Goal: Task Accomplishment & Management: Complete application form

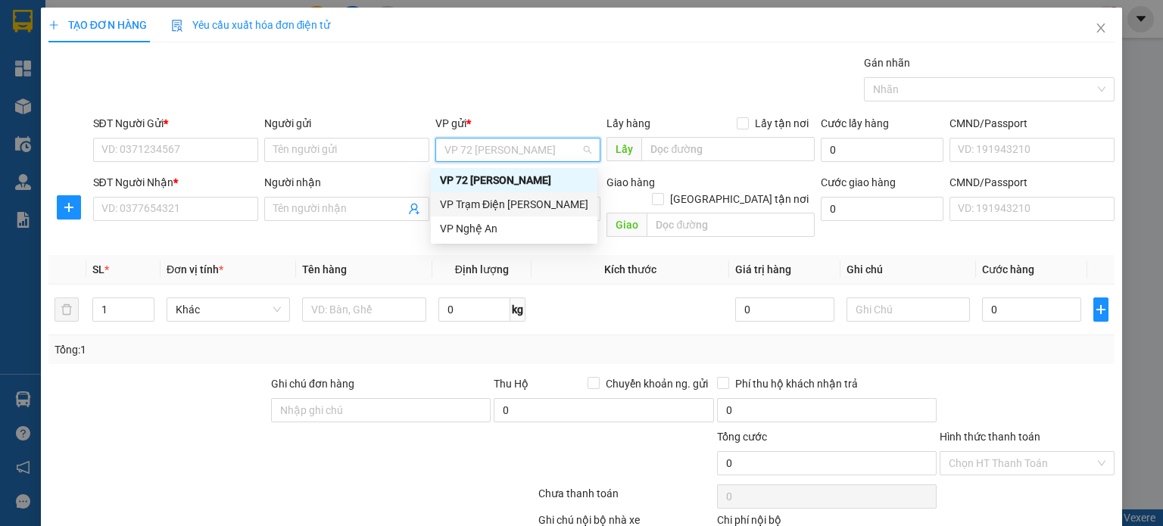
click at [532, 208] on div "VP Trạm Điện [PERSON_NAME]" at bounding box center [514, 204] width 148 height 17
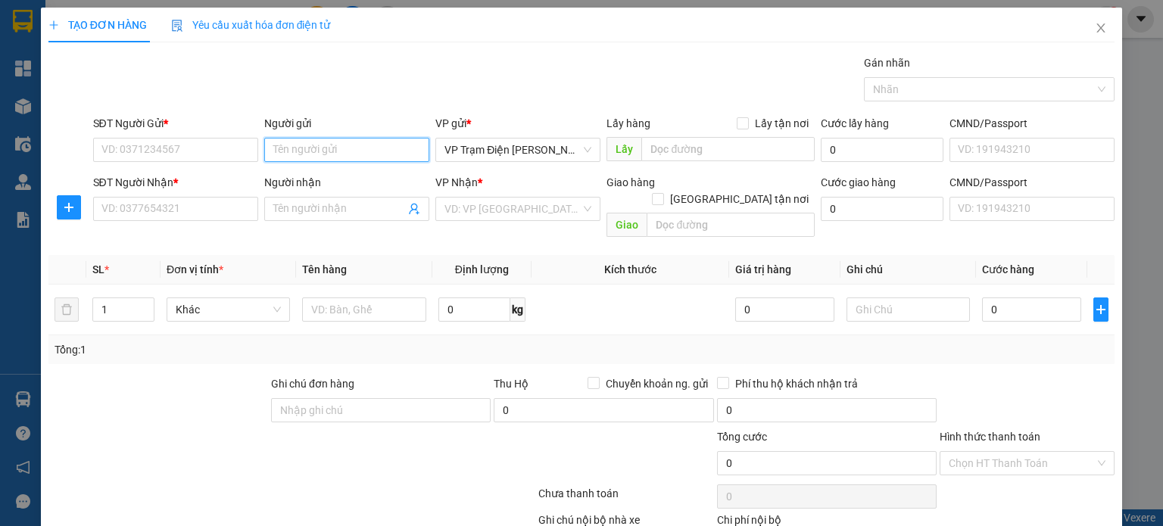
click at [378, 151] on input "Người gửi" at bounding box center [346, 150] width 165 height 24
type input "Khánh hòa"
click at [228, 145] on input "SĐT Người Gửi *" at bounding box center [175, 150] width 165 height 24
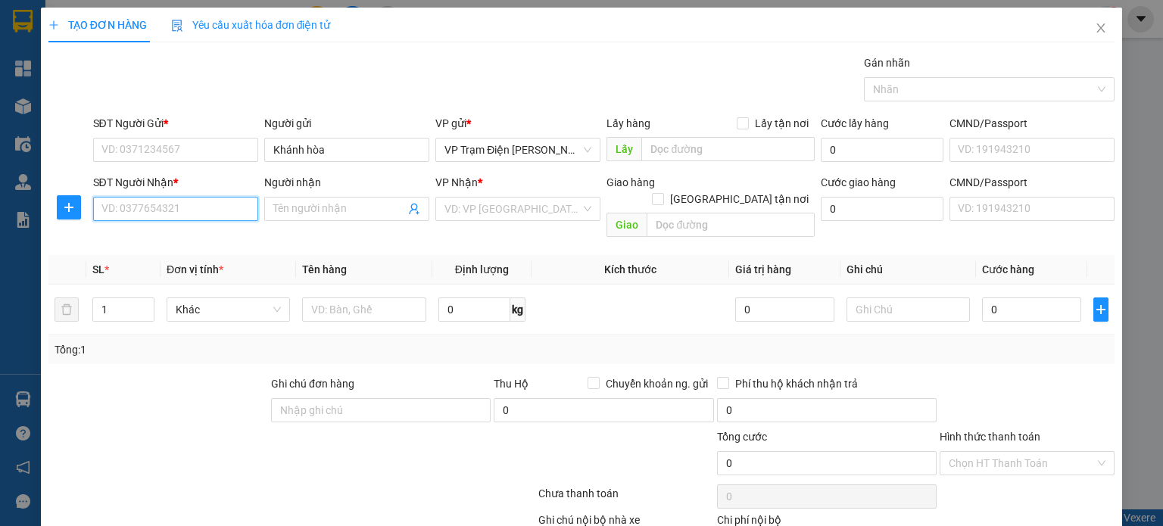
click at [229, 213] on input "SĐT Người Nhận *" at bounding box center [175, 209] width 165 height 24
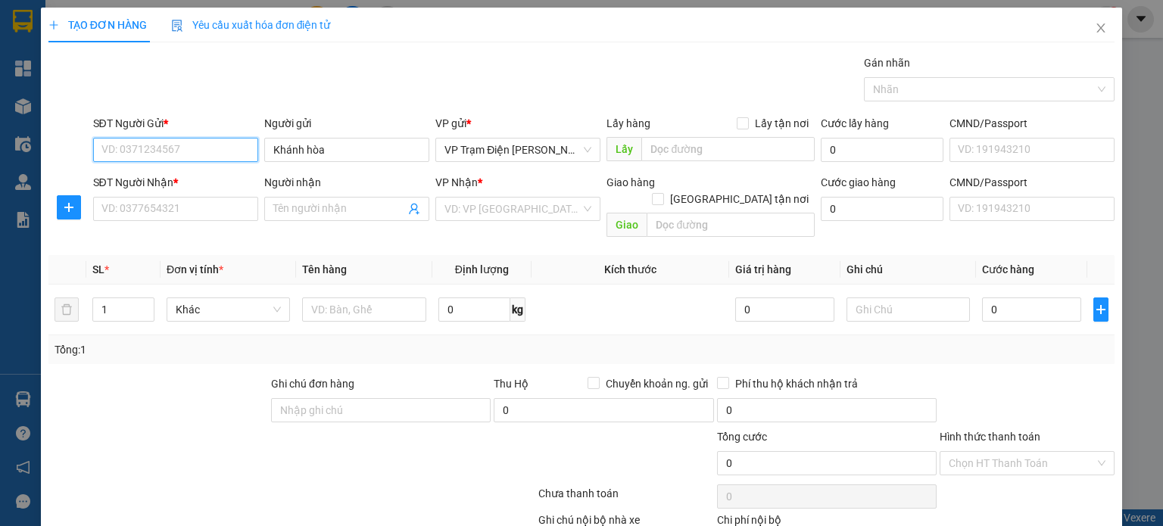
click at [235, 149] on input "SĐT Người Gửi *" at bounding box center [175, 150] width 165 height 24
click at [357, 213] on input "Người nhận" at bounding box center [339, 209] width 132 height 17
click at [587, 211] on div "VD: VP [GEOGRAPHIC_DATA]" at bounding box center [517, 209] width 165 height 24
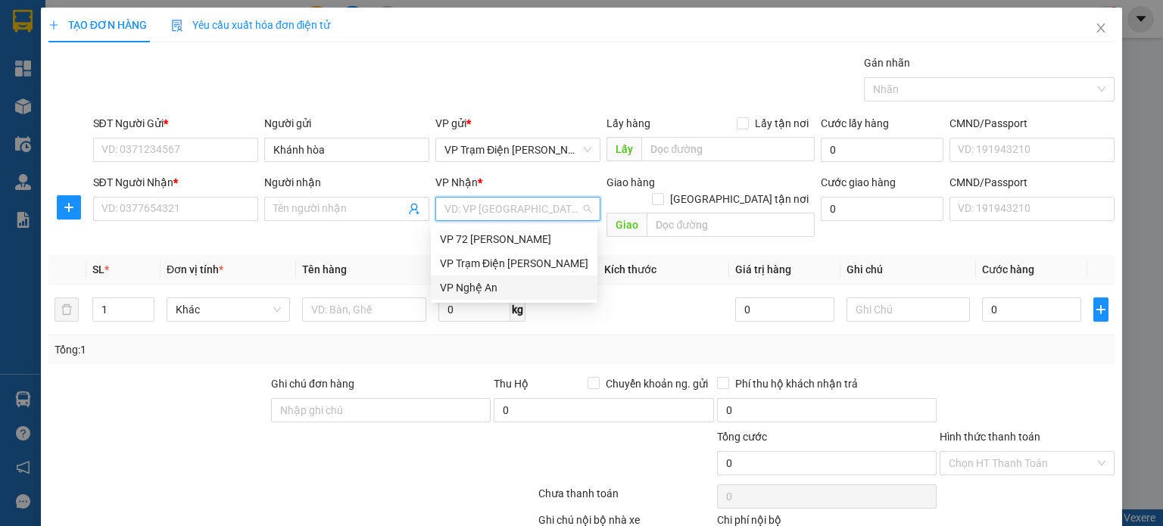
click at [532, 288] on div "VP Nghệ An" at bounding box center [514, 287] width 148 height 17
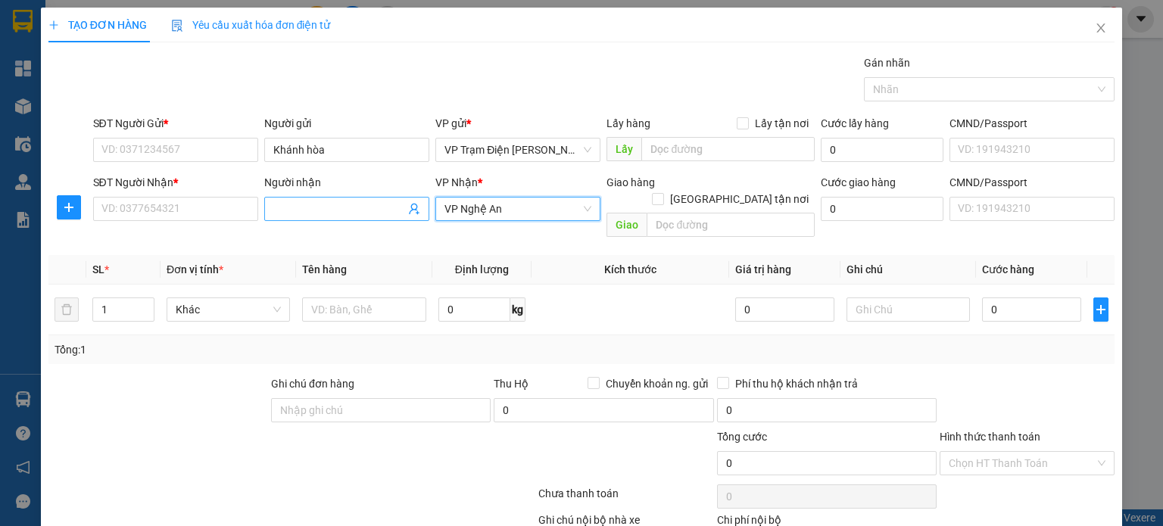
click at [335, 210] on input "Người nhận" at bounding box center [339, 209] width 132 height 17
type input "d"
type input "đa khoa thành phố [GEOGRAPHIC_DATA] cơ sở 2"
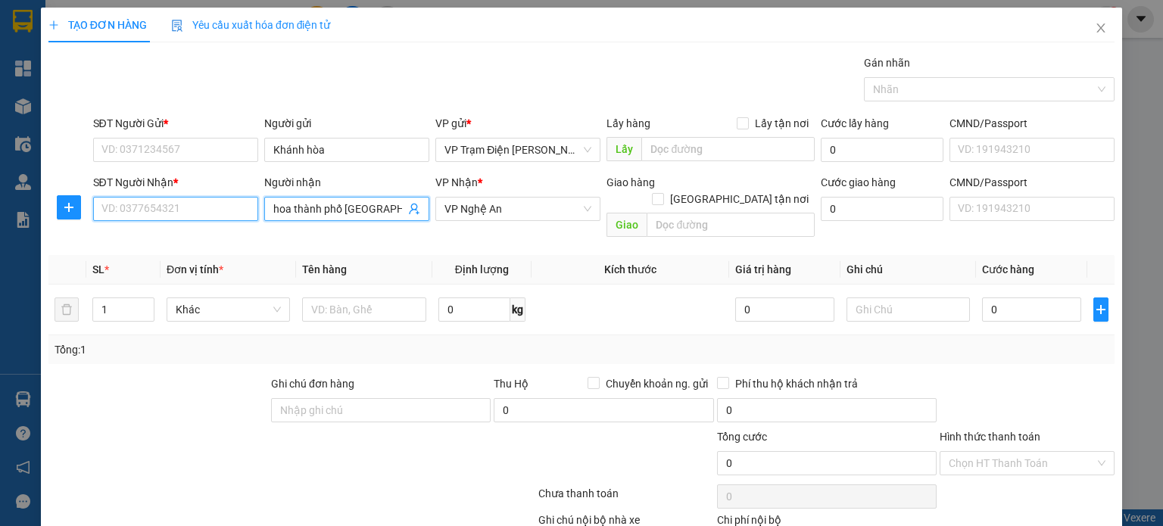
click at [193, 207] on input "SĐT Người Nhận *" at bounding box center [175, 209] width 165 height 24
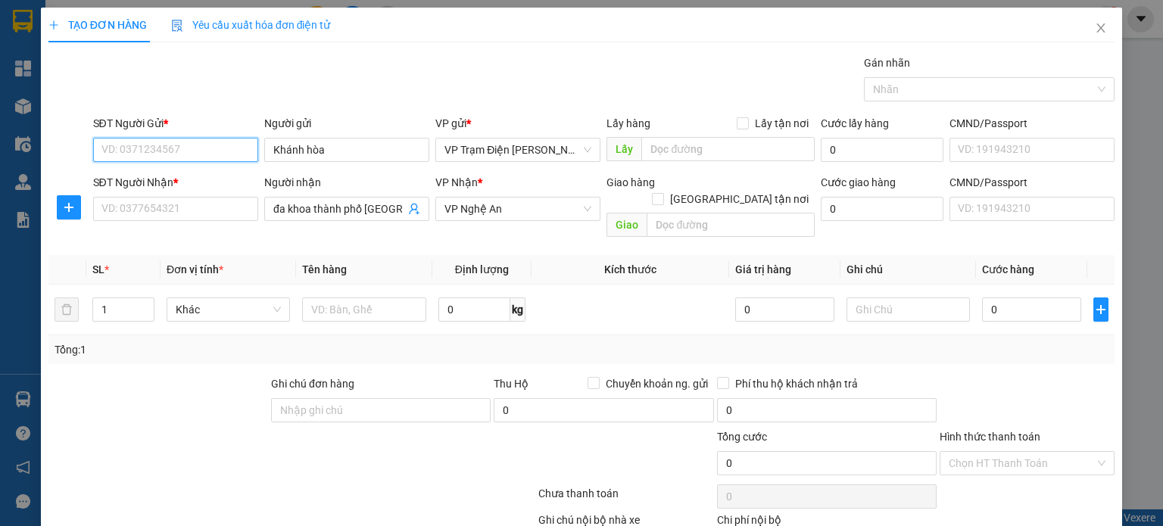
click at [179, 150] on input "SĐT Người Gửi *" at bounding box center [175, 150] width 165 height 24
click at [195, 145] on input "SĐT Người Gửi *" at bounding box center [175, 150] width 165 height 24
type input "0838979669"
click at [198, 185] on div "0838979669 - MEDIA" at bounding box center [173, 179] width 145 height 17
type input "MEDIA"
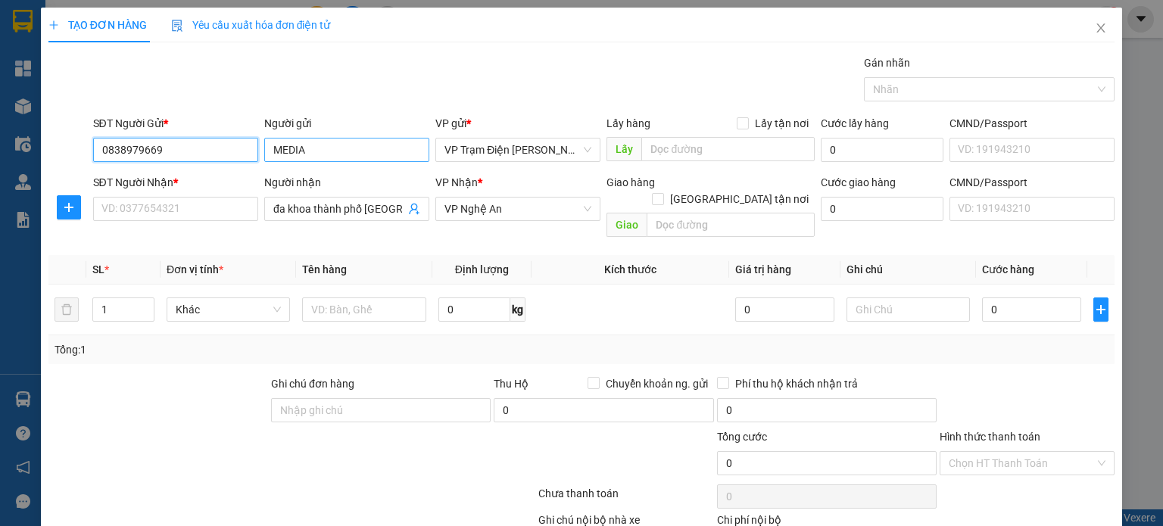
type input "0838979669"
click at [363, 151] on input "MEDIA" at bounding box center [346, 150] width 165 height 24
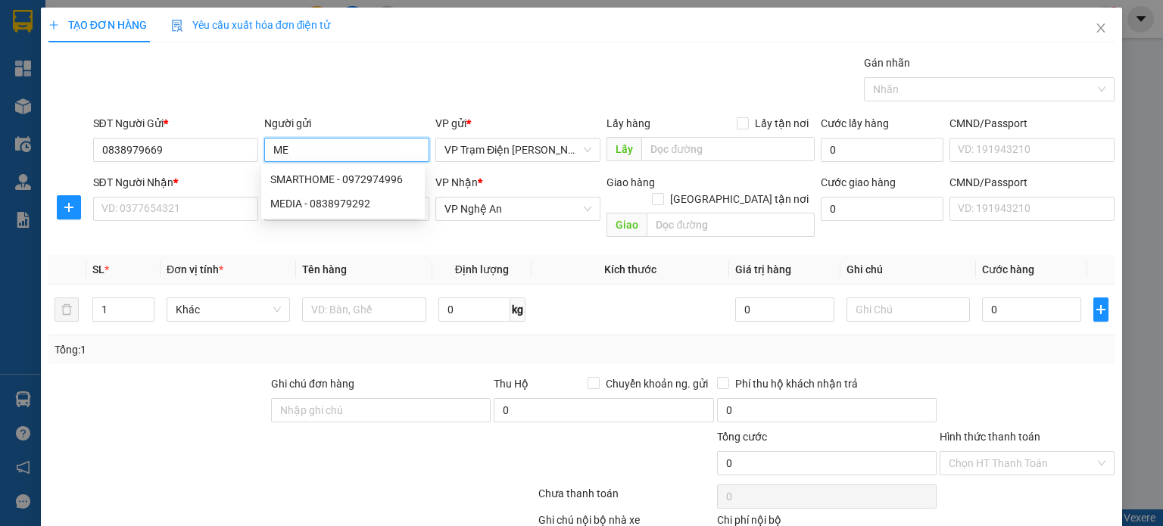
type input "M"
type input "khánh hòa"
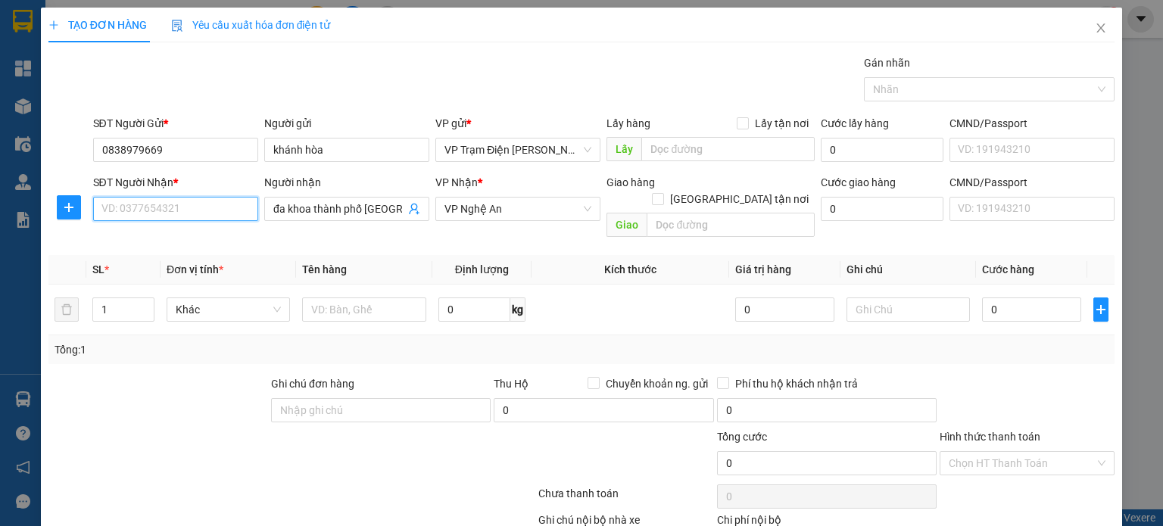
click at [196, 204] on input "SĐT Người Nhận *" at bounding box center [175, 209] width 165 height 24
type input "0838979292"
click at [712, 213] on input "text" at bounding box center [730, 225] width 168 height 24
click at [693, 137] on input "text" at bounding box center [727, 149] width 173 height 24
click at [862, 145] on input "0" at bounding box center [882, 150] width 123 height 24
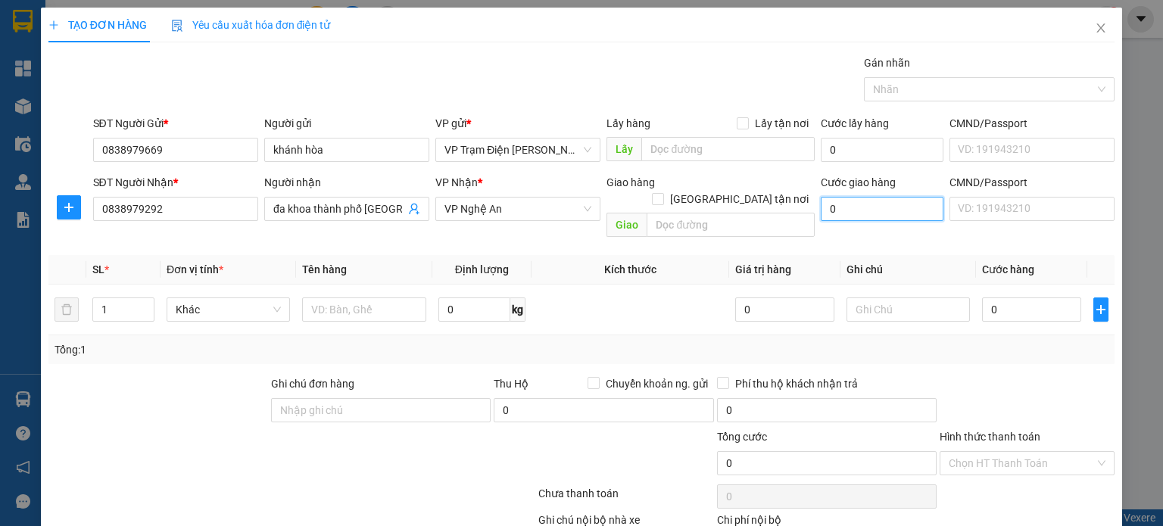
click at [870, 197] on input "0" at bounding box center [882, 209] width 123 height 24
click at [867, 154] on input "0" at bounding box center [882, 150] width 123 height 24
click at [872, 201] on input "0" at bounding box center [882, 209] width 123 height 24
click at [387, 297] on input "text" at bounding box center [364, 309] width 124 height 24
type input "t"
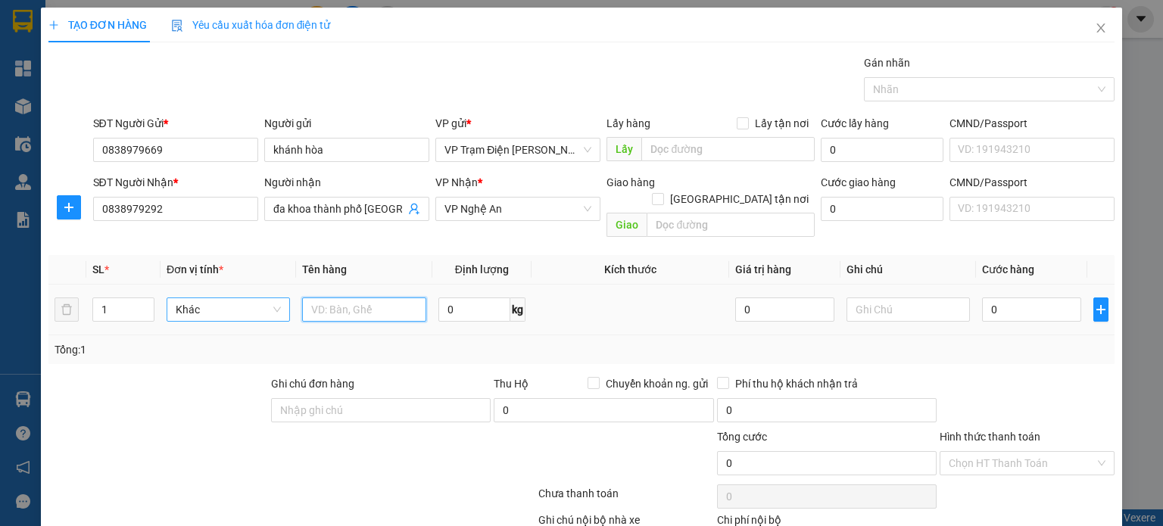
click at [276, 298] on span "Khác" at bounding box center [229, 309] width 106 height 23
click at [266, 298] on span "Khác" at bounding box center [229, 309] width 106 height 23
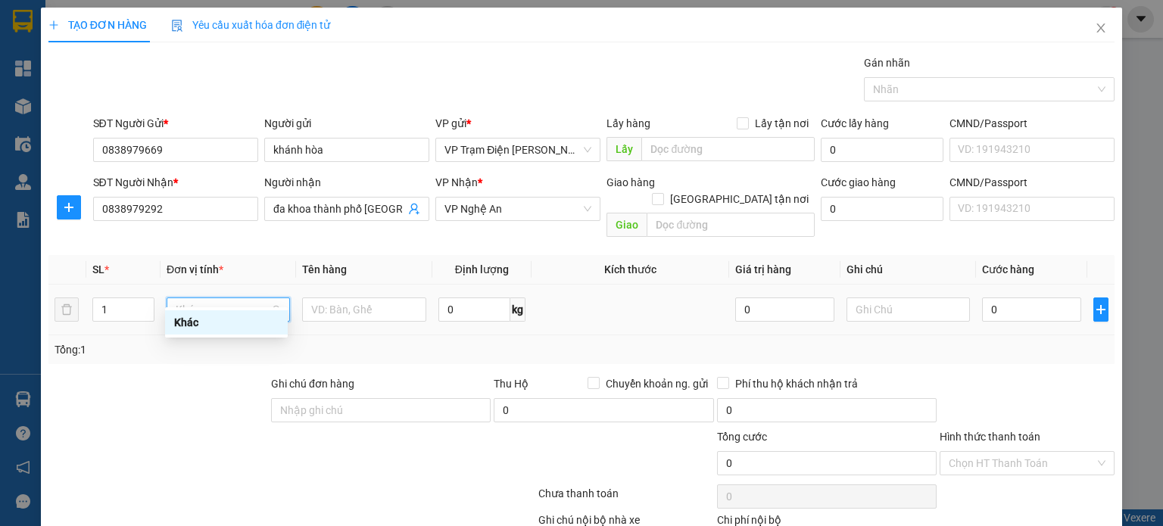
click at [242, 298] on span "Khác" at bounding box center [229, 309] width 106 height 23
click at [239, 329] on div "Khác" at bounding box center [226, 322] width 104 height 17
click at [210, 298] on span "Khác" at bounding box center [229, 309] width 106 height 23
type input "thùng"
click at [308, 341] on div "Tổng: 1" at bounding box center [252, 349] width 395 height 17
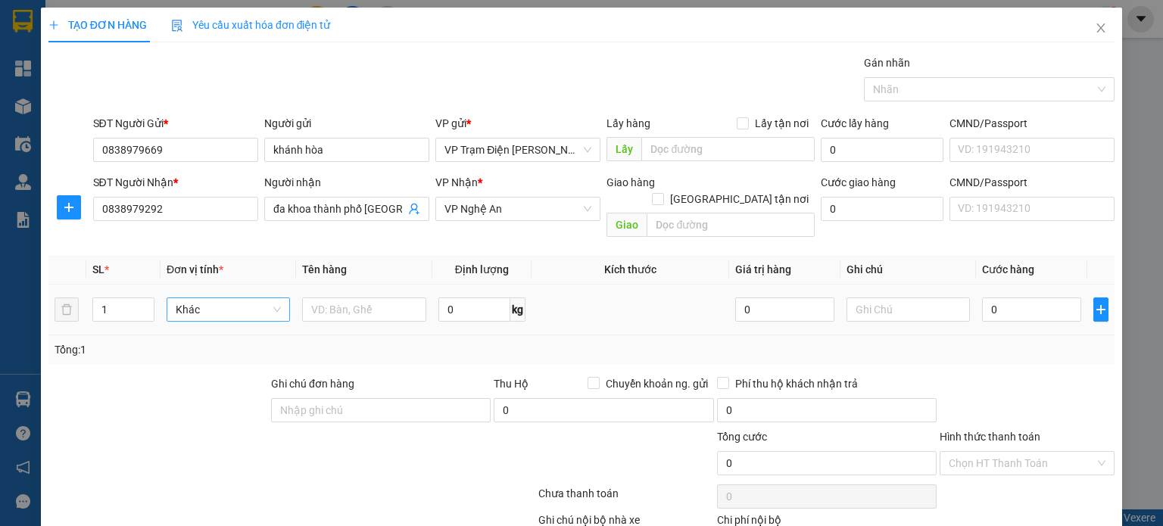
click at [276, 298] on span "Khác" at bounding box center [229, 309] width 106 height 23
click at [264, 329] on div "Khác" at bounding box center [226, 322] width 104 height 17
click at [463, 297] on input "0" at bounding box center [474, 309] width 72 height 24
click at [375, 297] on input "text" at bounding box center [364, 309] width 124 height 24
click at [870, 142] on input "0" at bounding box center [882, 150] width 123 height 24
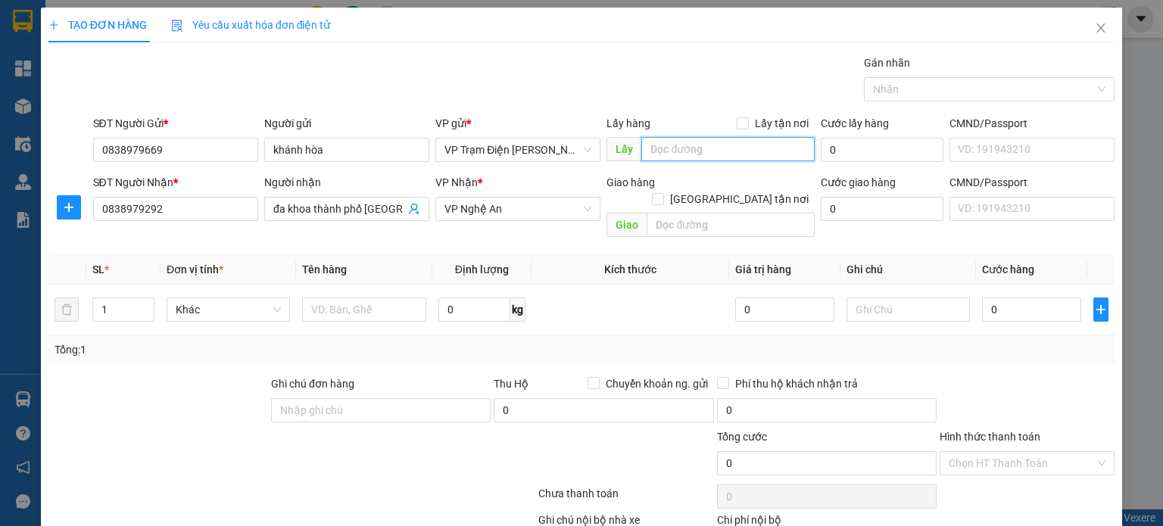
click at [643, 151] on input "text" at bounding box center [727, 149] width 173 height 24
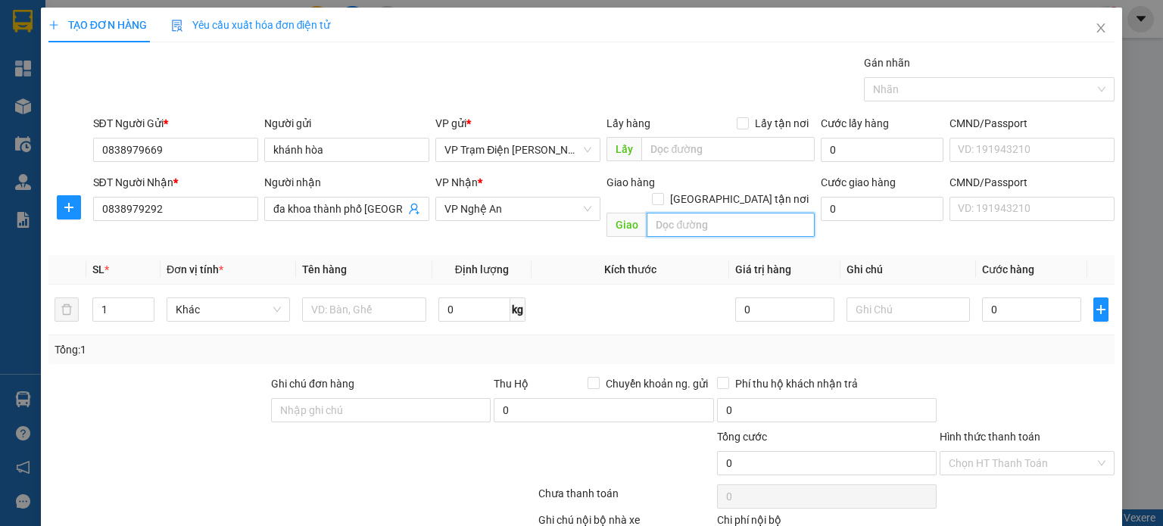
click at [696, 213] on input "text" at bounding box center [730, 225] width 168 height 24
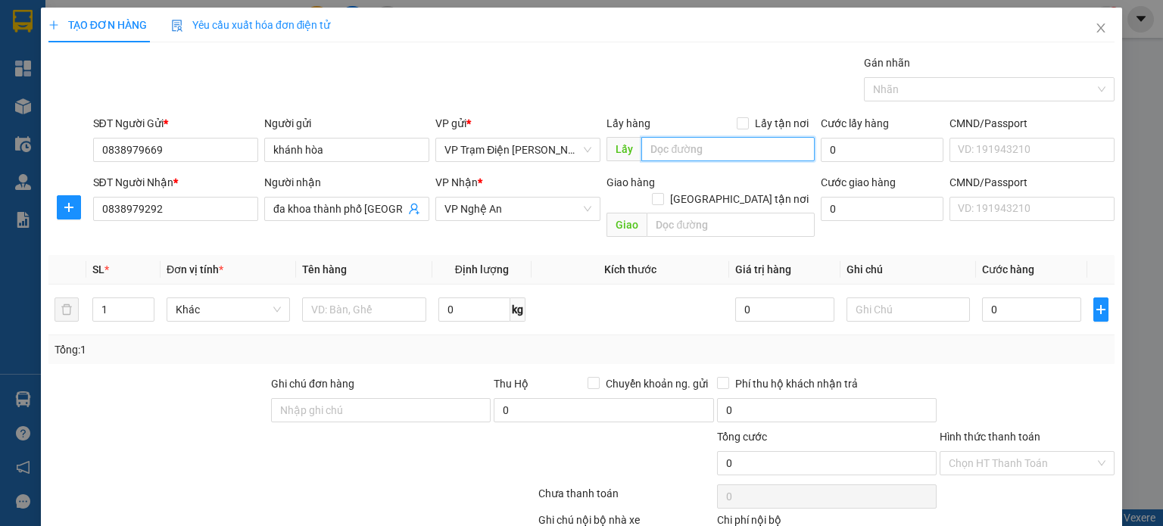
click at [673, 145] on input "text" at bounding box center [727, 149] width 173 height 24
click at [866, 145] on input "0" at bounding box center [882, 150] width 123 height 24
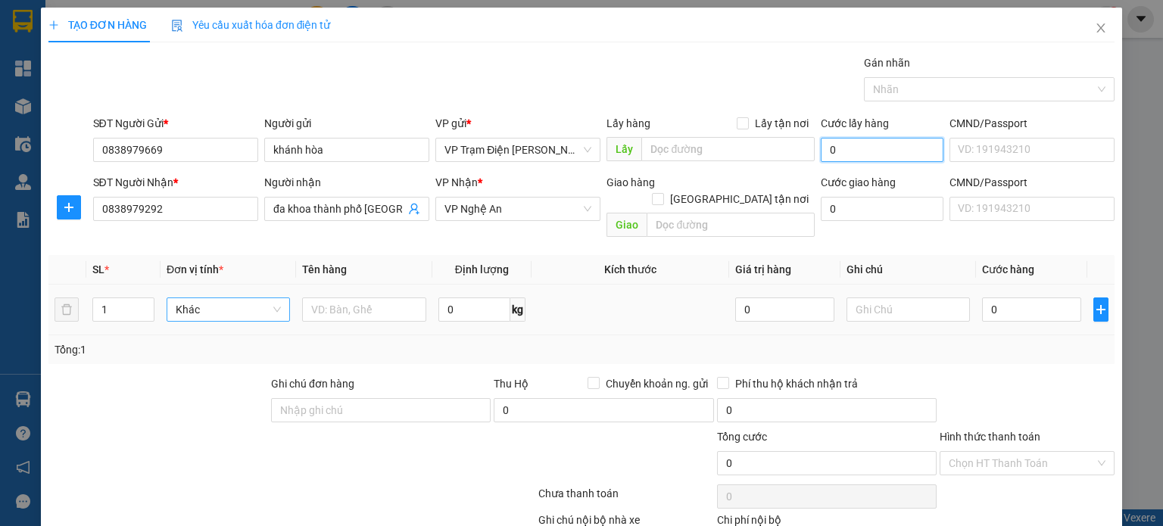
click at [266, 301] on span "Khác" at bounding box center [229, 309] width 106 height 23
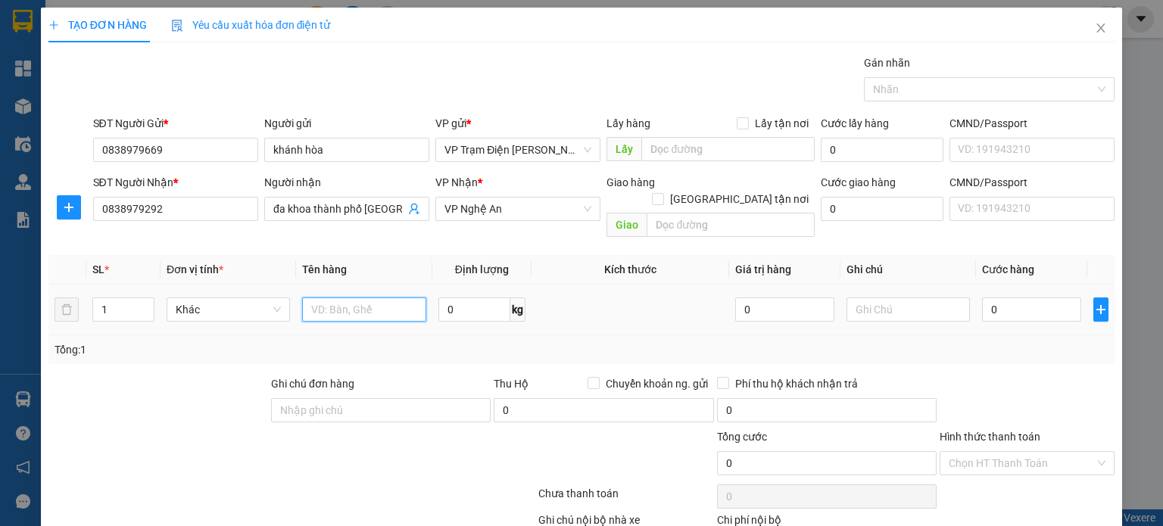
click at [317, 297] on input "text" at bounding box center [364, 309] width 124 height 24
click at [239, 298] on span "Khác" at bounding box center [229, 309] width 106 height 23
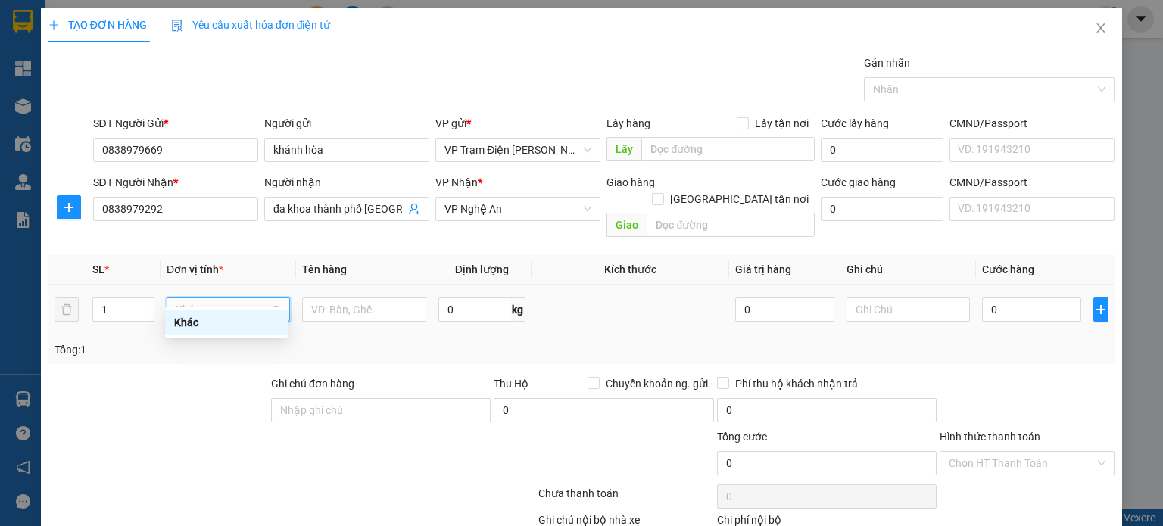
click at [257, 329] on div "Khác" at bounding box center [226, 322] width 104 height 17
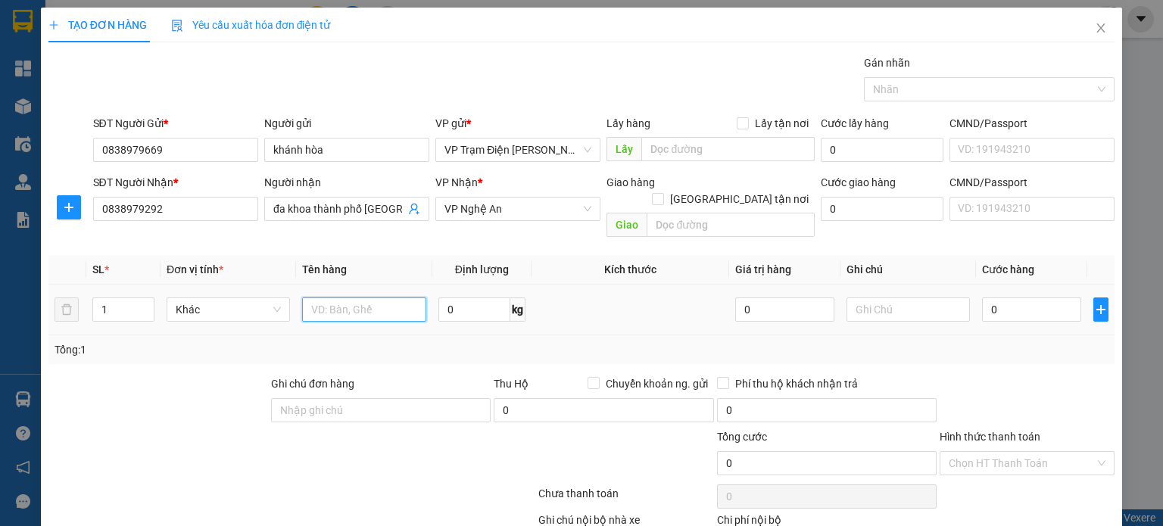
click at [400, 297] on input "text" at bounding box center [364, 309] width 124 height 24
type input "thùng"
click at [466, 297] on input "0" at bounding box center [474, 309] width 72 height 24
click at [761, 299] on input "0" at bounding box center [784, 309] width 99 height 24
click at [857, 297] on input "text" at bounding box center [908, 309] width 124 height 24
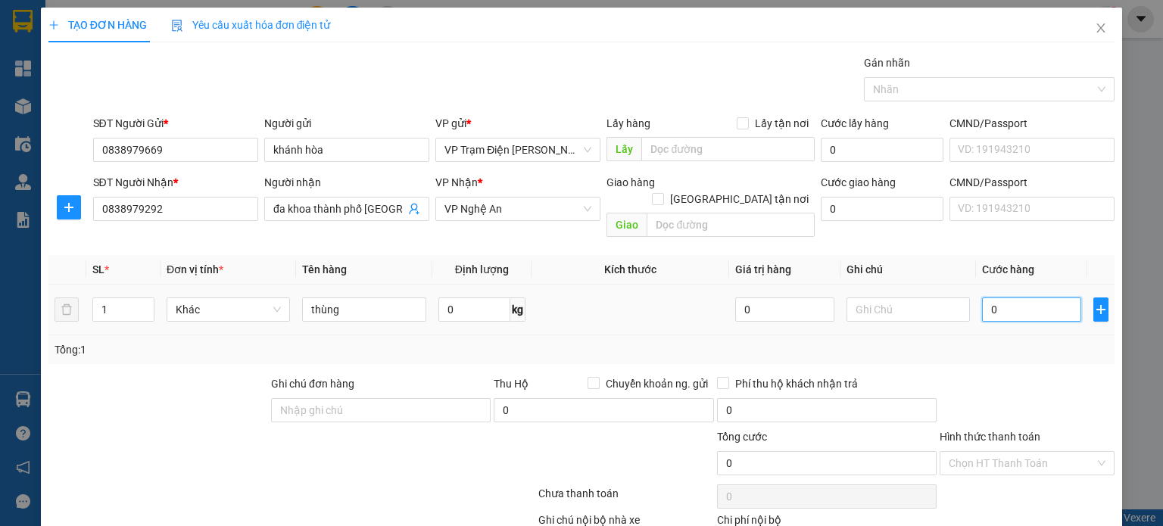
click at [997, 297] on input "0" at bounding box center [1031, 309] width 99 height 24
click at [981, 341] on div "Tổng: 1" at bounding box center [582, 349] width 1054 height 17
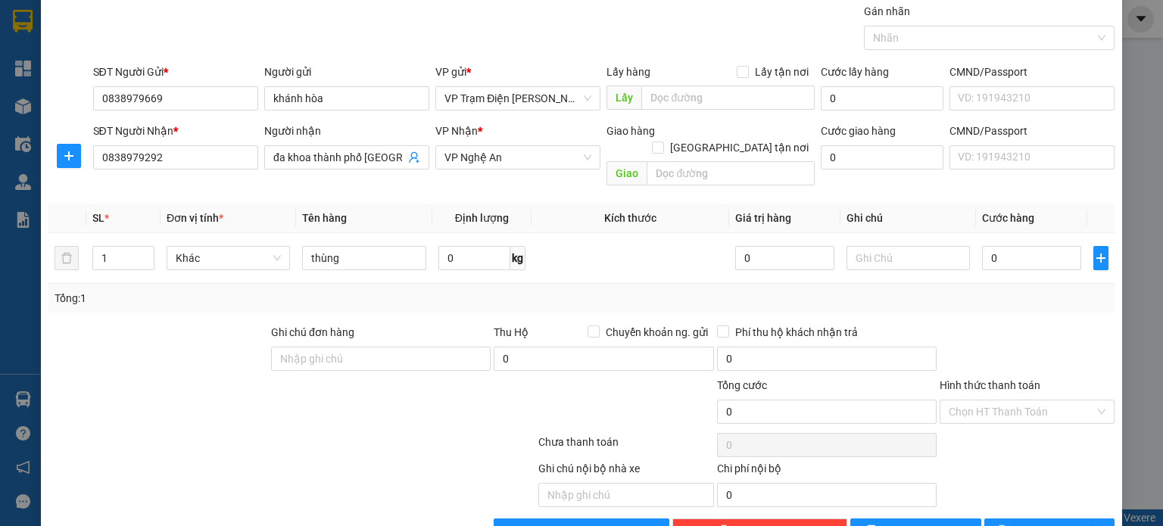
scroll to position [79, 0]
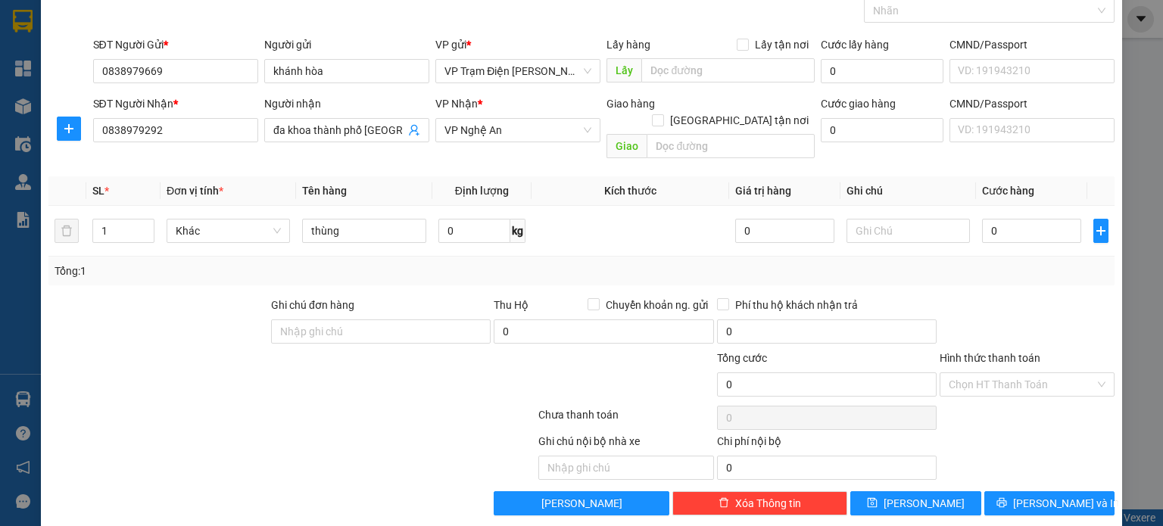
click at [824, 378] on div "Tổng cước 0" at bounding box center [827, 376] width 220 height 53
click at [822, 372] on input "0" at bounding box center [827, 384] width 220 height 24
click at [956, 373] on input "Hình thức thanh toán" at bounding box center [1021, 384] width 146 height 23
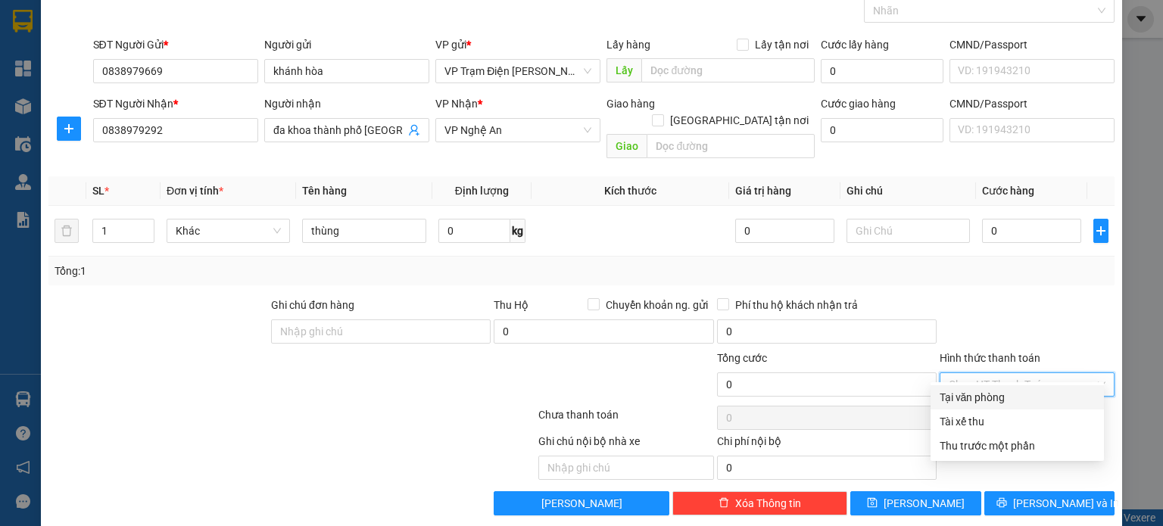
click at [957, 271] on div "Transit Pickup Surcharge Ids Transit Deliver Surcharge Ids Transit Deliver Surc…" at bounding box center [581, 246] width 1066 height 540
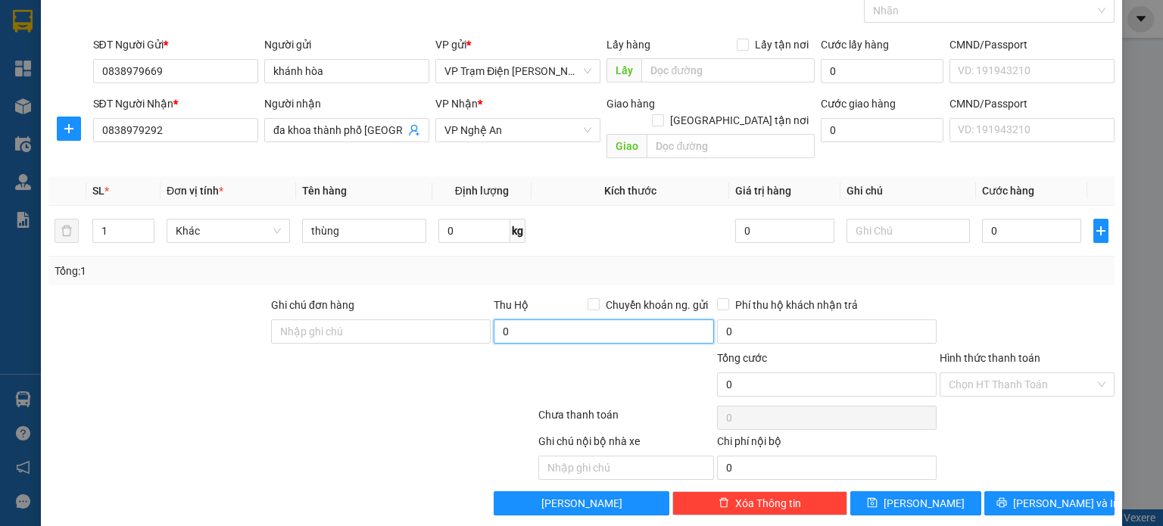
click at [674, 319] on input "0" at bounding box center [604, 331] width 220 height 24
click at [587, 298] on input "Chuyển khoản ng. gửi" at bounding box center [592, 303] width 11 height 11
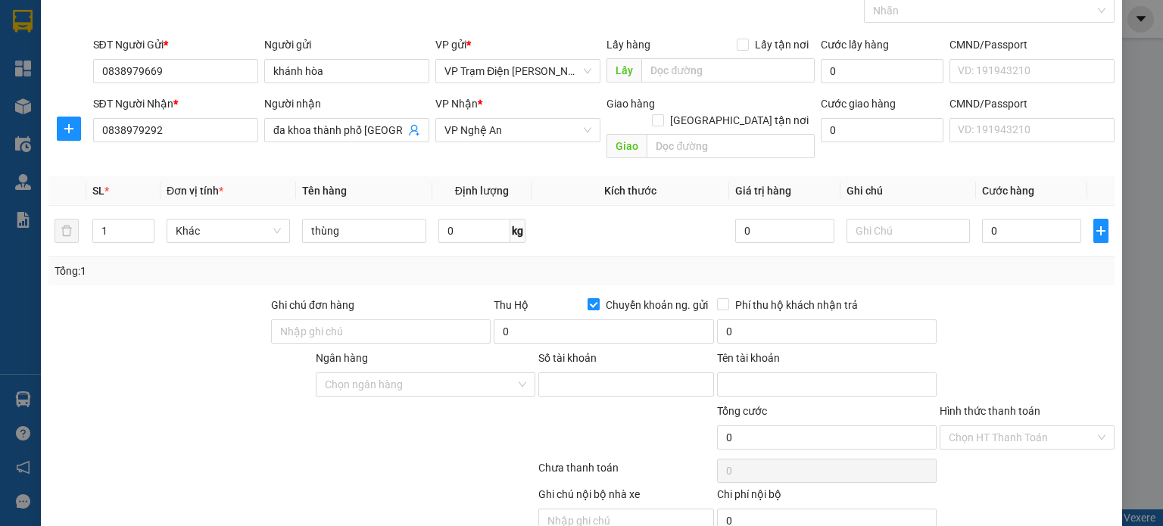
click at [587, 298] on input "Chuyển khoản ng. gửi" at bounding box center [592, 303] width 11 height 11
checkbox input "false"
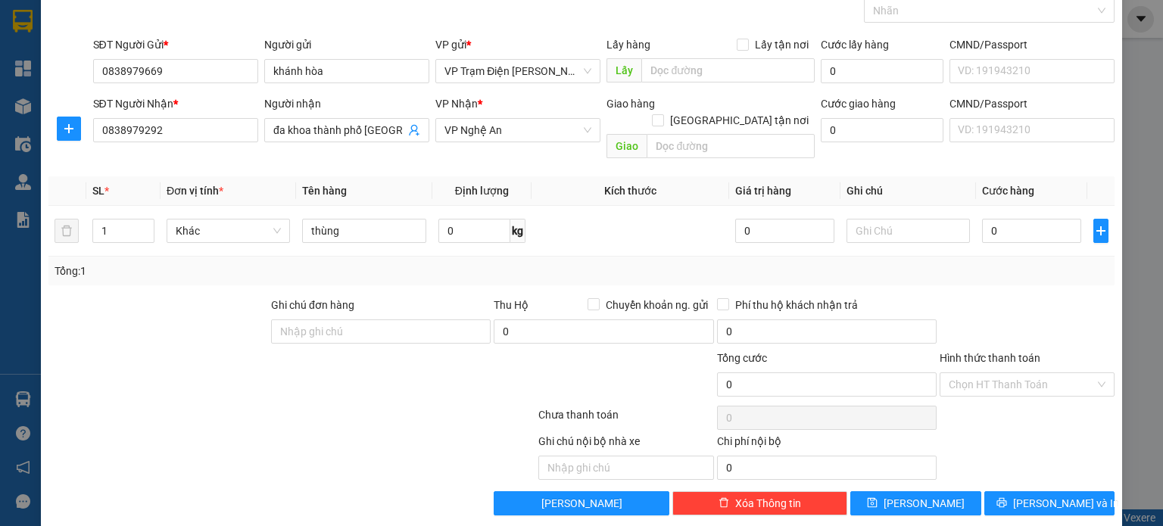
click at [1032, 263] on div "Tổng: 1" at bounding box center [582, 271] width 1054 height 17
click at [1038, 373] on input "Hình thức thanh toán" at bounding box center [1021, 384] width 146 height 23
click at [995, 297] on div at bounding box center [1027, 323] width 178 height 53
click at [787, 372] on input "0" at bounding box center [827, 384] width 220 height 24
click at [786, 372] on input "0" at bounding box center [827, 384] width 220 height 24
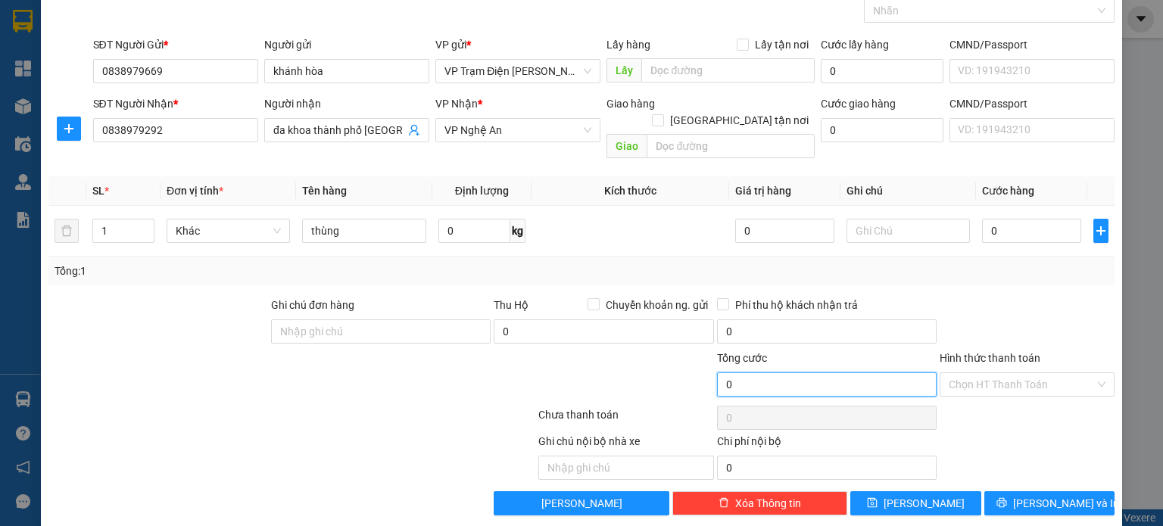
click at [771, 372] on input "0" at bounding box center [827, 384] width 220 height 24
drag, startPoint x: 802, startPoint y: 304, endPoint x: 793, endPoint y: 355, distance: 52.3
drag, startPoint x: 793, startPoint y: 355, endPoint x: 779, endPoint y: 368, distance: 18.7
click at [779, 372] on input "0" at bounding box center [827, 384] width 220 height 24
click at [778, 372] on input "0" at bounding box center [827, 384] width 220 height 24
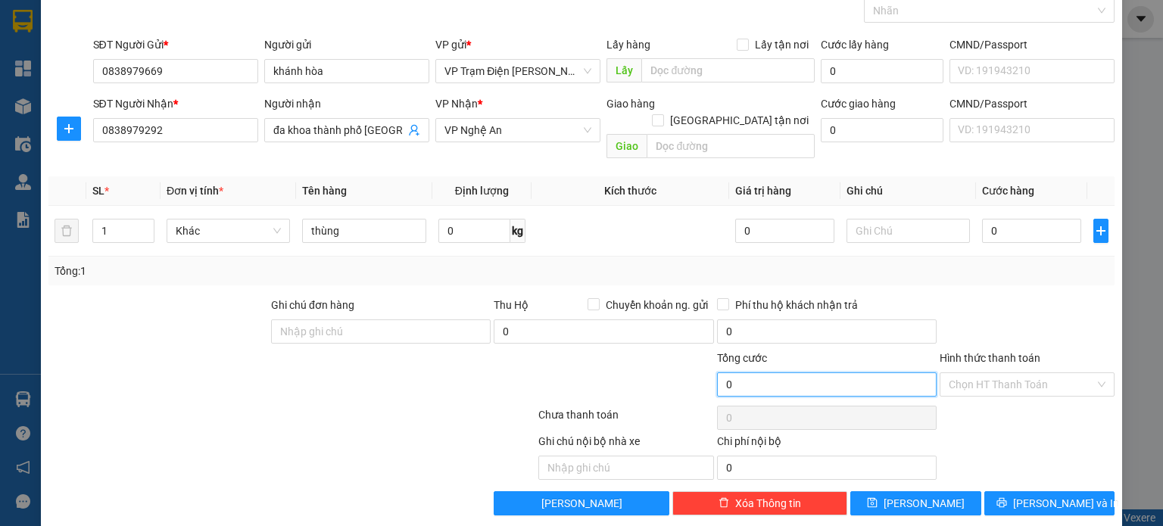
click at [778, 372] on input "0" at bounding box center [827, 384] width 220 height 24
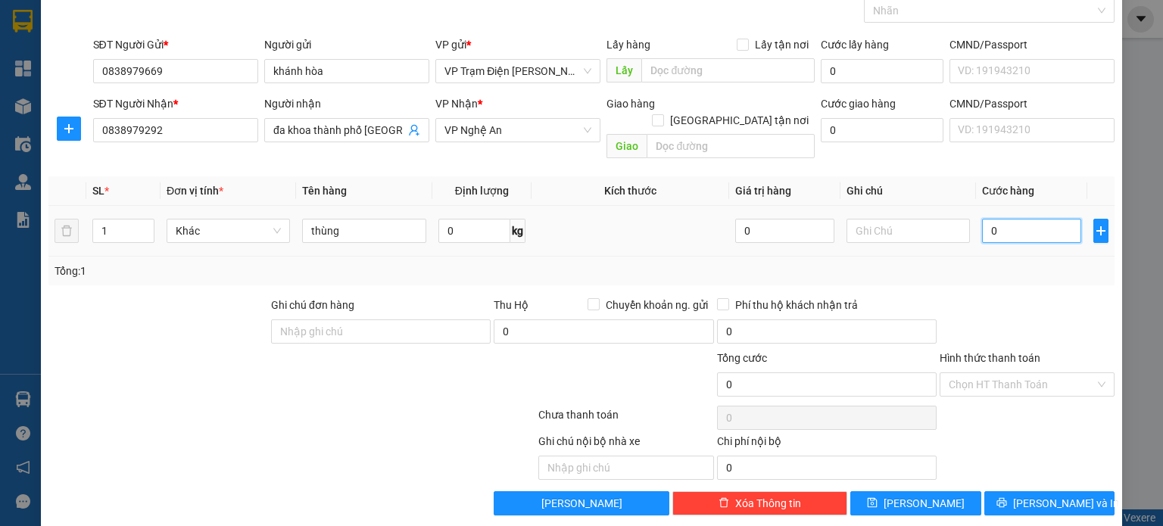
click at [1005, 219] on input "0" at bounding box center [1031, 231] width 99 height 24
type input "5"
type input "50"
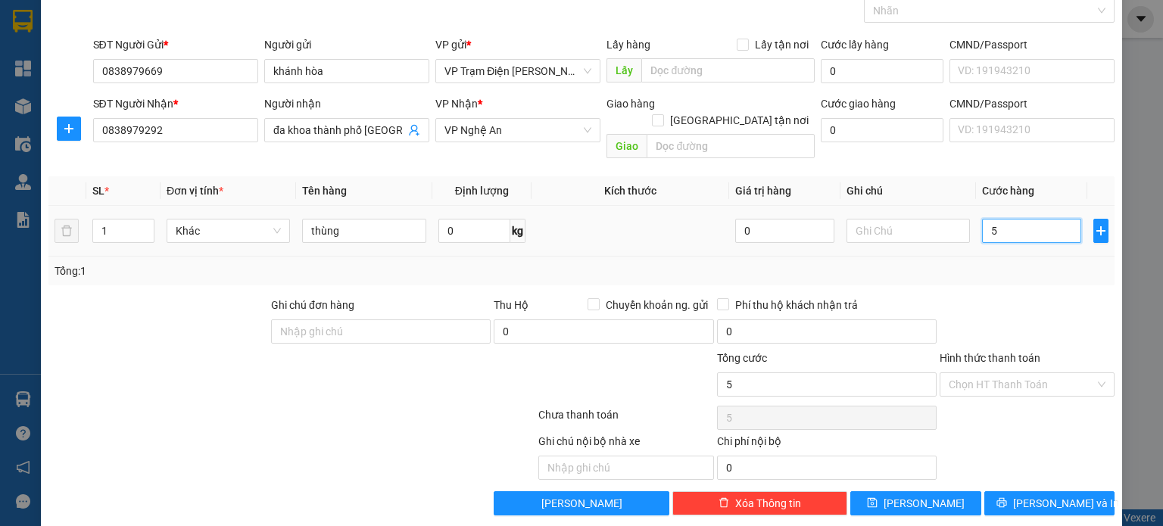
type input "50"
type input "500"
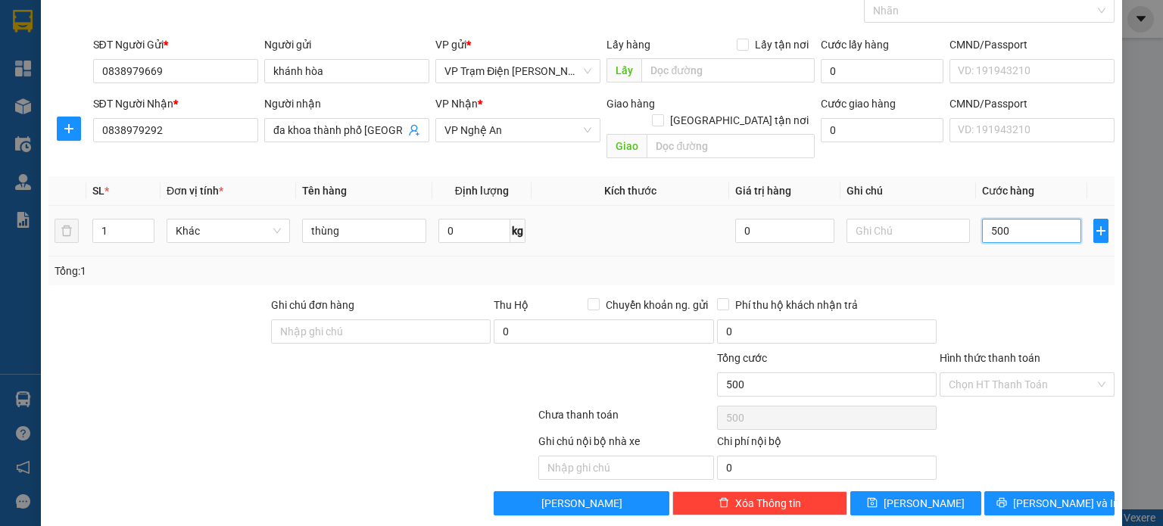
type input "5.000"
type input "50.000"
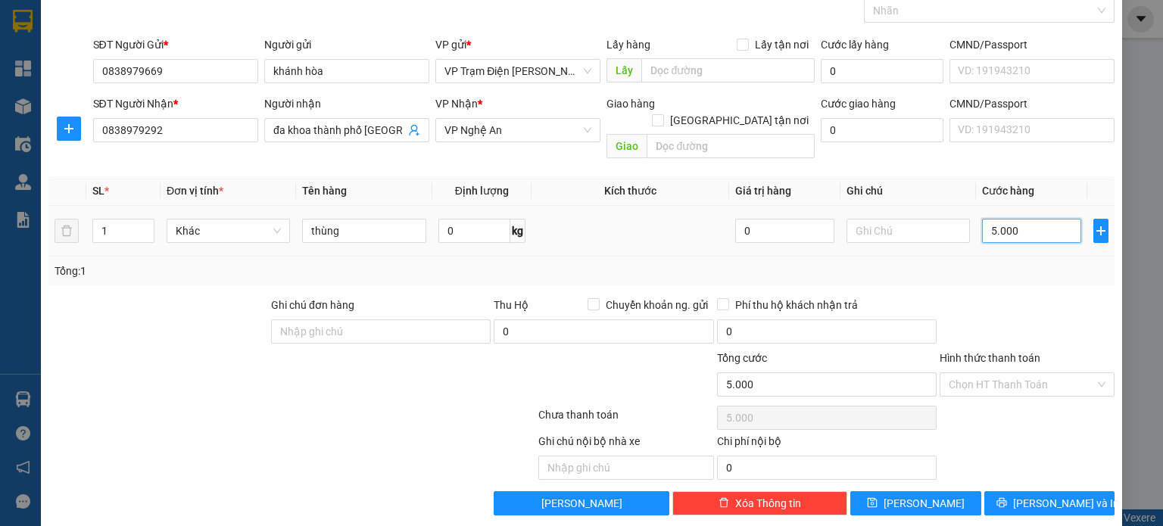
type input "50.000"
click at [1066, 373] on input "Hình thức thanh toán" at bounding box center [1021, 384] width 146 height 23
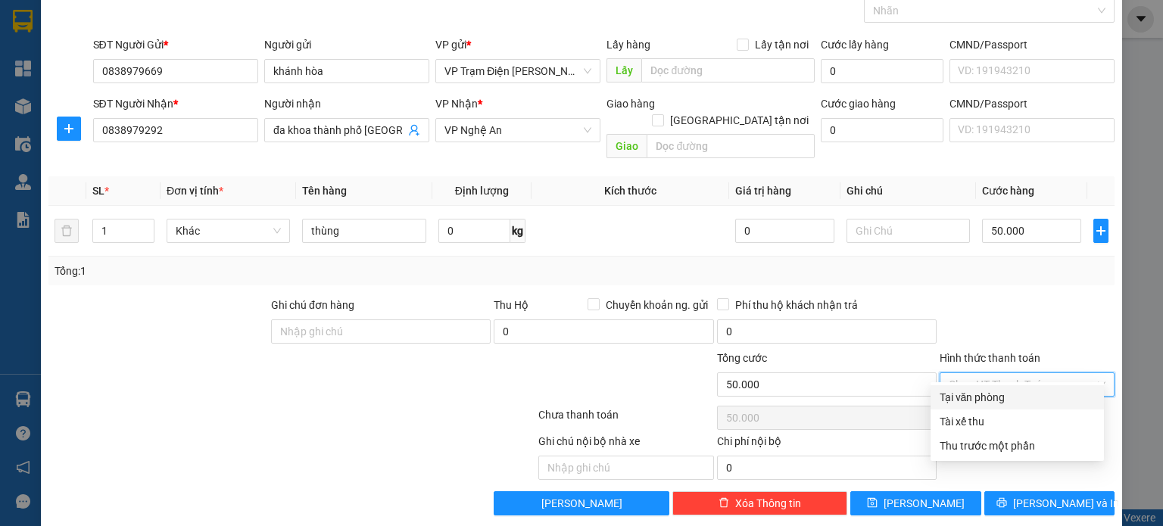
click at [1045, 400] on div "Tại văn phòng" at bounding box center [1016, 397] width 155 height 17
type input "0"
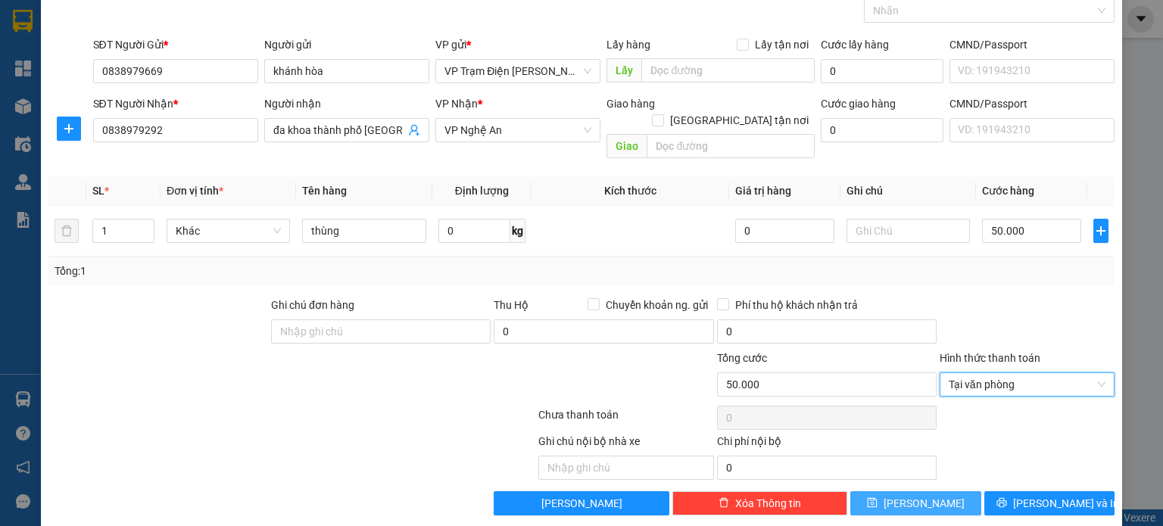
click at [877, 497] on icon "save" at bounding box center [872, 502] width 11 height 11
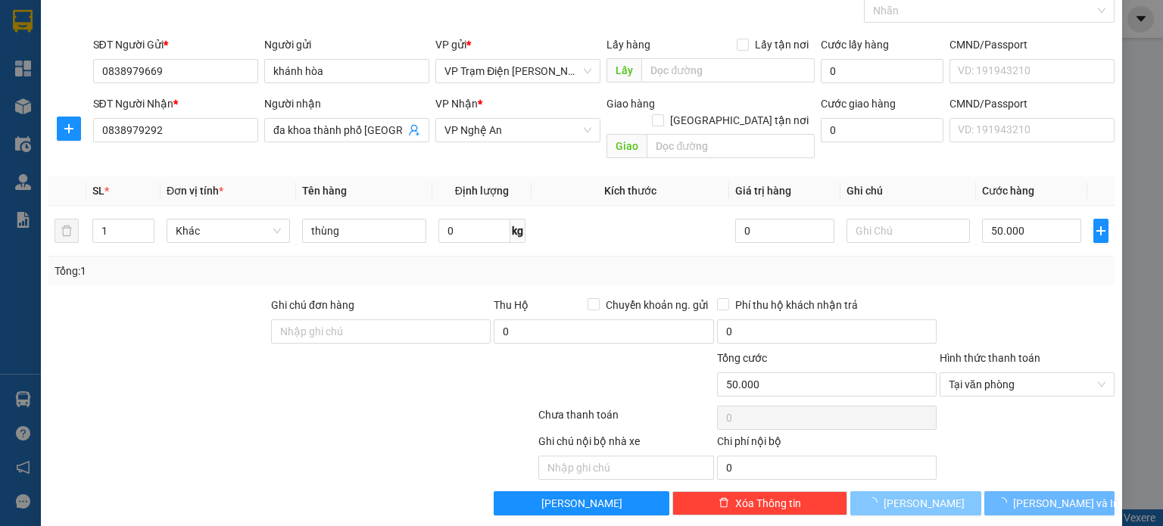
type input "0"
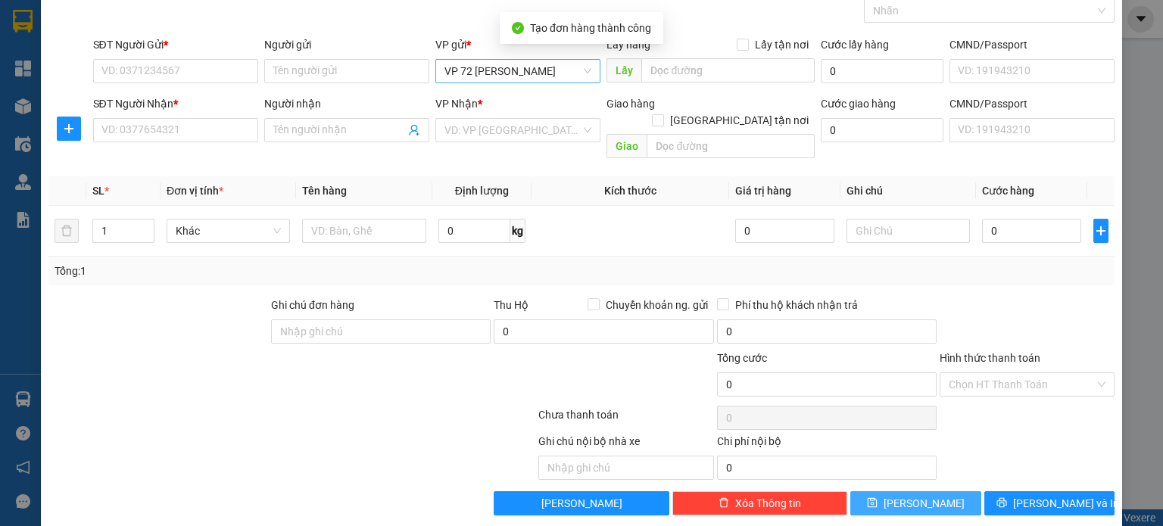
click at [572, 64] on span "VP 72 [PERSON_NAME]" at bounding box center [517, 71] width 147 height 23
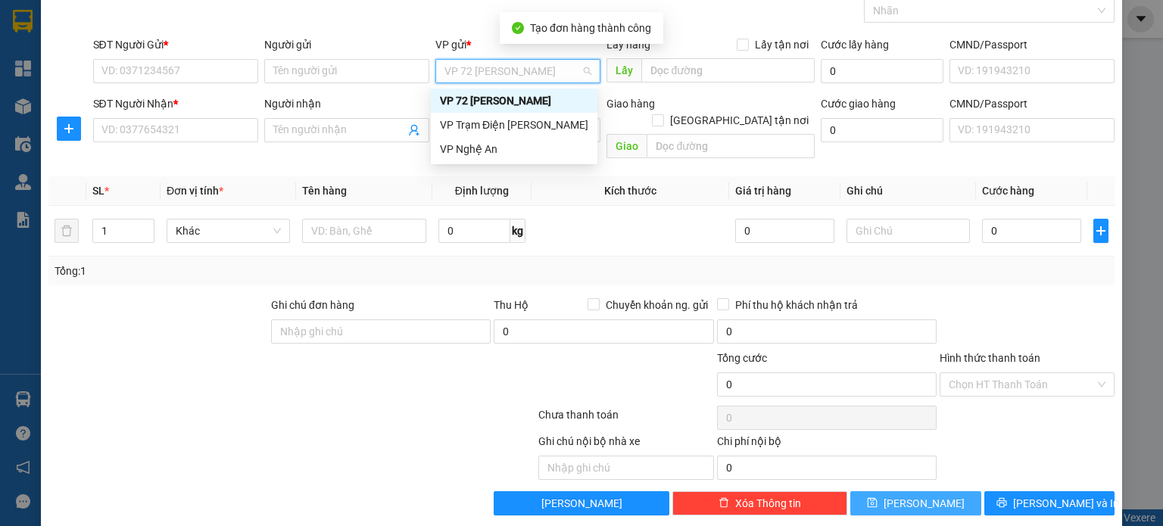
click at [587, 70] on div "VP 72 [PERSON_NAME]" at bounding box center [517, 71] width 165 height 24
click at [556, 132] on div "VP Trạm Điện [PERSON_NAME]" at bounding box center [514, 125] width 148 height 17
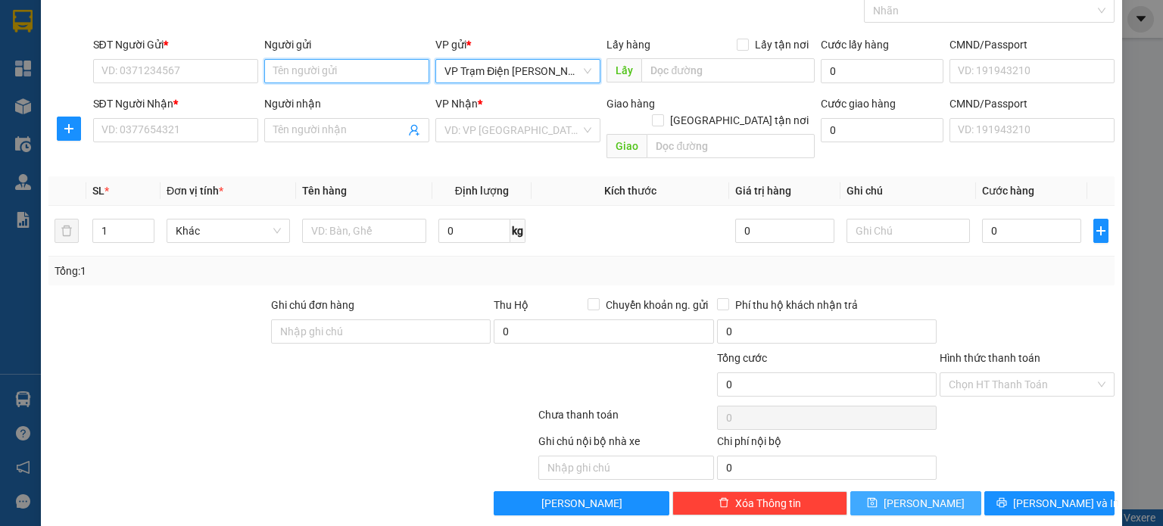
click at [402, 76] on input "Người gửi" at bounding box center [346, 71] width 165 height 24
type input "khánh hòa"
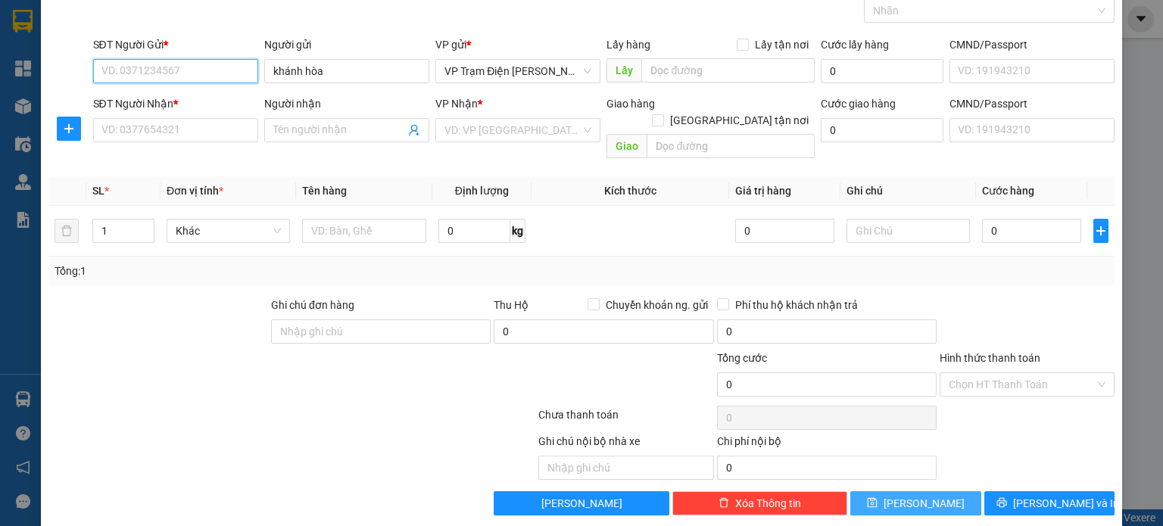
click at [238, 78] on input "SĐT Người Gửi *" at bounding box center [175, 71] width 165 height 24
type input "0838979669"
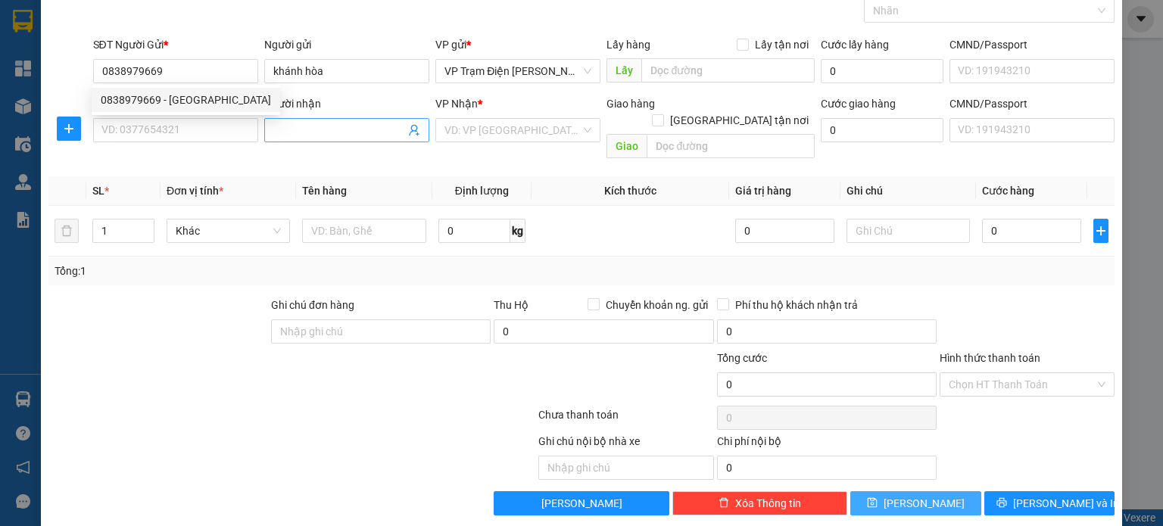
click at [325, 122] on input "Người nhận" at bounding box center [339, 130] width 132 height 17
click at [230, 135] on input "SĐT Người Nhận *" at bounding box center [175, 130] width 165 height 24
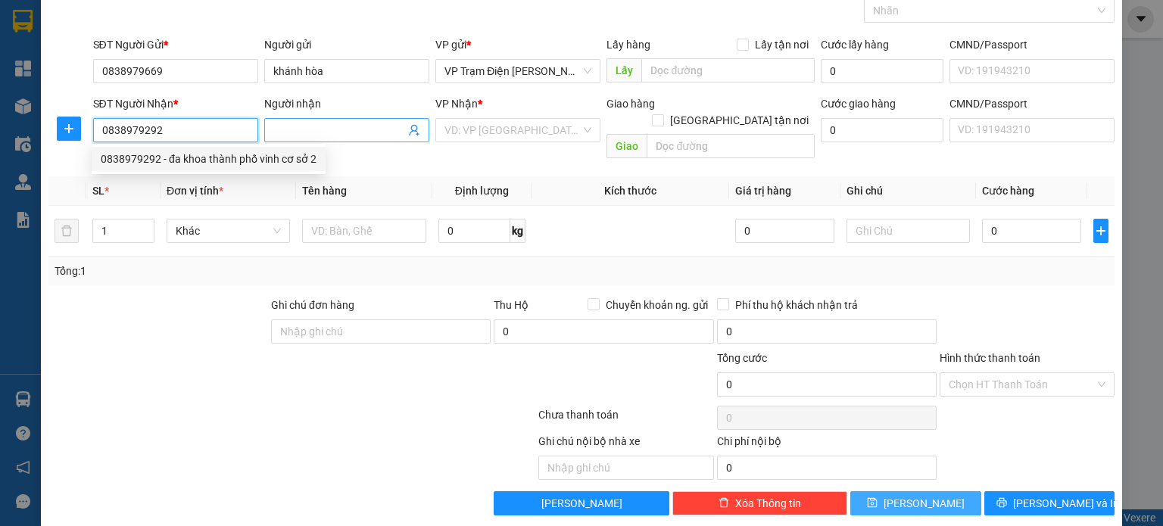
type input "0838979292"
click at [335, 133] on input "Người nhận" at bounding box center [339, 130] width 132 height 17
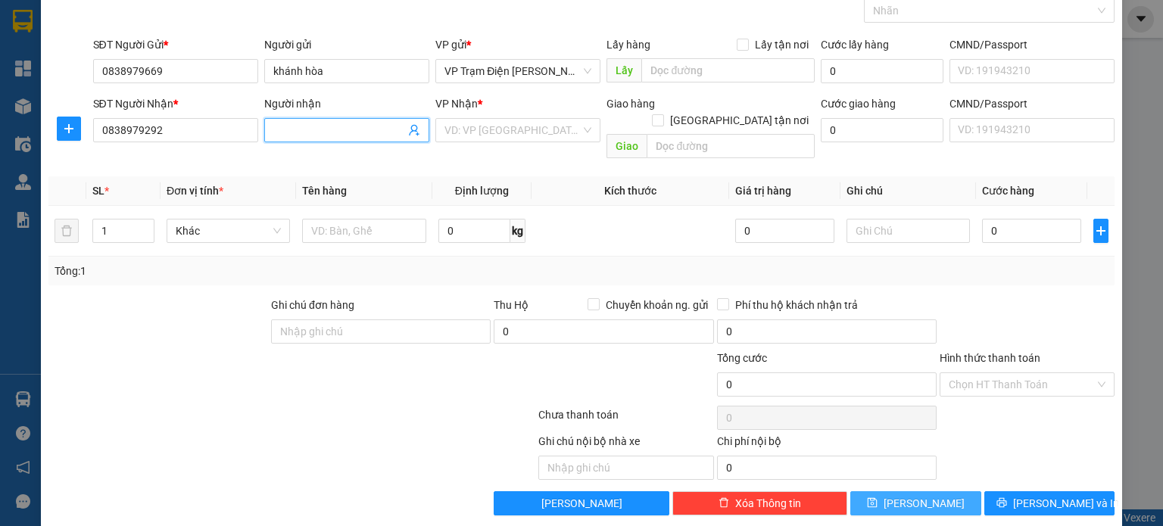
type input "d"
type input "đa khoa thành phố vinh cơ sở 3"
click at [549, 123] on input "search" at bounding box center [512, 130] width 136 height 23
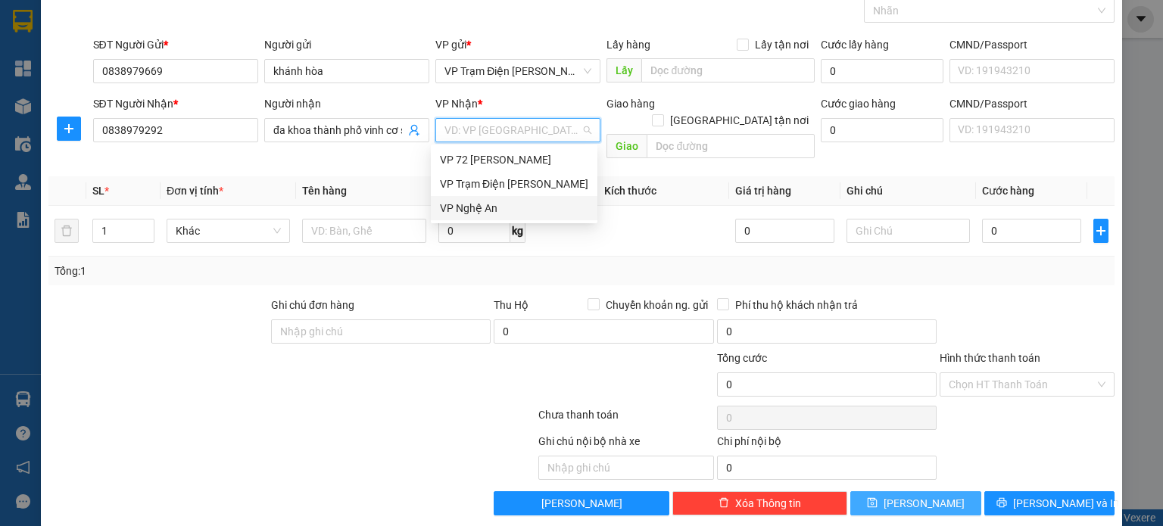
click at [540, 205] on div "VP Nghệ An" at bounding box center [514, 208] width 148 height 17
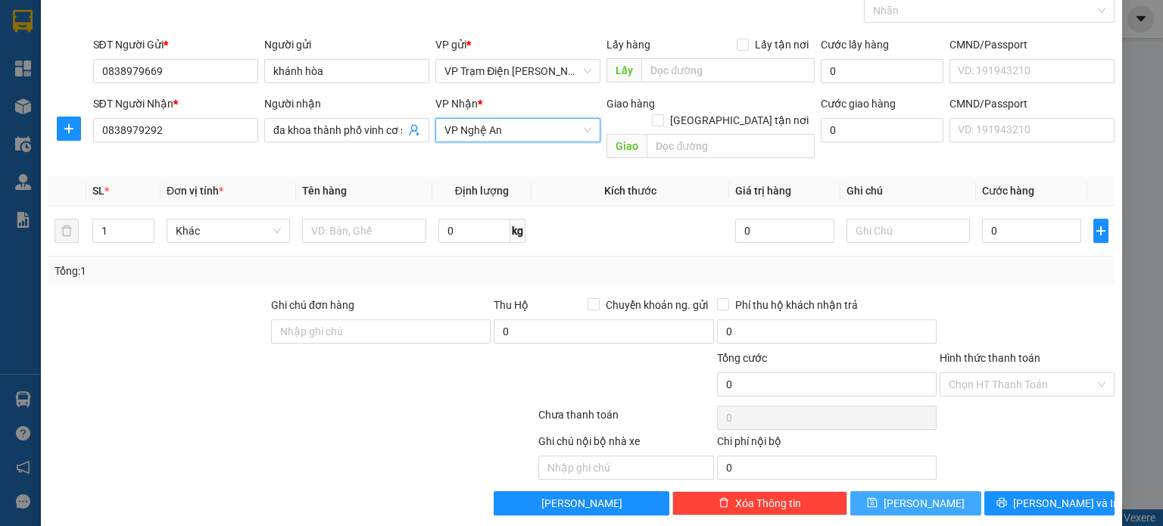
click at [568, 184] on th "Kích thước" at bounding box center [630, 191] width 198 height 30
click at [259, 220] on span "Khác" at bounding box center [229, 231] width 106 height 23
click at [396, 222] on input "text" at bounding box center [364, 231] width 124 height 24
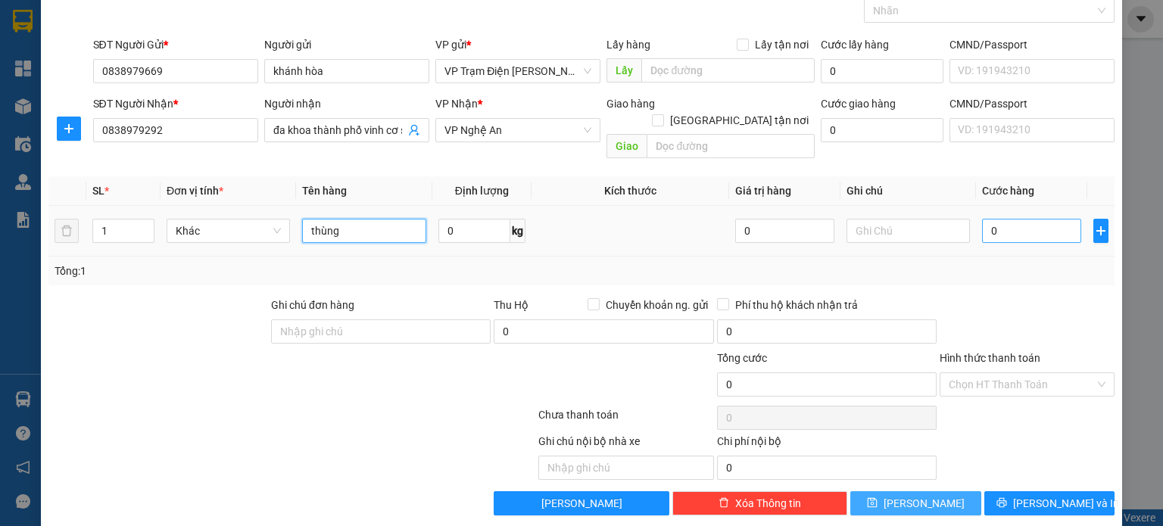
type input "thùng"
click at [1032, 219] on input "0" at bounding box center [1031, 231] width 99 height 24
type input "5"
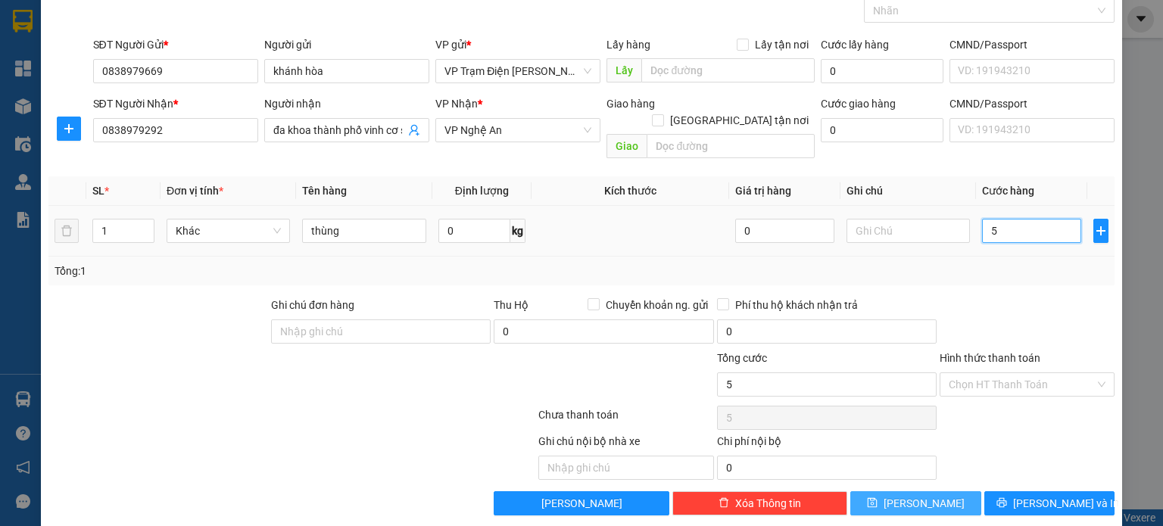
type input "50"
type input "500"
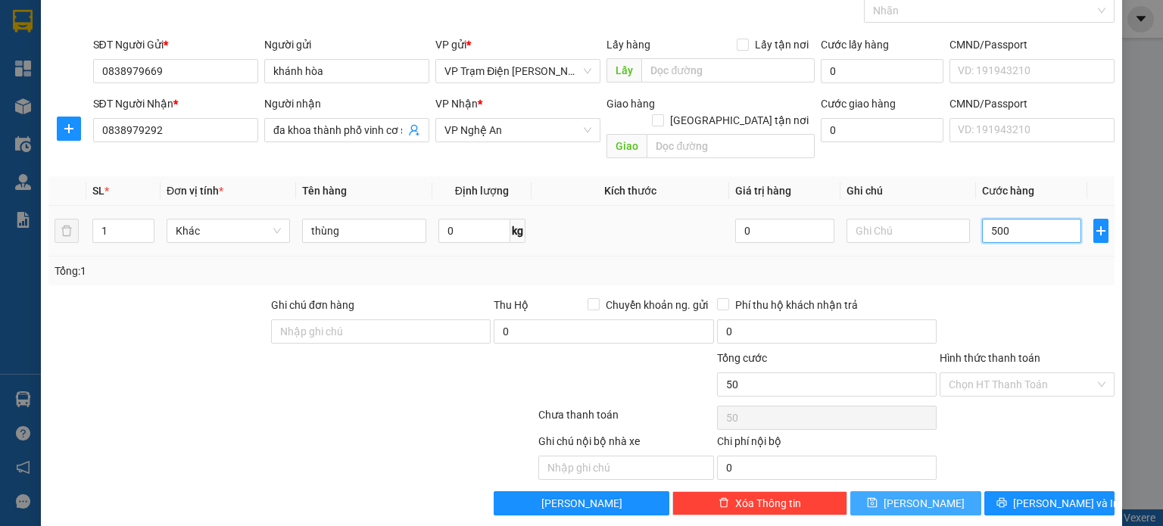
type input "500"
type input "5.000"
type input "50.000"
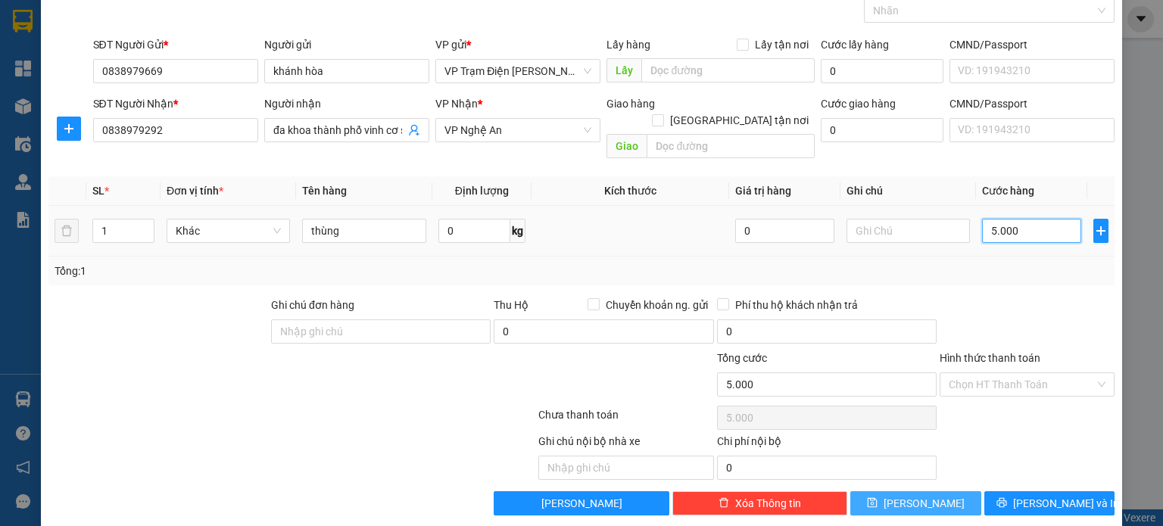
type input "50.000"
click at [945, 276] on div "Transit Pickup Surcharge Ids Transit Deliver Surcharge Ids Transit Deliver Surc…" at bounding box center [581, 246] width 1066 height 540
click at [979, 373] on input "Hình thức thanh toán" at bounding box center [1021, 384] width 146 height 23
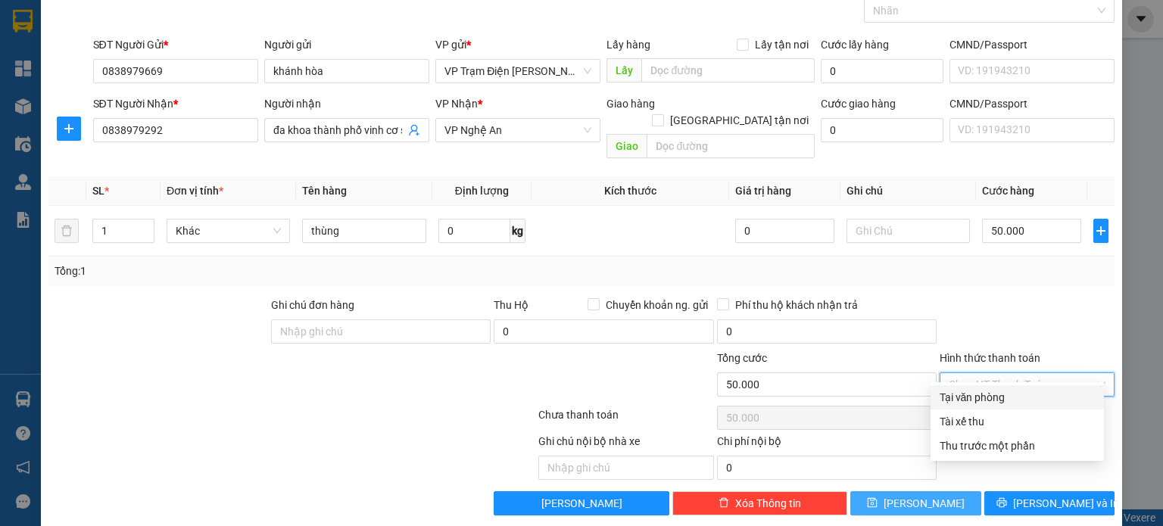
click at [974, 396] on div "Tại văn phòng" at bounding box center [1016, 397] width 155 height 17
type input "0"
click at [917, 297] on div "Phí thu hộ khách nhận trả" at bounding box center [827, 305] width 220 height 17
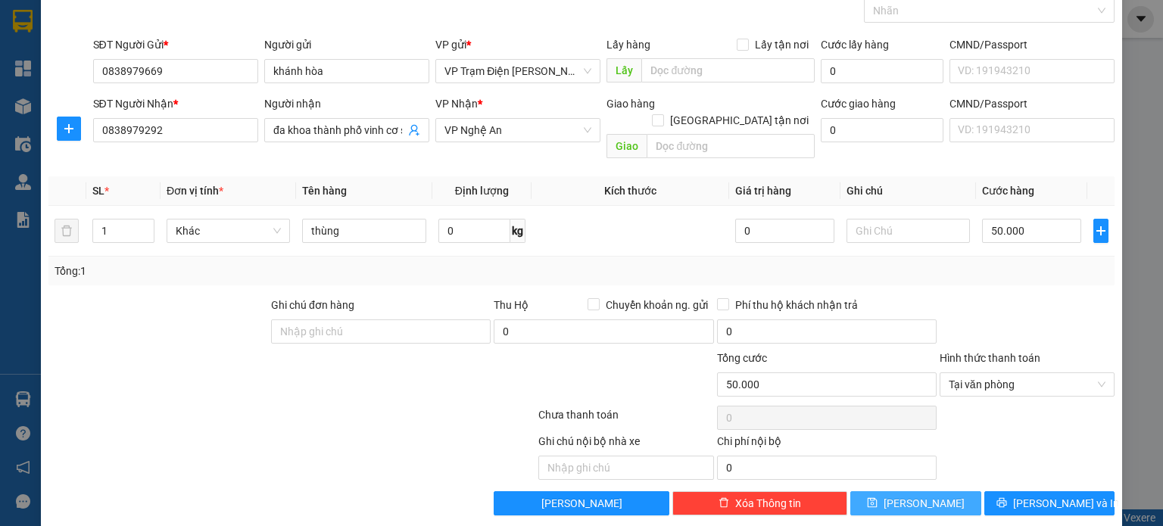
click at [933, 491] on button "[PERSON_NAME]" at bounding box center [915, 503] width 131 height 24
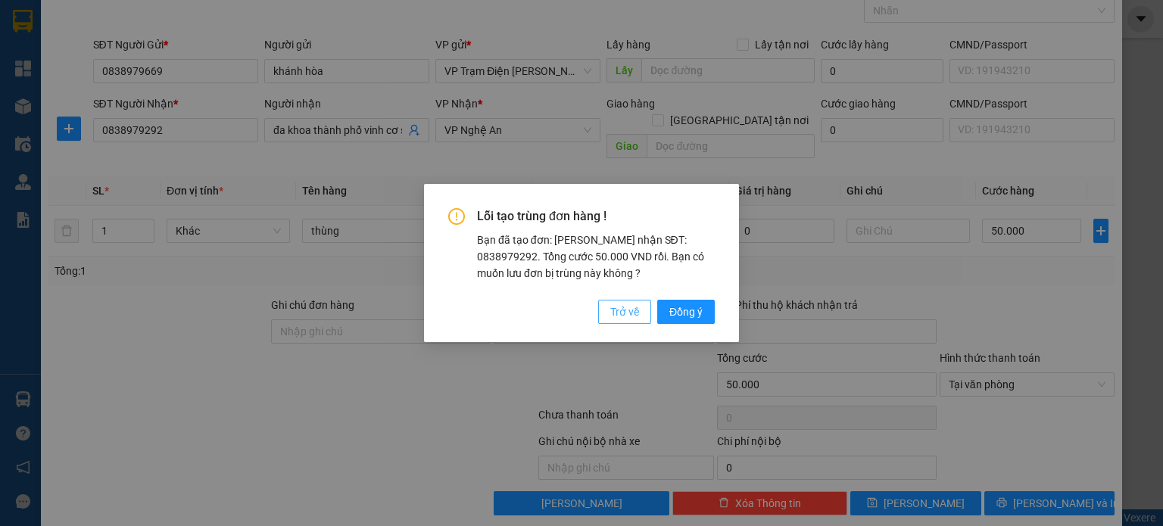
click at [624, 313] on span "Trở về" at bounding box center [624, 312] width 29 height 17
type input "0"
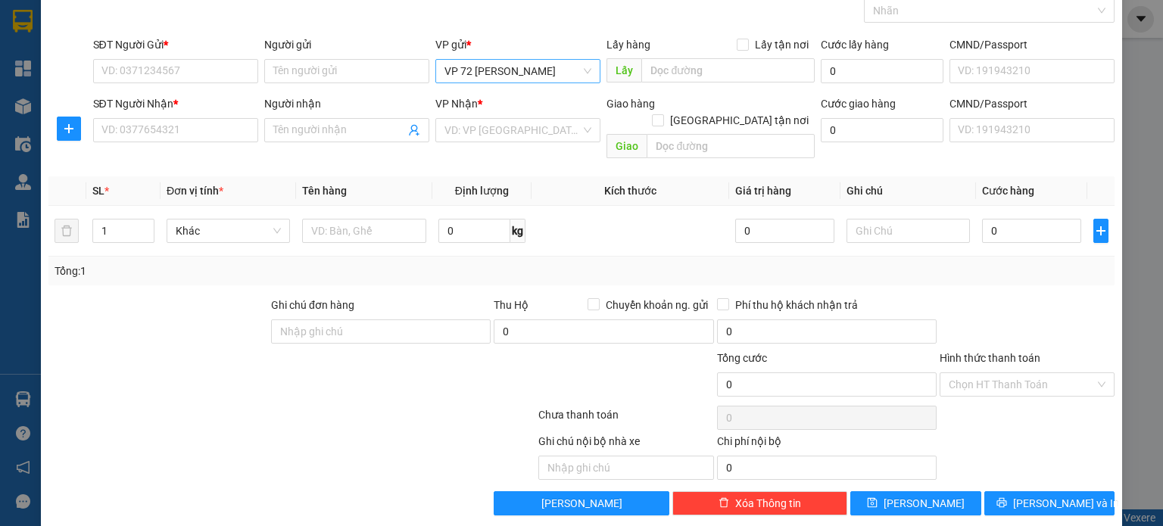
click at [583, 60] on span "VP 72 [PERSON_NAME]" at bounding box center [517, 71] width 147 height 23
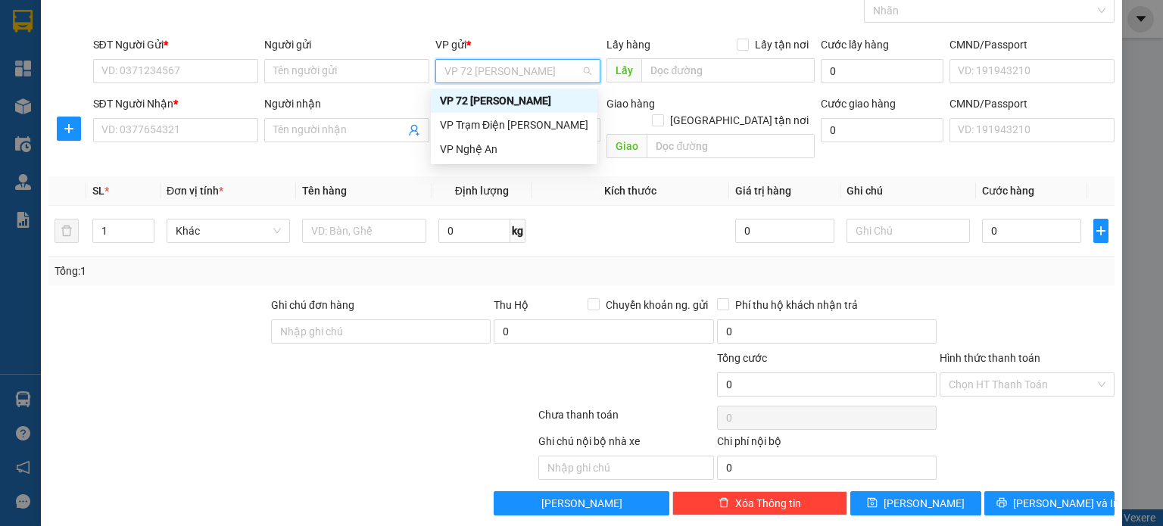
click at [583, 65] on span "VP 72 [PERSON_NAME]" at bounding box center [517, 71] width 147 height 23
click at [568, 121] on div "VP Trạm Điện [PERSON_NAME]" at bounding box center [514, 125] width 148 height 17
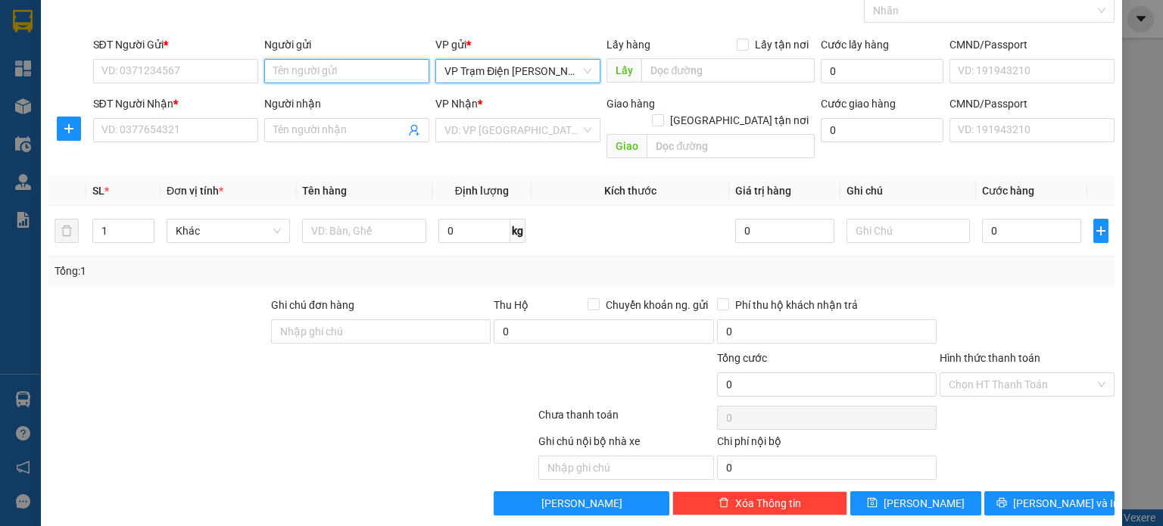
click at [342, 59] on input "Người gửi" at bounding box center [346, 71] width 165 height 24
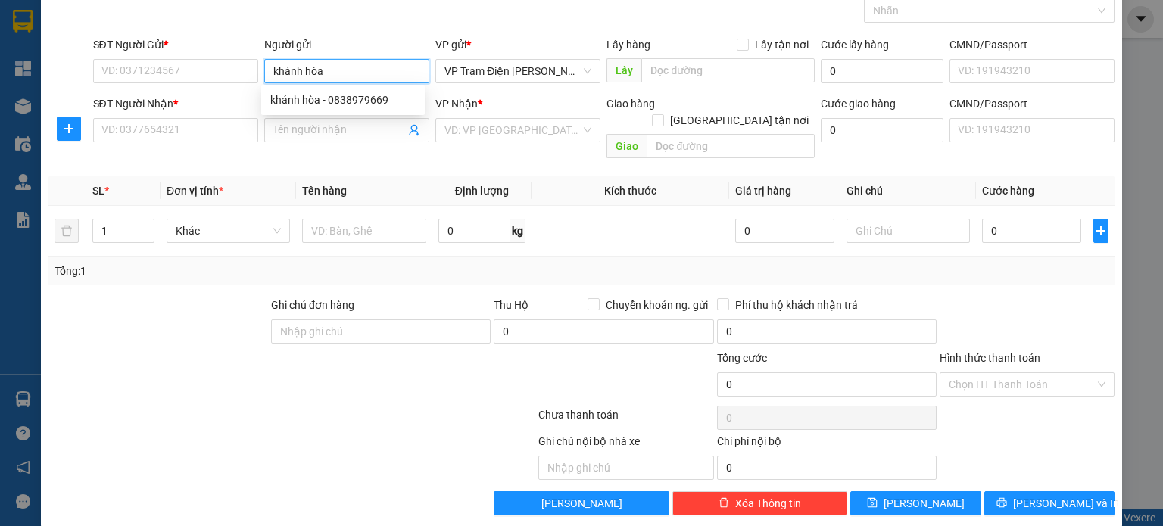
type input "khánh hòa"
click at [191, 54] on div "SĐT Người Gửi *" at bounding box center [175, 47] width 165 height 23
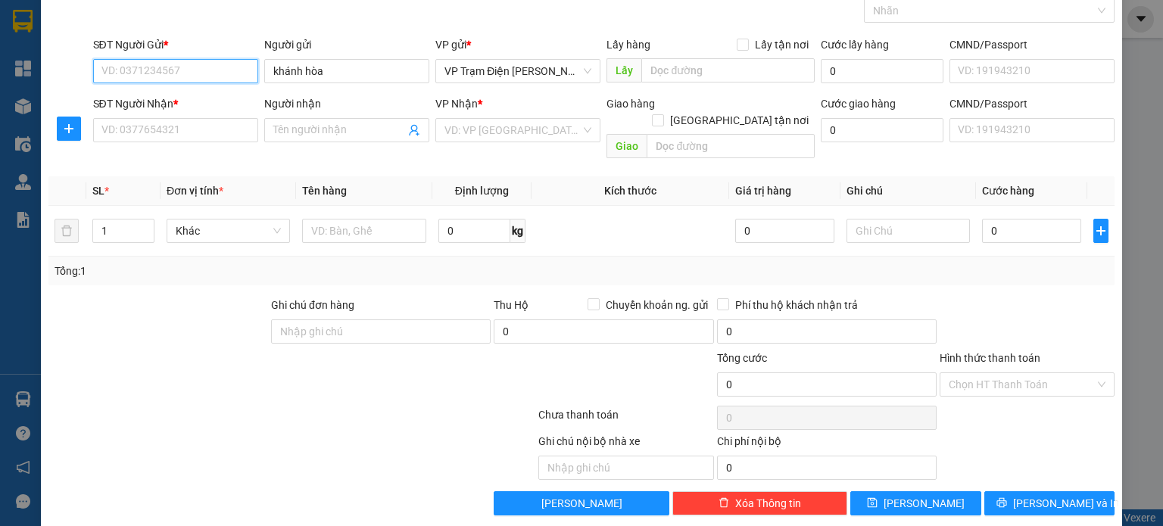
click at [189, 73] on input "SĐT Người Gửi *" at bounding box center [175, 71] width 165 height 24
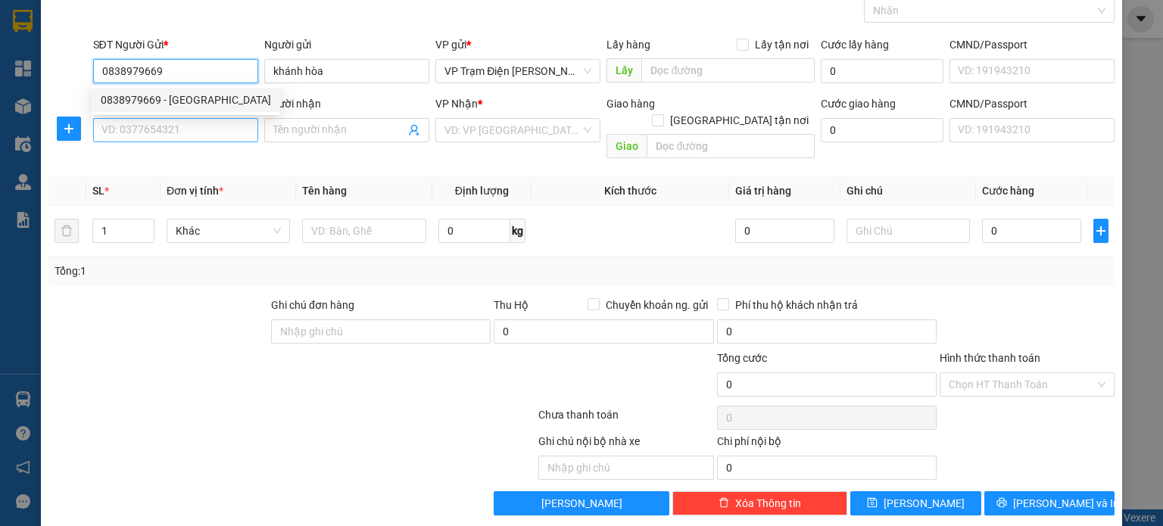
type input "0838979669"
click at [215, 135] on input "SĐT Người Nhận *" at bounding box center [175, 130] width 165 height 24
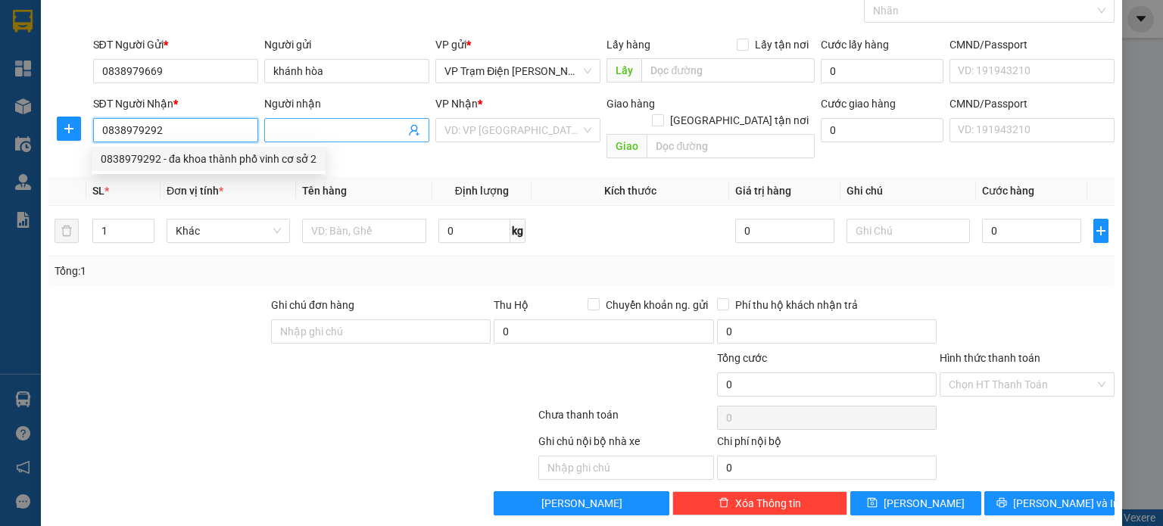
type input "0838979292"
click at [385, 130] on input "Người nhận" at bounding box center [339, 130] width 132 height 17
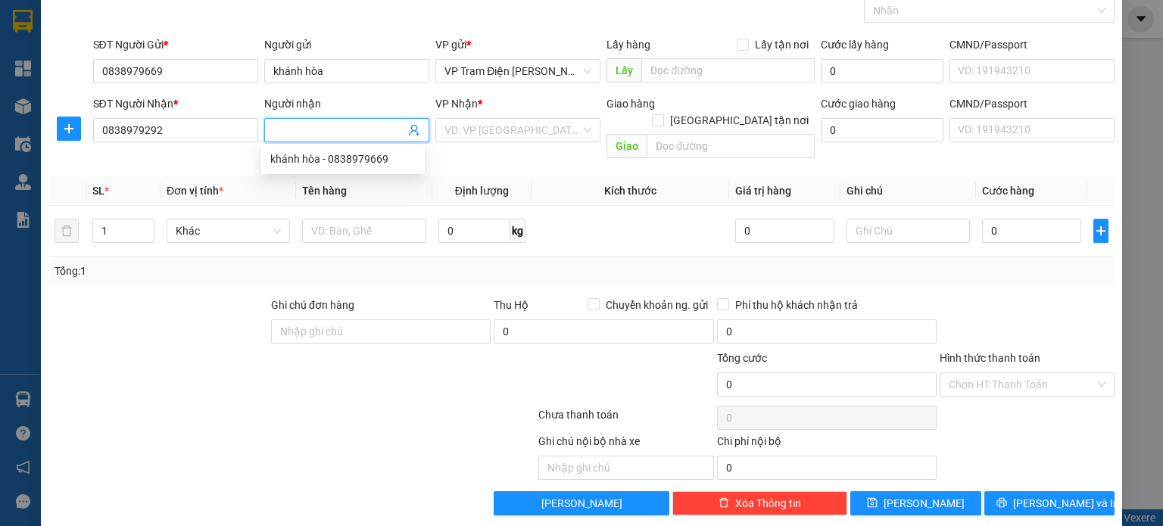
type input "d"
type input "đa khoa thành phố vinh cơ sở 3"
click at [475, 126] on input "search" at bounding box center [512, 130] width 136 height 23
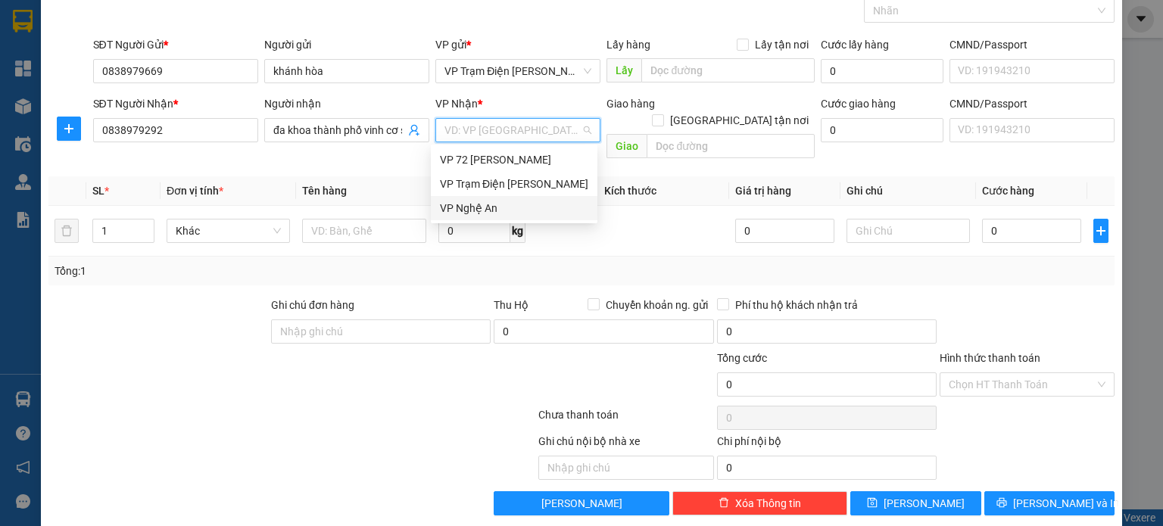
click at [509, 207] on div "VP Nghệ An" at bounding box center [514, 208] width 148 height 17
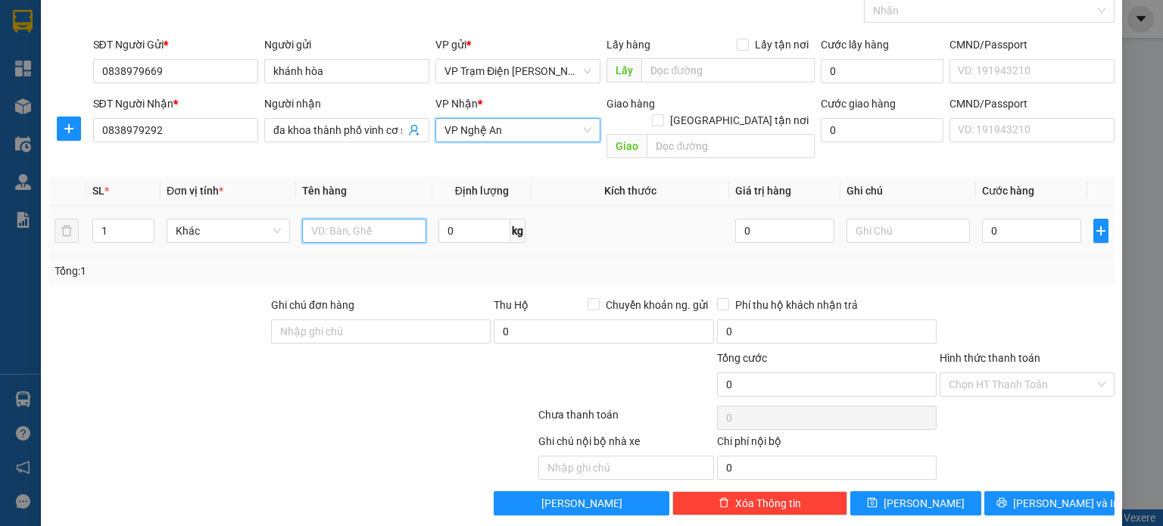
click at [341, 219] on input "text" at bounding box center [364, 231] width 124 height 24
type input "thùng"
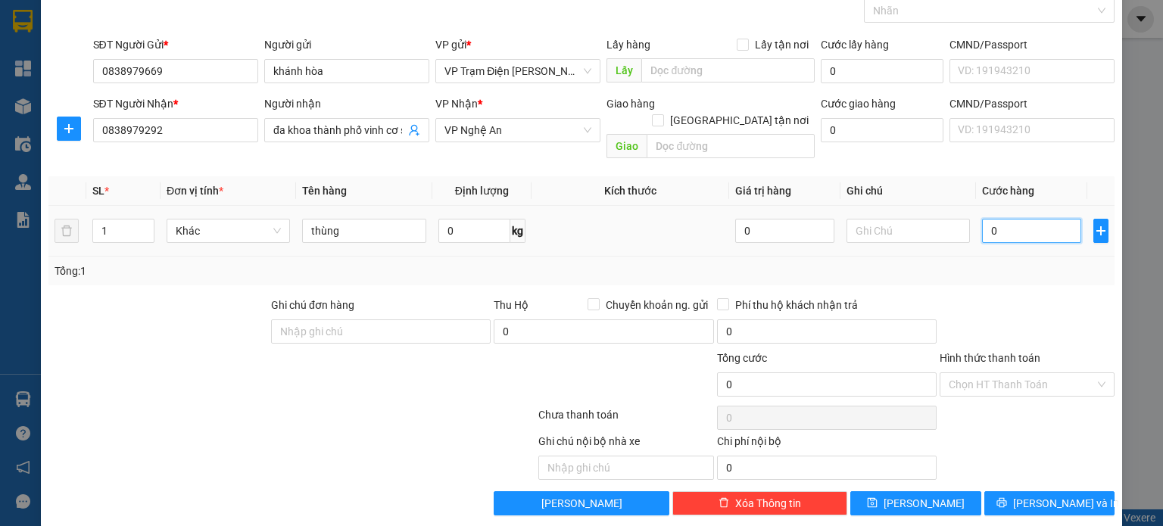
click at [1019, 219] on input "0" at bounding box center [1031, 231] width 99 height 24
type input "5"
type input "50"
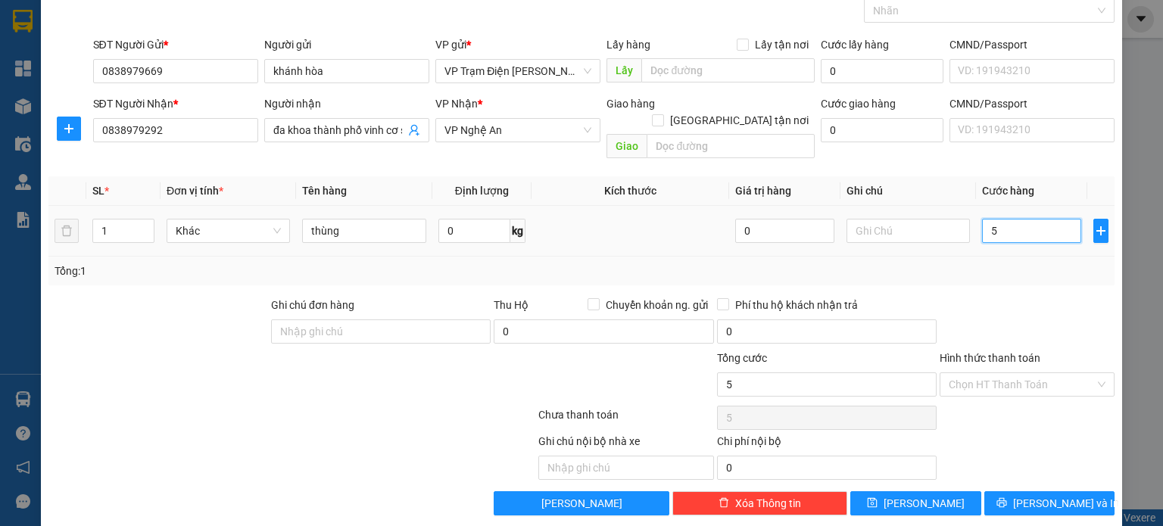
type input "50"
type input "500"
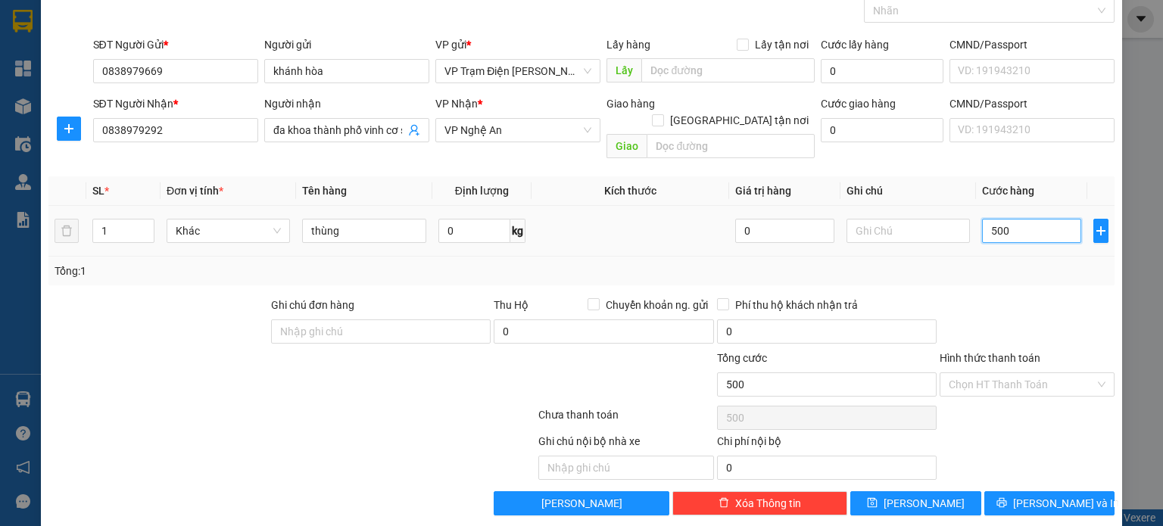
type input "5.000"
type input "50.000"
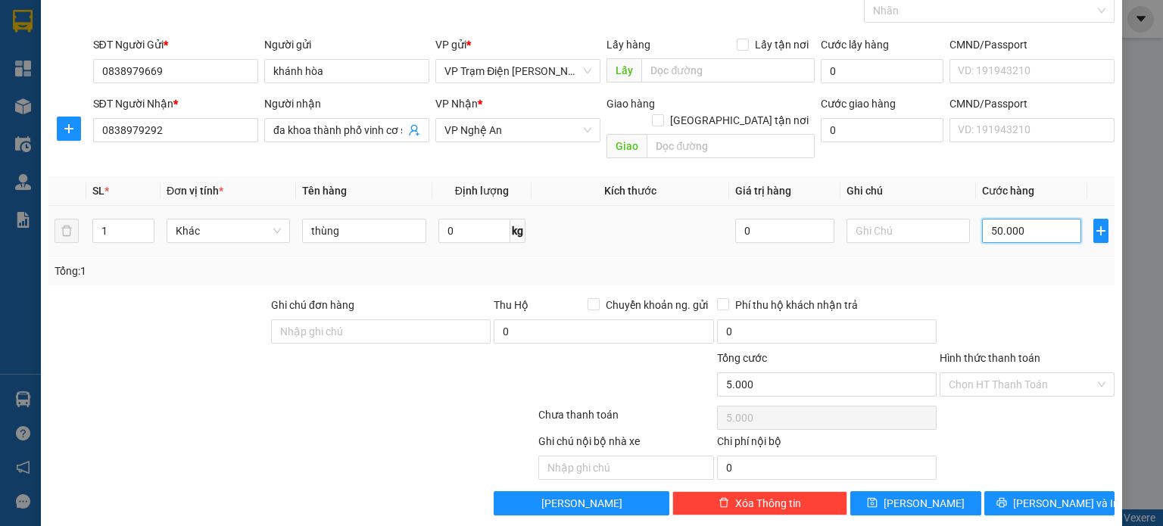
type input "50.000"
click at [1048, 373] on input "Hình thức thanh toán" at bounding box center [1021, 384] width 146 height 23
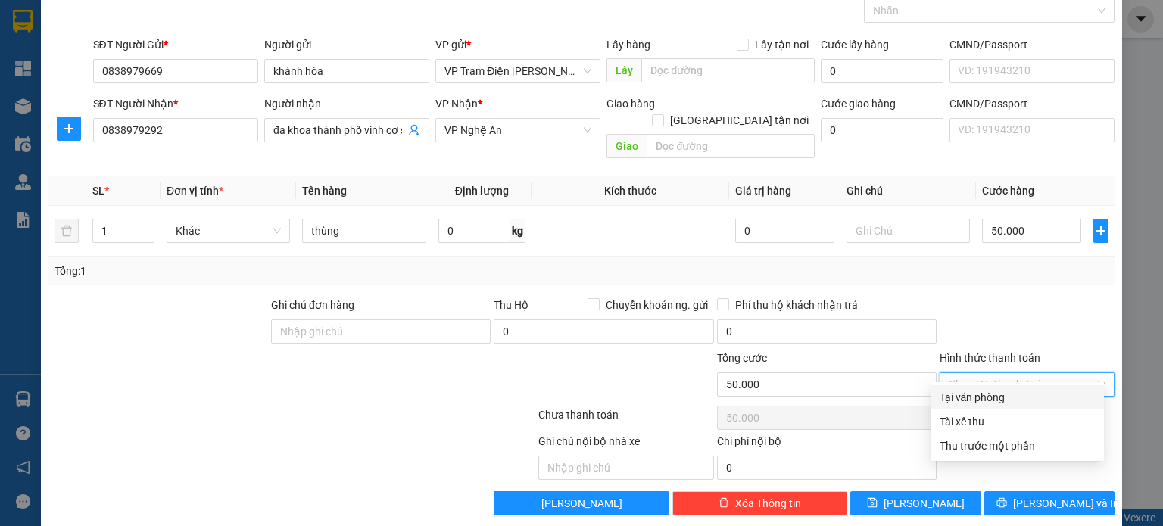
click at [993, 392] on div "Tại văn phòng" at bounding box center [1016, 397] width 155 height 17
type input "0"
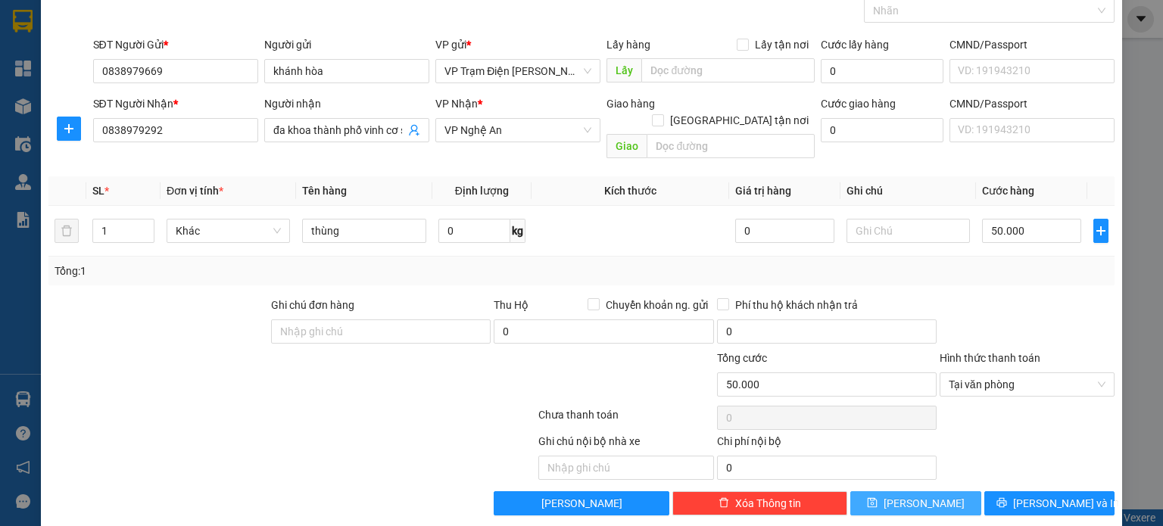
click at [921, 495] on span "[PERSON_NAME]" at bounding box center [923, 503] width 81 height 17
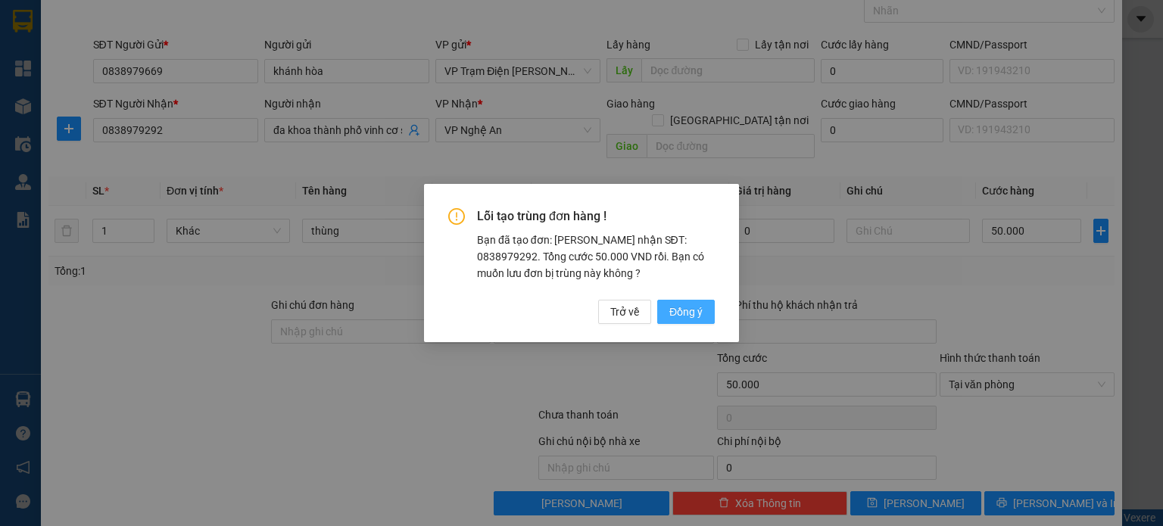
click at [697, 312] on span "Đồng ý" at bounding box center [685, 312] width 33 height 17
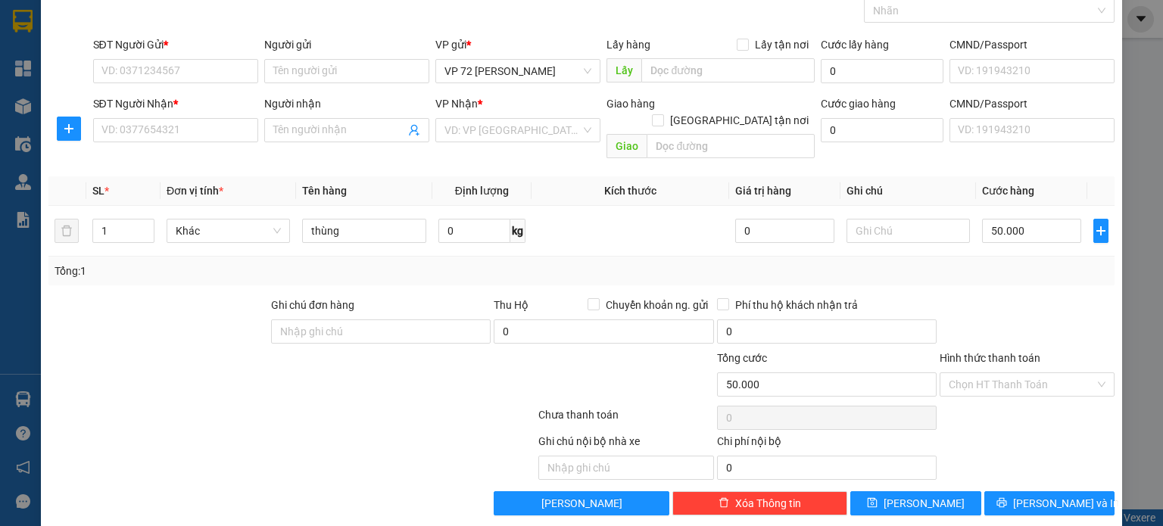
type input "0"
click at [579, 66] on span "VP 72 [PERSON_NAME]" at bounding box center [517, 71] width 147 height 23
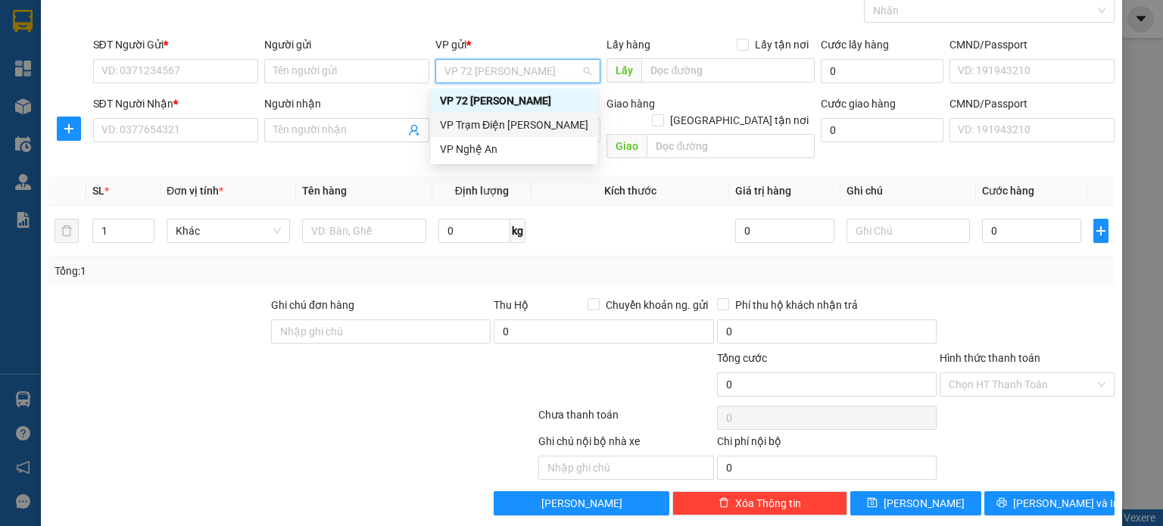
drag, startPoint x: 575, startPoint y: 124, endPoint x: 433, endPoint y: 101, distance: 144.1
click at [575, 125] on div "VP Trạm Điện [PERSON_NAME]" at bounding box center [514, 125] width 148 height 17
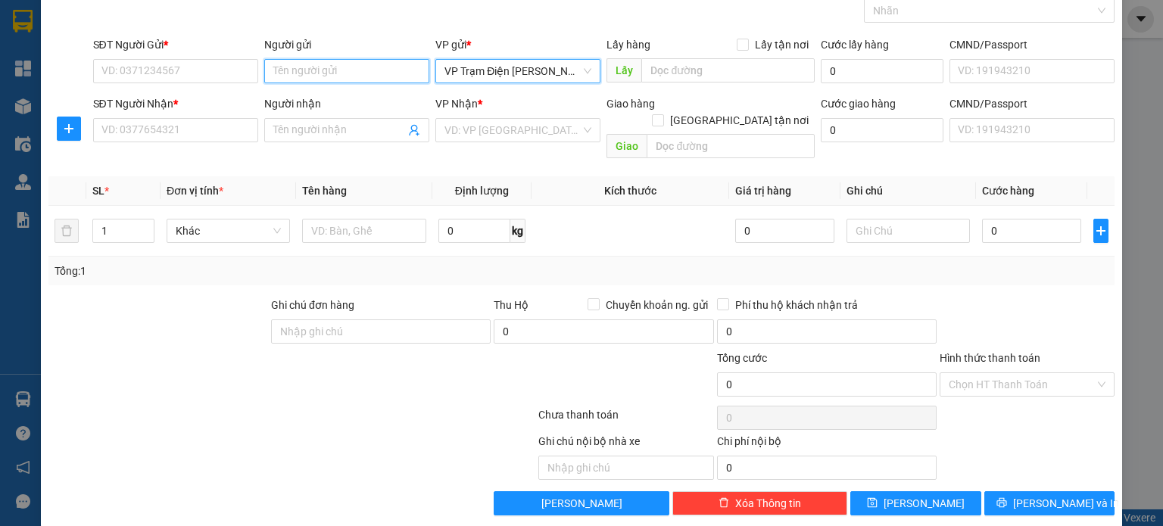
click at [396, 80] on input "Người gửi" at bounding box center [346, 71] width 165 height 24
type input "hn đa khoa nghệ"
drag, startPoint x: 381, startPoint y: 69, endPoint x: 157, endPoint y: 70, distance: 224.1
click at [157, 70] on div "SĐT Người Gửi * VD: 0371234567 Người gửi hn đa khoa nghệ hn đa khoa nghệ VP gửi…" at bounding box center [604, 62] width 1028 height 53
type input "khánh hòa"
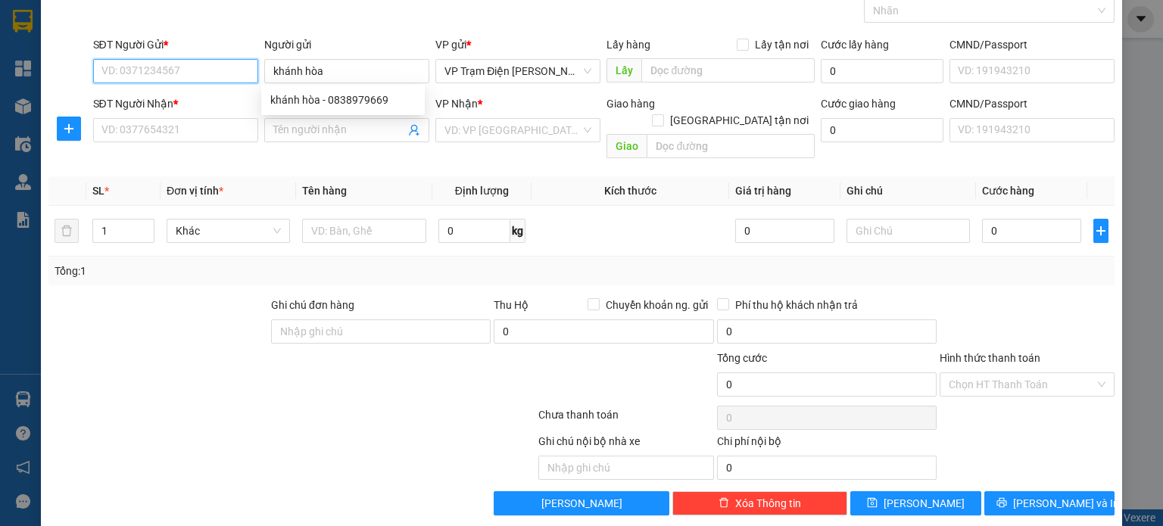
click at [173, 68] on input "SĐT Người Gửi *" at bounding box center [175, 71] width 165 height 24
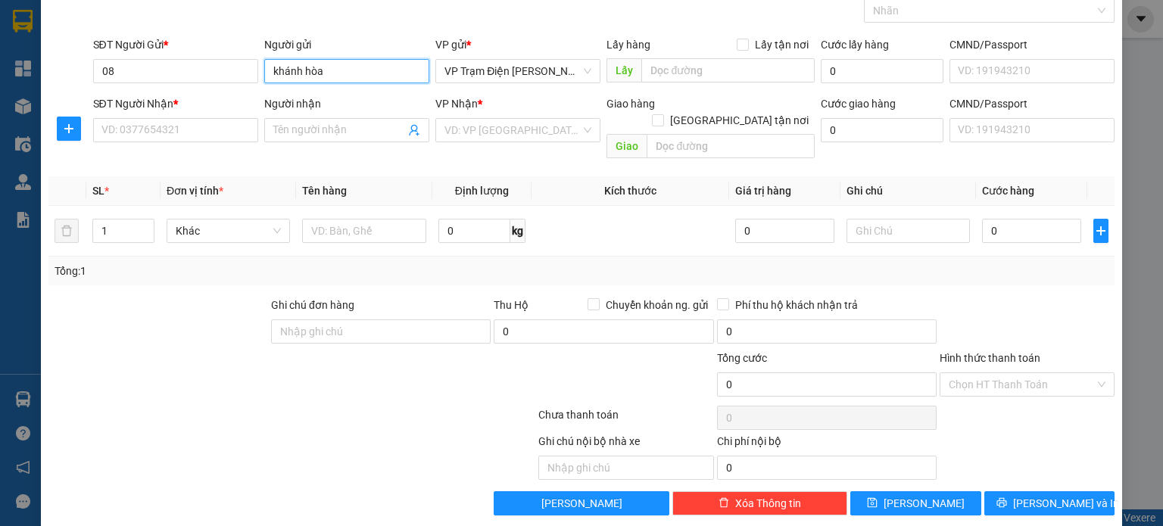
click at [279, 70] on input "khánh hòa" at bounding box center [346, 71] width 165 height 24
click at [295, 96] on div "khánh hòa - 0838979669" at bounding box center [342, 100] width 145 height 17
type input "0838979669"
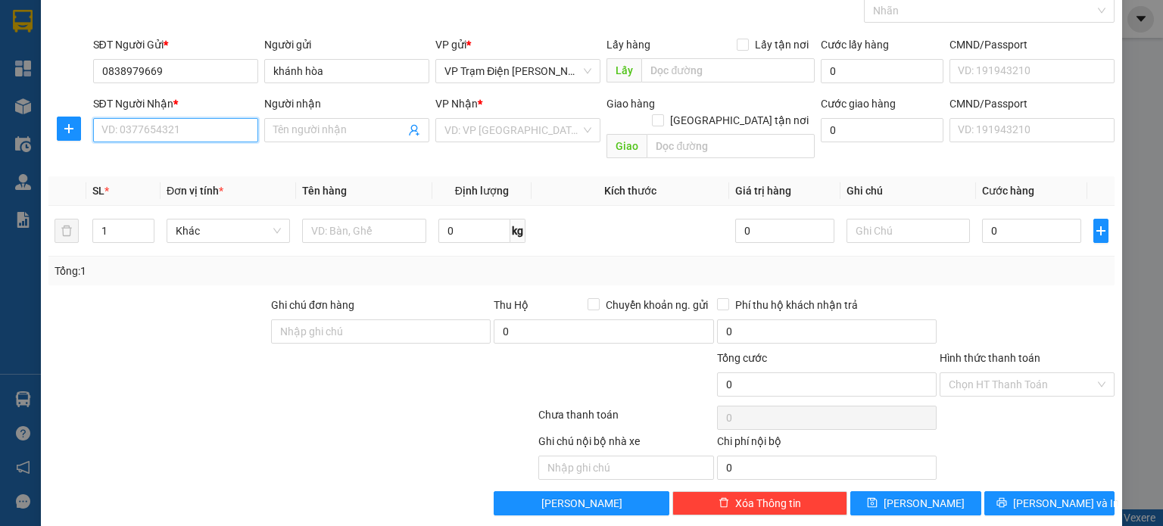
click at [179, 123] on input "SĐT Người Nhận *" at bounding box center [175, 130] width 165 height 24
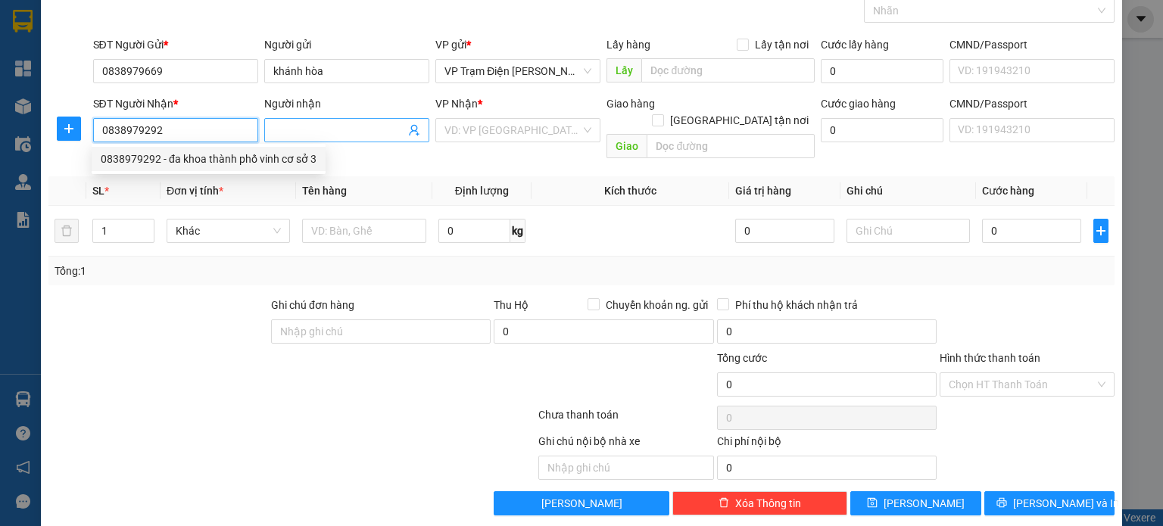
type input "0838979292"
click at [373, 126] on input "Người nhận" at bounding box center [339, 130] width 132 height 17
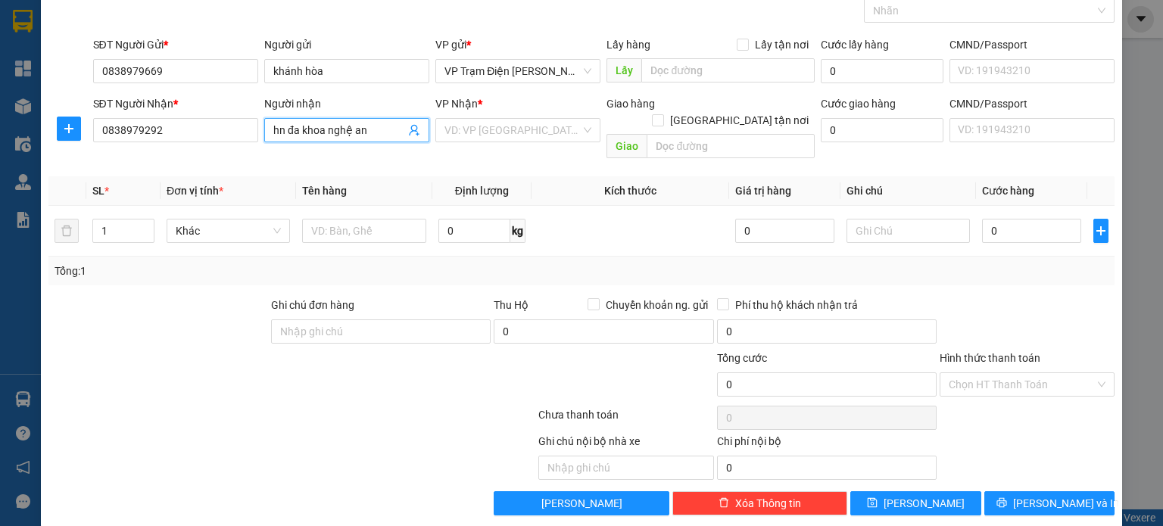
click at [278, 126] on input "hn đa khoa nghệ an" at bounding box center [339, 130] width 132 height 17
type input "Hn đa khoa nghệ an"
click at [572, 127] on input "search" at bounding box center [512, 130] width 136 height 23
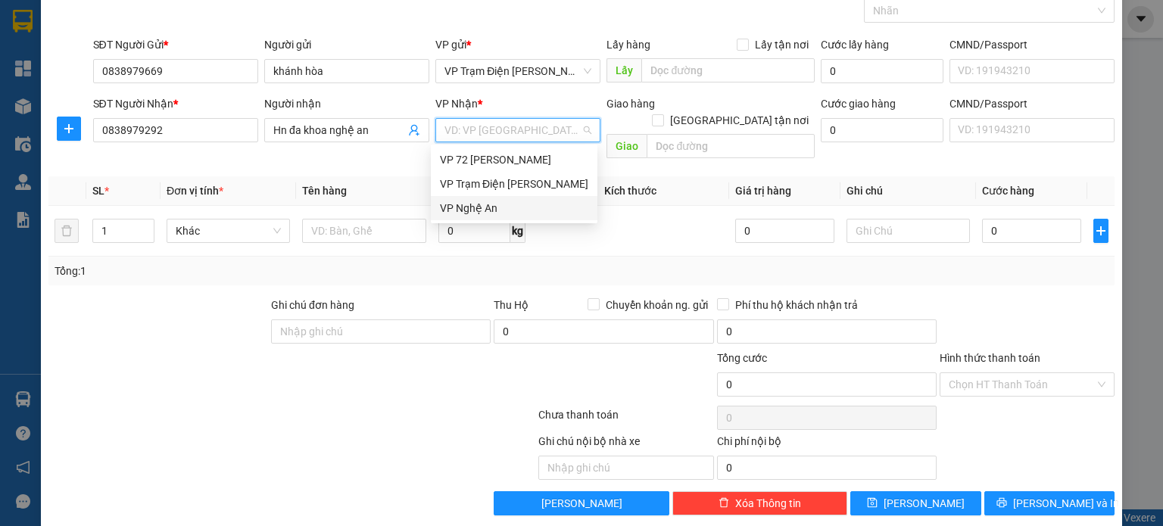
click at [520, 202] on div "VP Nghệ An" at bounding box center [514, 208] width 148 height 17
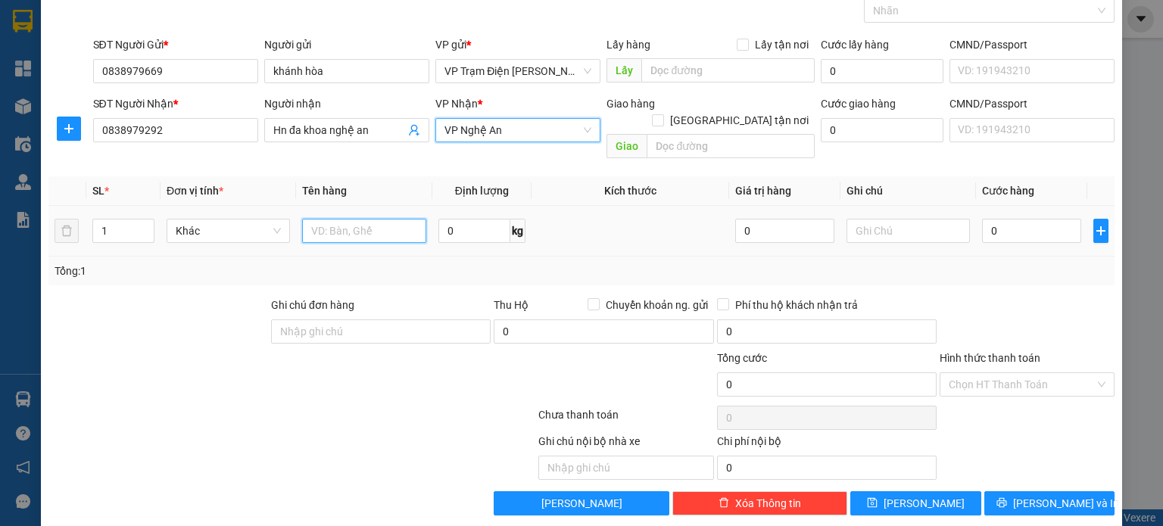
click at [350, 221] on input "text" at bounding box center [364, 231] width 124 height 24
type input "thùng"
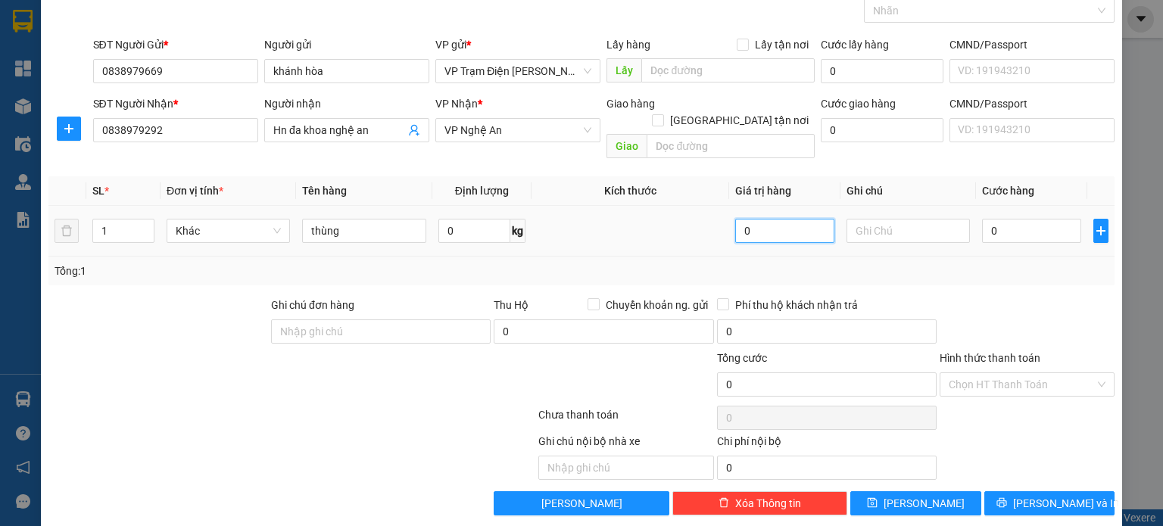
click at [749, 219] on input "0" at bounding box center [784, 231] width 99 height 24
click at [1025, 219] on input "0" at bounding box center [1031, 231] width 99 height 24
type input "5"
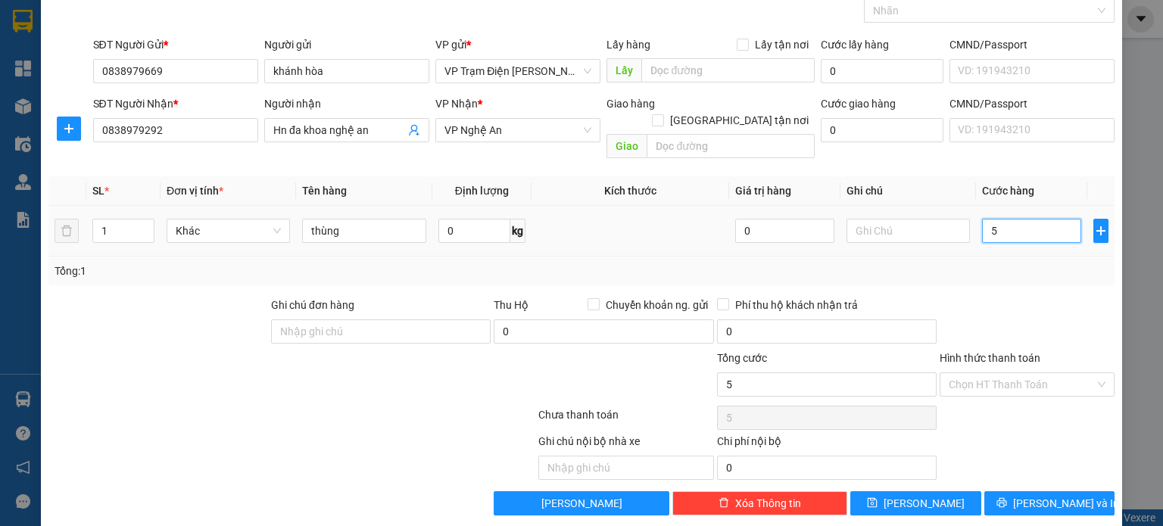
type input "50"
type input "500"
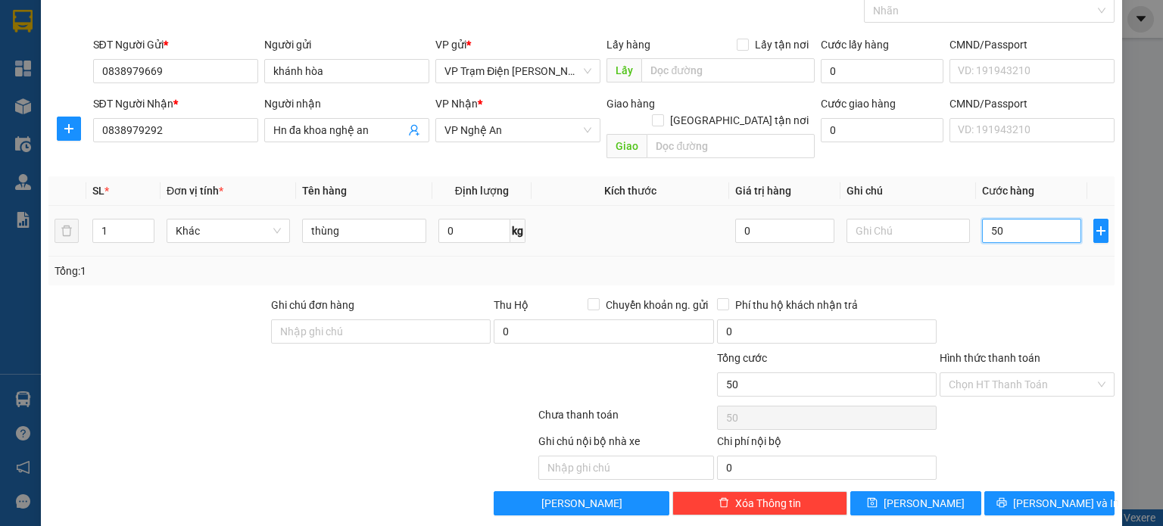
type input "500"
type input "5.000"
type input "50.000"
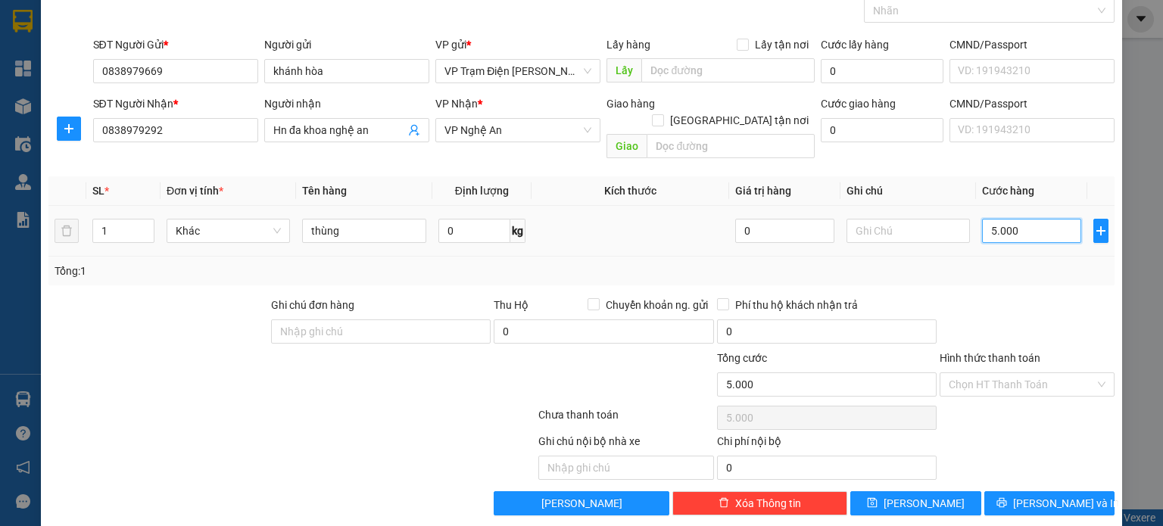
type input "50.000"
click at [979, 297] on div at bounding box center [1027, 323] width 178 height 53
click at [969, 373] on input "Hình thức thanh toán" at bounding box center [1021, 384] width 146 height 23
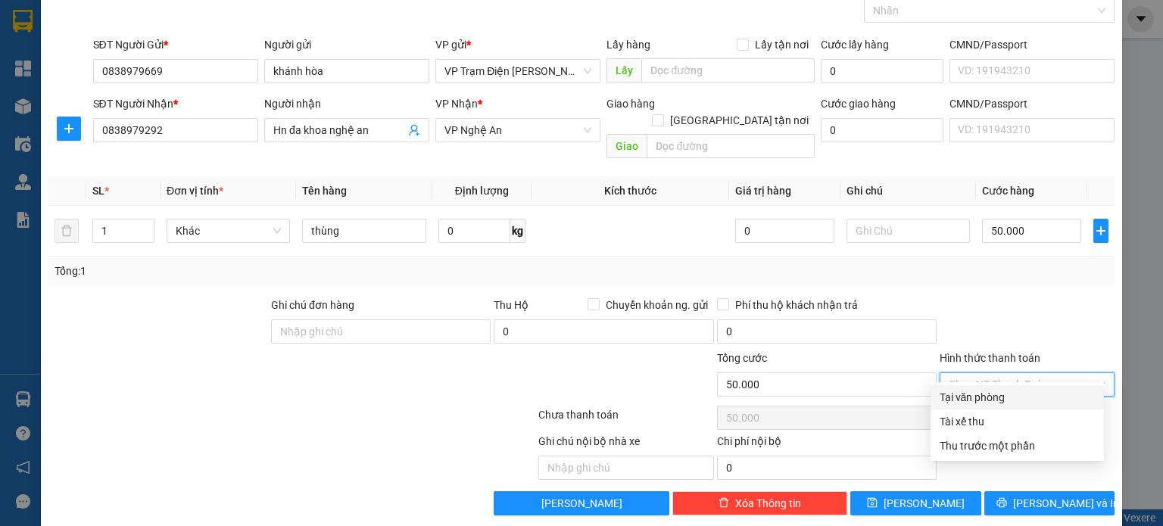
click at [979, 395] on div "Tại văn phòng" at bounding box center [1016, 397] width 155 height 17
type input "0"
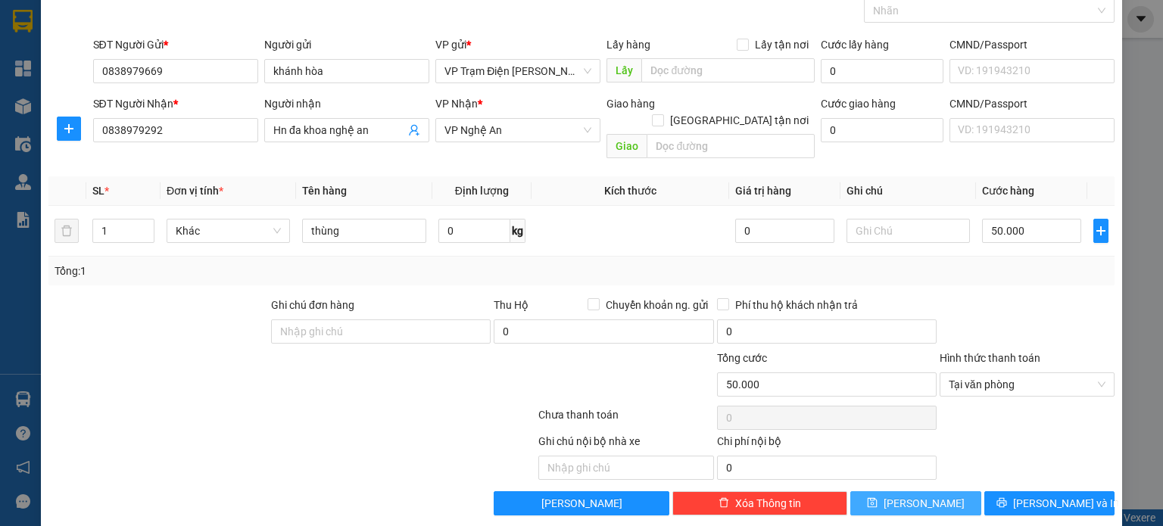
click at [923, 495] on span "[PERSON_NAME]" at bounding box center [923, 503] width 81 height 17
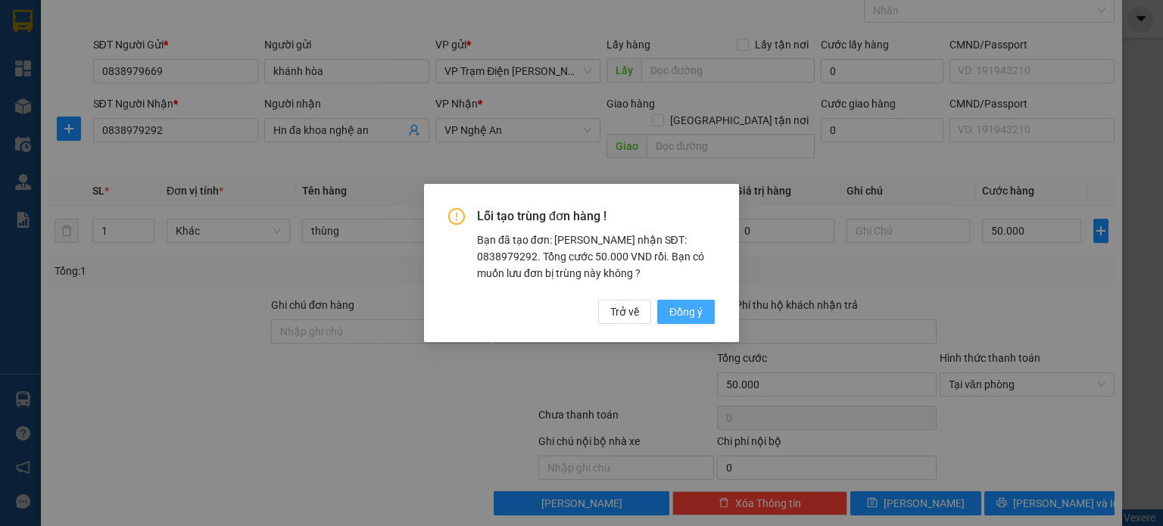
click at [692, 308] on span "Đồng ý" at bounding box center [685, 312] width 33 height 17
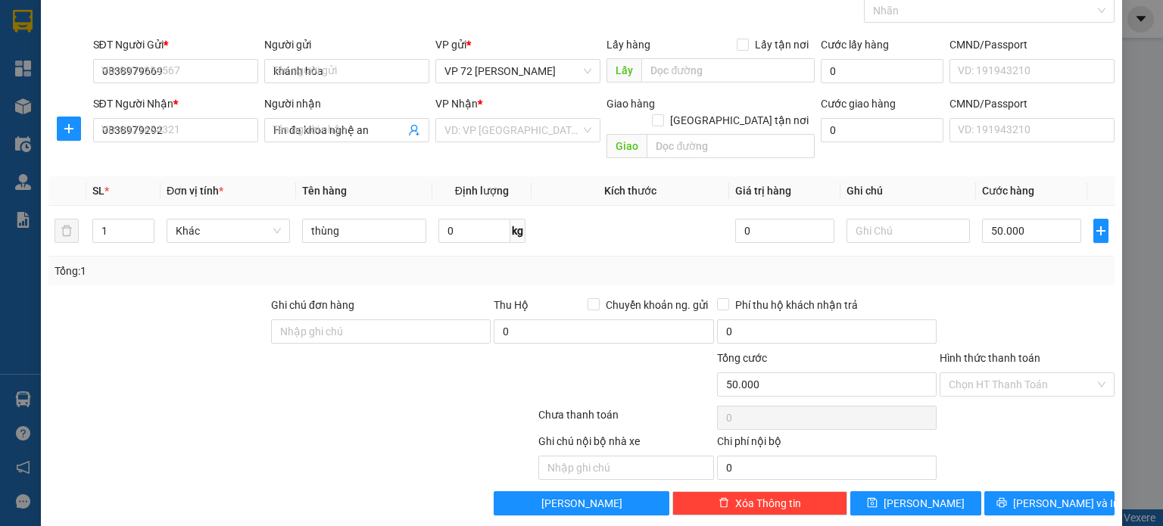
type input "0"
click at [580, 64] on span "VP 72 [PERSON_NAME]" at bounding box center [517, 71] width 147 height 23
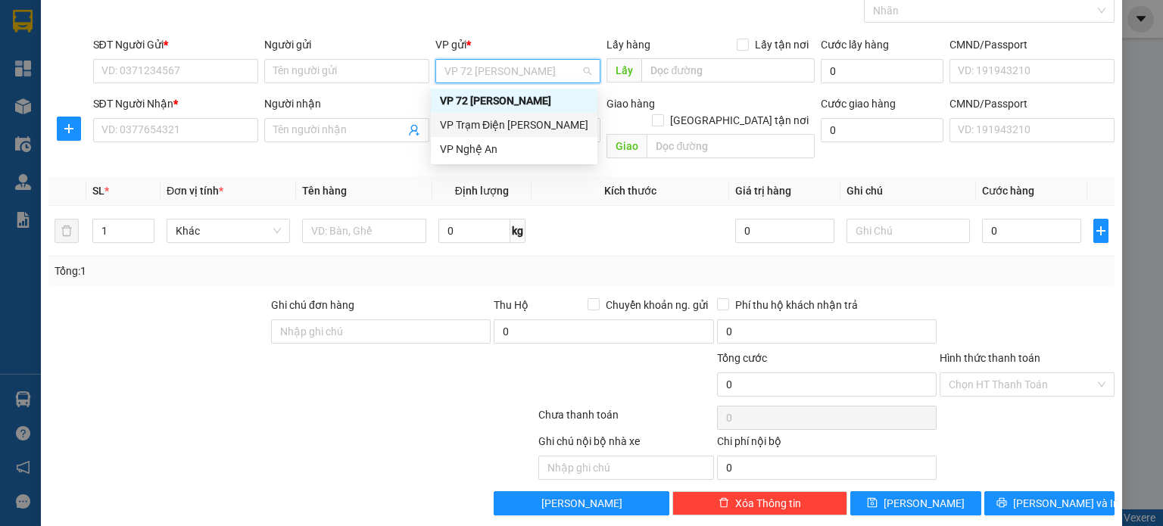
click at [566, 123] on div "VP Trạm Điện [PERSON_NAME]" at bounding box center [514, 125] width 148 height 17
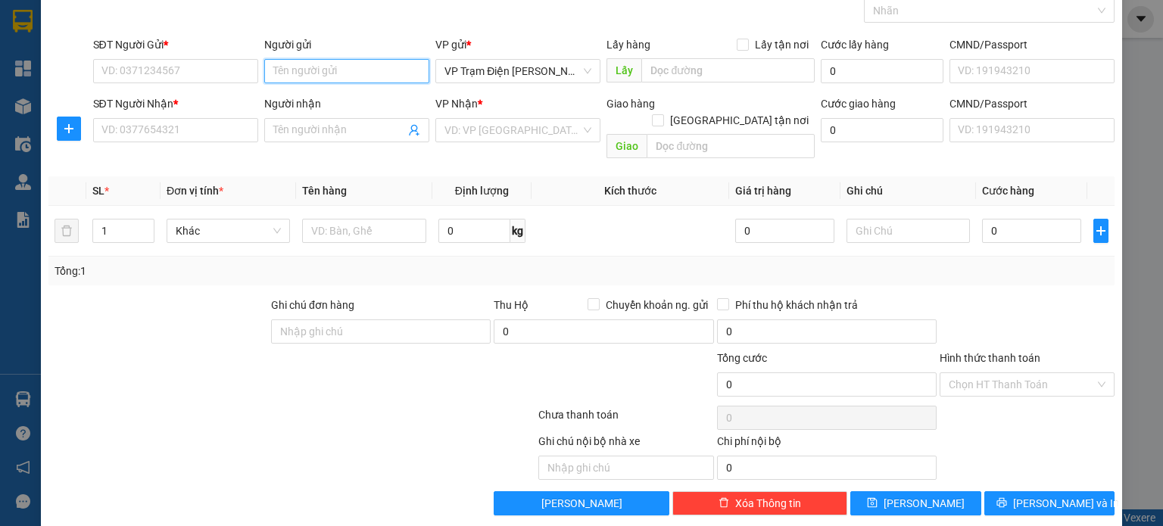
click at [373, 74] on input "Người gửi" at bounding box center [346, 71] width 165 height 24
type input "khánh hòa"
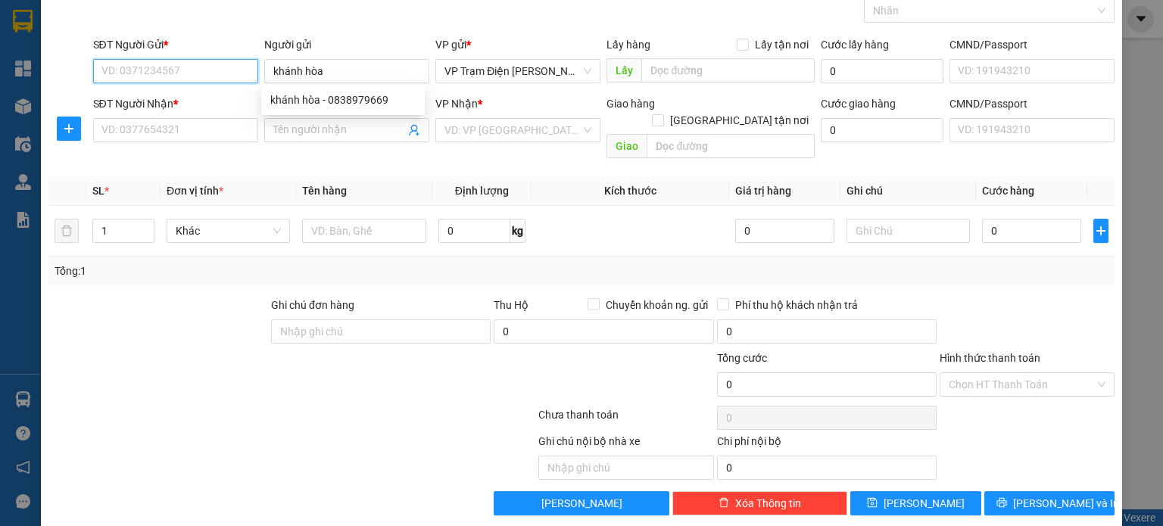
click at [193, 70] on input "SĐT Người Gửi *" at bounding box center [175, 71] width 165 height 24
click at [326, 103] on div "Người nhận" at bounding box center [346, 103] width 165 height 17
click at [326, 122] on input "Người nhận" at bounding box center [339, 130] width 132 height 17
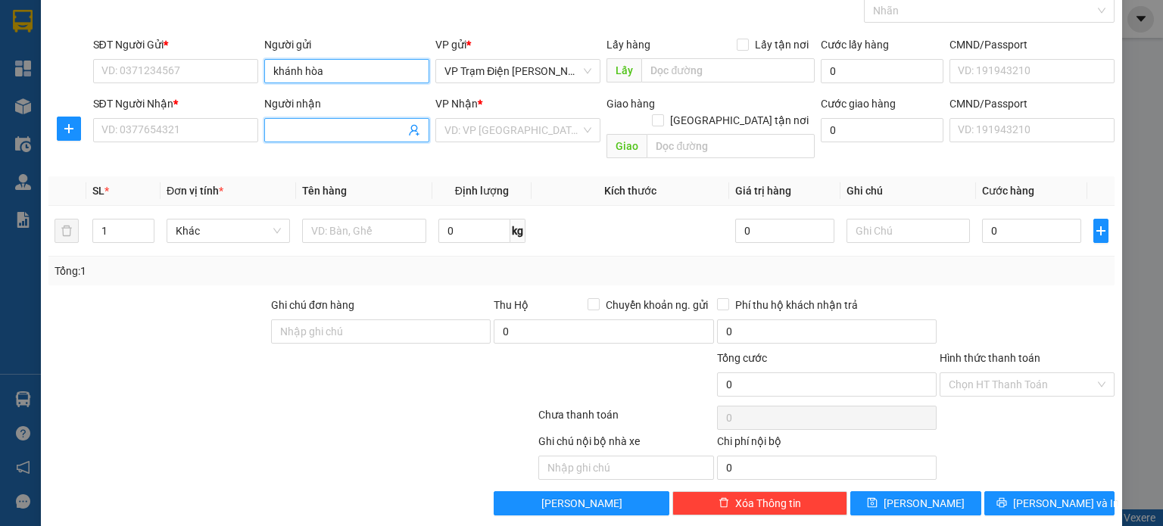
click at [337, 79] on input "khánh hòa" at bounding box center [346, 71] width 165 height 24
click at [341, 95] on div "khánh hòa - 0838979669" at bounding box center [342, 100] width 145 height 17
type input "0838979669"
click at [306, 137] on input "Người nhận" at bounding box center [339, 130] width 132 height 17
type input "quân y 4"
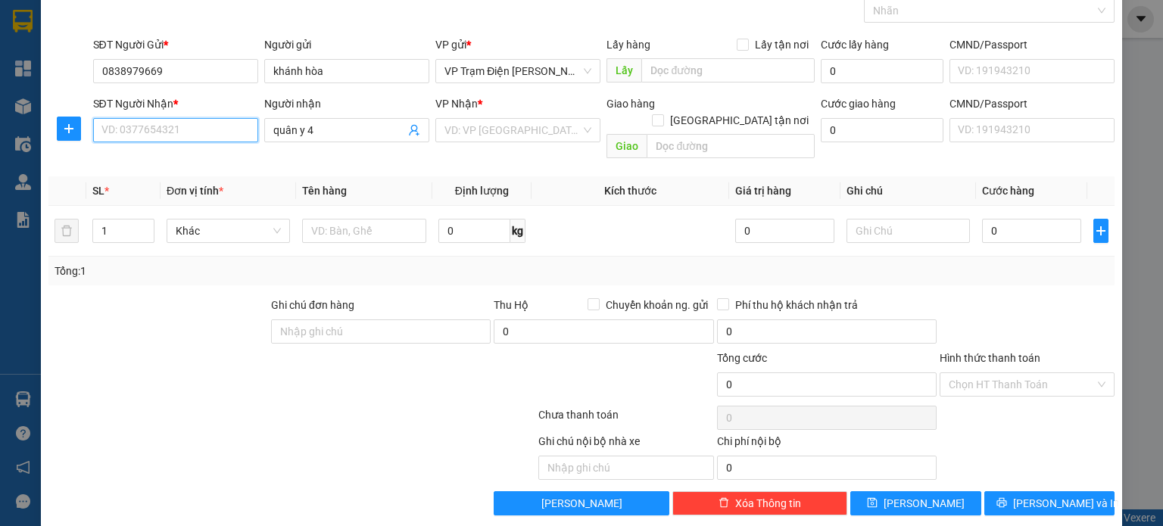
click at [215, 123] on input "SĐT Người Nhận *" at bounding box center [175, 130] width 165 height 24
type input "0838979292"
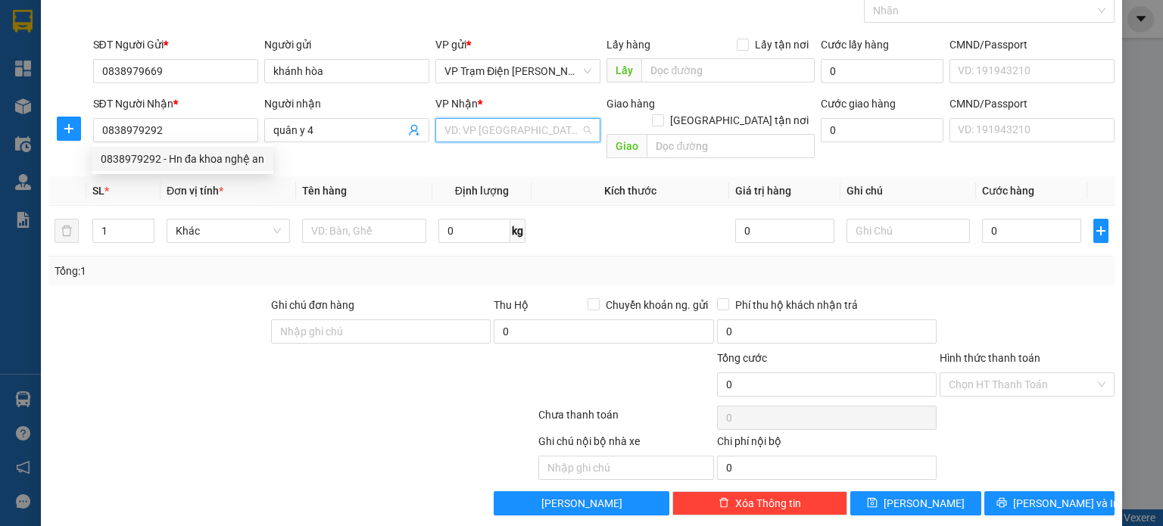
click at [501, 132] on input "search" at bounding box center [512, 130] width 136 height 23
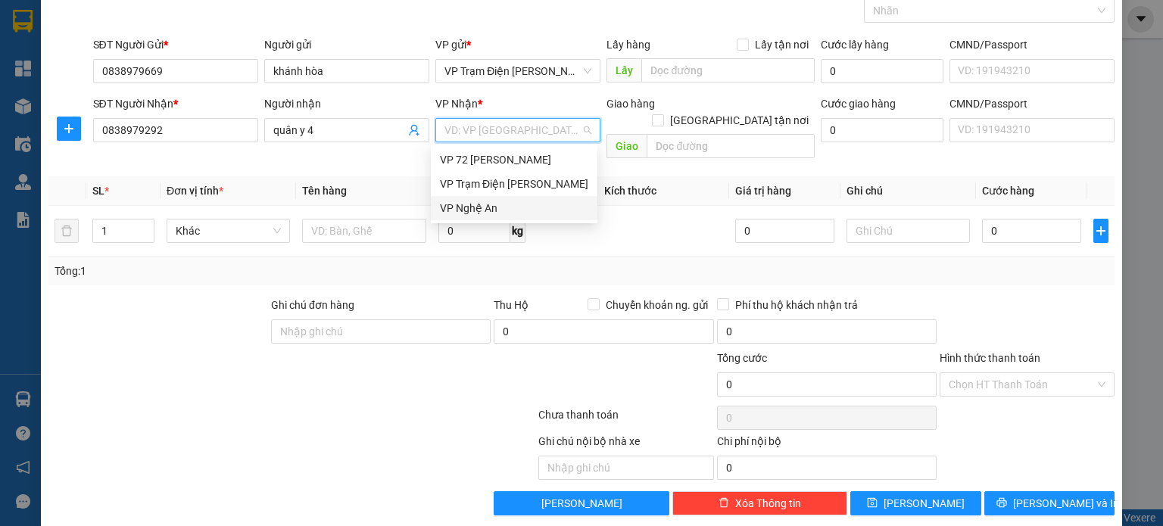
click at [506, 216] on div "VP Nghệ An" at bounding box center [514, 208] width 167 height 24
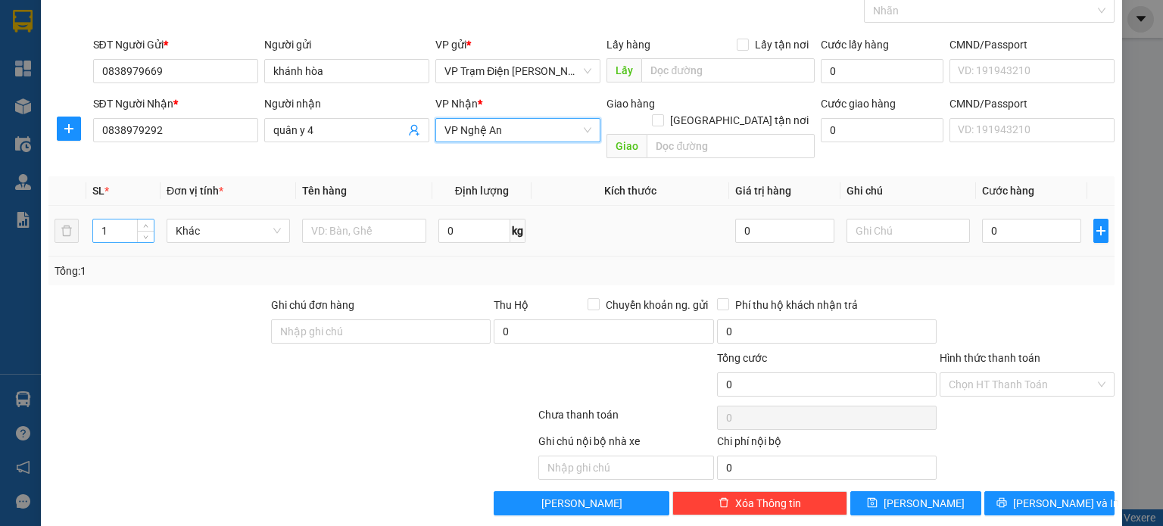
click at [126, 220] on input "1" at bounding box center [123, 231] width 61 height 23
click at [153, 220] on td "1" at bounding box center [123, 231] width 74 height 51
click at [148, 232] on span "down" at bounding box center [146, 236] width 9 height 9
type input "2"
click at [146, 225] on icon "up" at bounding box center [145, 227] width 5 height 5
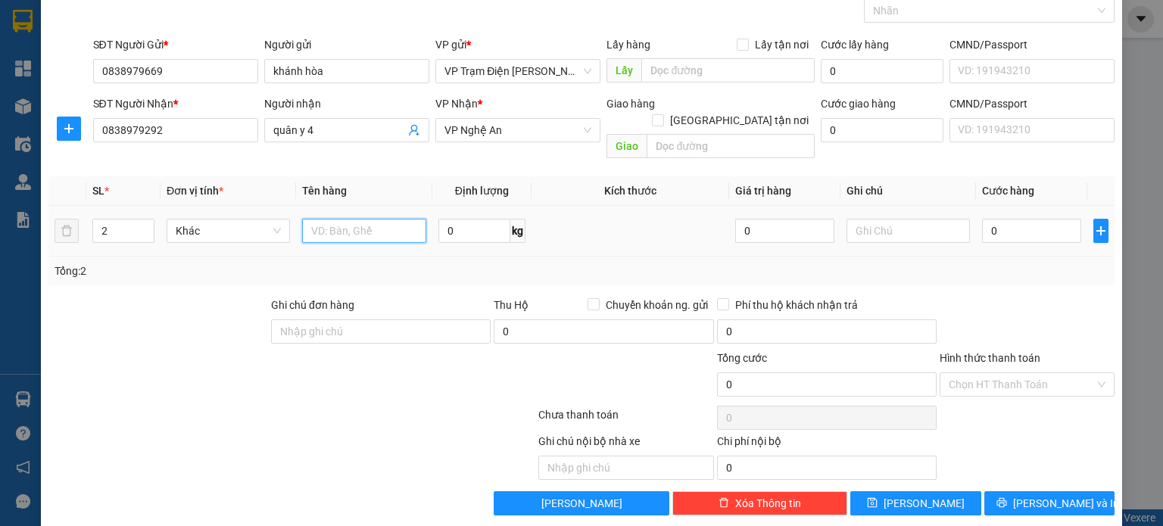
click at [313, 220] on input "text" at bounding box center [364, 231] width 124 height 24
type input "thùng"
click at [1002, 219] on input "0" at bounding box center [1031, 231] width 99 height 24
type input "5"
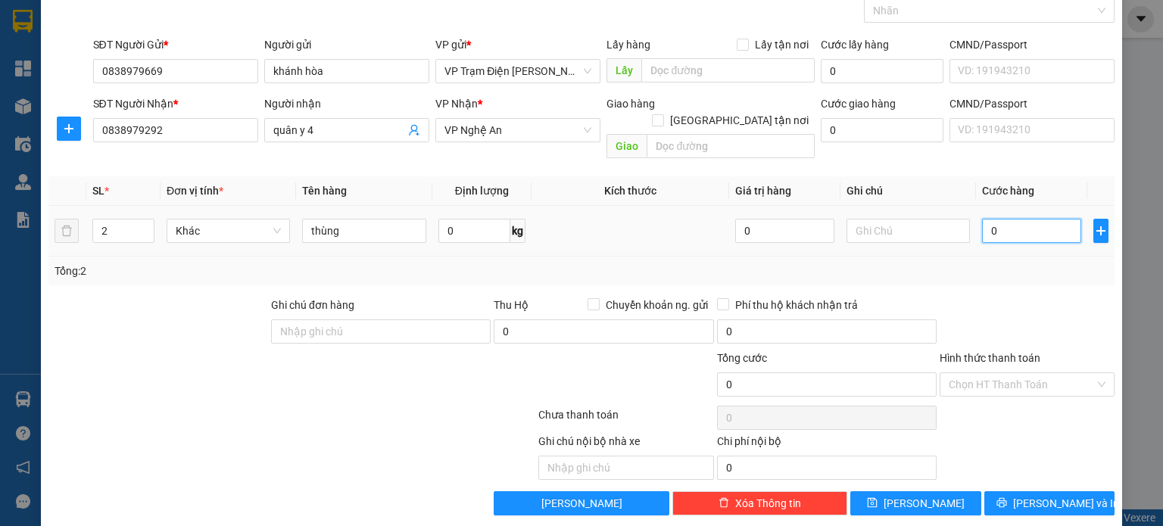
type input "5"
type input "50"
type input "500"
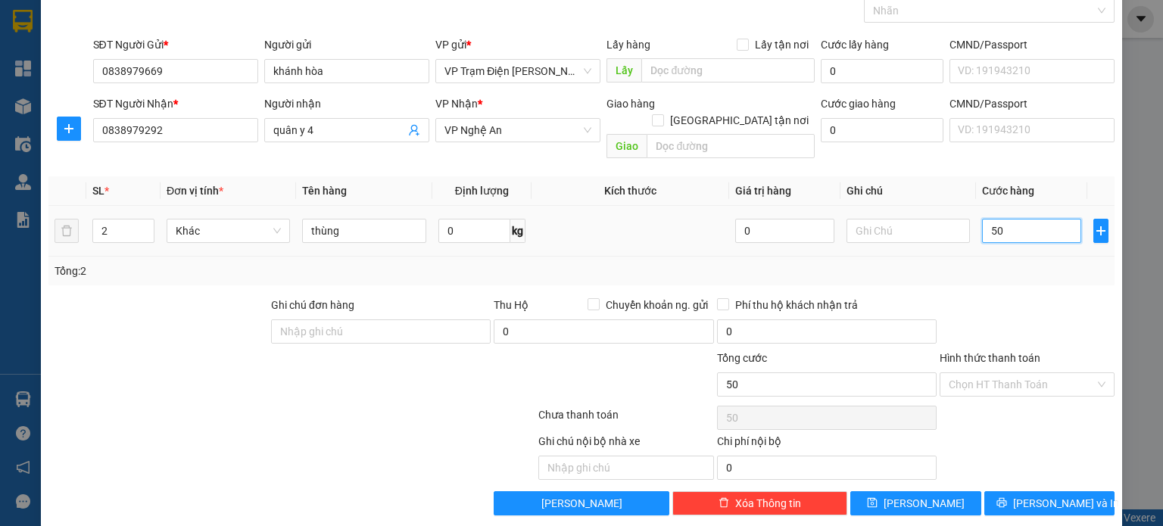
type input "500"
type input "5.000"
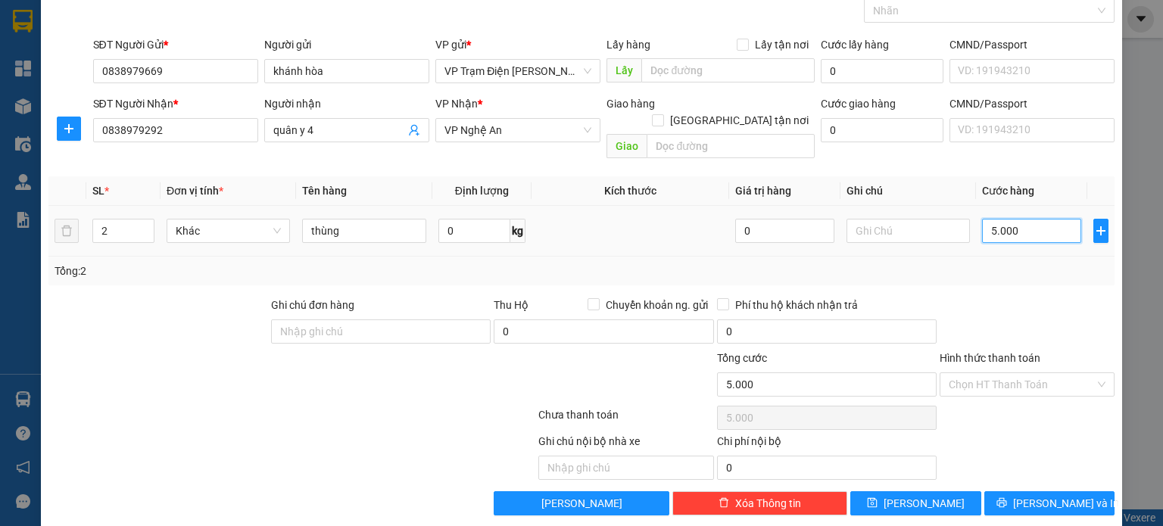
type input "50.000"
click at [1023, 373] on input "Hình thức thanh toán" at bounding box center [1021, 384] width 146 height 23
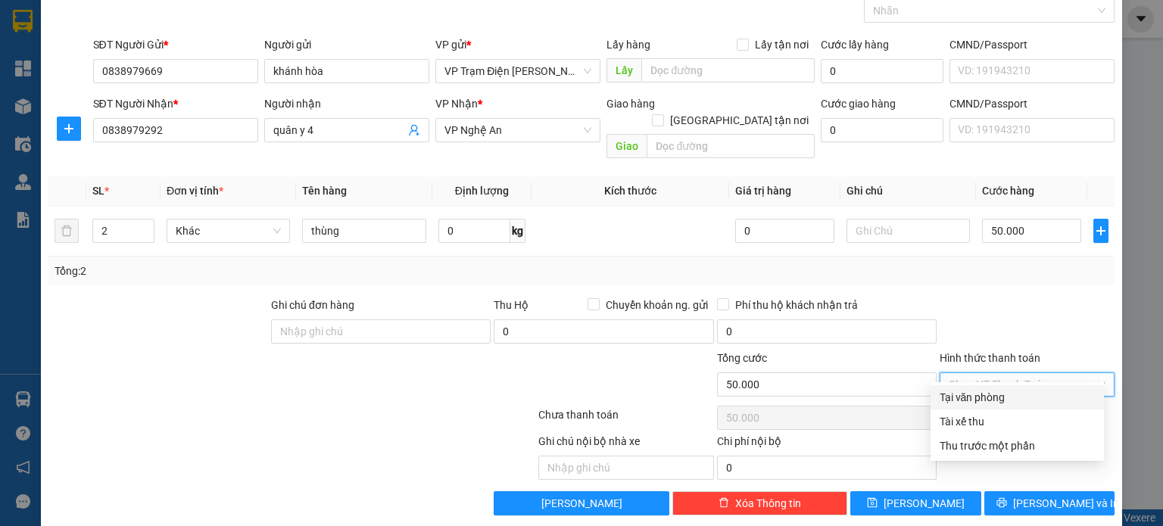
click at [1006, 389] on div "Tại văn phòng" at bounding box center [1016, 397] width 155 height 17
type input "0"
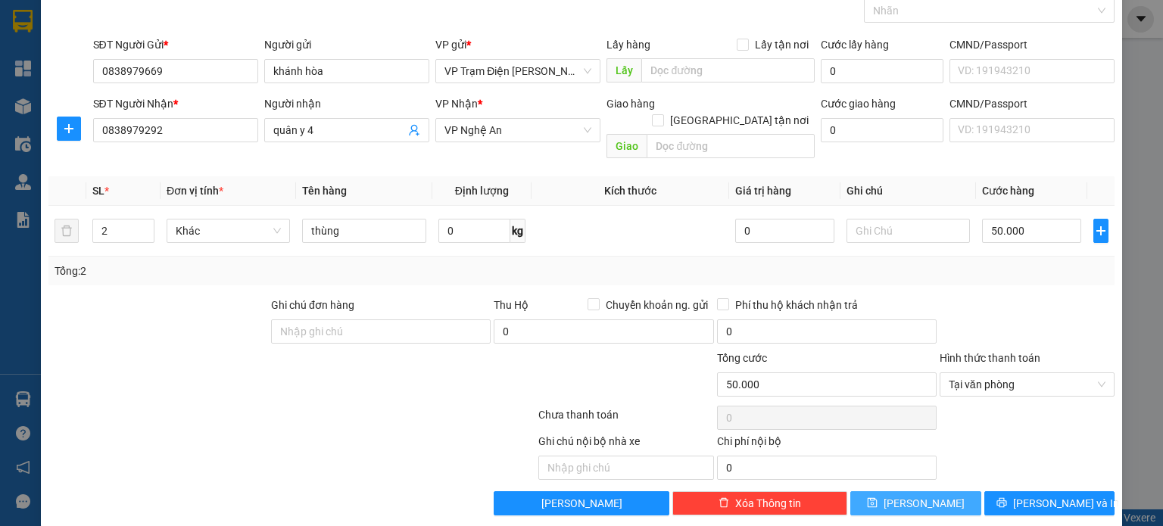
click at [923, 491] on button "[PERSON_NAME]" at bounding box center [915, 503] width 131 height 24
type input "1"
type input "0"
click at [480, 74] on span "VP 72 [PERSON_NAME]" at bounding box center [517, 71] width 147 height 23
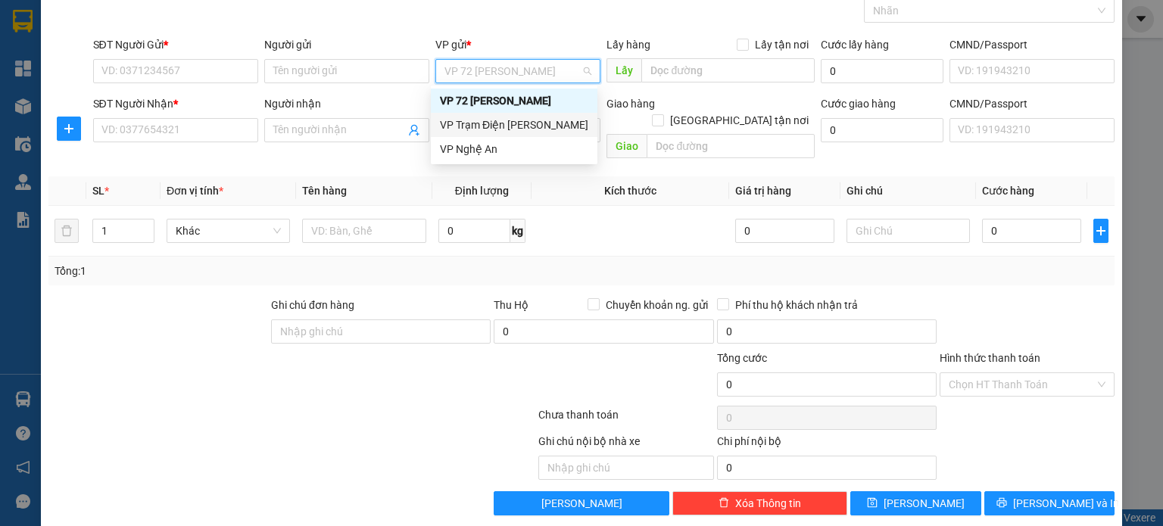
click at [545, 130] on div "VP Trạm Điện [PERSON_NAME]" at bounding box center [514, 125] width 148 height 17
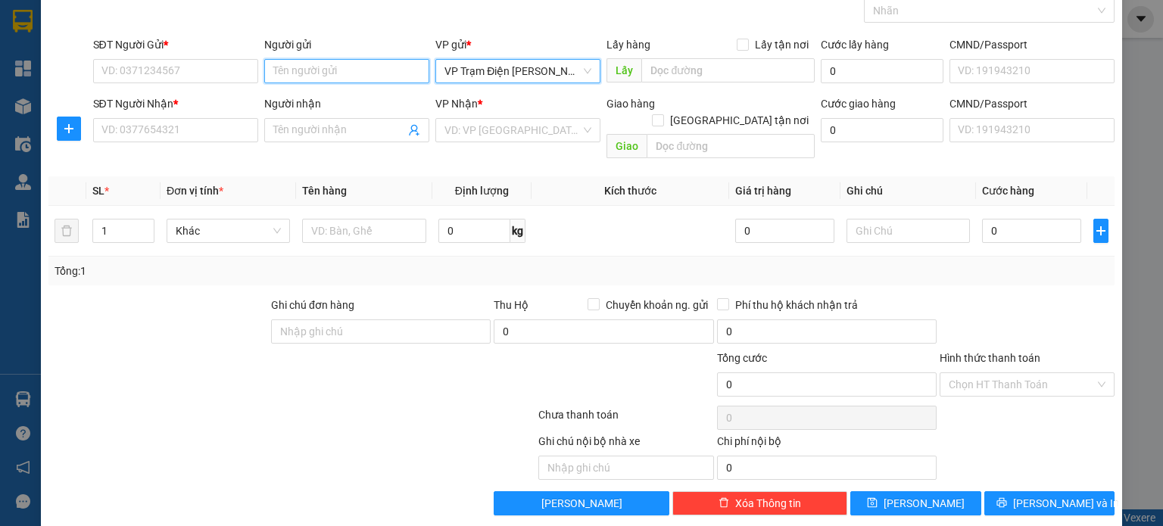
click at [369, 78] on input "Người gửi" at bounding box center [346, 71] width 165 height 24
type input "khánh hòa"
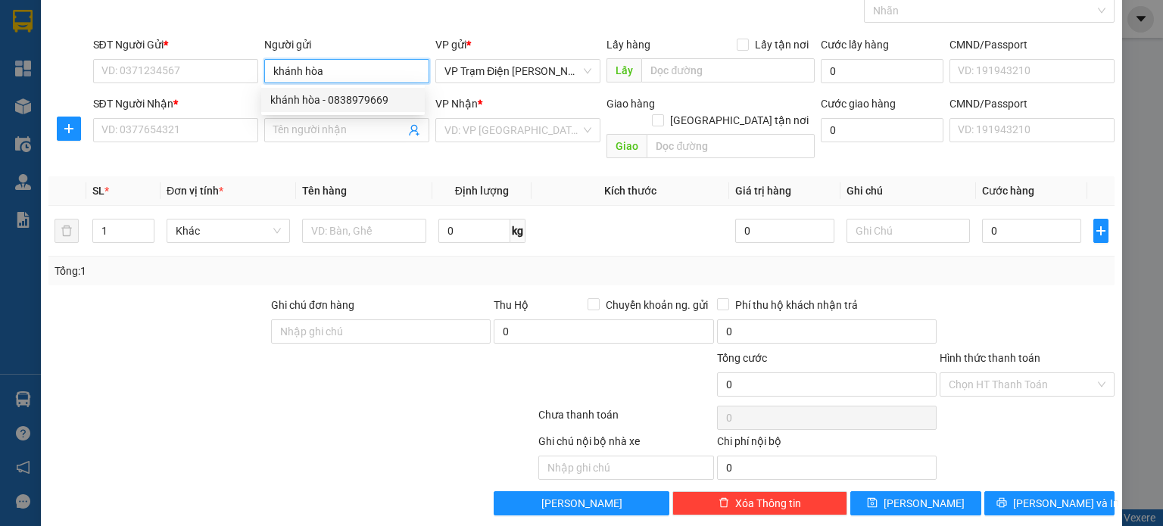
click at [330, 96] on div "khánh hòa - 0838979669" at bounding box center [342, 100] width 145 height 17
type input "0838979669"
type input "khánh hòa"
click at [310, 132] on input "Người nhận" at bounding box center [339, 130] width 132 height 17
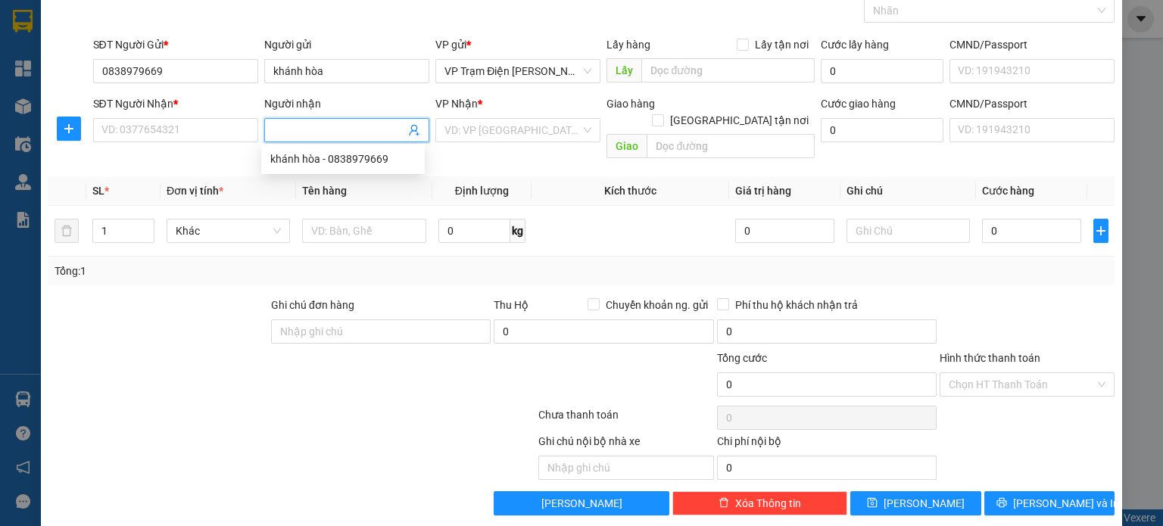
type input "d"
drag, startPoint x: 348, startPoint y: 130, endPoint x: 244, endPoint y: 123, distance: 103.9
click at [244, 123] on div "SĐT Người Nhận * VD: 0377654321 Người nhận đa khoa an vui đa khoa an vui VP Nhậ…" at bounding box center [604, 130] width 1028 height 70
type input "D"
type input "Đa khoa An Việt"
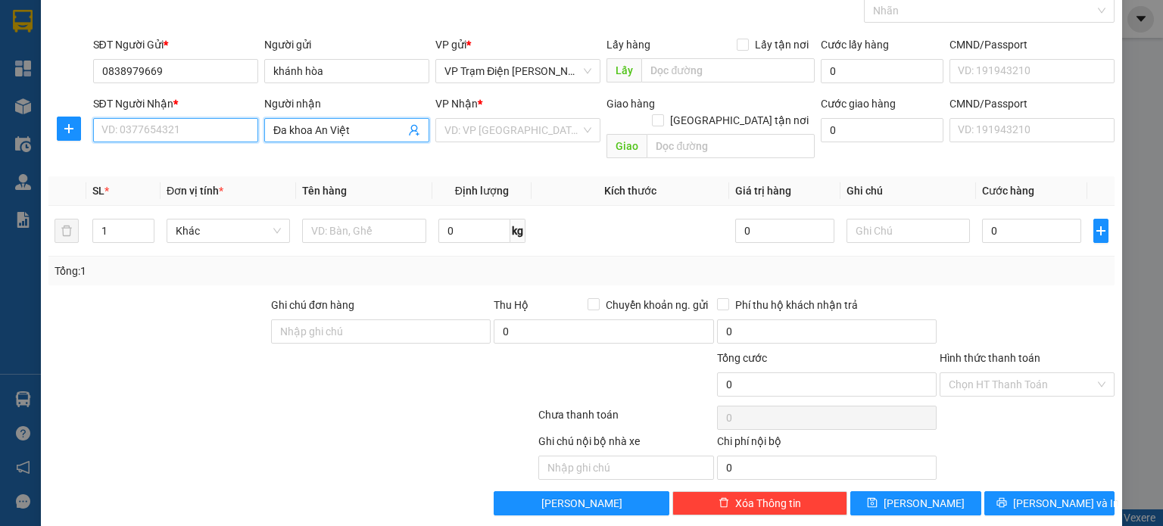
click at [176, 129] on input "SĐT Người Nhận *" at bounding box center [175, 130] width 165 height 24
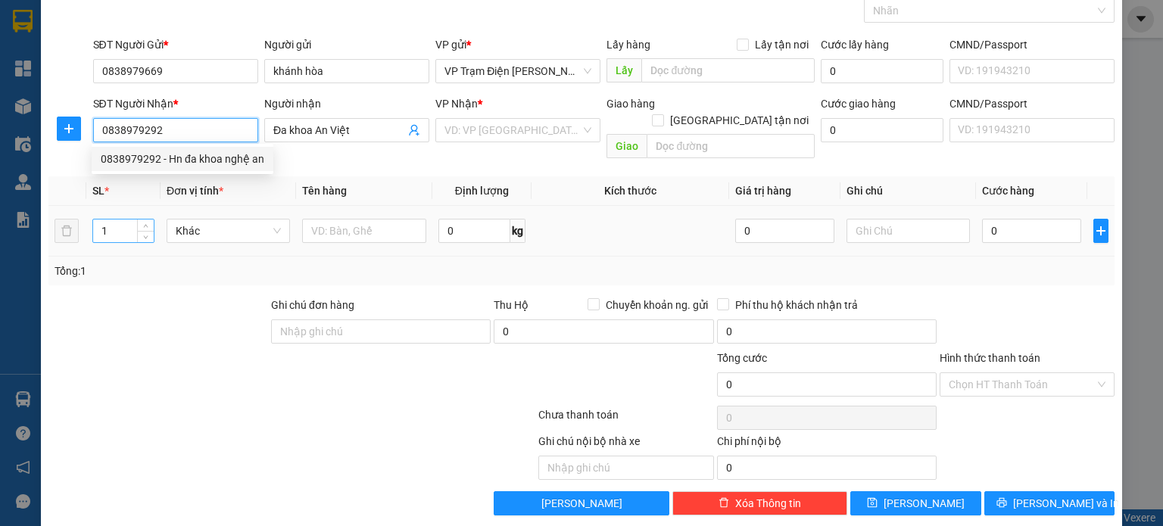
type input "0838979292"
click at [121, 220] on input "1" at bounding box center [123, 231] width 61 height 23
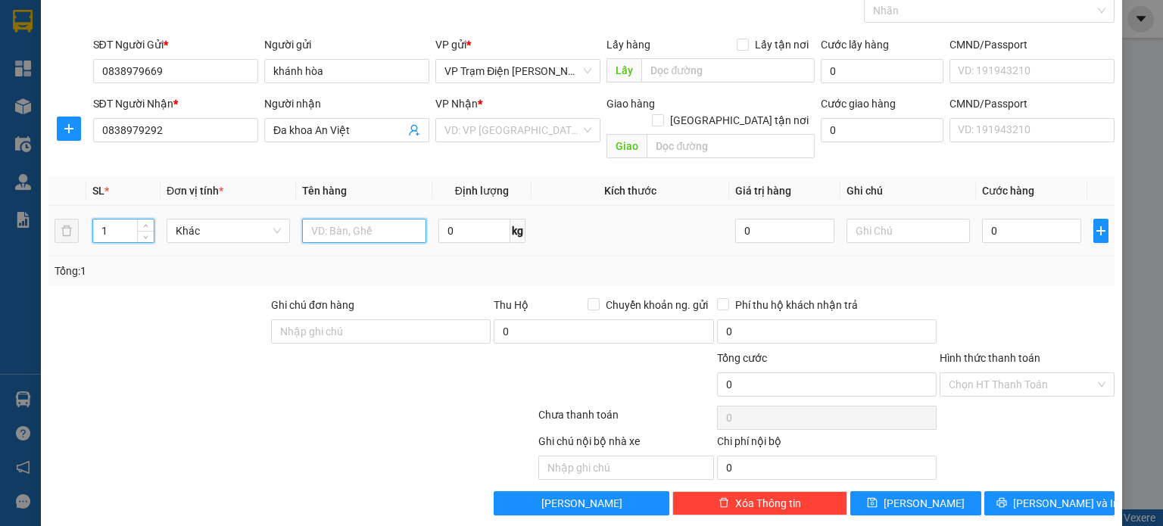
click at [302, 219] on input "text" at bounding box center [364, 231] width 124 height 24
click at [349, 219] on input "text" at bounding box center [364, 231] width 124 height 24
type input "thùng"
click at [1039, 219] on input "0" at bounding box center [1031, 231] width 99 height 24
type input "5"
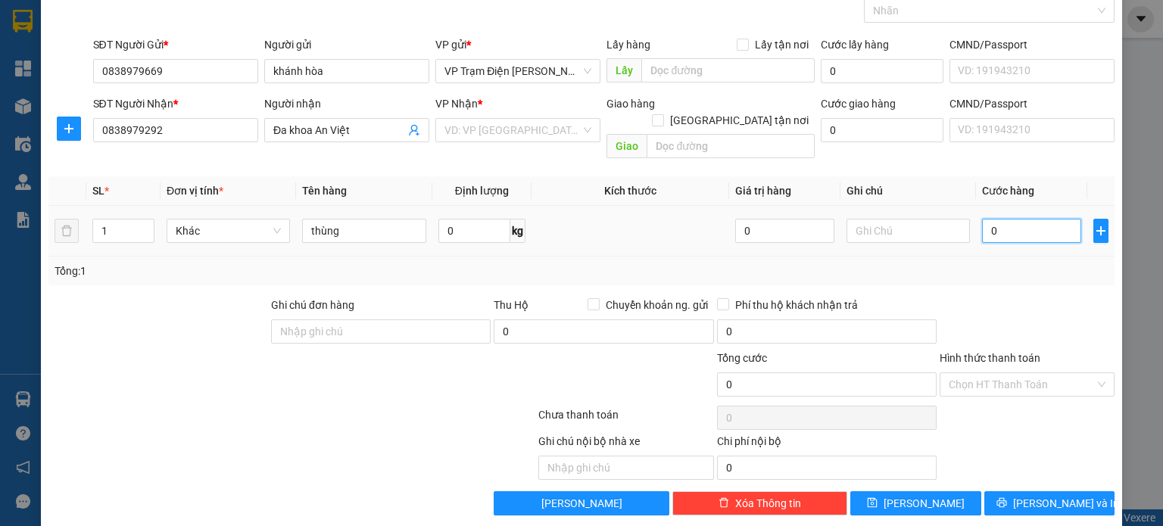
type input "5"
type input "50"
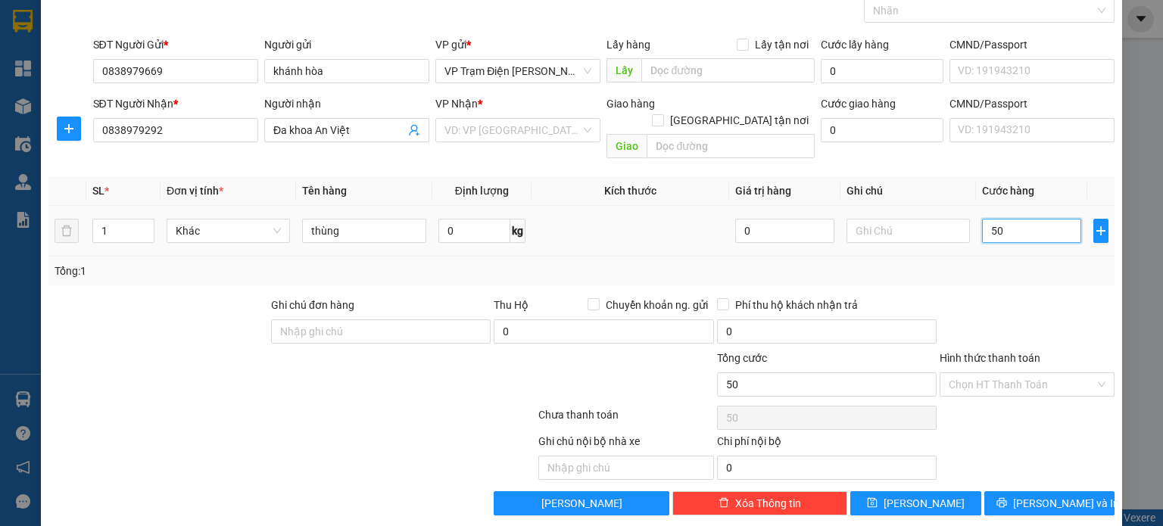
type input "500"
type input "5.000"
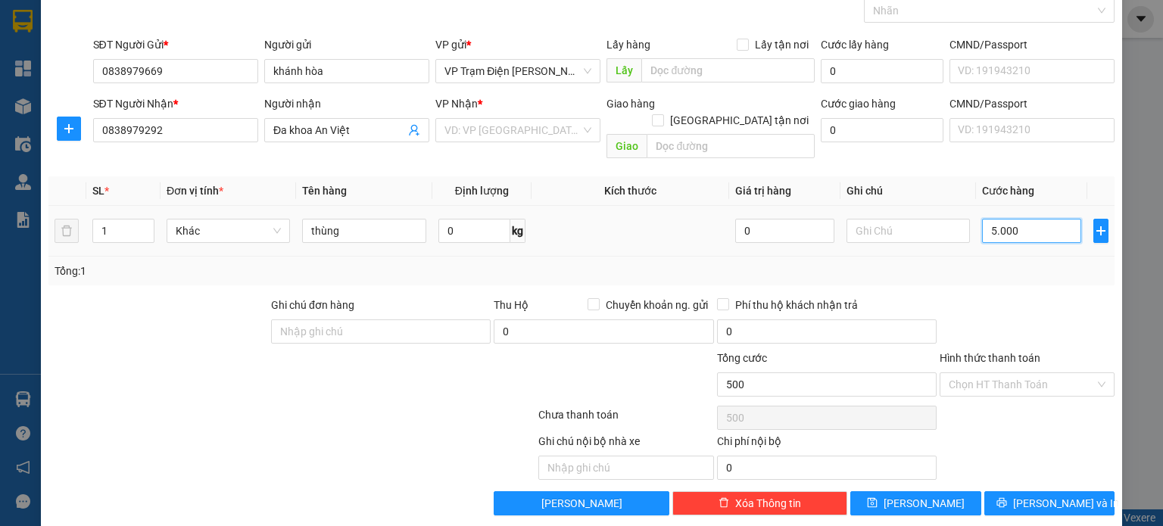
type input "5.000"
type input "50.000"
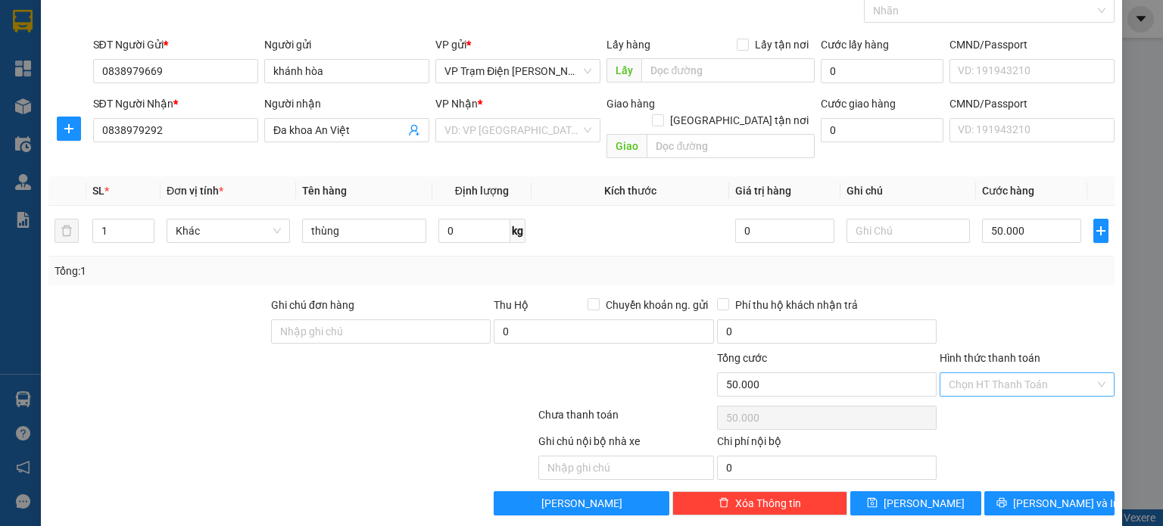
click at [1036, 373] on input "Hình thức thanh toán" at bounding box center [1021, 384] width 146 height 23
click at [995, 403] on div "Tại văn phòng" at bounding box center [1016, 397] width 155 height 17
type input "0"
click at [578, 126] on div "VD: VP [GEOGRAPHIC_DATA]" at bounding box center [517, 130] width 165 height 24
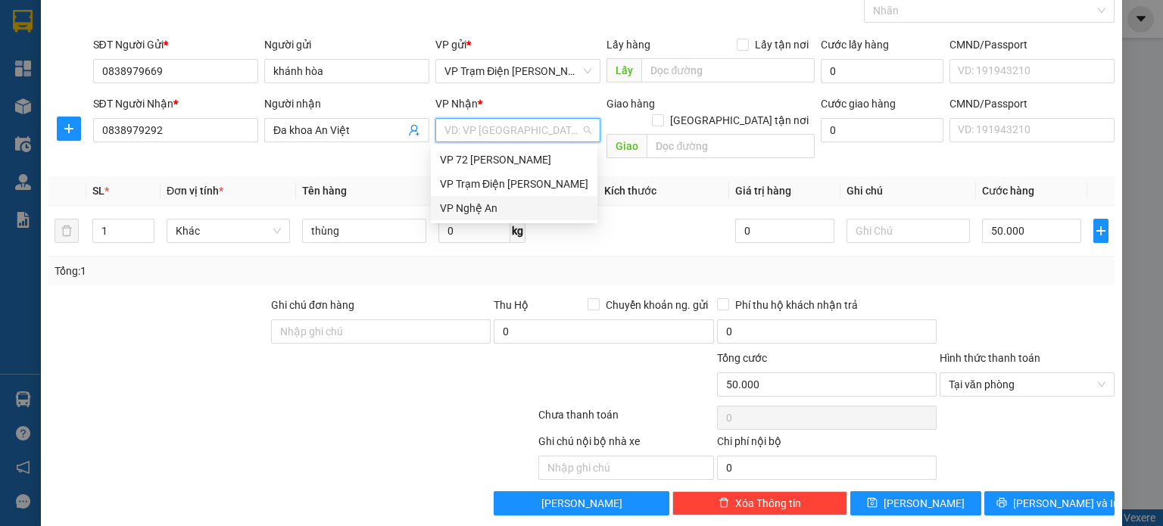
click at [540, 209] on div "VP Nghệ An" at bounding box center [514, 208] width 148 height 17
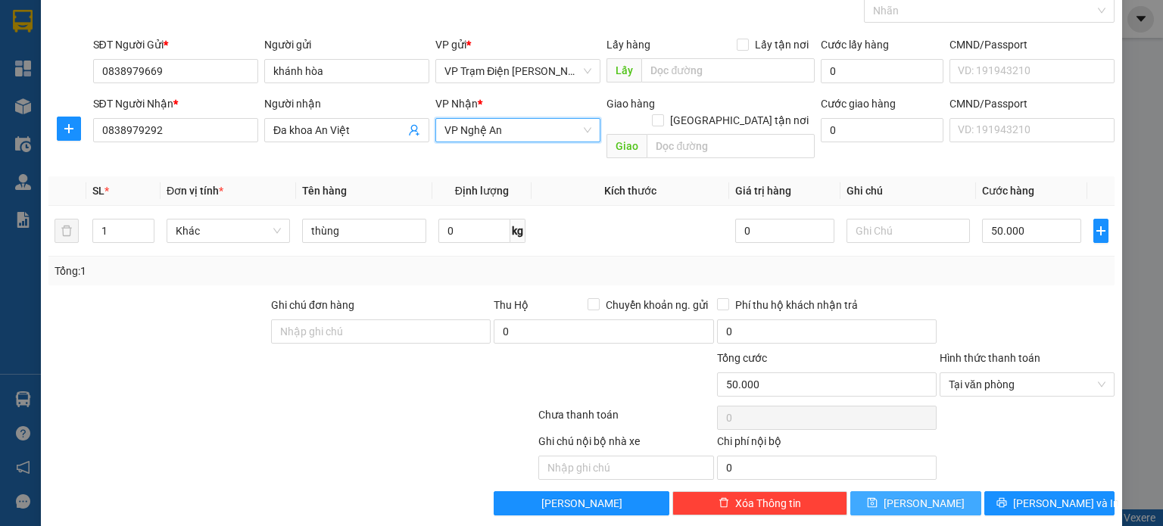
drag, startPoint x: 878, startPoint y: 488, endPoint x: 833, endPoint y: 333, distance: 161.7
click at [878, 491] on button "[PERSON_NAME]" at bounding box center [915, 503] width 131 height 24
type input "0"
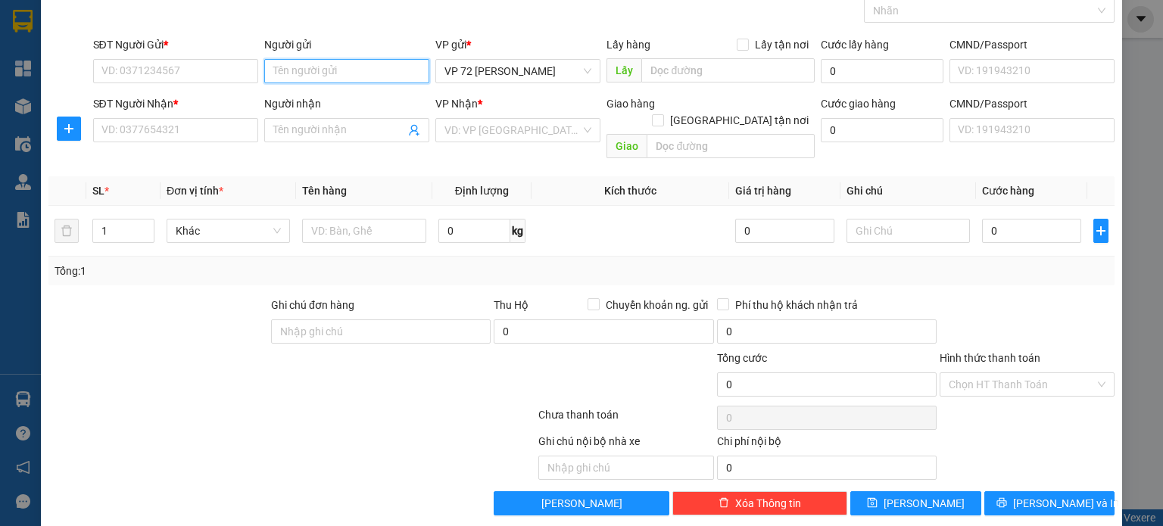
click at [385, 72] on input "Người gửi" at bounding box center [346, 71] width 165 height 24
type input "hương lệ"
click at [185, 75] on input "SĐT Người Gửi *" at bounding box center [175, 71] width 165 height 24
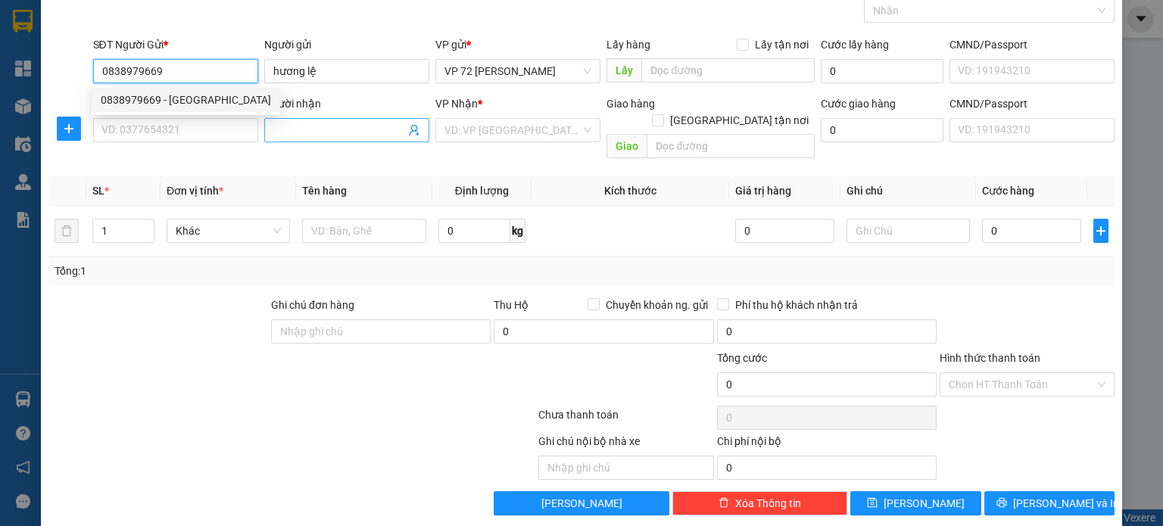
type input "0838979669"
click at [338, 122] on input "Người nhận" at bounding box center [339, 130] width 132 height 17
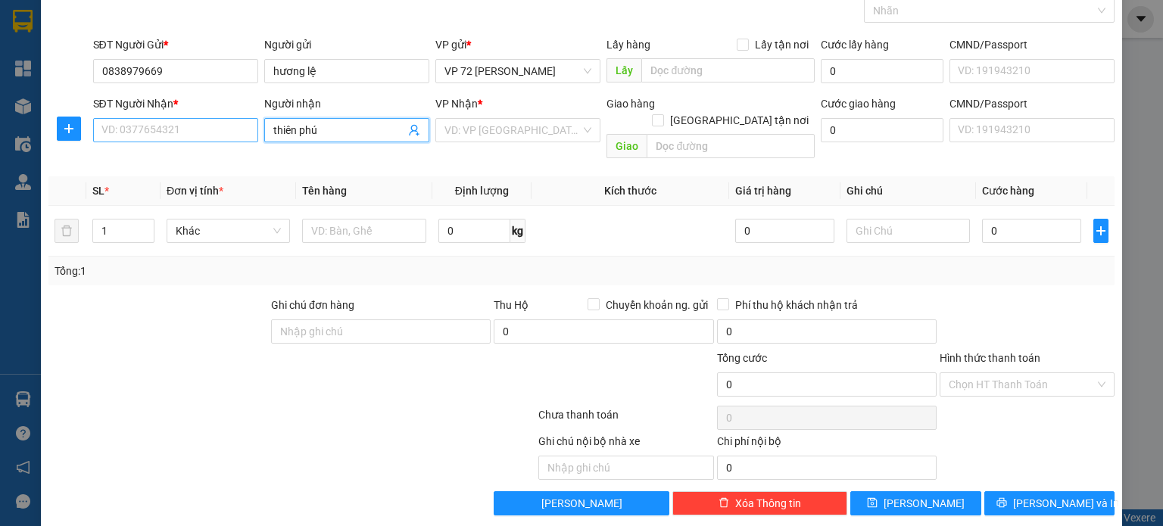
type input "thiên phú"
click at [182, 132] on input "SĐT Người Nhận *" at bounding box center [175, 130] width 165 height 24
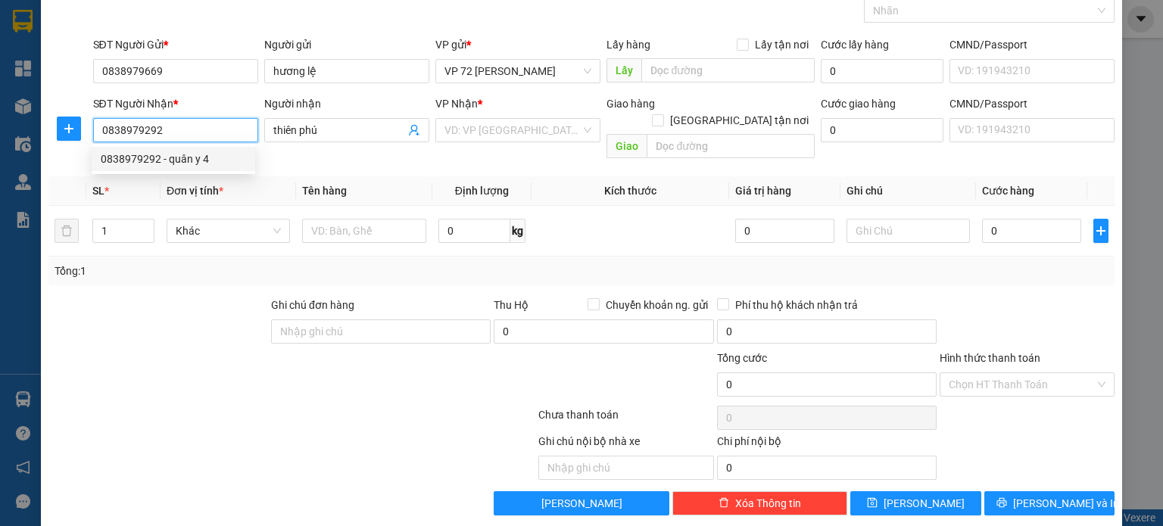
type input "0838979292"
click at [209, 297] on div at bounding box center [158, 323] width 223 height 53
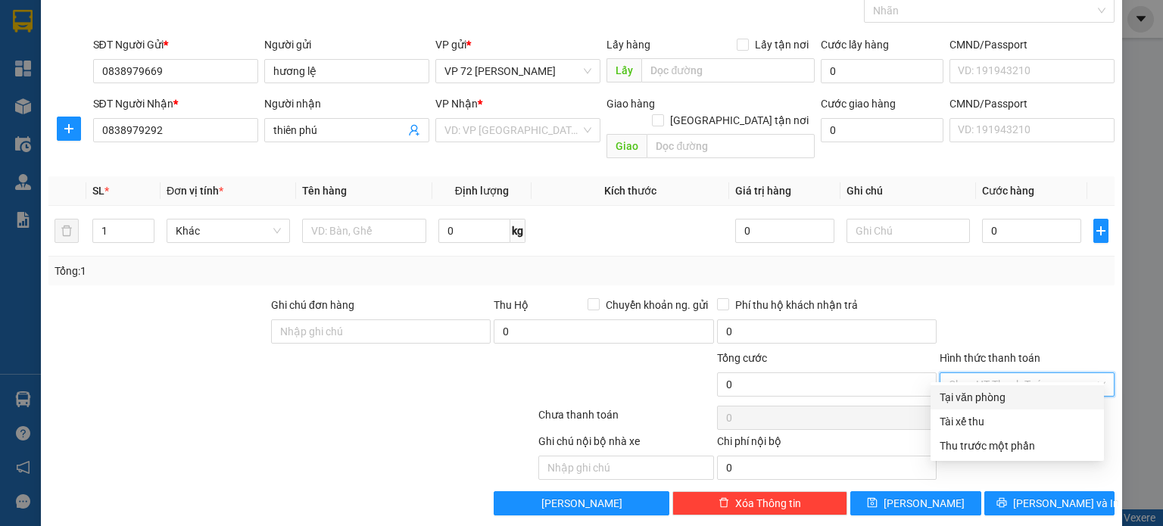
click at [973, 373] on input "Hình thức thanh toán" at bounding box center [1021, 384] width 146 height 23
click at [892, 299] on div "Phí thu hộ khách nhận trả" at bounding box center [827, 308] width 220 height 23
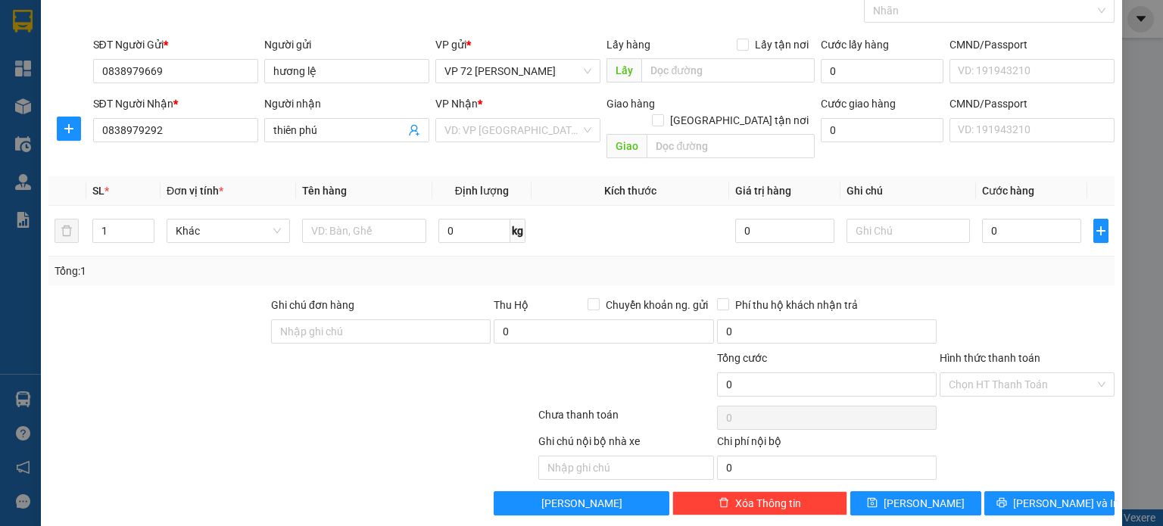
click at [942, 265] on div "Tổng: 1" at bounding box center [581, 271] width 1066 height 29
click at [1023, 373] on input "Hình thức thanh toán" at bounding box center [1021, 384] width 146 height 23
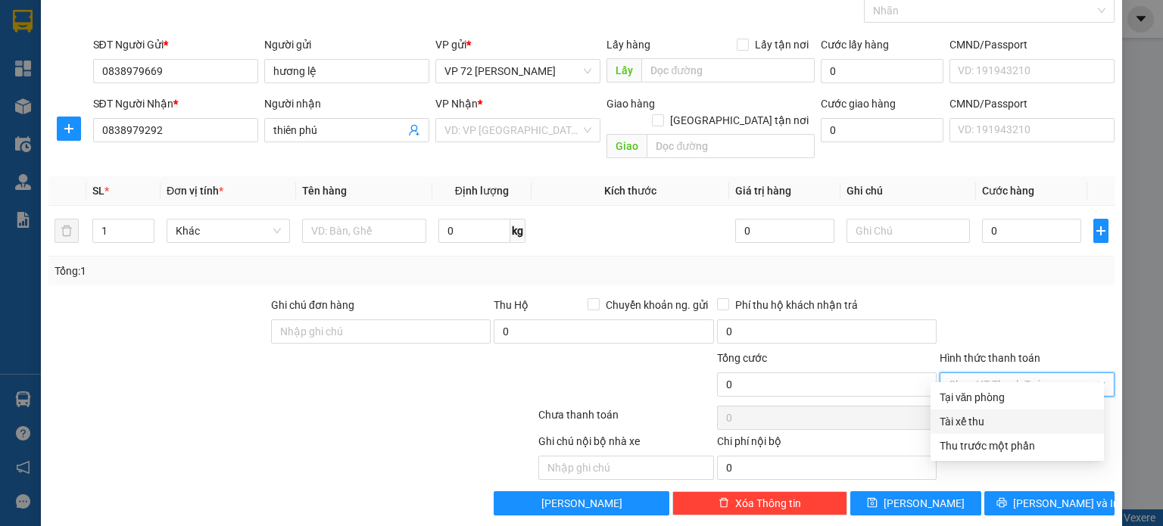
click at [1008, 418] on div "Tài xế thu" at bounding box center [1016, 421] width 155 height 17
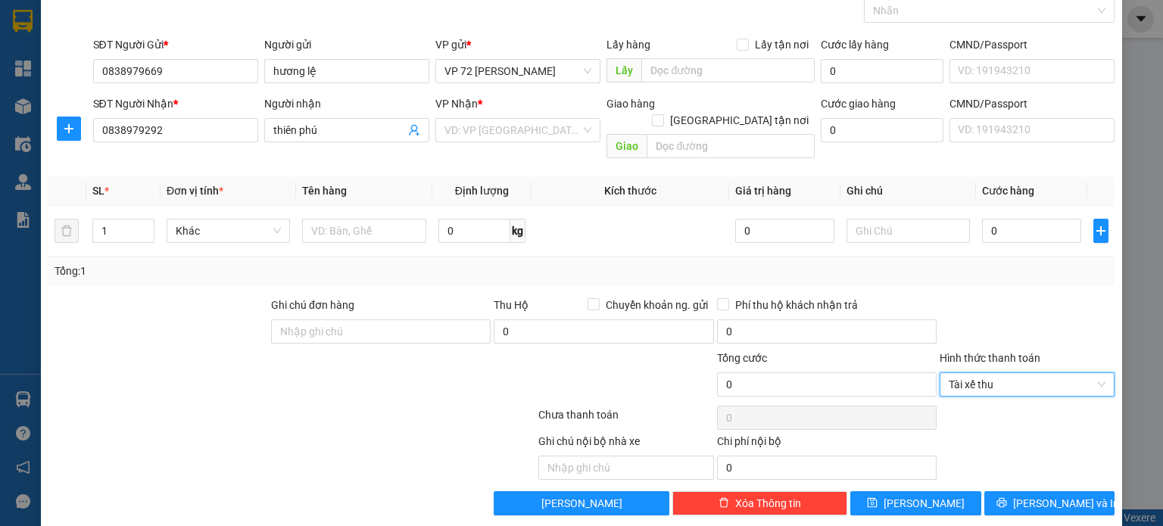
click at [999, 297] on div at bounding box center [1027, 323] width 178 height 53
click at [585, 129] on div "VD: VP [GEOGRAPHIC_DATA]" at bounding box center [517, 130] width 165 height 24
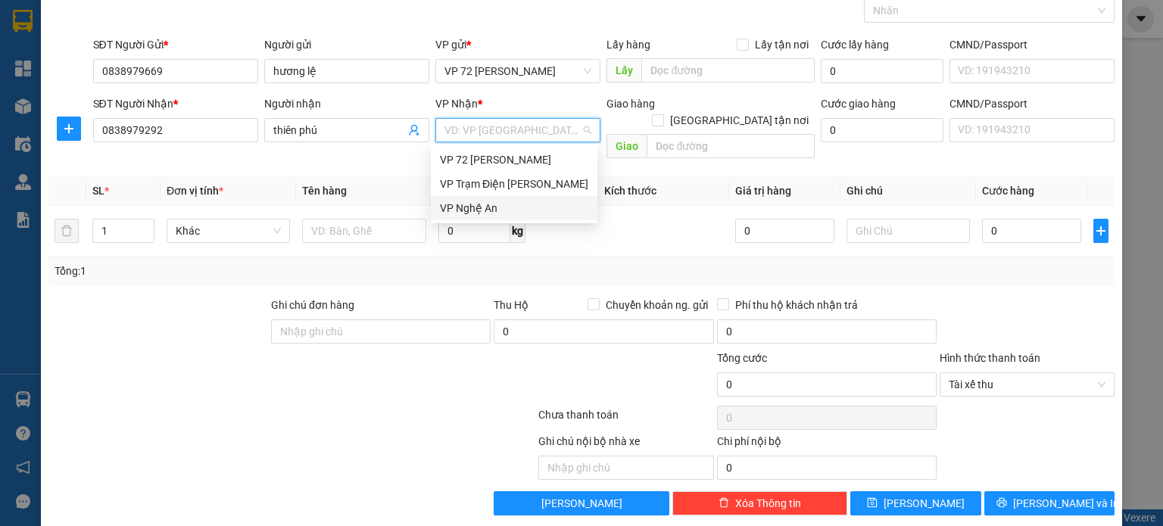
click at [522, 203] on div "VP Nghệ An" at bounding box center [514, 208] width 148 height 17
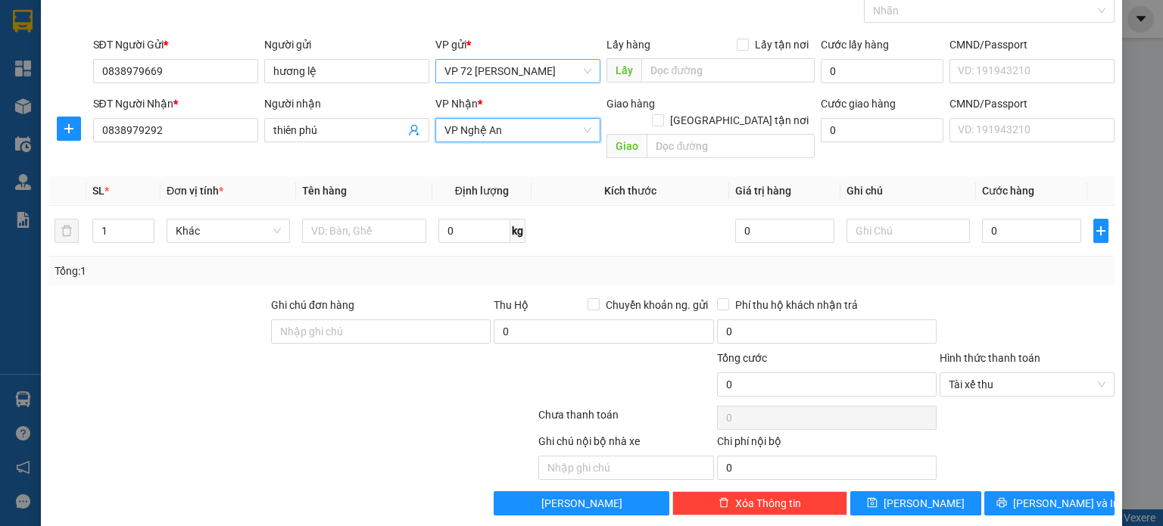
click at [583, 69] on span "VP 72 [PERSON_NAME]" at bounding box center [517, 71] width 147 height 23
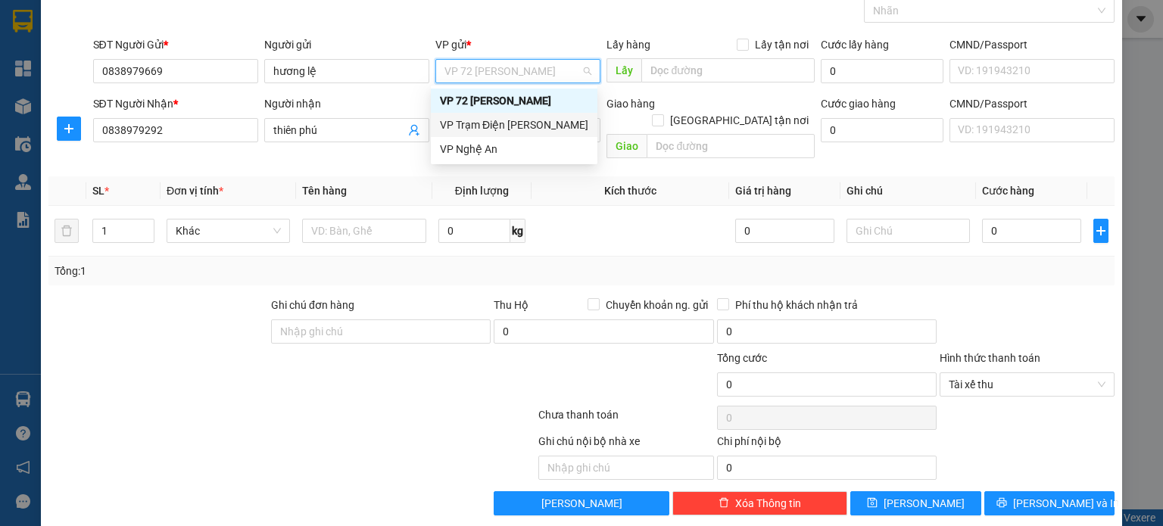
click at [519, 125] on div "VP Trạm Điện [PERSON_NAME]" at bounding box center [514, 125] width 148 height 17
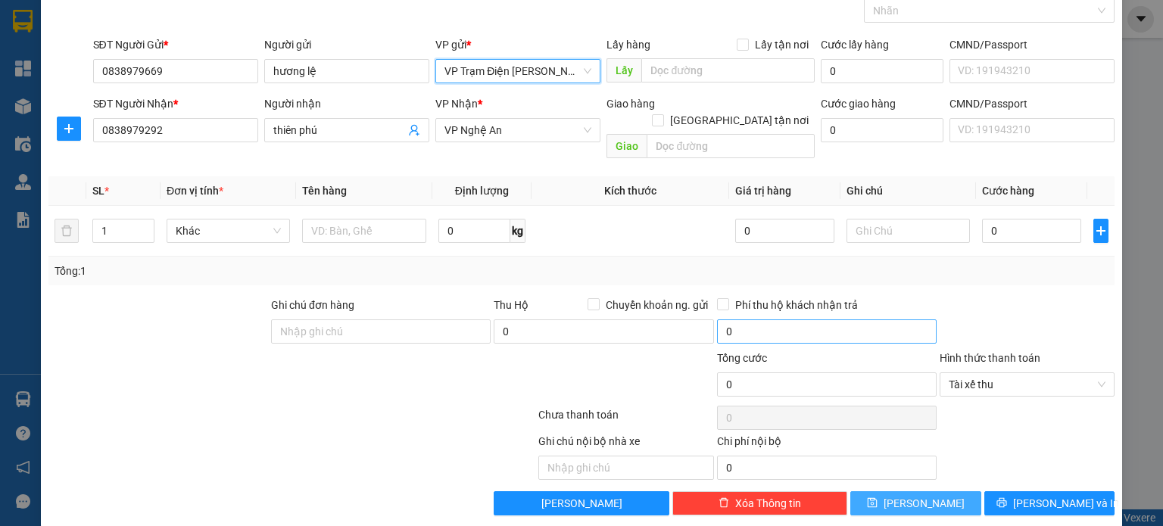
drag, startPoint x: 923, startPoint y: 474, endPoint x: 864, endPoint y: 305, distance: 179.1
click at [923, 491] on button "[PERSON_NAME]" at bounding box center [915, 503] width 131 height 24
click at [587, 70] on div "VP Trạm Điện [PERSON_NAME]" at bounding box center [517, 71] width 165 height 24
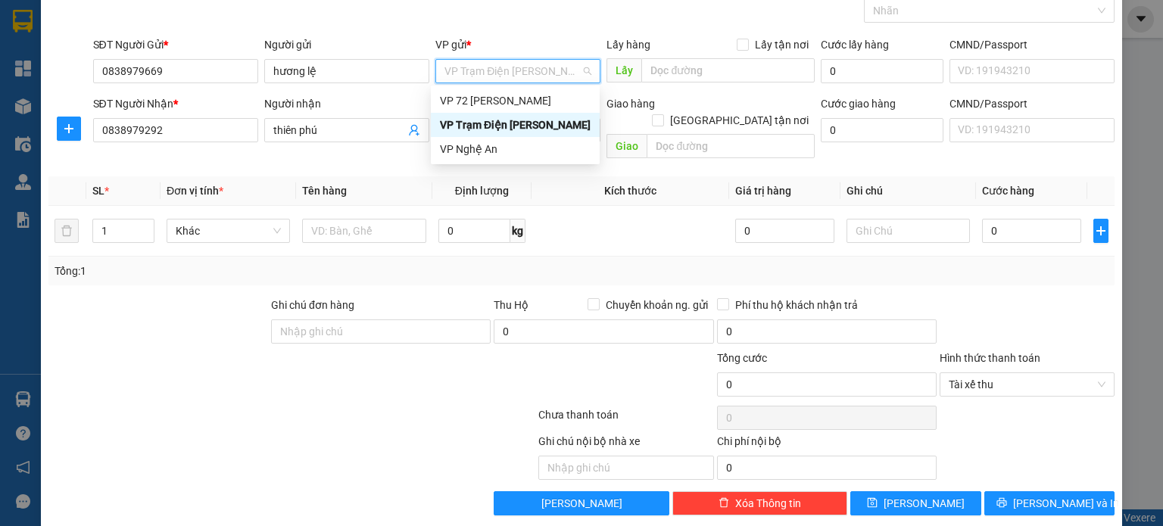
click at [587, 70] on div "VP Trạm Điện [PERSON_NAME]" at bounding box center [517, 71] width 165 height 24
click at [543, 128] on div "VP Trạm Điện [PERSON_NAME]" at bounding box center [515, 125] width 151 height 17
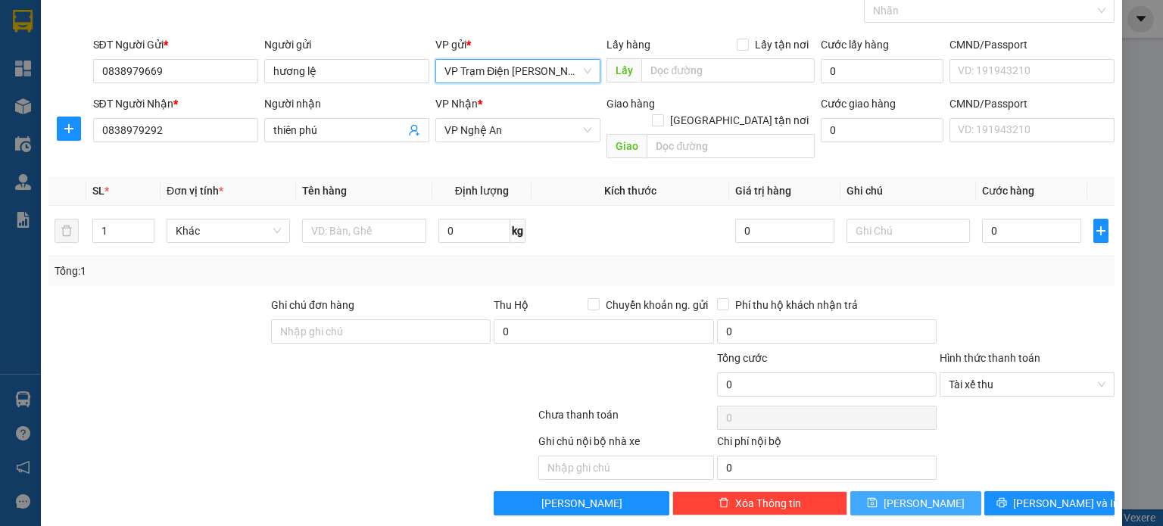
click at [911, 495] on span "[PERSON_NAME]" at bounding box center [923, 503] width 81 height 17
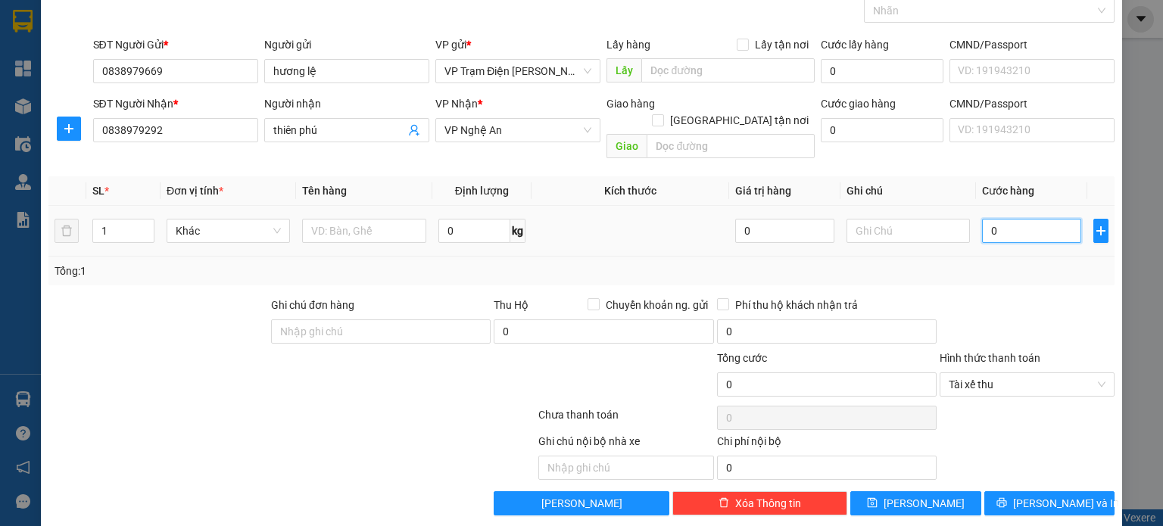
click at [1008, 219] on input "0" at bounding box center [1031, 231] width 99 height 24
click at [1014, 266] on div "Tổng: 1" at bounding box center [581, 271] width 1066 height 29
click at [935, 491] on button "[PERSON_NAME]" at bounding box center [915, 503] width 131 height 24
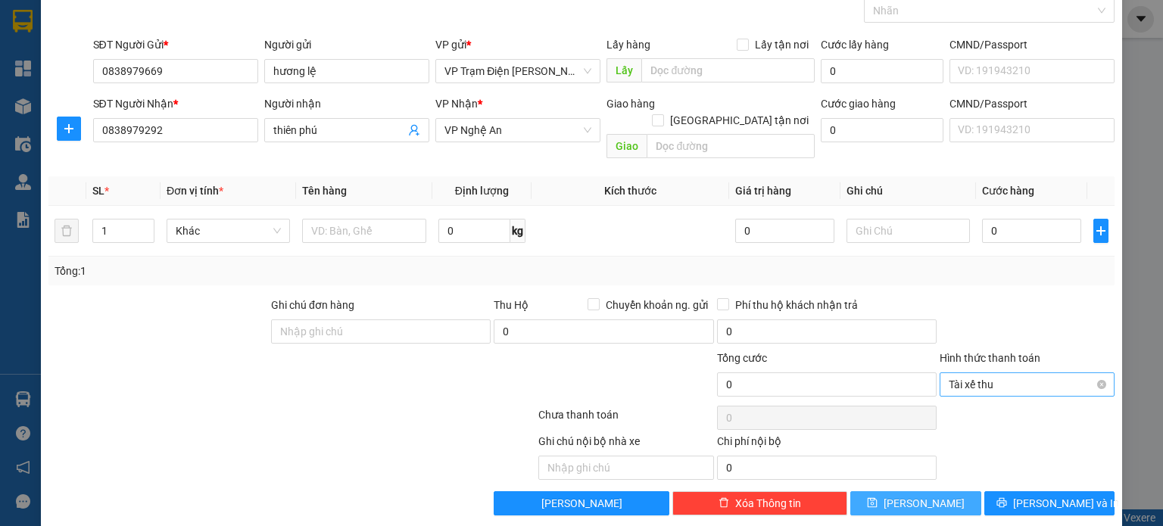
click at [1042, 373] on span "Tài xế thu" at bounding box center [1026, 384] width 157 height 23
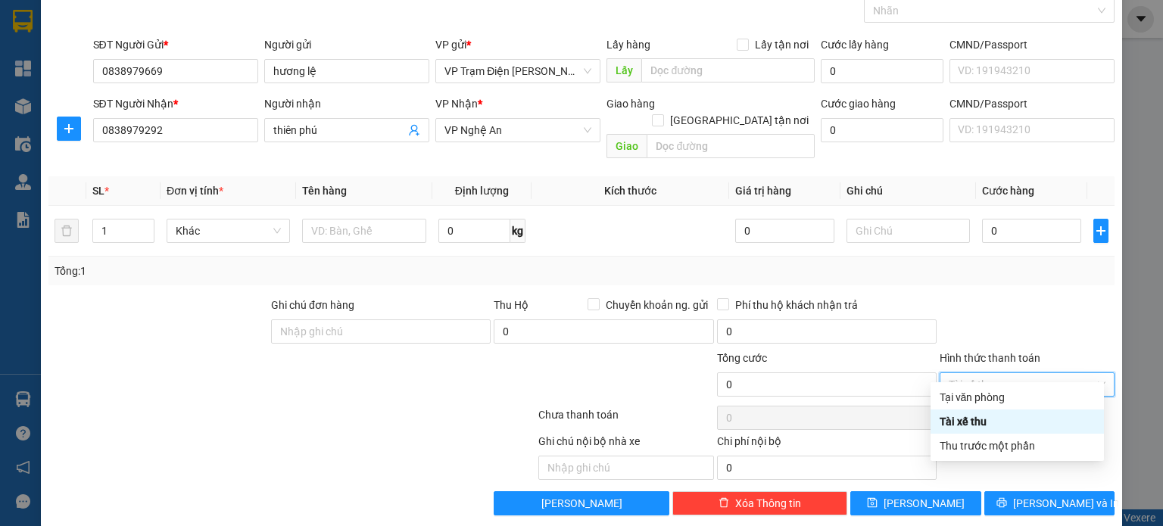
click at [984, 422] on div "Tài xế thu" at bounding box center [1016, 421] width 155 height 17
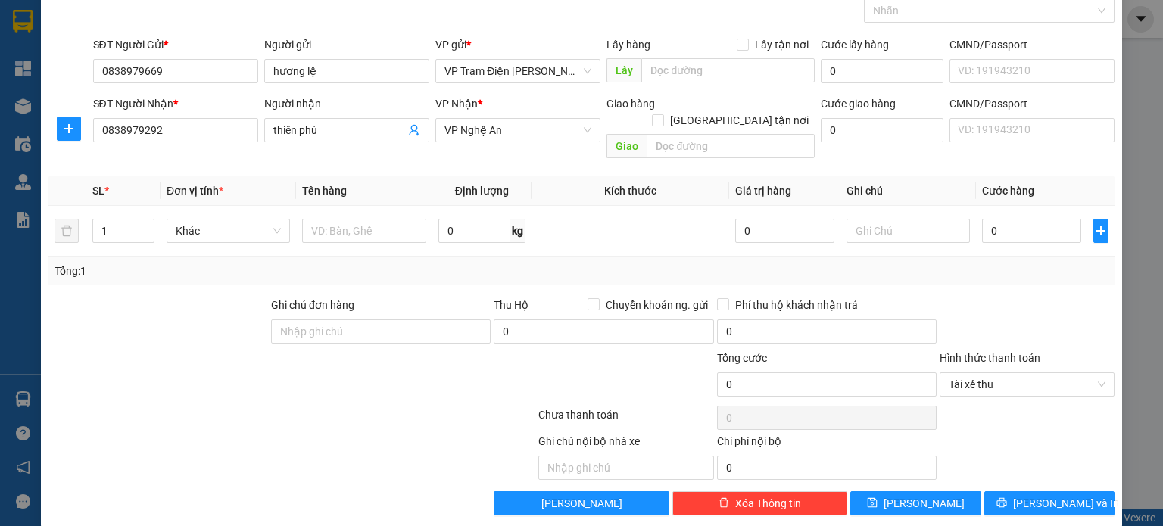
click at [964, 270] on div "Transit Pickup Surcharge Ids Transit Deliver Surcharge Ids Transit Deliver Surc…" at bounding box center [581, 246] width 1066 height 540
click at [596, 319] on input "0" at bounding box center [604, 331] width 220 height 24
click at [1038, 276] on div "Transit Pickup Surcharge Ids Transit Deliver Surcharge Ids Transit Deliver Surc…" at bounding box center [581, 246] width 1066 height 540
click at [790, 219] on input "0" at bounding box center [784, 231] width 99 height 24
click at [803, 263] on div "Tổng: 1" at bounding box center [582, 271] width 1054 height 17
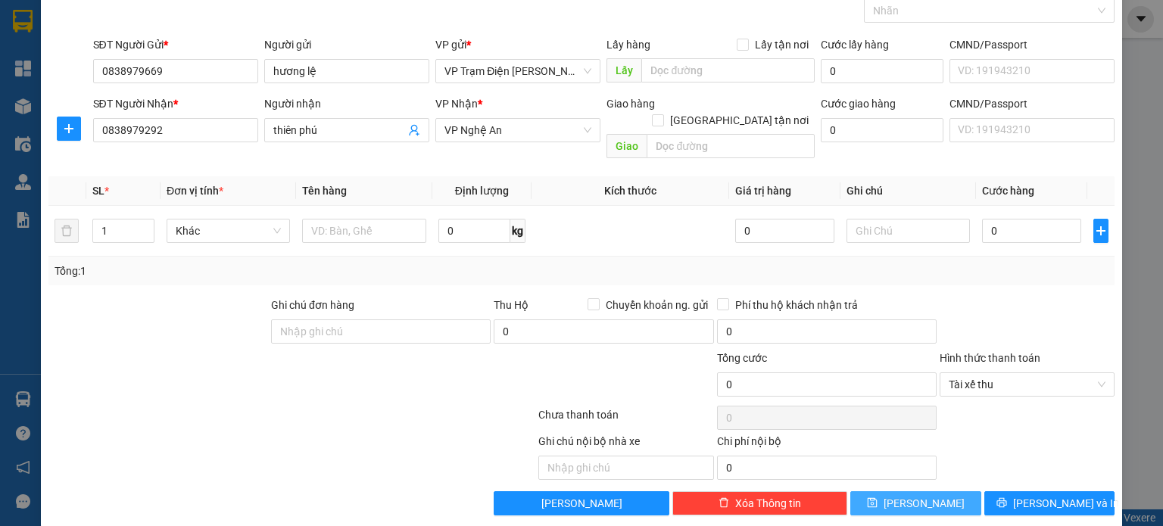
click at [878, 491] on button "[PERSON_NAME]" at bounding box center [915, 503] width 131 height 24
click at [972, 273] on div "Transit Pickup Surcharge Ids Transit Deliver Surcharge Ids Transit Deliver Surc…" at bounding box center [581, 246] width 1066 height 540
click at [375, 220] on input "text" at bounding box center [364, 231] width 124 height 24
type input "thùng"
click at [394, 257] on div "Tổng: 1" at bounding box center [581, 271] width 1066 height 29
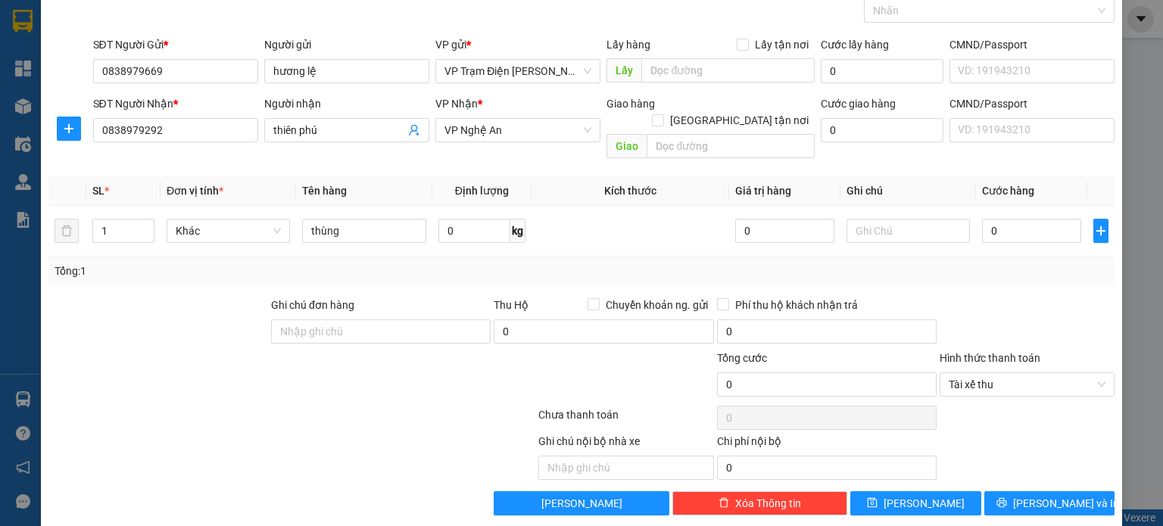
click at [1018, 297] on div at bounding box center [1027, 323] width 178 height 53
click at [877, 498] on icon "save" at bounding box center [872, 503] width 10 height 10
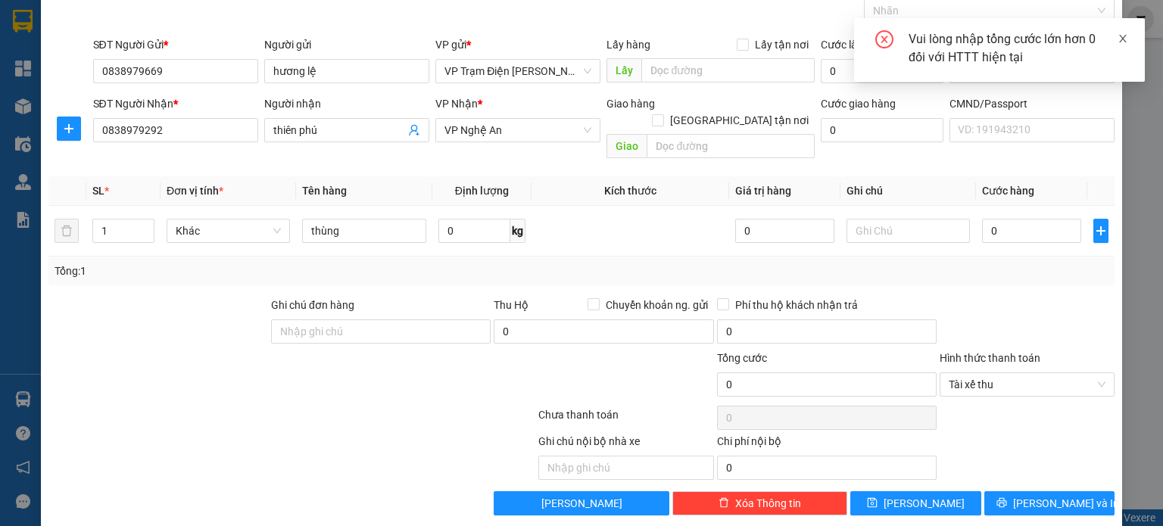
click at [1126, 36] on icon "close" at bounding box center [1122, 38] width 11 height 11
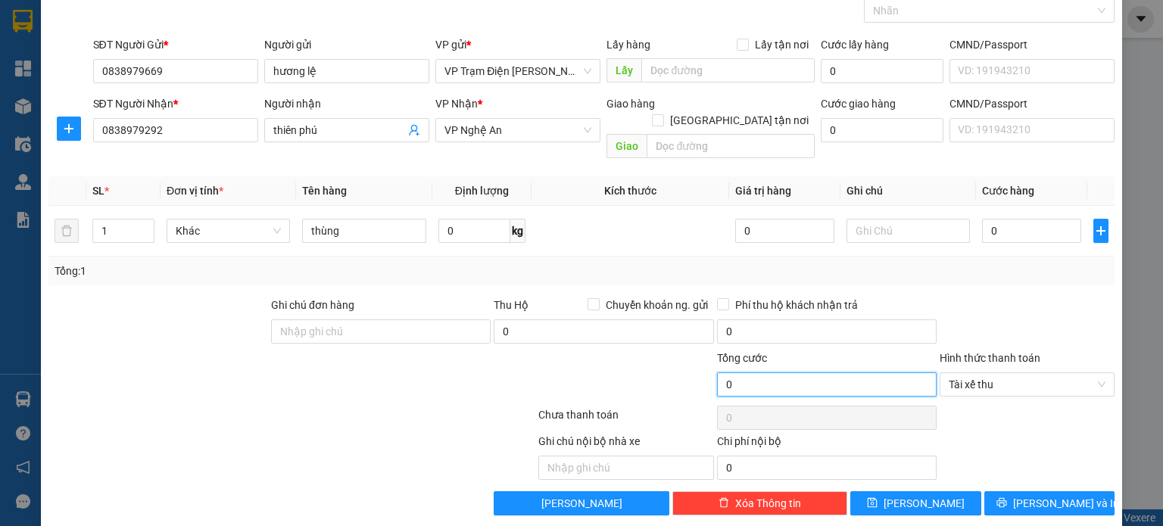
click at [760, 373] on input "0" at bounding box center [827, 384] width 220 height 24
click at [760, 372] on input "0" at bounding box center [827, 384] width 220 height 24
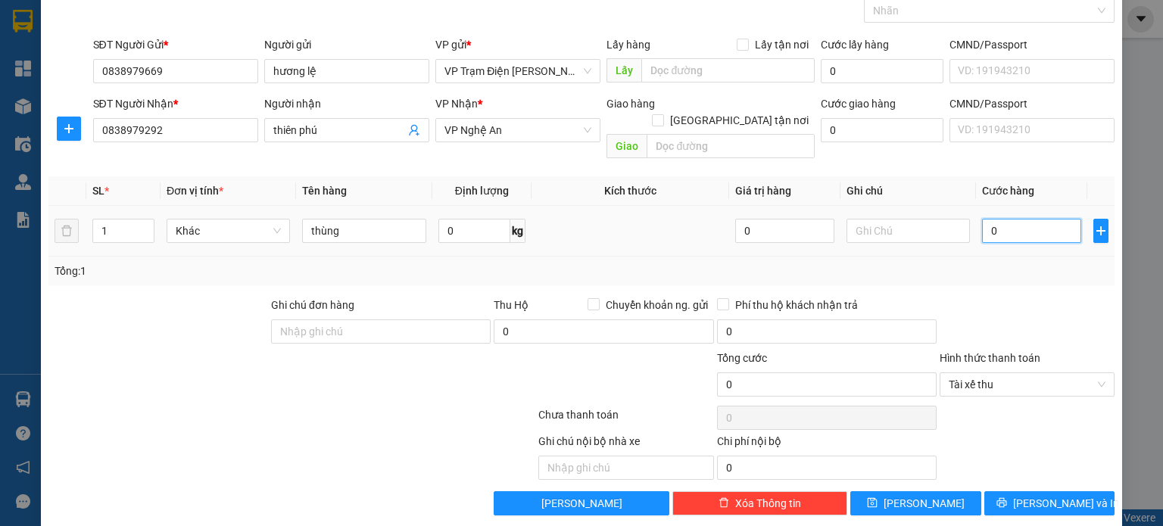
click at [999, 219] on input "0" at bounding box center [1031, 231] width 99 height 24
click at [1039, 219] on input "0" at bounding box center [1031, 231] width 99 height 24
type input "4"
type input "40"
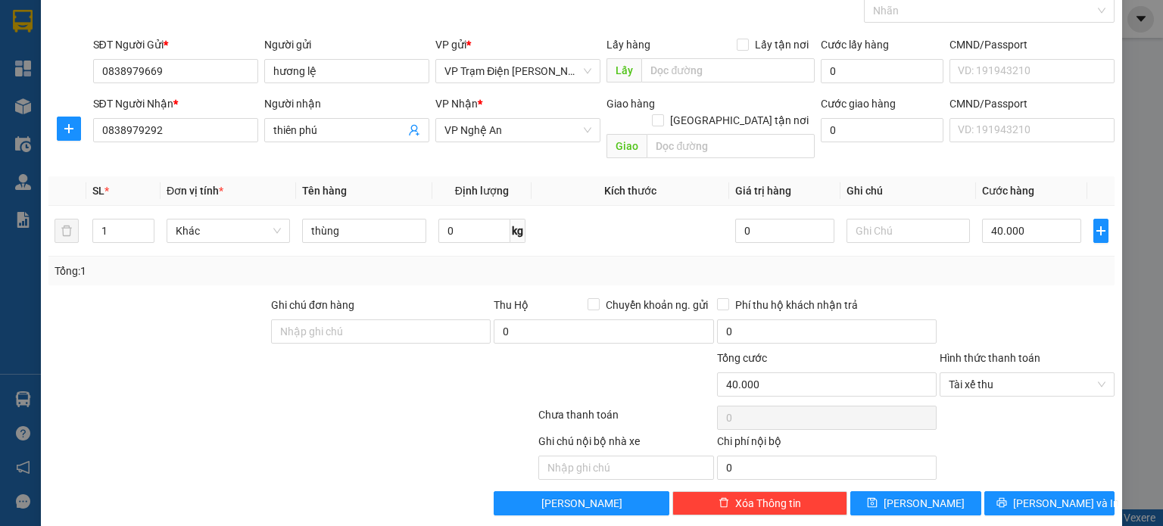
click at [991, 297] on div at bounding box center [1027, 323] width 178 height 53
click at [905, 491] on button "[PERSON_NAME]" at bounding box center [915, 503] width 131 height 24
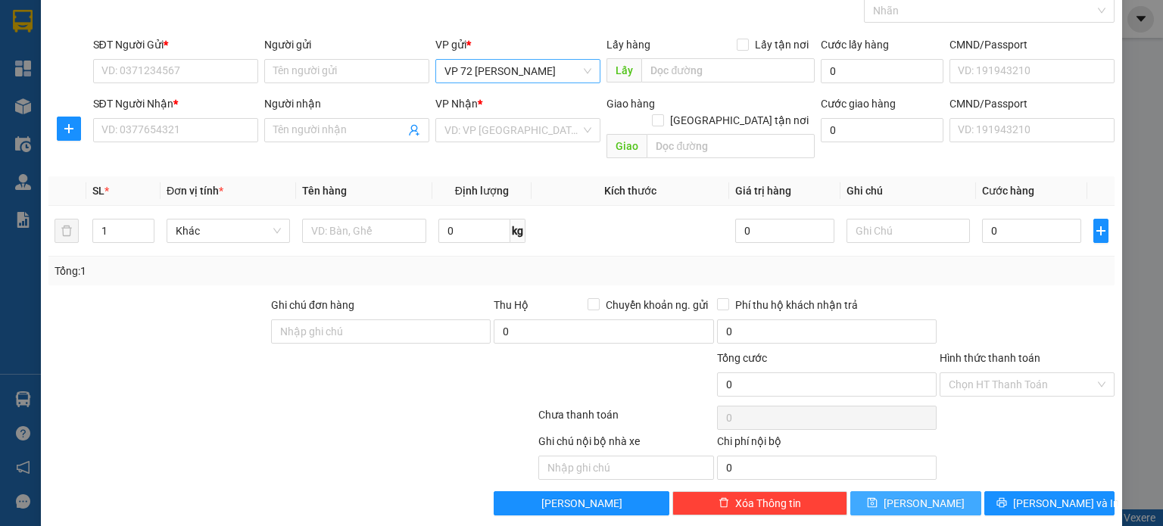
click at [585, 60] on span "VP 72 [PERSON_NAME]" at bounding box center [517, 71] width 147 height 23
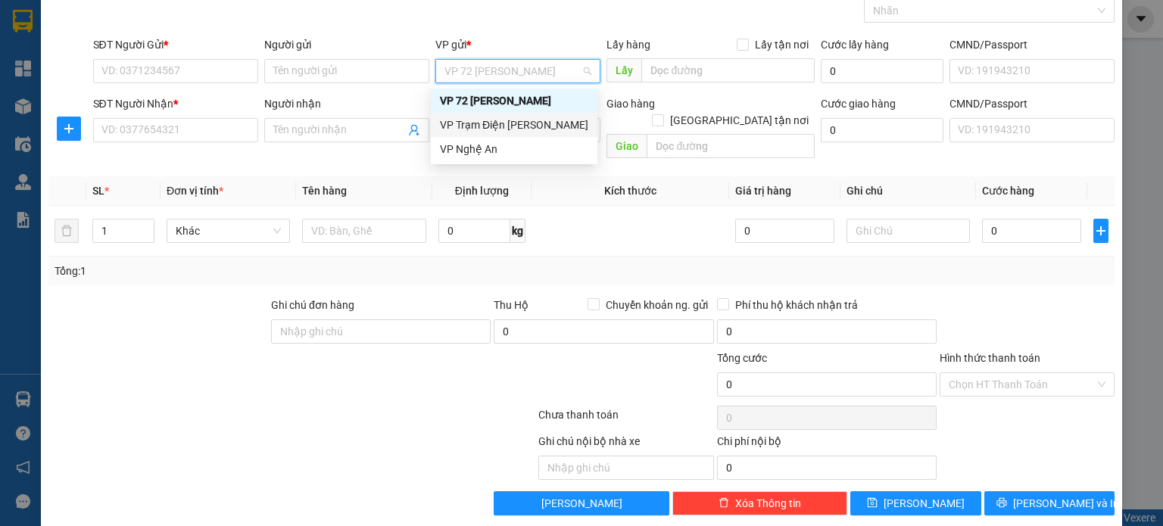
click at [555, 129] on div "VP Trạm Điện [PERSON_NAME]" at bounding box center [514, 125] width 148 height 17
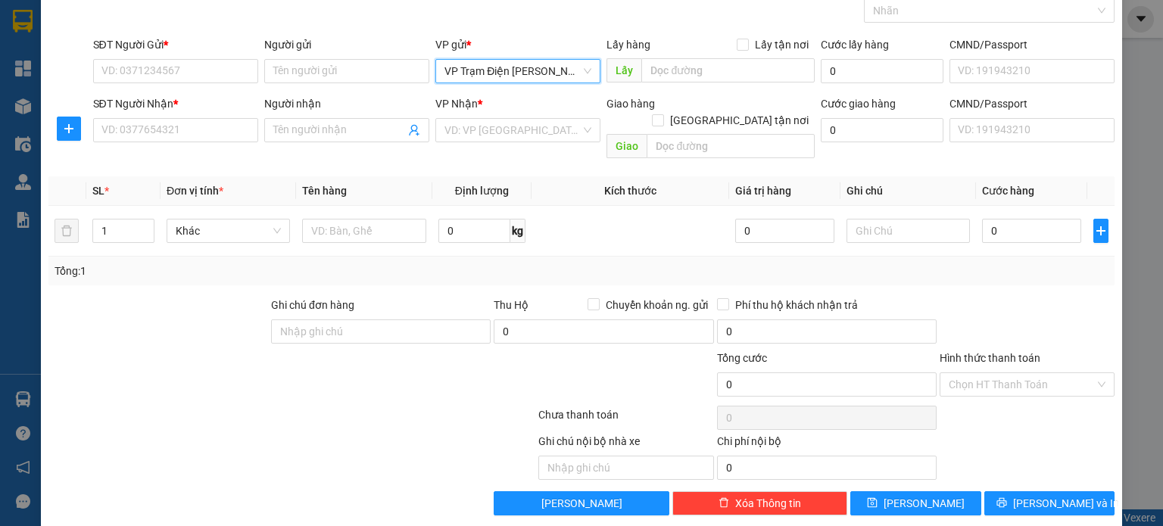
click at [581, 70] on span "VP Trạm Điện [PERSON_NAME]" at bounding box center [517, 71] width 147 height 23
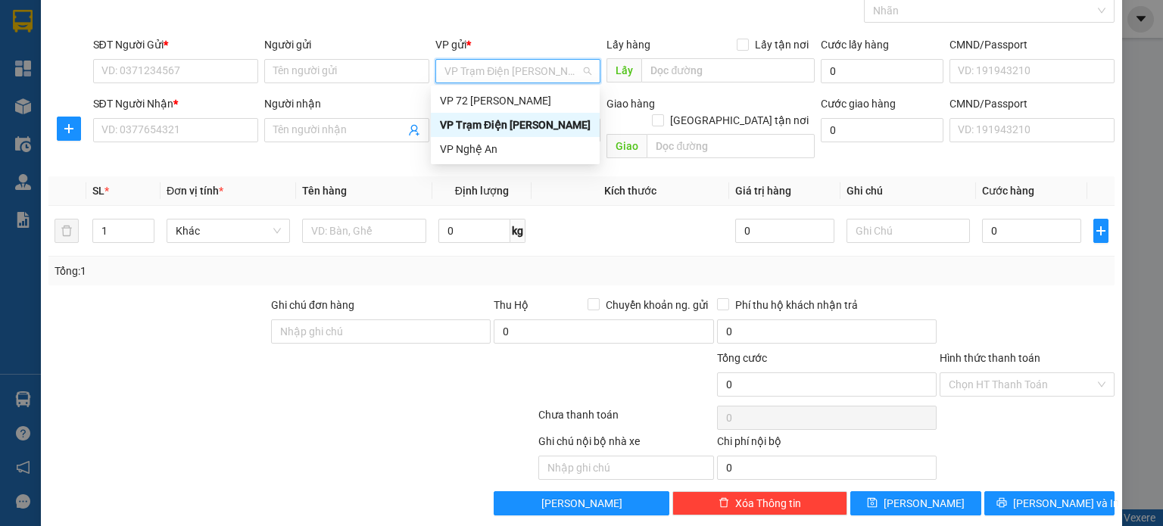
click at [542, 125] on div "VP Trạm Điện [PERSON_NAME]" at bounding box center [515, 125] width 151 height 17
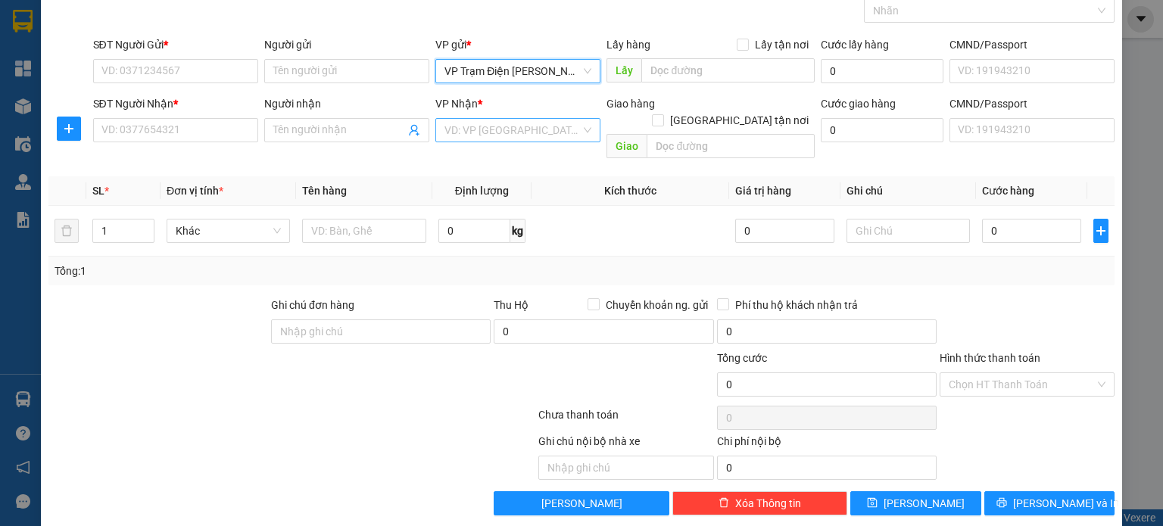
click at [497, 129] on input "search" at bounding box center [512, 130] width 136 height 23
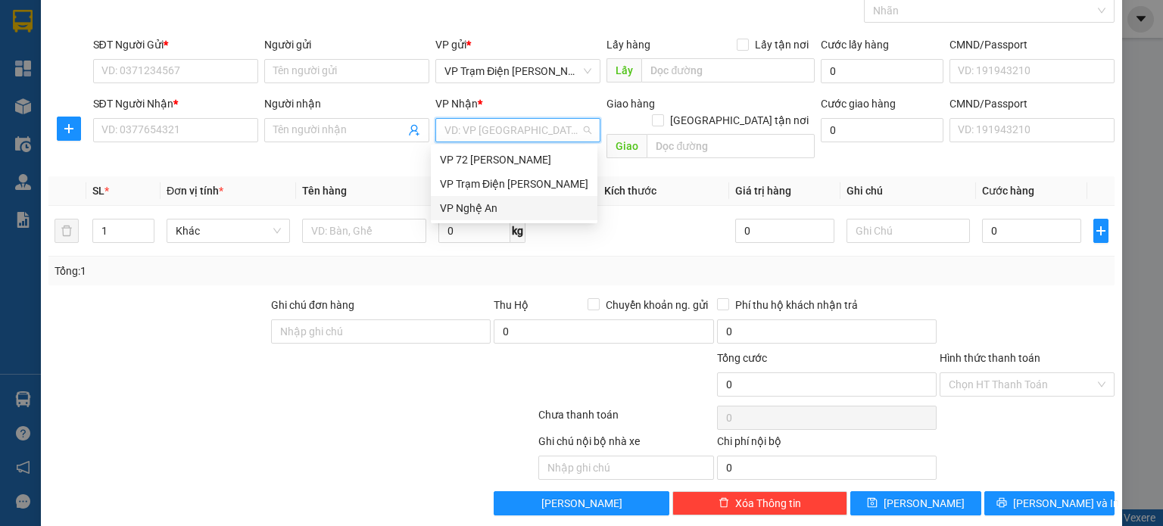
click at [511, 205] on div "VP Nghệ An" at bounding box center [514, 208] width 148 height 17
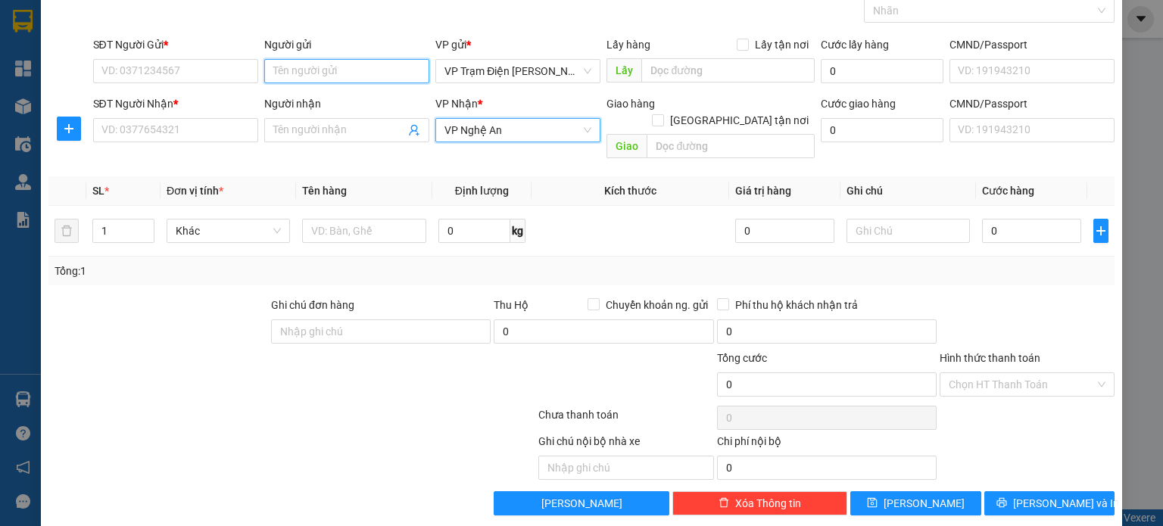
click at [341, 79] on input "Người gửi" at bounding box center [346, 71] width 165 height 24
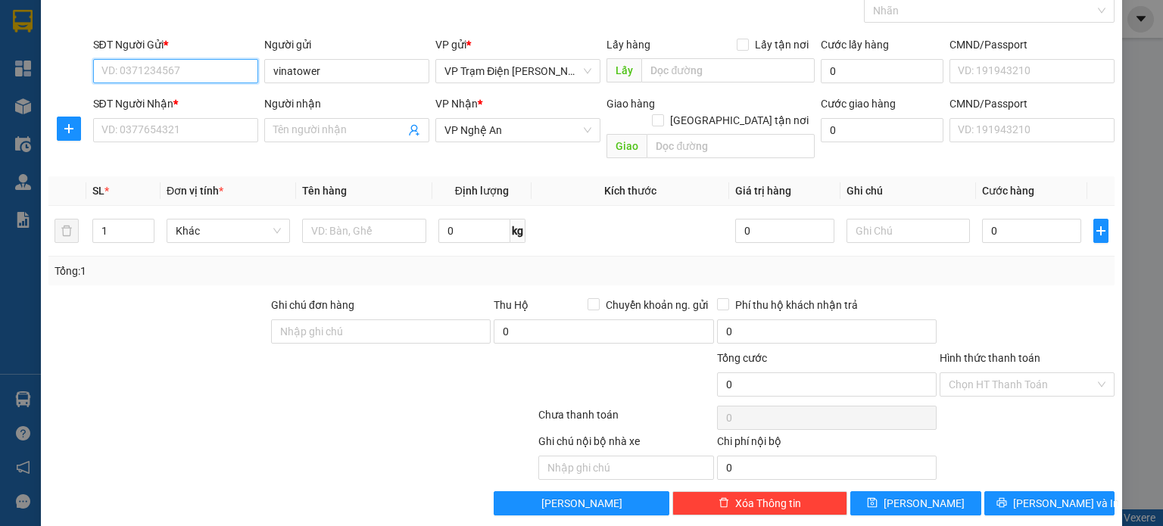
click at [184, 64] on input "SĐT Người Gửi *" at bounding box center [175, 71] width 165 height 24
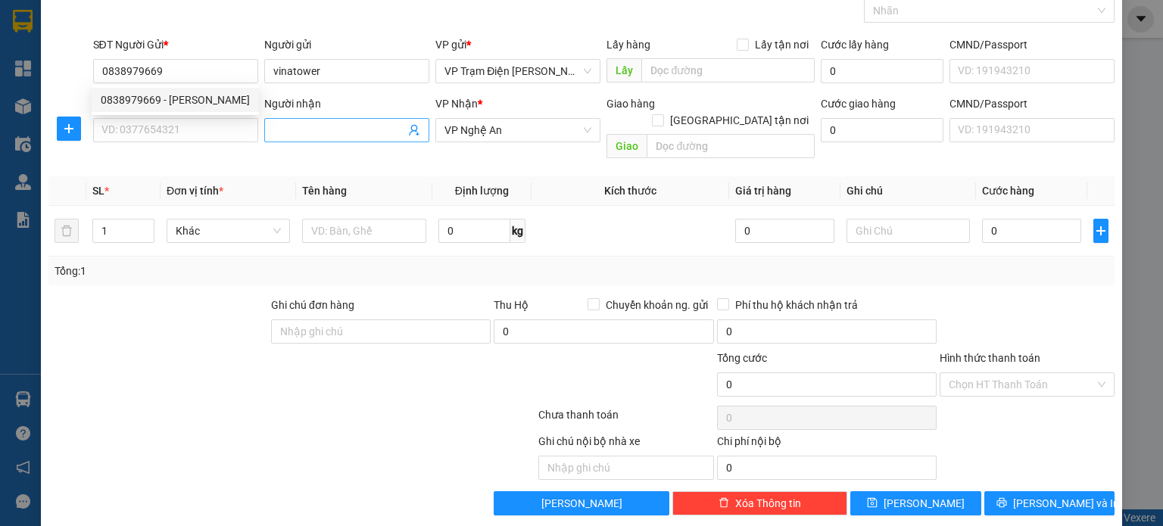
click at [360, 126] on input "Người nhận" at bounding box center [339, 130] width 132 height 17
click at [166, 125] on input "SĐT Người Nhận *" at bounding box center [175, 130] width 165 height 24
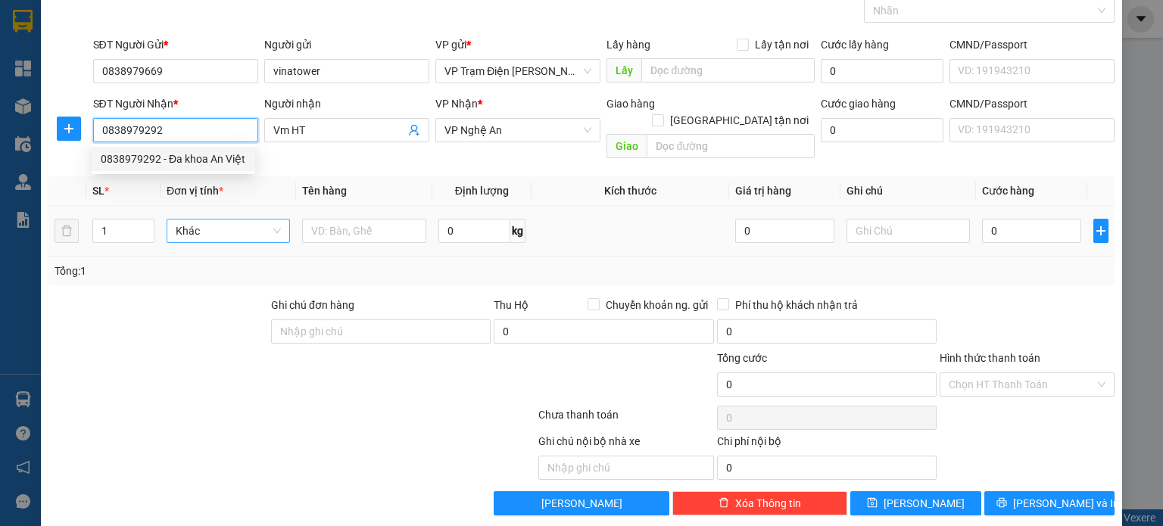
click at [248, 222] on span "Khác" at bounding box center [229, 231] width 106 height 23
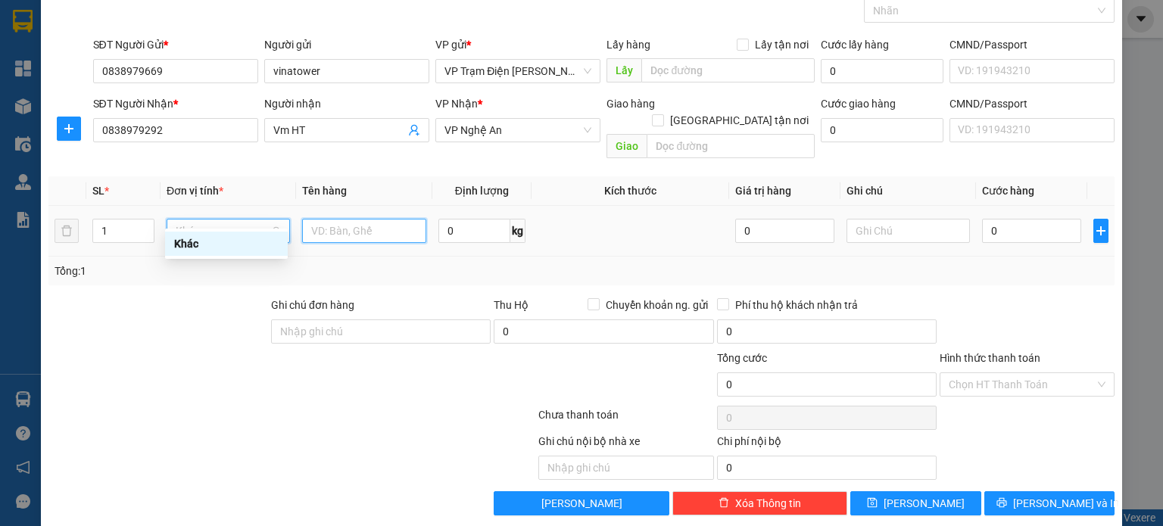
click at [391, 219] on input "text" at bounding box center [364, 231] width 124 height 24
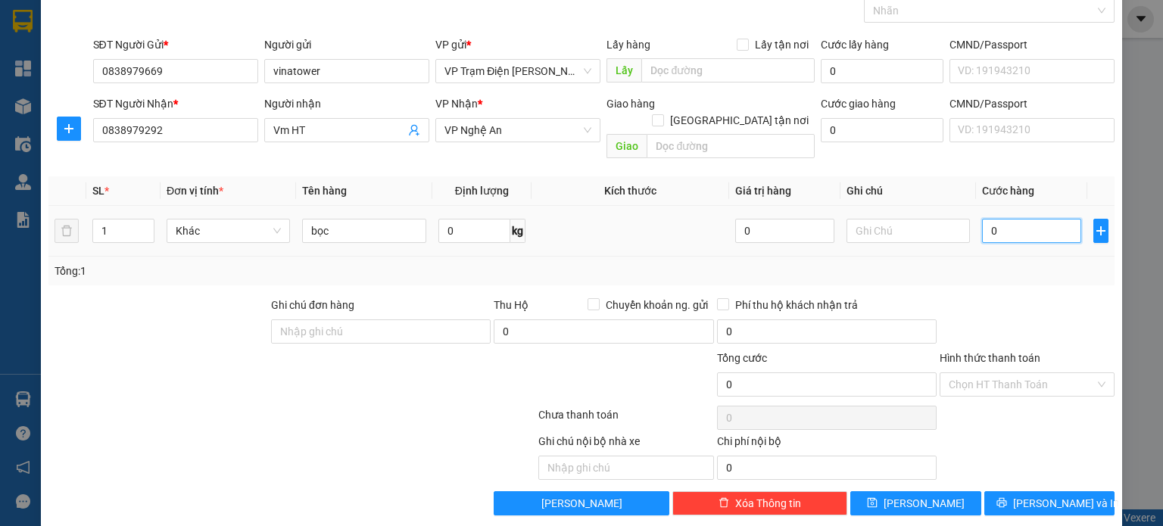
click at [1005, 219] on input "0" at bounding box center [1031, 231] width 99 height 24
click at [972, 373] on input "Hình thức thanh toán" at bounding box center [1021, 384] width 146 height 23
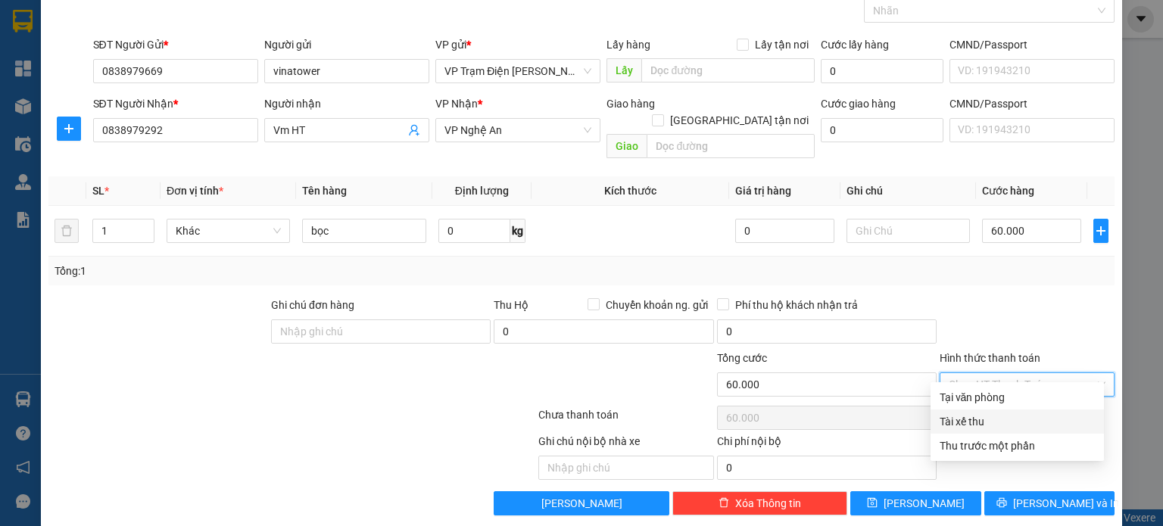
click at [967, 389] on div "Tại văn phòng" at bounding box center [1016, 397] width 155 height 17
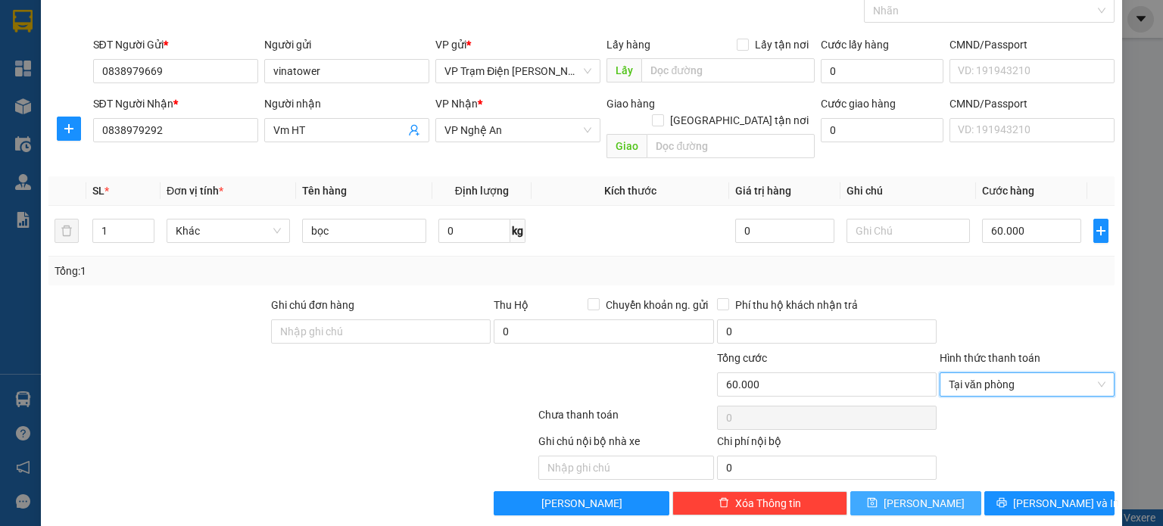
click at [953, 491] on button "[PERSON_NAME]" at bounding box center [915, 503] width 131 height 24
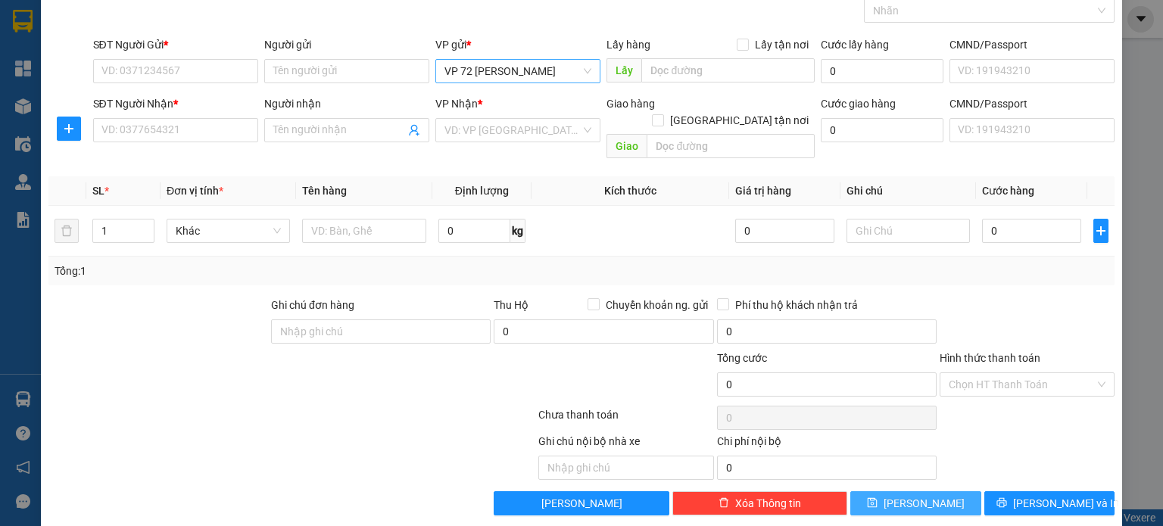
click at [586, 66] on div "VP 72 [PERSON_NAME]" at bounding box center [517, 71] width 165 height 24
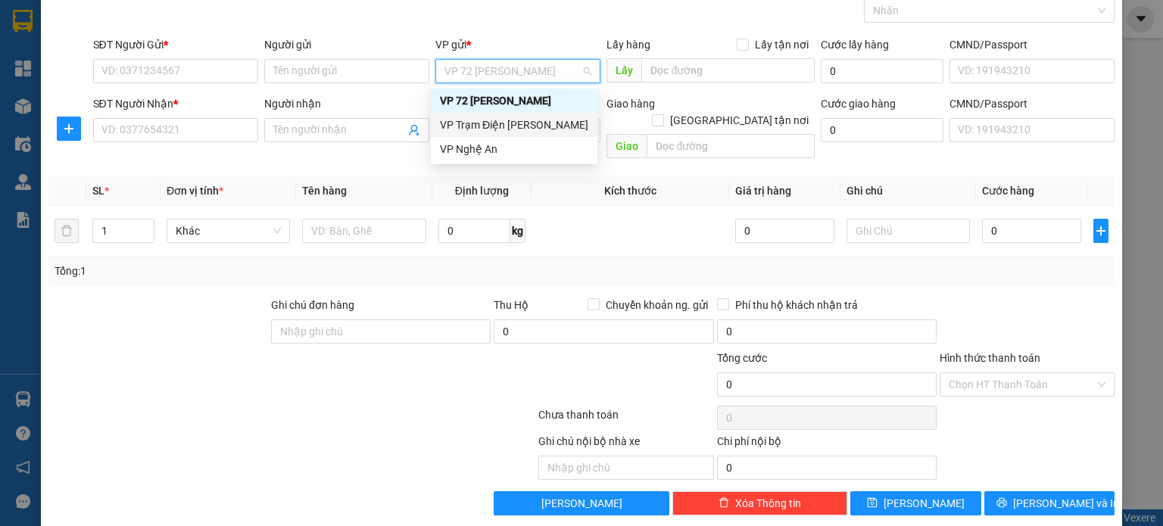
drag, startPoint x: 545, startPoint y: 129, endPoint x: 456, endPoint y: 74, distance: 105.0
click at [543, 129] on div "VP Trạm Điện [PERSON_NAME]" at bounding box center [514, 125] width 148 height 17
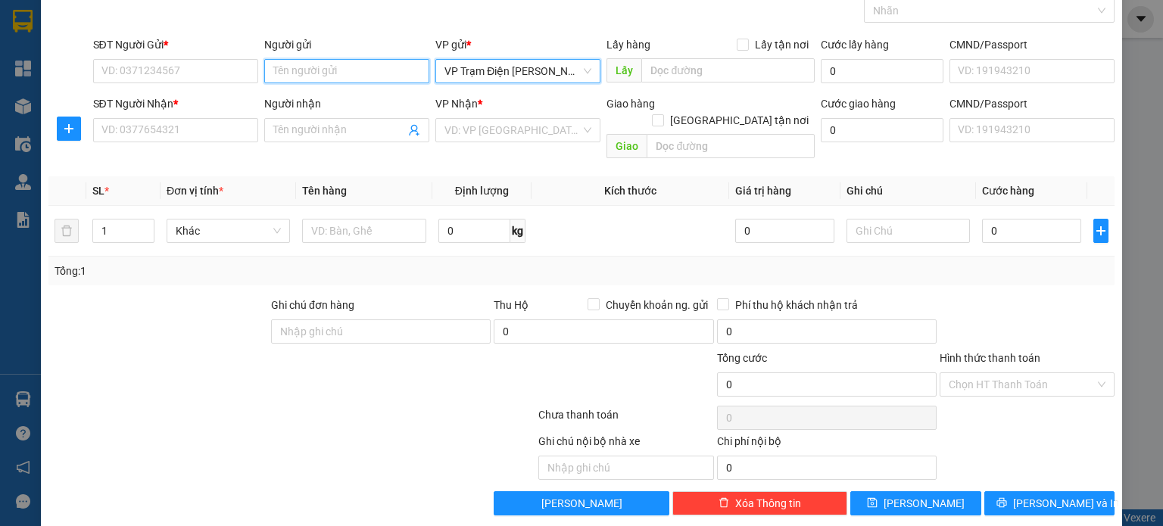
click at [341, 72] on input "Người gửi" at bounding box center [346, 71] width 165 height 24
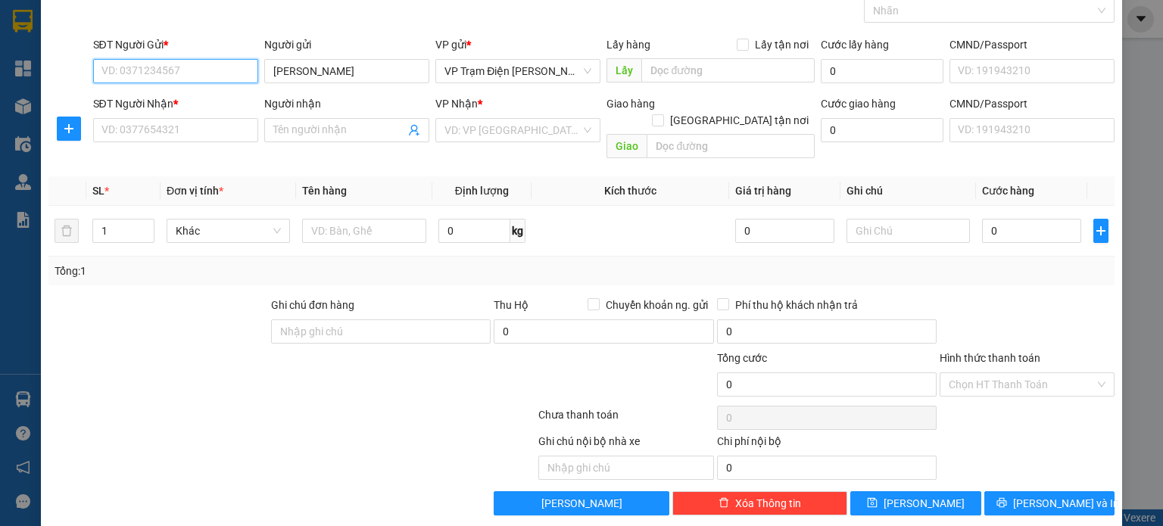
click at [170, 68] on input "SĐT Người Gửi *" at bounding box center [175, 71] width 165 height 24
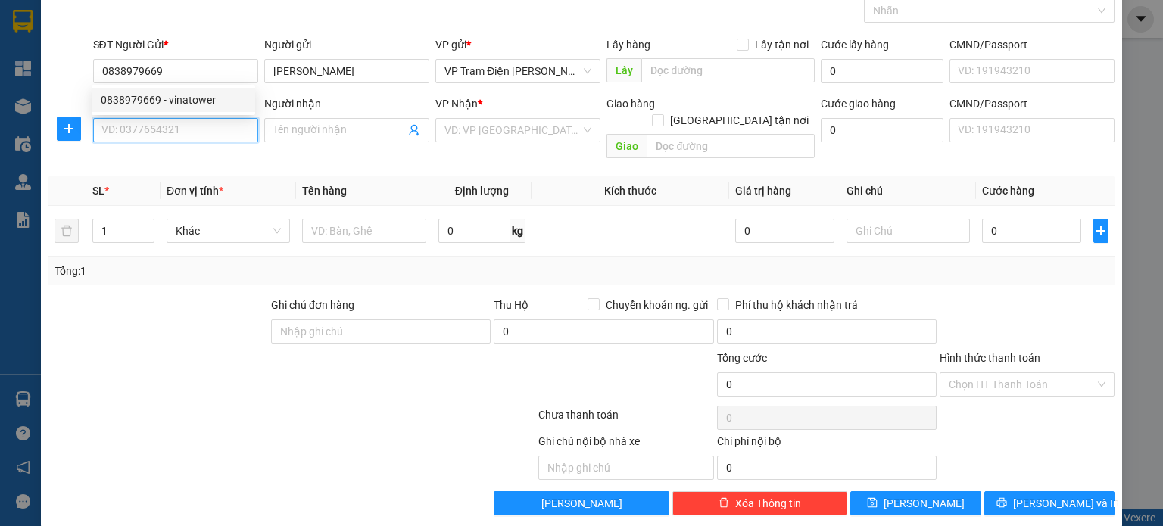
click at [188, 121] on input "SĐT Người Nhận *" at bounding box center [175, 130] width 165 height 24
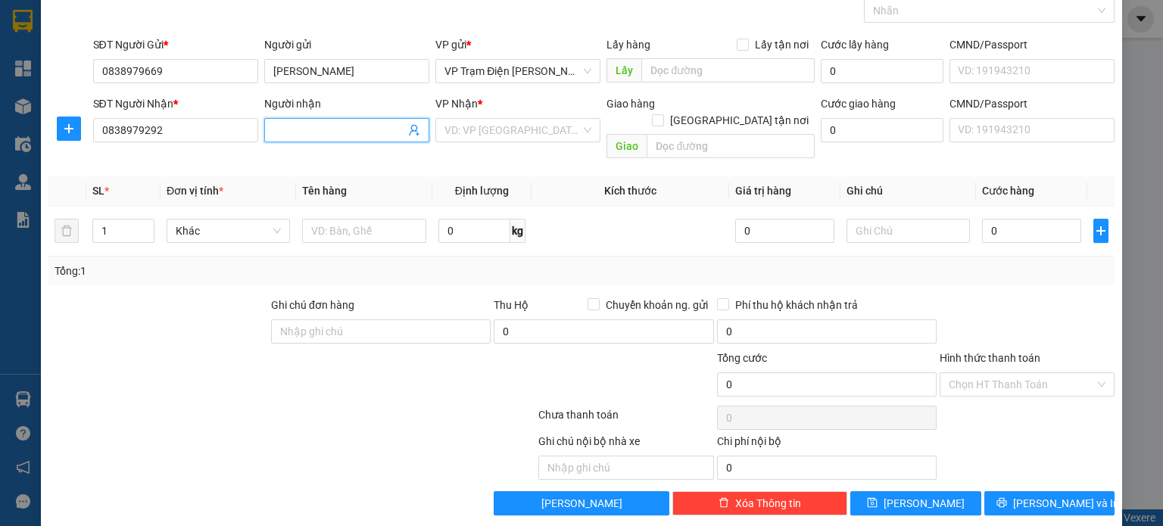
click at [369, 137] on input "Người nhận" at bounding box center [339, 130] width 132 height 17
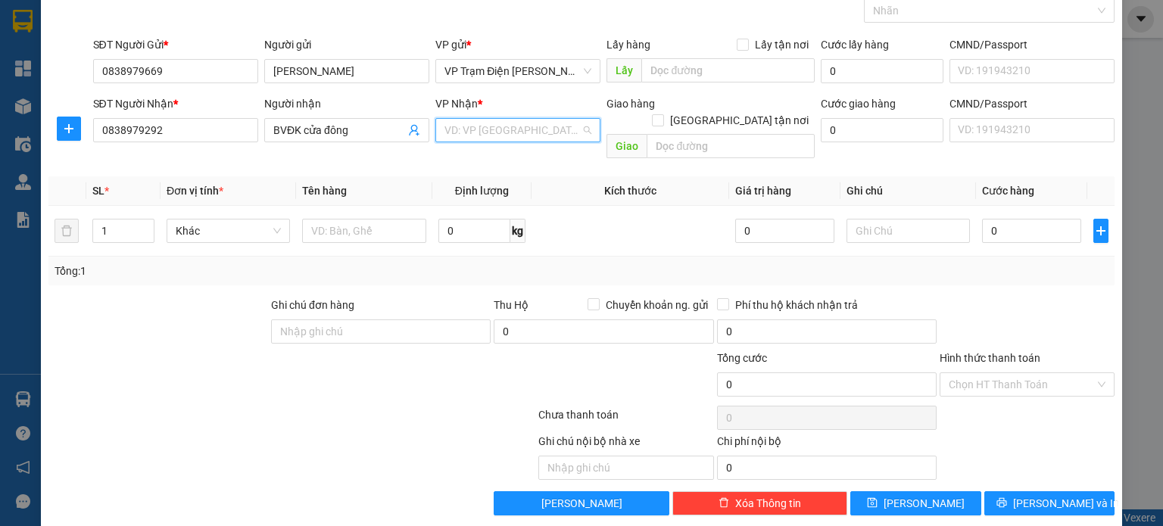
click at [524, 125] on input "search" at bounding box center [512, 130] width 136 height 23
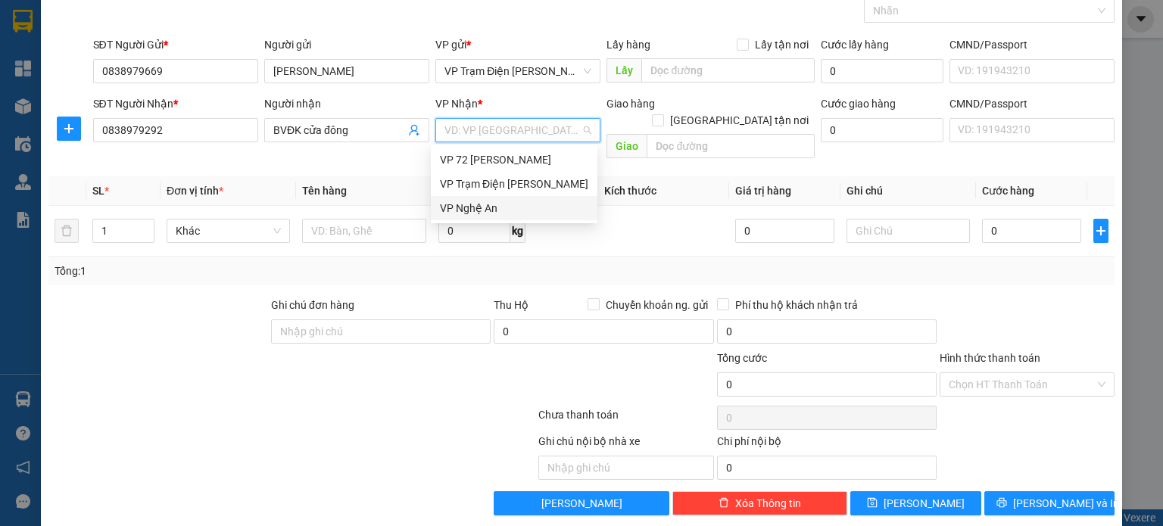
click at [507, 211] on div "VP Nghệ An" at bounding box center [514, 208] width 148 height 17
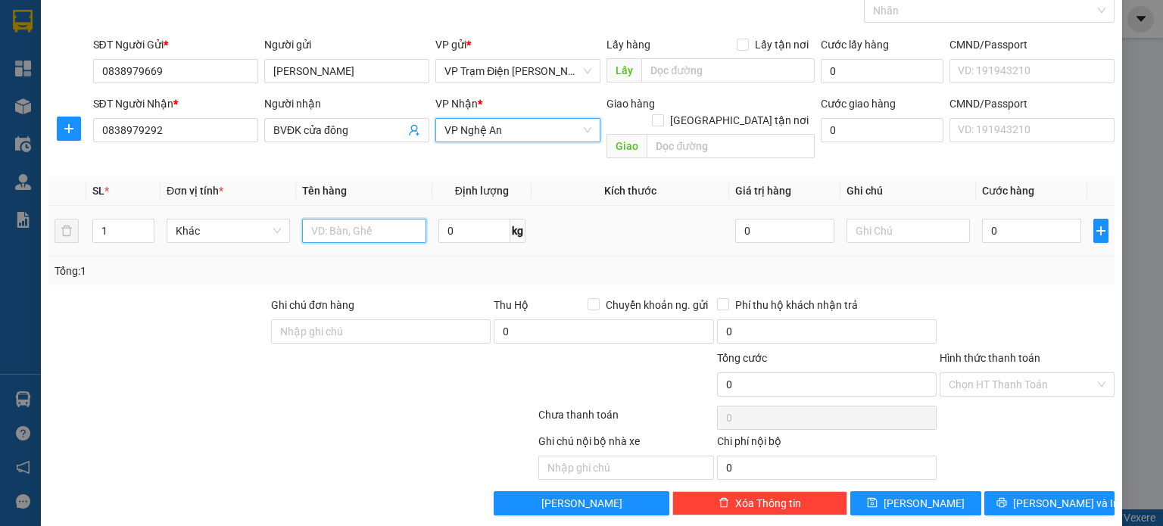
click at [351, 219] on input "text" at bounding box center [364, 231] width 124 height 24
click at [1018, 226] on div "0" at bounding box center [1031, 231] width 99 height 30
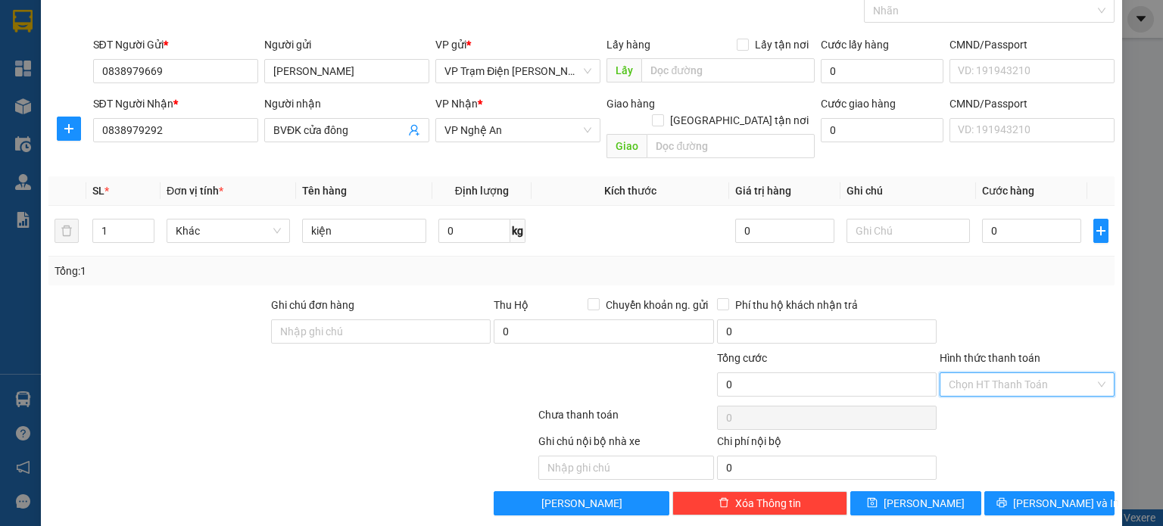
click at [1029, 373] on input "Hình thức thanh toán" at bounding box center [1021, 384] width 146 height 23
click at [1008, 396] on div "Tại văn phòng" at bounding box center [1016, 397] width 155 height 17
click at [992, 220] on input "0" at bounding box center [1031, 231] width 99 height 24
click at [993, 297] on div at bounding box center [1027, 323] width 178 height 53
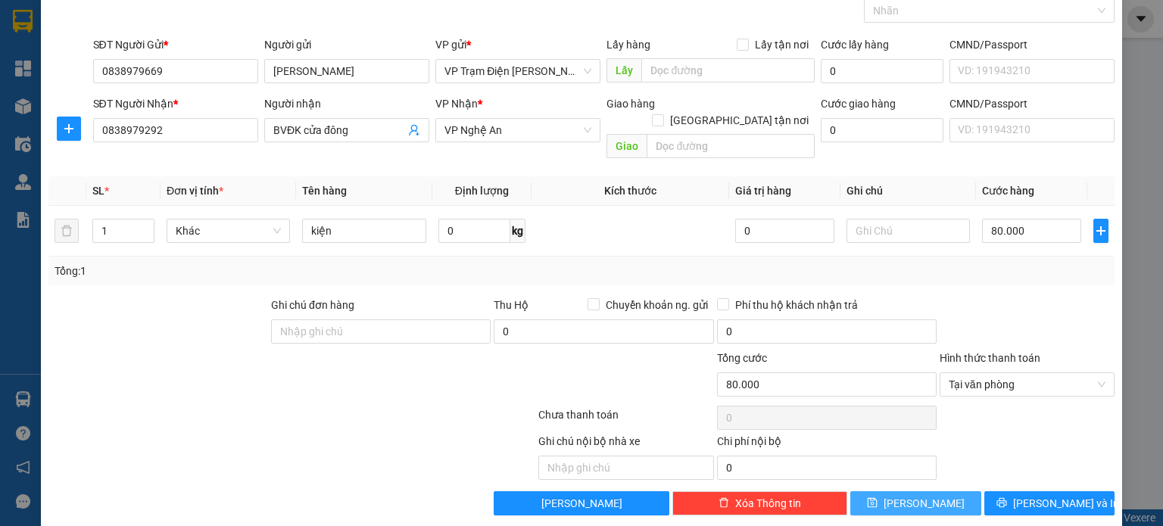
click at [930, 491] on button "[PERSON_NAME]" at bounding box center [915, 503] width 131 height 24
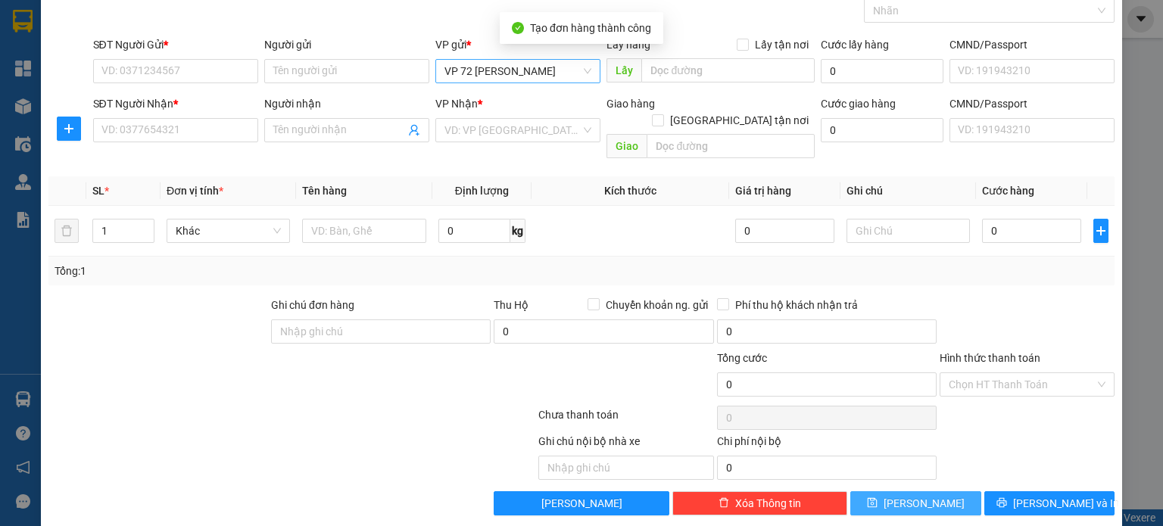
click at [547, 70] on span "VP 72 [PERSON_NAME]" at bounding box center [517, 71] width 147 height 23
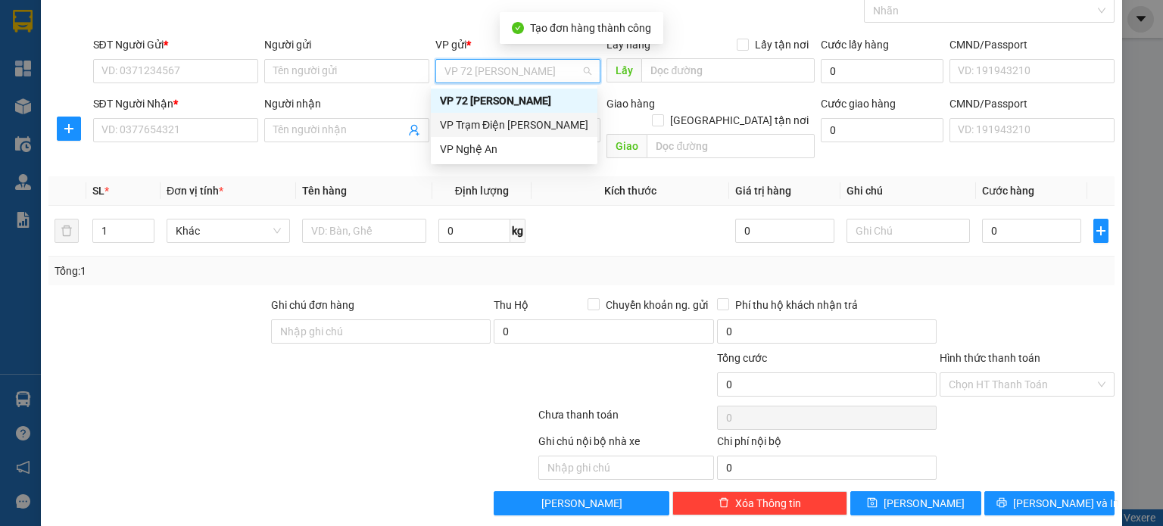
click at [521, 130] on div "VP Trạm Điện [PERSON_NAME]" at bounding box center [514, 125] width 148 height 17
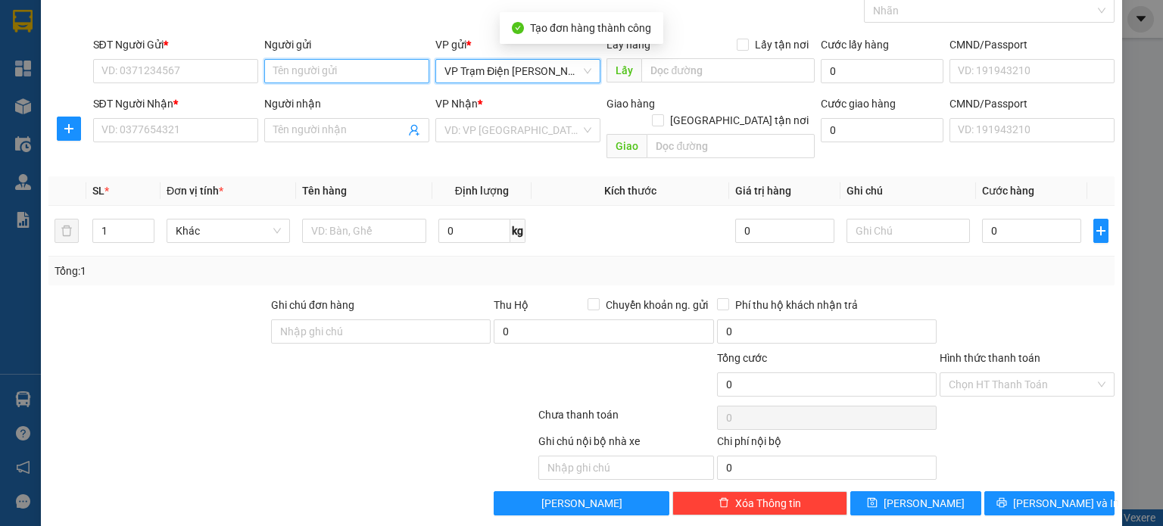
click at [349, 70] on input "Người gửi" at bounding box center [346, 71] width 165 height 24
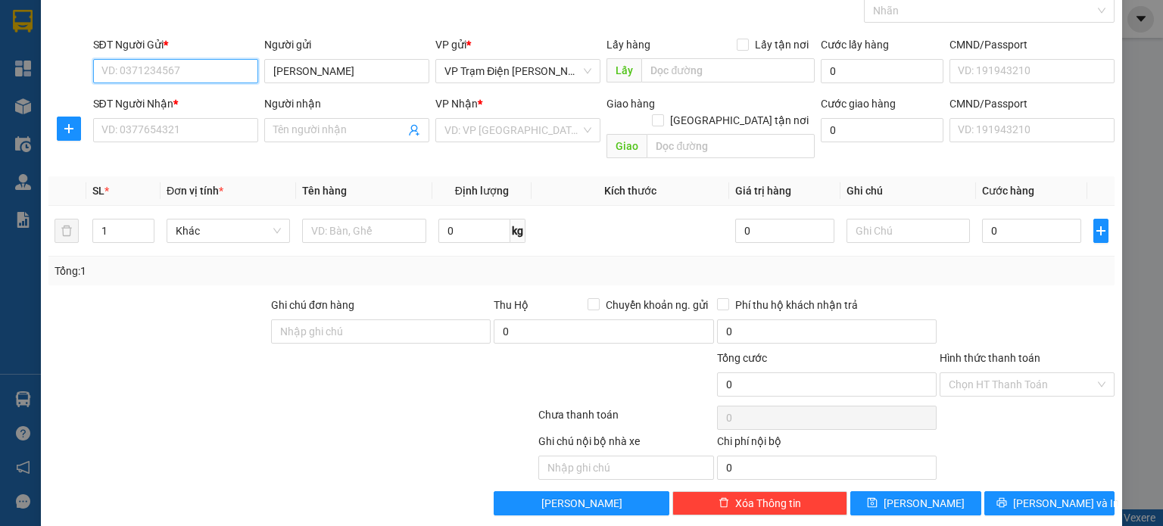
click at [238, 68] on input "SĐT Người Gửi *" at bounding box center [175, 71] width 165 height 24
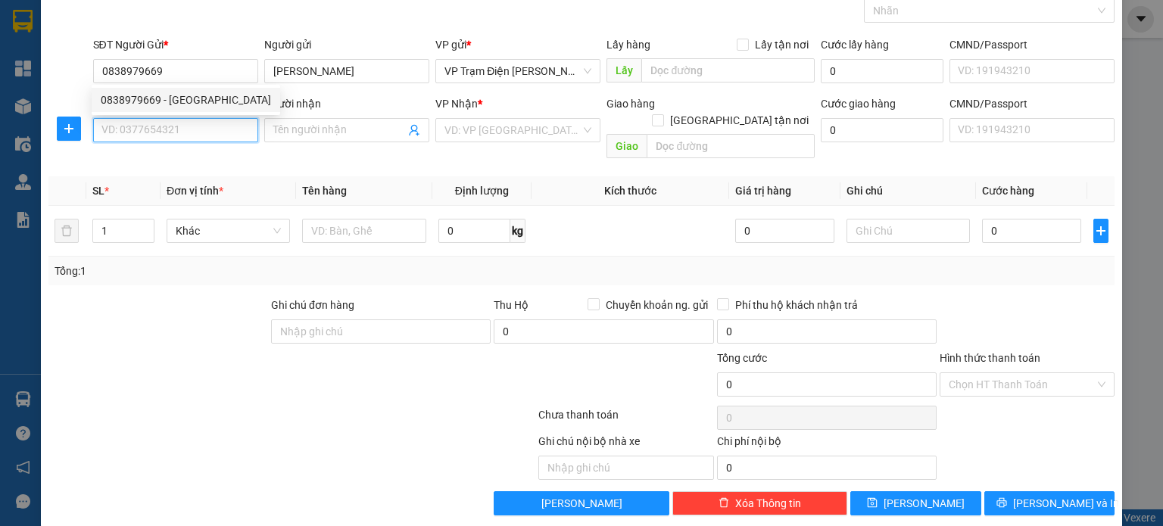
click at [211, 129] on input "SĐT Người Nhận *" at bounding box center [175, 130] width 165 height 24
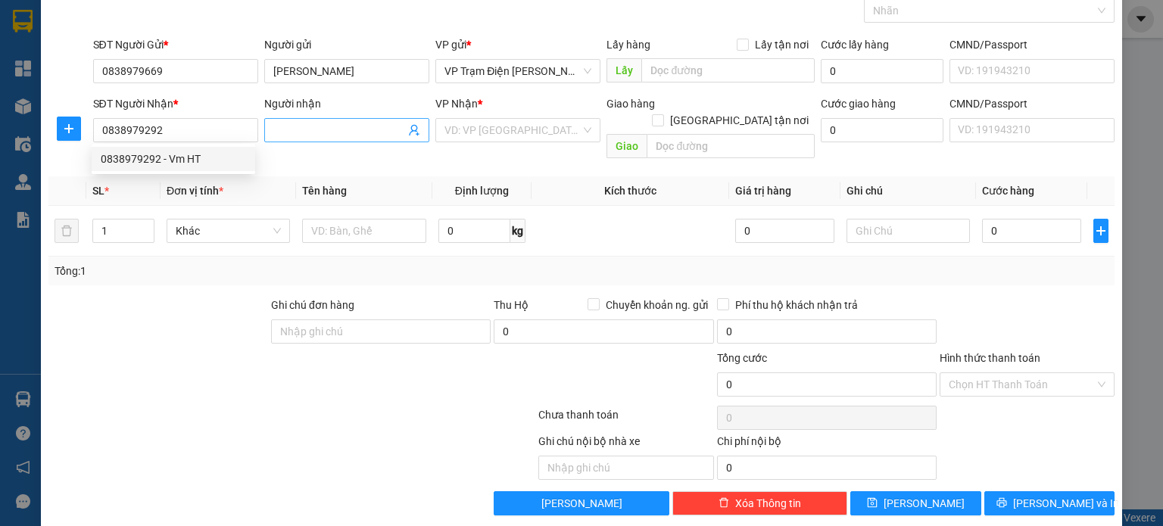
click at [347, 124] on input "Người nhận" at bounding box center [339, 130] width 132 height 17
click at [515, 126] on input "search" at bounding box center [512, 130] width 136 height 23
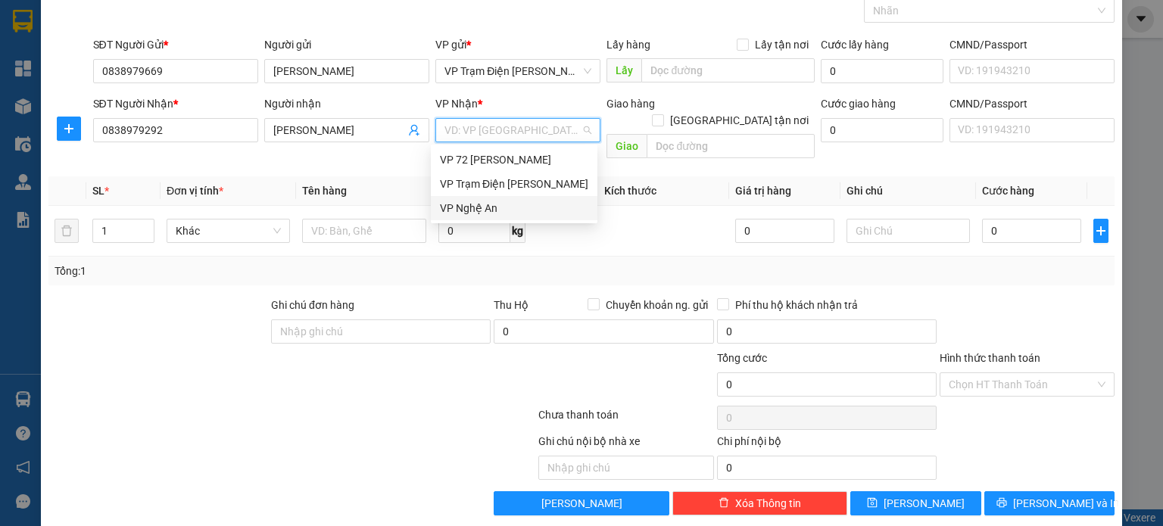
click at [502, 206] on div "VP Nghệ An" at bounding box center [514, 208] width 148 height 17
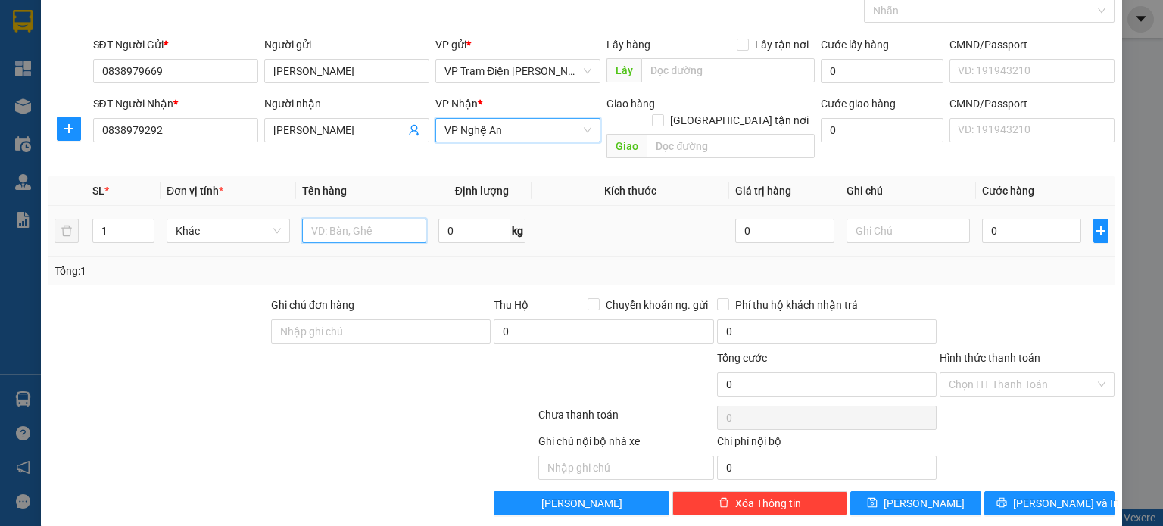
click at [356, 219] on input "text" at bounding box center [364, 231] width 124 height 24
click at [840, 235] on td at bounding box center [908, 231] width 136 height 51
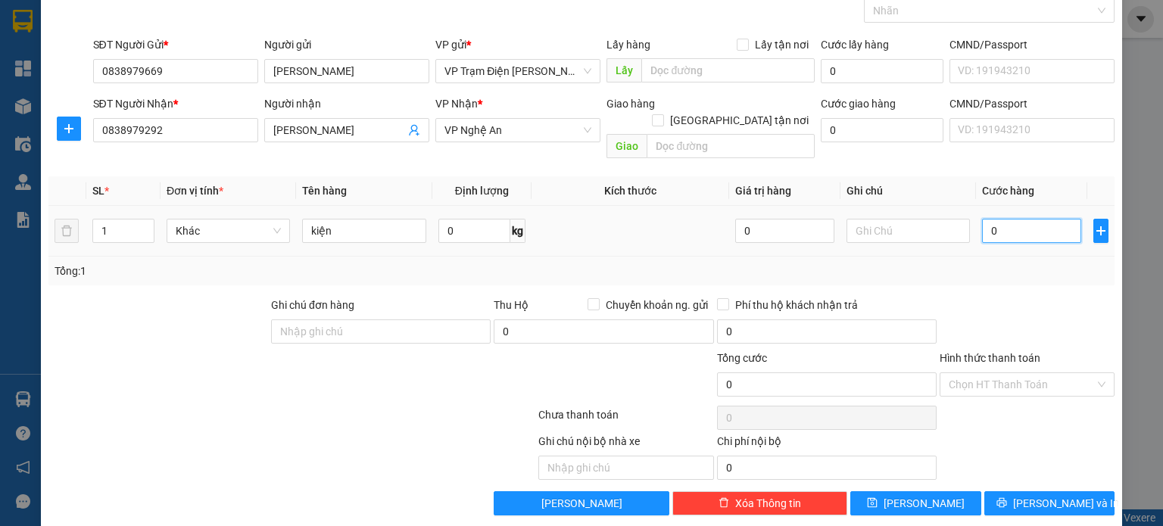
click at [1000, 220] on input "0" at bounding box center [1031, 231] width 99 height 24
click at [1069, 373] on input "Hình thức thanh toán" at bounding box center [1021, 384] width 146 height 23
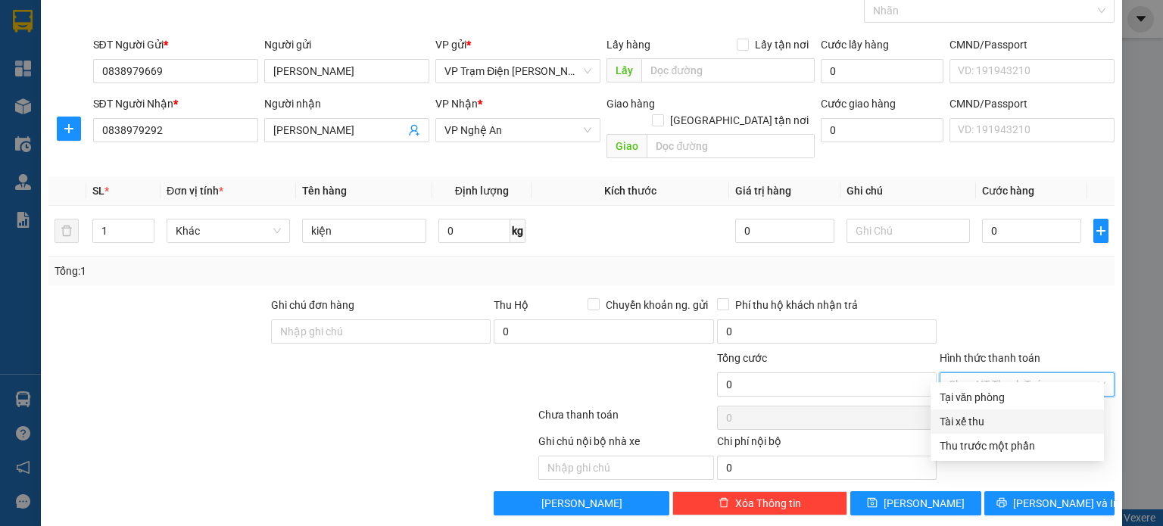
click at [1001, 421] on div "Tài xế thu" at bounding box center [1016, 421] width 155 height 17
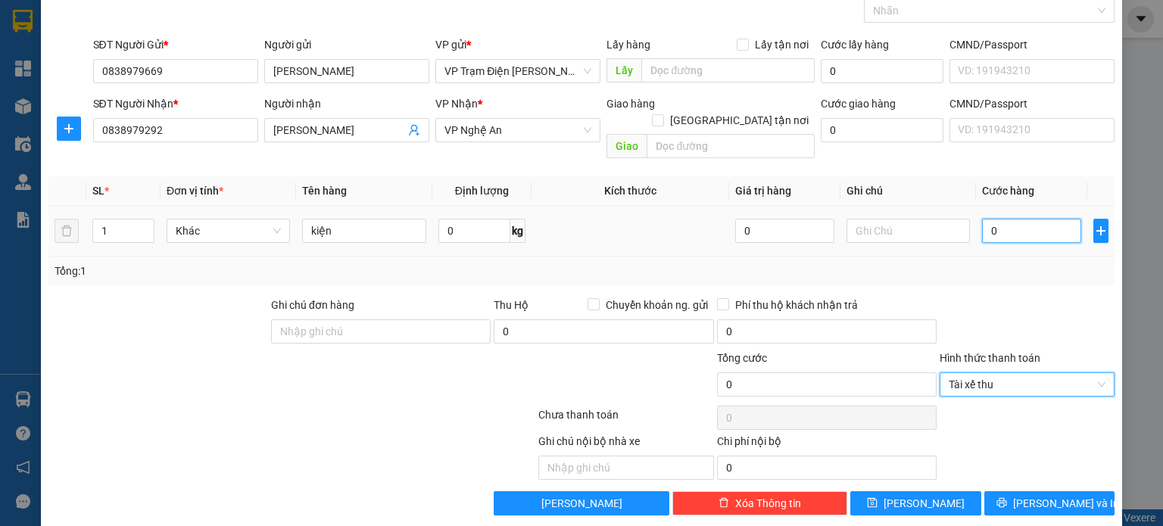
click at [1008, 219] on input "0" at bounding box center [1031, 231] width 99 height 24
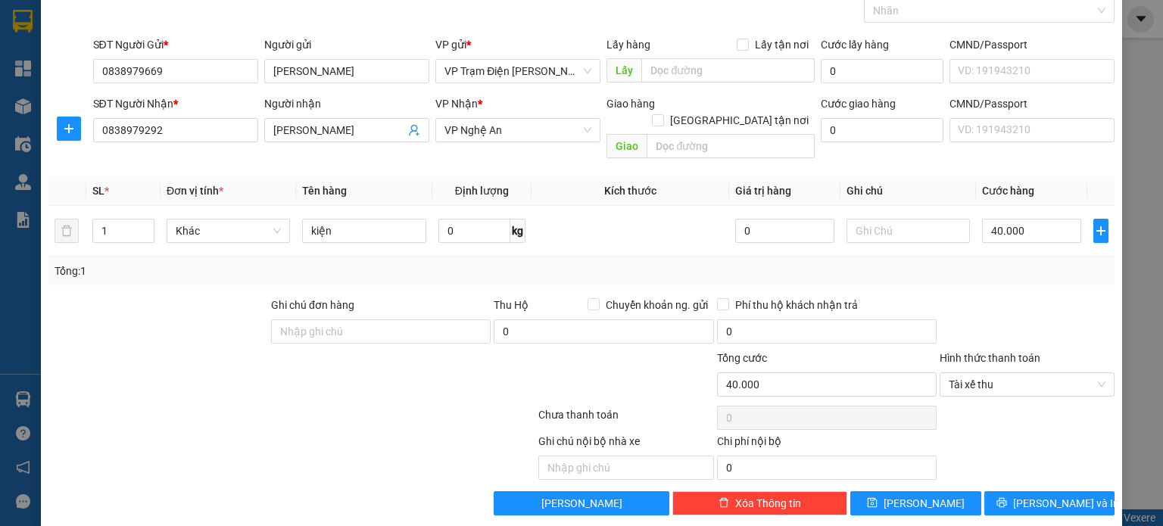
click at [993, 266] on div "Tổng: 1" at bounding box center [581, 271] width 1066 height 29
click at [877, 498] on icon "save" at bounding box center [872, 503] width 10 height 10
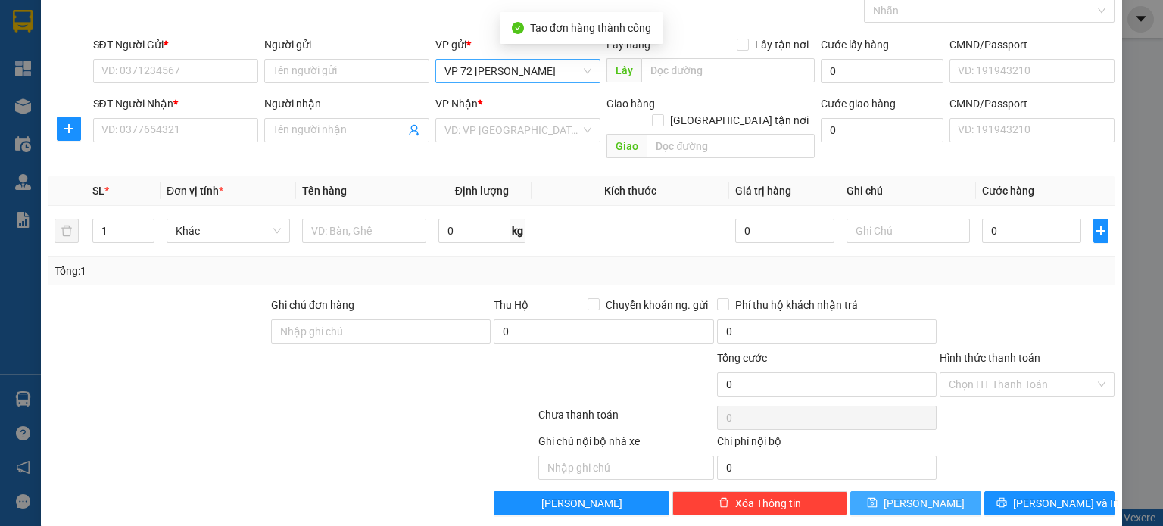
click at [556, 72] on span "VP 72 [PERSON_NAME]" at bounding box center [517, 71] width 147 height 23
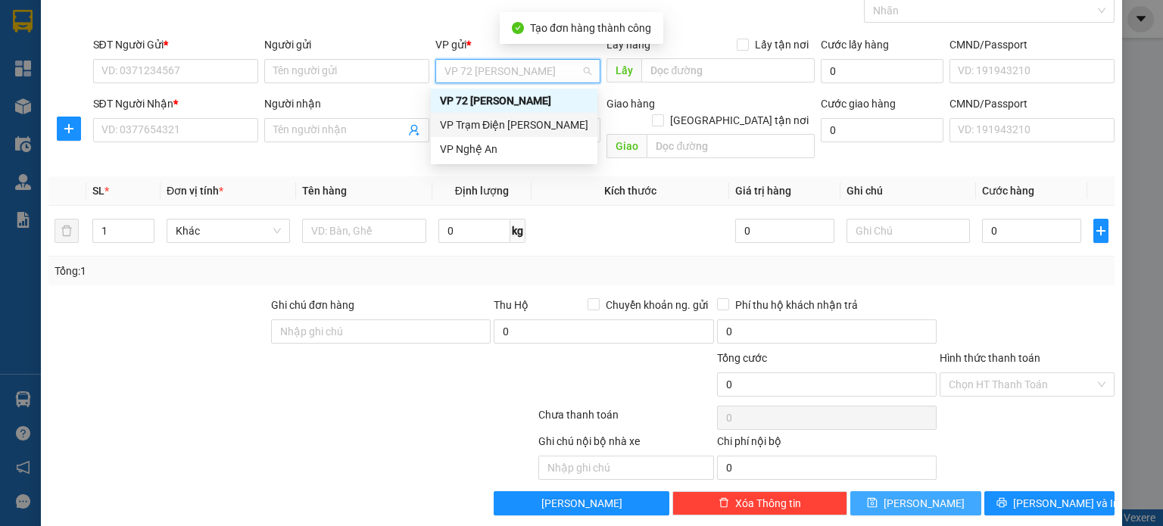
click at [515, 123] on div "VP Trạm Điện [PERSON_NAME]" at bounding box center [514, 125] width 148 height 17
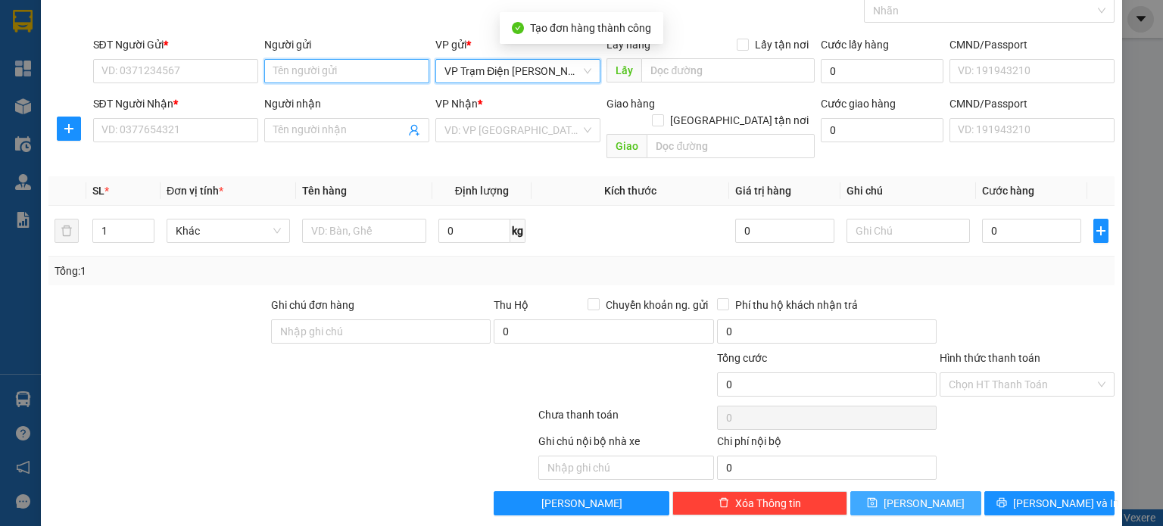
click at [322, 73] on input "Người gửi" at bounding box center [346, 71] width 165 height 24
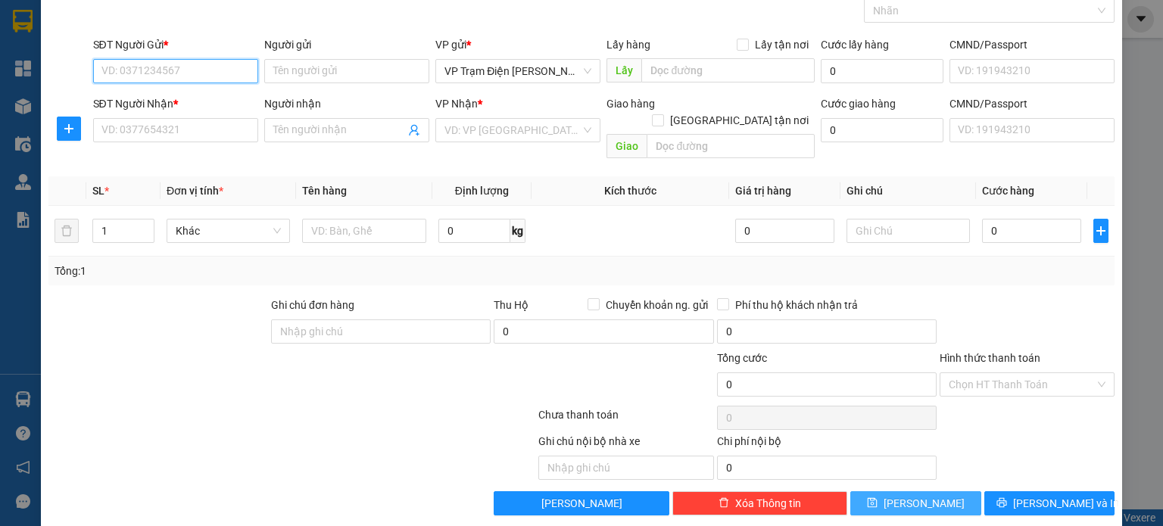
click at [177, 76] on input "SĐT Người Gửi *" at bounding box center [175, 71] width 165 height 24
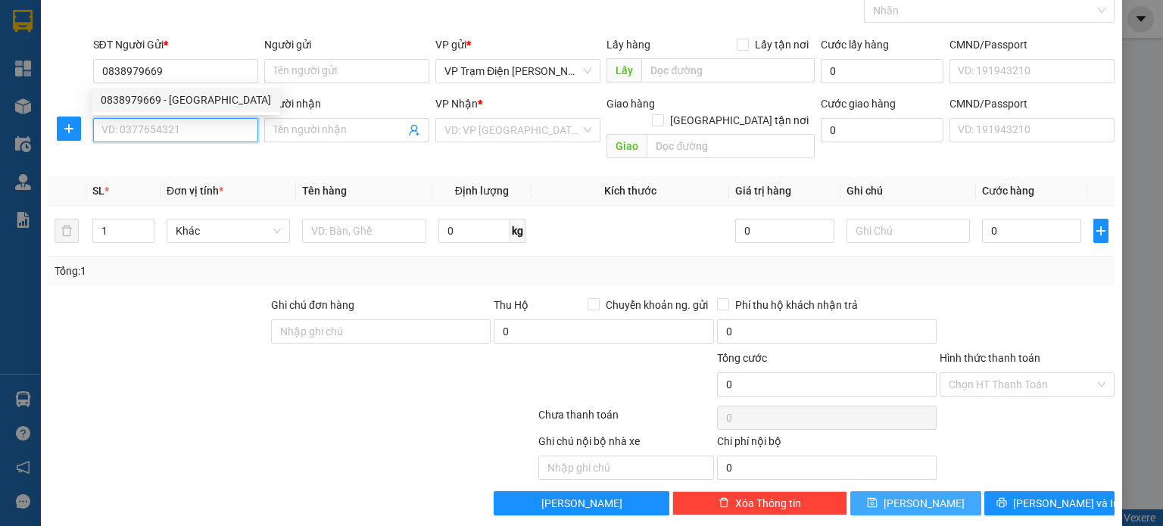
click at [224, 134] on input "SĐT Người Nhận *" at bounding box center [175, 130] width 165 height 24
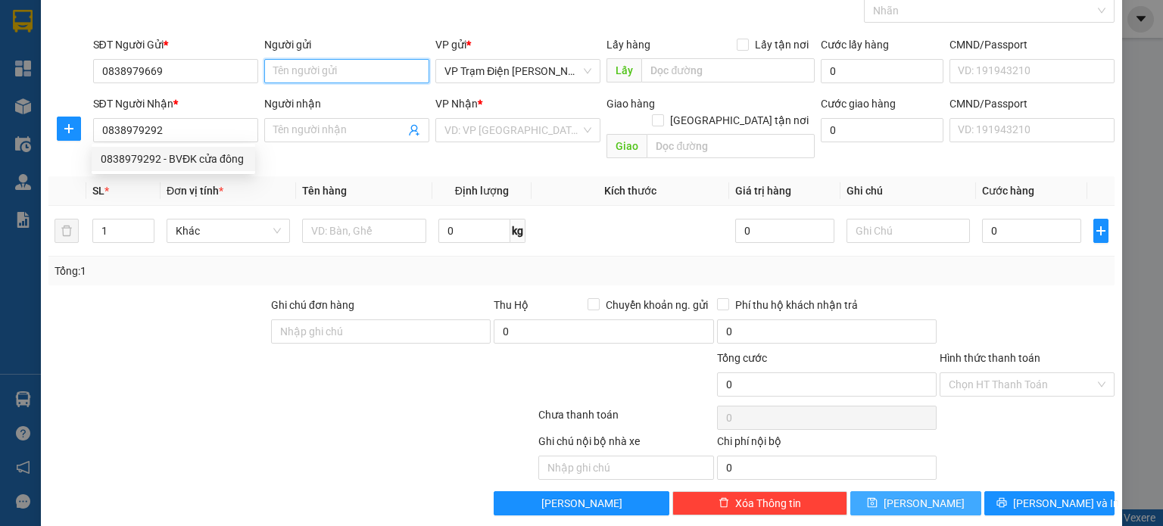
click at [357, 61] on input "Người gửi" at bounding box center [346, 71] width 165 height 24
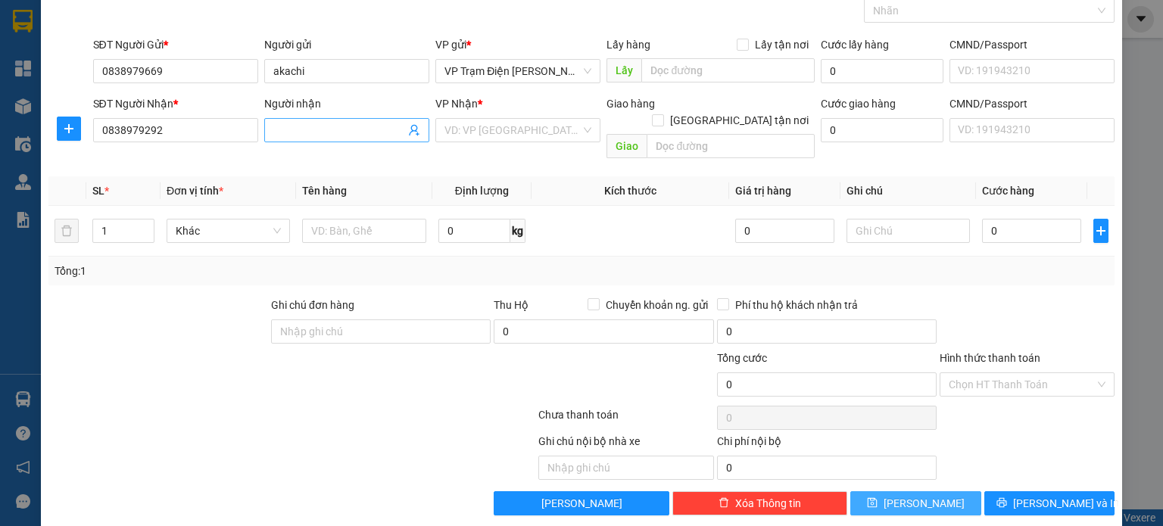
click at [299, 128] on input "Người nhận" at bounding box center [339, 130] width 132 height 17
click at [349, 219] on input "text" at bounding box center [364, 231] width 124 height 24
click at [134, 220] on input "1" at bounding box center [123, 231] width 61 height 23
click at [146, 226] on icon "up" at bounding box center [146, 227] width 5 height 3
click at [146, 225] on icon "up" at bounding box center [145, 227] width 5 height 5
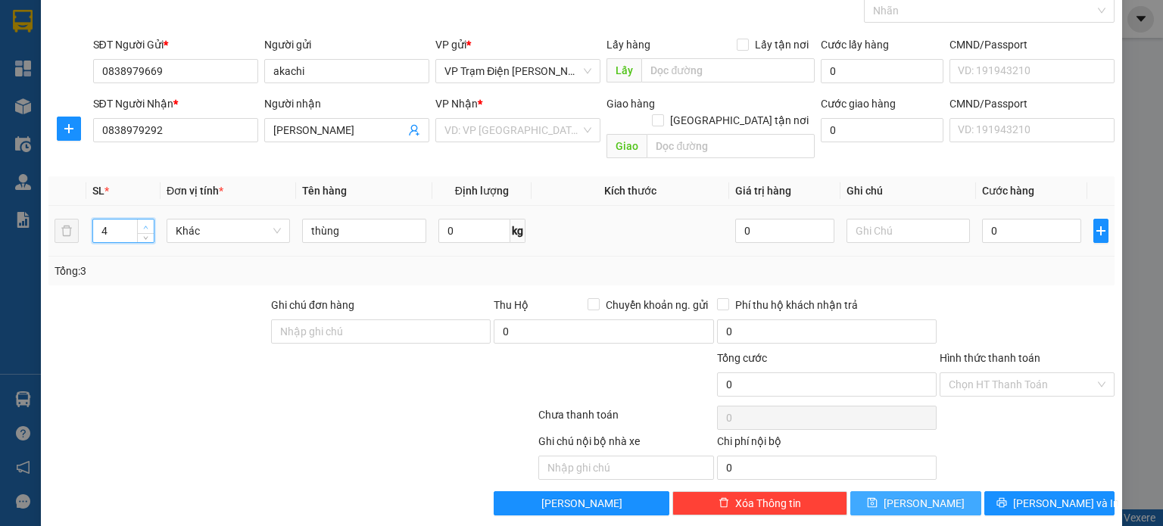
click at [146, 225] on icon "up" at bounding box center [145, 227] width 5 height 5
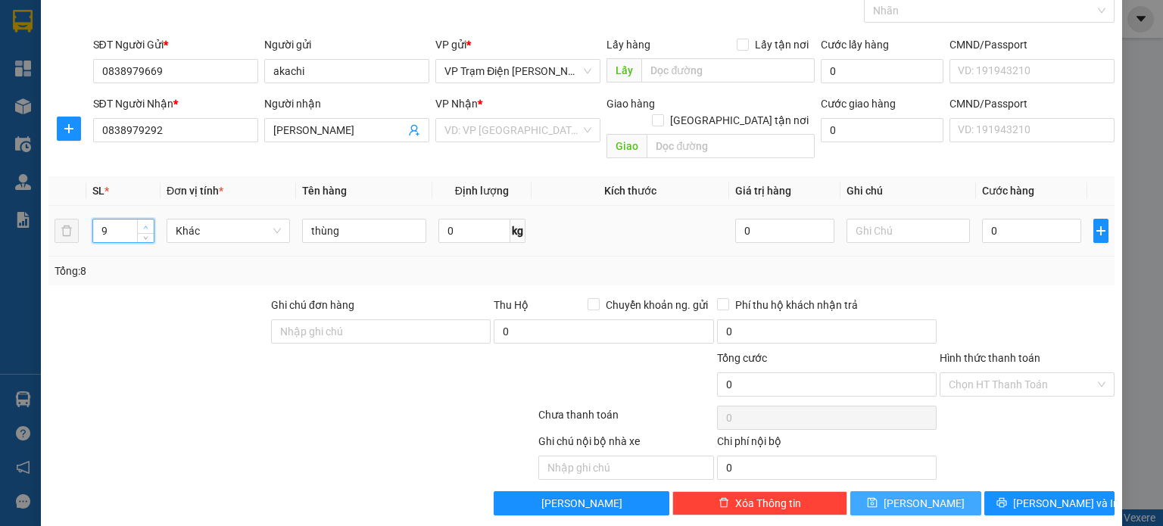
click at [146, 225] on icon "up" at bounding box center [145, 227] width 5 height 5
click at [989, 219] on input "0" at bounding box center [1031, 231] width 99 height 24
click at [173, 297] on div at bounding box center [158, 323] width 223 height 53
drag, startPoint x: 323, startPoint y: 71, endPoint x: 830, endPoint y: 172, distance: 516.3
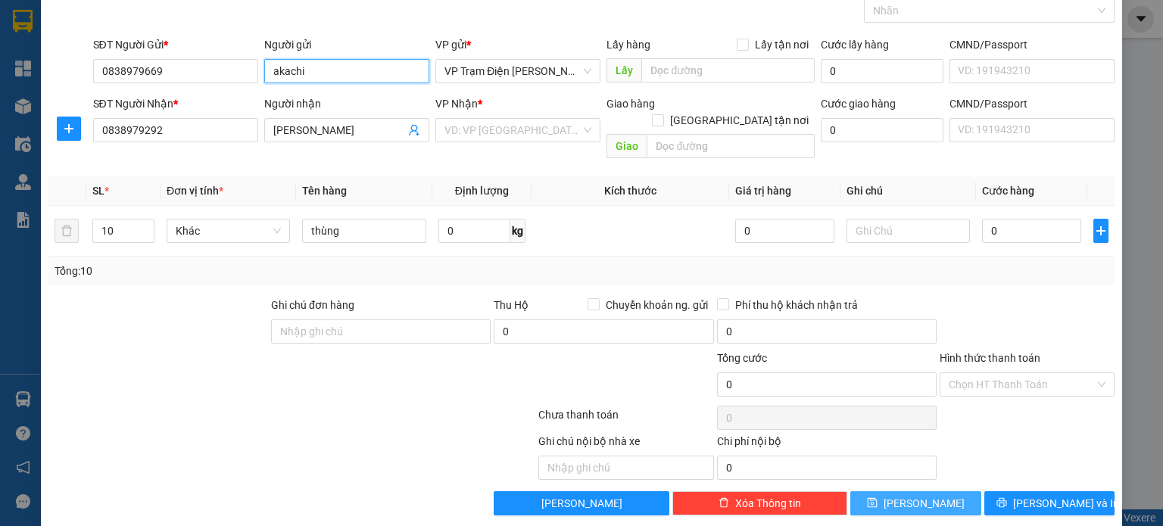
click at [333, 71] on input "akachi" at bounding box center [346, 71] width 165 height 24
click at [1003, 219] on input "0" at bounding box center [1031, 231] width 99 height 24
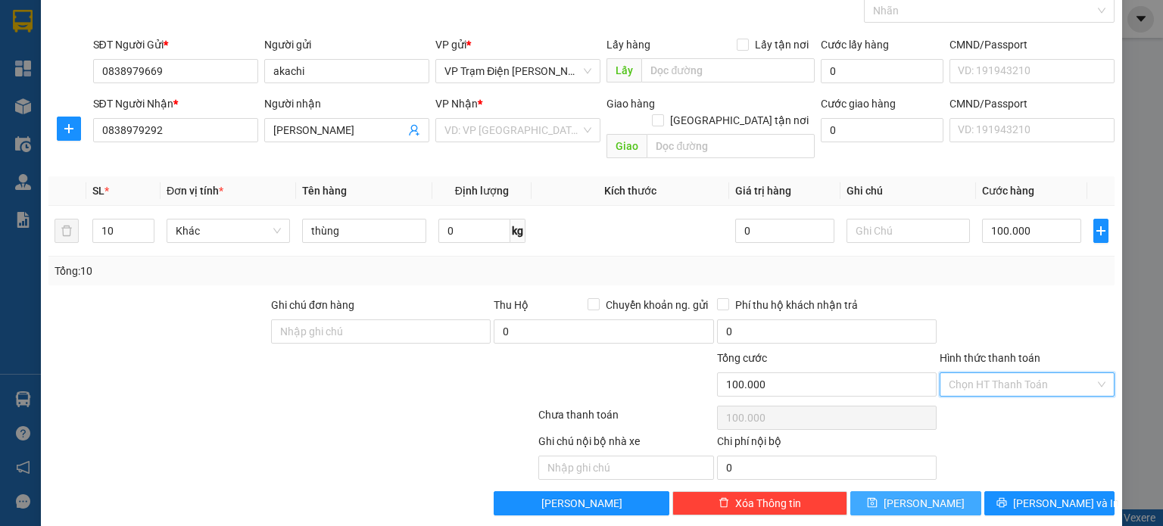
click at [1018, 373] on input "Hình thức thanh toán" at bounding box center [1021, 384] width 146 height 23
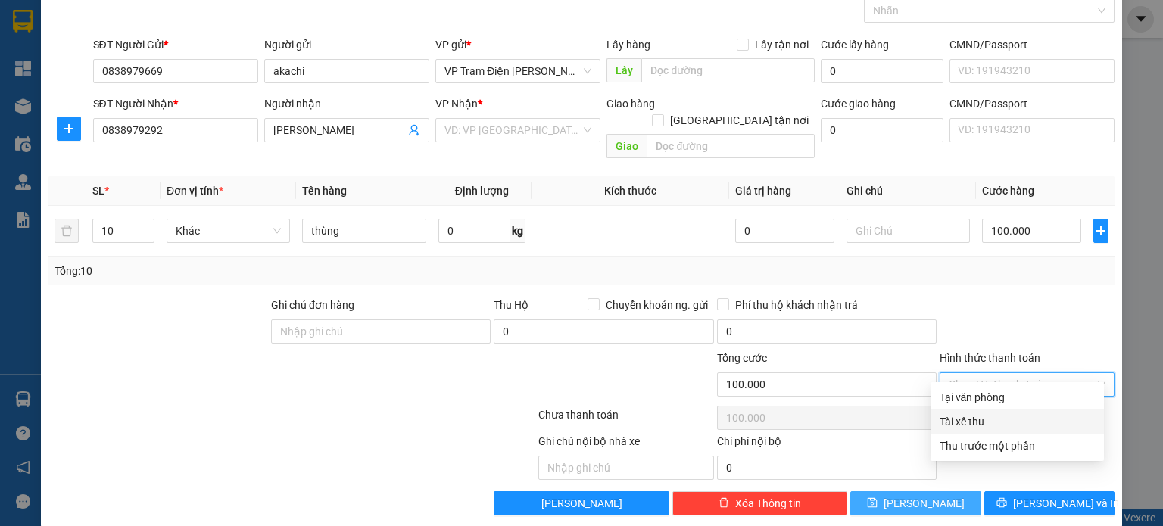
click at [999, 420] on div "Tài xế thu" at bounding box center [1016, 421] width 155 height 17
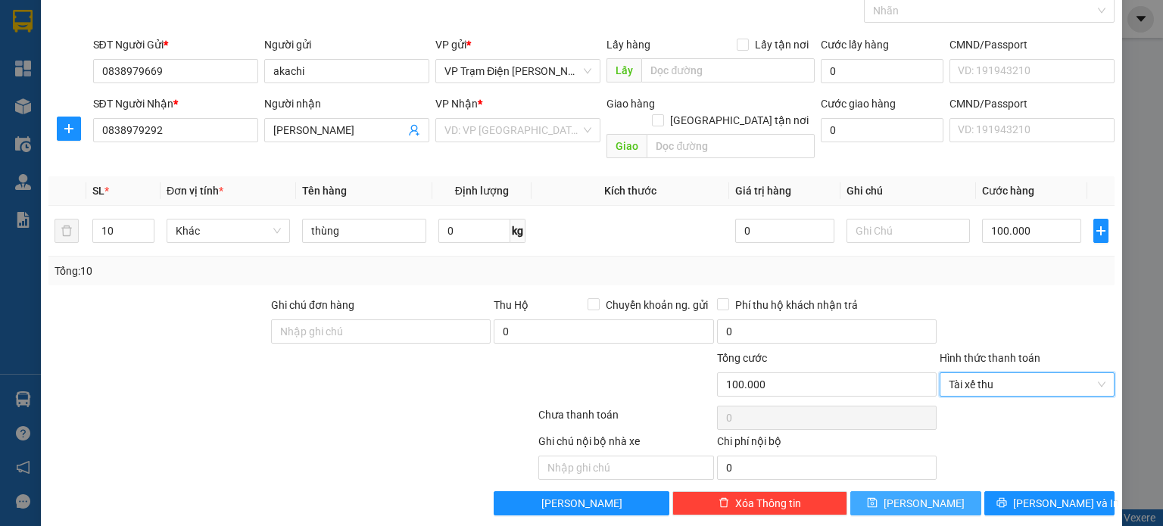
click at [973, 263] on div "Tổng: 10" at bounding box center [582, 271] width 1054 height 17
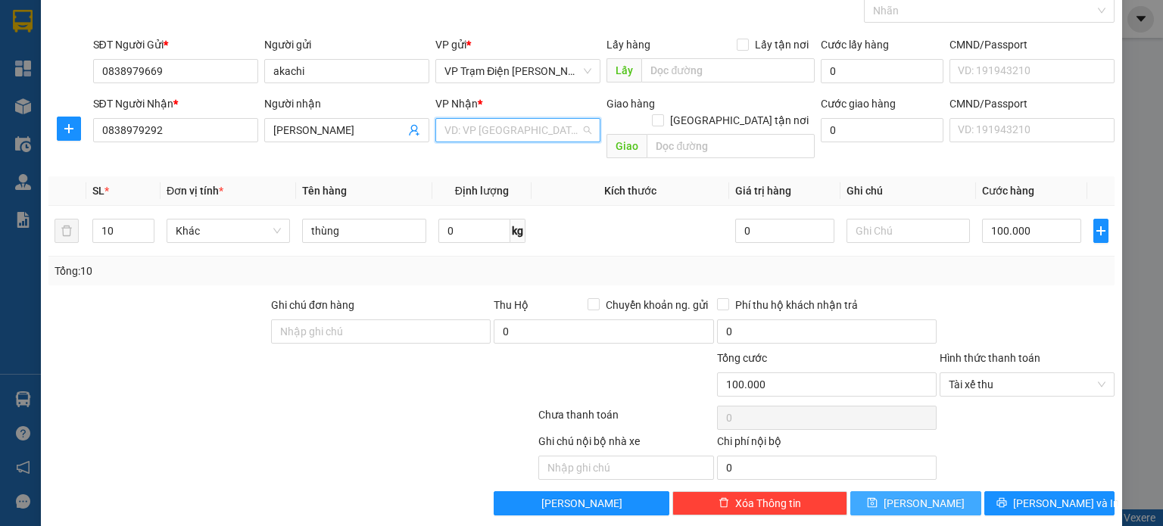
click at [568, 120] on input "search" at bounding box center [512, 130] width 136 height 23
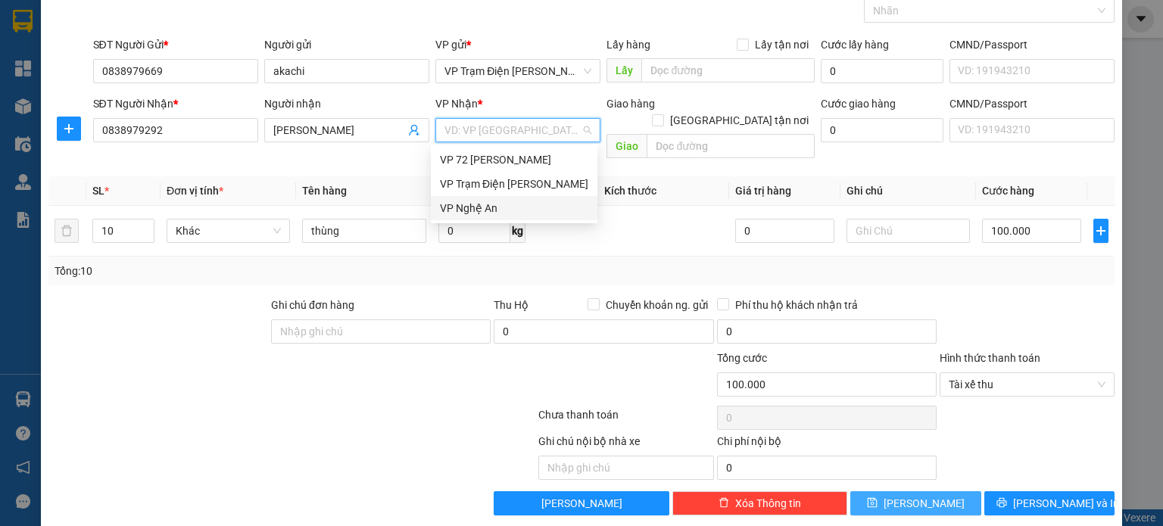
click at [521, 202] on div "VP Nghệ An" at bounding box center [514, 208] width 148 height 17
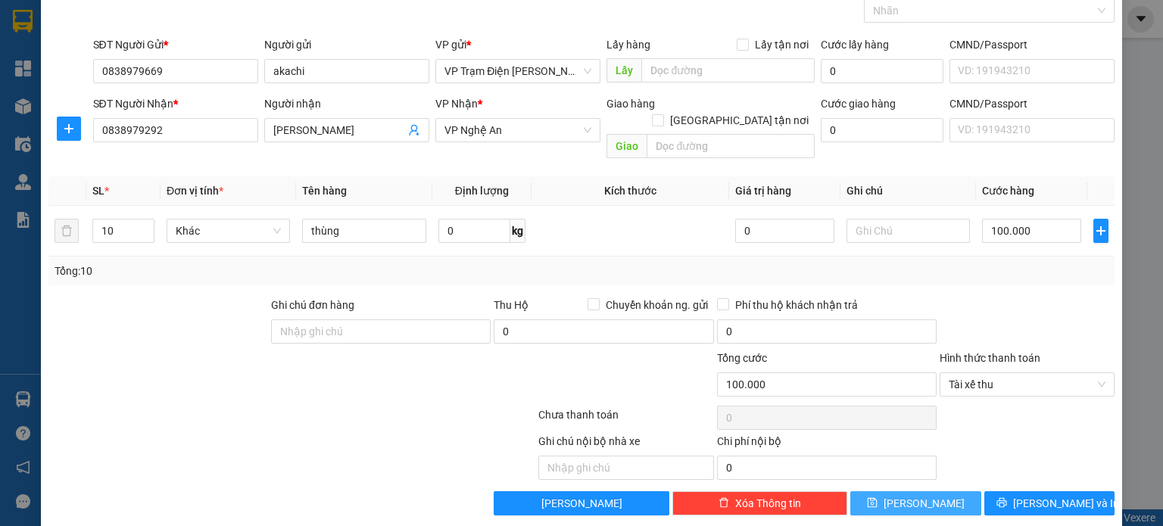
click at [908, 495] on span "[PERSON_NAME]" at bounding box center [923, 503] width 81 height 17
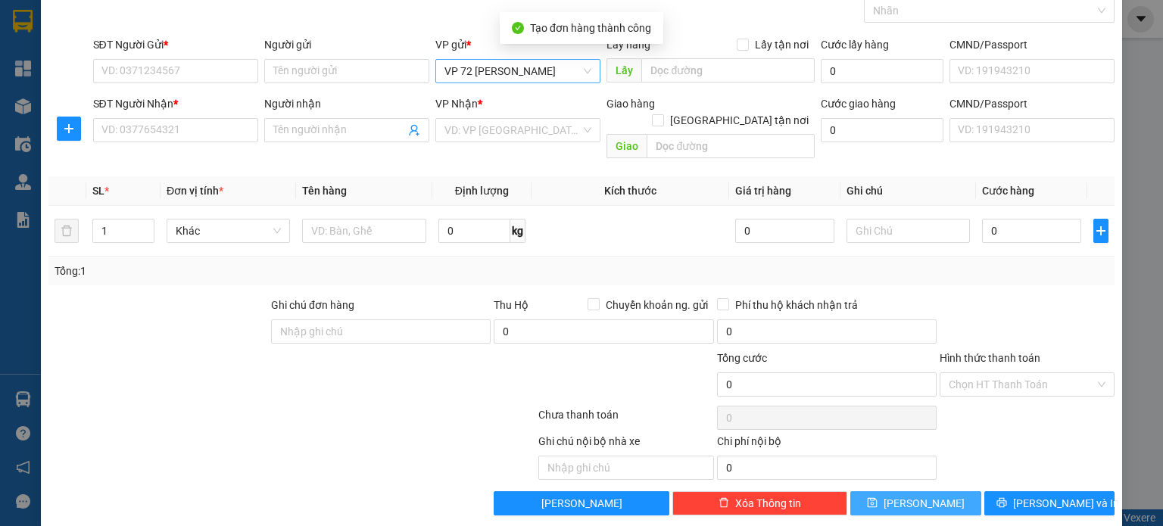
click at [546, 76] on span "VP 72 [PERSON_NAME]" at bounding box center [517, 71] width 147 height 23
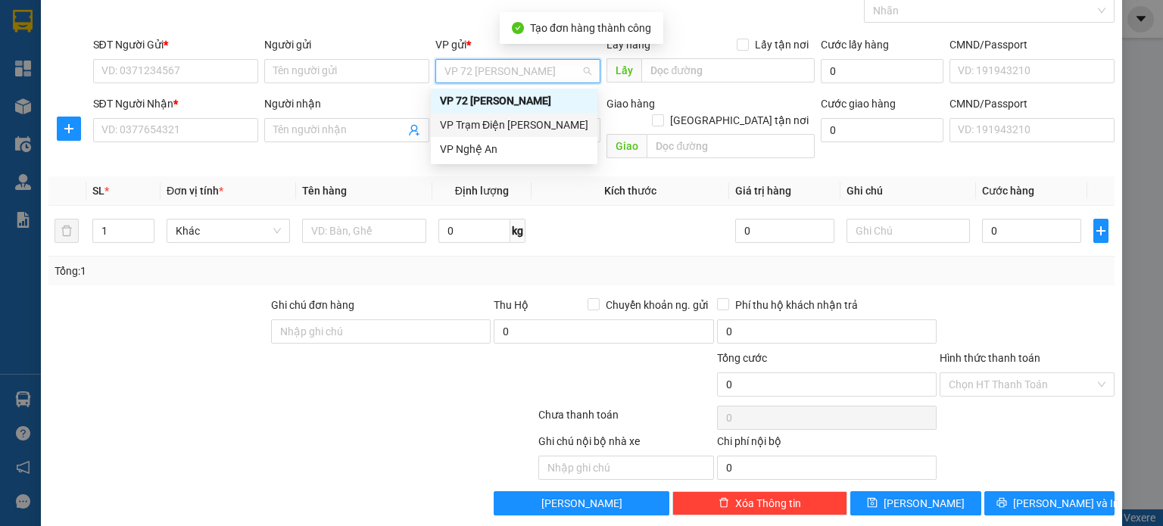
click at [516, 130] on div "VP Trạm Điện [PERSON_NAME]" at bounding box center [514, 125] width 148 height 17
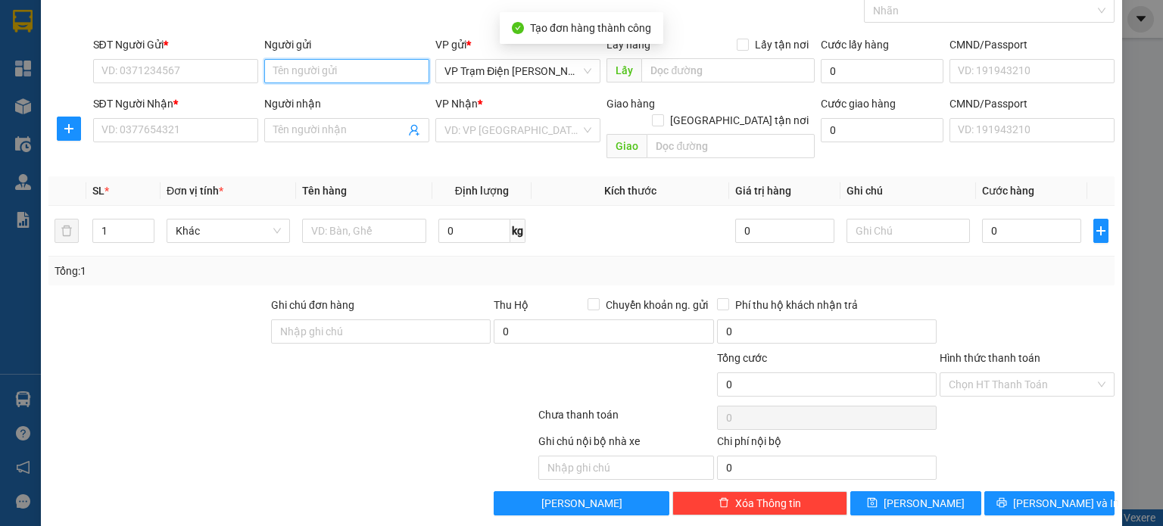
click at [339, 76] on input "Người gửi" at bounding box center [346, 71] width 165 height 24
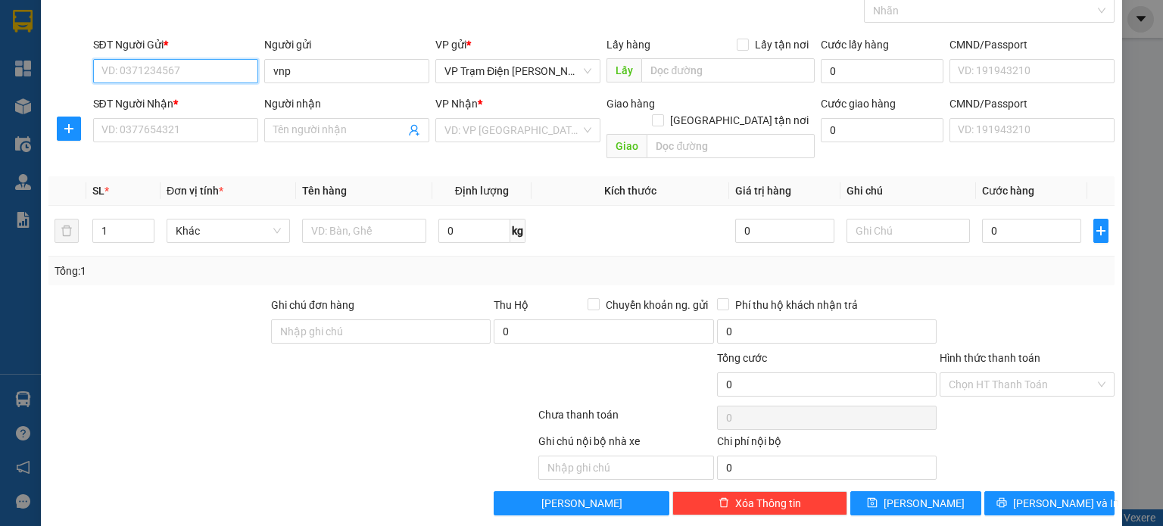
click at [151, 62] on input "SĐT Người Gửi *" at bounding box center [175, 71] width 165 height 24
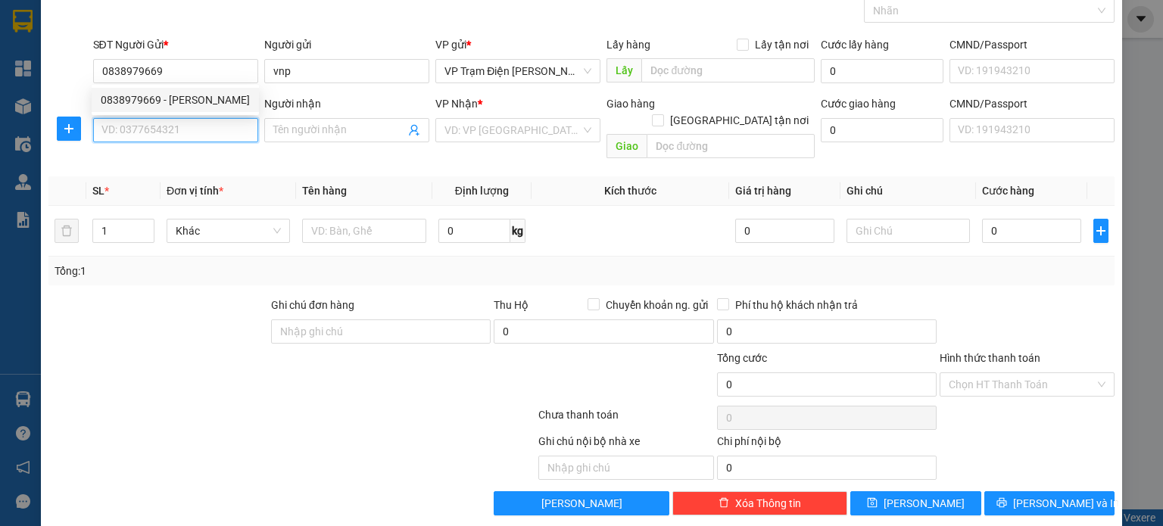
click at [160, 135] on input "SĐT Người Nhận *" at bounding box center [175, 130] width 165 height 24
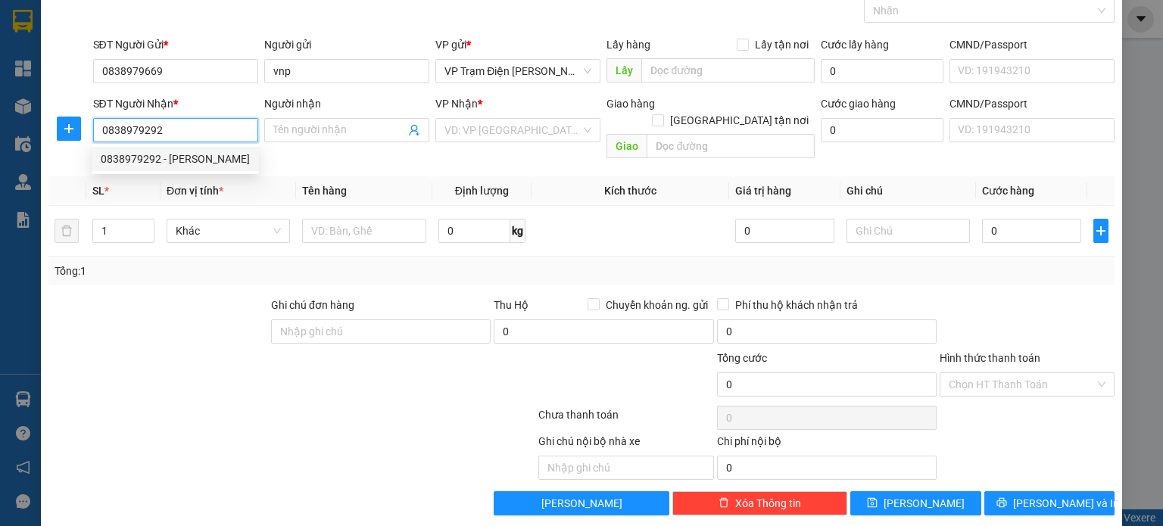
click at [188, 124] on input "0838979292" at bounding box center [175, 130] width 165 height 24
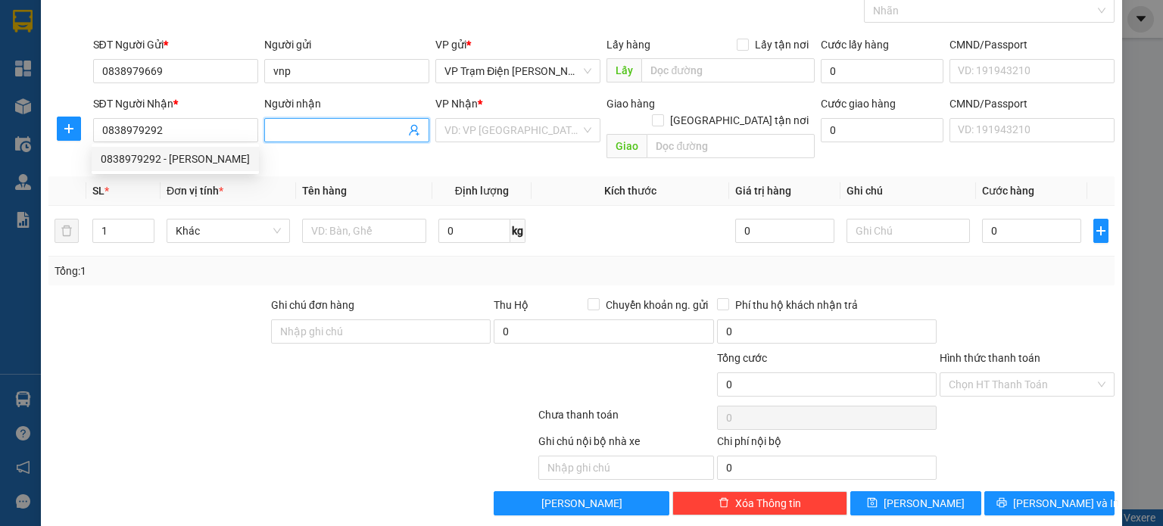
click at [297, 135] on input "Người nhận" at bounding box center [339, 130] width 132 height 17
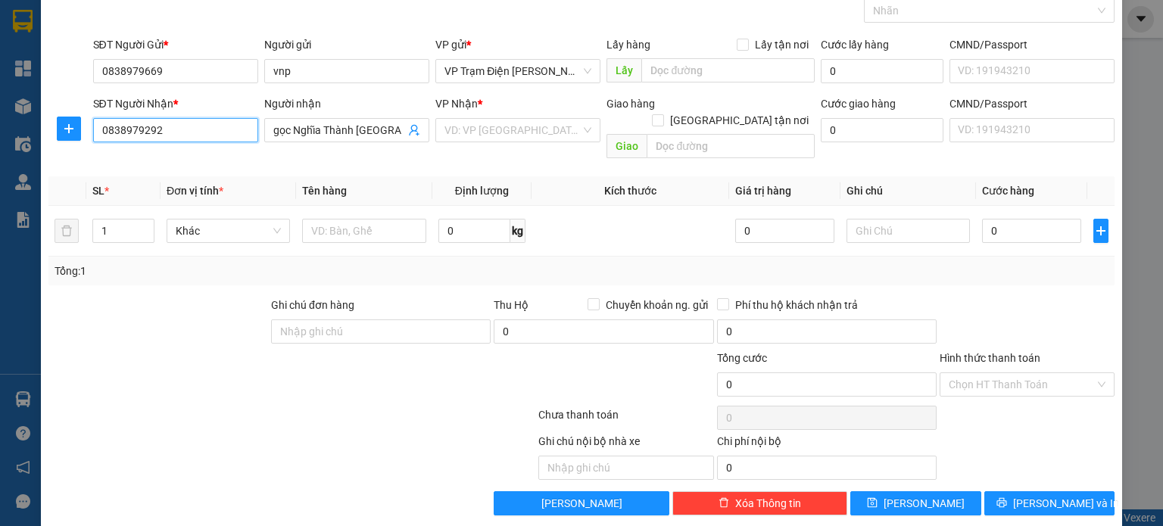
click at [179, 136] on input "0838979292" at bounding box center [175, 130] width 165 height 24
drag, startPoint x: 179, startPoint y: 136, endPoint x: 21, endPoint y: 129, distance: 158.4
click at [21, 129] on div "TẠO ĐƠN HÀNG Yêu cầu xuất hóa đơn điện tử Transit Pickup Surcharge Ids Transit …" at bounding box center [581, 263] width 1163 height 526
click at [117, 220] on input "1" at bounding box center [123, 231] width 61 height 23
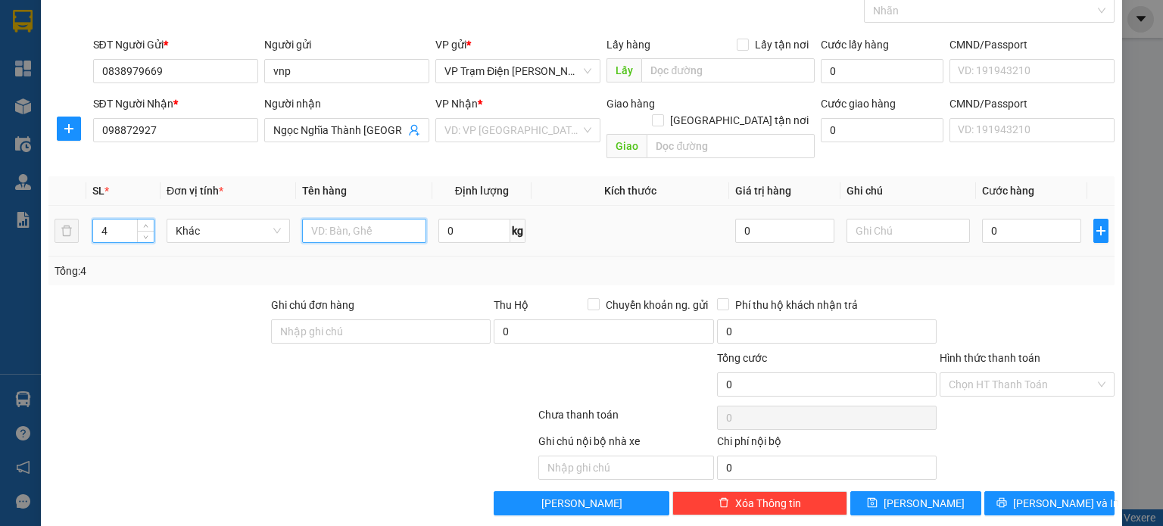
click at [326, 219] on input "text" at bounding box center [364, 231] width 124 height 24
click at [1012, 219] on input "0" at bounding box center [1031, 231] width 99 height 24
click at [571, 120] on input "search" at bounding box center [512, 130] width 136 height 23
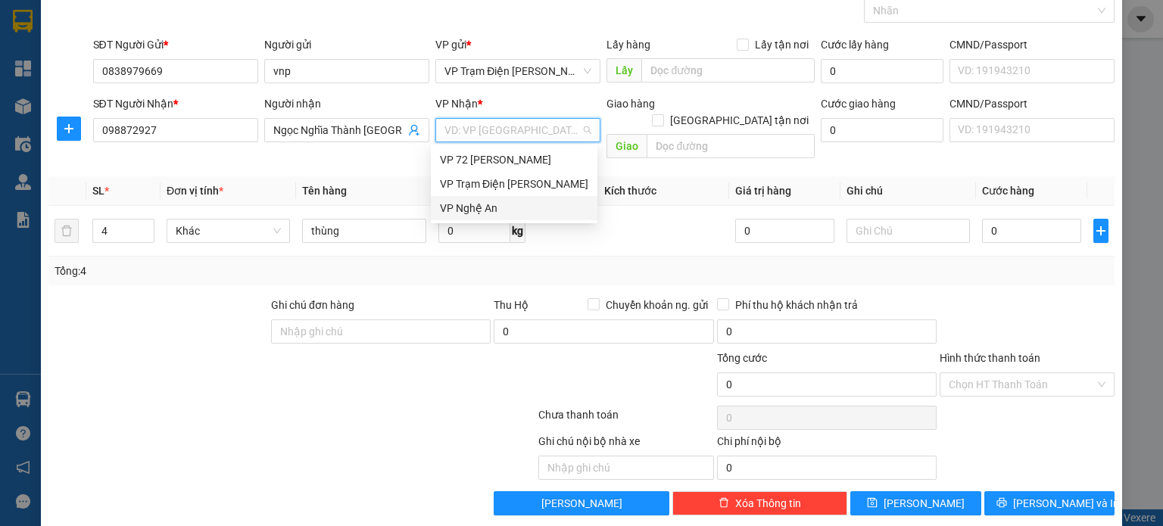
click at [484, 217] on div "VP Nghệ An" at bounding box center [514, 208] width 167 height 24
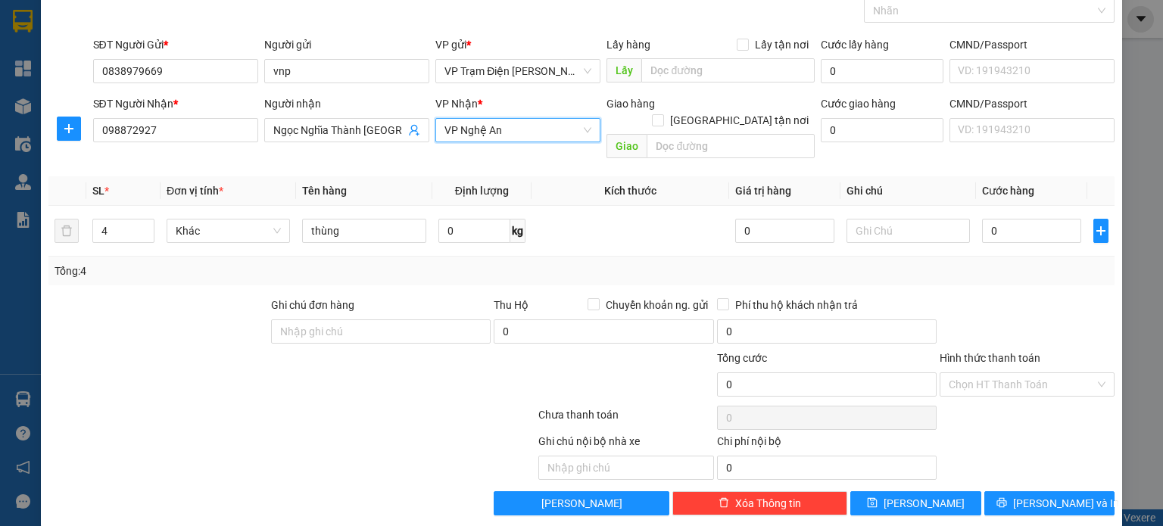
click at [558, 130] on span "VP Nghệ An" at bounding box center [517, 130] width 147 height 23
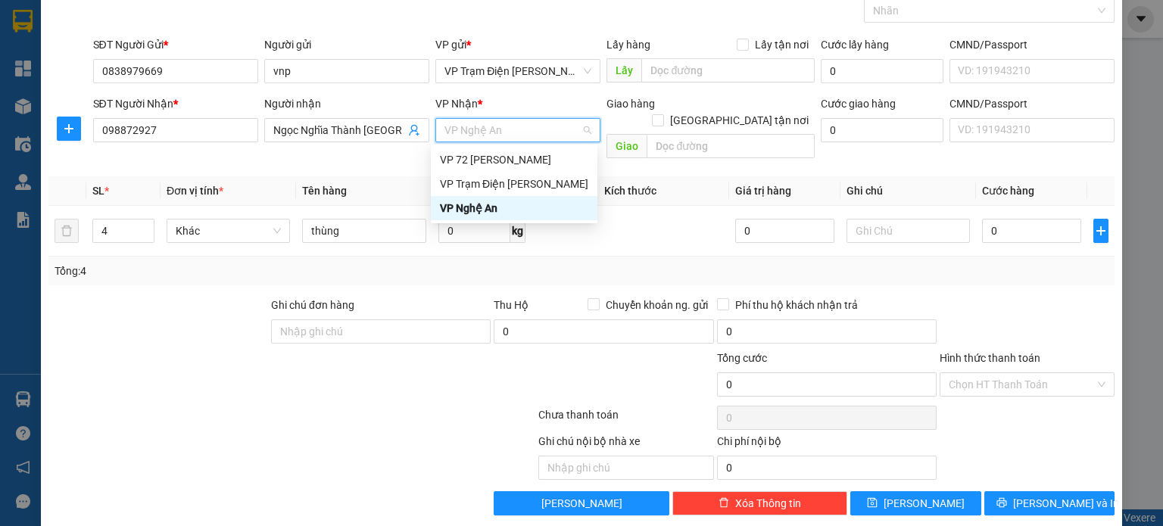
click at [586, 126] on div "VP Nghệ An" at bounding box center [517, 130] width 165 height 24
click at [531, 138] on span "VP Nghệ An" at bounding box center [517, 130] width 147 height 23
click at [519, 184] on div "VP Trạm Điện [PERSON_NAME]" at bounding box center [514, 184] width 148 height 17
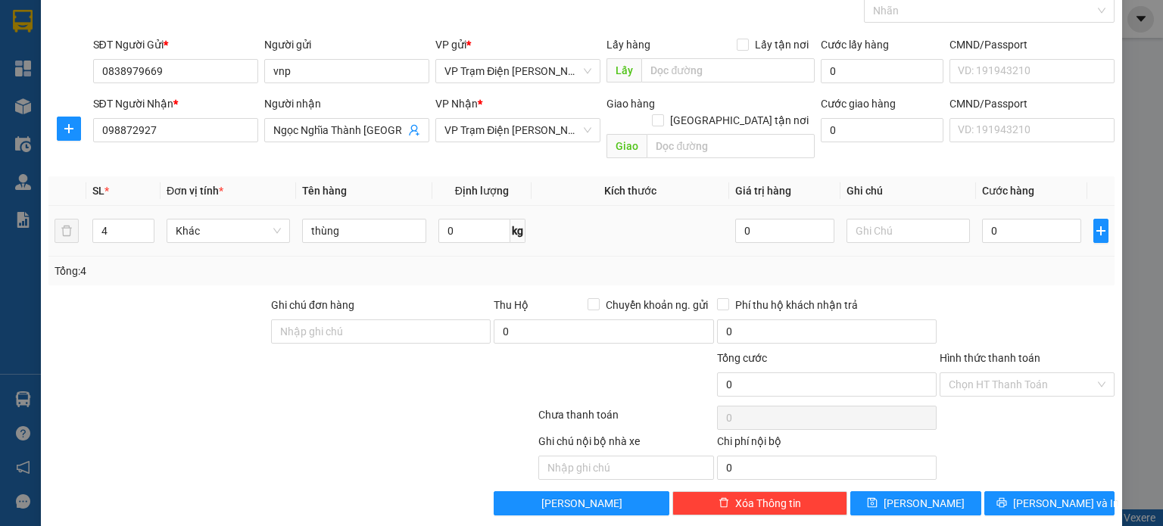
click at [615, 220] on td at bounding box center [630, 231] width 198 height 51
click at [1011, 222] on input "0" at bounding box center [1031, 231] width 99 height 24
click at [1022, 373] on input "Hình thức thanh toán" at bounding box center [1021, 384] width 146 height 23
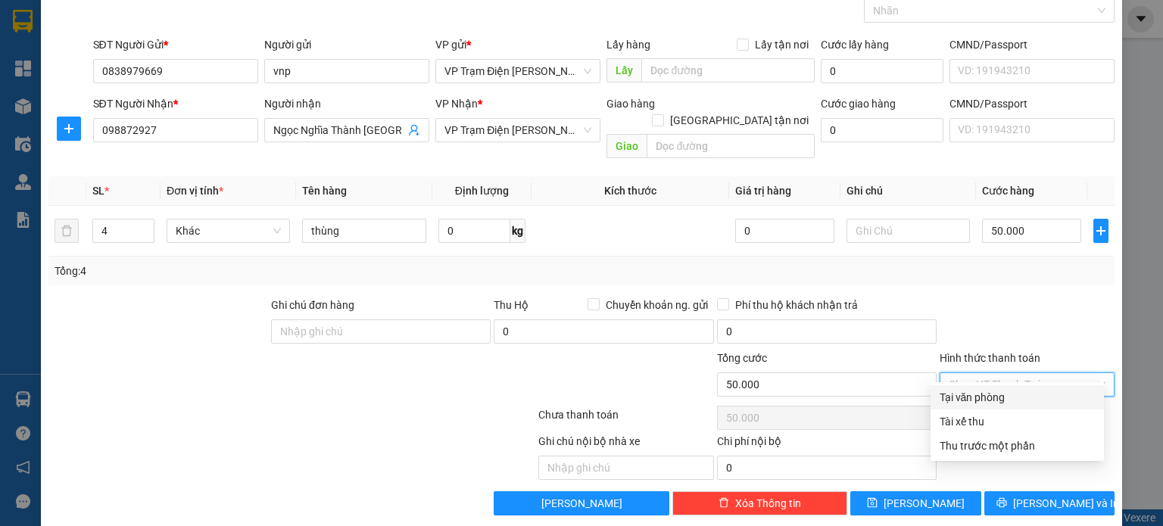
click at [1015, 400] on div "Tại văn phòng" at bounding box center [1016, 397] width 155 height 17
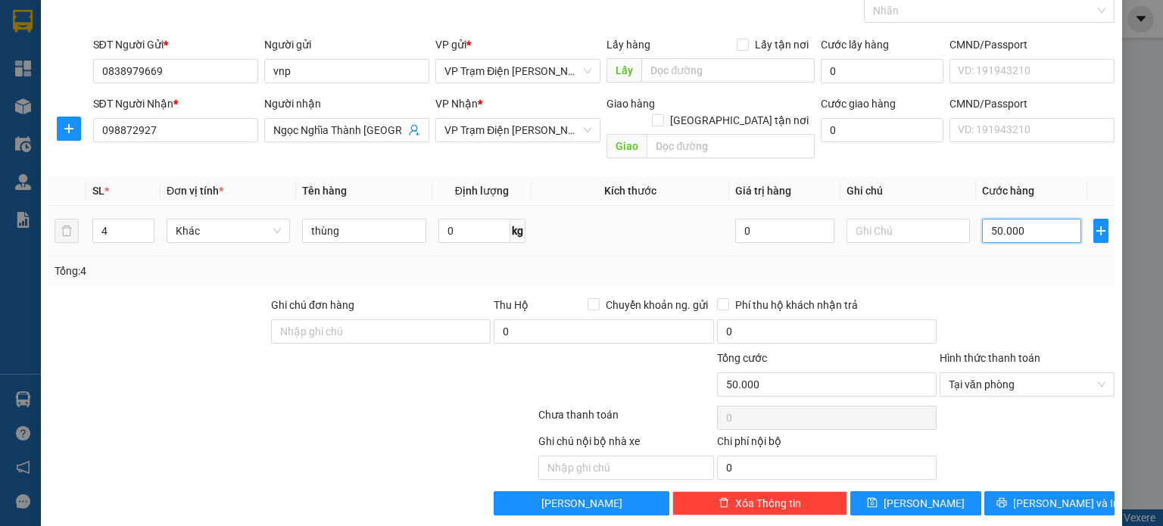
click at [1023, 220] on input "50.000" at bounding box center [1031, 231] width 99 height 24
click at [992, 373] on span "Tại văn phòng" at bounding box center [1026, 384] width 157 height 23
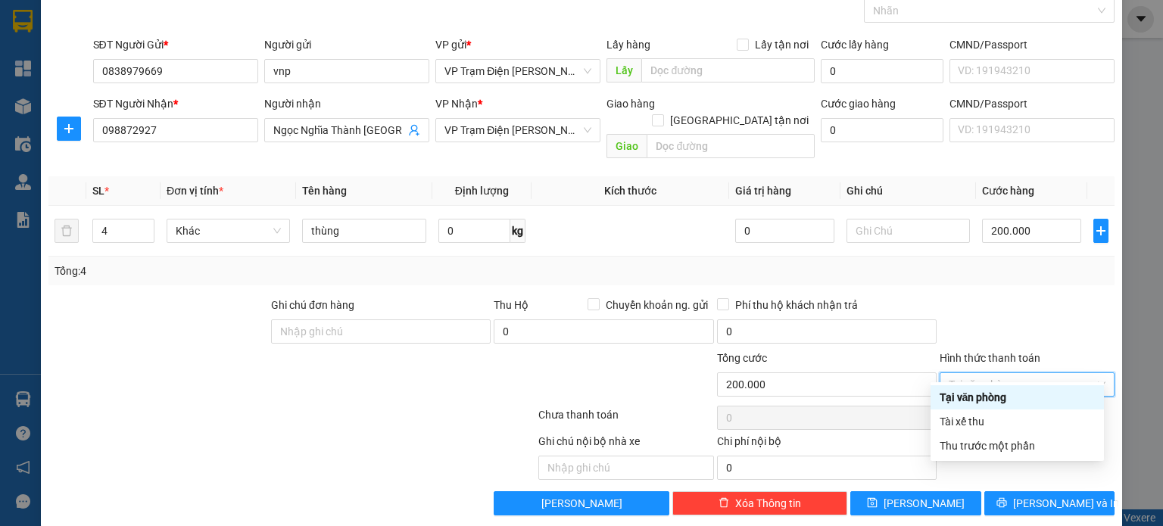
click at [982, 399] on div "Tại văn phòng" at bounding box center [1016, 397] width 155 height 17
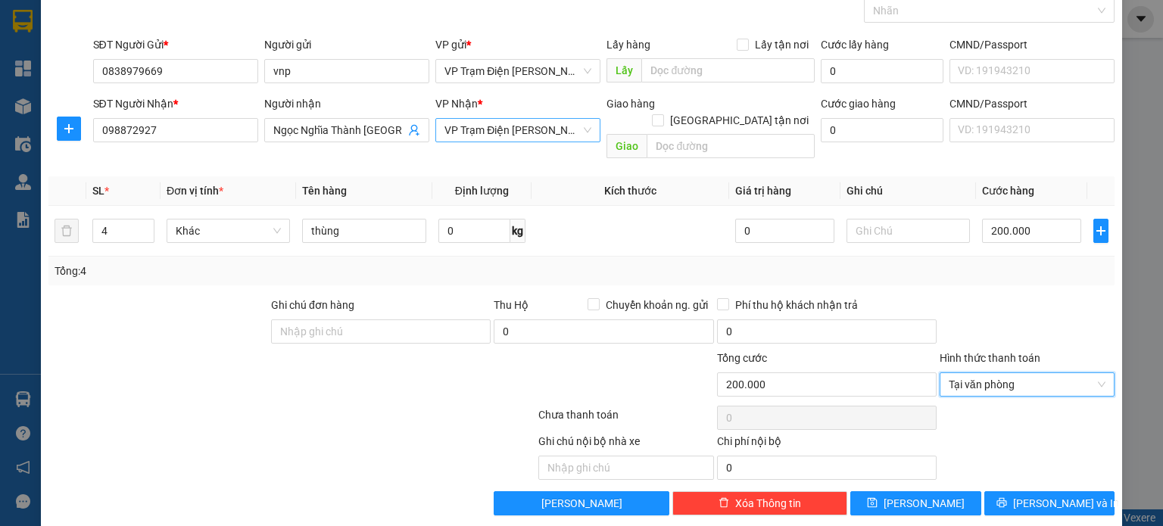
click at [575, 129] on span "VP Trạm Điện [PERSON_NAME]" at bounding box center [517, 130] width 147 height 23
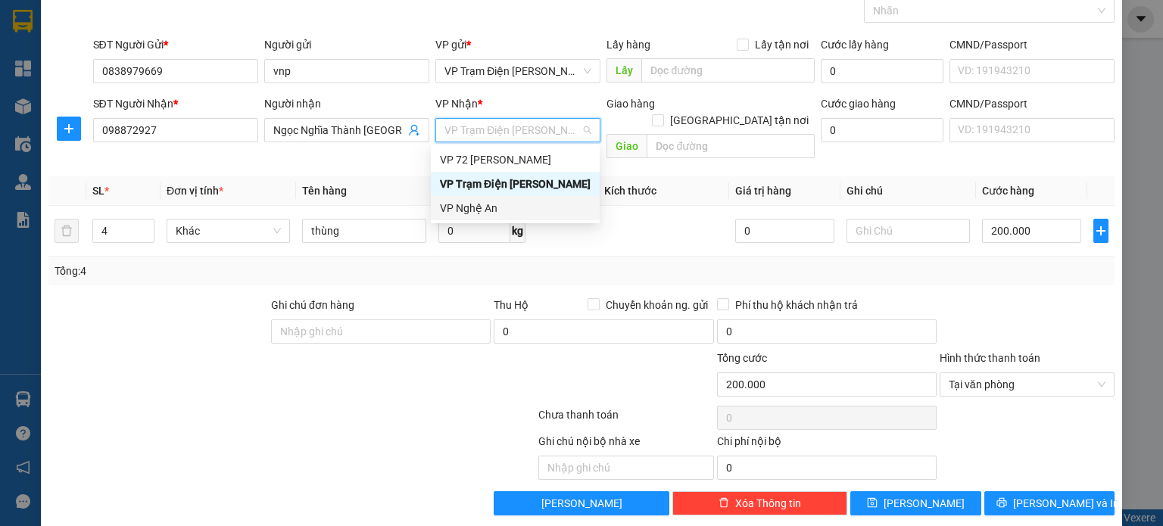
click at [497, 205] on div "VP Nghệ An" at bounding box center [515, 208] width 151 height 17
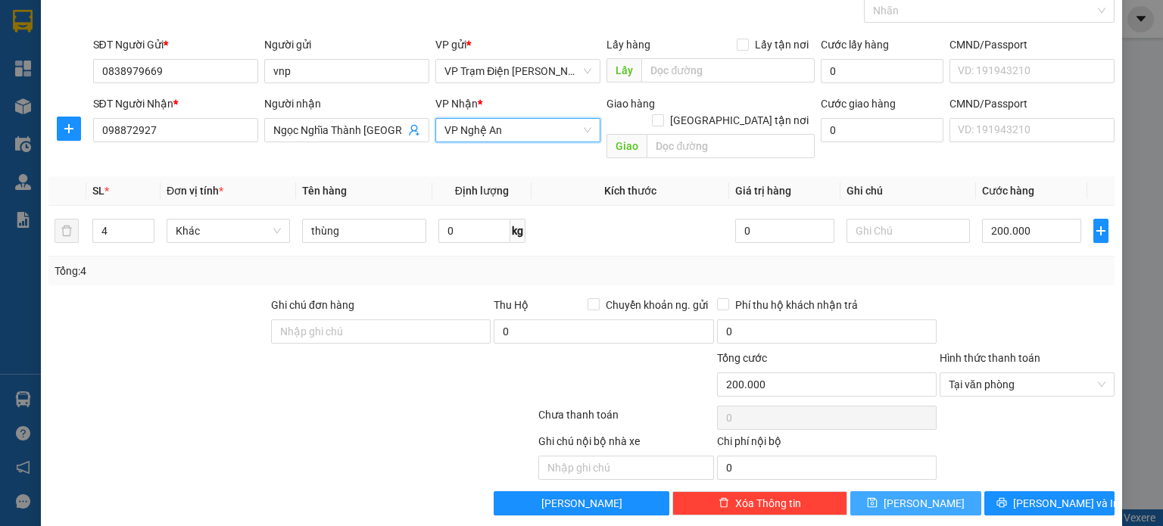
drag, startPoint x: 901, startPoint y: 494, endPoint x: 478, endPoint y: 30, distance: 628.0
click at [901, 494] on button "[PERSON_NAME]" at bounding box center [915, 503] width 131 height 24
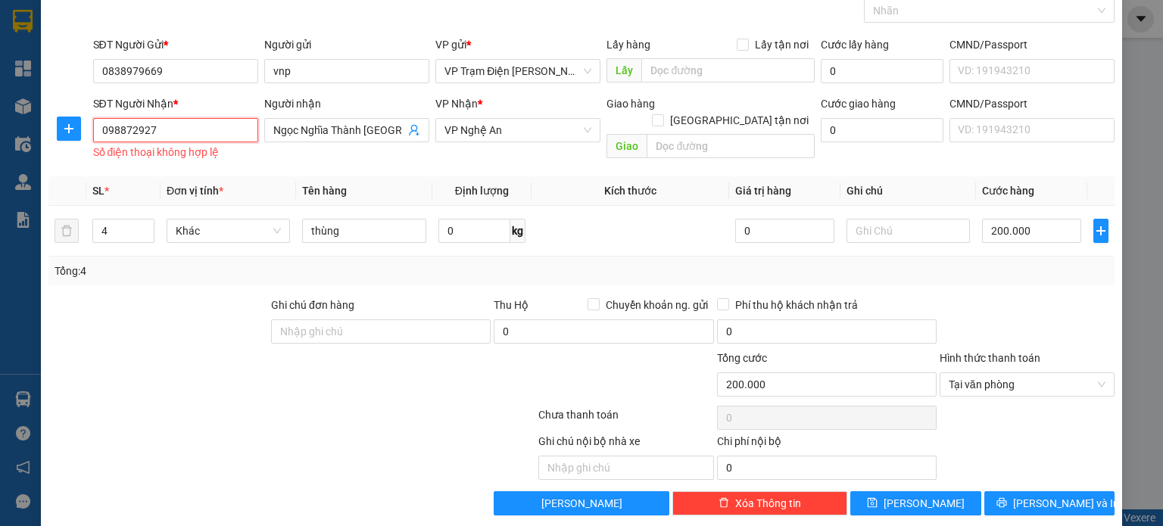
click at [199, 132] on input "098872927" at bounding box center [175, 130] width 165 height 24
click at [133, 129] on input "098872927" at bounding box center [175, 130] width 165 height 24
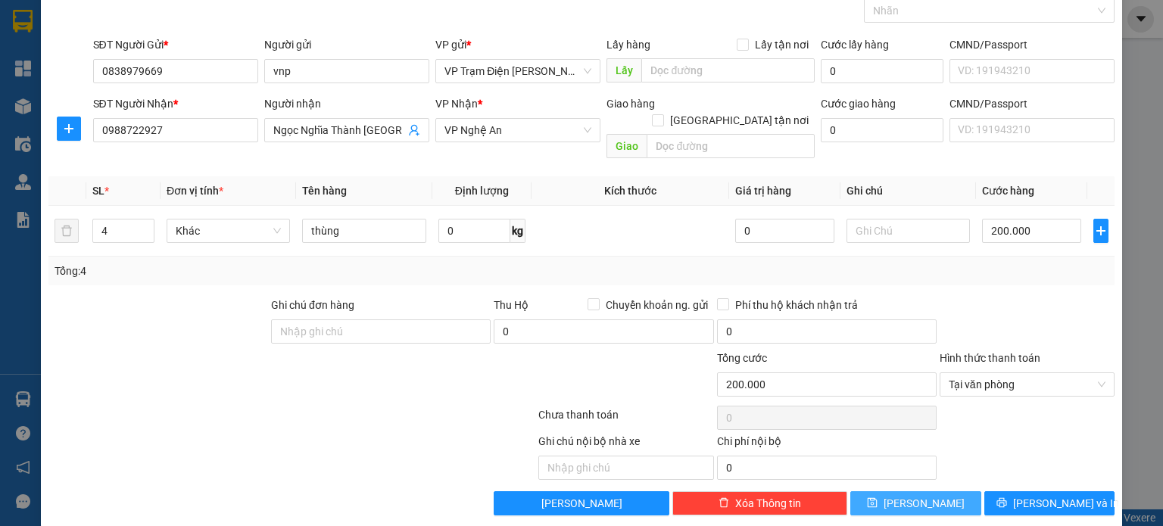
click at [866, 491] on button "[PERSON_NAME]" at bounding box center [915, 503] width 131 height 24
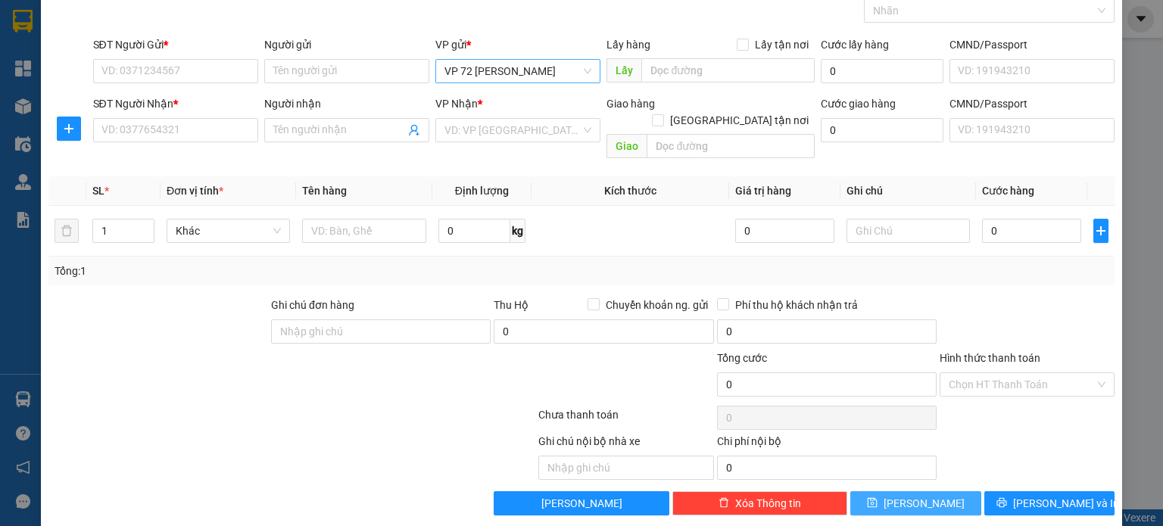
click at [503, 70] on span "VP 72 [PERSON_NAME]" at bounding box center [517, 71] width 147 height 23
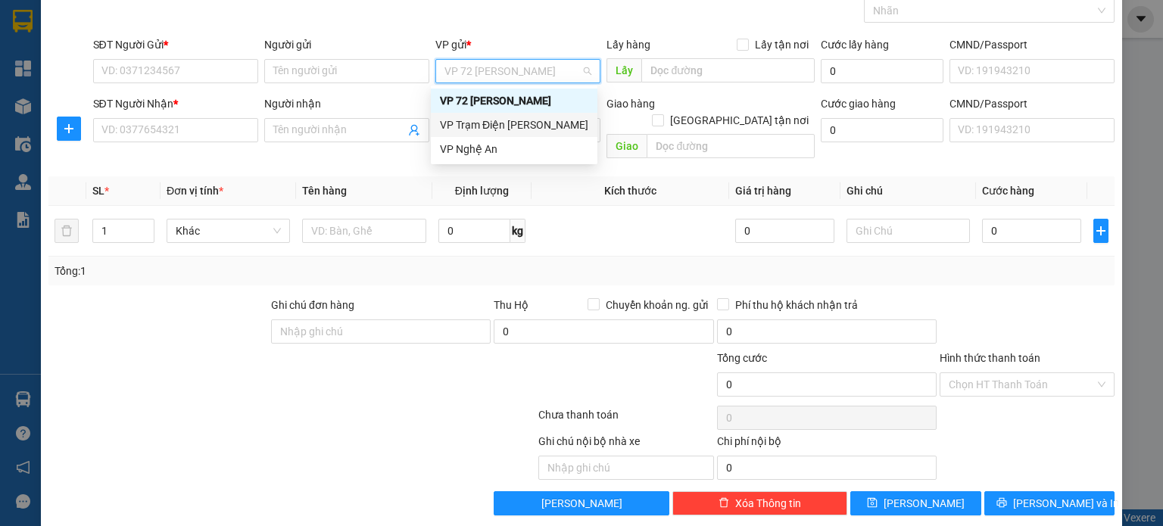
click at [484, 129] on div "VP Trạm Điện [PERSON_NAME]" at bounding box center [514, 125] width 148 height 17
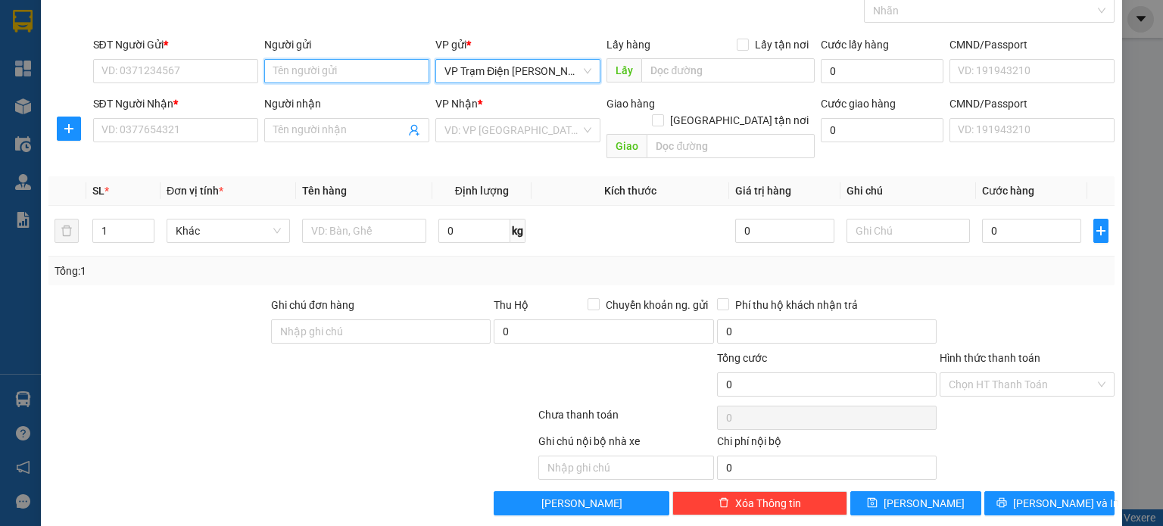
click at [363, 81] on input "Người gửi" at bounding box center [346, 71] width 165 height 24
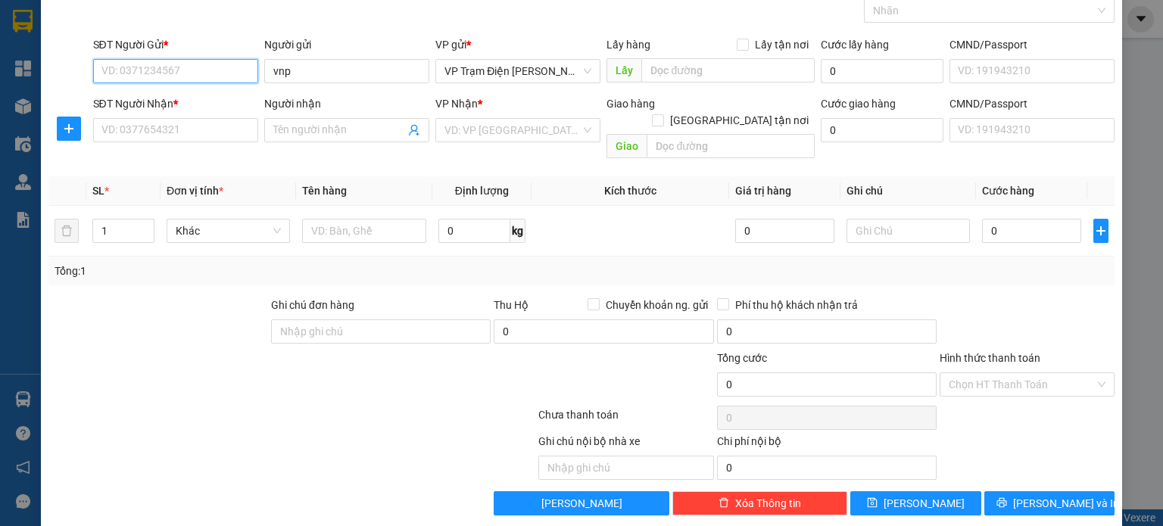
click at [208, 67] on input "SĐT Người Gửi *" at bounding box center [175, 71] width 165 height 24
click at [278, 67] on input "vnp" at bounding box center [346, 71] width 165 height 24
click at [299, 67] on input "vnp" at bounding box center [346, 71] width 165 height 24
click at [203, 69] on input "SĐT Người Gửi *" at bounding box center [175, 71] width 165 height 24
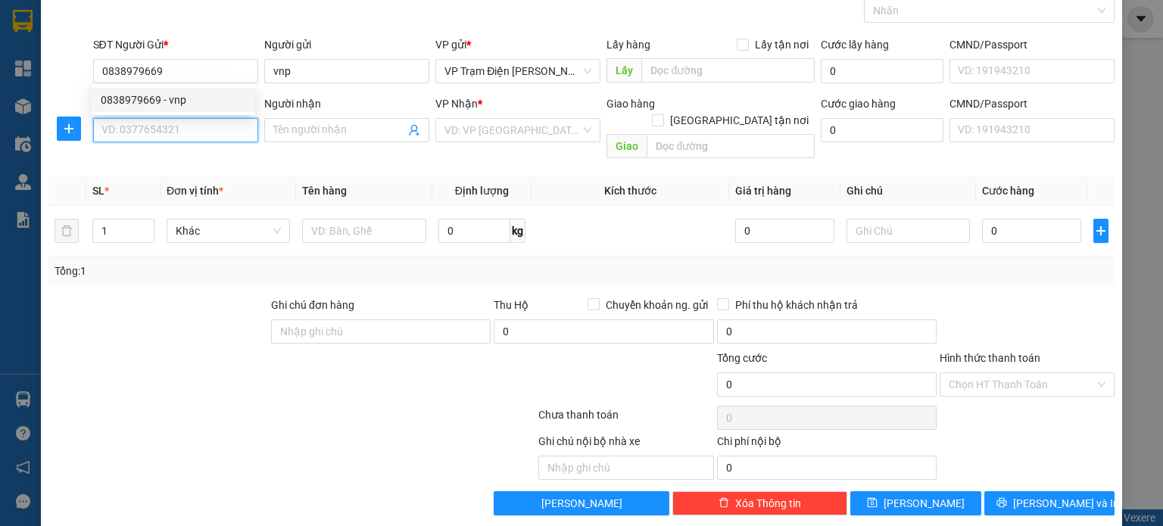
click at [201, 123] on input "SĐT Người Nhận *" at bounding box center [175, 130] width 165 height 24
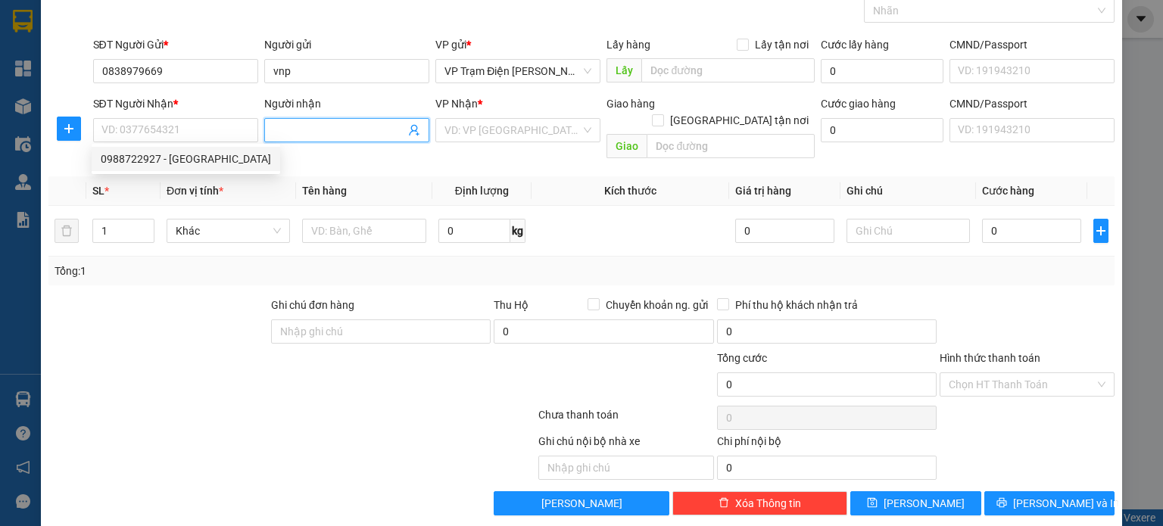
click at [338, 125] on input "Người nhận" at bounding box center [339, 130] width 132 height 17
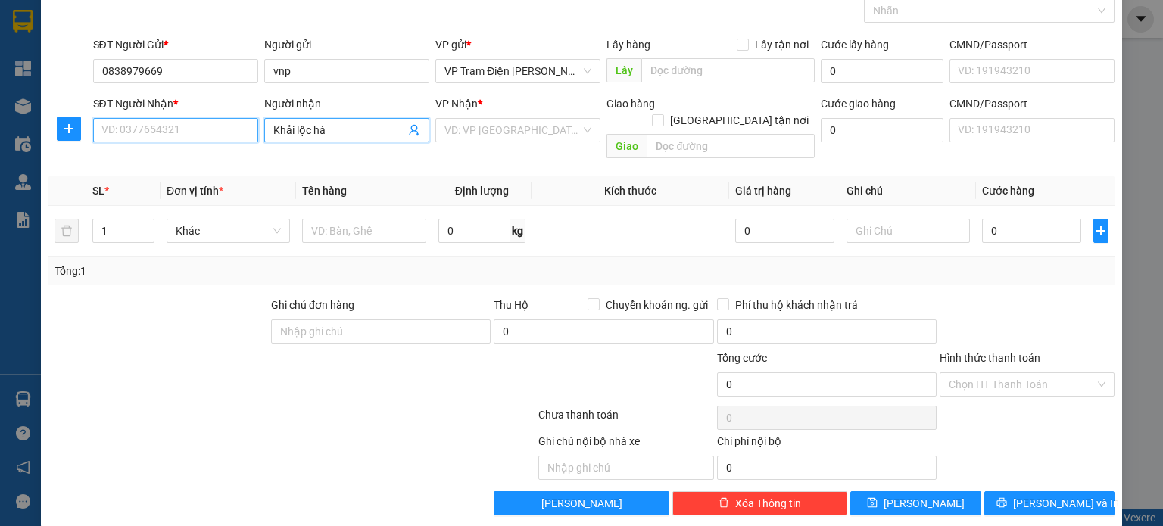
click at [120, 132] on input "SĐT Người Nhận *" at bounding box center [175, 130] width 165 height 24
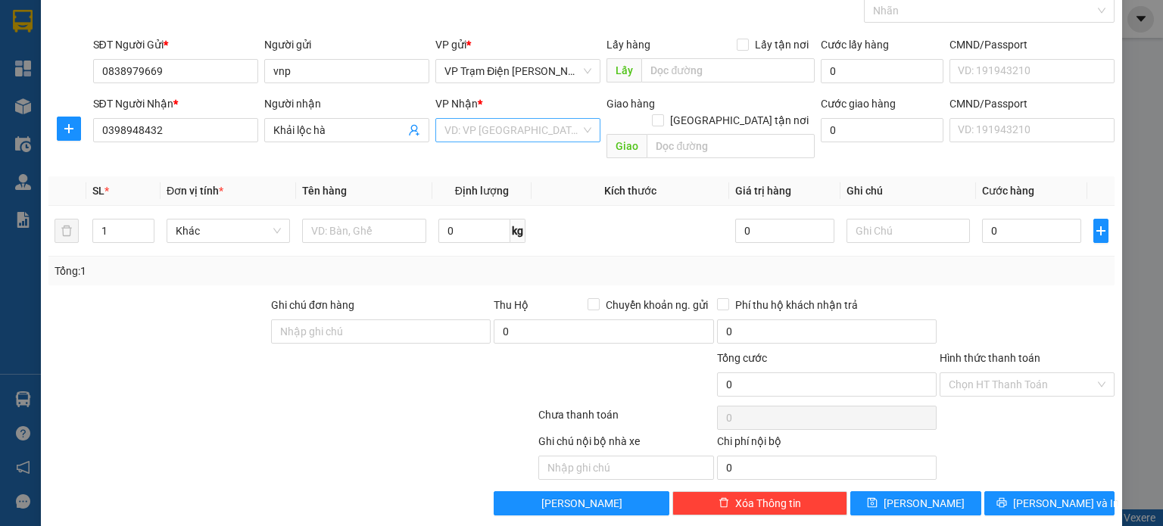
click at [515, 124] on input "search" at bounding box center [512, 130] width 136 height 23
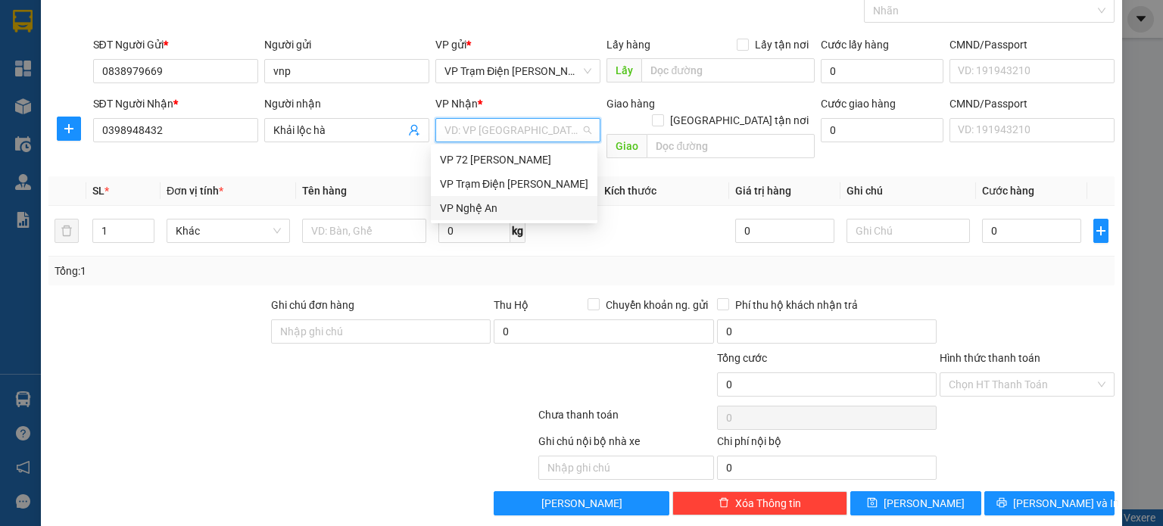
click at [509, 207] on div "VP Nghệ An" at bounding box center [514, 208] width 148 height 17
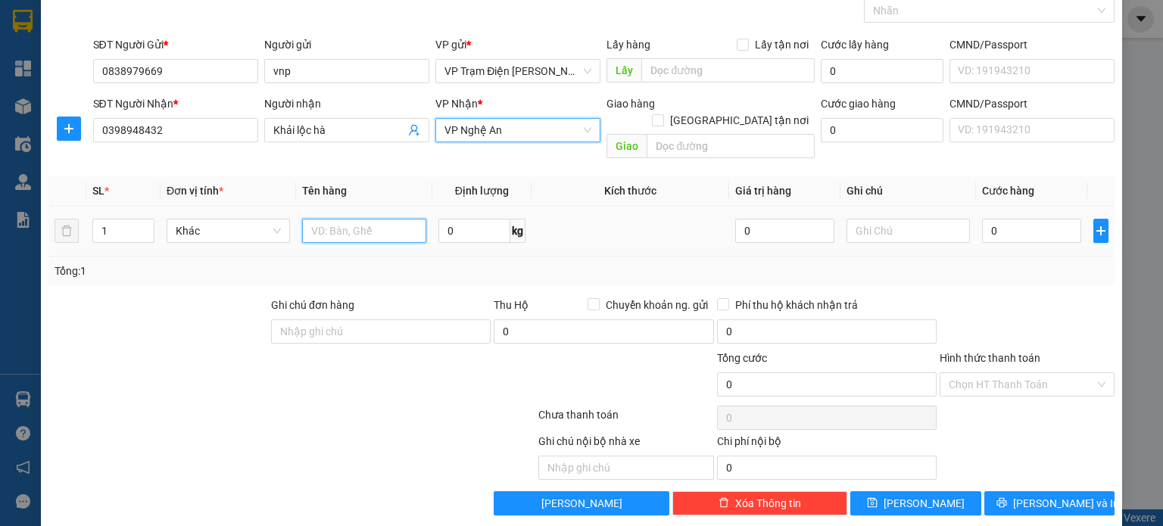
drag, startPoint x: 350, startPoint y: 211, endPoint x: 64, endPoint y: 210, distance: 286.1
click at [339, 219] on input "text" at bounding box center [364, 231] width 124 height 24
click at [126, 220] on input "1" at bounding box center [123, 231] width 61 height 23
click at [148, 223] on span "up" at bounding box center [146, 227] width 9 height 9
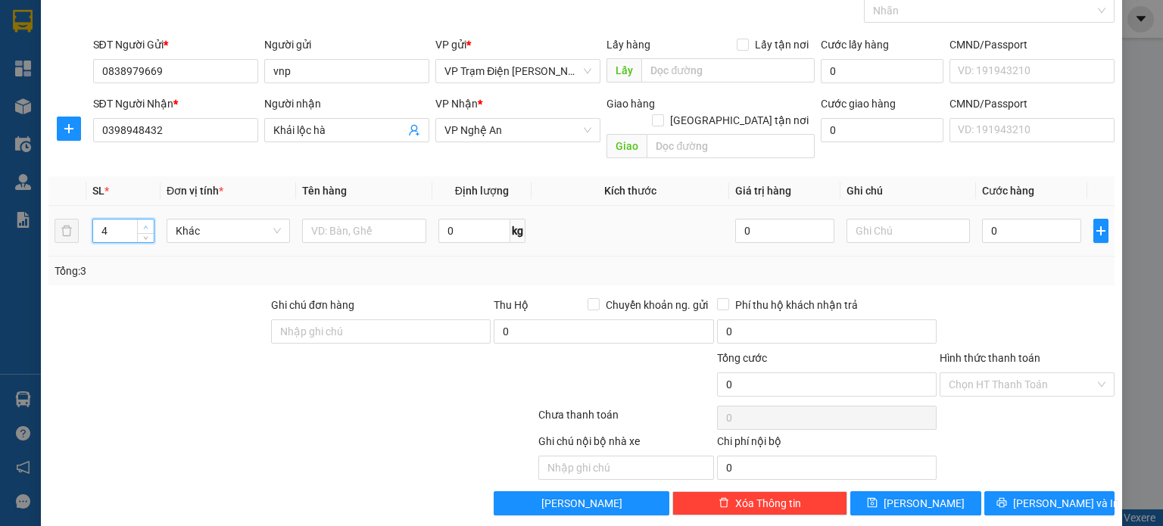
click at [148, 223] on span "up" at bounding box center [146, 227] width 9 height 9
click at [405, 219] on input "text" at bounding box center [364, 231] width 124 height 24
click at [992, 219] on input "0" at bounding box center [1031, 231] width 99 height 24
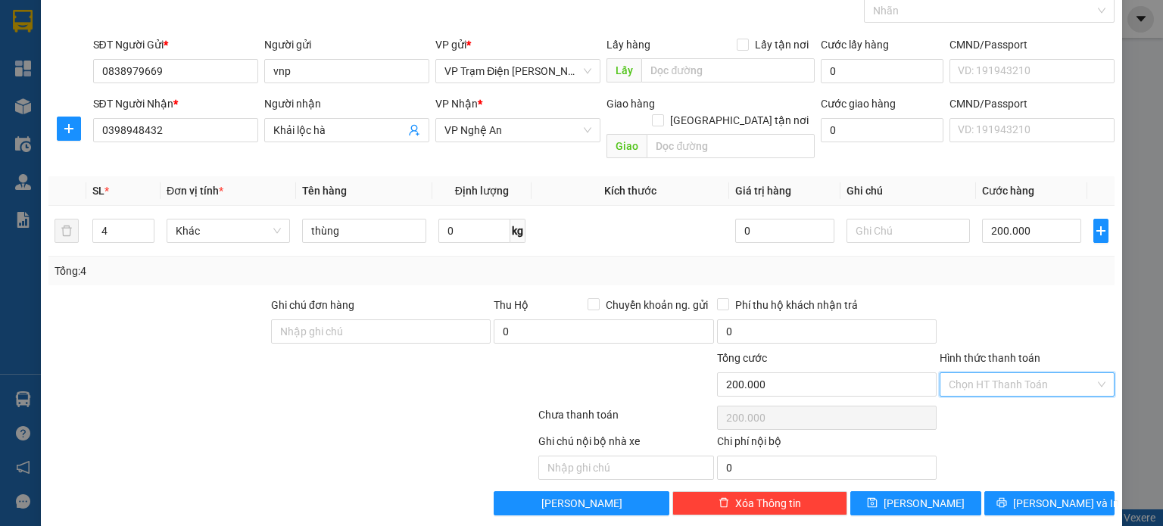
click at [1036, 373] on input "Hình thức thanh toán" at bounding box center [1021, 384] width 146 height 23
click at [1003, 396] on div "Tại văn phòng" at bounding box center [1016, 397] width 155 height 17
click at [930, 491] on button "[PERSON_NAME]" at bounding box center [915, 503] width 131 height 24
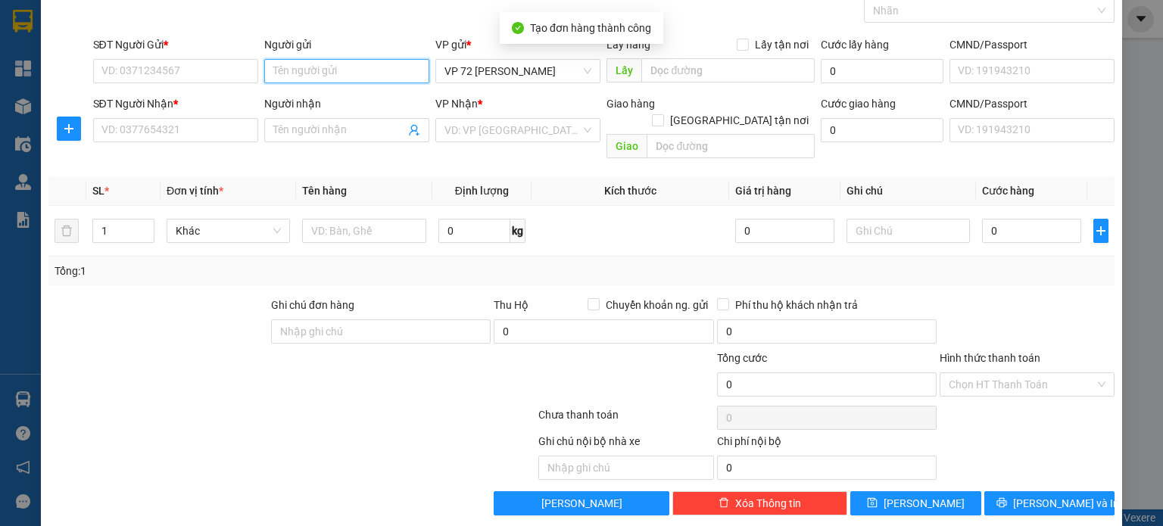
click at [382, 62] on input "Người gửi" at bounding box center [346, 71] width 165 height 24
click at [590, 67] on div "VP 72 [PERSON_NAME]" at bounding box center [517, 71] width 165 height 24
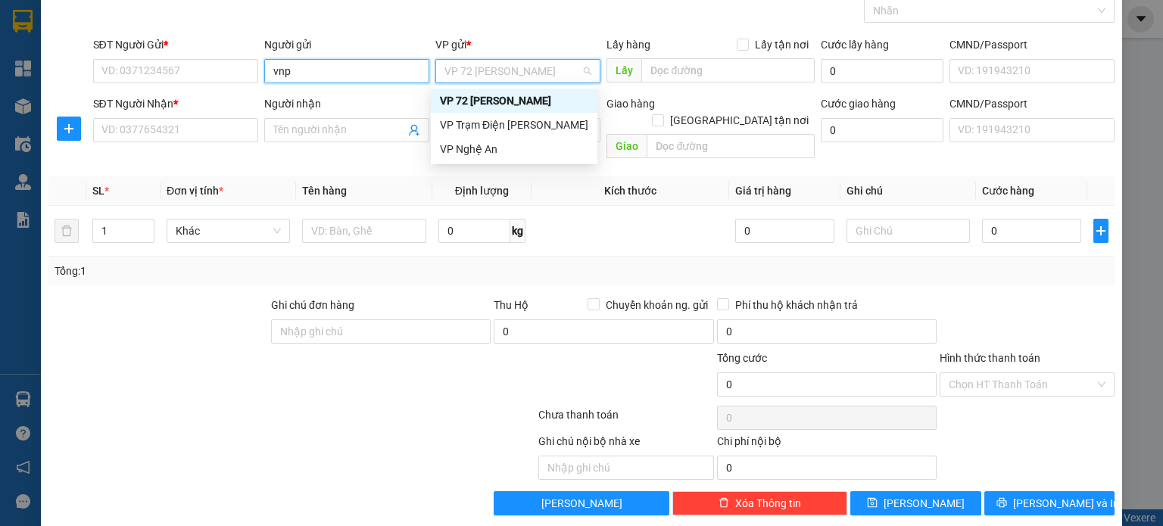
click at [356, 76] on input "vnp" at bounding box center [346, 71] width 165 height 24
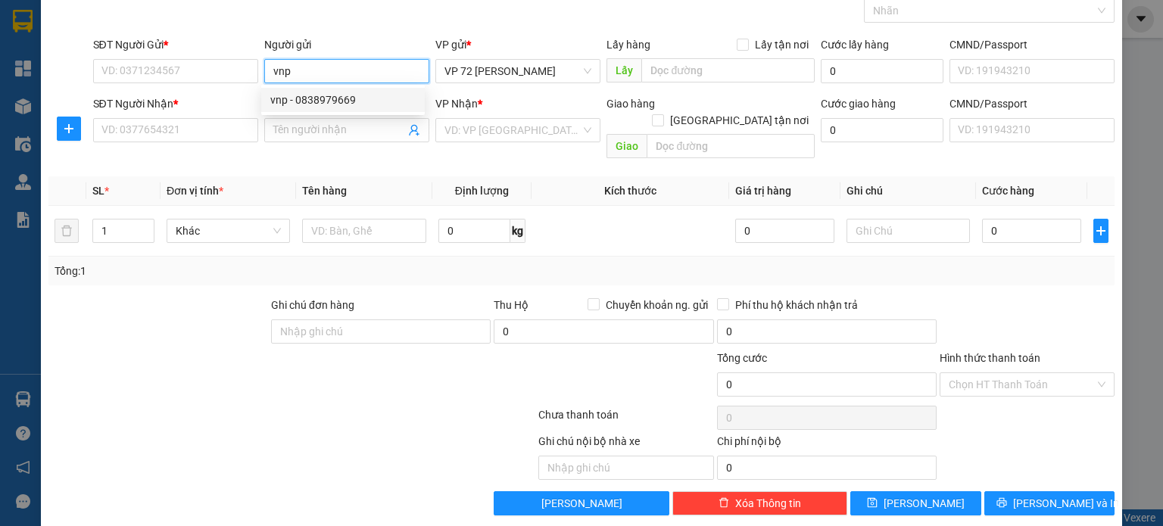
click at [363, 96] on div "vnp - 0838979669" at bounding box center [342, 100] width 145 height 17
click at [559, 79] on span "VP 72 [PERSON_NAME]" at bounding box center [517, 71] width 147 height 23
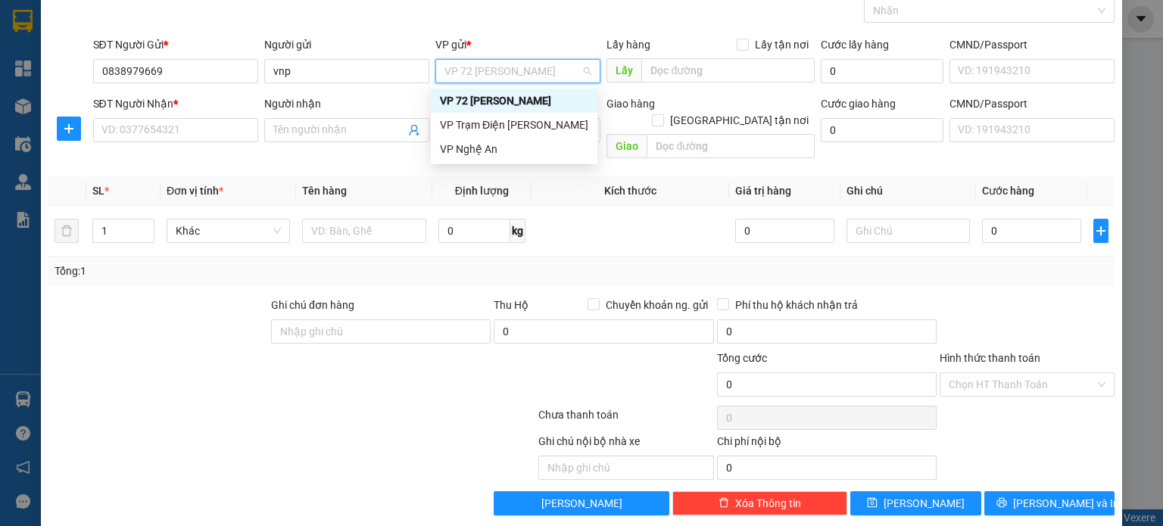
click at [556, 72] on span "VP 72 [PERSON_NAME]" at bounding box center [517, 71] width 147 height 23
click at [540, 130] on div "VP Trạm Điện [PERSON_NAME]" at bounding box center [514, 125] width 148 height 17
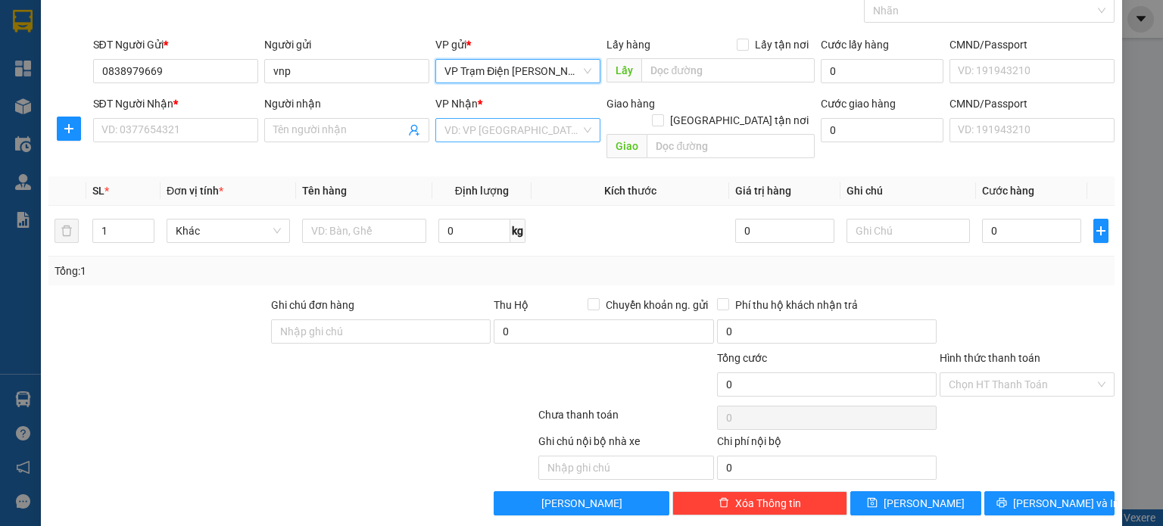
click at [531, 119] on input "search" at bounding box center [512, 130] width 136 height 23
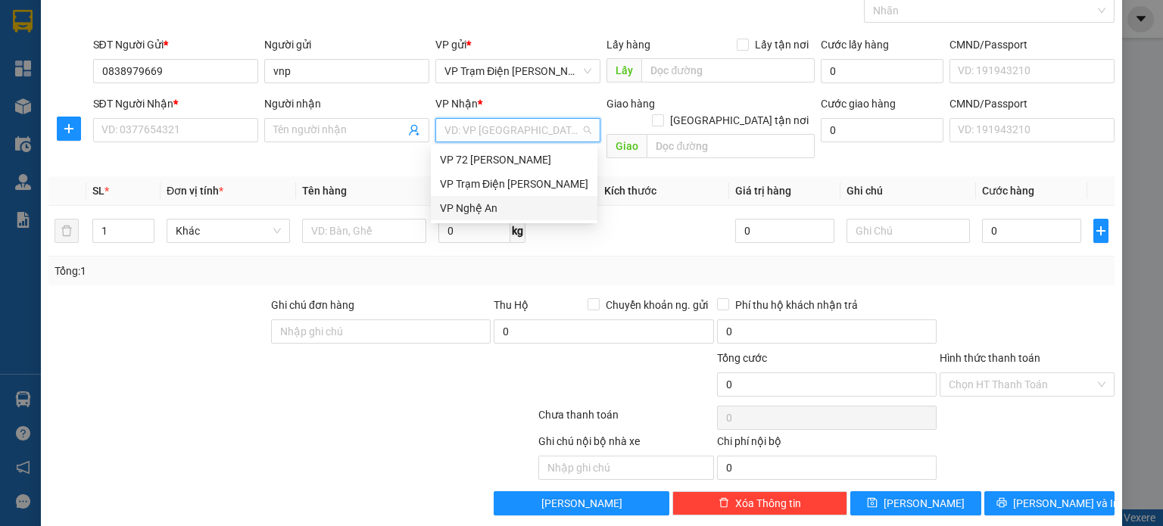
click at [512, 200] on div "VP Nghệ An" at bounding box center [514, 208] width 148 height 17
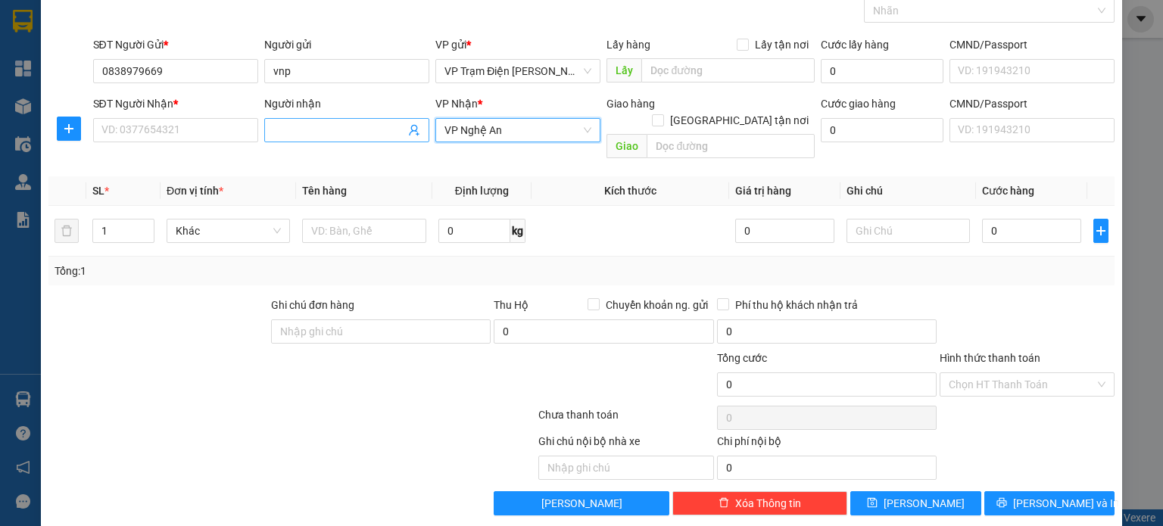
click at [297, 128] on input "Người nhận" at bounding box center [339, 130] width 132 height 17
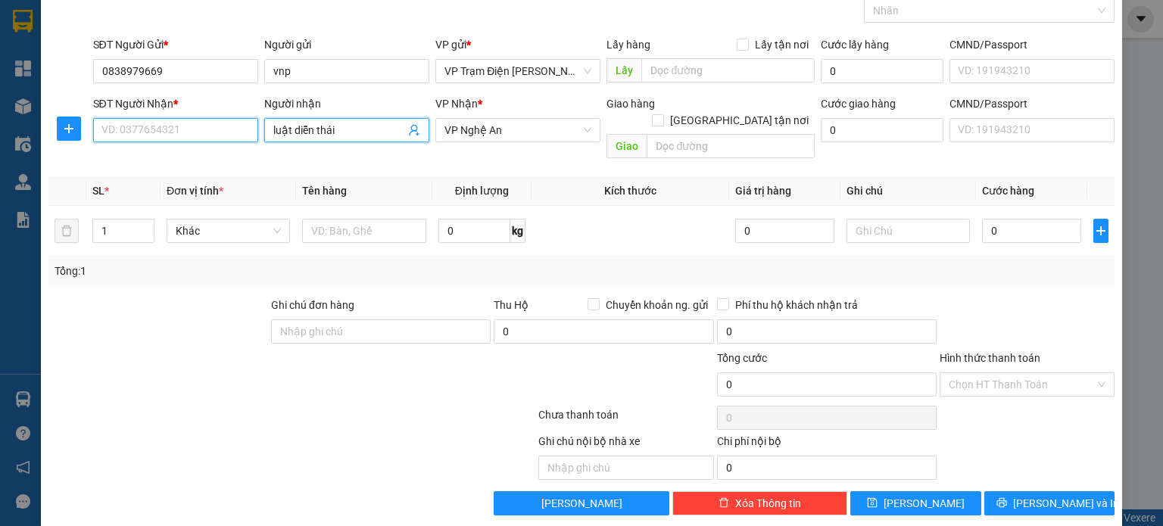
click at [208, 135] on input "SĐT Người Nhận *" at bounding box center [175, 130] width 165 height 24
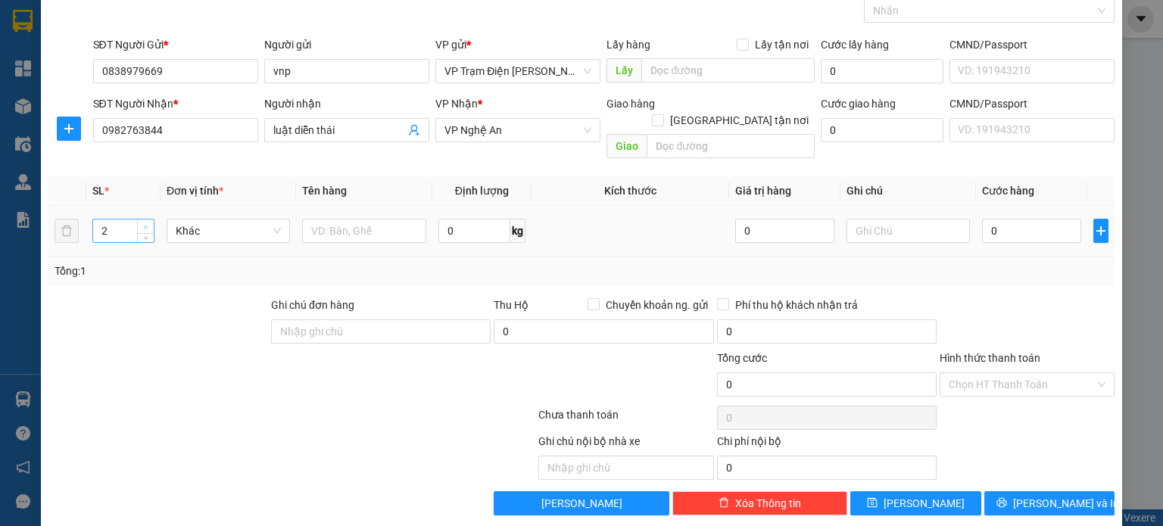
click at [148, 220] on span "Increase Value" at bounding box center [145, 227] width 17 height 14
click at [466, 219] on input "0" at bounding box center [474, 231] width 72 height 24
click at [365, 219] on input "text" at bounding box center [364, 231] width 124 height 24
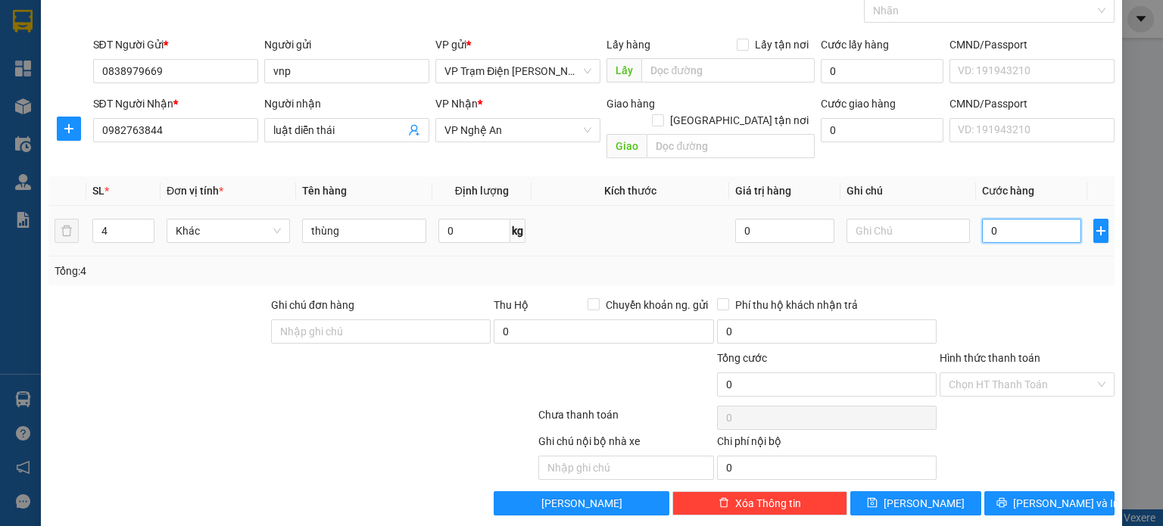
click at [1030, 219] on input "0" at bounding box center [1031, 231] width 99 height 24
click at [1034, 373] on input "Hình thức thanh toán" at bounding box center [1021, 384] width 146 height 23
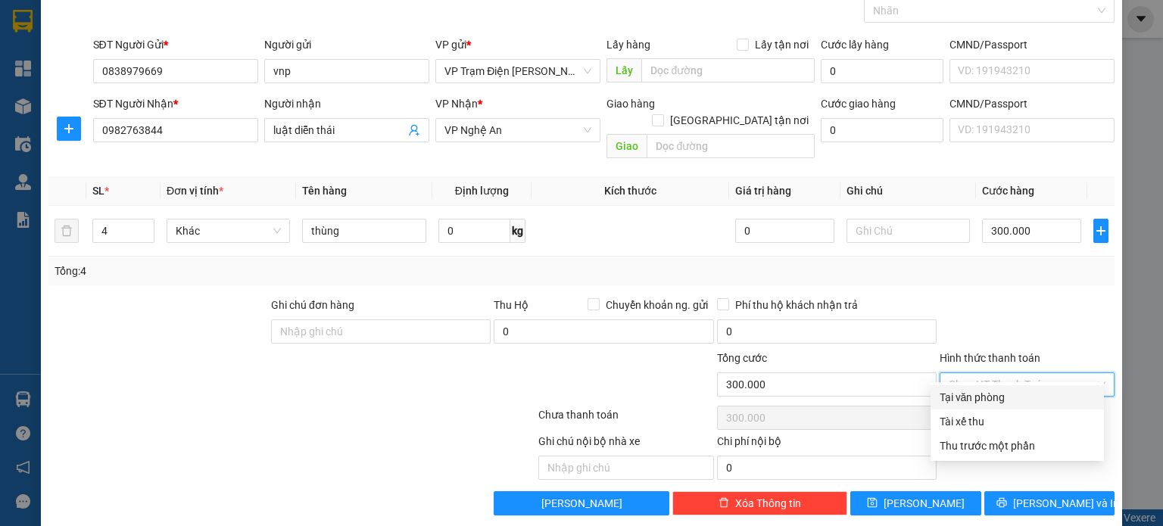
click at [997, 393] on div "Tại văn phòng" at bounding box center [1016, 397] width 155 height 17
click at [624, 206] on td at bounding box center [630, 231] width 198 height 51
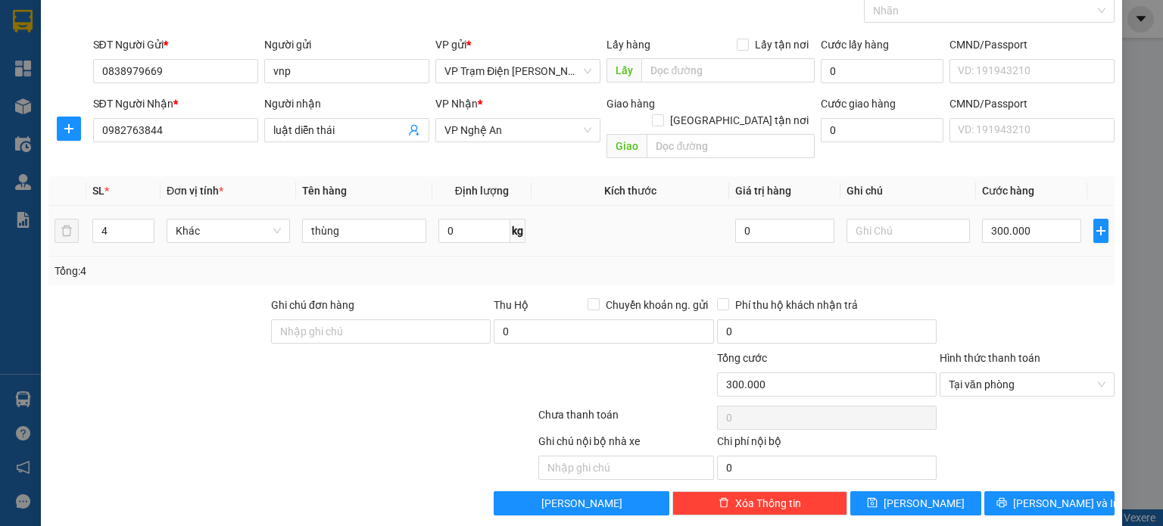
click at [639, 235] on td at bounding box center [630, 231] width 198 height 51
click at [904, 491] on button "[PERSON_NAME]" at bounding box center [915, 503] width 131 height 24
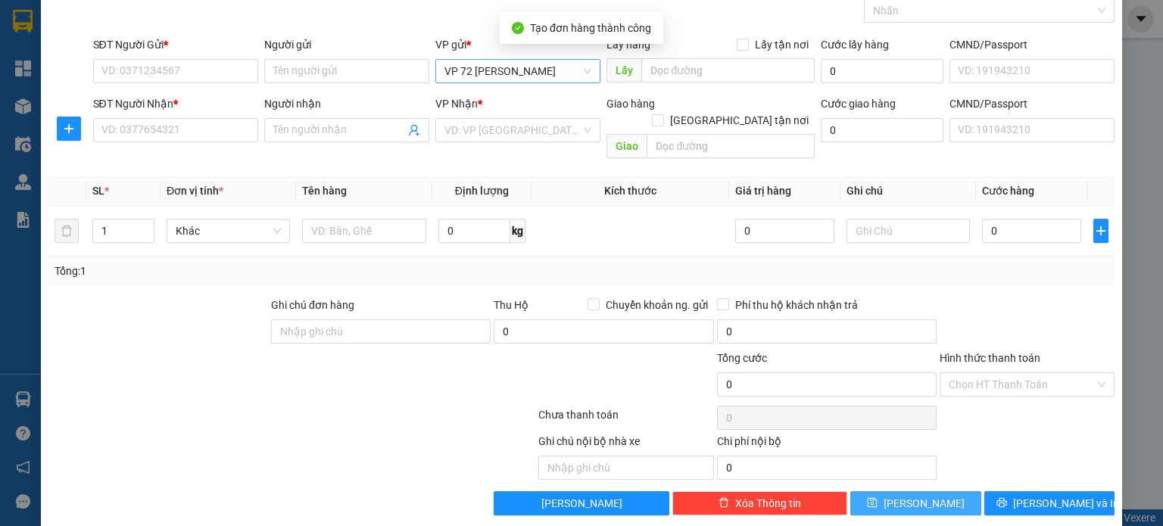
click at [571, 67] on span "VP 72 [PERSON_NAME]" at bounding box center [517, 71] width 147 height 23
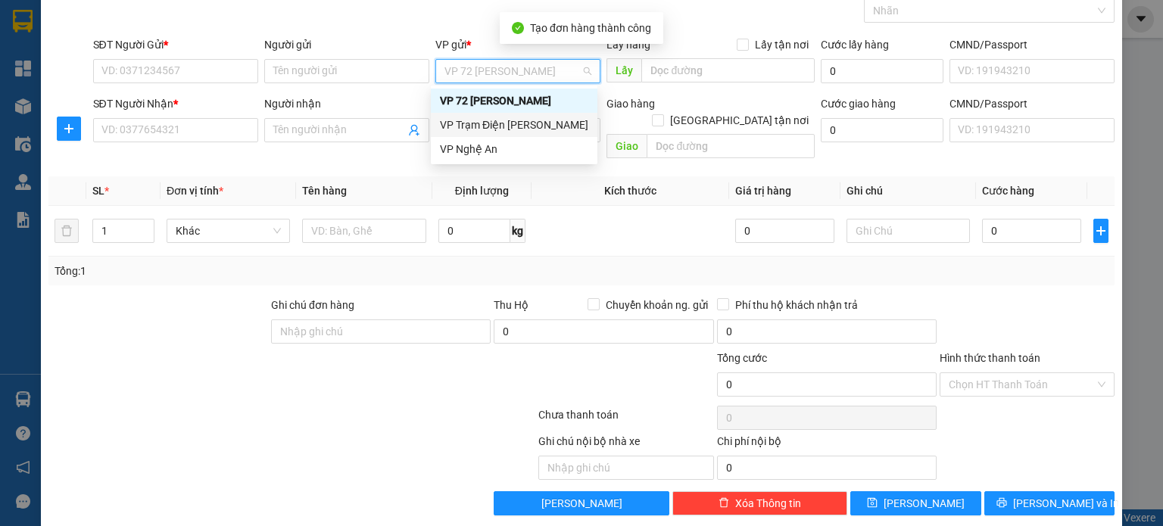
click at [559, 126] on div "VP Trạm Điện [PERSON_NAME]" at bounding box center [514, 125] width 148 height 17
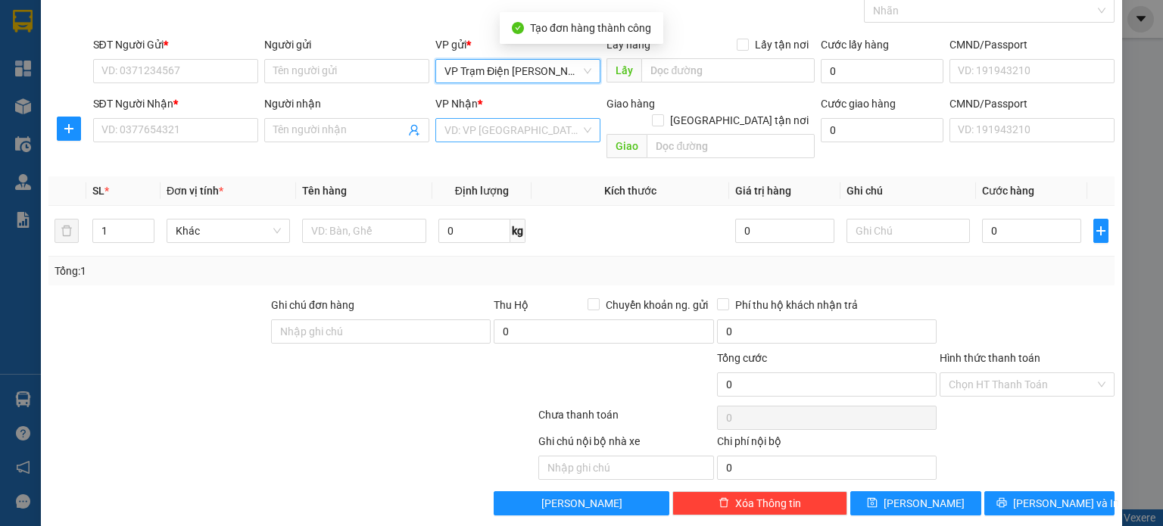
click at [536, 139] on input "search" at bounding box center [512, 130] width 136 height 23
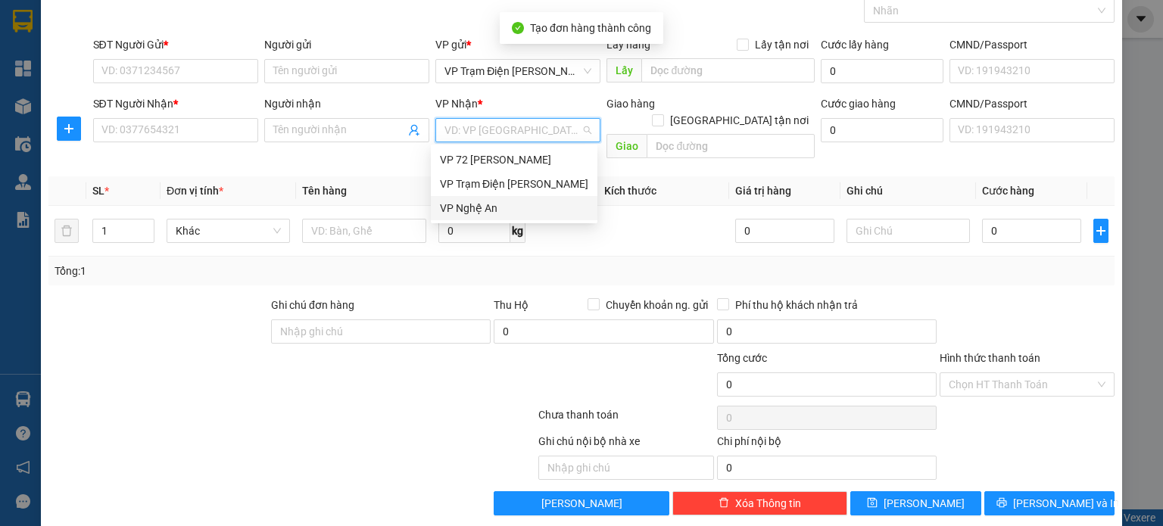
click at [522, 202] on div "VP Nghệ An" at bounding box center [514, 208] width 148 height 17
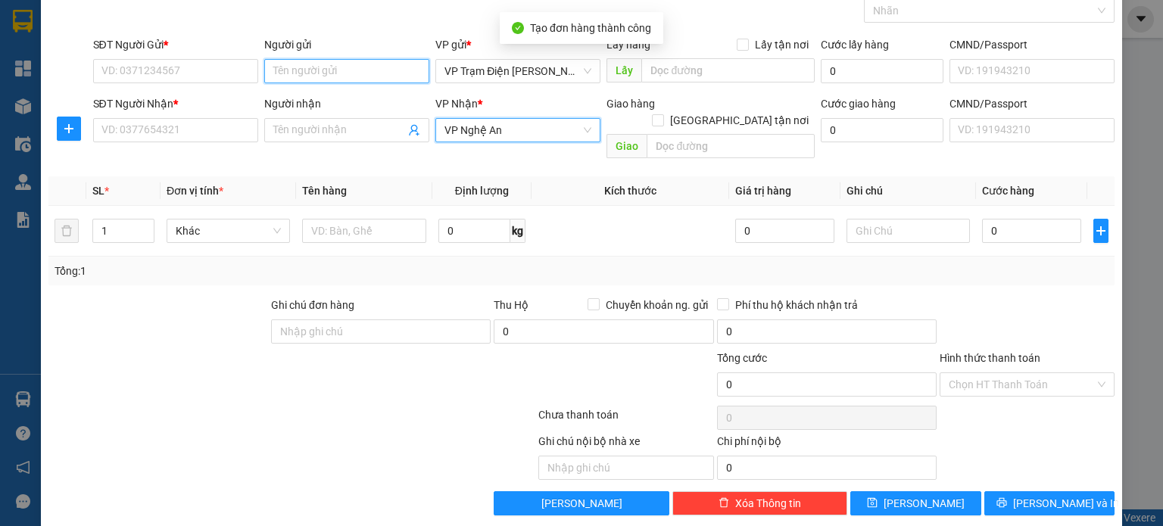
click at [378, 69] on input "Người gửi" at bounding box center [346, 71] width 165 height 24
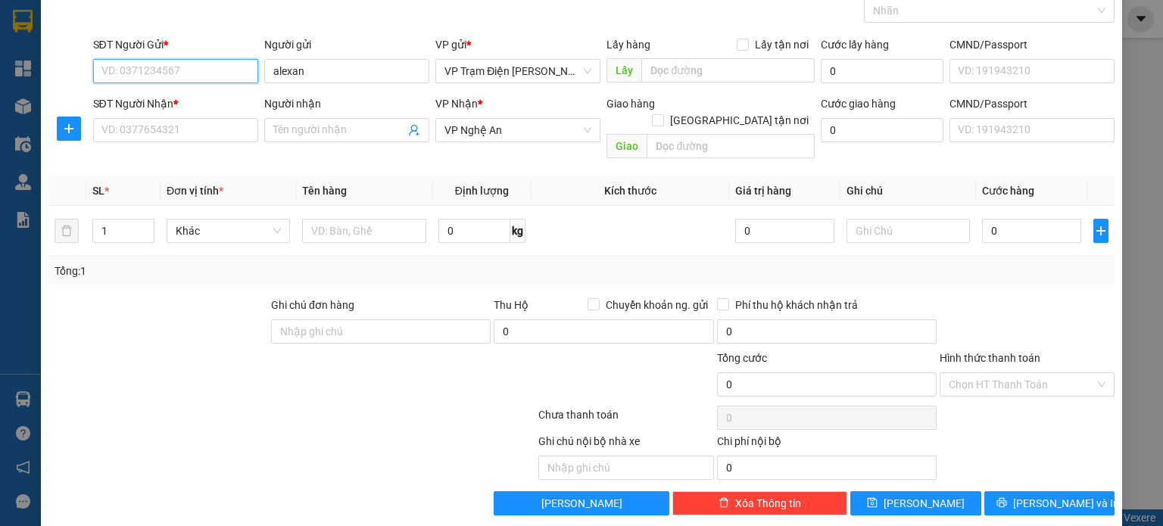
click at [191, 77] on input "SĐT Người Gửi *" at bounding box center [175, 71] width 165 height 24
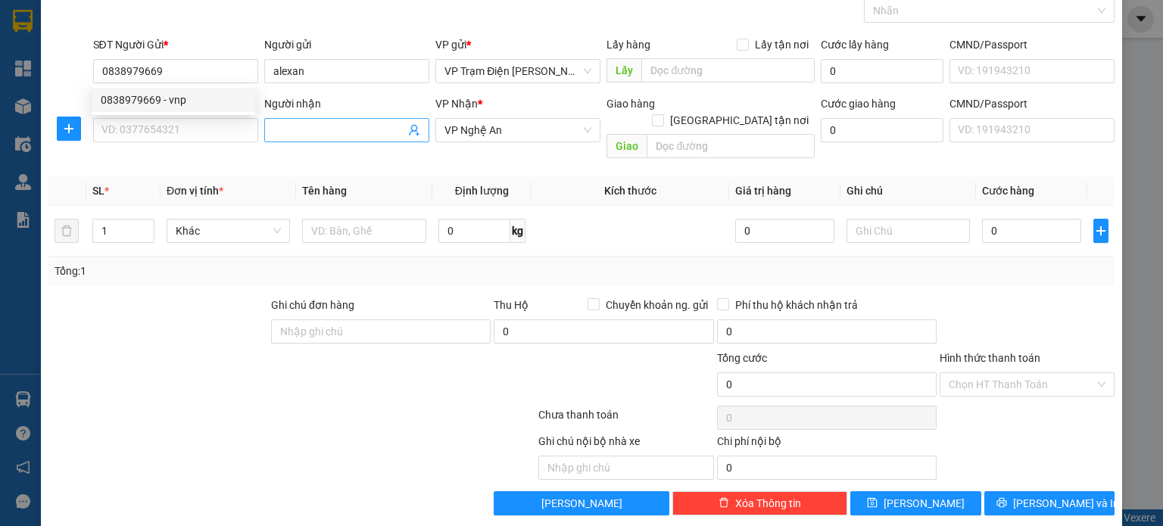
click at [354, 124] on input "Người nhận" at bounding box center [339, 130] width 132 height 17
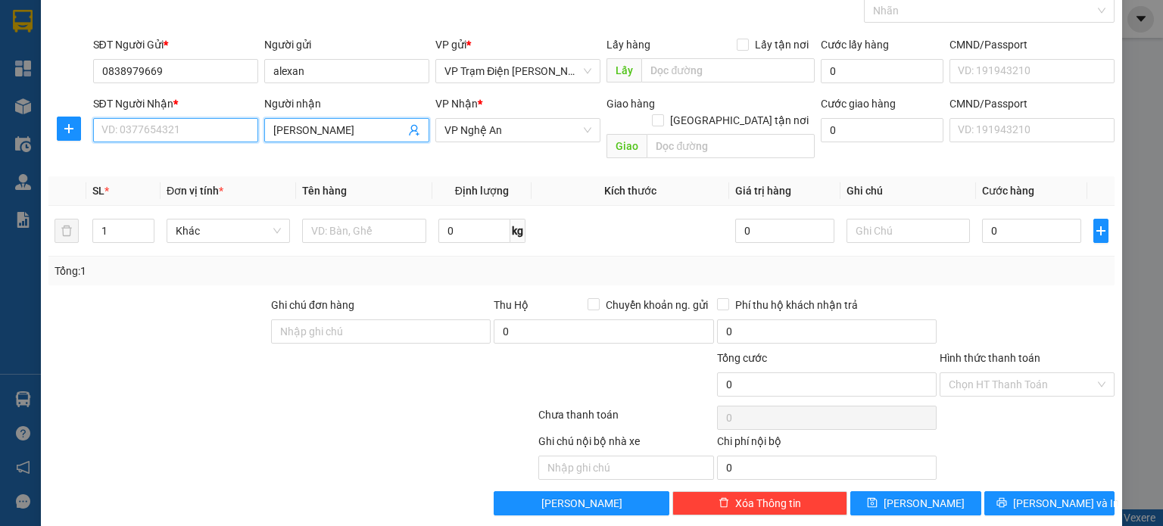
click at [182, 124] on input "SĐT Người Nhận *" at bounding box center [175, 130] width 165 height 24
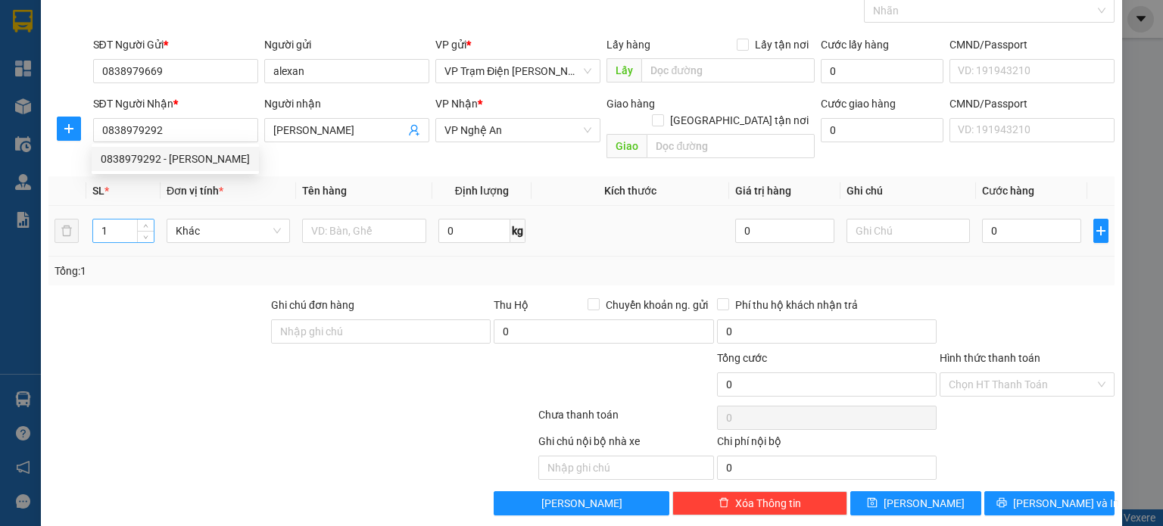
click at [117, 220] on input "1" at bounding box center [123, 231] width 61 height 23
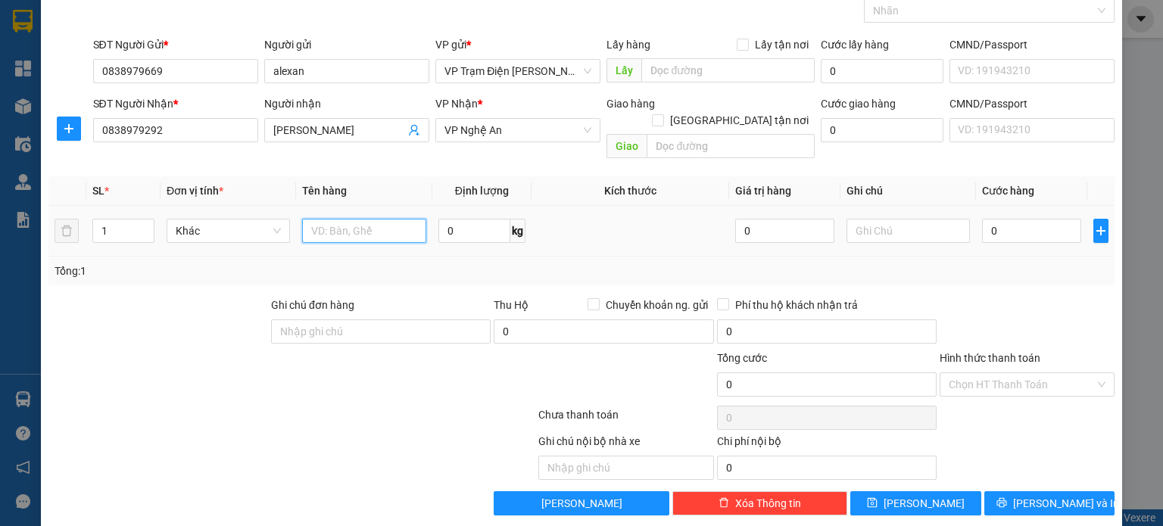
click at [331, 219] on input "text" at bounding box center [364, 231] width 124 height 24
click at [1041, 219] on input "0" at bounding box center [1031, 231] width 99 height 24
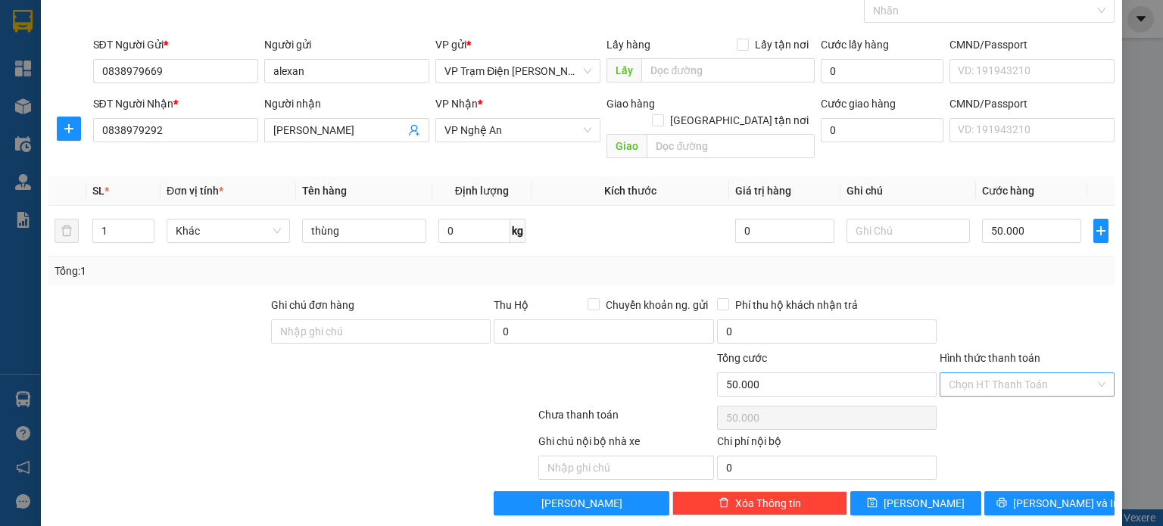
click at [1032, 373] on input "Hình thức thanh toán" at bounding box center [1021, 384] width 146 height 23
click at [998, 395] on div "Tại văn phòng" at bounding box center [1016, 397] width 155 height 17
click at [874, 491] on button "[PERSON_NAME]" at bounding box center [915, 503] width 131 height 24
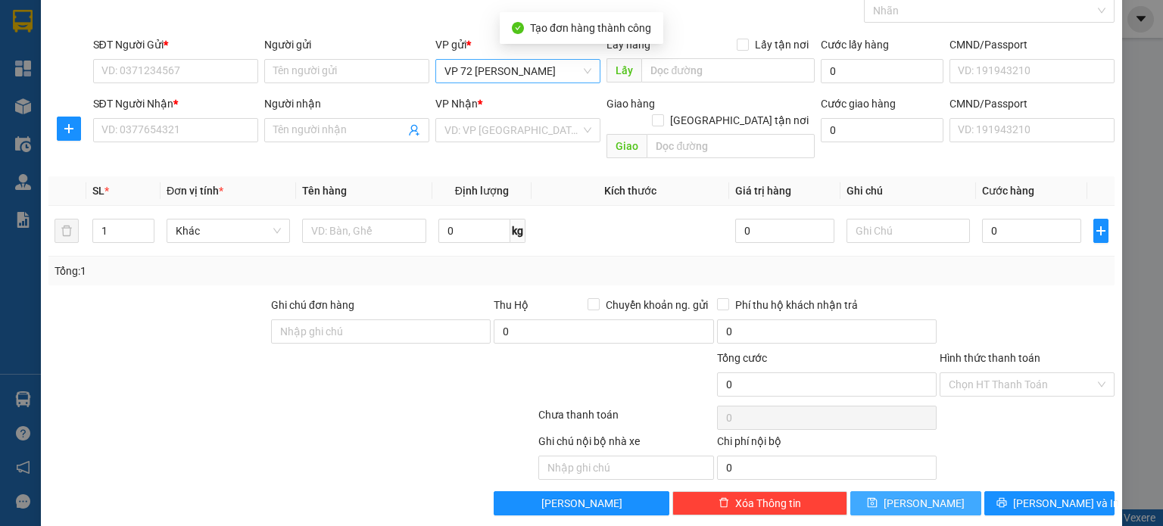
click at [548, 60] on span "VP 72 [PERSON_NAME]" at bounding box center [517, 71] width 147 height 23
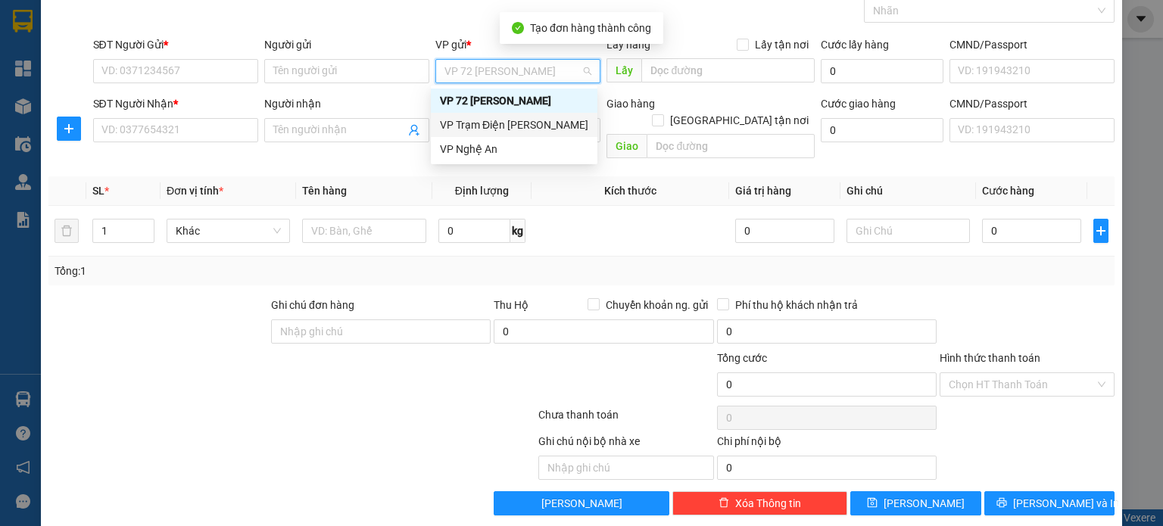
click at [533, 126] on div "VP Trạm Điện [PERSON_NAME]" at bounding box center [514, 125] width 148 height 17
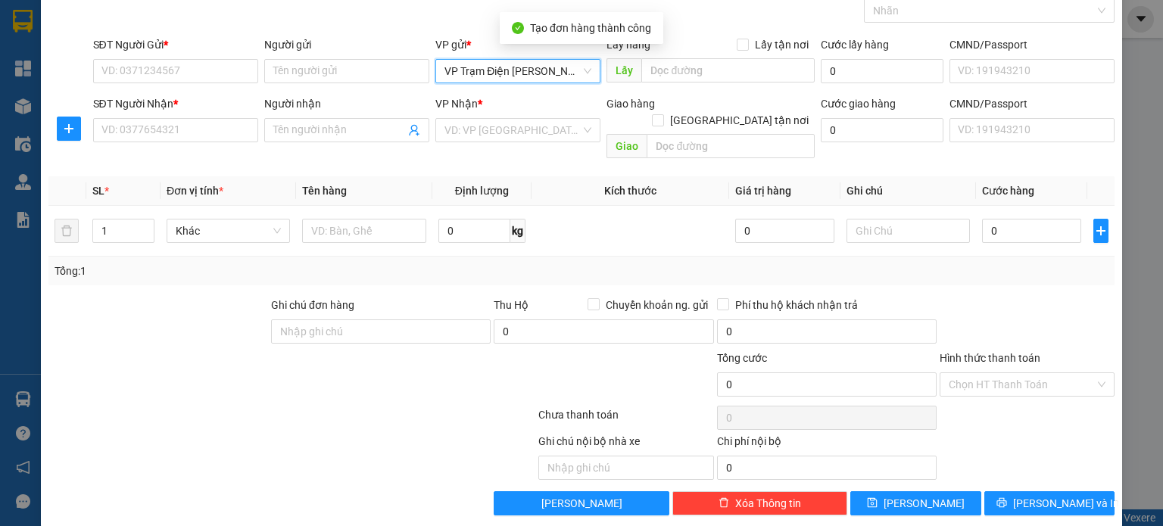
click at [533, 126] on input "search" at bounding box center [512, 130] width 136 height 23
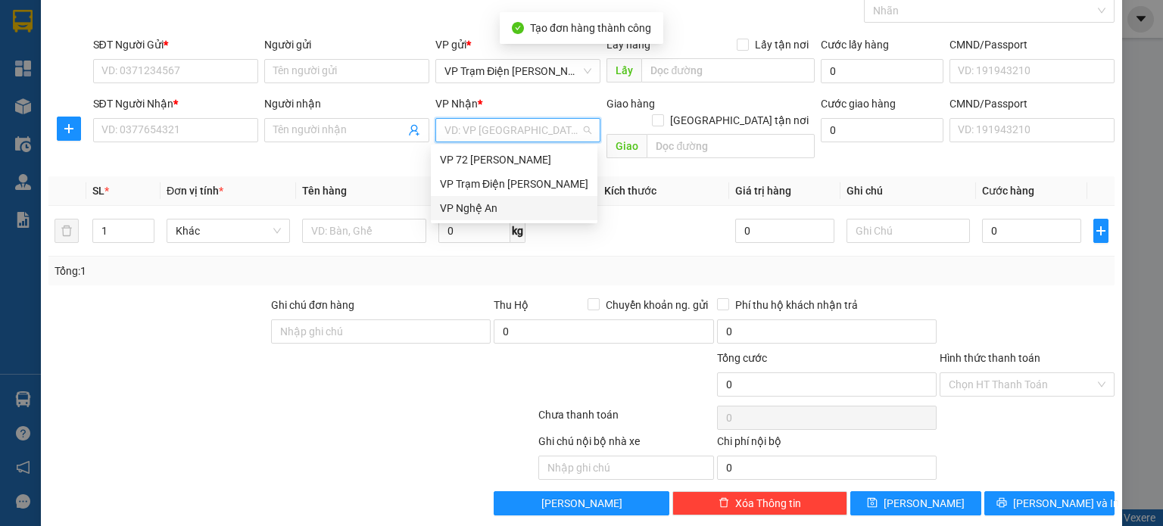
click at [521, 216] on div "VP Nghệ An" at bounding box center [514, 208] width 167 height 24
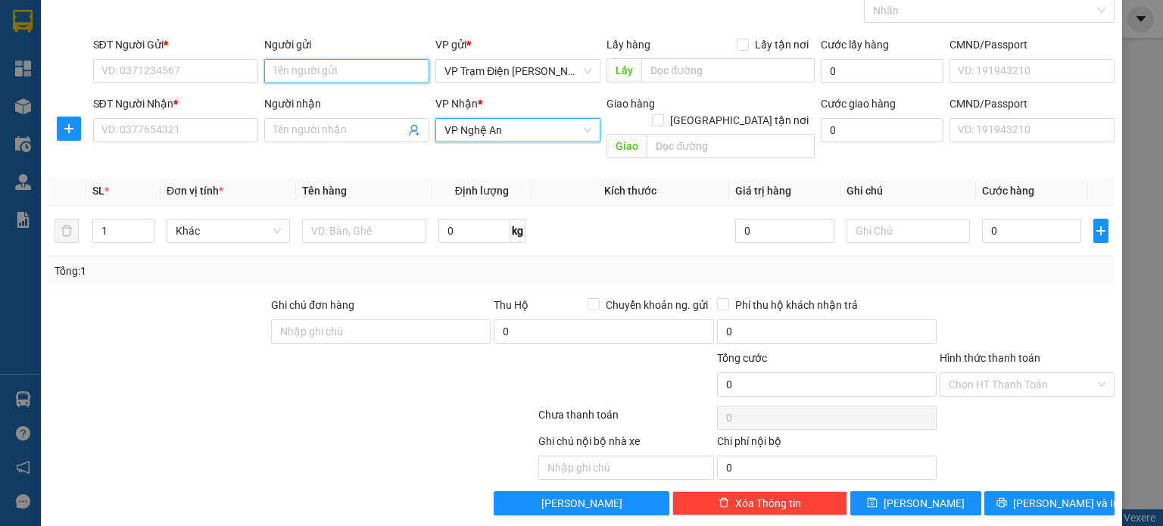
click at [385, 79] on input "Người gửi" at bounding box center [346, 71] width 165 height 24
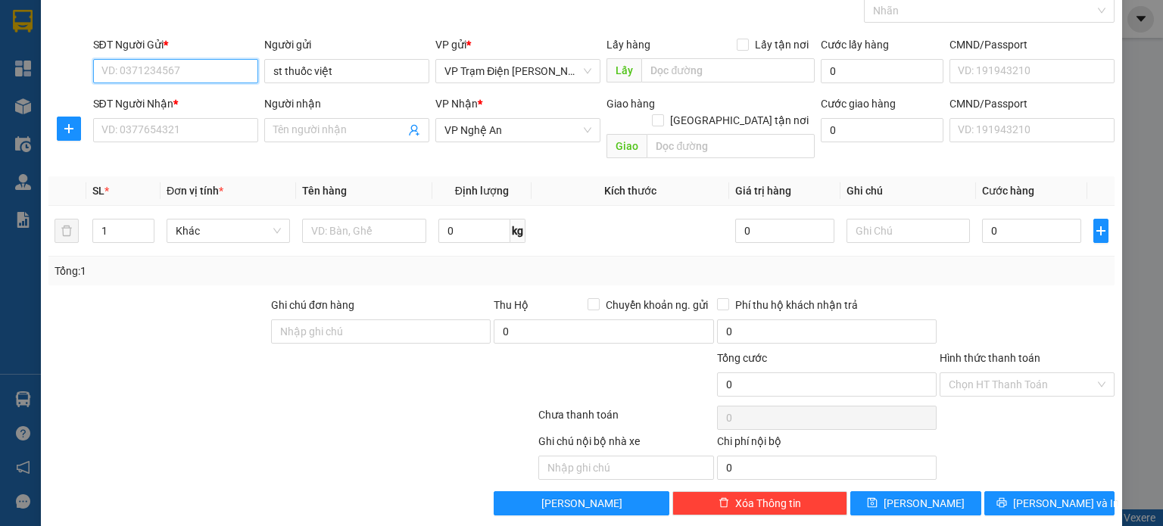
click at [168, 73] on input "SĐT Người Gửi *" at bounding box center [175, 71] width 165 height 24
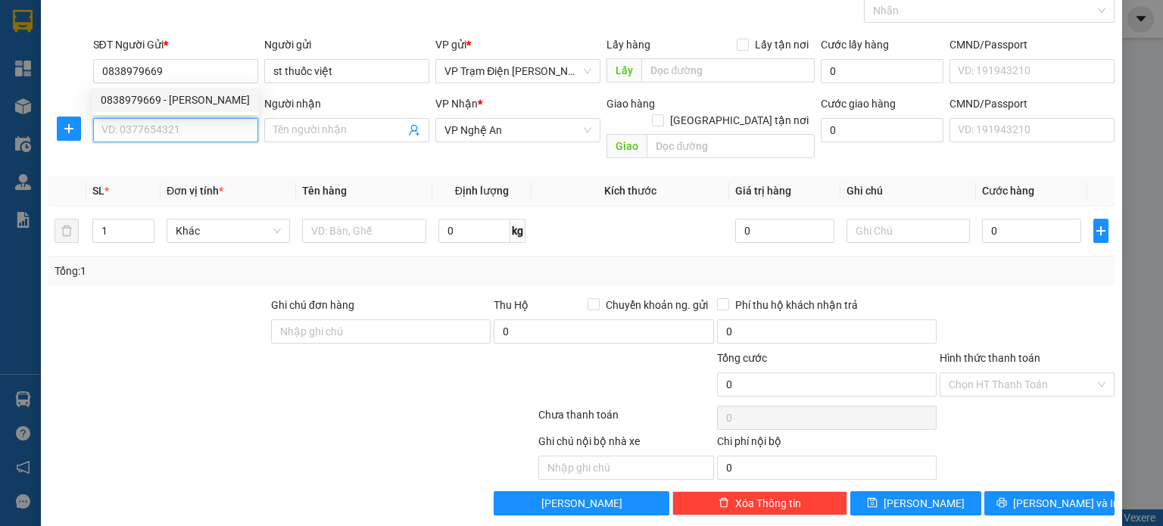
click at [170, 131] on input "SĐT Người Nhận *" at bounding box center [175, 130] width 165 height 24
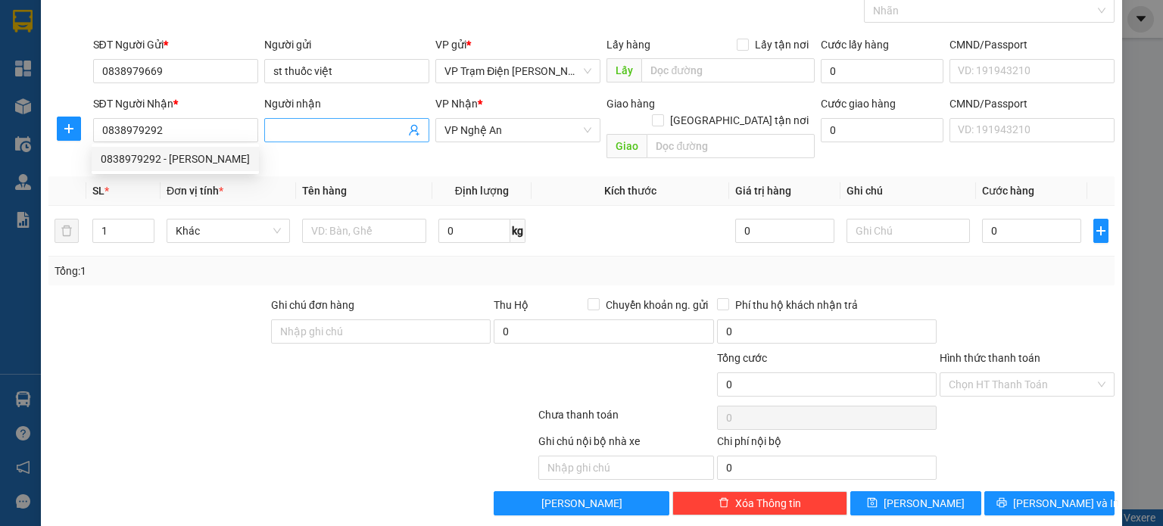
click at [369, 135] on input "Người nhận" at bounding box center [339, 130] width 132 height 17
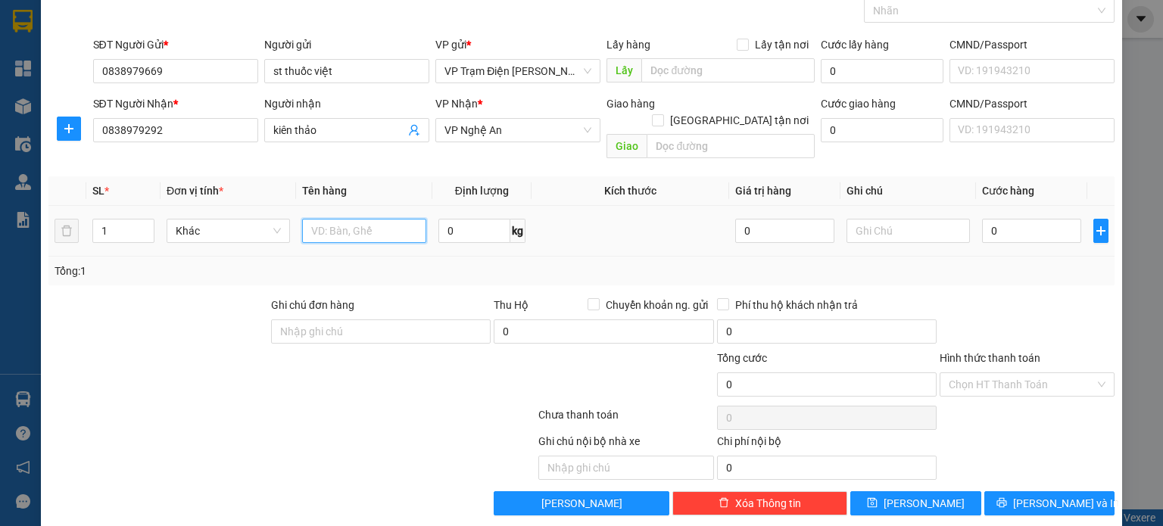
click at [336, 219] on input "text" at bounding box center [364, 231] width 124 height 24
click at [1017, 219] on input "0" at bounding box center [1031, 231] width 99 height 24
click at [982, 219] on input "0" at bounding box center [1031, 231] width 99 height 24
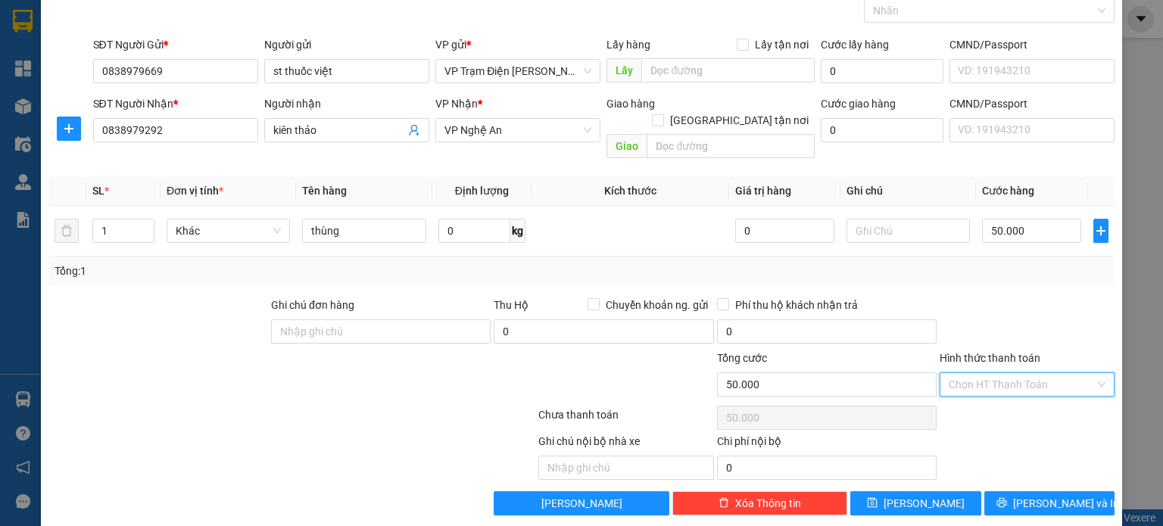
click at [1039, 373] on input "Hình thức thanh toán" at bounding box center [1021, 384] width 146 height 23
click at [1010, 394] on div "Tại văn phòng" at bounding box center [1016, 397] width 155 height 17
click at [877, 497] on icon "save" at bounding box center [872, 502] width 11 height 11
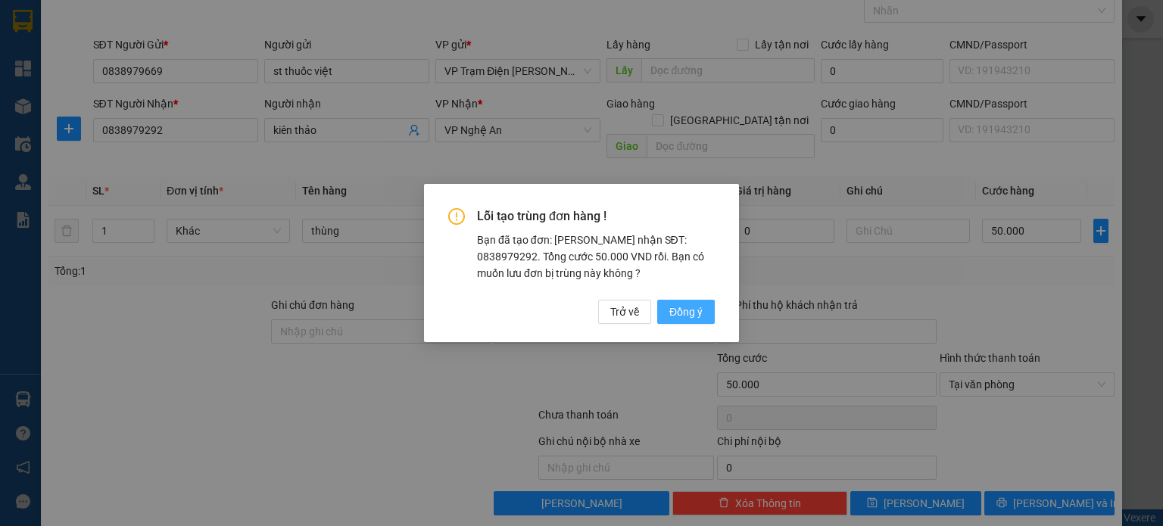
click at [684, 311] on span "Đồng ý" at bounding box center [685, 312] width 33 height 17
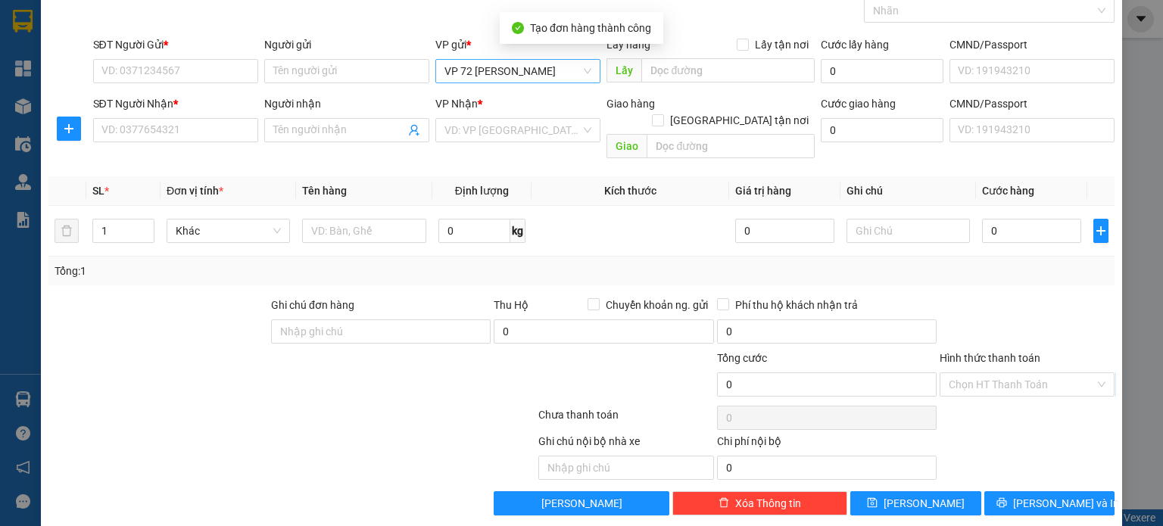
click at [578, 73] on span "VP 72 [PERSON_NAME]" at bounding box center [517, 71] width 147 height 23
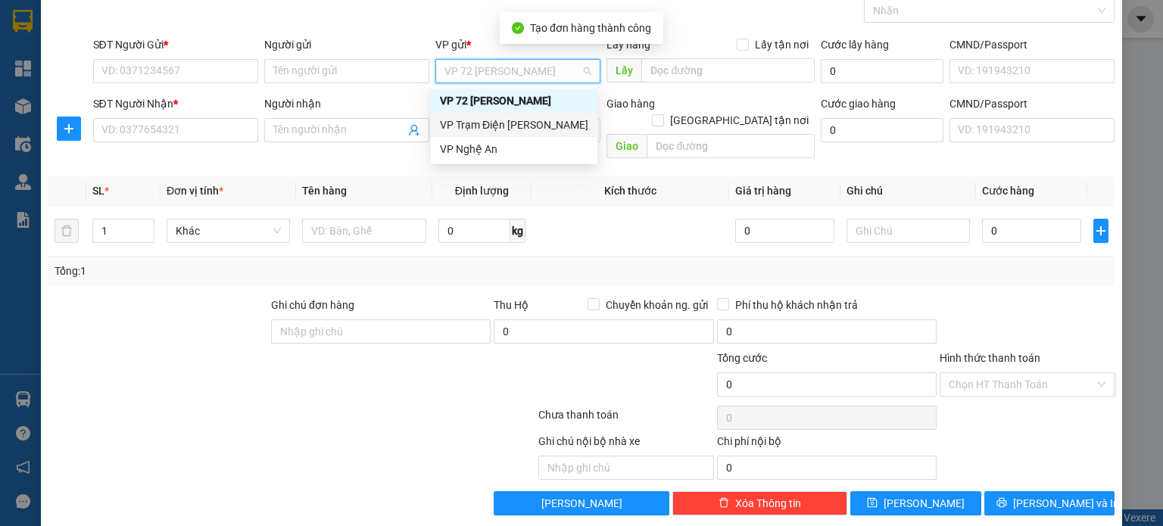
click at [548, 126] on div "VP Trạm Điện [PERSON_NAME]" at bounding box center [514, 125] width 148 height 17
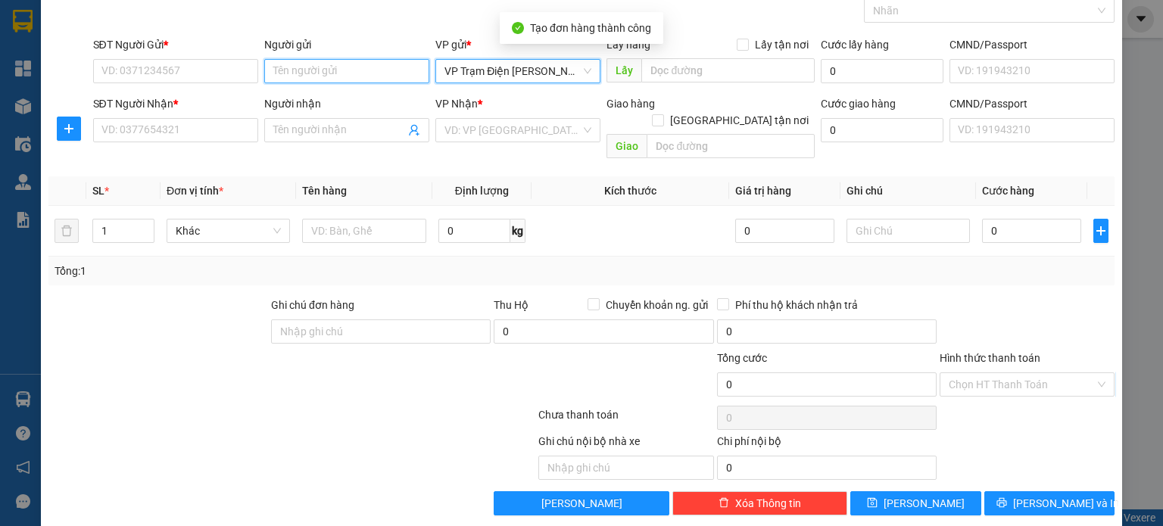
click at [345, 66] on input "Người gửi" at bounding box center [346, 71] width 165 height 24
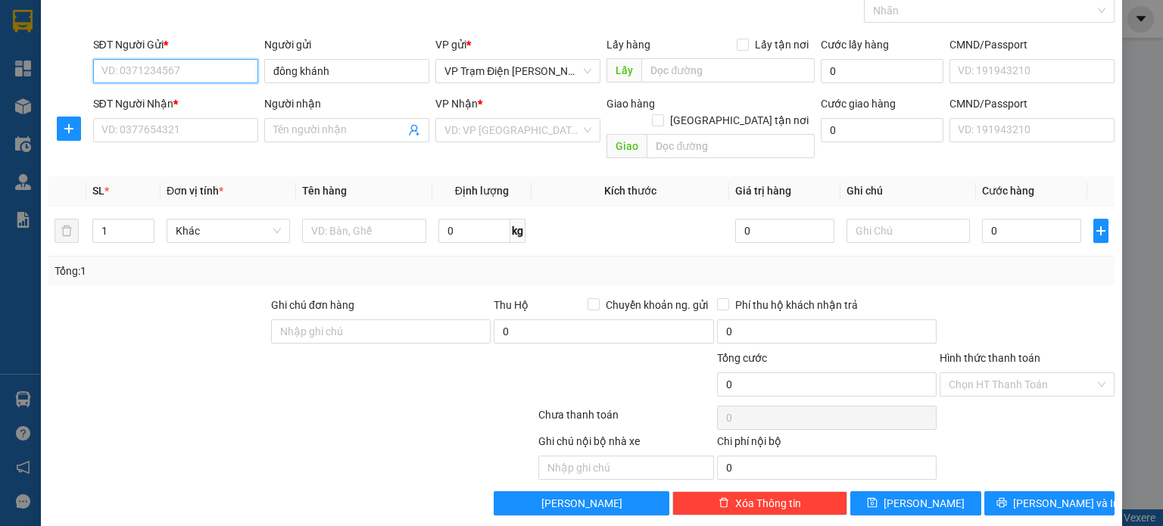
click at [192, 73] on input "SĐT Người Gửi *" at bounding box center [175, 71] width 165 height 24
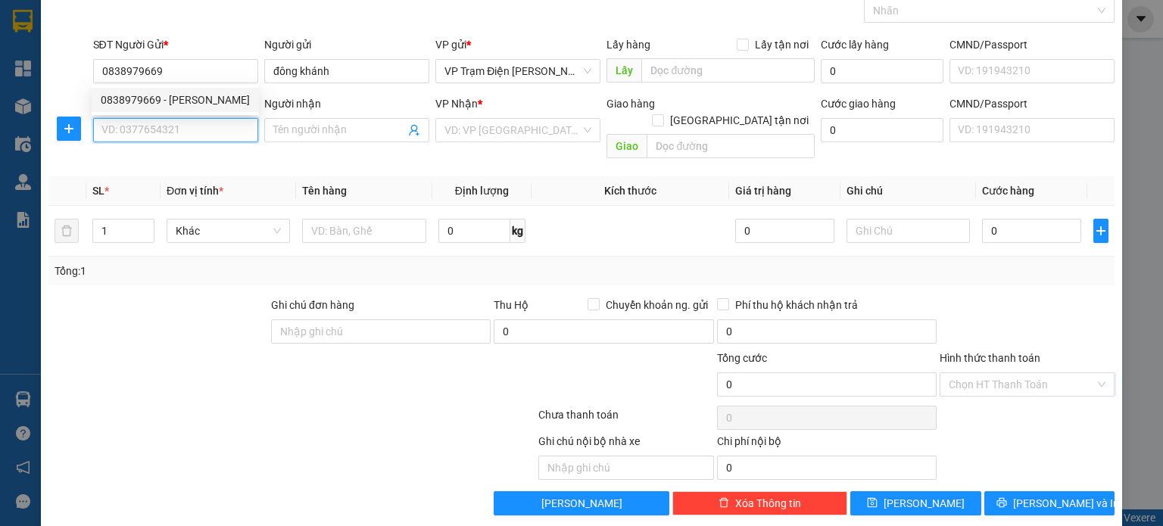
click at [186, 128] on input "SĐT Người Nhận *" at bounding box center [175, 130] width 165 height 24
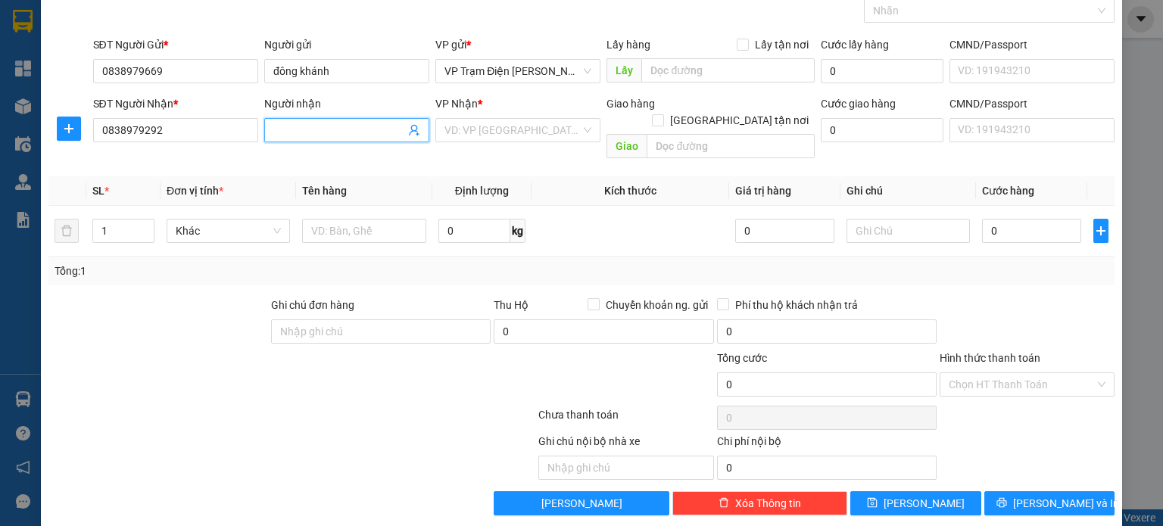
click at [322, 134] on input "Người nhận" at bounding box center [339, 130] width 132 height 17
drag, startPoint x: 362, startPoint y: 133, endPoint x: 229, endPoint y: 132, distance: 132.5
click at [229, 132] on div "SĐT Người Nhận * 0838979292 Người nhận tghamsw hải tc tghamsw hải tc VP Nhận * …" at bounding box center [604, 130] width 1028 height 70
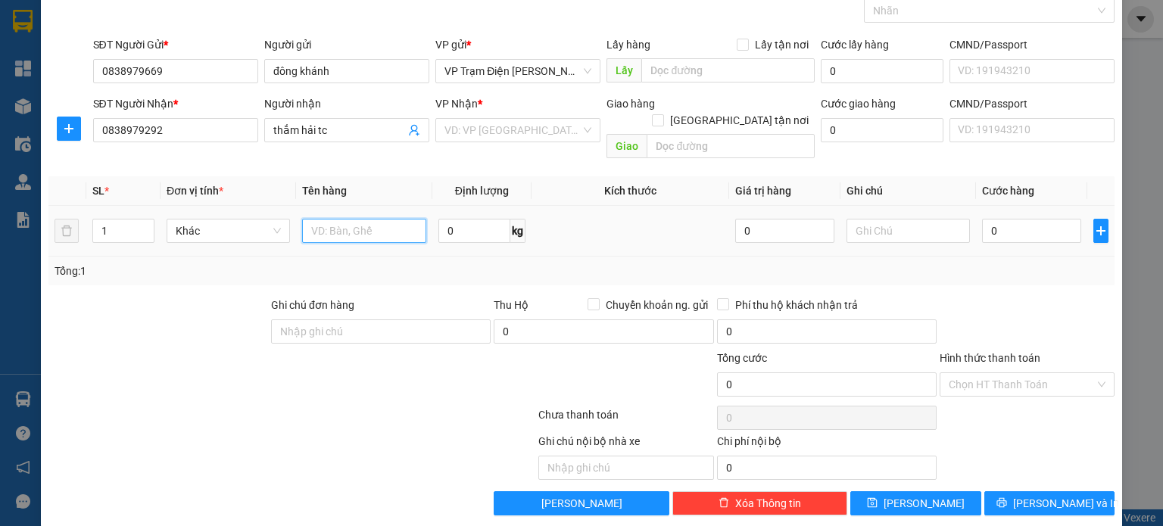
click at [329, 219] on input "text" at bounding box center [364, 231] width 124 height 24
click at [1014, 219] on input "0" at bounding box center [1031, 231] width 99 height 24
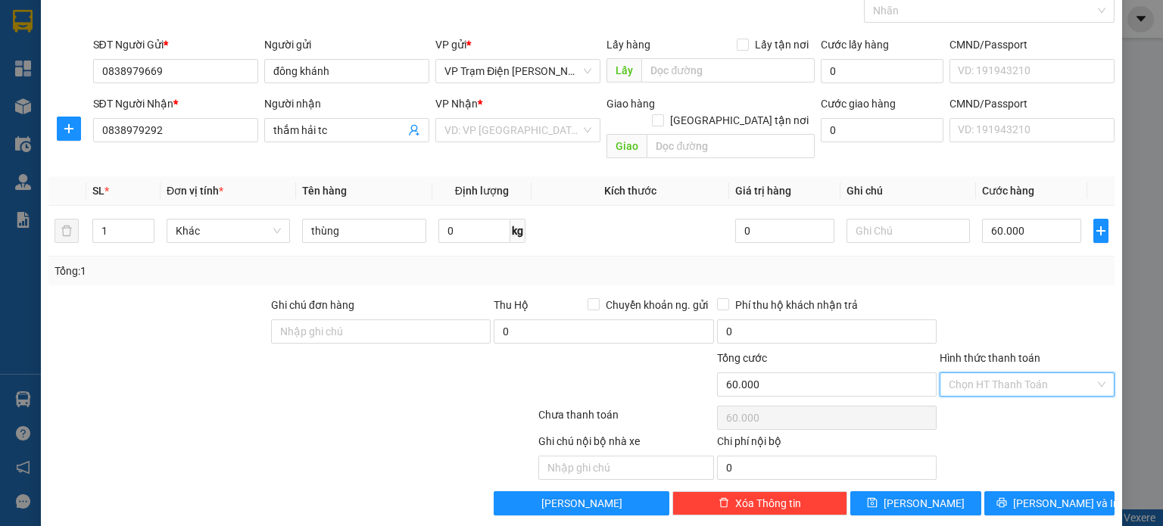
click at [1029, 373] on input "Hình thức thanh toán" at bounding box center [1021, 384] width 146 height 23
click at [986, 395] on div "Tại văn phòng" at bounding box center [1016, 397] width 155 height 17
click at [101, 328] on div at bounding box center [158, 323] width 223 height 53
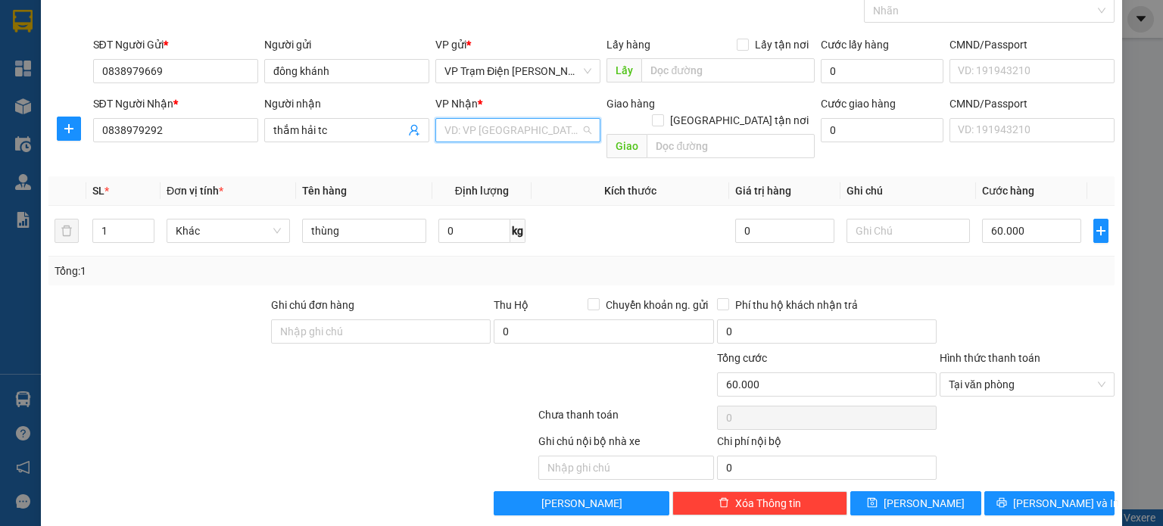
click at [519, 125] on input "search" at bounding box center [512, 130] width 136 height 23
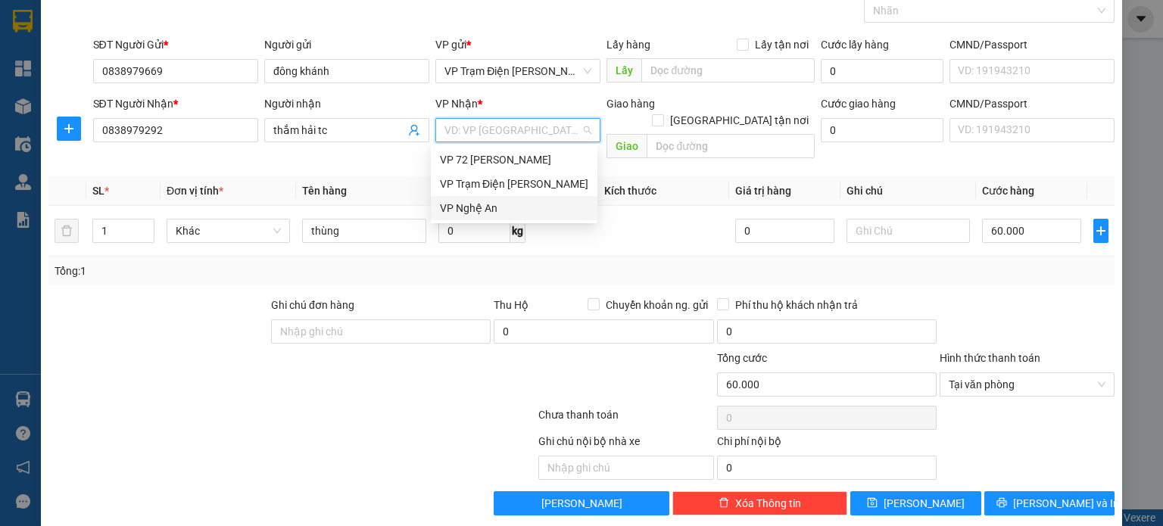
click at [467, 207] on div "VP Nghệ An" at bounding box center [514, 208] width 148 height 17
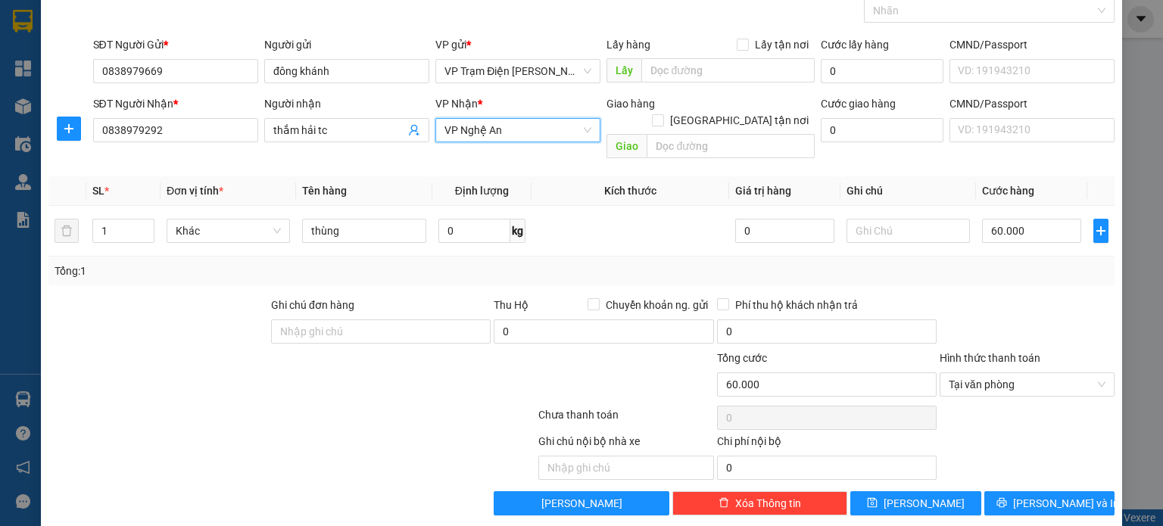
click at [294, 405] on div at bounding box center [292, 418] width 490 height 30
click at [928, 491] on button "[PERSON_NAME]" at bounding box center [915, 503] width 131 height 24
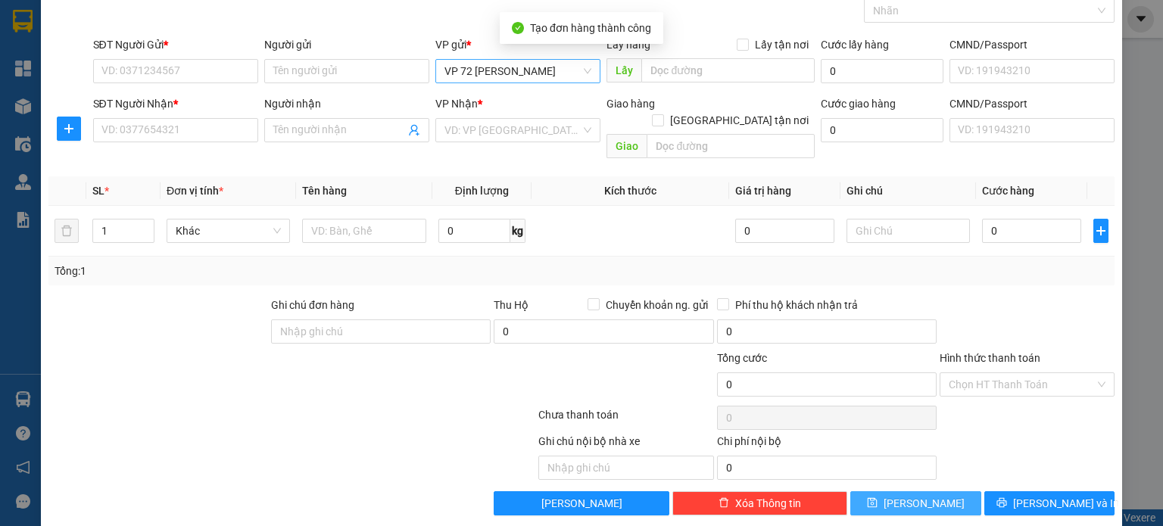
click at [568, 61] on span "VP 72 [PERSON_NAME]" at bounding box center [517, 71] width 147 height 23
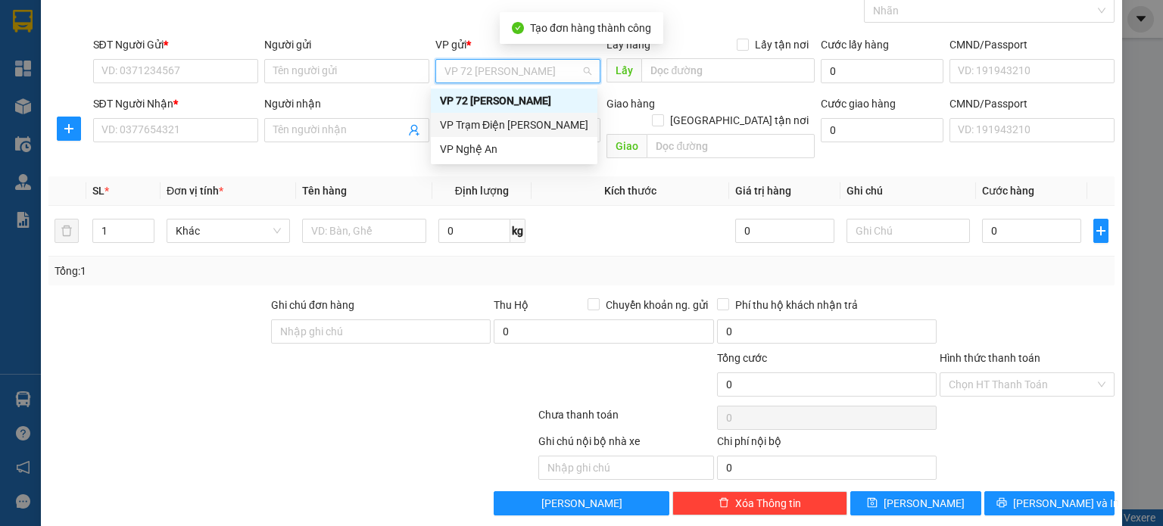
click at [531, 129] on div "VP Trạm Điện [PERSON_NAME]" at bounding box center [514, 125] width 148 height 17
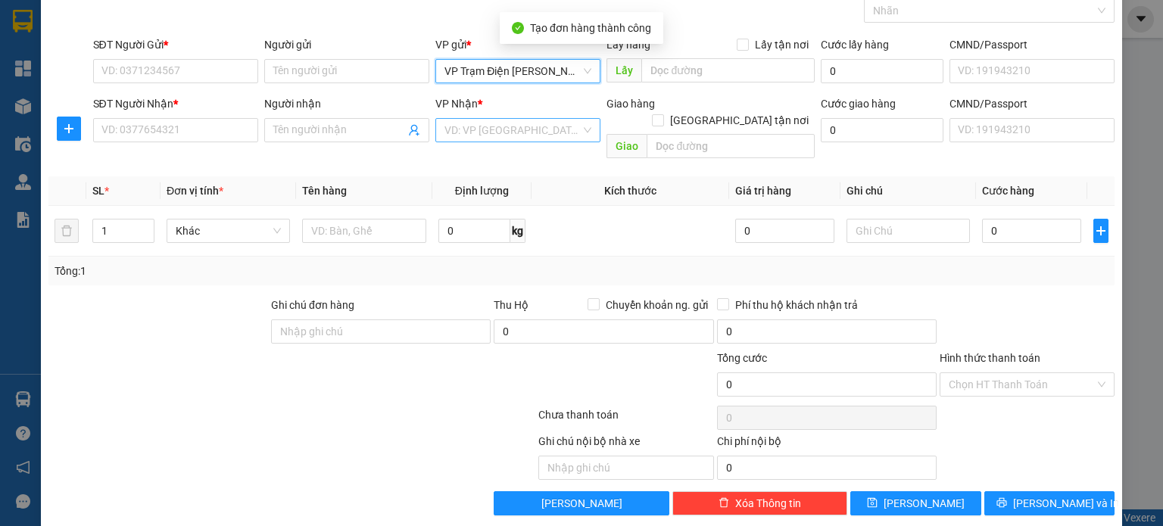
click at [528, 122] on input "search" at bounding box center [512, 130] width 136 height 23
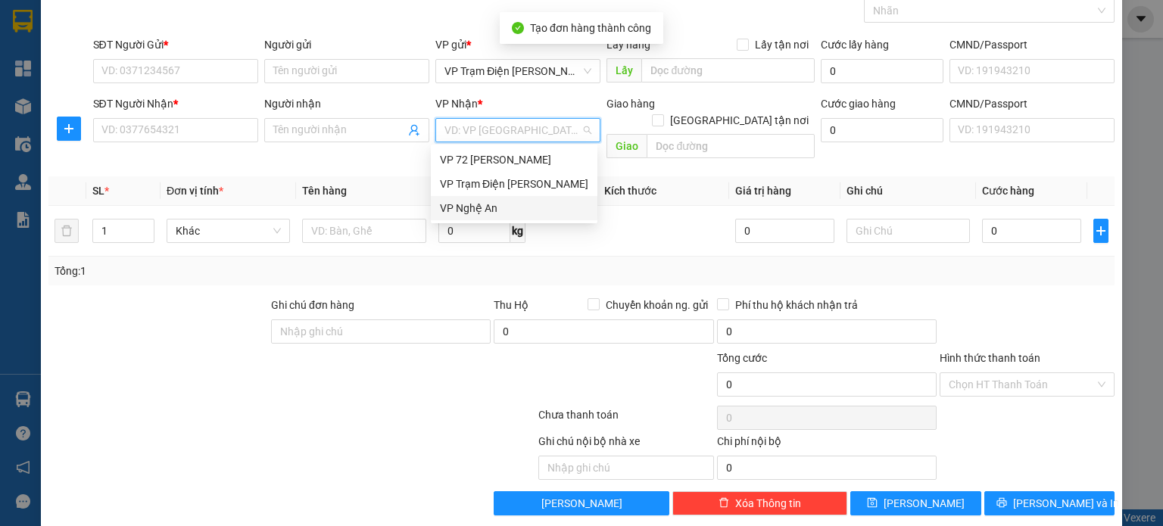
click at [515, 200] on div "VP Nghệ An" at bounding box center [514, 208] width 148 height 17
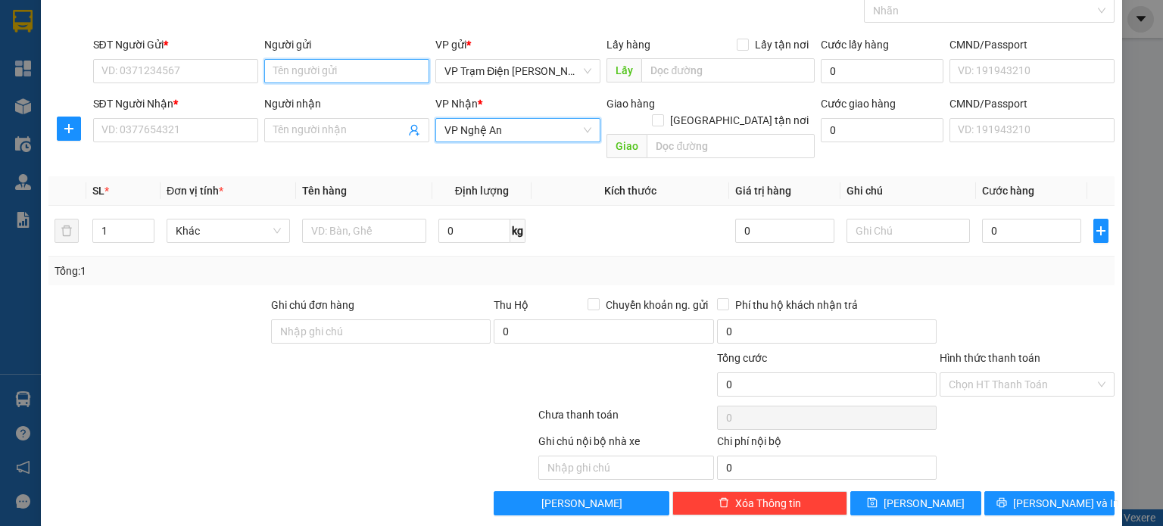
click at [374, 76] on input "Người gửi" at bounding box center [346, 71] width 165 height 24
click at [284, 67] on input "đồng khánh" at bounding box center [346, 71] width 165 height 24
click at [333, 64] on input "đông khánh" at bounding box center [346, 71] width 165 height 24
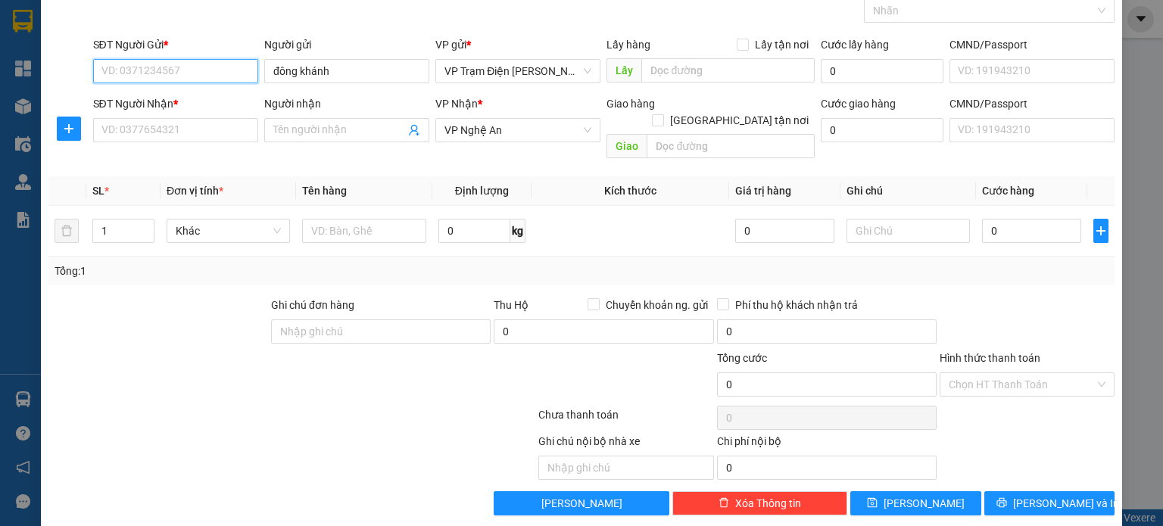
click at [176, 72] on input "SĐT Người Gửi *" at bounding box center [175, 71] width 165 height 24
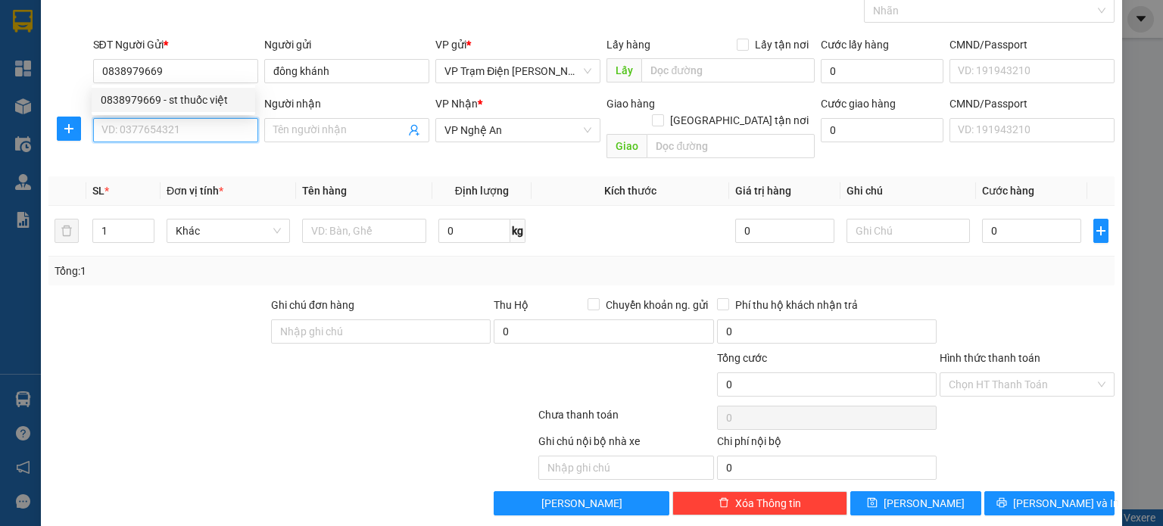
click at [230, 139] on input "SĐT Người Nhận *" at bounding box center [175, 130] width 165 height 24
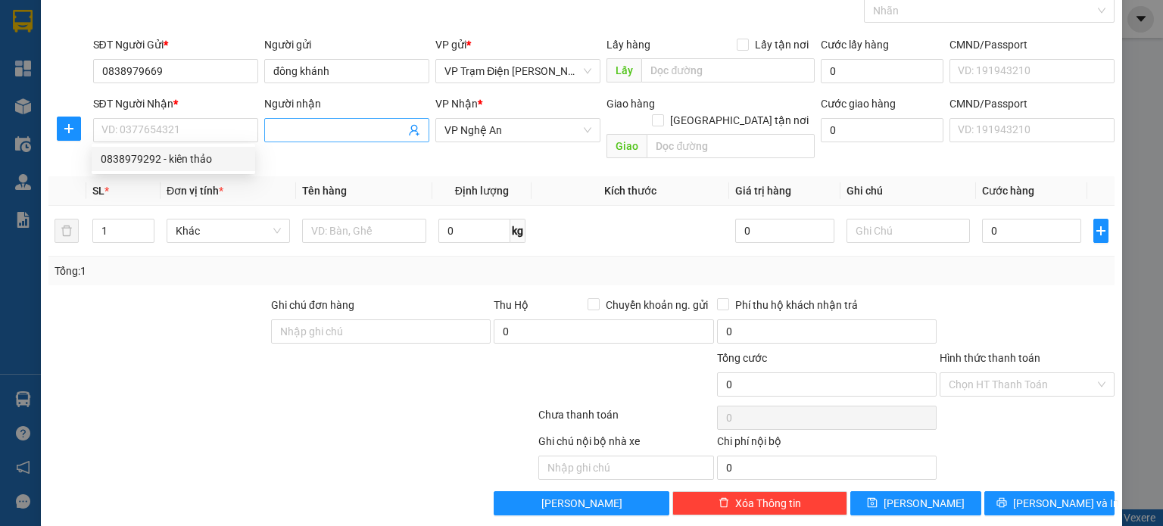
click at [294, 140] on span at bounding box center [346, 130] width 165 height 24
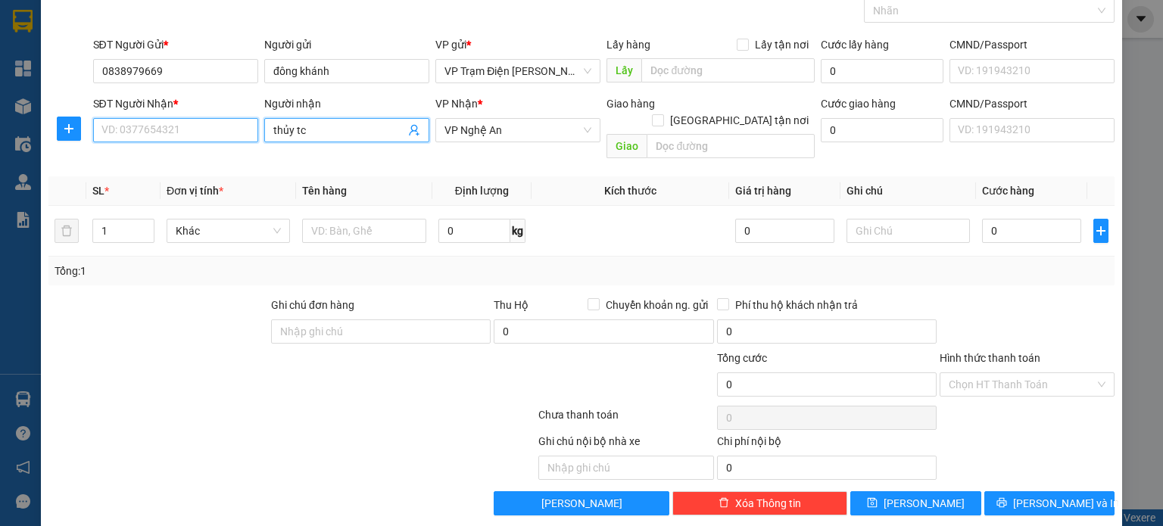
click at [195, 134] on input "SĐT Người Nhận *" at bounding box center [175, 130] width 165 height 24
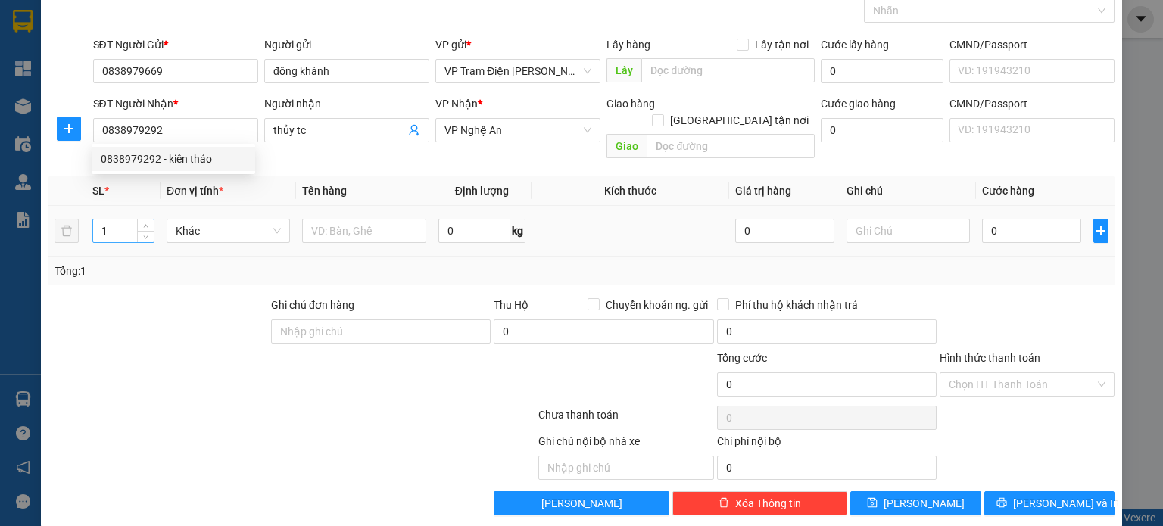
click at [118, 220] on input "1" at bounding box center [123, 231] width 61 height 23
click at [365, 219] on input "text" at bounding box center [364, 231] width 124 height 24
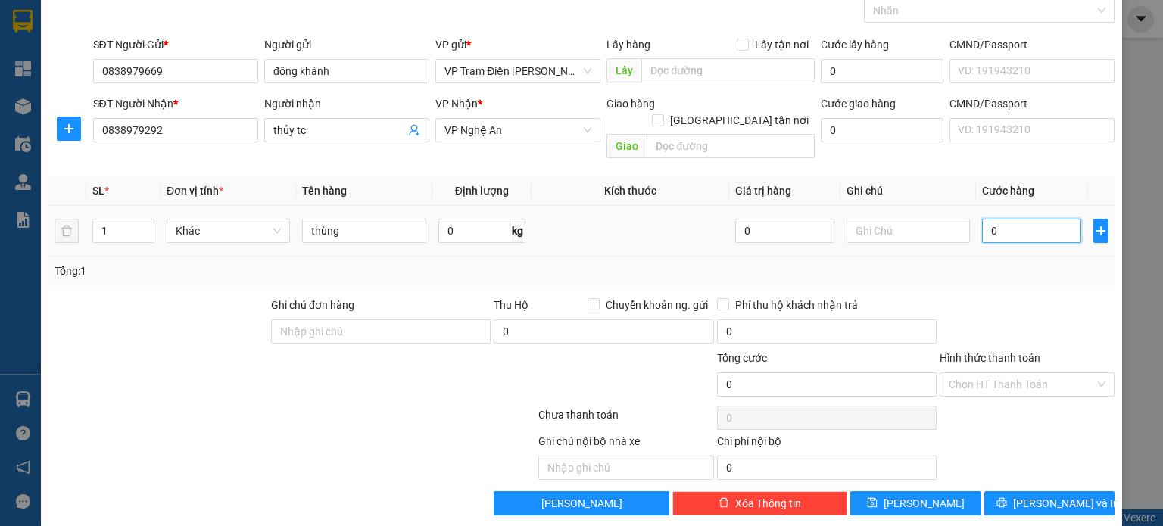
click at [1013, 219] on input "0" at bounding box center [1031, 231] width 99 height 24
click at [1060, 373] on input "Hình thức thanh toán" at bounding box center [1021, 384] width 146 height 23
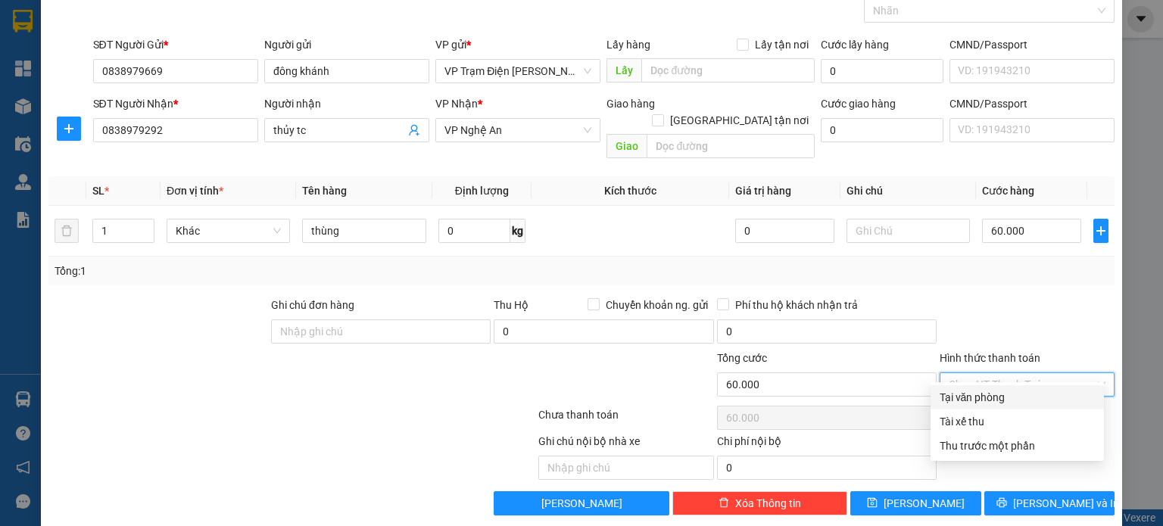
click at [1009, 393] on div "Tại văn phòng" at bounding box center [1016, 397] width 155 height 17
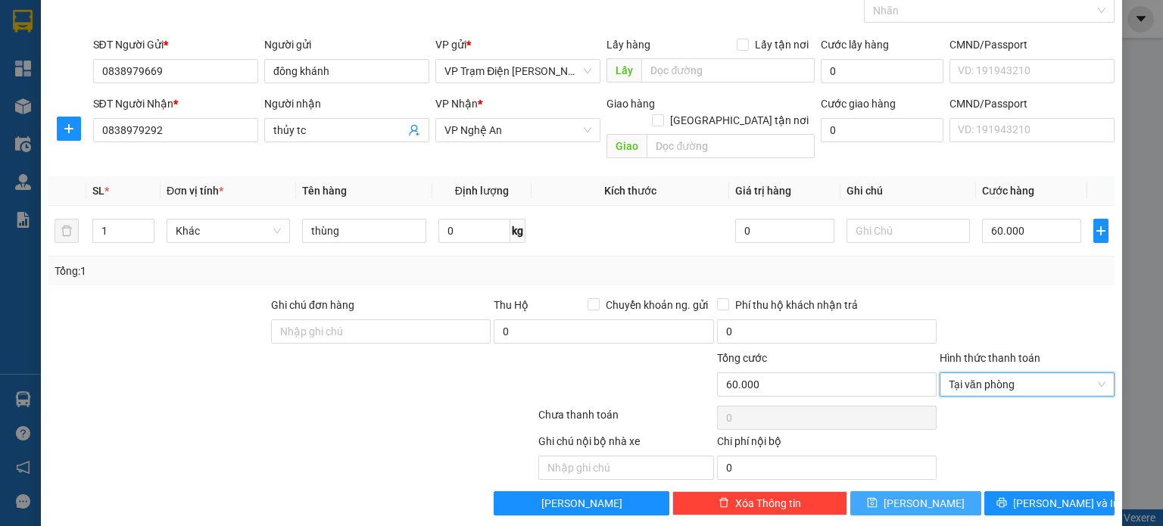
click at [929, 491] on button "[PERSON_NAME]" at bounding box center [915, 503] width 131 height 24
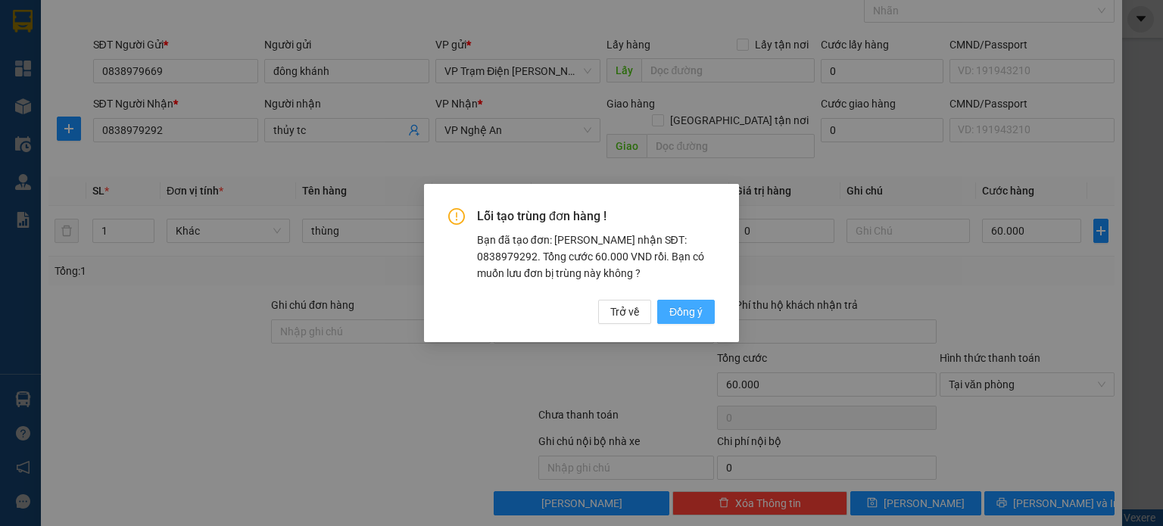
click at [666, 313] on button "Đồng ý" at bounding box center [686, 312] width 58 height 24
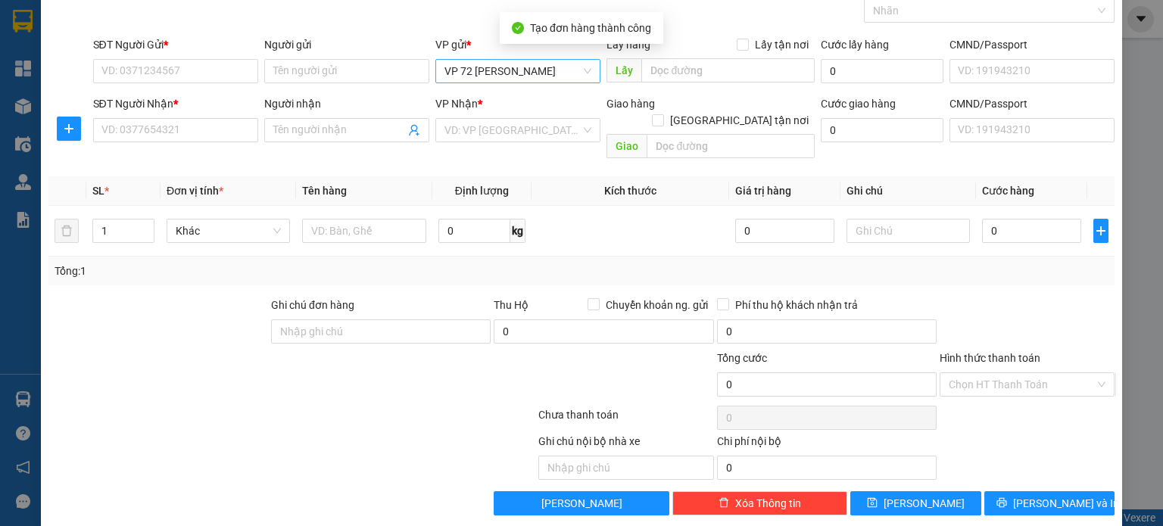
click at [524, 71] on span "VP 72 [PERSON_NAME]" at bounding box center [517, 71] width 147 height 23
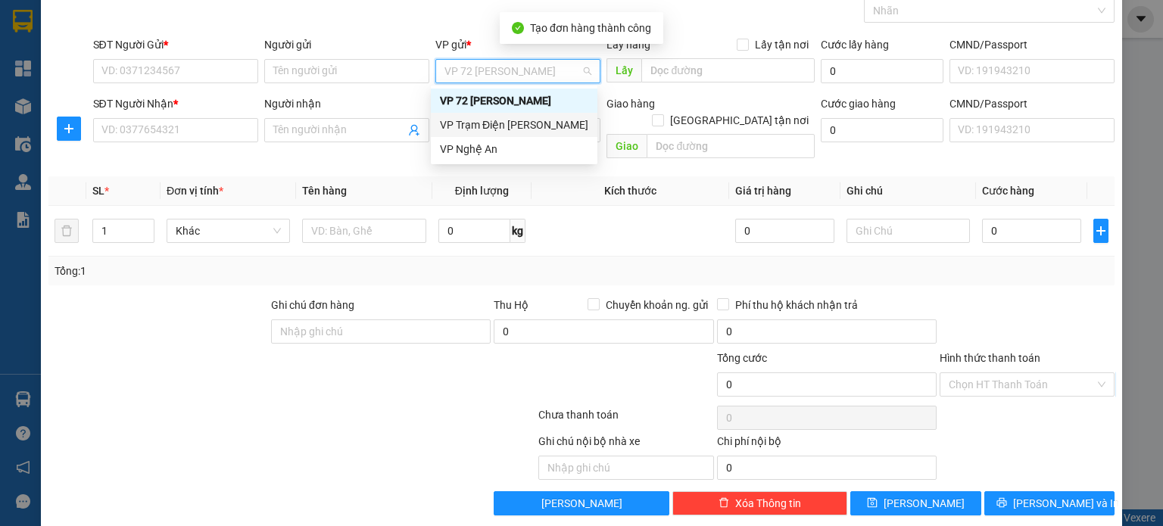
click at [526, 123] on div "VP Trạm Điện [PERSON_NAME]" at bounding box center [514, 125] width 148 height 17
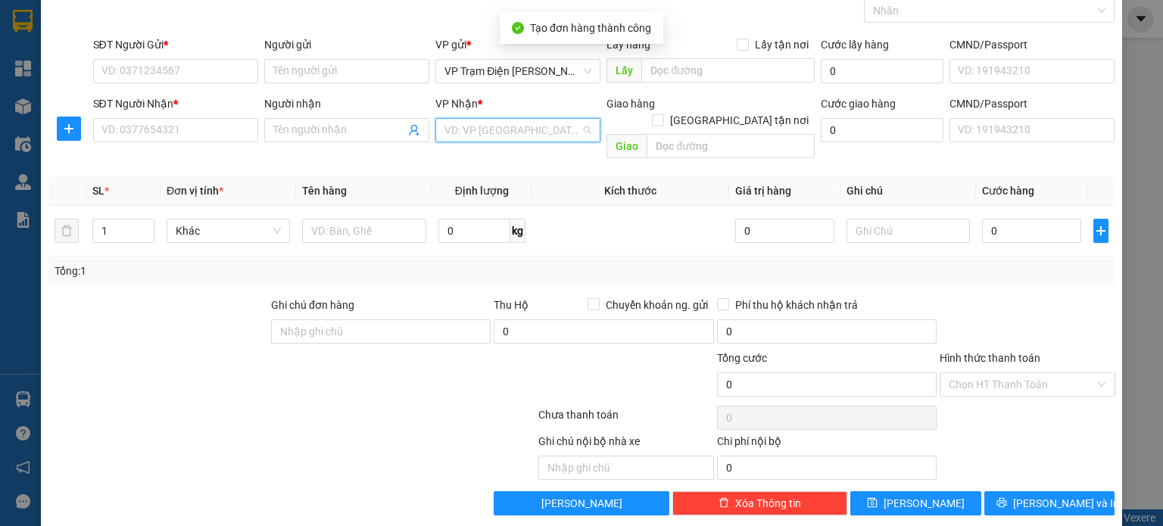
click at [514, 123] on input "search" at bounding box center [512, 130] width 136 height 23
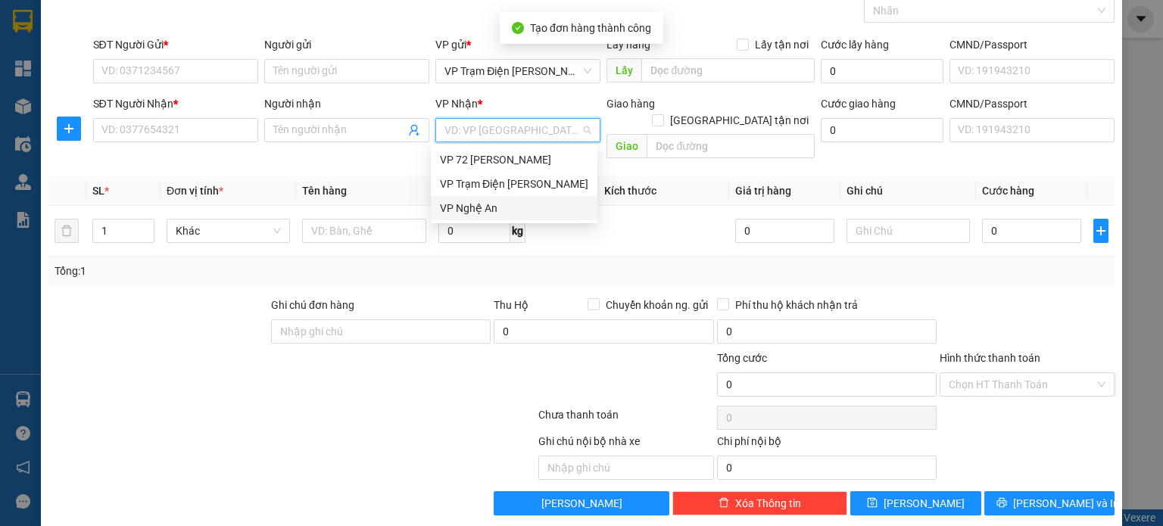
click at [509, 202] on div "VP Nghệ An" at bounding box center [514, 208] width 148 height 17
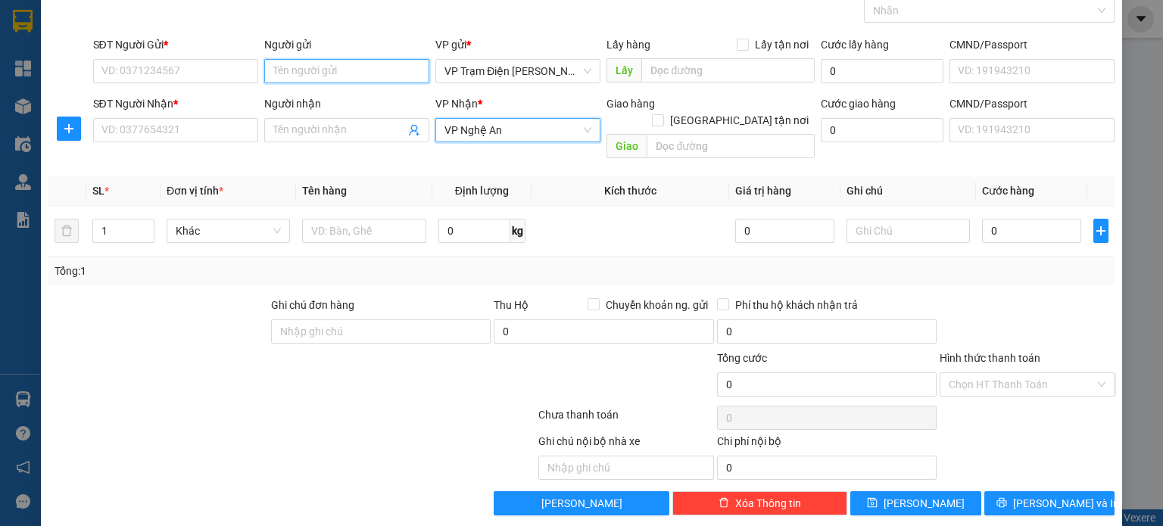
click at [377, 73] on input "Người gửi" at bounding box center [346, 71] width 165 height 24
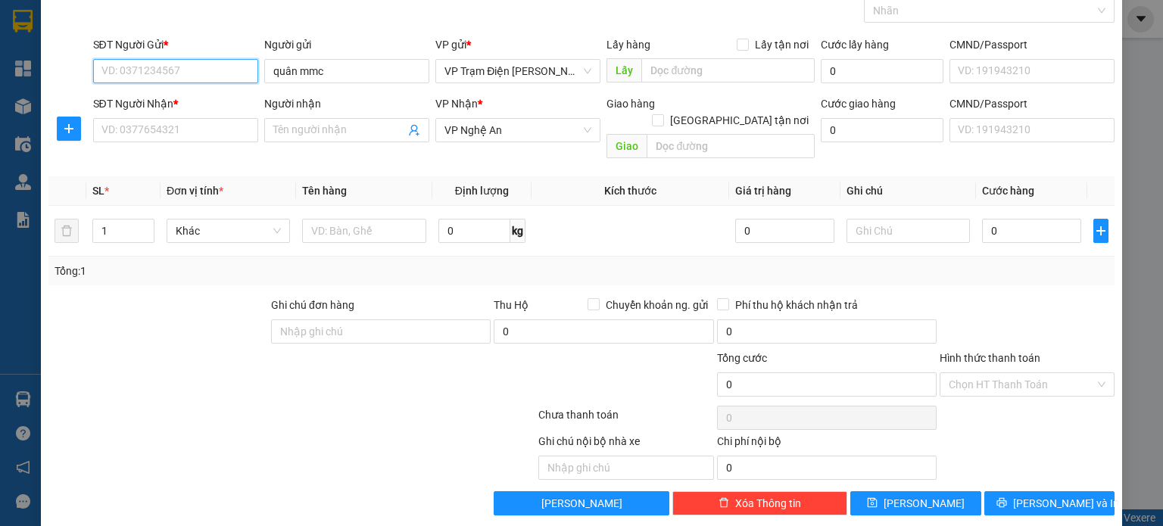
click at [178, 78] on input "SĐT Người Gửi *" at bounding box center [175, 71] width 165 height 24
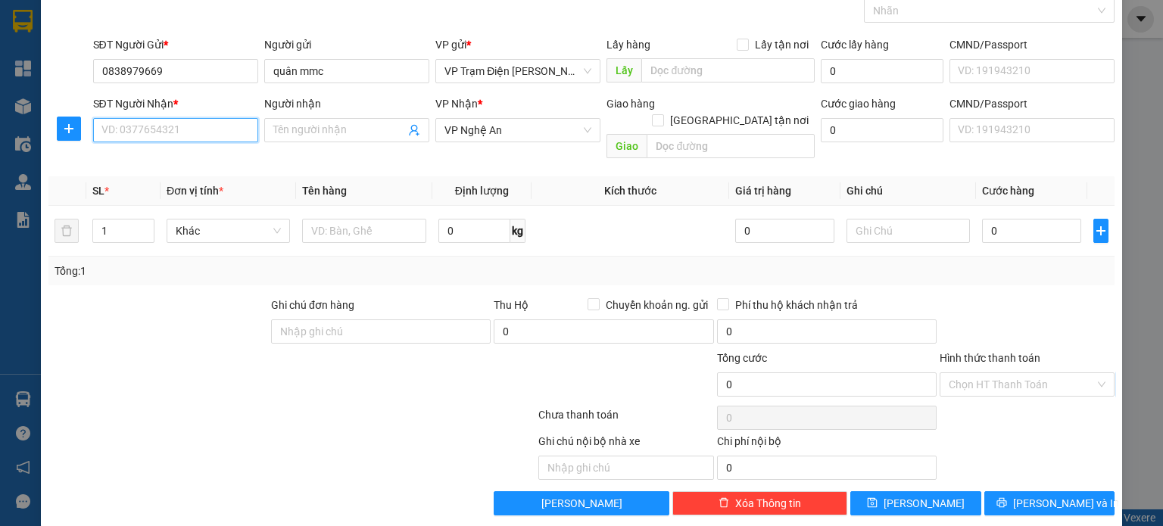
click at [180, 121] on input "SĐT Người Nhận *" at bounding box center [175, 130] width 165 height 24
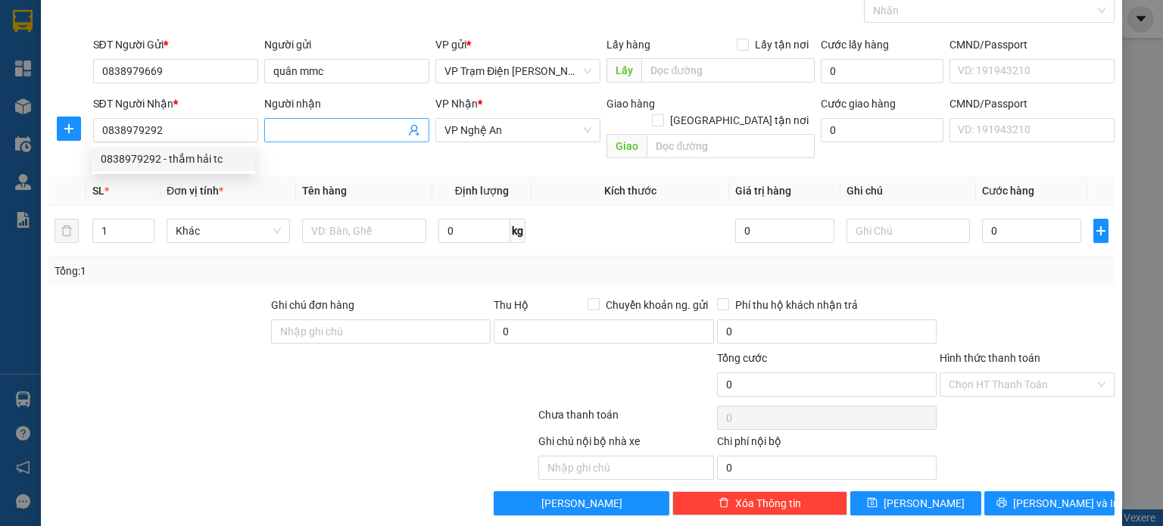
click at [325, 122] on input "Người nhận" at bounding box center [339, 130] width 132 height 17
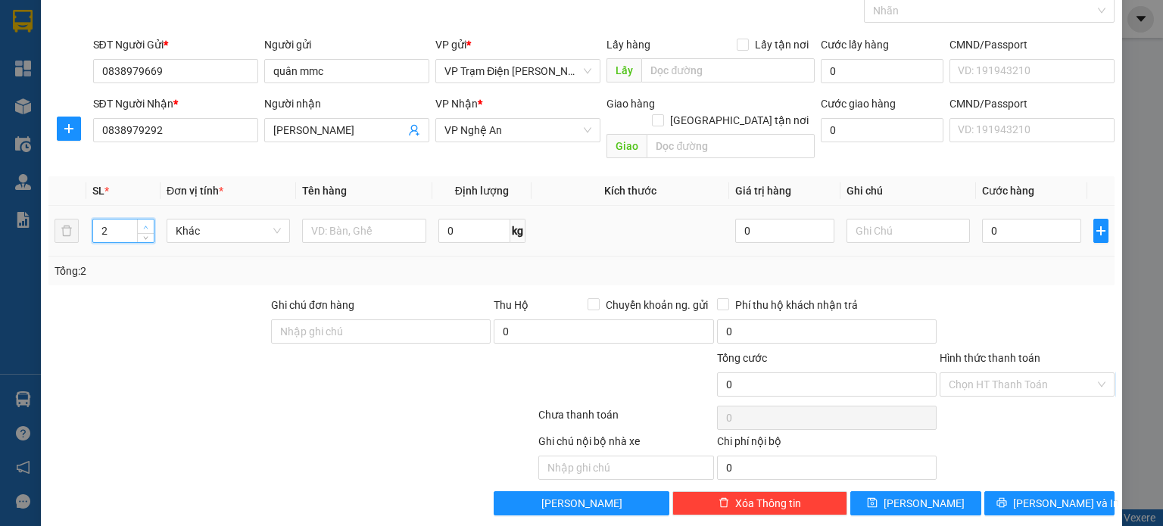
click at [150, 220] on span "Increase Value" at bounding box center [145, 227] width 17 height 14
click at [1042, 219] on input "0" at bounding box center [1031, 231] width 99 height 24
click at [1005, 373] on input "Hình thức thanh toán" at bounding box center [1021, 384] width 146 height 23
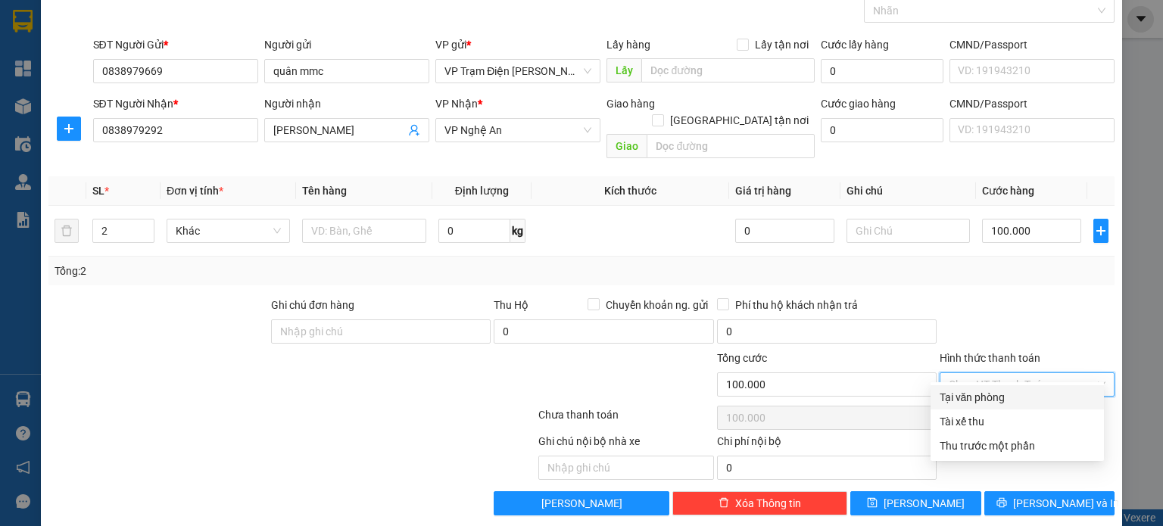
click at [976, 393] on div "Tại văn phòng" at bounding box center [1016, 397] width 155 height 17
click at [967, 433] on div "Ghi chú nội bộ nhà xe Chi phí nội bộ 0" at bounding box center [581, 456] width 1069 height 47
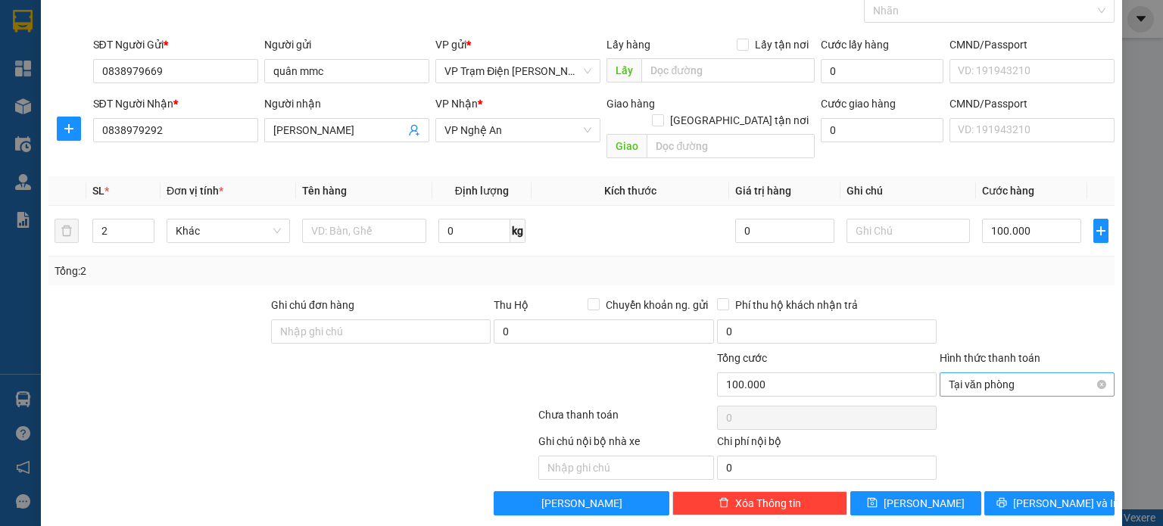
click at [979, 373] on span "Tại văn phòng" at bounding box center [1026, 384] width 157 height 23
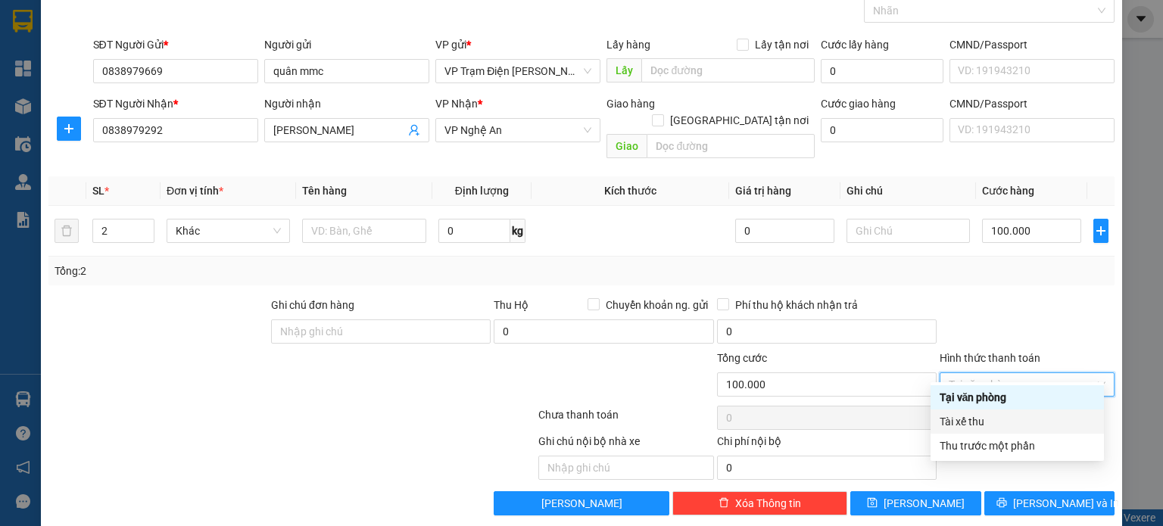
click at [977, 422] on div "Tài xế thu" at bounding box center [1016, 421] width 155 height 17
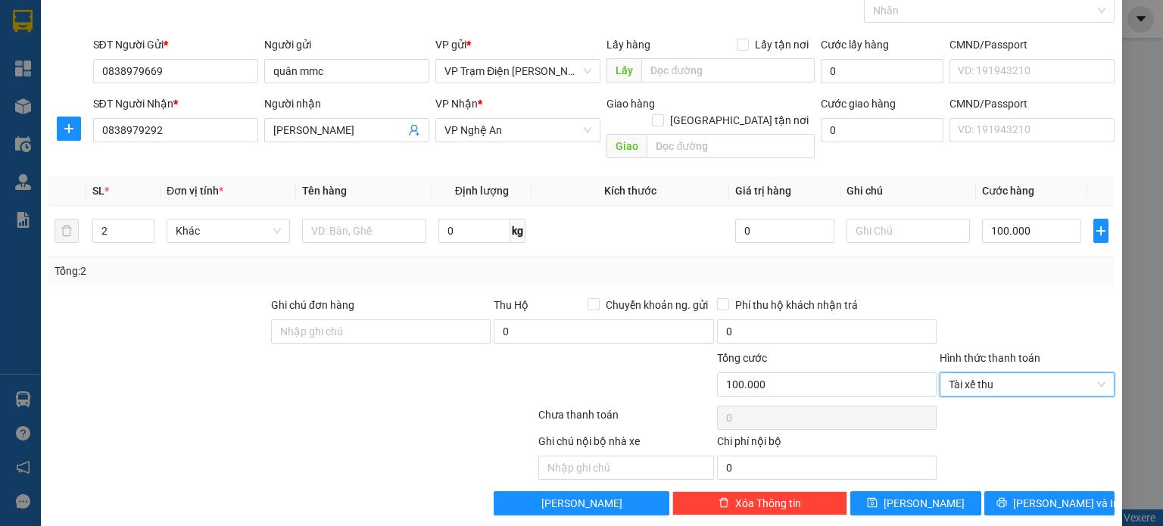
click at [942, 297] on div at bounding box center [1027, 323] width 178 height 53
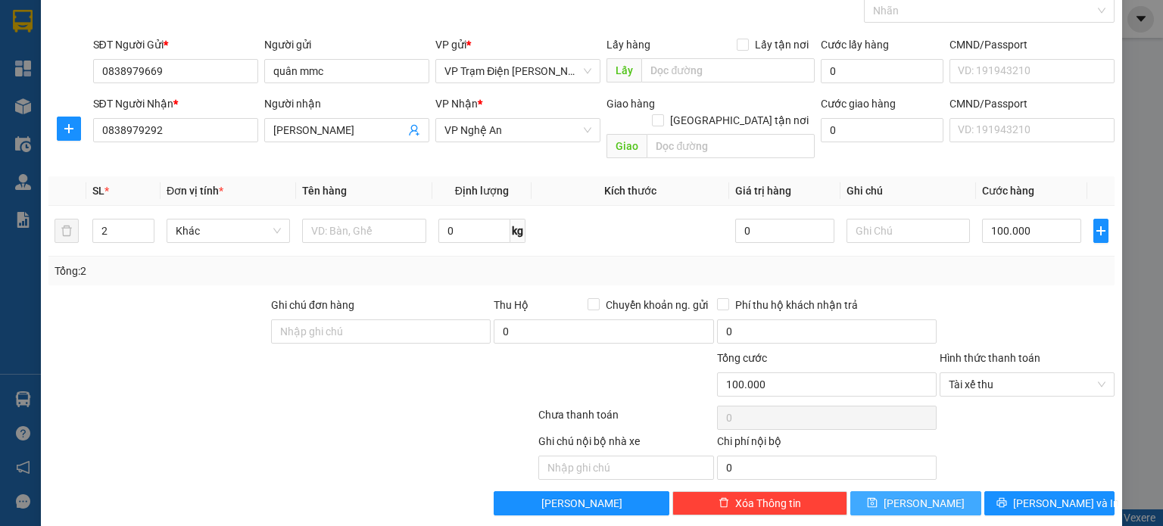
click at [877, 491] on button "[PERSON_NAME]" at bounding box center [915, 503] width 131 height 24
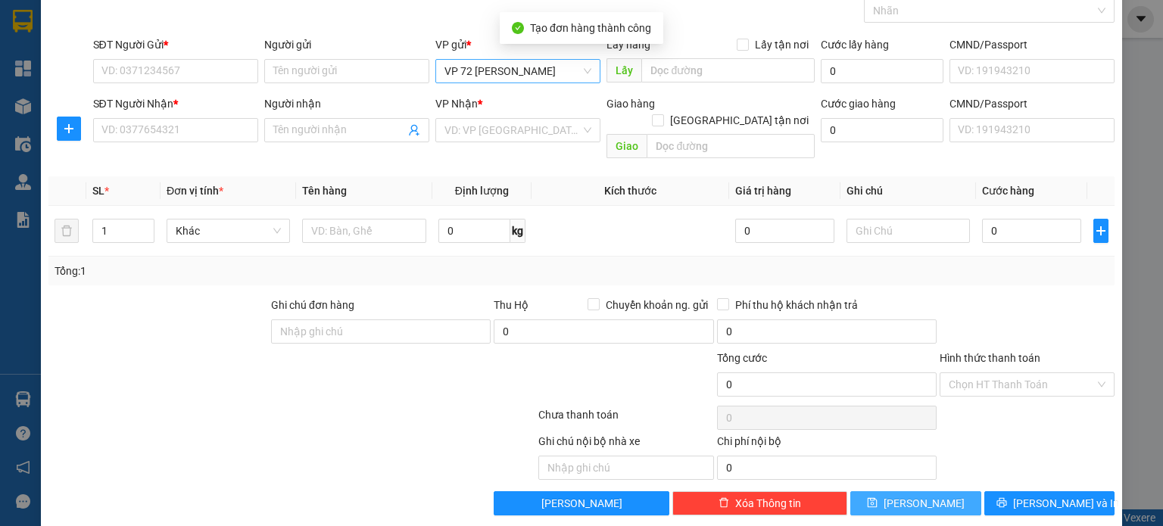
click at [566, 80] on span "VP 72 [PERSON_NAME]" at bounding box center [517, 71] width 147 height 23
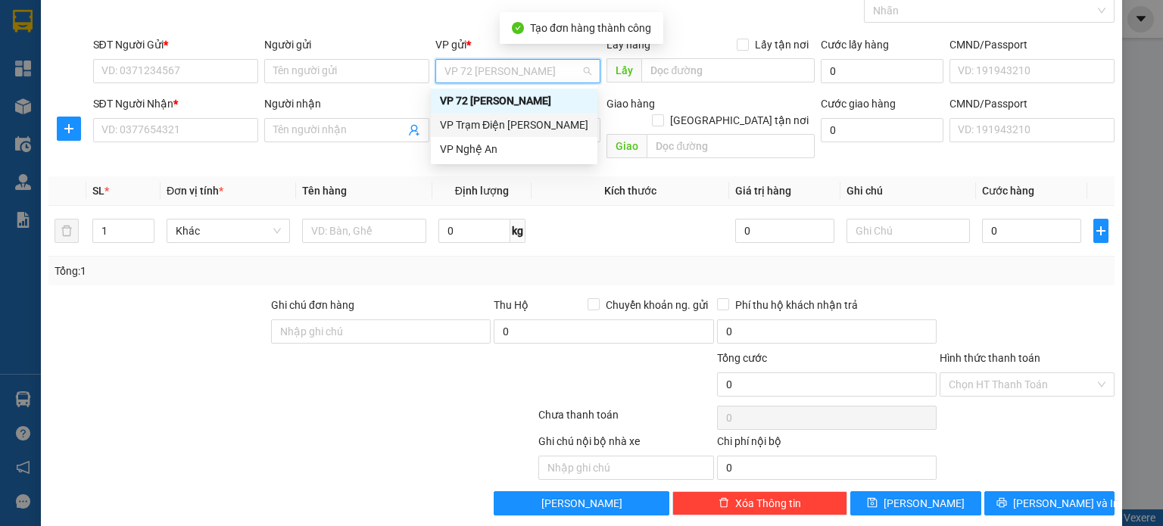
click at [562, 129] on div "VP Trạm Điện [PERSON_NAME]" at bounding box center [514, 125] width 148 height 17
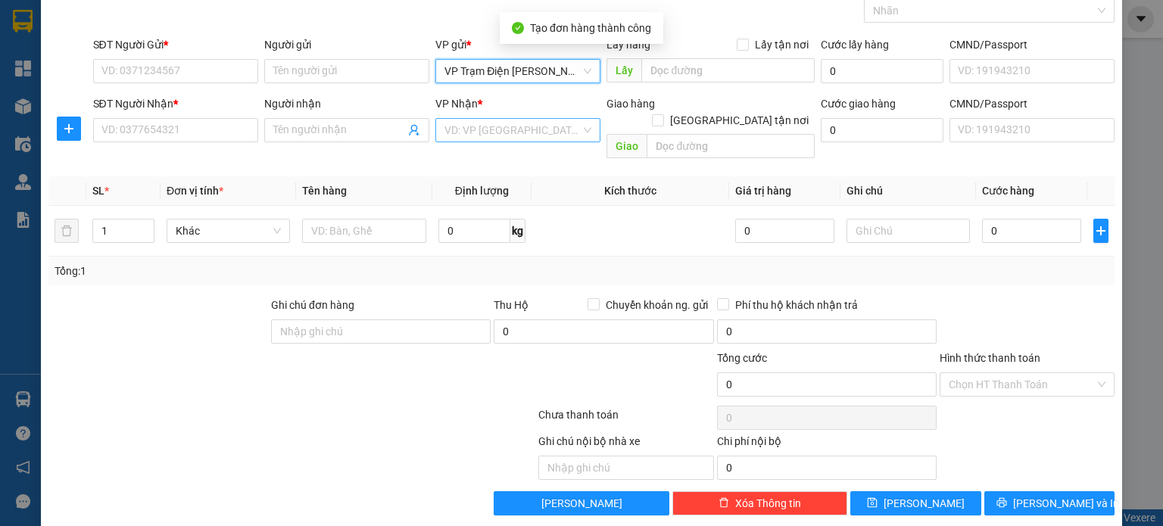
click at [557, 132] on input "search" at bounding box center [512, 130] width 136 height 23
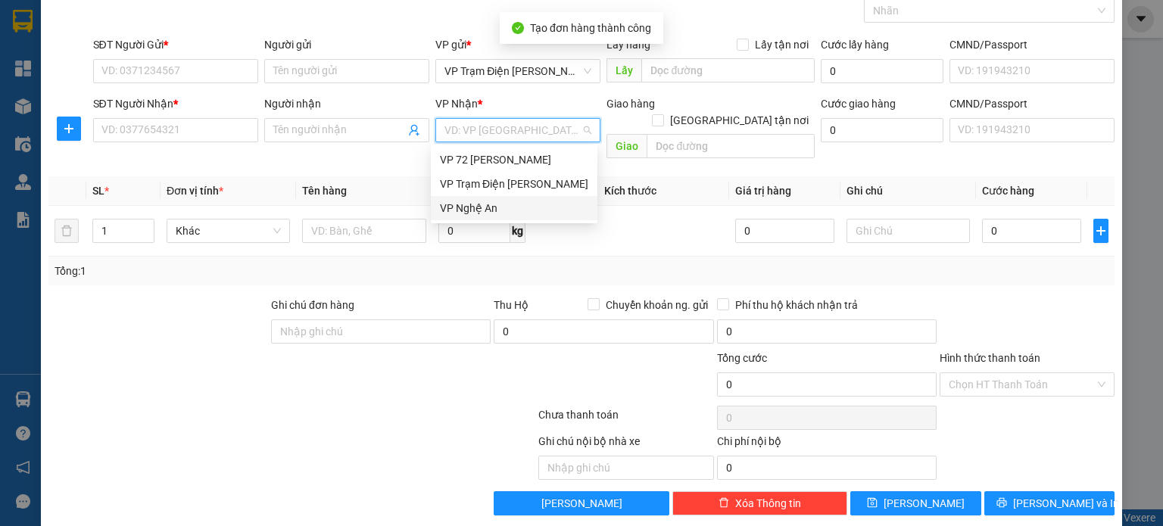
click at [505, 210] on div "VP Nghệ An" at bounding box center [514, 208] width 148 height 17
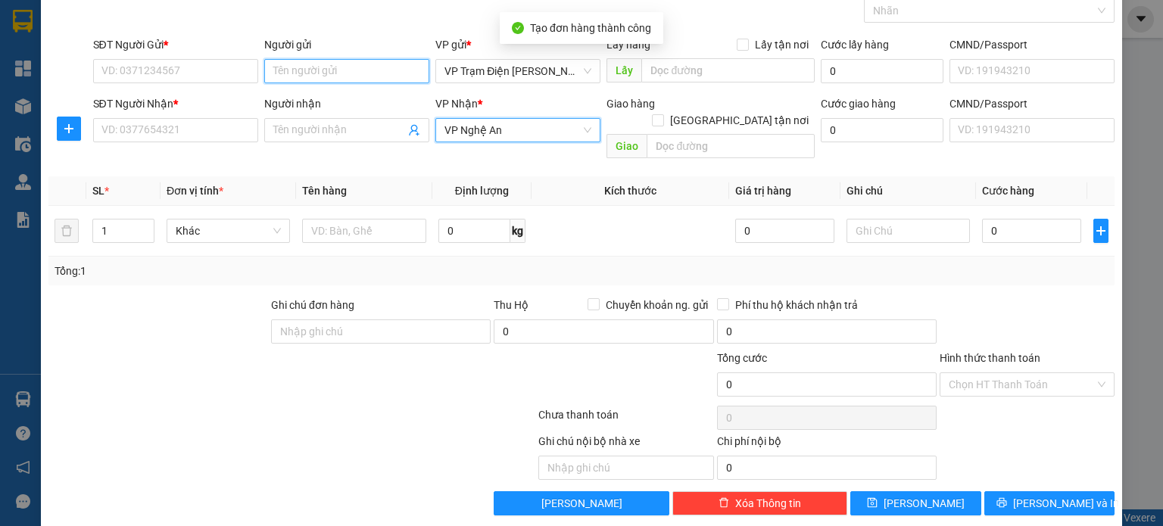
click at [378, 71] on input "Người gửi" at bounding box center [346, 71] width 165 height 24
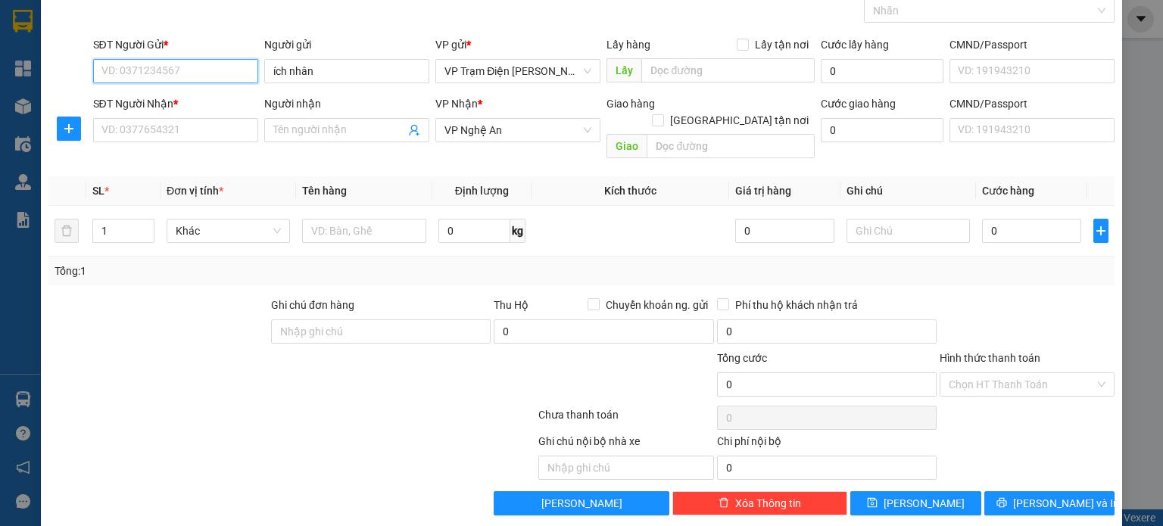
click at [208, 69] on input "SĐT Người Gửi *" at bounding box center [175, 71] width 165 height 24
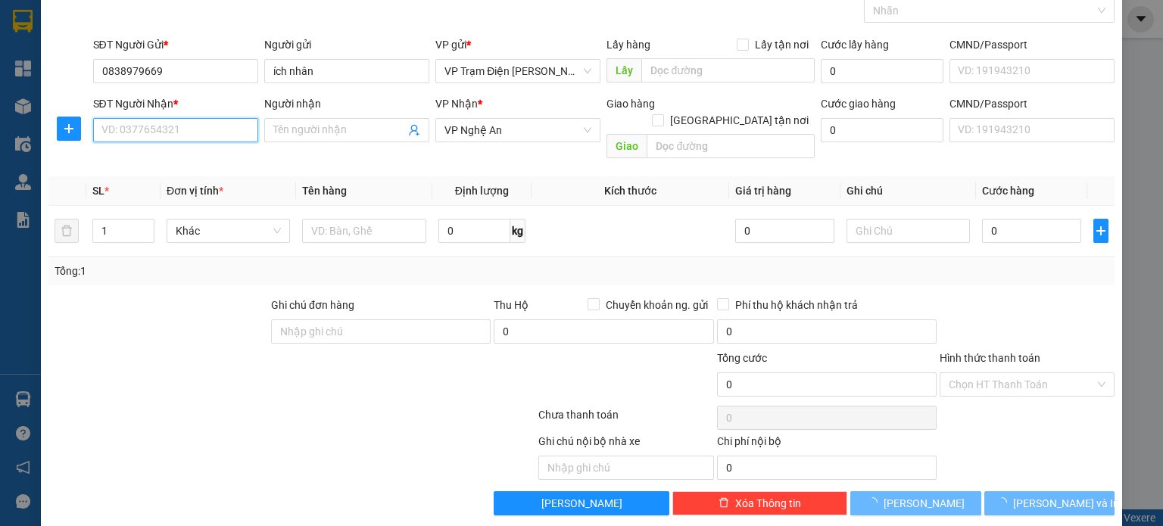
click at [151, 124] on input "SĐT Người Nhận *" at bounding box center [175, 130] width 165 height 24
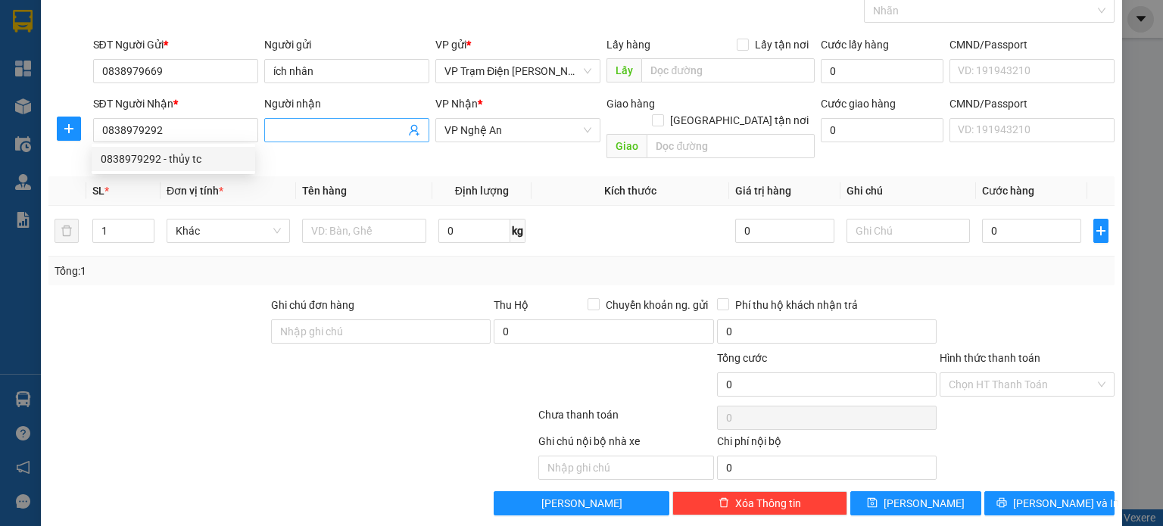
click at [347, 126] on input "Người nhận" at bounding box center [339, 130] width 132 height 17
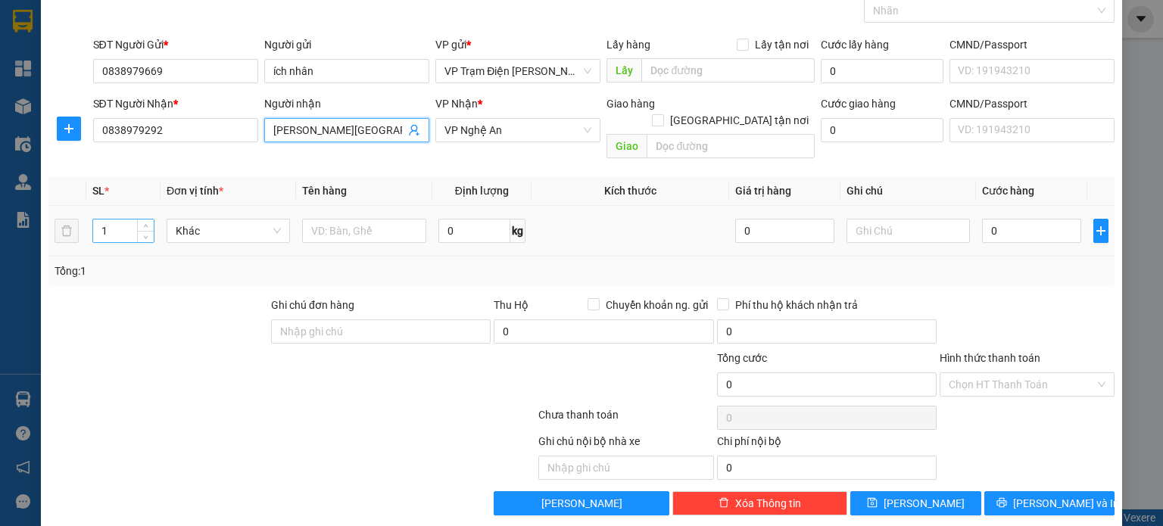
click at [130, 220] on input "1" at bounding box center [123, 231] width 61 height 23
click at [145, 225] on icon "up" at bounding box center [145, 227] width 5 height 5
click at [394, 219] on input "text" at bounding box center [364, 231] width 124 height 24
click at [1004, 219] on input "0" at bounding box center [1031, 231] width 99 height 24
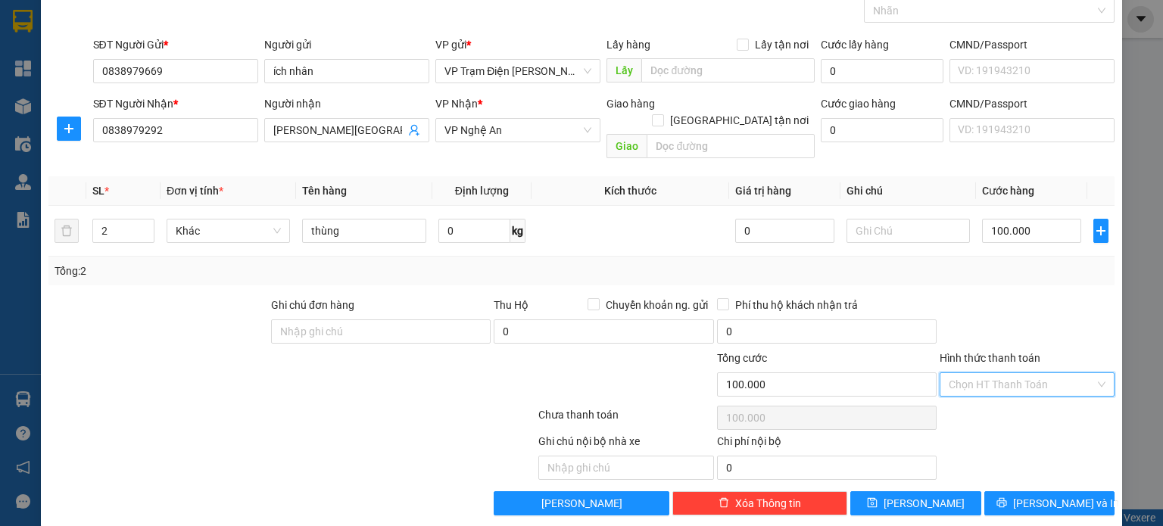
click at [1058, 373] on input "Hình thức thanh toán" at bounding box center [1021, 384] width 146 height 23
click at [1026, 398] on div "Tại văn phòng" at bounding box center [1016, 397] width 155 height 17
click at [917, 495] on span "[PERSON_NAME]" at bounding box center [923, 503] width 81 height 17
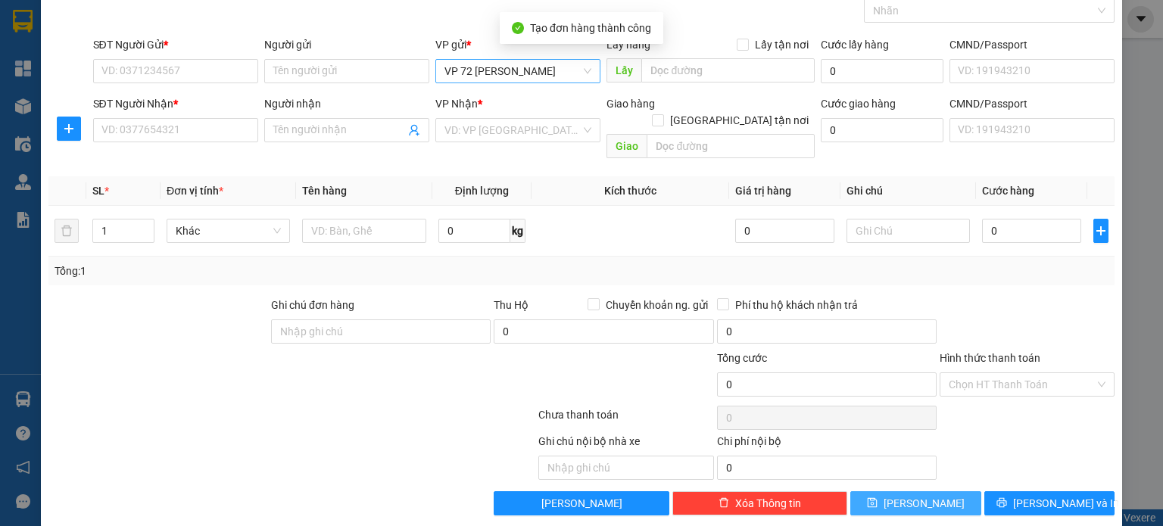
click at [583, 71] on span "VP 72 [PERSON_NAME]" at bounding box center [517, 71] width 147 height 23
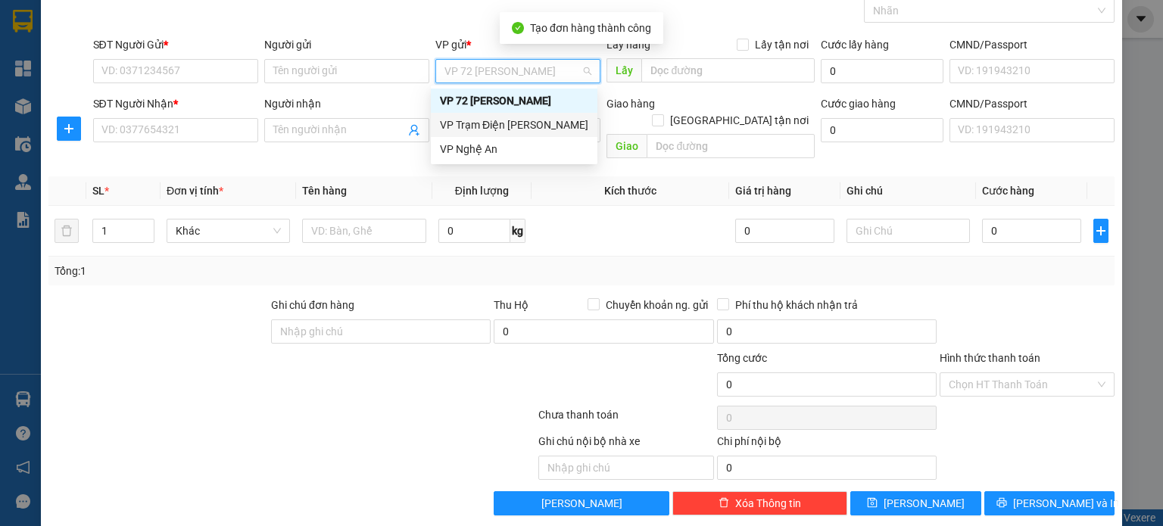
click at [522, 123] on div "VP Trạm Điện [PERSON_NAME]" at bounding box center [514, 125] width 148 height 17
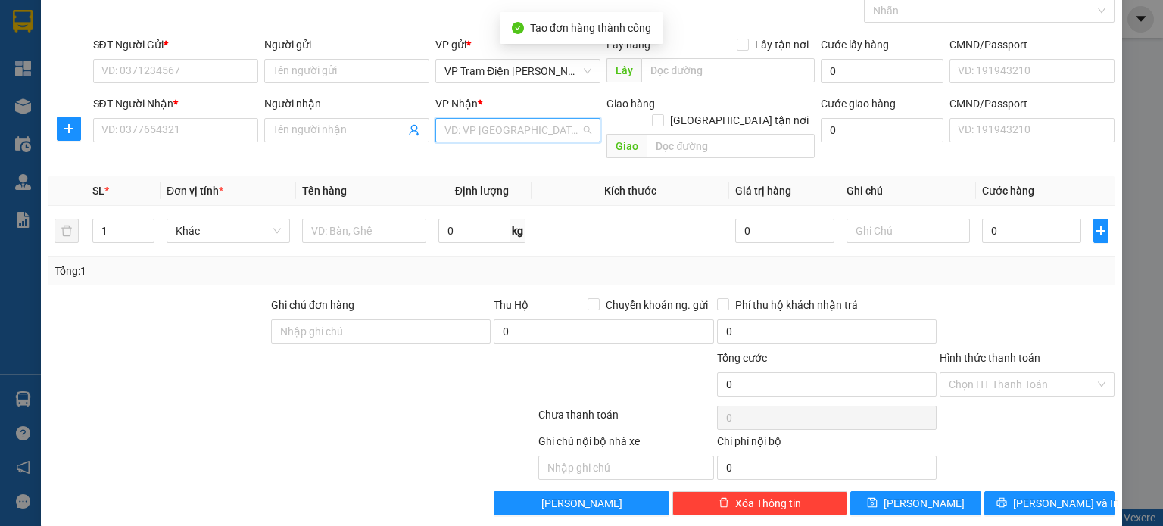
click at [522, 123] on input "search" at bounding box center [512, 130] width 136 height 23
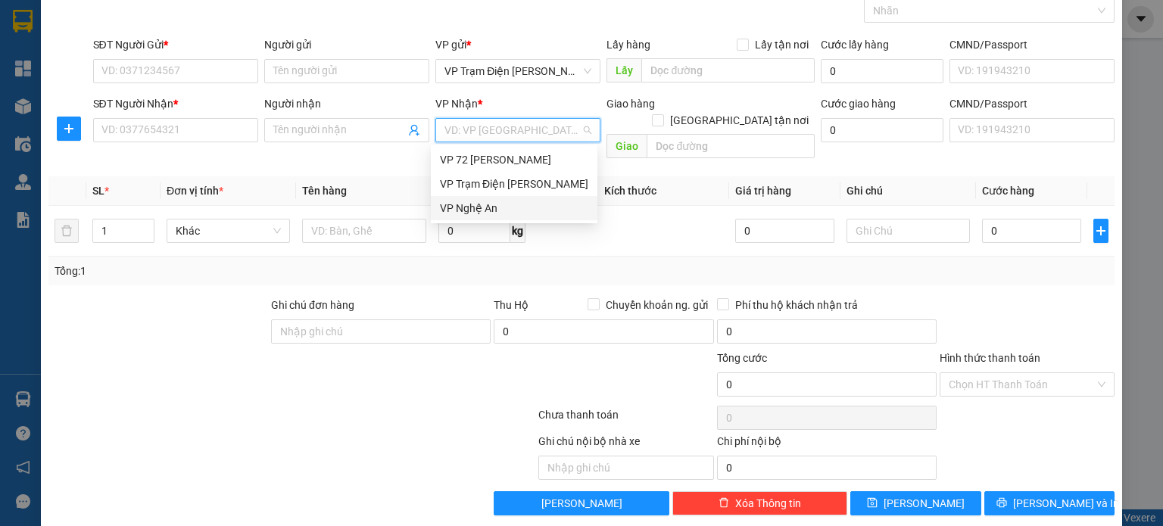
click at [500, 205] on div "VP Nghệ An" at bounding box center [514, 208] width 148 height 17
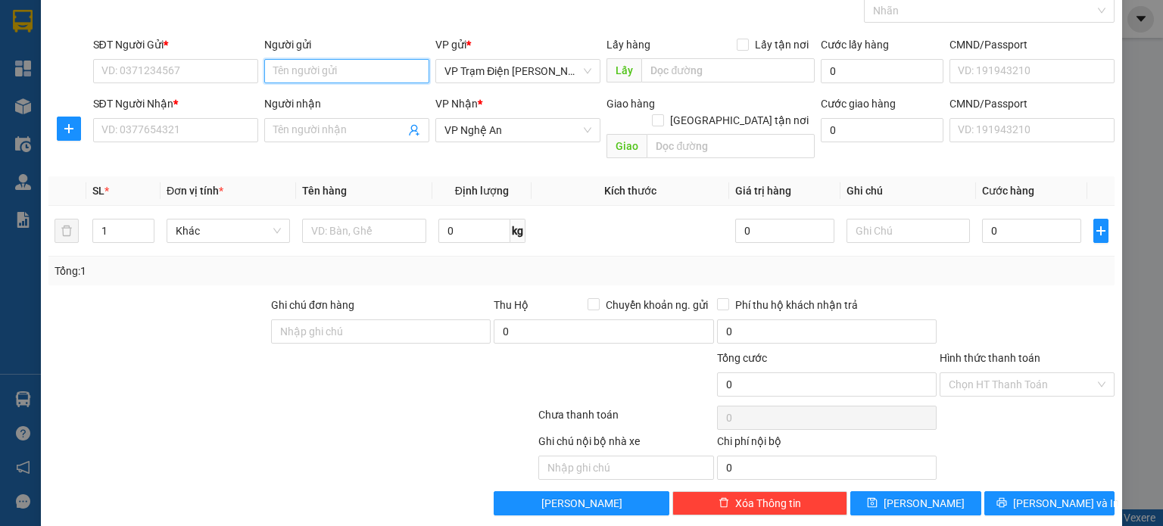
click at [357, 67] on input "Người gửi" at bounding box center [346, 71] width 165 height 24
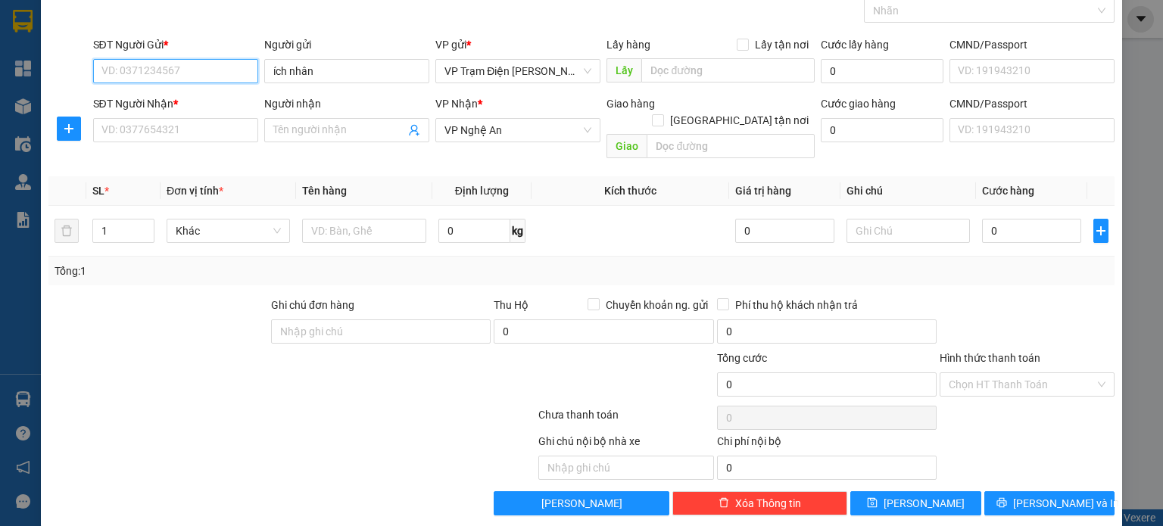
click at [167, 73] on input "SĐT Người Gửi *" at bounding box center [175, 71] width 165 height 24
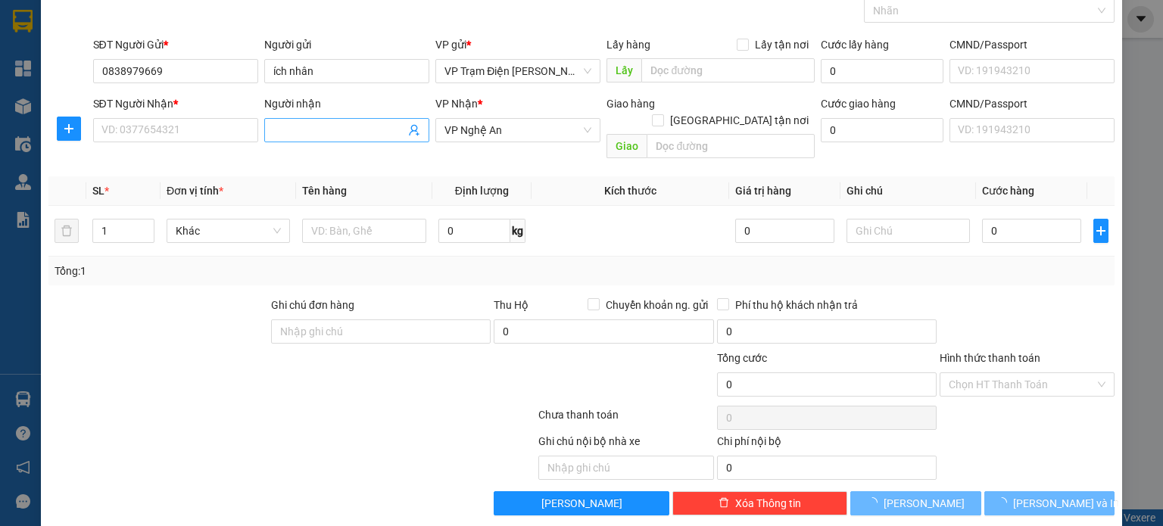
click at [372, 123] on input "Người nhận" at bounding box center [339, 130] width 132 height 17
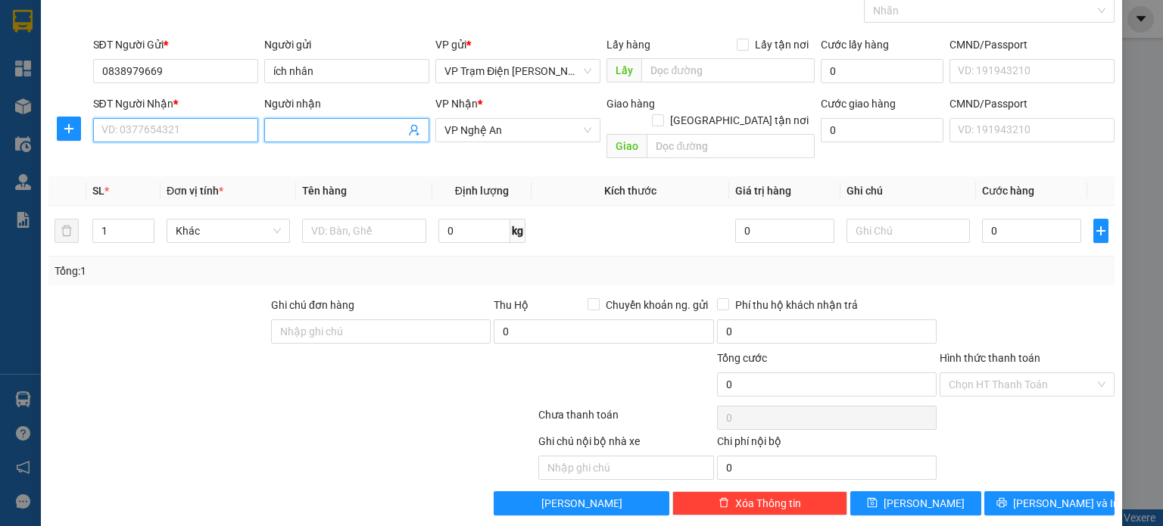
click at [167, 128] on input "SĐT Người Nhận *" at bounding box center [175, 130] width 165 height 24
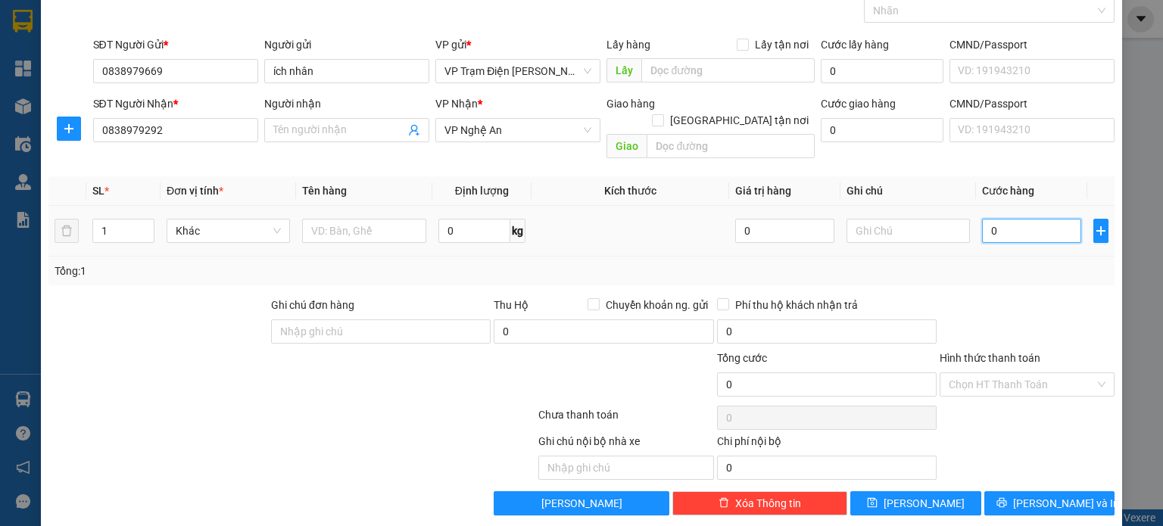
click at [1004, 219] on input "0" at bounding box center [1031, 231] width 99 height 24
click at [233, 403] on div at bounding box center [292, 418] width 490 height 30
click at [299, 128] on input "Người nhận" at bounding box center [339, 130] width 132 height 17
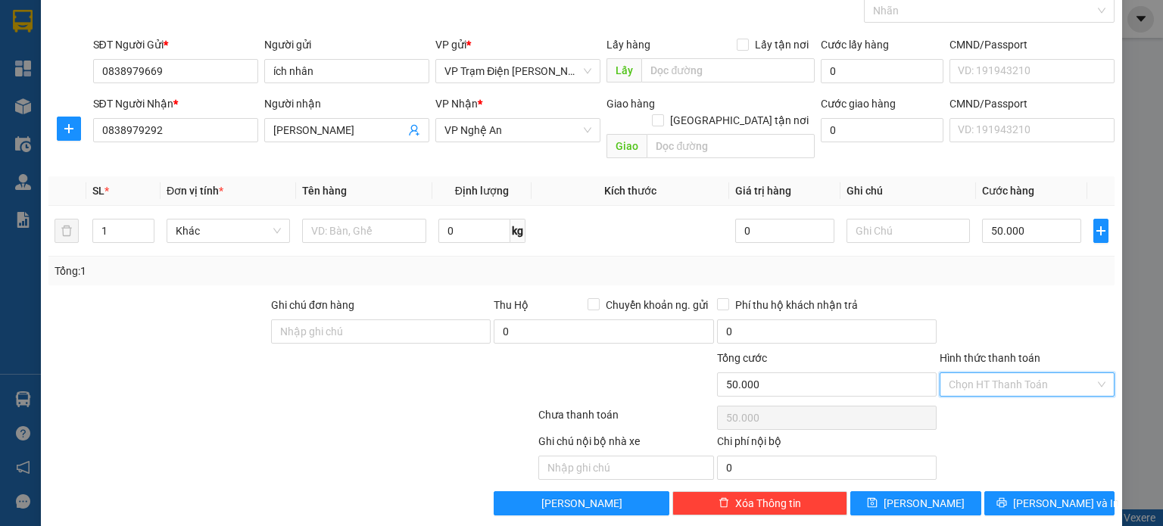
click at [998, 373] on input "Hình thức thanh toán" at bounding box center [1021, 384] width 146 height 23
click at [986, 391] on div "Tại văn phòng" at bounding box center [1016, 397] width 155 height 17
click at [980, 297] on div at bounding box center [1027, 323] width 178 height 53
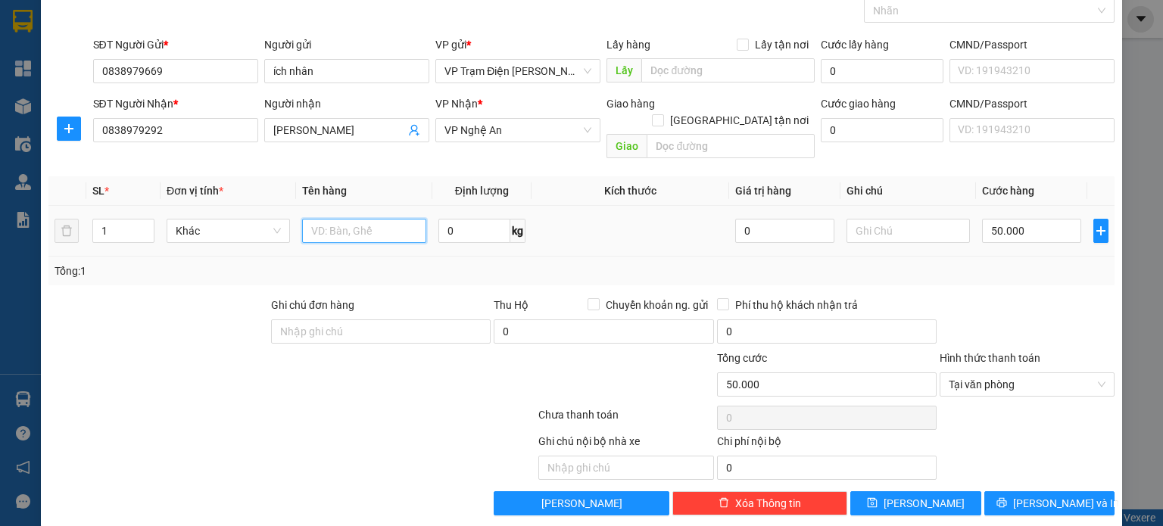
click at [357, 219] on input "text" at bounding box center [364, 231] width 124 height 24
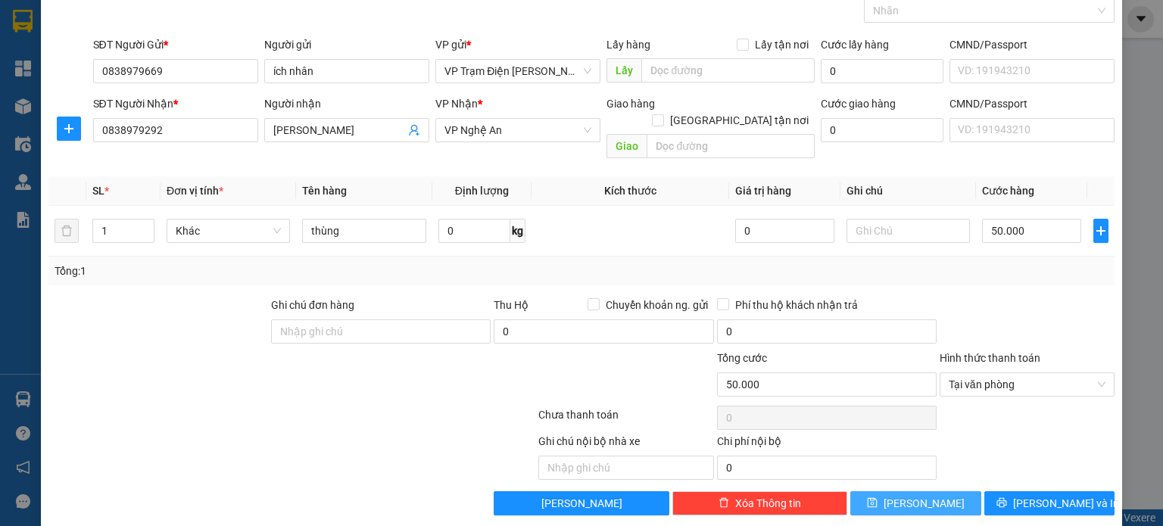
click at [937, 491] on button "[PERSON_NAME]" at bounding box center [915, 503] width 131 height 24
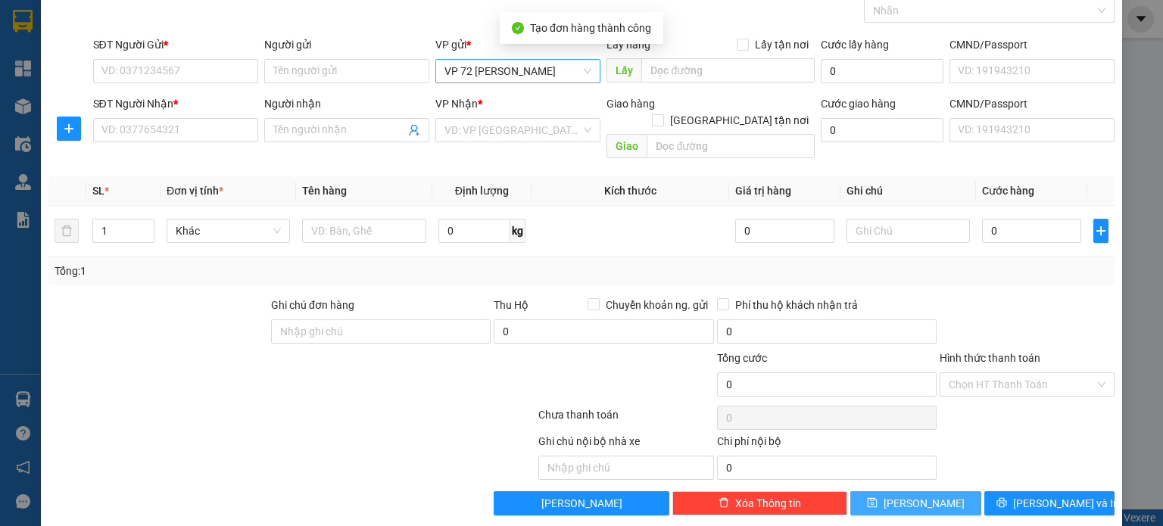
click at [504, 76] on span "VP 72 [PERSON_NAME]" at bounding box center [517, 71] width 147 height 23
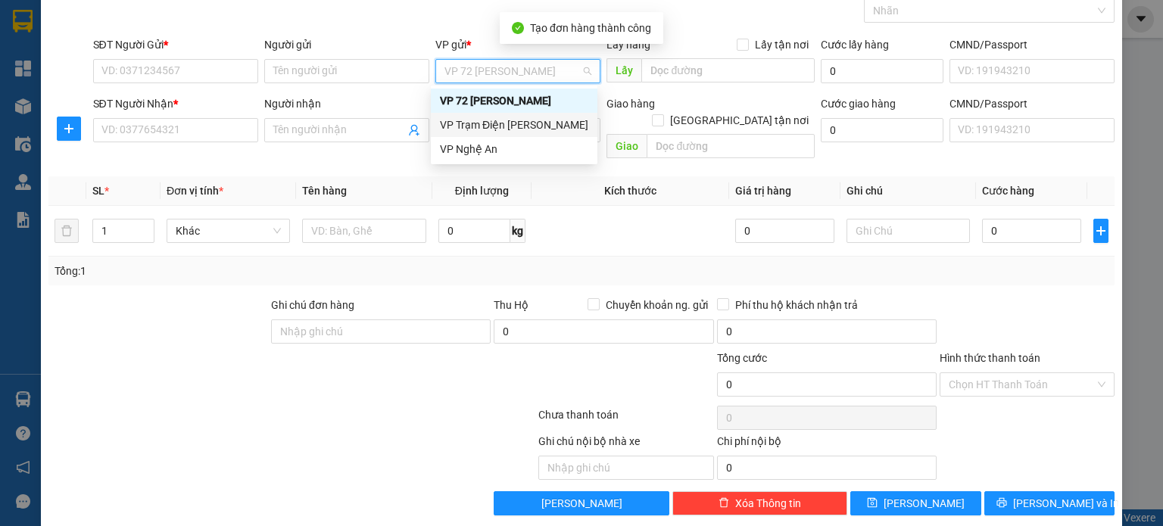
click at [507, 120] on div "VP Trạm Điện [PERSON_NAME]" at bounding box center [514, 125] width 148 height 17
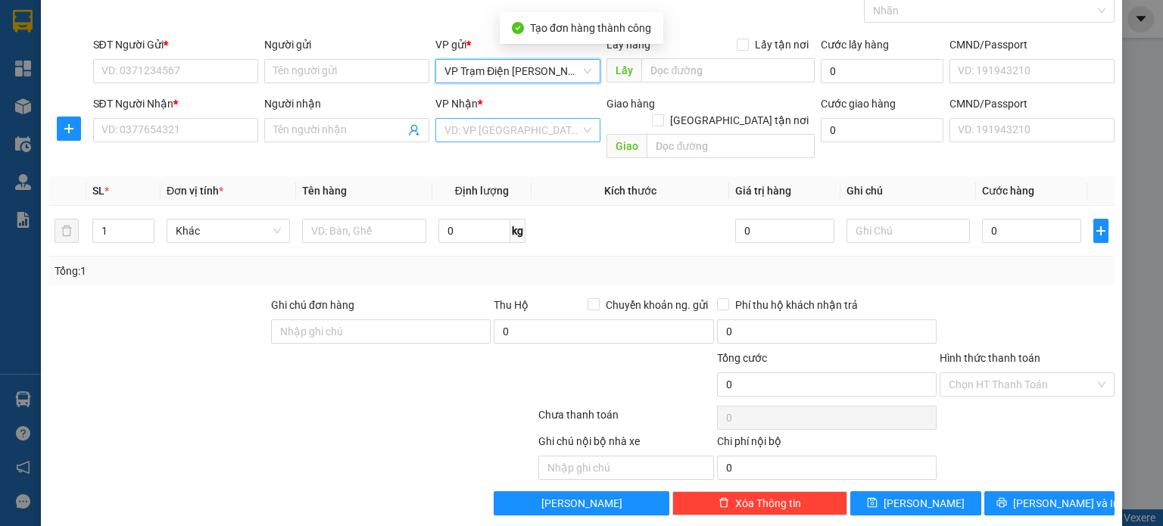
click at [506, 126] on input "search" at bounding box center [512, 130] width 136 height 23
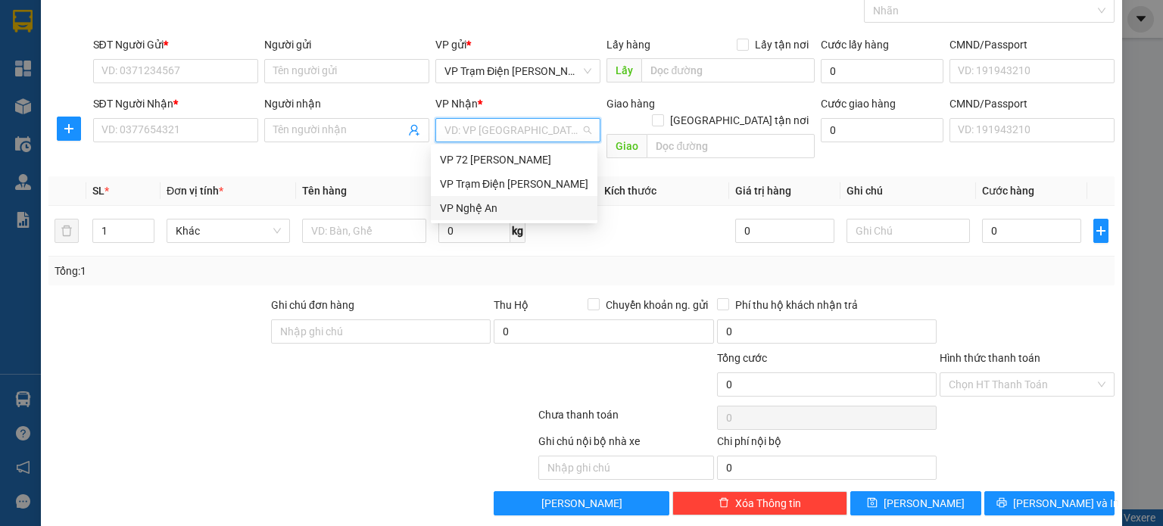
click at [513, 199] on div "VP Nghệ An" at bounding box center [514, 208] width 167 height 24
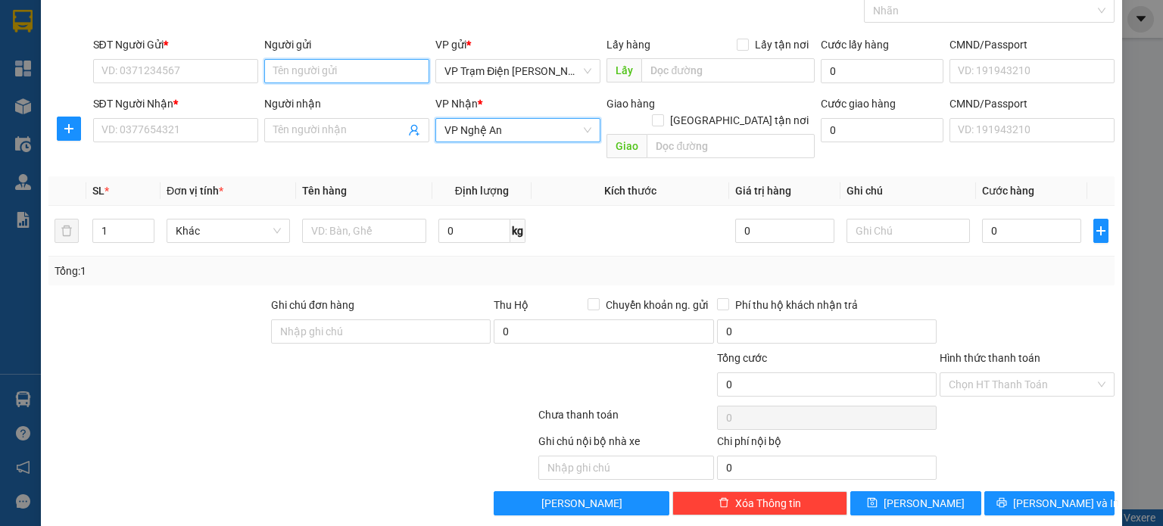
click at [391, 78] on input "Người gửi" at bounding box center [346, 71] width 165 height 24
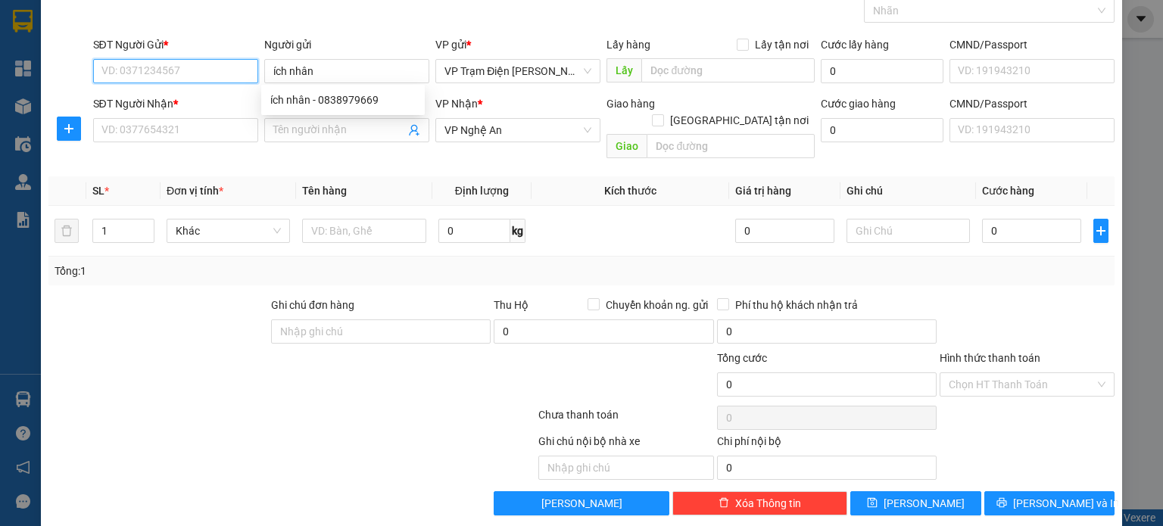
click at [221, 78] on input "SĐT Người Gửi *" at bounding box center [175, 71] width 165 height 24
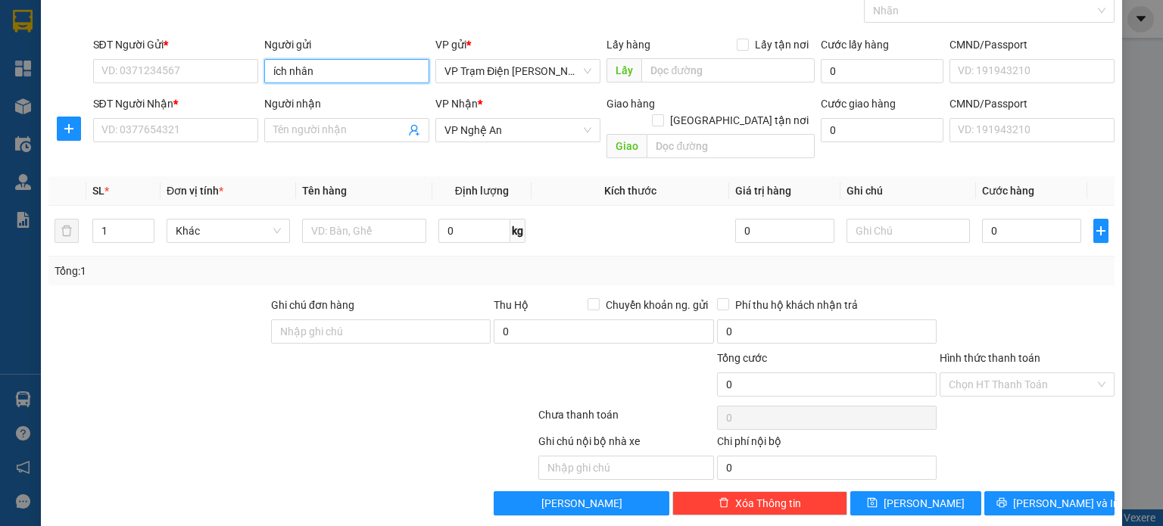
click at [319, 75] on input "ích nhân" at bounding box center [346, 71] width 165 height 24
click at [363, 103] on div "ích nhân - 0838979669" at bounding box center [342, 100] width 145 height 17
click at [339, 122] on input "Người nhận" at bounding box center [339, 130] width 132 height 17
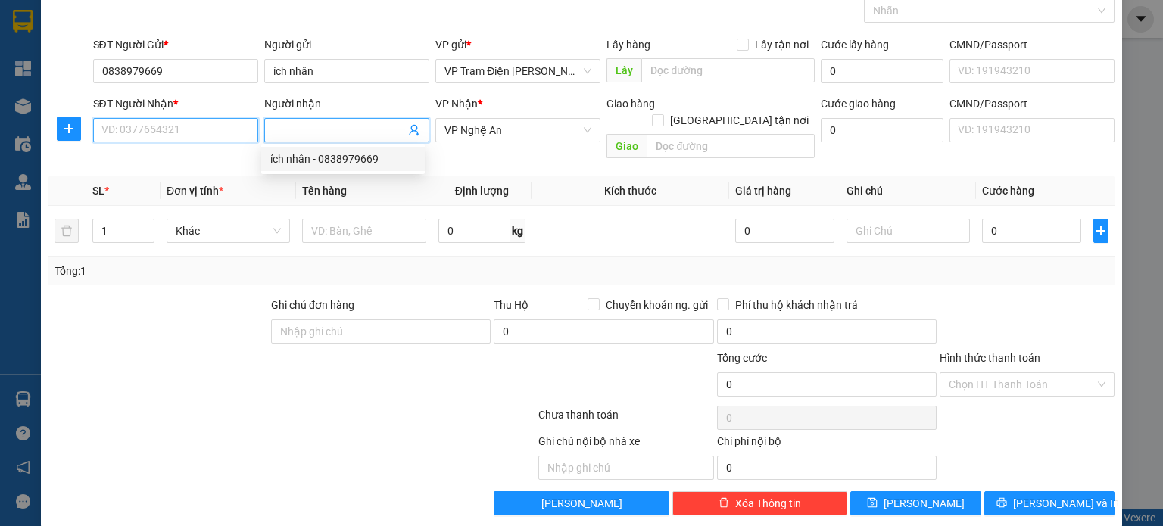
click at [179, 131] on input "SĐT Người Nhận *" at bounding box center [175, 130] width 165 height 24
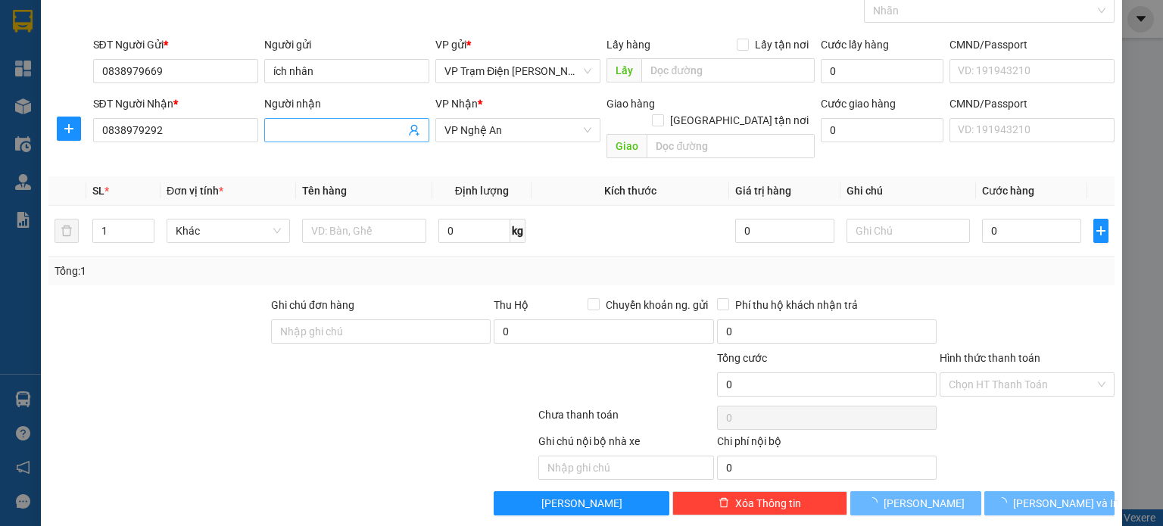
click at [319, 126] on input "Người nhận" at bounding box center [339, 130] width 132 height 17
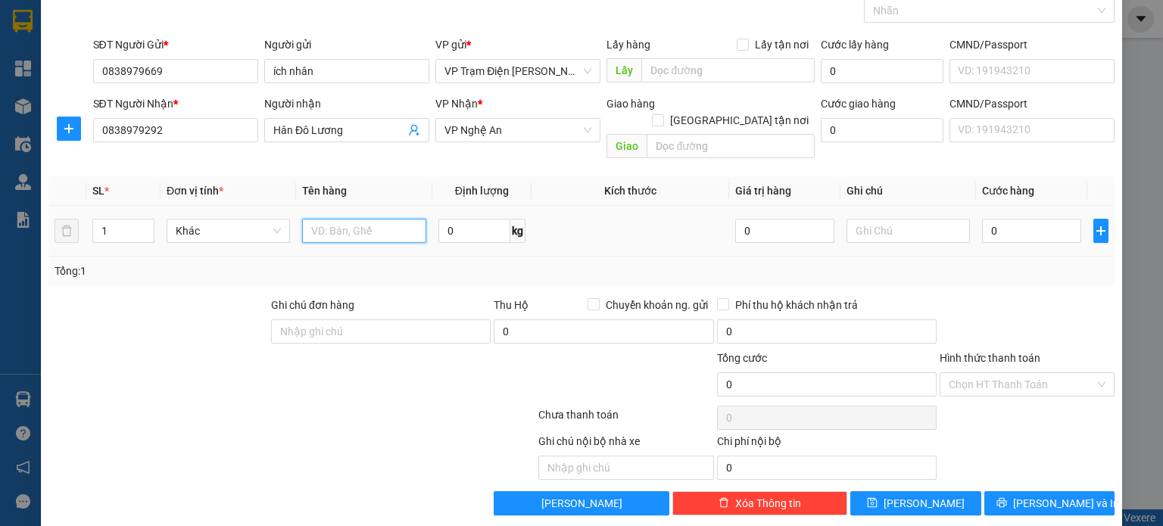
click at [374, 219] on input "text" at bounding box center [364, 231] width 124 height 24
click at [1008, 219] on input "0" at bounding box center [1031, 231] width 99 height 24
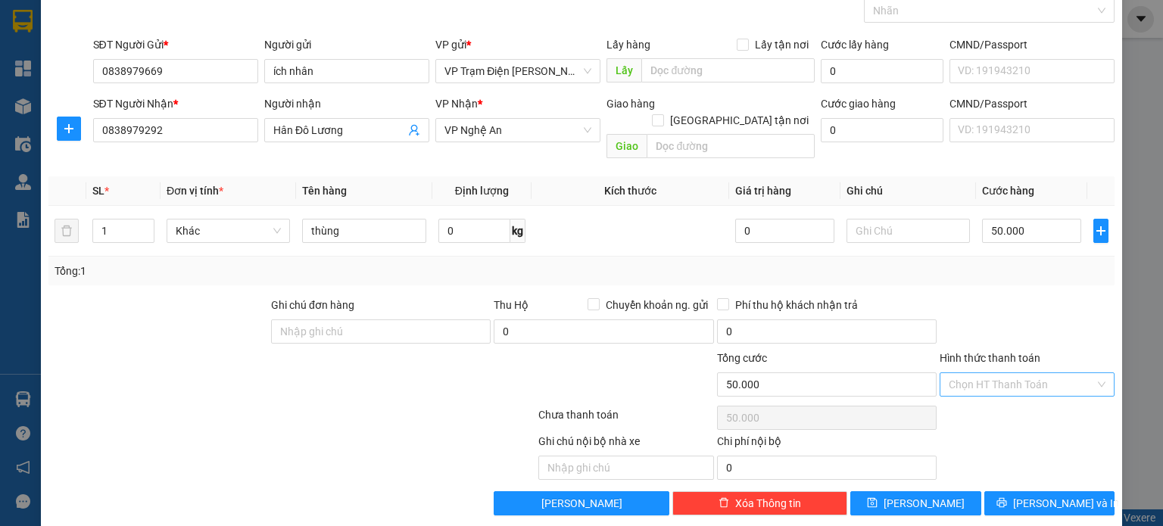
click at [1024, 373] on input "Hình thức thanh toán" at bounding box center [1021, 384] width 146 height 23
click at [997, 389] on div "Tại văn phòng" at bounding box center [1016, 397] width 155 height 17
click at [877, 497] on icon "save" at bounding box center [872, 502] width 11 height 11
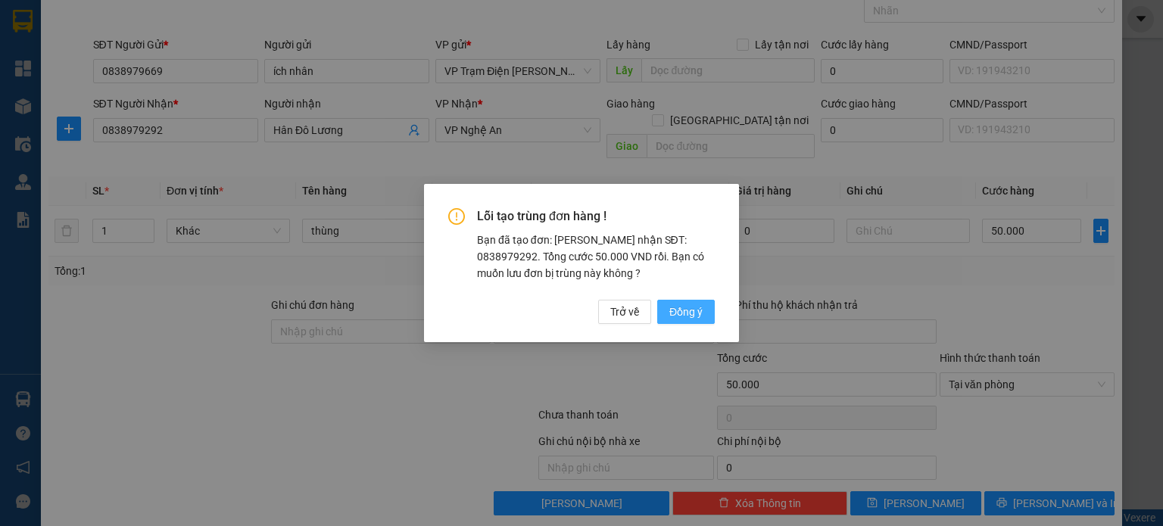
click at [673, 308] on span "Đồng ý" at bounding box center [685, 312] width 33 height 17
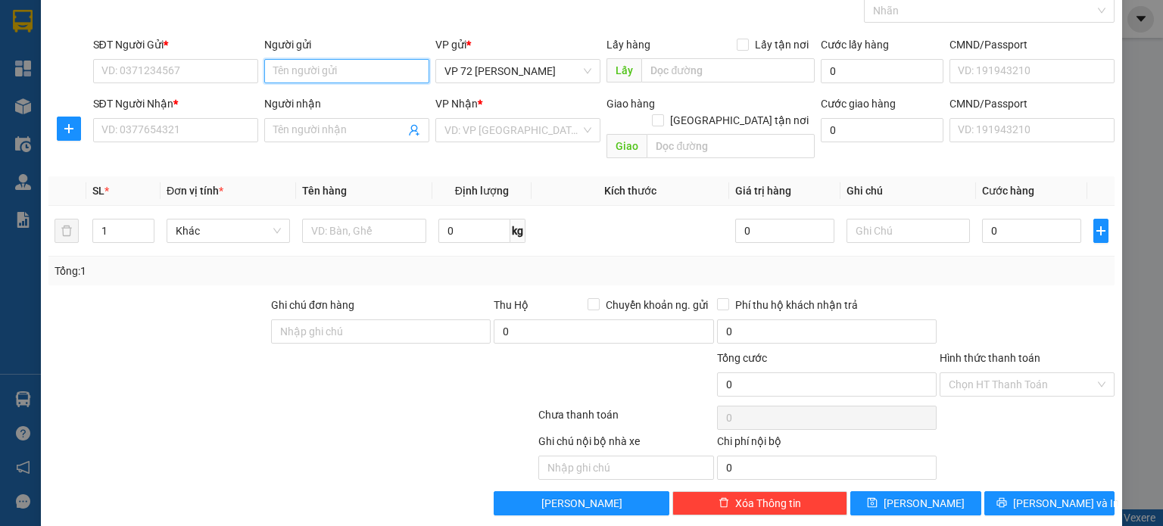
click at [401, 75] on input "Người gửi" at bounding box center [346, 71] width 165 height 24
click at [369, 99] on div "ích nhân - 0838979669" at bounding box center [342, 100] width 145 height 17
click at [366, 122] on input "Người nhận" at bounding box center [339, 130] width 132 height 17
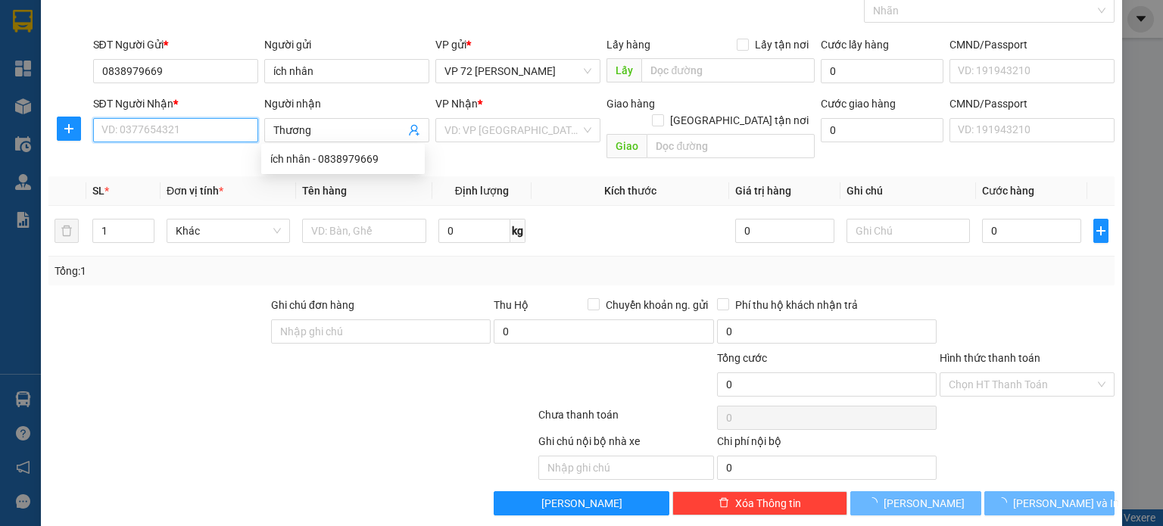
click at [179, 132] on input "SĐT Người Nhận *" at bounding box center [175, 130] width 165 height 24
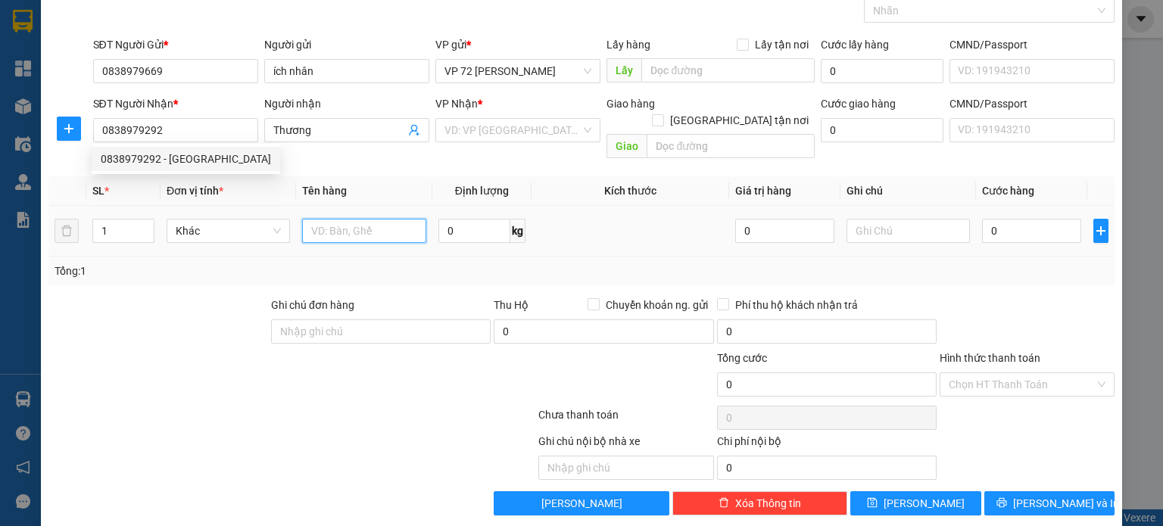
click at [330, 219] on input "text" at bounding box center [364, 231] width 124 height 24
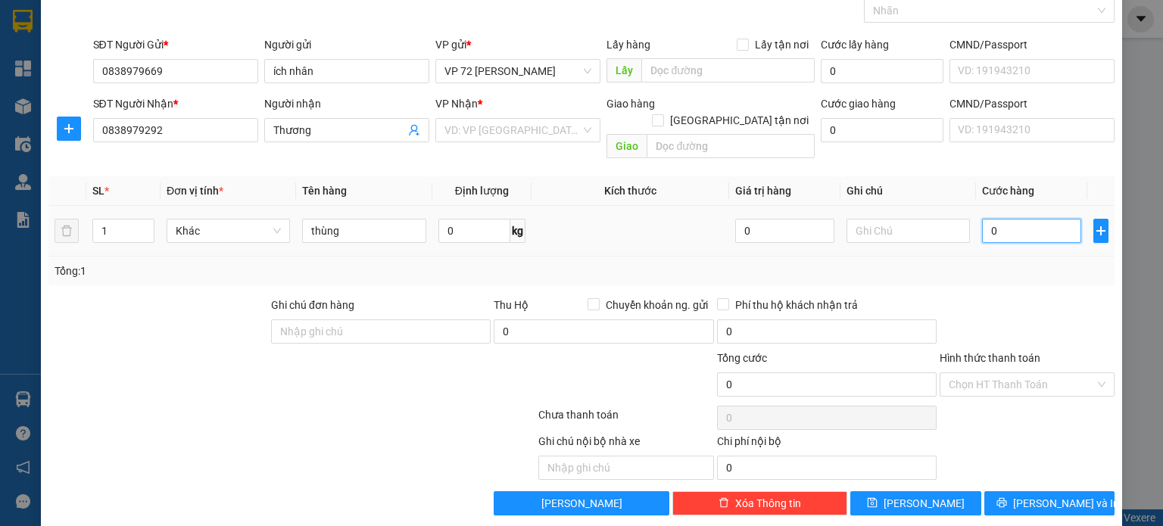
click at [1025, 219] on input "0" at bounding box center [1031, 231] width 99 height 24
click at [1014, 373] on input "Hình thức thanh toán" at bounding box center [1021, 384] width 146 height 23
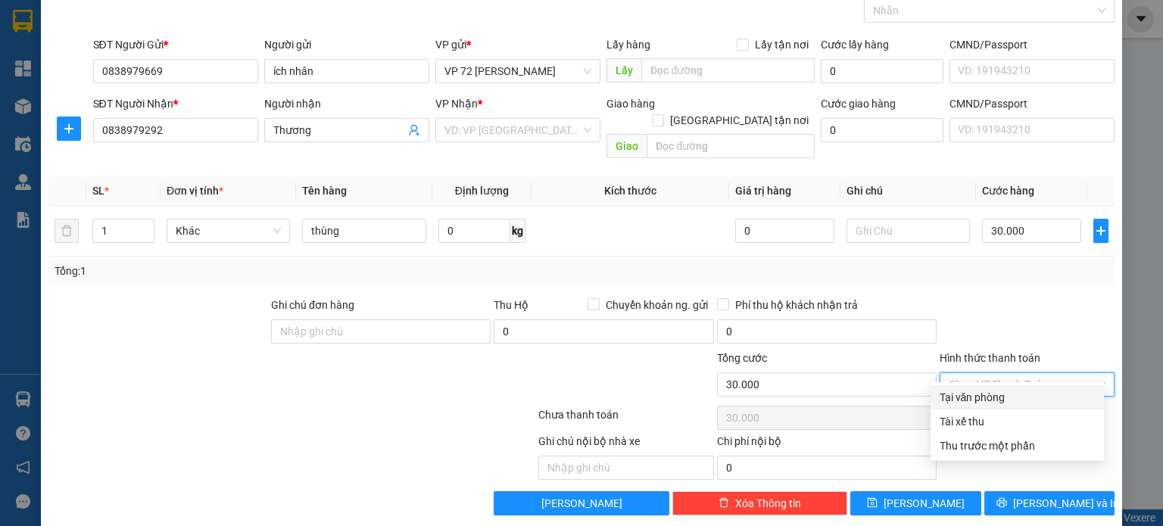
click at [972, 391] on div "Tại văn phòng" at bounding box center [1016, 397] width 155 height 17
drag, startPoint x: 523, startPoint y: 112, endPoint x: 523, endPoint y: 127, distance: 15.1
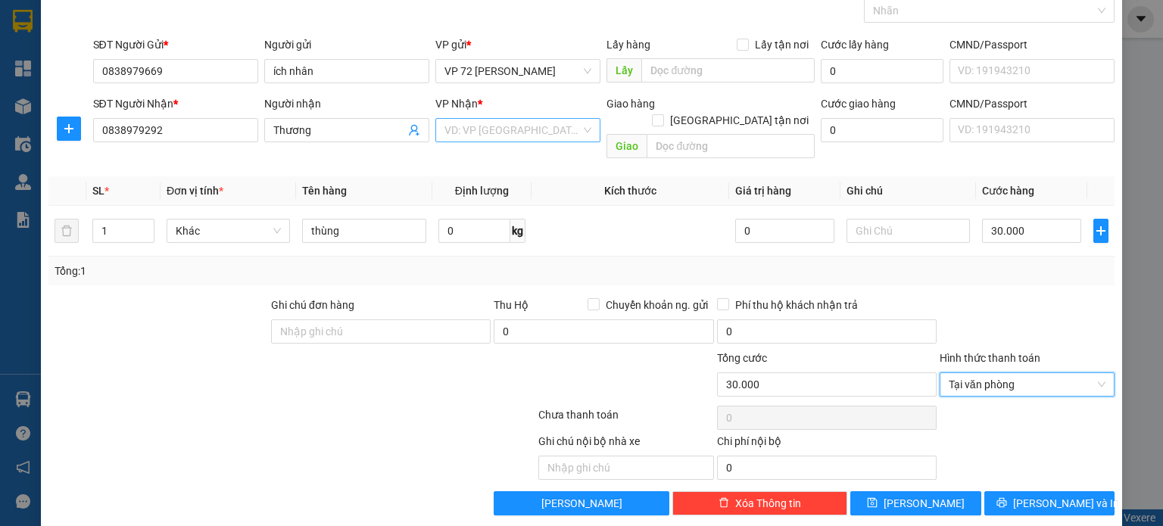
click at [523, 114] on div "VP Nhận *" at bounding box center [517, 106] width 165 height 23
click at [529, 129] on input "search" at bounding box center [512, 130] width 136 height 23
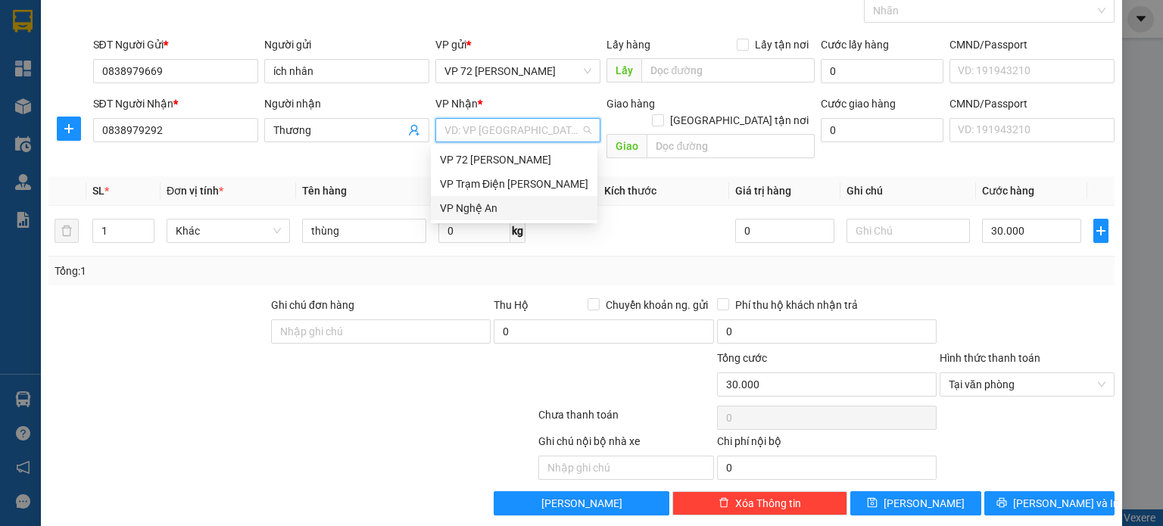
click at [508, 207] on div "VP Nghệ An" at bounding box center [514, 208] width 148 height 17
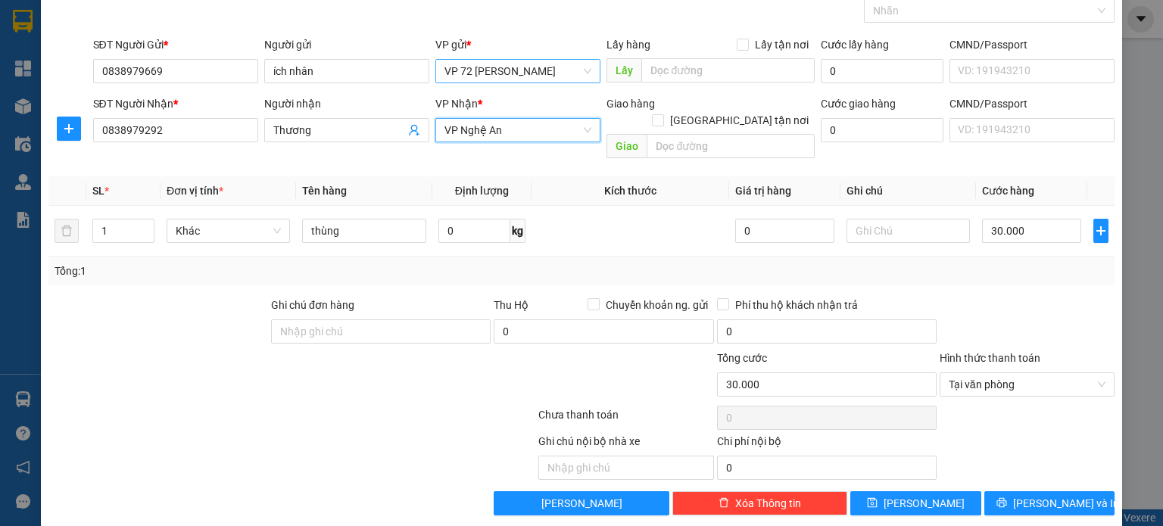
click at [531, 64] on span "VP 72 [PERSON_NAME]" at bounding box center [517, 71] width 147 height 23
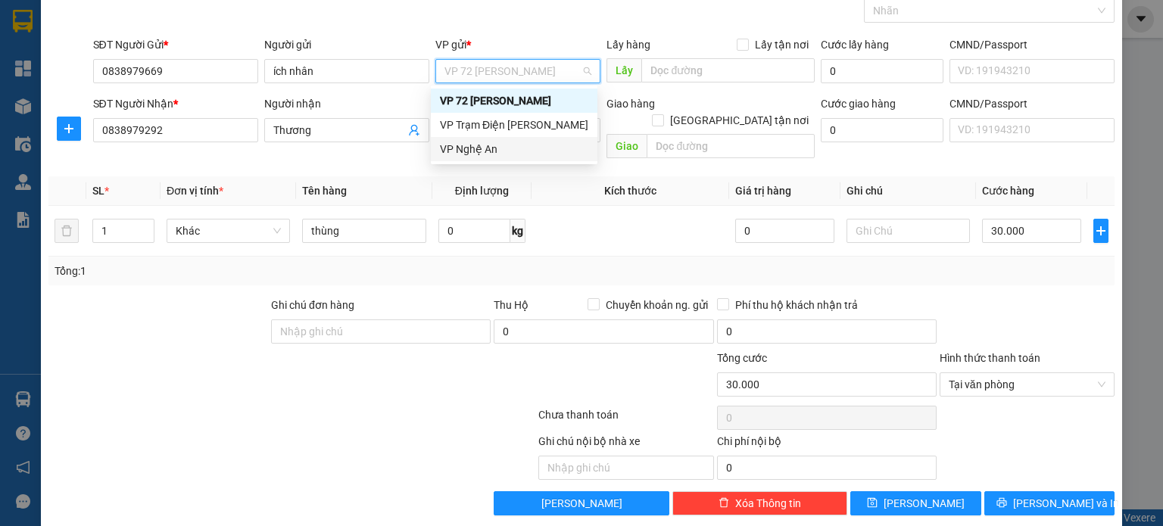
click at [534, 131] on div "VP Trạm Điện [PERSON_NAME]" at bounding box center [514, 125] width 148 height 17
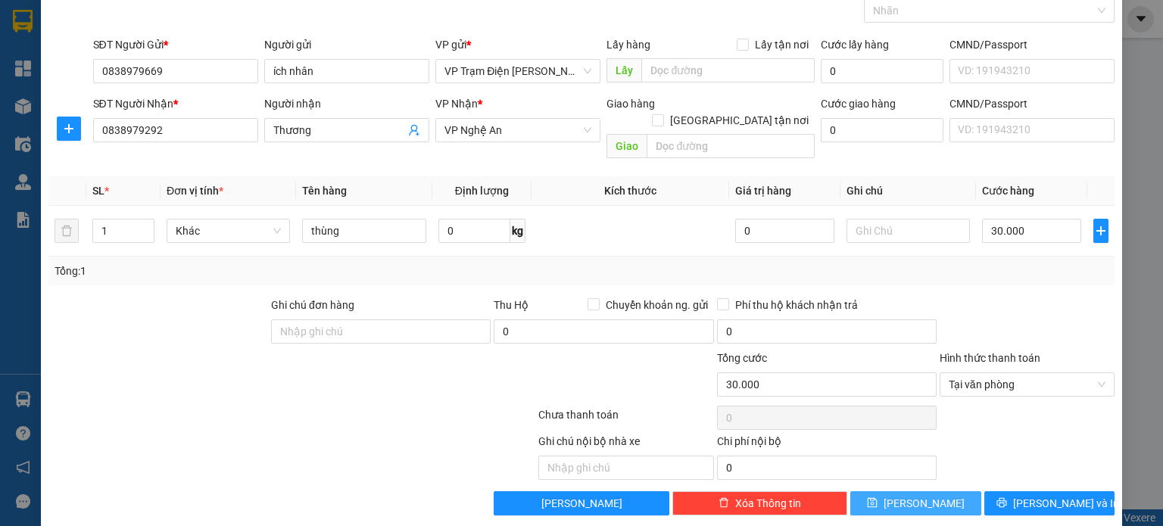
click at [903, 491] on button "[PERSON_NAME]" at bounding box center [915, 503] width 131 height 24
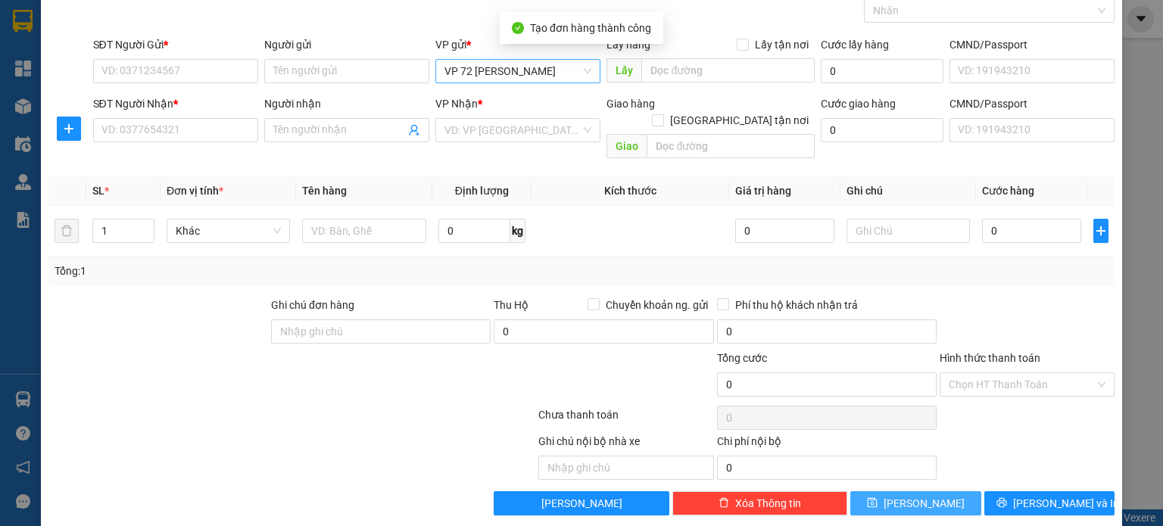
click at [572, 73] on span "VP 72 [PERSON_NAME]" at bounding box center [517, 71] width 147 height 23
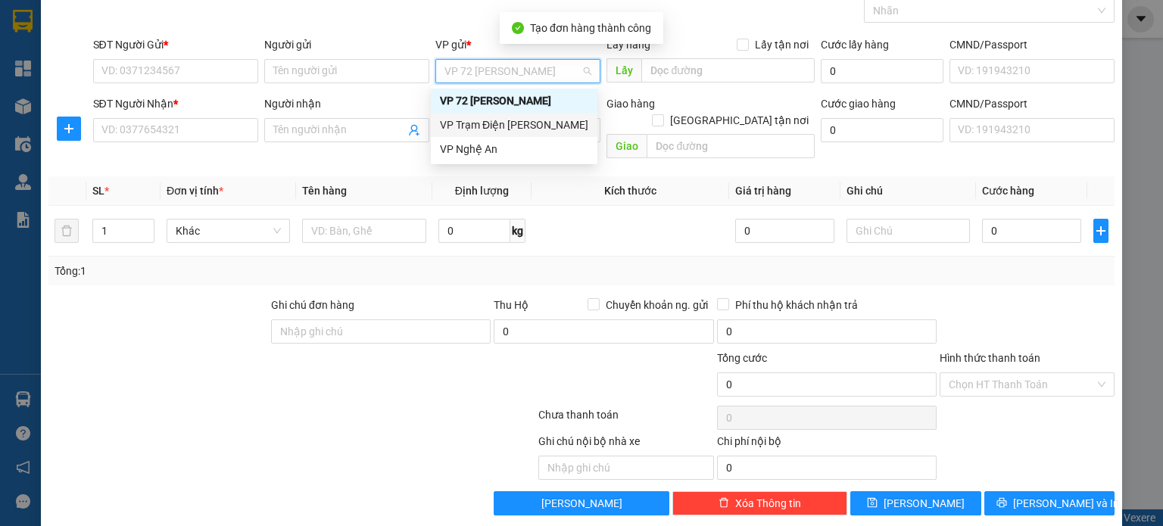
click at [547, 131] on div "VP Trạm Điện [PERSON_NAME]" at bounding box center [514, 125] width 148 height 17
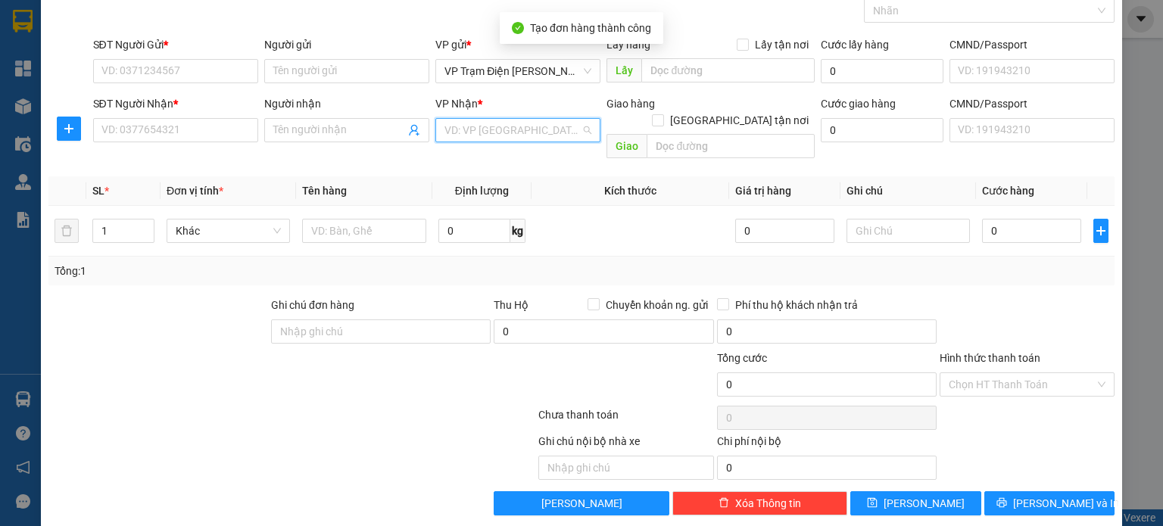
click at [539, 129] on input "search" at bounding box center [512, 130] width 136 height 23
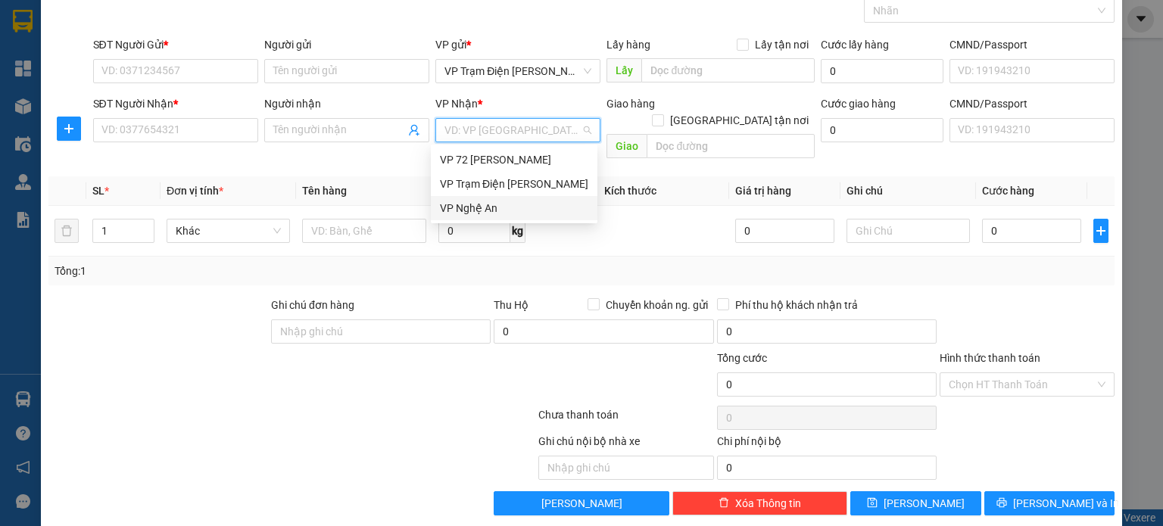
drag, startPoint x: 524, startPoint y: 207, endPoint x: 419, endPoint y: 105, distance: 146.7
click at [523, 207] on div "VP Nghệ An" at bounding box center [514, 208] width 148 height 17
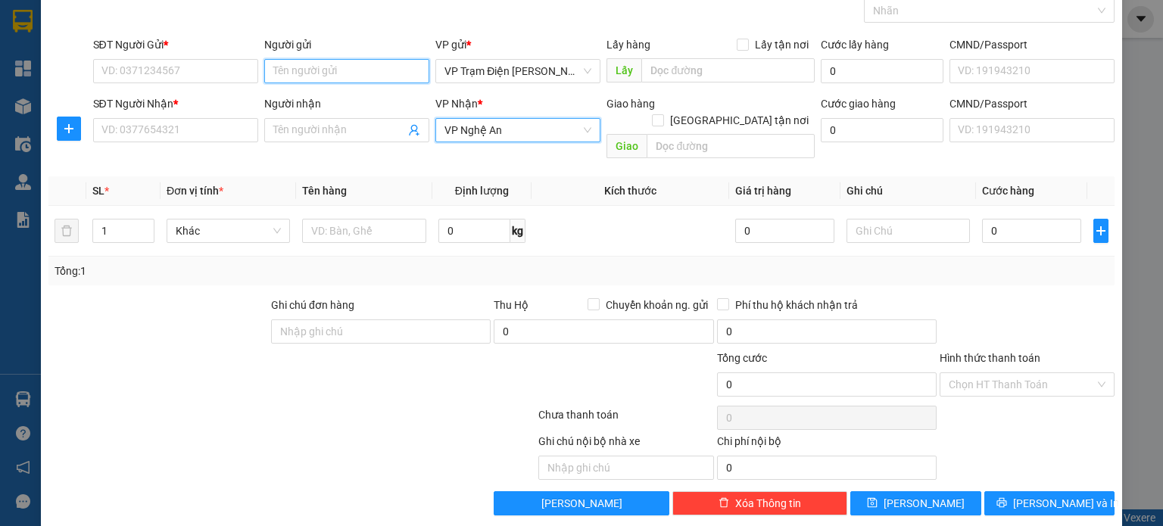
click at [367, 76] on input "Người gửi" at bounding box center [346, 71] width 165 height 24
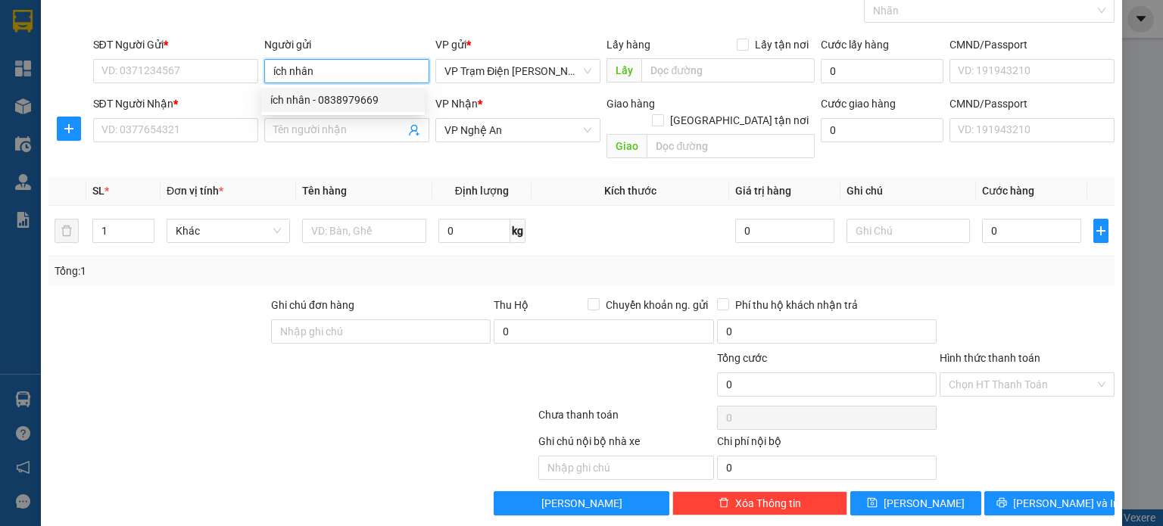
click at [378, 102] on div "ích nhân - 0838979669" at bounding box center [342, 100] width 145 height 17
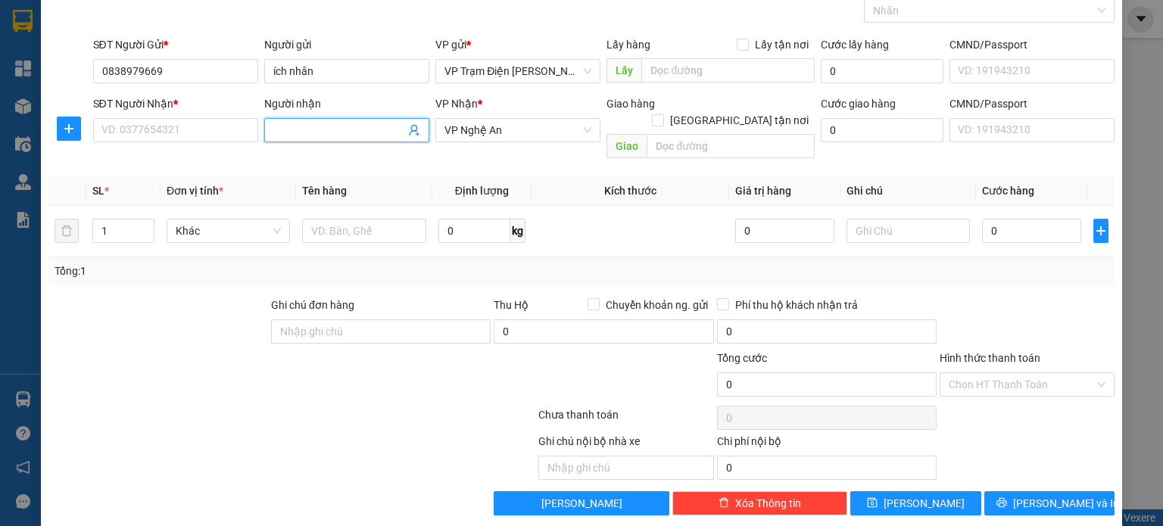
click at [349, 135] on input "Người nhận" at bounding box center [339, 130] width 132 height 17
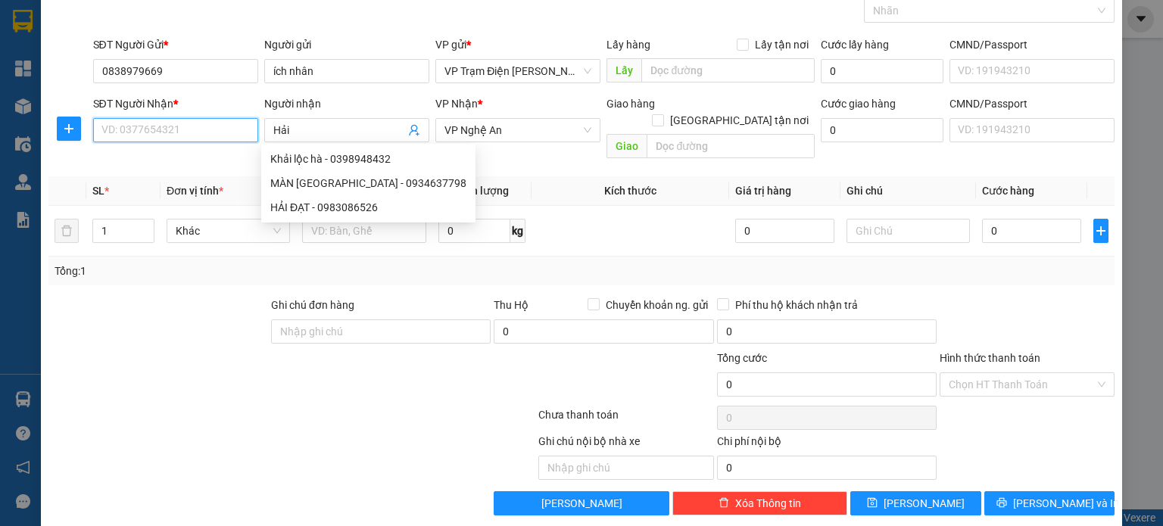
click at [159, 124] on input "SĐT Người Nhận *" at bounding box center [175, 130] width 165 height 24
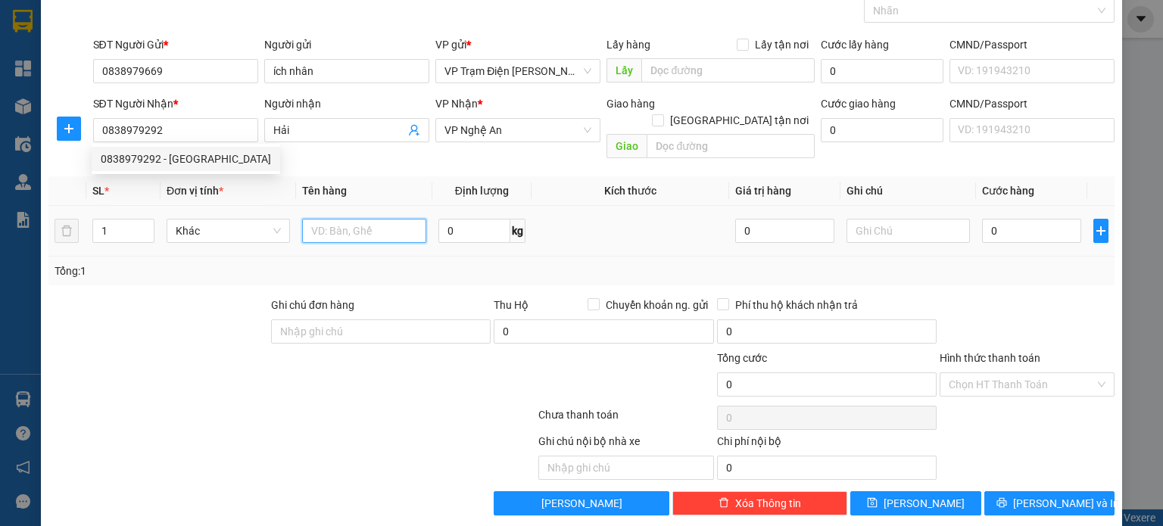
click at [353, 219] on input "text" at bounding box center [364, 231] width 124 height 24
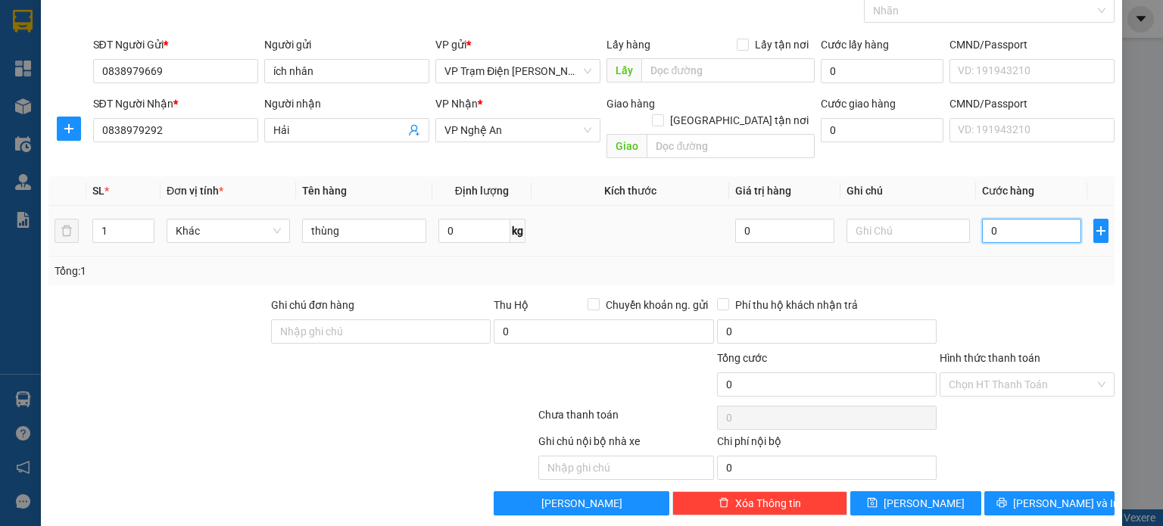
click at [1017, 219] on input "0" at bounding box center [1031, 231] width 99 height 24
click at [1057, 373] on input "Hình thức thanh toán" at bounding box center [1021, 384] width 146 height 23
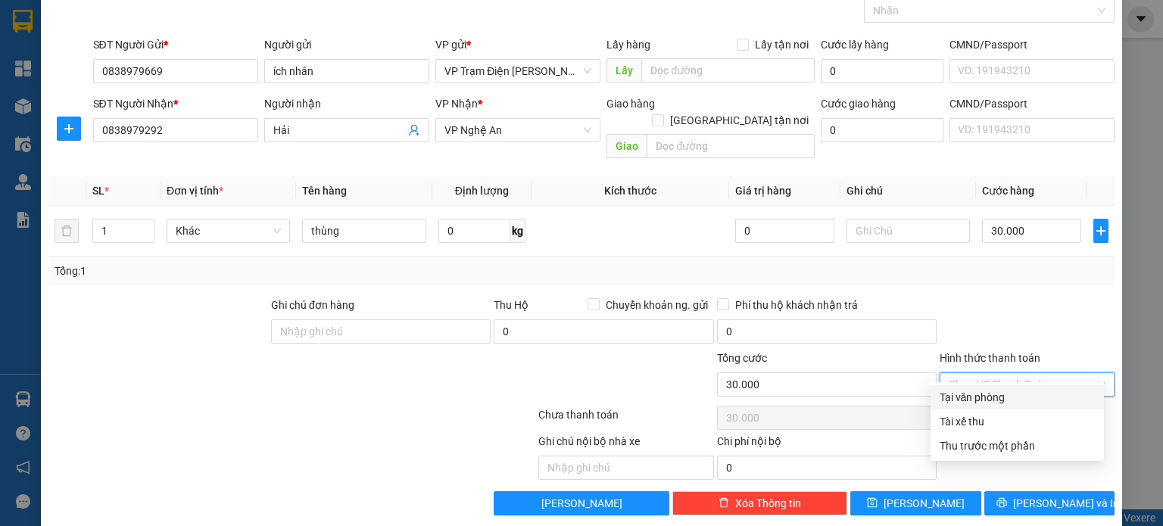
click at [1038, 393] on div "Tại văn phòng" at bounding box center [1016, 397] width 155 height 17
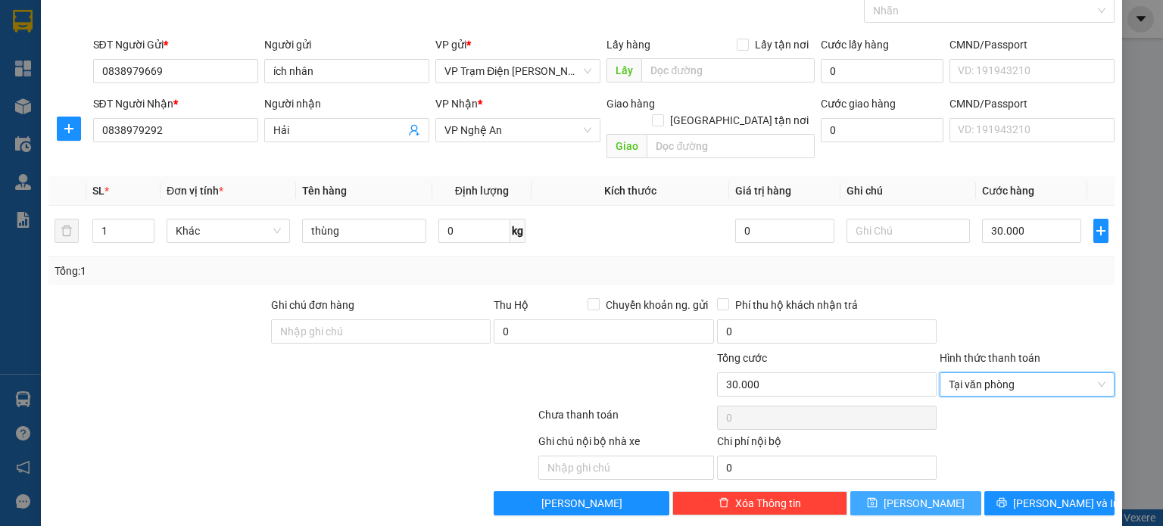
click at [945, 491] on button "[PERSON_NAME]" at bounding box center [915, 503] width 131 height 24
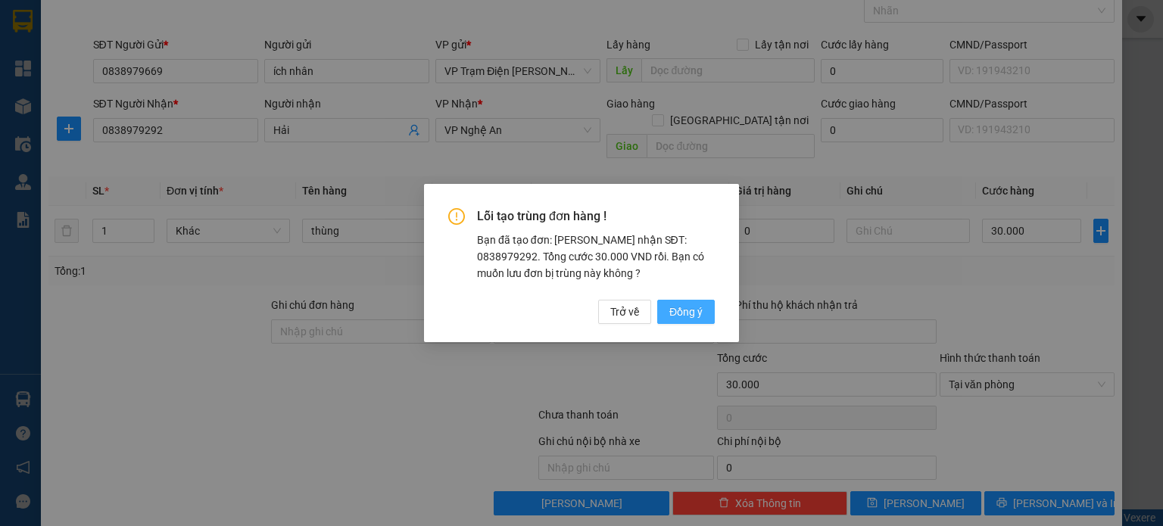
click at [684, 303] on button "Đồng ý" at bounding box center [686, 312] width 58 height 24
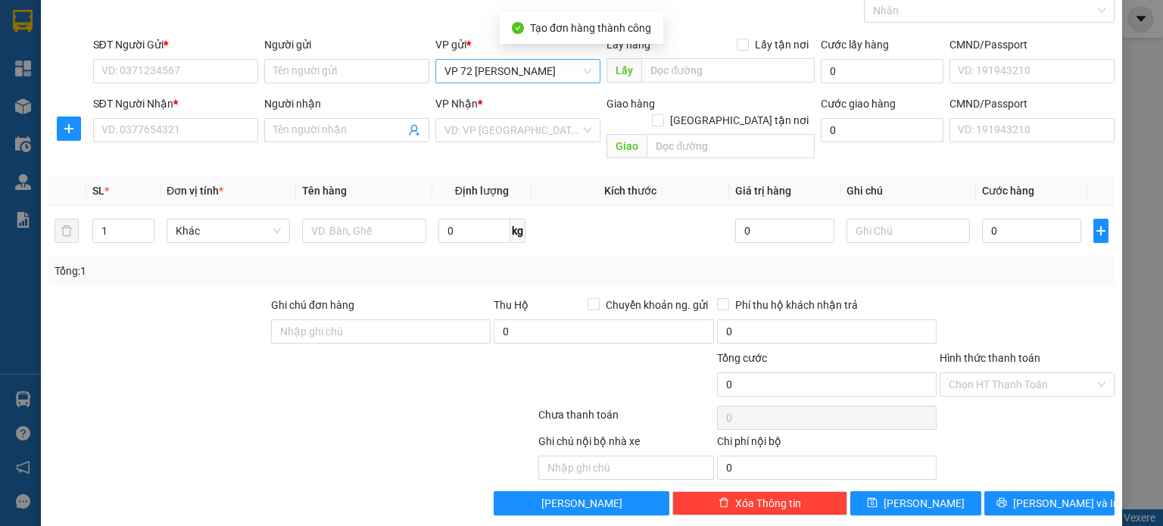
click at [581, 78] on span "VP 72 [PERSON_NAME]" at bounding box center [517, 71] width 147 height 23
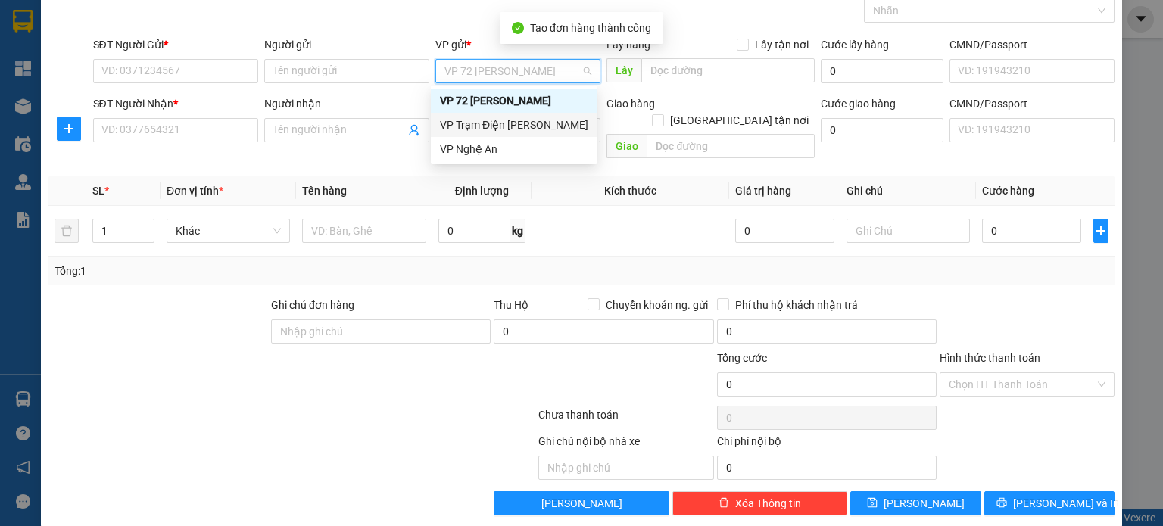
click at [533, 130] on div "VP Trạm Điện [PERSON_NAME]" at bounding box center [514, 125] width 148 height 17
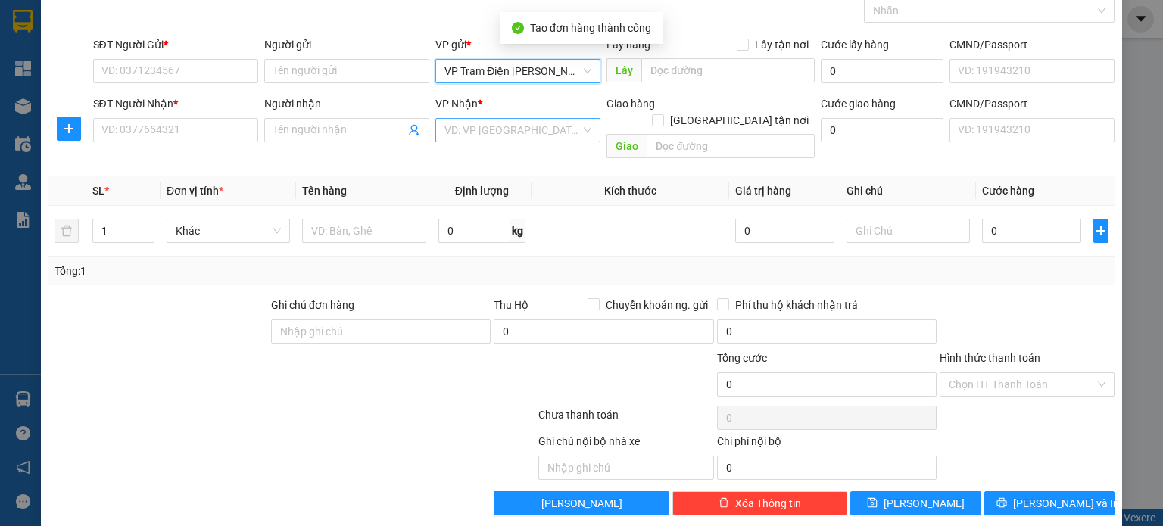
click at [524, 121] on input "search" at bounding box center [512, 130] width 136 height 23
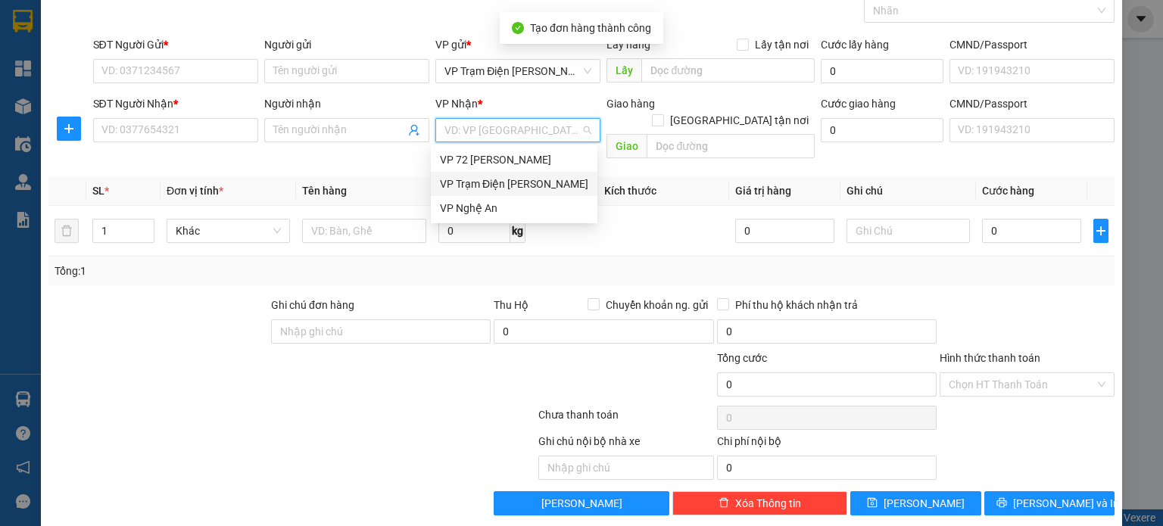
click at [514, 195] on div "VP Trạm Điện [PERSON_NAME]" at bounding box center [514, 184] width 167 height 24
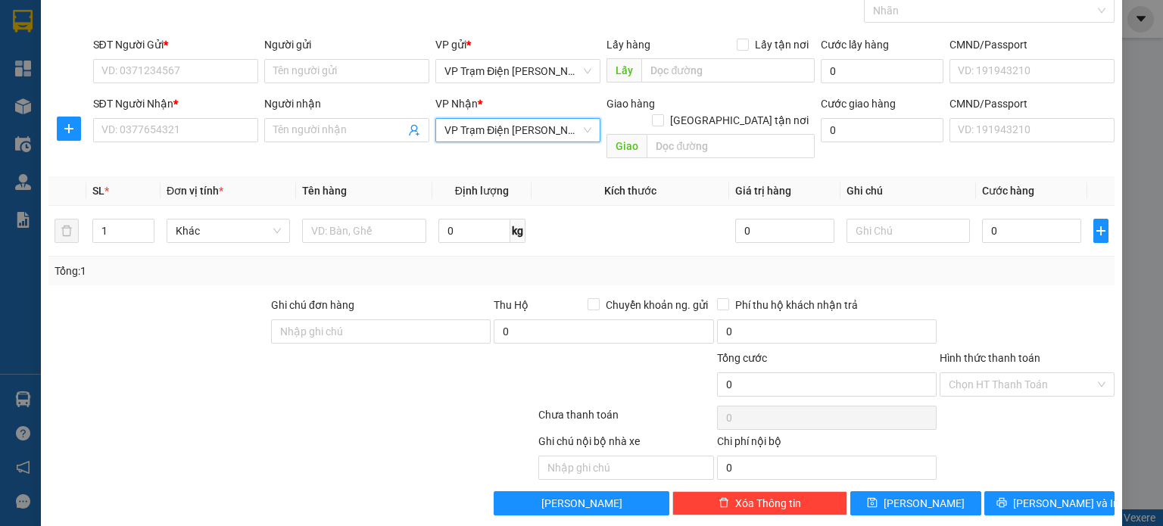
click at [530, 137] on span "VP Trạm Điện [PERSON_NAME]" at bounding box center [517, 130] width 147 height 23
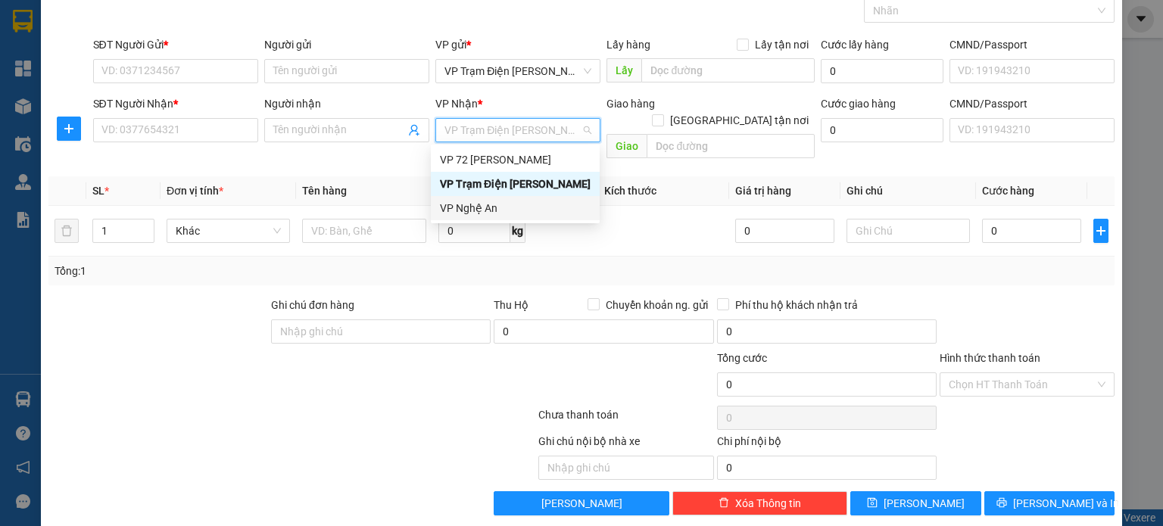
click at [509, 219] on div "VP Nghệ An" at bounding box center [515, 208] width 169 height 24
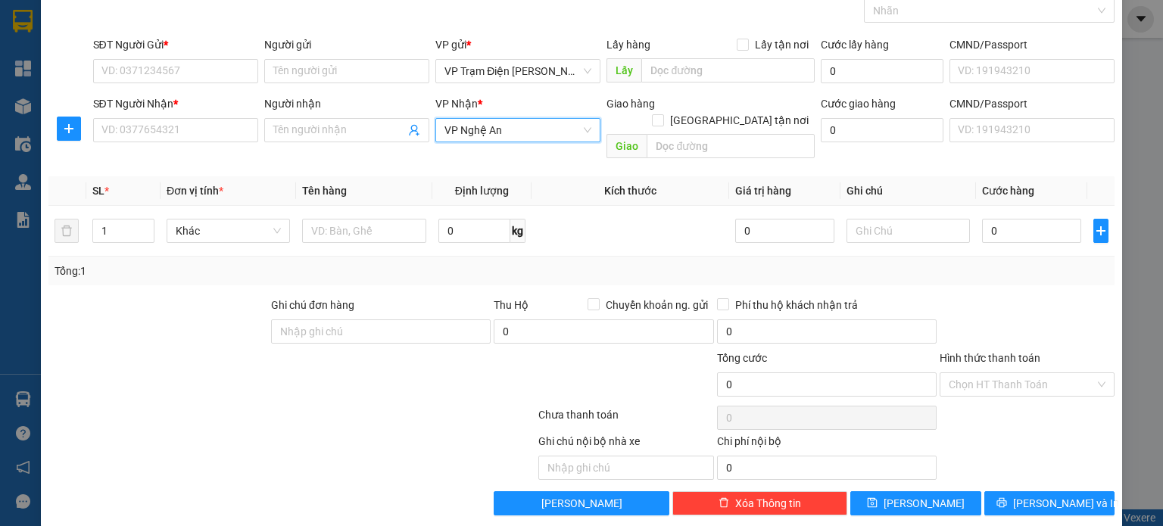
click at [374, 83] on div "Người gửi Tên người gửi" at bounding box center [346, 62] width 165 height 53
click at [375, 73] on input "Người gửi" at bounding box center [346, 71] width 165 height 24
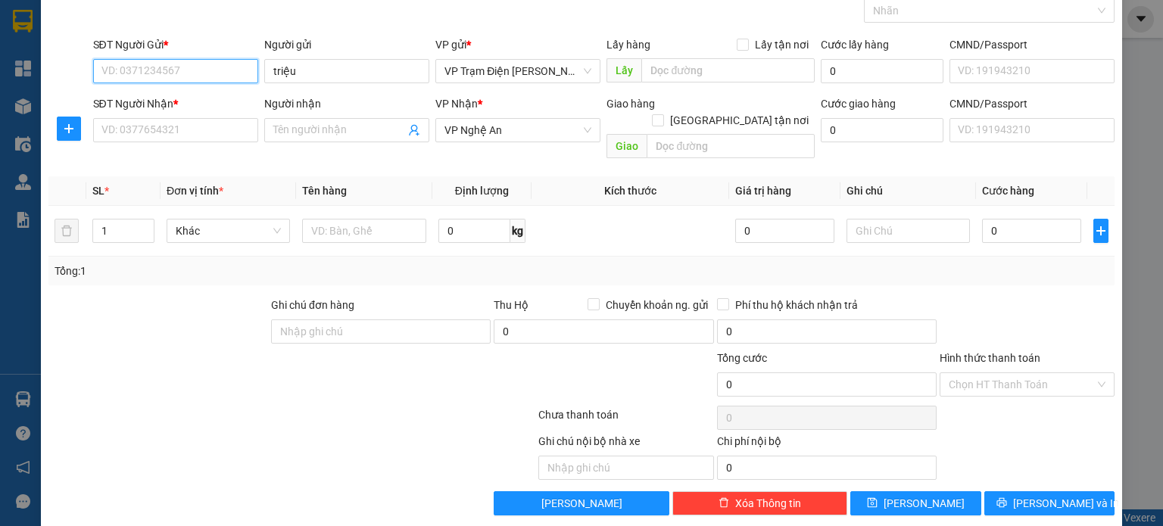
click at [186, 71] on input "SĐT Người Gửi *" at bounding box center [175, 71] width 165 height 24
drag, startPoint x: 340, startPoint y: 67, endPoint x: 244, endPoint y: 79, distance: 97.0
click at [244, 79] on div "SĐT Người Gửi * VD: 0371234567 Người gửi triệu triệu VP gửi * VP Trạm Điện [PER…" at bounding box center [604, 62] width 1028 height 53
click at [214, 66] on input "SĐT Người Gửi *" at bounding box center [175, 71] width 165 height 24
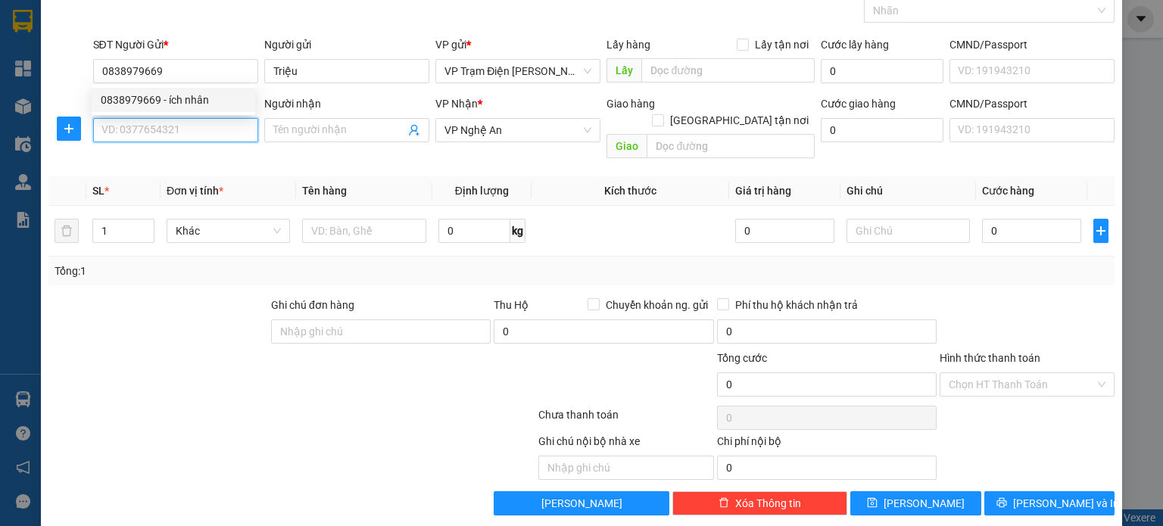
click at [185, 126] on input "SĐT Người Nhận *" at bounding box center [175, 130] width 165 height 24
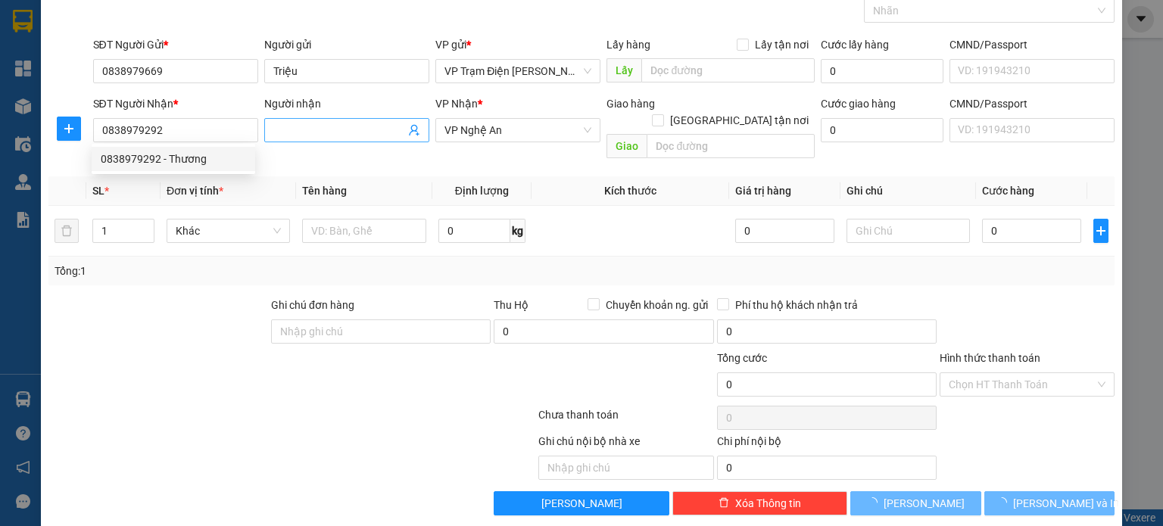
click at [389, 133] on input "Người nhận" at bounding box center [339, 130] width 132 height 17
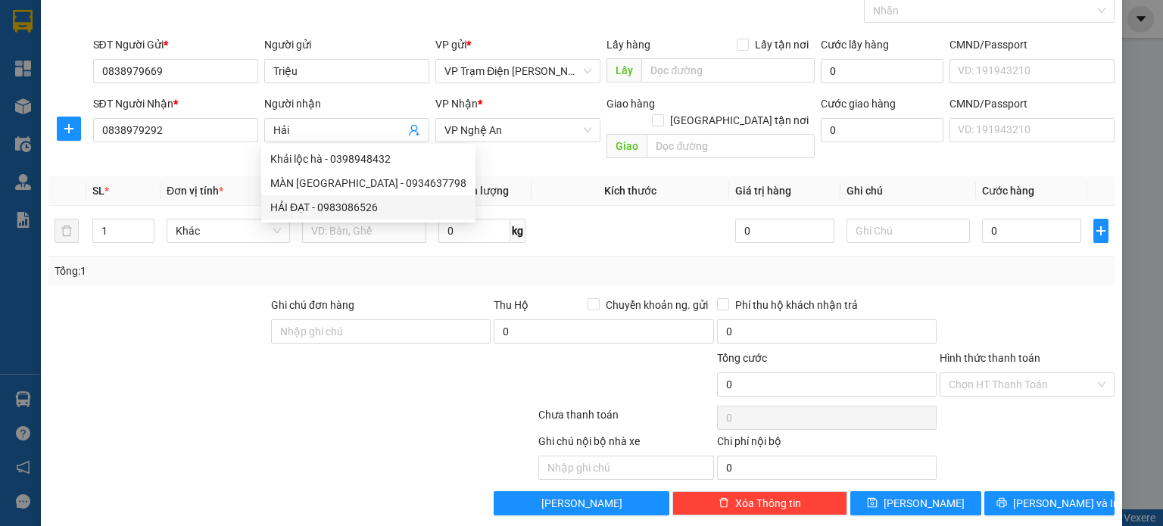
click at [213, 263] on div "Tổng: 1" at bounding box center [252, 271] width 395 height 17
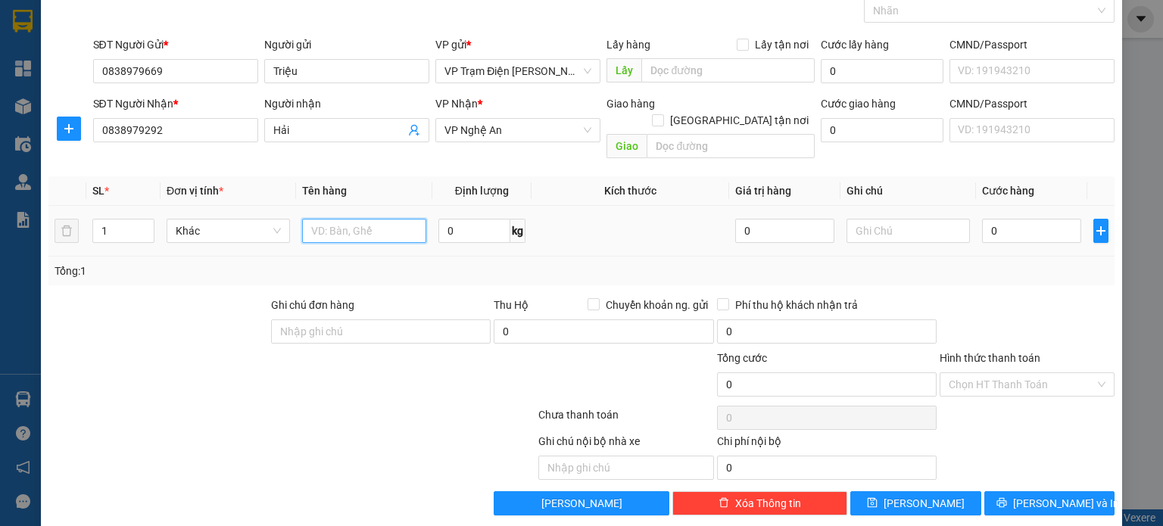
click at [354, 219] on input "text" at bounding box center [364, 231] width 124 height 24
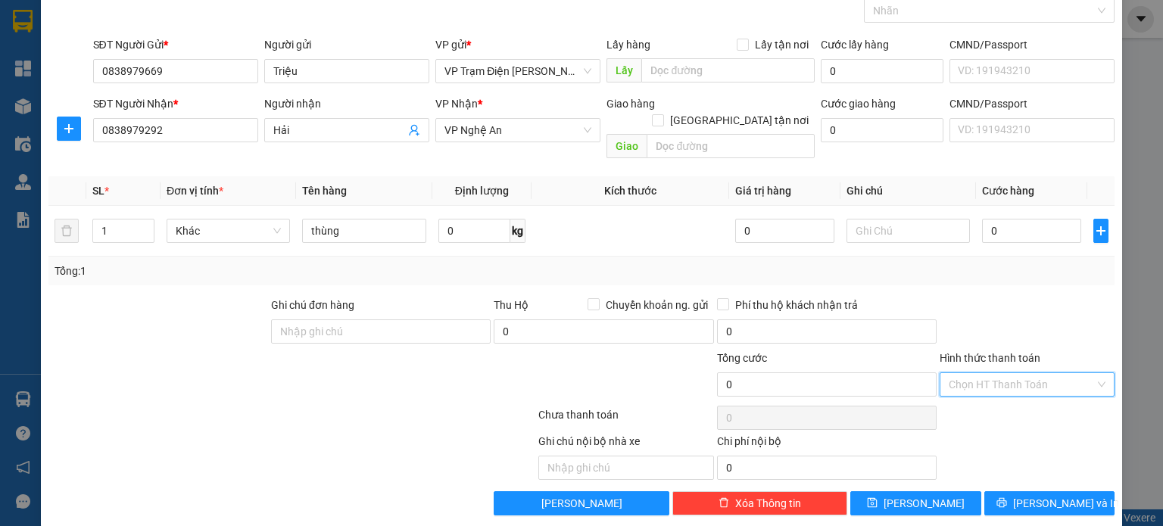
click at [993, 374] on input "Hình thức thanh toán" at bounding box center [1021, 384] width 146 height 23
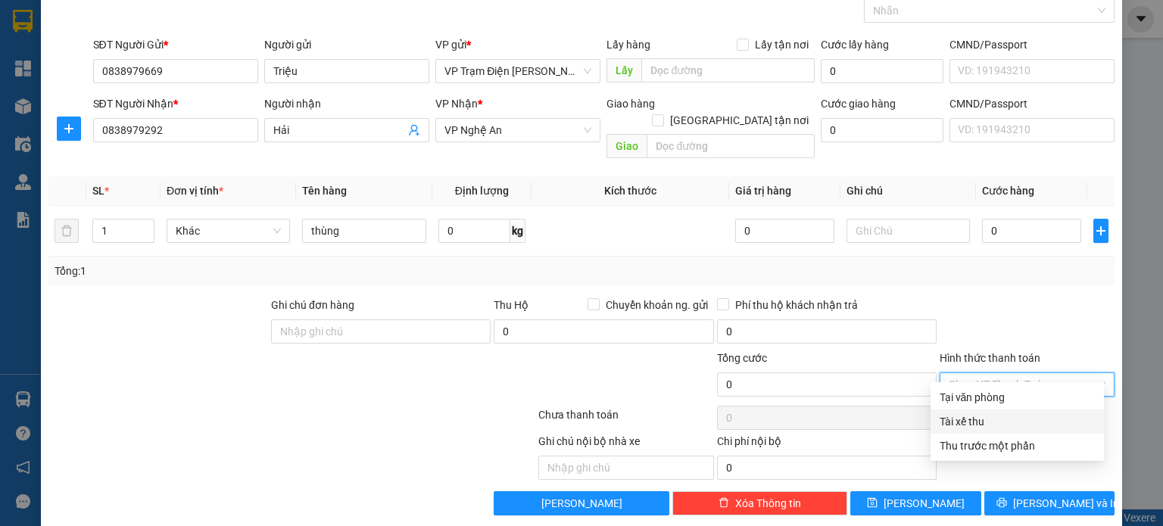
click at [984, 422] on div "Tài xế thu" at bounding box center [1016, 421] width 155 height 17
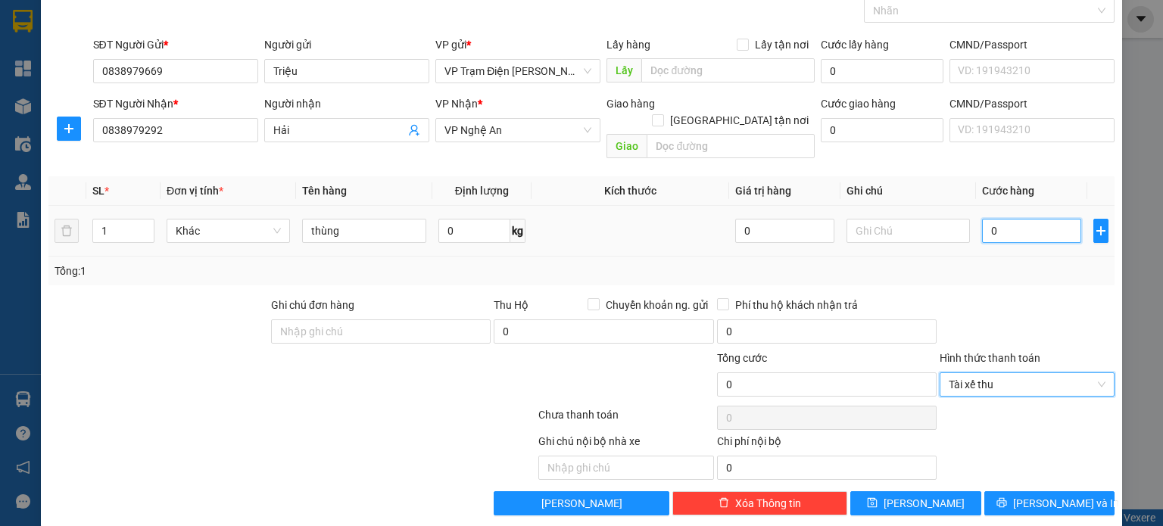
click at [1010, 220] on input "0" at bounding box center [1031, 231] width 99 height 24
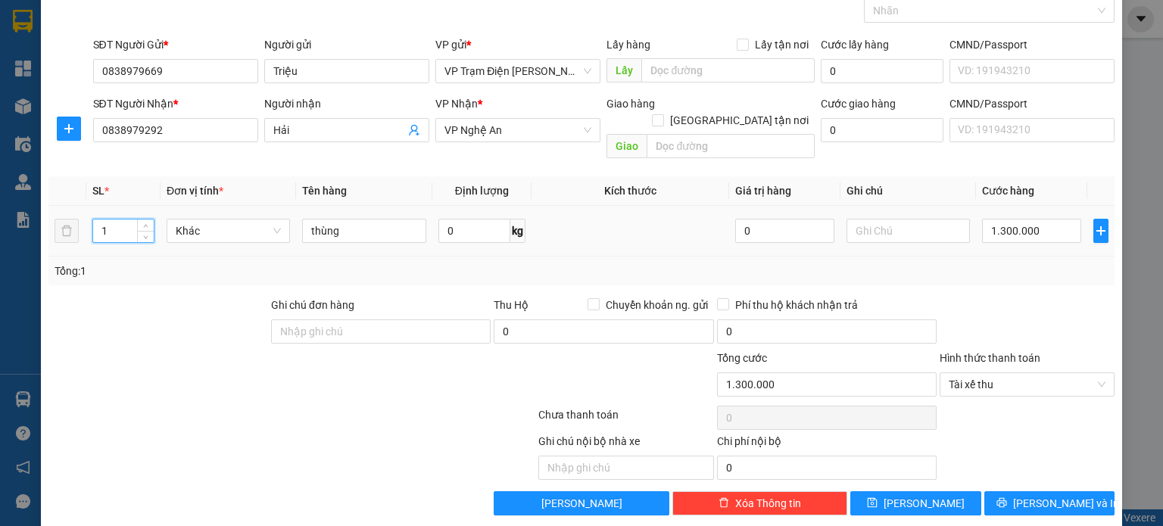
click at [108, 220] on input "1" at bounding box center [123, 231] width 61 height 23
click at [993, 277] on div "Transit Pickup Surcharge Ids Transit Deliver Surcharge Ids Transit Deliver Surc…" at bounding box center [581, 246] width 1066 height 540
click at [902, 491] on button "[PERSON_NAME]" at bounding box center [915, 503] width 131 height 24
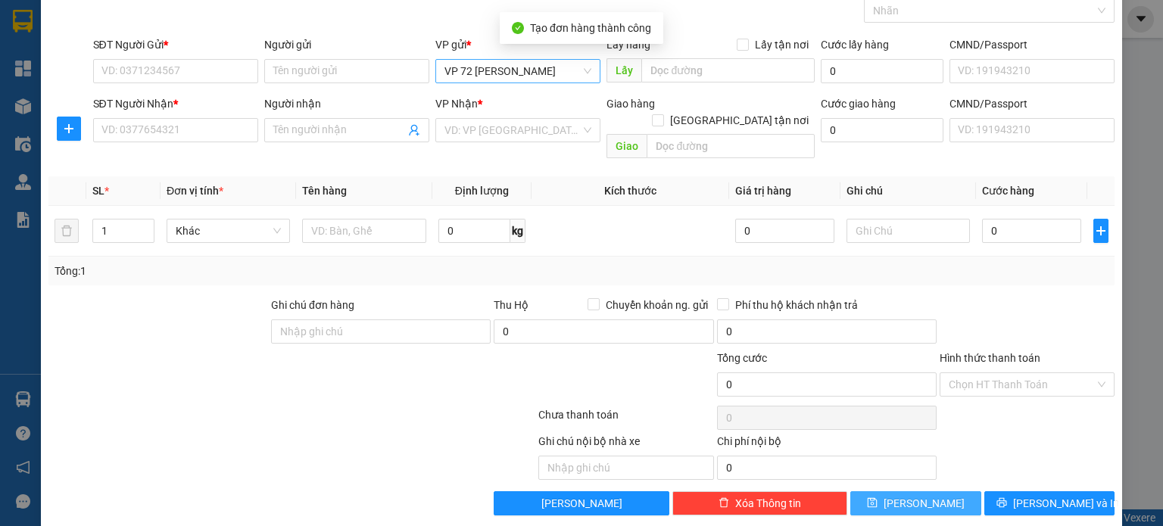
click at [543, 80] on span "VP 72 [PERSON_NAME]" at bounding box center [517, 71] width 147 height 23
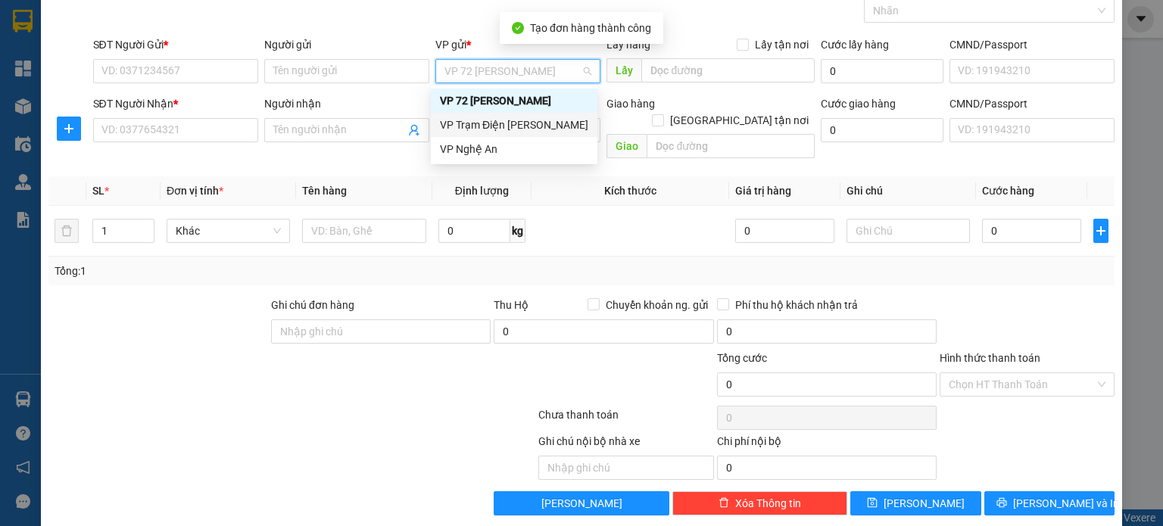
click at [500, 120] on div "VP Trạm Điện [PERSON_NAME]" at bounding box center [514, 125] width 148 height 17
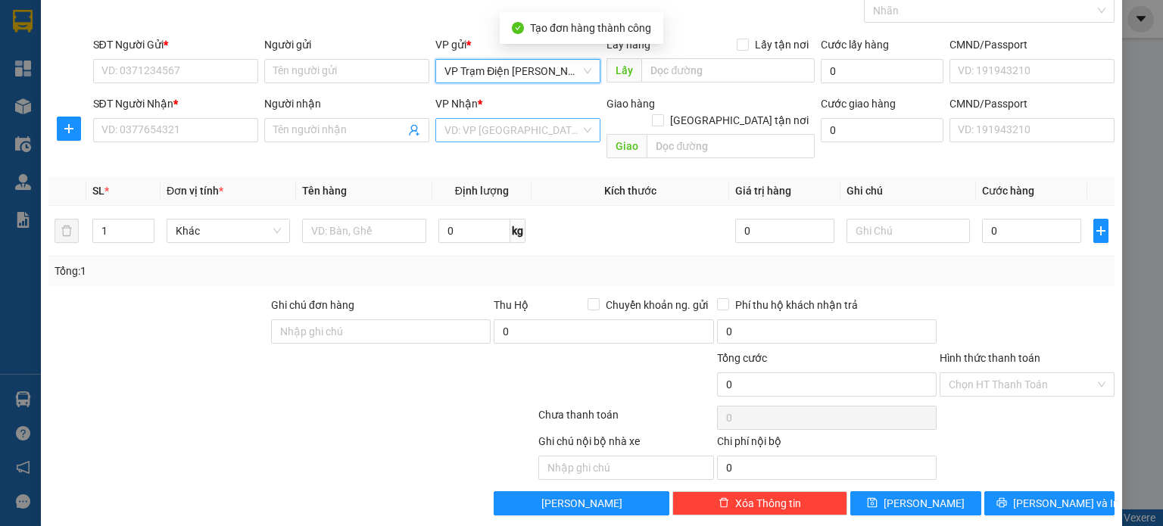
click at [501, 139] on input "search" at bounding box center [512, 130] width 136 height 23
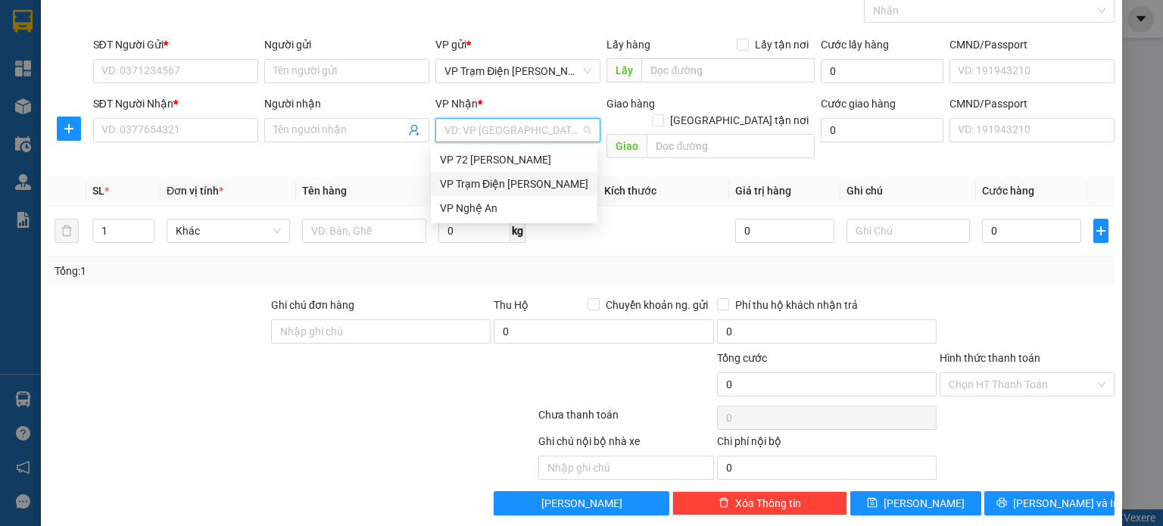
click at [509, 182] on div "VP Trạm Điện [PERSON_NAME]" at bounding box center [514, 184] width 148 height 17
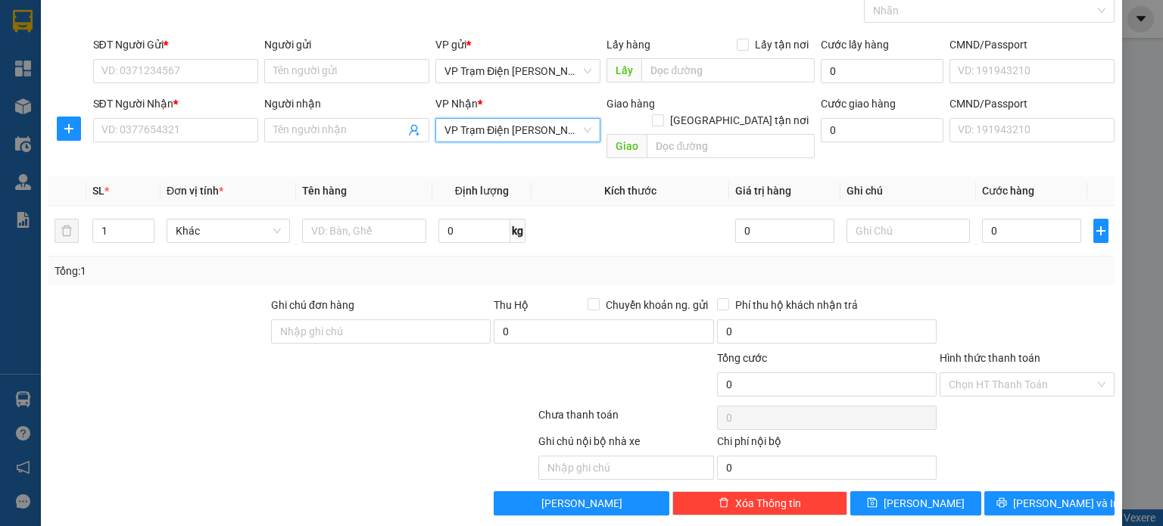
click at [515, 139] on span "VP Trạm Điện [PERSON_NAME]" at bounding box center [517, 130] width 147 height 23
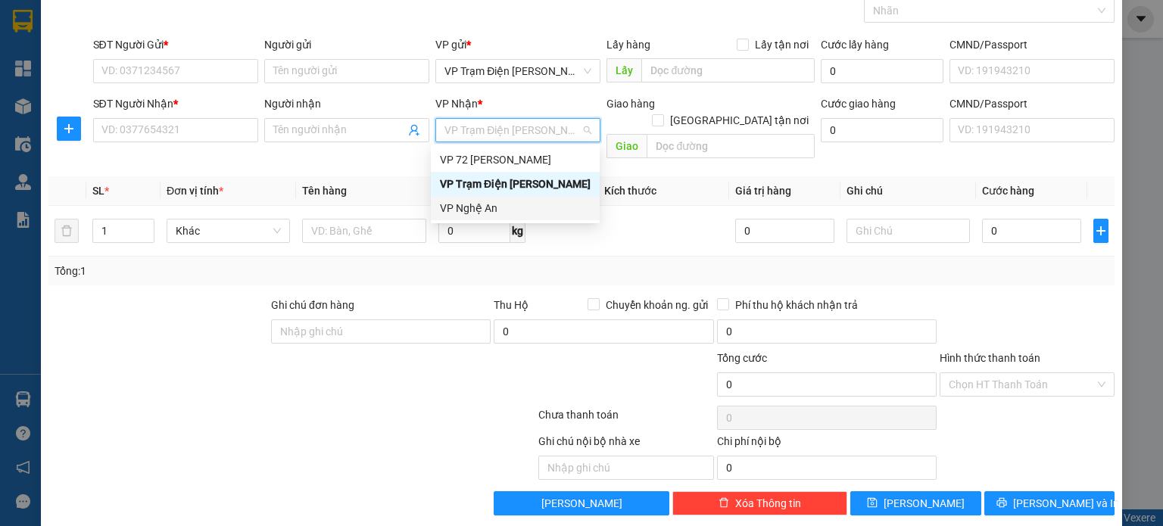
click at [508, 211] on div "VP Nghệ An" at bounding box center [515, 208] width 151 height 17
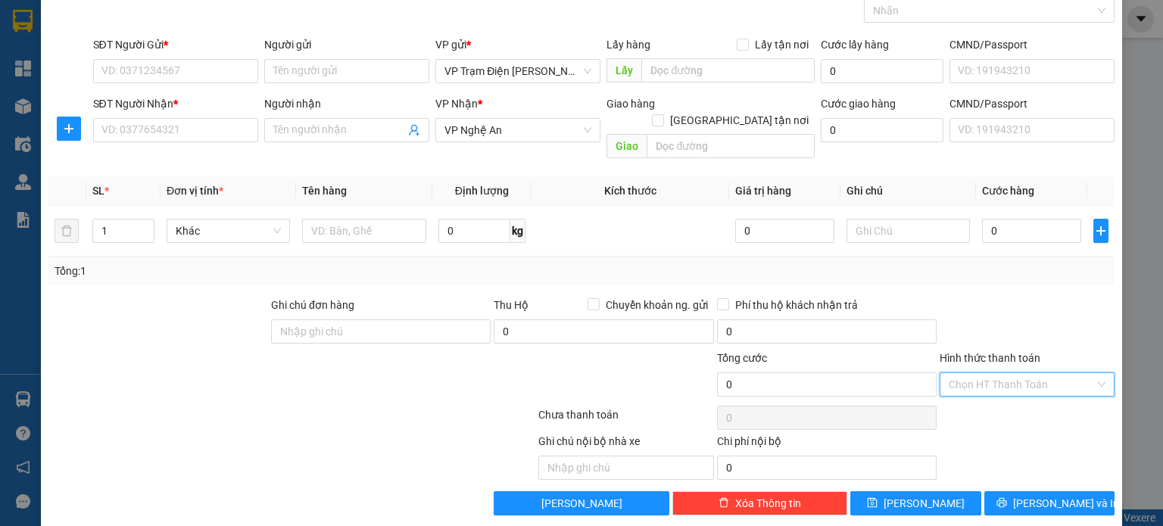
click at [1000, 373] on input "Hình thức thanh toán" at bounding box center [1021, 384] width 146 height 23
click at [985, 396] on div "Tại văn phòng" at bounding box center [1016, 397] width 155 height 17
click at [328, 75] on input "Người gửi" at bounding box center [346, 71] width 165 height 24
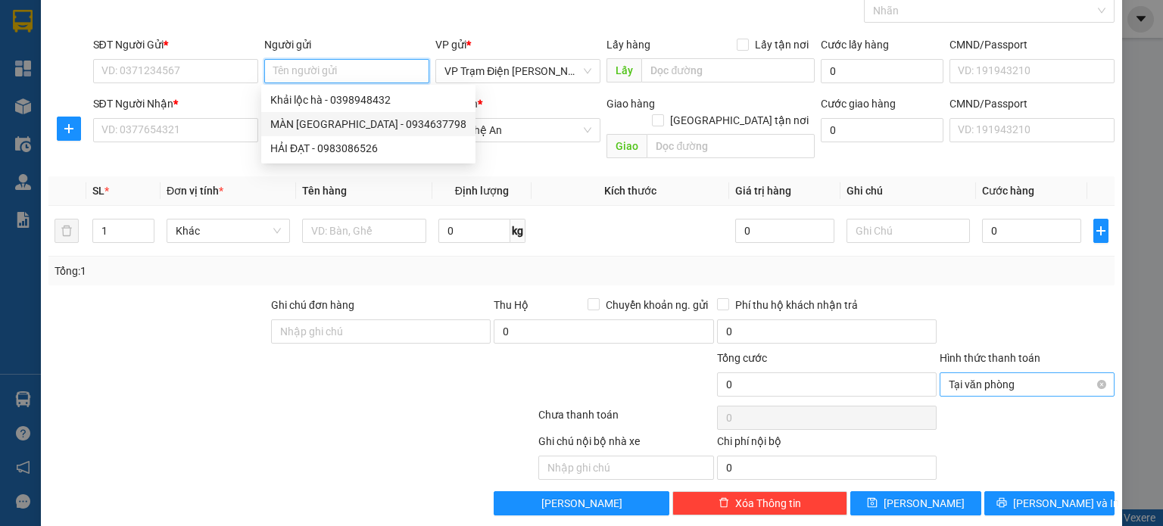
click at [1020, 375] on span "Tại văn phòng" at bounding box center [1026, 384] width 157 height 23
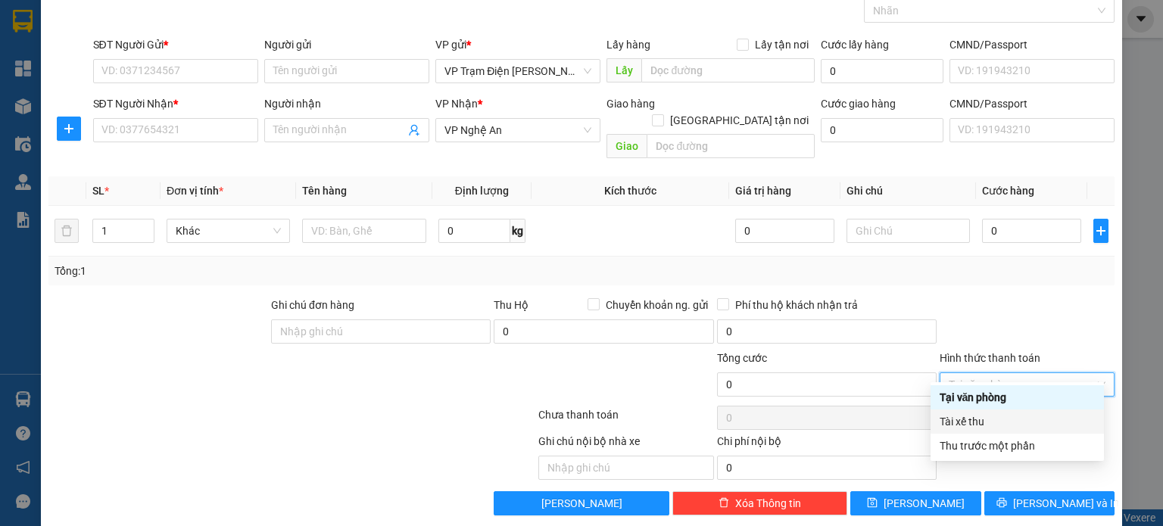
click at [985, 423] on div "Tài xế thu" at bounding box center [1016, 421] width 155 height 17
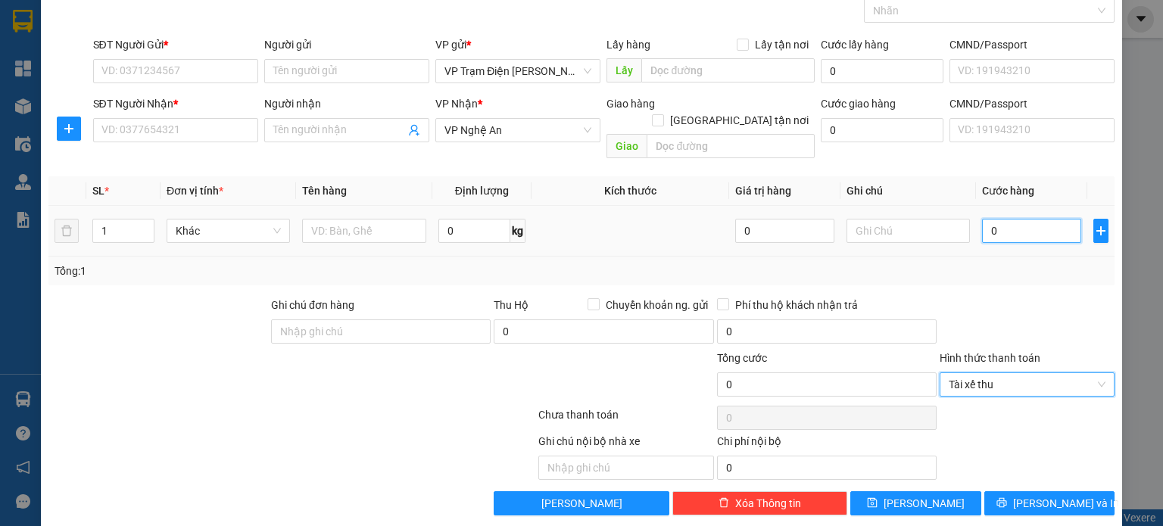
click at [1009, 219] on input "0" at bounding box center [1031, 231] width 99 height 24
click at [117, 220] on input "1" at bounding box center [123, 231] width 61 height 23
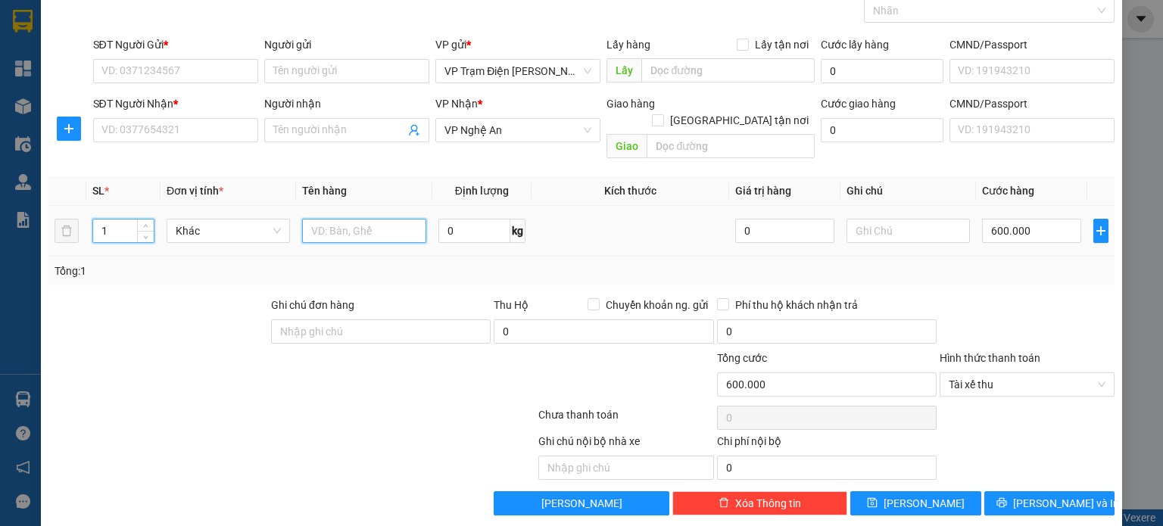
click at [344, 219] on input "text" at bounding box center [364, 231] width 124 height 24
click at [107, 220] on input "1" at bounding box center [123, 231] width 61 height 23
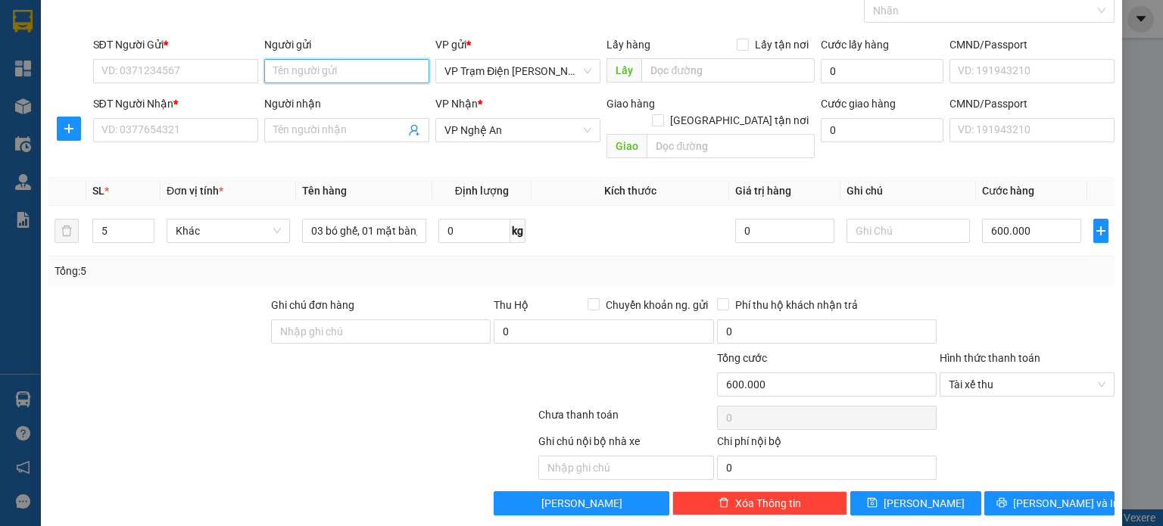
click at [420, 71] on input "Người gửi" at bounding box center [346, 71] width 165 height 24
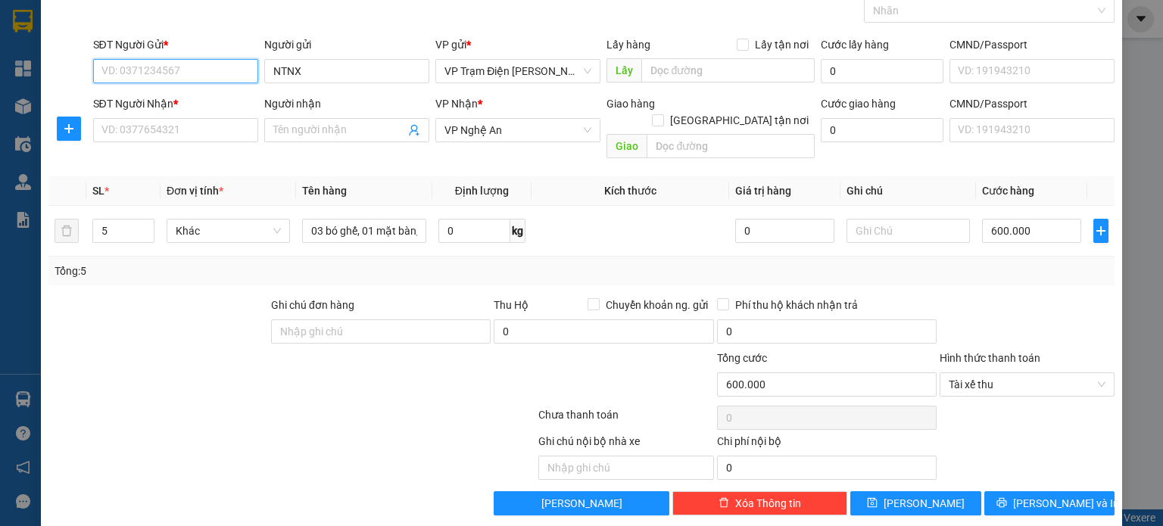
click at [182, 66] on input "SĐT Người Gửi *" at bounding box center [175, 71] width 165 height 24
click at [192, 118] on span at bounding box center [175, 130] width 165 height 24
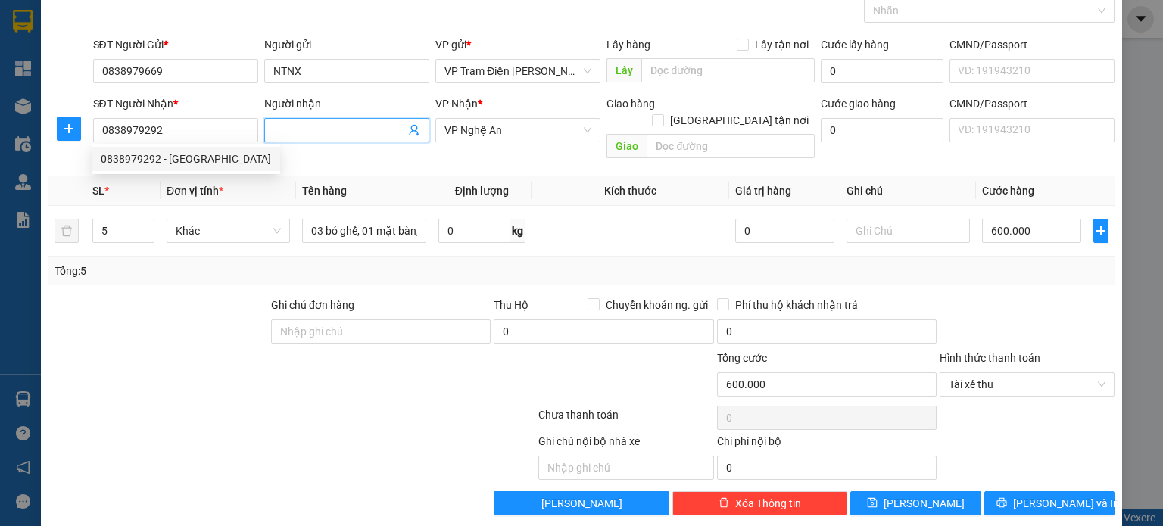
click at [363, 122] on input "Người nhận" at bounding box center [339, 130] width 132 height 17
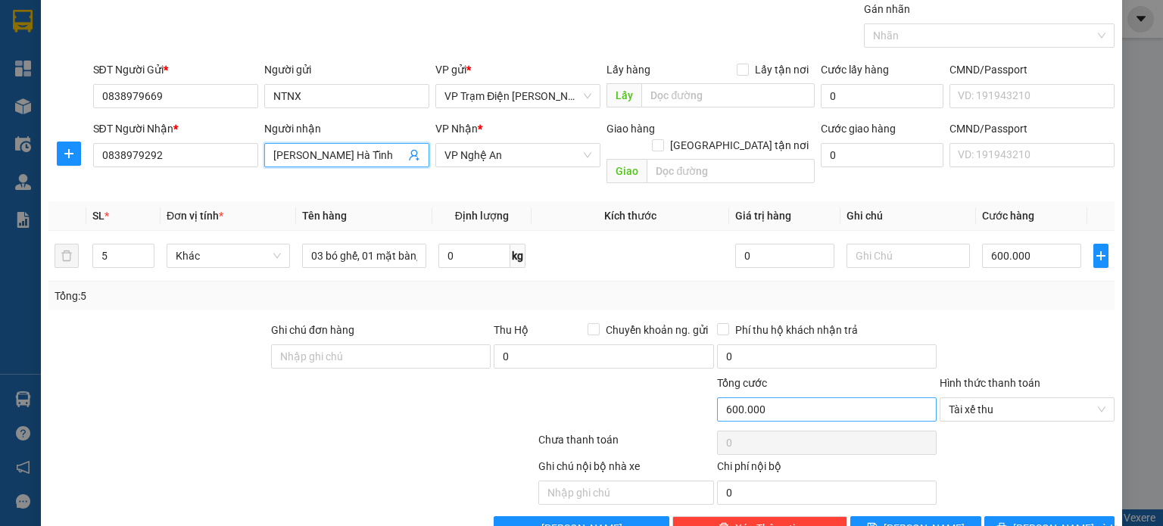
scroll to position [79, 0]
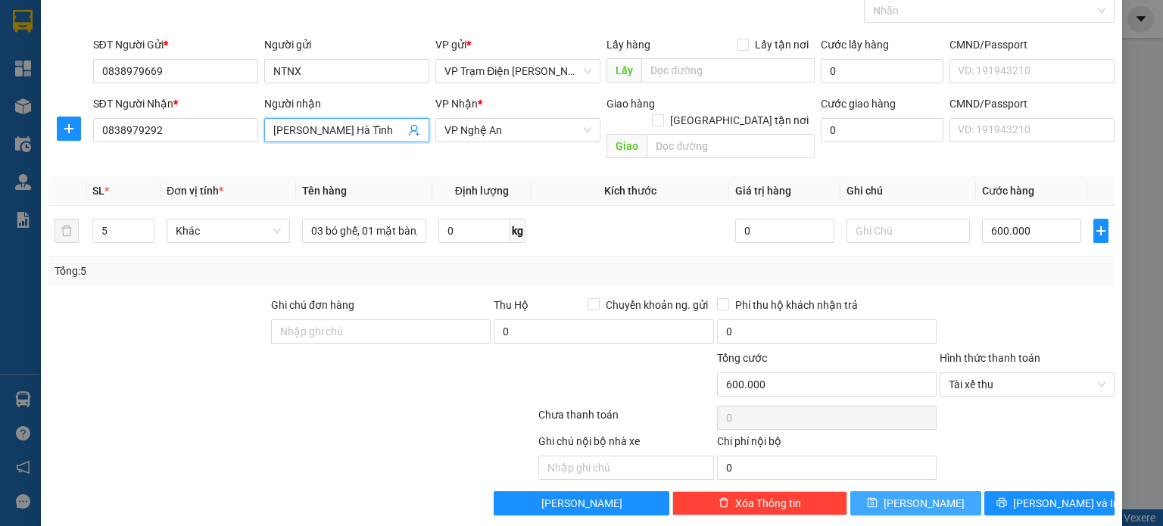
click at [871, 491] on button "[PERSON_NAME]" at bounding box center [915, 503] width 131 height 24
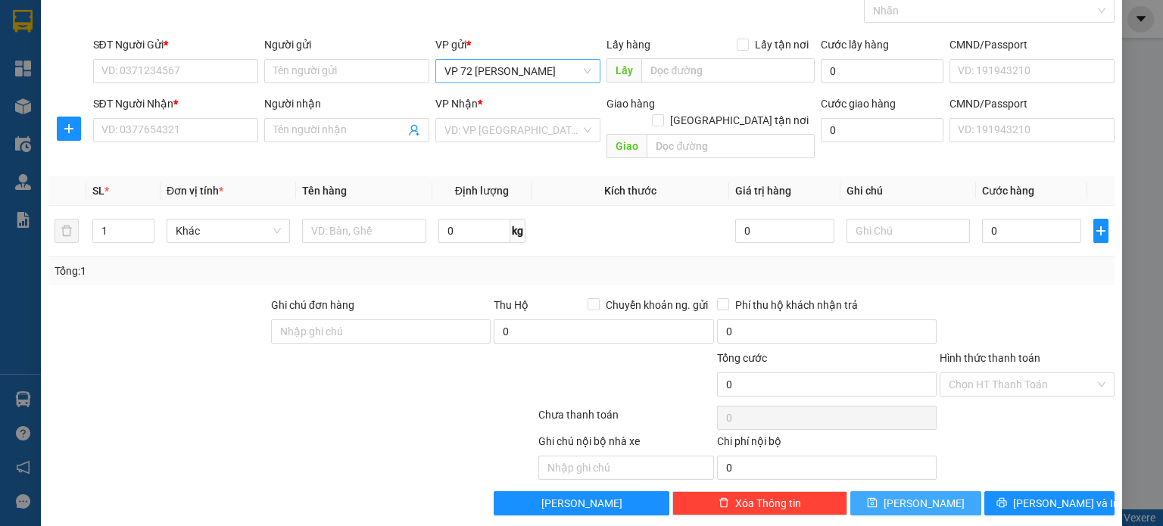
click at [581, 76] on span "VP 72 [PERSON_NAME]" at bounding box center [517, 71] width 147 height 23
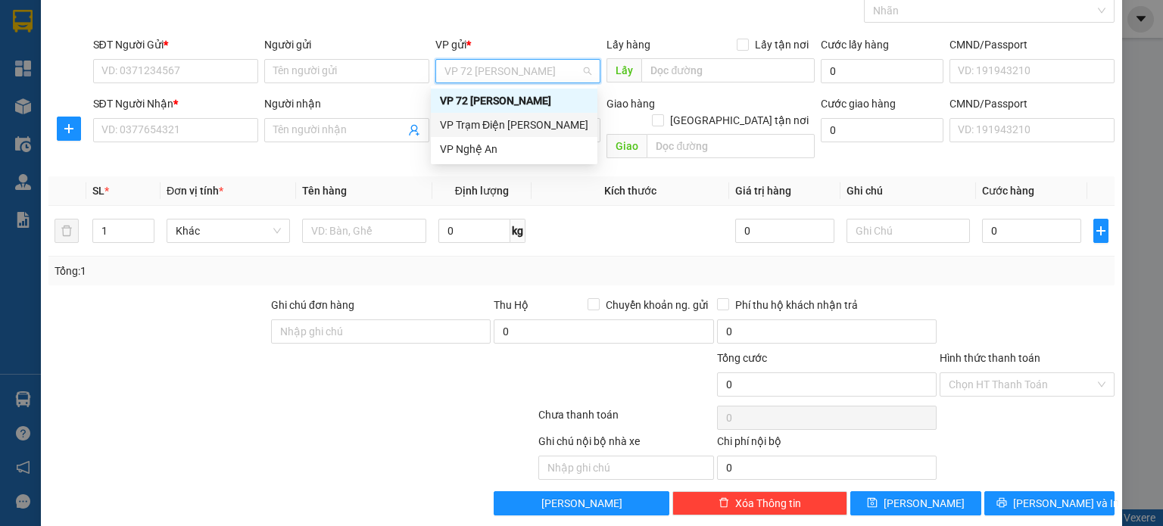
click at [560, 130] on div "VP Trạm Điện [PERSON_NAME]" at bounding box center [514, 125] width 148 height 17
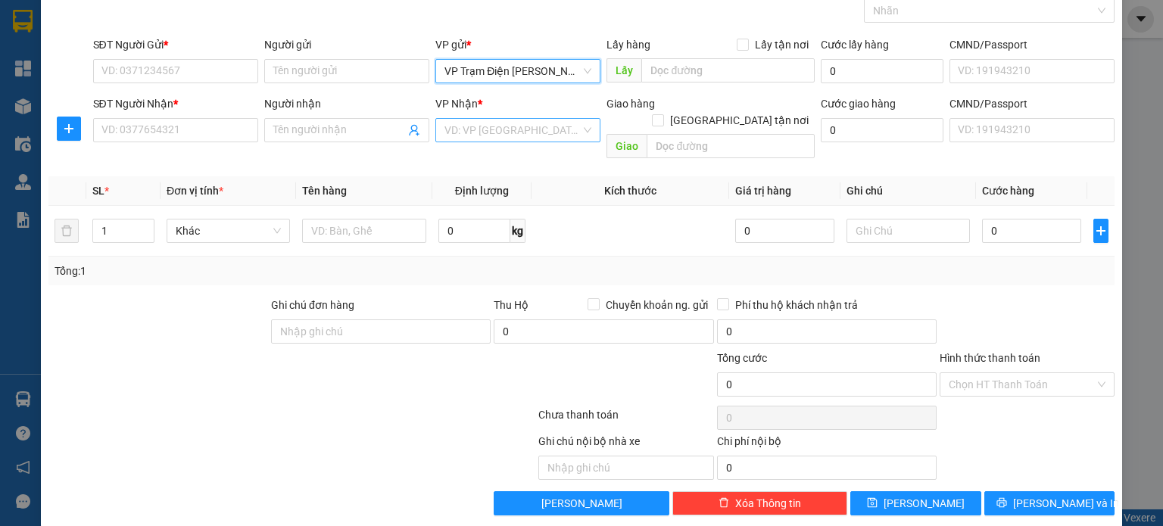
click at [536, 119] on input "search" at bounding box center [512, 130] width 136 height 23
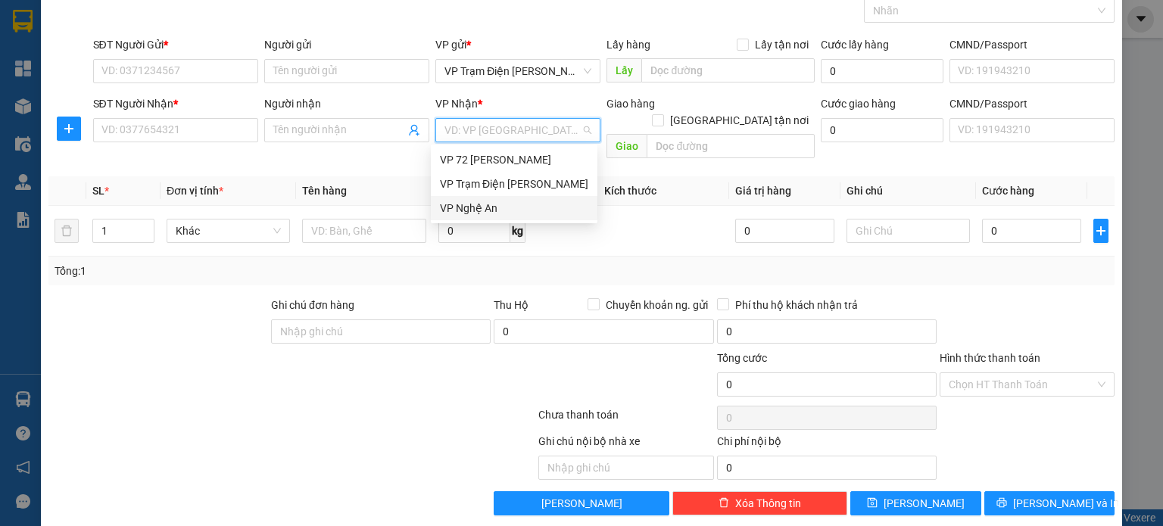
click at [522, 213] on div "VP Nghệ An" at bounding box center [514, 208] width 148 height 17
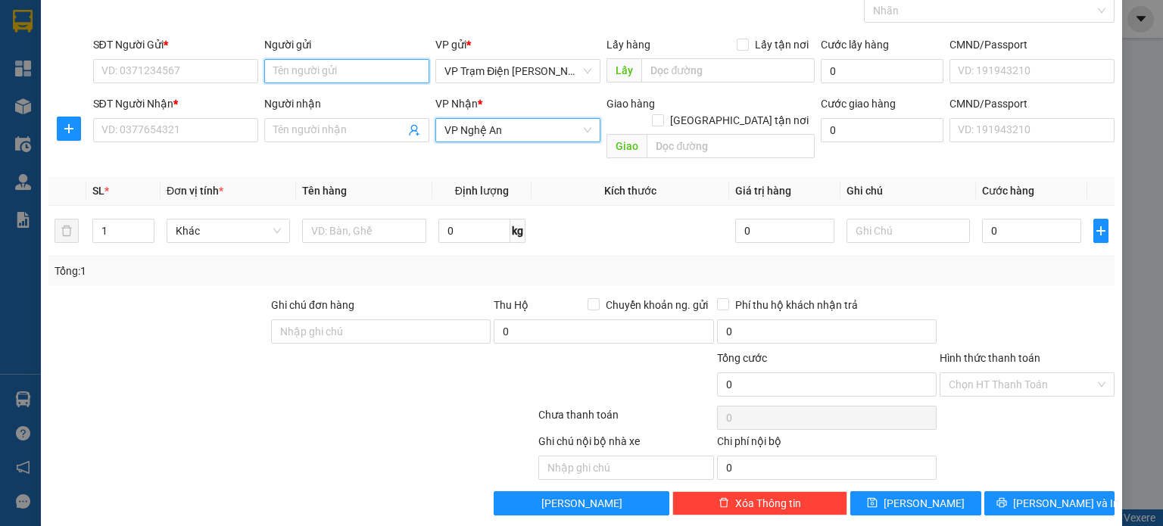
click at [369, 75] on input "Người gửi" at bounding box center [346, 71] width 165 height 24
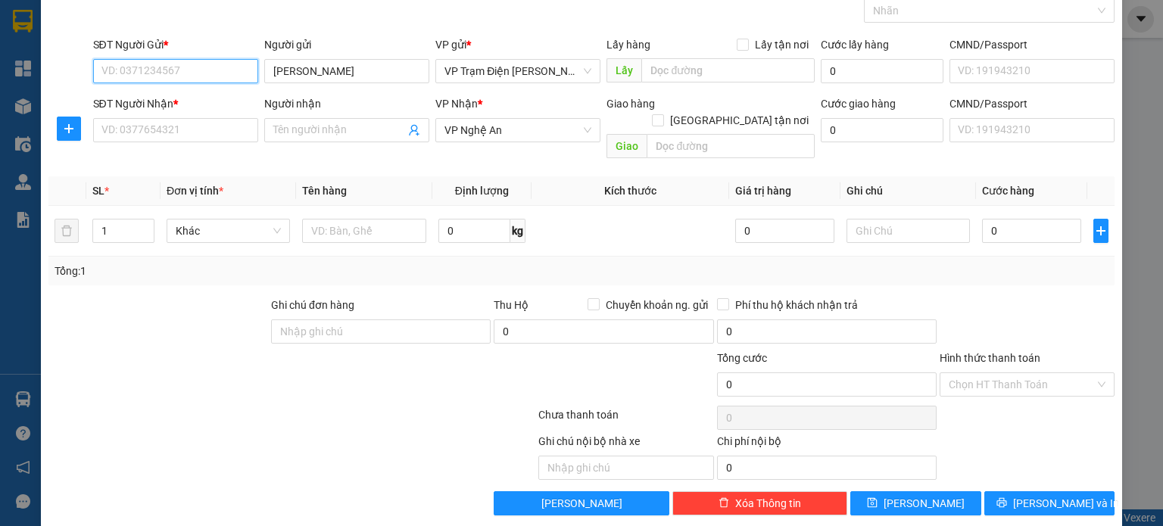
click at [211, 76] on input "SĐT Người Gửi *" at bounding box center [175, 71] width 165 height 24
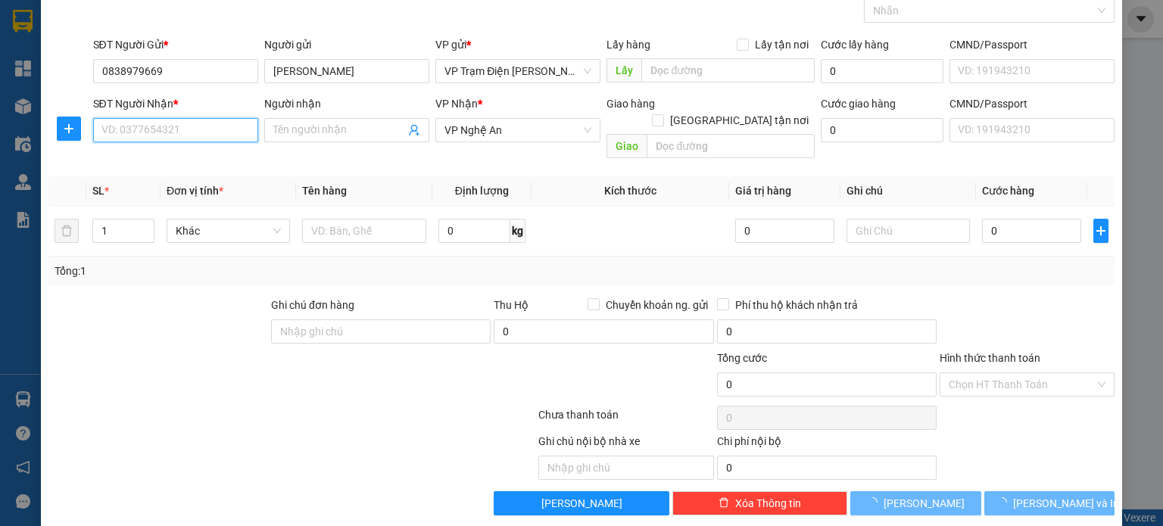
click at [213, 123] on input "SĐT Người Nhận *" at bounding box center [175, 130] width 165 height 24
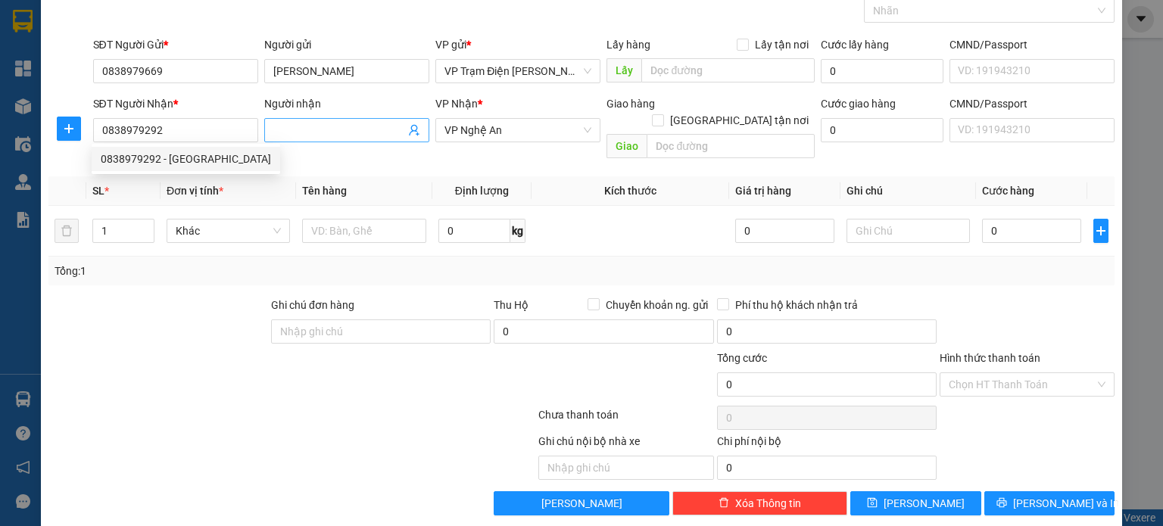
click at [347, 126] on input "Người nhận" at bounding box center [339, 130] width 132 height 17
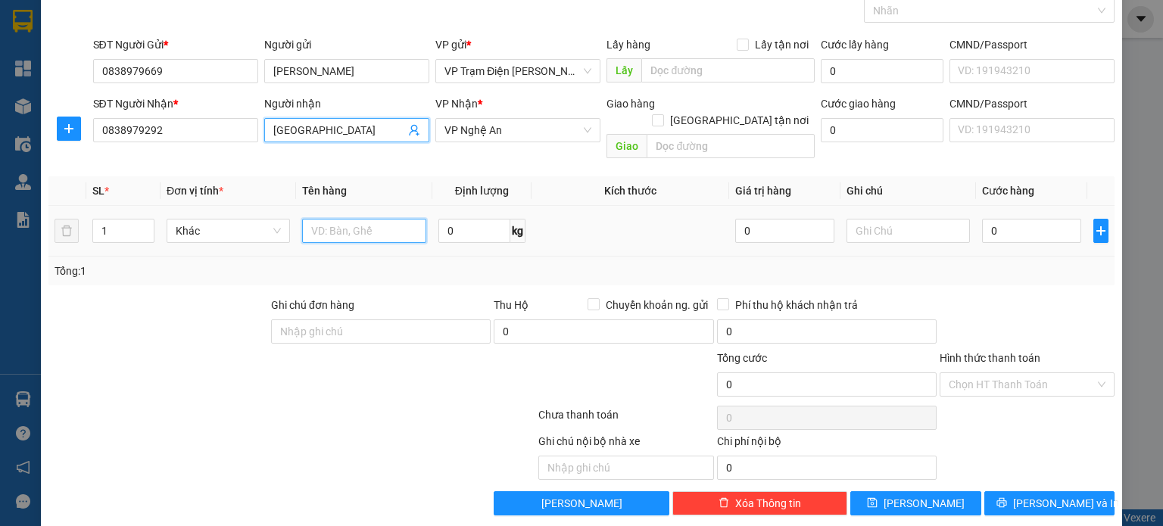
click at [338, 223] on input "text" at bounding box center [364, 231] width 124 height 24
click at [144, 225] on icon "up" at bounding box center [145, 227] width 5 height 5
click at [372, 219] on input "text" at bounding box center [364, 231] width 124 height 24
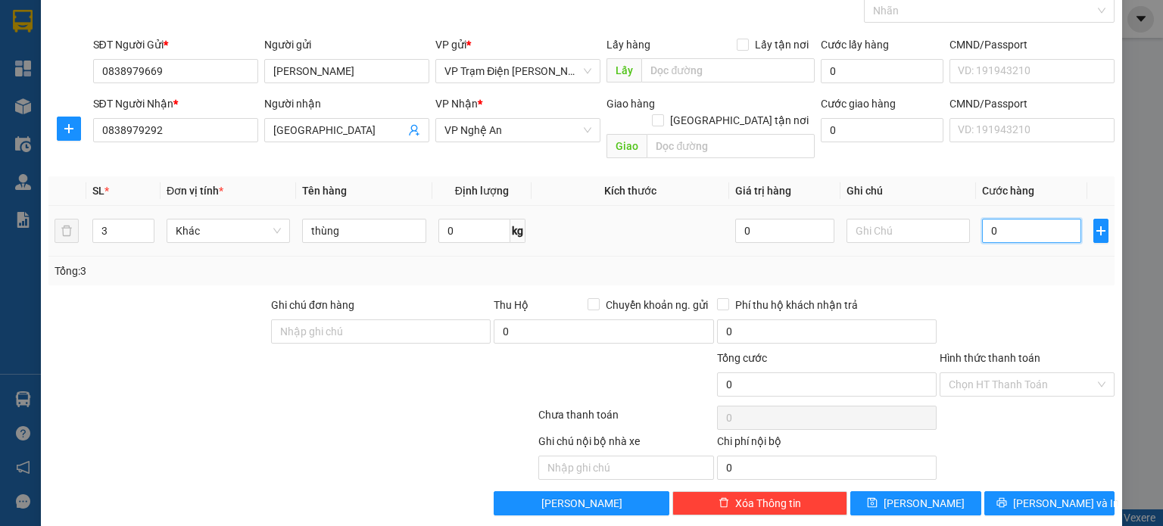
click at [1017, 223] on input "0" at bounding box center [1031, 231] width 99 height 24
click at [1011, 373] on input "Hình thức thanh toán" at bounding box center [1021, 384] width 146 height 23
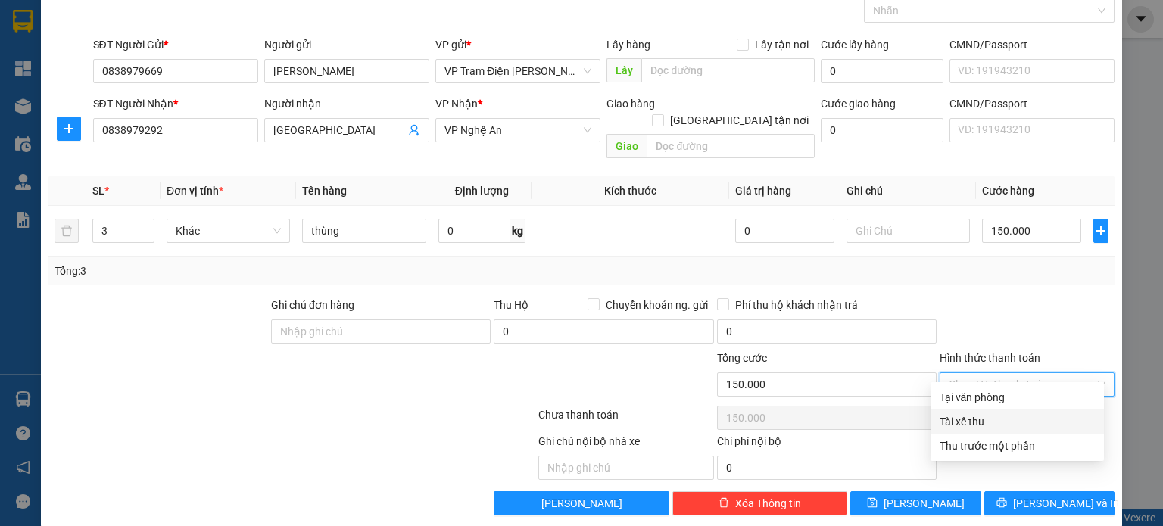
click at [982, 419] on div "Tài xế thu" at bounding box center [1016, 421] width 155 height 17
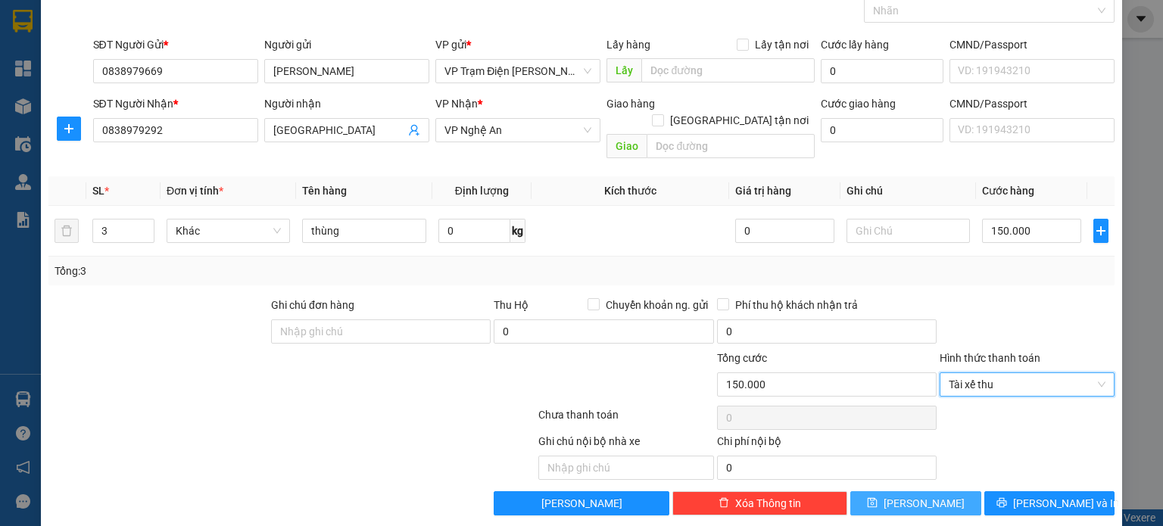
drag, startPoint x: 875, startPoint y: 490, endPoint x: 841, endPoint y: 409, distance: 87.9
click at [875, 491] on button "[PERSON_NAME]" at bounding box center [915, 503] width 131 height 24
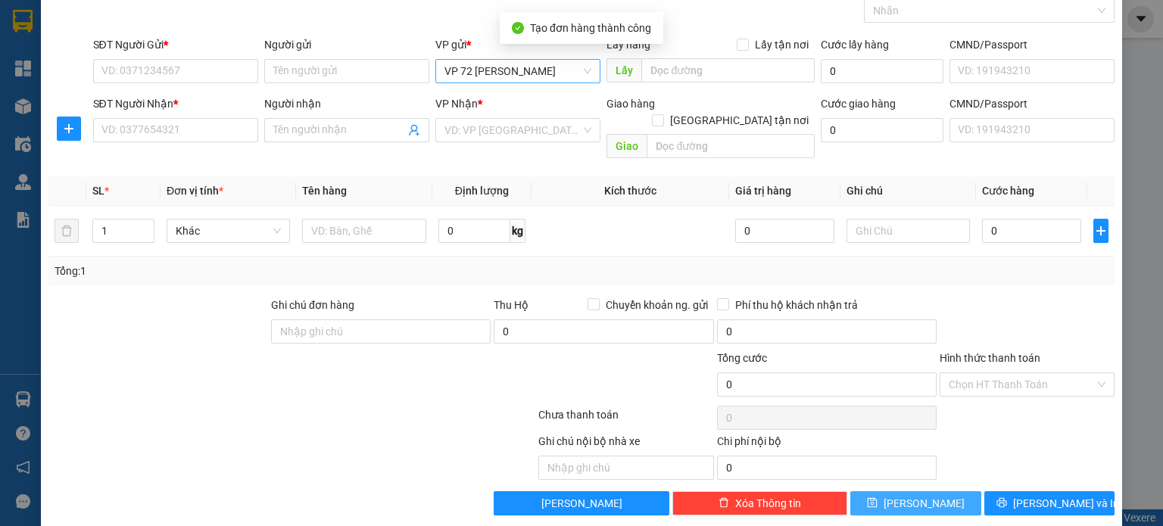
click at [579, 70] on span "VP 72 [PERSON_NAME]" at bounding box center [517, 71] width 147 height 23
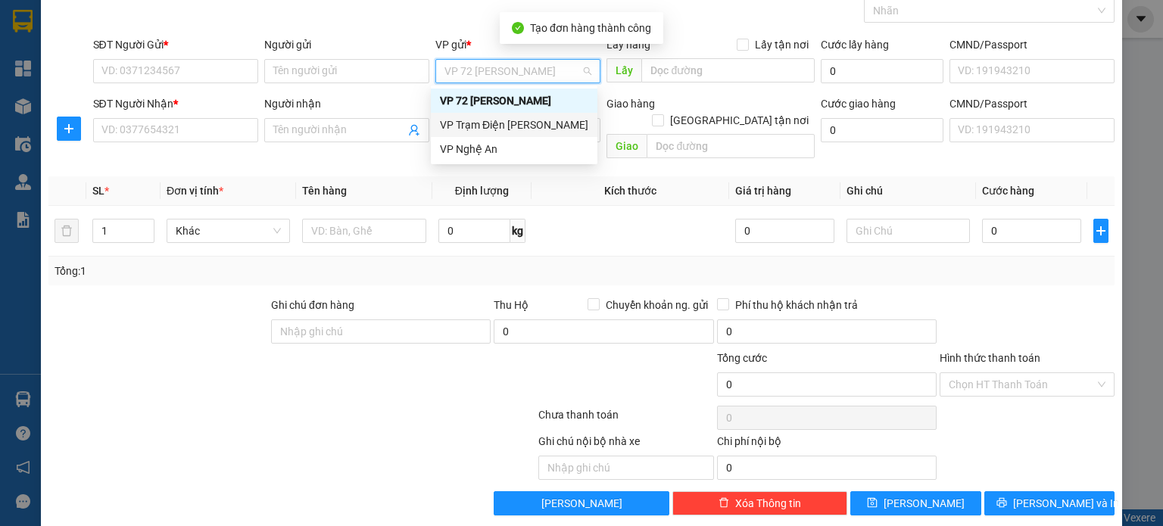
click at [543, 129] on div "VP Trạm Điện [PERSON_NAME]" at bounding box center [514, 125] width 148 height 17
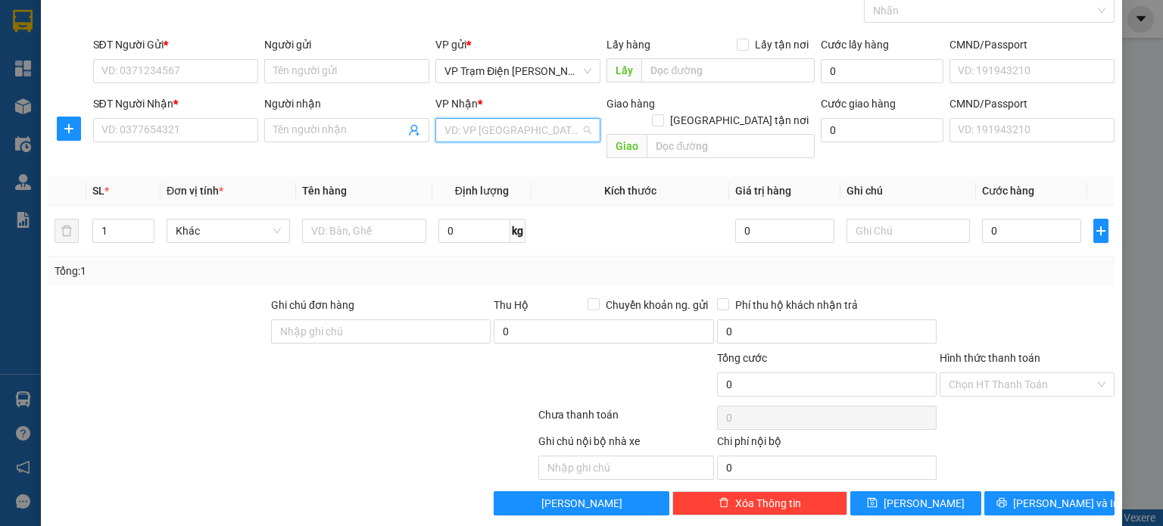
click at [545, 130] on input "search" at bounding box center [512, 130] width 136 height 23
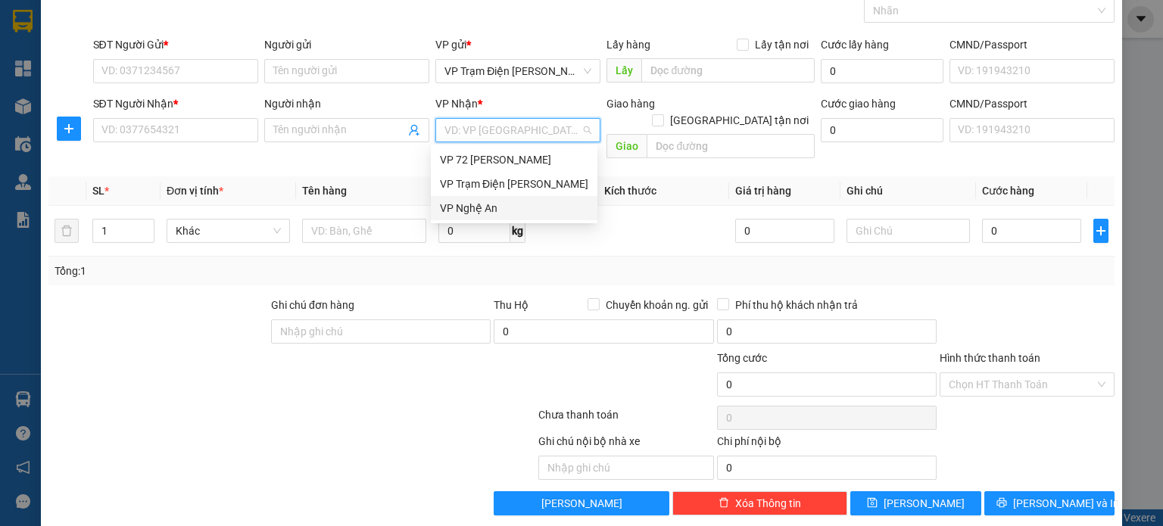
click at [519, 203] on div "VP Nghệ An" at bounding box center [514, 208] width 148 height 17
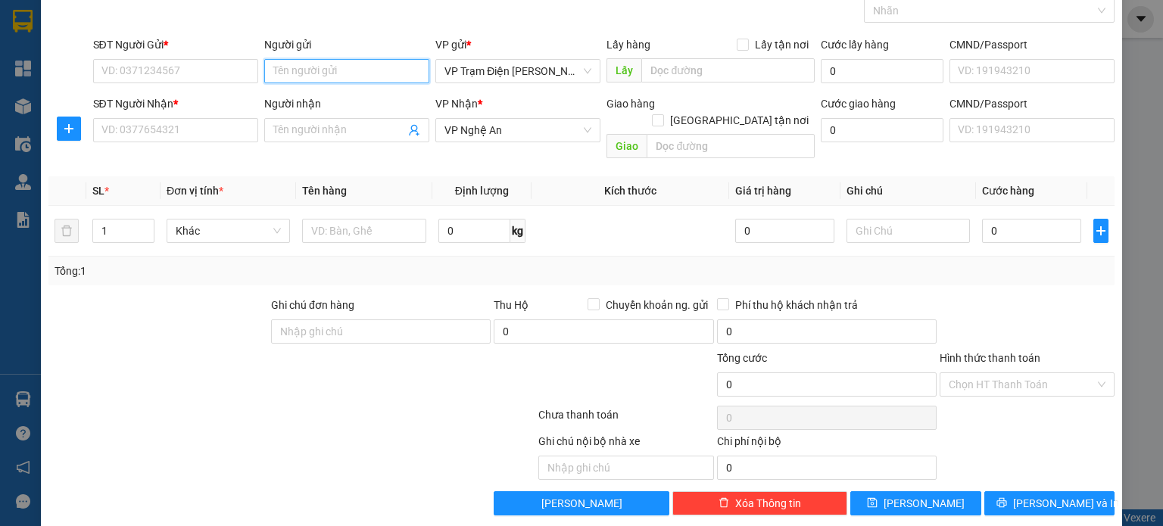
click at [390, 72] on input "Người gửi" at bounding box center [346, 71] width 165 height 24
click at [229, 76] on input "SĐT Người Gửi *" at bounding box center [175, 71] width 165 height 24
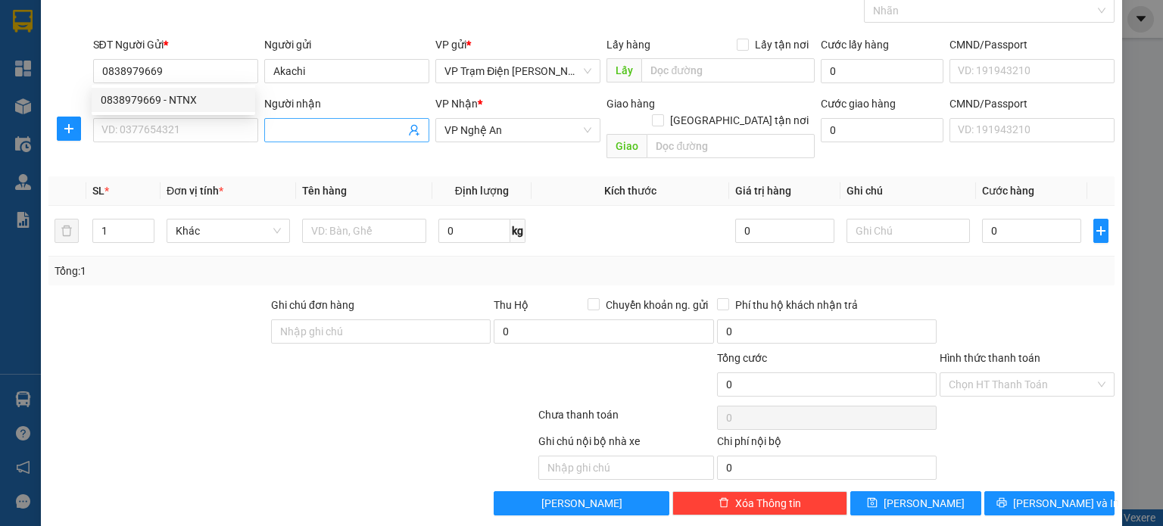
click at [343, 133] on input "Người nhận" at bounding box center [339, 130] width 132 height 17
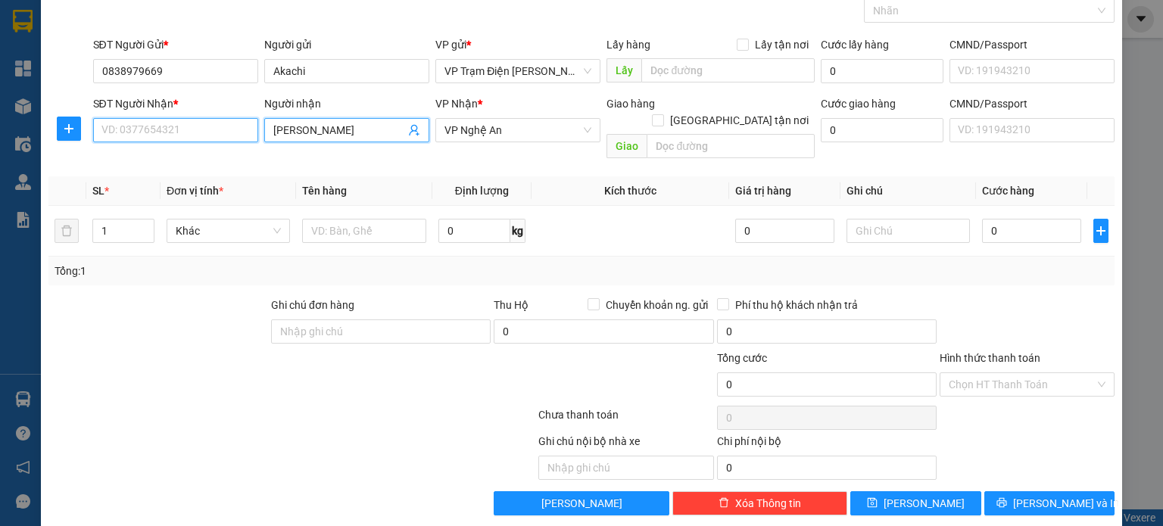
click at [127, 138] on input "SĐT Người Nhận *" at bounding box center [175, 130] width 165 height 24
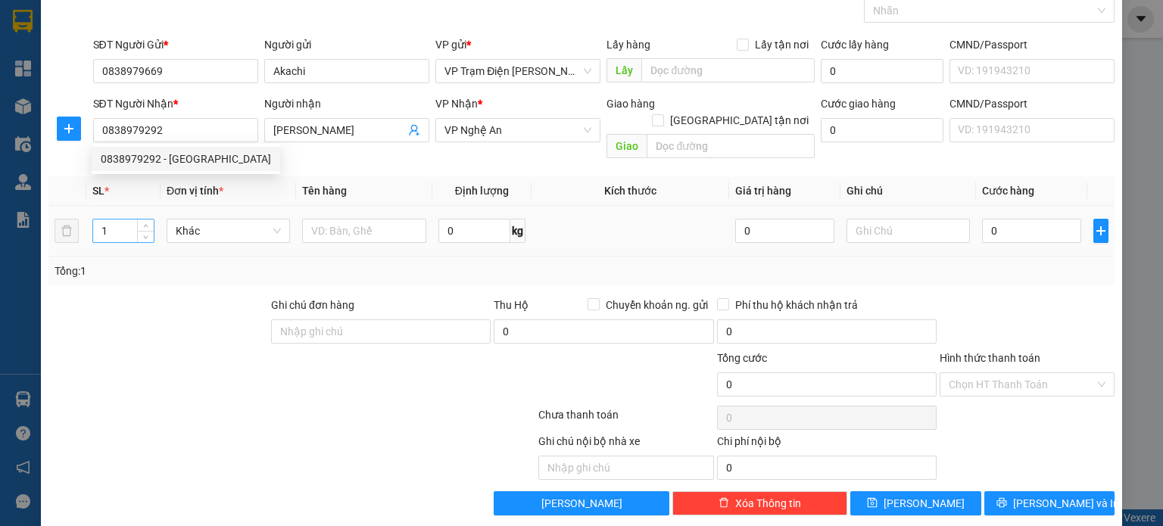
click at [114, 220] on input "1" at bounding box center [123, 231] width 61 height 23
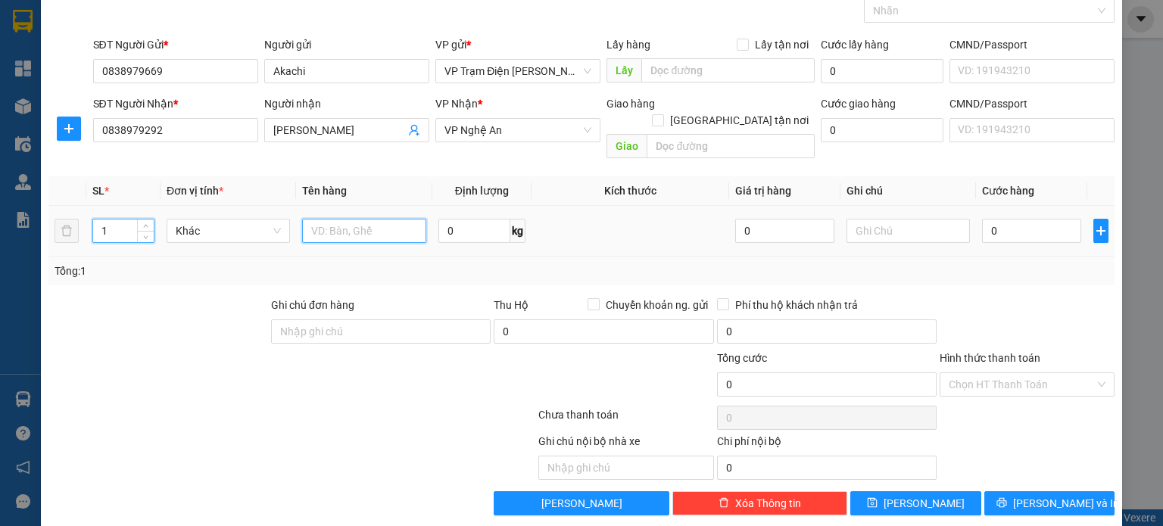
click at [379, 219] on input "text" at bounding box center [364, 231] width 124 height 24
click at [998, 220] on input "0" at bounding box center [1031, 231] width 99 height 24
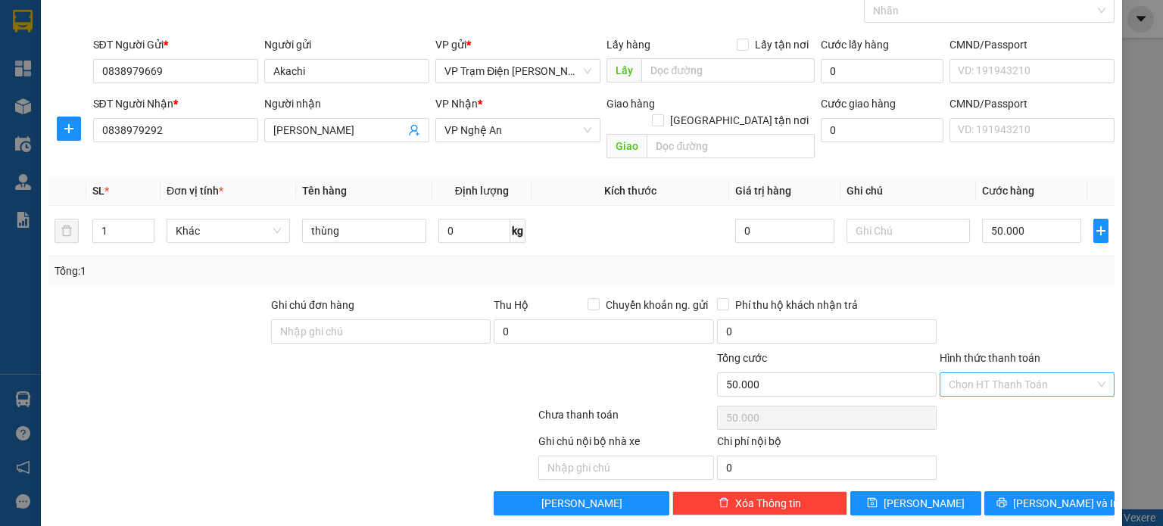
click at [1011, 373] on input "Hình thức thanh toán" at bounding box center [1021, 384] width 146 height 23
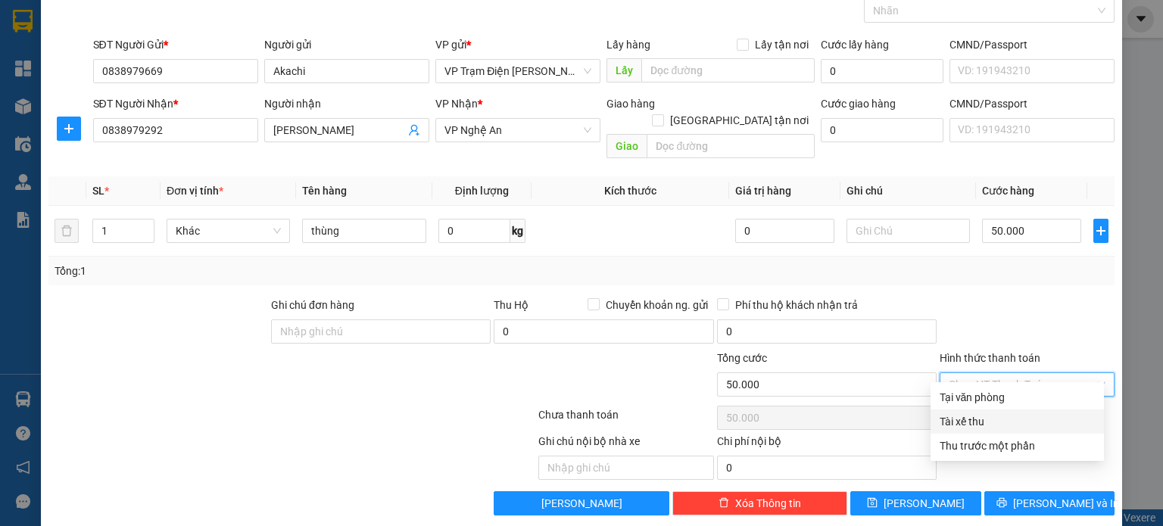
click at [984, 422] on div "Tài xế thu" at bounding box center [1016, 421] width 155 height 17
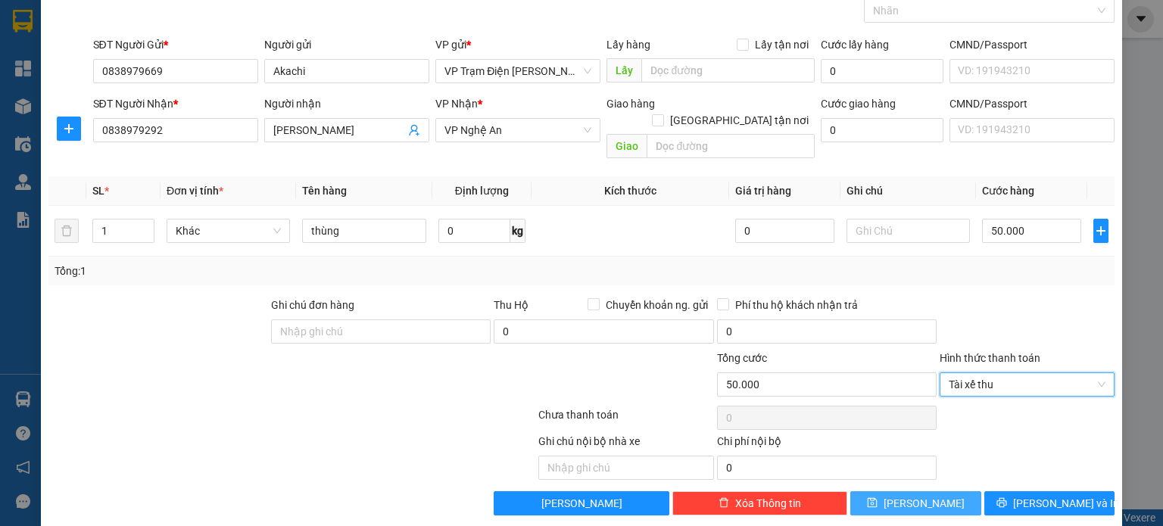
click at [877, 497] on icon "save" at bounding box center [872, 502] width 11 height 11
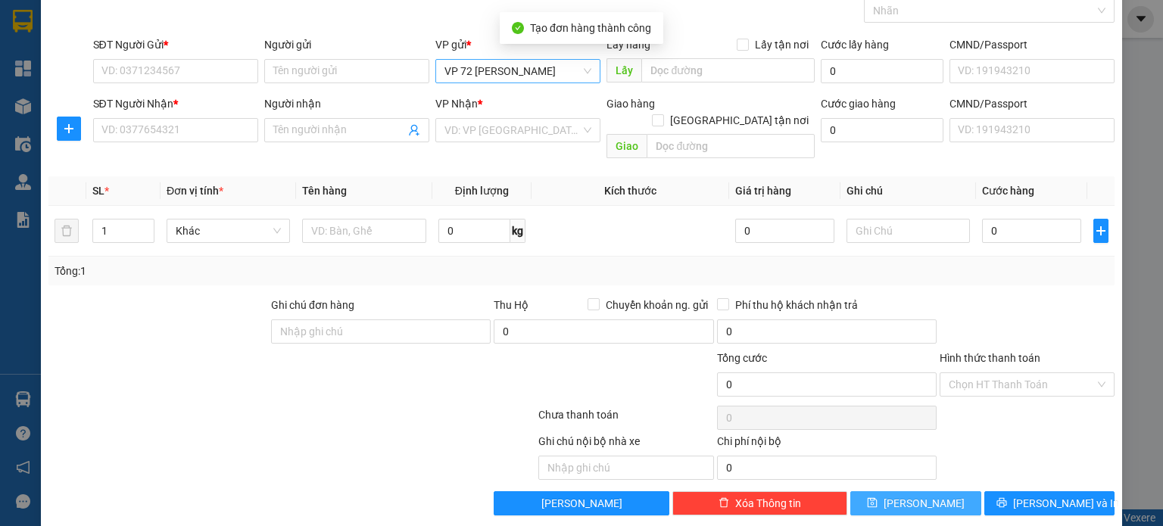
click at [568, 70] on span "VP 72 [PERSON_NAME]" at bounding box center [517, 71] width 147 height 23
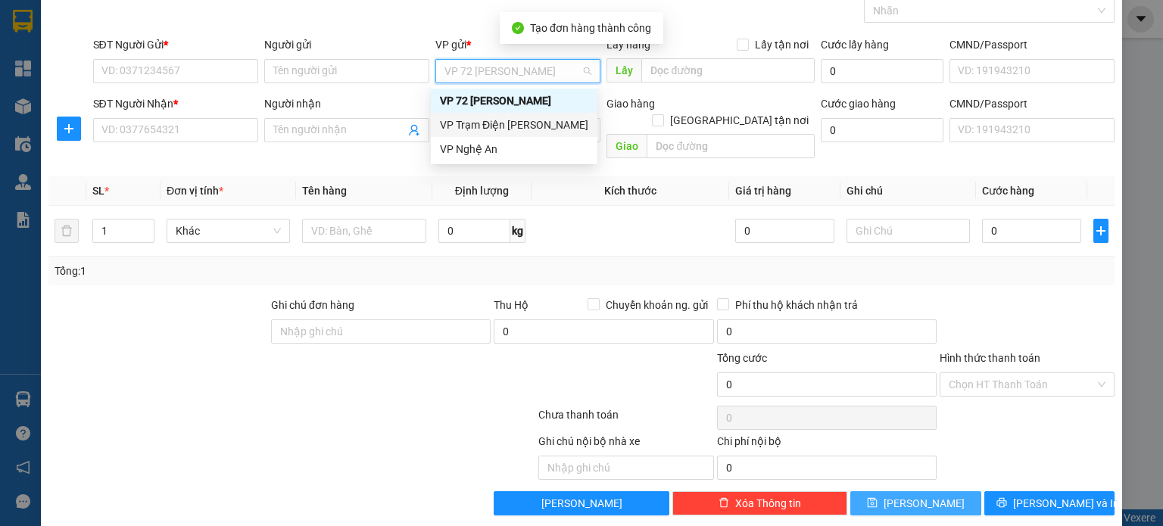
click at [530, 128] on div "VP Trạm Điện [PERSON_NAME]" at bounding box center [514, 125] width 148 height 17
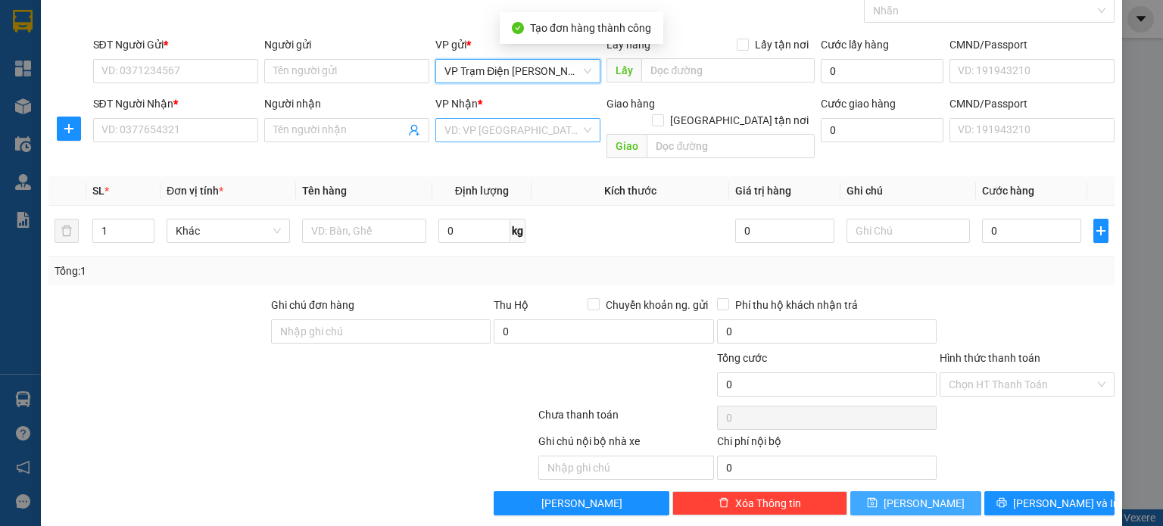
click at [521, 129] on input "search" at bounding box center [512, 130] width 136 height 23
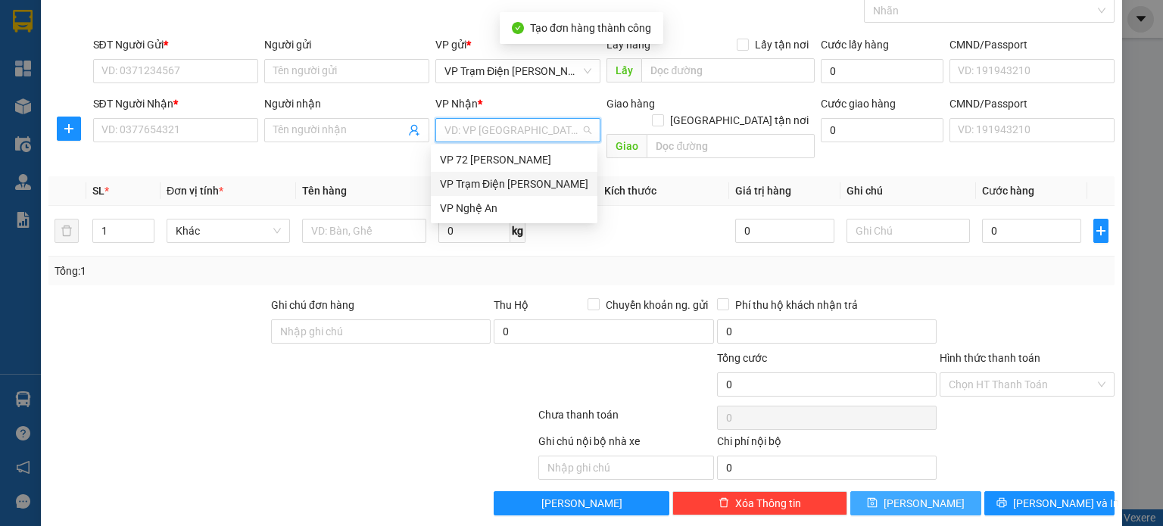
click at [522, 184] on div "VP Trạm Điện [PERSON_NAME]" at bounding box center [514, 184] width 148 height 17
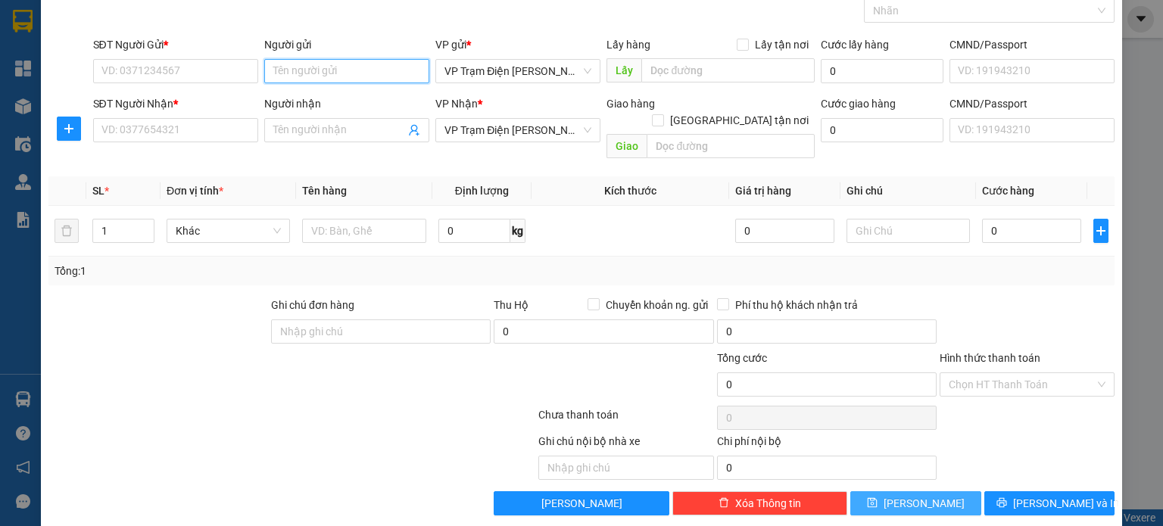
click at [348, 67] on input "Người gửi" at bounding box center [346, 71] width 165 height 24
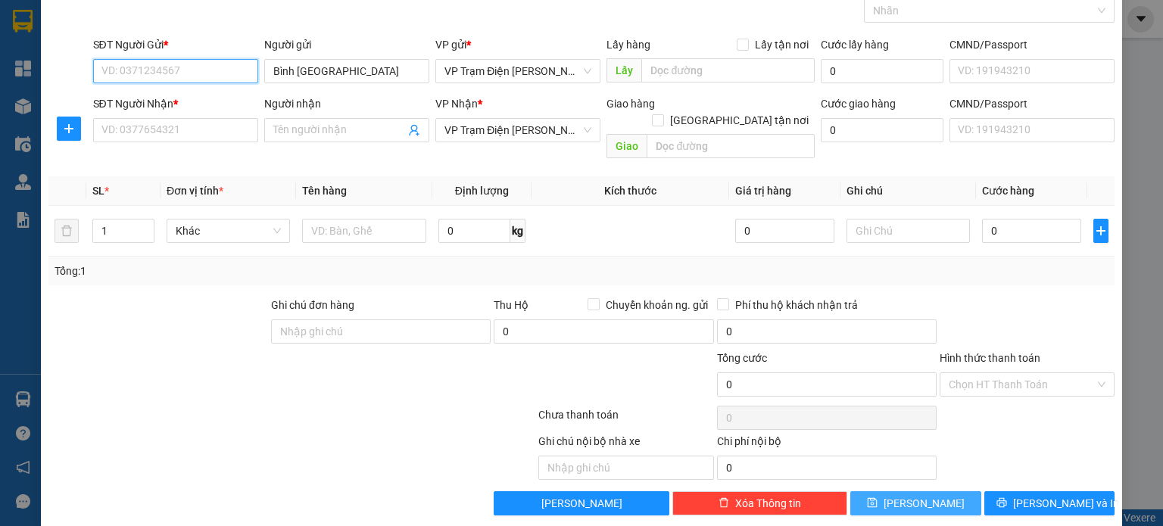
click at [216, 68] on input "SĐT Người Gửi *" at bounding box center [175, 71] width 165 height 24
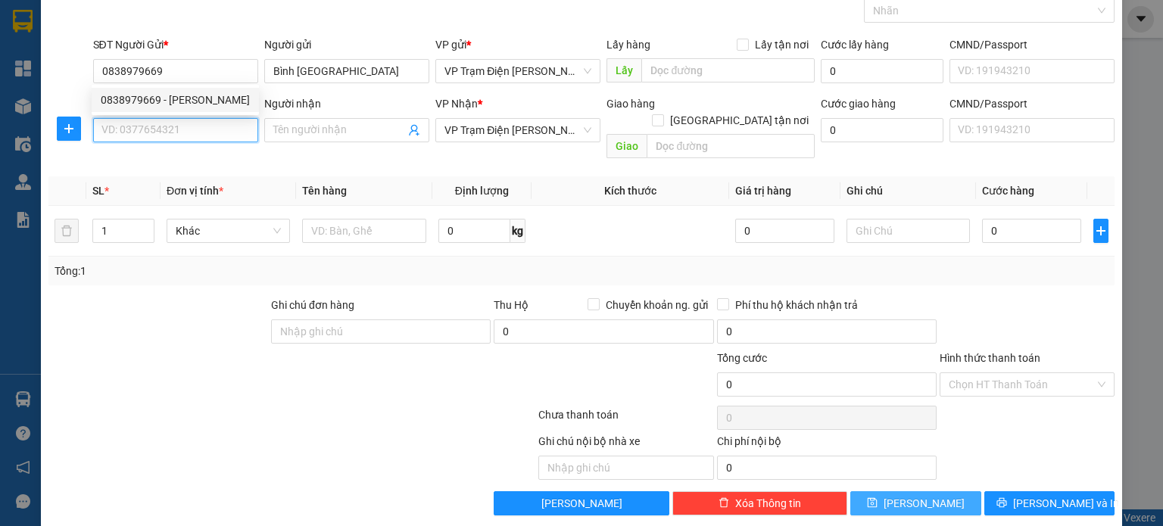
click at [226, 132] on input "SĐT Người Nhận *" at bounding box center [175, 130] width 165 height 24
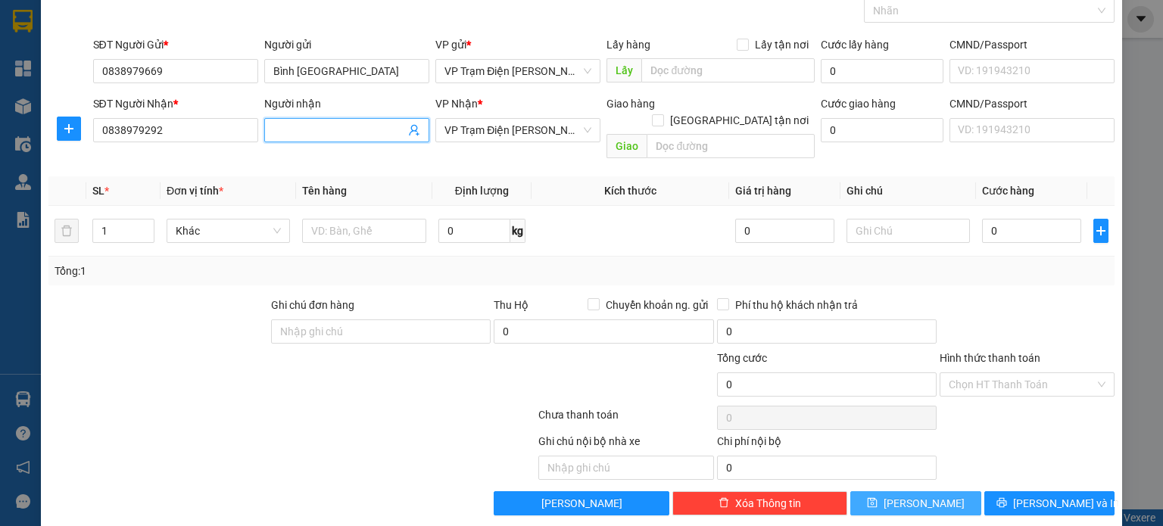
click at [345, 135] on input "Người nhận" at bounding box center [339, 130] width 132 height 17
click at [562, 126] on span "VP Trạm Điện [PERSON_NAME]" at bounding box center [517, 130] width 147 height 23
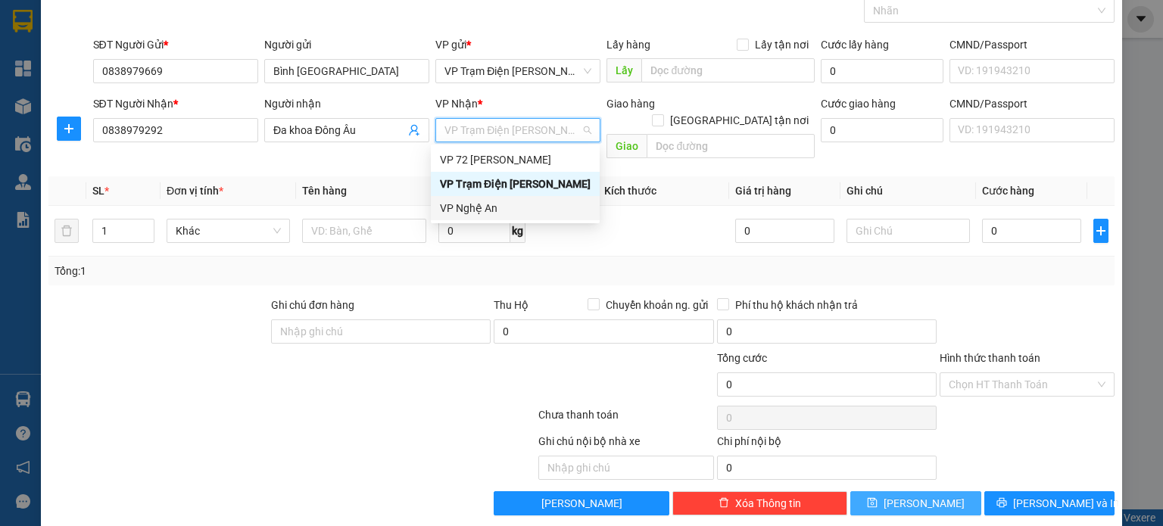
click at [534, 185] on div "VP Trạm Điện [PERSON_NAME]" at bounding box center [515, 184] width 151 height 17
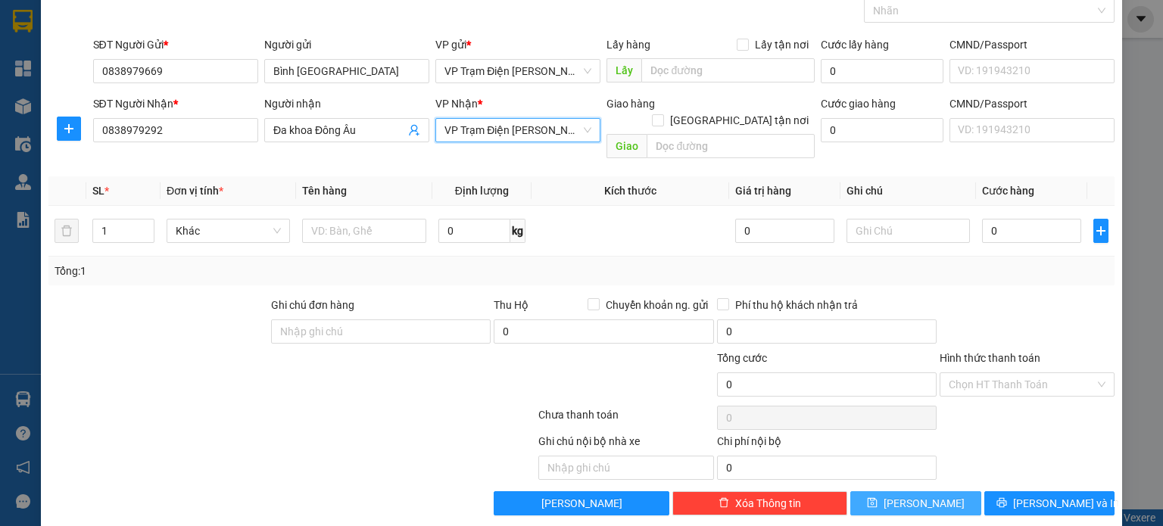
click at [533, 135] on span "VP Trạm Điện [PERSON_NAME]" at bounding box center [517, 130] width 147 height 23
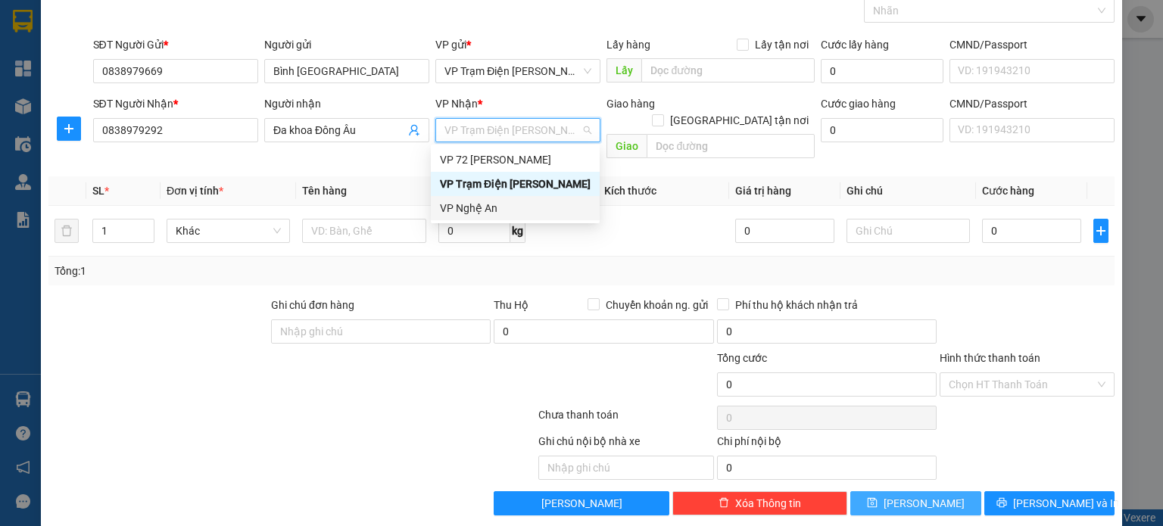
click at [525, 208] on div "VP Nghệ An" at bounding box center [515, 208] width 151 height 17
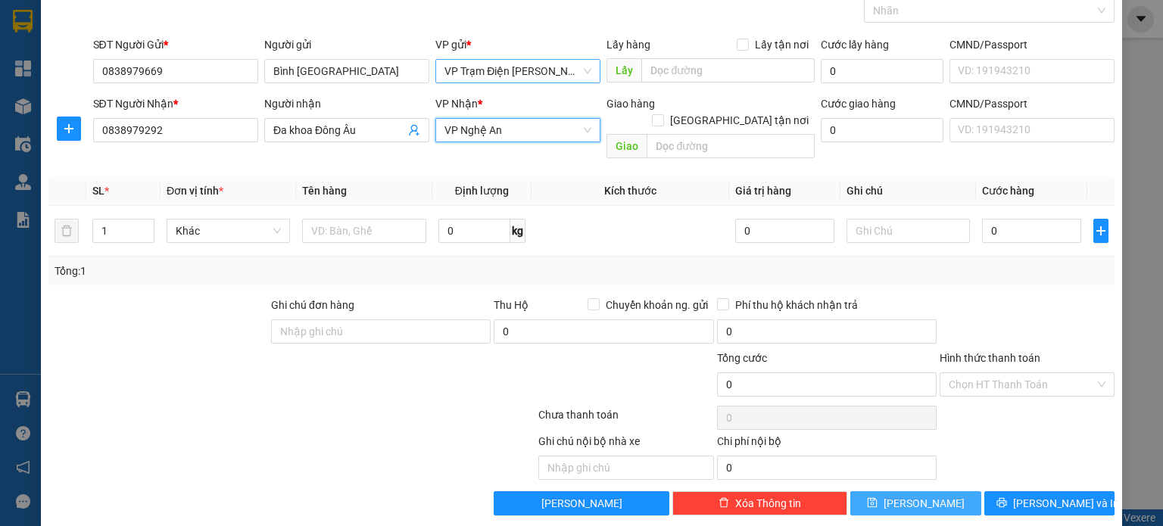
click at [575, 75] on span "VP Trạm Điện [PERSON_NAME]" at bounding box center [517, 71] width 147 height 23
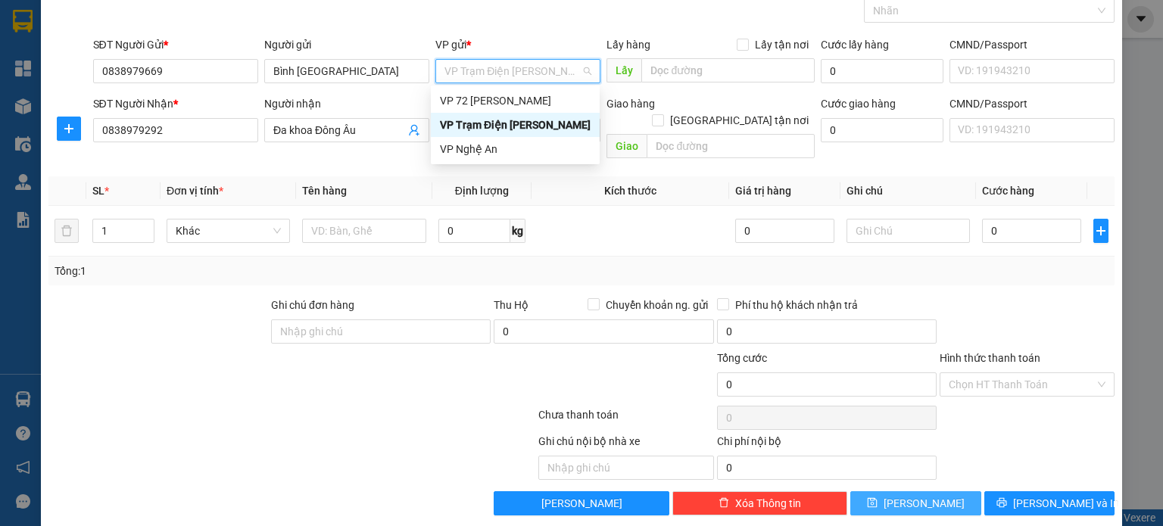
click at [537, 129] on div "VP Trạm Điện [PERSON_NAME]" at bounding box center [515, 125] width 151 height 17
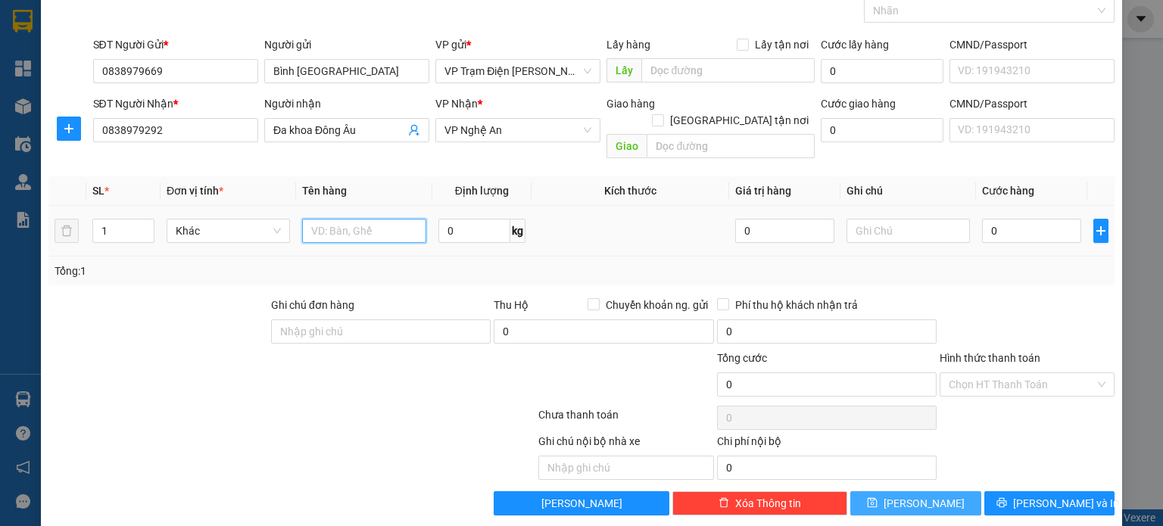
click at [389, 219] on input "text" at bounding box center [364, 231] width 124 height 24
click at [1010, 220] on input "0" at bounding box center [1031, 231] width 99 height 24
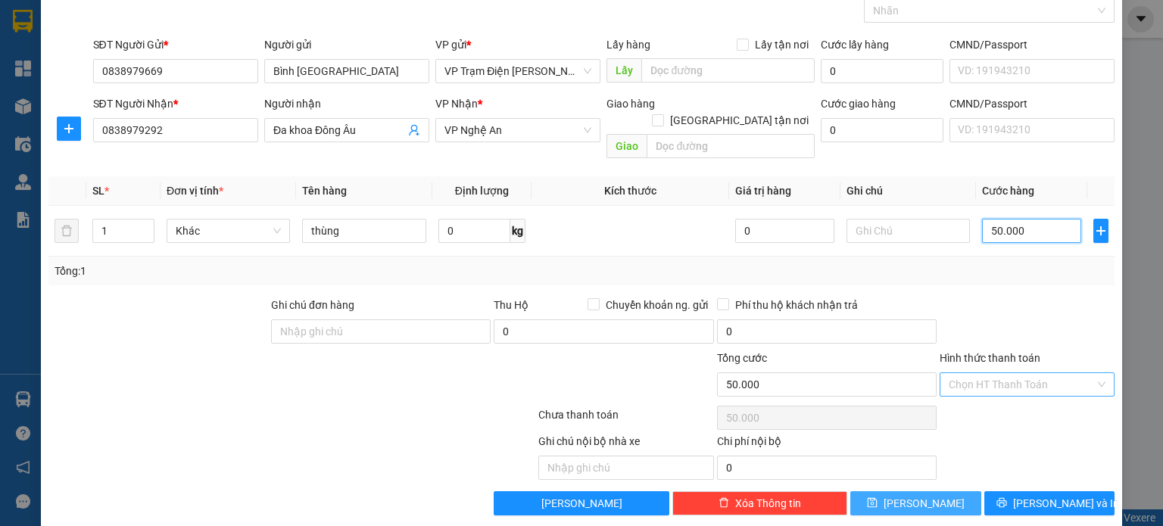
click at [1009, 378] on div "Chọn HT Thanh Toán" at bounding box center [1026, 384] width 175 height 24
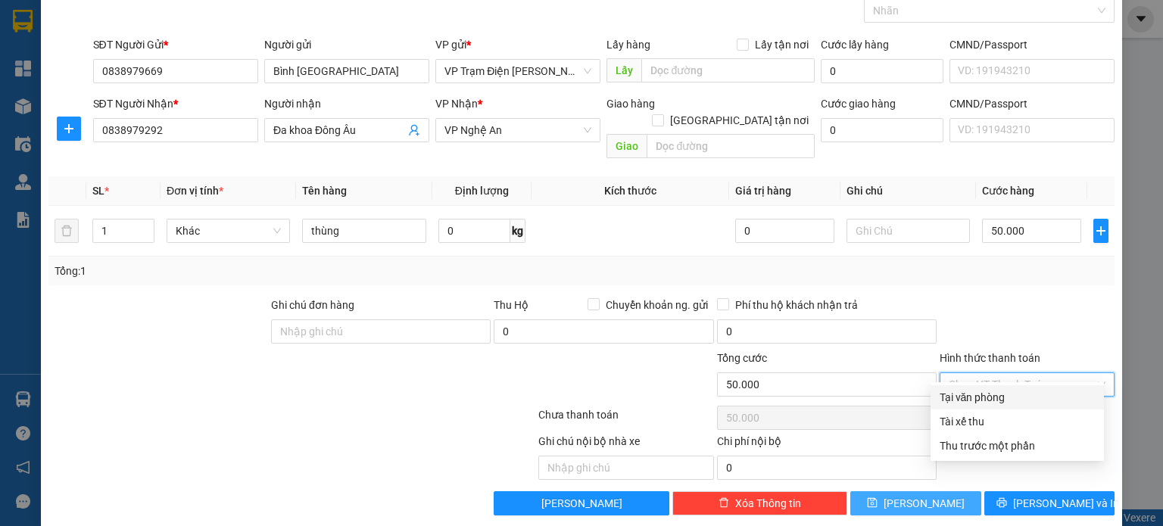
click at [989, 400] on div "Tại văn phòng" at bounding box center [1016, 397] width 155 height 17
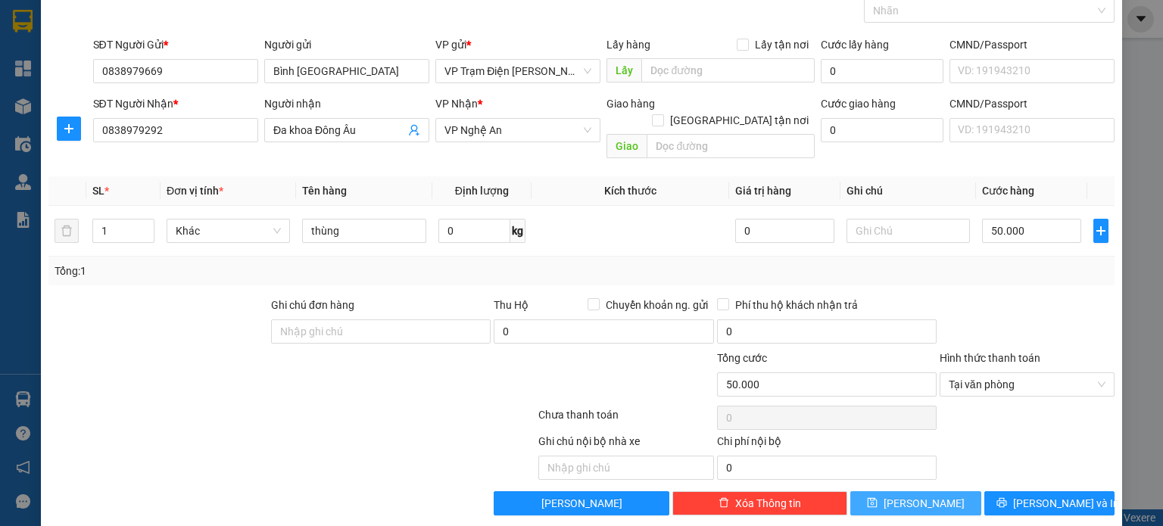
drag, startPoint x: 869, startPoint y: 484, endPoint x: 878, endPoint y: 430, distance: 55.3
click at [869, 491] on button "[PERSON_NAME]" at bounding box center [915, 503] width 131 height 24
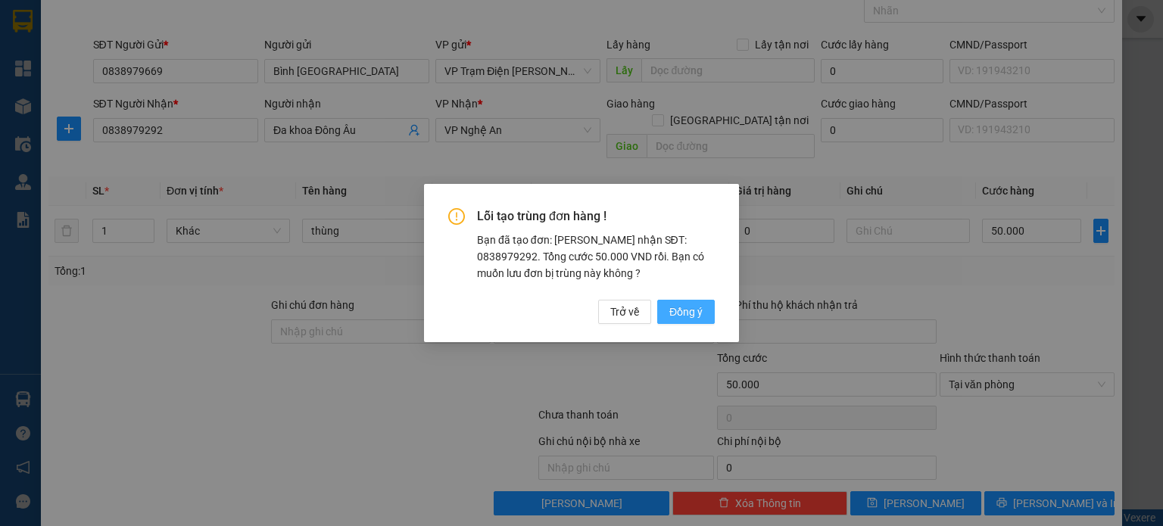
click at [677, 307] on span "Đồng ý" at bounding box center [685, 312] width 33 height 17
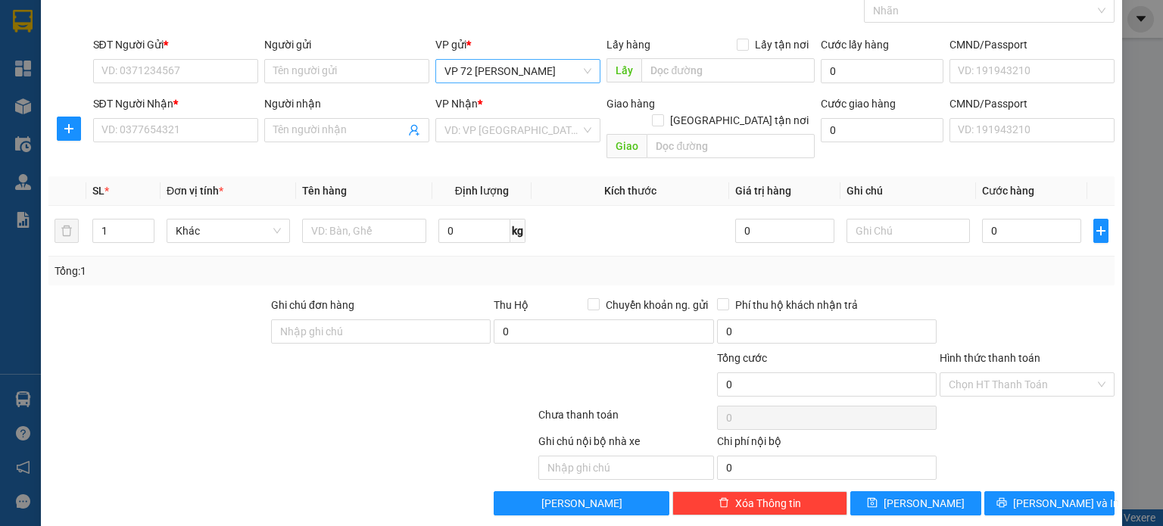
click at [503, 68] on span "VP 72 [PERSON_NAME]" at bounding box center [517, 71] width 147 height 23
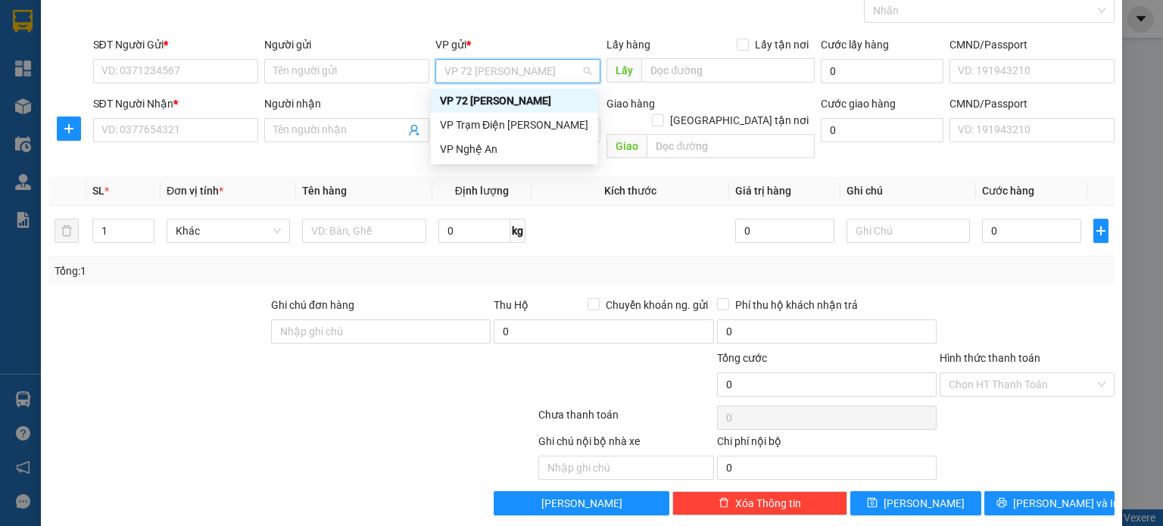
click at [575, 67] on span "VP 72 [PERSON_NAME]" at bounding box center [517, 71] width 147 height 23
click at [524, 117] on div "VP Trạm Điện [PERSON_NAME]" at bounding box center [514, 125] width 148 height 17
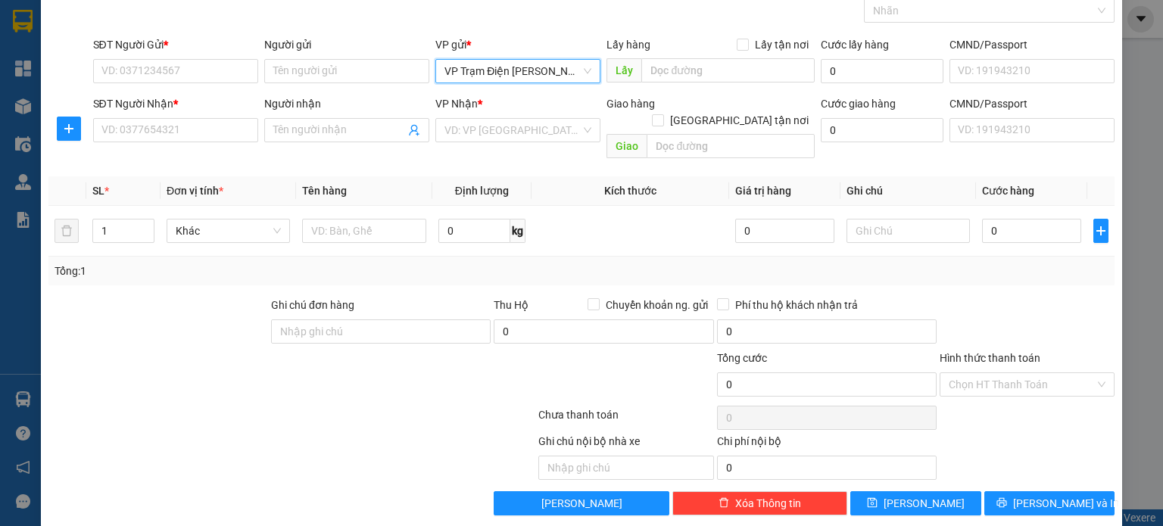
click at [514, 142] on div "VP Nhận * VD: VP [GEOGRAPHIC_DATA]" at bounding box center [517, 121] width 165 height 53
click at [525, 119] on input "search" at bounding box center [512, 130] width 136 height 23
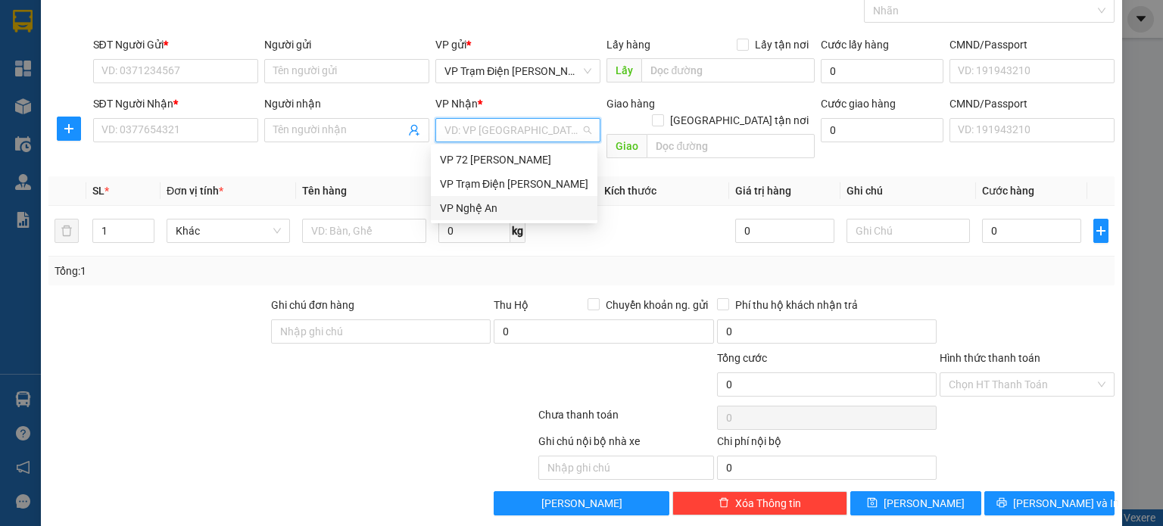
click at [497, 202] on div "VP Nghệ An" at bounding box center [514, 208] width 148 height 17
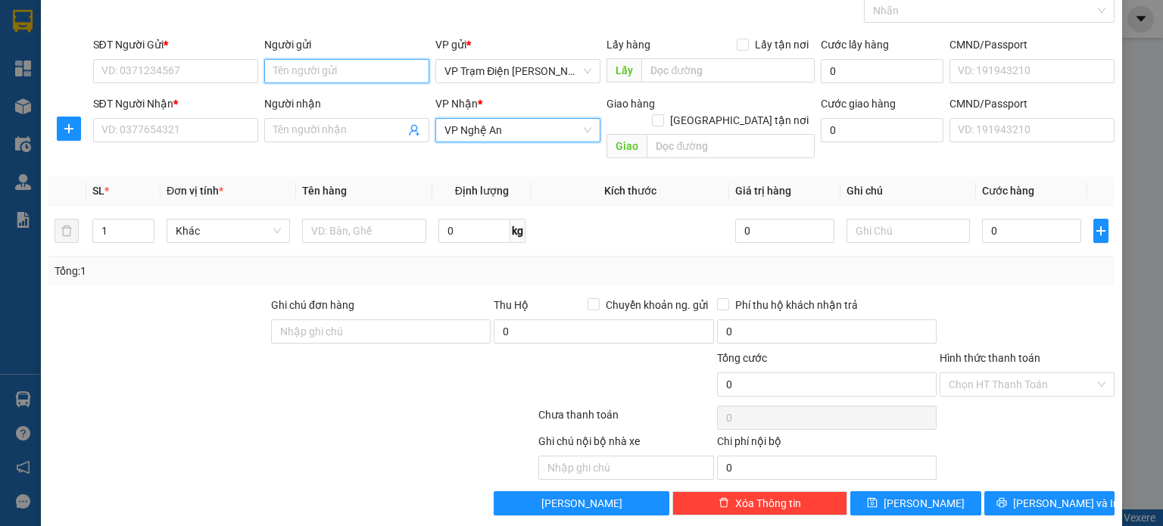
click at [322, 64] on input "Người gửi" at bounding box center [346, 71] width 165 height 24
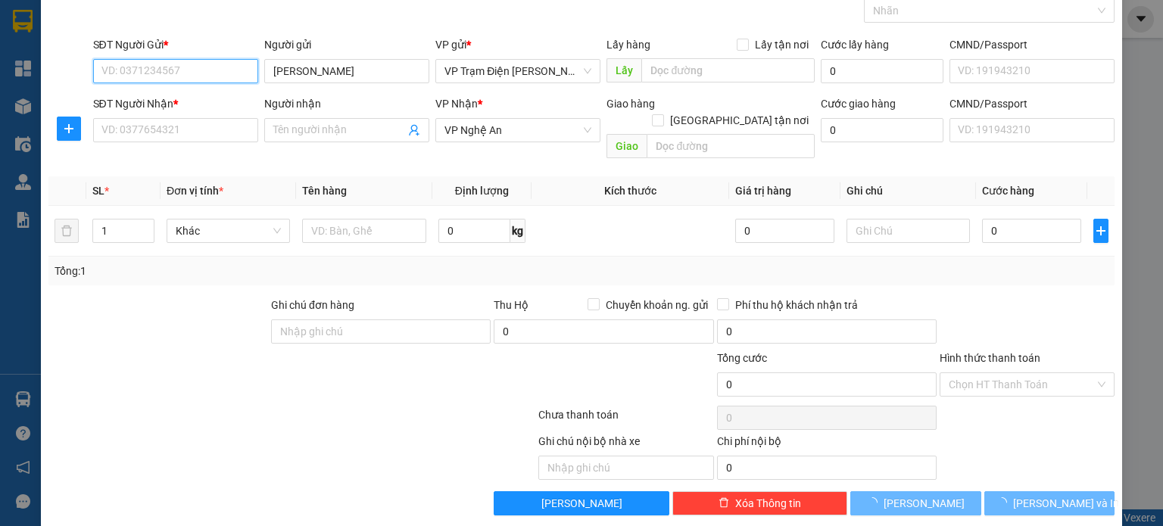
click at [160, 70] on input "SĐT Người Gửi *" at bounding box center [175, 71] width 165 height 24
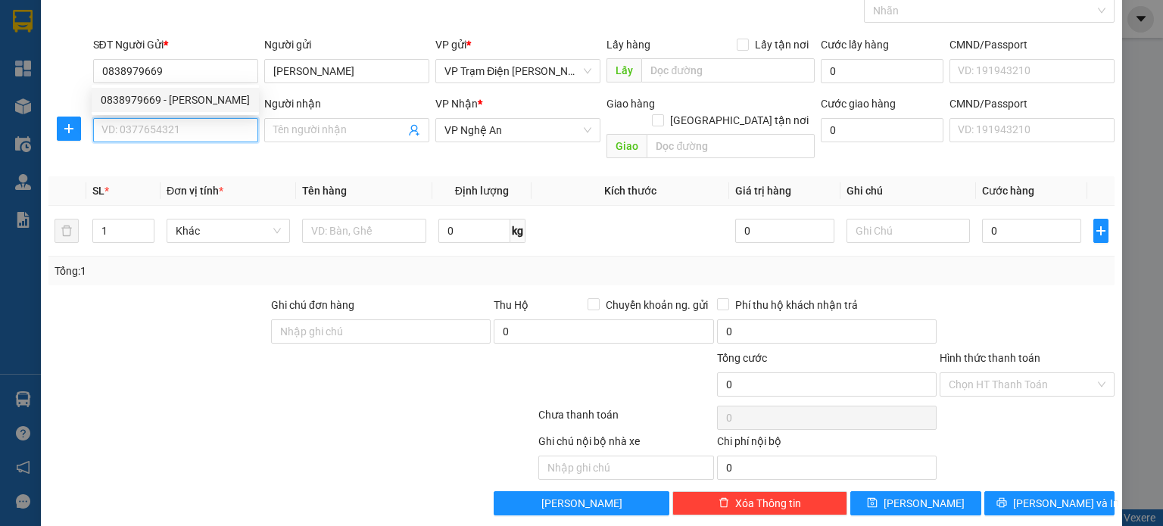
click at [170, 133] on input "SĐT Người Nhận *" at bounding box center [175, 130] width 165 height 24
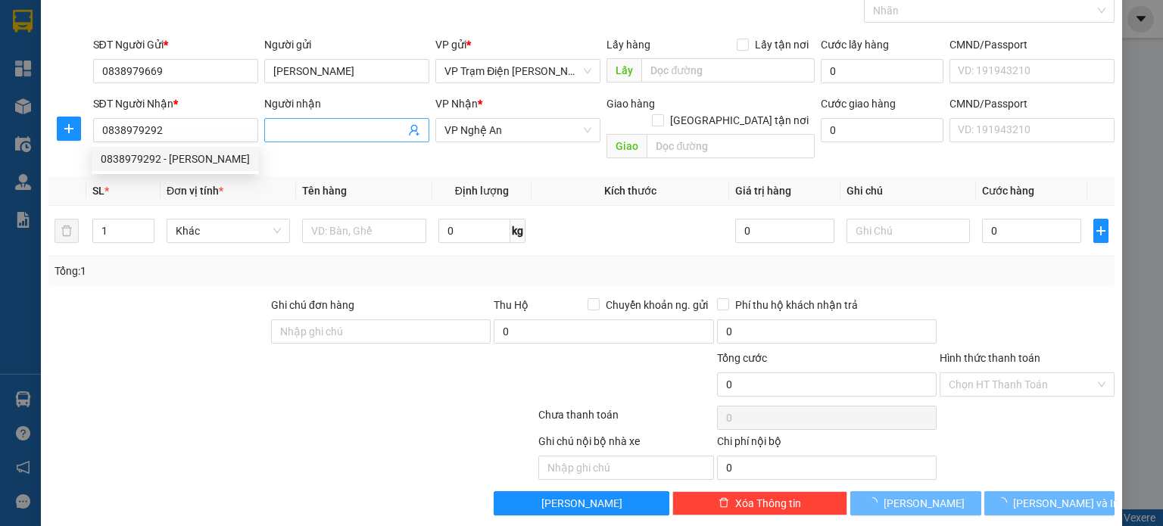
click at [325, 126] on input "Người nhận" at bounding box center [339, 130] width 132 height 17
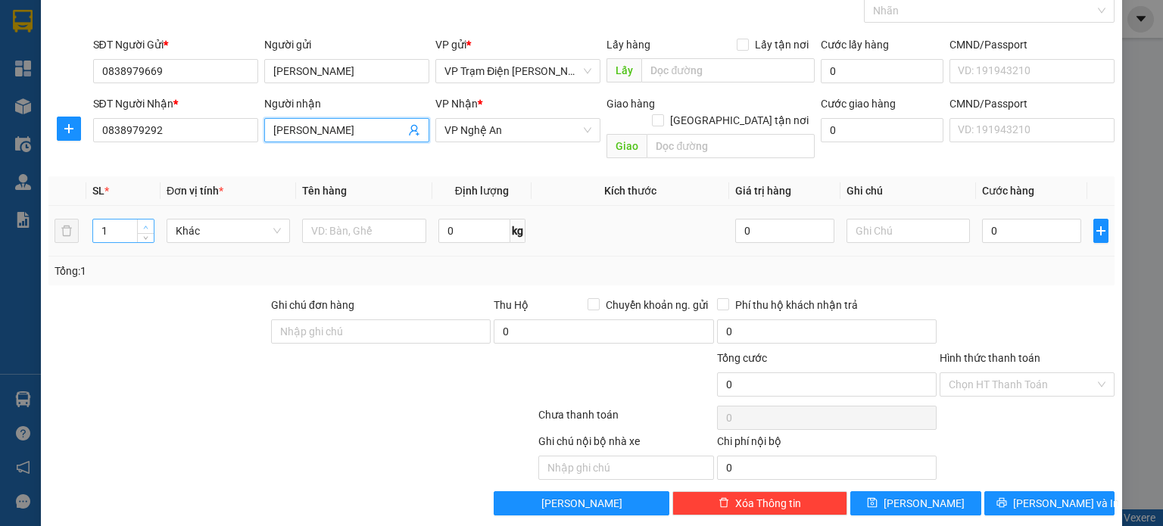
click at [148, 223] on span "up" at bounding box center [146, 227] width 9 height 9
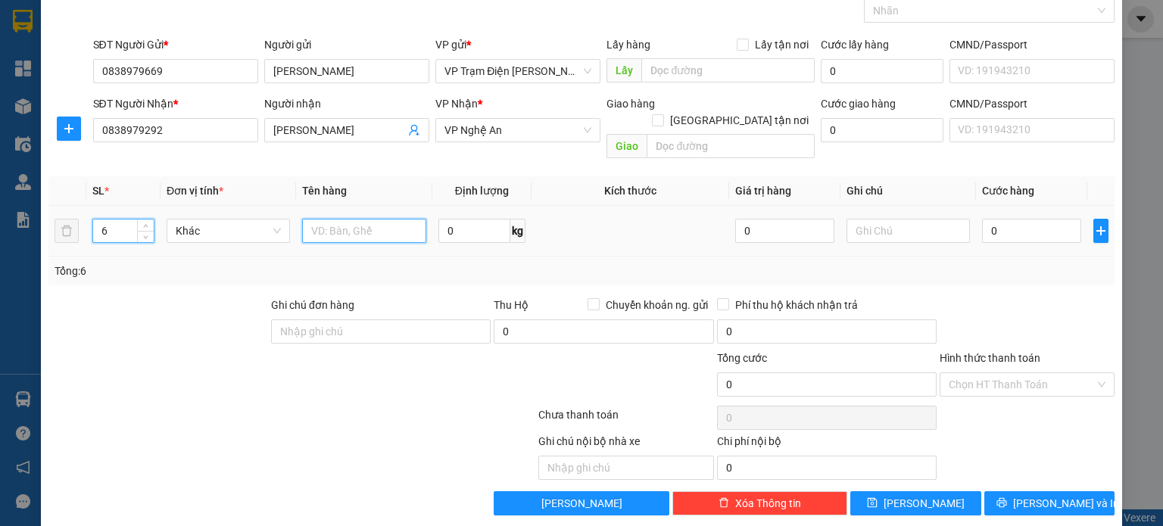
click at [353, 219] on input "text" at bounding box center [364, 231] width 124 height 24
click at [1011, 219] on input "0" at bounding box center [1031, 231] width 99 height 24
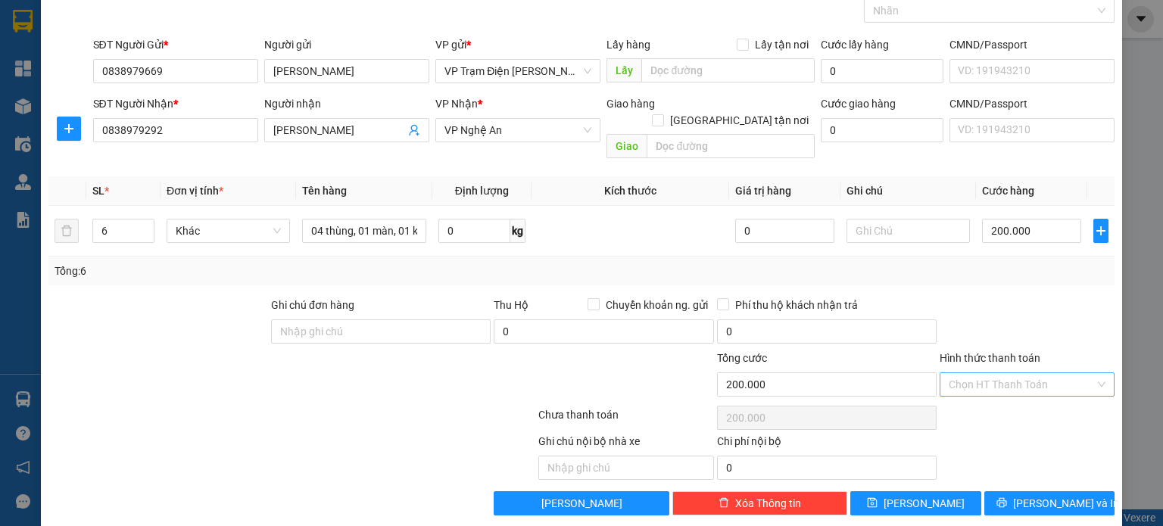
click at [1020, 373] on input "Hình thức thanh toán" at bounding box center [1021, 384] width 146 height 23
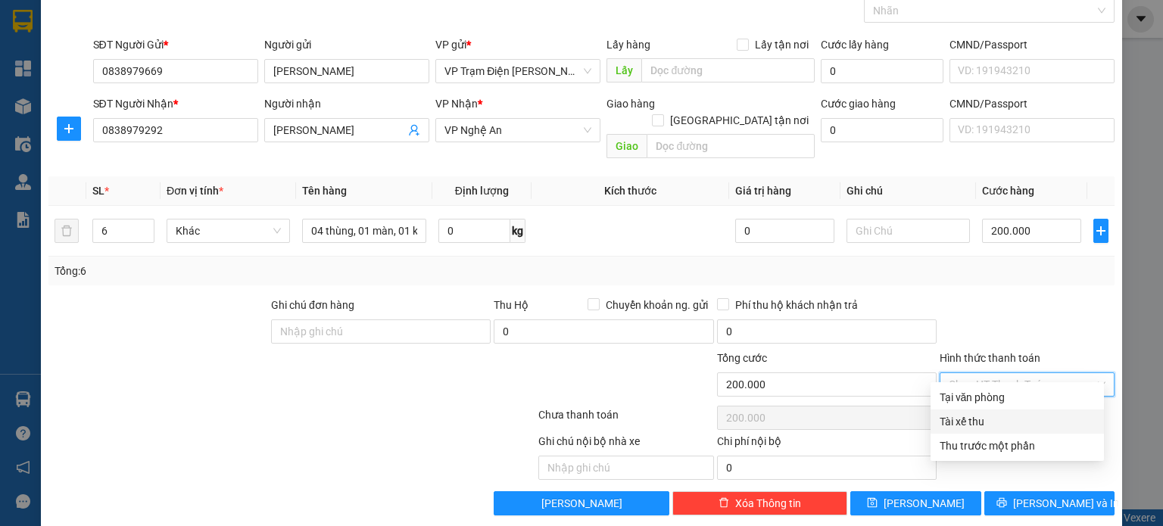
click at [997, 420] on div "Tài xế thu" at bounding box center [1016, 421] width 155 height 17
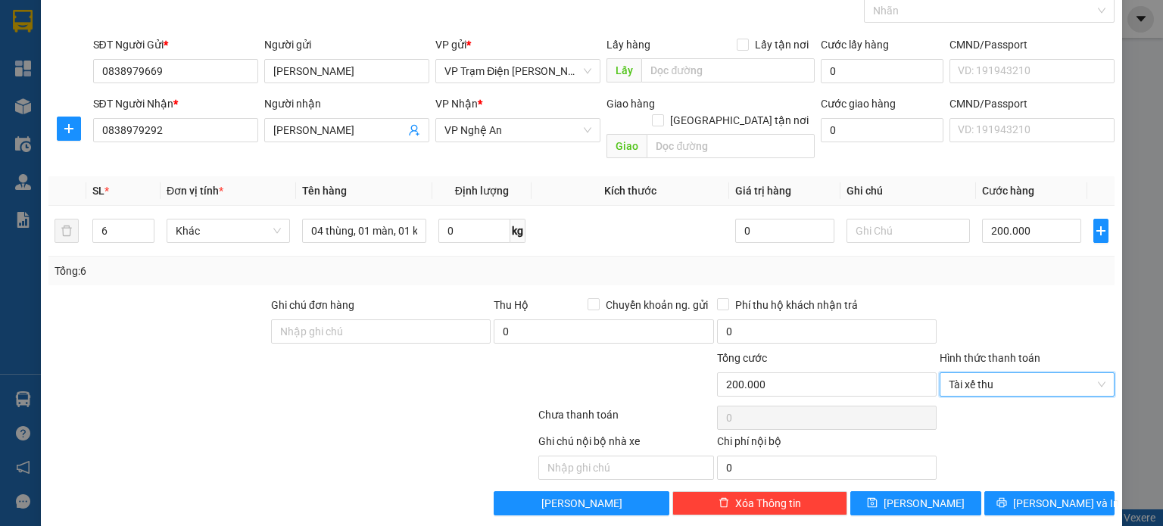
click at [969, 274] on div "Transit Pickup Surcharge Ids Transit Deliver Surcharge Ids Transit Deliver Surc…" at bounding box center [581, 246] width 1066 height 540
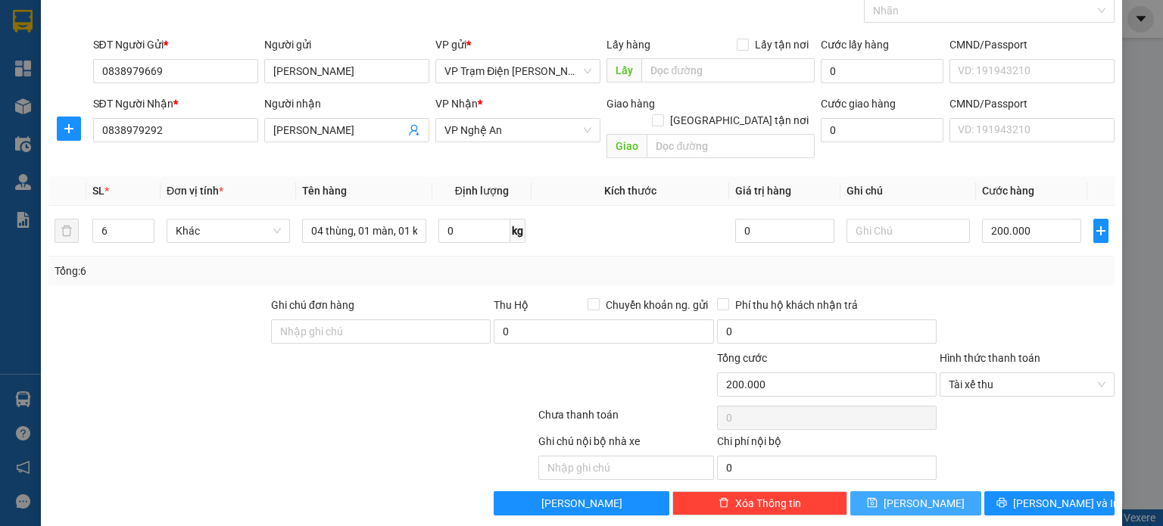
click at [862, 491] on button "[PERSON_NAME]" at bounding box center [915, 503] width 131 height 24
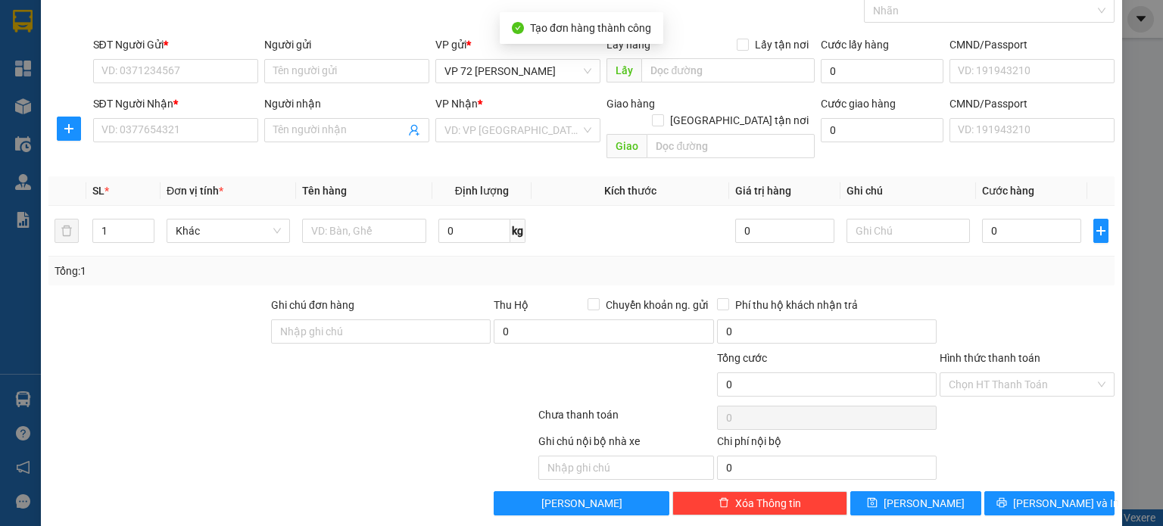
click at [547, 51] on div "VP gửi *" at bounding box center [517, 44] width 165 height 17
click at [578, 70] on span "VP 72 [PERSON_NAME]" at bounding box center [517, 71] width 147 height 23
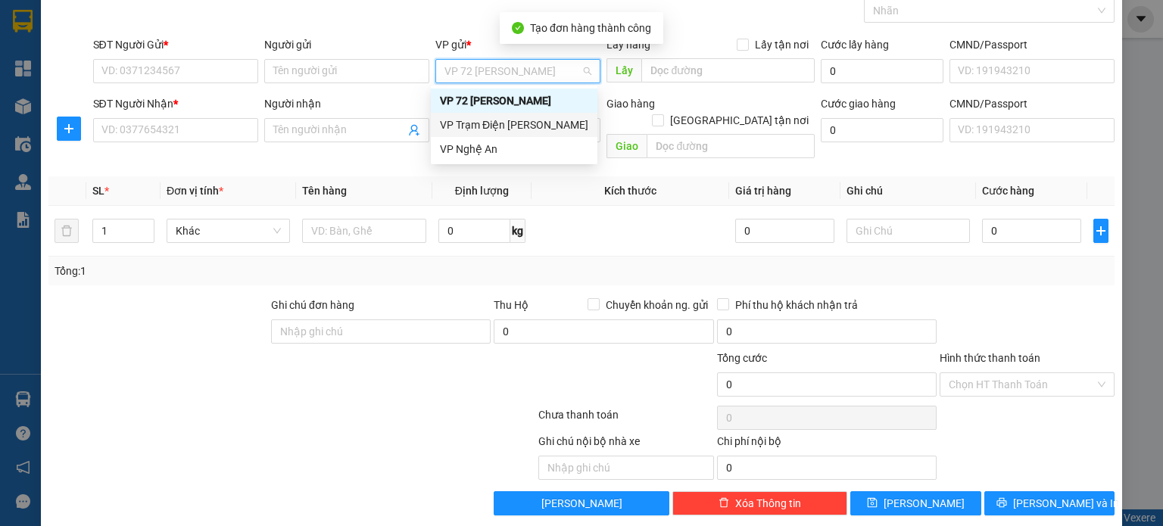
click at [512, 129] on div "VP Trạm Điện [PERSON_NAME]" at bounding box center [514, 125] width 148 height 17
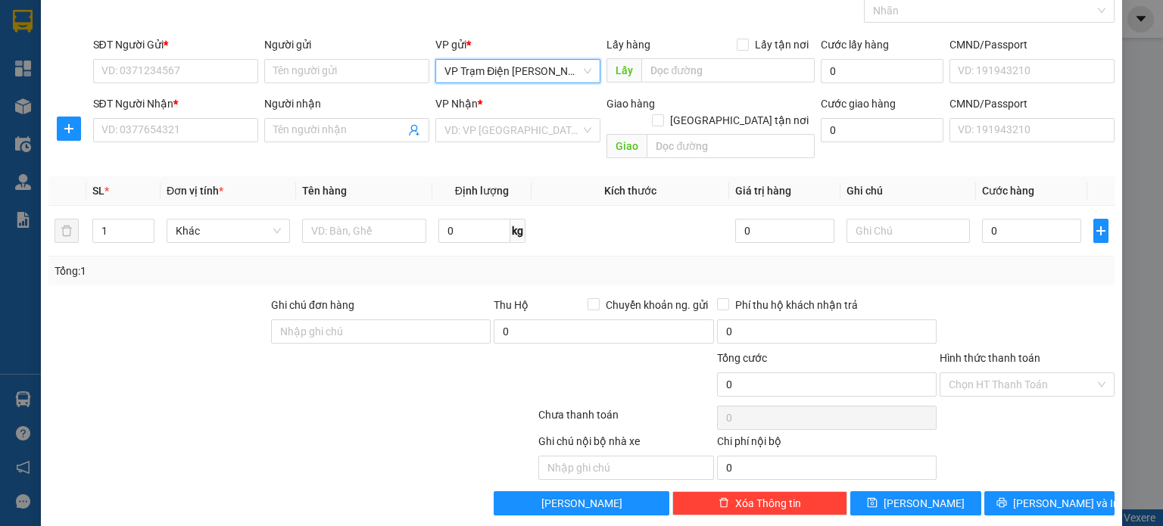
click at [512, 129] on input "search" at bounding box center [512, 130] width 136 height 23
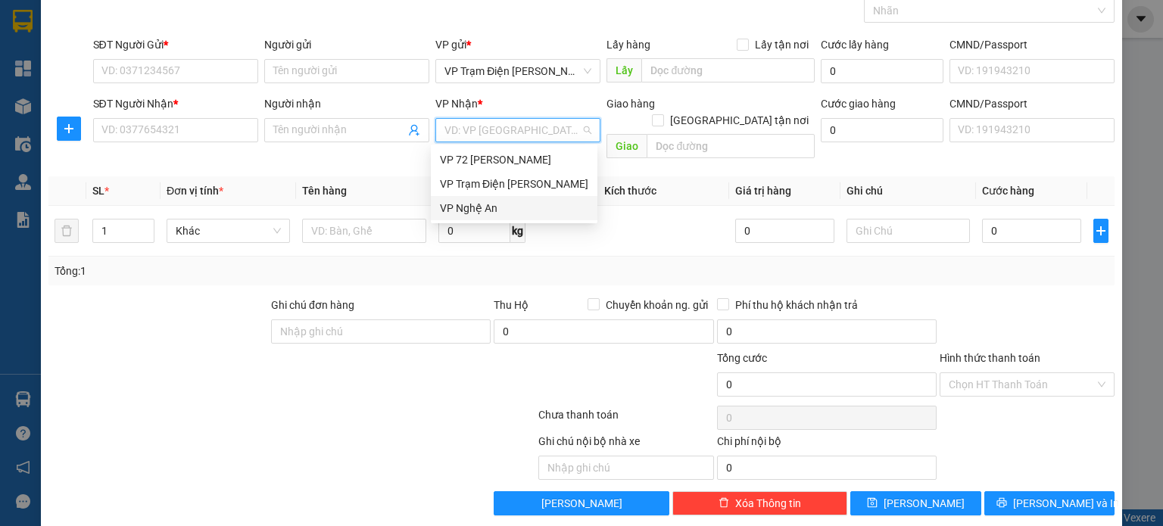
drag, startPoint x: 513, startPoint y: 207, endPoint x: 490, endPoint y: 181, distance: 34.8
click at [512, 207] on div "VP Nghệ An" at bounding box center [514, 208] width 148 height 17
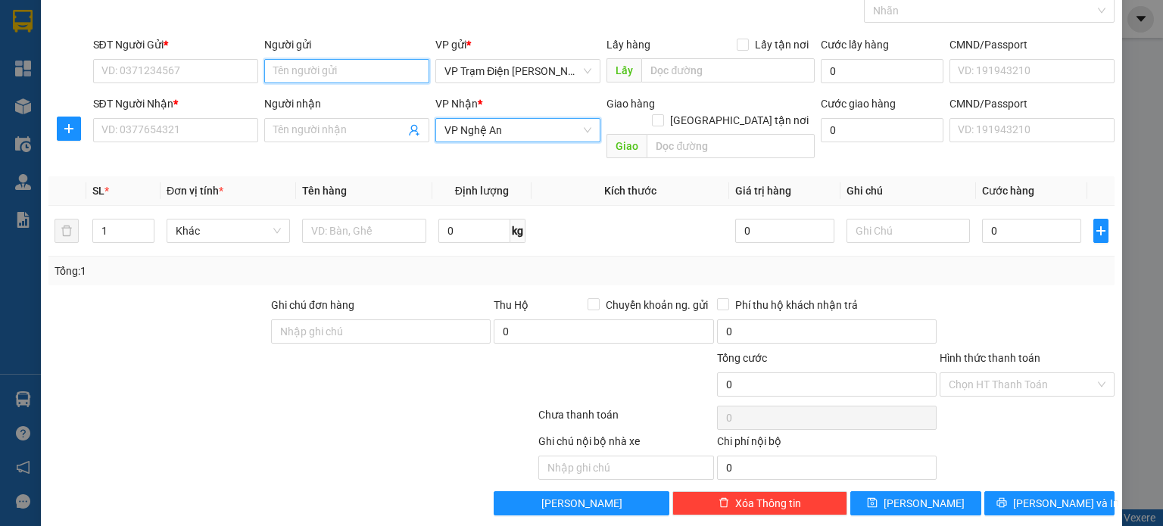
click at [358, 80] on input "Người gửi" at bounding box center [346, 71] width 165 height 24
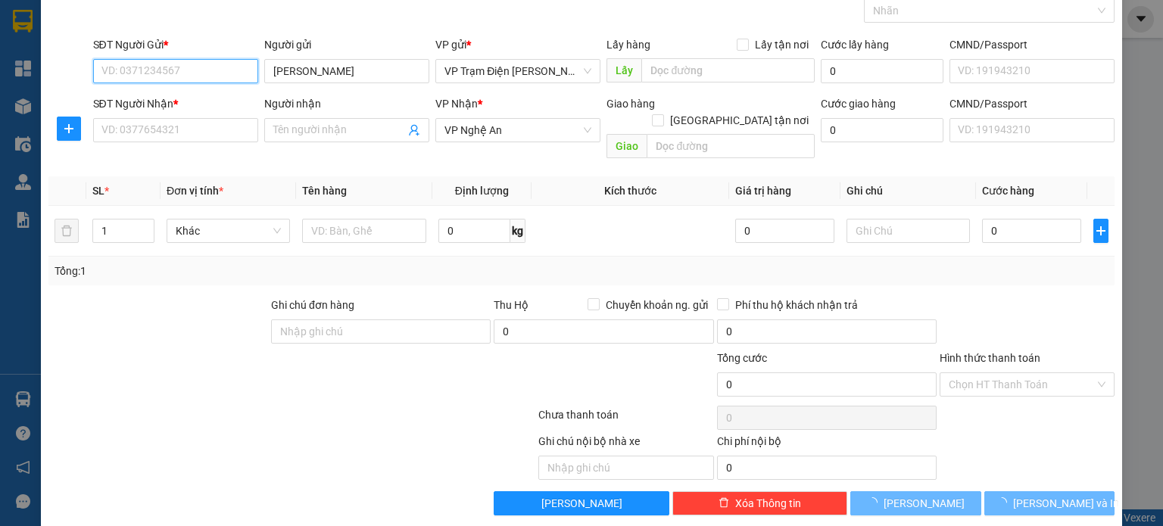
click at [173, 63] on input "SĐT Người Gửi *" at bounding box center [175, 71] width 165 height 24
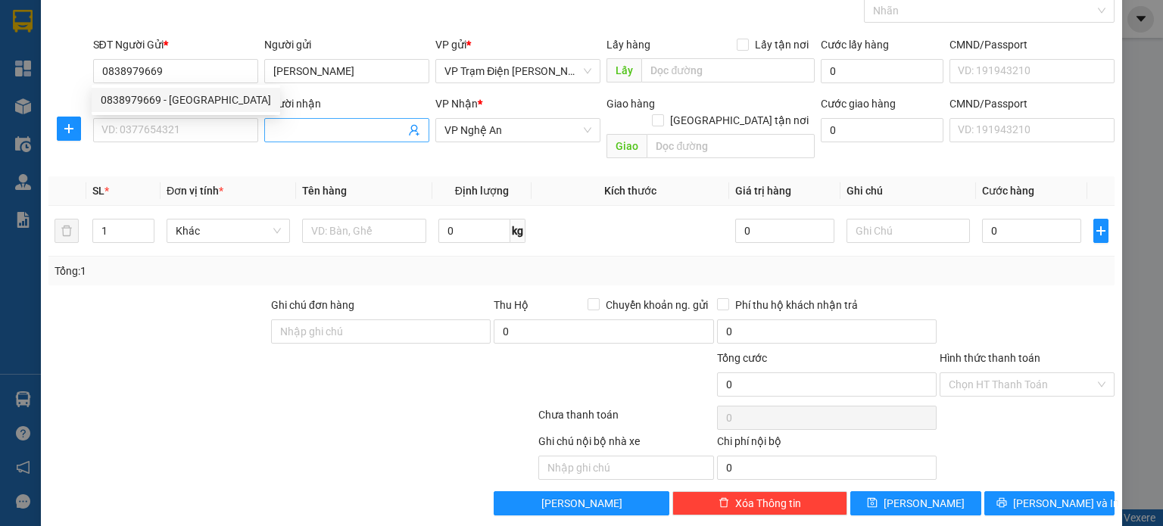
click at [332, 125] on input "Người nhận" at bounding box center [339, 130] width 132 height 17
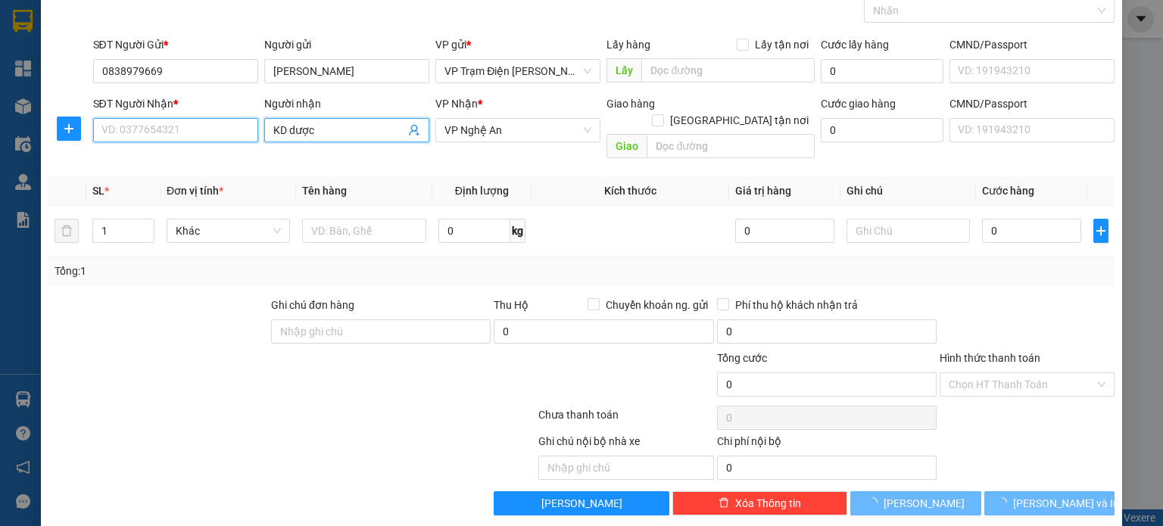
click at [202, 127] on input "SĐT Người Nhận *" at bounding box center [175, 130] width 165 height 24
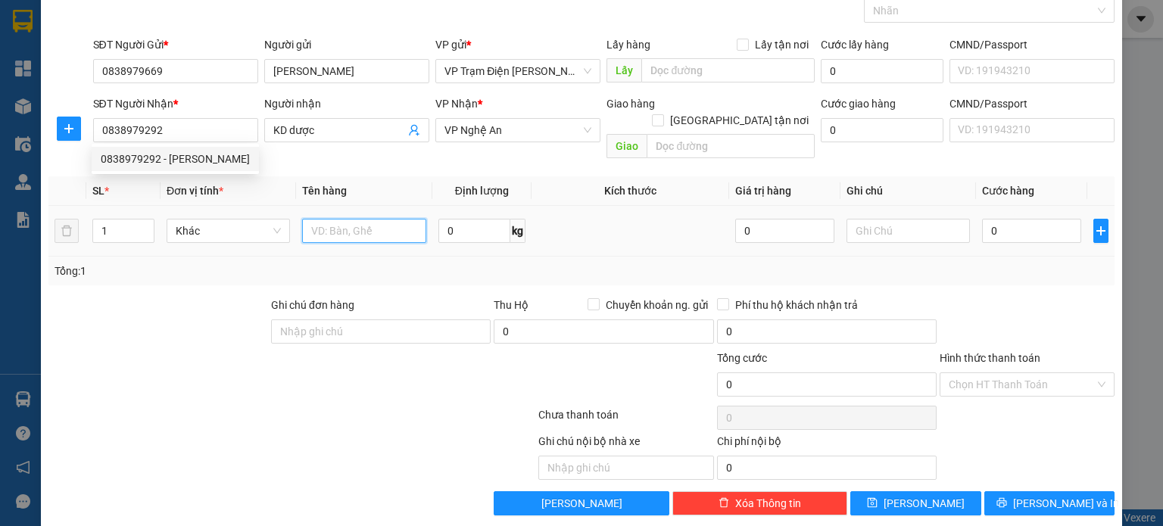
click at [363, 223] on input "text" at bounding box center [364, 231] width 124 height 24
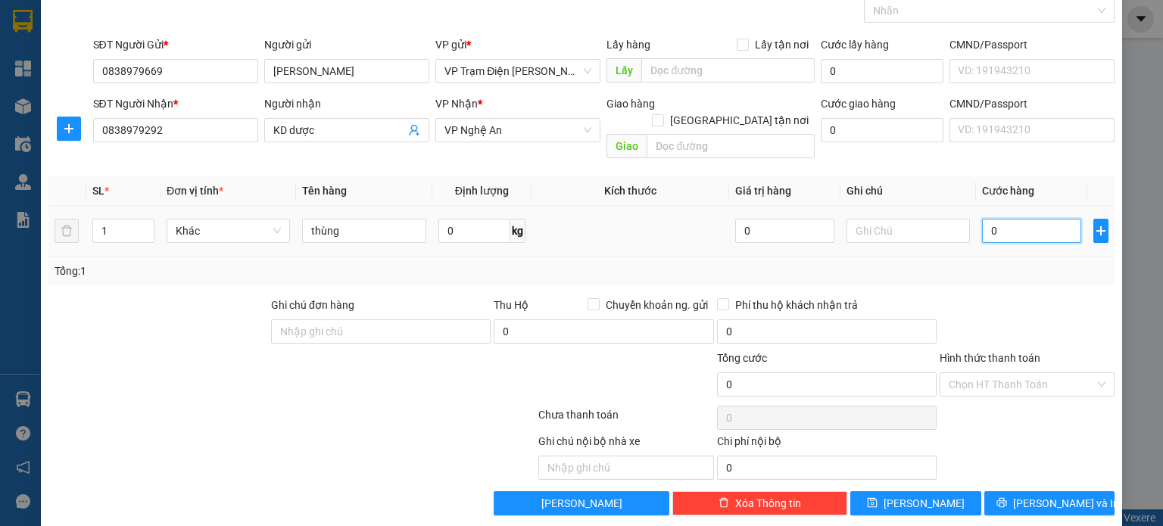
click at [1037, 219] on input "0" at bounding box center [1031, 231] width 99 height 24
click at [988, 373] on input "Hình thức thanh toán" at bounding box center [1021, 384] width 146 height 23
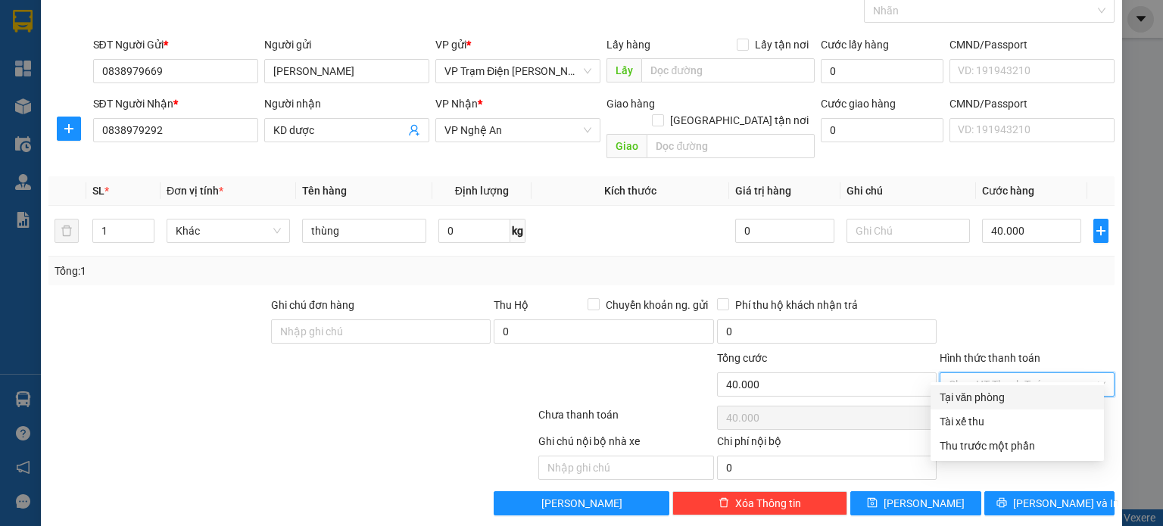
click at [975, 394] on div "Tại văn phòng" at bounding box center [1016, 397] width 155 height 17
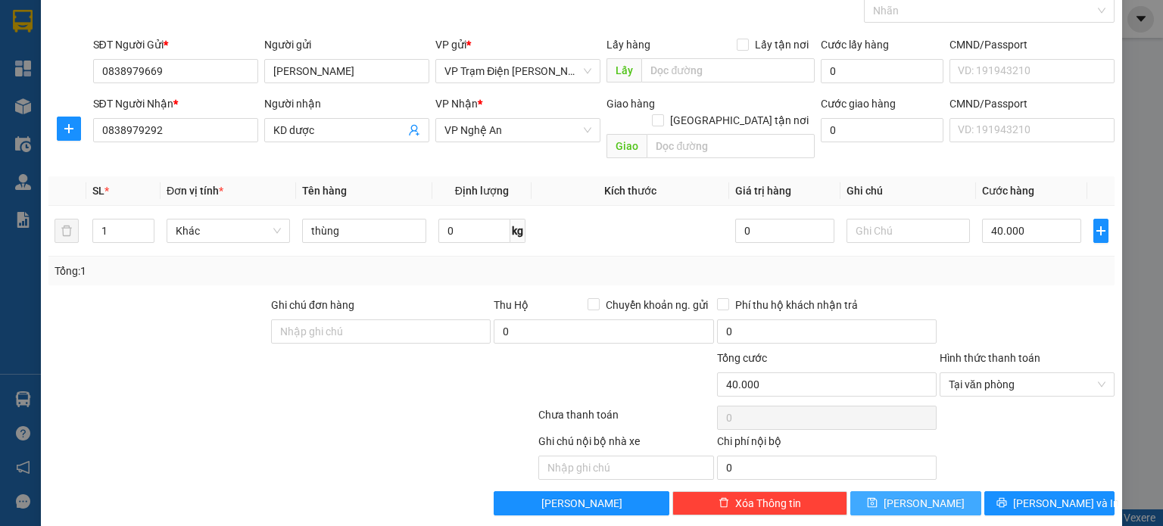
click at [934, 491] on button "[PERSON_NAME]" at bounding box center [915, 503] width 131 height 24
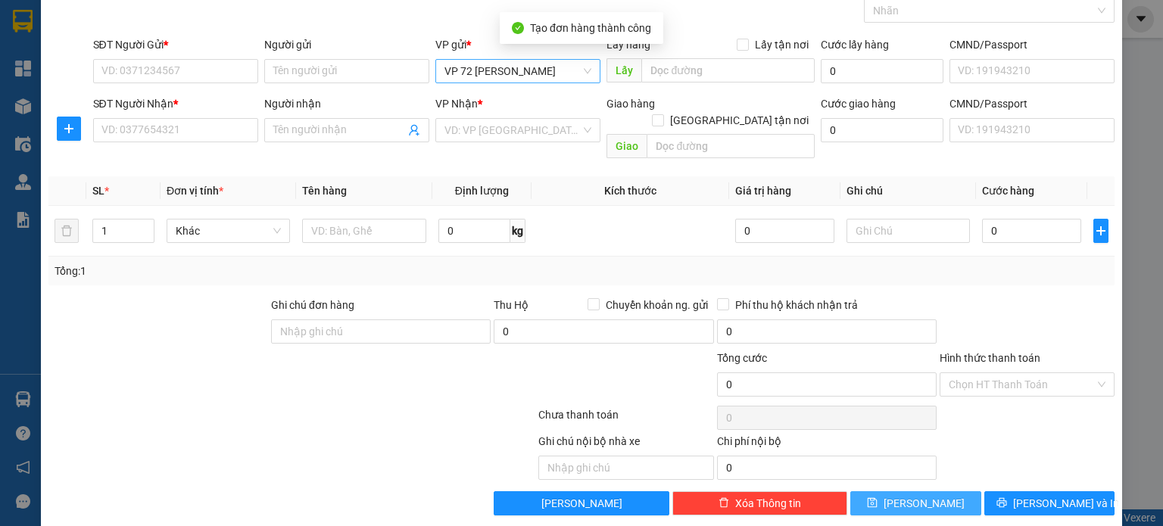
click at [562, 67] on span "VP 72 [PERSON_NAME]" at bounding box center [517, 71] width 147 height 23
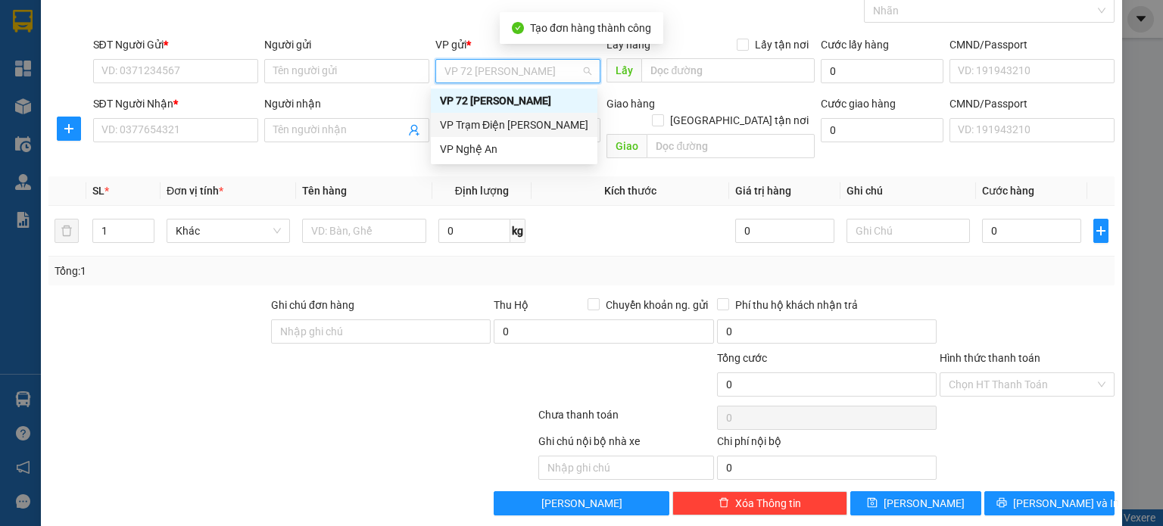
click at [547, 134] on div "VP Trạm Điện [PERSON_NAME]" at bounding box center [514, 125] width 167 height 24
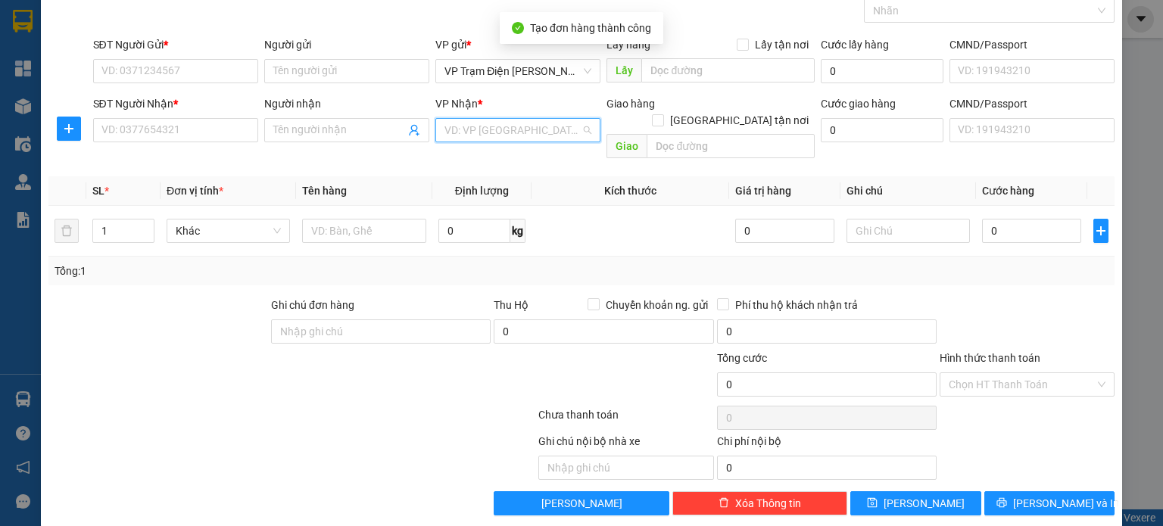
click at [547, 134] on input "search" at bounding box center [512, 130] width 136 height 23
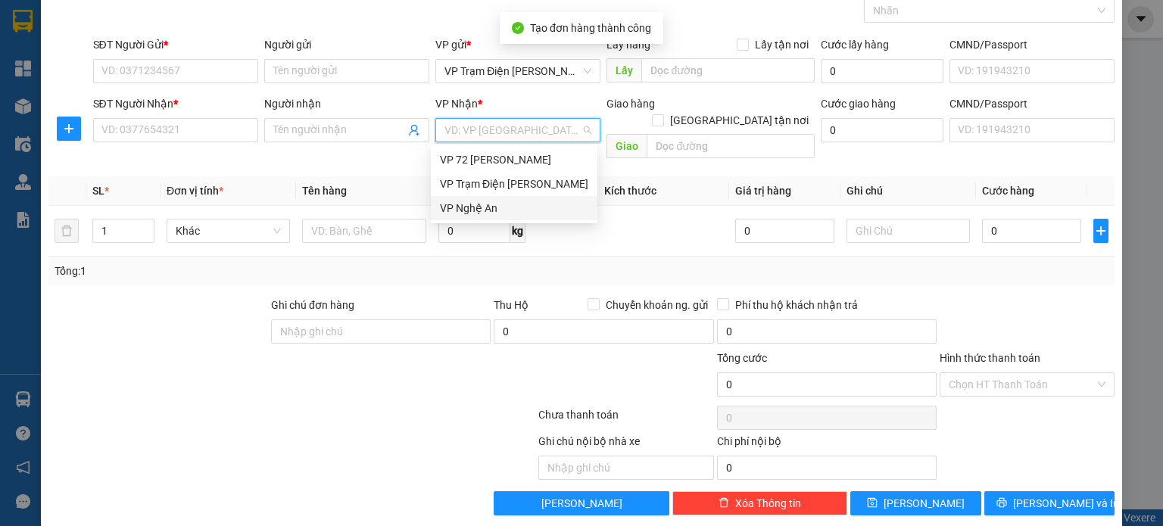
drag, startPoint x: 526, startPoint y: 202, endPoint x: 471, endPoint y: 177, distance: 60.6
click at [525, 203] on div "VP Nghệ An" at bounding box center [514, 208] width 148 height 17
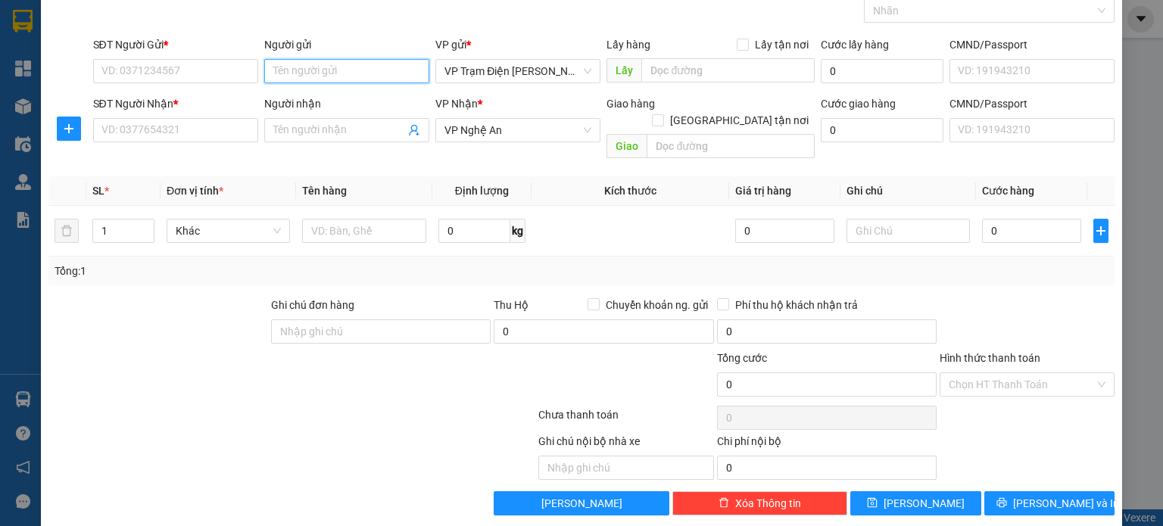
click at [384, 77] on input "Người gửi" at bounding box center [346, 71] width 165 height 24
click at [215, 70] on input "SĐT Người Gửi *" at bounding box center [175, 71] width 165 height 24
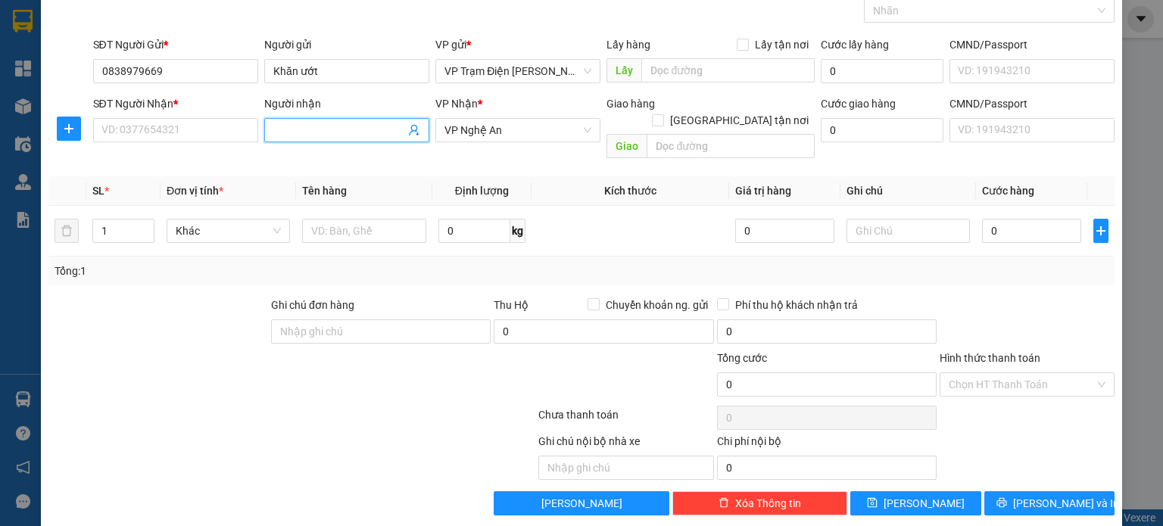
click at [318, 133] on input "Người nhận" at bounding box center [339, 130] width 132 height 17
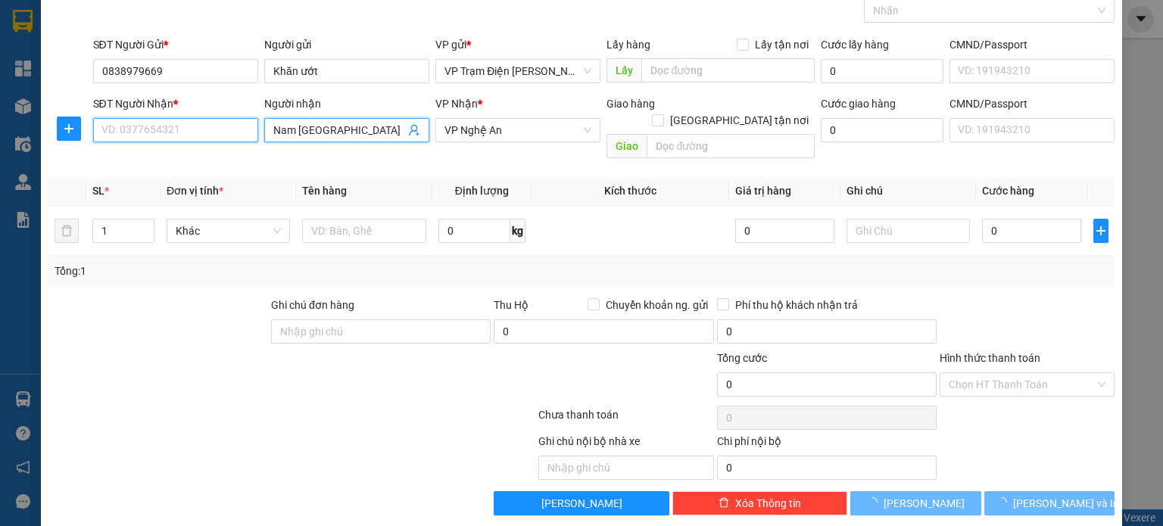
click at [215, 126] on input "SĐT Người Nhận *" at bounding box center [175, 130] width 165 height 24
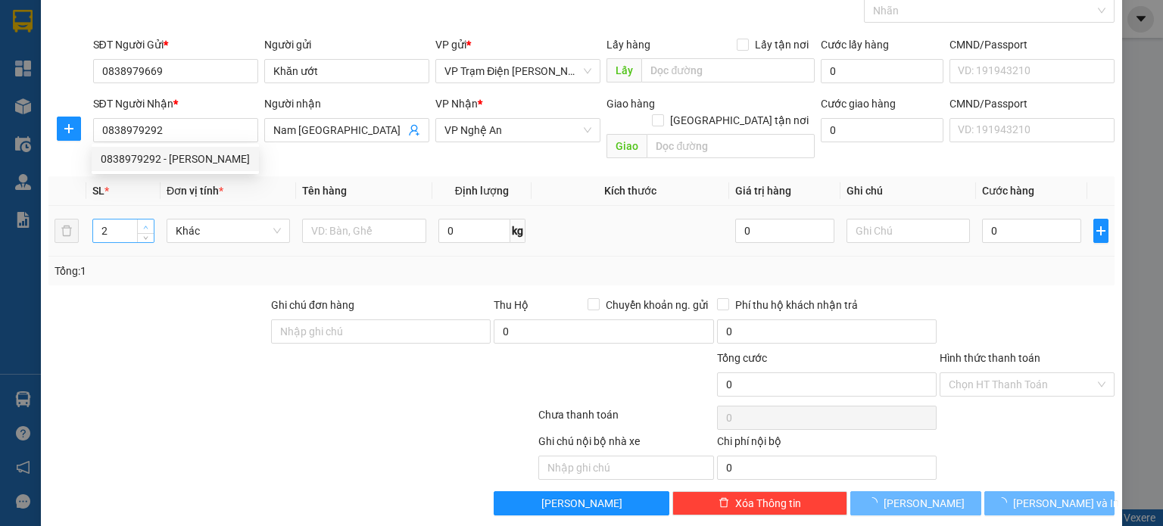
click at [143, 225] on icon "up" at bounding box center [145, 227] width 5 height 5
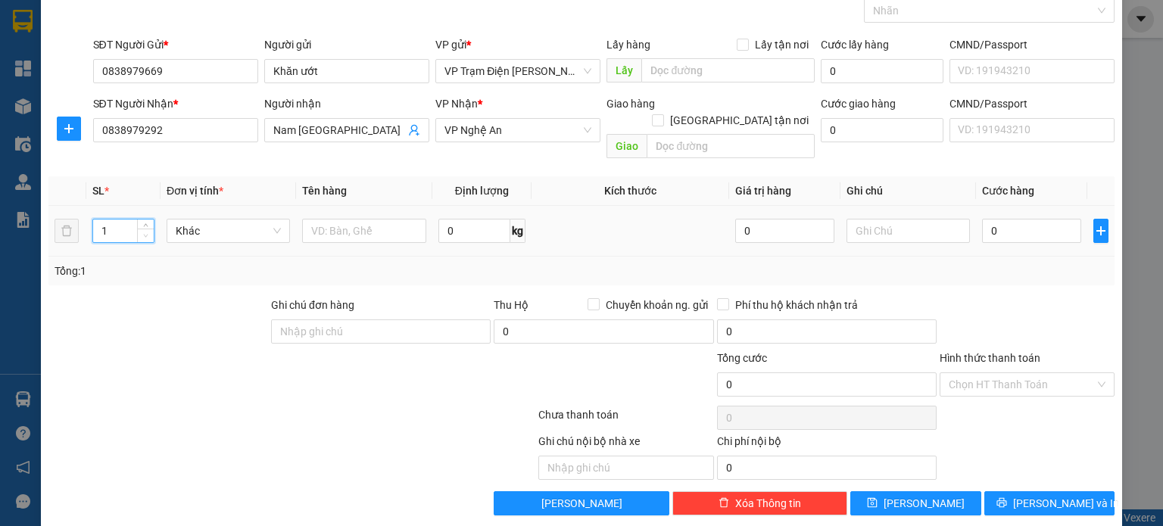
click at [147, 232] on span "down" at bounding box center [146, 236] width 9 height 9
click at [388, 219] on input "text" at bounding box center [364, 231] width 124 height 24
click at [519, 323] on input "0" at bounding box center [604, 331] width 220 height 24
click at [1017, 219] on input "0" at bounding box center [1031, 231] width 99 height 24
click at [990, 373] on input "Hình thức thanh toán" at bounding box center [1021, 384] width 146 height 23
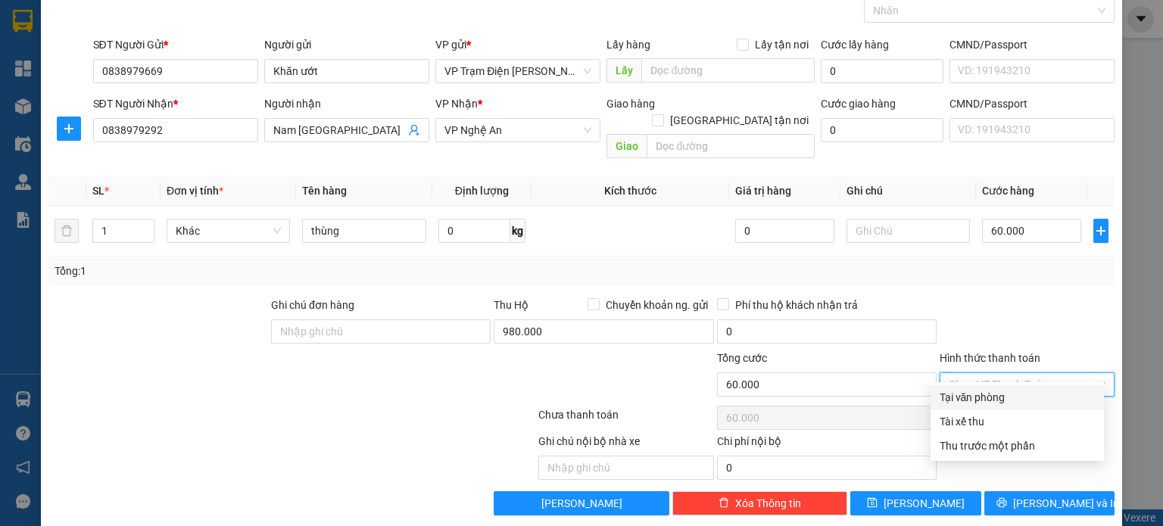
click at [990, 390] on div "Tại văn phòng" at bounding box center [1016, 397] width 155 height 17
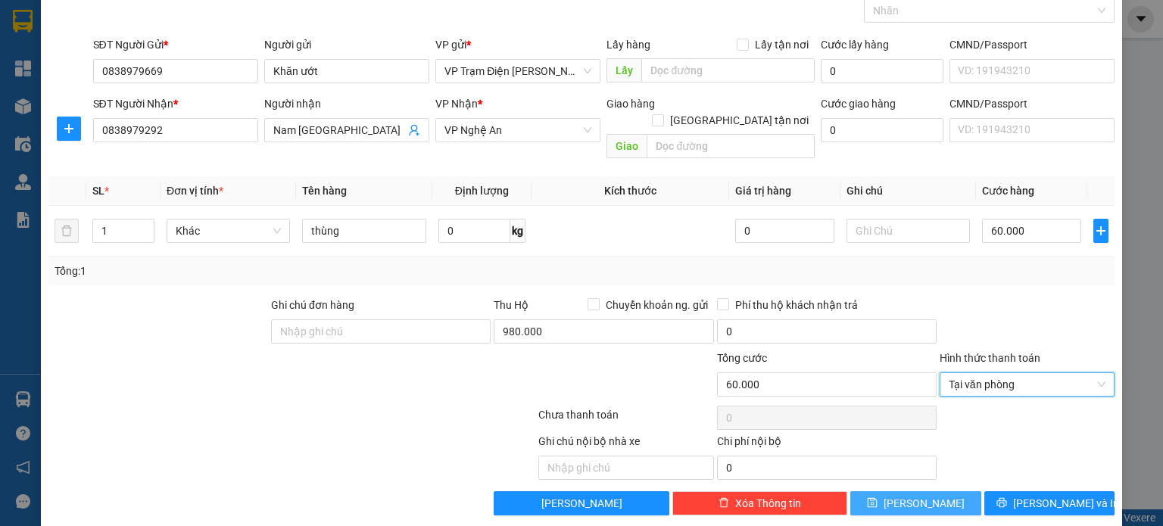
click at [917, 495] on span "[PERSON_NAME]" at bounding box center [923, 503] width 81 height 17
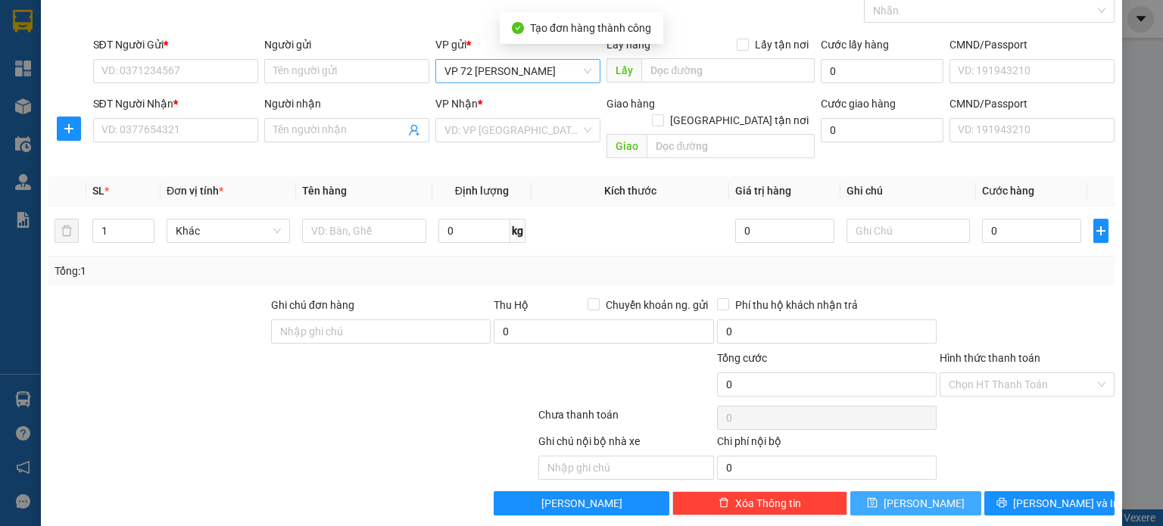
click at [557, 78] on span "VP 72 [PERSON_NAME]" at bounding box center [517, 71] width 147 height 23
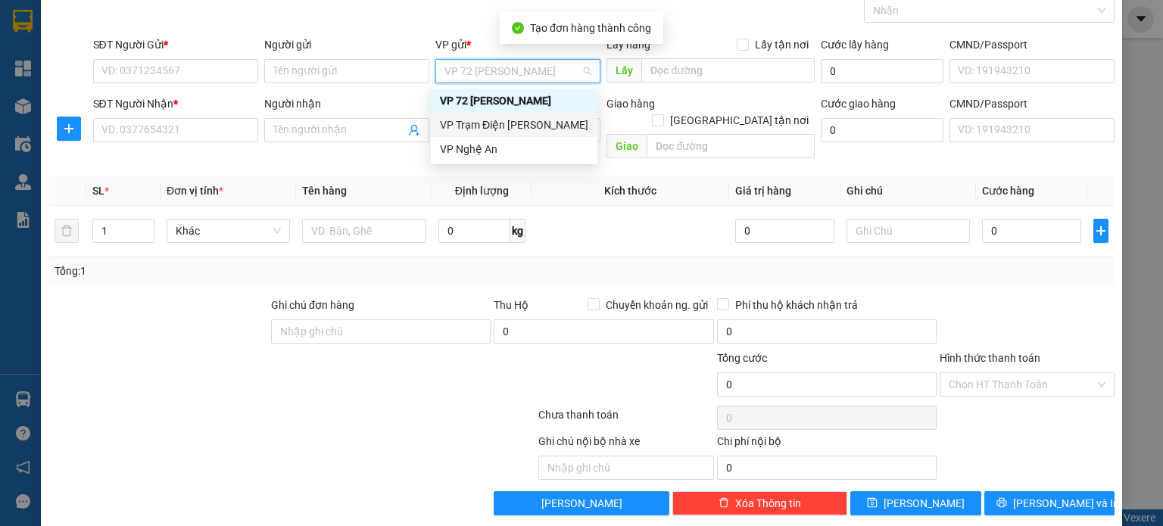
click at [543, 121] on div "VP Trạm Điện [PERSON_NAME]" at bounding box center [514, 125] width 148 height 17
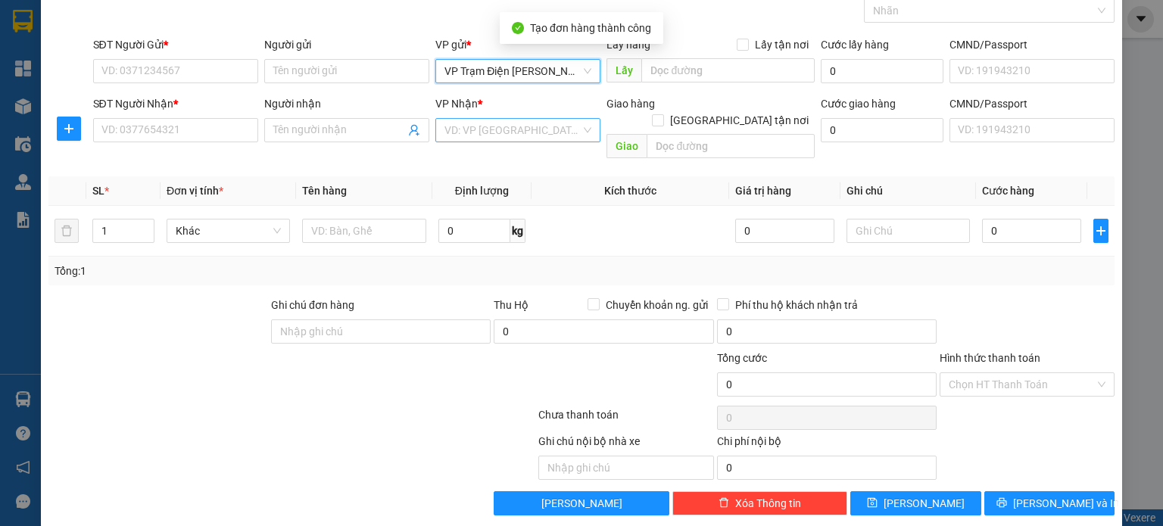
click at [542, 123] on input "search" at bounding box center [512, 130] width 136 height 23
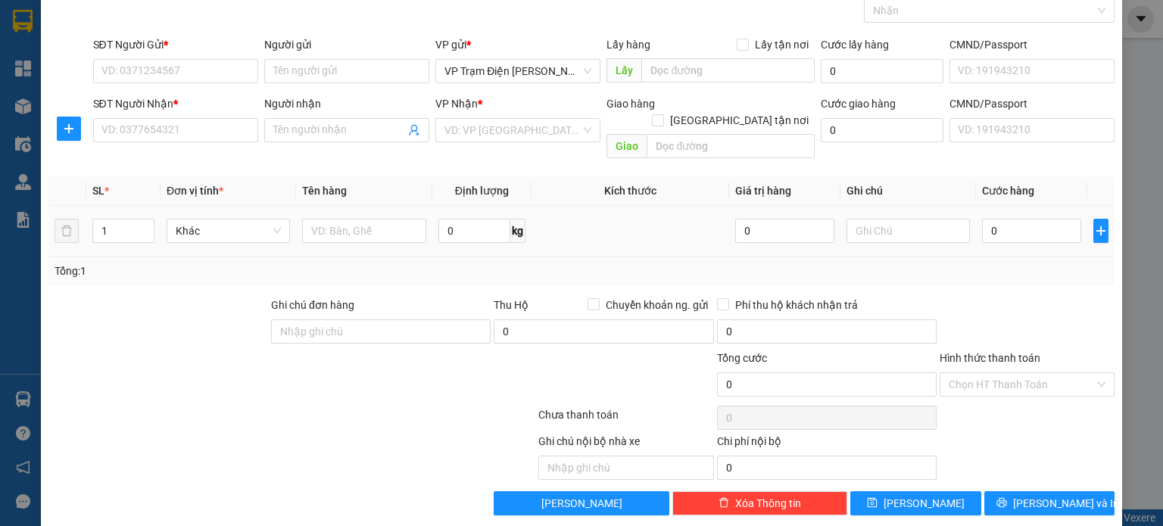
click at [512, 226] on div "0 kg" at bounding box center [481, 231] width 87 height 30
click at [510, 219] on span "kg" at bounding box center [517, 231] width 15 height 24
drag, startPoint x: 529, startPoint y: 135, endPoint x: 513, endPoint y: 183, distance: 51.0
click at [530, 134] on input "search" at bounding box center [512, 130] width 136 height 23
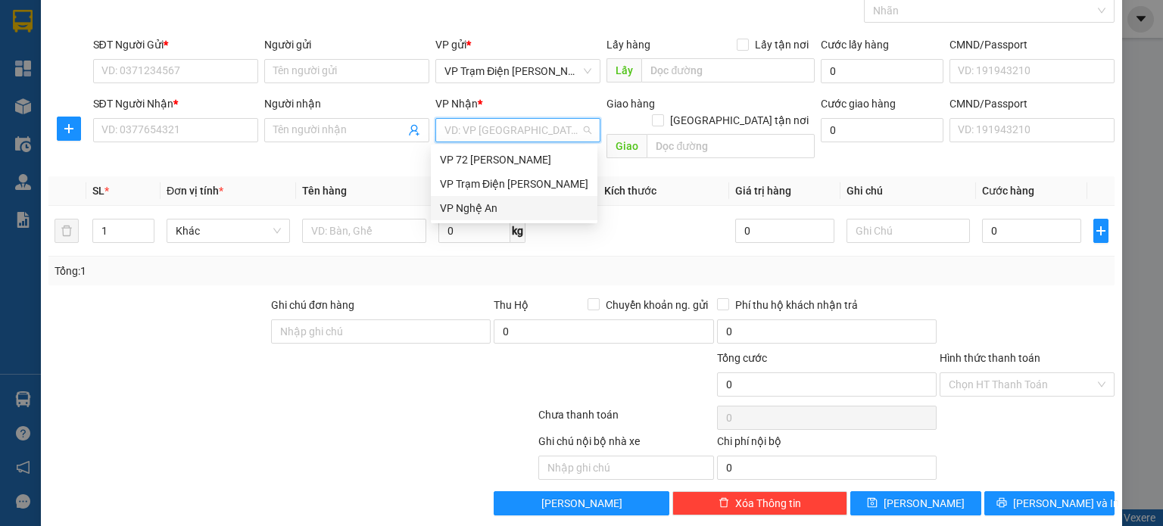
click at [506, 208] on div "VP Nghệ An" at bounding box center [514, 208] width 148 height 17
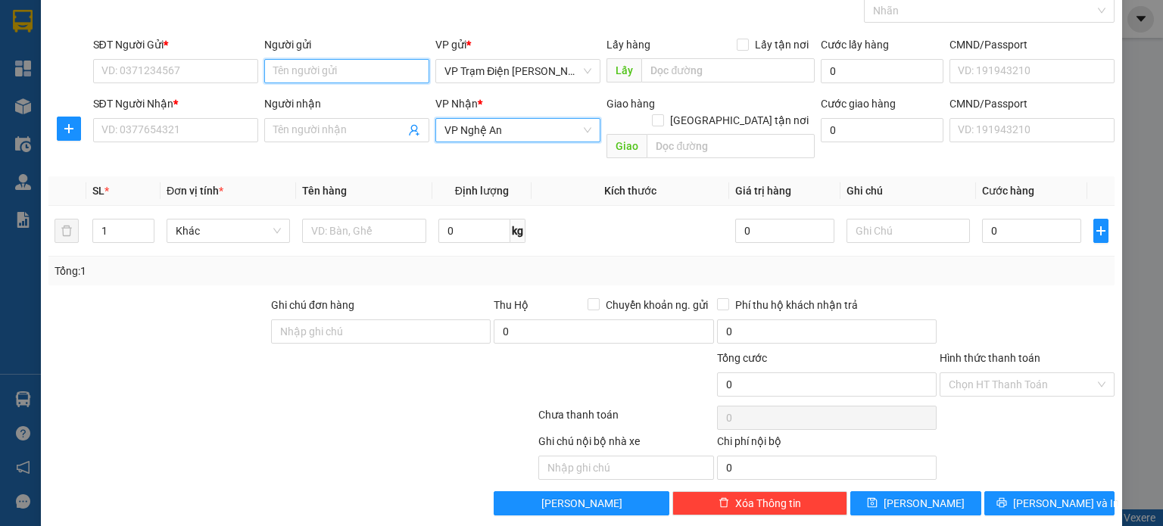
click at [387, 76] on input "Người gửi" at bounding box center [346, 71] width 165 height 24
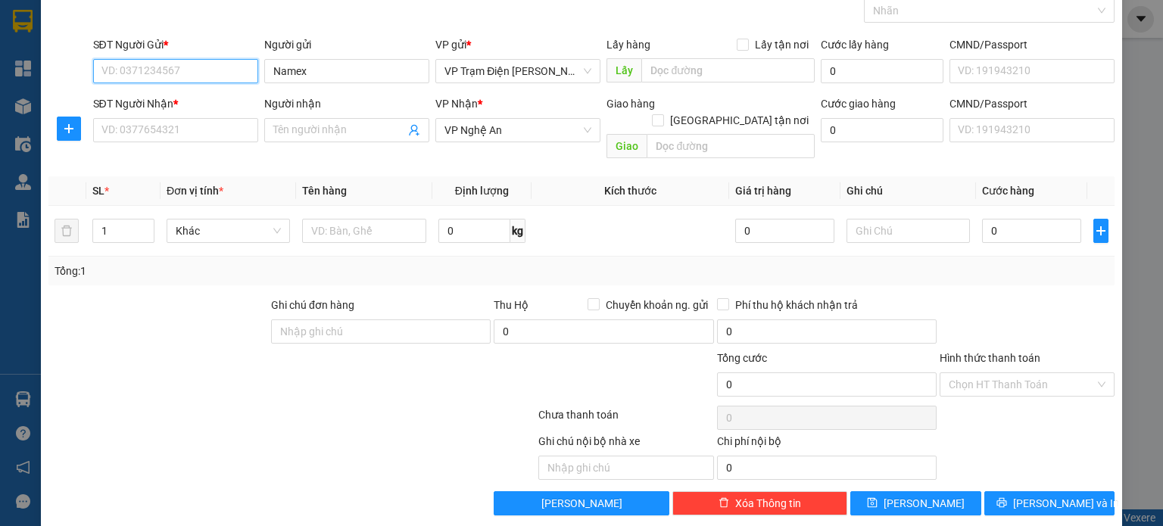
click at [148, 70] on input "SĐT Người Gửi *" at bounding box center [175, 71] width 165 height 24
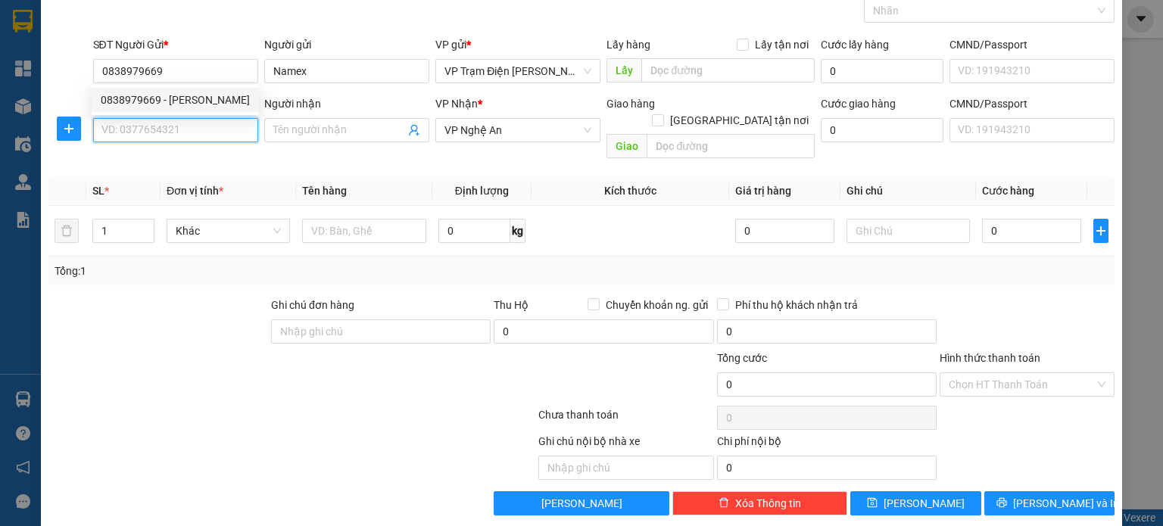
click at [142, 129] on input "SĐT Người Nhận *" at bounding box center [175, 130] width 165 height 24
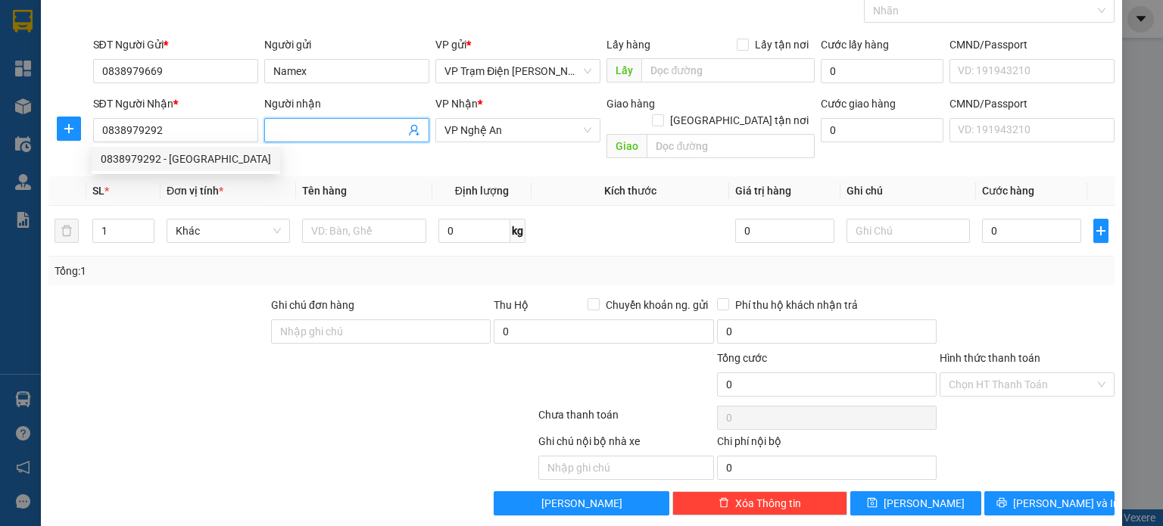
click at [304, 123] on input "Người nhận" at bounding box center [339, 130] width 132 height 17
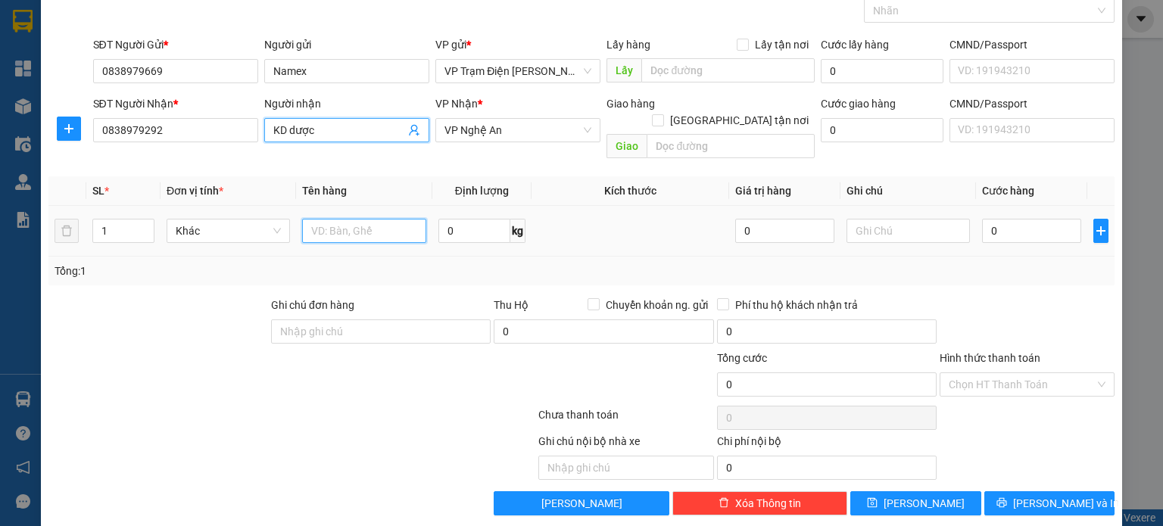
click at [347, 219] on input "text" at bounding box center [364, 231] width 124 height 24
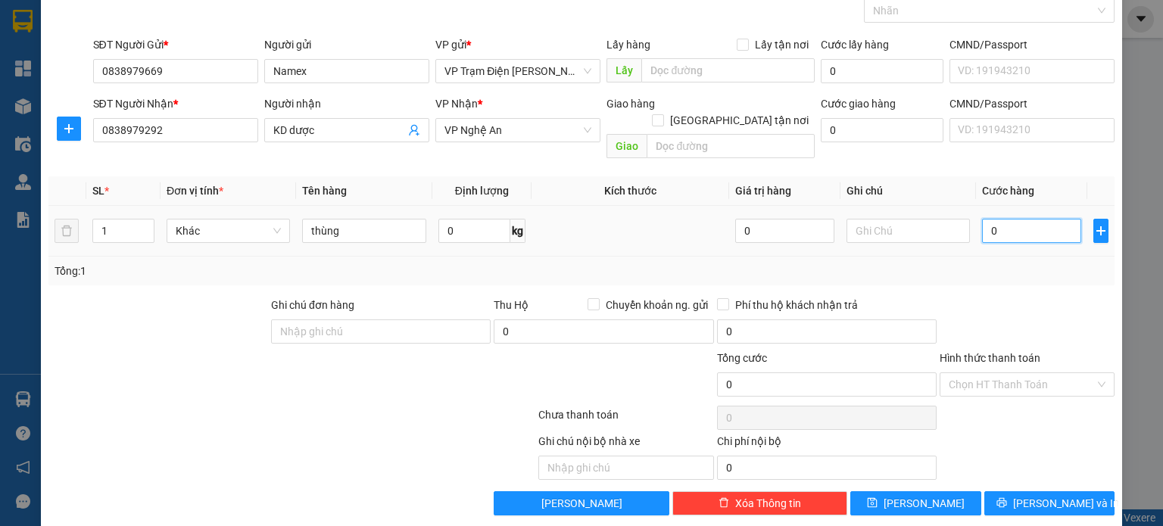
click at [993, 219] on input "0" at bounding box center [1031, 231] width 99 height 24
click at [1012, 373] on input "Hình thức thanh toán" at bounding box center [1021, 384] width 146 height 23
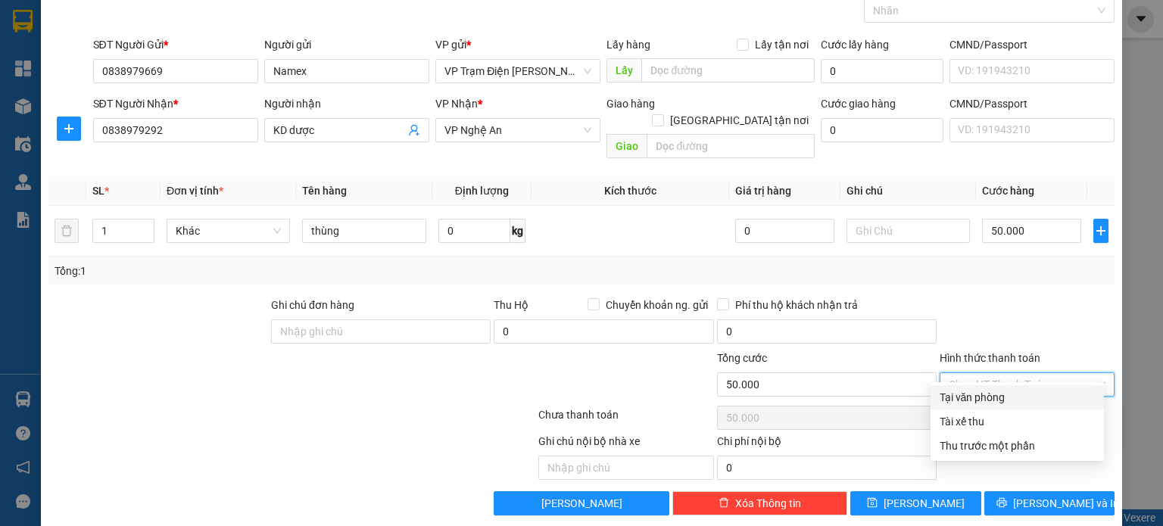
click at [989, 394] on div "Tại văn phòng" at bounding box center [1016, 397] width 155 height 17
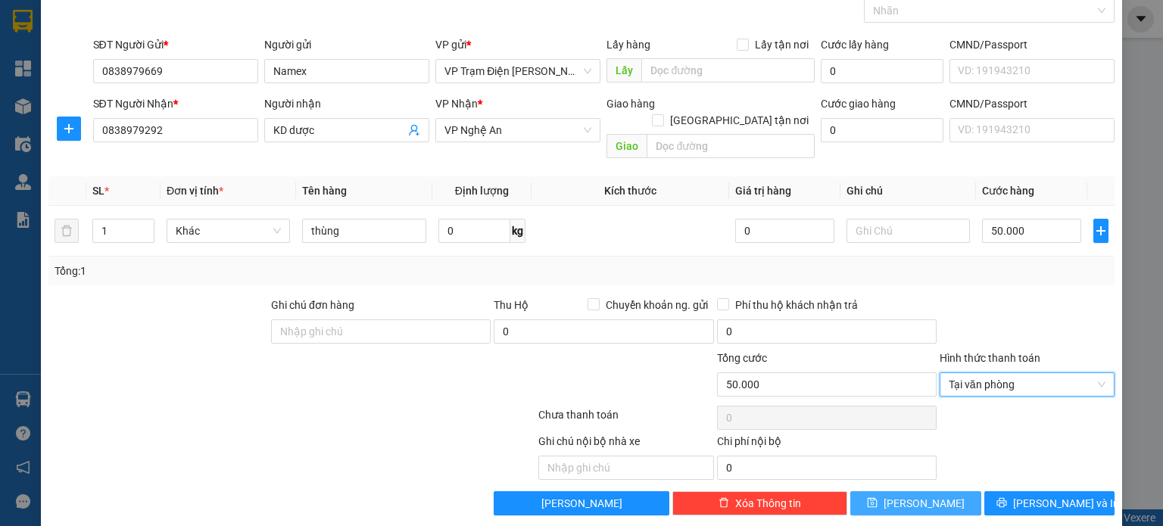
click at [920, 495] on span "[PERSON_NAME]" at bounding box center [923, 503] width 81 height 17
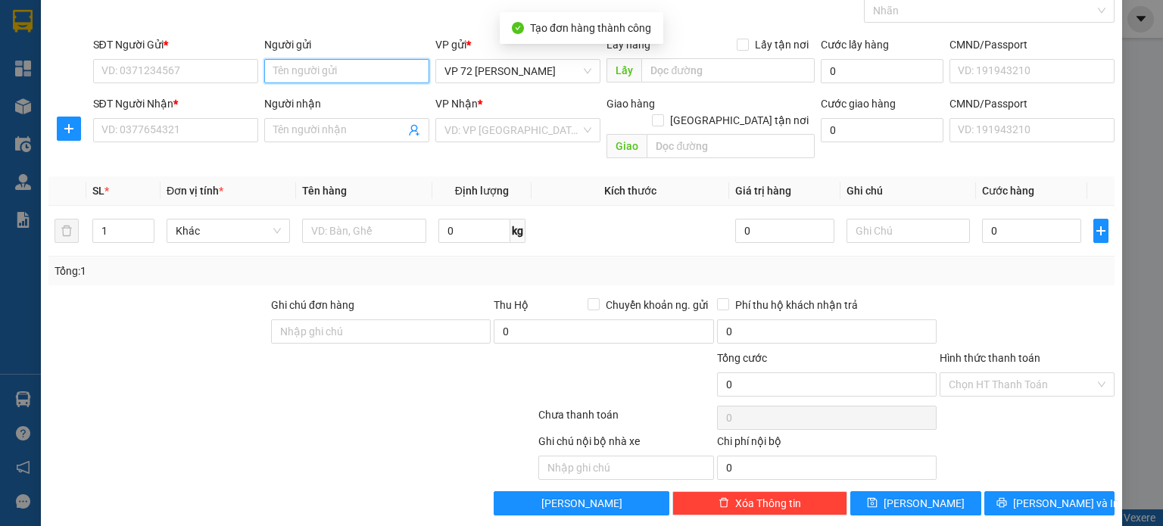
click at [345, 66] on input "Người gửi" at bounding box center [346, 71] width 165 height 24
click at [572, 70] on span "VP 72 [PERSON_NAME]" at bounding box center [517, 71] width 147 height 23
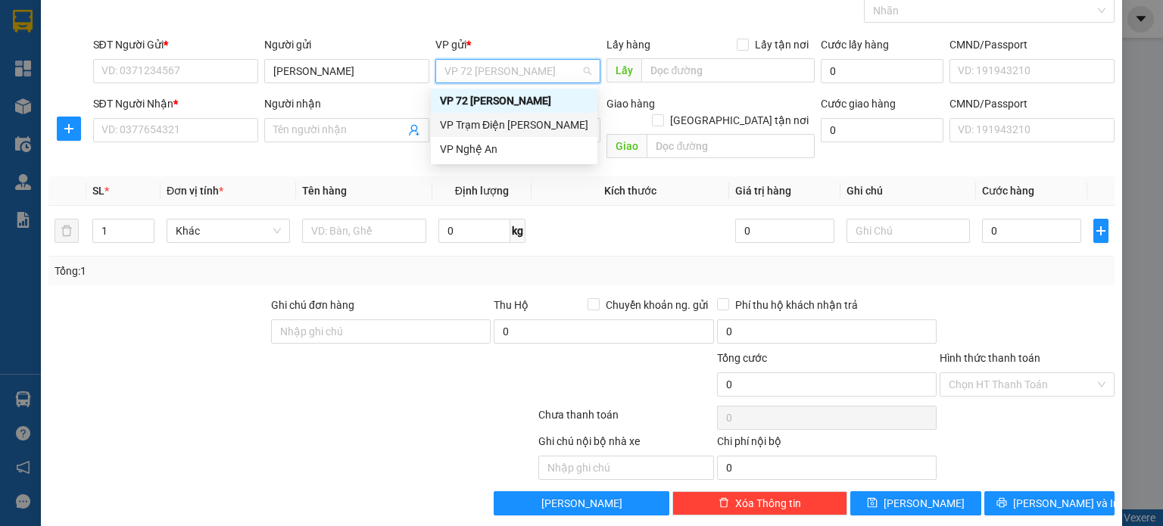
click at [554, 127] on div "VP Trạm Điện [PERSON_NAME]" at bounding box center [514, 125] width 148 height 17
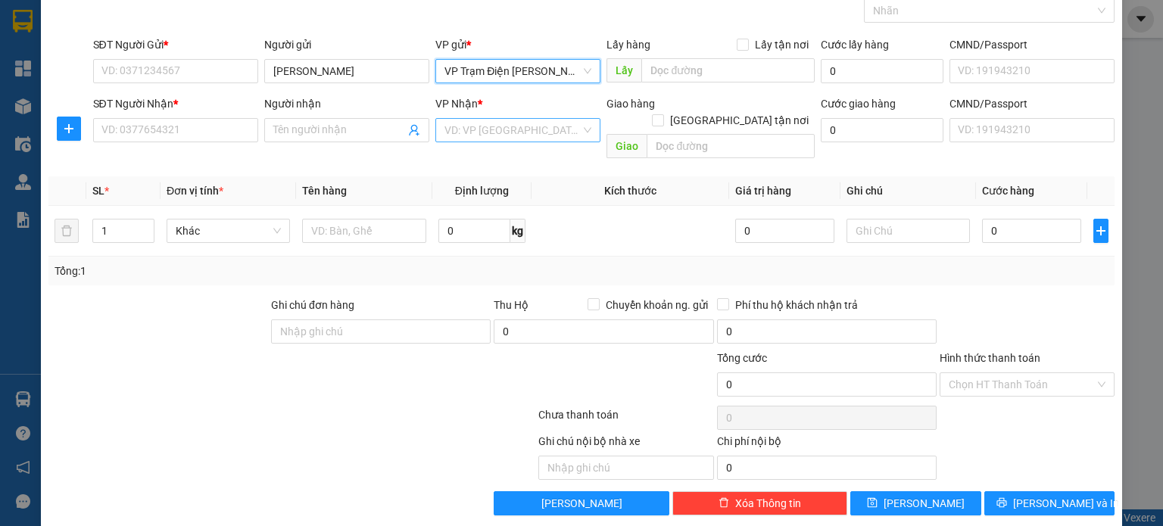
click at [501, 131] on input "search" at bounding box center [512, 130] width 136 height 23
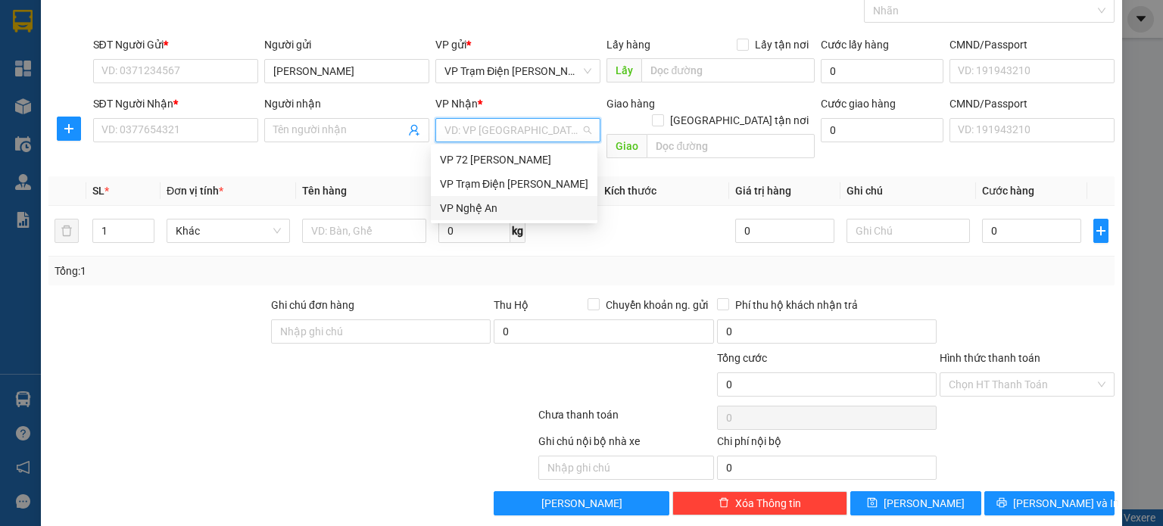
click at [487, 202] on div "VP Nghệ An" at bounding box center [514, 208] width 148 height 17
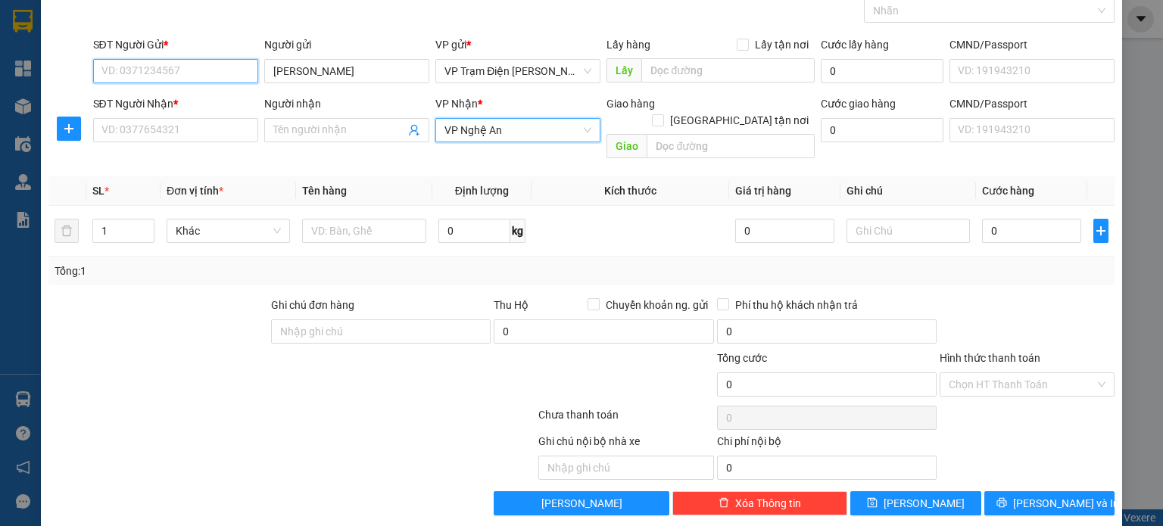
click at [203, 65] on input "SĐT Người Gửi *" at bounding box center [175, 71] width 165 height 24
click at [351, 55] on div "Người gửi" at bounding box center [346, 47] width 165 height 23
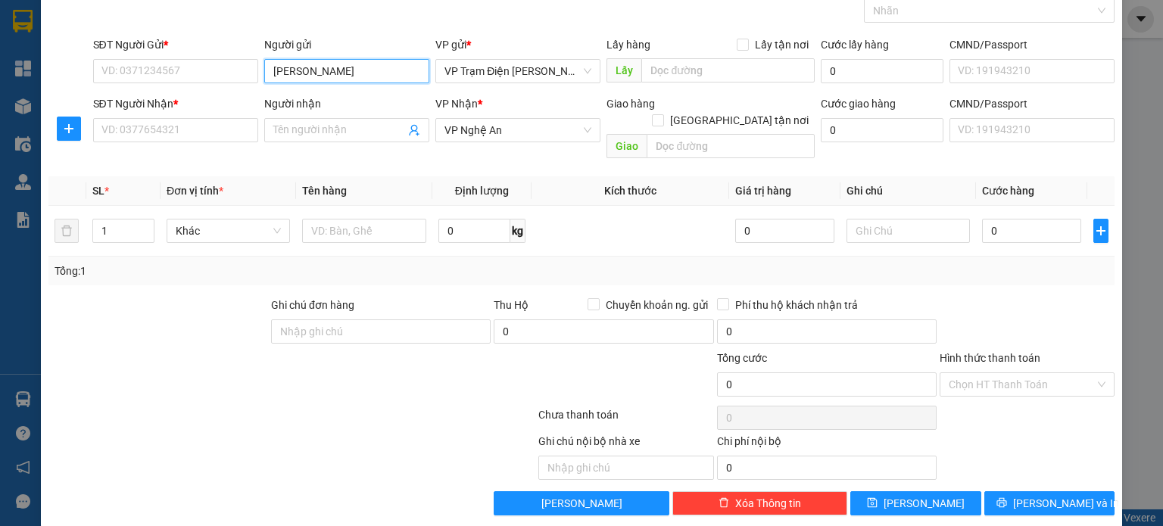
click at [294, 70] on input "[PERSON_NAME]" at bounding box center [346, 71] width 165 height 24
click at [203, 67] on input "SĐT Người Gửi *" at bounding box center [175, 71] width 165 height 24
click at [327, 124] on input "Người nhận" at bounding box center [339, 130] width 132 height 17
click at [203, 66] on input "SĐT Người Gửi *" at bounding box center [175, 71] width 165 height 24
click at [306, 123] on input "Người nhận" at bounding box center [339, 130] width 132 height 17
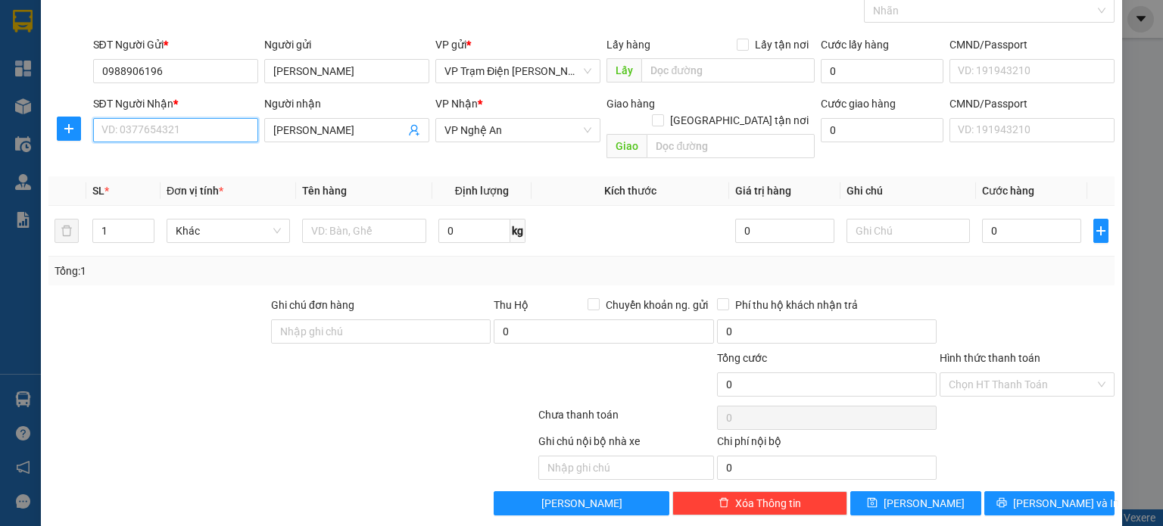
click at [202, 123] on input "SĐT Người Nhận *" at bounding box center [175, 130] width 165 height 24
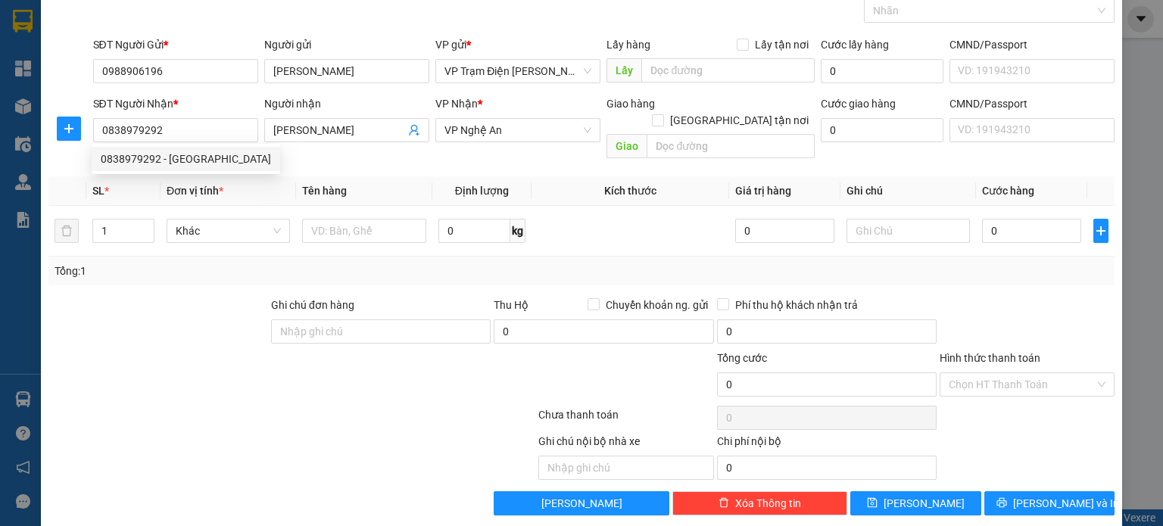
click at [548, 157] on div "Transit Pickup Surcharge Ids Transit Deliver Surcharge Ids Transit Deliver Surc…" at bounding box center [581, 246] width 1066 height 540
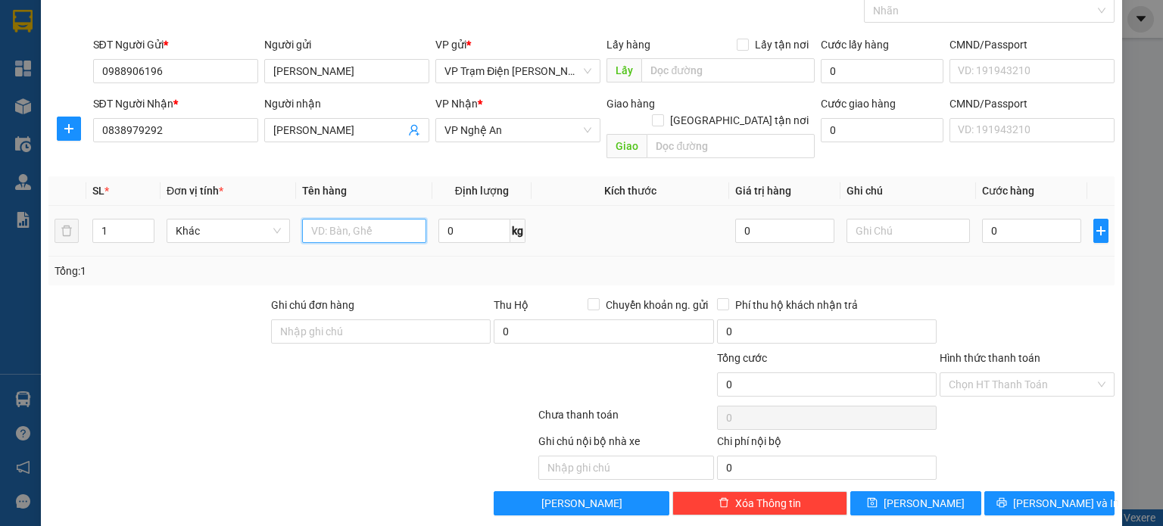
click at [394, 219] on input "text" at bounding box center [364, 231] width 124 height 24
click at [1015, 222] on input "0" at bounding box center [1031, 231] width 99 height 24
click at [360, 137] on input "[PERSON_NAME]" at bounding box center [339, 130] width 132 height 17
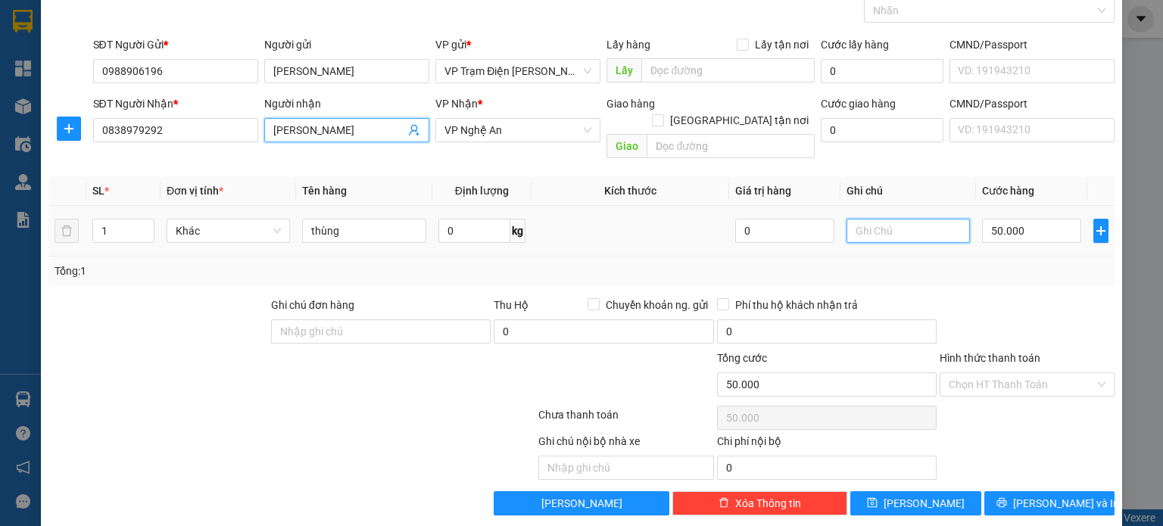
click at [932, 219] on input "text" at bounding box center [908, 231] width 124 height 24
click at [1014, 219] on input "50.000" at bounding box center [1031, 231] width 99 height 24
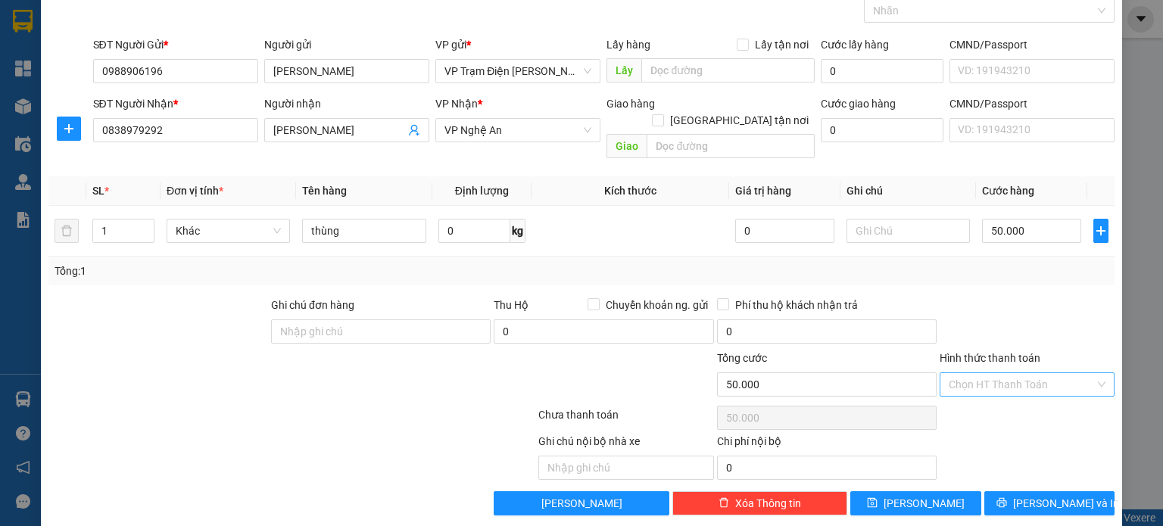
click at [1008, 373] on input "Hình thức thanh toán" at bounding box center [1021, 384] width 146 height 23
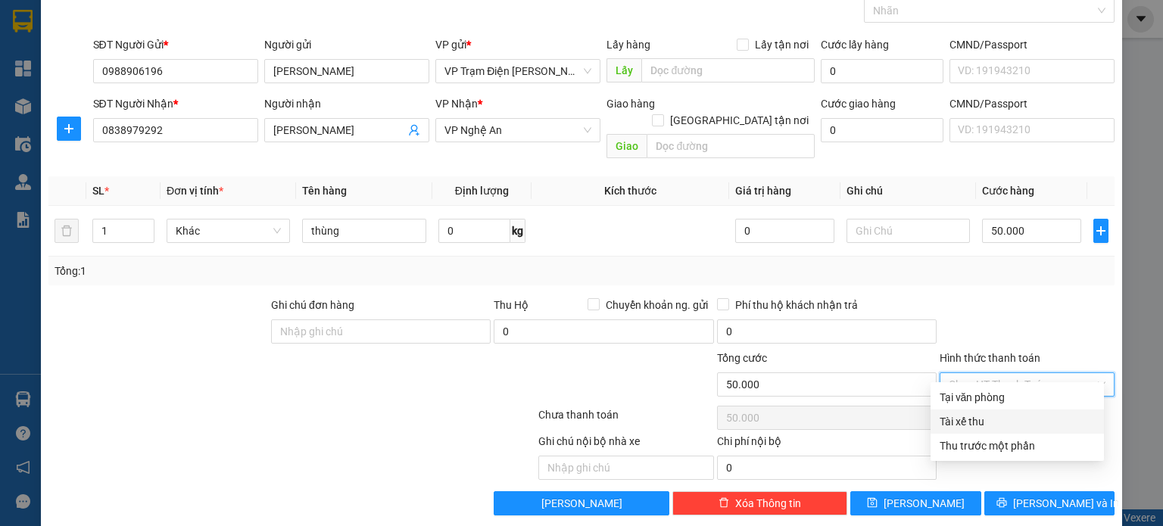
click at [979, 424] on div "Tài xế thu" at bounding box center [1016, 421] width 155 height 17
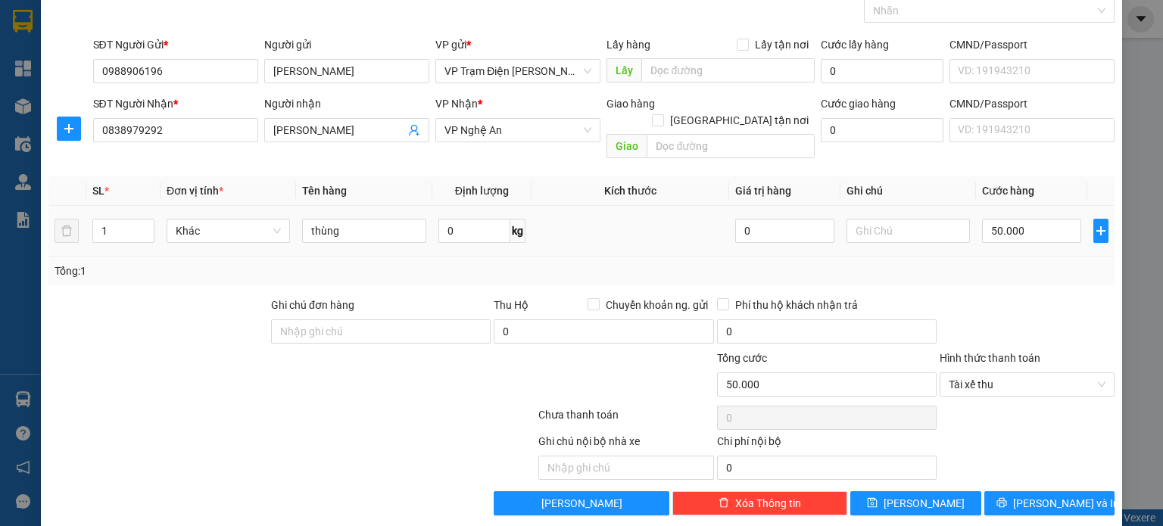
click at [651, 227] on td at bounding box center [630, 231] width 198 height 51
click at [375, 219] on input "thùng" at bounding box center [364, 231] width 124 height 24
click at [209, 238] on td "Khác" at bounding box center [228, 231] width 136 height 51
click at [603, 65] on div "Lấy hàng Lấy tận nơi Lấy" at bounding box center [710, 62] width 214 height 53
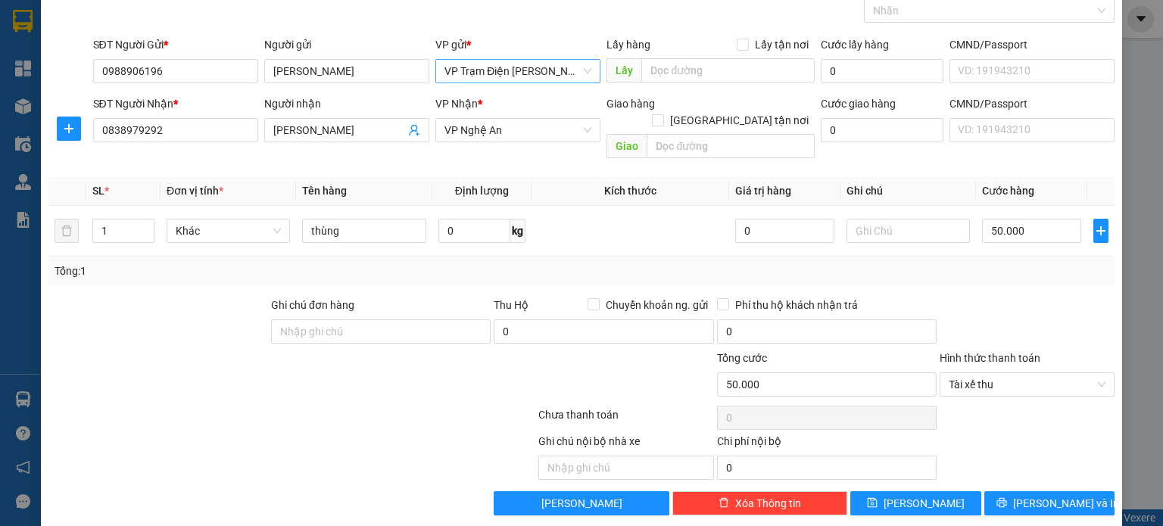
click at [579, 69] on span "VP Trạm Điện [PERSON_NAME]" at bounding box center [517, 71] width 147 height 23
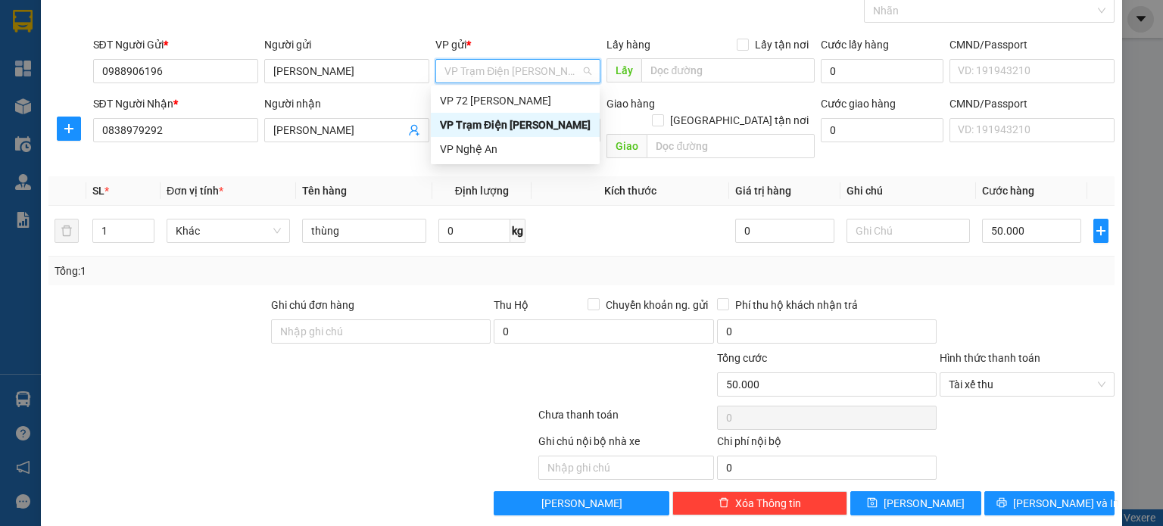
click at [553, 120] on div "VP Trạm Điện [PERSON_NAME]" at bounding box center [515, 125] width 151 height 17
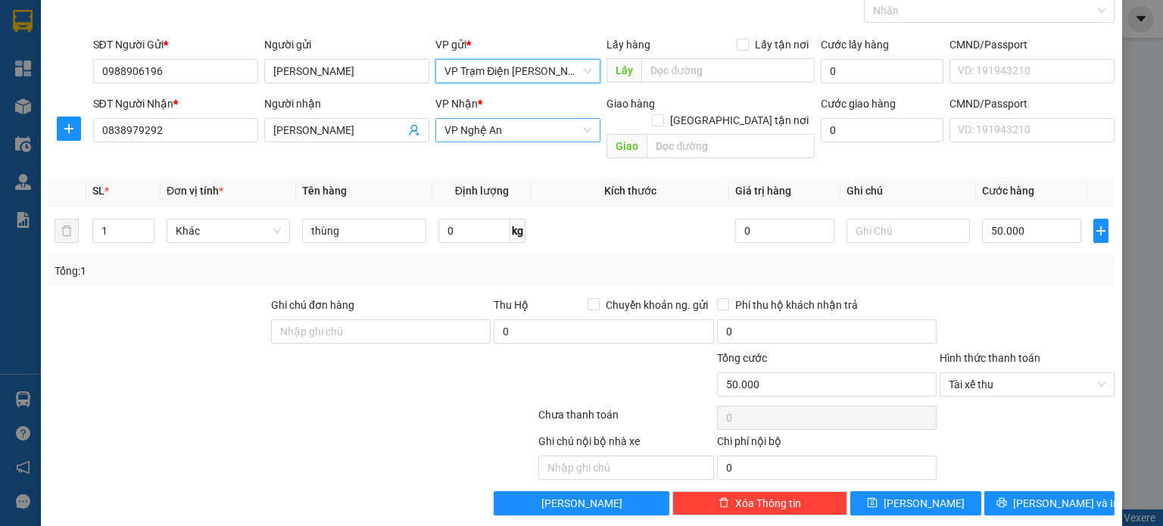
click at [530, 135] on span "VP Nghệ An" at bounding box center [517, 130] width 147 height 23
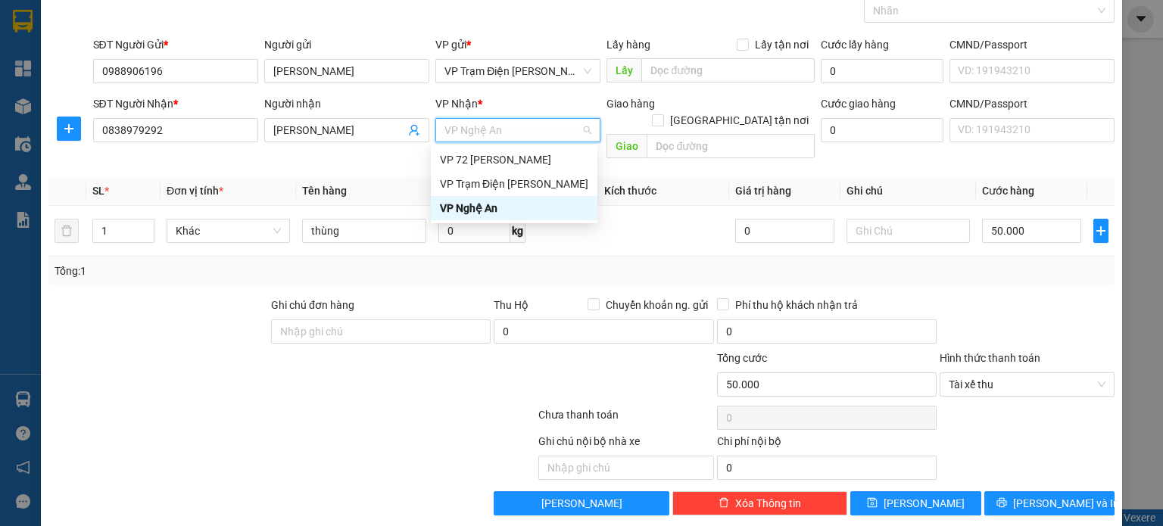
click at [506, 204] on div "VP Nghệ An" at bounding box center [514, 208] width 148 height 17
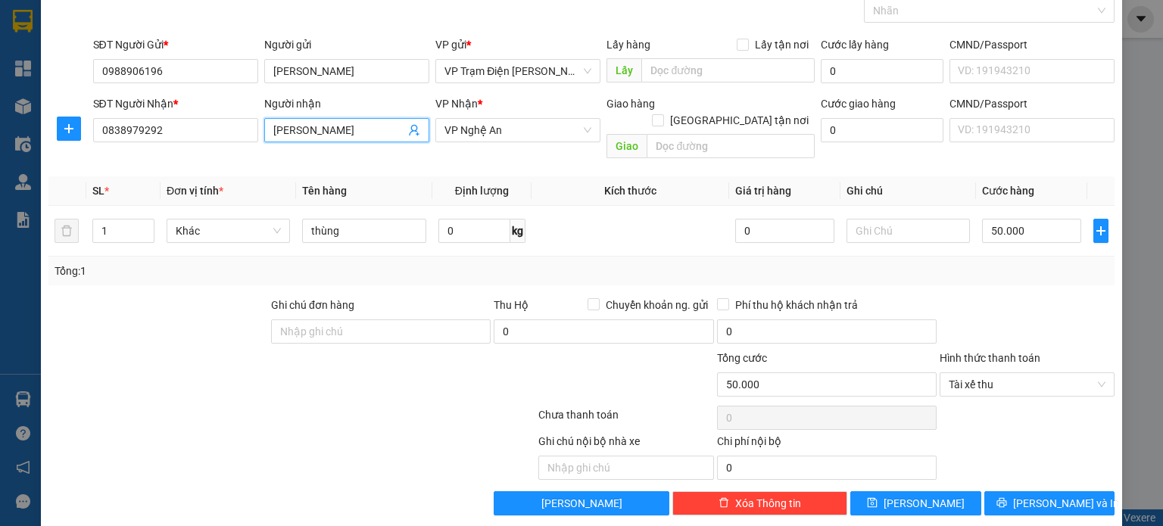
click at [357, 128] on input "[PERSON_NAME]" at bounding box center [339, 130] width 132 height 17
click at [908, 495] on span "[PERSON_NAME]" at bounding box center [923, 503] width 81 height 17
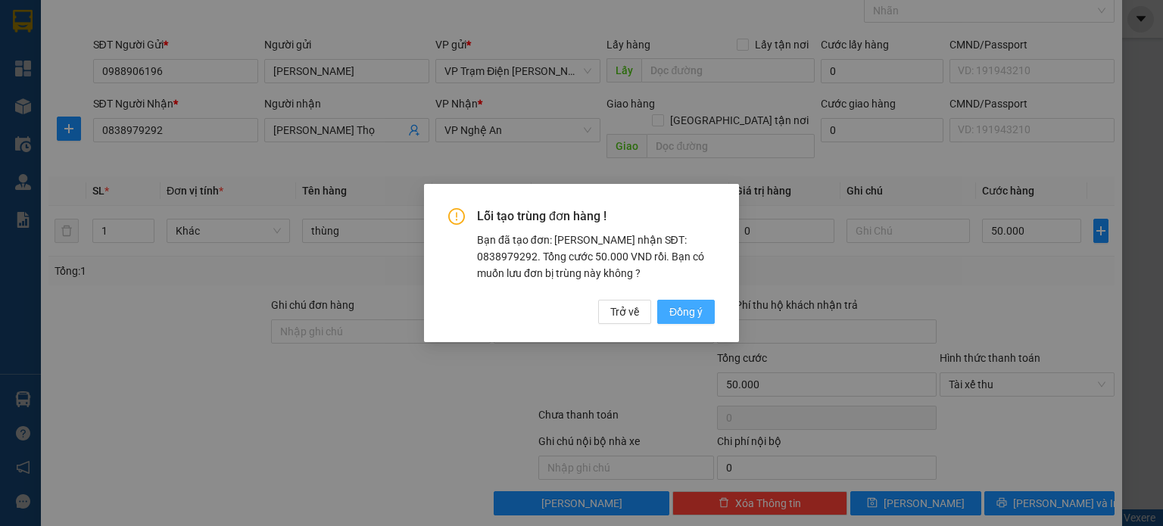
click at [696, 311] on span "Đồng ý" at bounding box center [685, 312] width 33 height 17
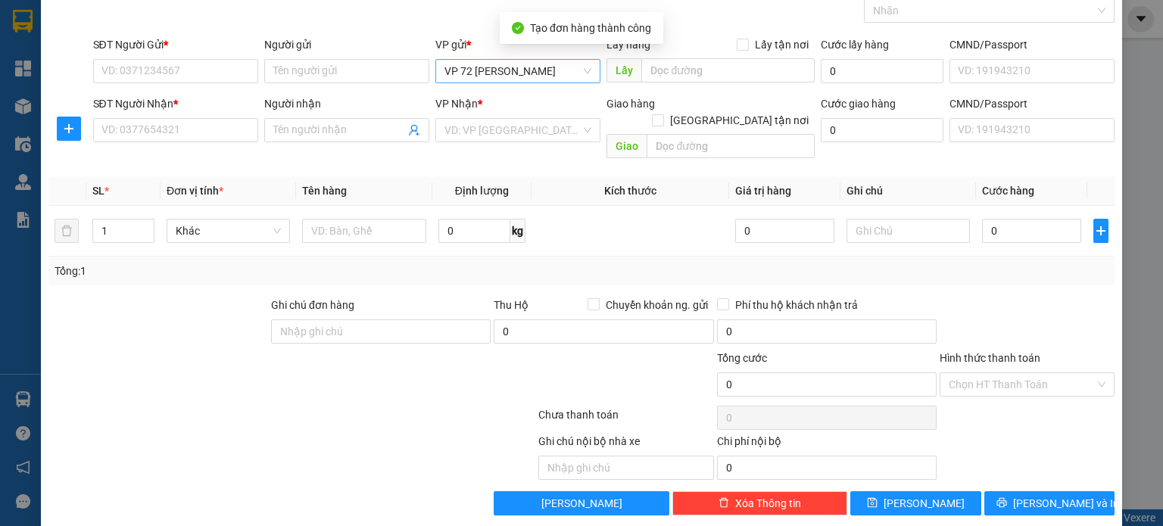
click at [581, 71] on span "VP 72 [PERSON_NAME]" at bounding box center [517, 71] width 147 height 23
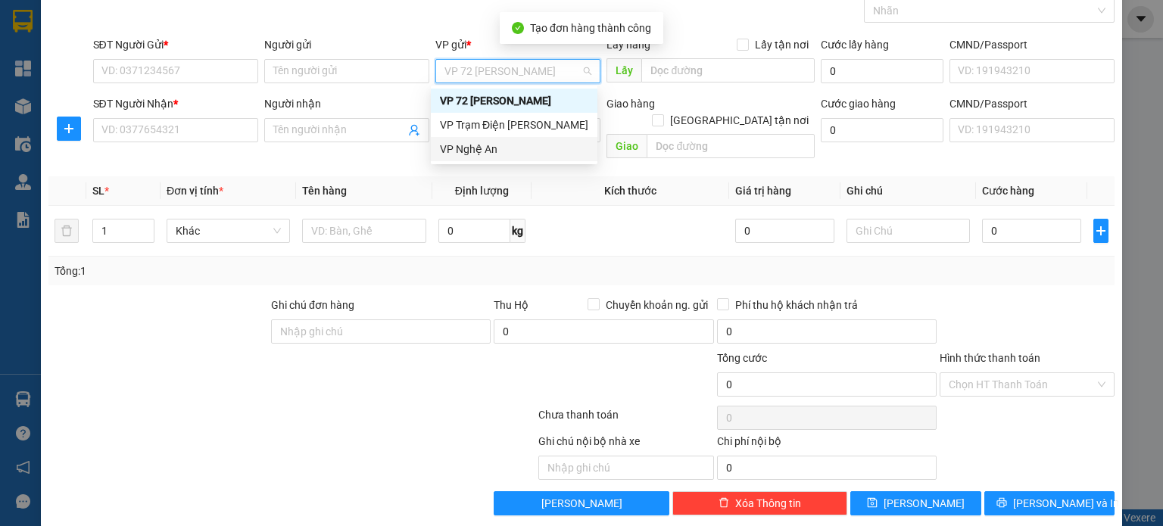
click at [554, 135] on div "VP Trạm Điện [PERSON_NAME]" at bounding box center [514, 125] width 167 height 24
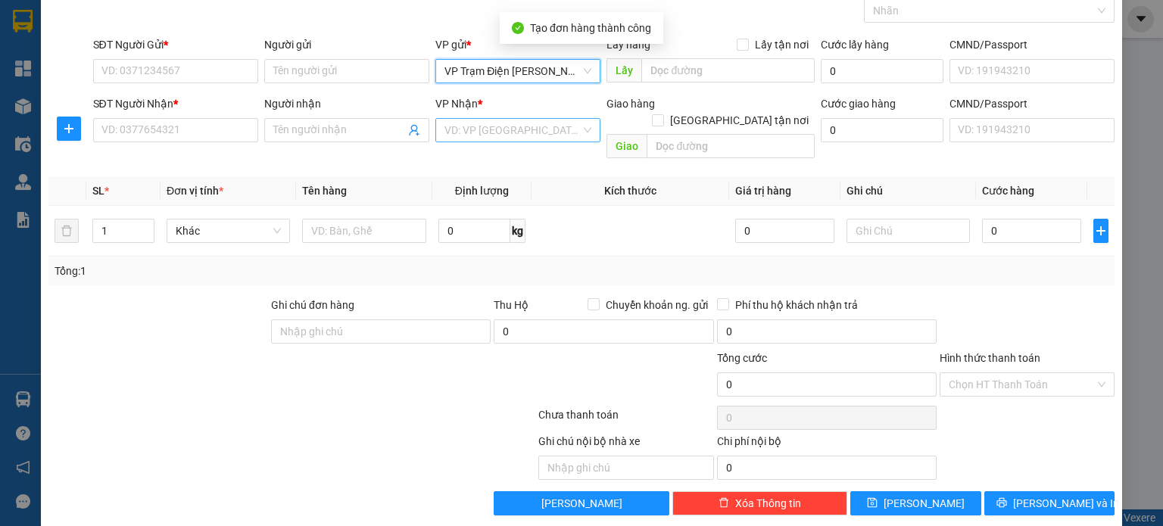
click at [550, 135] on input "search" at bounding box center [512, 130] width 136 height 23
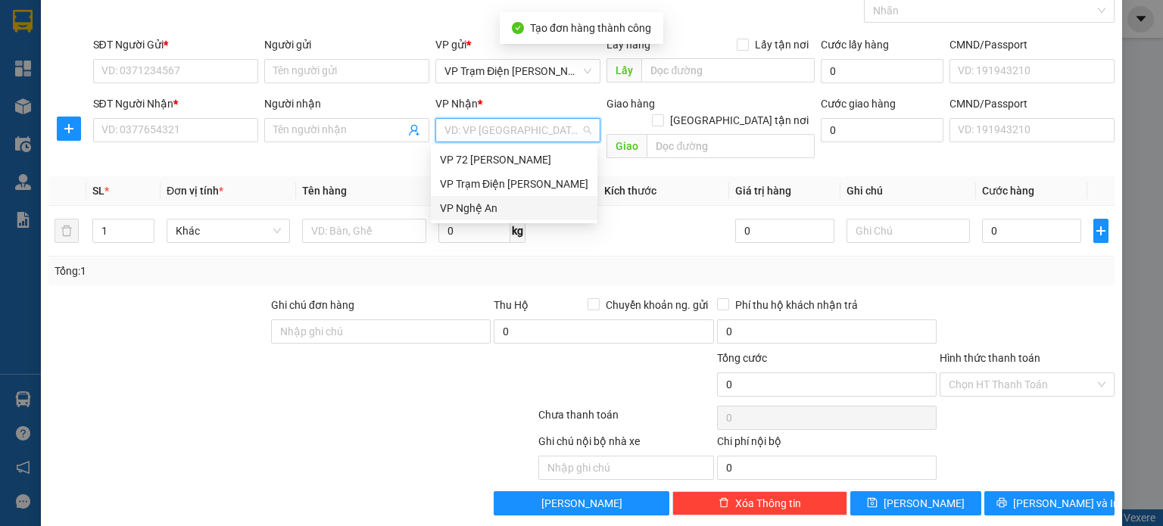
drag, startPoint x: 500, startPoint y: 213, endPoint x: 462, endPoint y: 172, distance: 55.7
click at [499, 213] on div "VP Nghệ An" at bounding box center [514, 208] width 148 height 17
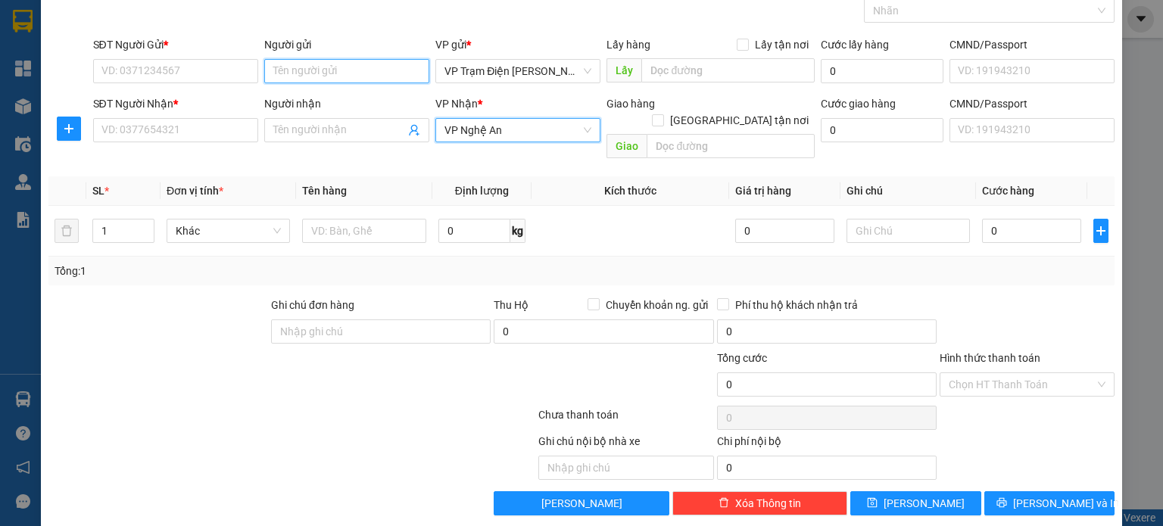
click at [370, 78] on input "Người gửi" at bounding box center [346, 71] width 165 height 24
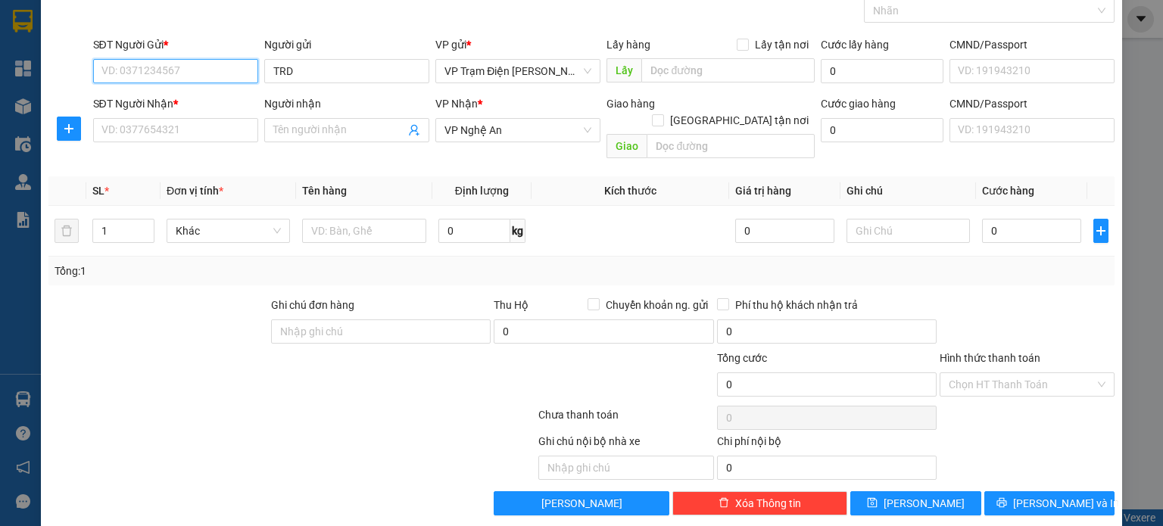
click at [201, 73] on input "SĐT Người Gửi *" at bounding box center [175, 71] width 165 height 24
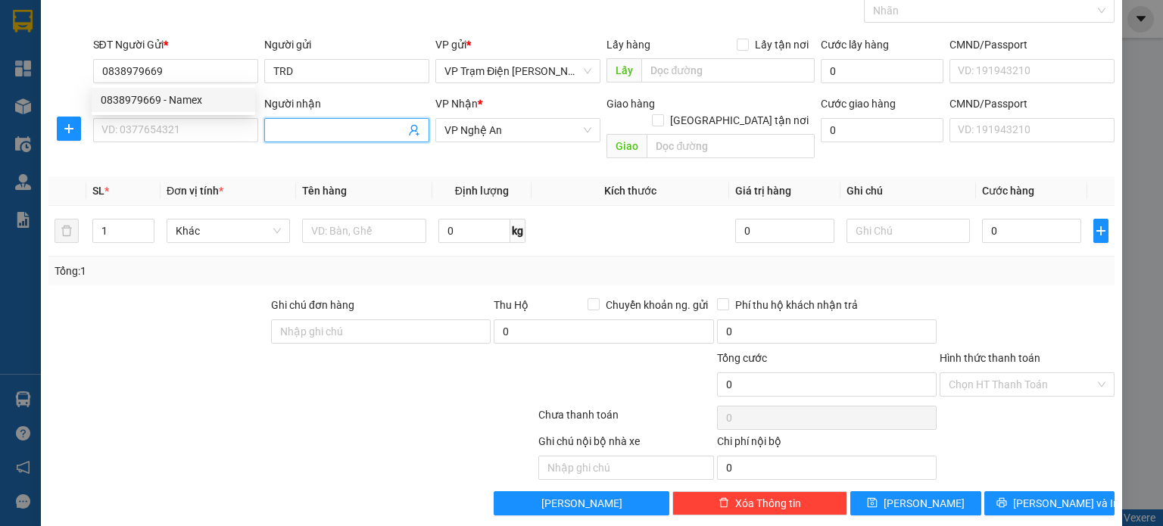
click at [315, 134] on input "Người nhận" at bounding box center [339, 130] width 132 height 17
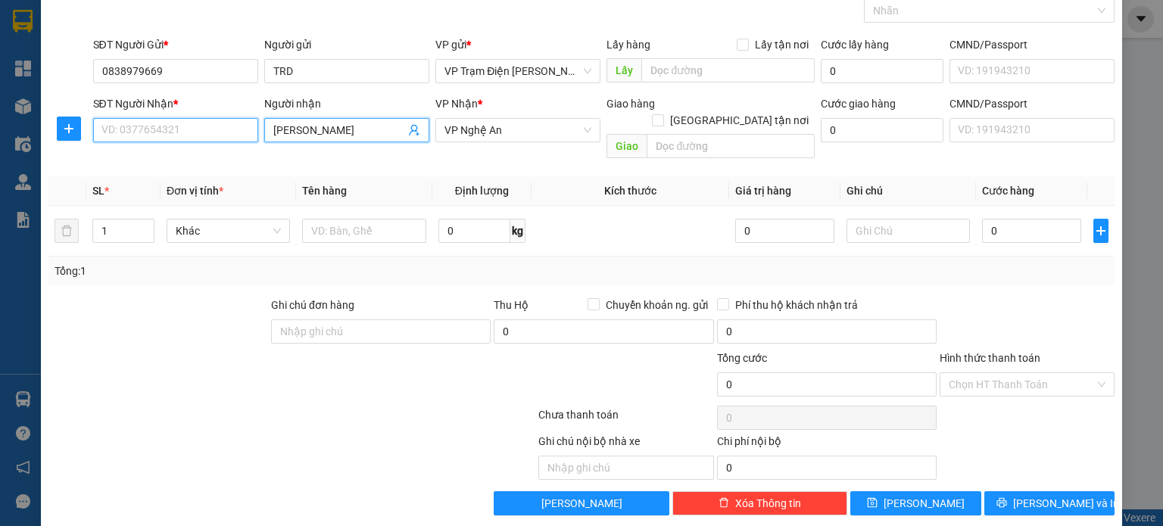
click at [201, 122] on input "SĐT Người Nhận *" at bounding box center [175, 130] width 165 height 24
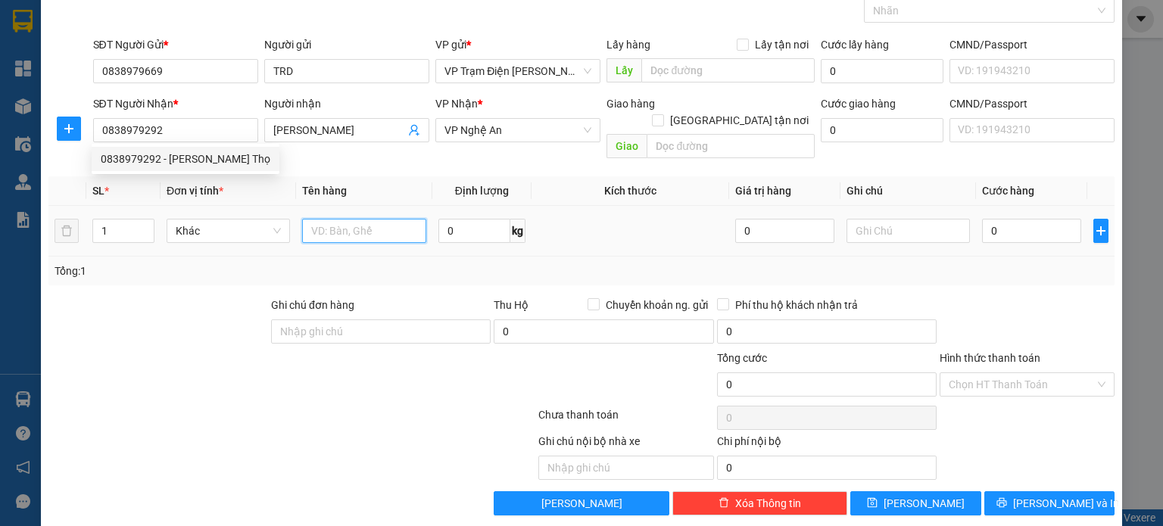
click at [329, 219] on input "text" at bounding box center [364, 231] width 124 height 24
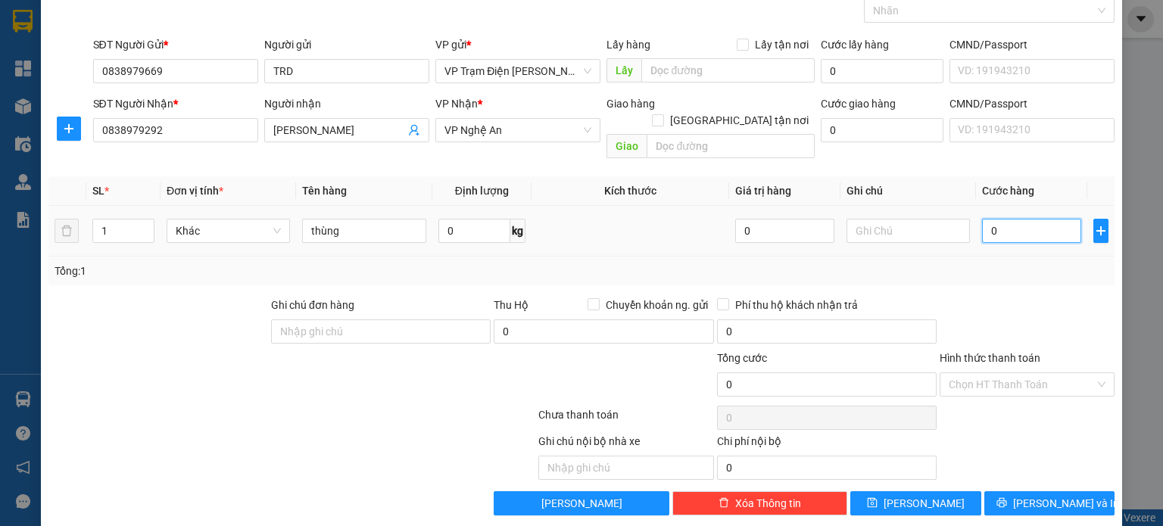
click at [1032, 219] on input "0" at bounding box center [1031, 231] width 99 height 24
click at [1046, 373] on input "Hình thức thanh toán" at bounding box center [1021, 384] width 146 height 23
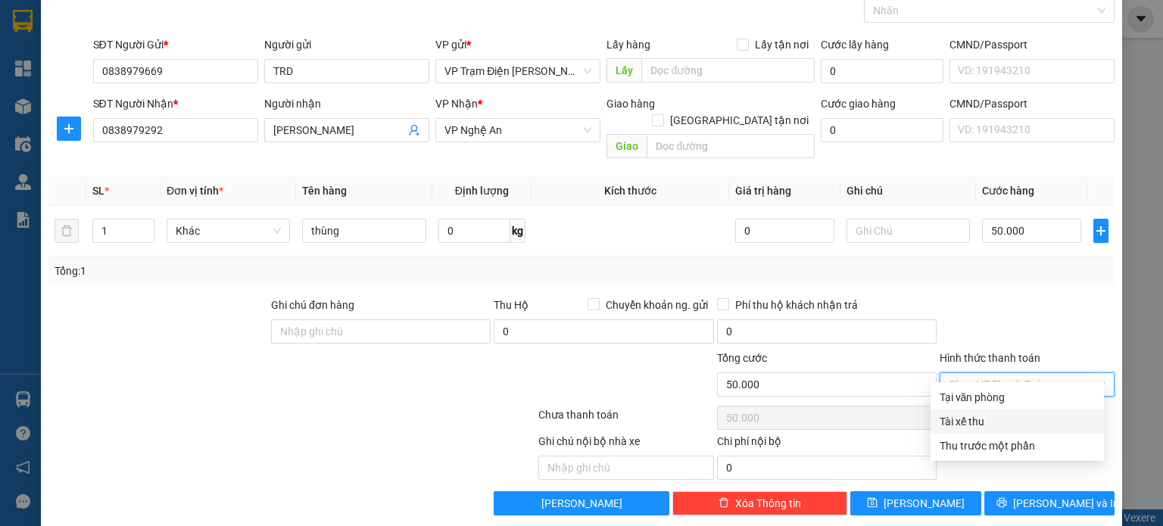
click at [1032, 422] on div "Tài xế thu" at bounding box center [1016, 421] width 155 height 17
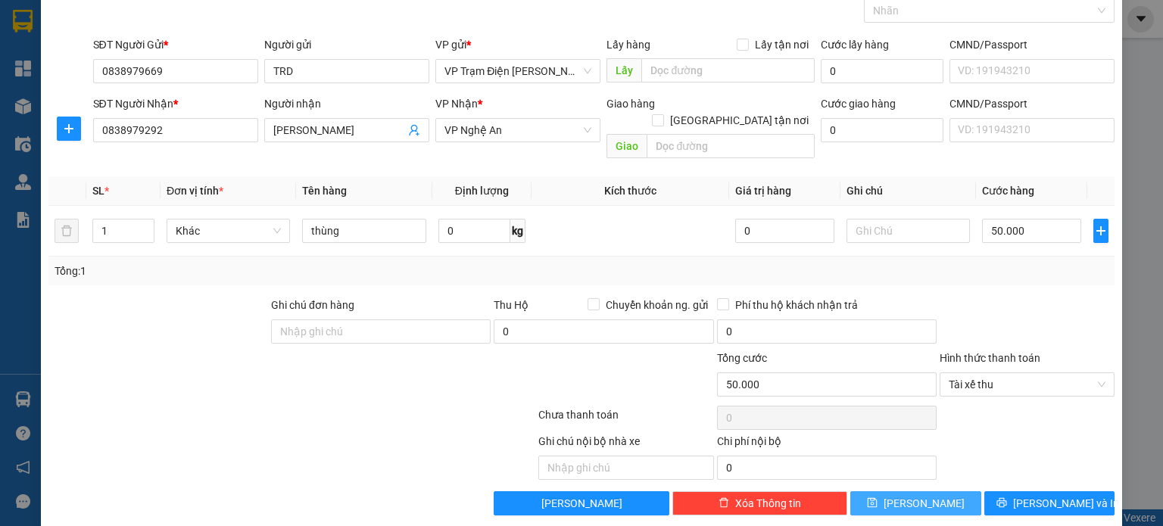
click at [911, 495] on span "[PERSON_NAME]" at bounding box center [923, 503] width 81 height 17
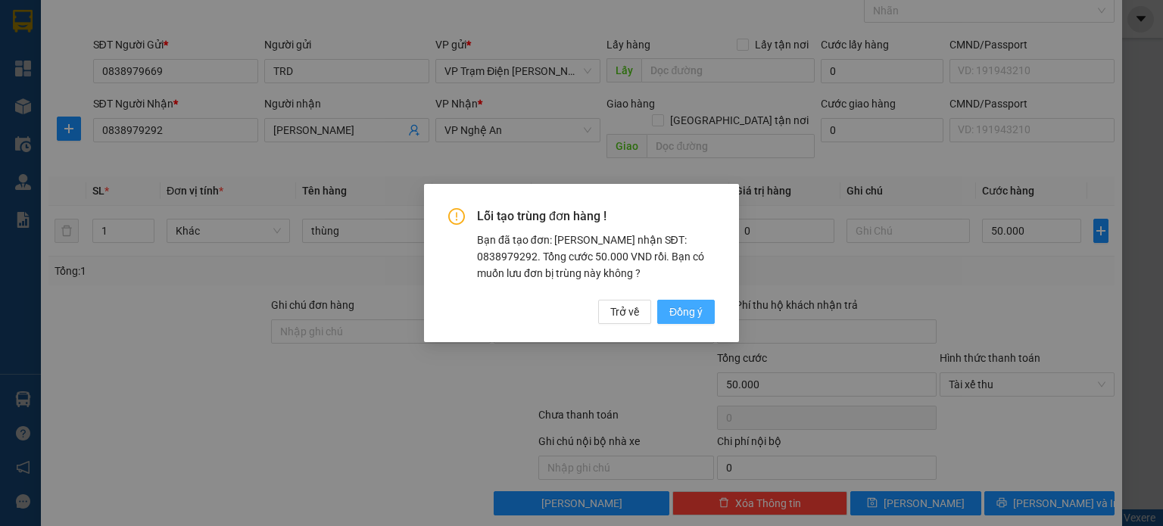
click at [672, 311] on span "Đồng ý" at bounding box center [685, 312] width 33 height 17
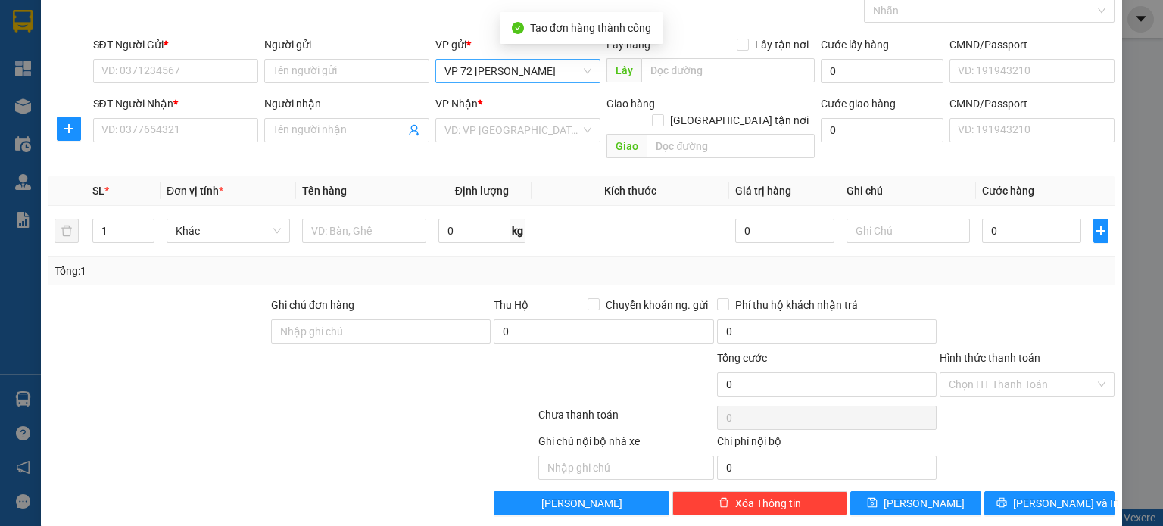
click at [545, 64] on span "VP 72 [PERSON_NAME]" at bounding box center [517, 71] width 147 height 23
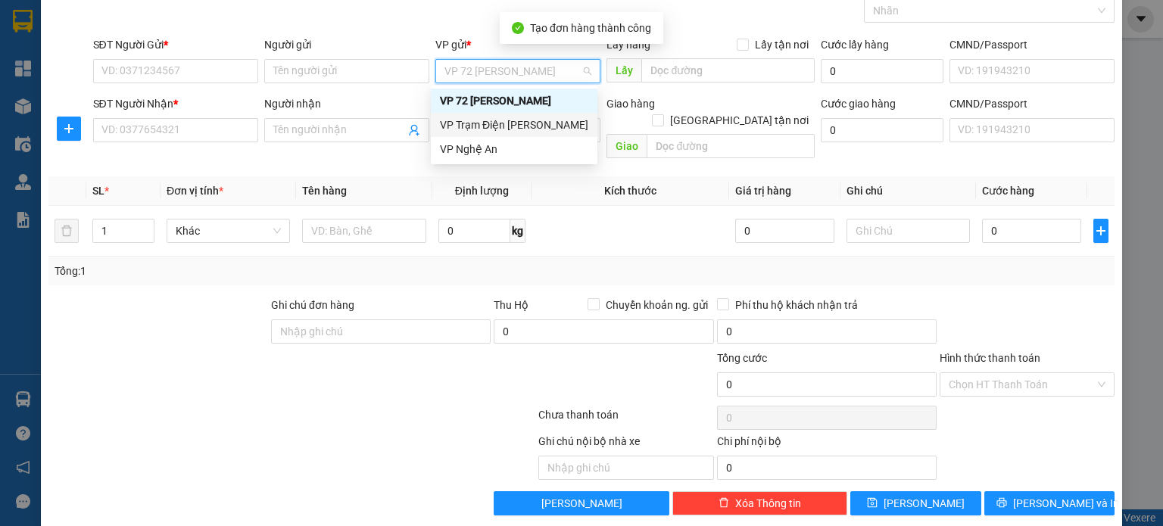
click at [519, 129] on div "VP Trạm Điện [PERSON_NAME]" at bounding box center [514, 125] width 148 height 17
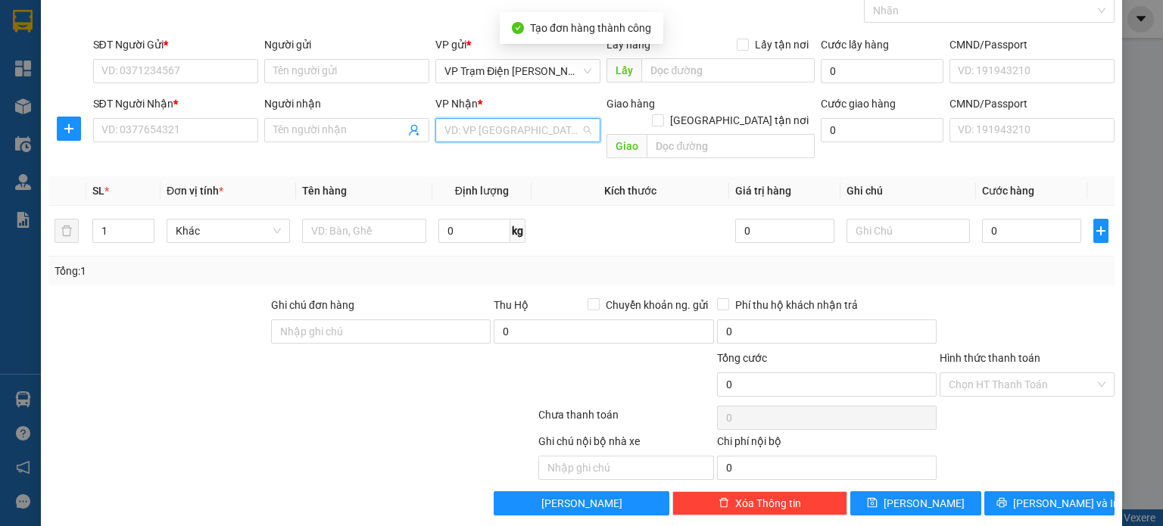
click at [516, 129] on input "search" at bounding box center [512, 130] width 136 height 23
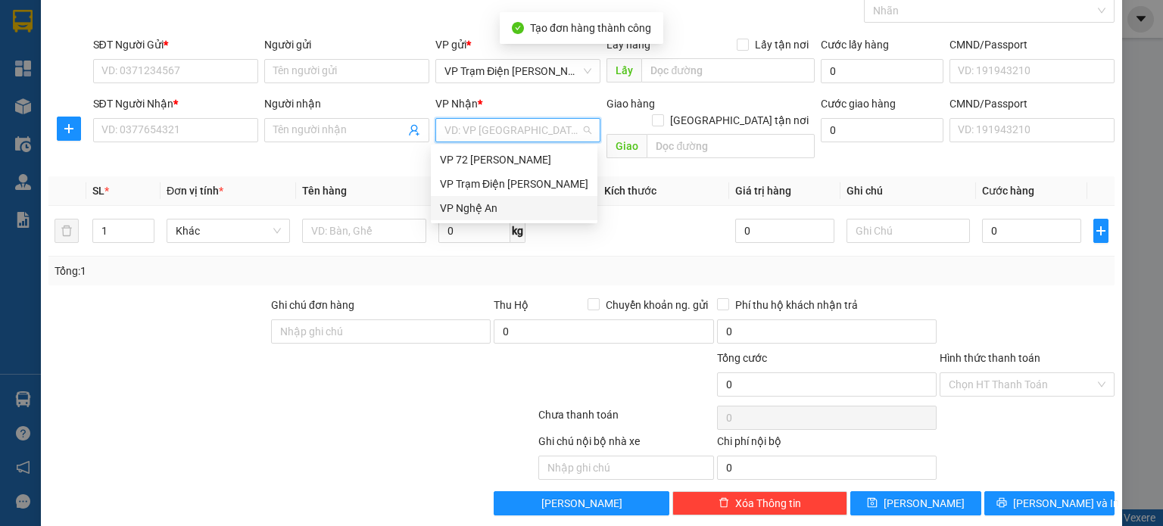
click at [494, 208] on div "VP Nghệ An" at bounding box center [514, 208] width 148 height 17
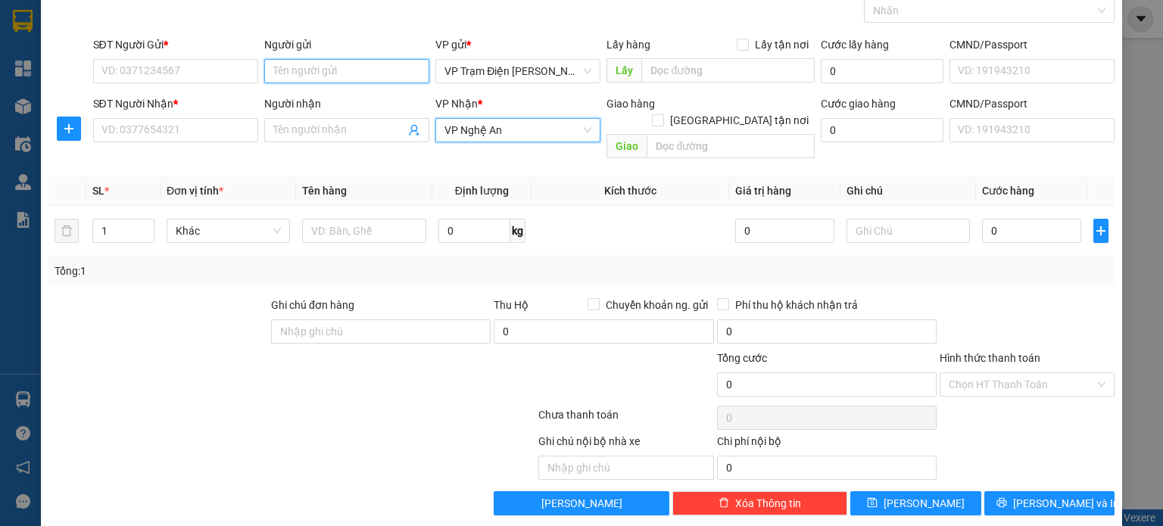
click at [361, 74] on input "Người gửi" at bounding box center [346, 71] width 165 height 24
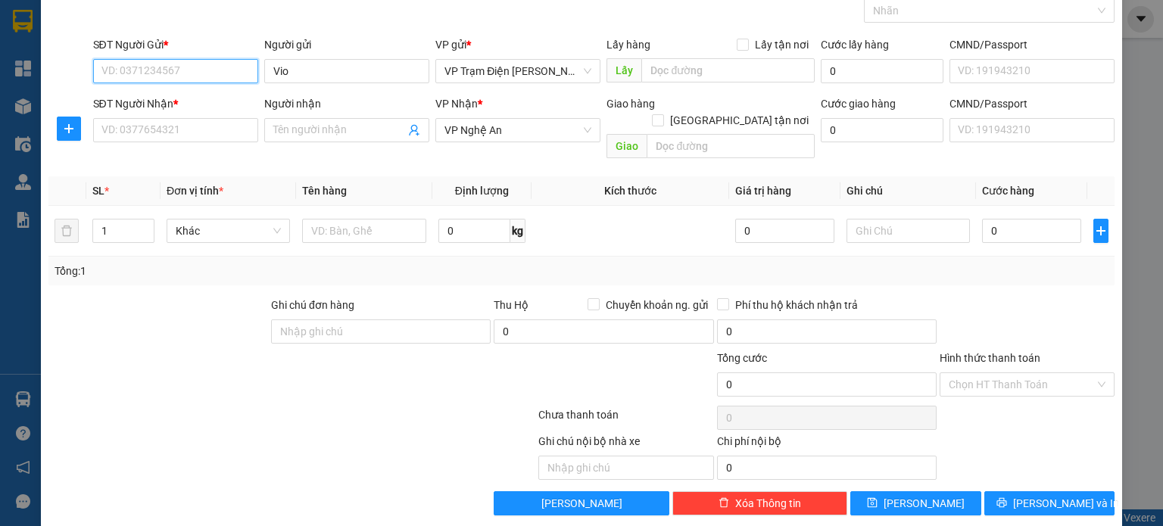
click at [188, 66] on input "SĐT Người Gửi *" at bounding box center [175, 71] width 165 height 24
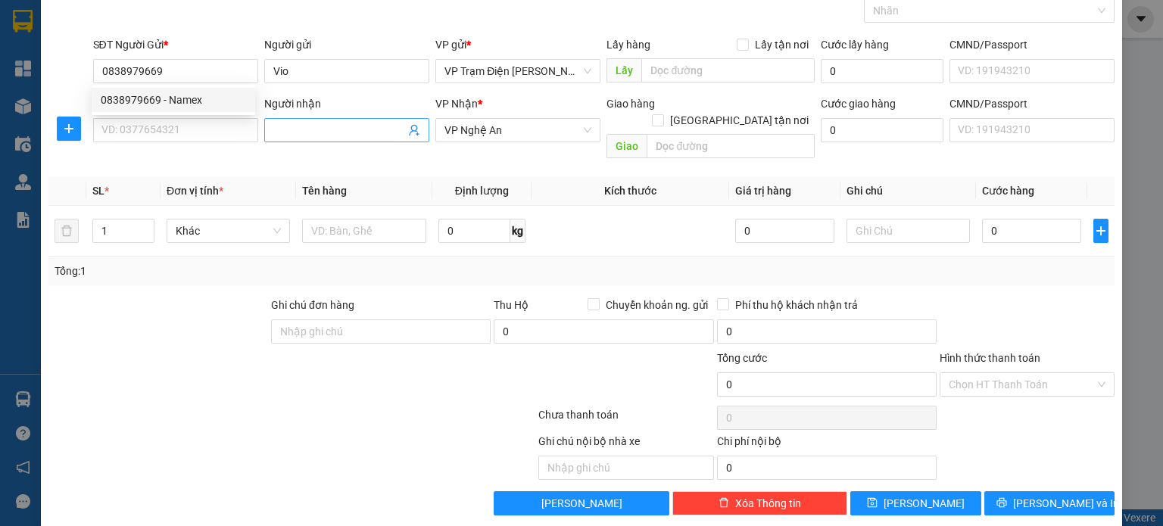
click at [306, 139] on span at bounding box center [346, 130] width 165 height 24
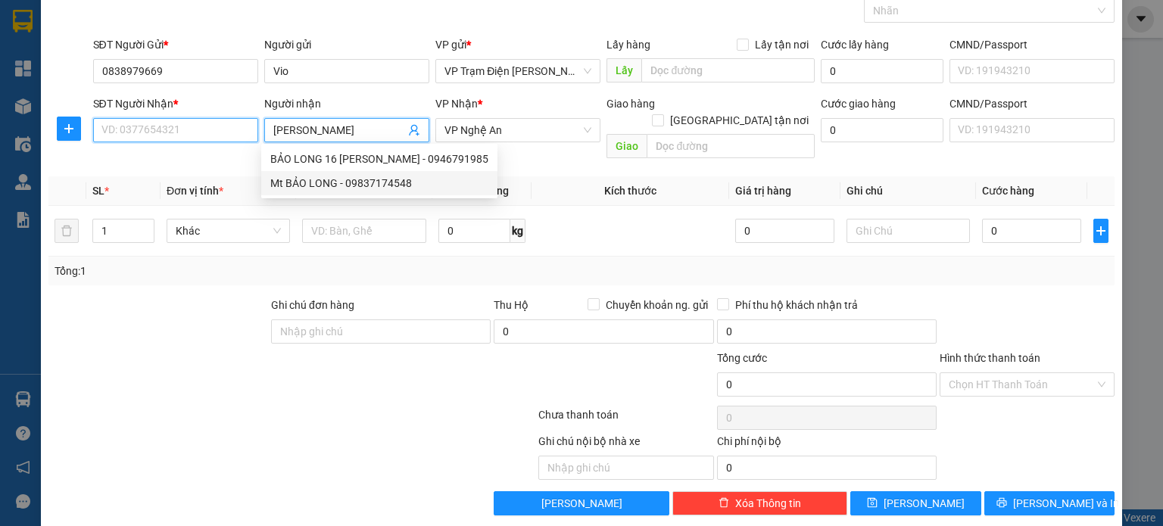
click at [138, 132] on input "SĐT Người Nhận *" at bounding box center [175, 130] width 165 height 24
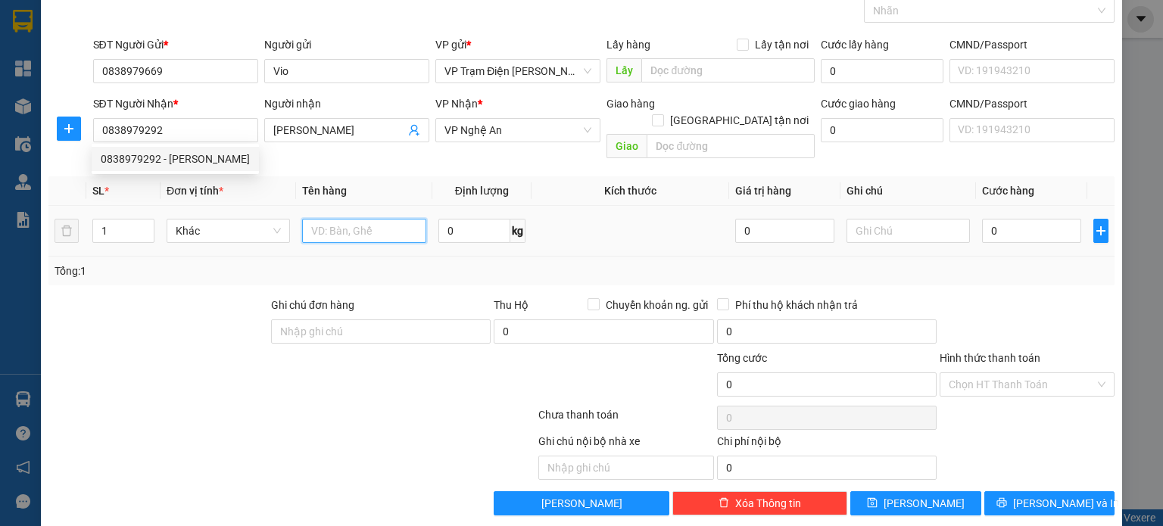
click at [345, 219] on input "text" at bounding box center [364, 231] width 124 height 24
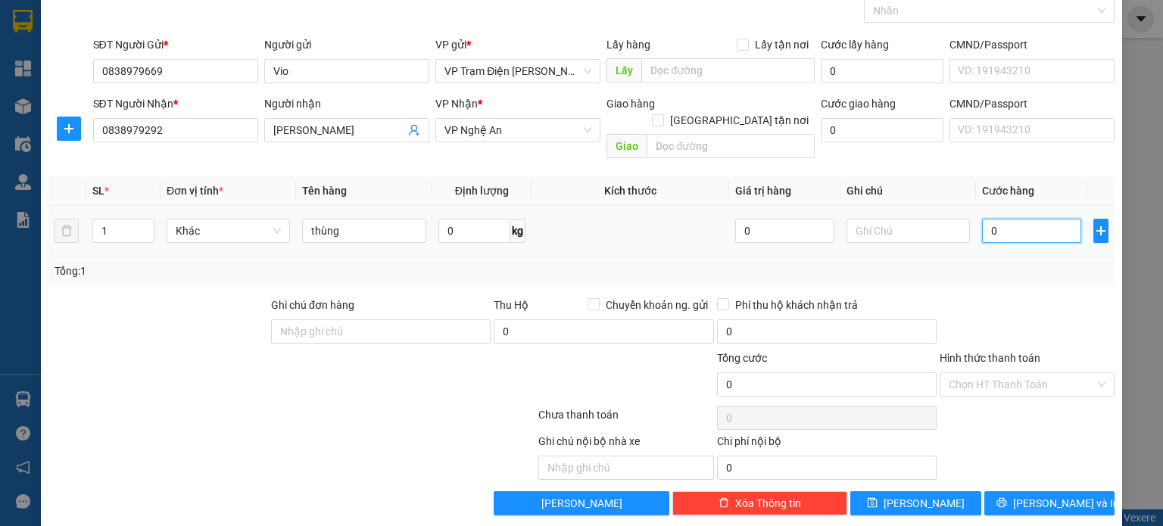
click at [1051, 219] on input "0" at bounding box center [1031, 231] width 99 height 24
click at [1059, 373] on input "Hình thức thanh toán" at bounding box center [1021, 384] width 146 height 23
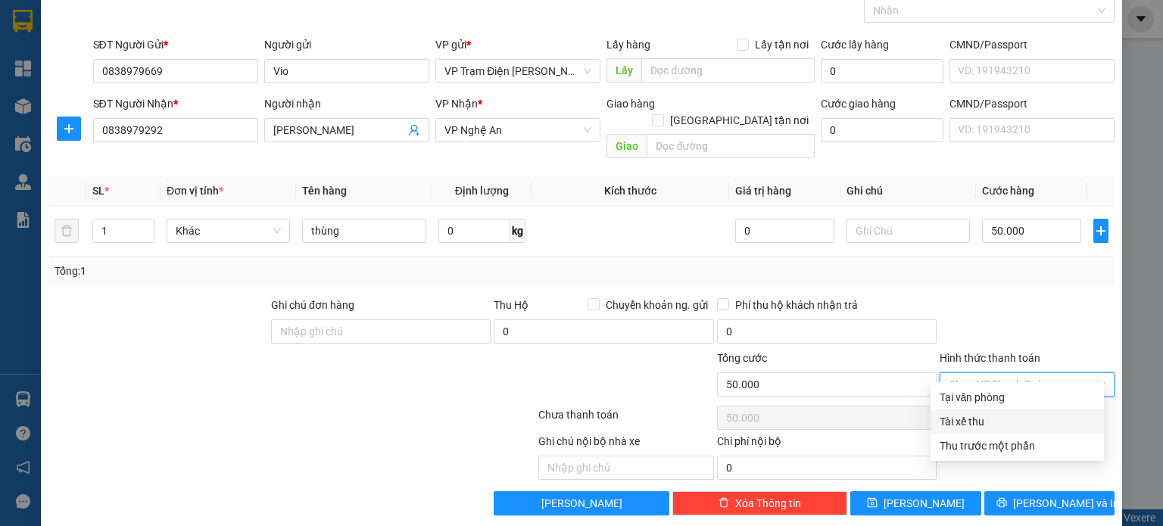
click at [1036, 385] on div "Tại văn phòng" at bounding box center [1016, 397] width 173 height 24
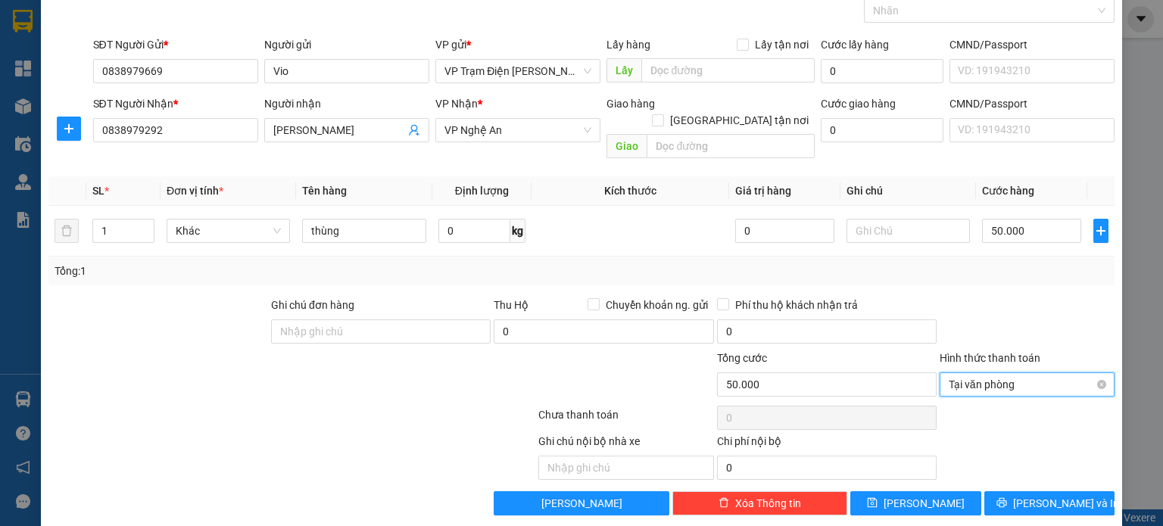
click at [1001, 373] on span "Tại văn phòng" at bounding box center [1026, 384] width 157 height 23
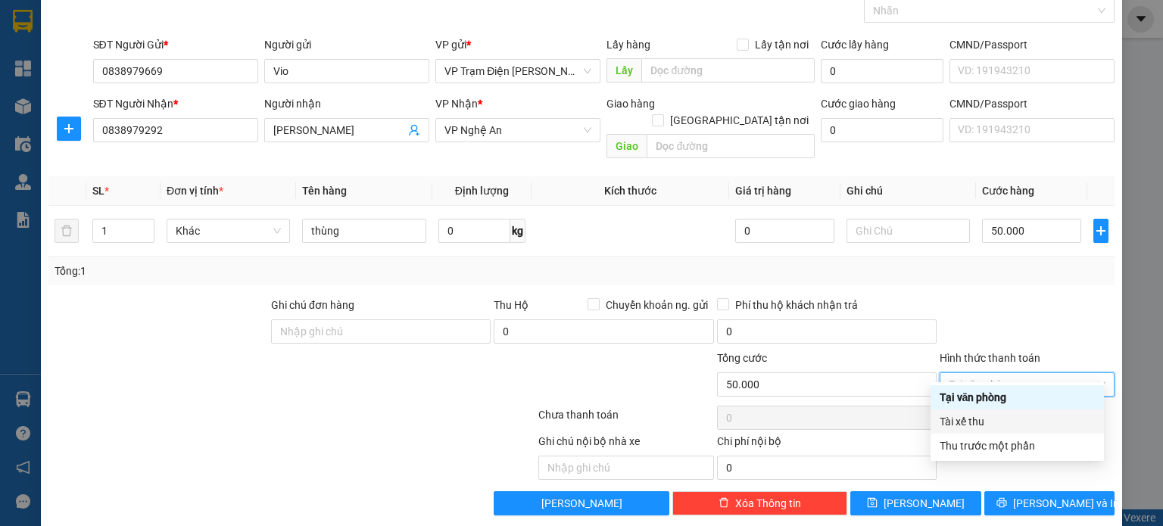
click at [957, 417] on div "Tài xế thu" at bounding box center [1016, 421] width 155 height 17
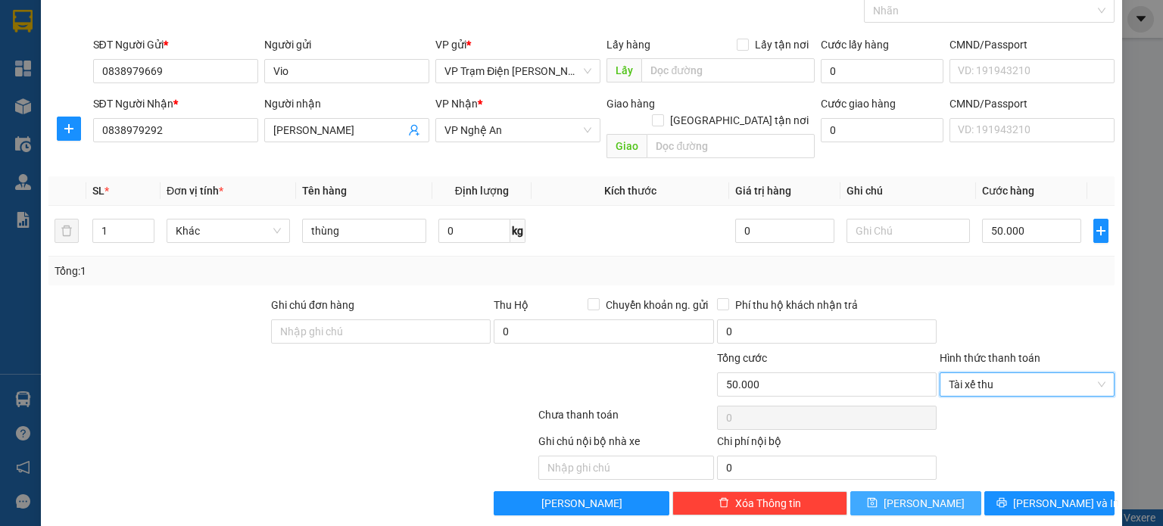
click at [920, 495] on span "[PERSON_NAME]" at bounding box center [923, 503] width 81 height 17
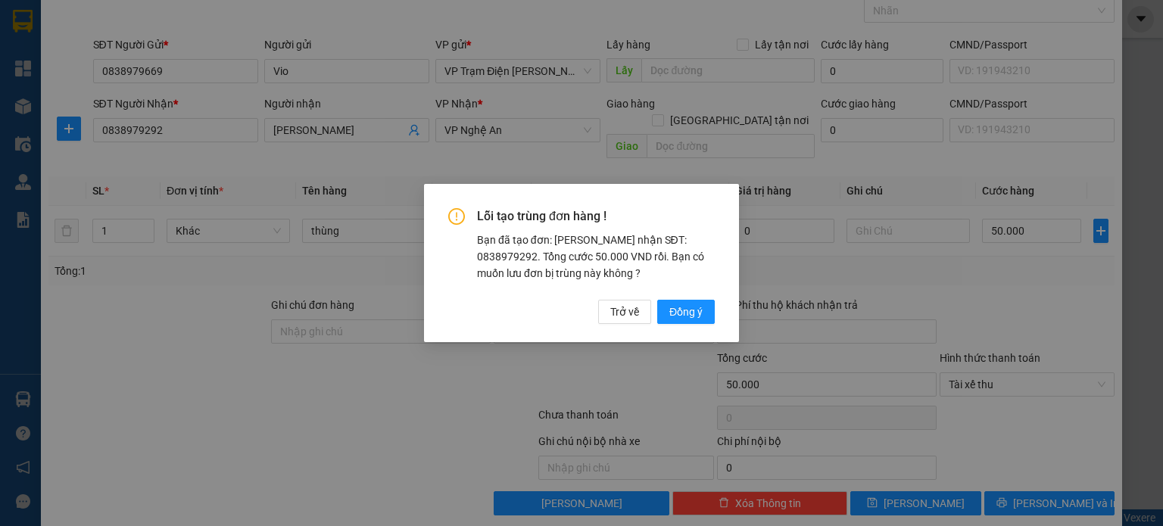
click at [666, 296] on div "Lỗi tạo trùng đơn hàng ! Bạn đã tạo đơn: Khách nhận SĐT: 0838979292. Tổng cước …" at bounding box center [581, 265] width 266 height 115
click at [670, 304] on span "Đồng ý" at bounding box center [685, 312] width 33 height 17
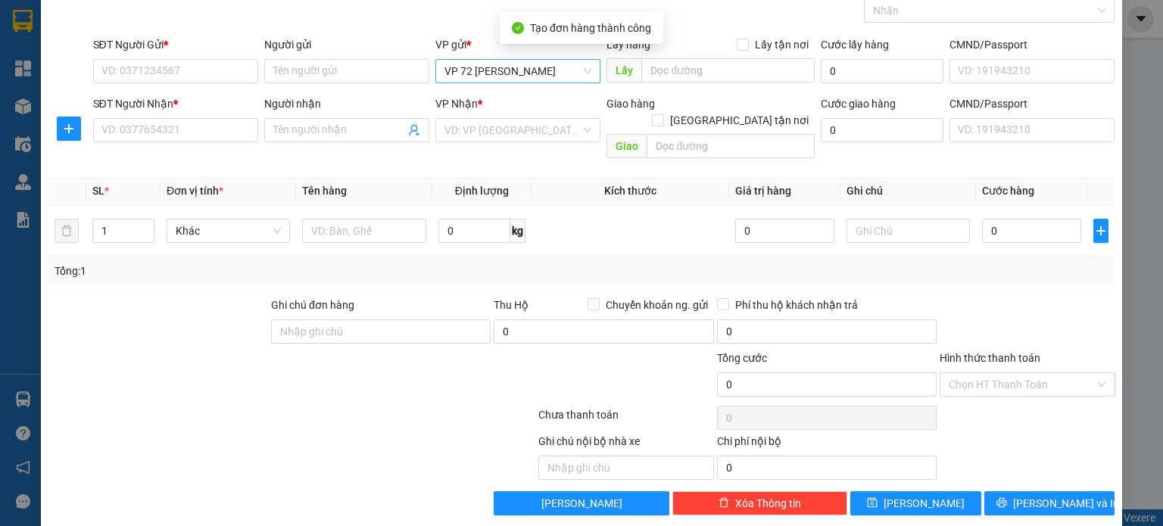
click at [576, 73] on span "VP 72 [PERSON_NAME]" at bounding box center [517, 71] width 147 height 23
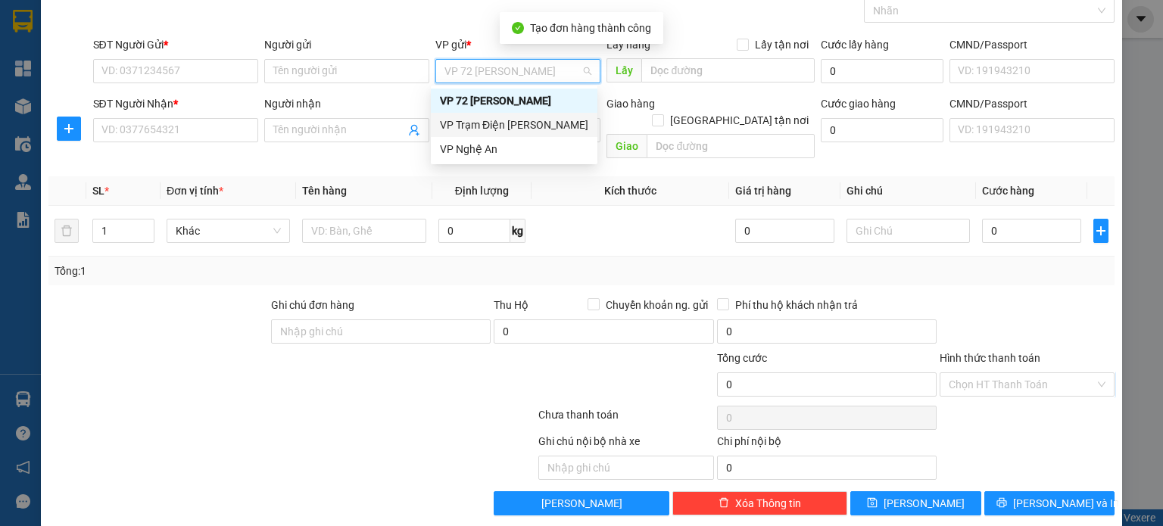
click at [545, 123] on div "VP Trạm Điện [PERSON_NAME]" at bounding box center [514, 125] width 148 height 17
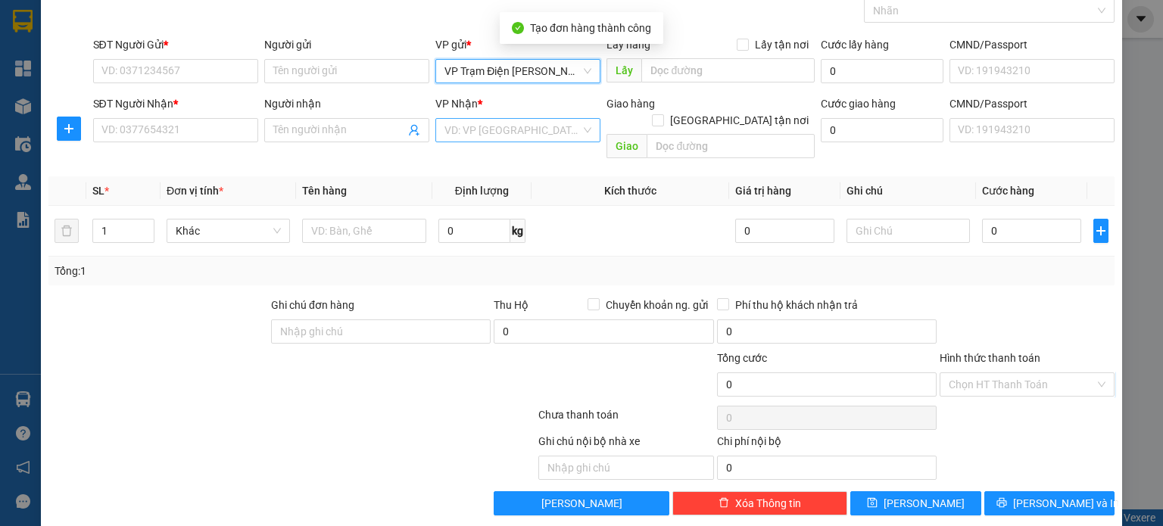
click at [522, 125] on input "search" at bounding box center [512, 130] width 136 height 23
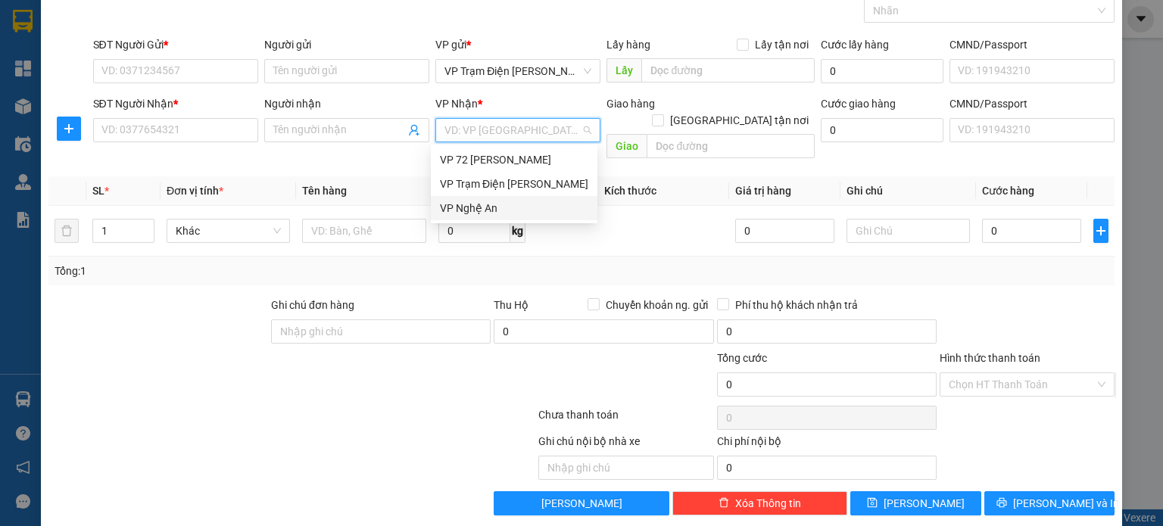
click at [521, 200] on div "VP Nghệ An" at bounding box center [514, 208] width 148 height 17
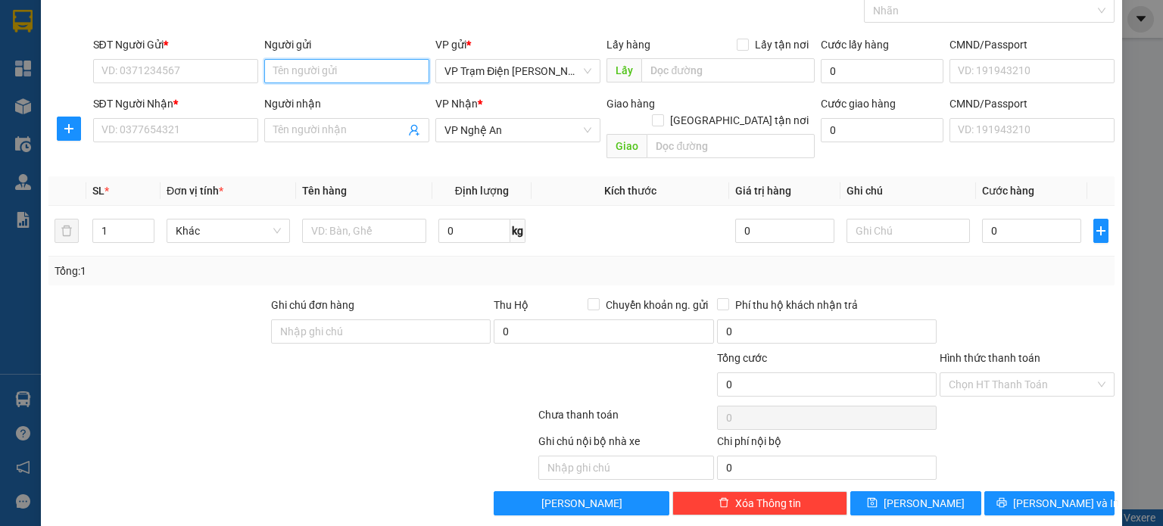
click at [396, 71] on input "Người gửi" at bounding box center [346, 71] width 165 height 24
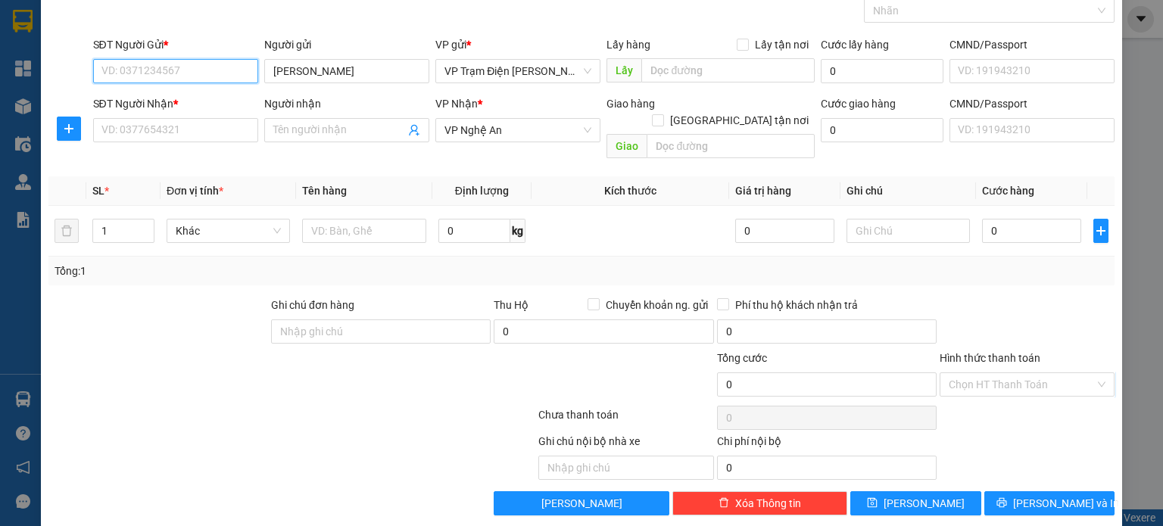
click at [216, 78] on input "SĐT Người Gửi *" at bounding box center [175, 71] width 165 height 24
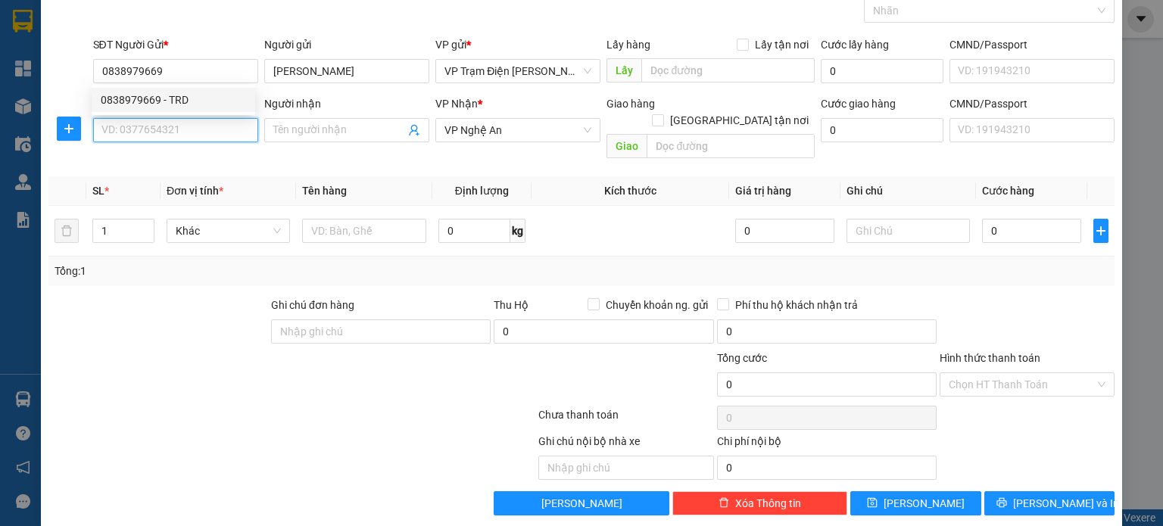
click at [228, 129] on input "SĐT Người Nhận *" at bounding box center [175, 130] width 165 height 24
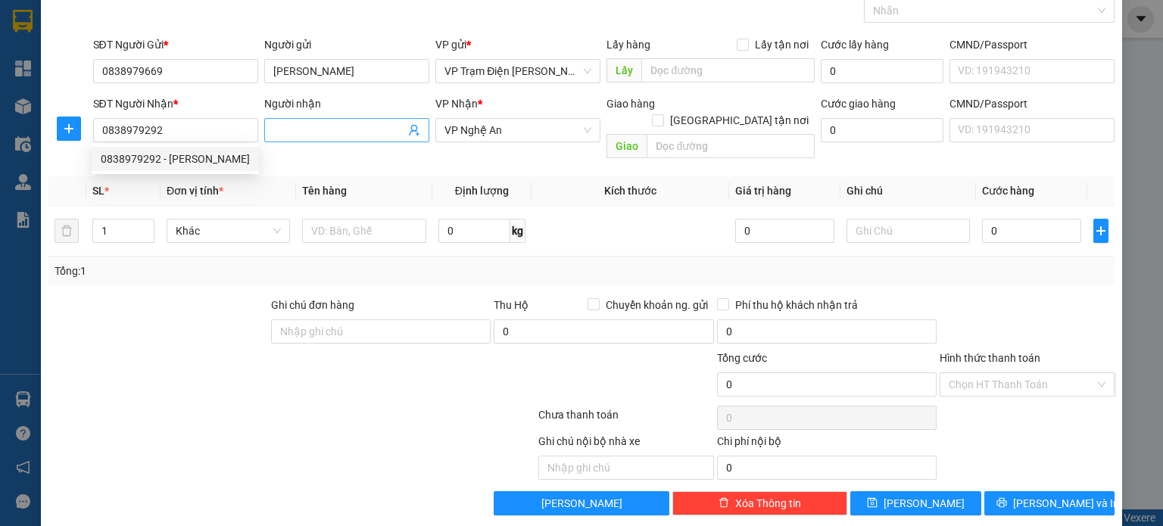
click at [334, 135] on input "Người nhận" at bounding box center [339, 130] width 132 height 17
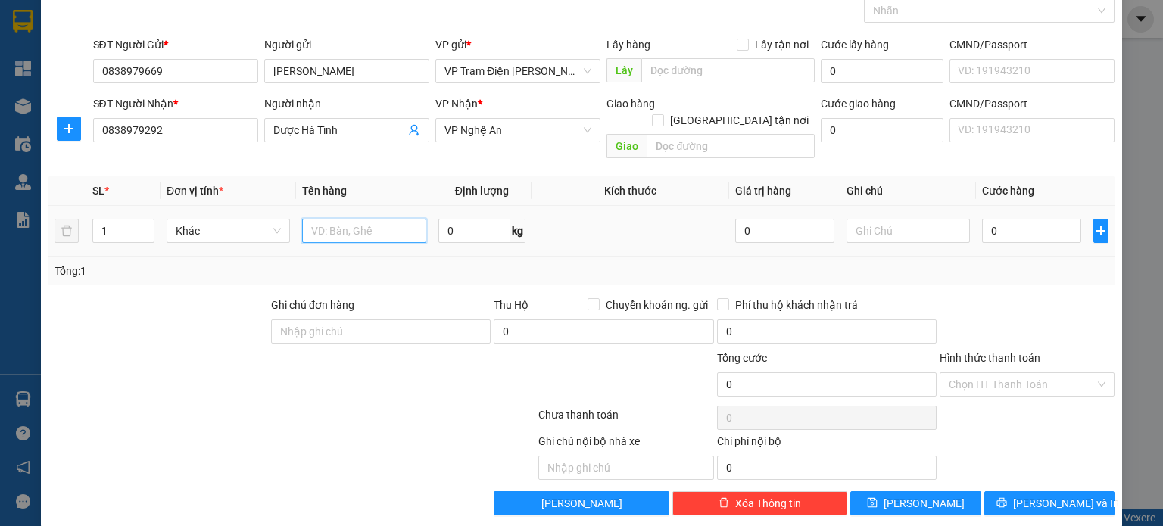
click at [343, 219] on input "text" at bounding box center [364, 231] width 124 height 24
drag, startPoint x: 120, startPoint y: 211, endPoint x: 135, endPoint y: 210, distance: 15.9
click at [121, 220] on input "1" at bounding box center [123, 231] width 61 height 23
click at [143, 225] on icon "up" at bounding box center [145, 227] width 5 height 5
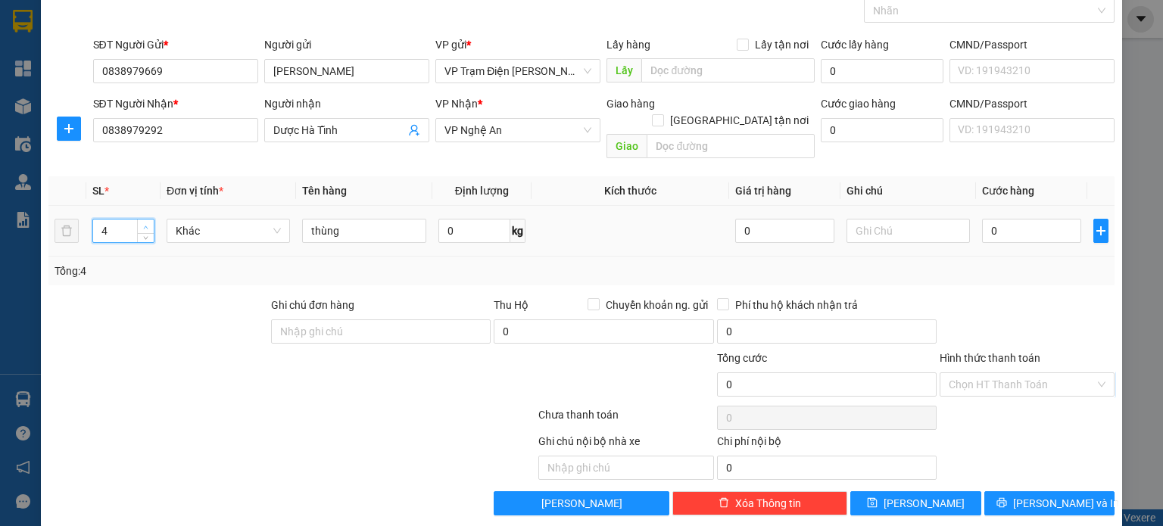
click at [147, 223] on span "up" at bounding box center [146, 227] width 9 height 9
click at [1014, 223] on input "0" at bounding box center [1031, 231] width 99 height 24
click at [960, 373] on input "Hình thức thanh toán" at bounding box center [1021, 384] width 146 height 23
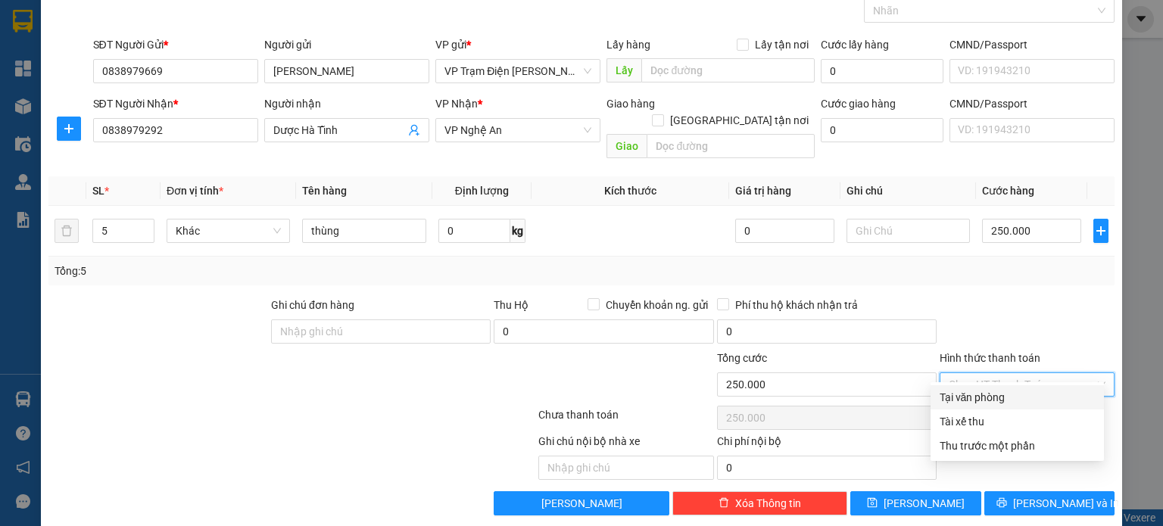
click at [958, 393] on div "Tại văn phòng" at bounding box center [1016, 397] width 155 height 17
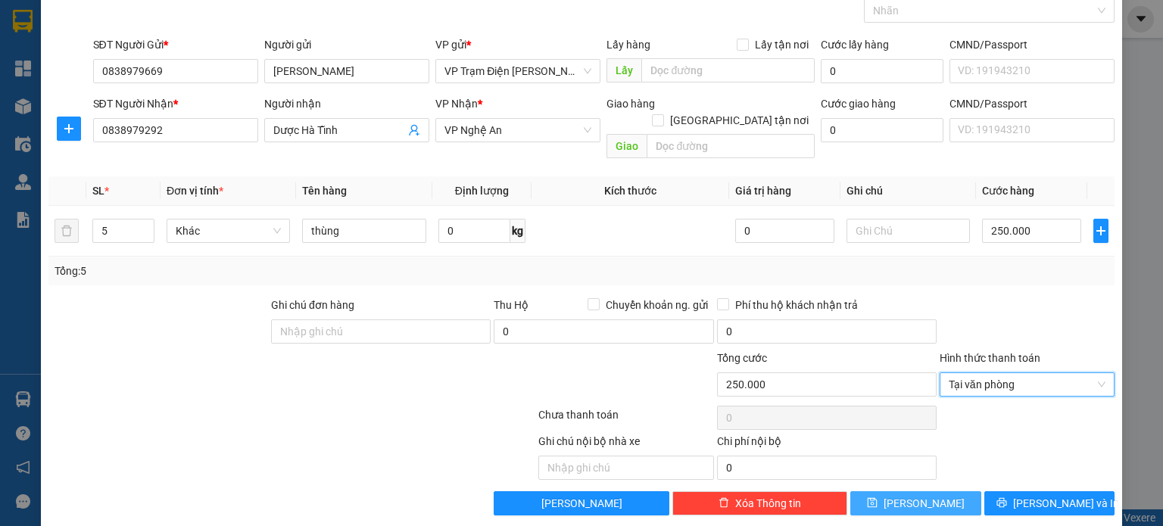
click at [906, 495] on span "[PERSON_NAME]" at bounding box center [923, 503] width 81 height 17
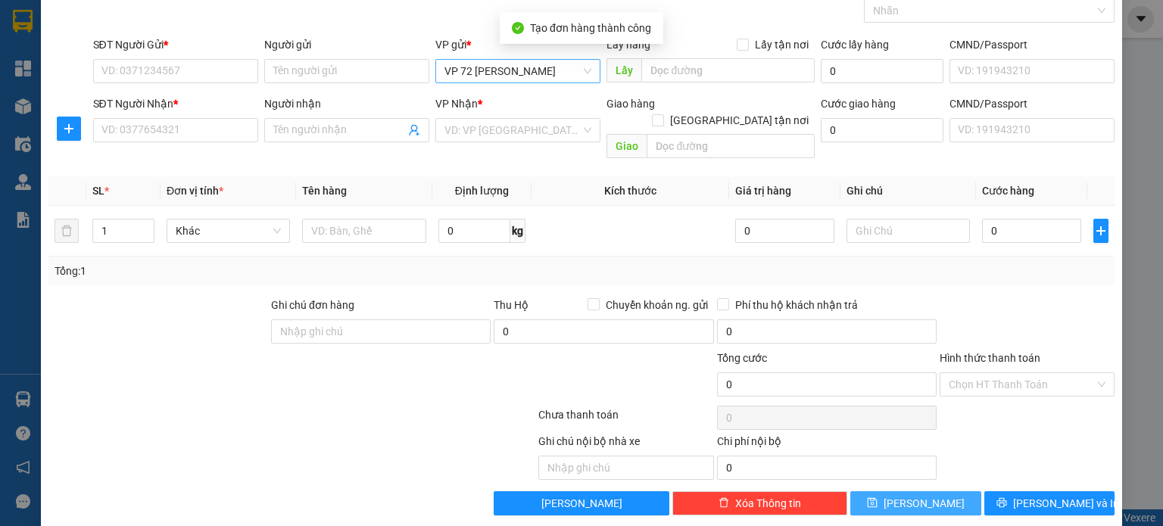
click at [560, 75] on span "VP 72 [PERSON_NAME]" at bounding box center [517, 71] width 147 height 23
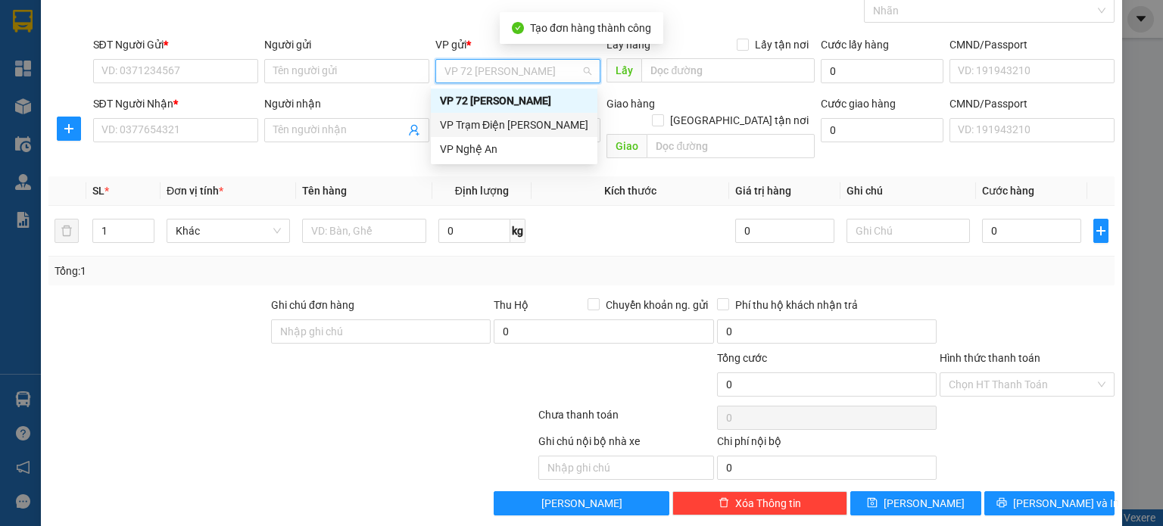
click at [562, 130] on div "VP Trạm Điện [PERSON_NAME]" at bounding box center [514, 125] width 148 height 17
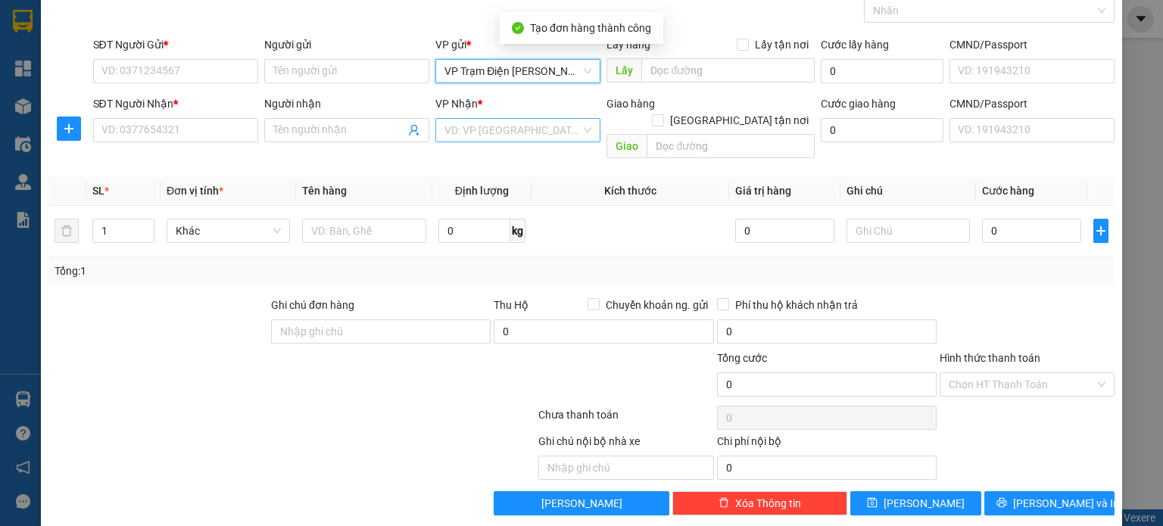
click at [557, 128] on input "search" at bounding box center [512, 130] width 136 height 23
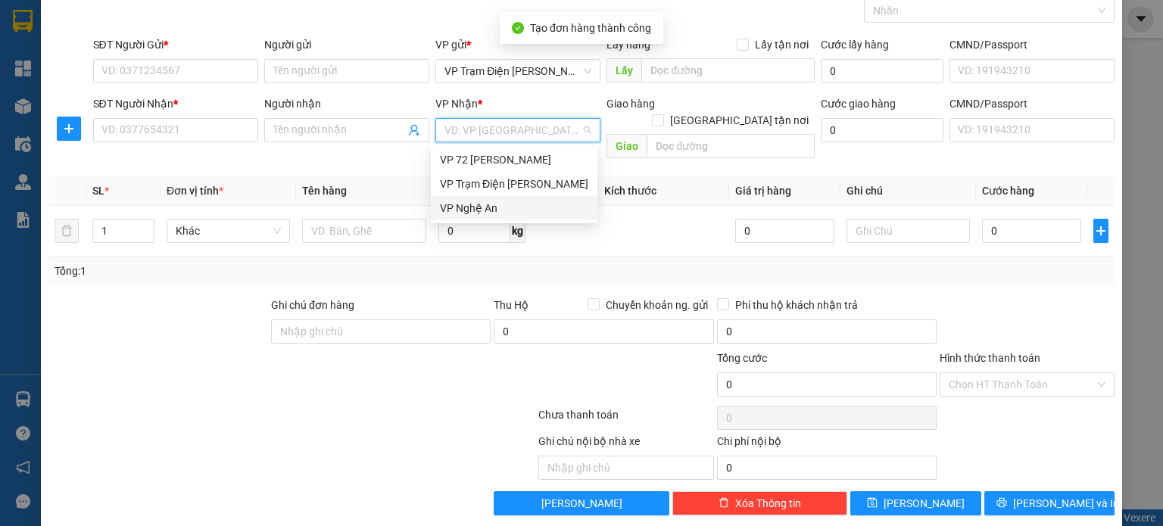
click at [540, 209] on div "VP Nghệ An" at bounding box center [514, 208] width 148 height 17
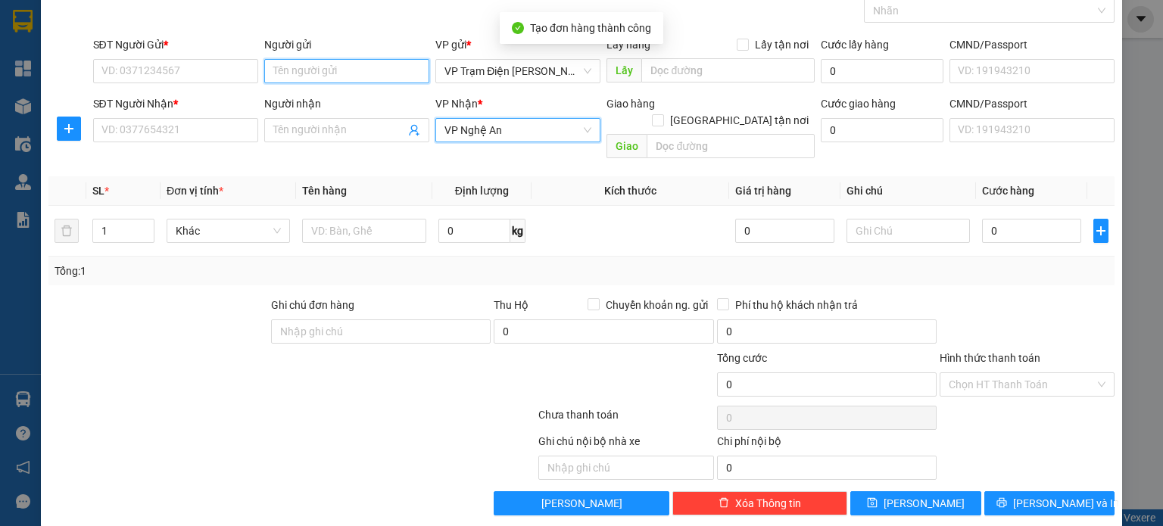
click at [369, 59] on input "Người gửi" at bounding box center [346, 71] width 165 height 24
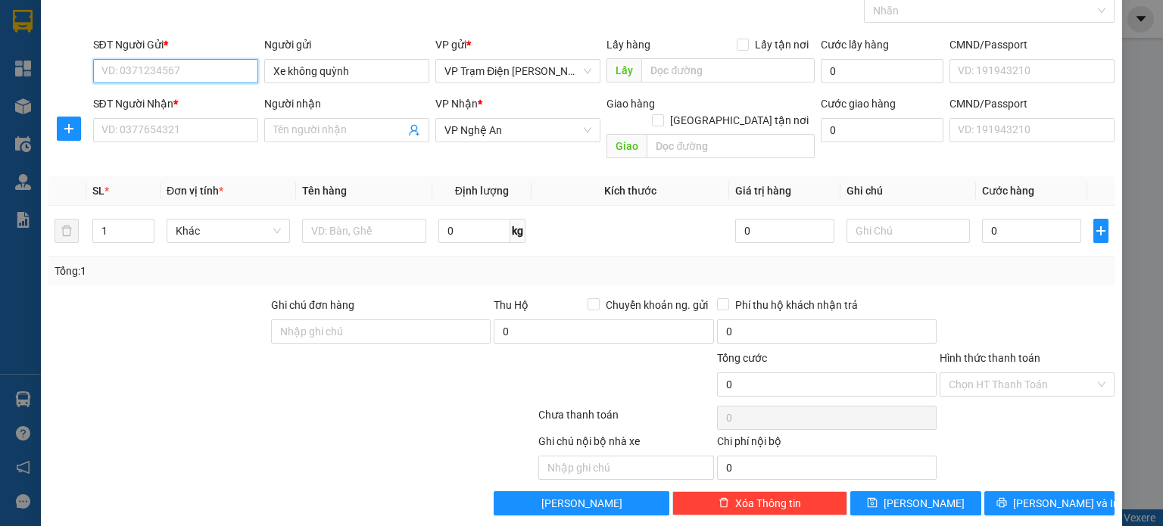
click at [224, 69] on input "SĐT Người Gửi *" at bounding box center [175, 71] width 165 height 24
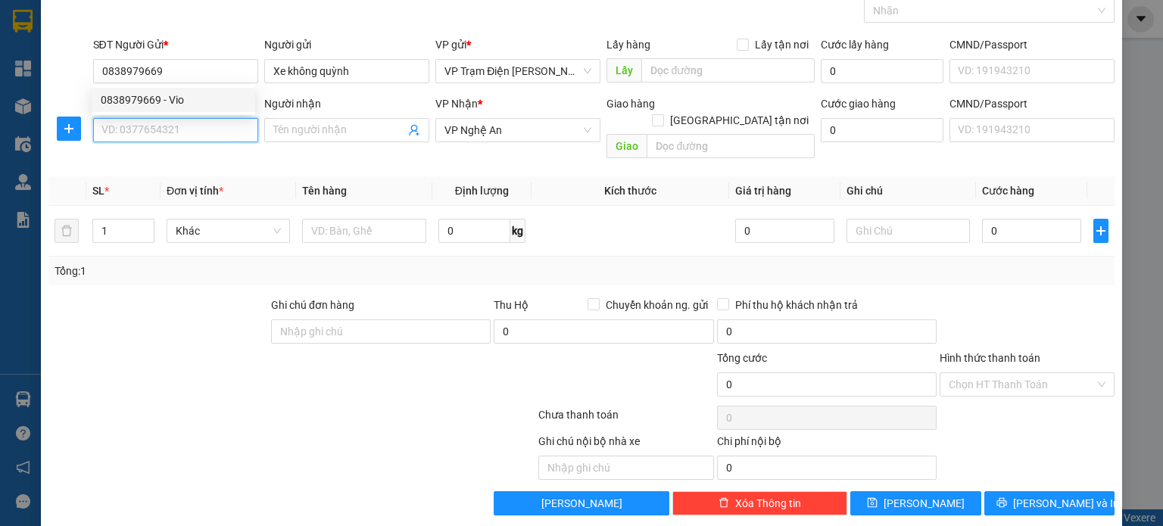
click at [239, 120] on input "SĐT Người Nhận *" at bounding box center [175, 130] width 165 height 24
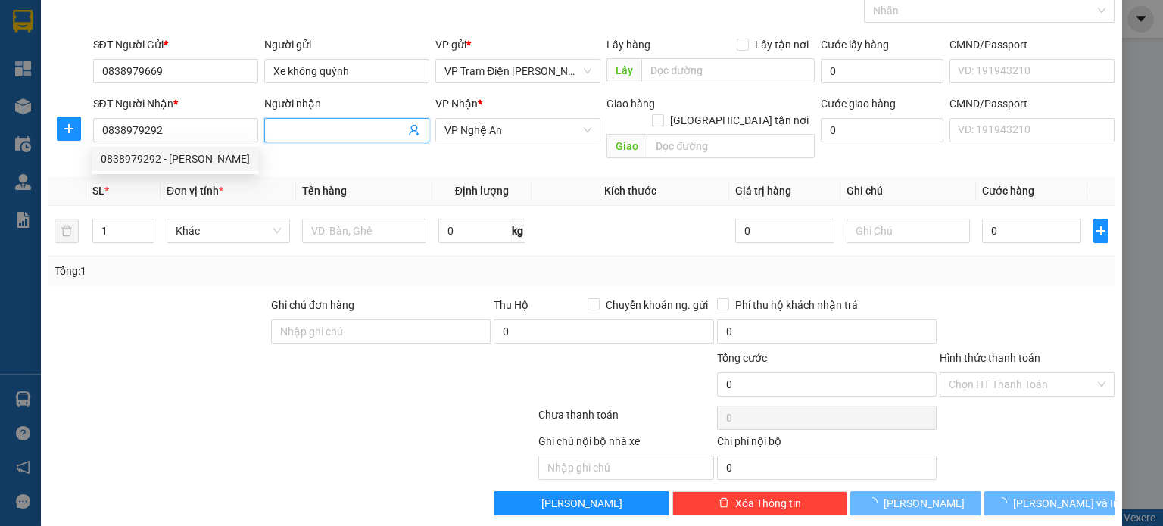
click at [337, 135] on input "Người nhận" at bounding box center [339, 130] width 132 height 17
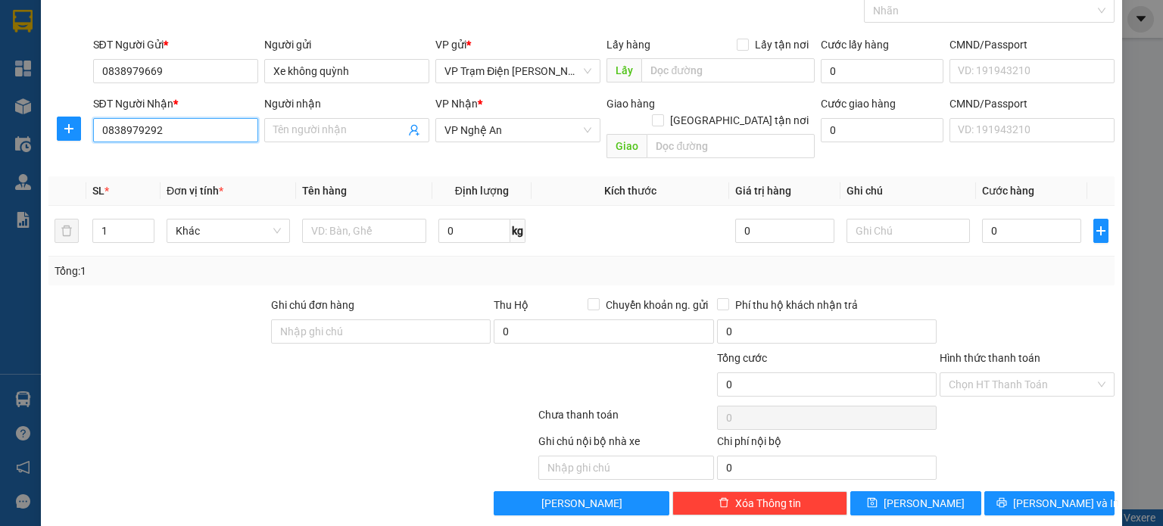
drag, startPoint x: 231, startPoint y: 129, endPoint x: 0, endPoint y: 126, distance: 230.9
click at [0, 126] on div "TẠO ĐƠN HÀNG Yêu cầu xuất hóa đơn điện tử Transit Pickup Surcharge Ids Transit …" at bounding box center [581, 263] width 1163 height 526
drag, startPoint x: 282, startPoint y: 134, endPoint x: 290, endPoint y: 135, distance: 7.6
click at [283, 135] on input "Người nhận" at bounding box center [339, 130] width 132 height 17
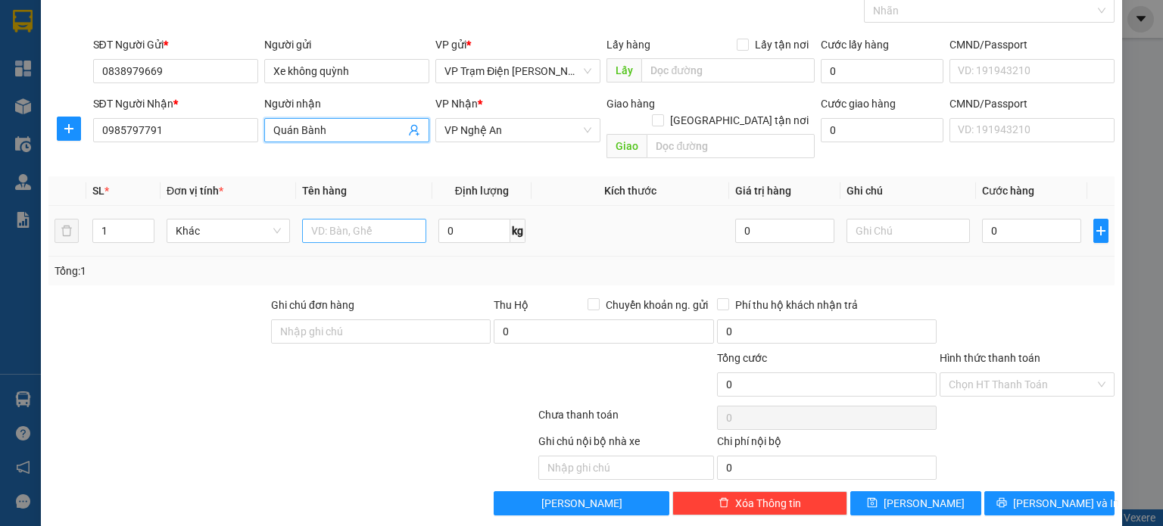
drag, startPoint x: 292, startPoint y: 215, endPoint x: 315, endPoint y: 214, distance: 22.7
click at [293, 214] on td "Khác" at bounding box center [228, 231] width 136 height 51
click at [328, 219] on input "text" at bounding box center [364, 231] width 124 height 24
click at [1011, 219] on input "0" at bounding box center [1031, 231] width 99 height 24
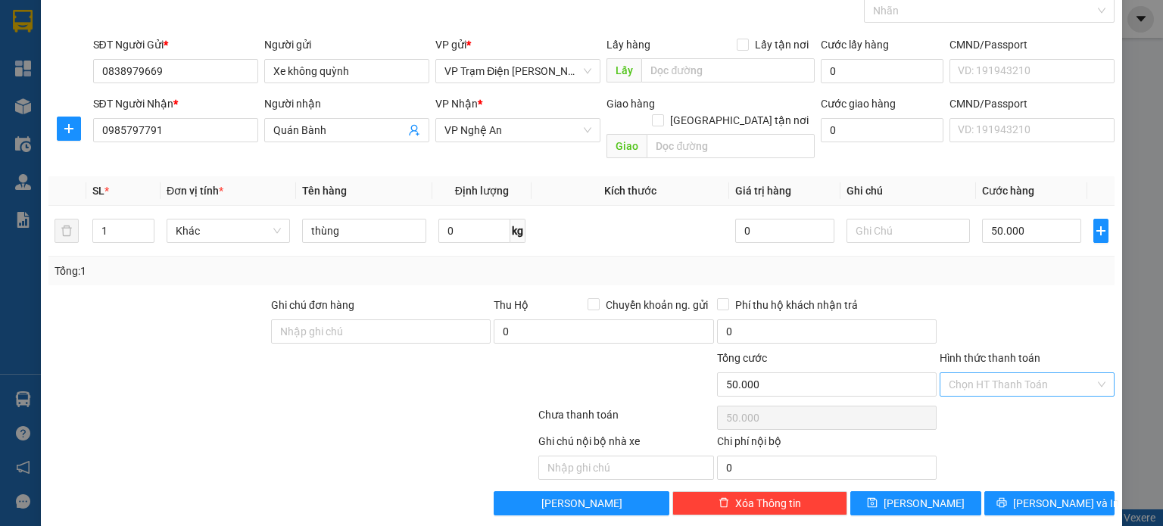
click at [1048, 373] on input "Hình thức thanh toán" at bounding box center [1021, 384] width 146 height 23
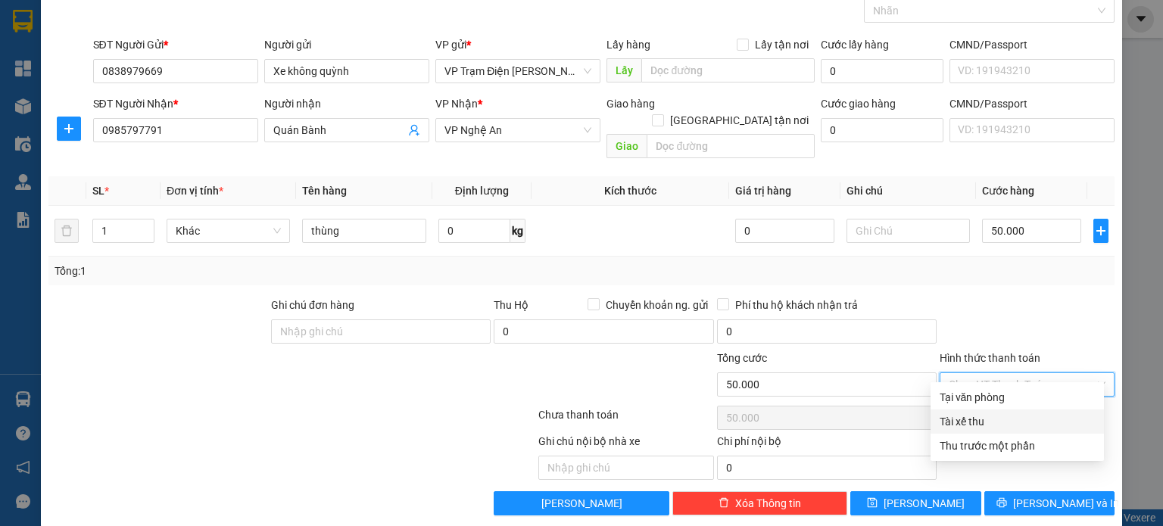
click at [1011, 429] on div "Tài xế thu" at bounding box center [1016, 422] width 173 height 24
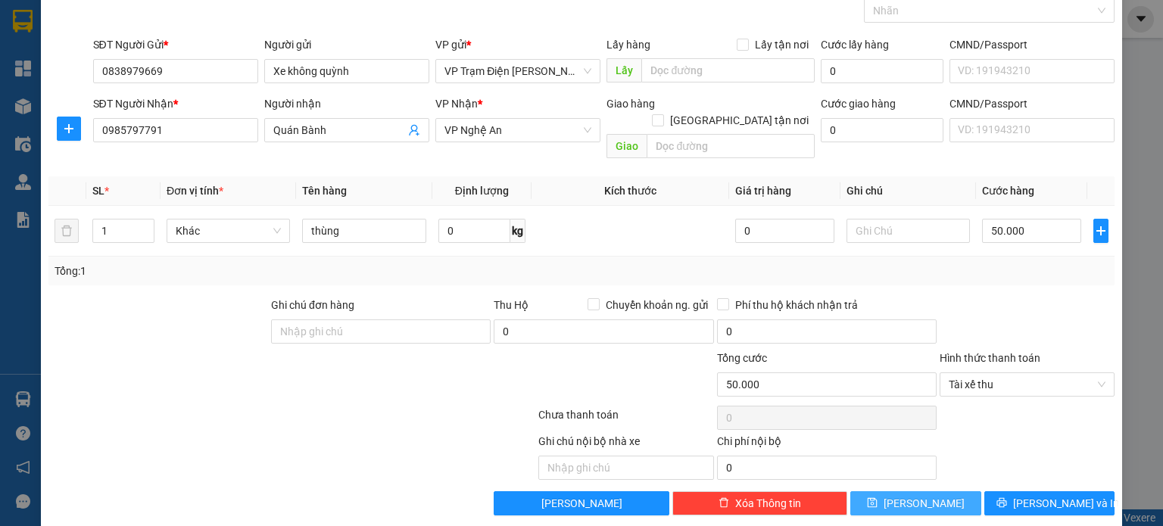
click at [925, 491] on button "[PERSON_NAME]" at bounding box center [915, 503] width 131 height 24
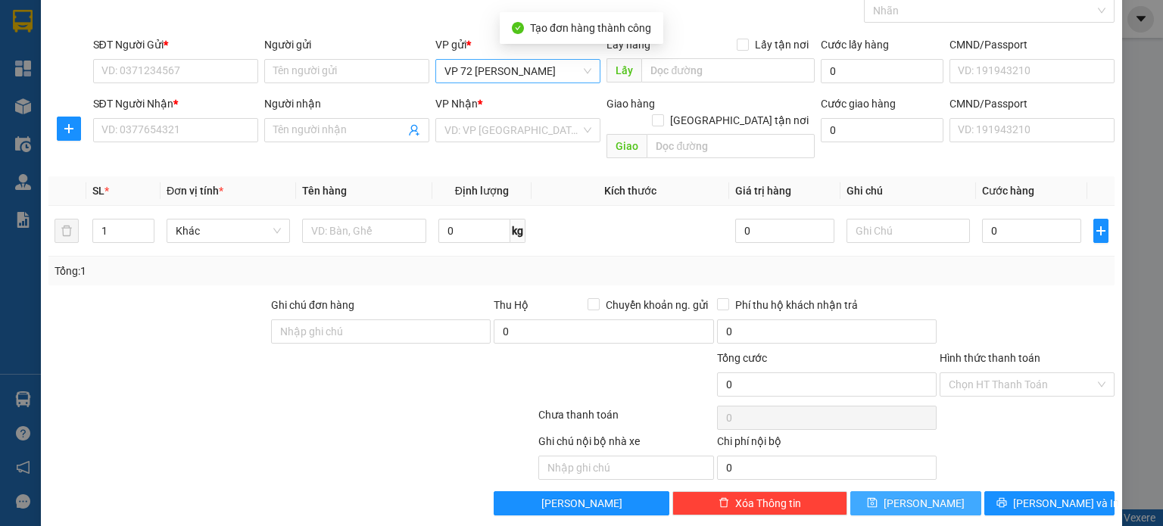
click at [506, 75] on span "VP 72 [PERSON_NAME]" at bounding box center [517, 71] width 147 height 23
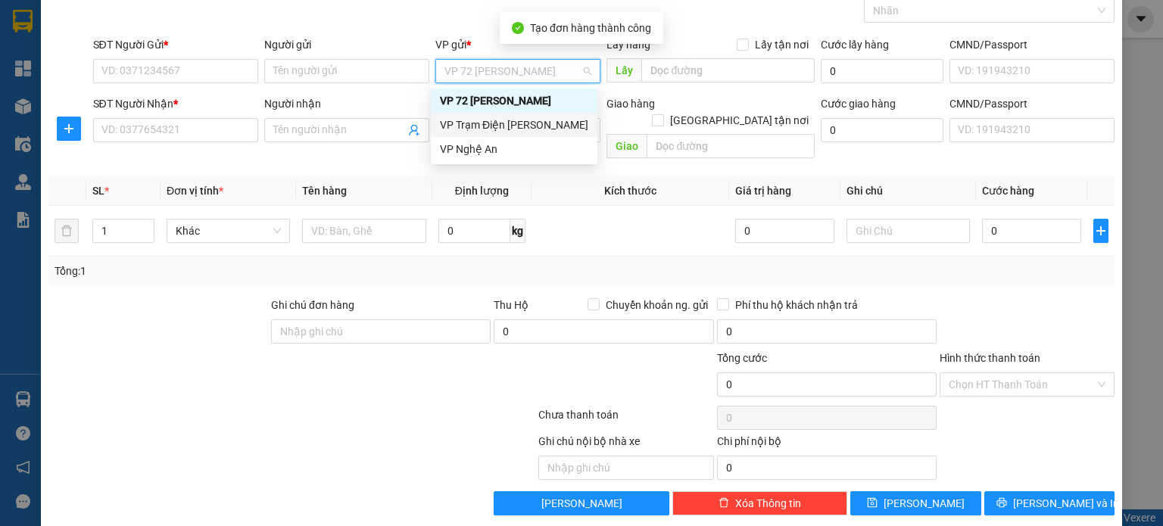
click at [507, 123] on div "VP Trạm Điện [PERSON_NAME]" at bounding box center [514, 125] width 148 height 17
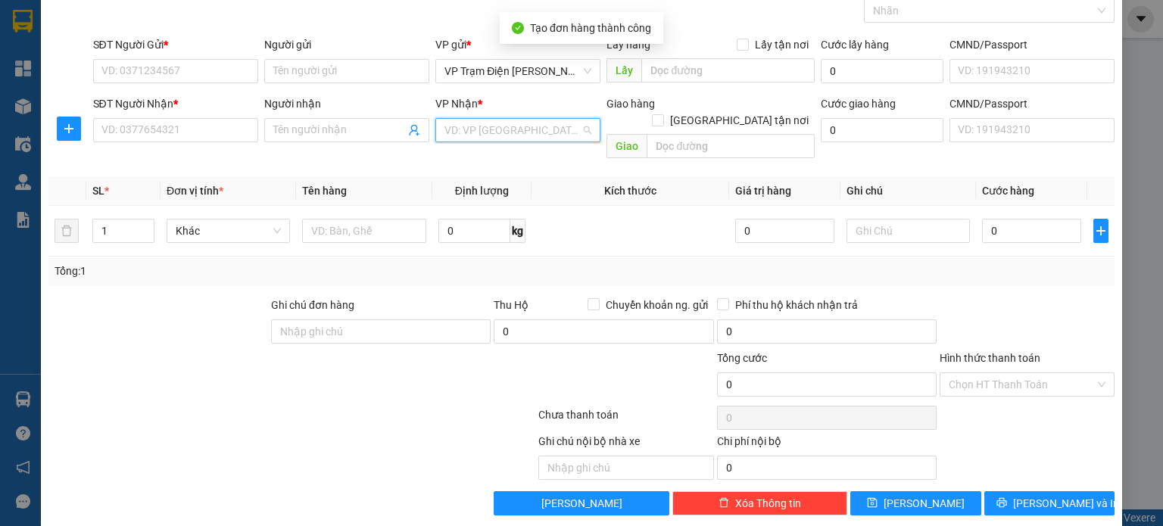
click at [507, 126] on input "search" at bounding box center [512, 130] width 136 height 23
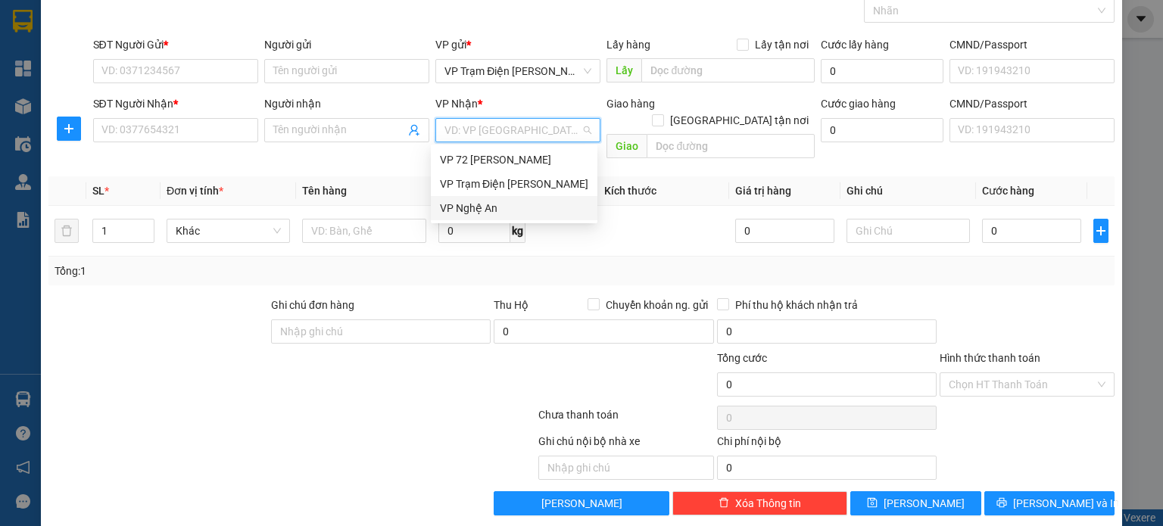
click at [491, 204] on div "VP Nghệ An" at bounding box center [514, 208] width 148 height 17
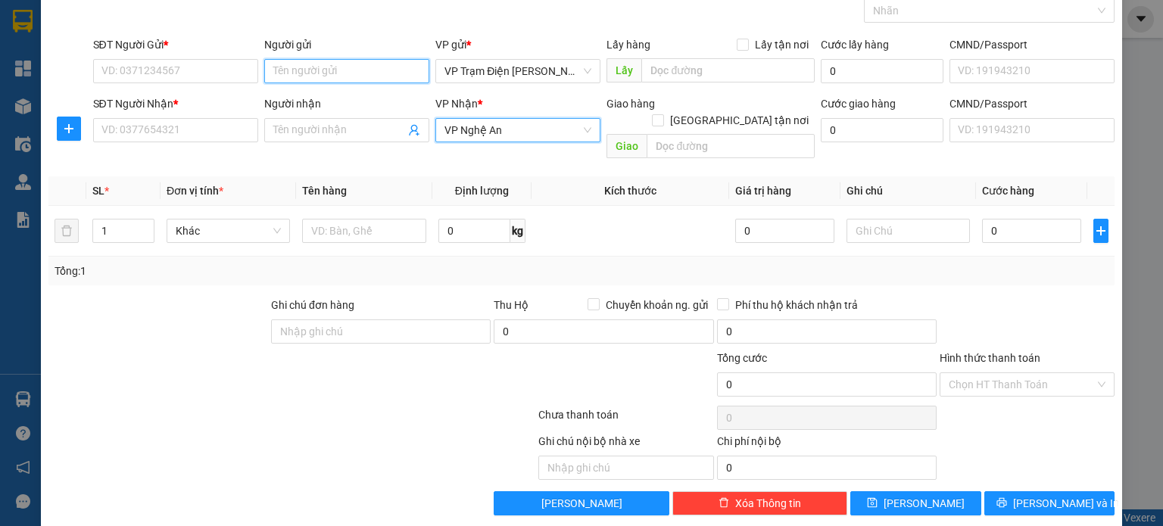
click at [304, 75] on input "Người gửi" at bounding box center [346, 71] width 165 height 24
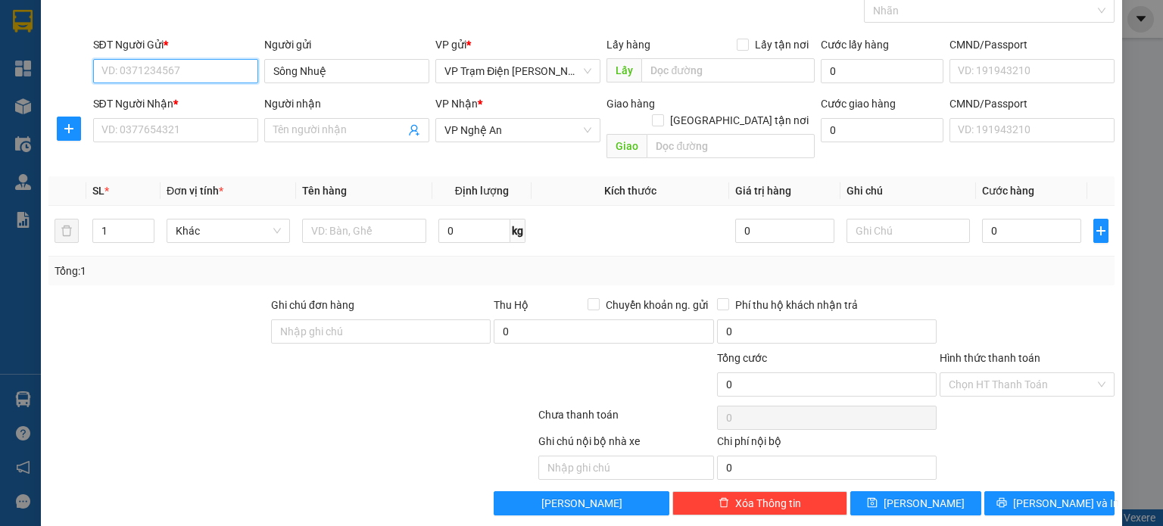
click at [216, 72] on input "SĐT Người Gửi *" at bounding box center [175, 71] width 165 height 24
click at [377, 127] on input "Người nhận" at bounding box center [339, 130] width 132 height 17
click at [209, 75] on input "SĐT Người Gửi *" at bounding box center [175, 71] width 165 height 24
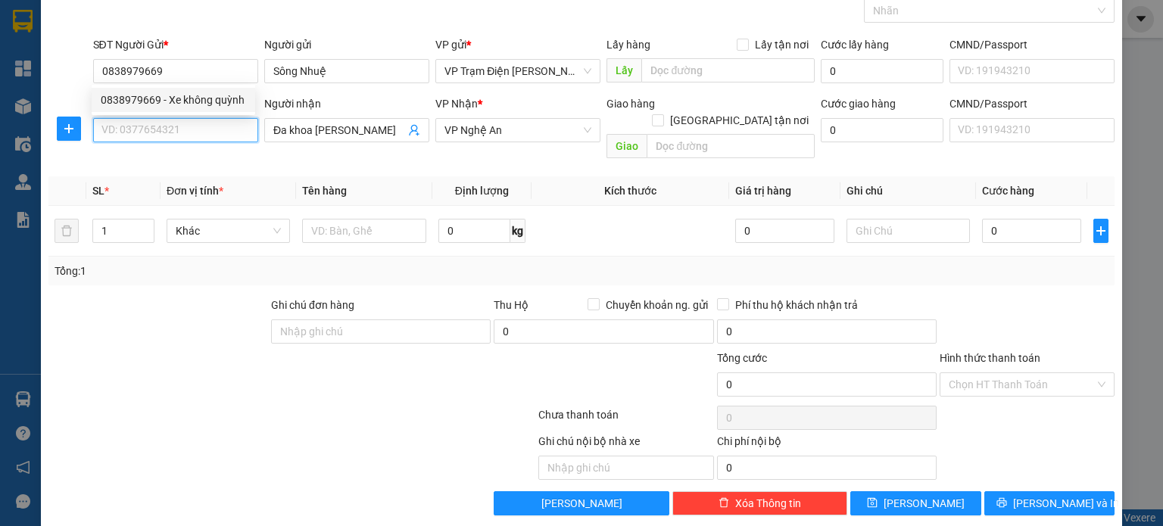
click at [206, 129] on input "SĐT Người Nhận *" at bounding box center [175, 130] width 165 height 24
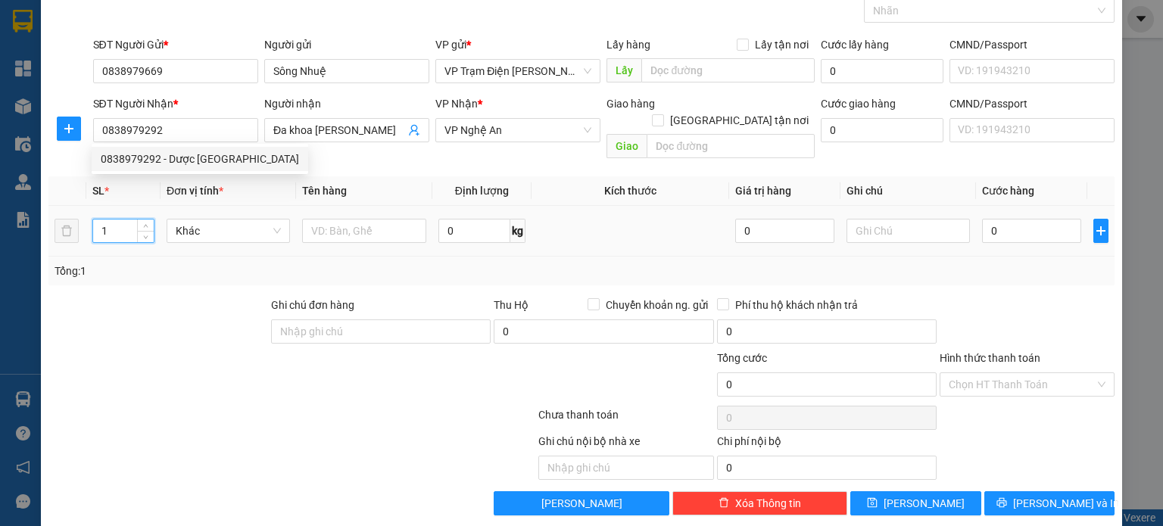
click at [130, 220] on input "1" at bounding box center [123, 231] width 61 height 23
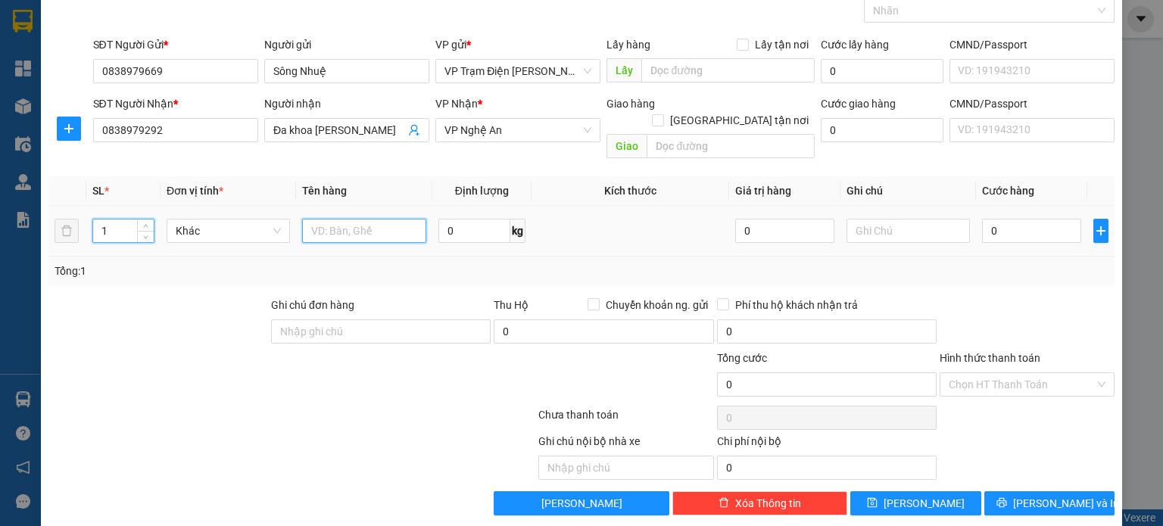
click at [376, 219] on input "text" at bounding box center [364, 231] width 124 height 24
click at [1010, 219] on input "0" at bounding box center [1031, 231] width 99 height 24
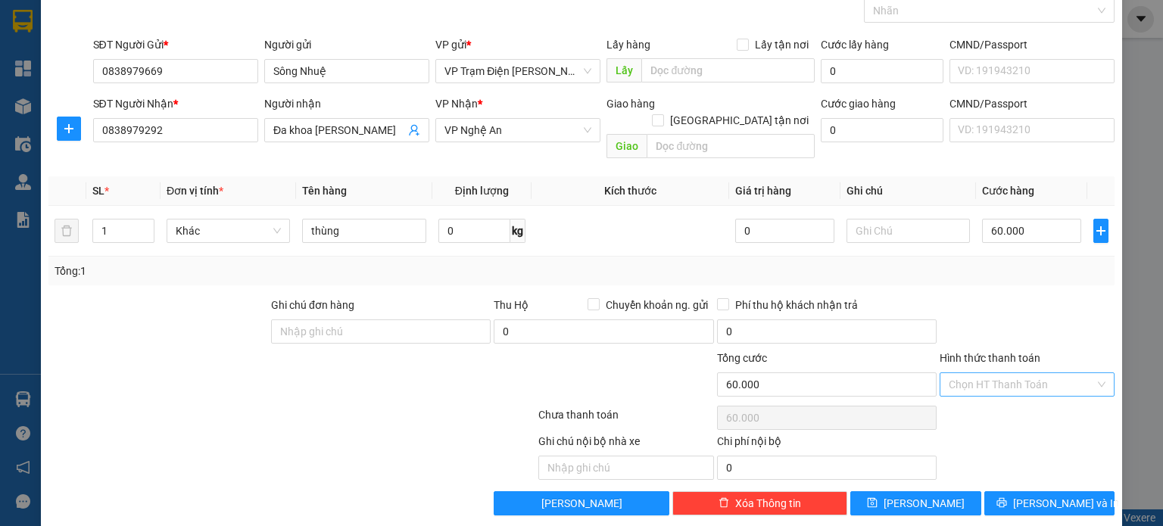
click at [1014, 373] on input "Hình thức thanh toán" at bounding box center [1021, 384] width 146 height 23
click at [999, 399] on div "Tại văn phòng" at bounding box center [1016, 397] width 155 height 17
click at [882, 491] on button "[PERSON_NAME]" at bounding box center [915, 503] width 131 height 24
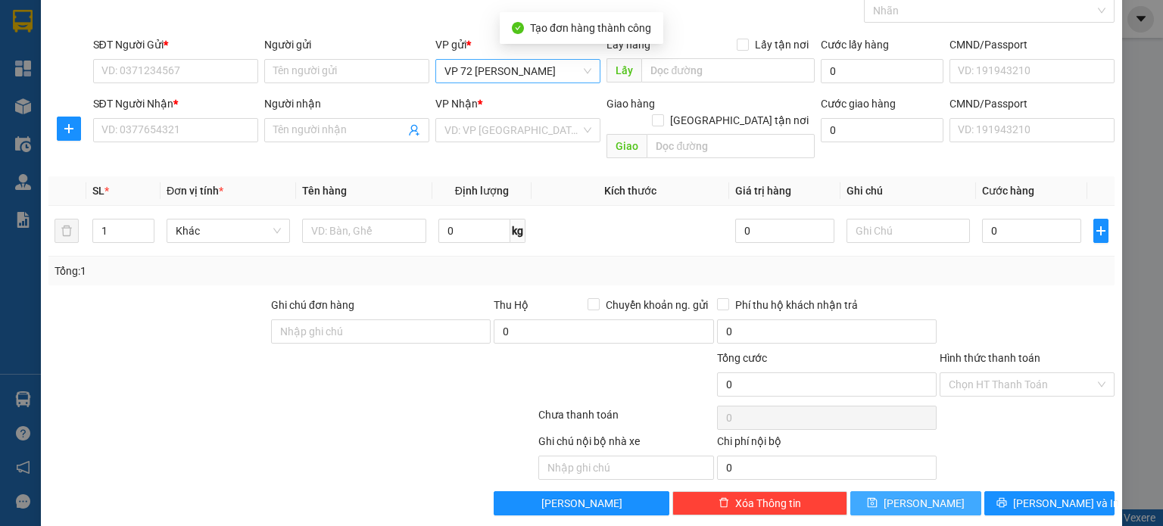
click at [566, 65] on span "VP 72 [PERSON_NAME]" at bounding box center [517, 71] width 147 height 23
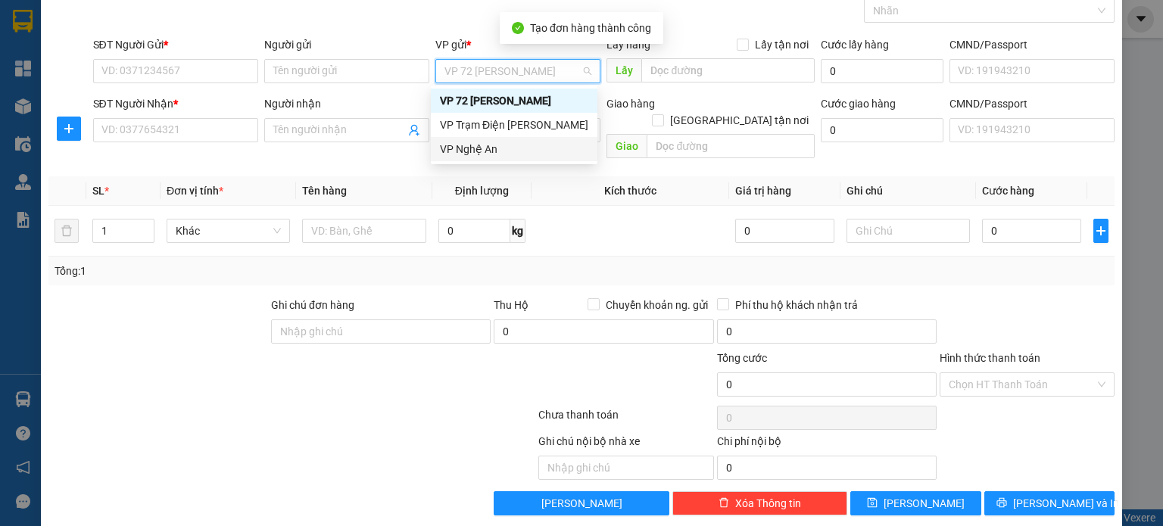
click at [545, 132] on div "VP Trạm Điện [PERSON_NAME]" at bounding box center [514, 125] width 148 height 17
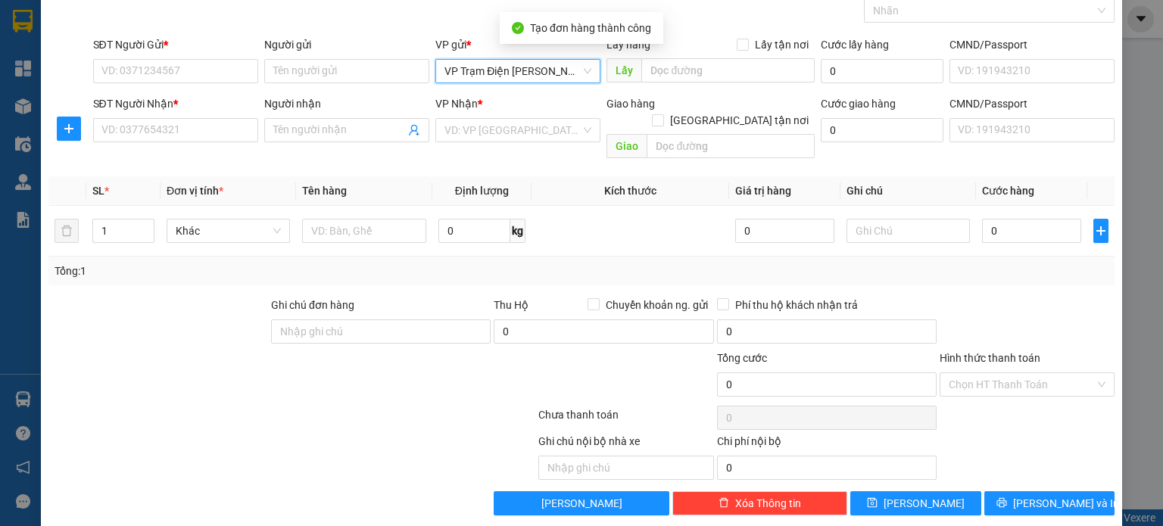
drag, startPoint x: 525, startPoint y: 135, endPoint x: 526, endPoint y: 154, distance: 18.9
click at [526, 135] on input "search" at bounding box center [512, 130] width 136 height 23
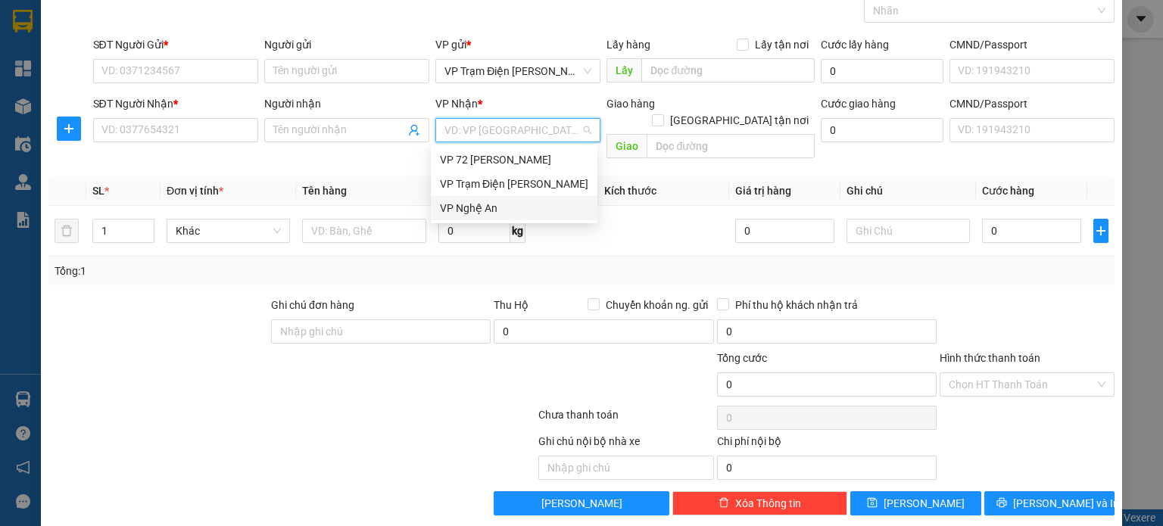
click at [500, 207] on div "VP Nghệ An" at bounding box center [514, 208] width 148 height 17
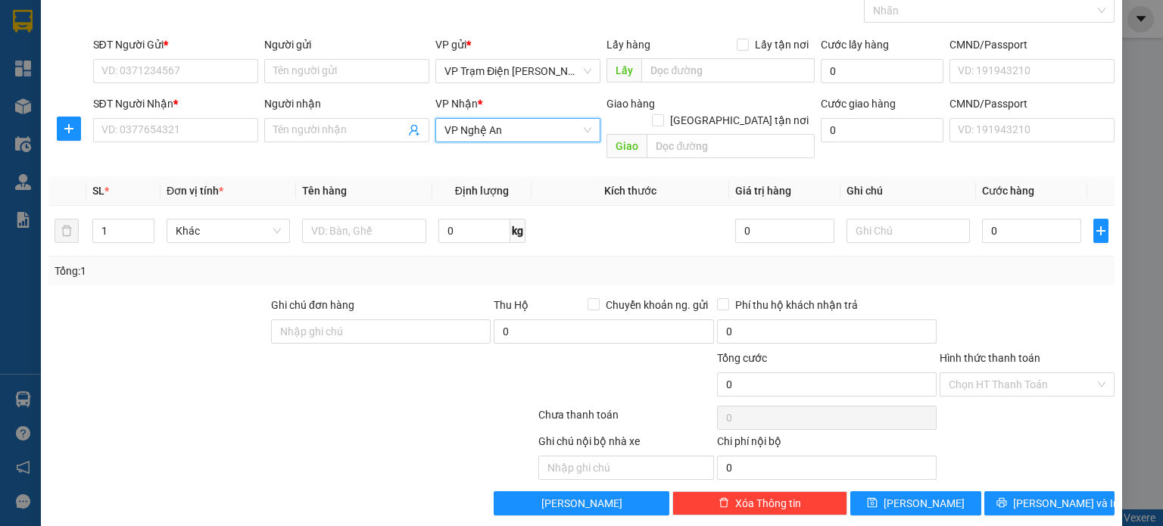
click at [369, 51] on div "Người gửi" at bounding box center [346, 44] width 165 height 17
click at [369, 59] on input "Người gửi" at bounding box center [346, 71] width 165 height 24
click at [371, 73] on input "Người gửi" at bounding box center [346, 71] width 165 height 24
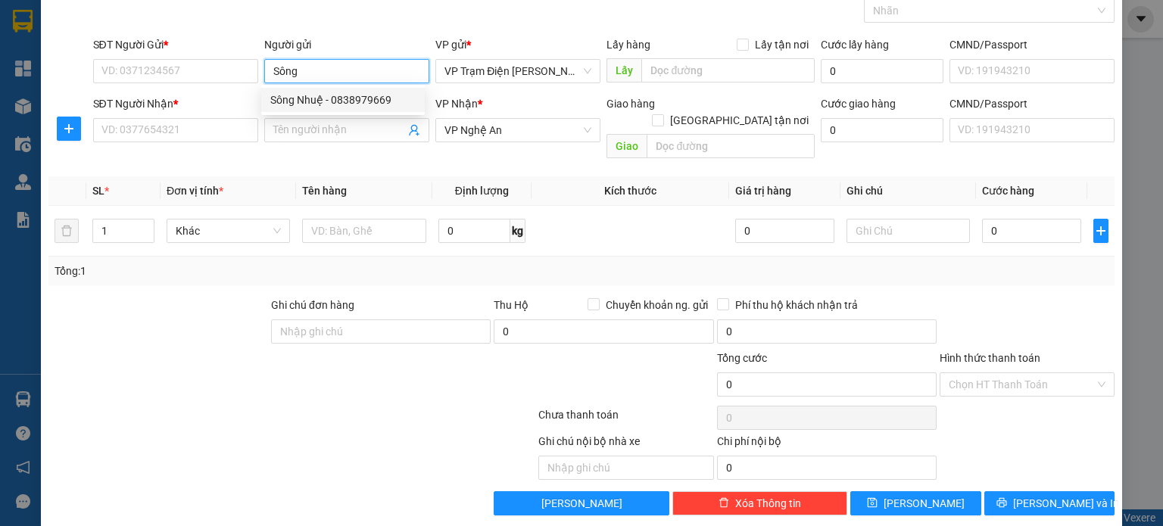
click at [366, 99] on div "Sông Nhuệ - 0838979669" at bounding box center [342, 100] width 145 height 17
click at [360, 126] on input "Người nhận" at bounding box center [339, 130] width 132 height 17
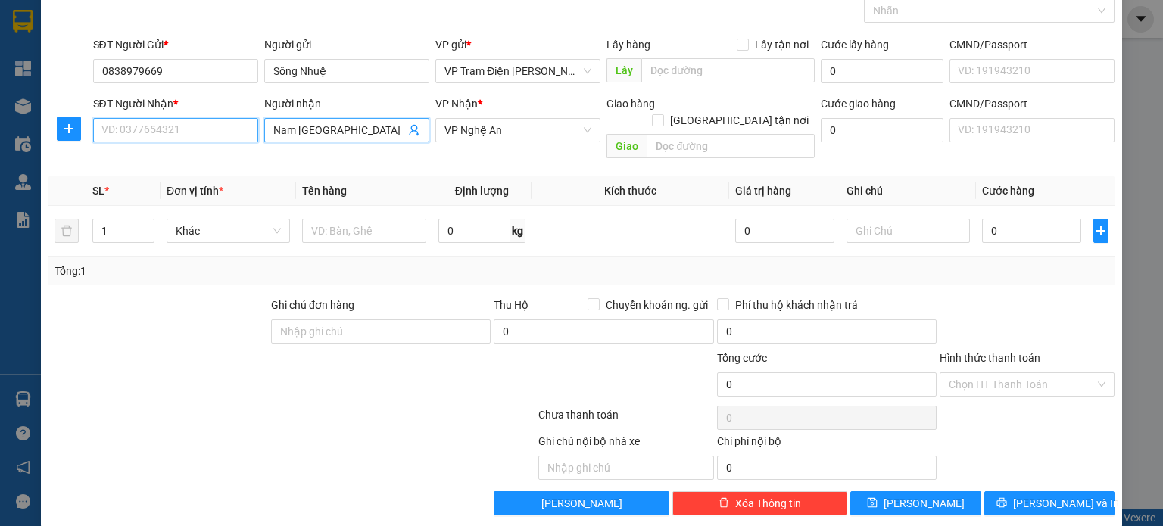
click at [195, 128] on input "SĐT Người Nhận *" at bounding box center [175, 130] width 165 height 24
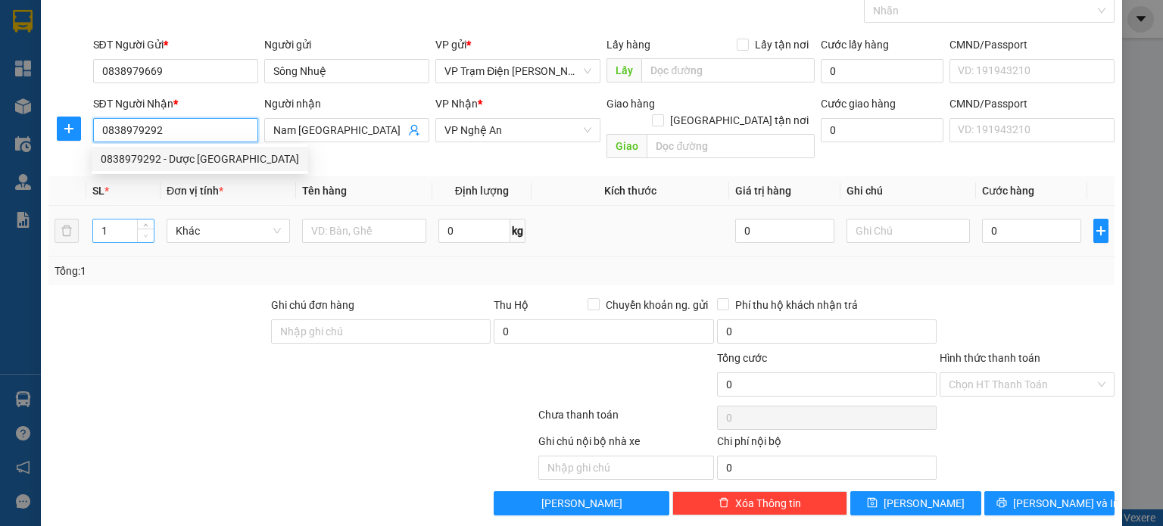
click at [142, 229] on span "Decrease Value" at bounding box center [145, 236] width 17 height 14
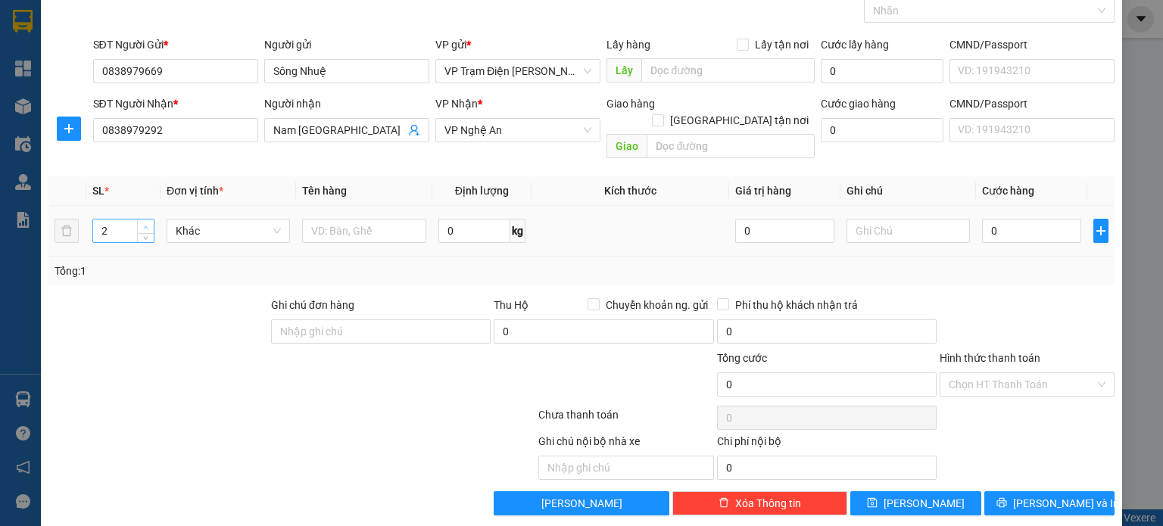
click at [143, 225] on icon "up" at bounding box center [145, 227] width 5 height 5
click at [142, 232] on span "down" at bounding box center [146, 236] width 9 height 9
click at [469, 219] on input "0" at bounding box center [474, 231] width 72 height 24
click at [364, 219] on input "text" at bounding box center [364, 231] width 124 height 24
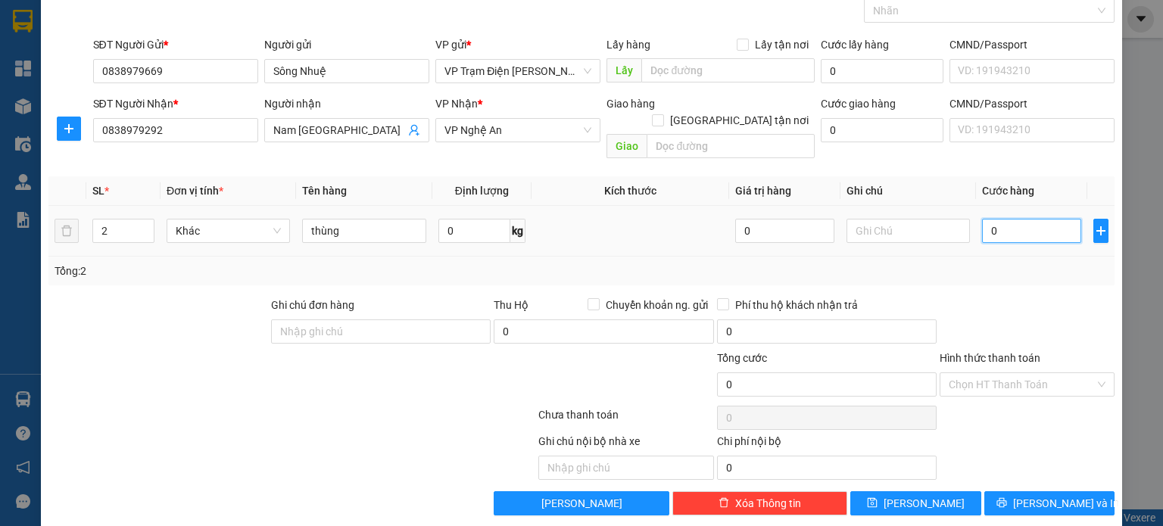
click at [1033, 219] on input "0" at bounding box center [1031, 231] width 99 height 24
click at [1004, 373] on input "Hình thức thanh toán" at bounding box center [1021, 384] width 146 height 23
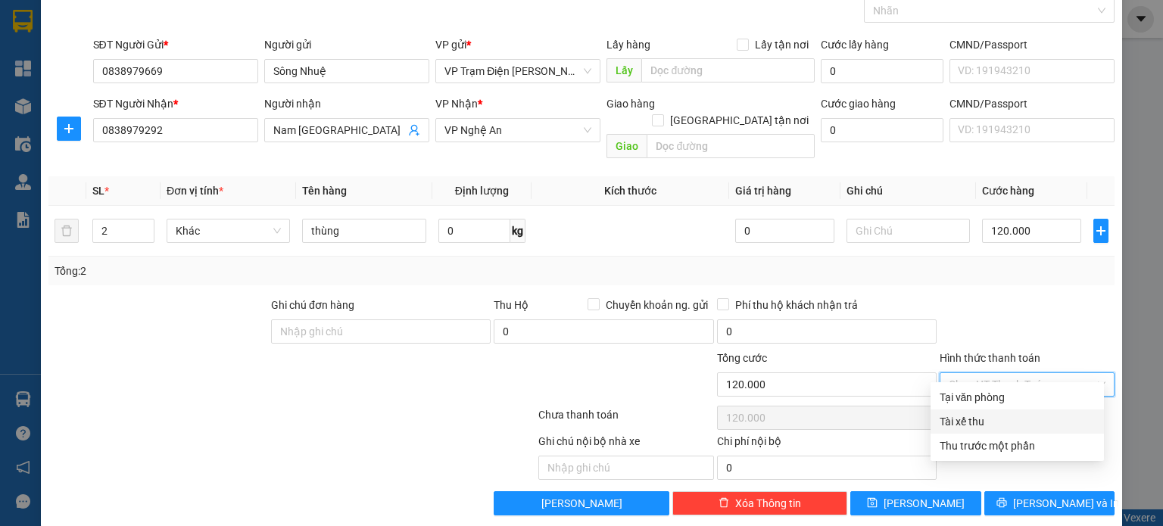
click at [990, 415] on div "Tài xế thu" at bounding box center [1016, 421] width 155 height 17
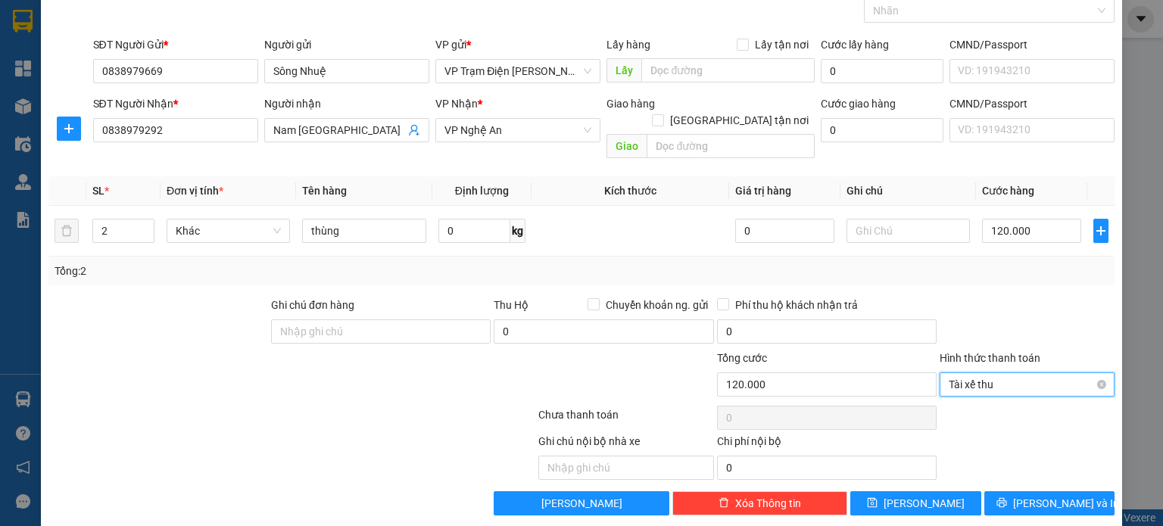
click at [976, 373] on span "Tài xế thu" at bounding box center [1026, 384] width 157 height 23
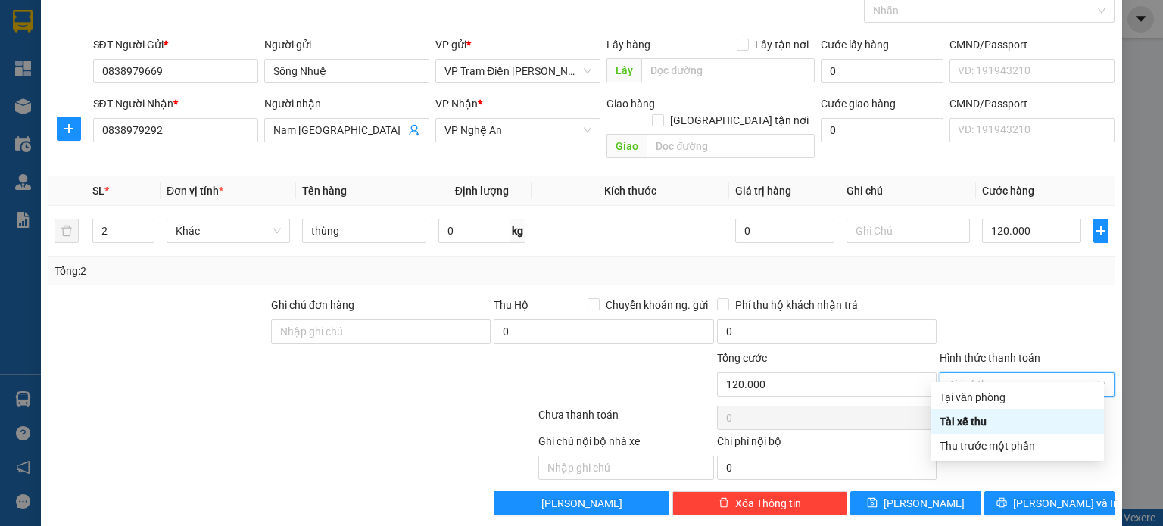
drag, startPoint x: 970, startPoint y: 370, endPoint x: 967, endPoint y: 384, distance: 14.0
click at [969, 378] on div "Hình thức thanh toán Tài xế thu" at bounding box center [1026, 376] width 175 height 53
click at [967, 400] on div "Tại văn phòng" at bounding box center [1016, 397] width 155 height 17
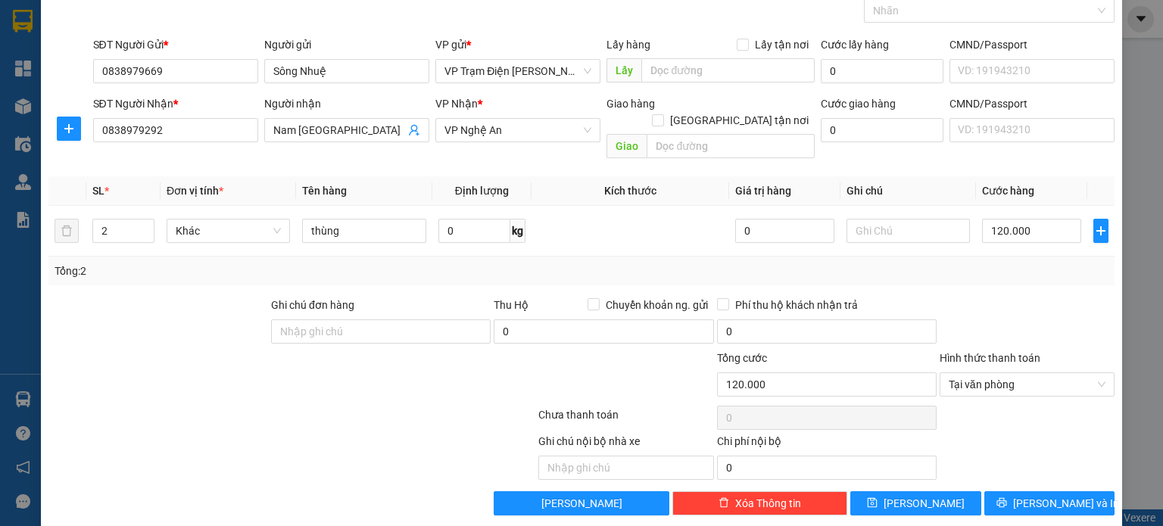
click at [390, 405] on div at bounding box center [292, 418] width 490 height 30
click at [929, 491] on button "[PERSON_NAME]" at bounding box center [915, 503] width 131 height 24
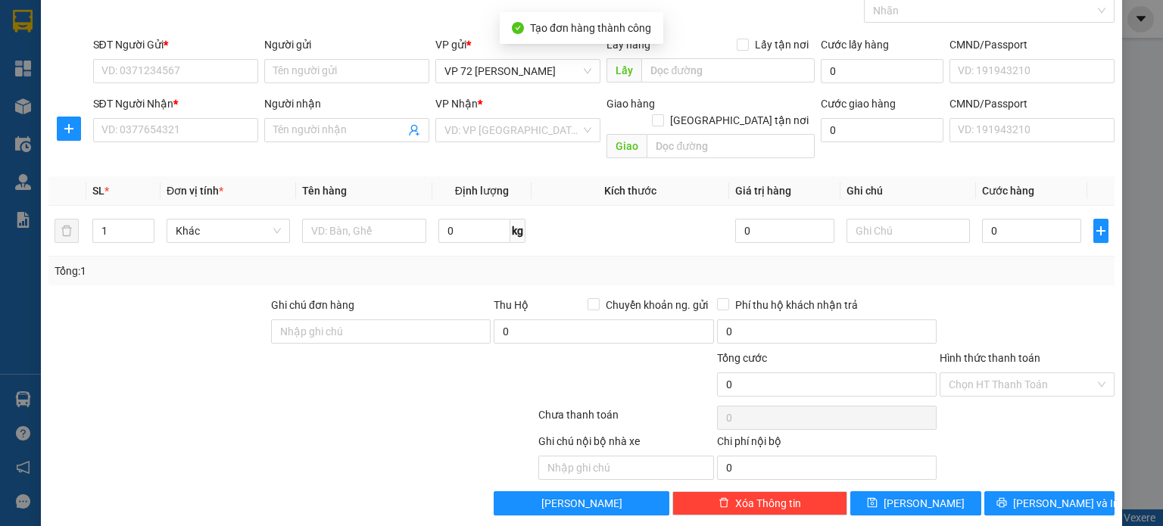
click at [1110, 198] on div "TẠO ĐƠN HÀNG Yêu cầu xuất hóa đơn điện tử Transit Pickup Surcharge Ids Transit …" at bounding box center [581, 228] width 1081 height 598
click at [1133, 200] on div "TẠO ĐƠN HÀNG Yêu cầu xuất hóa đơn điện tử Transit Pickup Surcharge Ids Transit …" at bounding box center [581, 263] width 1163 height 526
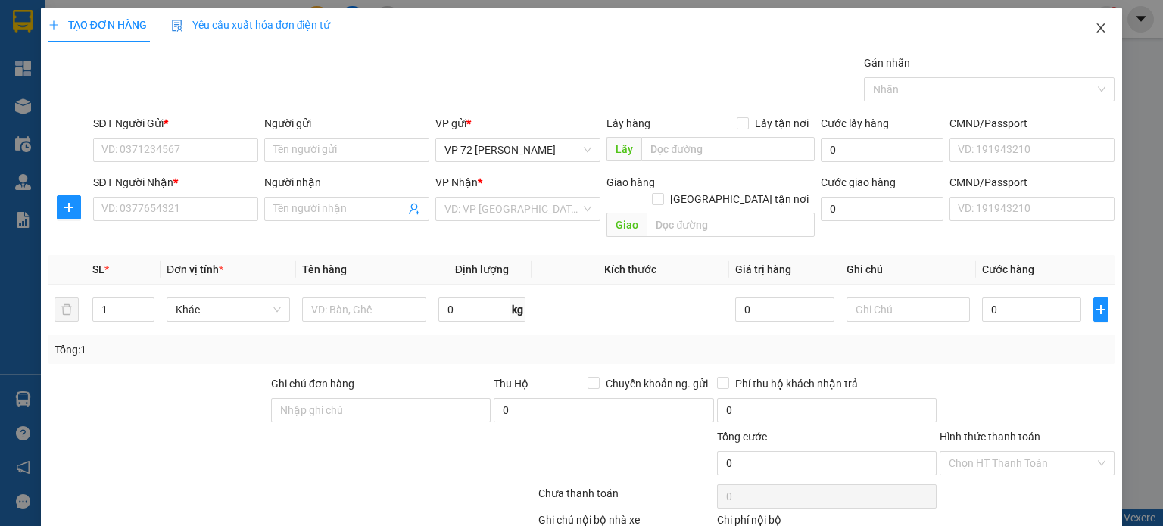
click at [1095, 30] on icon "close" at bounding box center [1101, 28] width 12 height 12
click at [1089, 26] on span "test.vtvm" at bounding box center [1056, 18] width 74 height 19
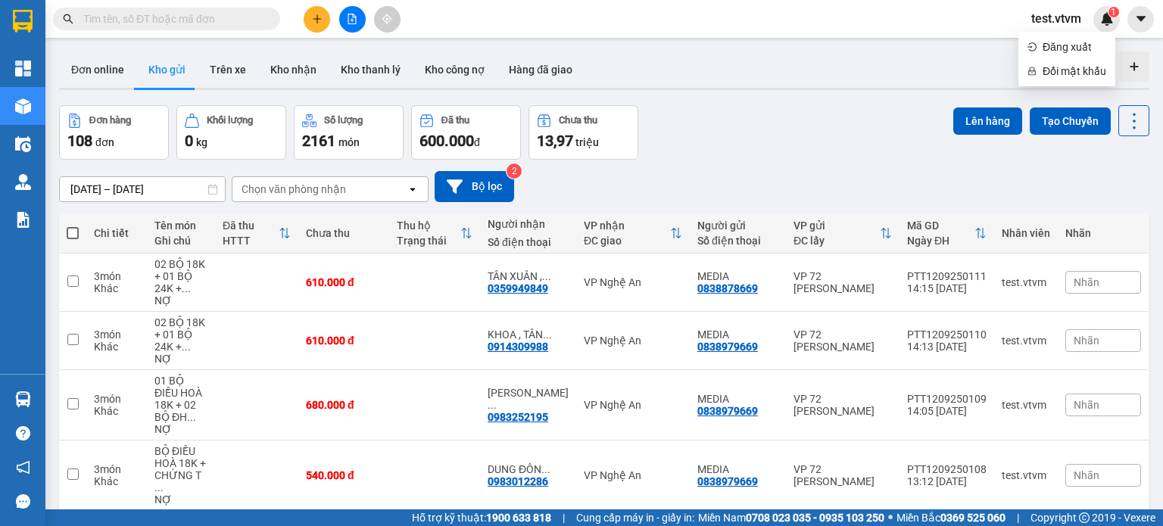
click at [727, 137] on div "Đơn hàng 108 đơn Khối lượng 0 kg Số lượng 2161 món Đã thu 600.000 đ Chưa thu 13…" at bounding box center [604, 132] width 1090 height 55
click at [375, 511] on td at bounding box center [343, 534] width 91 height 46
click at [323, 24] on button at bounding box center [317, 19] width 26 height 26
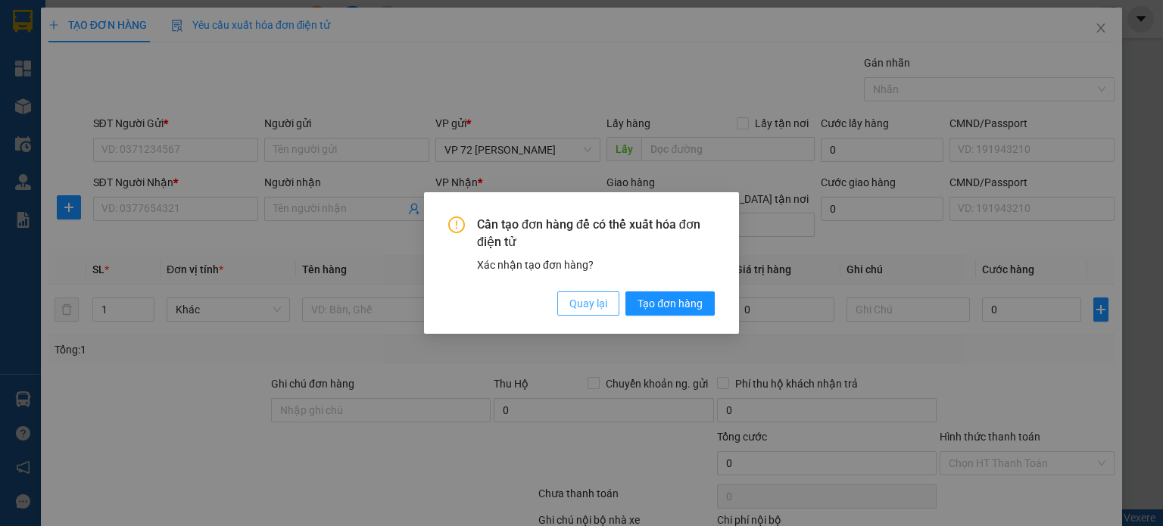
click at [586, 304] on span "Quay lại" at bounding box center [588, 303] width 38 height 17
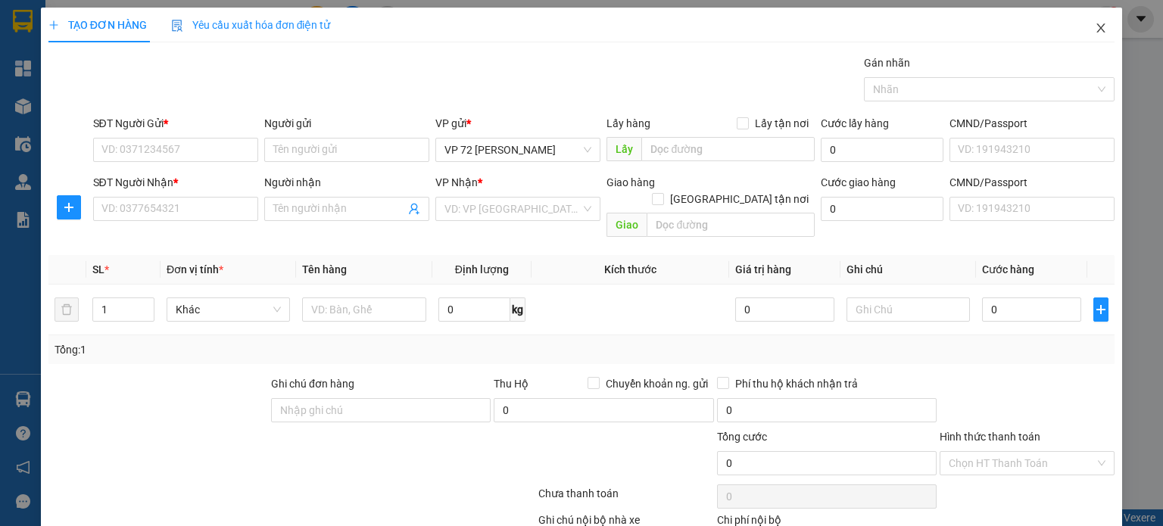
click at [1094, 37] on span "Close" at bounding box center [1100, 29] width 42 height 42
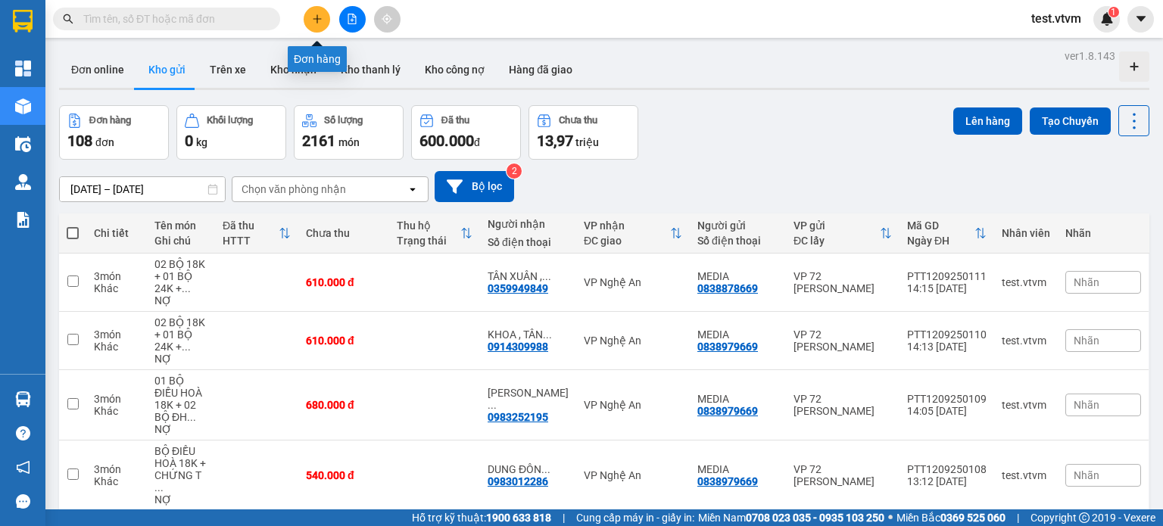
click at [309, 22] on button at bounding box center [317, 19] width 26 height 26
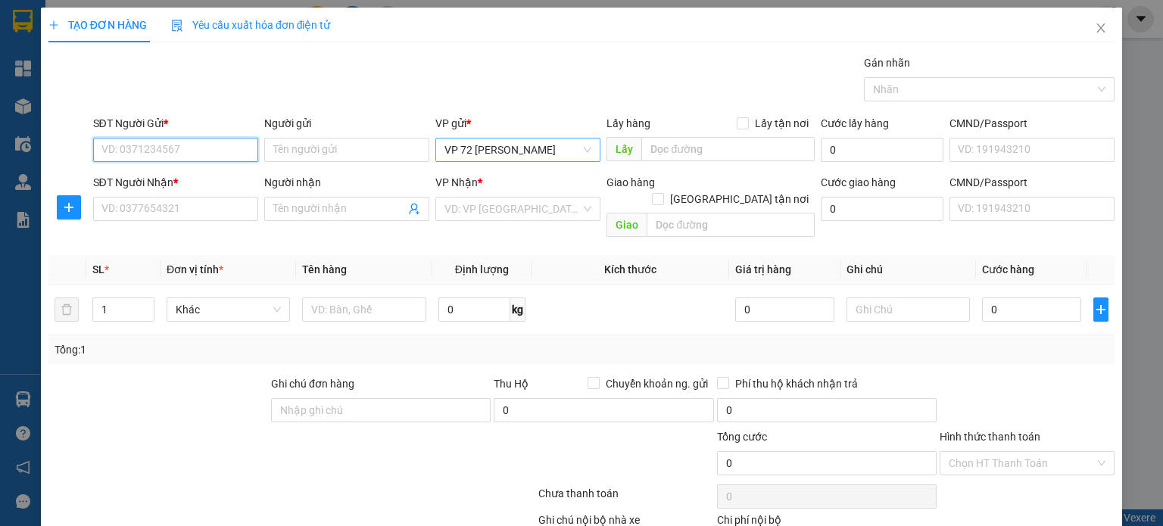
click at [587, 145] on div "VP 72 [PERSON_NAME]" at bounding box center [517, 150] width 165 height 24
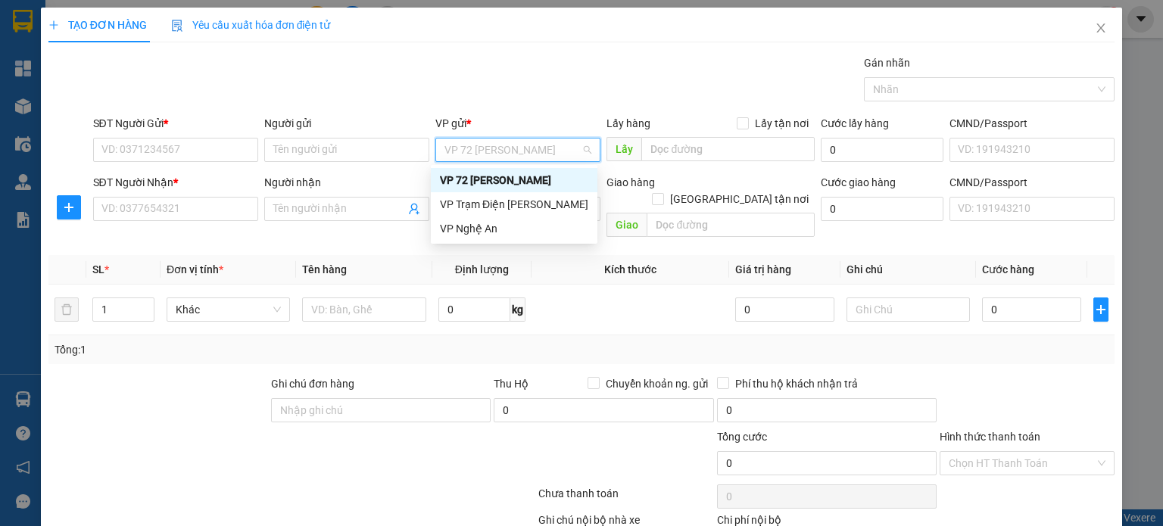
click at [587, 145] on div "VP 72 [PERSON_NAME]" at bounding box center [517, 150] width 165 height 24
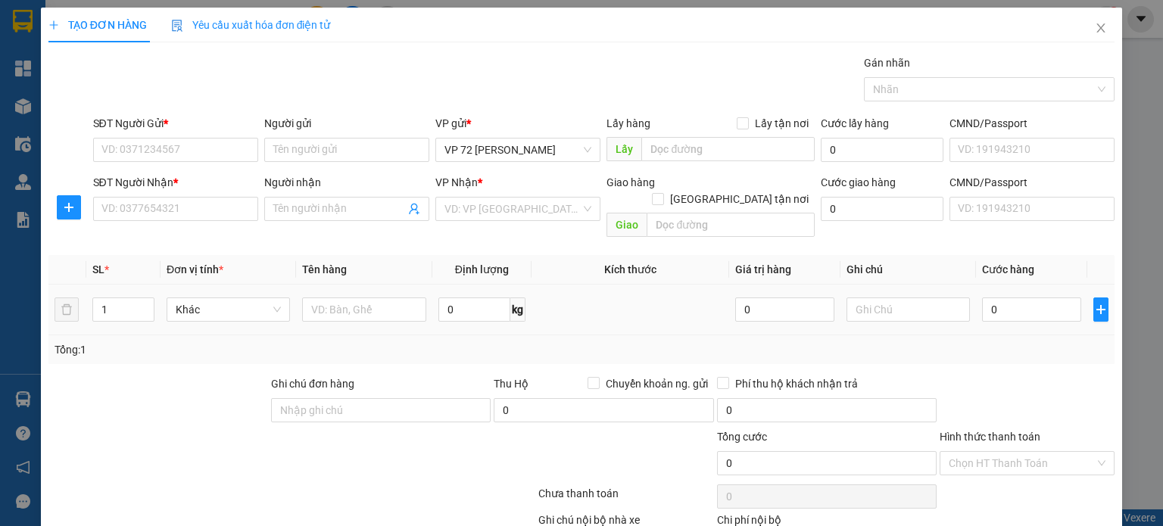
click at [595, 288] on td at bounding box center [630, 310] width 198 height 51
click at [536, 207] on input "search" at bounding box center [512, 209] width 136 height 23
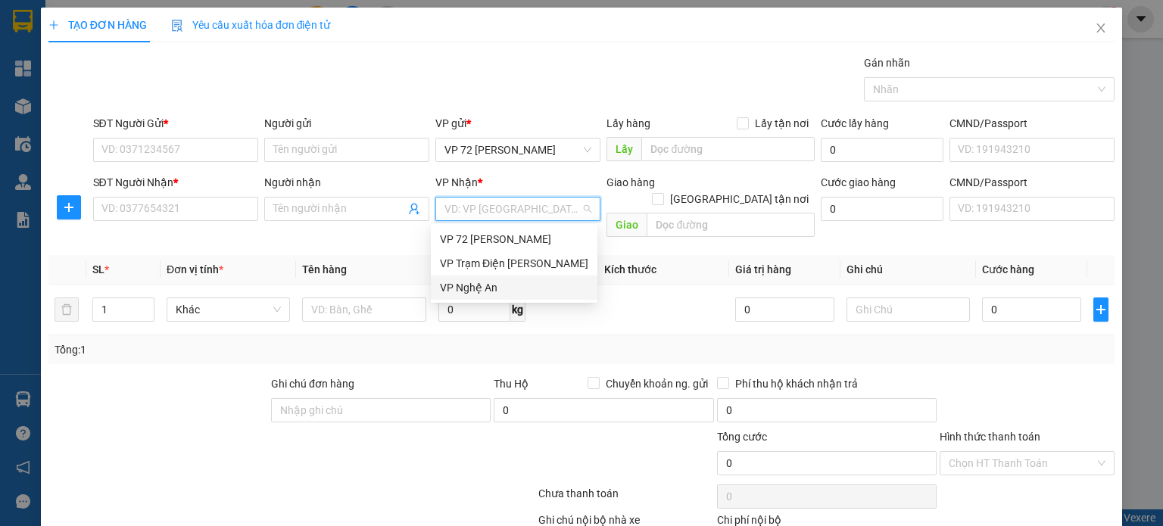
click at [497, 294] on div "VP Nghệ An" at bounding box center [514, 287] width 148 height 17
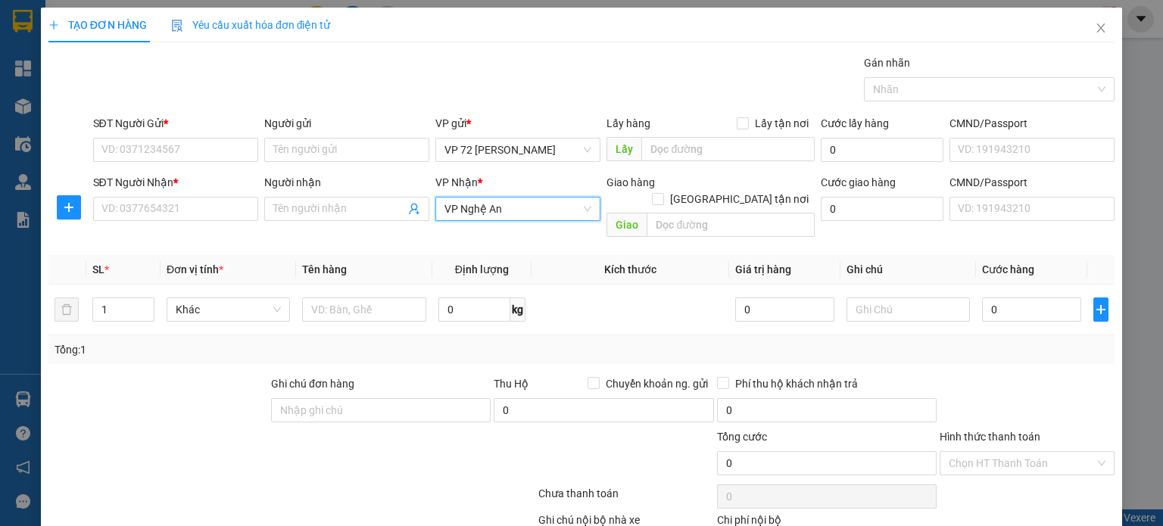
click at [322, 166] on div "Người gửi Tên người gửi" at bounding box center [346, 141] width 165 height 53
click at [363, 143] on input "Người gửi" at bounding box center [346, 150] width 165 height 24
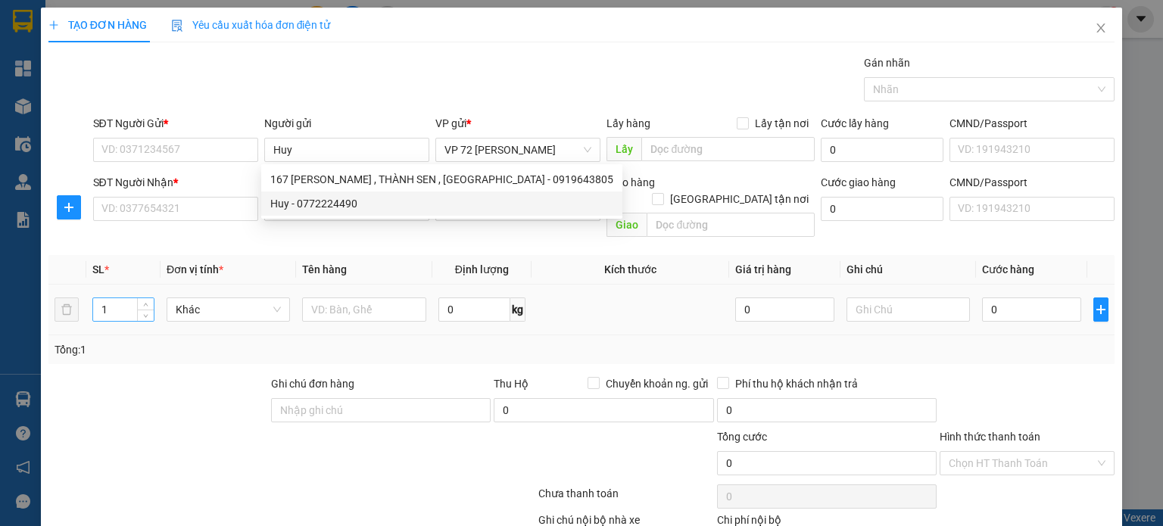
click at [118, 298] on input "1" at bounding box center [123, 309] width 61 height 23
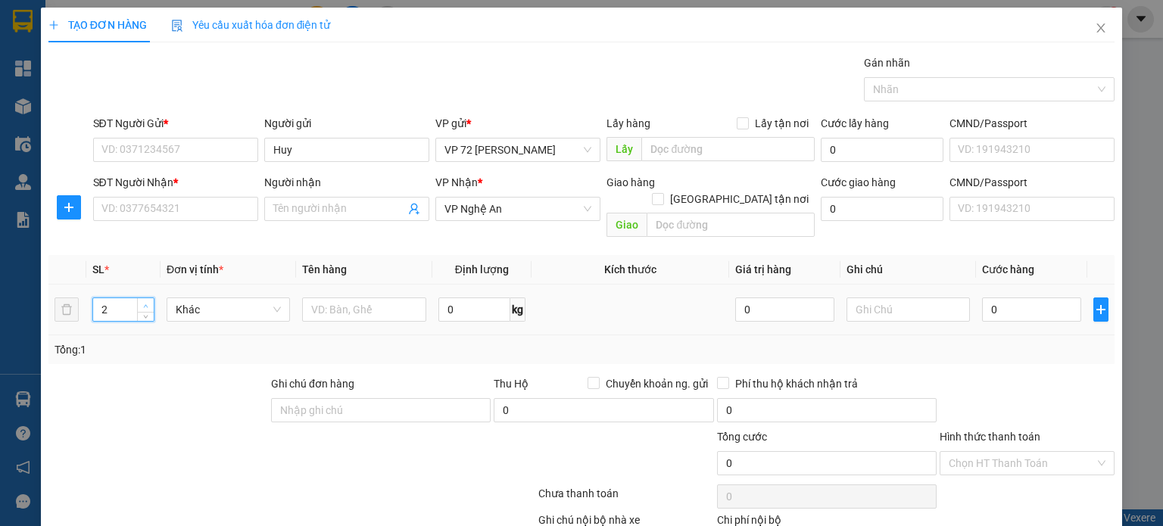
click at [147, 298] on span "Increase Value" at bounding box center [145, 305] width 17 height 14
click at [397, 297] on input "text" at bounding box center [364, 309] width 124 height 24
click at [192, 143] on input "SĐT Người Gửi *" at bounding box center [175, 150] width 165 height 24
click at [361, 223] on div "Người nhận Tên người nhận" at bounding box center [346, 200] width 165 height 53
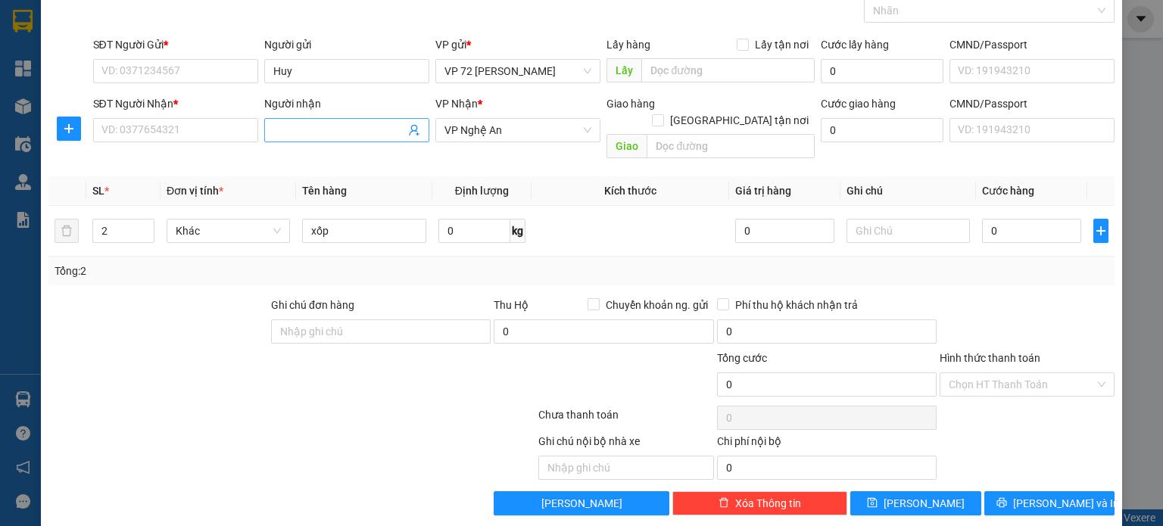
click at [332, 126] on input "Người nhận" at bounding box center [339, 130] width 132 height 17
click at [179, 64] on input "SĐT Người Gửi *" at bounding box center [175, 71] width 165 height 24
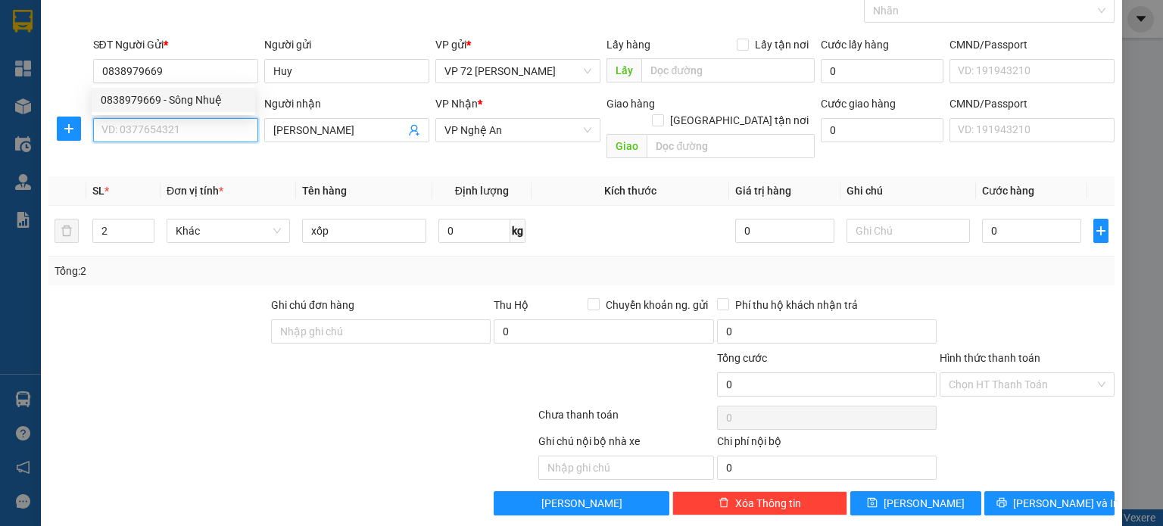
click at [191, 132] on input "SĐT Người Nhận *" at bounding box center [175, 130] width 165 height 24
click at [166, 126] on input "SĐT Người Nhận *" at bounding box center [175, 130] width 165 height 24
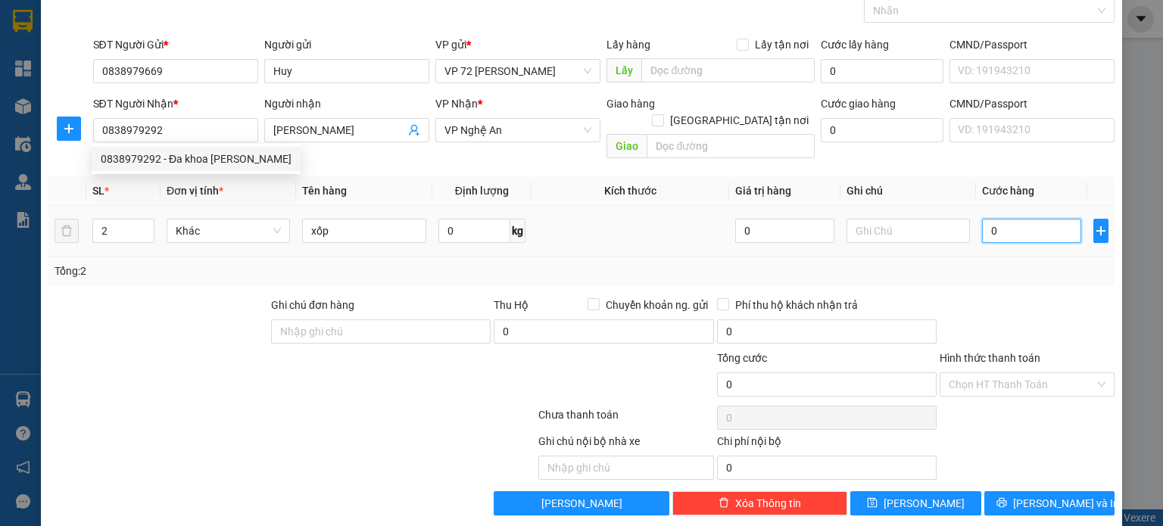
click at [1025, 219] on input "0" at bounding box center [1031, 231] width 99 height 24
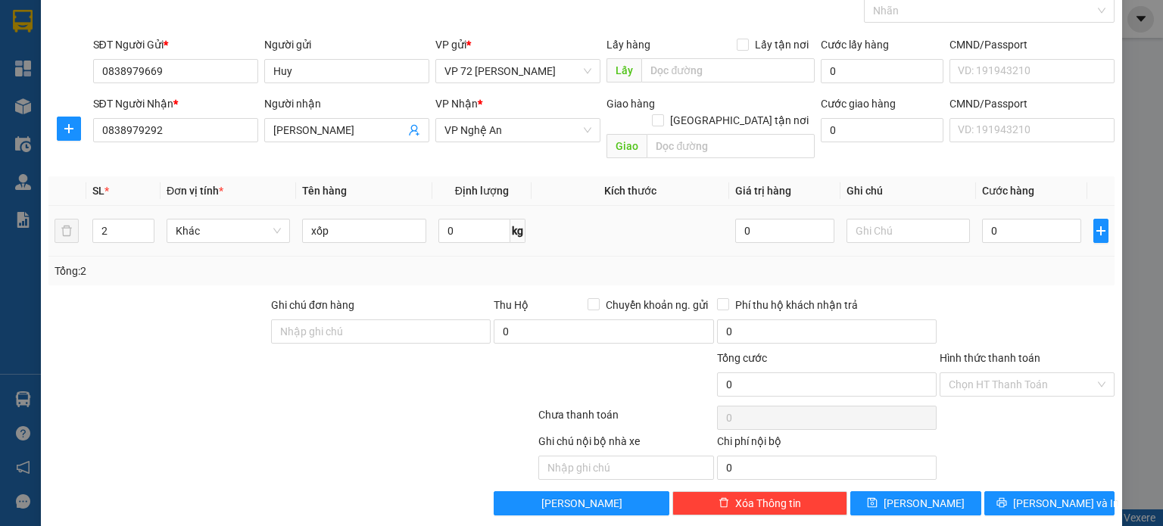
click at [1026, 227] on div "0" at bounding box center [1031, 231] width 99 height 30
click at [1022, 219] on input "0" at bounding box center [1031, 231] width 99 height 24
click at [982, 219] on input "0" at bounding box center [1031, 231] width 99 height 24
click at [1087, 372] on div "Chọn HT Thanh Toán" at bounding box center [1026, 384] width 175 height 24
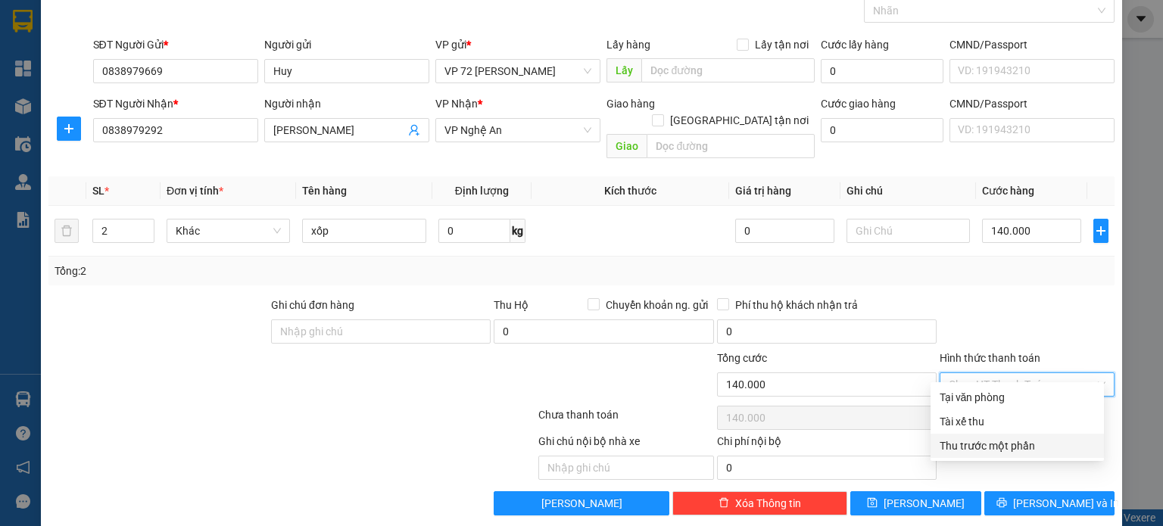
click at [1008, 434] on div "Thu trước một phần" at bounding box center [1016, 446] width 173 height 24
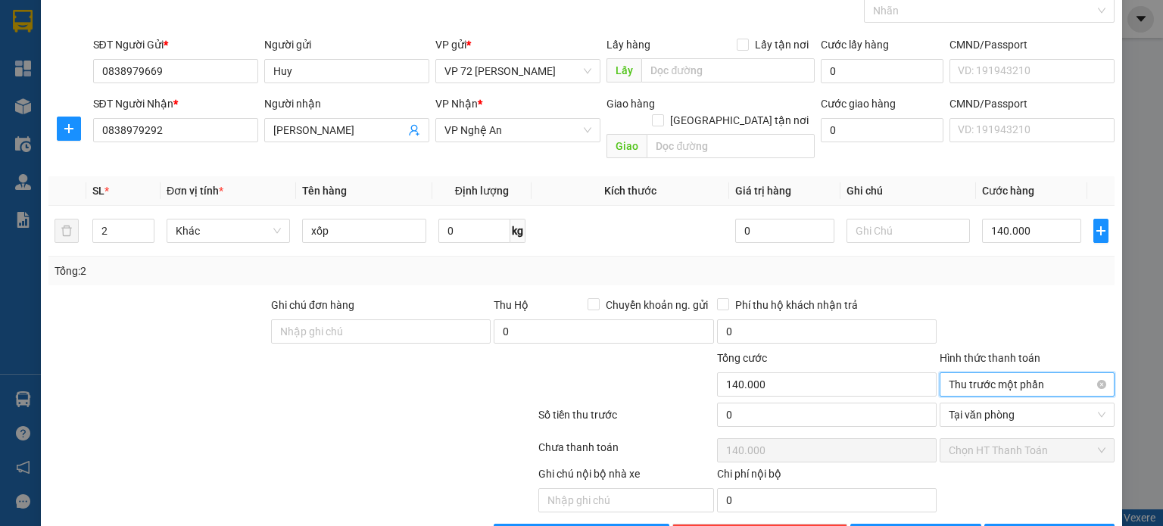
click at [1014, 373] on span "Thu trước một phần" at bounding box center [1026, 384] width 157 height 23
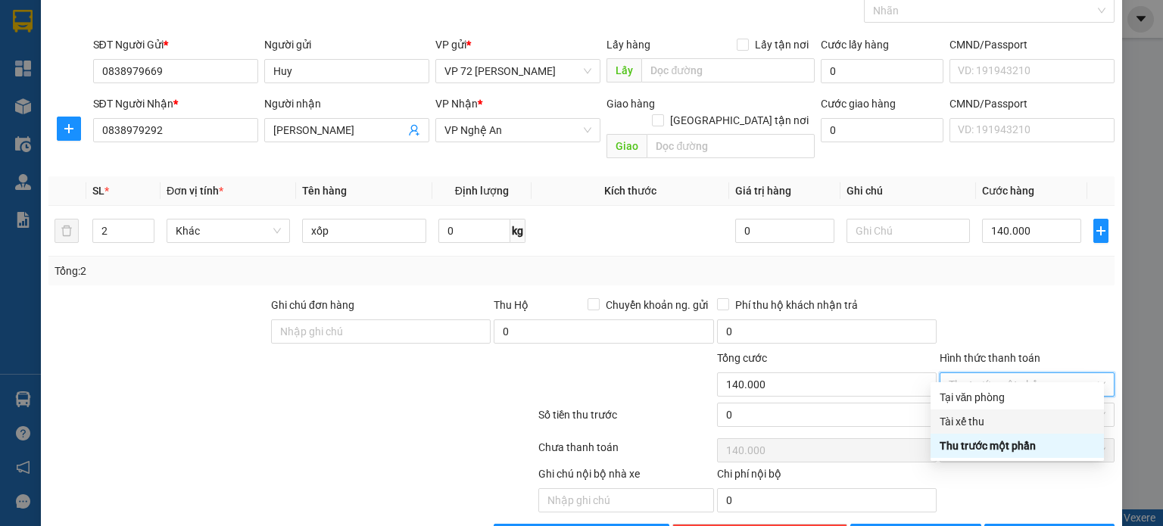
click at [987, 425] on div "Tài xế thu" at bounding box center [1016, 421] width 155 height 17
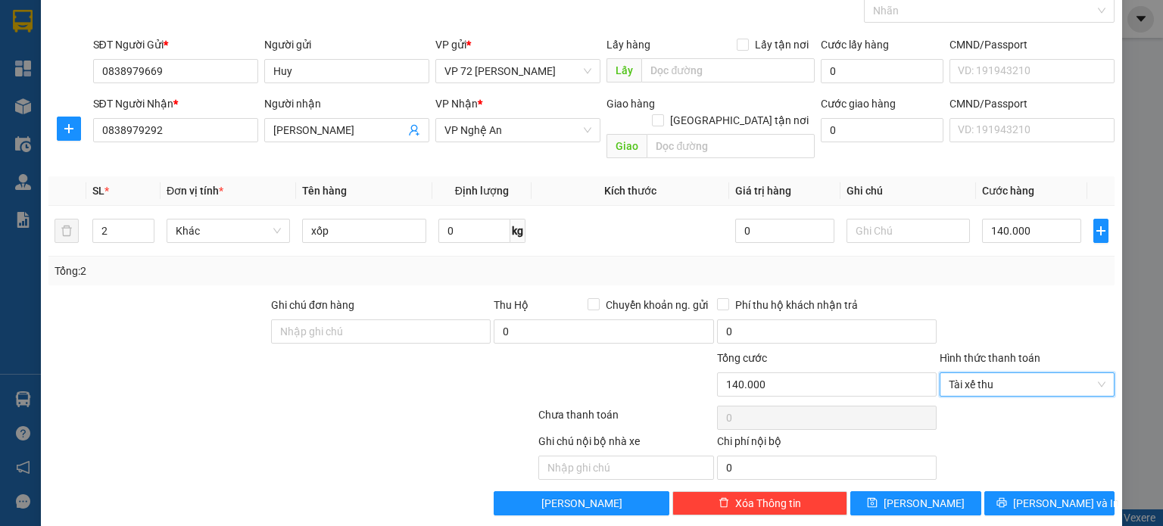
click at [987, 266] on div "Tổng: 2" at bounding box center [581, 271] width 1066 height 29
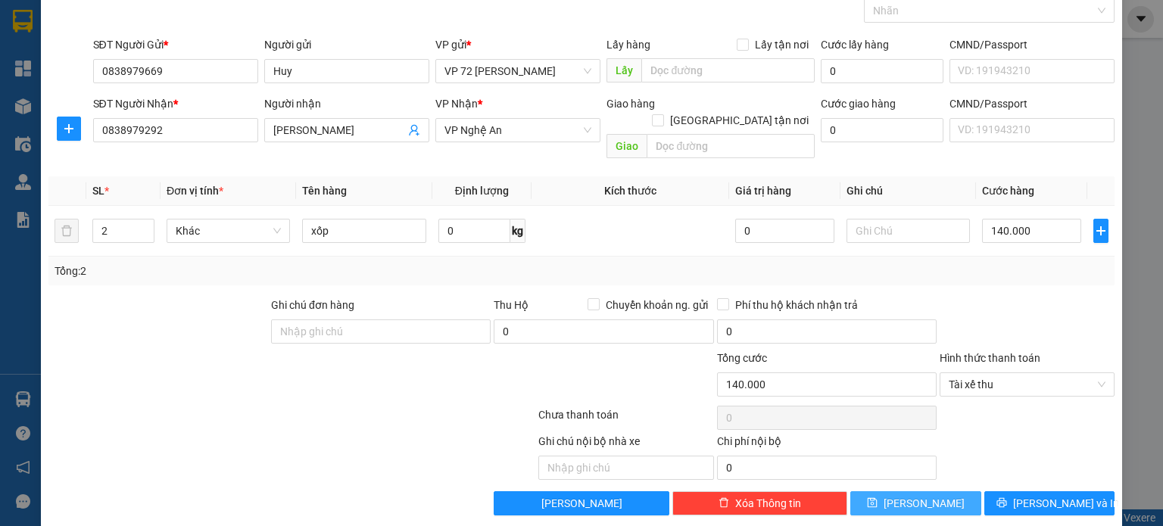
click at [914, 495] on span "[PERSON_NAME]" at bounding box center [923, 503] width 81 height 17
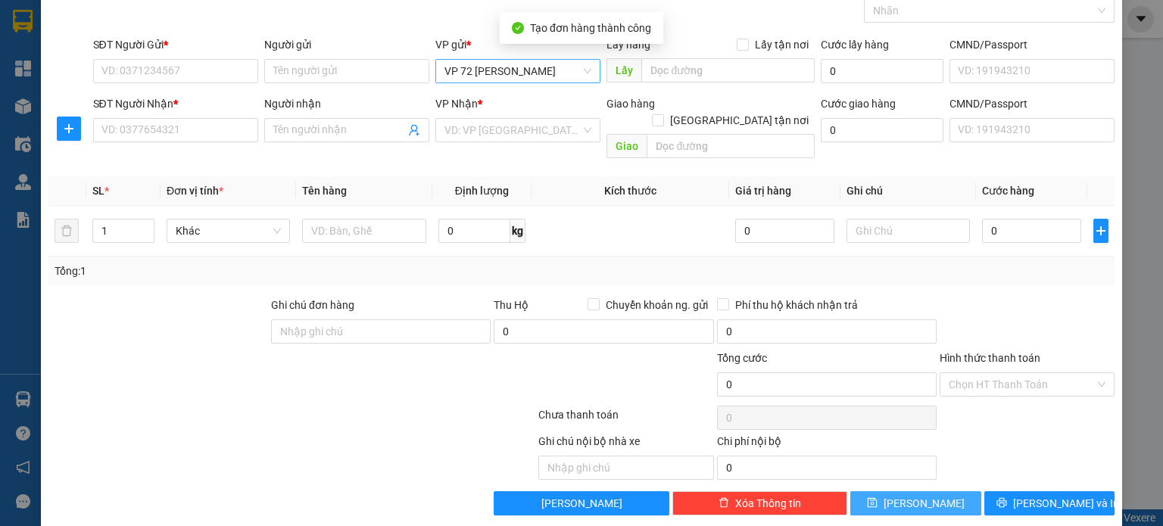
click at [578, 67] on span "VP 72 [PERSON_NAME]" at bounding box center [517, 71] width 147 height 23
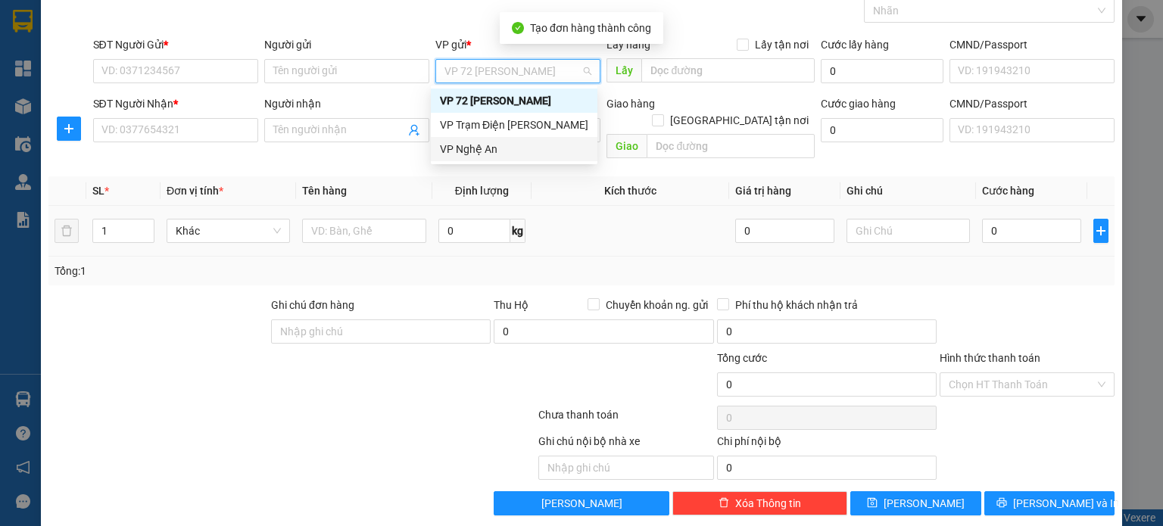
click at [595, 207] on td at bounding box center [630, 231] width 198 height 51
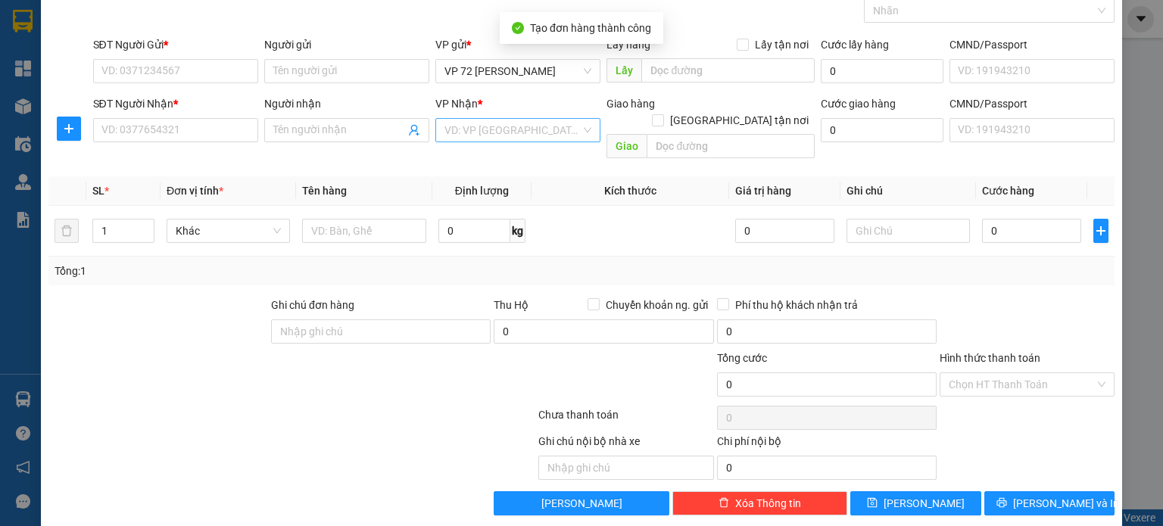
click at [559, 130] on input "search" at bounding box center [512, 130] width 136 height 23
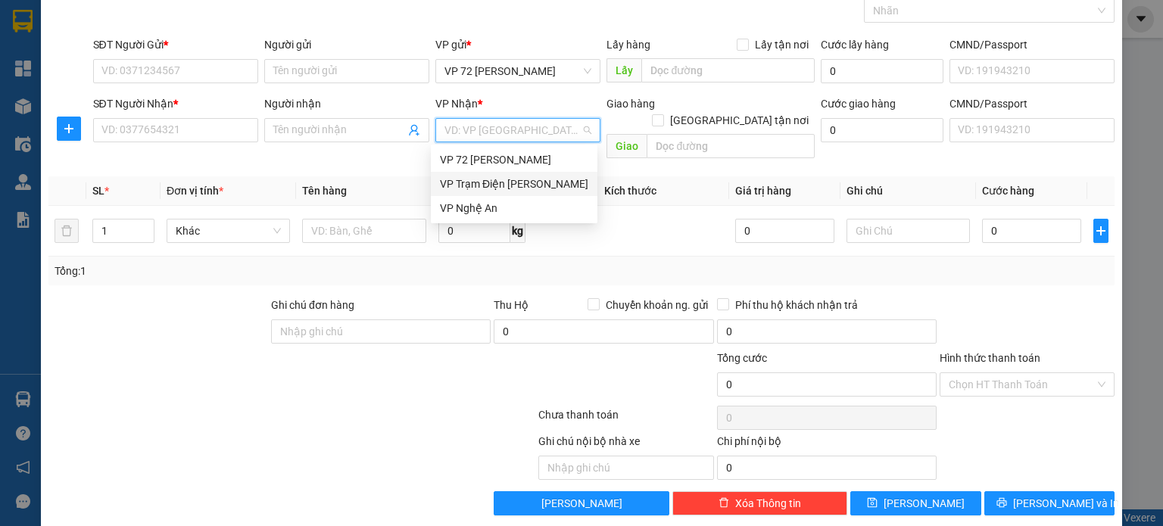
click at [531, 187] on div "VP Trạm Điện [PERSON_NAME]" at bounding box center [514, 184] width 148 height 17
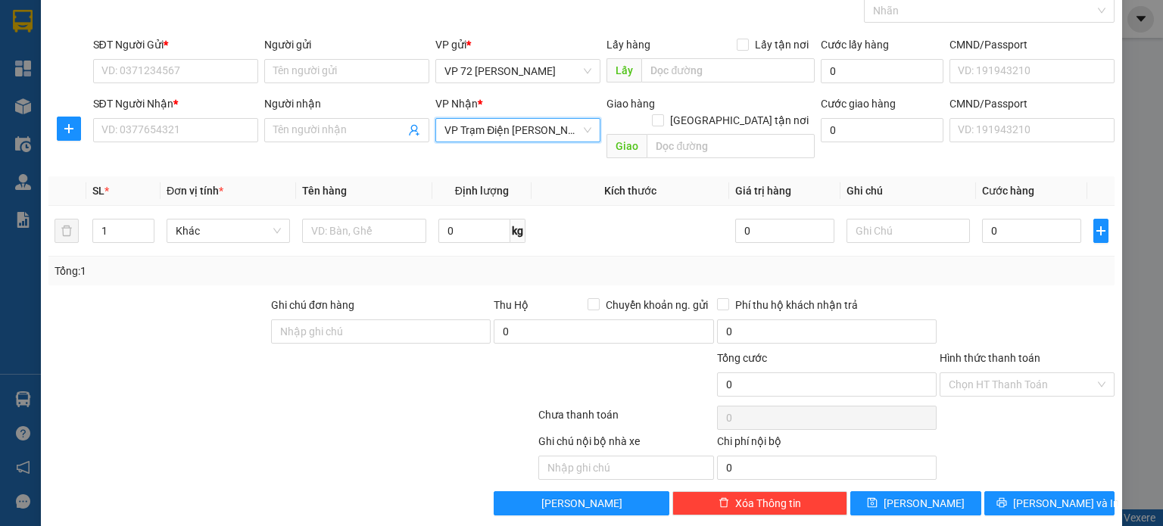
click at [526, 128] on span "VP Trạm Điện [PERSON_NAME]" at bounding box center [517, 130] width 147 height 23
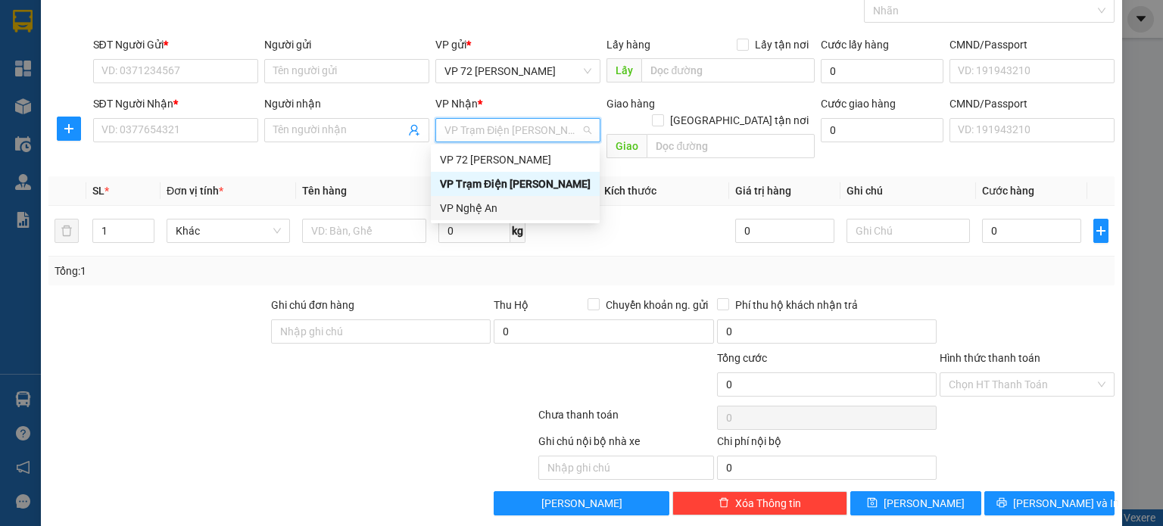
click at [507, 207] on div "VP Nghệ An" at bounding box center [515, 208] width 151 height 17
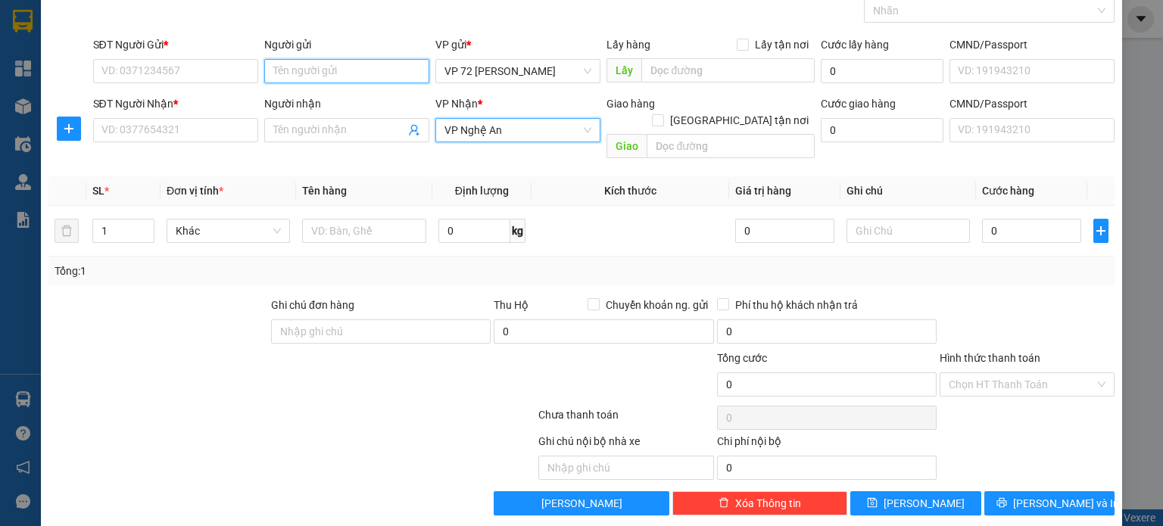
click at [316, 69] on input "Người gửi" at bounding box center [346, 71] width 165 height 24
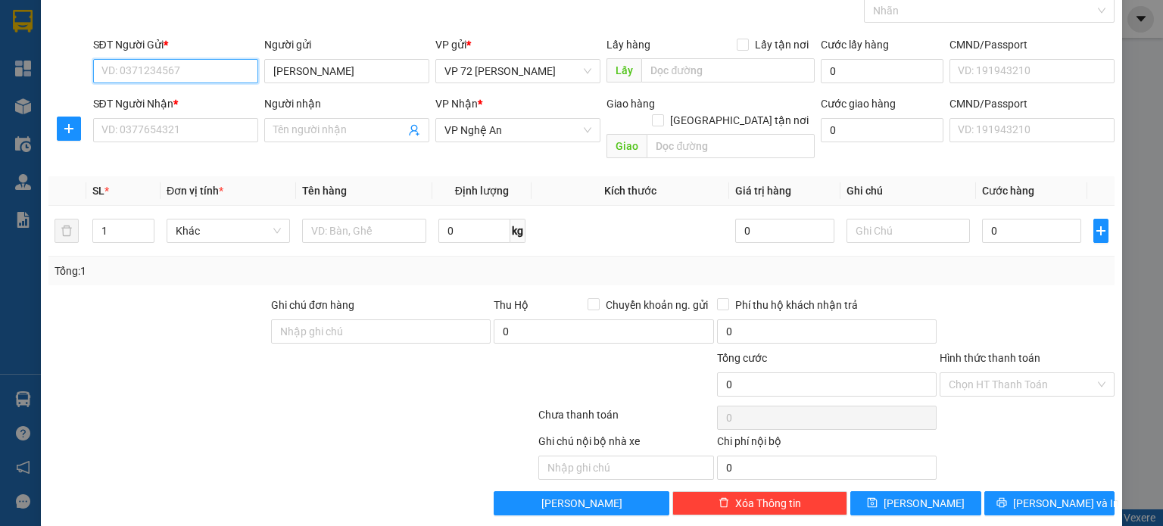
click at [204, 71] on input "SĐT Người Gửi *" at bounding box center [175, 71] width 165 height 24
click at [356, 135] on input "Người nhận" at bounding box center [339, 130] width 132 height 17
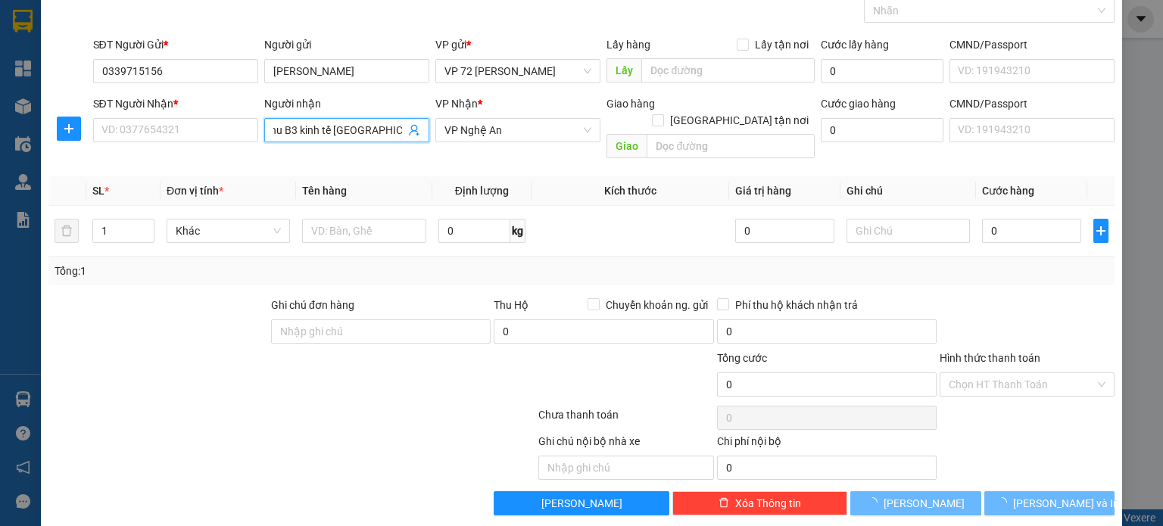
scroll to position [0, 119]
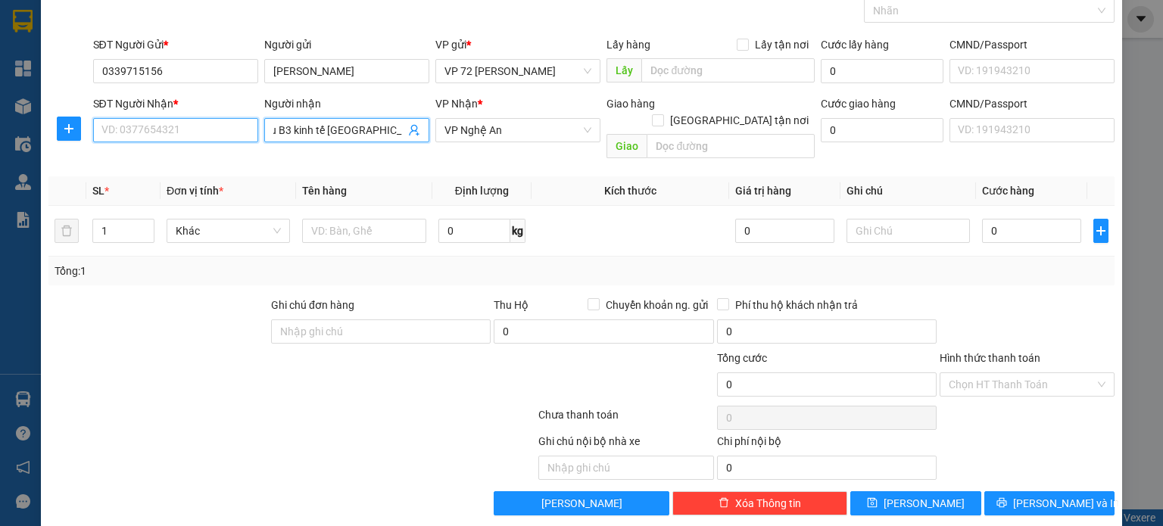
click at [160, 131] on input "SĐT Người Nhận *" at bounding box center [175, 130] width 165 height 24
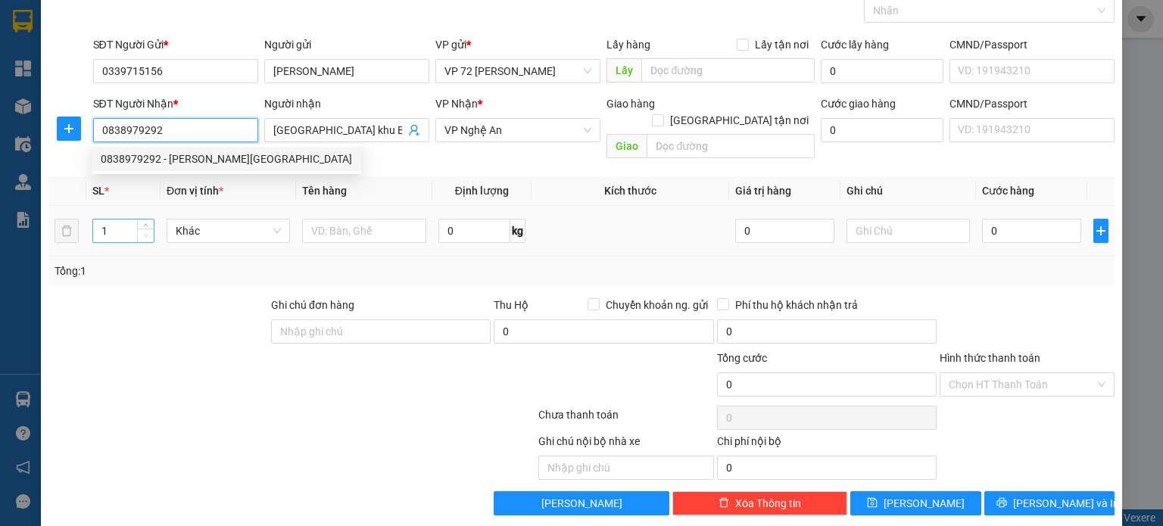
click at [145, 233] on icon "down" at bounding box center [145, 235] width 5 height 5
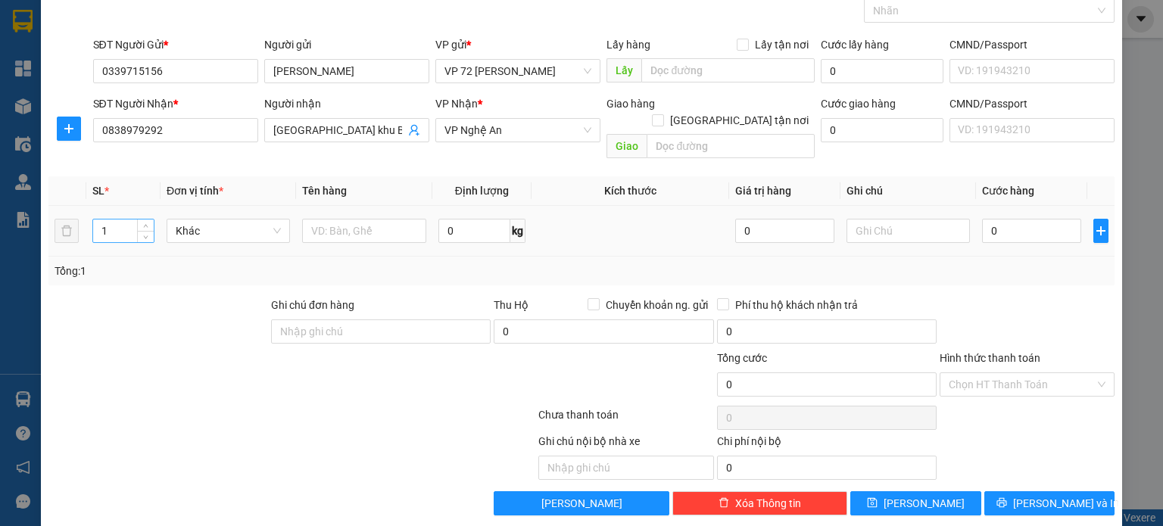
click at [135, 220] on input "1" at bounding box center [123, 231] width 61 height 23
click at [370, 219] on input "text" at bounding box center [364, 231] width 124 height 24
click at [1014, 219] on input "0" at bounding box center [1031, 231] width 99 height 24
click at [1018, 373] on input "Hình thức thanh toán" at bounding box center [1021, 384] width 146 height 23
click at [933, 263] on div "Tổng: 60" at bounding box center [582, 271] width 1054 height 17
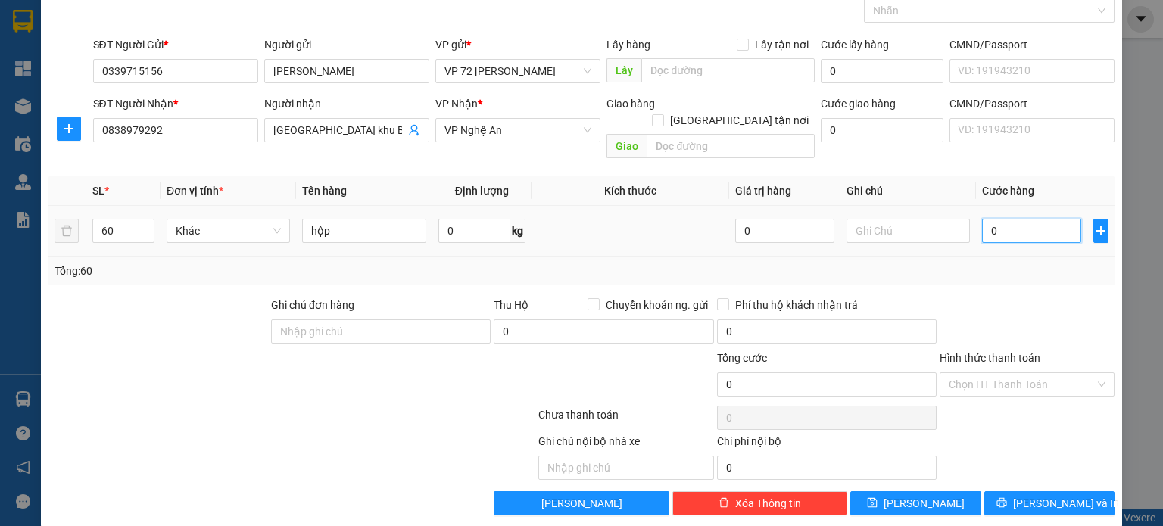
click at [1008, 220] on input "0" at bounding box center [1031, 231] width 99 height 24
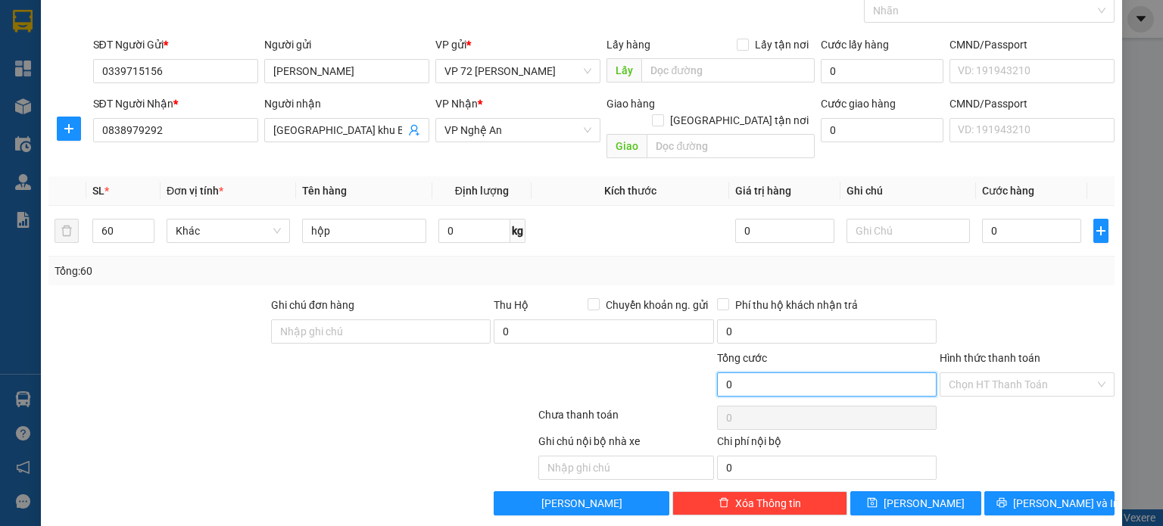
click at [793, 372] on input "0" at bounding box center [827, 384] width 220 height 24
click at [978, 373] on input "Hình thức thanh toán" at bounding box center [1021, 384] width 146 height 23
click at [981, 297] on div at bounding box center [1027, 323] width 178 height 53
click at [121, 220] on input "60" at bounding box center [123, 231] width 61 height 23
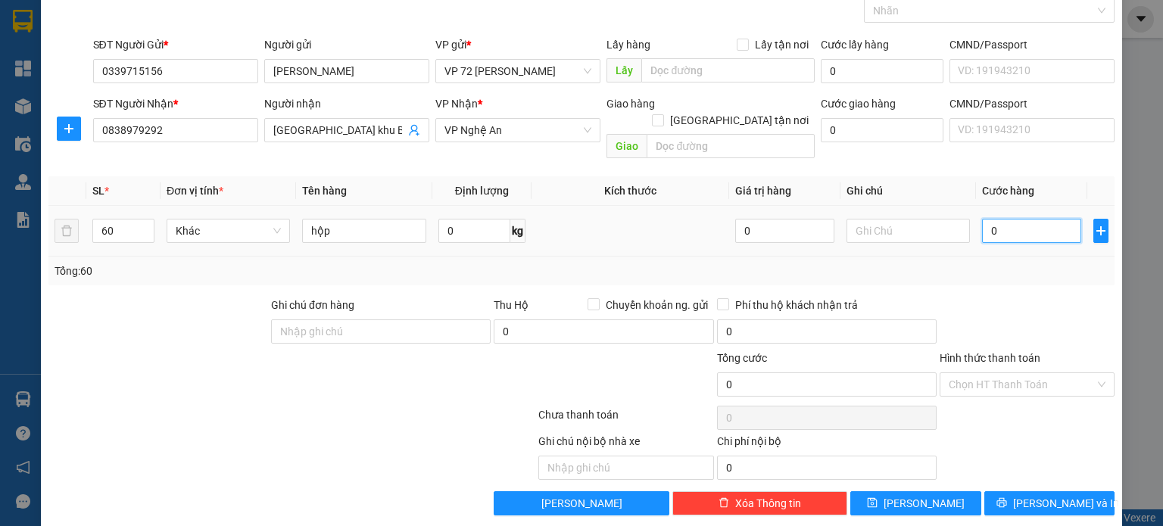
click at [1020, 219] on input "0" at bounding box center [1031, 231] width 99 height 24
click at [1063, 373] on input "Hình thức thanh toán" at bounding box center [1021, 384] width 146 height 23
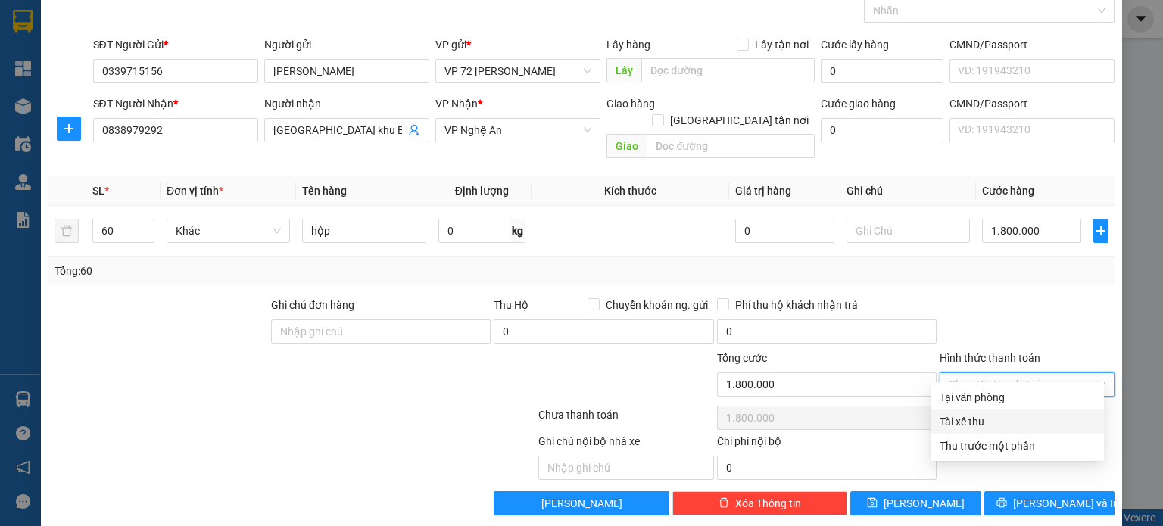
click at [990, 421] on div "Tài xế thu" at bounding box center [1016, 421] width 155 height 17
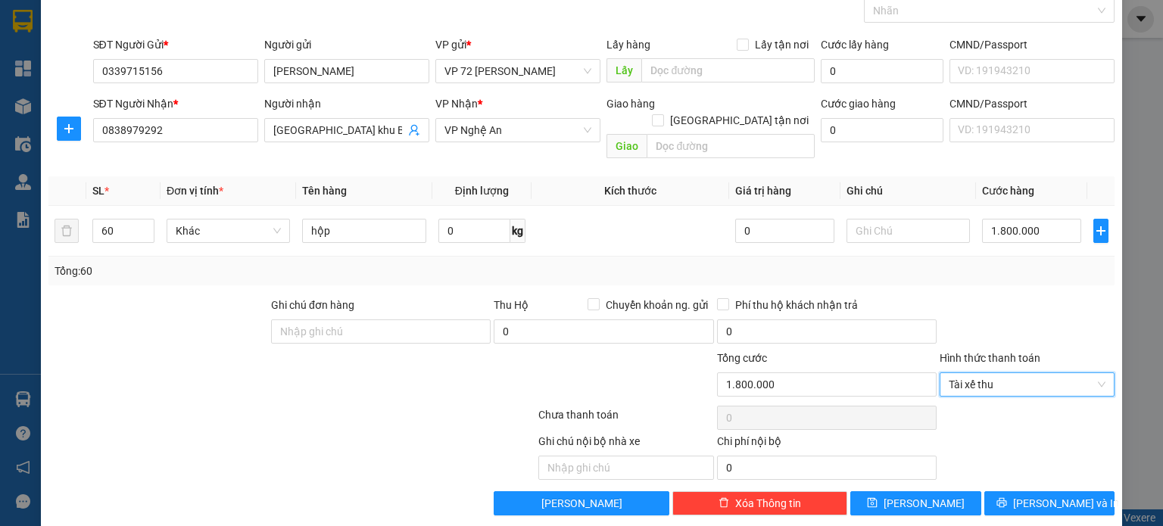
click at [1005, 269] on div "Transit Pickup Surcharge Ids Transit Deliver Surcharge Ids Transit Deliver Surc…" at bounding box center [581, 246] width 1066 height 540
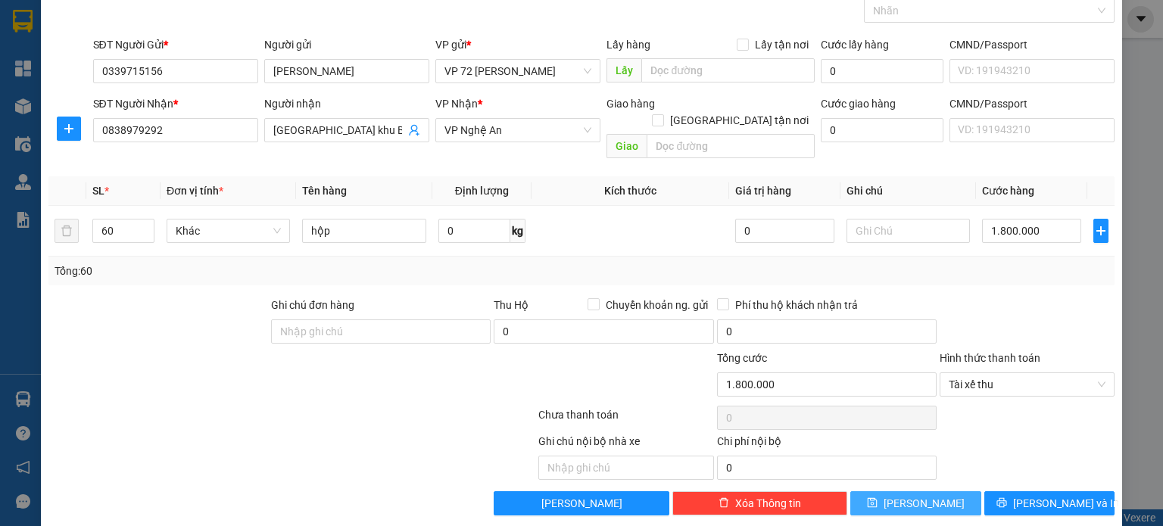
drag, startPoint x: 902, startPoint y: 480, endPoint x: 910, endPoint y: 477, distance: 8.9
click at [902, 491] on button "[PERSON_NAME]" at bounding box center [915, 503] width 131 height 24
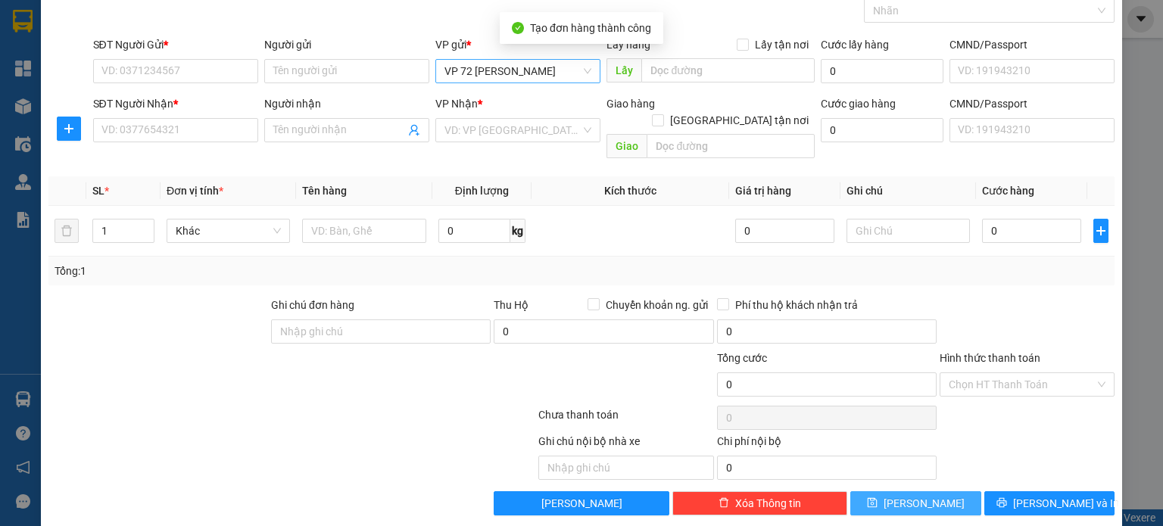
click at [550, 60] on span "VP 72 [PERSON_NAME]" at bounding box center [517, 71] width 147 height 23
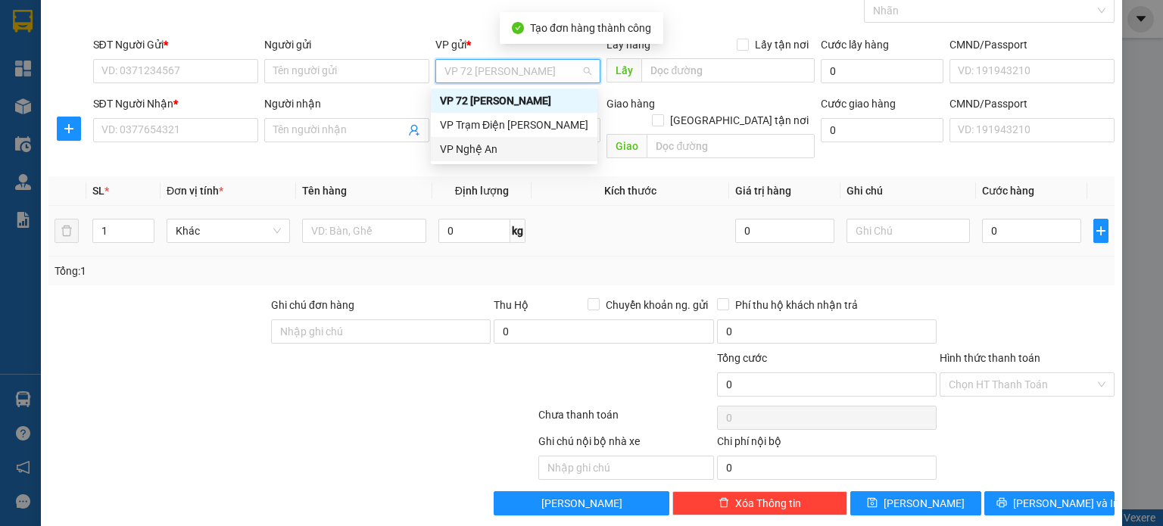
click at [625, 206] on td at bounding box center [630, 231] width 198 height 51
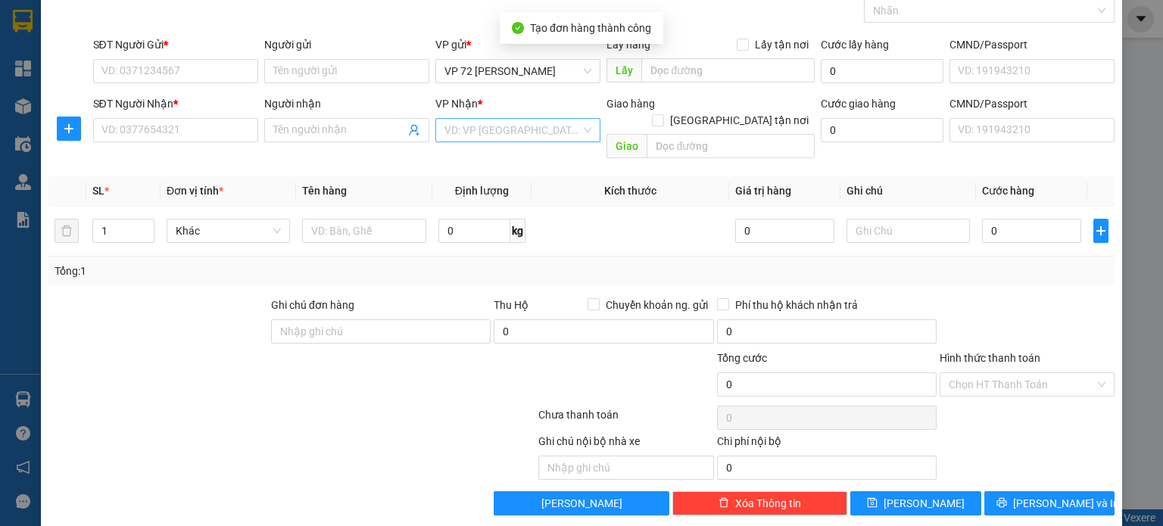
click at [572, 127] on input "search" at bounding box center [512, 130] width 136 height 23
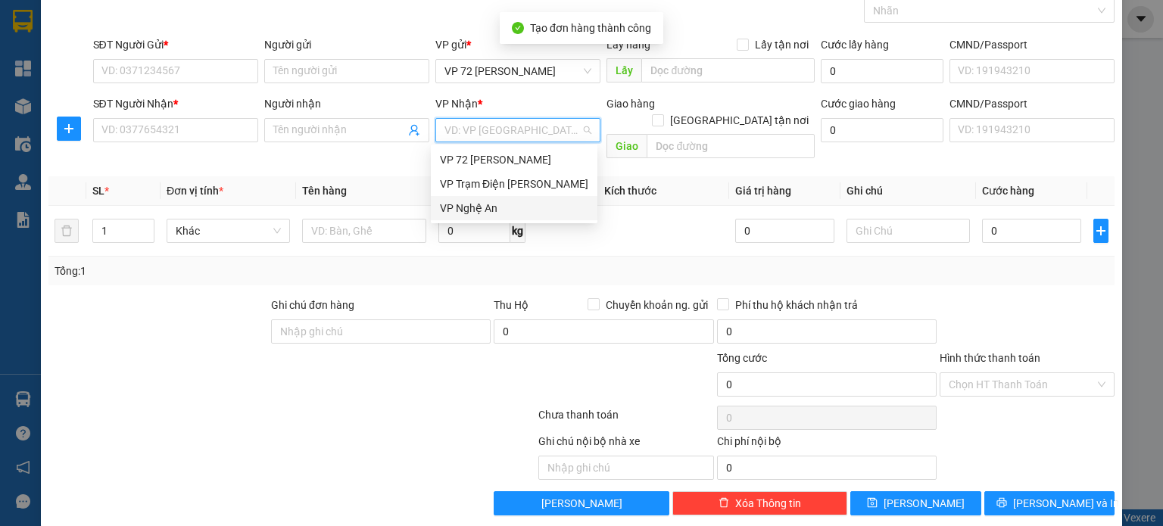
click at [537, 215] on div "VP Nghệ An" at bounding box center [514, 208] width 148 height 17
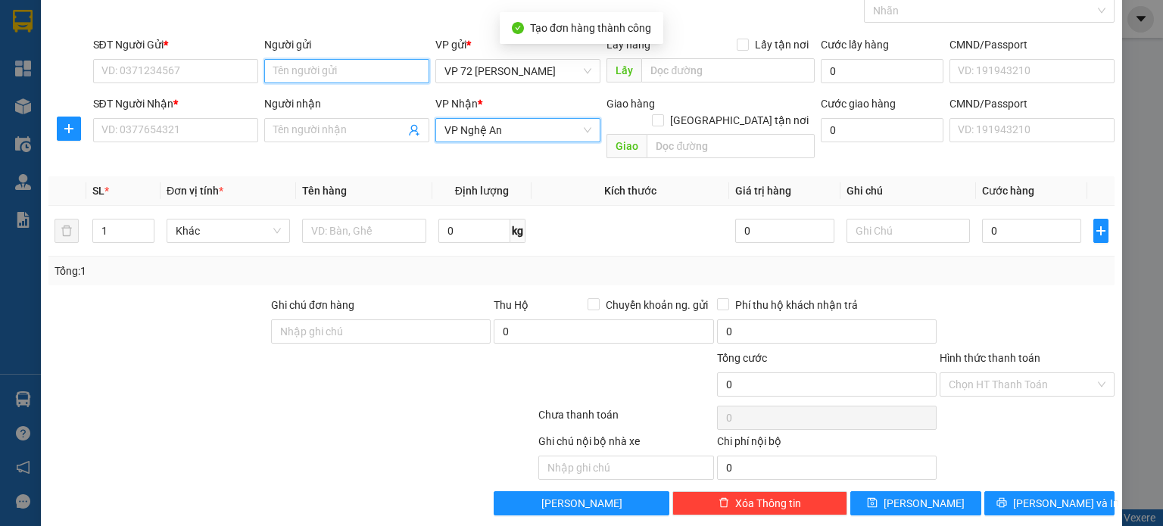
click at [350, 71] on input "Người gửi" at bounding box center [346, 71] width 165 height 24
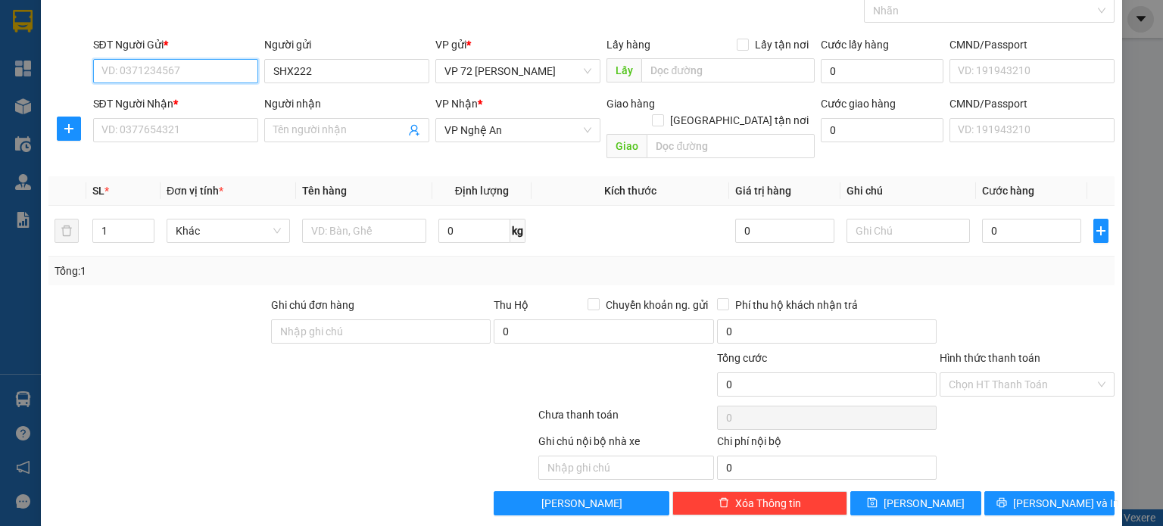
click at [206, 76] on input "SĐT Người Gửi *" at bounding box center [175, 71] width 165 height 24
click at [362, 73] on input "SHX222" at bounding box center [346, 71] width 165 height 24
click at [194, 59] on input "SĐT Người Gửi *" at bounding box center [175, 71] width 165 height 24
click at [121, 220] on input "1" at bounding box center [123, 231] width 61 height 23
click at [143, 223] on span "up" at bounding box center [146, 227] width 9 height 9
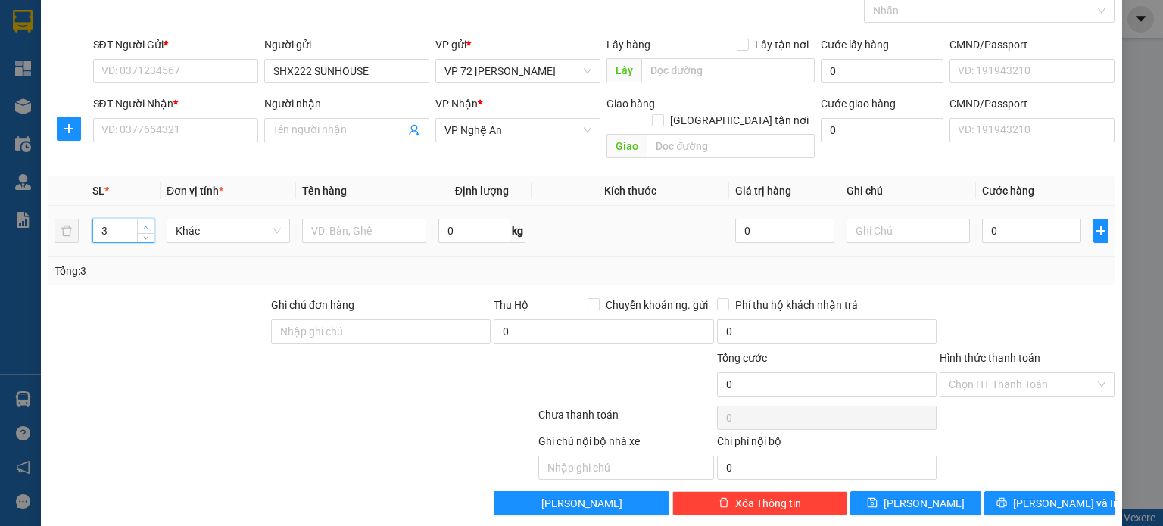
click at [143, 223] on span "up" at bounding box center [146, 227] width 9 height 9
click at [107, 220] on input "4" at bounding box center [123, 231] width 61 height 23
click at [363, 219] on input "text" at bounding box center [364, 231] width 124 height 24
click at [1018, 219] on input "0" at bounding box center [1031, 231] width 99 height 24
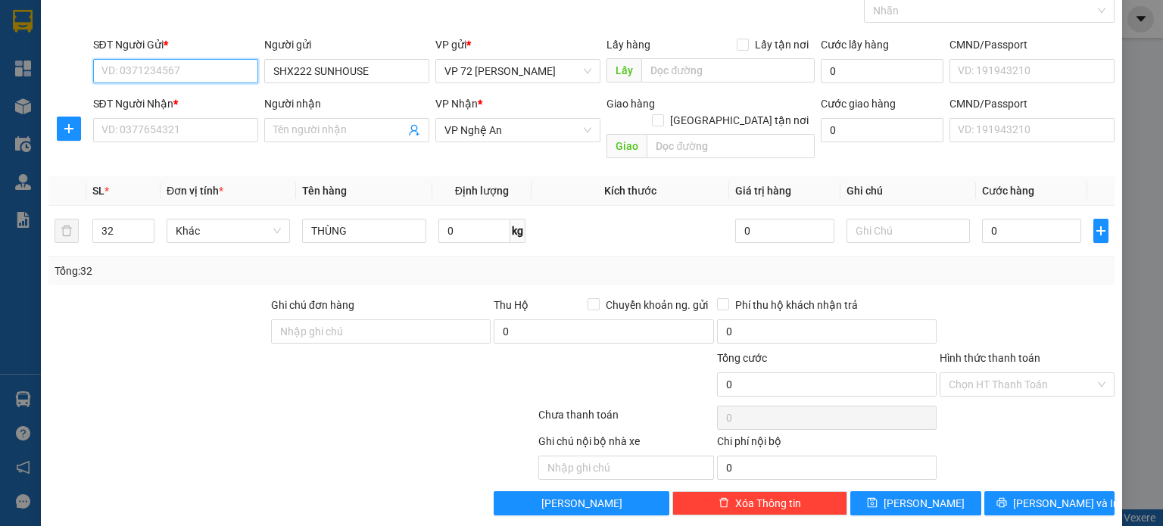
click at [171, 69] on input "SĐT Người Gửi *" at bounding box center [175, 71] width 165 height 24
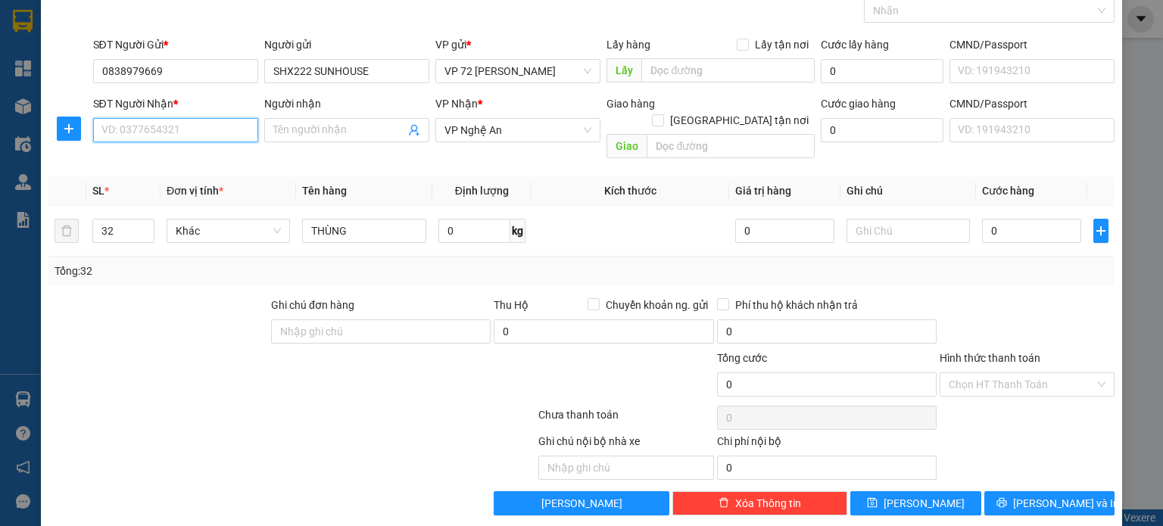
click at [156, 128] on input "SĐT Người Nhận *" at bounding box center [175, 130] width 165 height 24
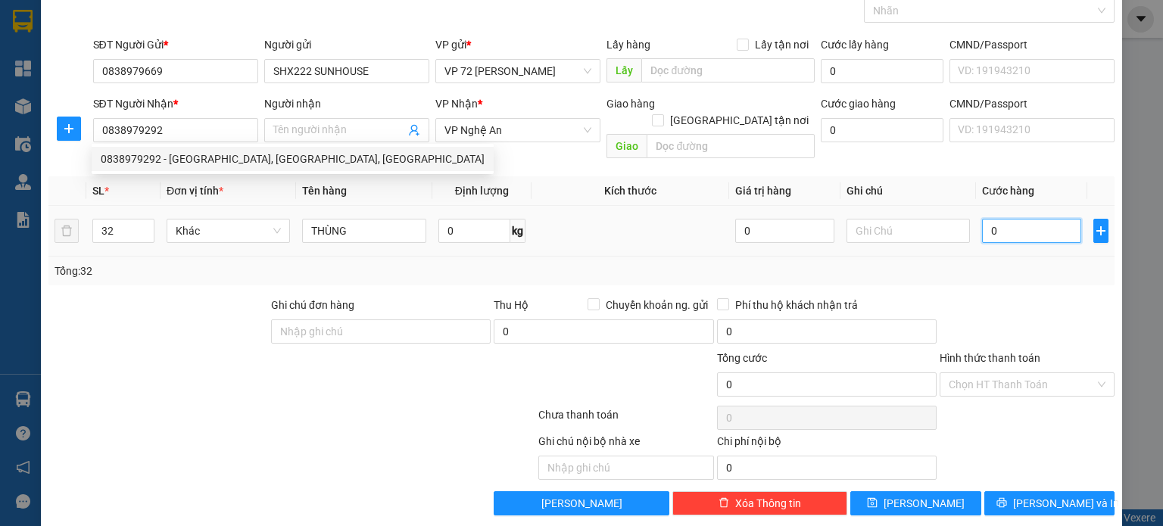
click at [990, 219] on input "0" at bounding box center [1031, 231] width 99 height 24
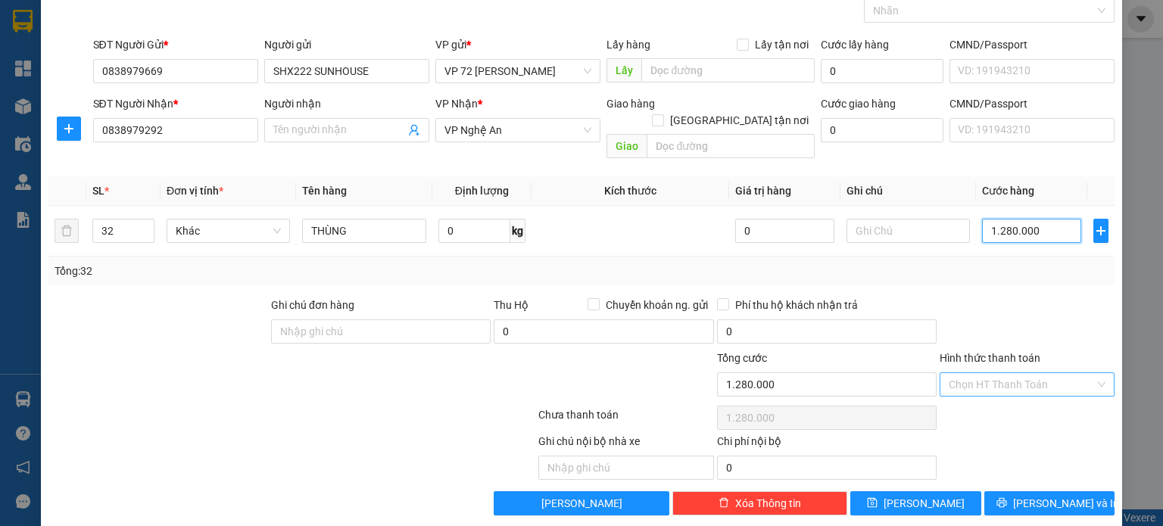
click at [1084, 374] on div "Chọn HT Thanh Toán" at bounding box center [1026, 384] width 175 height 24
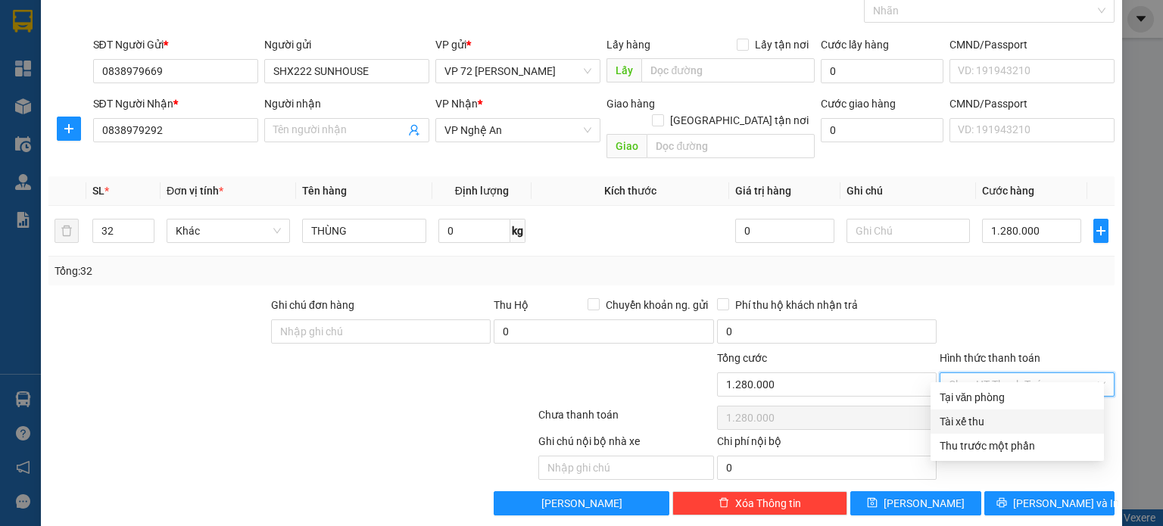
click at [995, 414] on div "Tài xế thu" at bounding box center [1016, 421] width 155 height 17
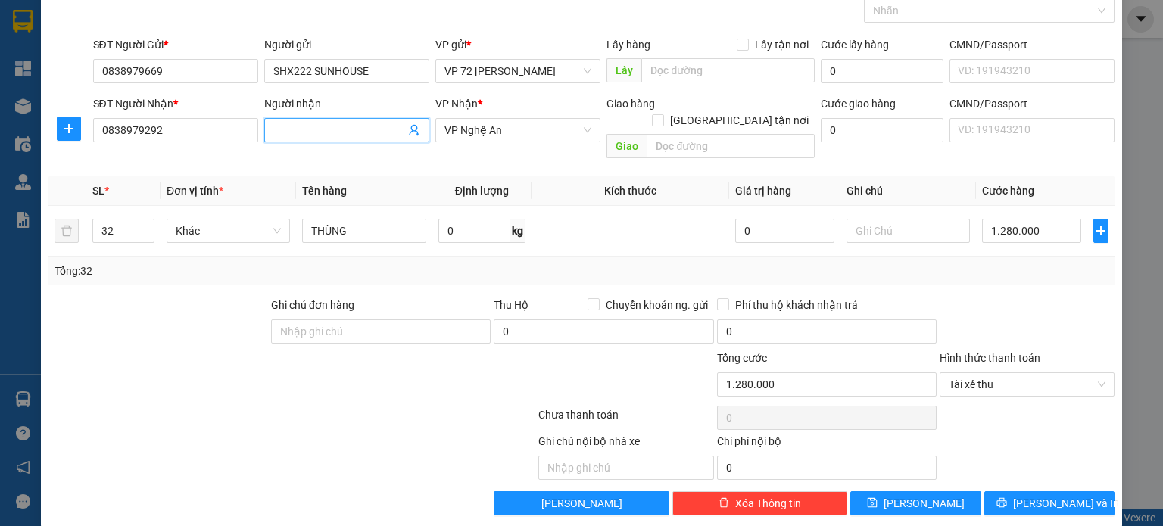
click at [337, 131] on input "Người nhận" at bounding box center [339, 130] width 132 height 17
click at [376, 219] on input "THÙNG" at bounding box center [364, 231] width 124 height 24
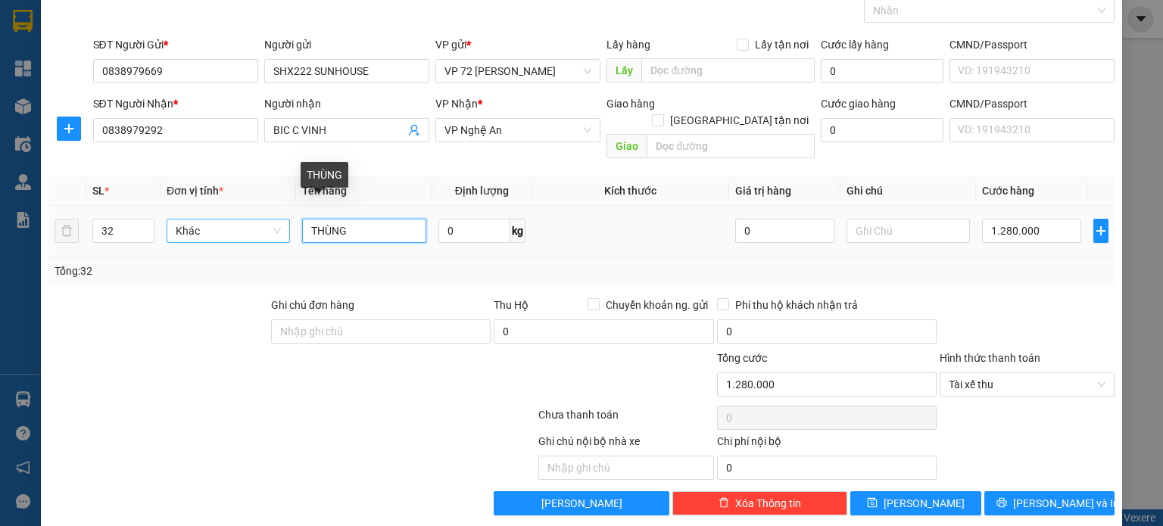
drag, startPoint x: 376, startPoint y: 216, endPoint x: 275, endPoint y: 205, distance: 102.1
click at [275, 206] on tr "32 Khác THÙNG 0 kg 0 1.280.000" at bounding box center [581, 231] width 1066 height 51
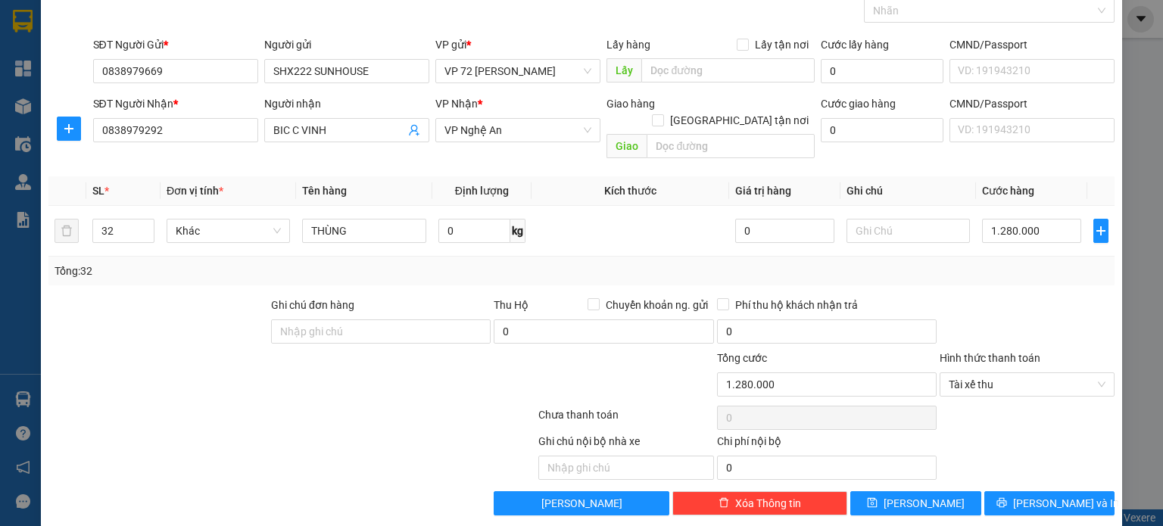
click at [475, 263] on div "Tổng: 32" at bounding box center [582, 271] width 1054 height 17
click at [921, 491] on button "[PERSON_NAME]" at bounding box center [915, 503] width 131 height 24
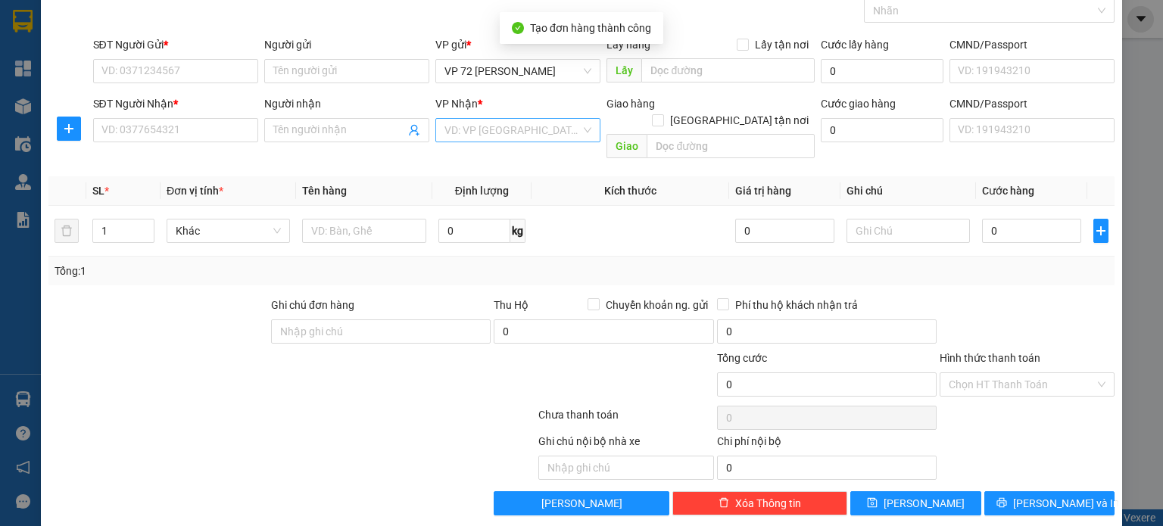
click at [531, 129] on input "search" at bounding box center [512, 130] width 136 height 23
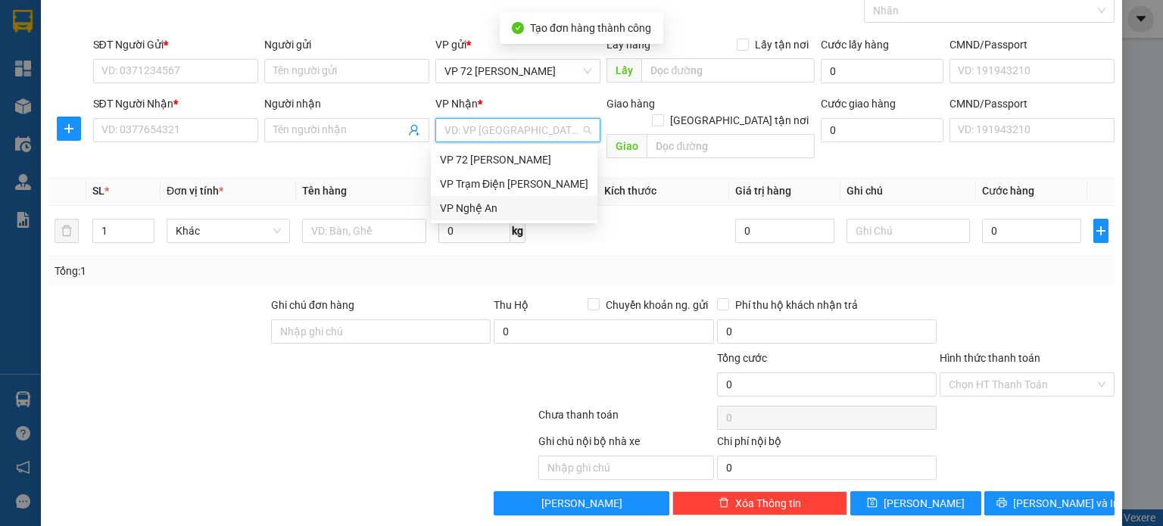
click at [497, 213] on div "VP Nghệ An" at bounding box center [514, 208] width 148 height 17
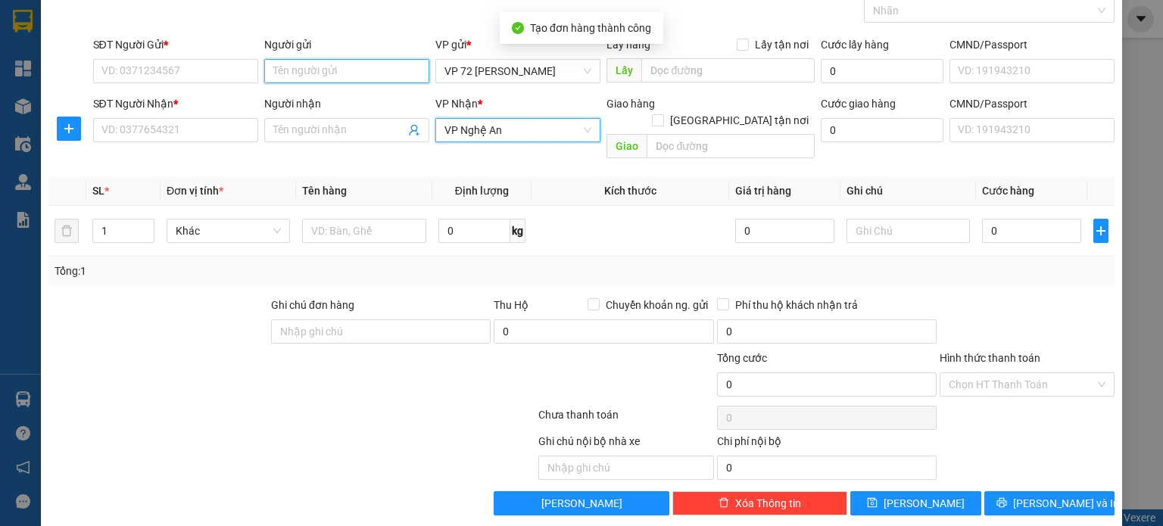
click at [366, 67] on input "Người gửi" at bounding box center [346, 71] width 165 height 24
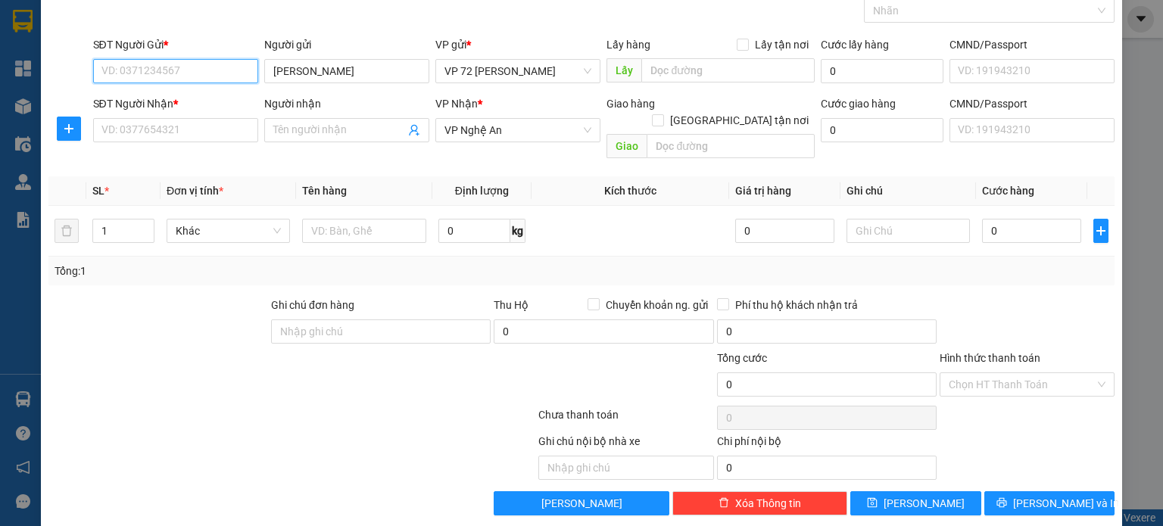
click at [184, 63] on input "SĐT Người Gửi *" at bounding box center [175, 71] width 165 height 24
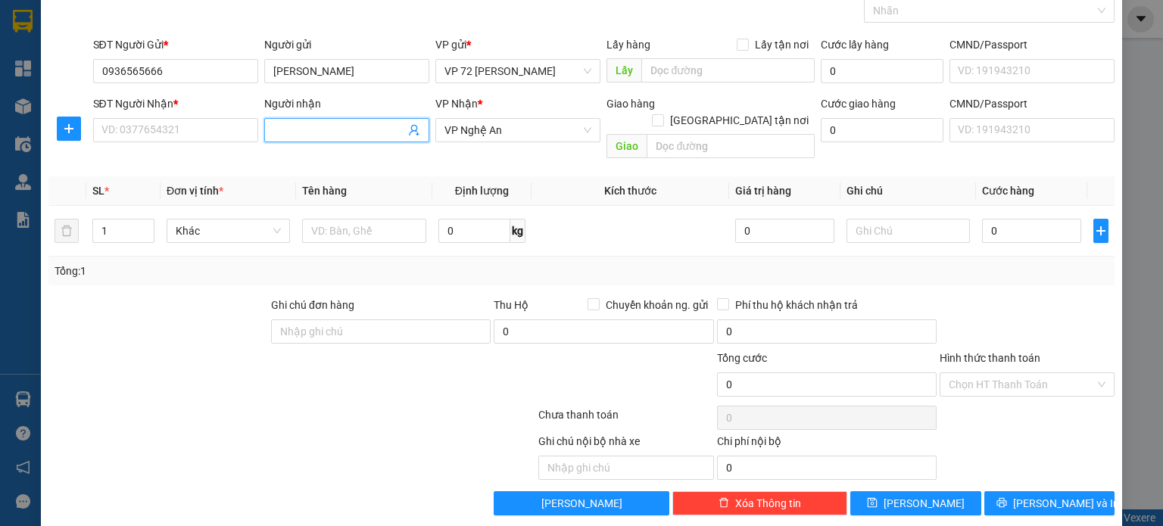
click at [294, 132] on input "Người nhận" at bounding box center [339, 130] width 132 height 17
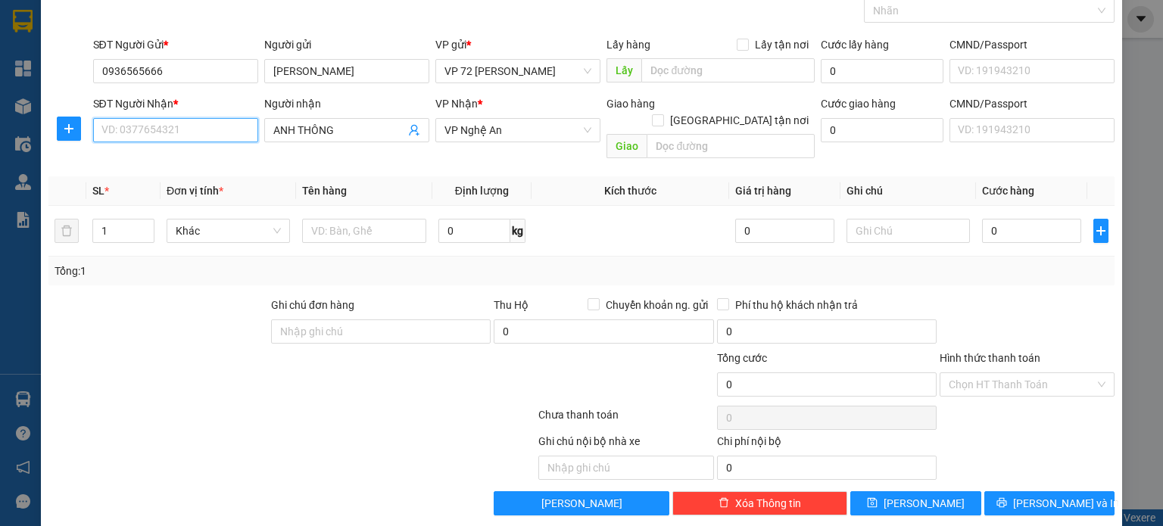
click at [216, 124] on input "SĐT Người Nhận *" at bounding box center [175, 130] width 165 height 24
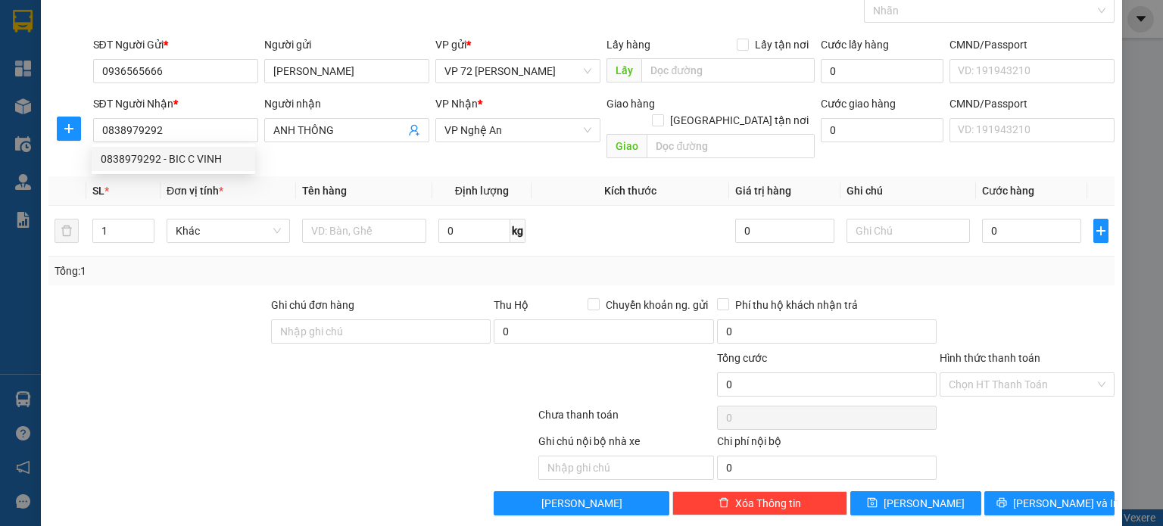
click at [313, 151] on div "Transit Pickup Surcharge Ids Transit Deliver Surcharge Ids Transit Deliver Surc…" at bounding box center [581, 246] width 1066 height 540
click at [120, 220] on input "1" at bounding box center [123, 231] width 61 height 23
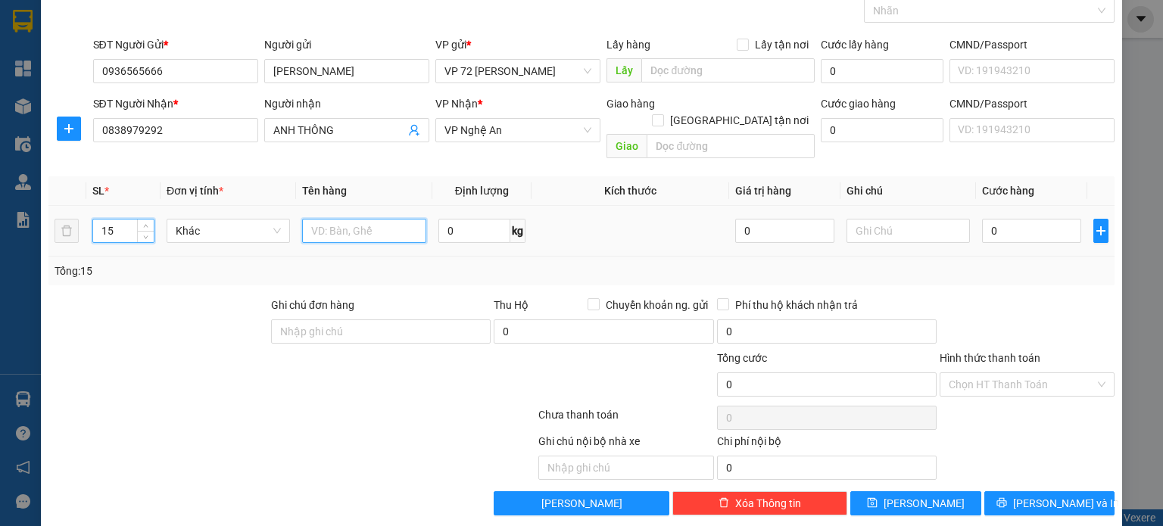
click at [354, 219] on input "text" at bounding box center [364, 231] width 124 height 24
click at [309, 219] on input "TÙNG" at bounding box center [364, 231] width 124 height 24
click at [311, 219] on input "TÙNG" at bounding box center [364, 231] width 124 height 24
click at [359, 219] on input "THÙNG" at bounding box center [364, 231] width 124 height 24
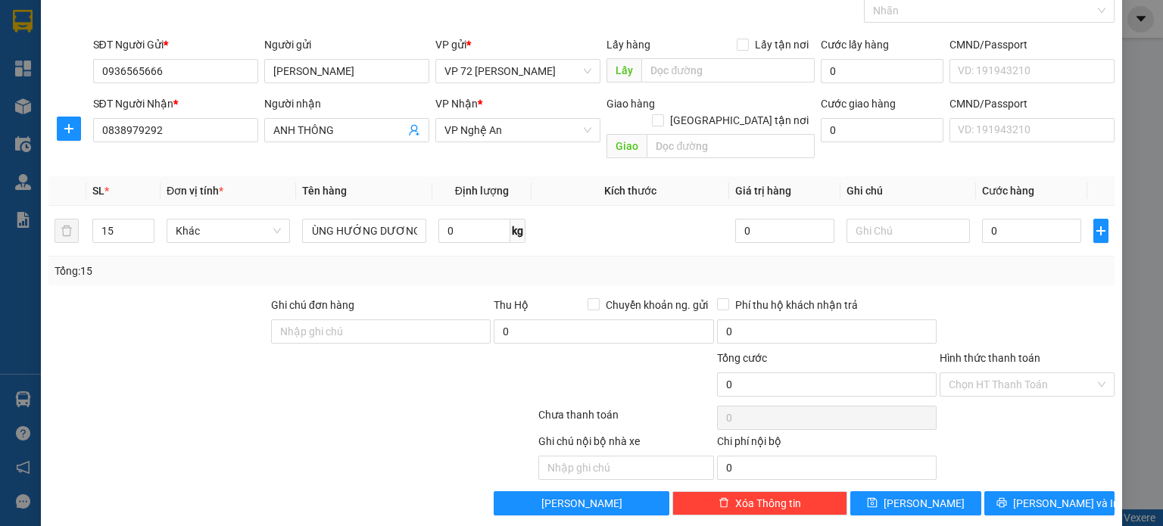
click at [923, 272] on div "Transit Pickup Surcharge Ids Transit Deliver Surcharge Ids Transit Deliver Surc…" at bounding box center [581, 246] width 1066 height 540
click at [988, 221] on input "0" at bounding box center [1031, 231] width 99 height 24
click at [983, 373] on input "Hình thức thanh toán" at bounding box center [1021, 384] width 146 height 23
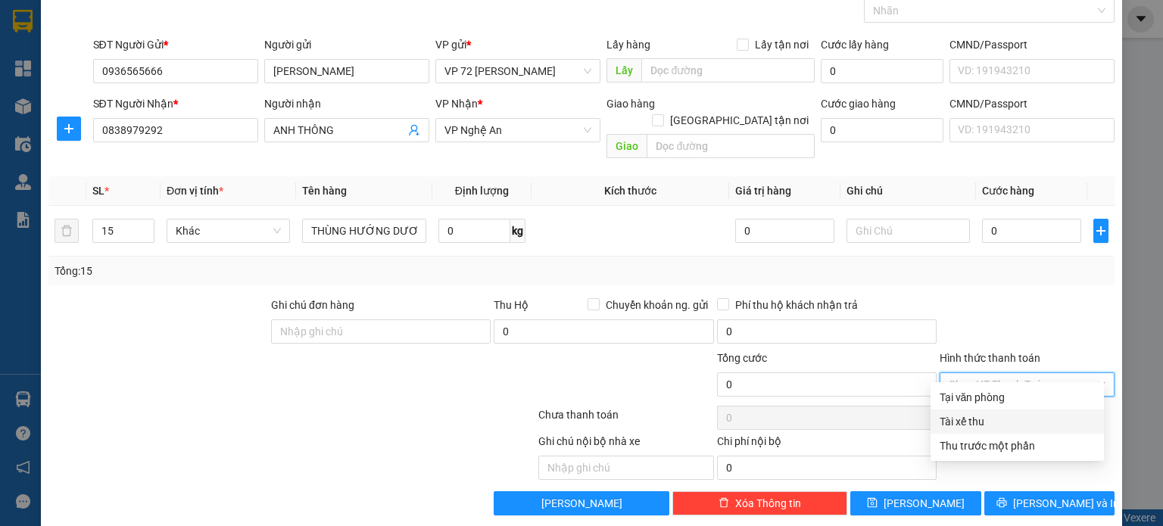
click at [986, 421] on div "Tài xế thu" at bounding box center [1016, 421] width 155 height 17
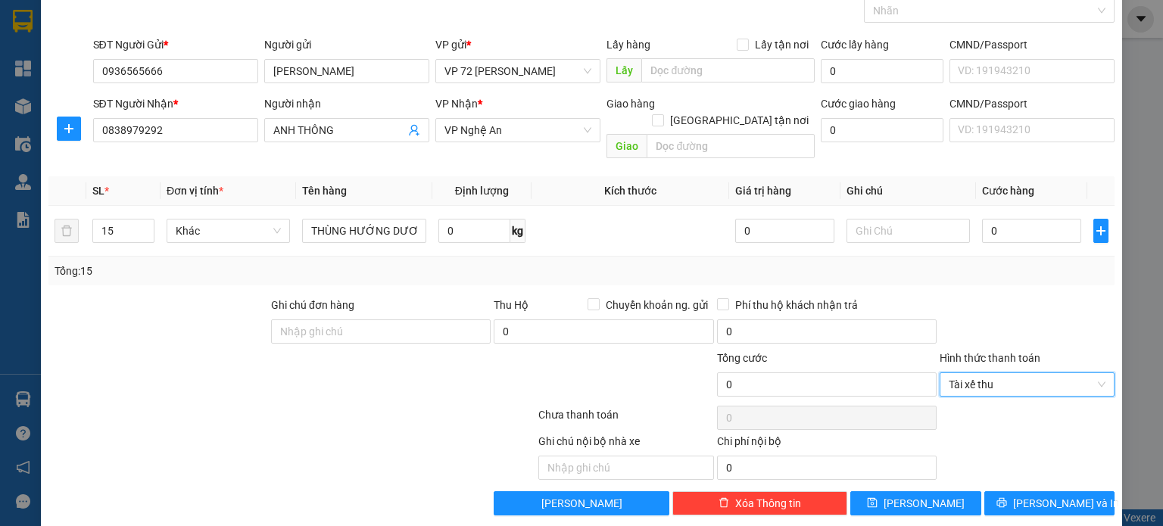
click at [981, 297] on div at bounding box center [1027, 323] width 178 height 53
click at [1002, 219] on input "0" at bounding box center [1031, 231] width 99 height 24
click at [330, 377] on div at bounding box center [203, 376] width 312 height 53
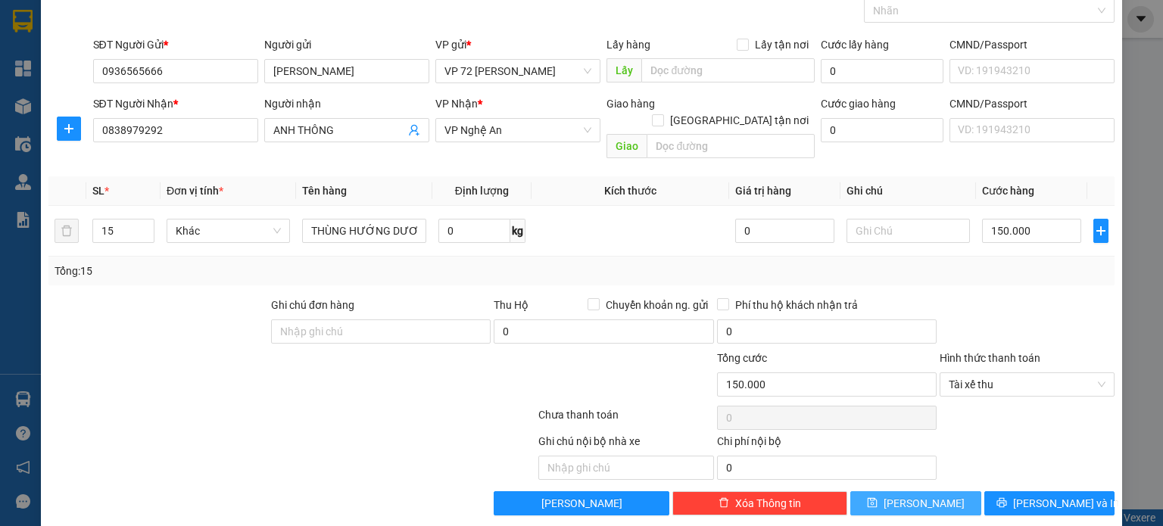
click at [929, 491] on button "[PERSON_NAME]" at bounding box center [915, 503] width 131 height 24
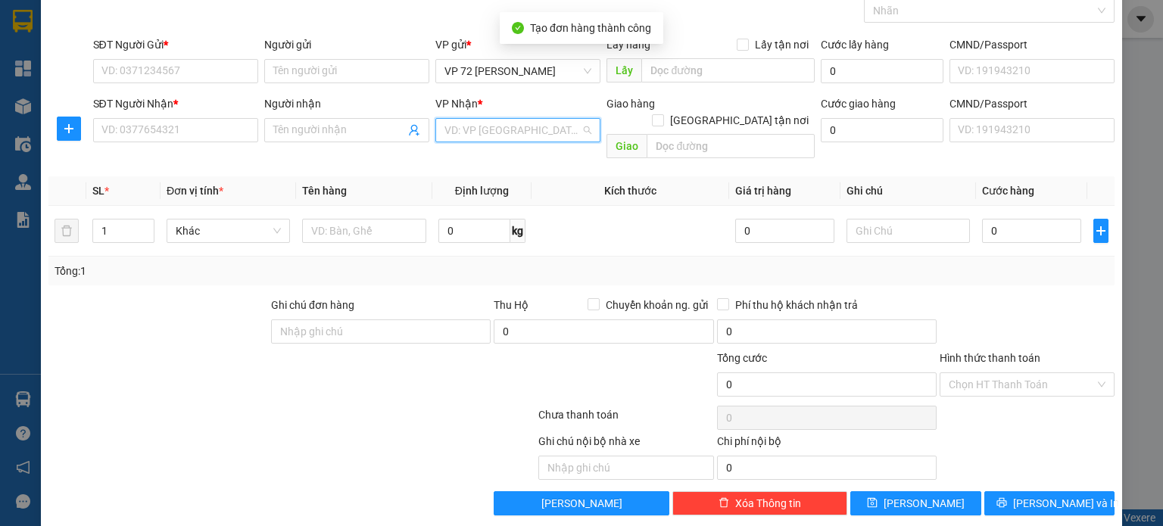
click at [537, 135] on input "search" at bounding box center [512, 130] width 136 height 23
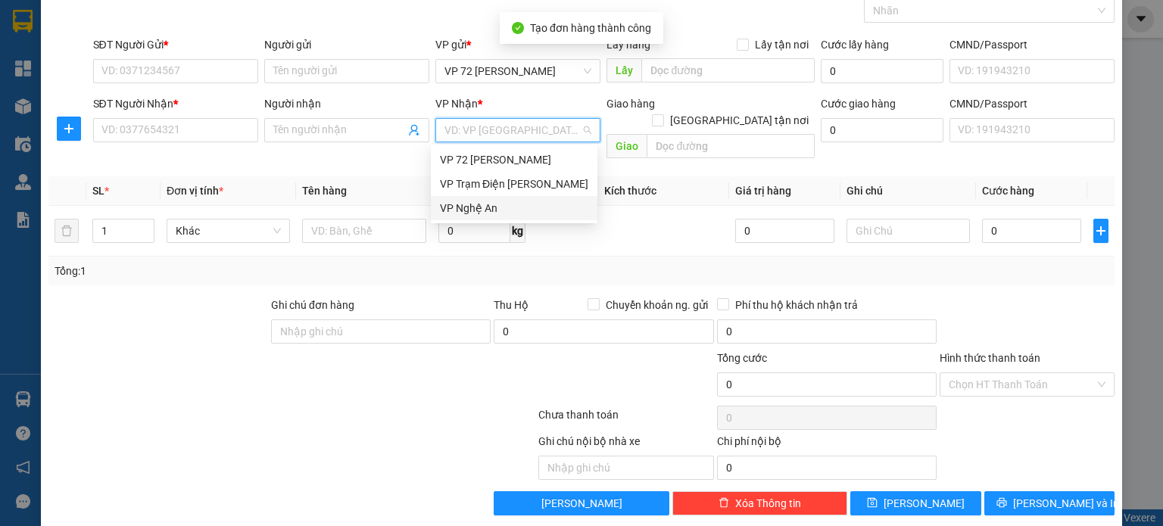
click at [518, 215] on div "VP Nghệ An" at bounding box center [514, 208] width 148 height 17
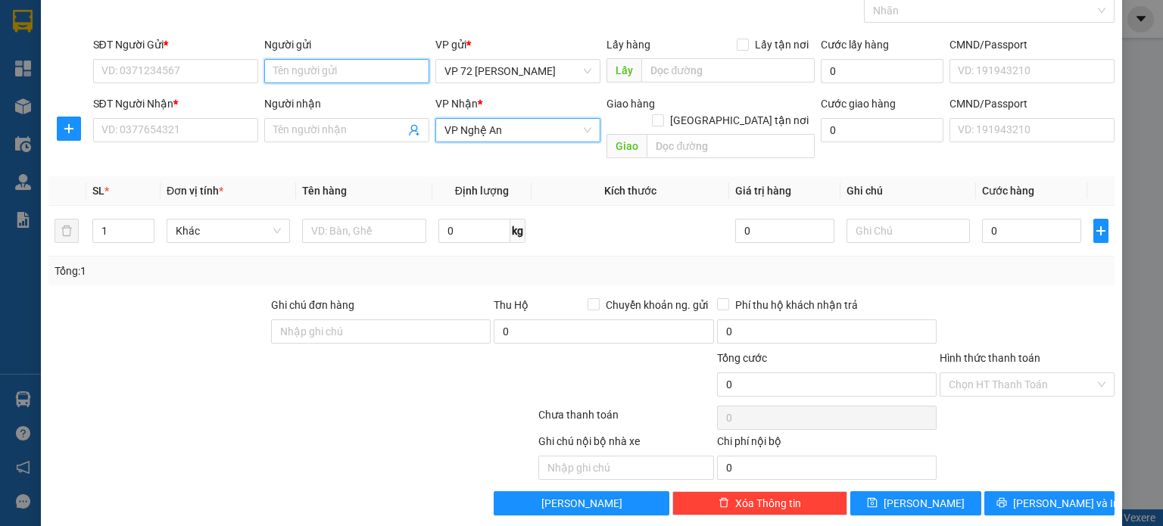
click at [345, 73] on input "Người gửi" at bounding box center [346, 71] width 165 height 24
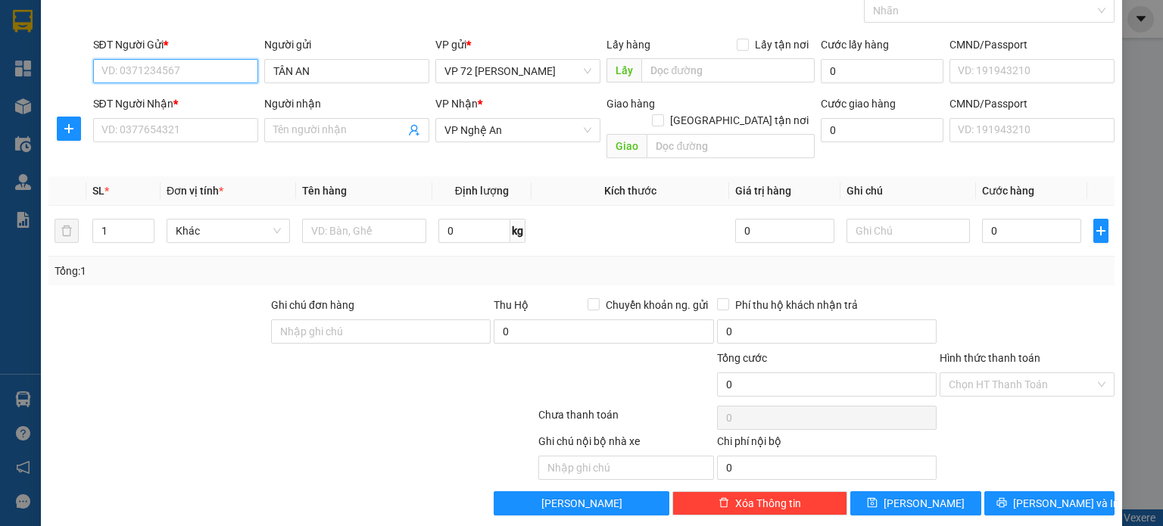
click at [213, 64] on input "SĐT Người Gửi *" at bounding box center [175, 71] width 165 height 24
click at [1008, 219] on input "0" at bounding box center [1031, 231] width 99 height 24
click at [992, 219] on input "0" at bounding box center [1031, 231] width 99 height 24
click at [359, 129] on input "Người nhận" at bounding box center [339, 130] width 132 height 17
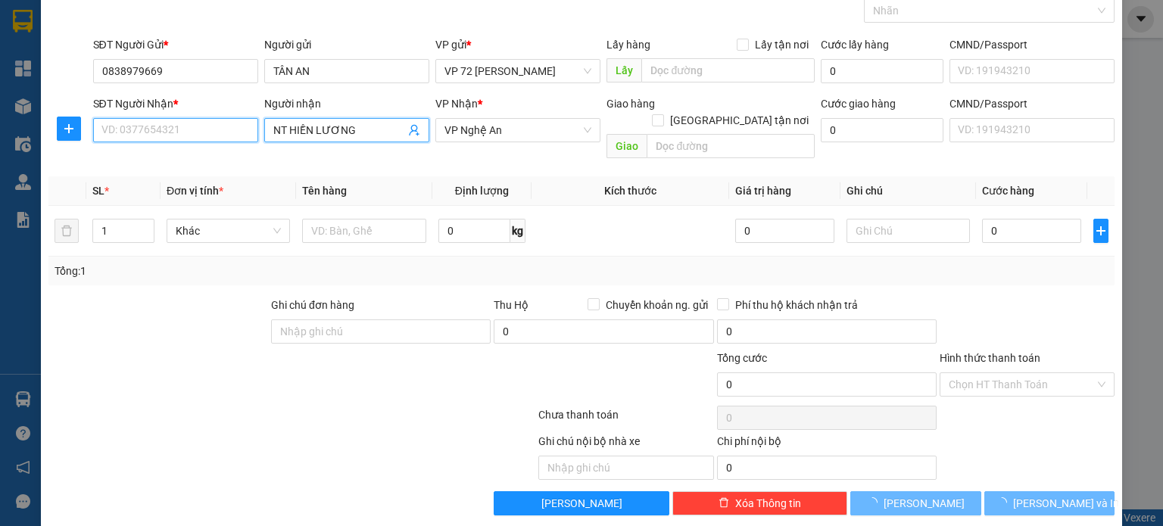
click at [235, 124] on input "SĐT Người Nhận *" at bounding box center [175, 130] width 165 height 24
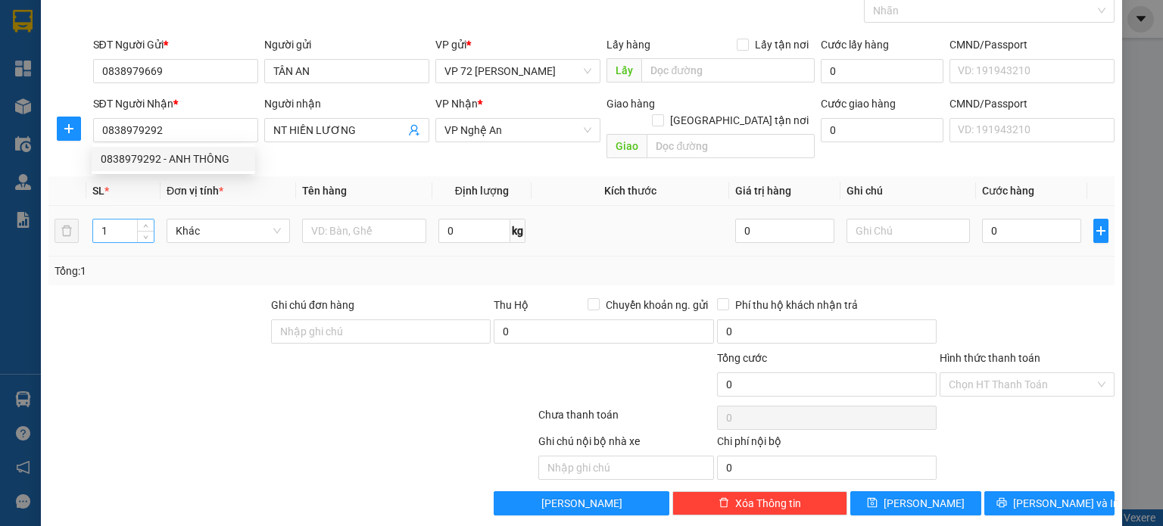
click at [117, 220] on input "1" at bounding box center [123, 231] width 61 height 23
click at [1002, 219] on input "0" at bounding box center [1031, 231] width 99 height 24
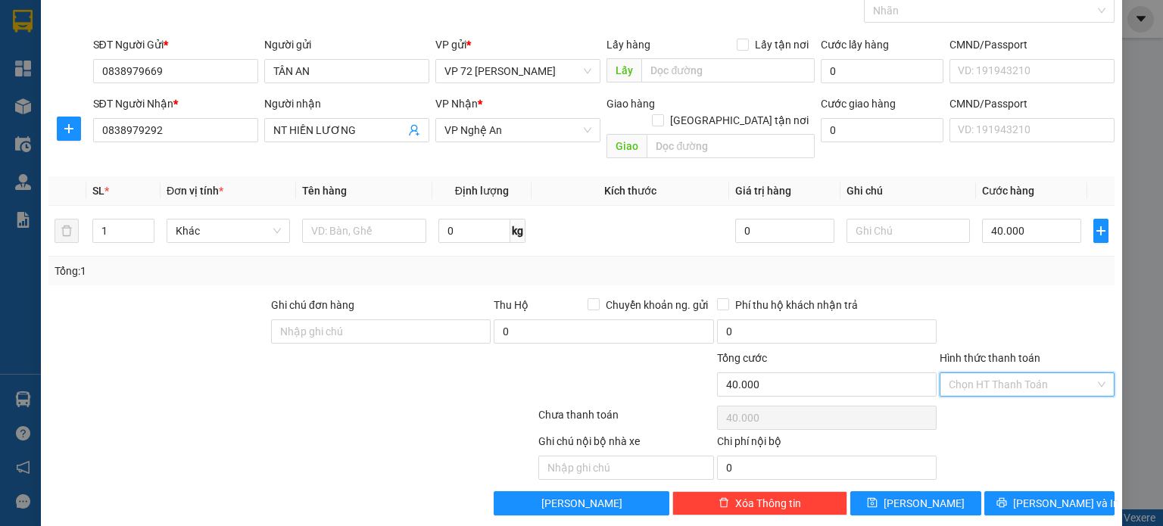
click at [1038, 373] on input "Hình thức thanh toán" at bounding box center [1021, 384] width 146 height 23
click at [1014, 403] on div "Tại văn phòng" at bounding box center [1016, 397] width 155 height 17
click at [325, 219] on input "text" at bounding box center [364, 231] width 124 height 24
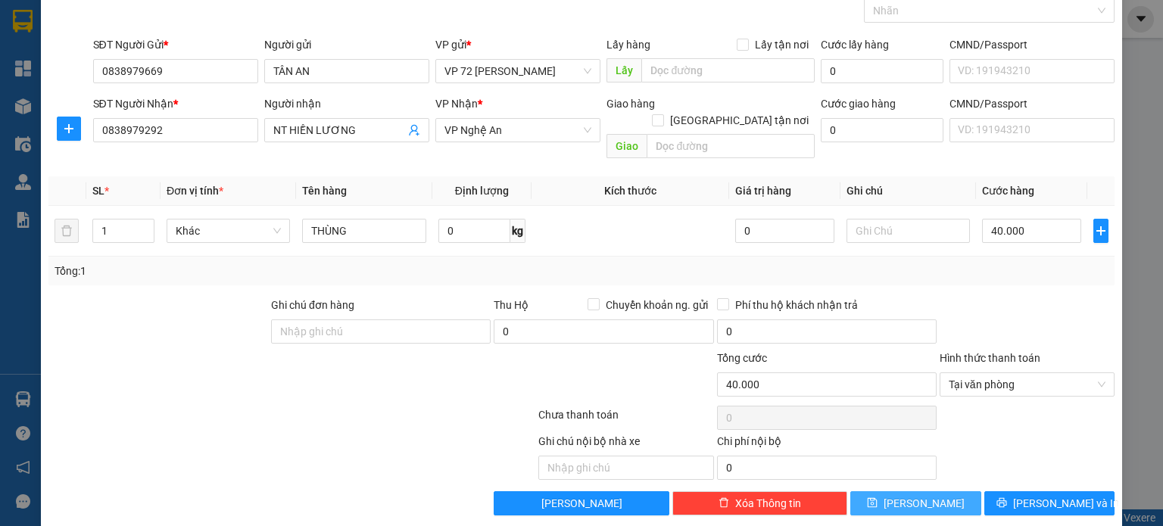
drag, startPoint x: 928, startPoint y: 485, endPoint x: 885, endPoint y: 463, distance: 48.4
click at [928, 491] on button "[PERSON_NAME]" at bounding box center [915, 503] width 131 height 24
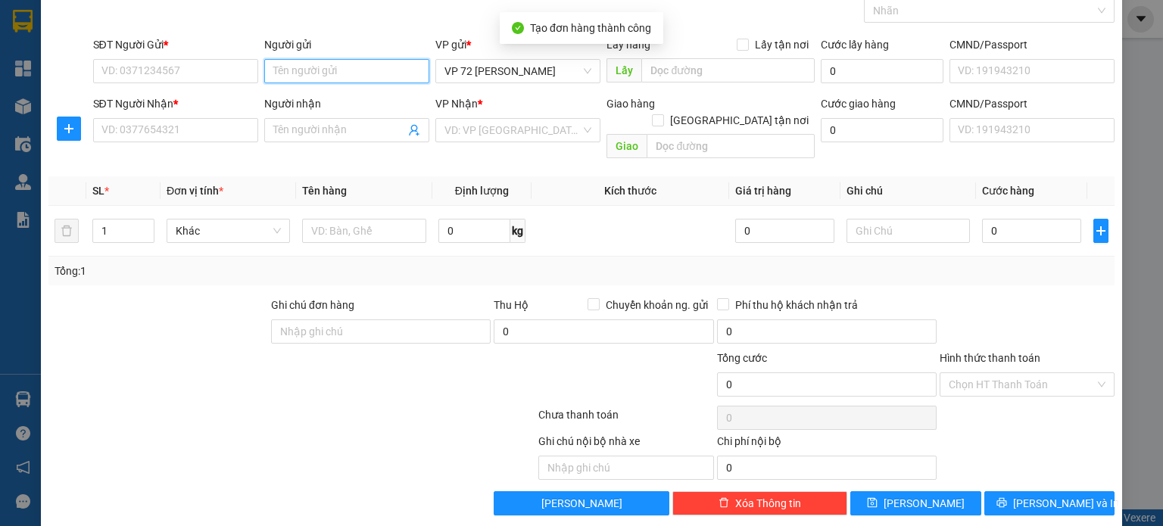
click at [385, 64] on input "Người gửi" at bounding box center [346, 71] width 165 height 24
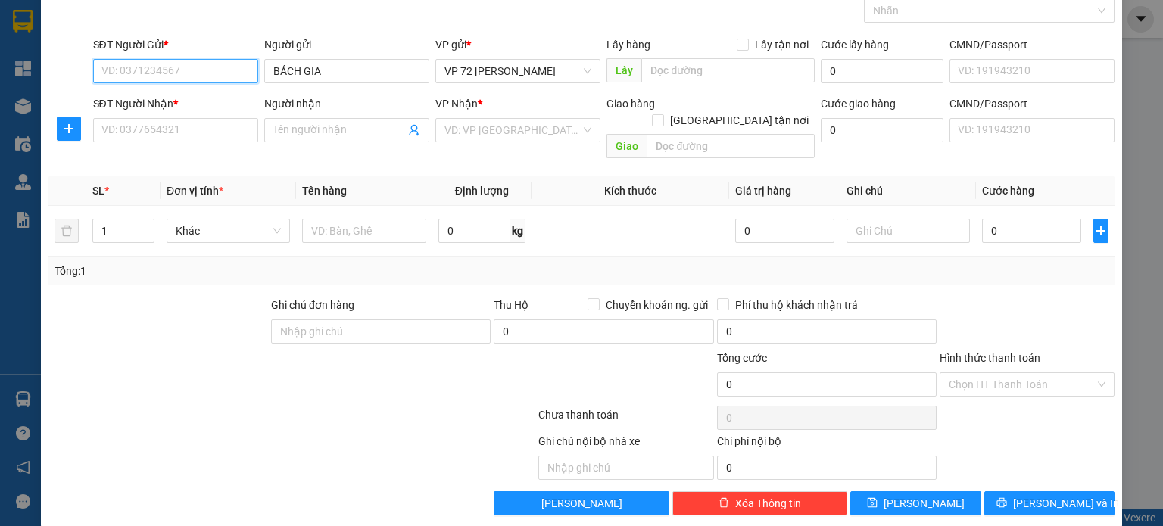
click at [225, 61] on input "SĐT Người Gửi *" at bounding box center [175, 71] width 165 height 24
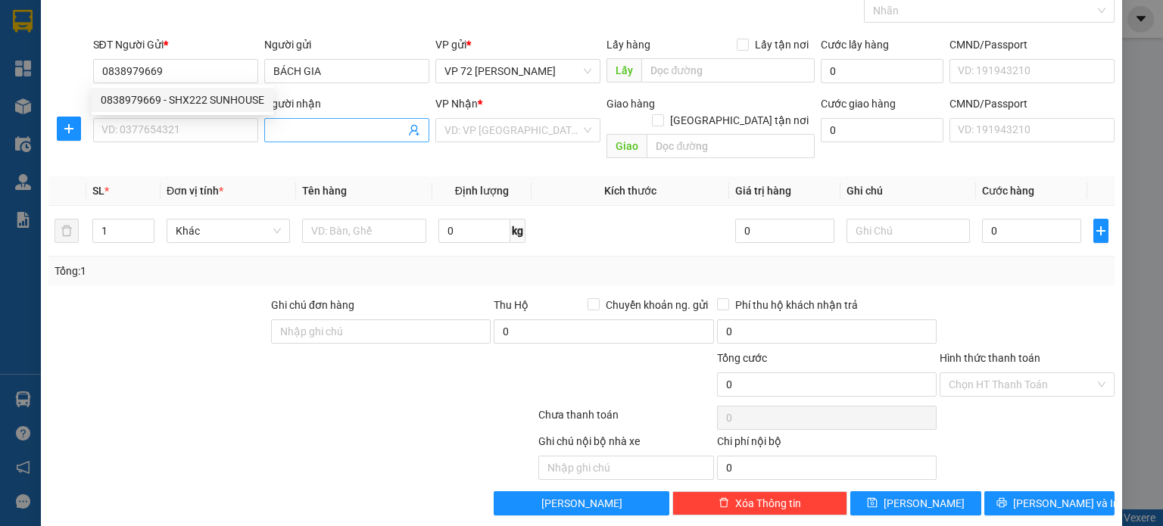
click at [345, 131] on input "Người nhận" at bounding box center [339, 130] width 132 height 17
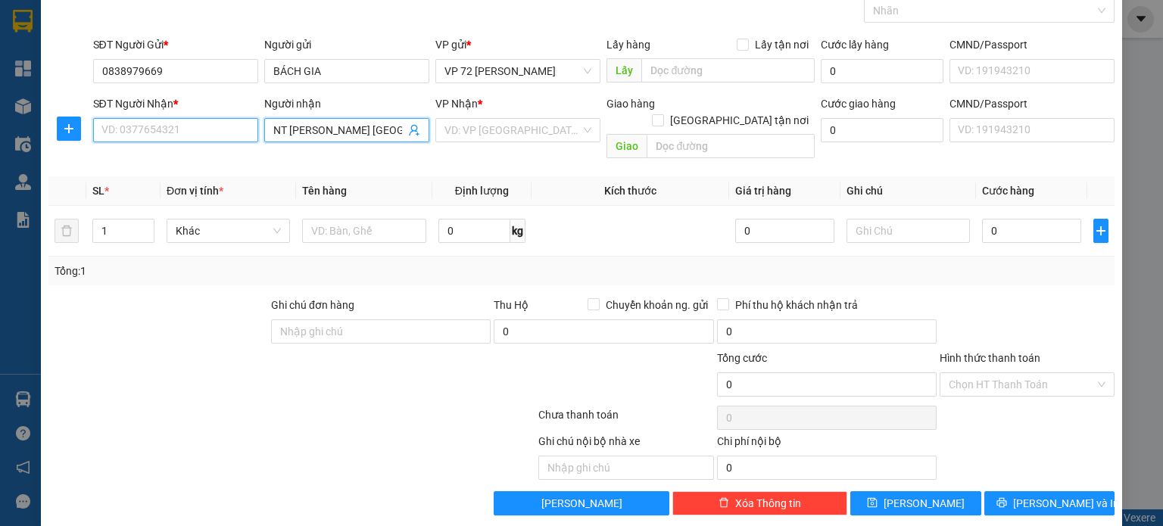
click at [220, 126] on input "SĐT Người Nhận *" at bounding box center [175, 130] width 165 height 24
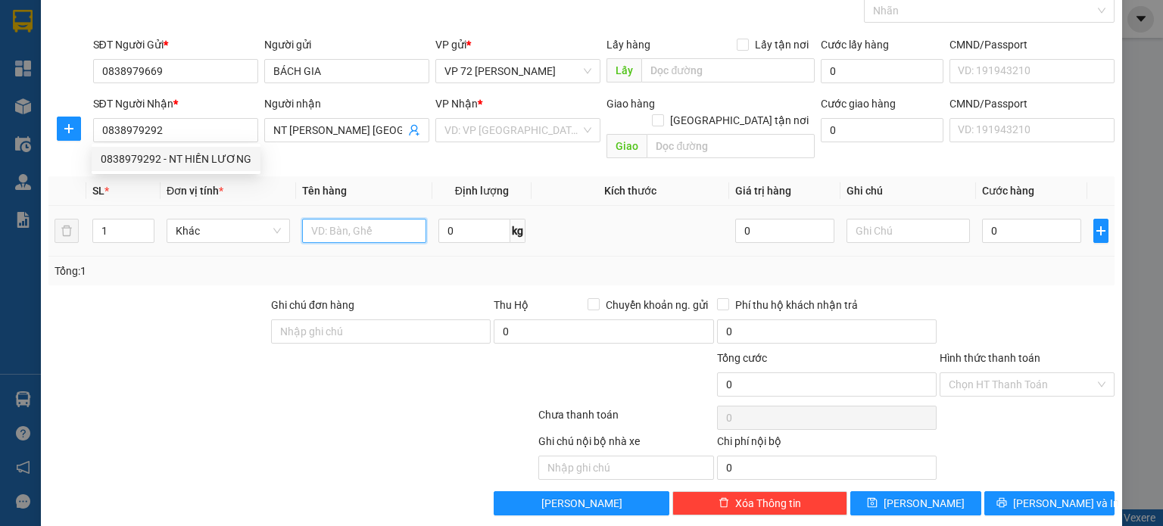
click at [357, 219] on input "text" at bounding box center [364, 231] width 124 height 24
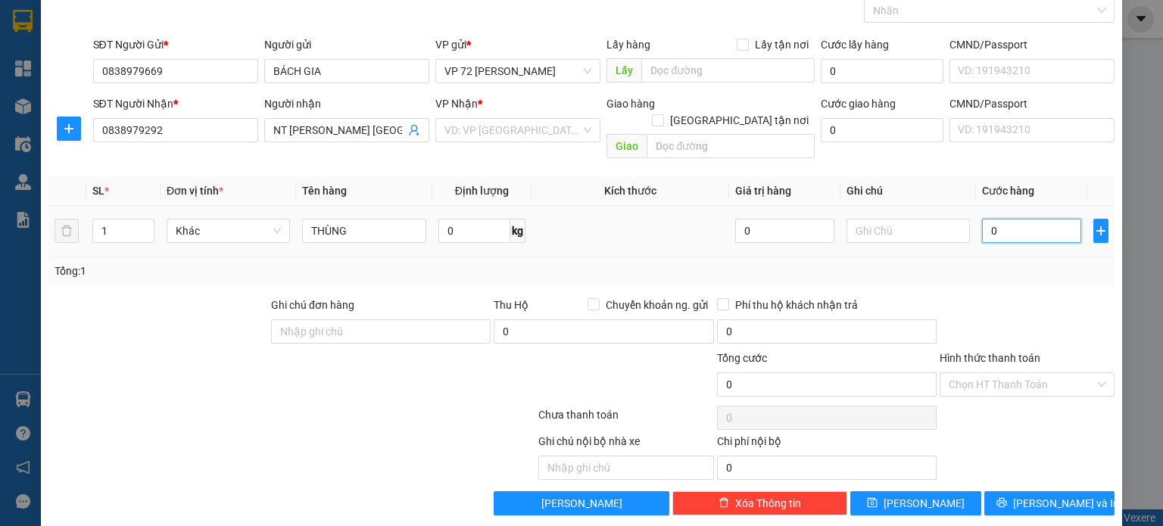
click at [1008, 219] on input "0" at bounding box center [1031, 231] width 99 height 24
click at [1050, 373] on input "Hình thức thanh toán" at bounding box center [1021, 384] width 146 height 23
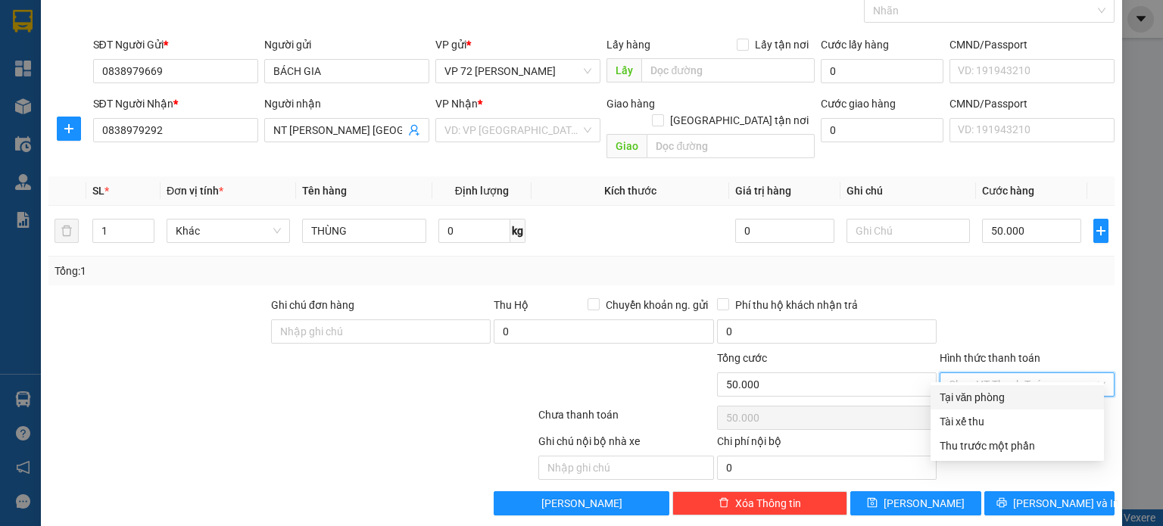
click at [995, 393] on div "Tại văn phòng" at bounding box center [1016, 397] width 155 height 17
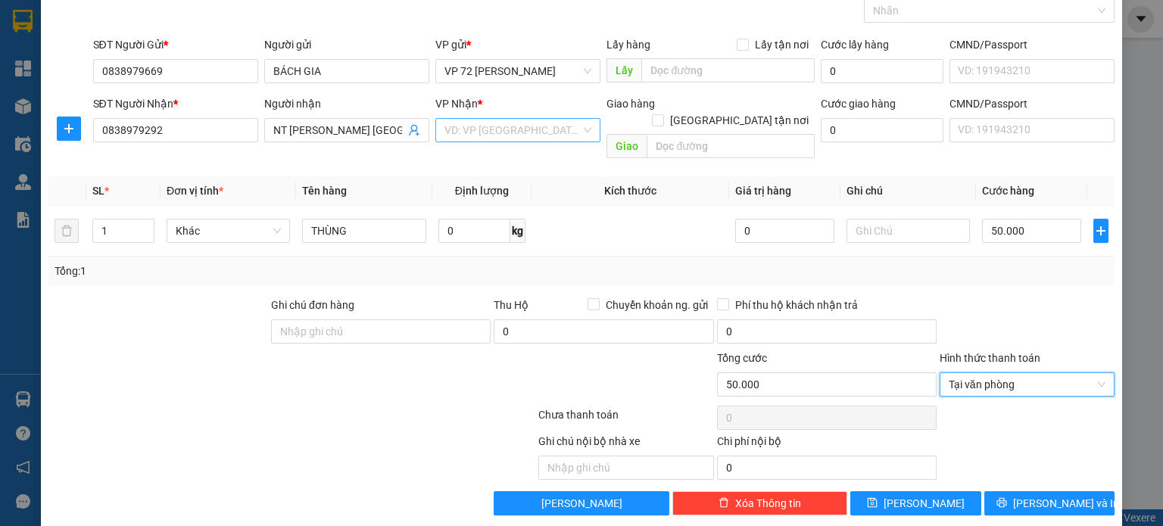
click at [570, 132] on input "search" at bounding box center [512, 130] width 136 height 23
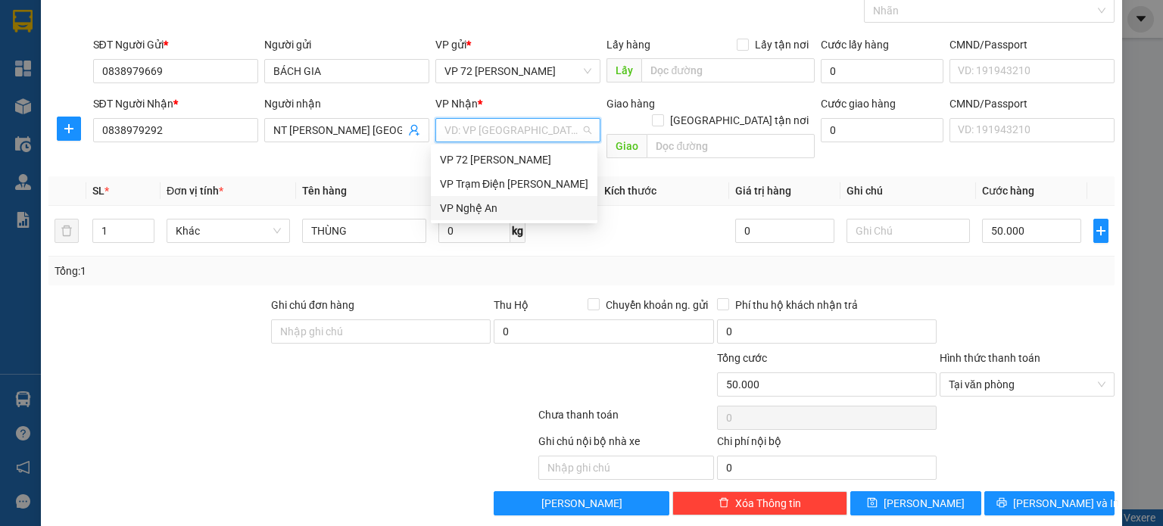
click at [542, 207] on div "VP Nghệ An" at bounding box center [514, 208] width 148 height 17
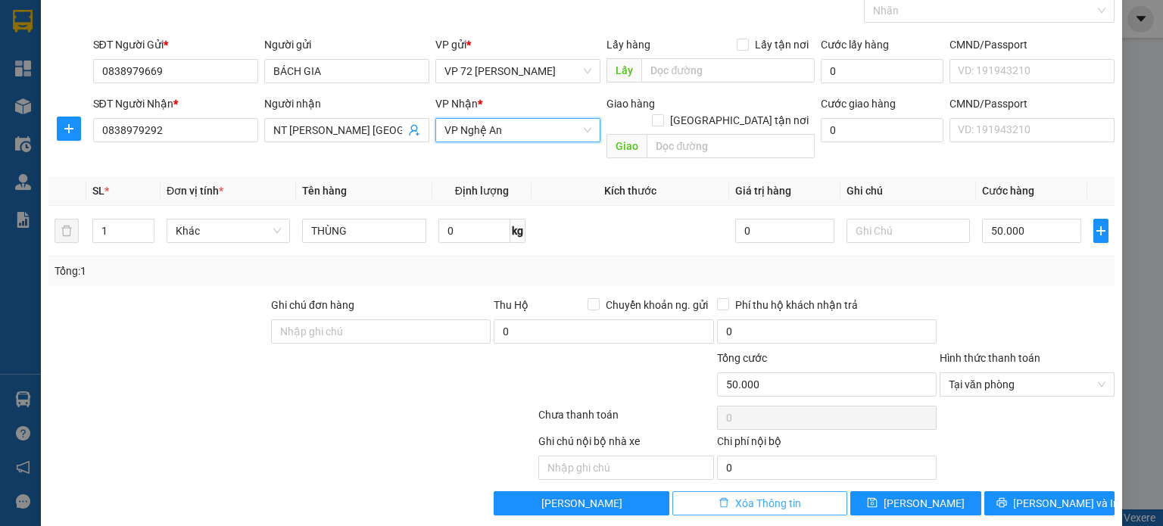
drag, startPoint x: 306, startPoint y: 357, endPoint x: 778, endPoint y: 491, distance: 491.0
click at [306, 358] on div at bounding box center [203, 376] width 312 height 53
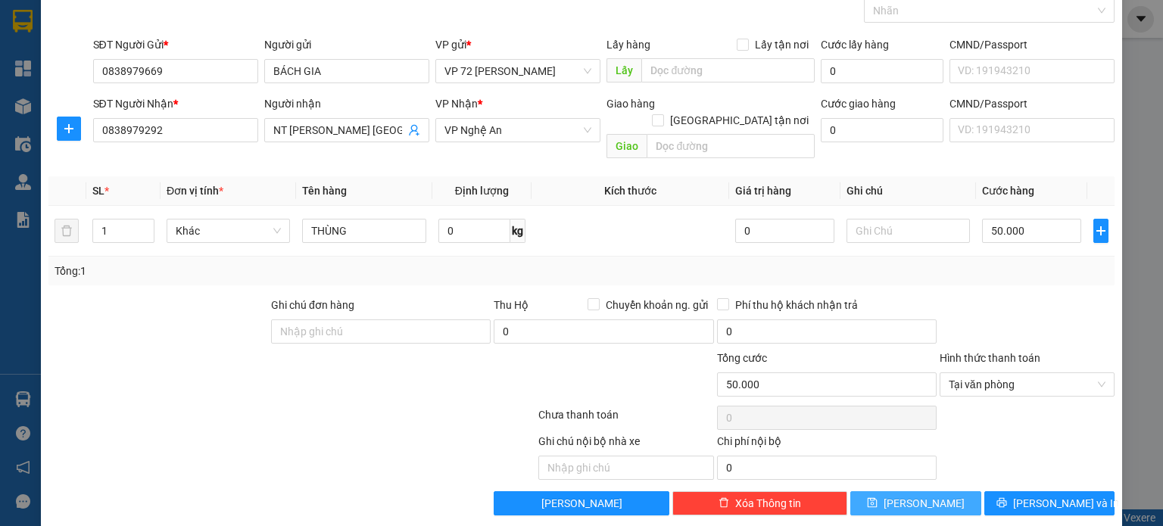
click at [913, 495] on span "[PERSON_NAME]" at bounding box center [923, 503] width 81 height 17
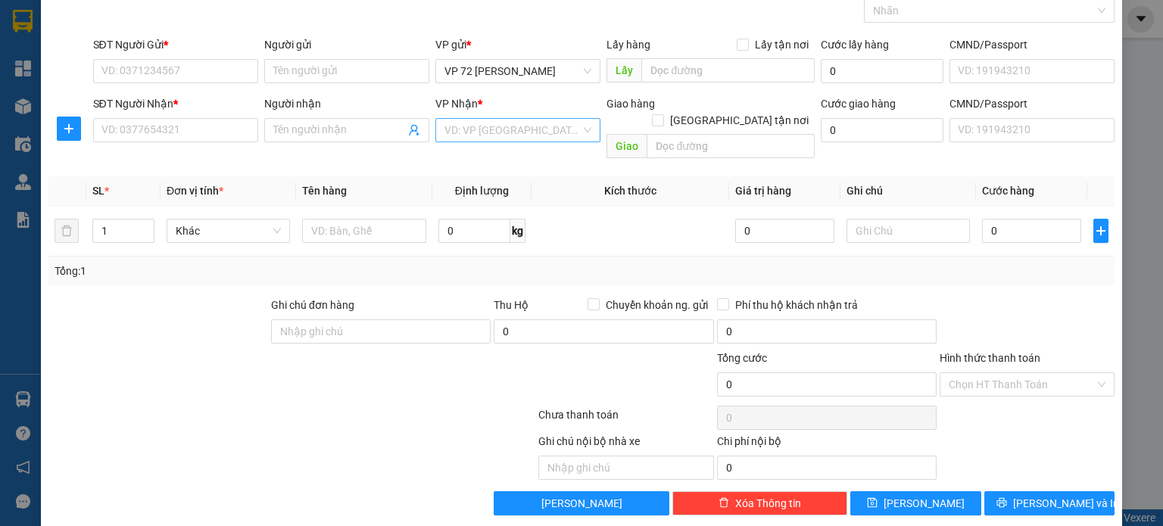
click at [528, 129] on input "search" at bounding box center [512, 130] width 136 height 23
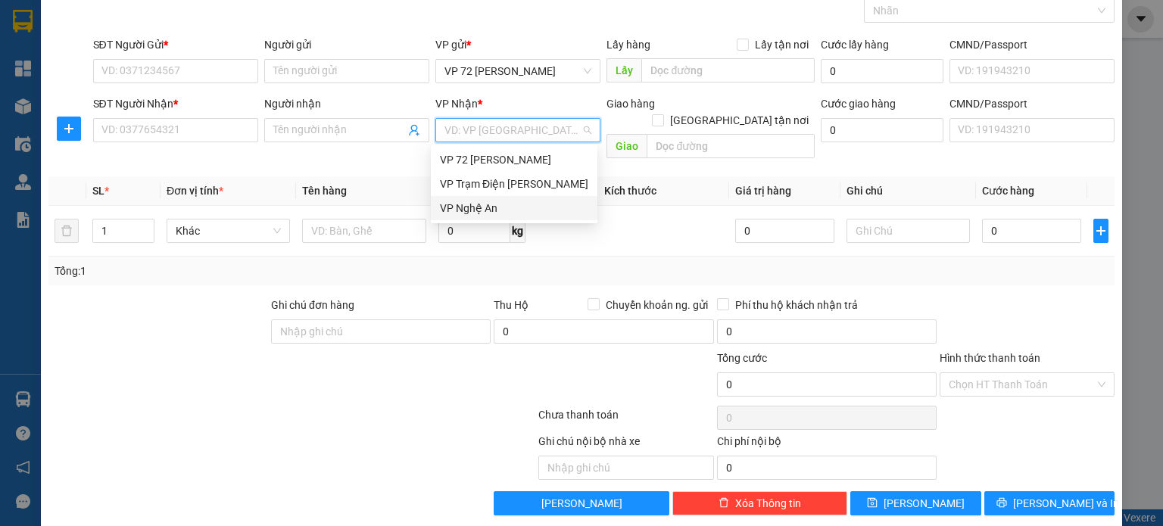
click at [511, 213] on div "VP Nghệ An" at bounding box center [514, 208] width 148 height 17
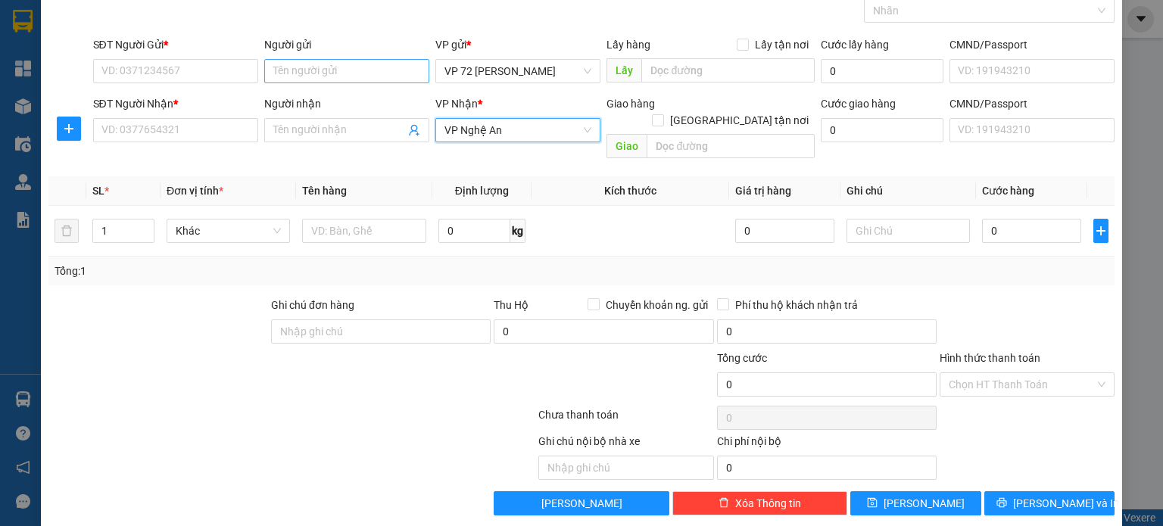
click at [366, 79] on div "Người gửi Tên người gửi" at bounding box center [346, 62] width 165 height 53
click at [370, 73] on input "Người gửi" at bounding box center [346, 71] width 165 height 24
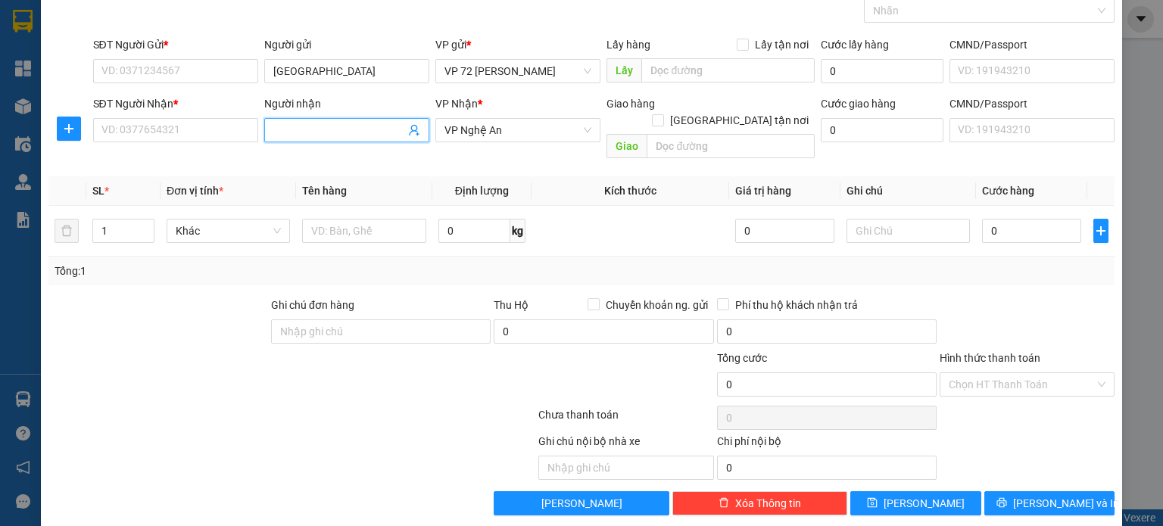
click at [302, 135] on input "Người nhận" at bounding box center [339, 130] width 132 height 17
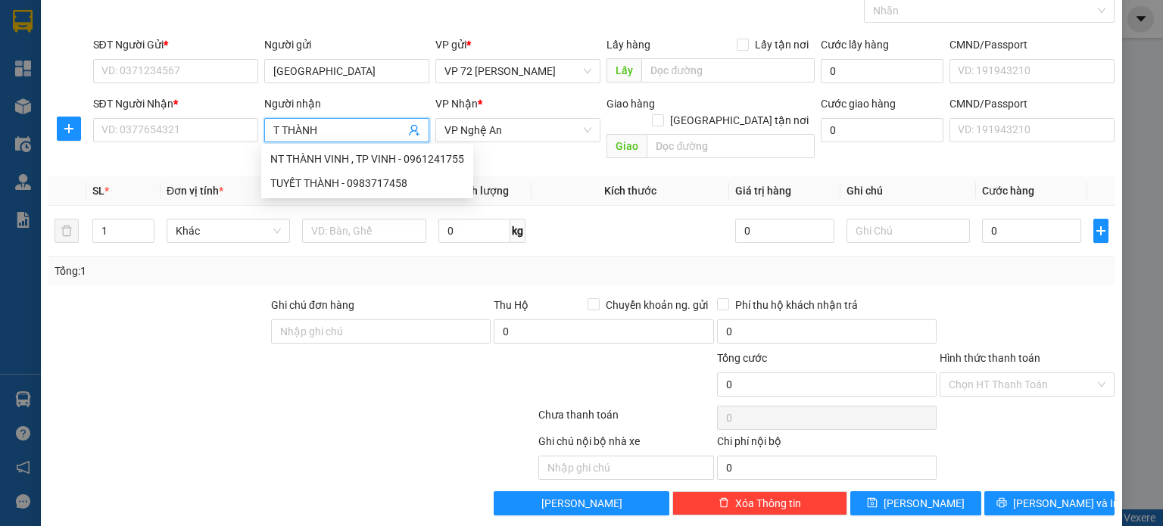
click at [278, 129] on input "T THÀNH" at bounding box center [339, 130] width 132 height 17
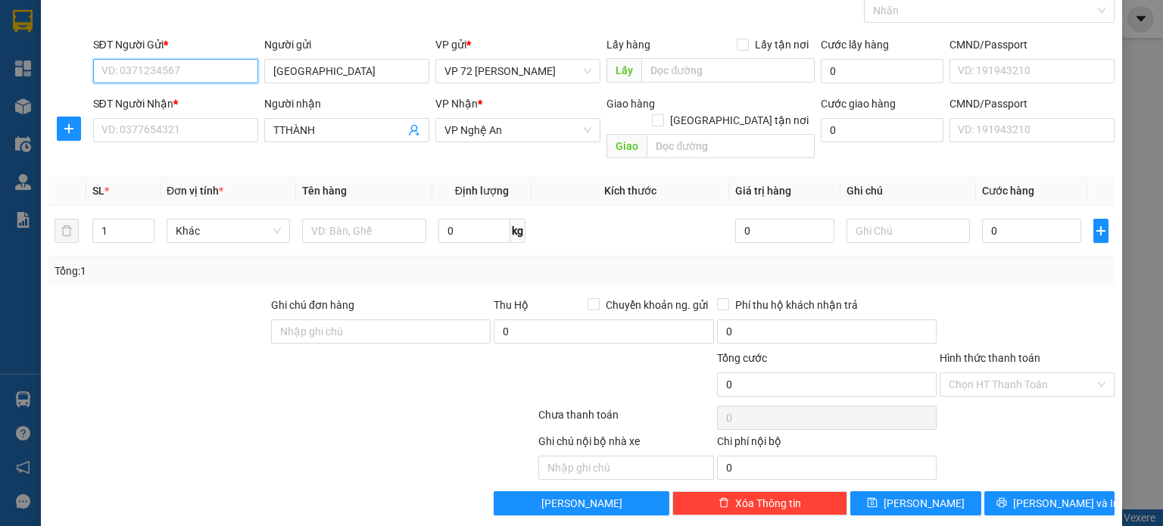
click at [197, 75] on input "SĐT Người Gửi *" at bounding box center [175, 71] width 165 height 24
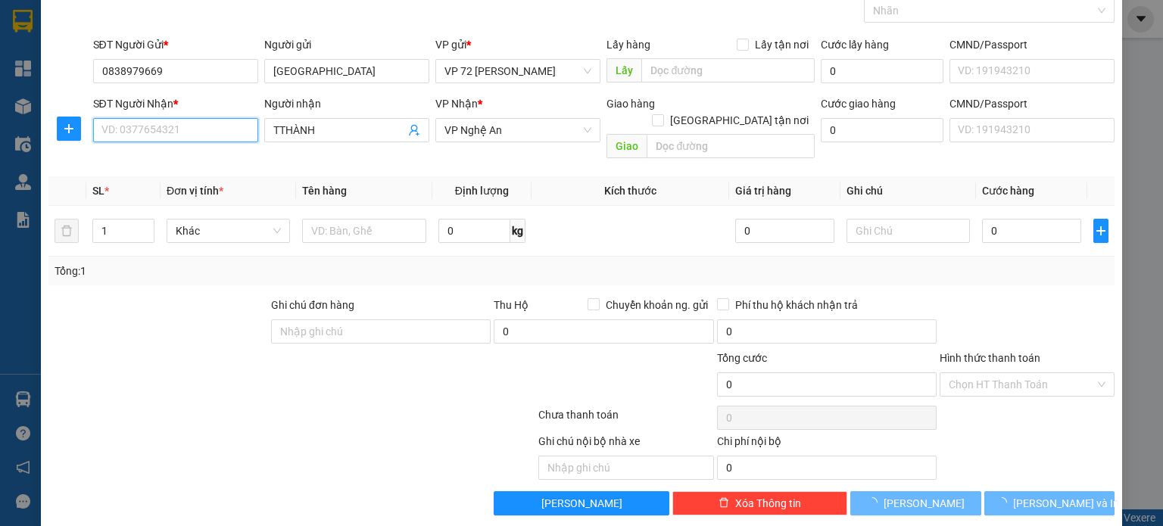
click at [200, 129] on input "SĐT Người Nhận *" at bounding box center [175, 130] width 165 height 24
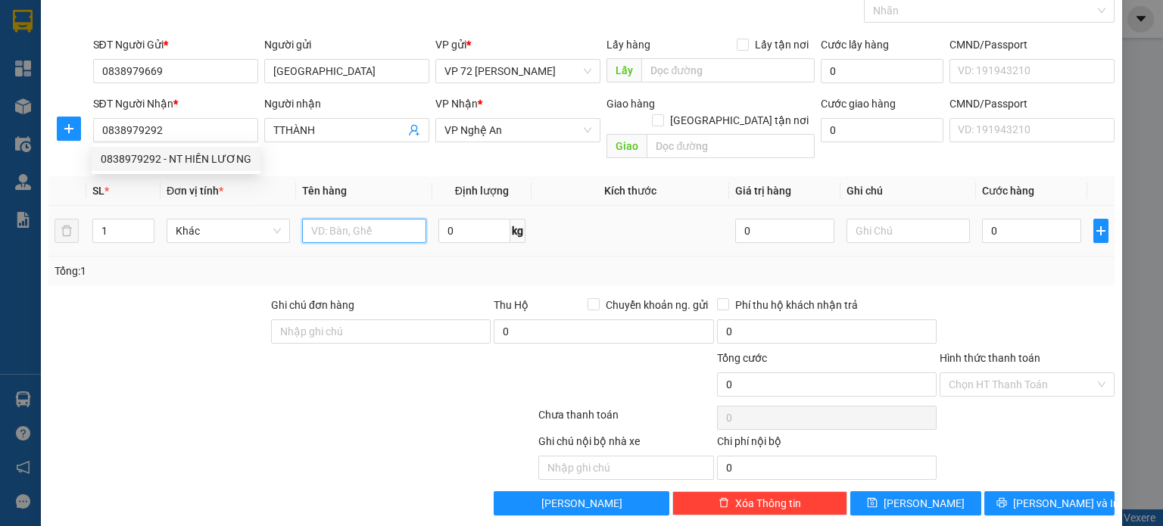
click at [380, 219] on input "text" at bounding box center [364, 231] width 124 height 24
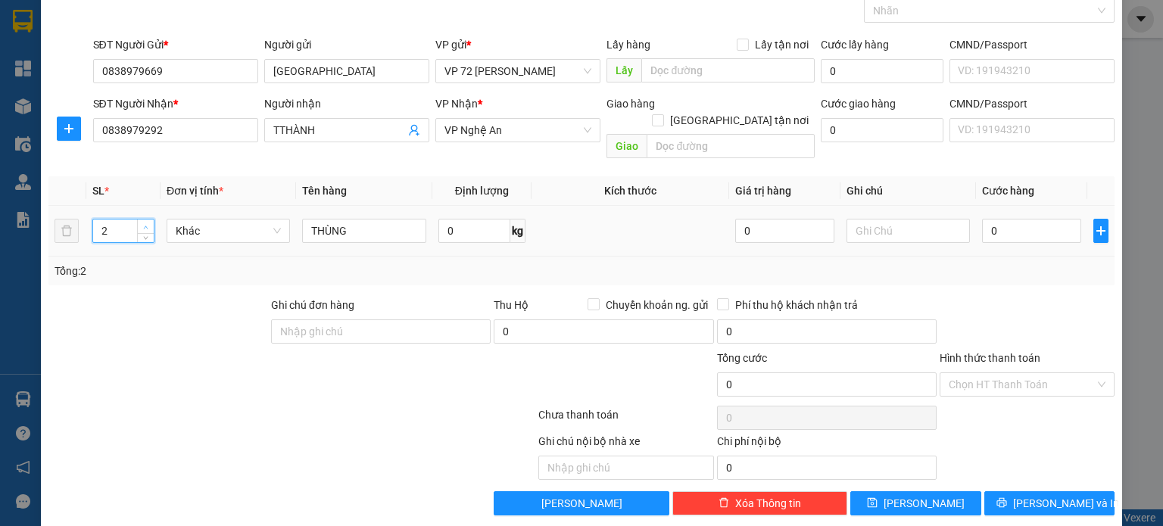
click at [142, 220] on span "Increase Value" at bounding box center [145, 227] width 17 height 14
click at [1000, 219] on input "0" at bounding box center [1031, 231] width 99 height 24
click at [1051, 373] on input "Hình thức thanh toán" at bounding box center [1021, 384] width 146 height 23
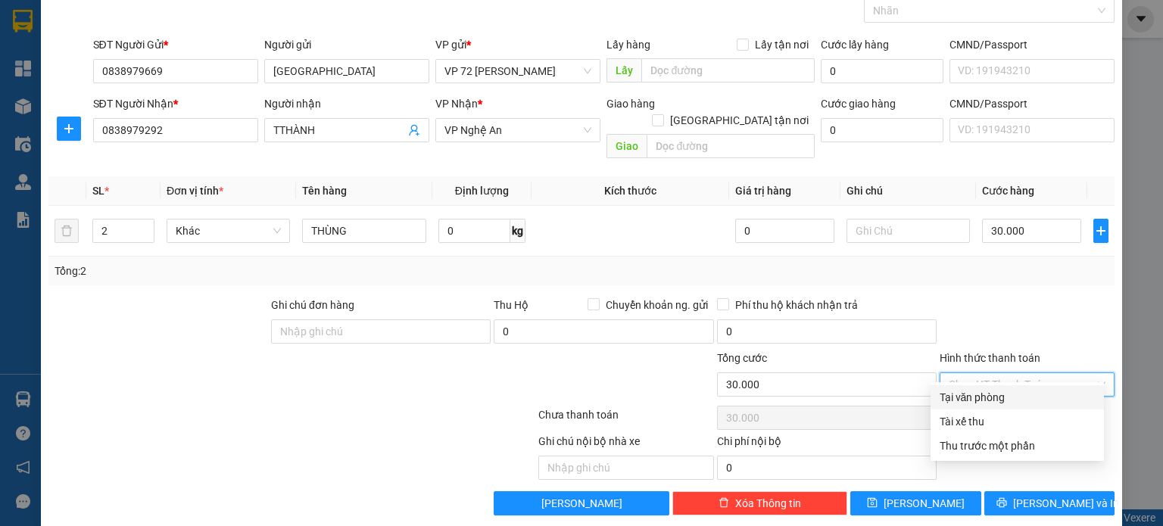
click at [1023, 396] on div "Tại văn phòng" at bounding box center [1016, 397] width 155 height 17
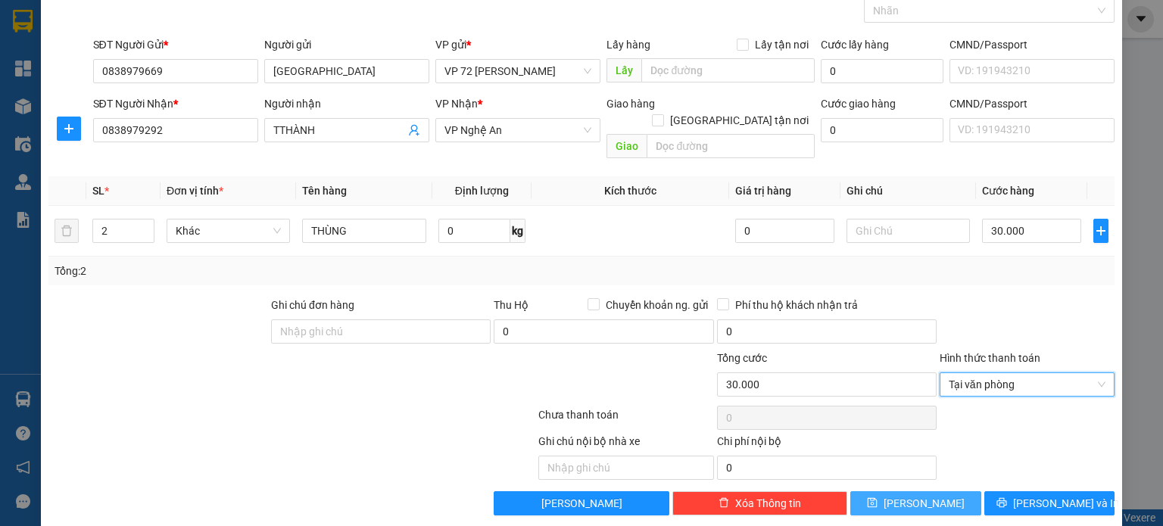
click at [939, 492] on button "[PERSON_NAME]" at bounding box center [915, 503] width 131 height 24
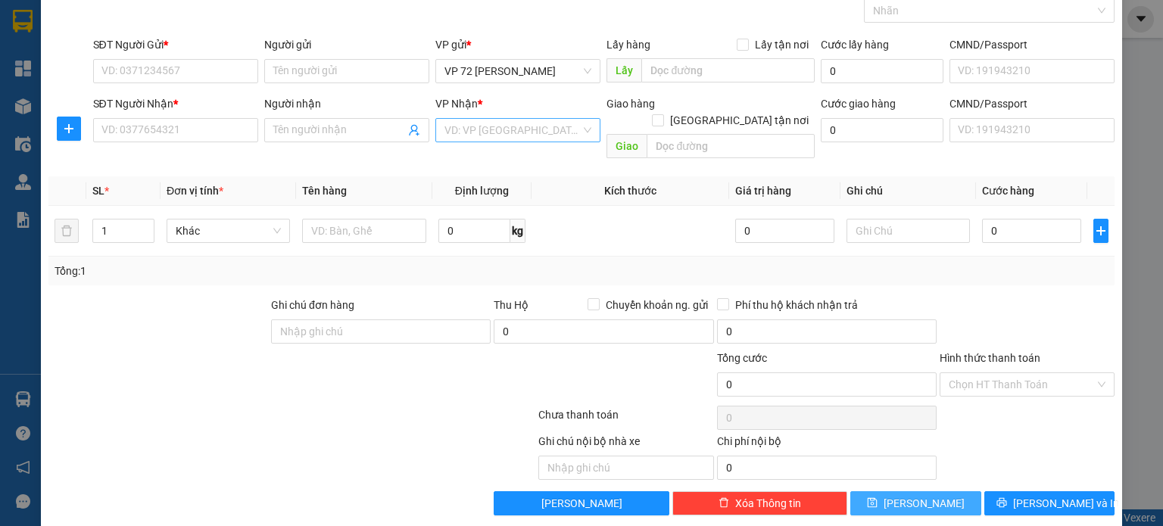
click at [577, 132] on div "VD: VP [GEOGRAPHIC_DATA]" at bounding box center [517, 130] width 165 height 24
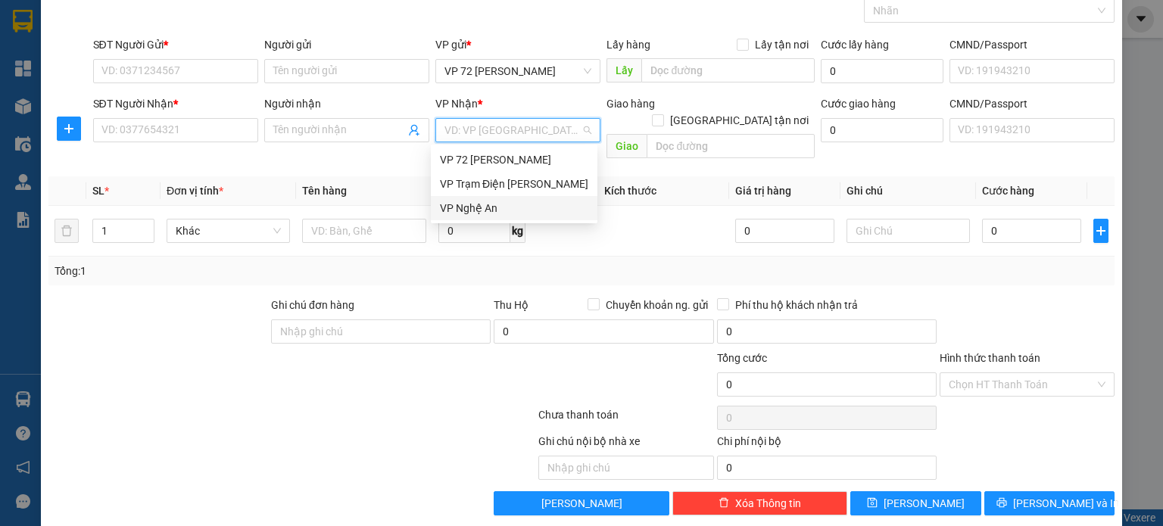
click at [507, 202] on div "VP Nghệ An" at bounding box center [514, 208] width 148 height 17
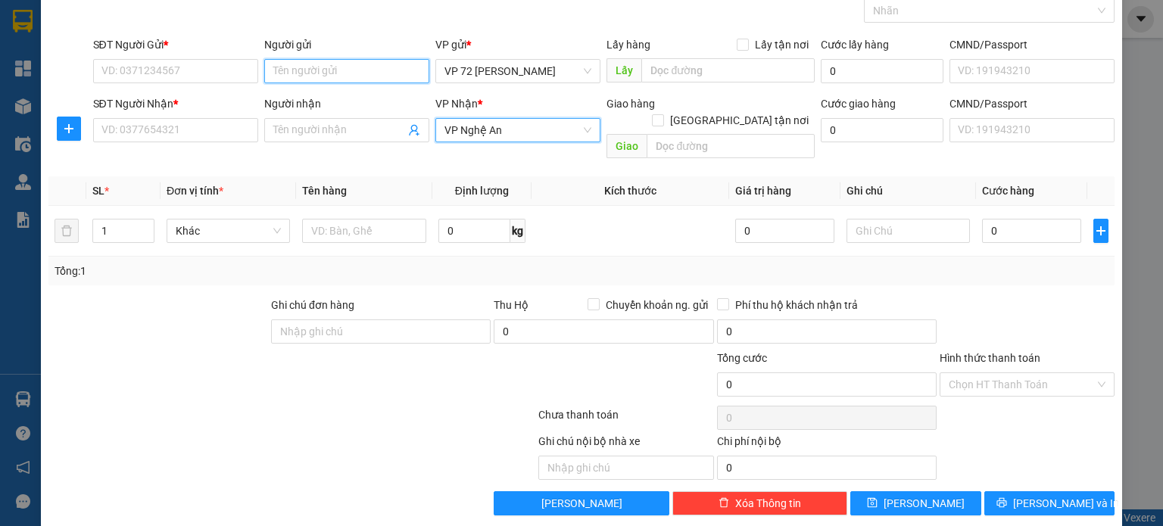
click at [376, 75] on input "Người gửi" at bounding box center [346, 71] width 165 height 24
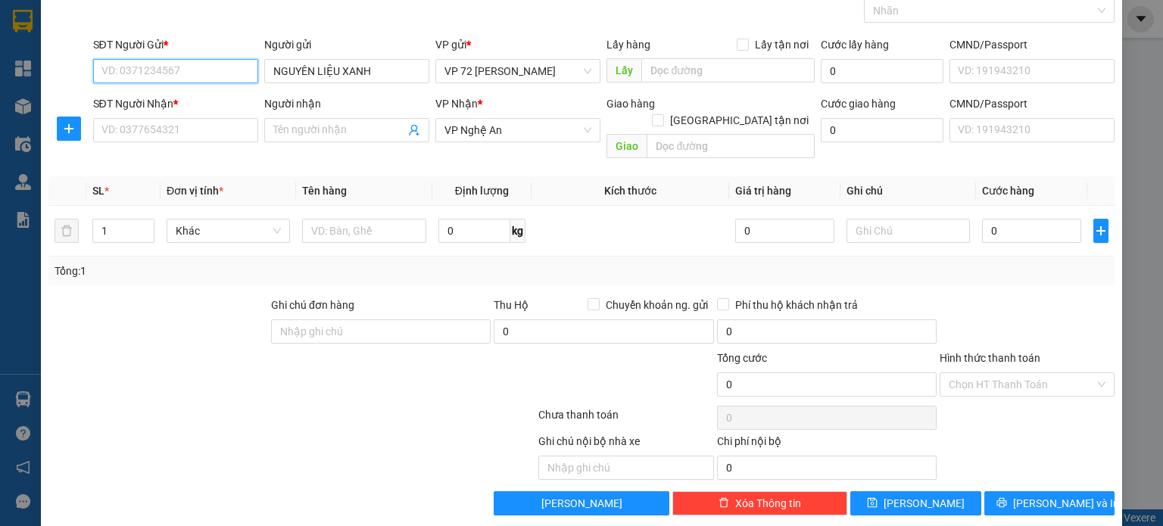
click at [213, 68] on input "SĐT Người Gửi *" at bounding box center [175, 71] width 165 height 24
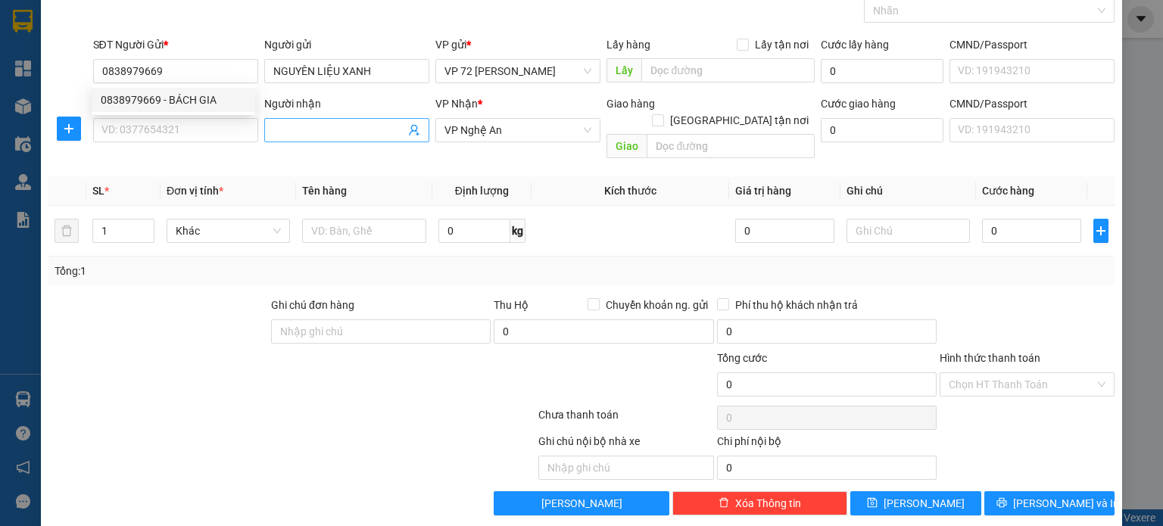
click at [349, 131] on input "Người nhận" at bounding box center [339, 130] width 132 height 17
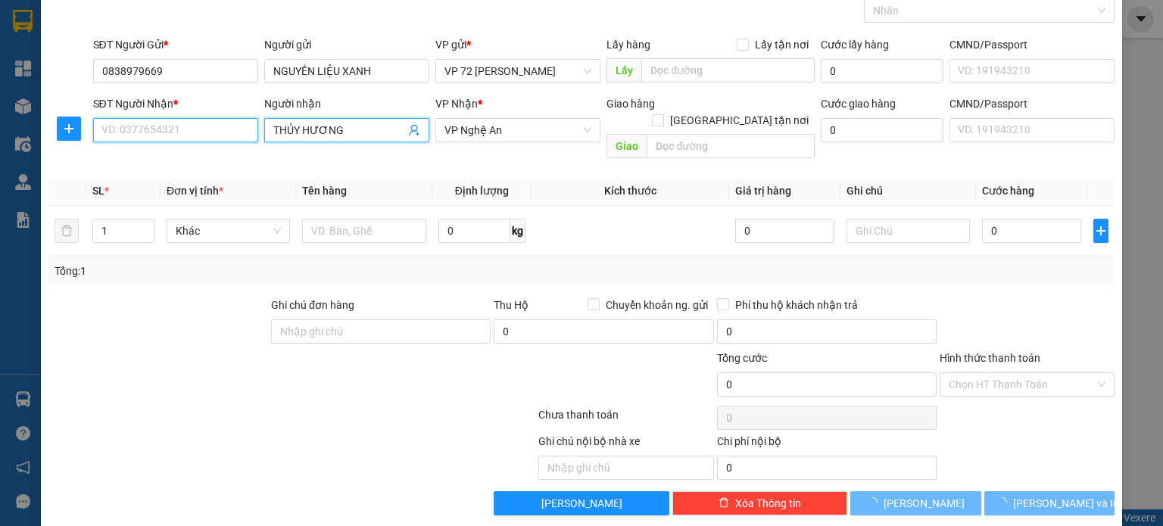
click at [135, 132] on input "SĐT Người Nhận *" at bounding box center [175, 130] width 165 height 24
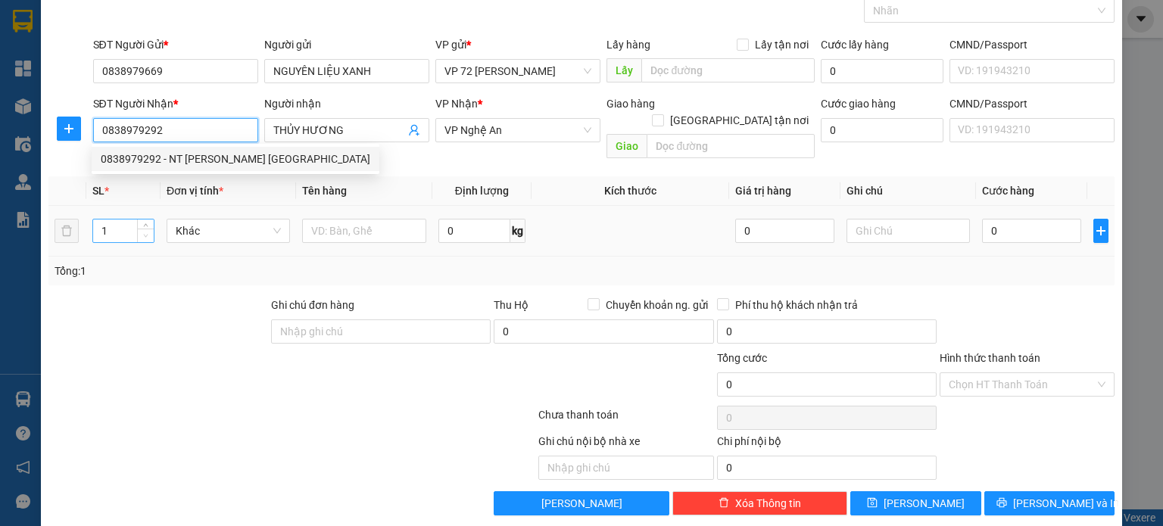
click at [148, 232] on span "down" at bounding box center [146, 236] width 9 height 9
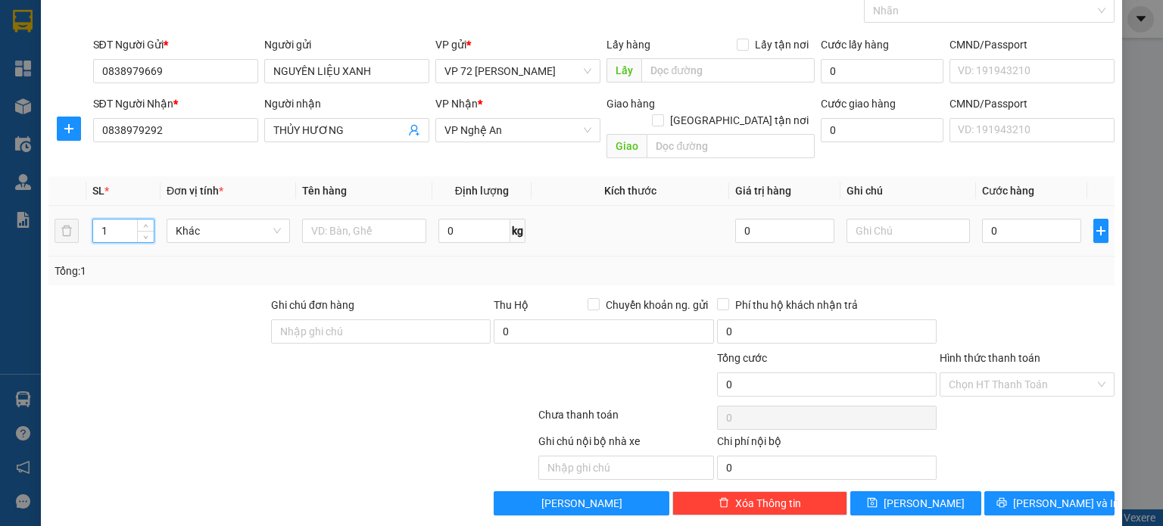
click at [131, 220] on input "1" at bounding box center [123, 231] width 61 height 23
click at [351, 219] on input "text" at bounding box center [364, 231] width 124 height 24
click at [1020, 219] on input "0" at bounding box center [1031, 231] width 99 height 24
click at [1031, 373] on input "Hình thức thanh toán" at bounding box center [1021, 384] width 146 height 23
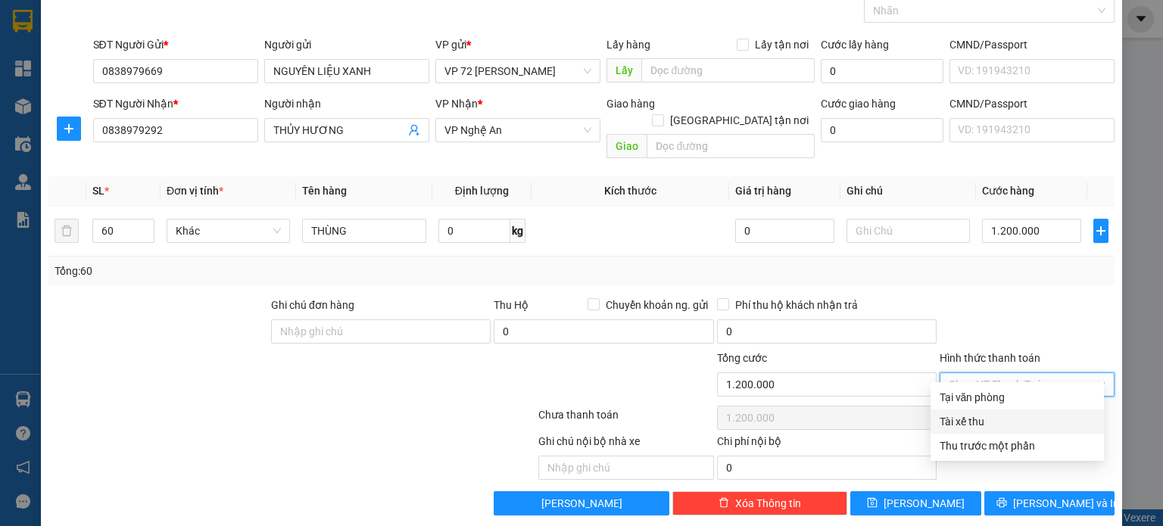
click at [998, 419] on div "Tài xế thu" at bounding box center [1016, 421] width 155 height 17
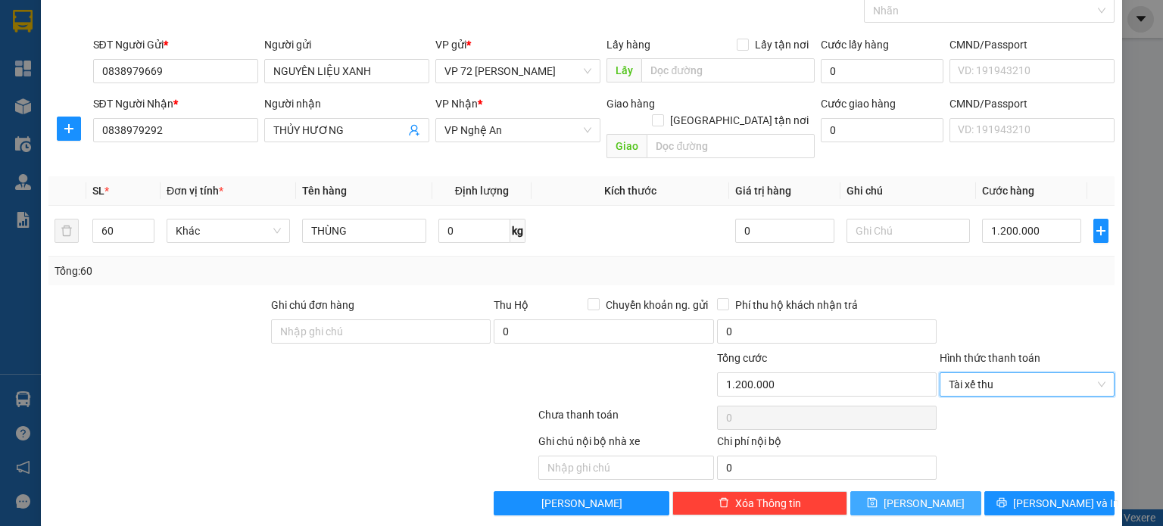
click at [948, 491] on button "[PERSON_NAME]" at bounding box center [915, 503] width 131 height 24
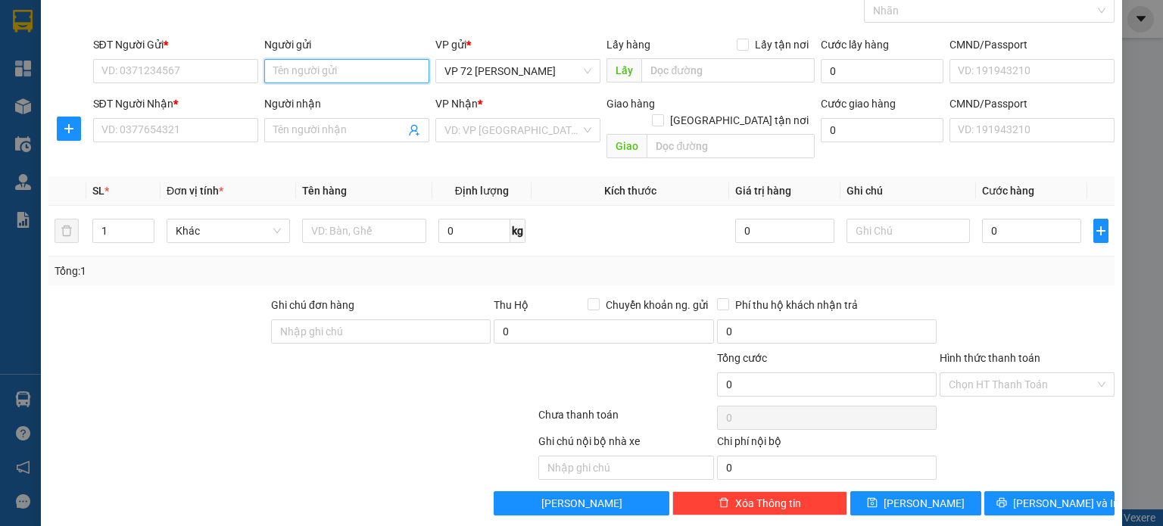
click at [381, 77] on input "Người gửi" at bounding box center [346, 71] width 165 height 24
click at [205, 67] on input "SĐT Người Gửi *" at bounding box center [175, 71] width 165 height 24
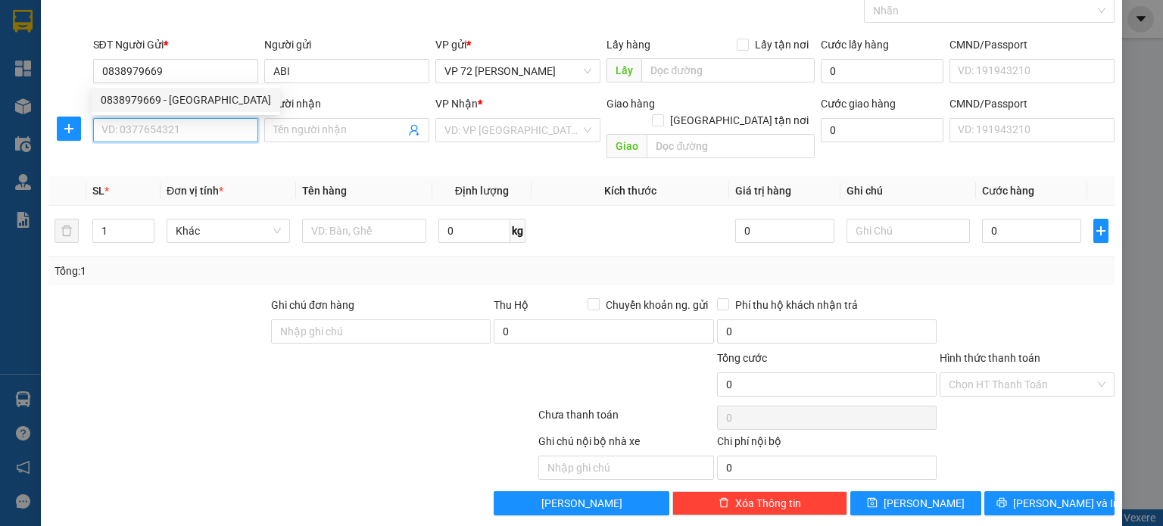
click at [193, 132] on input "SĐT Người Nhận *" at bounding box center [175, 130] width 165 height 24
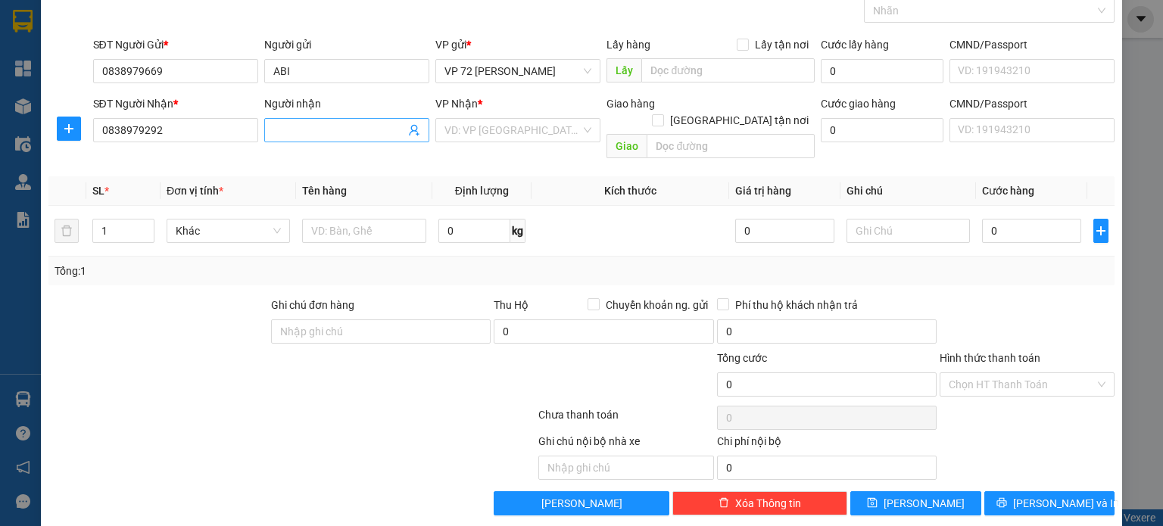
click at [308, 129] on input "Người nhận" at bounding box center [339, 130] width 132 height 17
click at [145, 220] on span "Increase Value" at bounding box center [145, 227] width 17 height 14
click at [612, 230] on td at bounding box center [630, 231] width 198 height 51
click at [939, 219] on input "text" at bounding box center [908, 231] width 124 height 24
click at [1013, 219] on input "0" at bounding box center [1031, 231] width 99 height 24
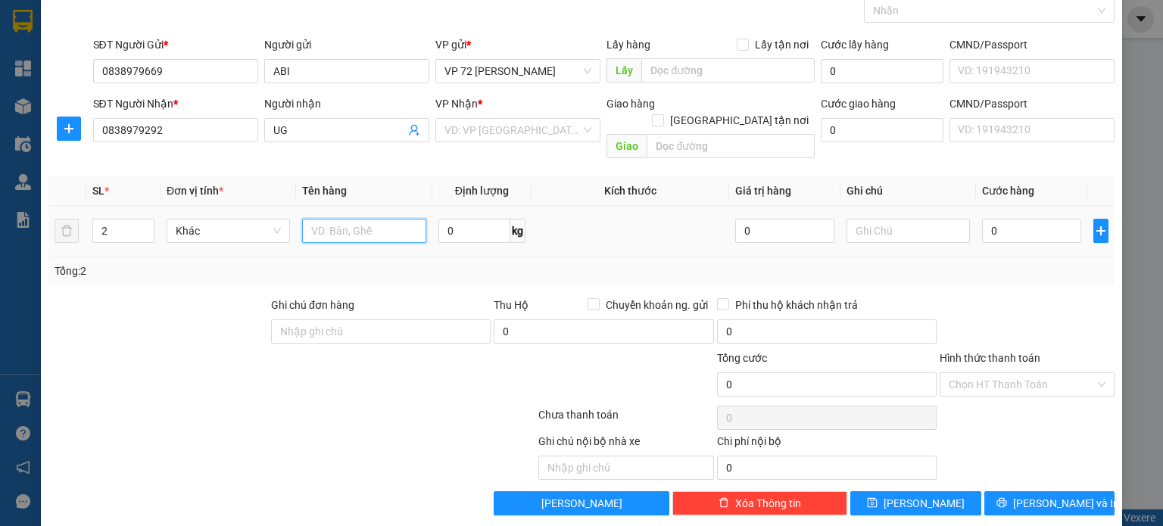
click at [340, 219] on input "text" at bounding box center [364, 231] width 124 height 24
click at [148, 320] on div at bounding box center [158, 323] width 223 height 53
click at [1042, 373] on input "Hình thức thanh toán" at bounding box center [1021, 384] width 146 height 23
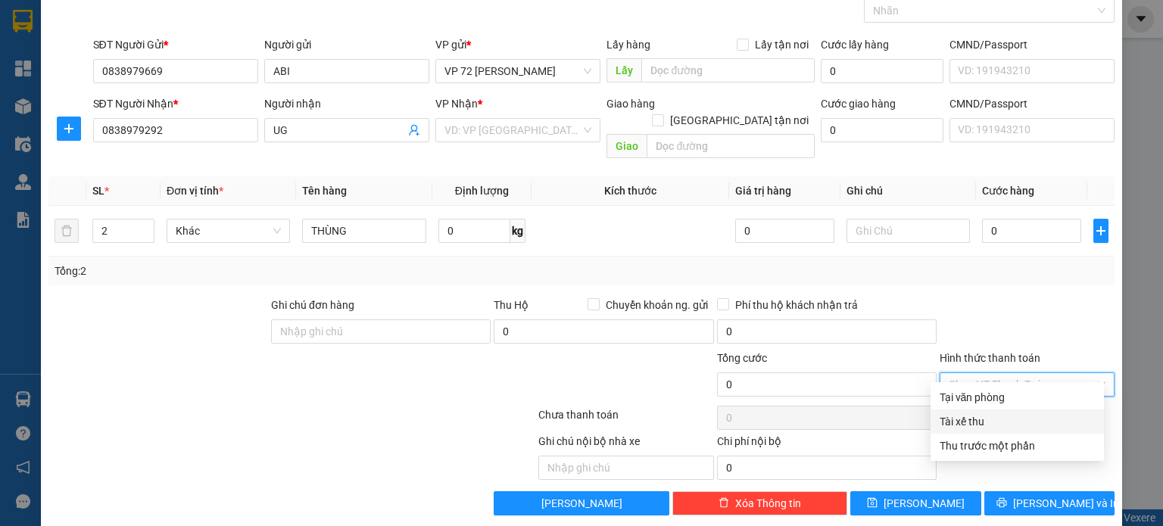
click at [987, 418] on div "Tài xế thu" at bounding box center [1016, 421] width 155 height 17
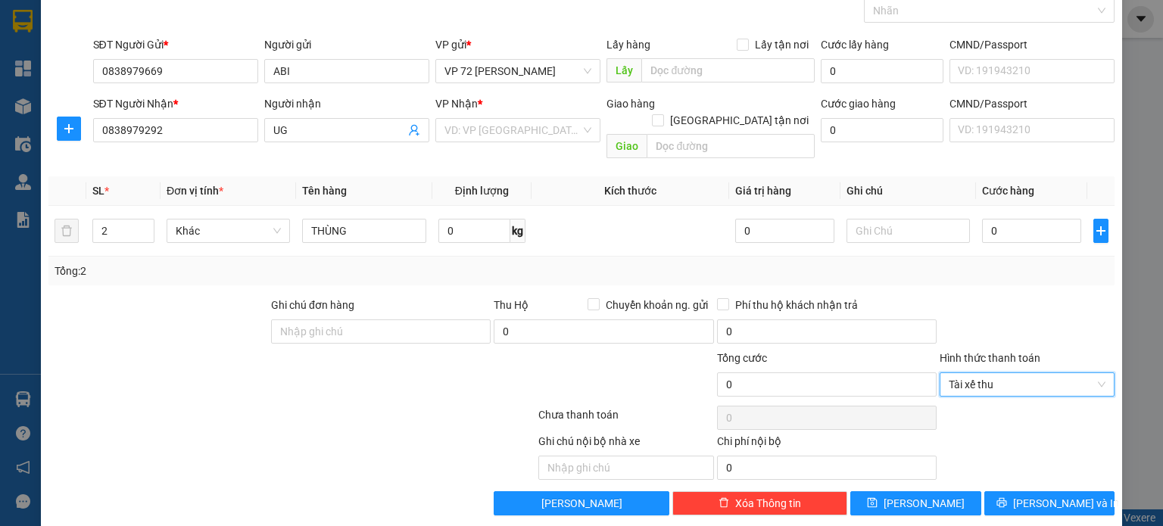
click at [989, 299] on div at bounding box center [1027, 323] width 178 height 53
click at [281, 369] on div at bounding box center [203, 376] width 312 height 53
drag, startPoint x: 146, startPoint y: 364, endPoint x: 141, endPoint y: 351, distance: 13.9
click at [146, 363] on div at bounding box center [203, 376] width 312 height 53
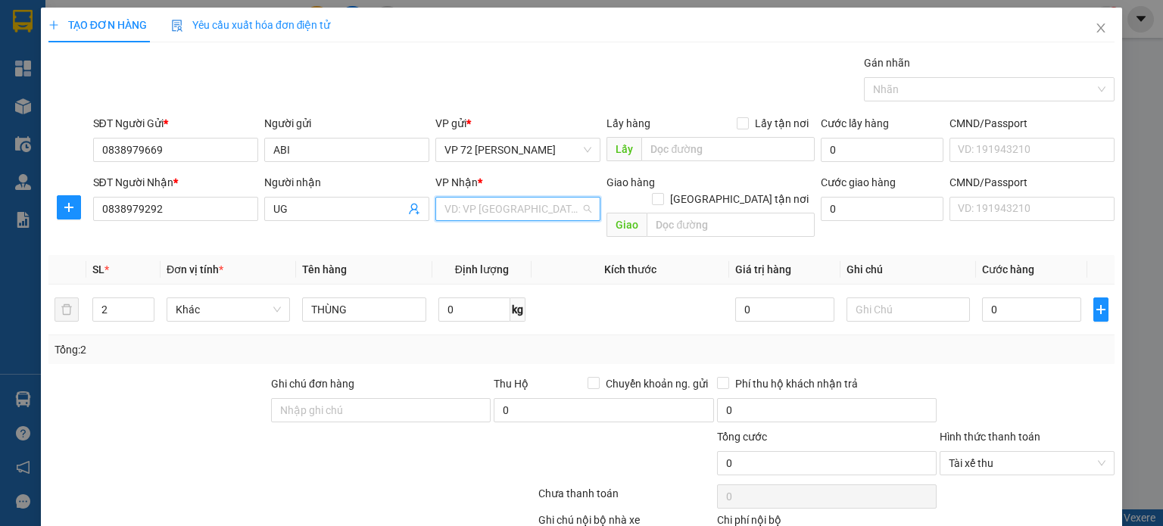
click at [515, 217] on input "search" at bounding box center [512, 209] width 136 height 23
click at [496, 285] on div "VP Nghệ An" at bounding box center [514, 287] width 148 height 17
click at [337, 199] on span "UG" at bounding box center [346, 209] width 165 height 24
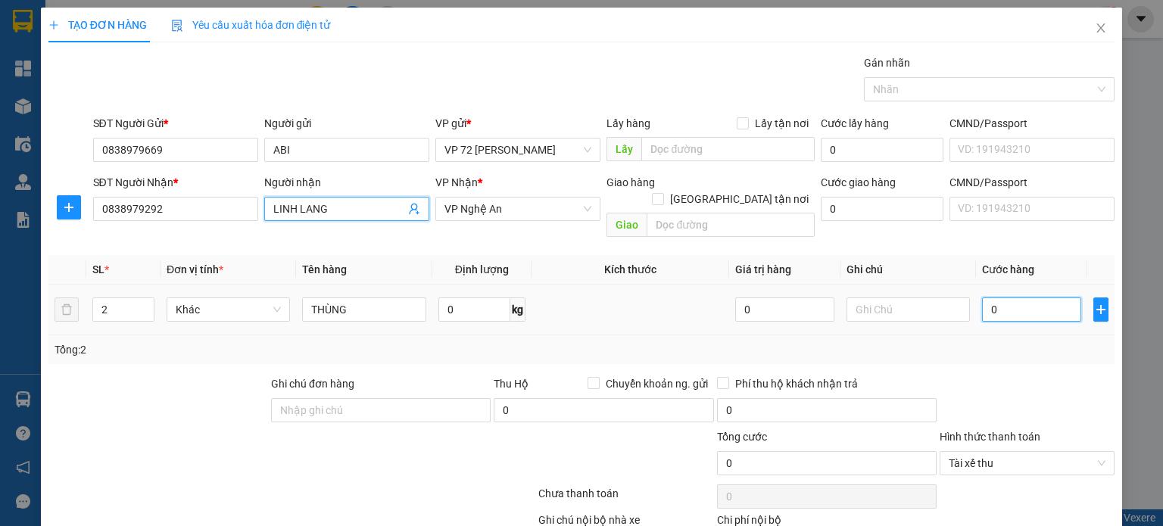
click at [1036, 299] on input "0" at bounding box center [1031, 309] width 99 height 24
click at [1032, 355] on div "Transit Pickup Surcharge Ids Transit Deliver Surcharge Ids Transit Deliver Surc…" at bounding box center [581, 325] width 1066 height 540
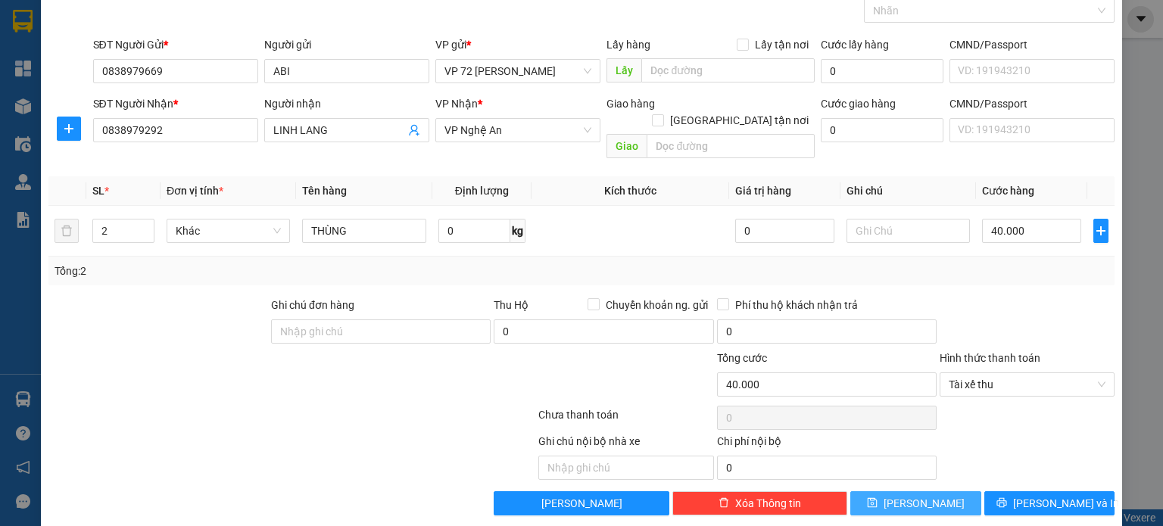
click at [914, 495] on span "[PERSON_NAME]" at bounding box center [923, 503] width 81 height 17
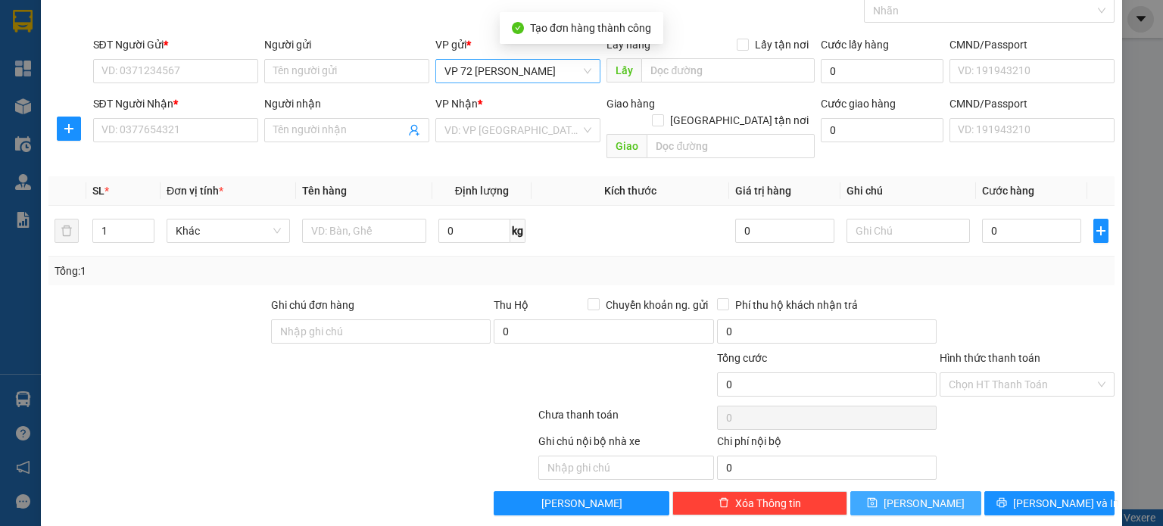
click at [570, 70] on span "VP 72 [PERSON_NAME]" at bounding box center [517, 71] width 147 height 23
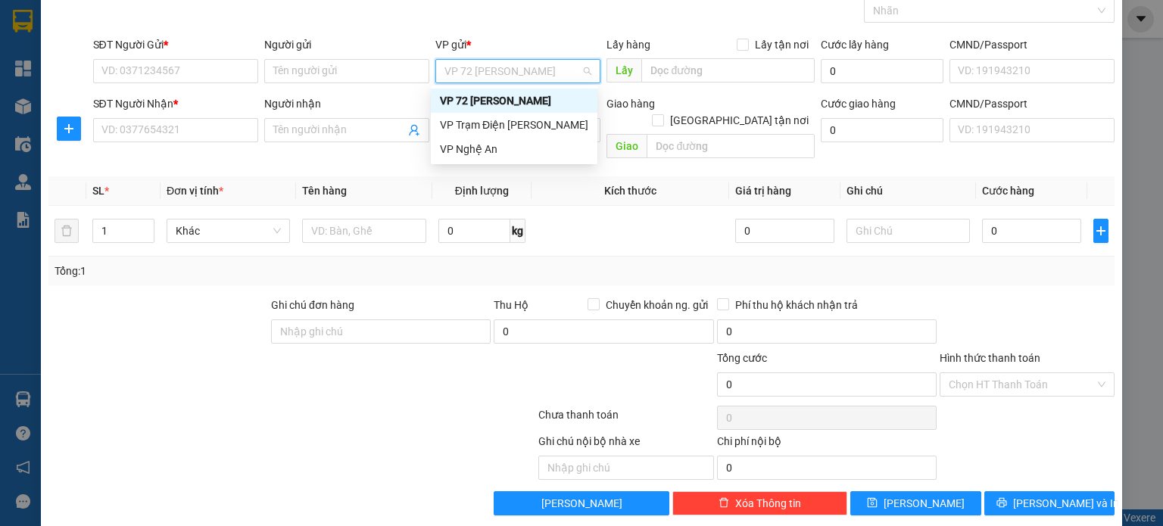
click at [506, 92] on div "VP 72 [PERSON_NAME]" at bounding box center [514, 100] width 148 height 17
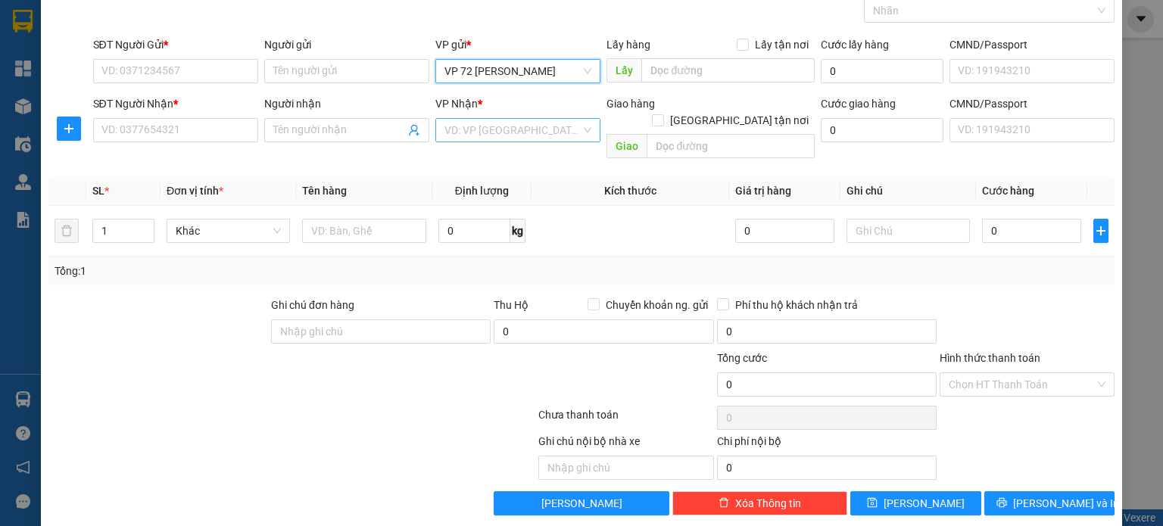
click at [500, 119] on input "search" at bounding box center [512, 130] width 136 height 23
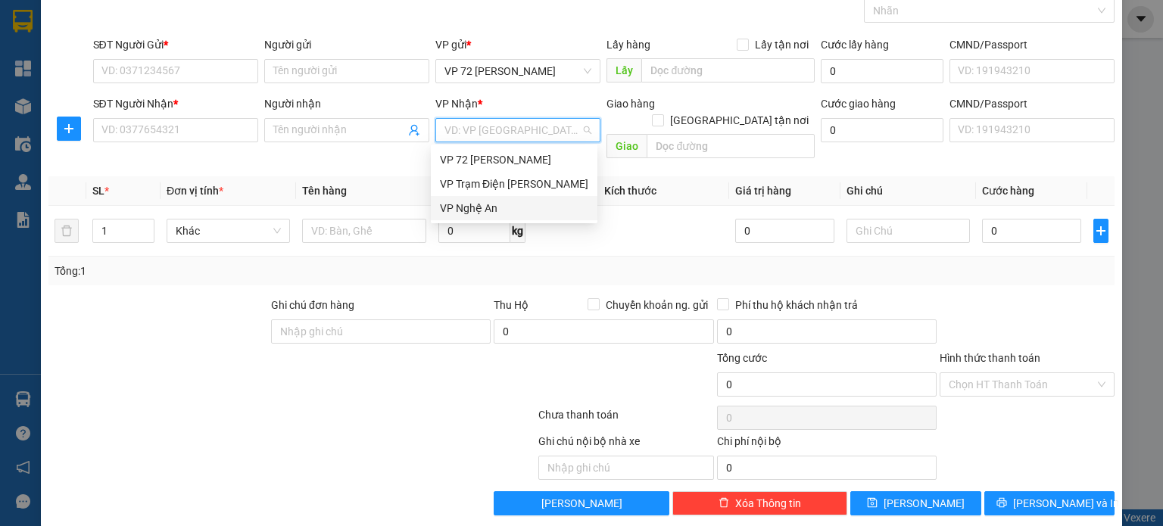
click at [505, 208] on div "VP Nghệ An" at bounding box center [514, 208] width 148 height 17
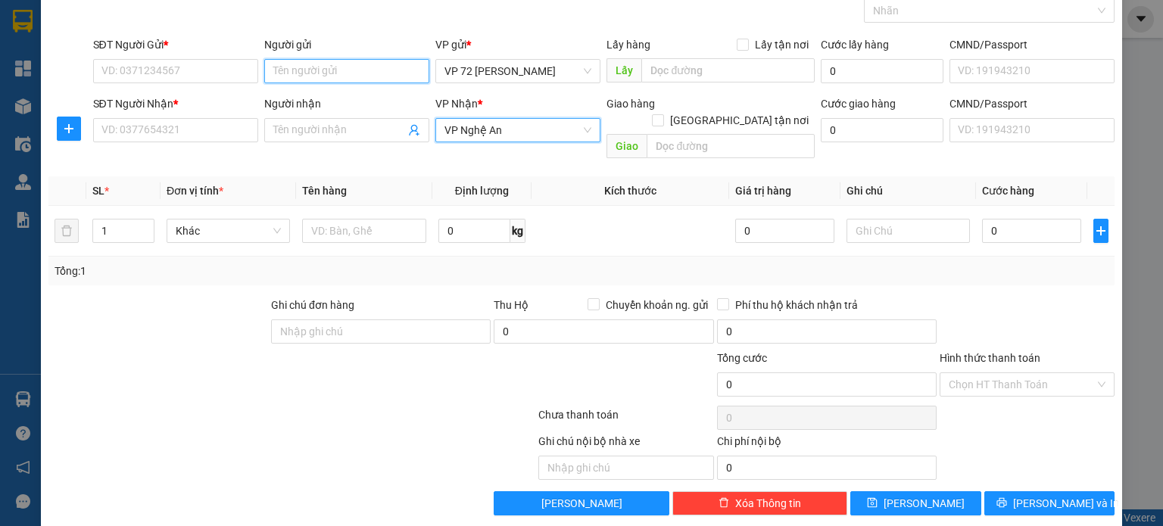
click at [309, 67] on input "Người gửi" at bounding box center [346, 71] width 165 height 24
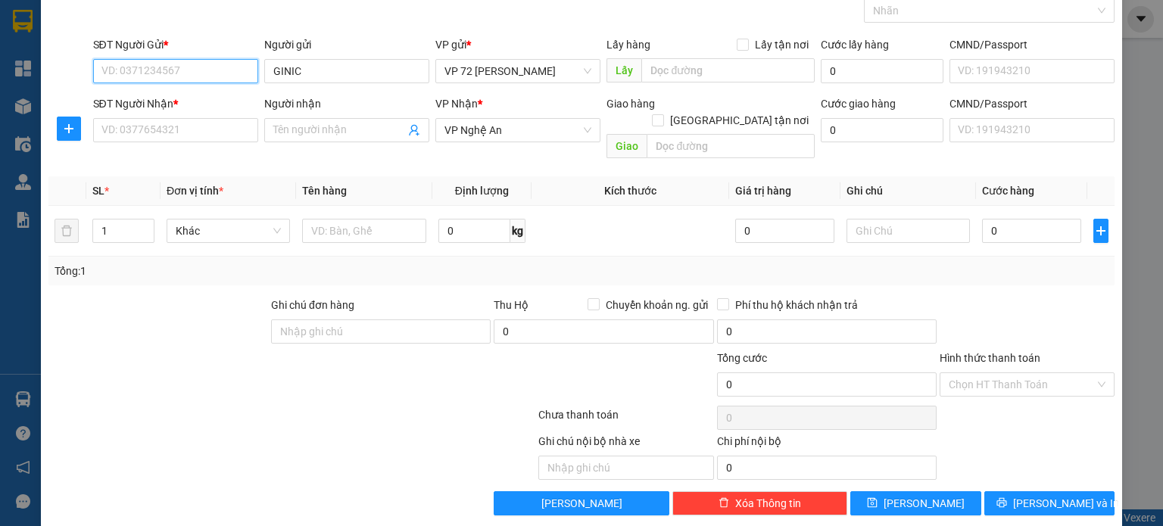
click at [201, 67] on input "SĐT Người Gửi *" at bounding box center [175, 71] width 165 height 24
click at [350, 140] on span at bounding box center [346, 130] width 165 height 24
click at [216, 67] on input "SĐT Người Gửi *" at bounding box center [175, 71] width 165 height 24
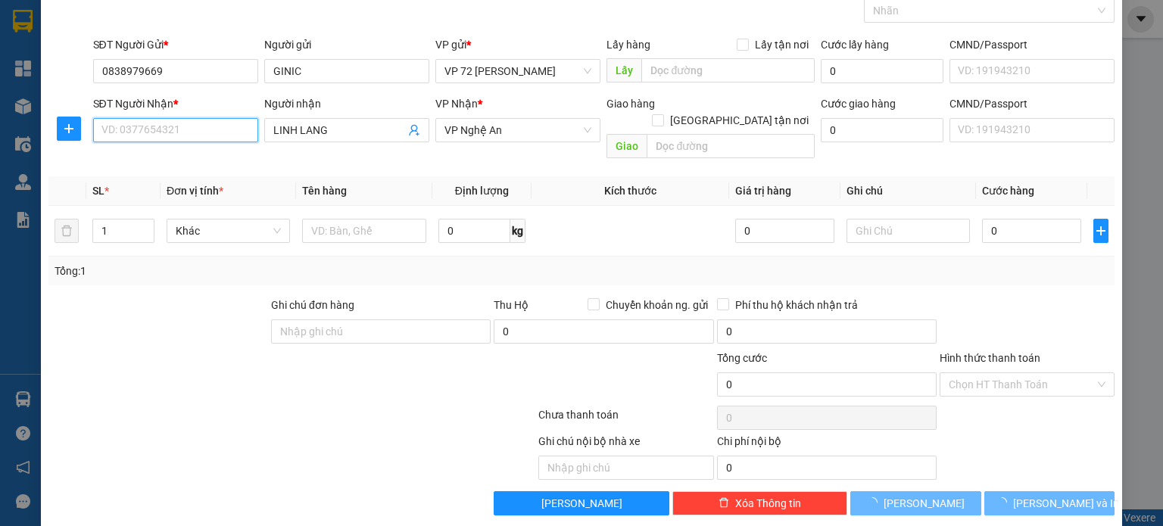
click at [217, 120] on input "SĐT Người Nhận *" at bounding box center [175, 130] width 165 height 24
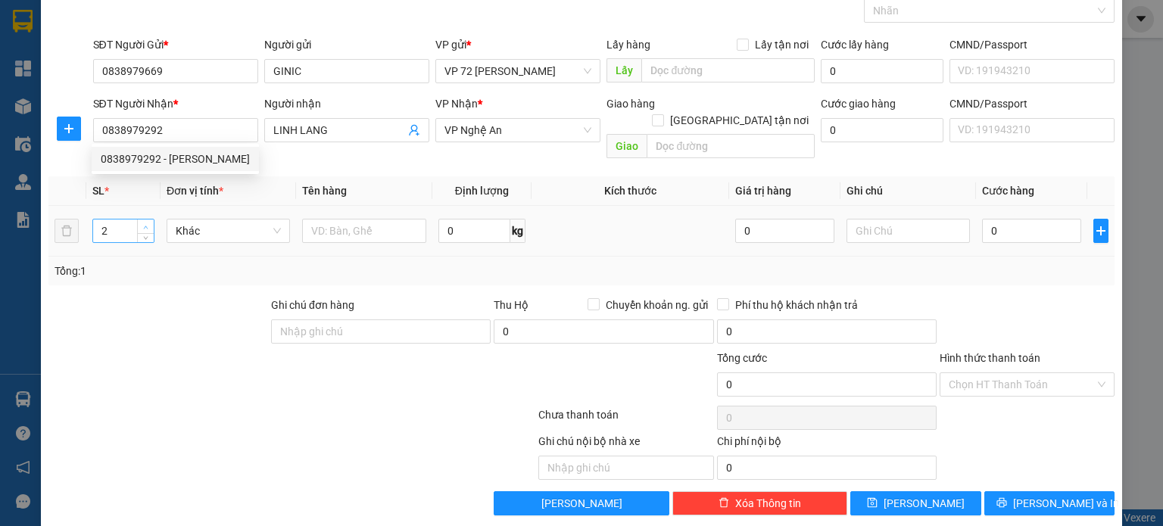
click at [143, 225] on icon "up" at bounding box center [145, 227] width 5 height 5
click at [331, 219] on input "text" at bounding box center [364, 231] width 124 height 24
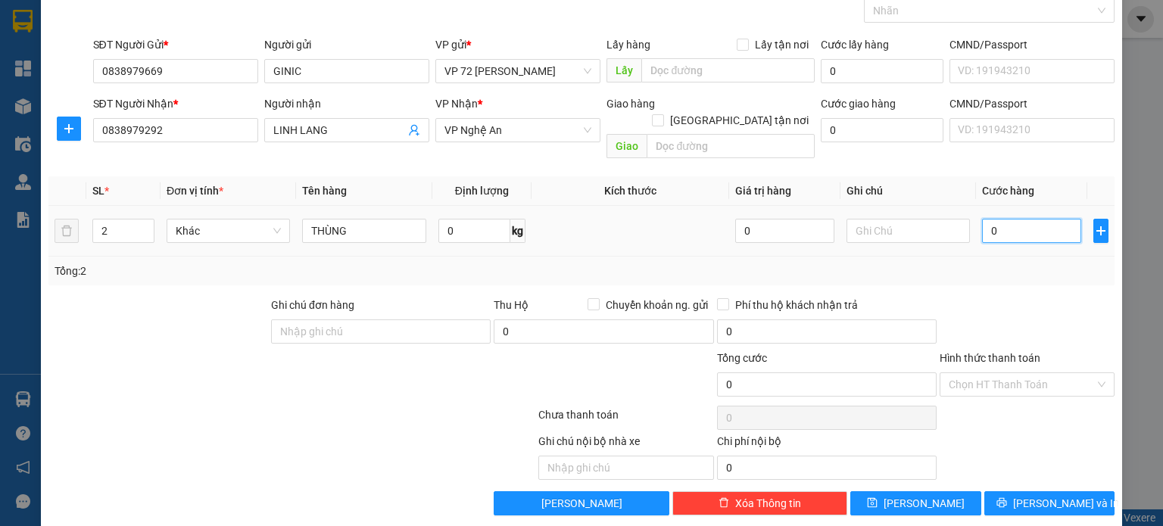
click at [985, 219] on input "0" at bounding box center [1031, 231] width 99 height 24
click at [1039, 373] on input "Hình thức thanh toán" at bounding box center [1021, 384] width 146 height 23
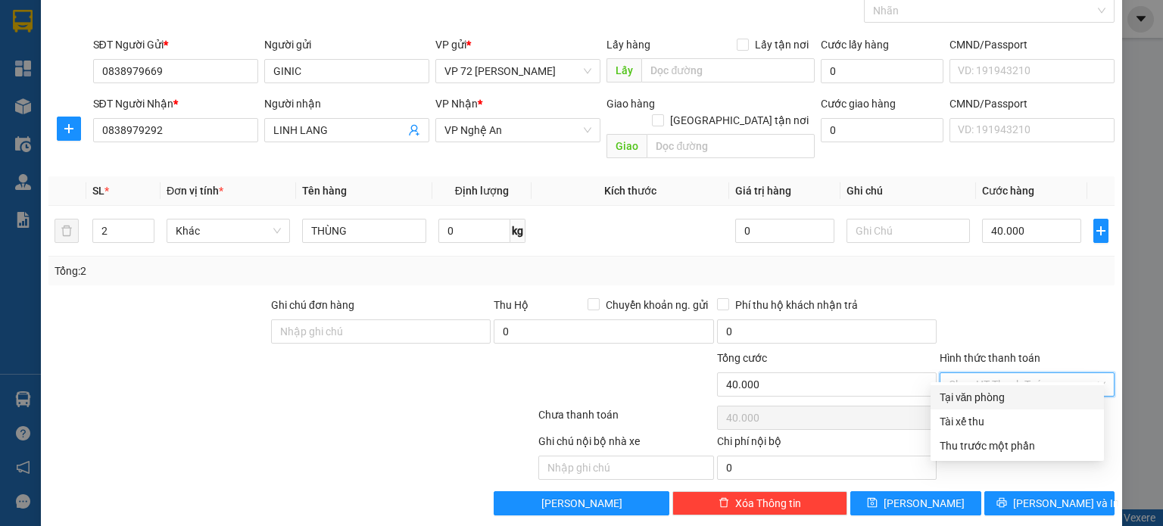
click at [984, 399] on div "Tại văn phòng" at bounding box center [1016, 397] width 155 height 17
click at [1011, 373] on span "Tại văn phòng" at bounding box center [1026, 384] width 157 height 23
click at [987, 422] on div "Tài xế thu" at bounding box center [1016, 421] width 155 height 17
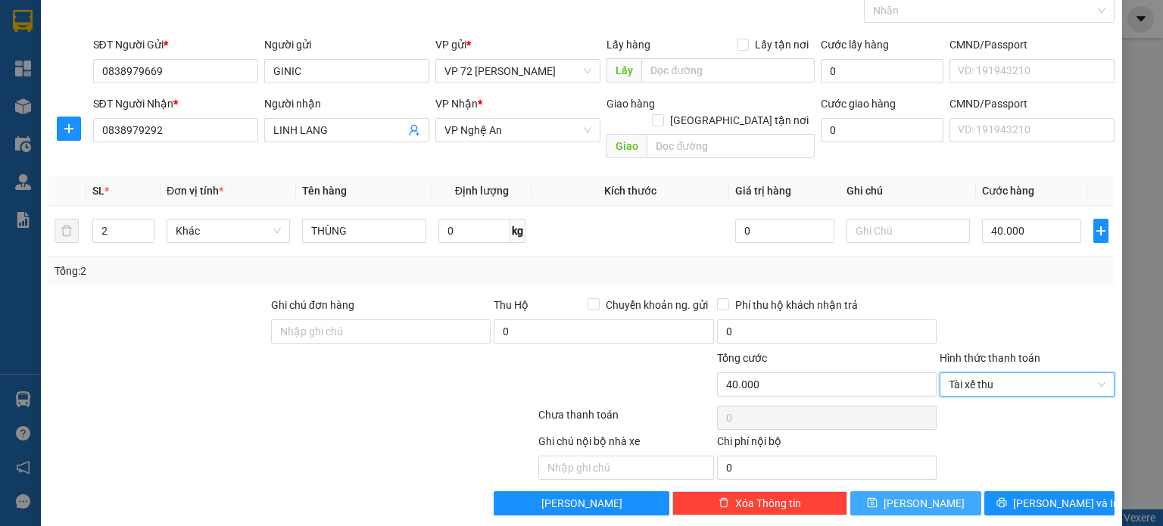
click at [913, 495] on span "[PERSON_NAME]" at bounding box center [923, 503] width 81 height 17
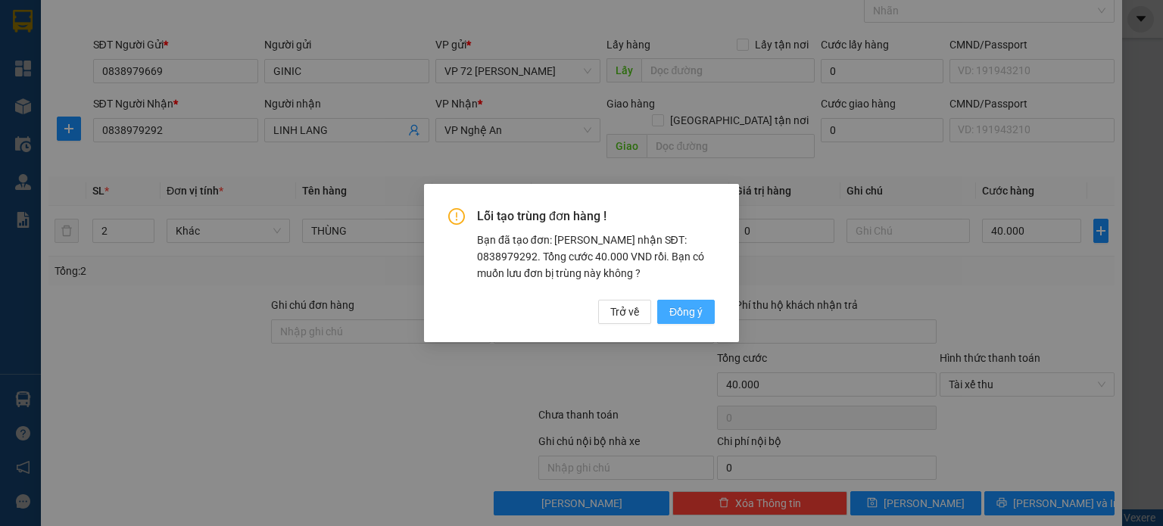
click at [677, 308] on span "Đồng ý" at bounding box center [685, 312] width 33 height 17
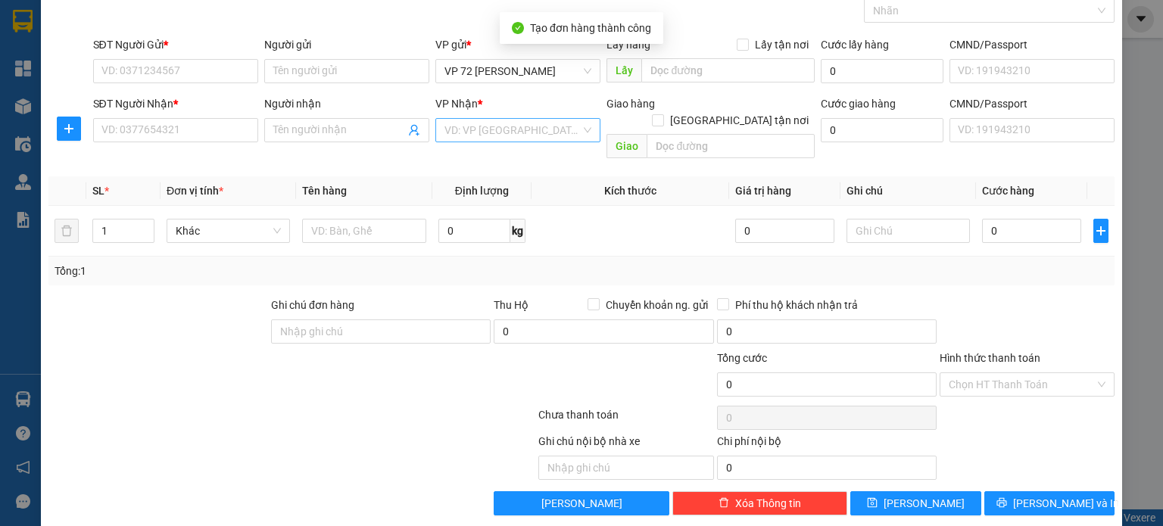
click at [576, 126] on div "VD: VP [GEOGRAPHIC_DATA]" at bounding box center [517, 130] width 165 height 24
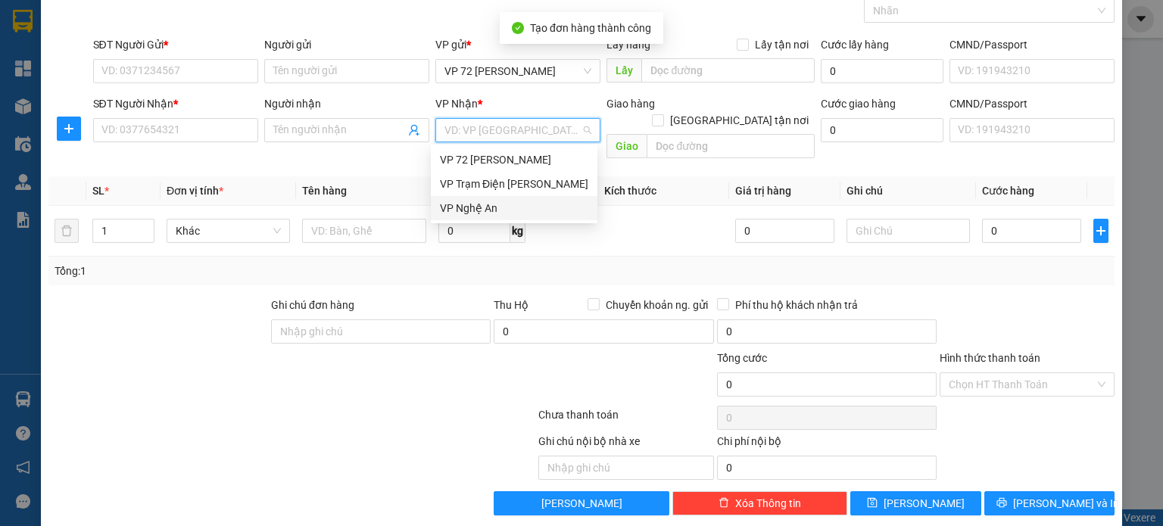
click at [542, 220] on body "Kết quả tìm kiếm ( 0 ) Bộ lọc No Data test.vtvm 1 Tổng Quan Kho hàng mới Điều h…" at bounding box center [581, 263] width 1163 height 526
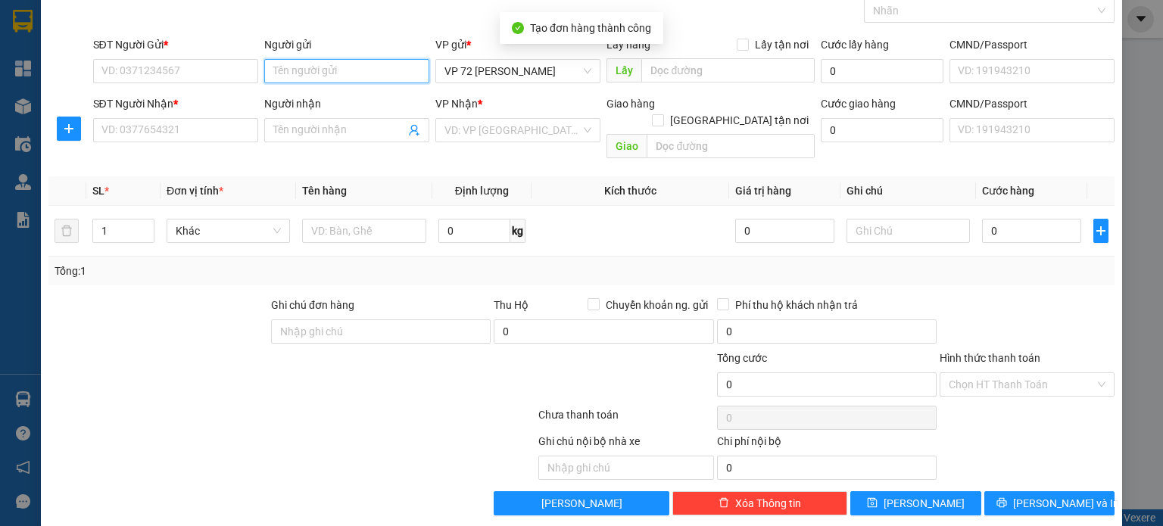
click at [368, 63] on input "Người gửi" at bounding box center [346, 71] width 165 height 24
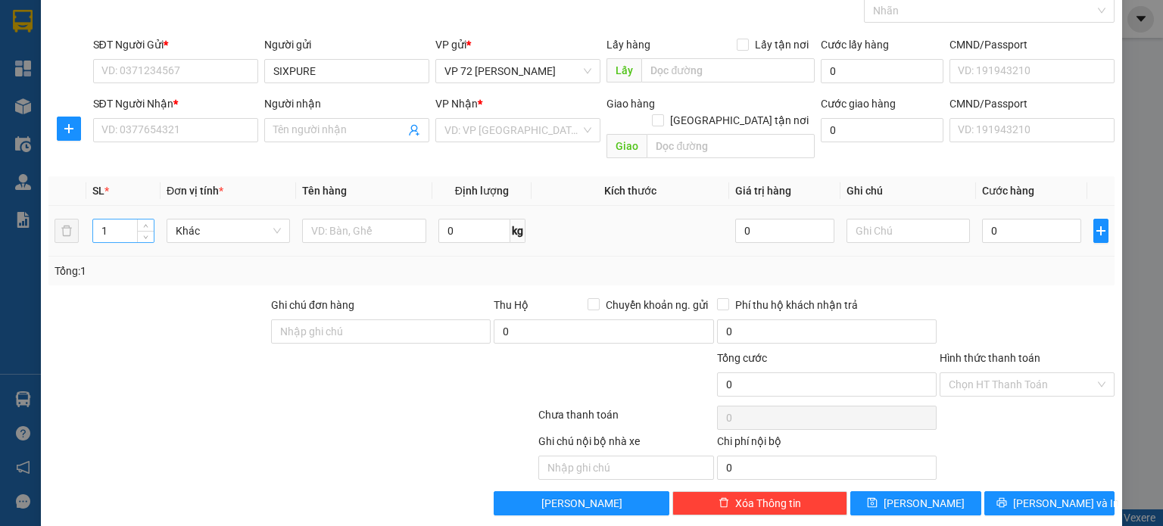
click at [134, 220] on input "1" at bounding box center [123, 231] width 61 height 23
click at [142, 61] on input "SĐT Người Gửi *" at bounding box center [175, 71] width 165 height 24
click at [301, 130] on input "Người nhận" at bounding box center [339, 130] width 132 height 17
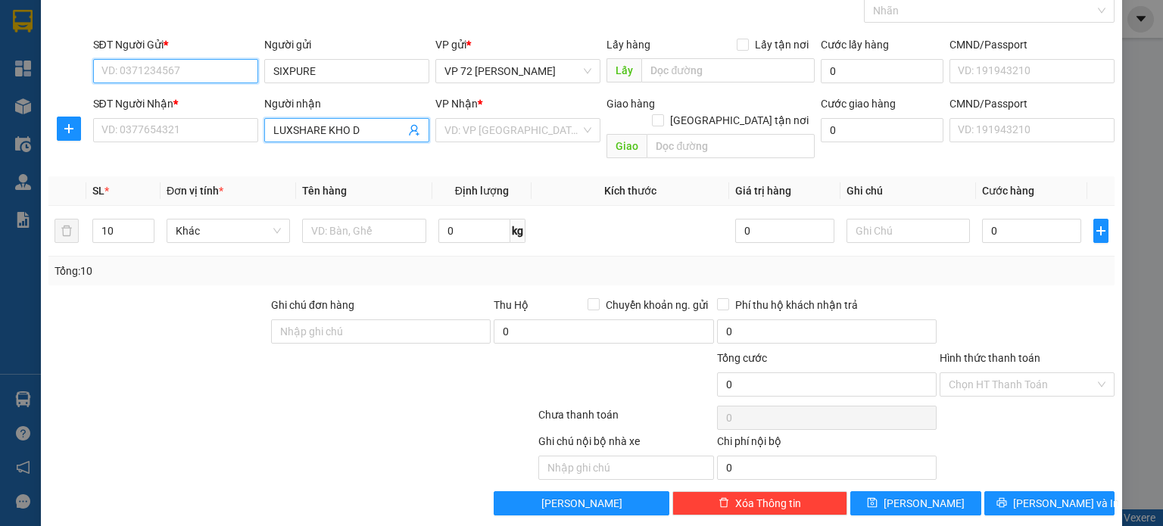
click at [204, 60] on input "SĐT Người Gửi *" at bounding box center [175, 71] width 165 height 24
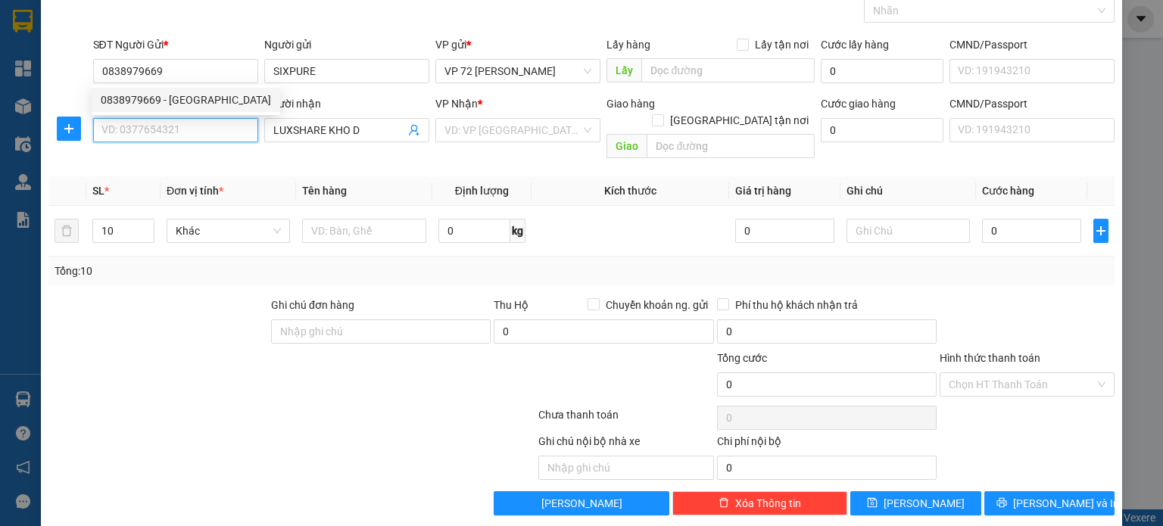
click at [200, 134] on input "SĐT Người Nhận *" at bounding box center [175, 130] width 165 height 24
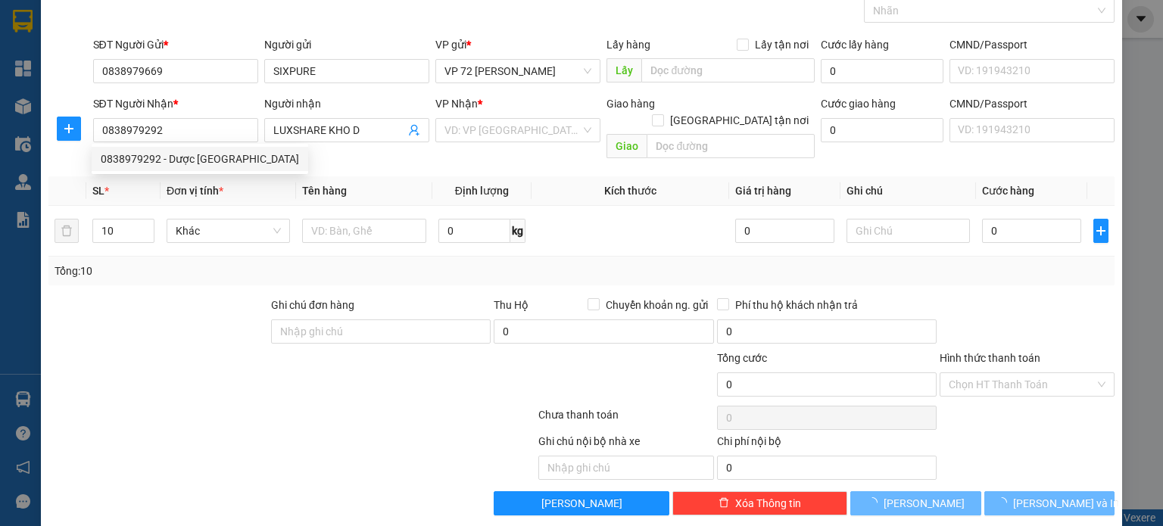
click at [203, 297] on div at bounding box center [158, 323] width 223 height 53
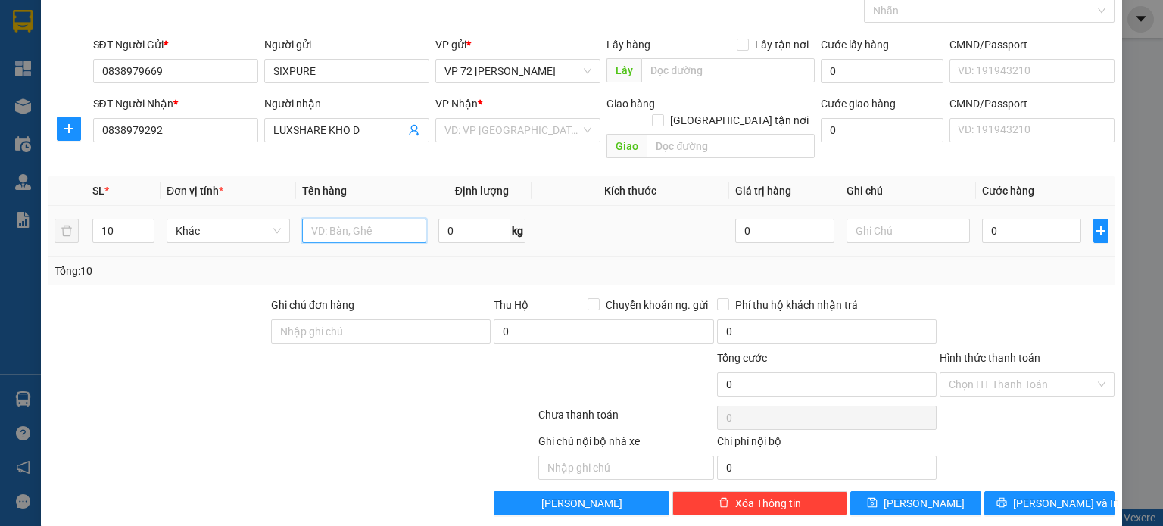
click at [391, 219] on input "text" at bounding box center [364, 231] width 124 height 24
click at [1004, 219] on input "0" at bounding box center [1031, 231] width 99 height 24
click at [589, 257] on div "Tổng: 10" at bounding box center [581, 271] width 1066 height 29
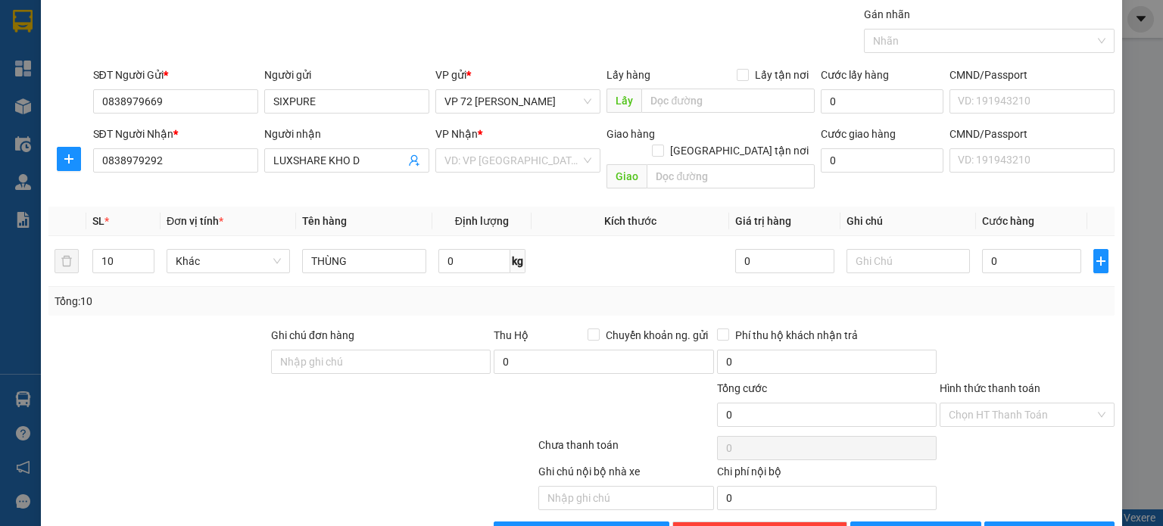
scroll to position [76, 0]
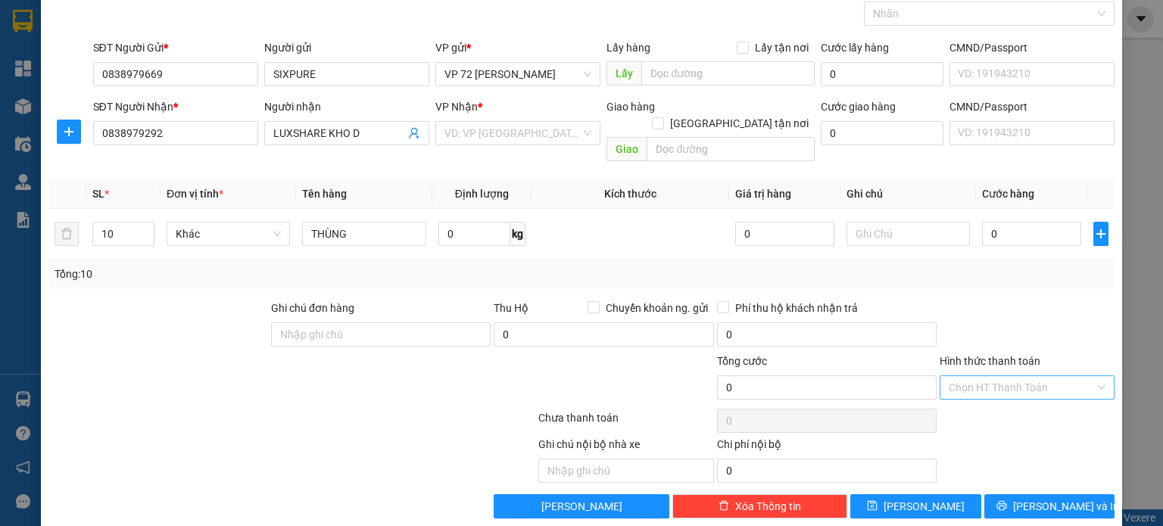
click at [957, 376] on input "Hình thức thanh toán" at bounding box center [1021, 387] width 146 height 23
click at [971, 376] on input "Hình thức thanh toán" at bounding box center [1021, 387] width 146 height 23
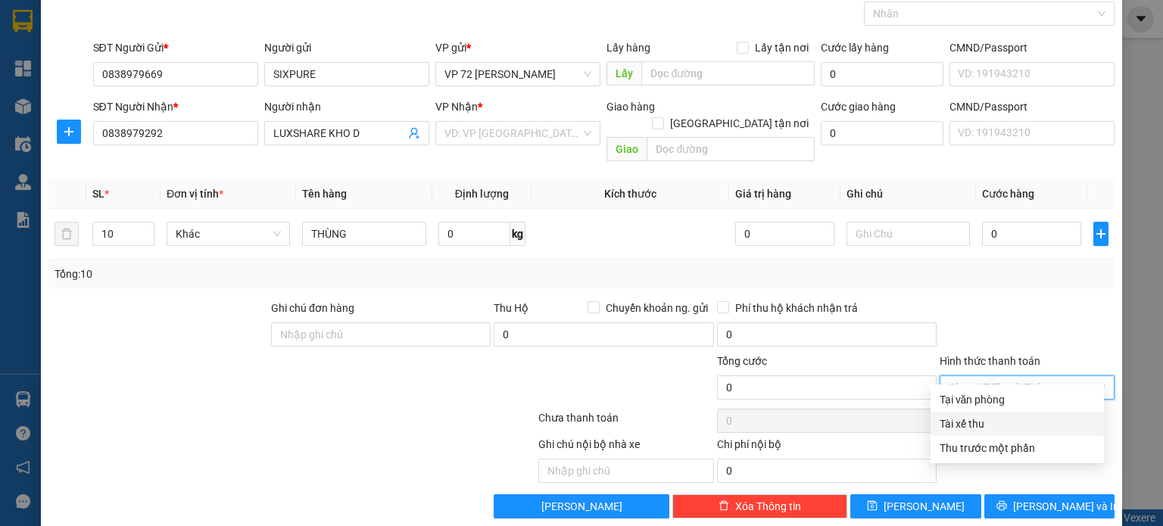
click at [1008, 428] on div "Tài xế thu" at bounding box center [1016, 424] width 155 height 17
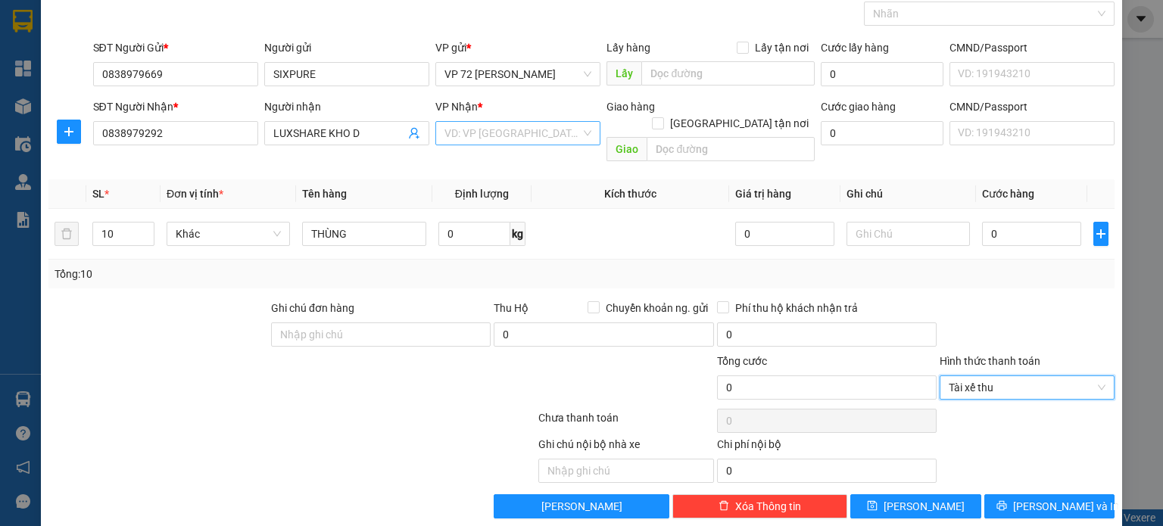
click at [478, 129] on input "search" at bounding box center [512, 133] width 136 height 23
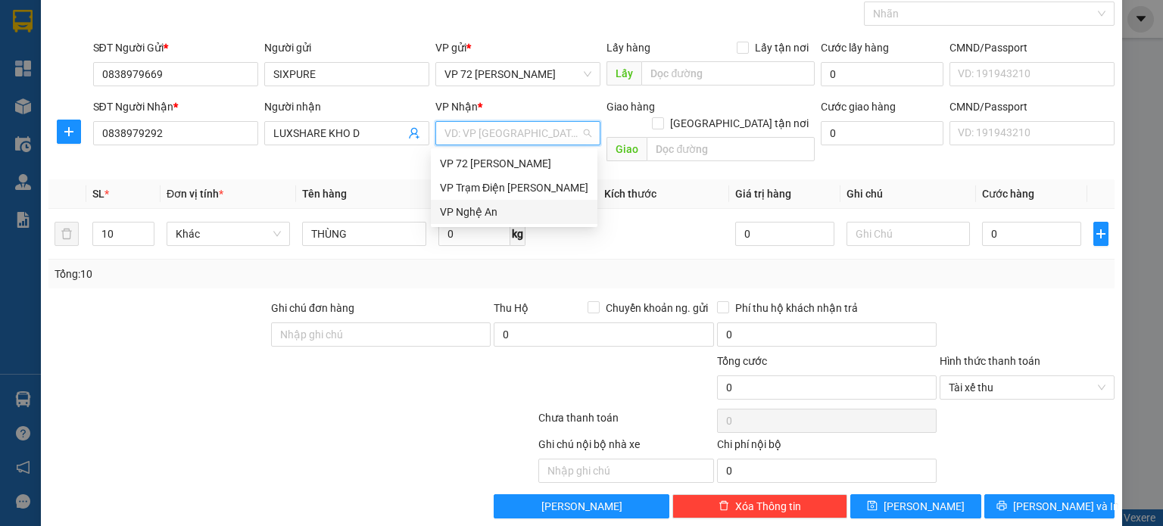
click at [506, 211] on div "VP Nghệ An" at bounding box center [514, 212] width 148 height 17
click at [1036, 229] on div "0" at bounding box center [1031, 234] width 99 height 30
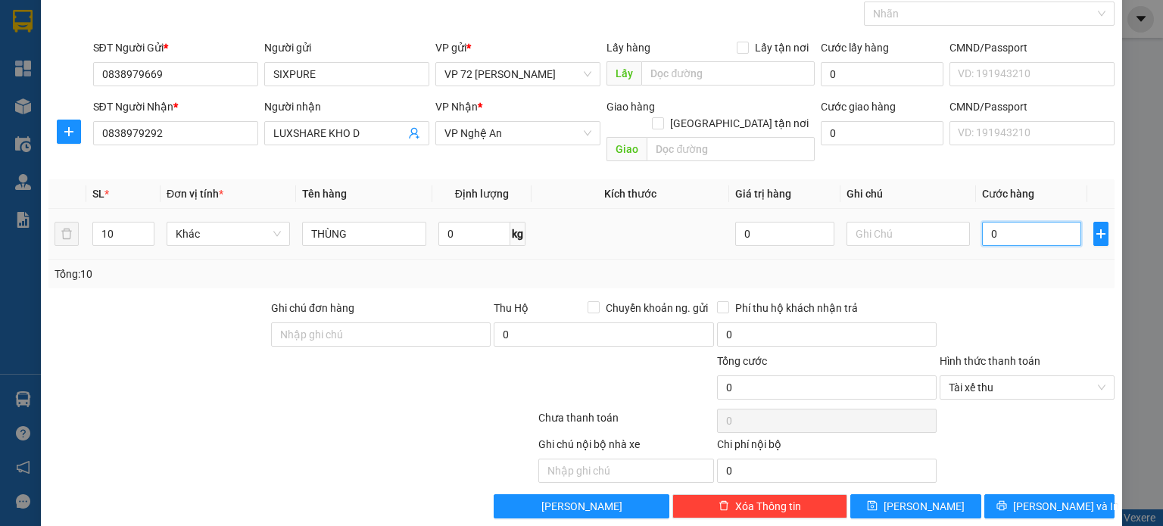
click at [1034, 222] on input "0" at bounding box center [1031, 234] width 99 height 24
click at [346, 126] on input "LUXSHARE KHO D" at bounding box center [339, 133] width 132 height 17
click at [315, 136] on input "LUXSHARE KHO D" at bounding box center [339, 133] width 132 height 17
click at [494, 131] on span "VP Nghệ An" at bounding box center [517, 133] width 147 height 23
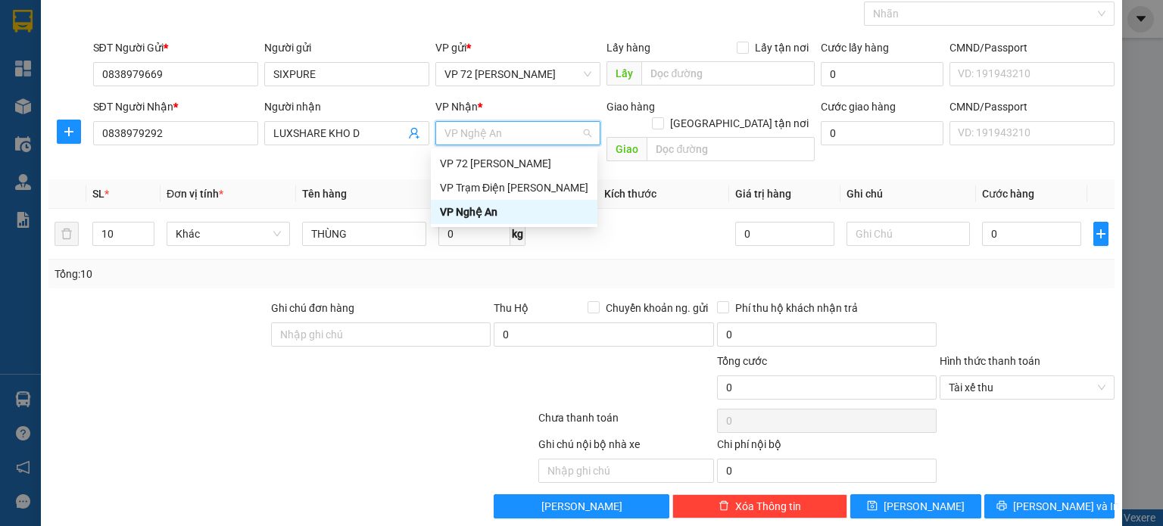
click at [479, 205] on div "VP Nghệ An" at bounding box center [514, 212] width 148 height 17
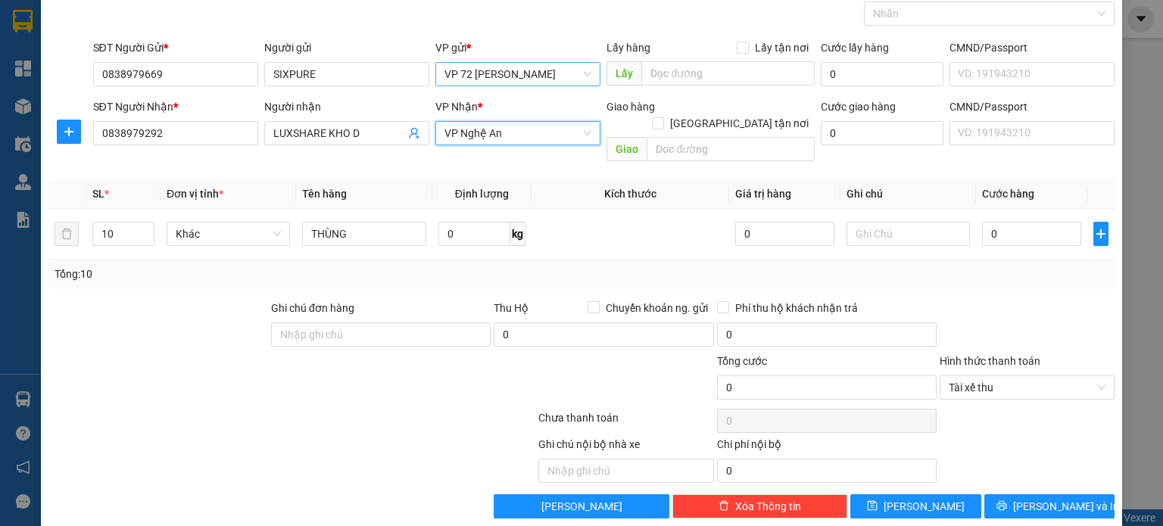
click at [519, 68] on span "VP 72 [PERSON_NAME]" at bounding box center [517, 74] width 147 height 23
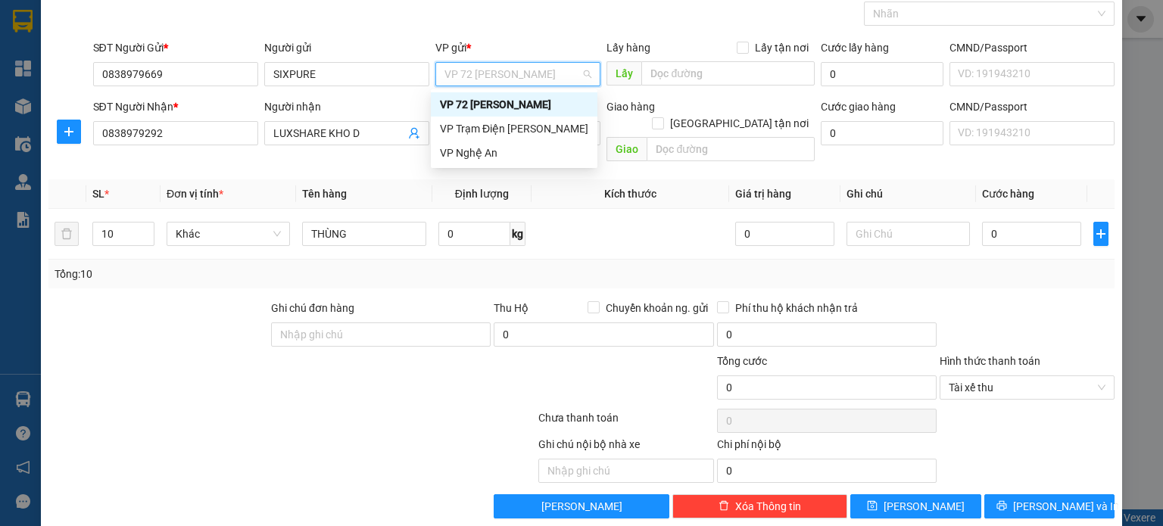
click at [519, 111] on div "VP 72 [PERSON_NAME]" at bounding box center [514, 104] width 148 height 17
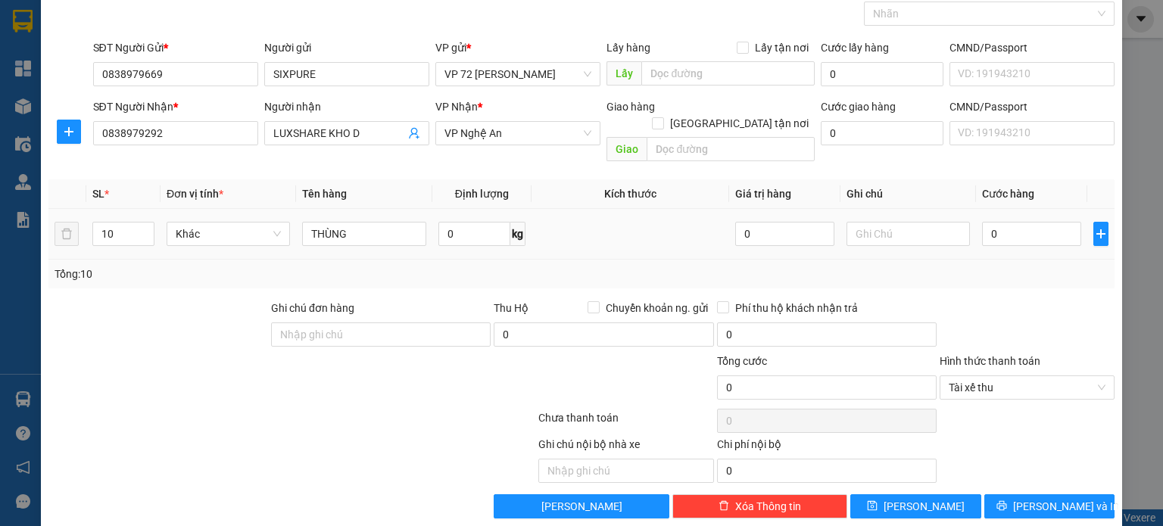
click at [559, 209] on td at bounding box center [630, 234] width 198 height 51
click at [1024, 222] on input "0" at bounding box center [1031, 234] width 99 height 24
click at [992, 273] on div "Transit Pickup Surcharge Ids Transit Deliver Surcharge Ids Transit Deliver Surc…" at bounding box center [581, 249] width 1066 height 540
click at [923, 494] on button "[PERSON_NAME]" at bounding box center [915, 506] width 131 height 24
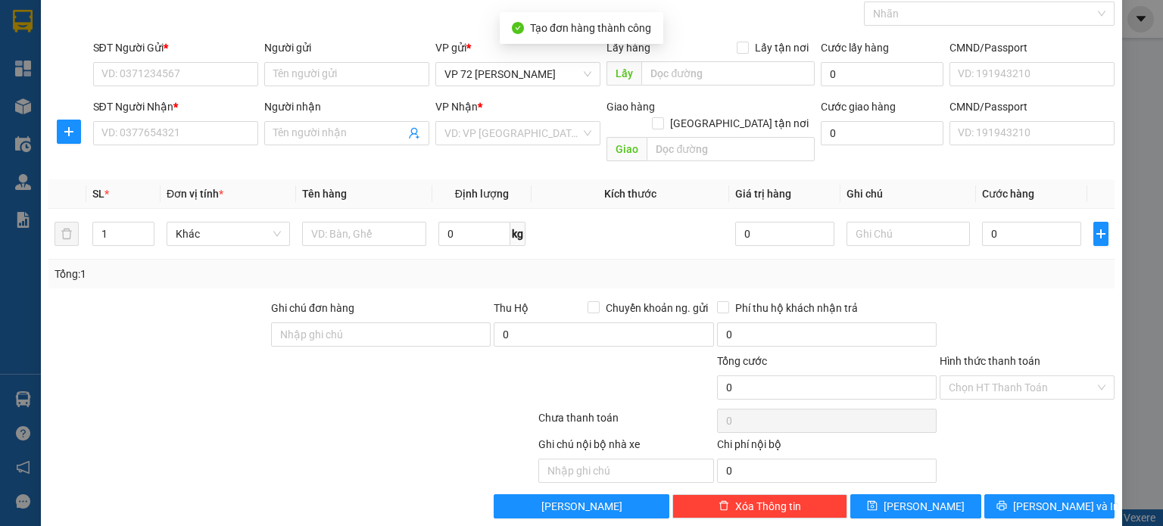
click at [544, 58] on div "VP gửi *" at bounding box center [517, 50] width 165 height 23
click at [551, 139] on input "search" at bounding box center [512, 133] width 136 height 23
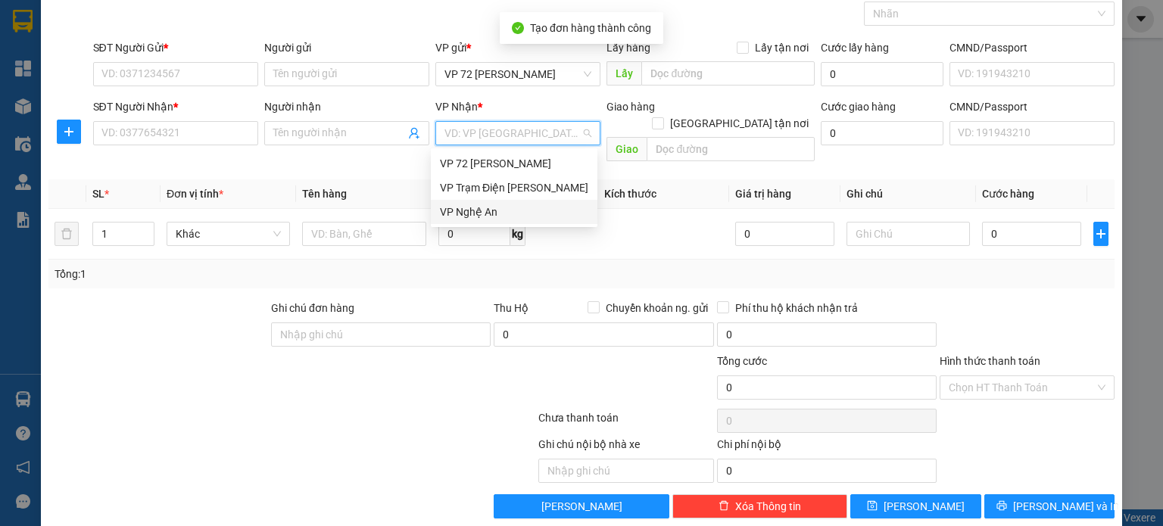
click at [545, 218] on div "VP Nghệ An" at bounding box center [514, 212] width 148 height 17
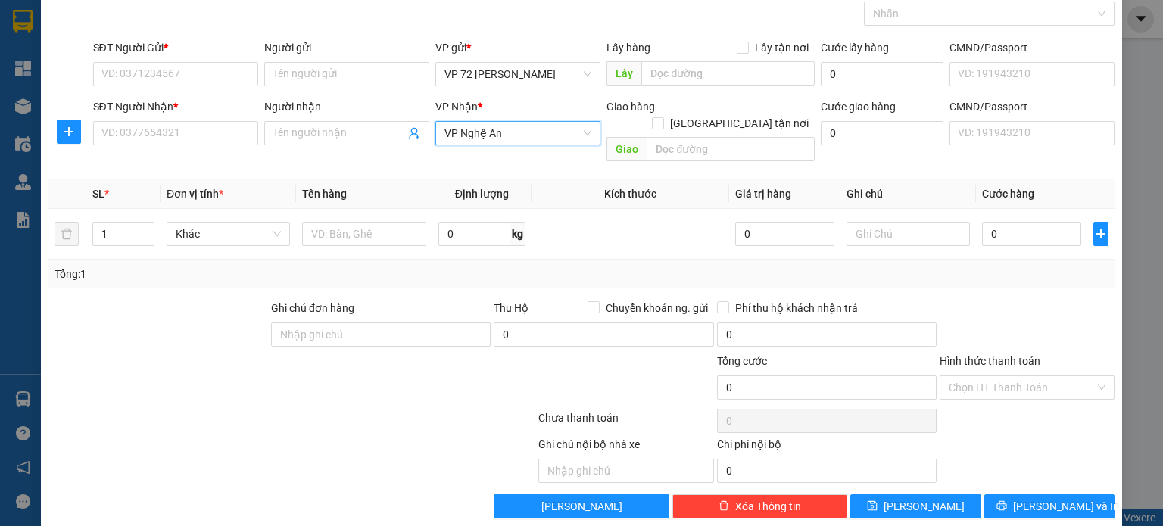
click at [319, 86] on div "Người gửi Tên người gửi" at bounding box center [346, 65] width 165 height 53
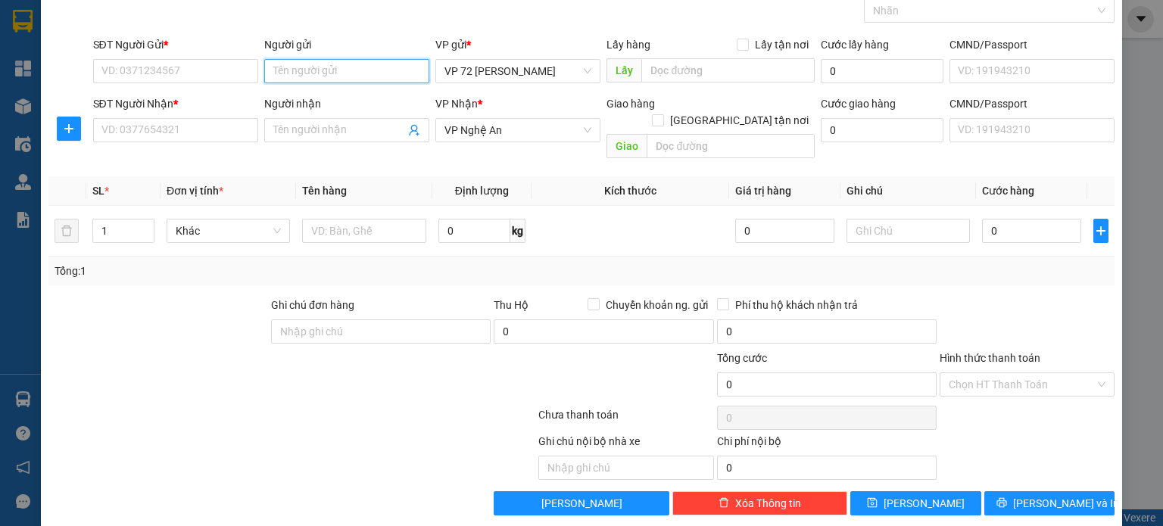
click at [324, 79] on input "Người gửi" at bounding box center [346, 71] width 165 height 24
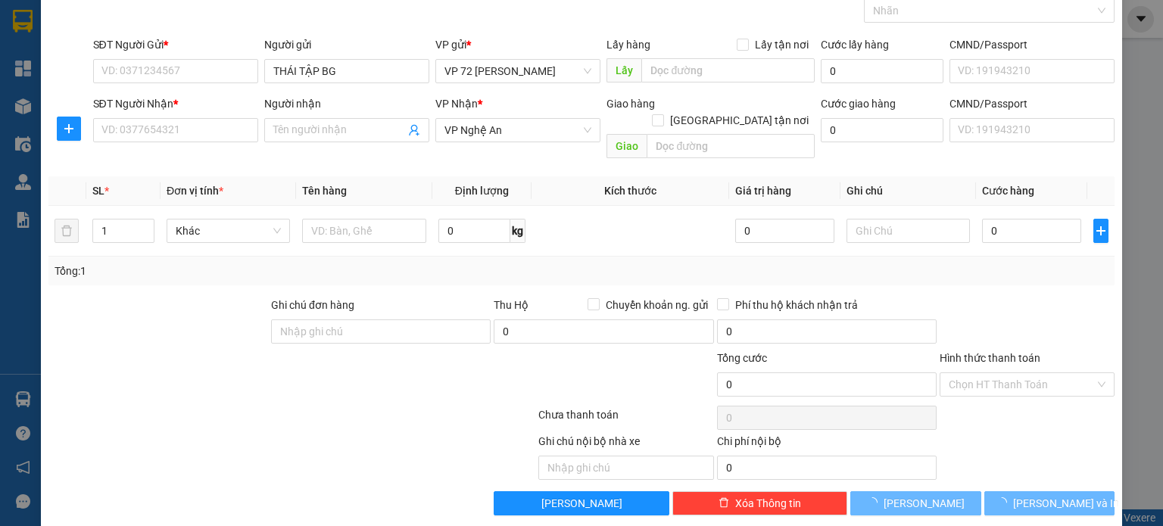
click at [339, 142] on div "Người nhận Tên người nhận" at bounding box center [346, 121] width 165 height 53
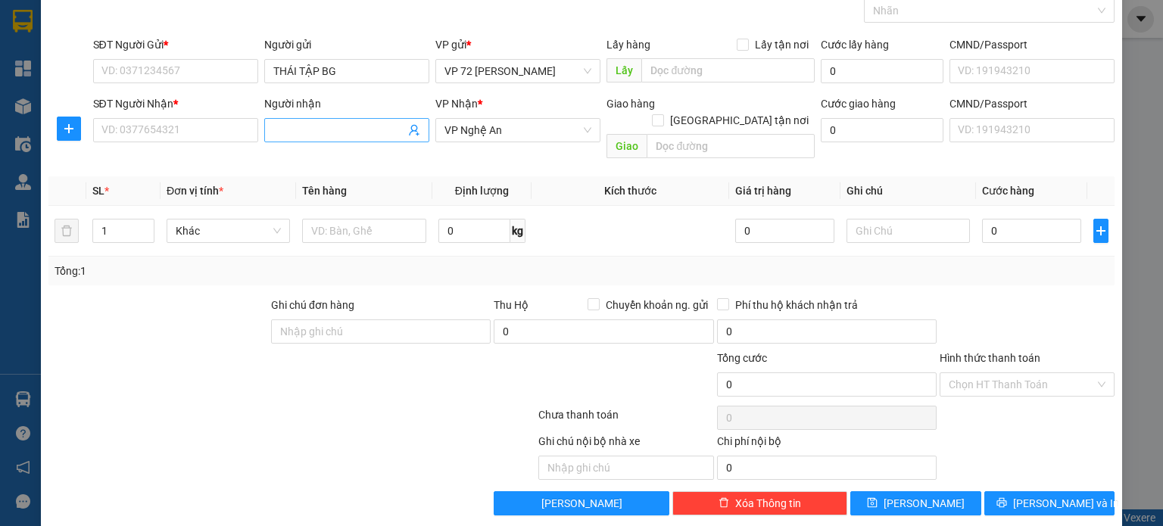
click at [345, 134] on input "Người nhận" at bounding box center [339, 130] width 132 height 17
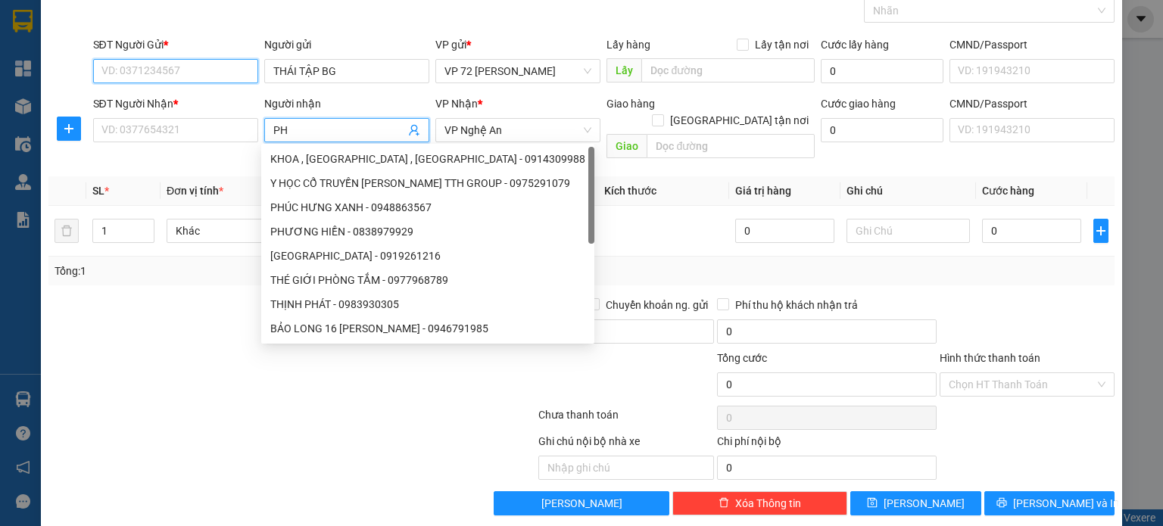
click at [196, 61] on input "SĐT Người Gửi *" at bounding box center [175, 71] width 165 height 24
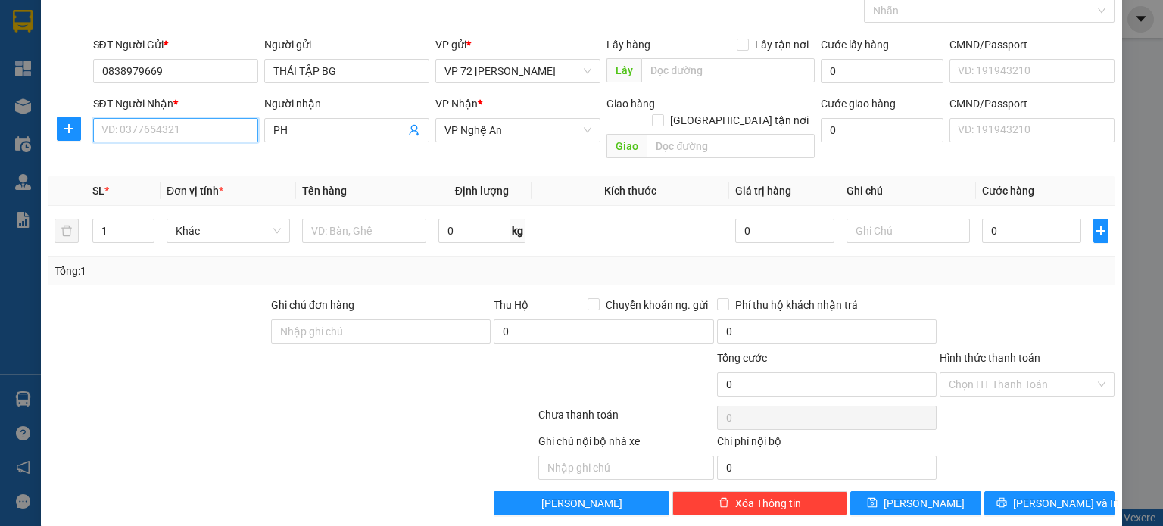
click at [223, 129] on input "SĐT Người Nhận *" at bounding box center [175, 130] width 165 height 24
click at [137, 229] on span "Decrease Value" at bounding box center [145, 236] width 17 height 14
click at [129, 220] on input "1" at bounding box center [123, 231] width 61 height 23
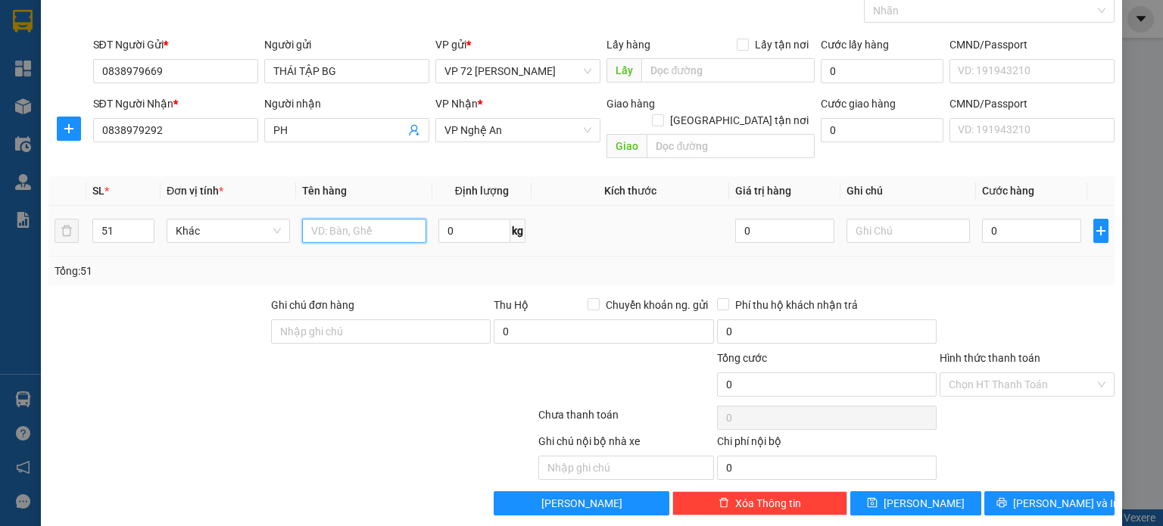
click at [365, 219] on input "text" at bounding box center [364, 231] width 124 height 24
click at [1057, 373] on input "Hình thức thanh toán" at bounding box center [1021, 384] width 146 height 23
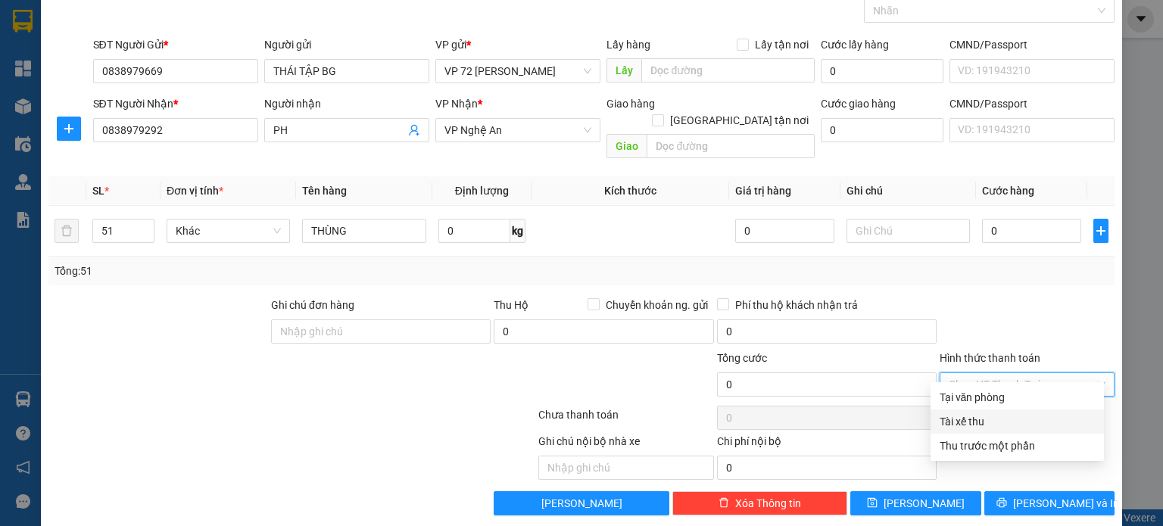
click at [978, 424] on div "Tài xế thu" at bounding box center [1016, 421] width 155 height 17
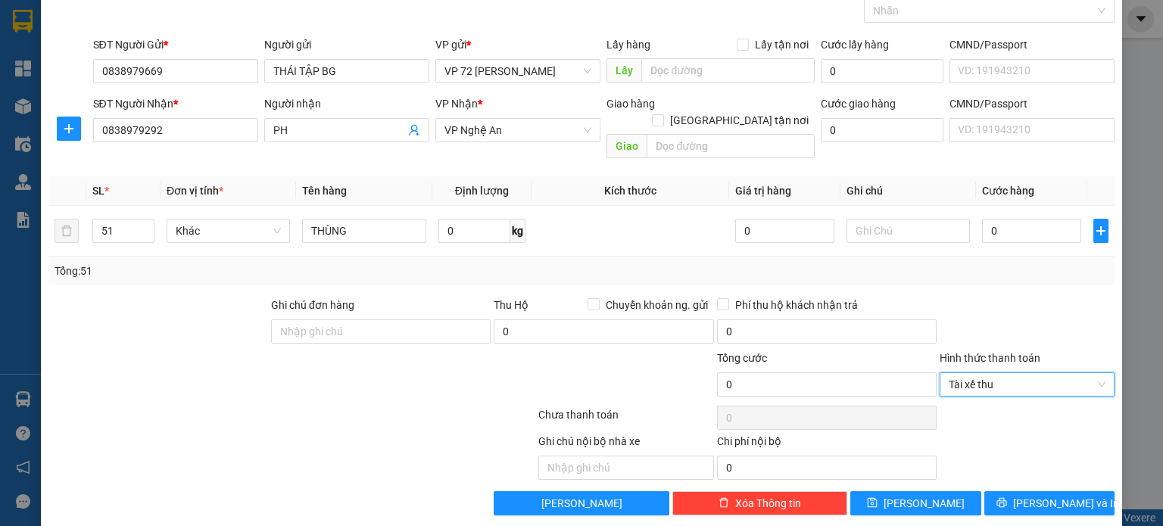
click at [1015, 270] on div "Transit Pickup Surcharge Ids Transit Deliver Surcharge Ids Transit Deliver Surc…" at bounding box center [581, 246] width 1066 height 540
click at [1026, 219] on input "0" at bounding box center [1031, 231] width 99 height 24
click at [1013, 219] on input "0" at bounding box center [1031, 231] width 99 height 24
click at [1050, 219] on input "0" at bounding box center [1031, 231] width 99 height 24
click at [406, 219] on input "THÙNG" at bounding box center [364, 231] width 124 height 24
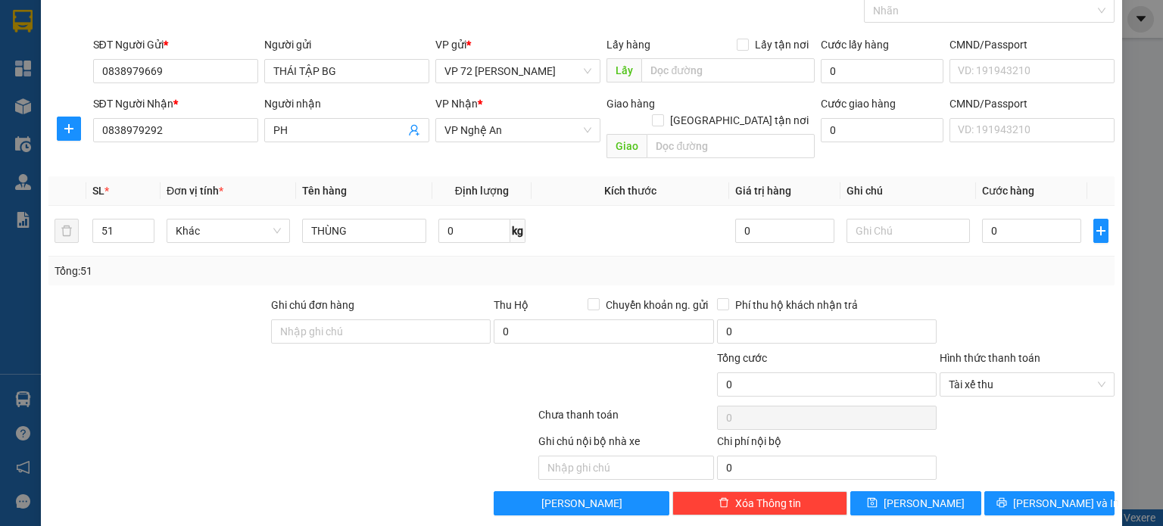
click at [531, 114] on div "VP Nhận *" at bounding box center [517, 106] width 165 height 23
click at [527, 129] on span "VP Nghệ An" at bounding box center [517, 130] width 147 height 23
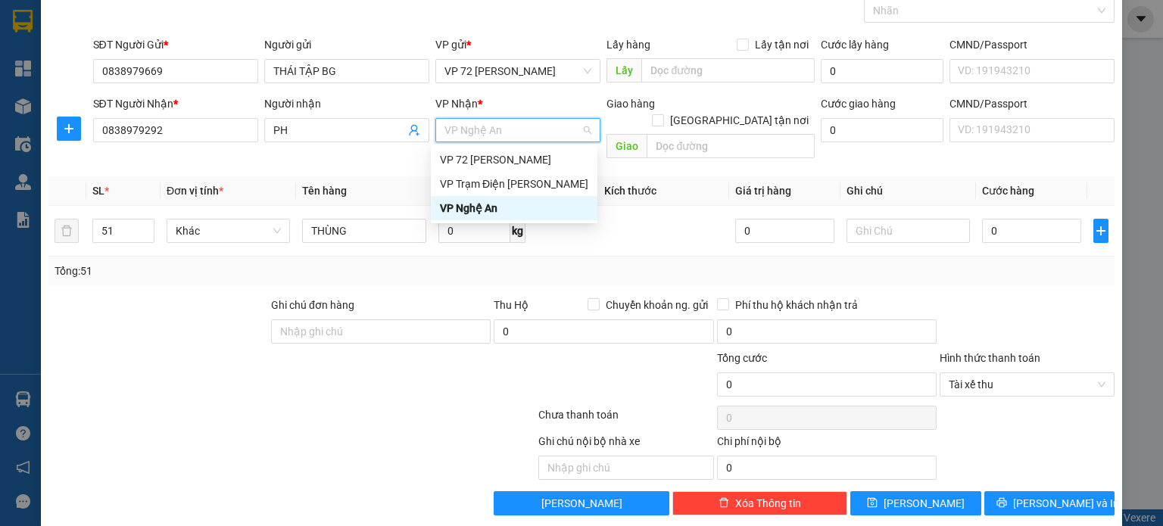
click at [494, 210] on div "VP Nghệ An" at bounding box center [514, 208] width 148 height 17
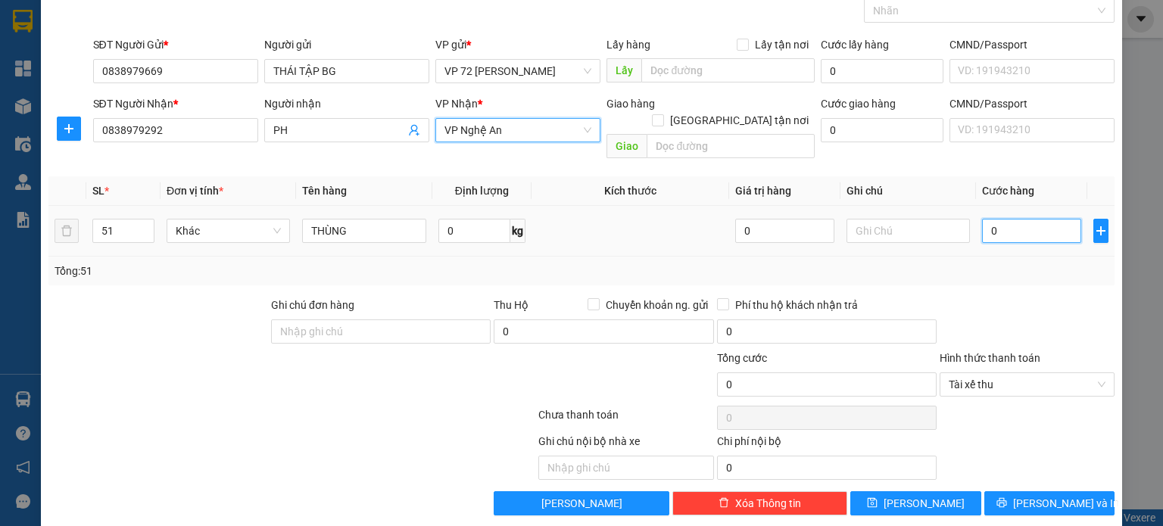
click at [982, 219] on input "0" at bounding box center [1031, 231] width 99 height 24
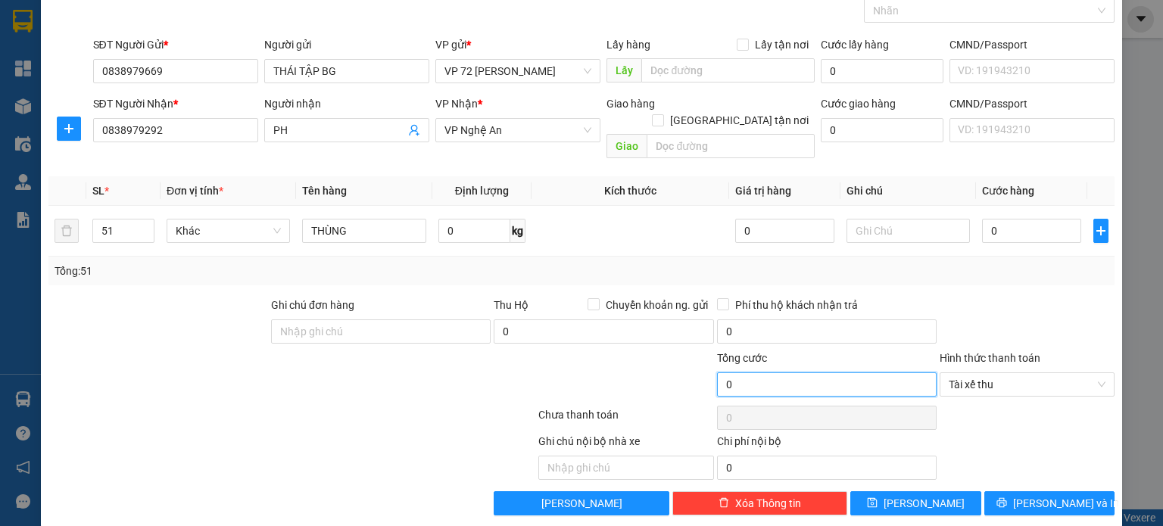
click at [908, 372] on input "0" at bounding box center [827, 384] width 220 height 24
click at [1017, 373] on span "Tài xế thu" at bounding box center [1026, 384] width 157 height 23
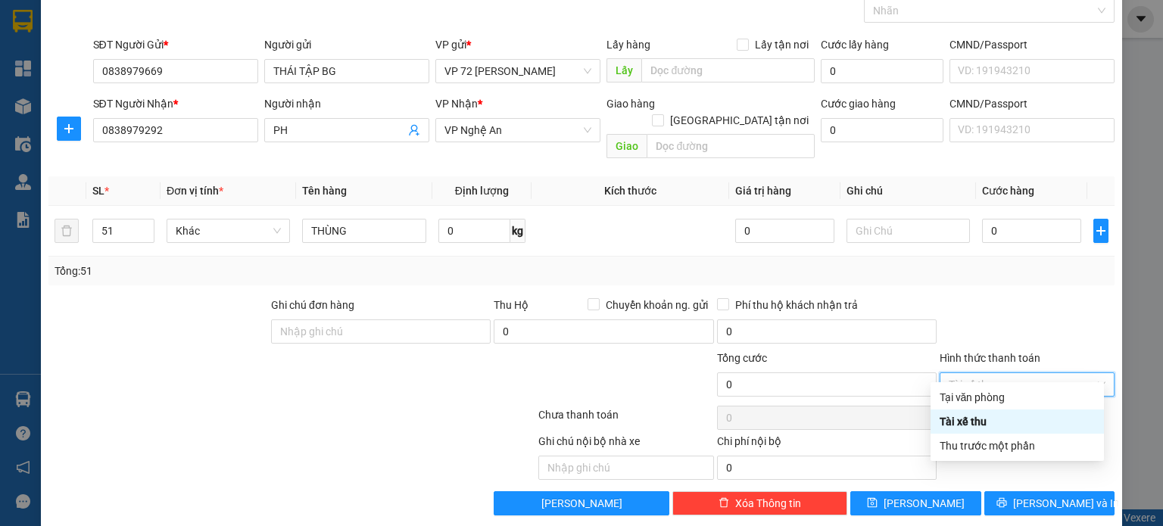
click at [1008, 417] on div "Tài xế thu" at bounding box center [1016, 421] width 155 height 17
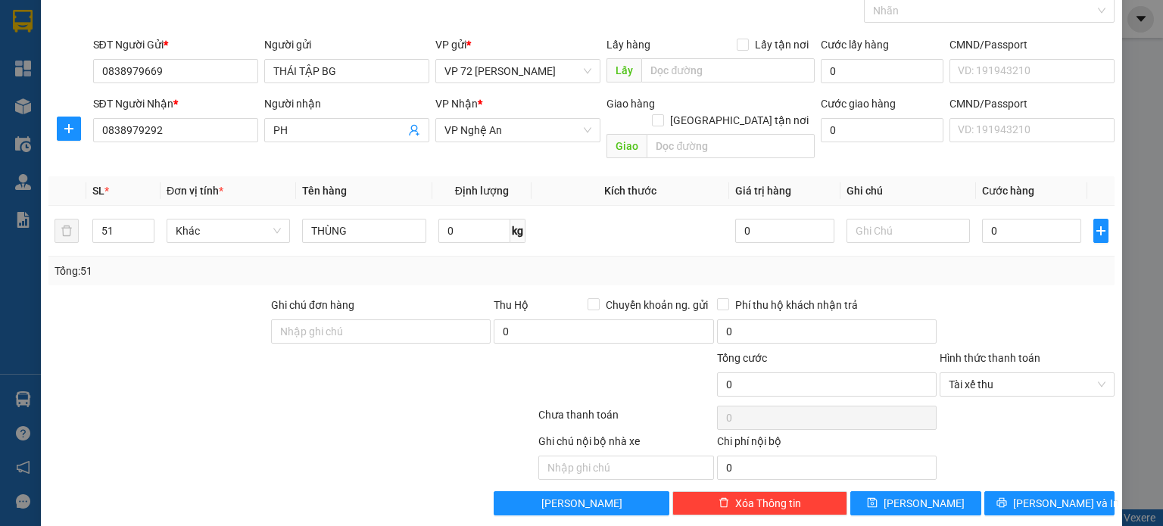
click at [970, 273] on div "Transit Pickup Surcharge Ids Transit Deliver Surcharge Ids Transit Deliver Surc…" at bounding box center [581, 246] width 1066 height 540
click at [1011, 216] on div "0" at bounding box center [1031, 231] width 99 height 30
click at [1011, 219] on input "0" at bounding box center [1031, 231] width 99 height 24
click at [278, 131] on input "PH" at bounding box center [339, 130] width 132 height 17
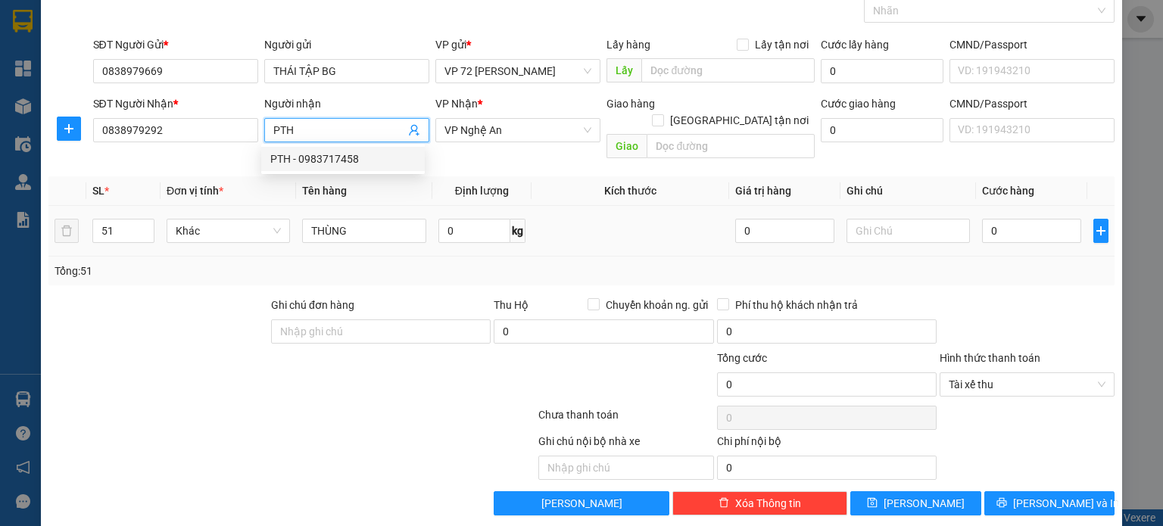
click at [1020, 266] on div "Tổng: 51" at bounding box center [581, 271] width 1066 height 29
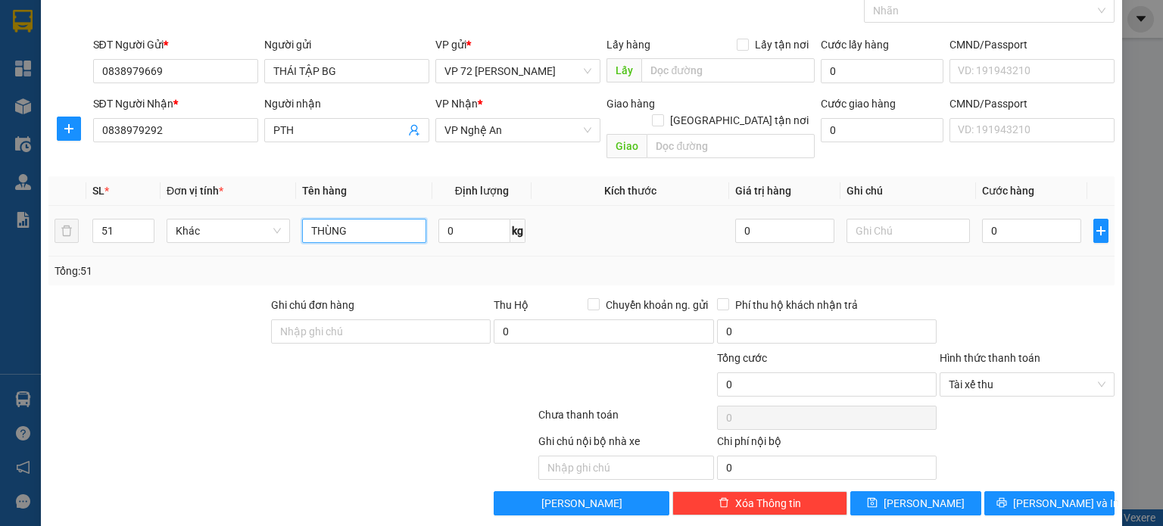
click at [347, 222] on input "THÙNG" at bounding box center [364, 231] width 124 height 24
drag, startPoint x: 372, startPoint y: 210, endPoint x: 267, endPoint y: 216, distance: 105.4
click at [267, 216] on tr "51 Khác THÙNG 0 kg 0 0" at bounding box center [581, 231] width 1066 height 51
click at [1017, 222] on input "0" at bounding box center [1031, 231] width 99 height 24
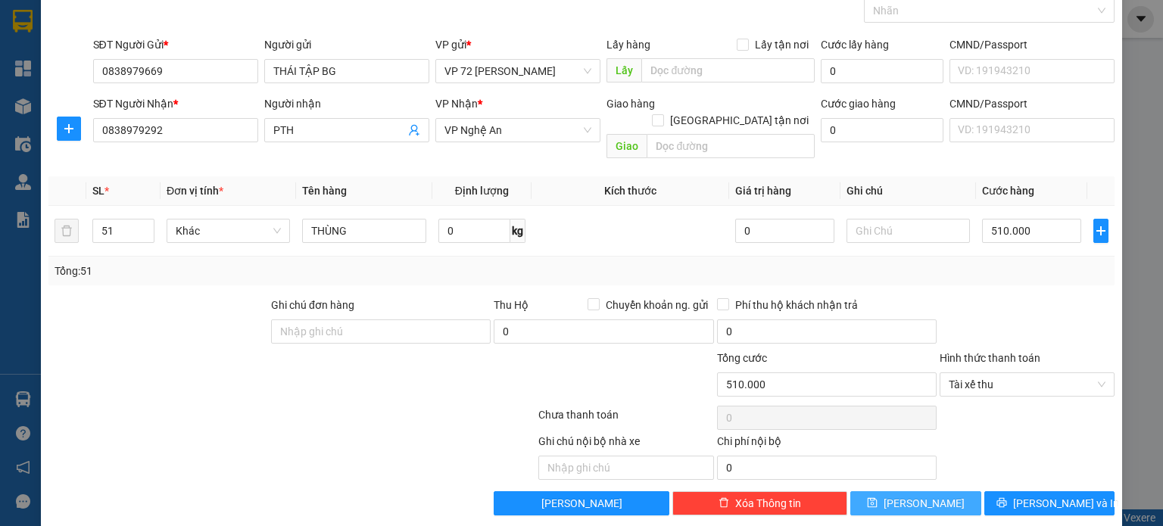
click at [917, 495] on span "[PERSON_NAME]" at bounding box center [923, 503] width 81 height 17
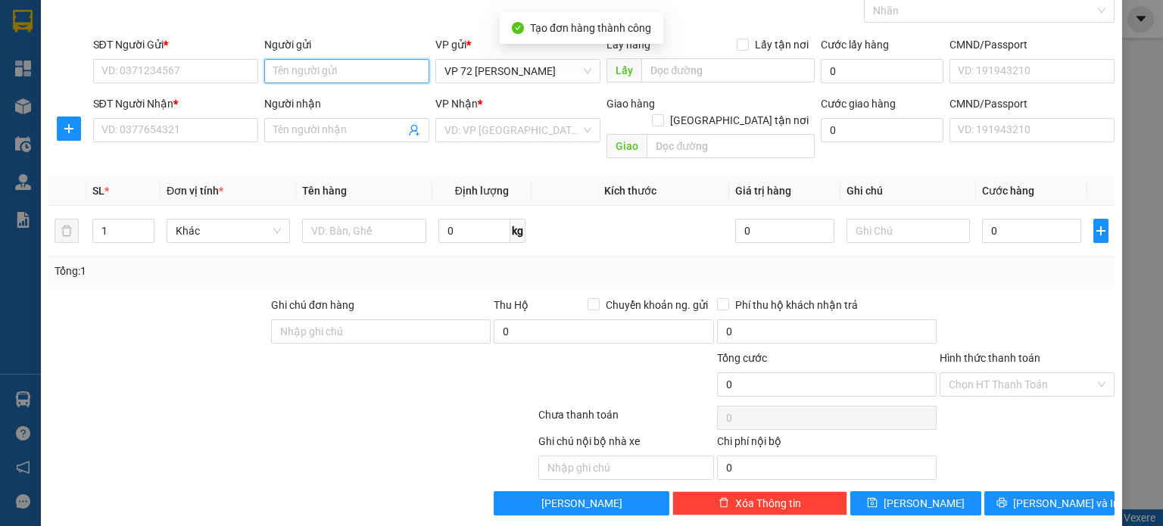
click at [397, 76] on input "Người gửi" at bounding box center [346, 71] width 165 height 24
click at [514, 143] on div "VP Nhận * VD: VP [GEOGRAPHIC_DATA]" at bounding box center [517, 121] width 165 height 53
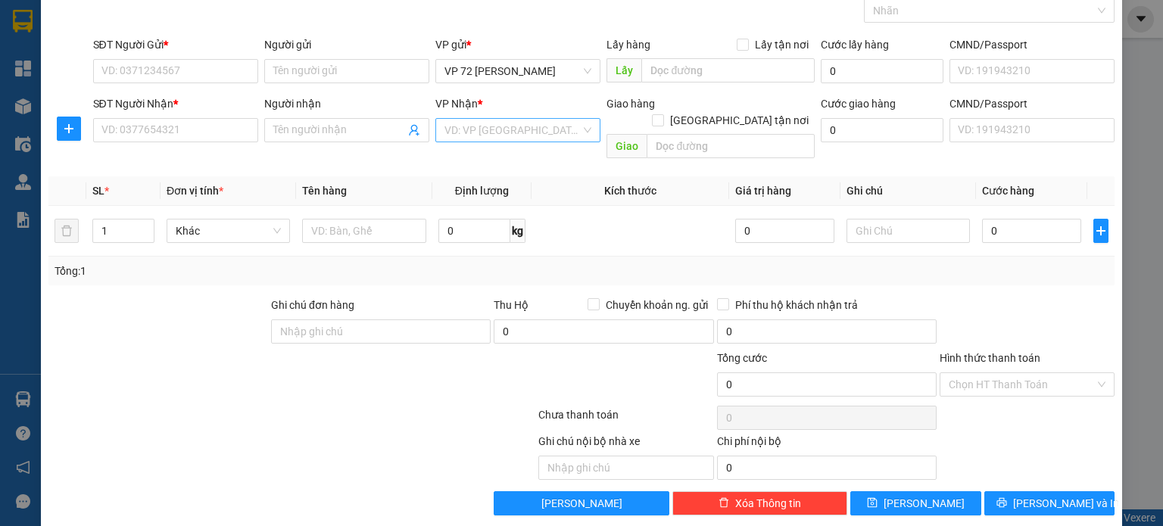
click at [515, 133] on input "search" at bounding box center [512, 130] width 136 height 23
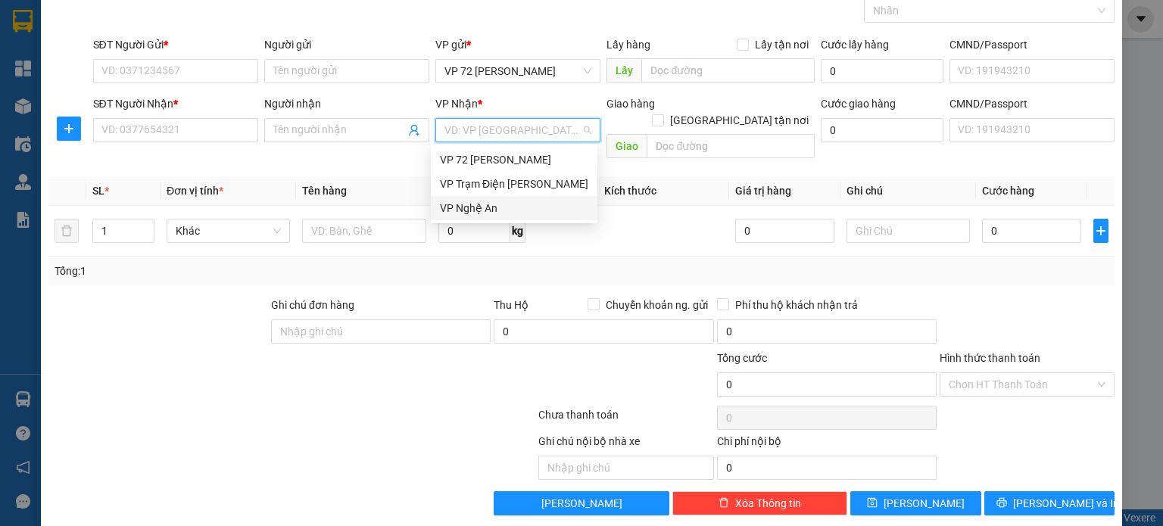
click at [480, 207] on div "VP Nghệ An" at bounding box center [514, 208] width 148 height 17
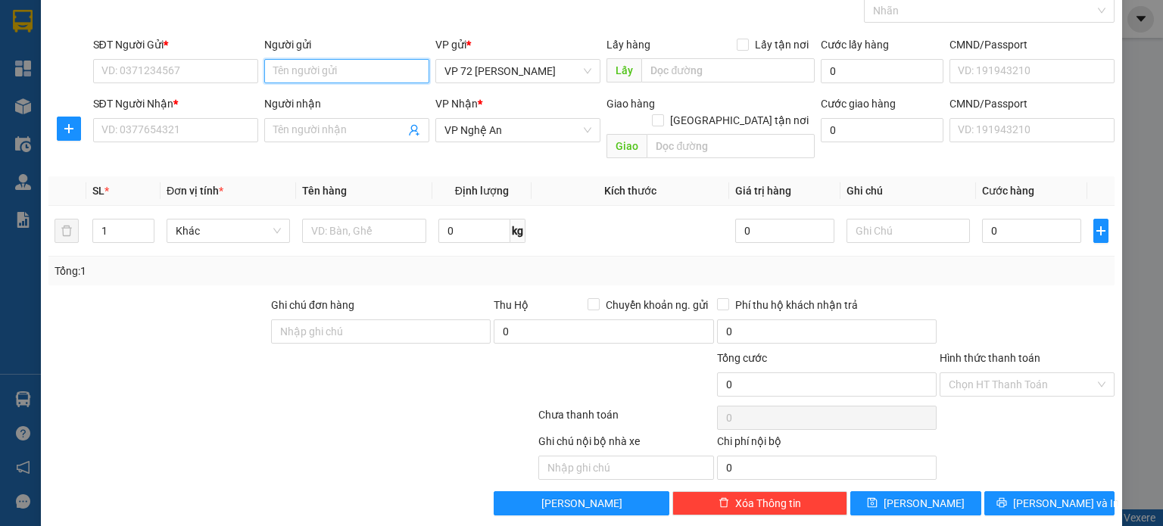
click at [382, 73] on input "Người gửi" at bounding box center [346, 71] width 165 height 24
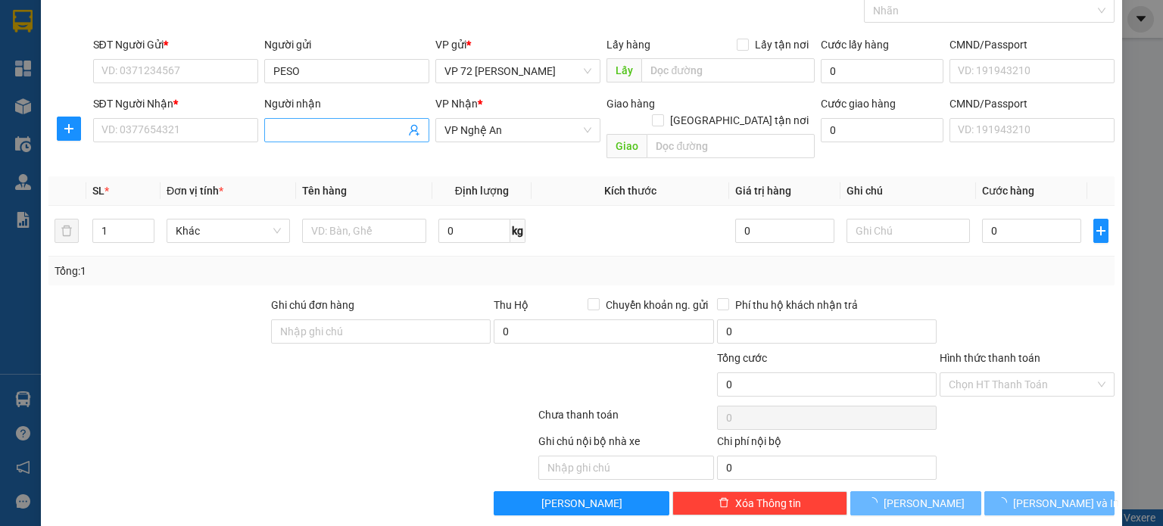
click at [389, 135] on input "Người nhận" at bounding box center [339, 130] width 132 height 17
click at [158, 73] on input "SĐT Người Gửi *" at bounding box center [175, 71] width 165 height 24
click at [173, 128] on input "SĐT Người Nhận *" at bounding box center [175, 130] width 165 height 24
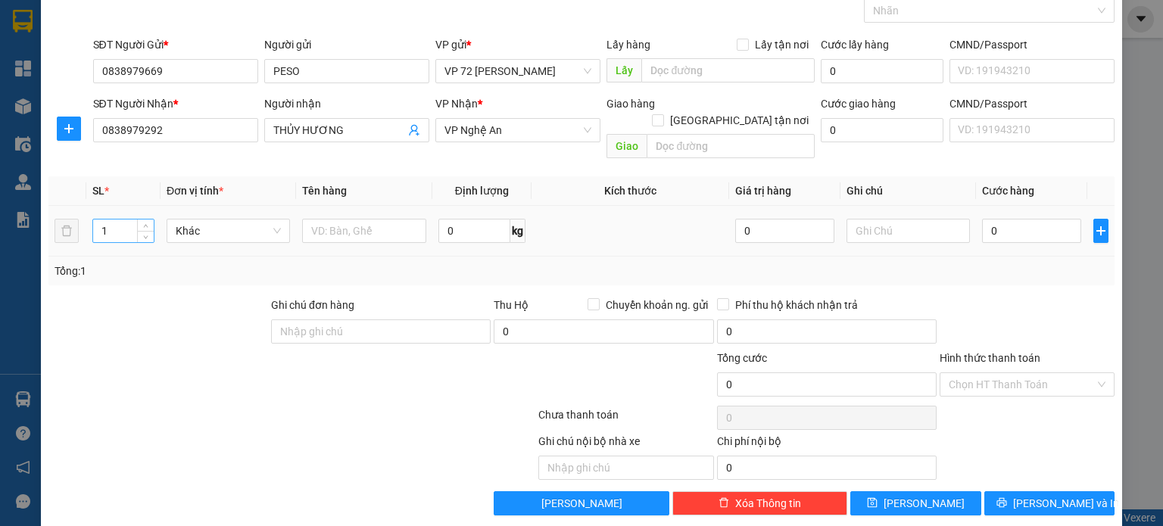
click at [127, 220] on input "1" at bounding box center [123, 231] width 61 height 23
click at [143, 220] on span "Increase Value" at bounding box center [145, 227] width 17 height 14
click at [142, 223] on span "up" at bounding box center [146, 227] width 9 height 9
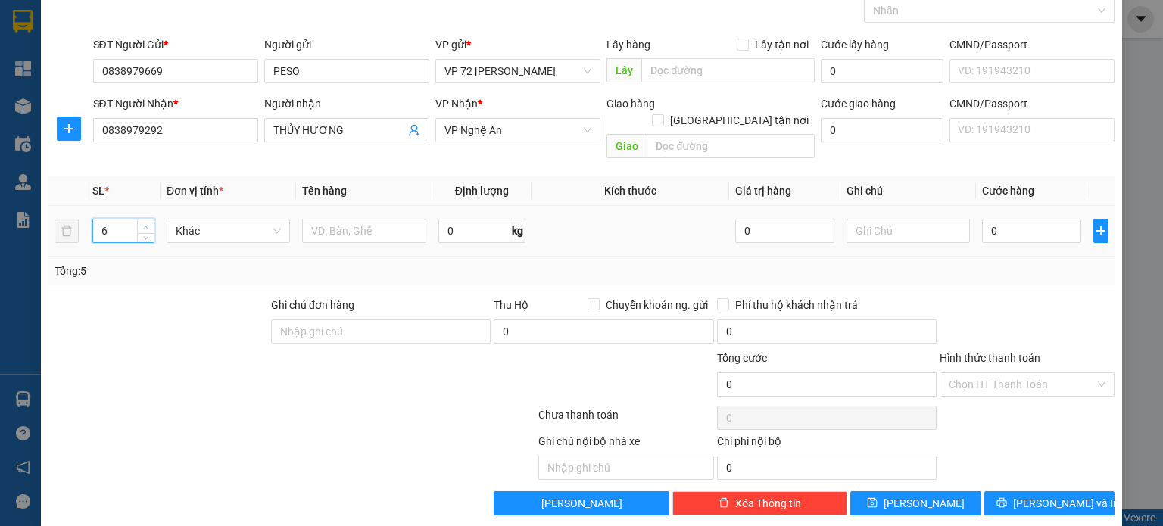
click at [142, 223] on span "up" at bounding box center [146, 227] width 9 height 9
click at [351, 219] on input "text" at bounding box center [364, 231] width 124 height 24
click at [1045, 219] on input "0" at bounding box center [1031, 231] width 99 height 24
click at [992, 373] on input "Hình thức thanh toán" at bounding box center [1021, 384] width 146 height 23
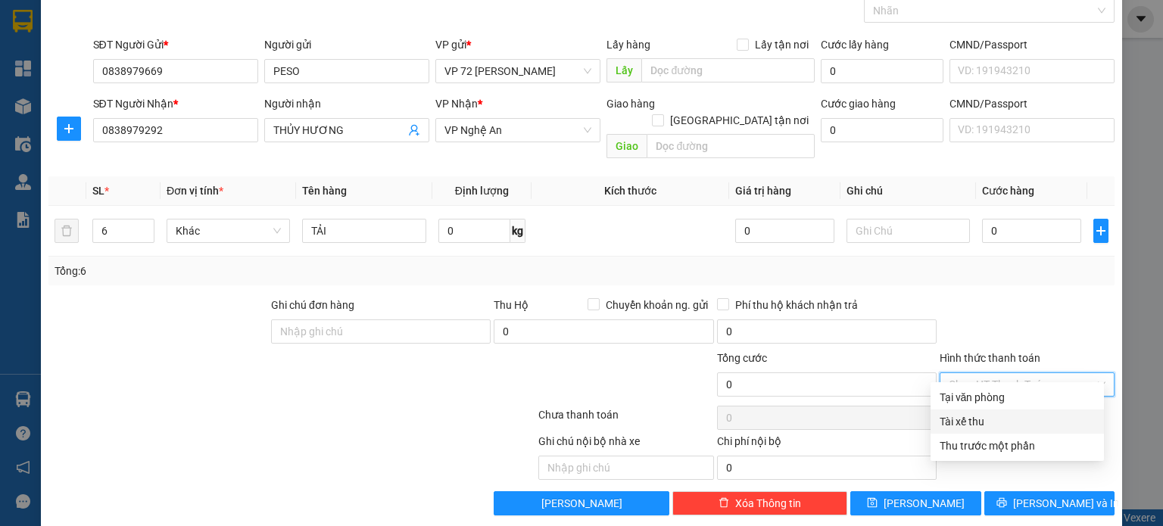
click at [965, 422] on div "Tài xế thu" at bounding box center [1016, 421] width 155 height 17
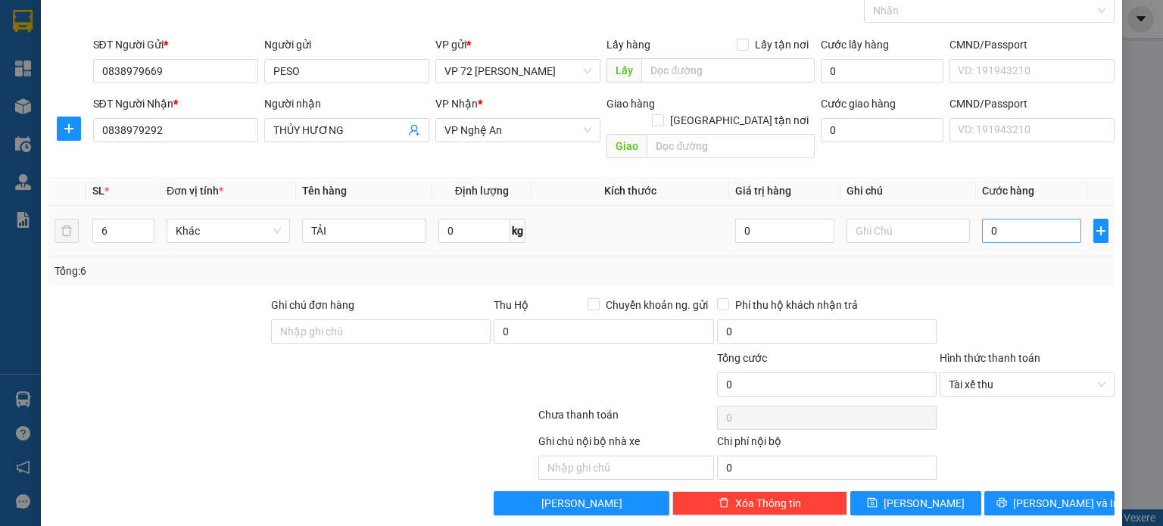
click at [1026, 206] on td "0" at bounding box center [1031, 231] width 111 height 51
click at [1025, 229] on td "0" at bounding box center [1031, 231] width 111 height 51
click at [1026, 219] on input "0" at bounding box center [1031, 231] width 99 height 24
click at [910, 495] on span "[PERSON_NAME]" at bounding box center [923, 503] width 81 height 17
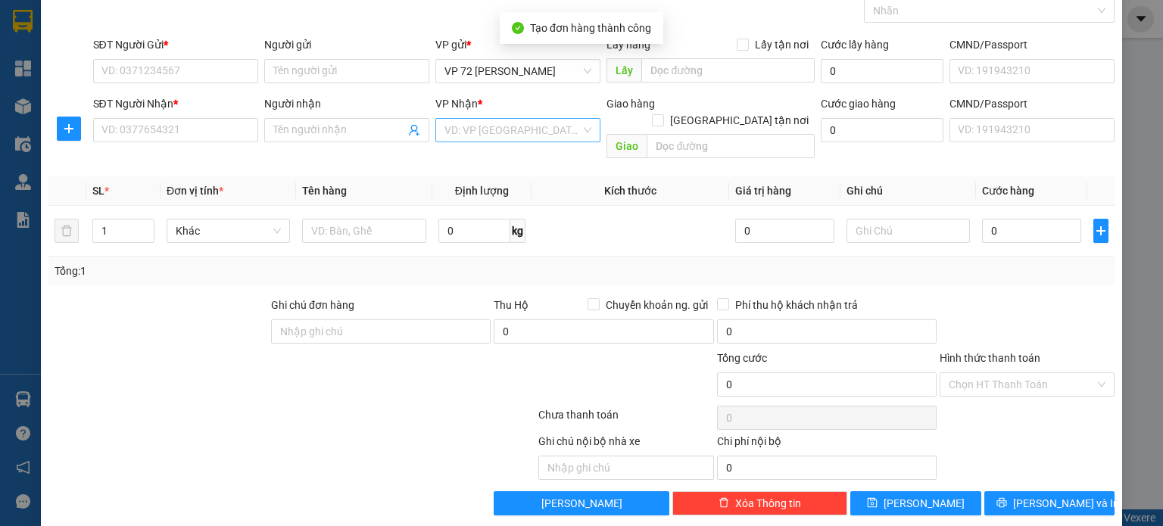
click at [499, 133] on input "search" at bounding box center [512, 130] width 136 height 23
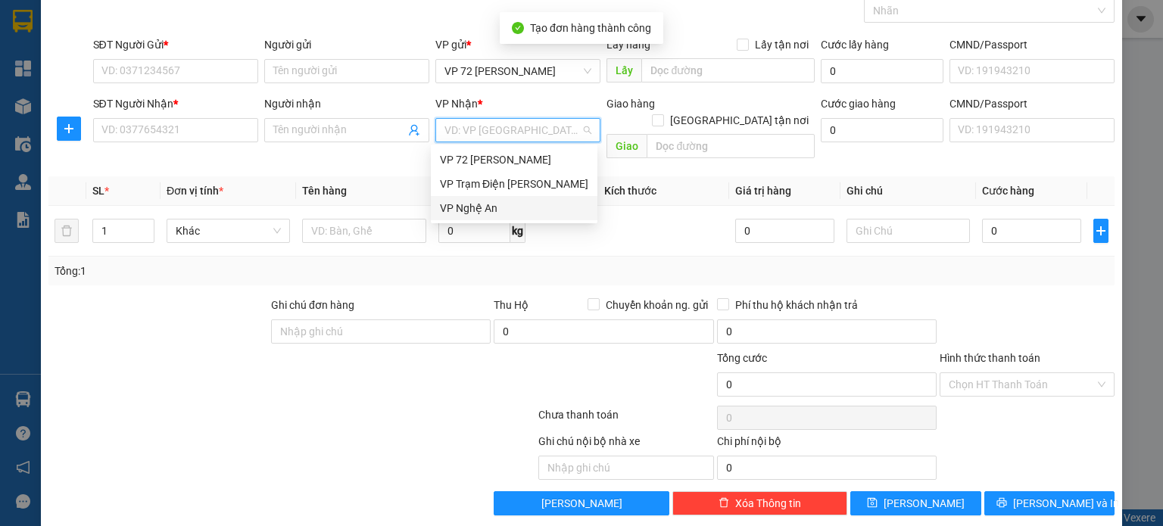
click at [444, 213] on div "VP Nghệ An" at bounding box center [514, 208] width 148 height 17
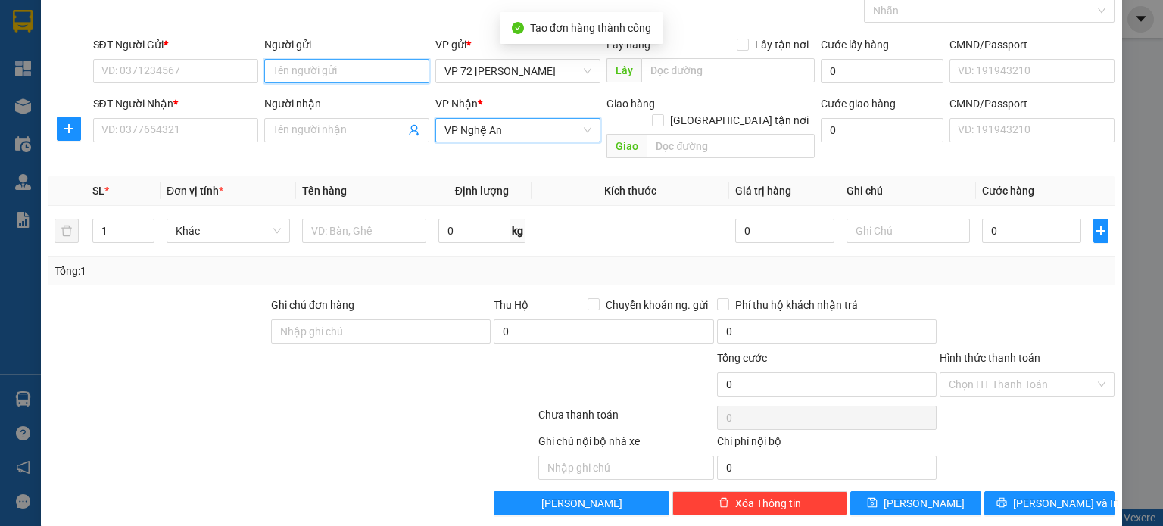
click at [360, 61] on input "Người gửi" at bounding box center [346, 71] width 165 height 24
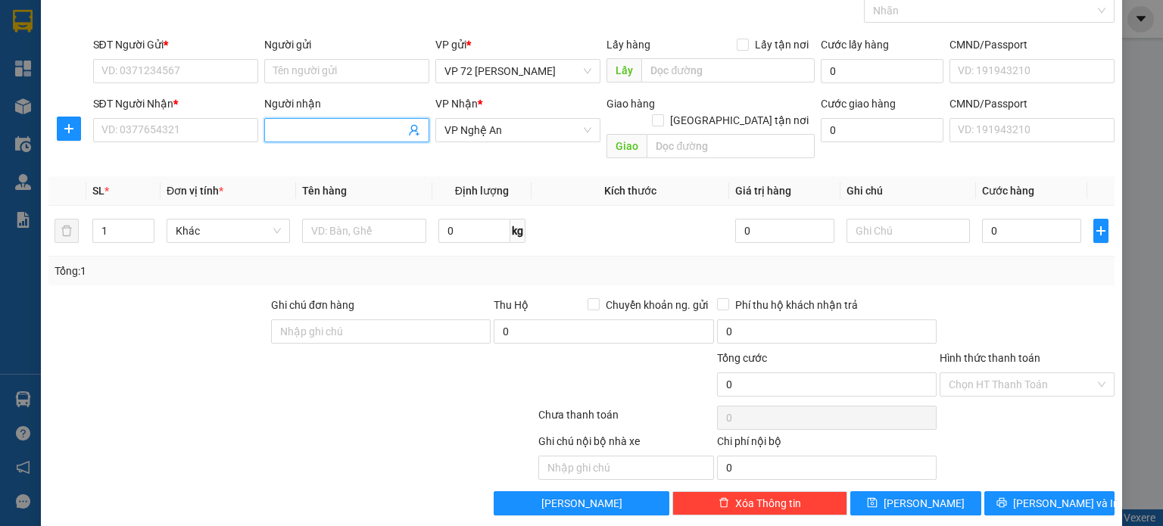
click at [347, 126] on input "Người nhận" at bounding box center [339, 130] width 132 height 17
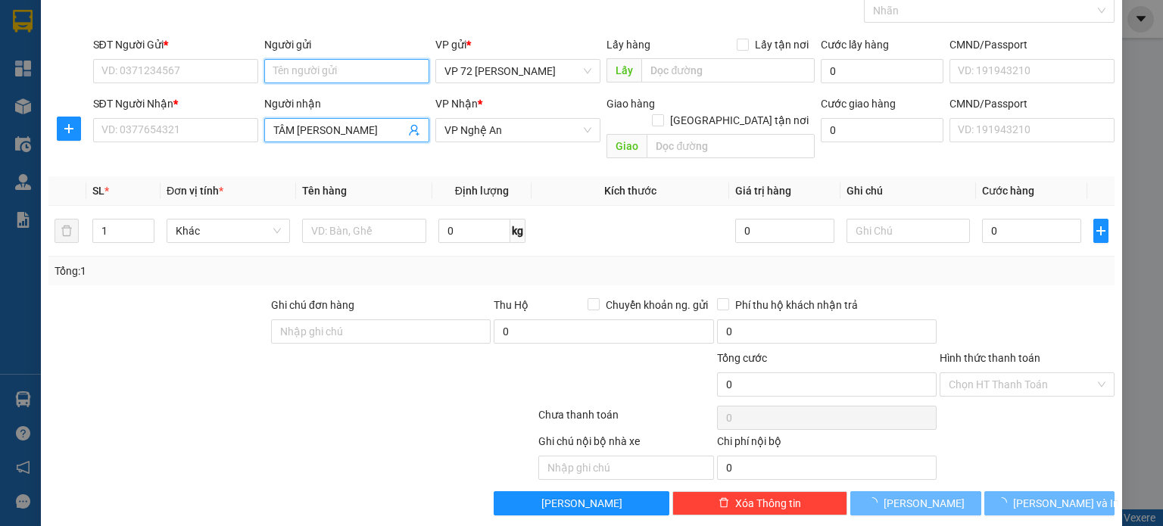
click at [363, 61] on input "Người gửi" at bounding box center [346, 71] width 165 height 24
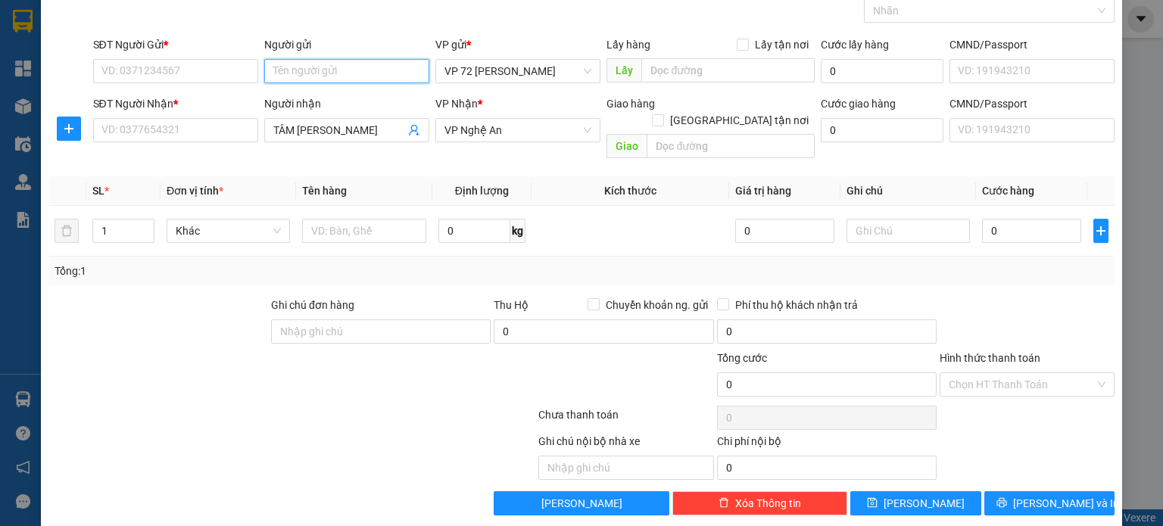
scroll to position [0, 0]
click at [173, 59] on input "SĐT Người Gửi *" at bounding box center [175, 71] width 165 height 24
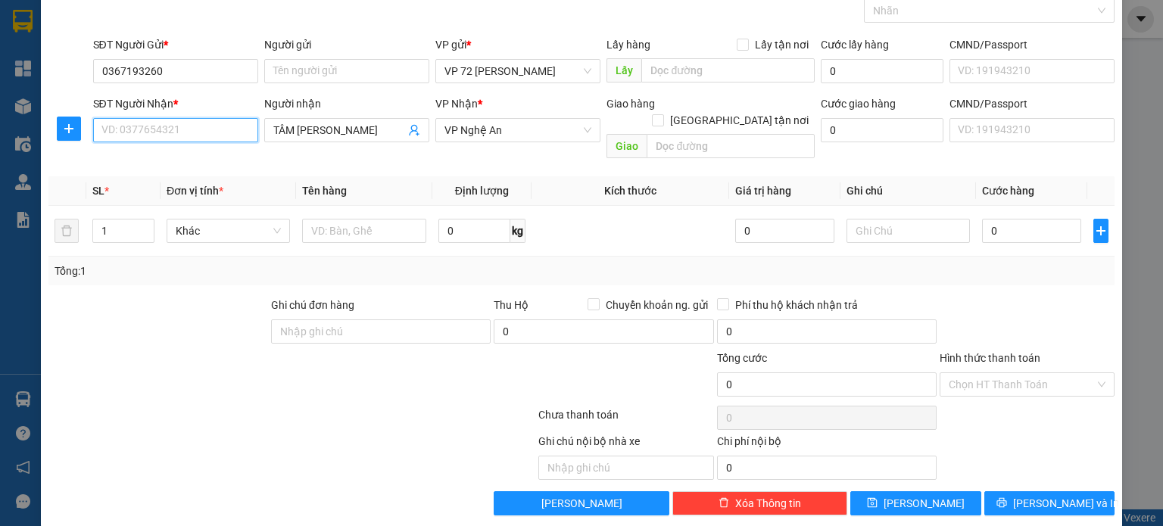
click at [189, 129] on input "SĐT Người Nhận *" at bounding box center [175, 130] width 165 height 24
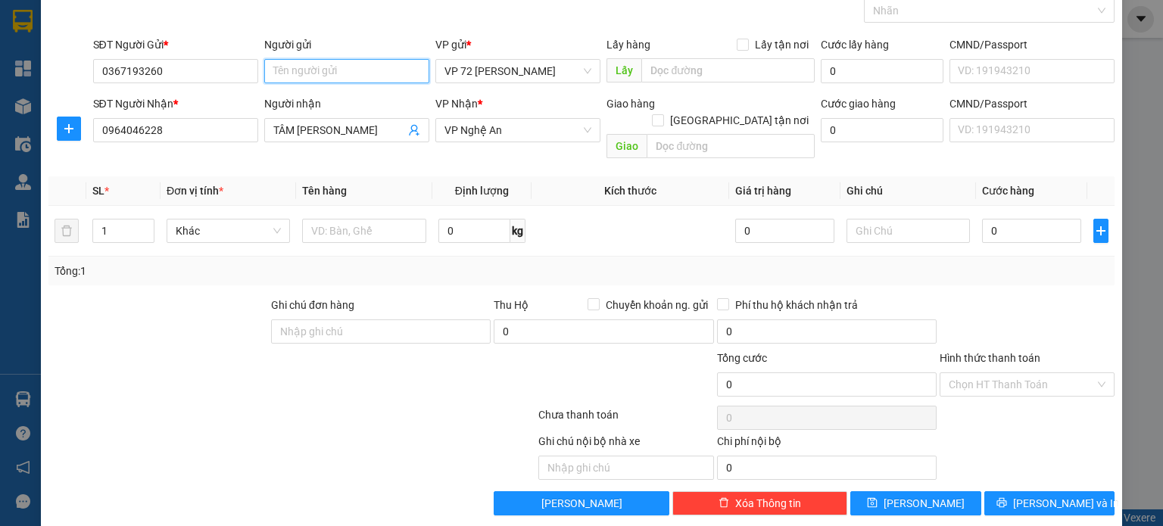
click at [335, 66] on input "Người gửi" at bounding box center [346, 71] width 165 height 24
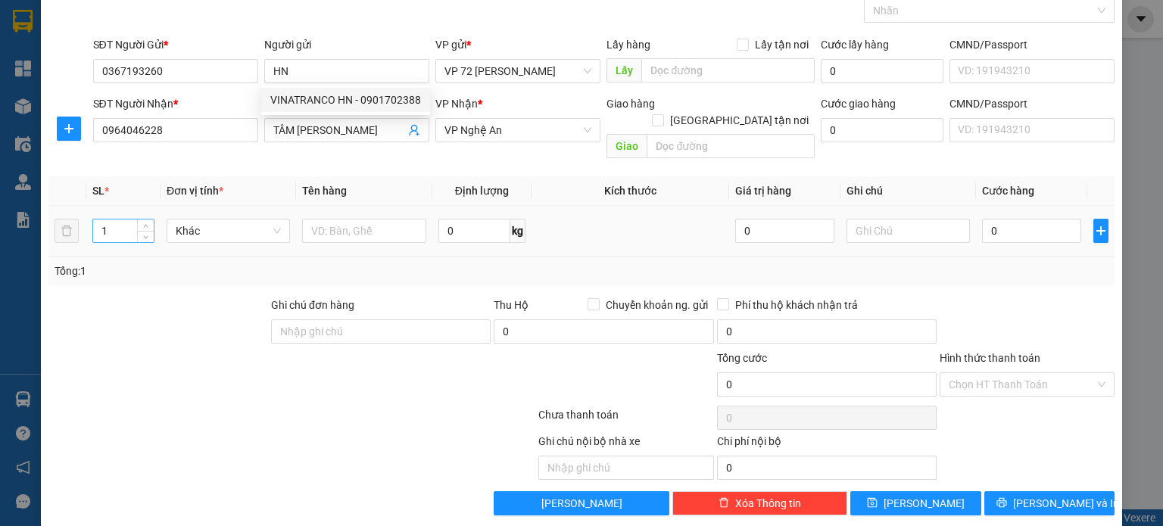
click at [124, 220] on input "1" at bounding box center [123, 231] width 61 height 23
click at [355, 219] on input "text" at bounding box center [364, 231] width 124 height 24
click at [1017, 219] on input "0" at bounding box center [1031, 231] width 99 height 24
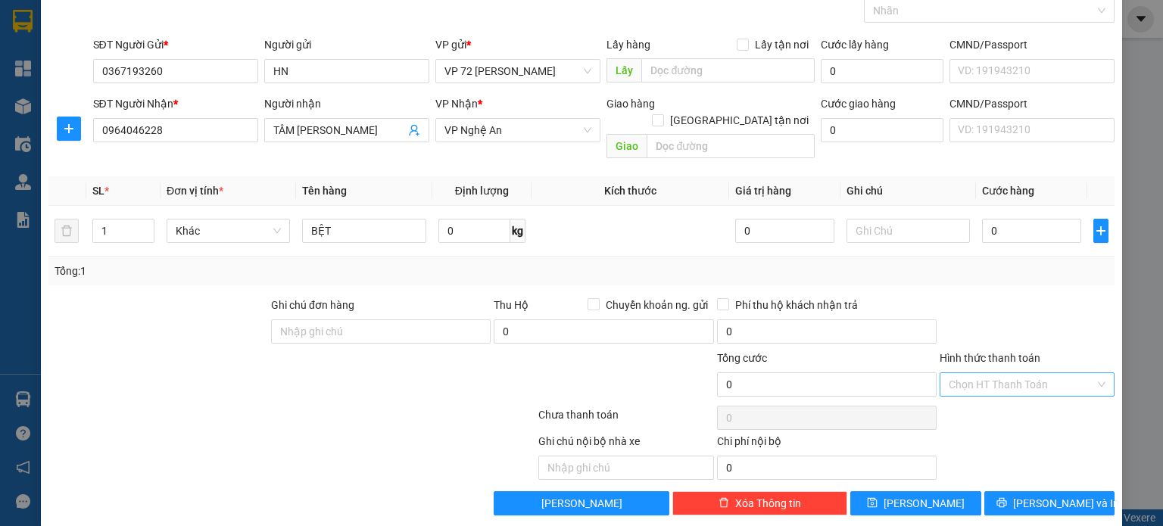
click at [993, 373] on input "Hình thức thanh toán" at bounding box center [1021, 384] width 146 height 23
click at [986, 399] on div "Tại văn phòng" at bounding box center [1016, 397] width 155 height 17
click at [1020, 373] on span "Tại văn phòng" at bounding box center [1026, 384] width 157 height 23
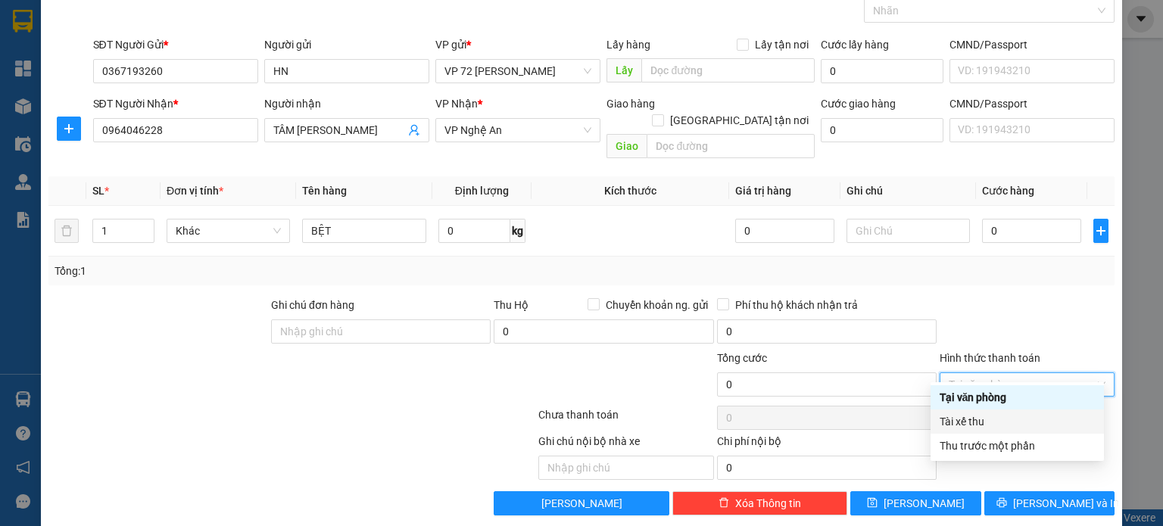
click at [982, 417] on div "Tài xế thu" at bounding box center [1016, 421] width 155 height 17
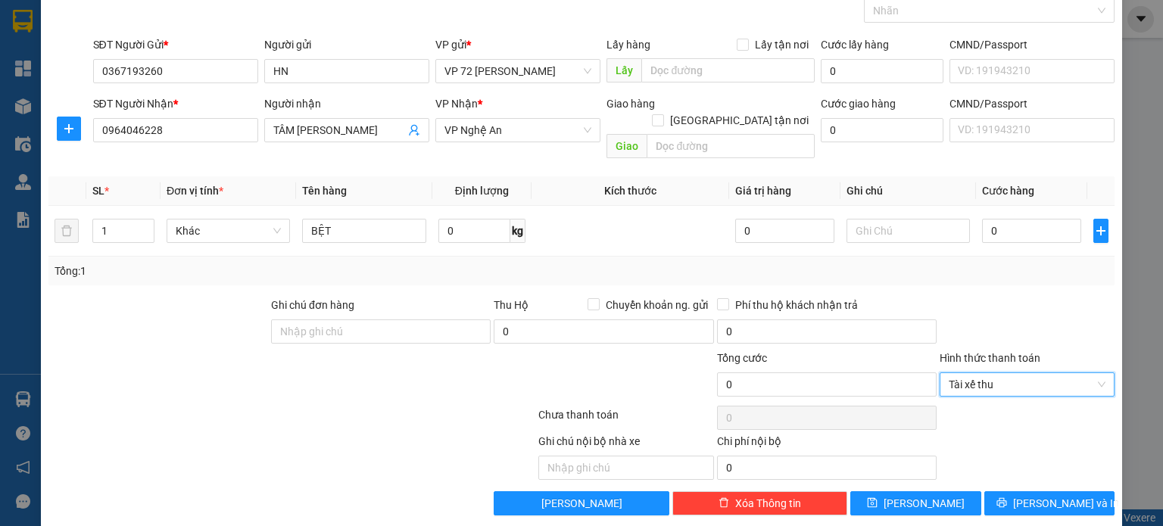
click at [909, 263] on div "Tổng: 1" at bounding box center [582, 271] width 1054 height 17
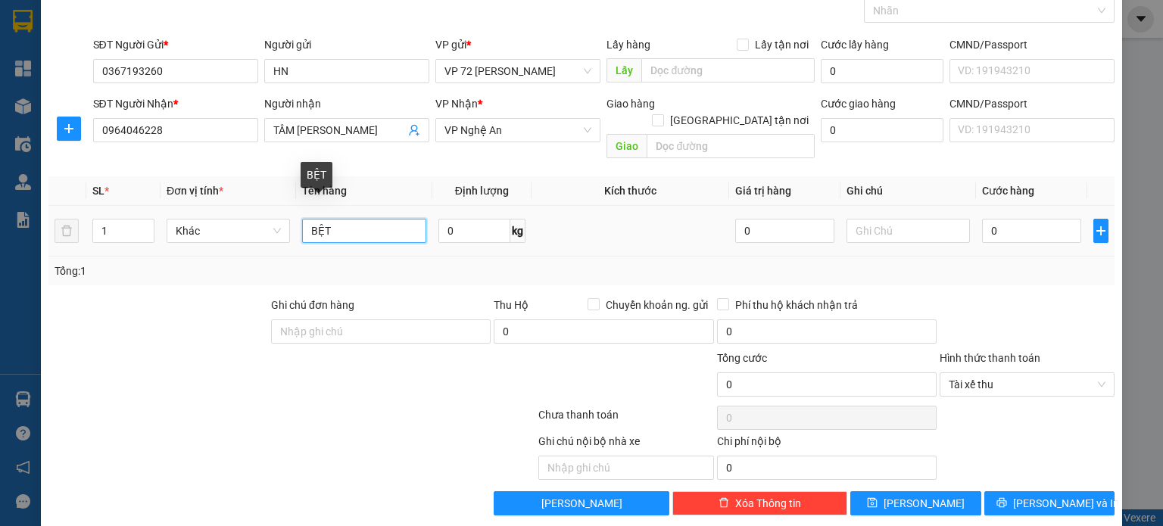
click at [372, 219] on input "BỆT" at bounding box center [364, 231] width 124 height 24
click at [1009, 223] on input "0" at bounding box center [1031, 231] width 99 height 24
click at [360, 219] on input "BỆT" at bounding box center [364, 231] width 124 height 24
click at [1029, 224] on input "0" at bounding box center [1031, 231] width 99 height 24
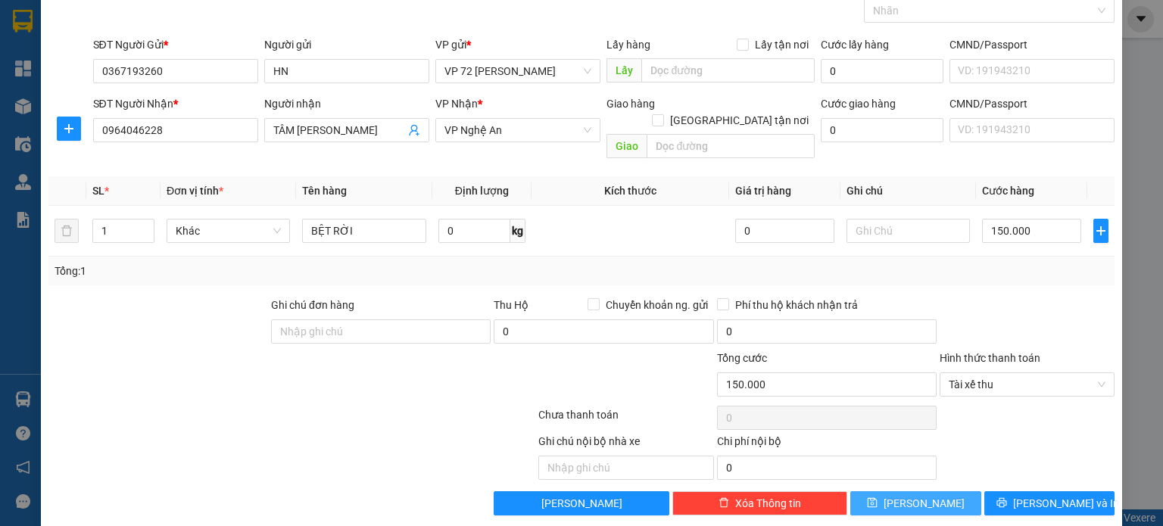
click at [916, 495] on span "[PERSON_NAME]" at bounding box center [923, 503] width 81 height 17
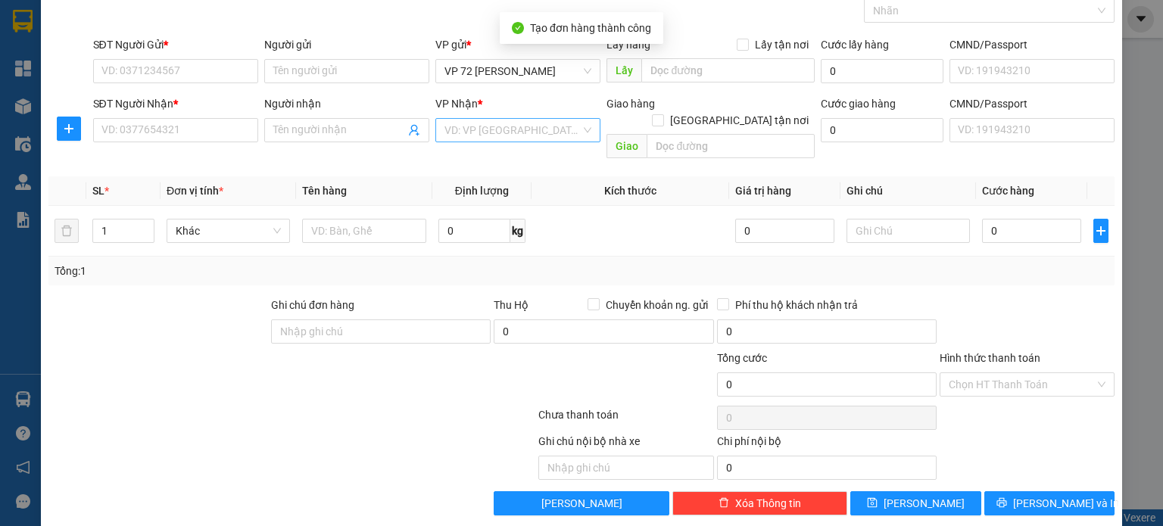
click at [494, 136] on input "search" at bounding box center [512, 130] width 136 height 23
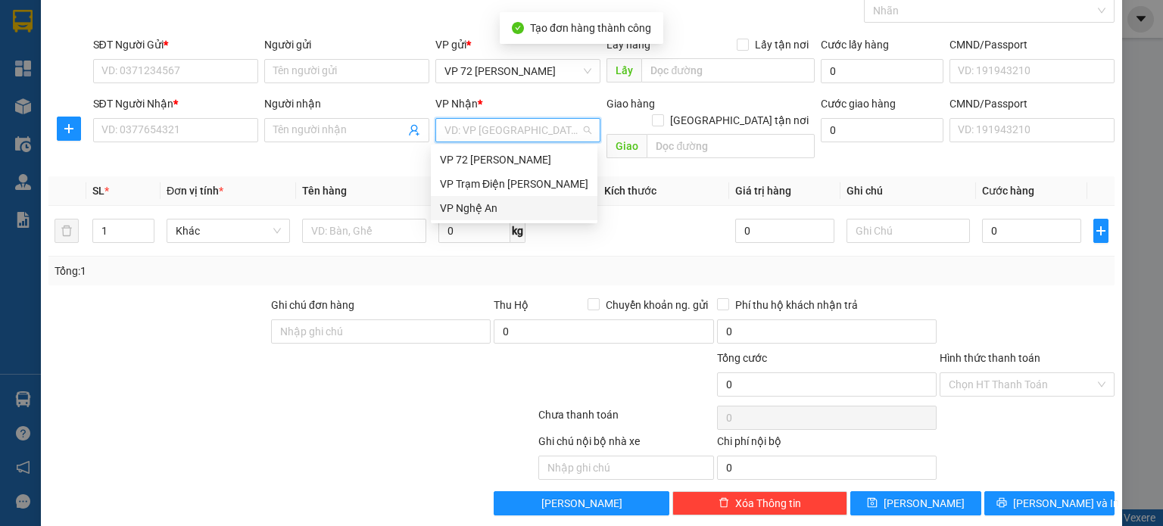
click at [481, 208] on div "VP Nghệ An" at bounding box center [514, 208] width 148 height 17
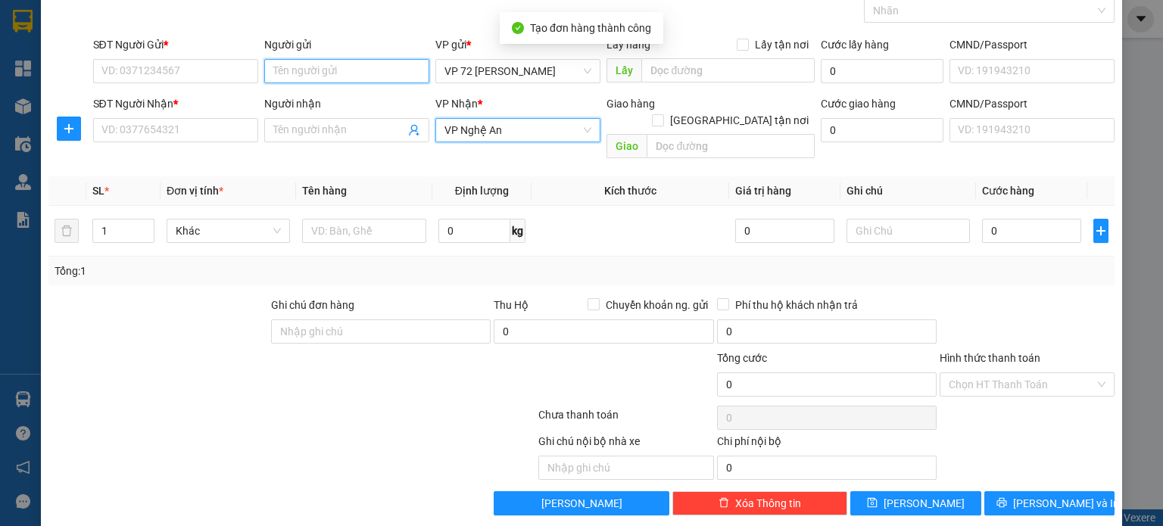
click at [328, 70] on input "Người gửi" at bounding box center [346, 71] width 165 height 24
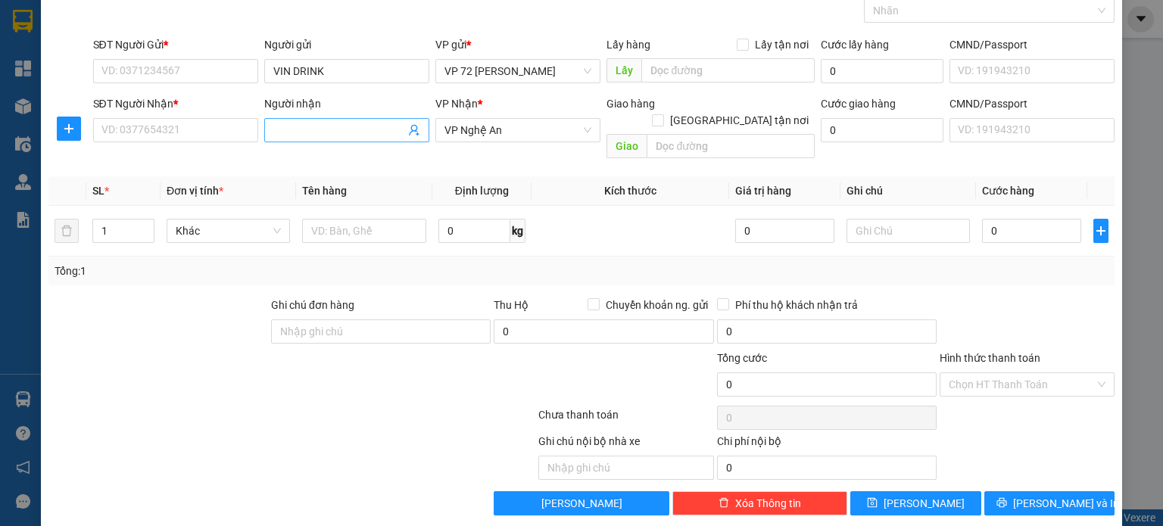
click at [327, 137] on input "Người nhận" at bounding box center [339, 130] width 132 height 17
click at [202, 73] on input "SĐT Người Gửi *" at bounding box center [175, 71] width 165 height 24
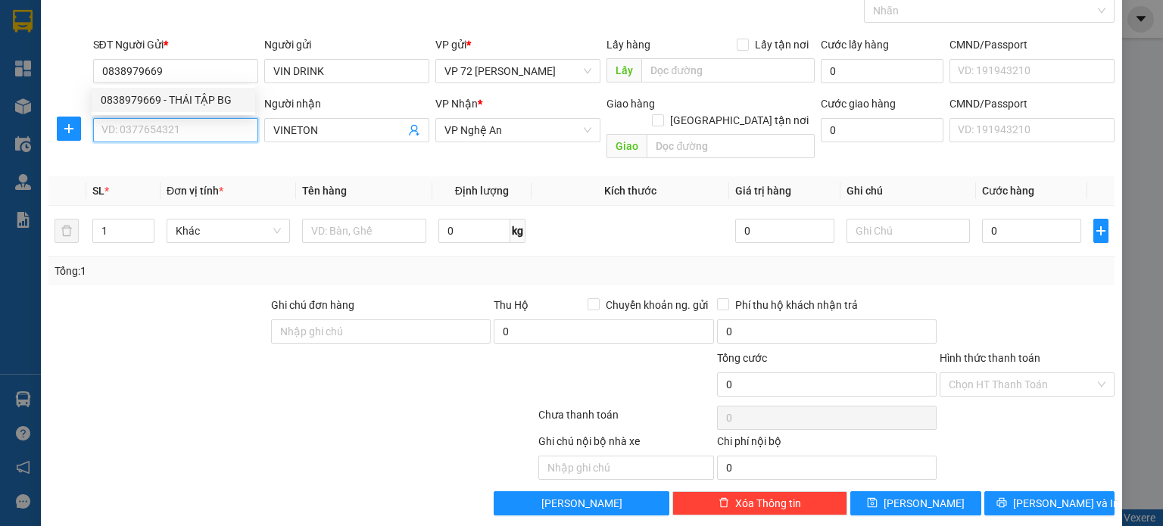
click at [167, 131] on input "SĐT Người Nhận *" at bounding box center [175, 130] width 165 height 24
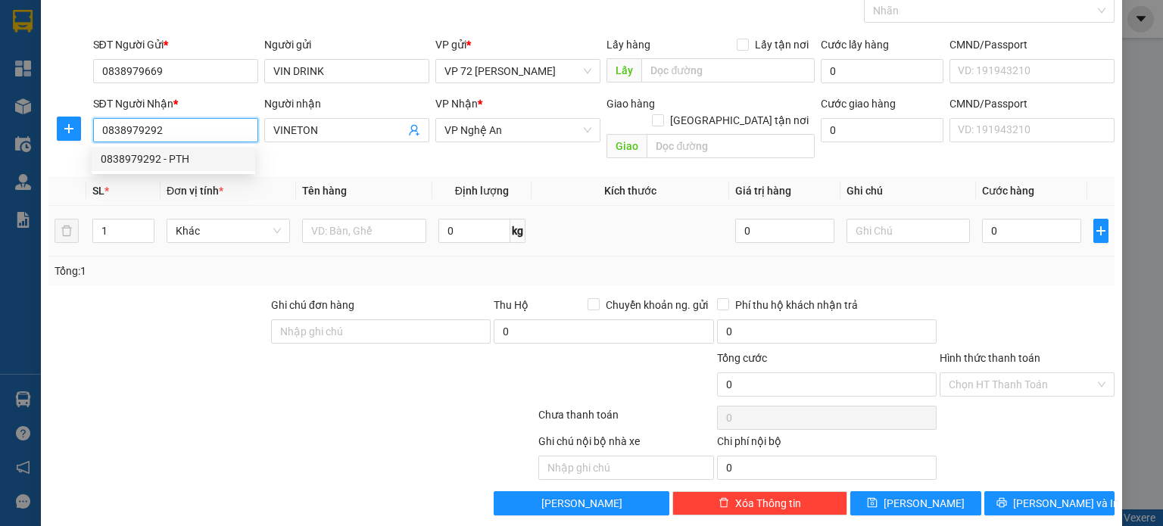
click at [177, 225] on div "Khác" at bounding box center [229, 231] width 124 height 24
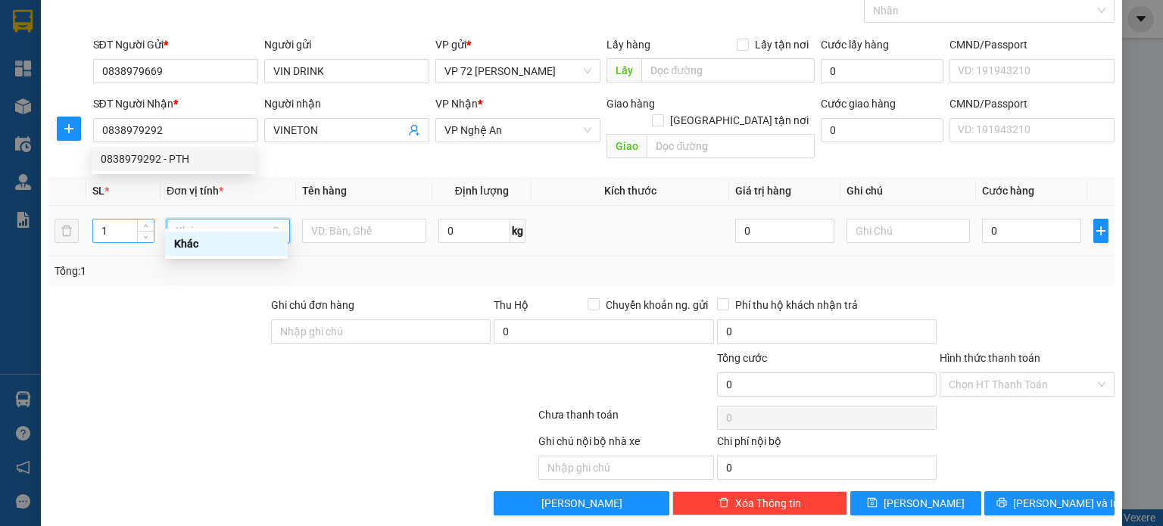
click at [133, 220] on input "1" at bounding box center [123, 231] width 61 height 23
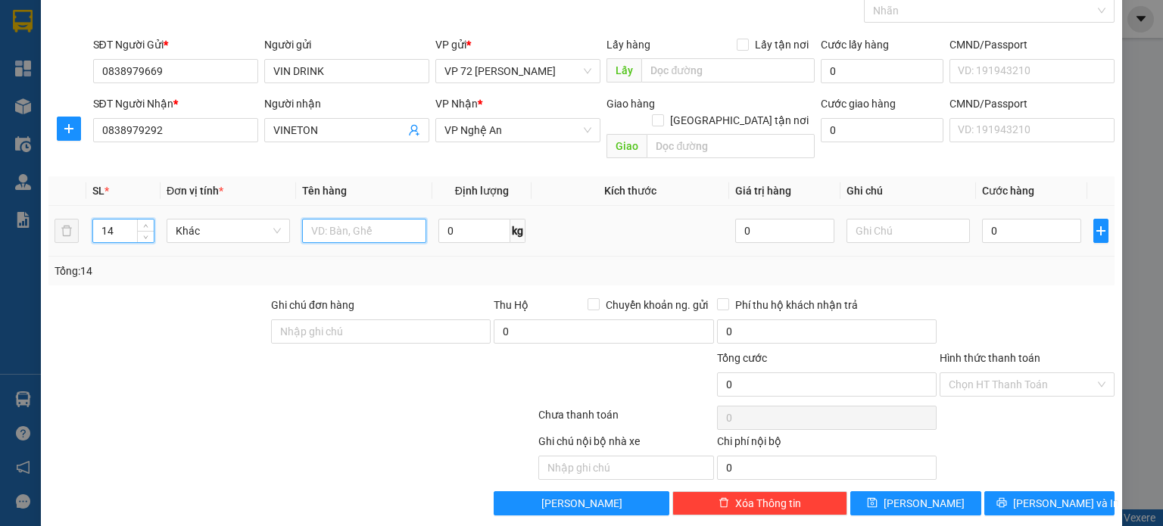
click at [376, 219] on input "text" at bounding box center [364, 231] width 124 height 24
click at [1023, 219] on input "0" at bounding box center [1031, 231] width 99 height 24
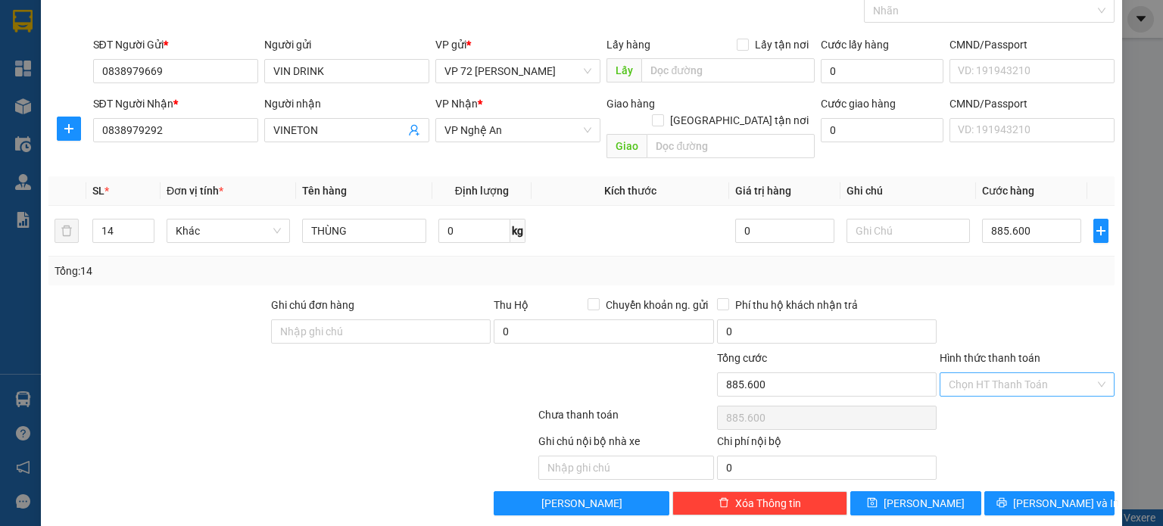
click at [1015, 373] on input "Hình thức thanh toán" at bounding box center [1021, 384] width 146 height 23
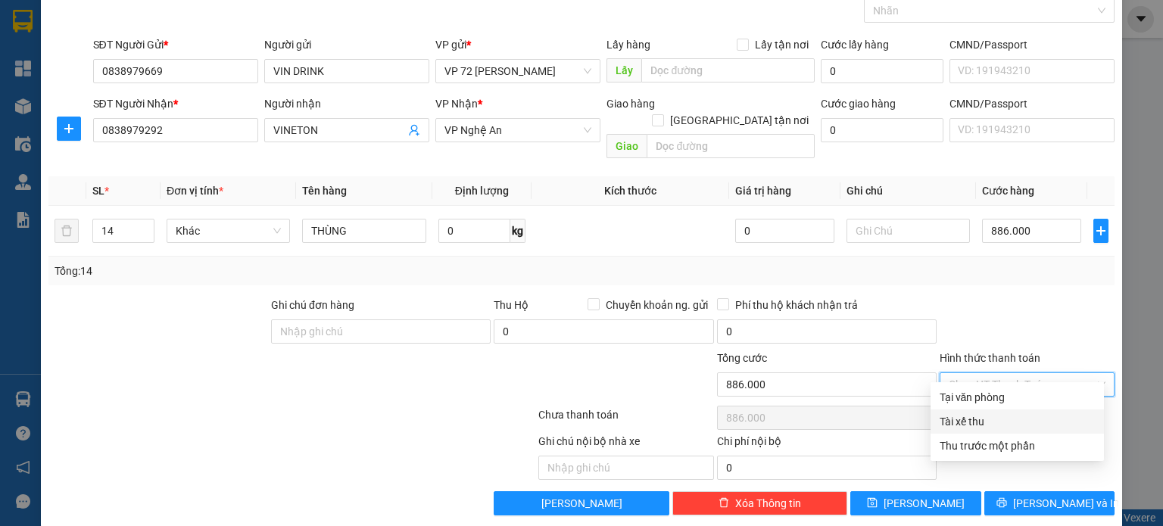
click at [983, 422] on div "Tài xế thu" at bounding box center [1016, 421] width 155 height 17
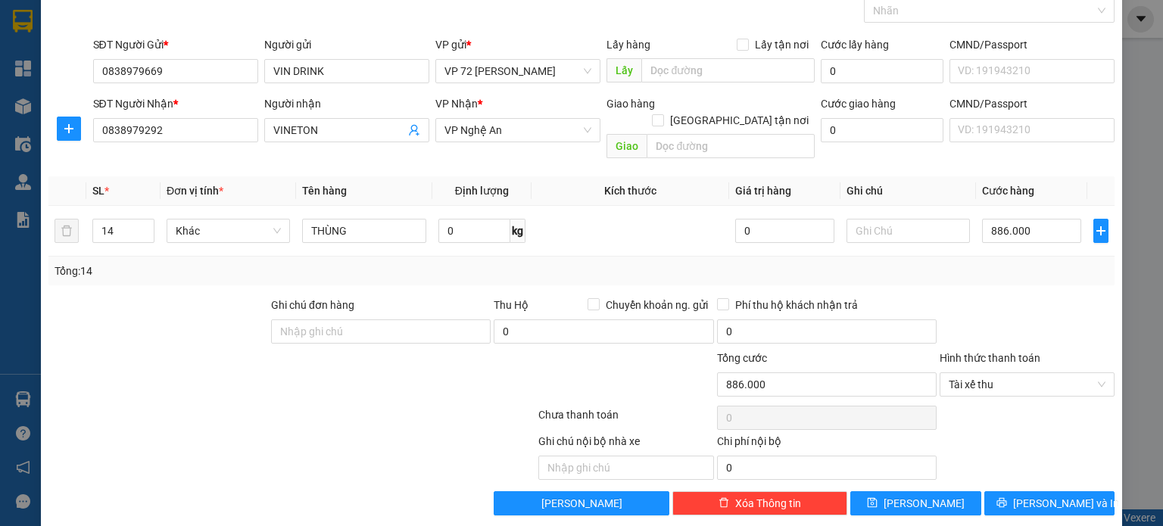
click at [945, 263] on div "Tổng: 14" at bounding box center [582, 271] width 1054 height 17
click at [925, 491] on button "[PERSON_NAME]" at bounding box center [915, 503] width 131 height 24
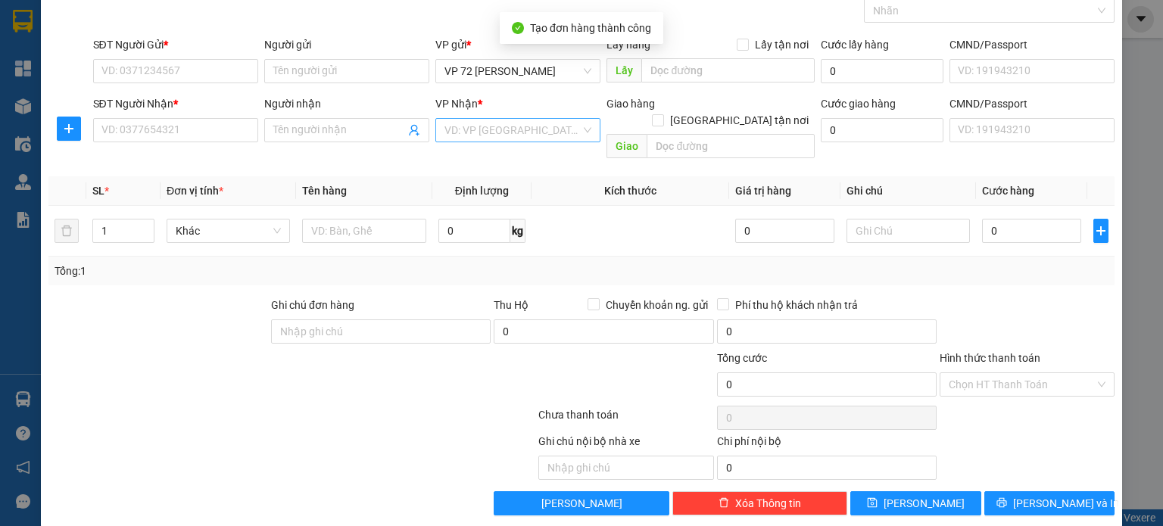
click at [559, 135] on input "search" at bounding box center [512, 130] width 136 height 23
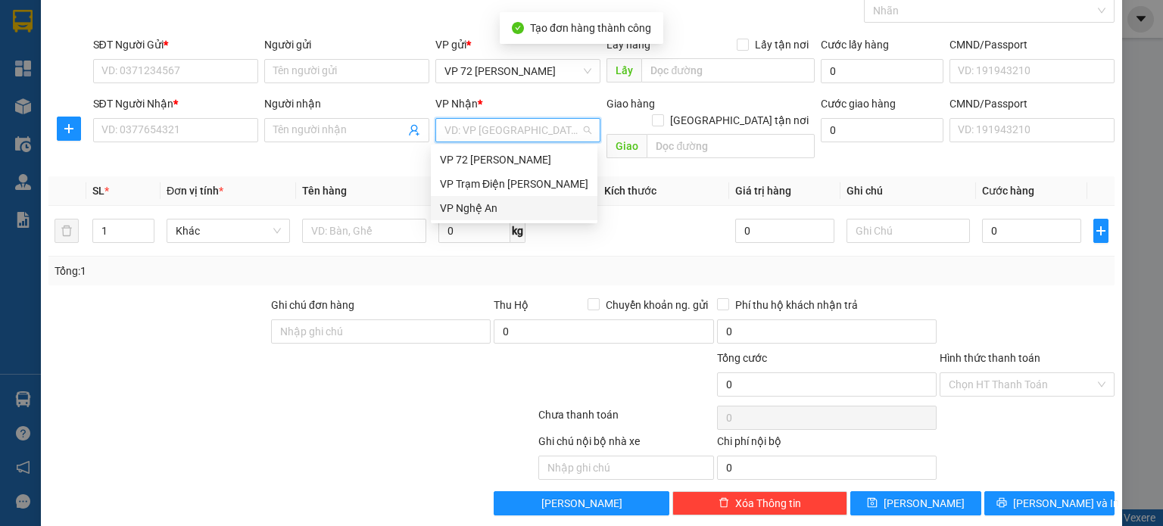
click at [534, 205] on div "VP Nghệ An" at bounding box center [514, 208] width 148 height 17
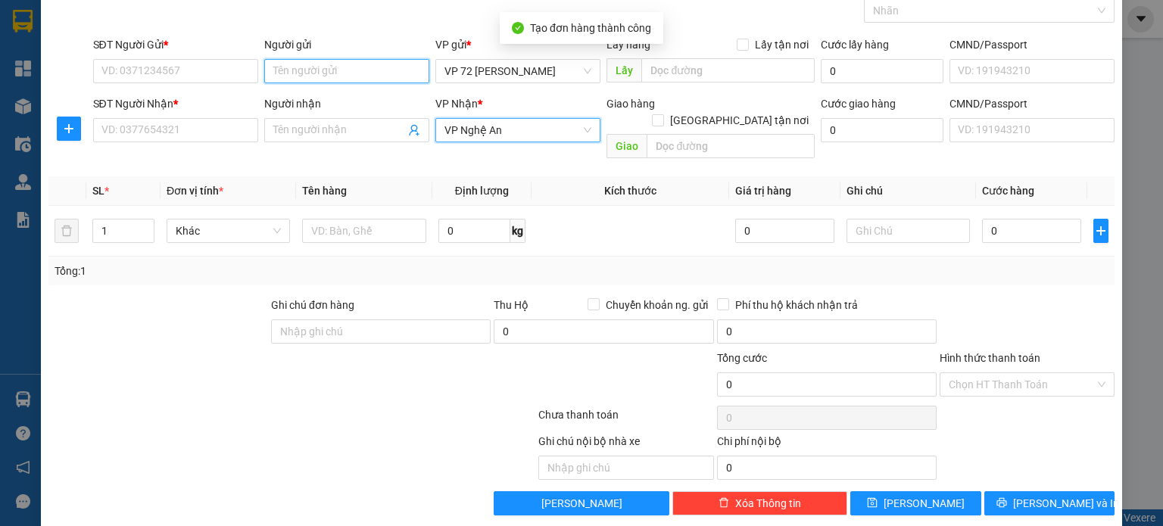
click at [344, 65] on input "Người gửi" at bounding box center [346, 71] width 165 height 24
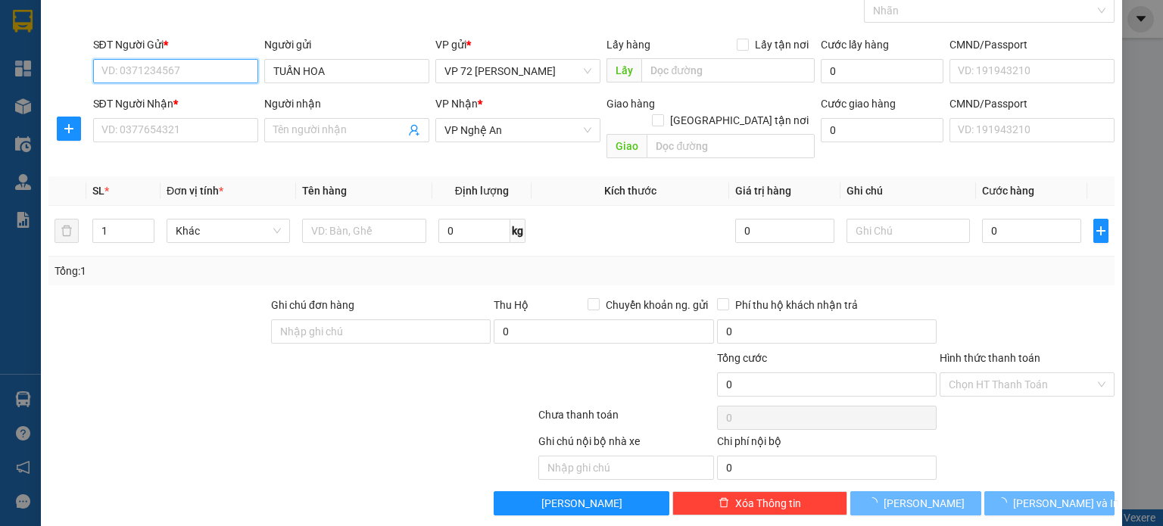
click at [184, 67] on input "SĐT Người Gửi *" at bounding box center [175, 71] width 165 height 24
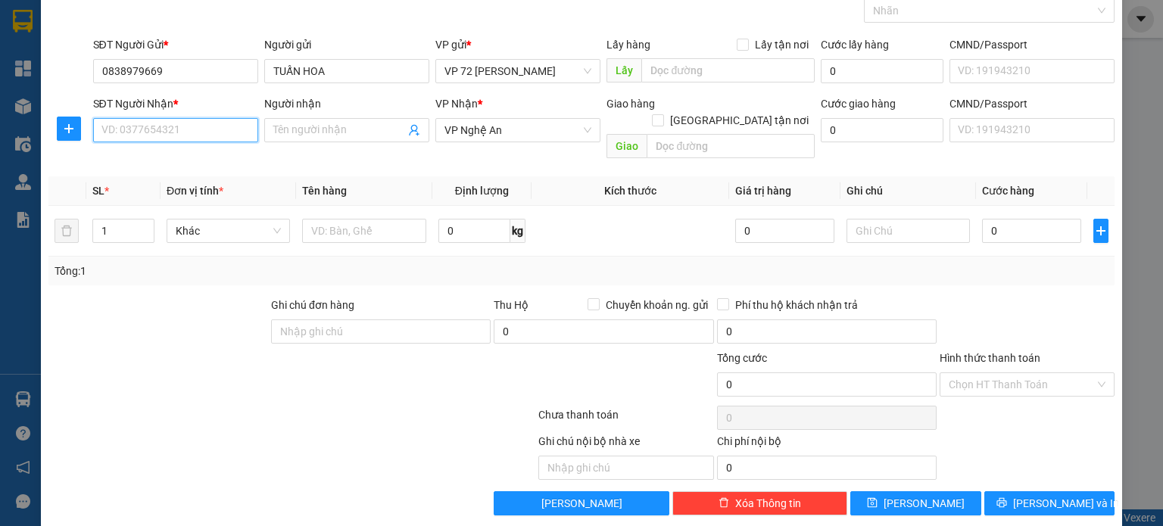
click at [186, 140] on input "SĐT Người Nhận *" at bounding box center [175, 130] width 165 height 24
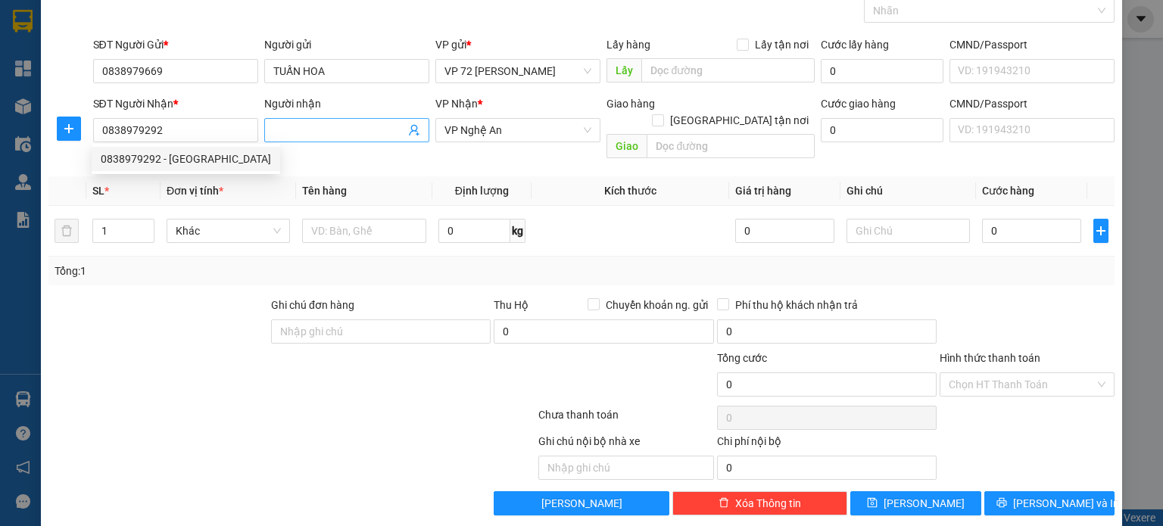
click at [366, 129] on input "Người nhận" at bounding box center [339, 130] width 132 height 17
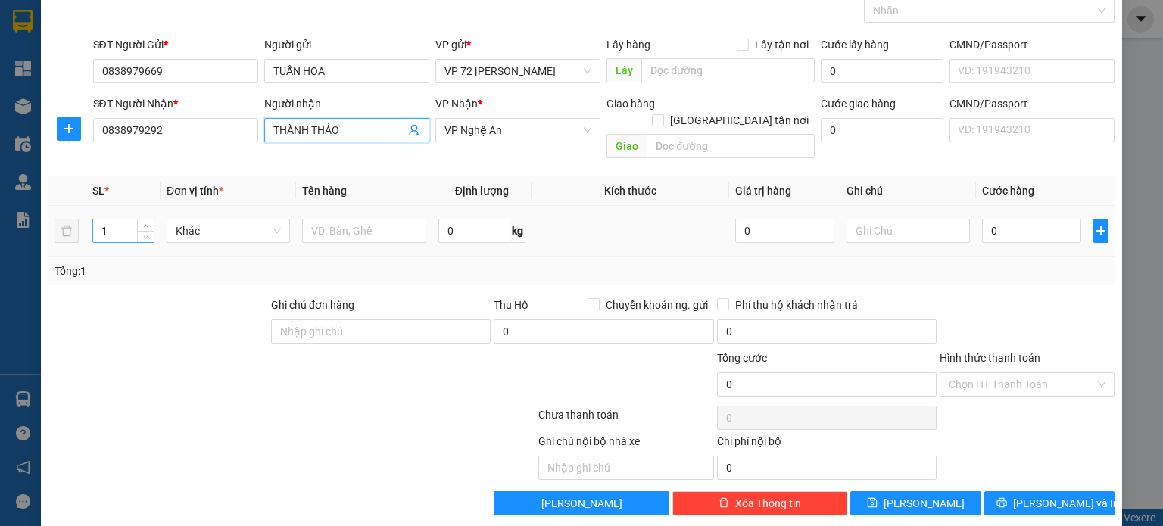
click at [107, 220] on input "1" at bounding box center [123, 231] width 61 height 23
click at [377, 220] on input "text" at bounding box center [364, 231] width 124 height 24
click at [1020, 219] on input "0" at bounding box center [1031, 231] width 99 height 24
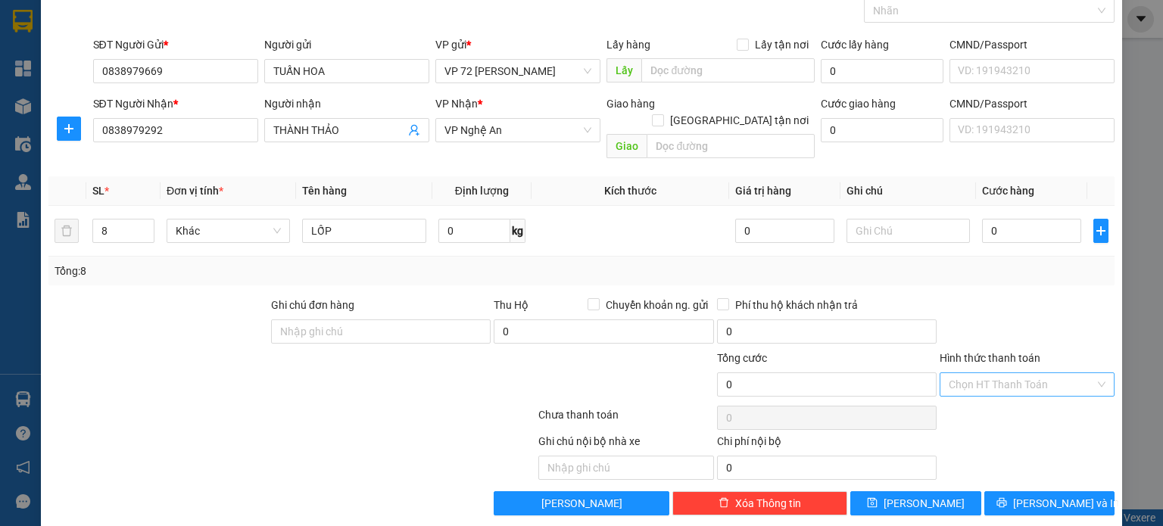
click at [976, 373] on input "Hình thức thanh toán" at bounding box center [1021, 384] width 146 height 23
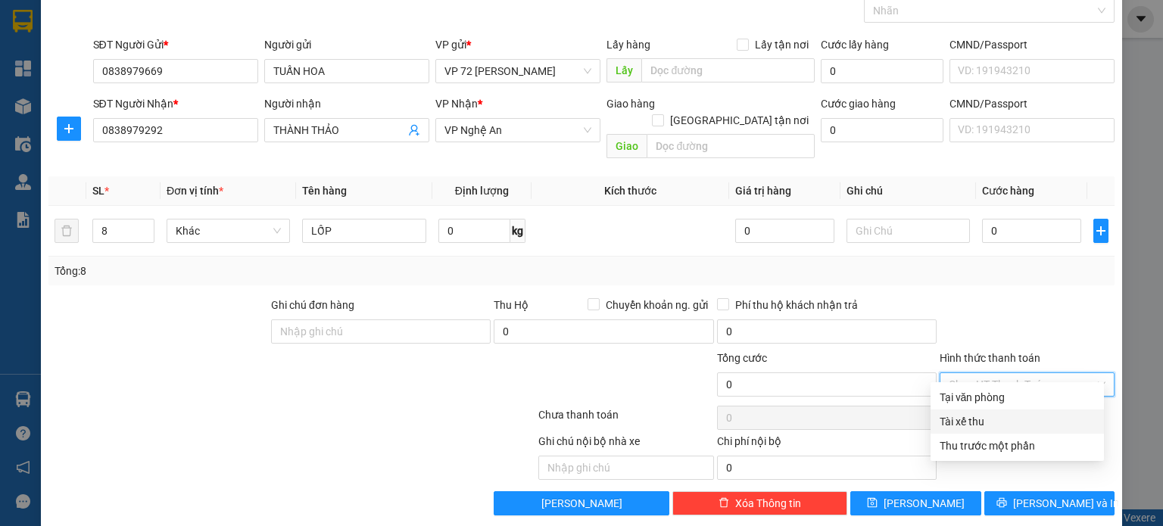
click at [972, 419] on div "Tài xế thu" at bounding box center [1016, 421] width 155 height 17
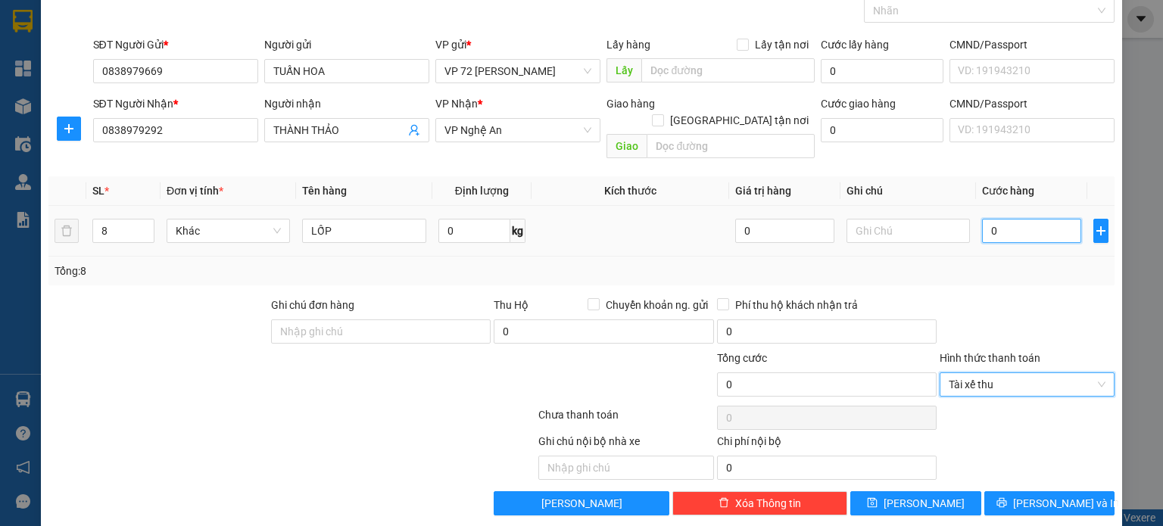
click at [1029, 219] on input "0" at bounding box center [1031, 231] width 99 height 24
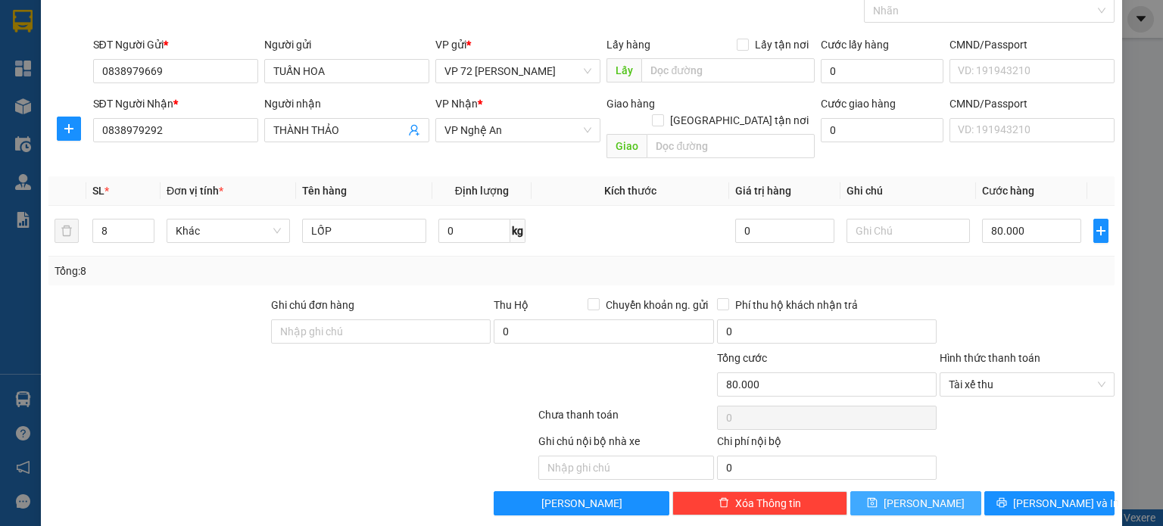
drag, startPoint x: 933, startPoint y: 493, endPoint x: 954, endPoint y: 459, distance: 39.5
click at [933, 493] on button "[PERSON_NAME]" at bounding box center [915, 503] width 131 height 24
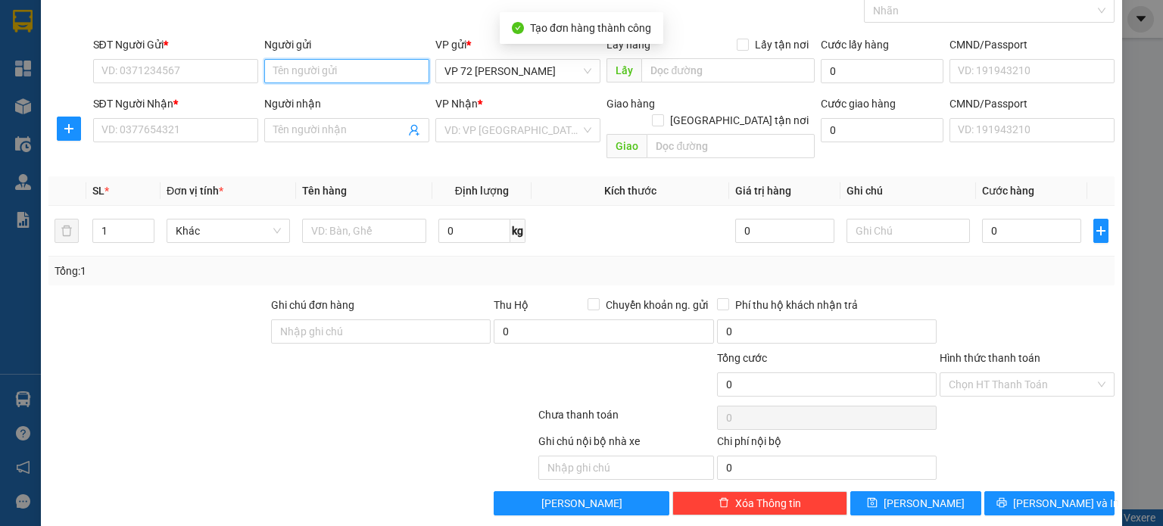
click at [388, 66] on input "Người gửi" at bounding box center [346, 71] width 165 height 24
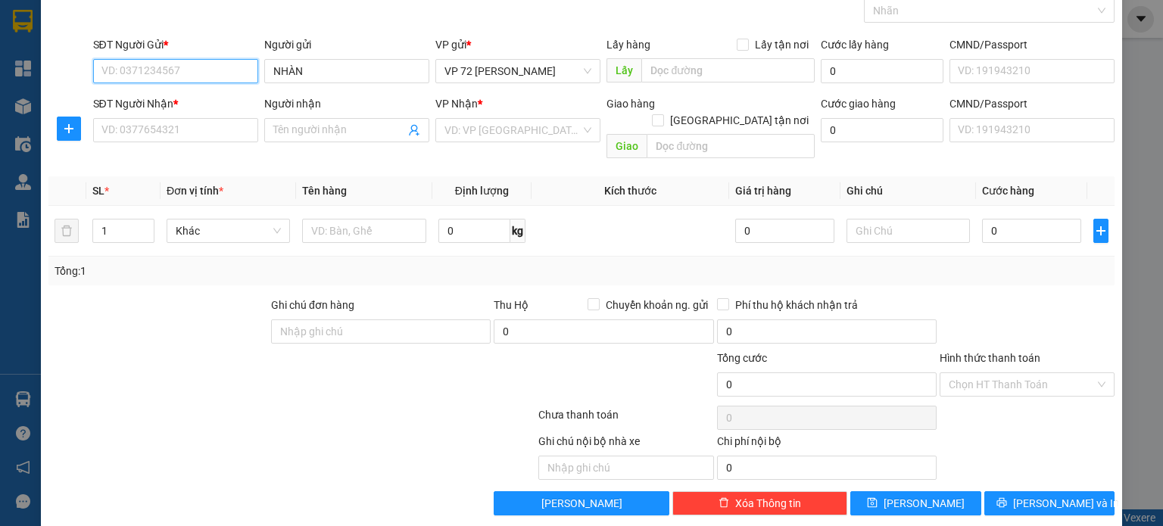
click at [182, 66] on input "SĐT Người Gửi *" at bounding box center [175, 71] width 165 height 24
click at [317, 126] on input "Người nhận" at bounding box center [339, 130] width 132 height 17
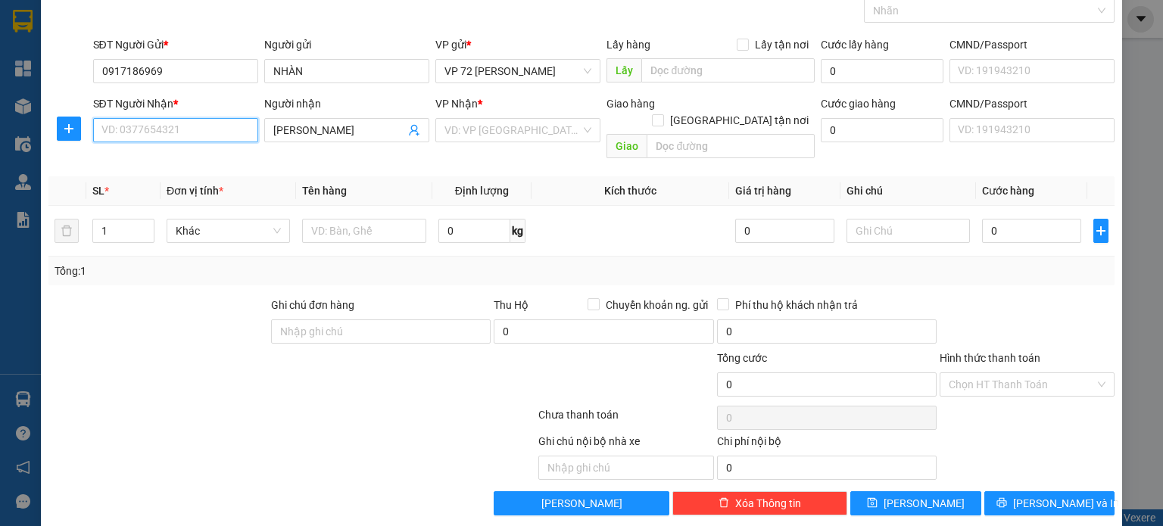
click at [201, 123] on input "SĐT Người Nhận *" at bounding box center [175, 130] width 165 height 24
click at [523, 128] on input "search" at bounding box center [512, 130] width 136 height 23
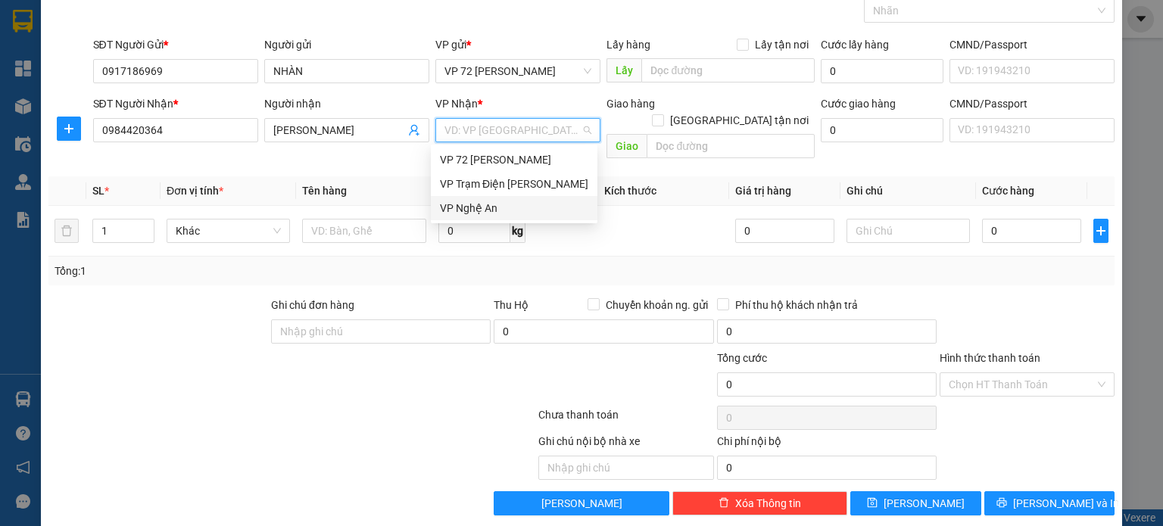
click at [490, 208] on div "VP Nghệ An" at bounding box center [514, 208] width 148 height 17
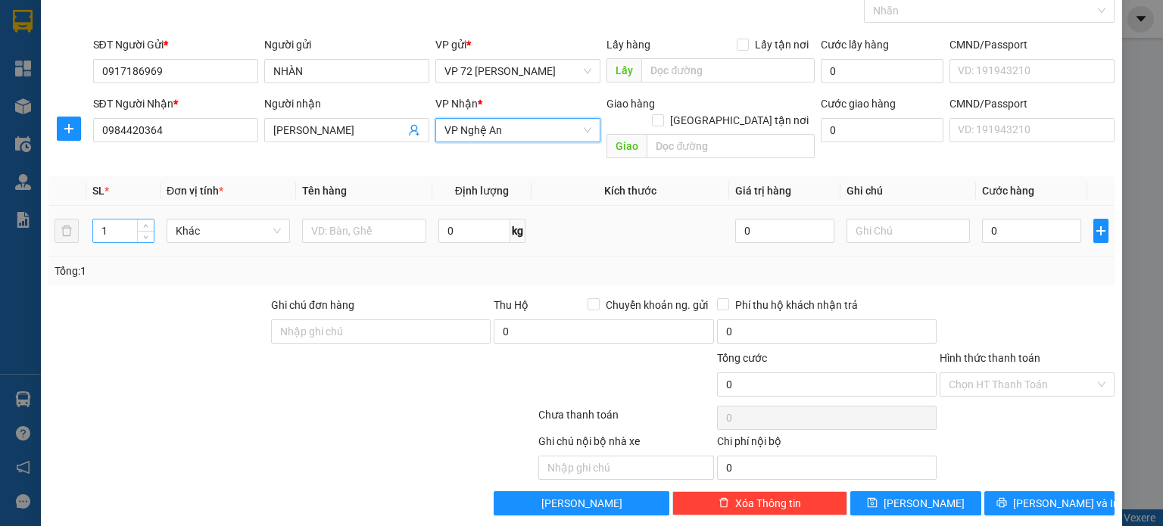
click at [110, 220] on input "1" at bounding box center [123, 231] width 61 height 23
click at [148, 220] on span "Increase Value" at bounding box center [145, 227] width 17 height 14
click at [351, 219] on input "text" at bounding box center [364, 231] width 124 height 24
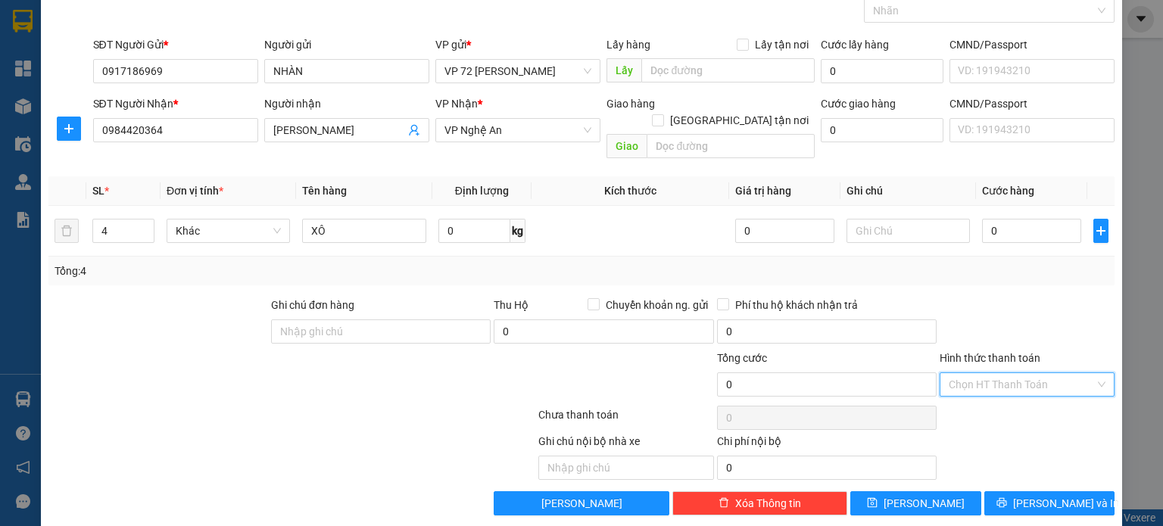
click at [998, 373] on input "Hình thức thanh toán" at bounding box center [1021, 384] width 146 height 23
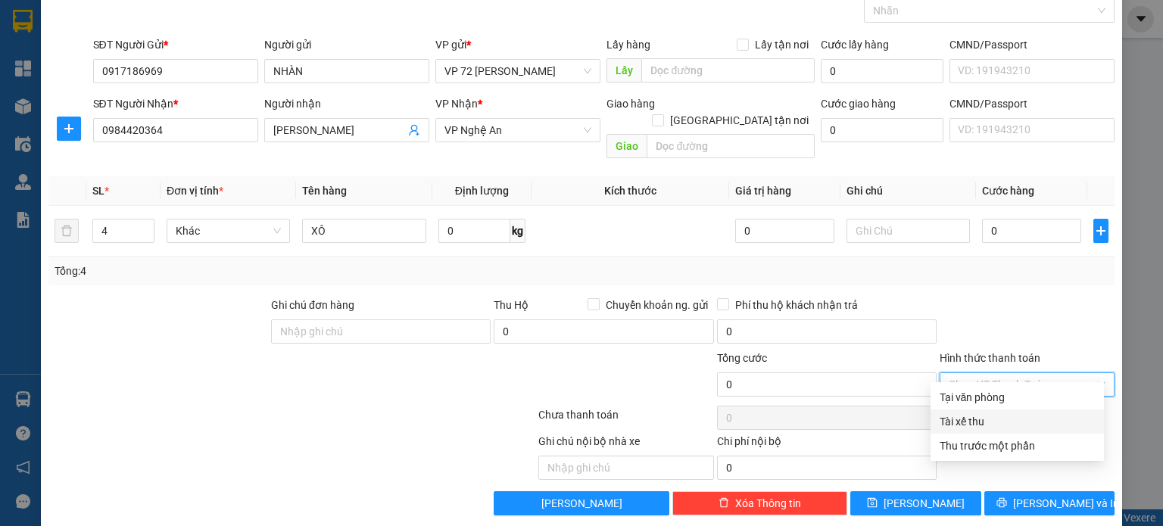
click at [983, 415] on div "Tài xế thu" at bounding box center [1016, 421] width 155 height 17
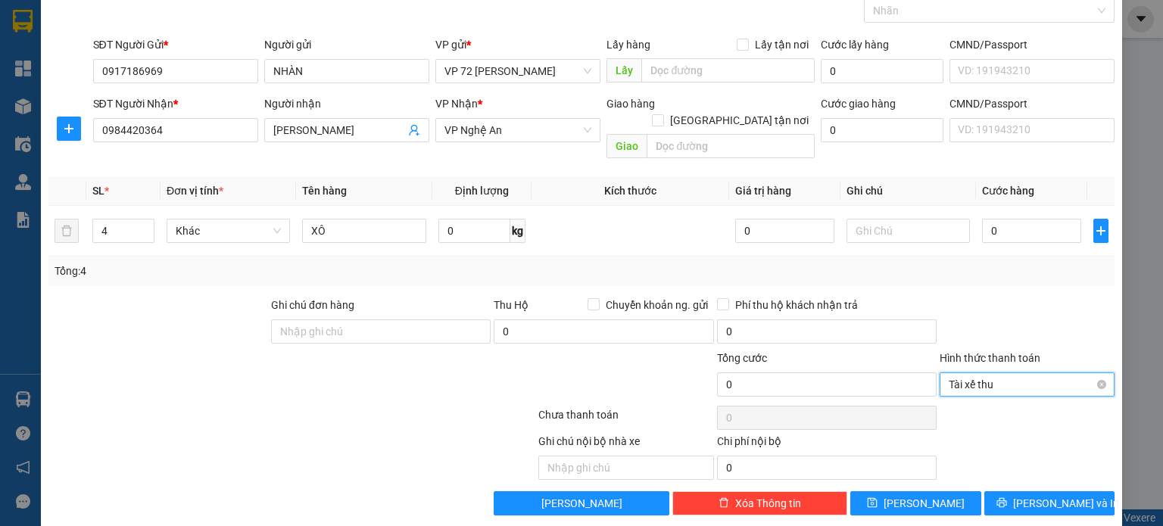
click at [999, 373] on span "Tài xế thu" at bounding box center [1026, 384] width 157 height 23
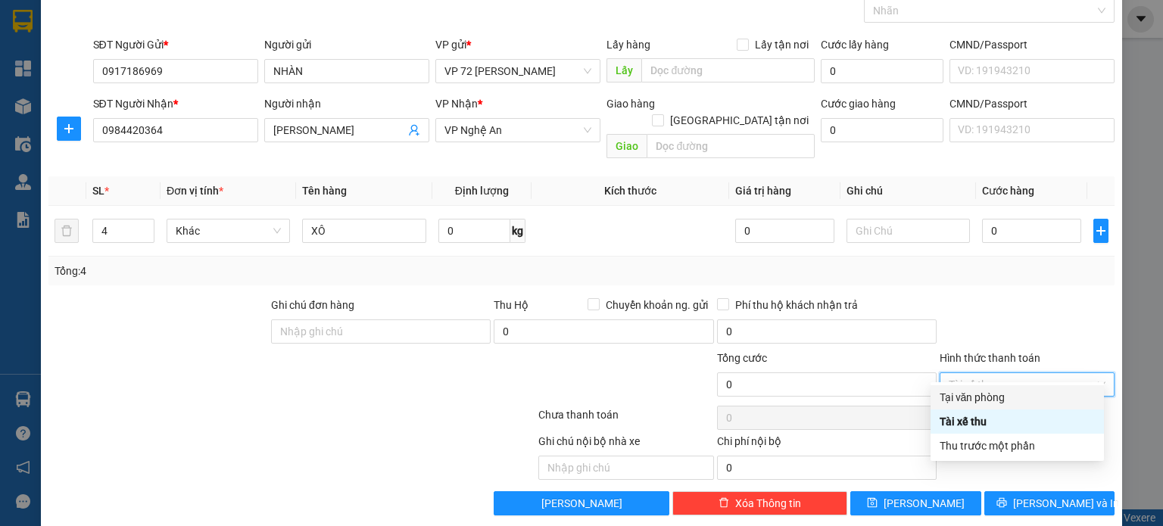
click at [984, 395] on div "Tại văn phòng" at bounding box center [1016, 397] width 155 height 17
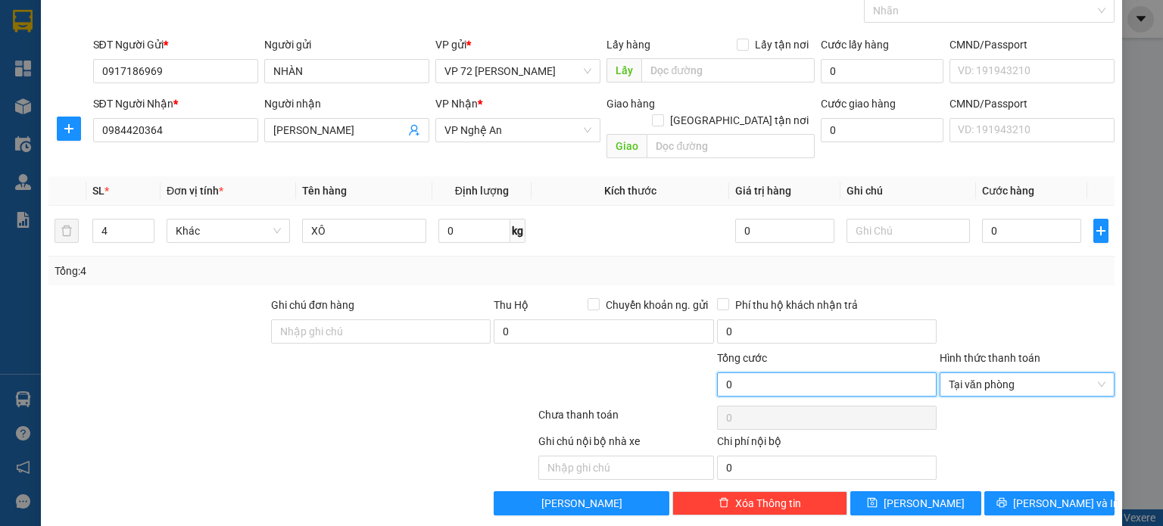
click at [781, 372] on input "0" at bounding box center [827, 384] width 220 height 24
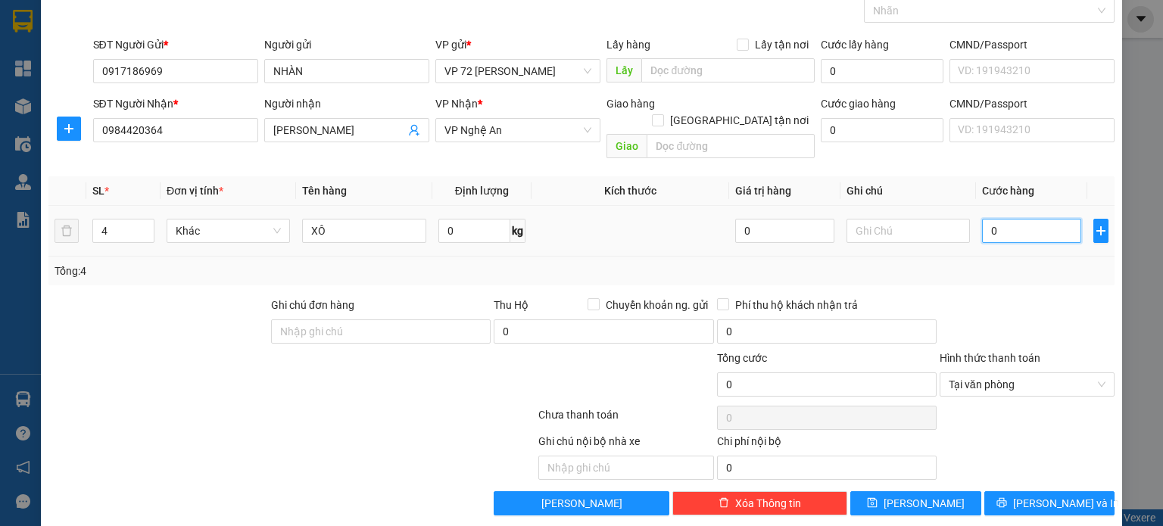
click at [1016, 219] on input "0" at bounding box center [1031, 231] width 99 height 24
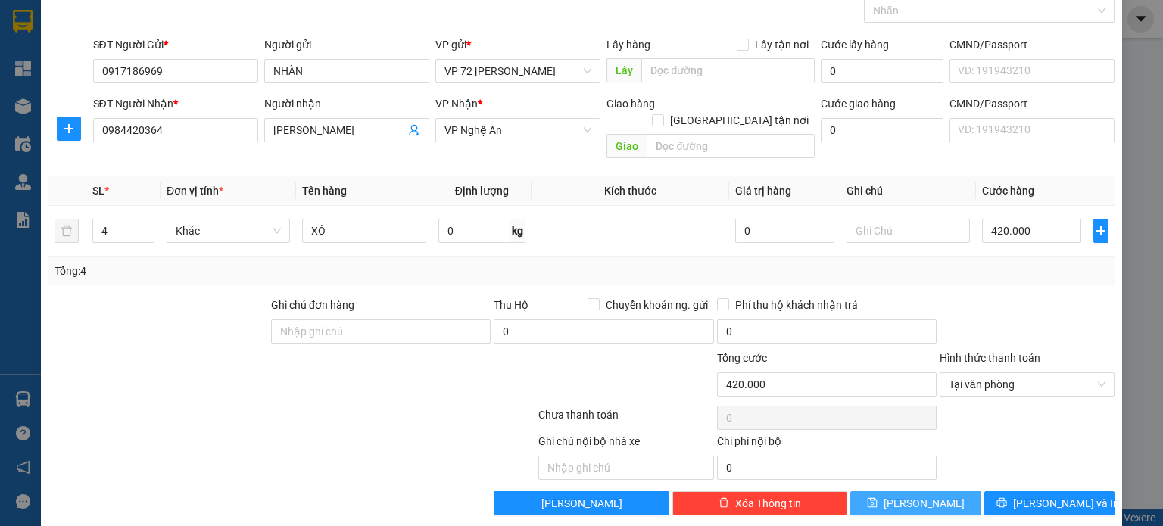
click at [881, 491] on button "[PERSON_NAME]" at bounding box center [915, 503] width 131 height 24
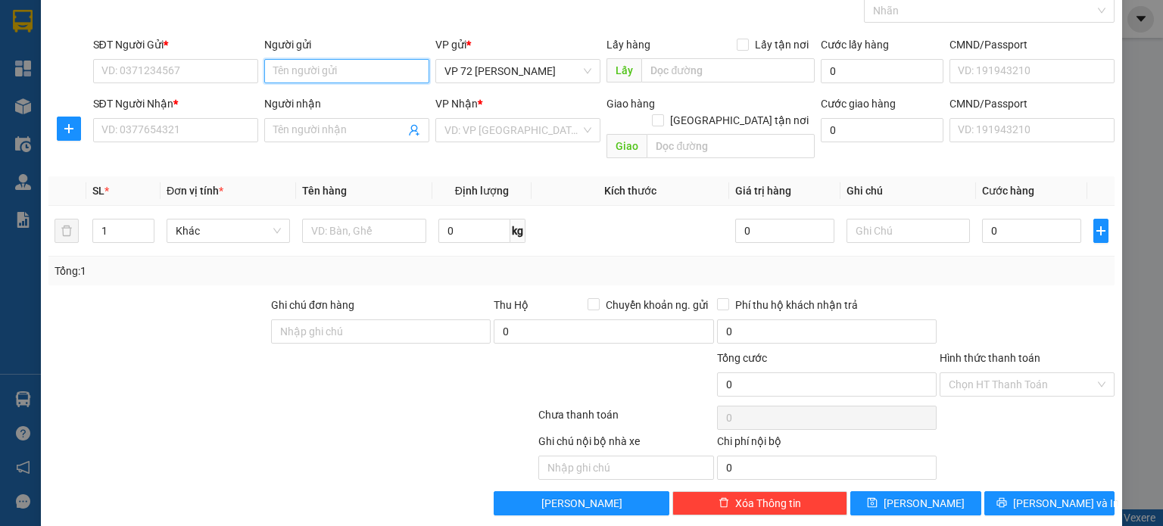
click at [342, 76] on input "Người gửi" at bounding box center [346, 71] width 165 height 24
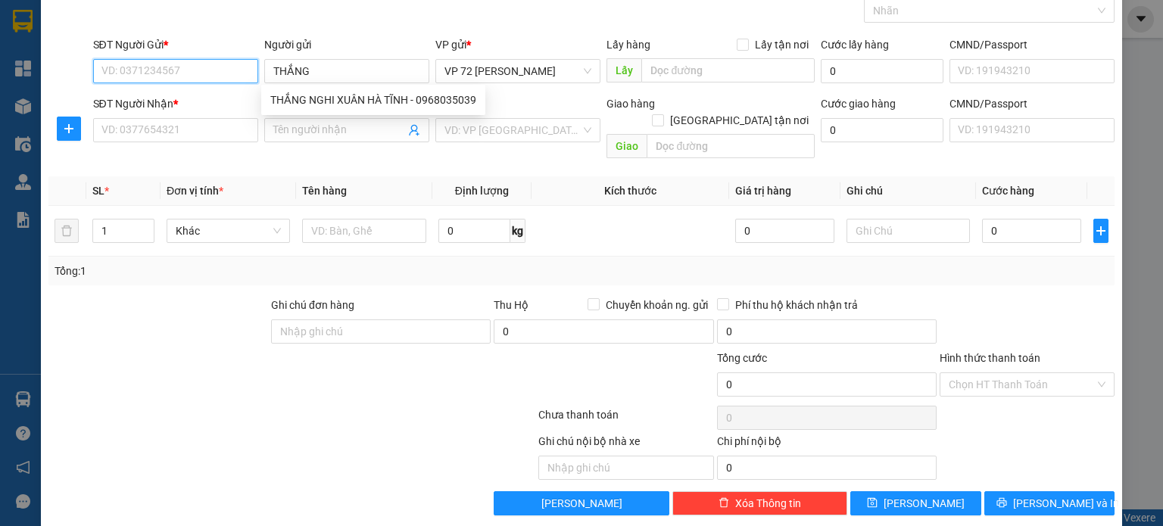
click at [185, 66] on input "SĐT Người Gửi *" at bounding box center [175, 71] width 165 height 24
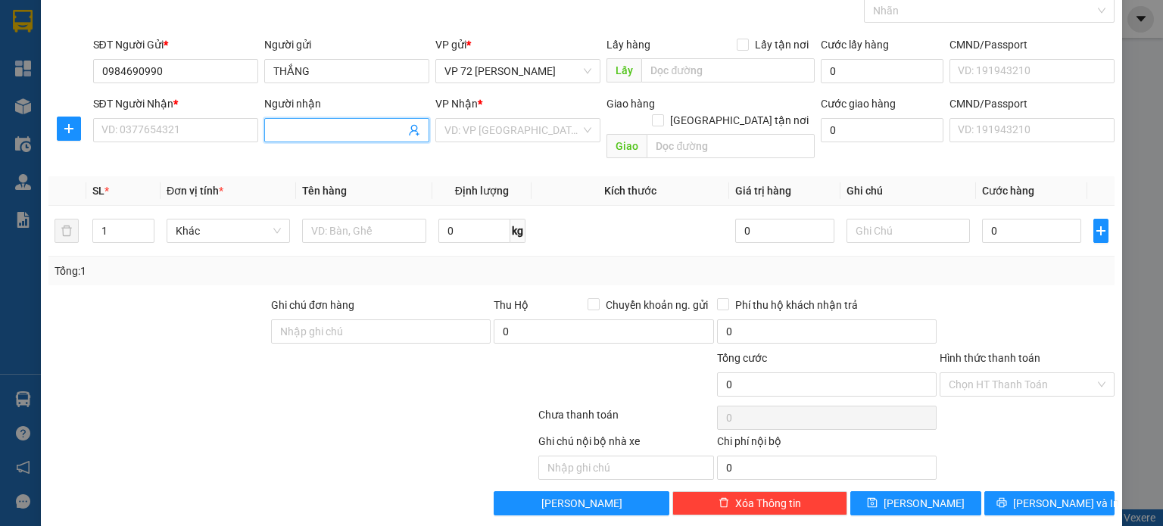
click at [346, 131] on input "Người nhận" at bounding box center [339, 130] width 132 height 17
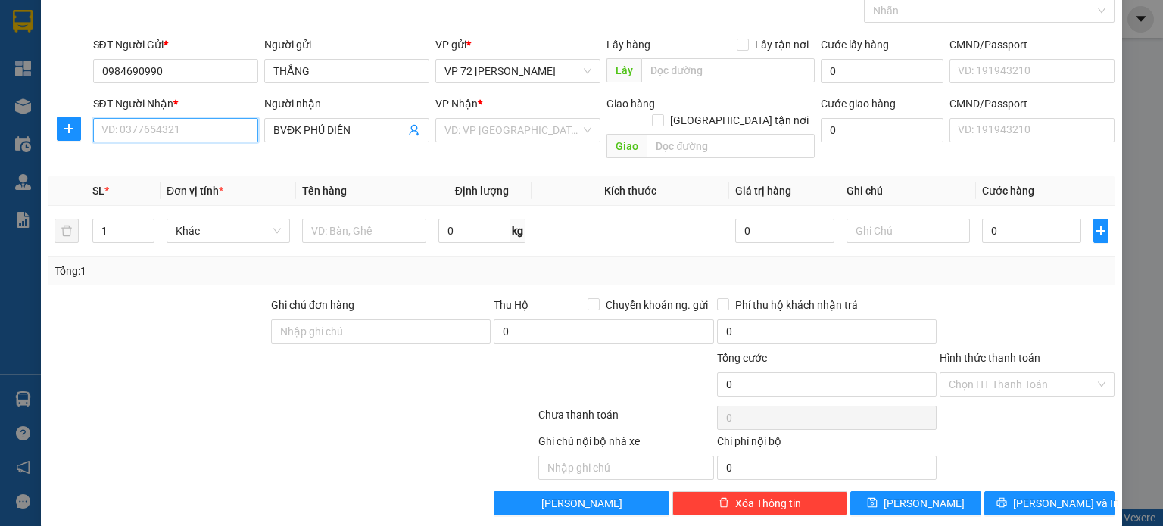
click at [164, 128] on input "SĐT Người Nhận *" at bounding box center [175, 130] width 165 height 24
click at [378, 129] on input "BVĐK PHÚ DIỄN" at bounding box center [339, 130] width 132 height 17
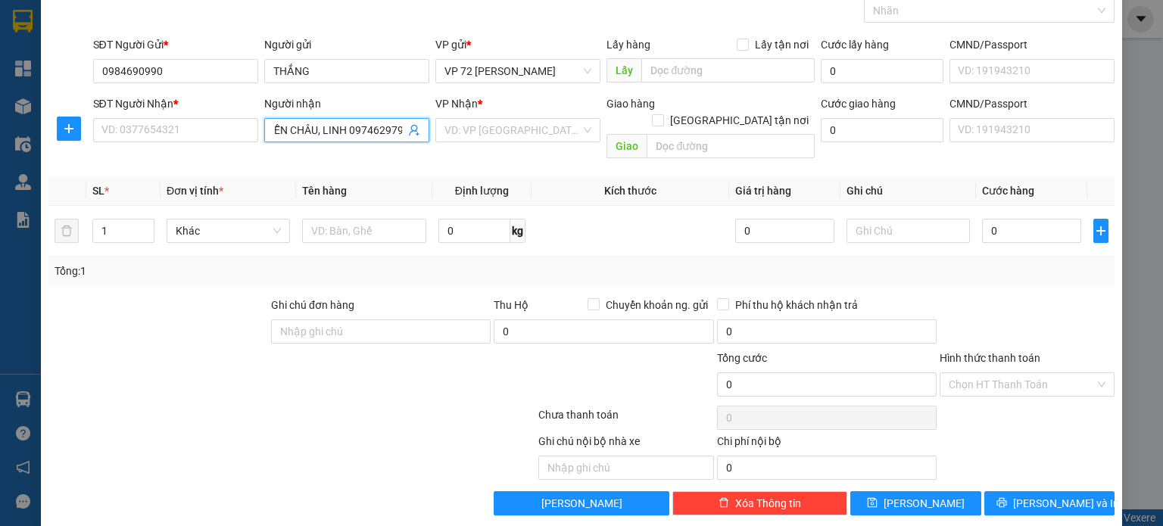
scroll to position [0, 97]
click at [215, 122] on input "SĐT Người Nhận *" at bounding box center [175, 130] width 165 height 24
click at [360, 126] on input "BVĐK PHÚ DIỄN, DIỄN CHÂU, LINH 0974629790" at bounding box center [339, 130] width 132 height 17
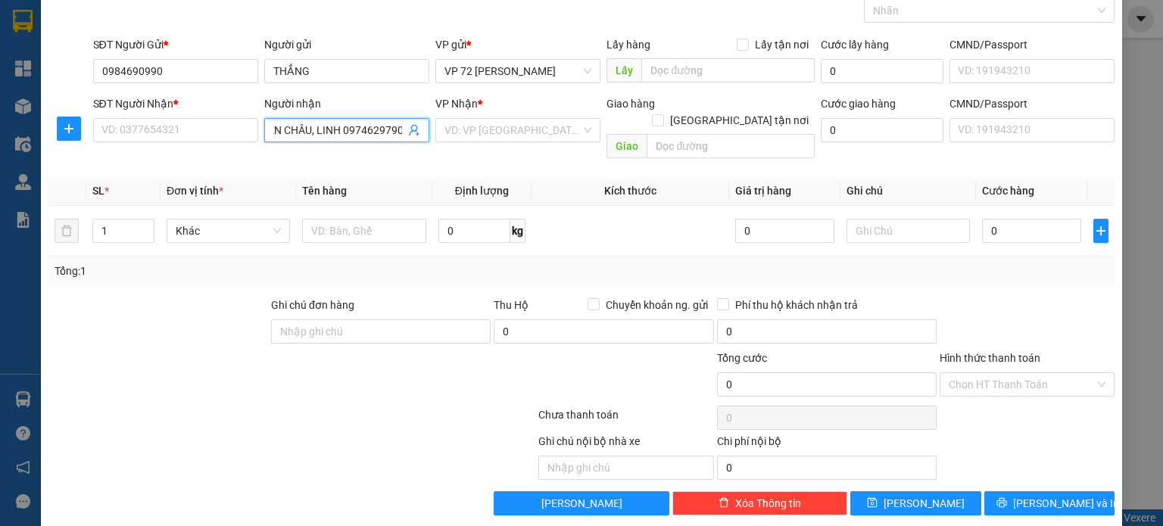
drag, startPoint x: 341, startPoint y: 129, endPoint x: 397, endPoint y: 129, distance: 56.8
click at [397, 129] on input "BVĐK PHÚ DIỄN, DIỄN CHÂU, LINH 0974629790" at bounding box center [339, 130] width 132 height 17
click at [186, 126] on input "SĐT Người Nhận *" at bounding box center [175, 130] width 165 height 24
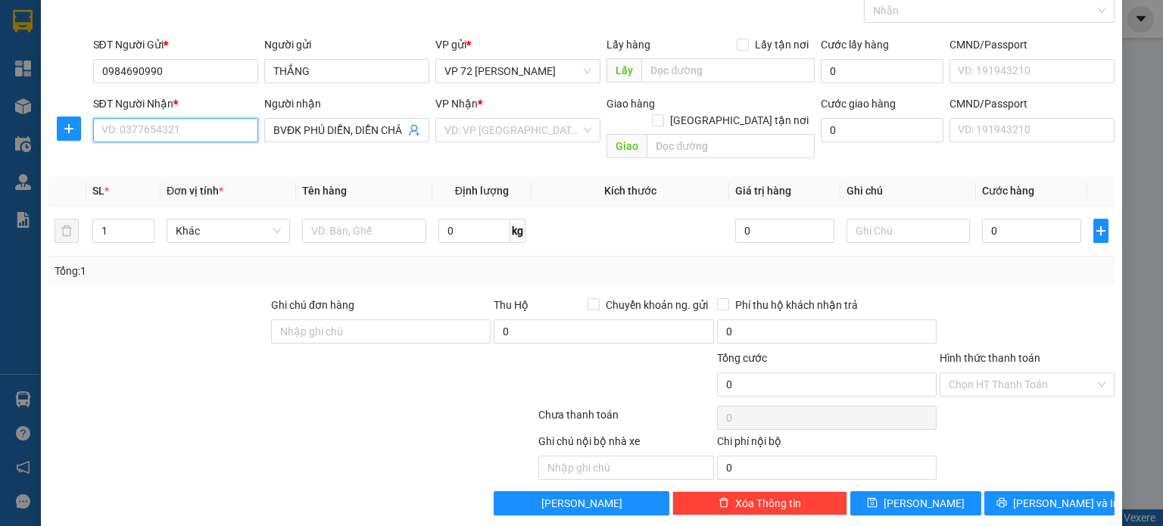
paste input "0974629790"
click at [122, 220] on input "1" at bounding box center [123, 231] width 61 height 23
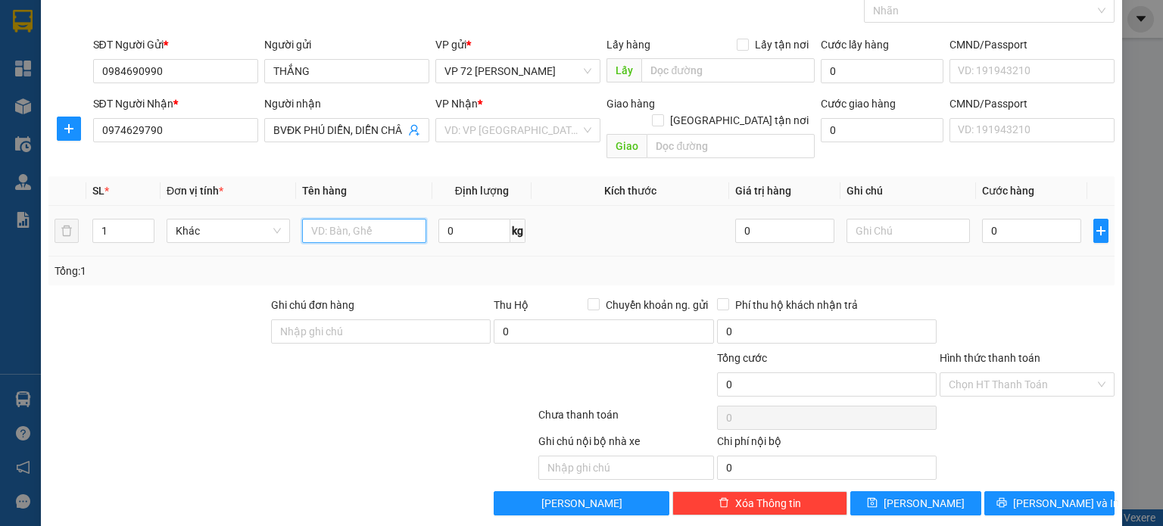
click at [371, 219] on input "text" at bounding box center [364, 231] width 124 height 24
click at [1036, 219] on input "0" at bounding box center [1031, 231] width 99 height 24
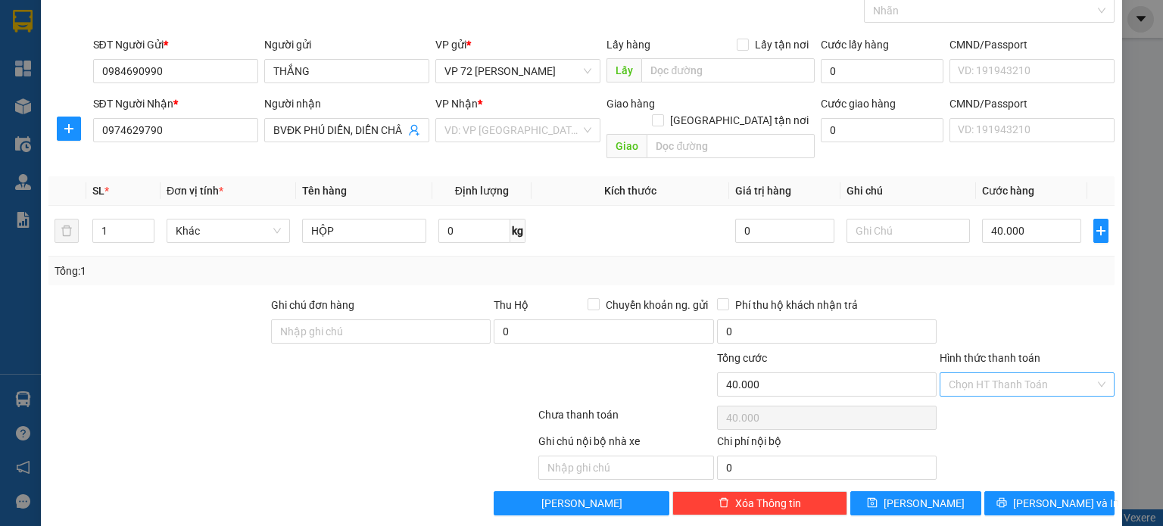
click at [993, 373] on input "Hình thức thanh toán" at bounding box center [1021, 384] width 146 height 23
click at [981, 398] on div "Tại văn phòng" at bounding box center [1016, 397] width 155 height 17
click at [563, 133] on input "search" at bounding box center [512, 130] width 136 height 23
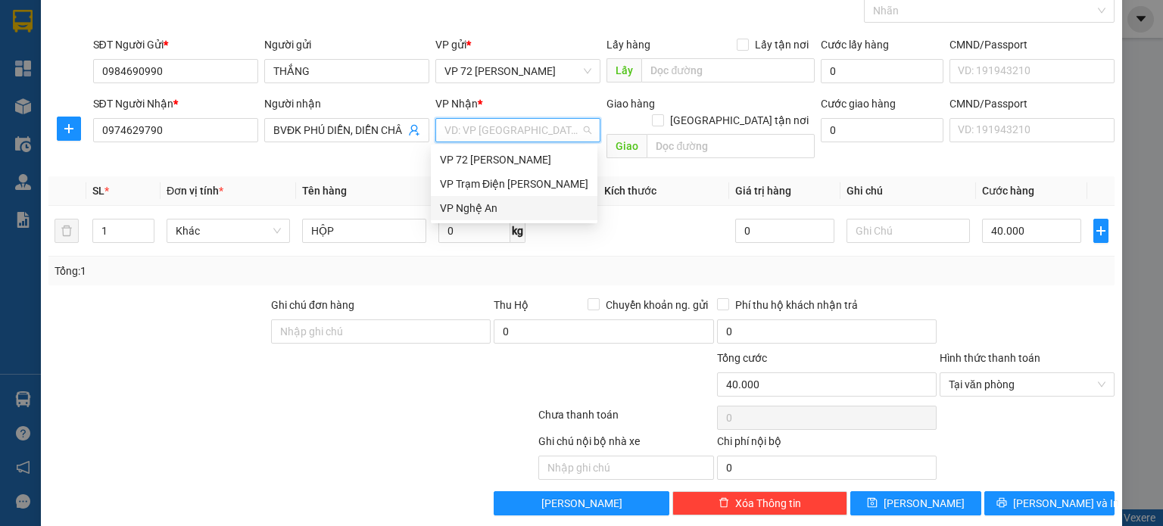
click at [534, 204] on div "VP Nghệ An" at bounding box center [514, 208] width 148 height 17
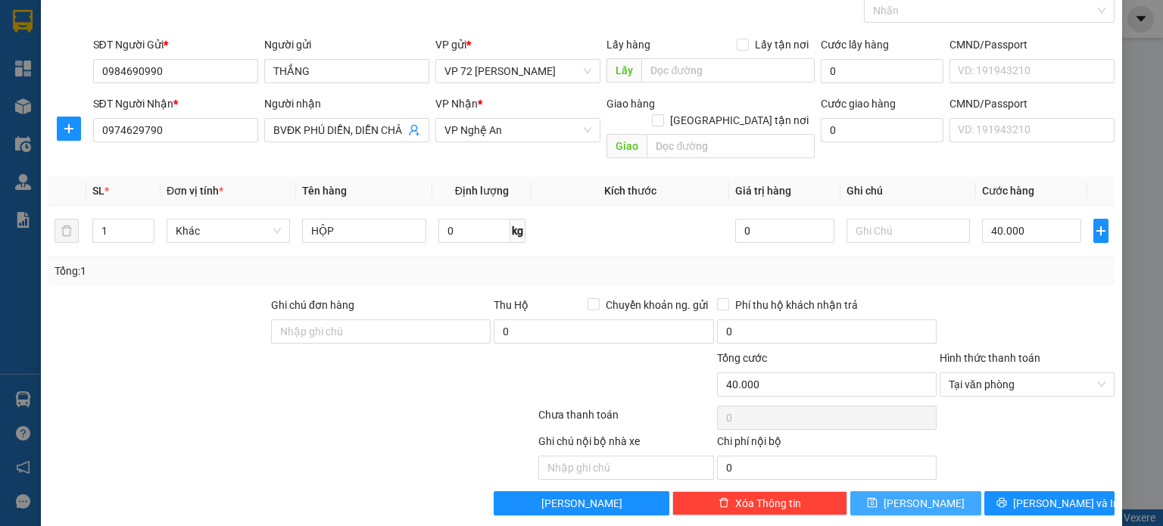
click at [909, 495] on span "[PERSON_NAME]" at bounding box center [923, 503] width 81 height 17
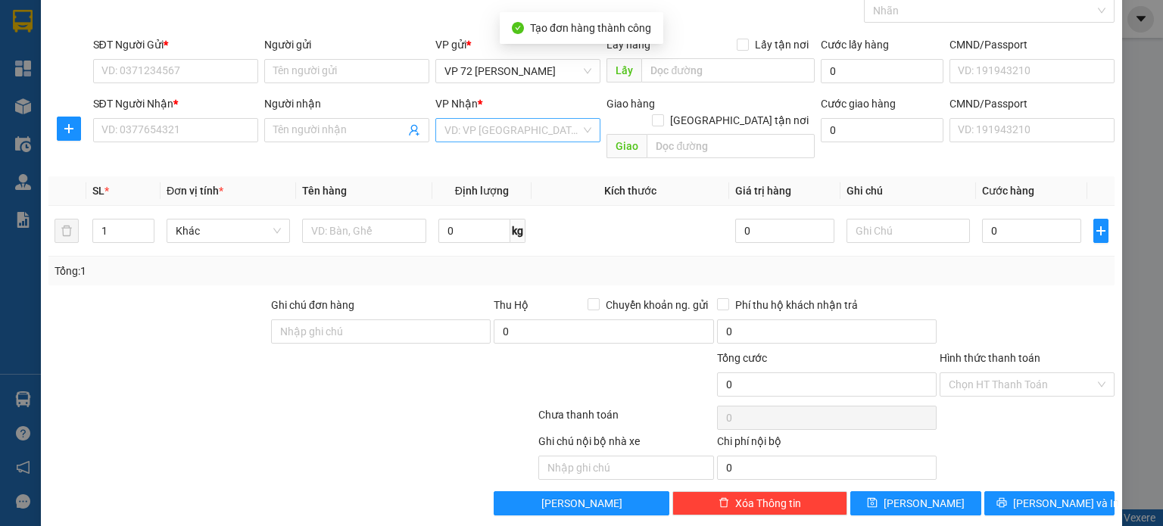
click at [487, 129] on input "search" at bounding box center [512, 130] width 136 height 23
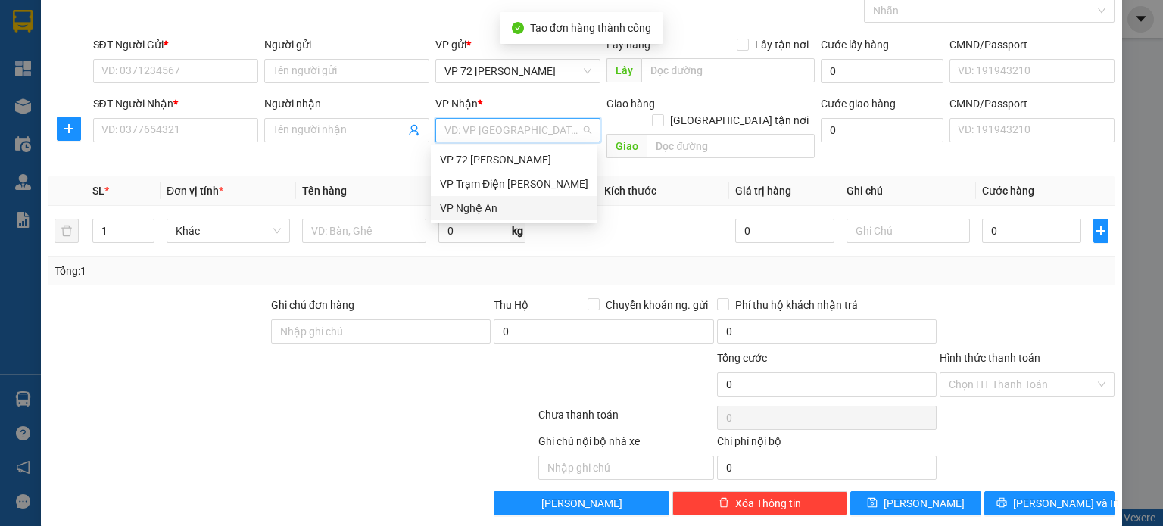
click at [494, 220] on body "Kết quả tìm kiếm ( 0 ) Bộ lọc No Data test.vtvm 1 Tổng Quan Kho hàng mới Điều h…" at bounding box center [581, 263] width 1163 height 526
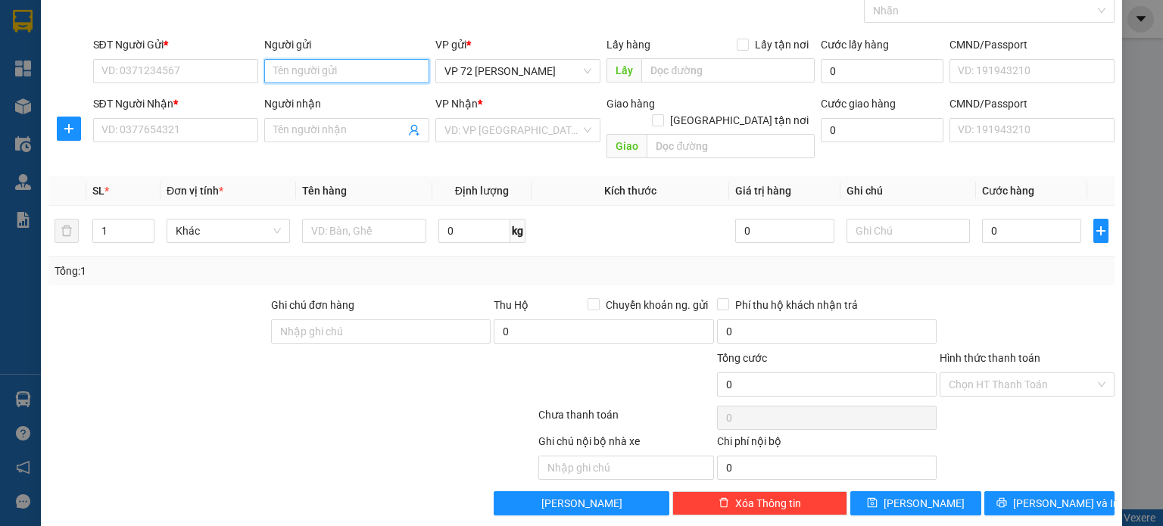
click at [366, 66] on input "Người gửi" at bounding box center [346, 71] width 165 height 24
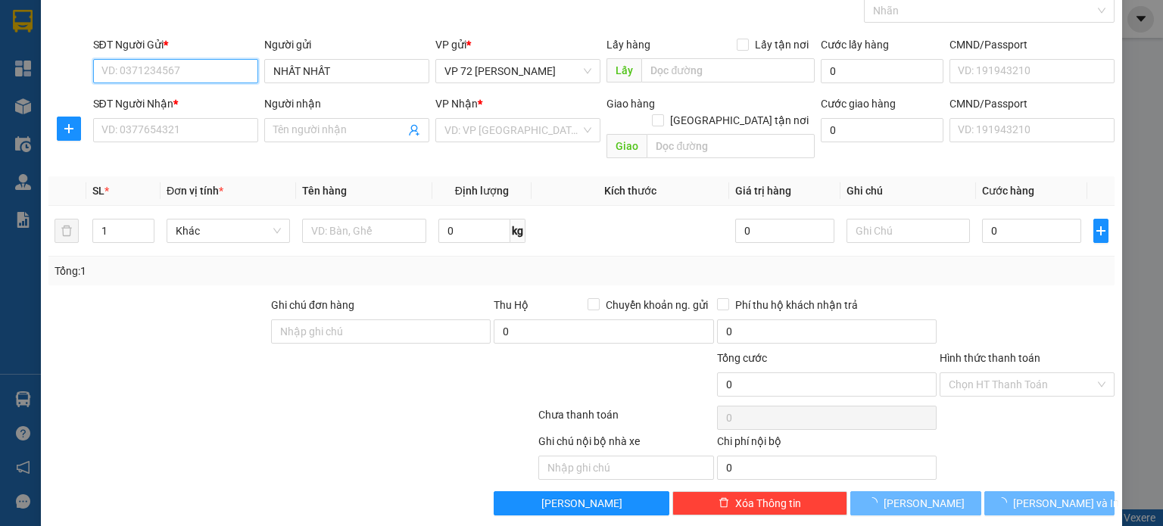
click at [243, 72] on input "SĐT Người Gửi *" at bounding box center [175, 71] width 165 height 24
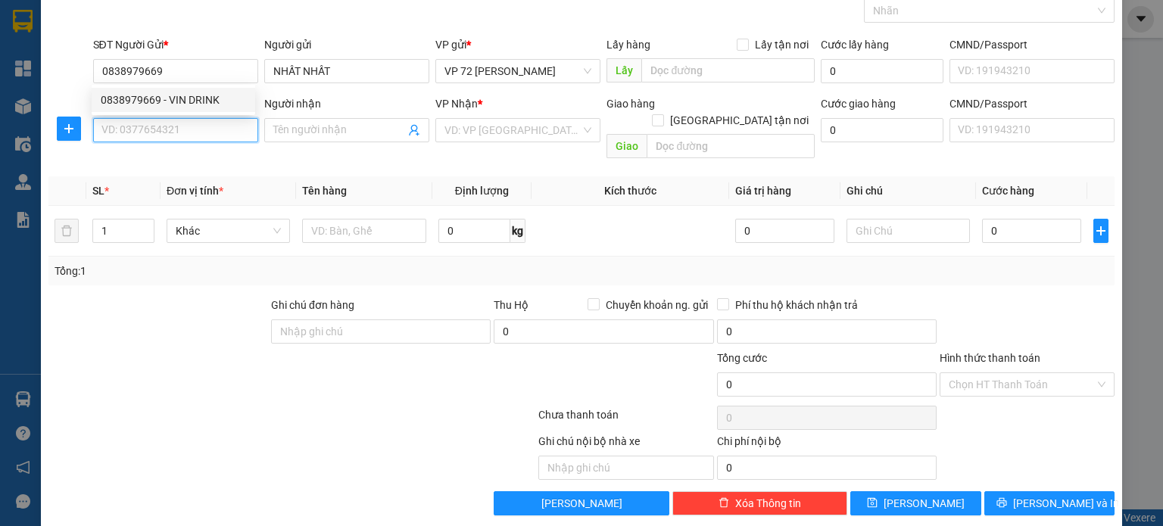
click at [232, 129] on input "SĐT Người Nhận *" at bounding box center [175, 130] width 165 height 24
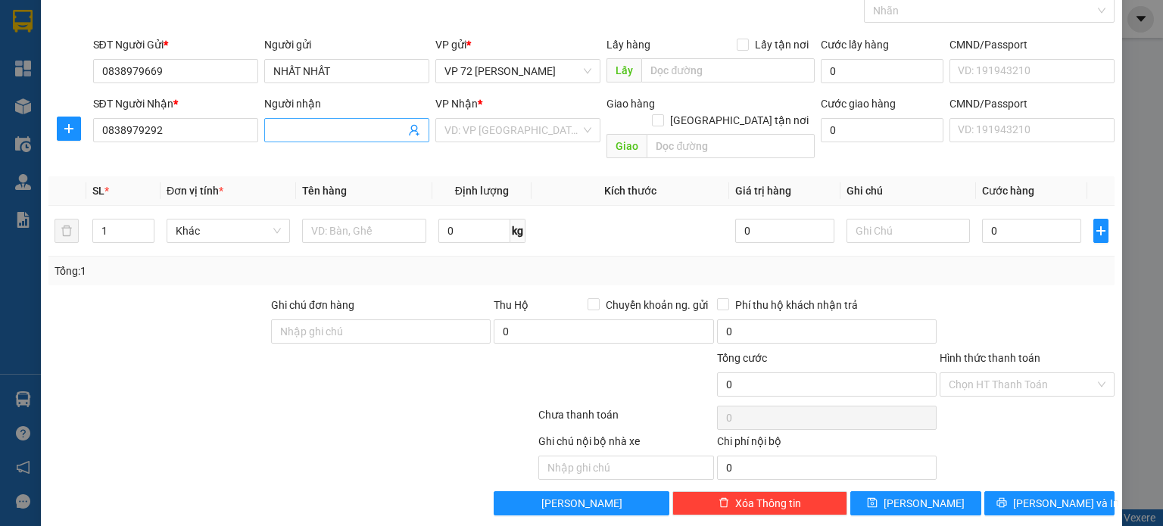
click at [325, 124] on input "Người nhận" at bounding box center [339, 130] width 132 height 17
drag, startPoint x: 185, startPoint y: 128, endPoint x: 62, endPoint y: 131, distance: 123.4
click at [62, 131] on div "SĐT Người Nhận * 0838979292 0838979292 Người nhận Tên người nhận VP Nhận * VD: …" at bounding box center [581, 130] width 1069 height 70
click at [324, 123] on input "Người nhận" at bounding box center [339, 130] width 132 height 17
click at [462, 123] on input "search" at bounding box center [512, 130] width 136 height 23
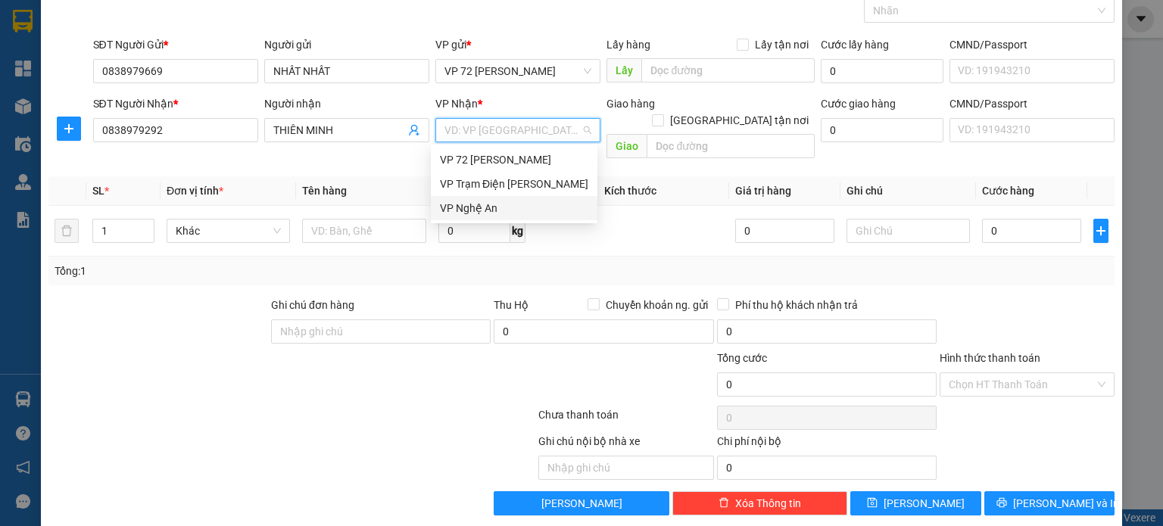
click at [492, 214] on div "VP Nghệ An" at bounding box center [514, 208] width 148 height 17
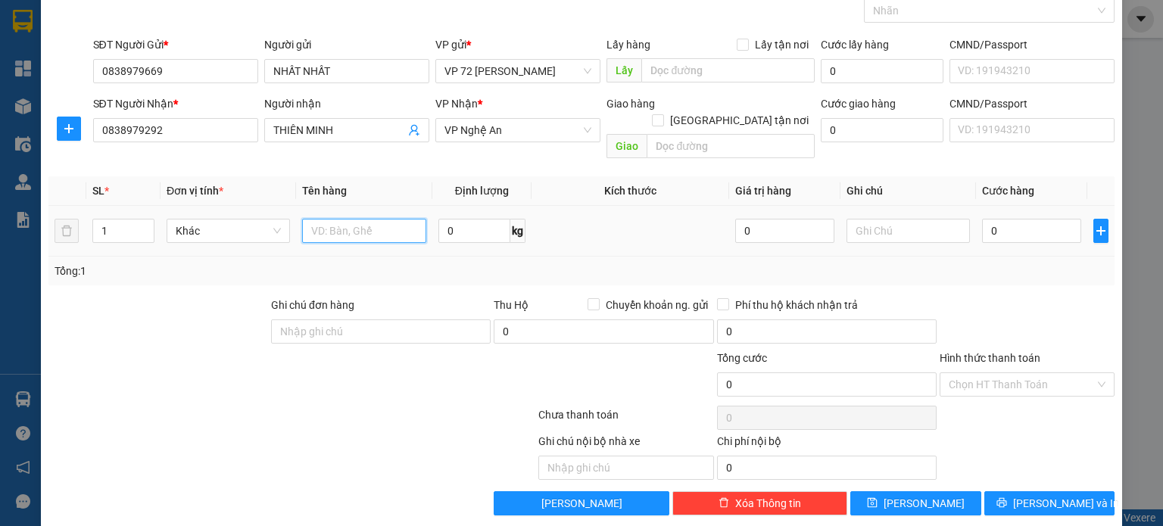
click at [346, 219] on input "text" at bounding box center [364, 231] width 124 height 24
click at [126, 220] on input "1" at bounding box center [123, 231] width 61 height 23
click at [380, 224] on input "text" at bounding box center [364, 231] width 124 height 24
click at [1014, 219] on input "0" at bounding box center [1031, 231] width 99 height 24
click at [979, 373] on input "Hình thức thanh toán" at bounding box center [1021, 384] width 146 height 23
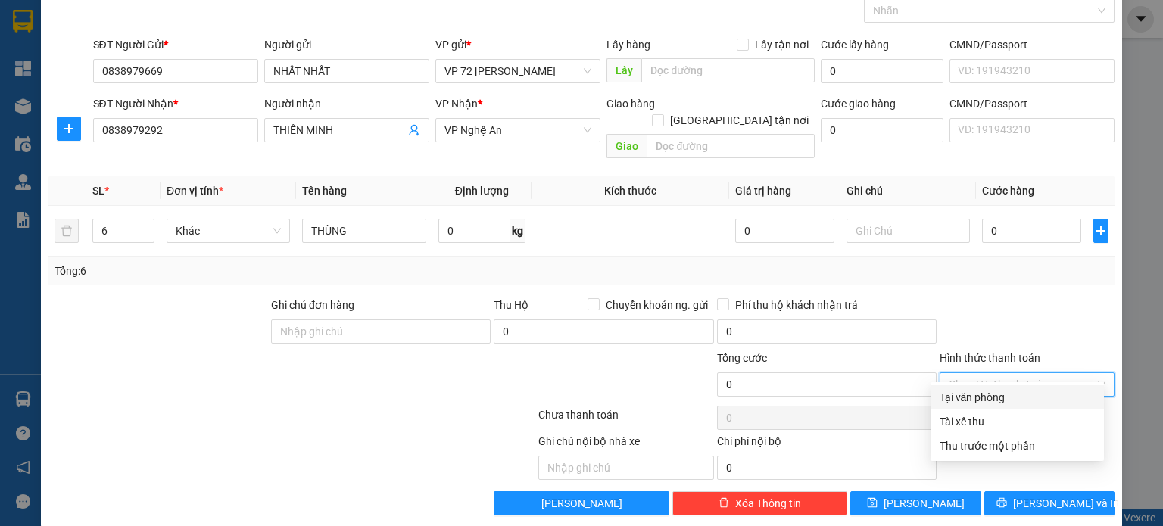
click at [989, 395] on div "Tại văn phòng" at bounding box center [1016, 397] width 155 height 17
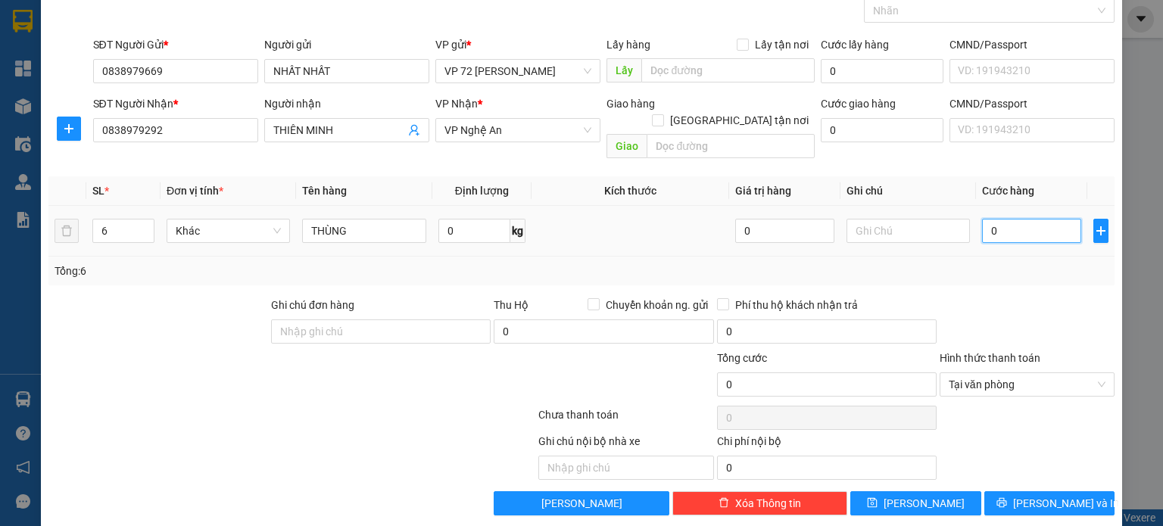
click at [1016, 219] on input "0" at bounding box center [1031, 231] width 99 height 24
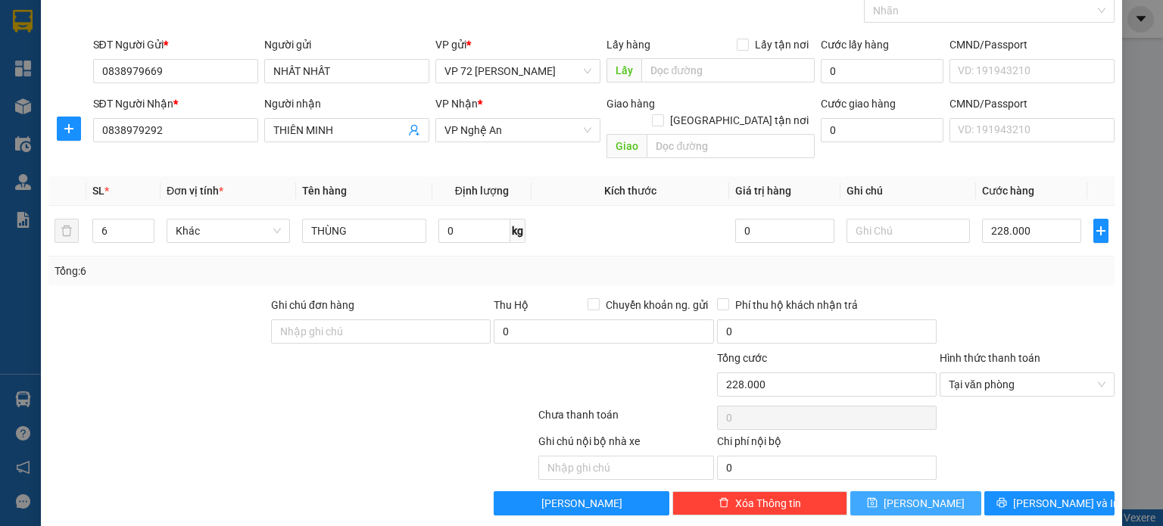
click at [926, 491] on button "[PERSON_NAME]" at bounding box center [915, 503] width 131 height 24
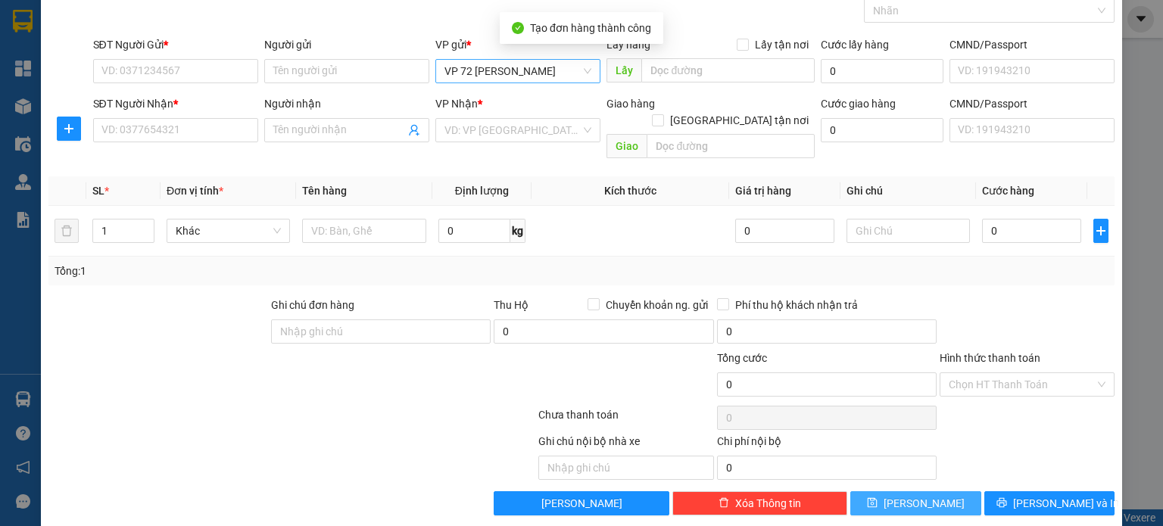
click at [496, 75] on span "VP 72 [PERSON_NAME]" at bounding box center [517, 71] width 147 height 23
click at [624, 147] on div "Giao hàng [GEOGRAPHIC_DATA] tận nơi [GEOGRAPHIC_DATA]" at bounding box center [710, 130] width 208 height 70
click at [561, 132] on input "search" at bounding box center [512, 130] width 136 height 23
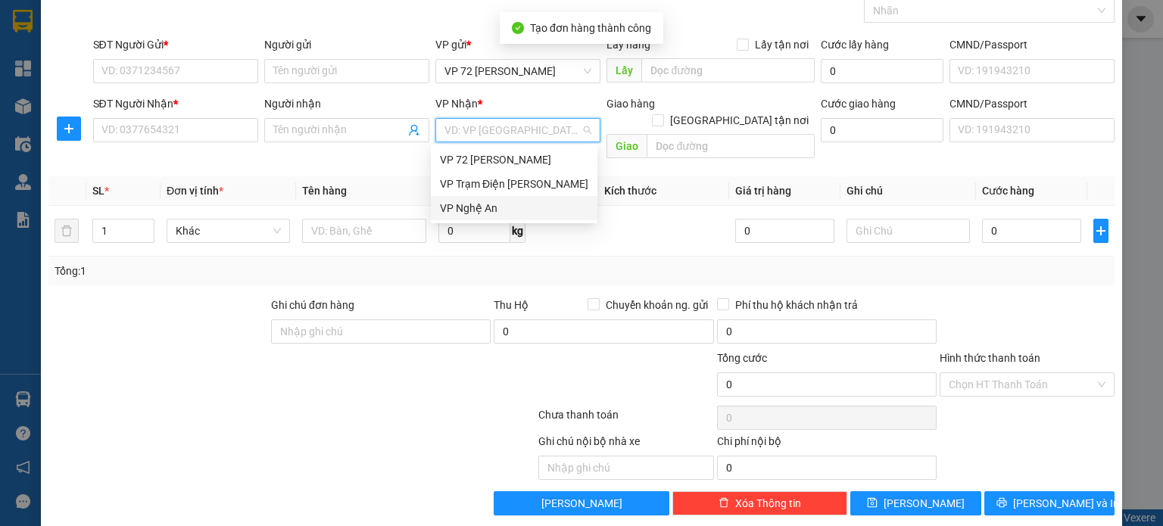
click at [534, 206] on div "VP Nghệ An" at bounding box center [514, 208] width 148 height 17
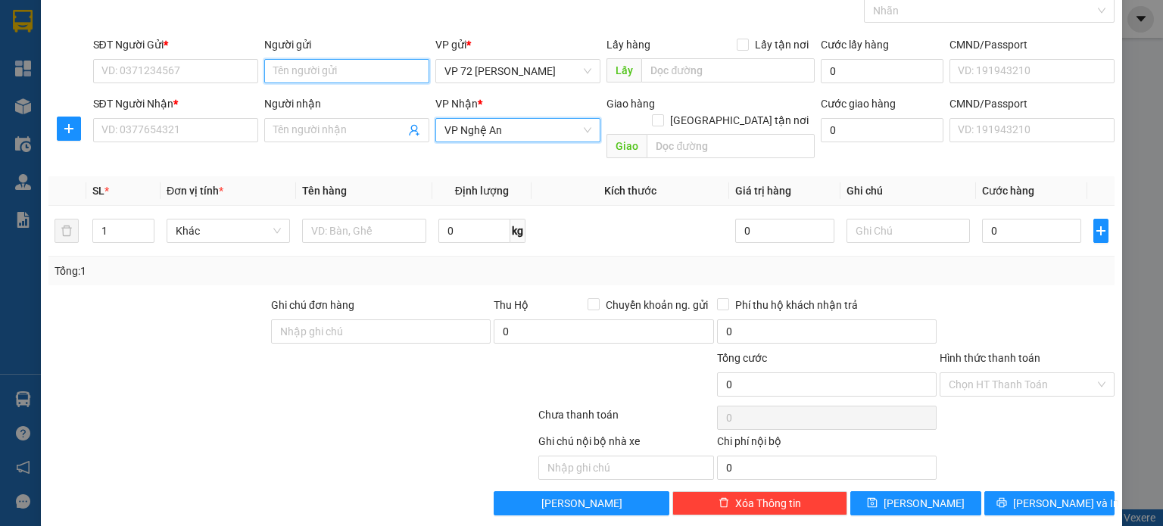
click at [365, 67] on input "Người gửi" at bounding box center [346, 71] width 165 height 24
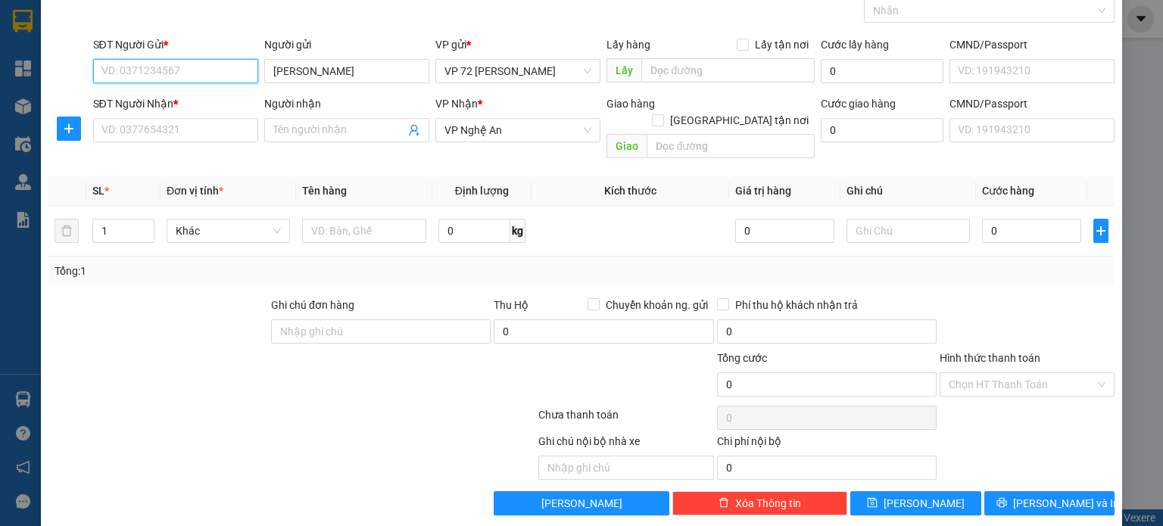
click at [217, 71] on input "SĐT Người Gửi *" at bounding box center [175, 71] width 165 height 24
click at [360, 135] on input "Người nhận" at bounding box center [339, 130] width 132 height 17
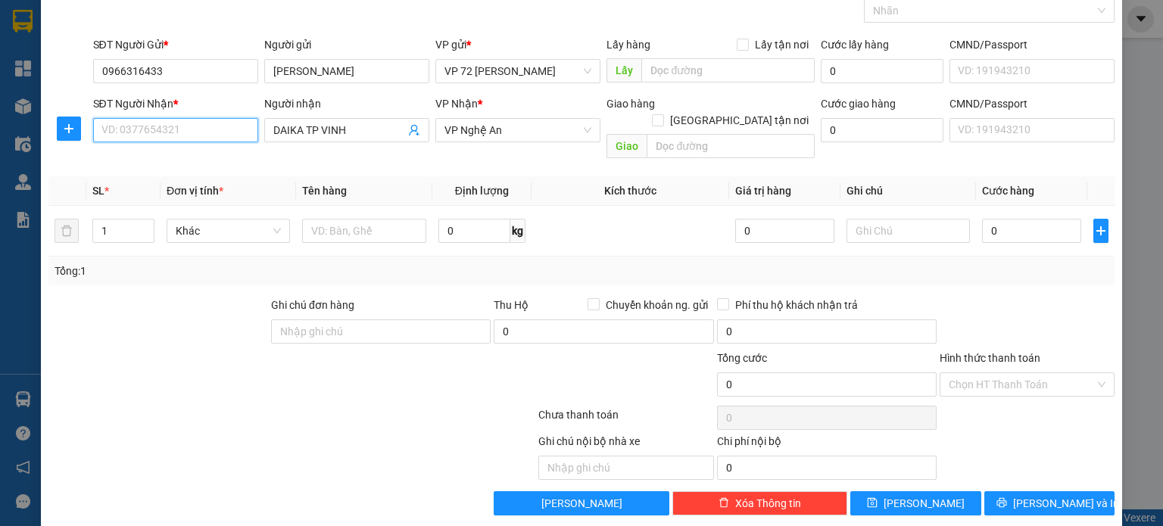
click at [184, 122] on input "SĐT Người Nhận *" at bounding box center [175, 130] width 165 height 24
click at [127, 220] on input "1" at bounding box center [123, 231] width 61 height 23
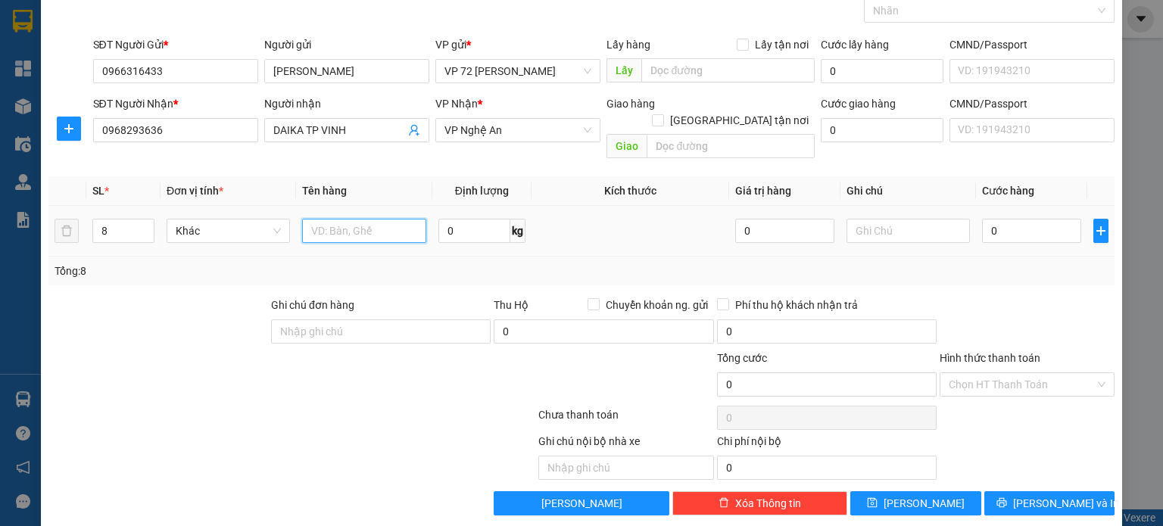
click at [391, 220] on input "text" at bounding box center [364, 231] width 124 height 24
click at [1045, 220] on input "0" at bounding box center [1031, 231] width 99 height 24
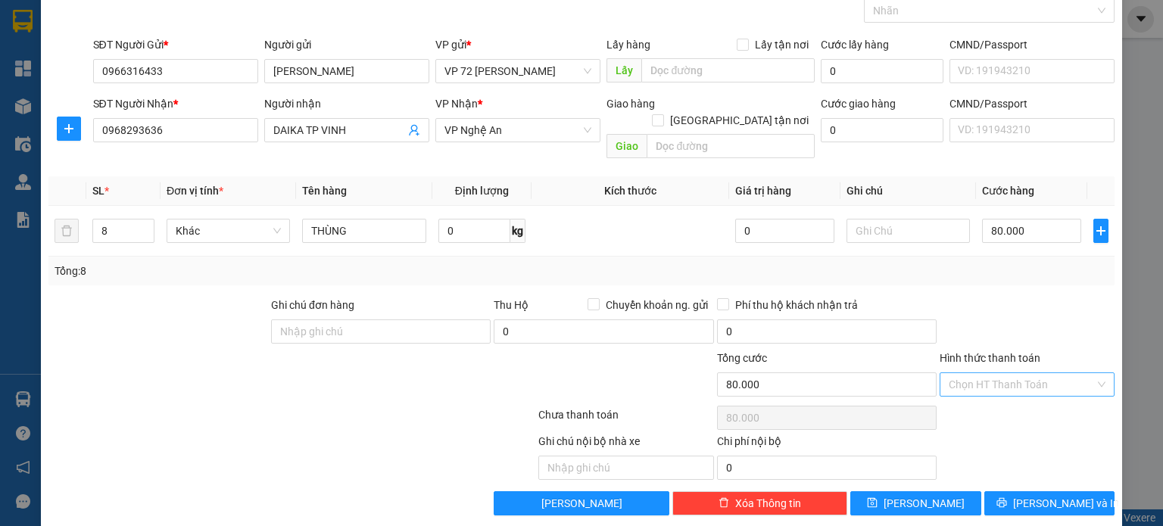
click at [1064, 373] on input "Hình thức thanh toán" at bounding box center [1021, 384] width 146 height 23
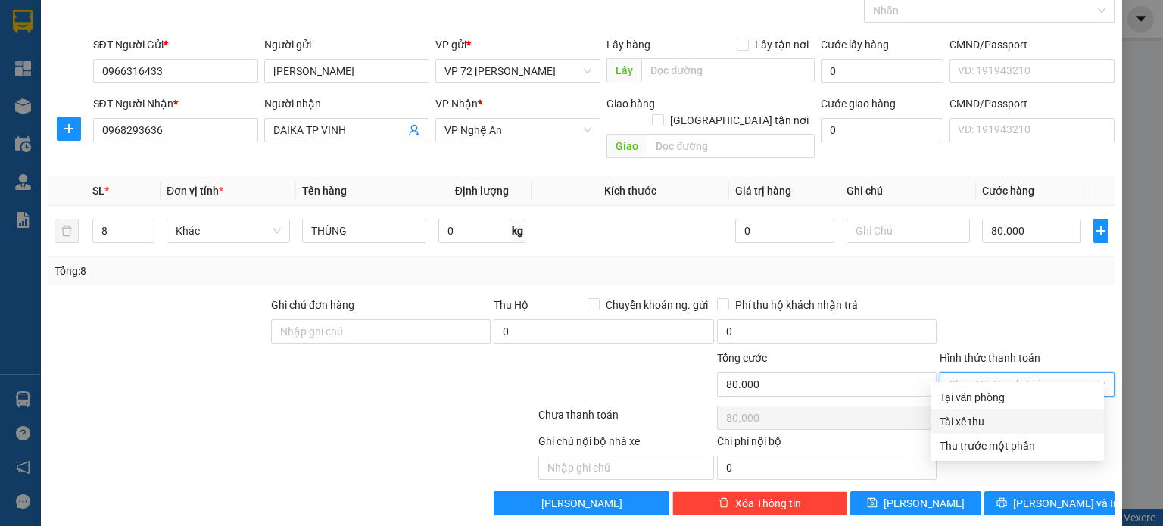
click at [1028, 419] on div "Tài xế thu" at bounding box center [1016, 421] width 155 height 17
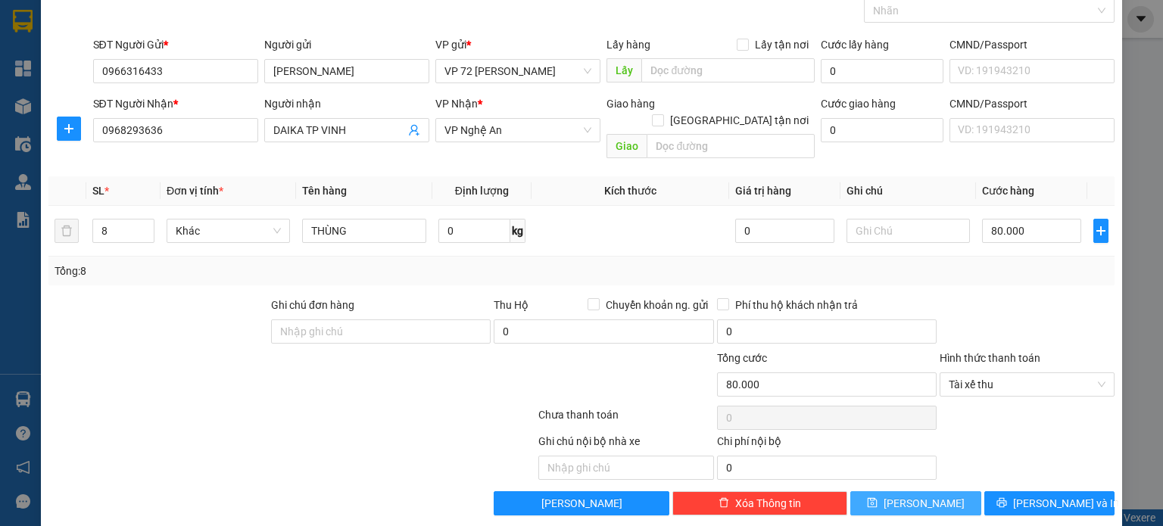
click at [877, 497] on span "save" at bounding box center [872, 503] width 11 height 12
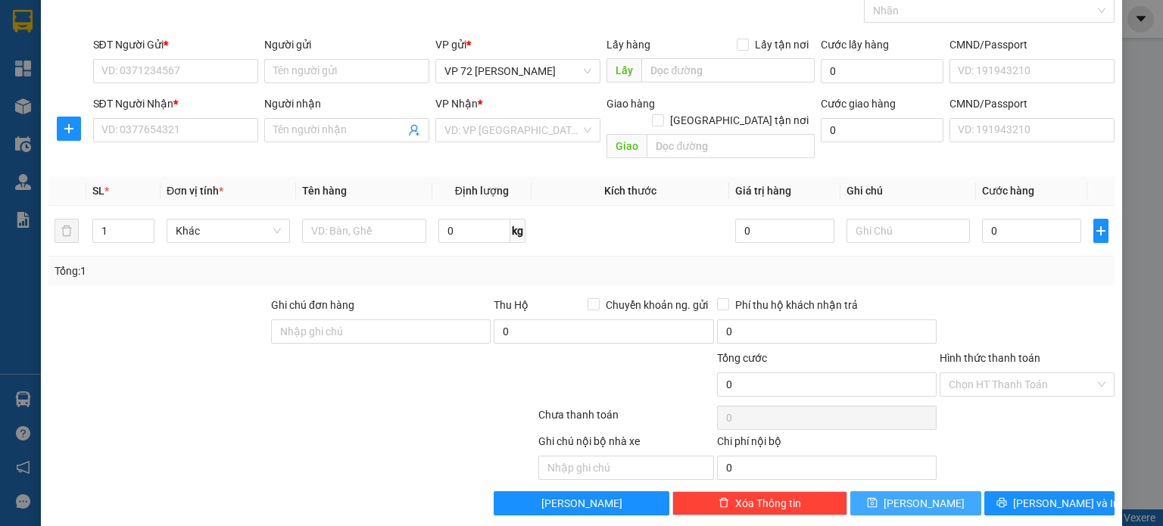
click at [472, 142] on div "VP Nhận * VD: VP [GEOGRAPHIC_DATA]" at bounding box center [517, 121] width 165 height 53
click at [476, 134] on input "search" at bounding box center [512, 130] width 136 height 23
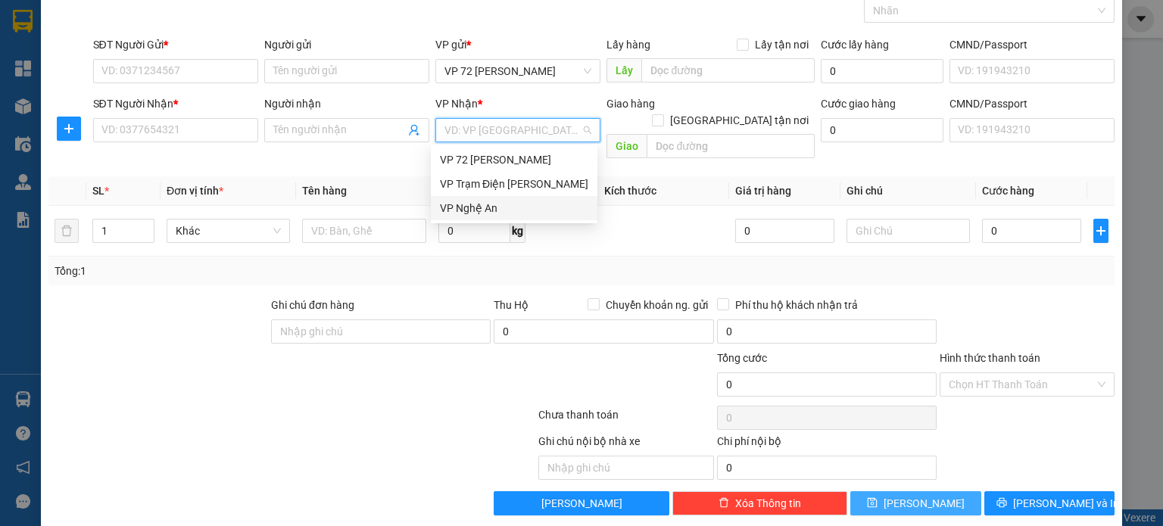
click at [495, 204] on div "VP Nghệ An" at bounding box center [514, 208] width 148 height 17
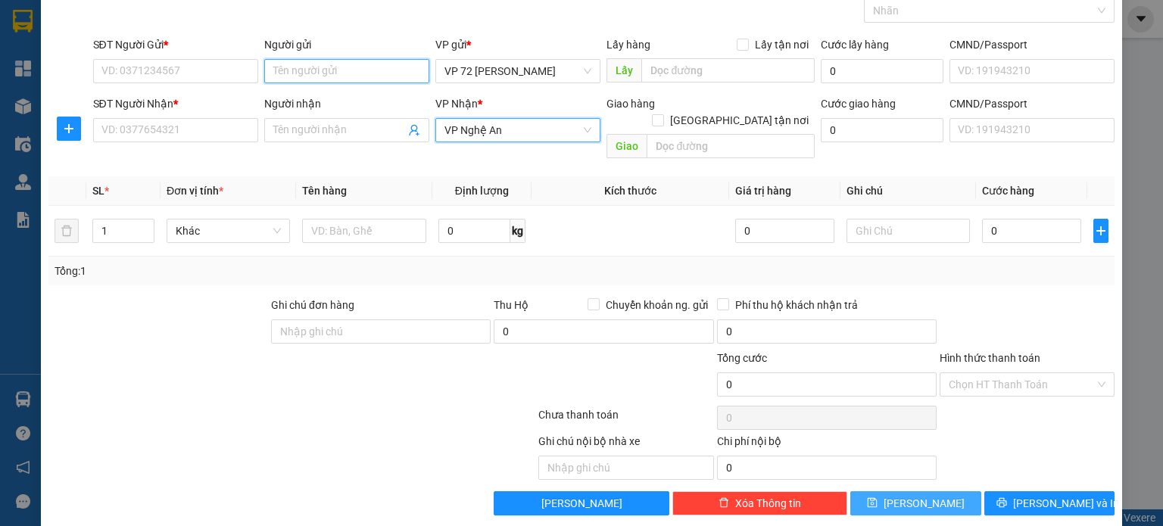
click at [372, 81] on input "Người gửi" at bounding box center [346, 71] width 165 height 24
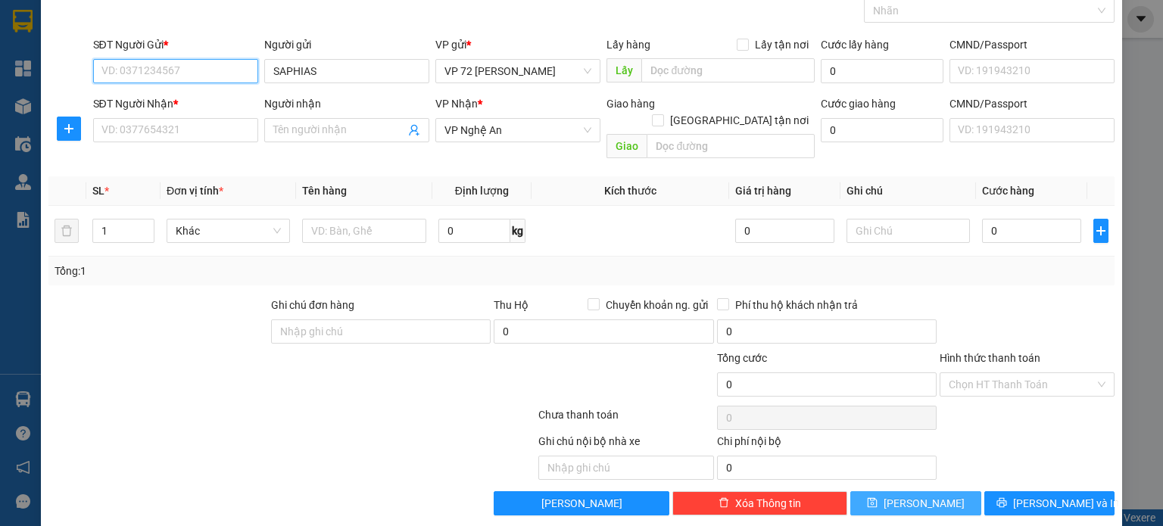
drag, startPoint x: 221, startPoint y: 77, endPoint x: 296, endPoint y: 108, distance: 81.1
click at [221, 78] on input "SĐT Người Gửi *" at bounding box center [175, 71] width 165 height 24
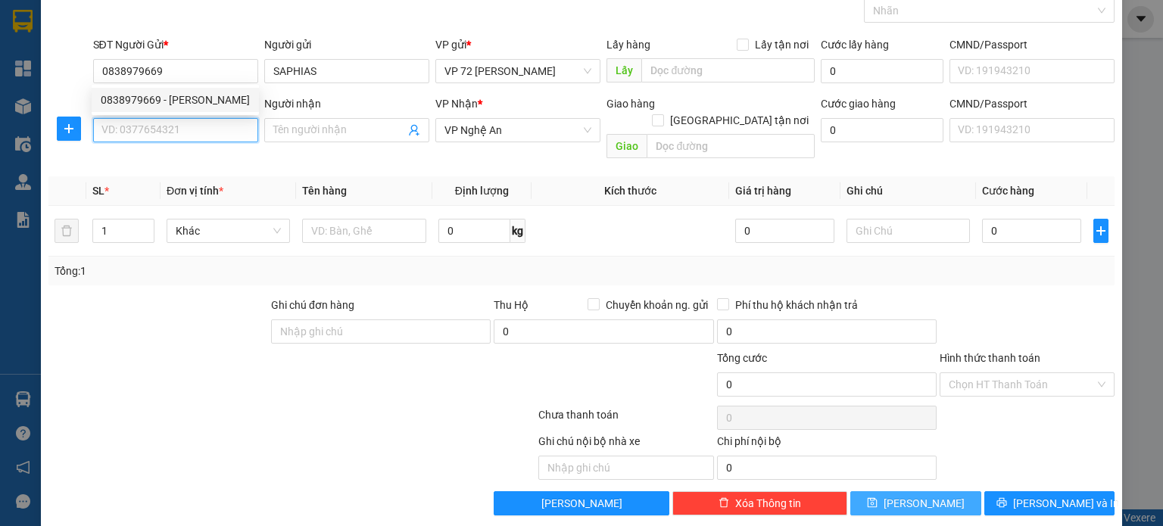
click at [230, 126] on input "SĐT Người Nhận *" at bounding box center [175, 130] width 165 height 24
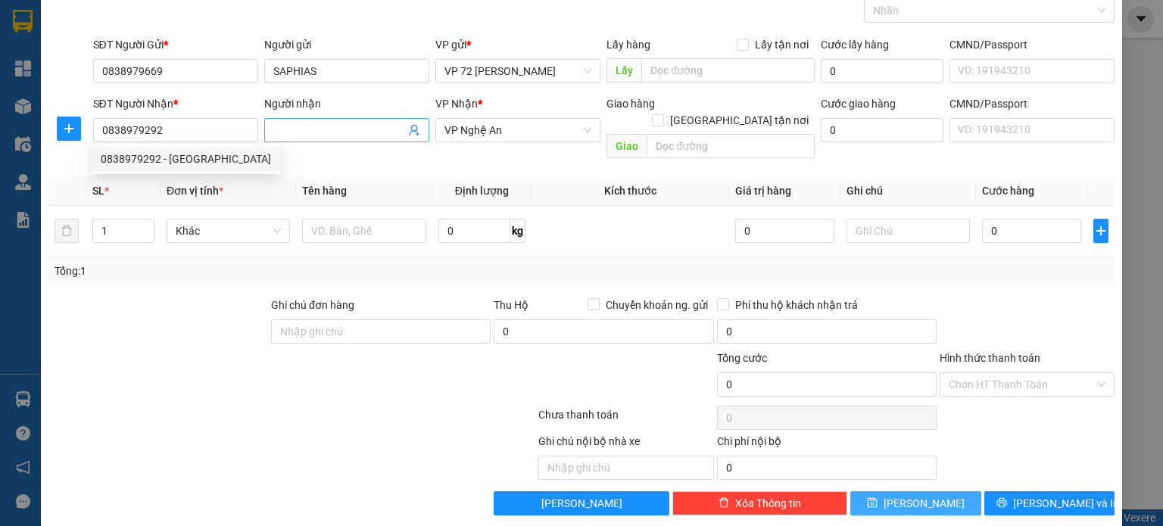
click at [336, 131] on input "Người nhận" at bounding box center [339, 130] width 132 height 17
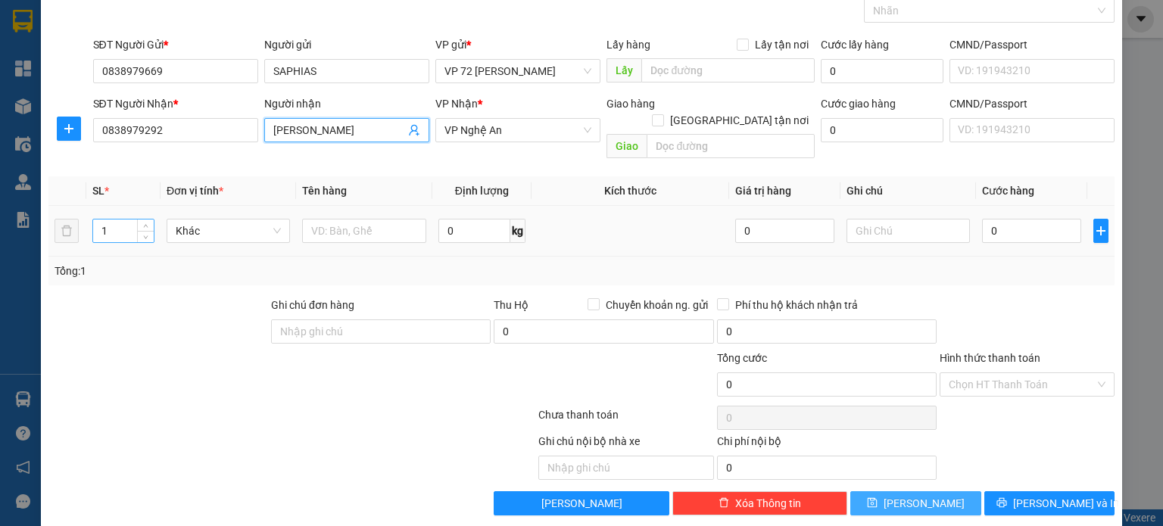
click at [107, 220] on input "1" at bounding box center [123, 231] width 61 height 23
click at [347, 220] on input "text" at bounding box center [364, 231] width 124 height 24
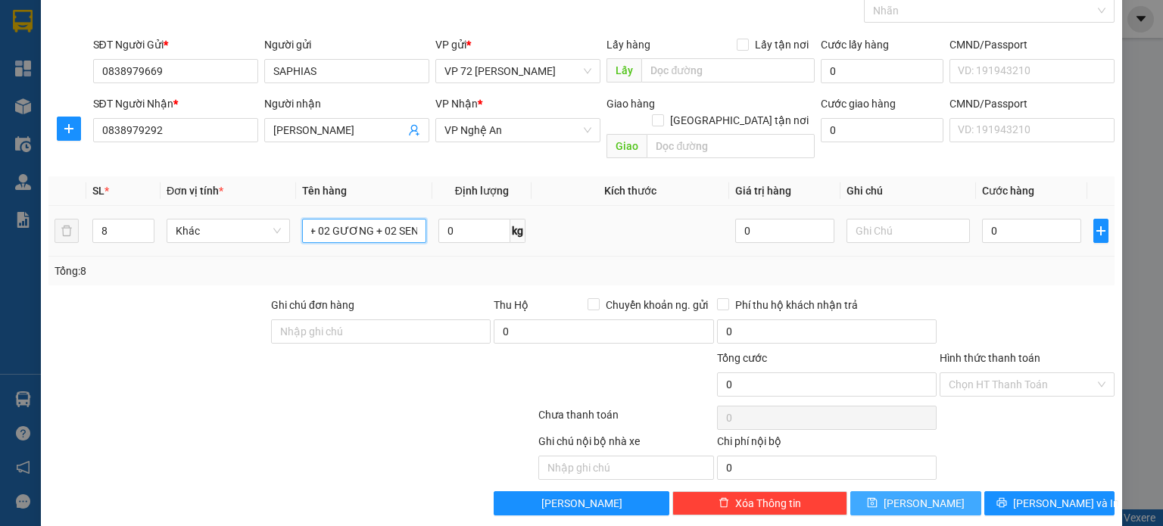
scroll to position [0, 110]
click at [1020, 219] on input "0" at bounding box center [1031, 231] width 99 height 24
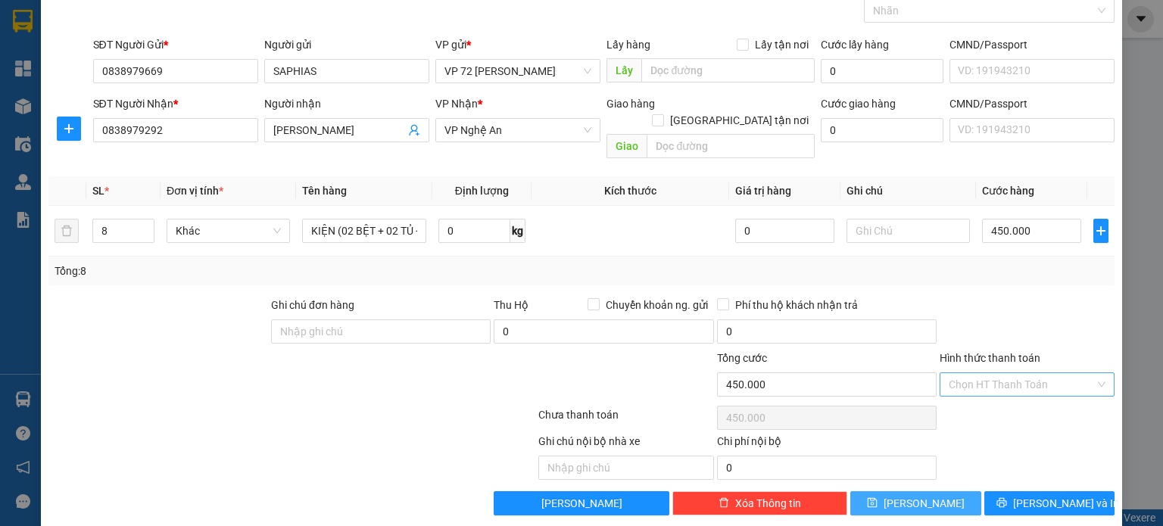
click at [1011, 373] on input "Hình thức thanh toán" at bounding box center [1021, 384] width 146 height 23
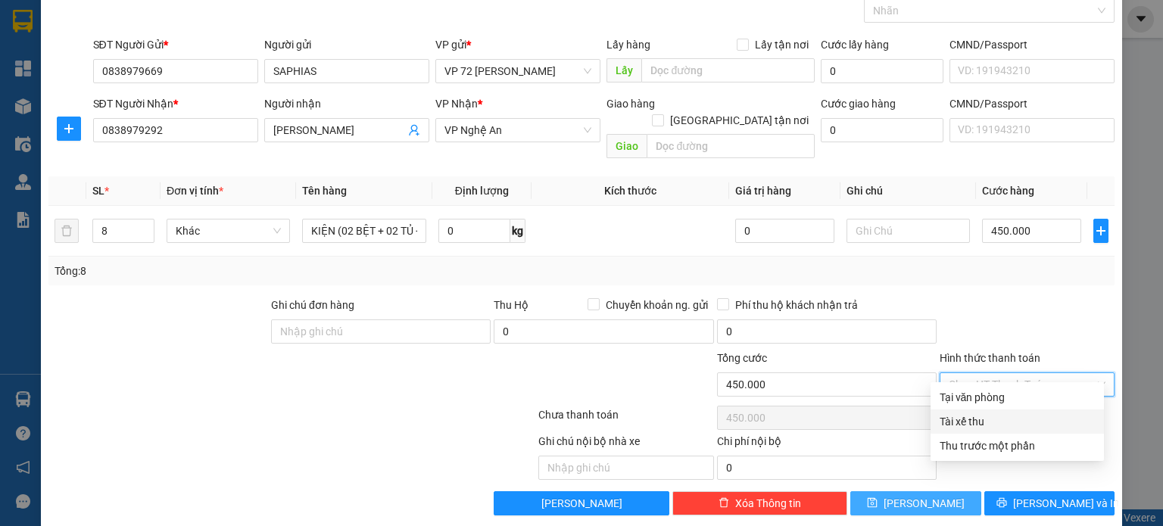
click at [978, 417] on div "Tài xế thu" at bounding box center [1016, 421] width 155 height 17
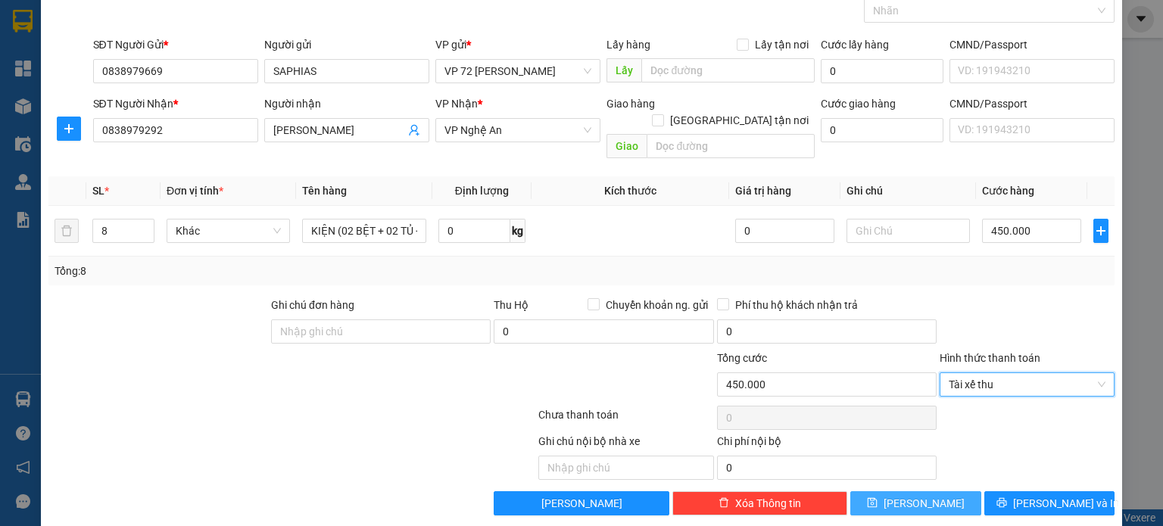
click at [875, 494] on button "[PERSON_NAME]" at bounding box center [915, 503] width 131 height 24
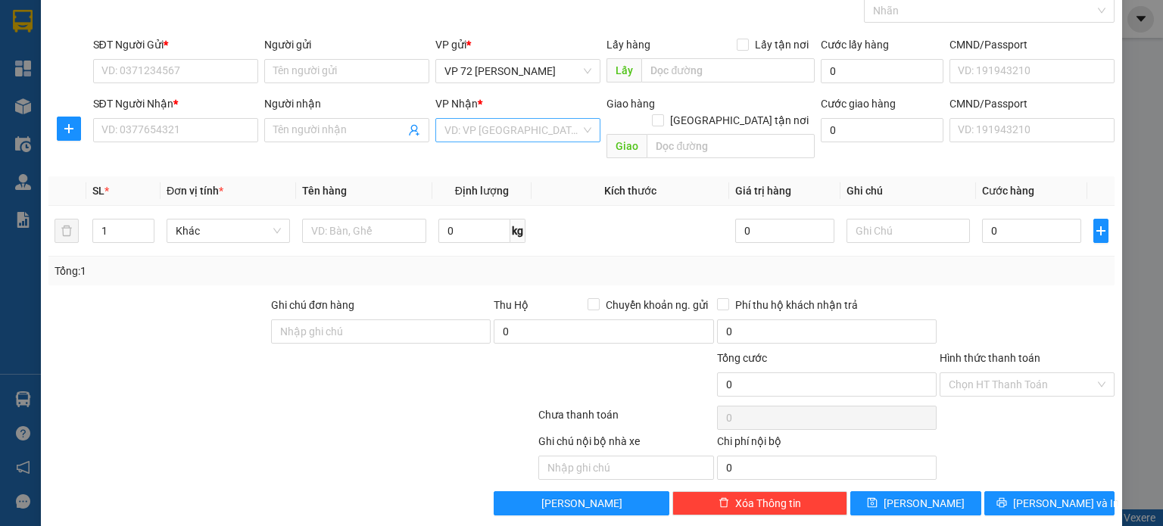
click at [547, 137] on input "search" at bounding box center [512, 130] width 136 height 23
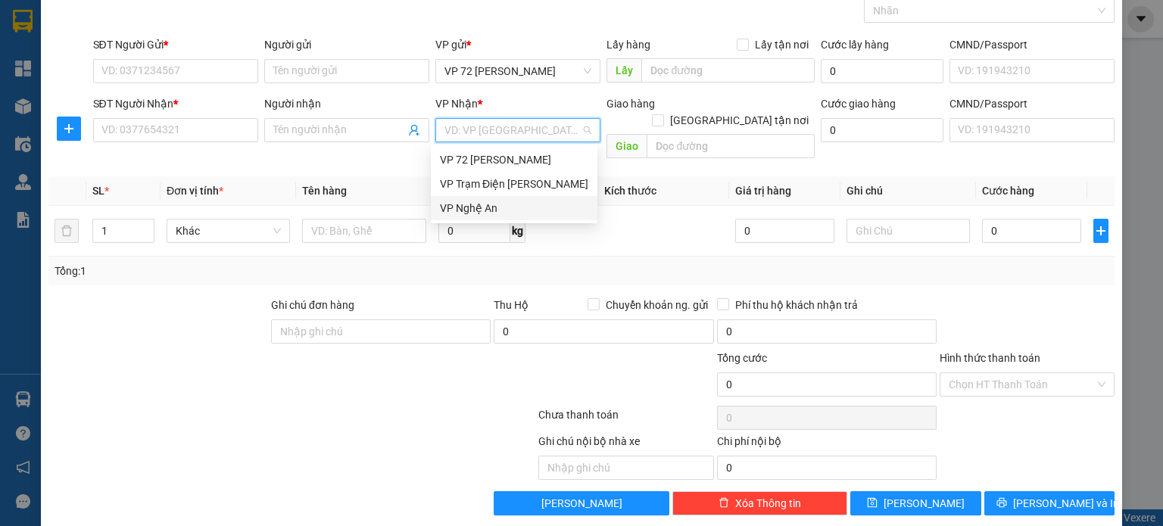
click at [515, 207] on div "VP Nghệ An" at bounding box center [514, 208] width 148 height 17
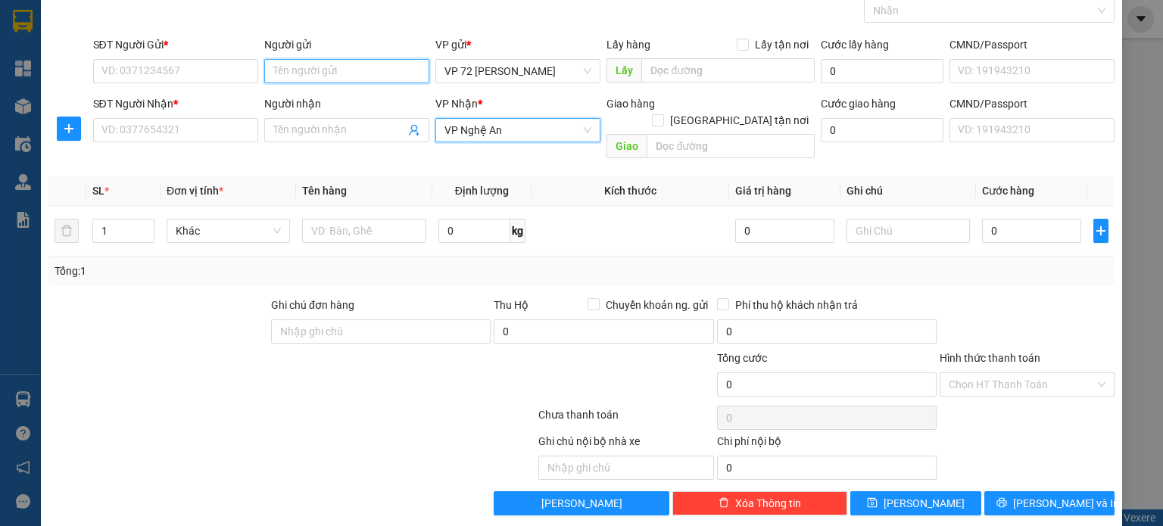
click at [361, 76] on input "Người gửi" at bounding box center [346, 71] width 165 height 24
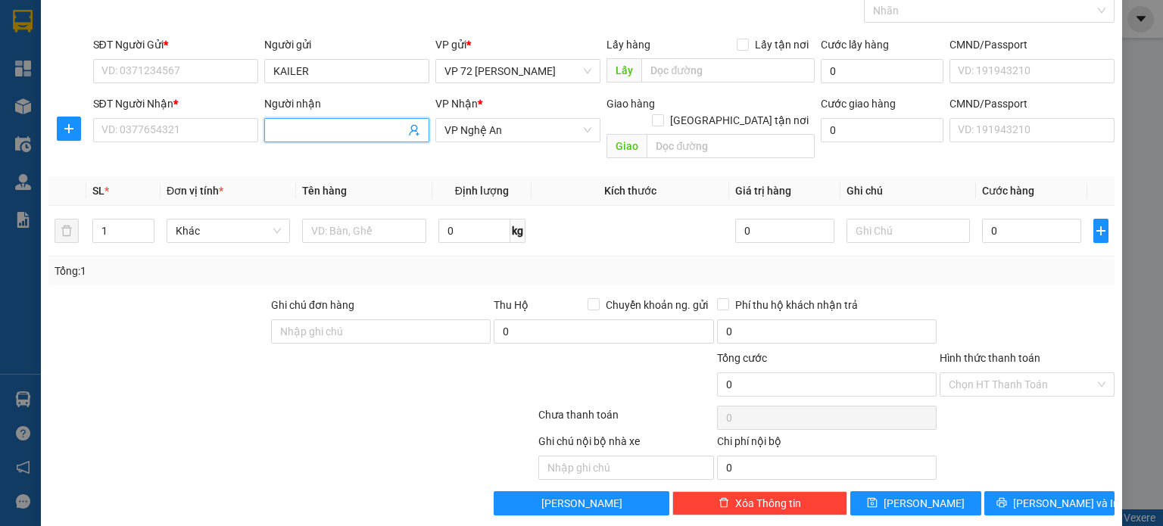
click at [300, 127] on input "Người nhận" at bounding box center [339, 130] width 132 height 17
click at [198, 69] on input "SĐT Người Gửi *" at bounding box center [175, 71] width 165 height 24
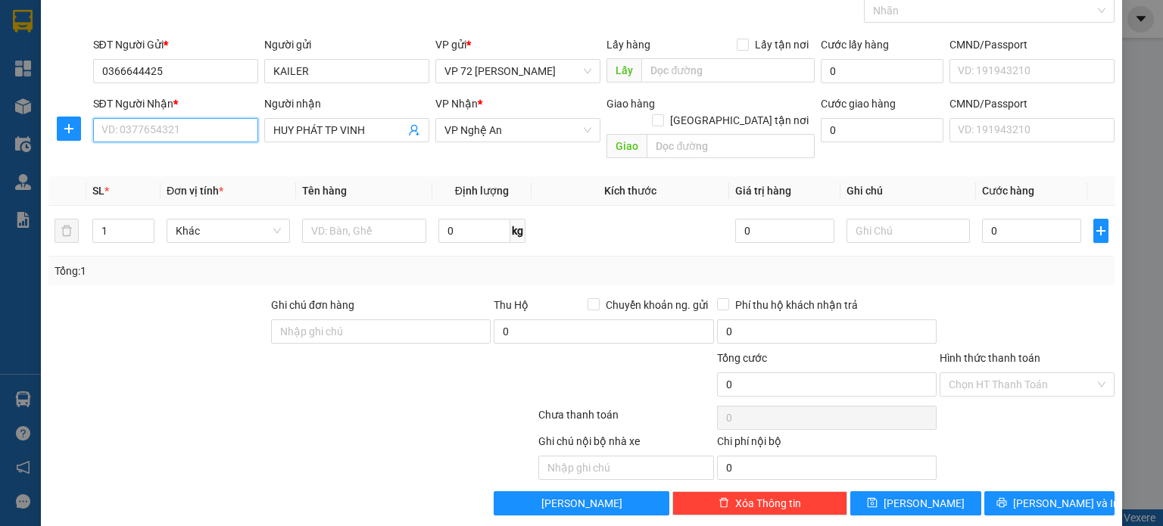
click at [173, 132] on input "SĐT Người Nhận *" at bounding box center [175, 130] width 165 height 24
click at [129, 220] on input "1" at bounding box center [123, 231] width 61 height 23
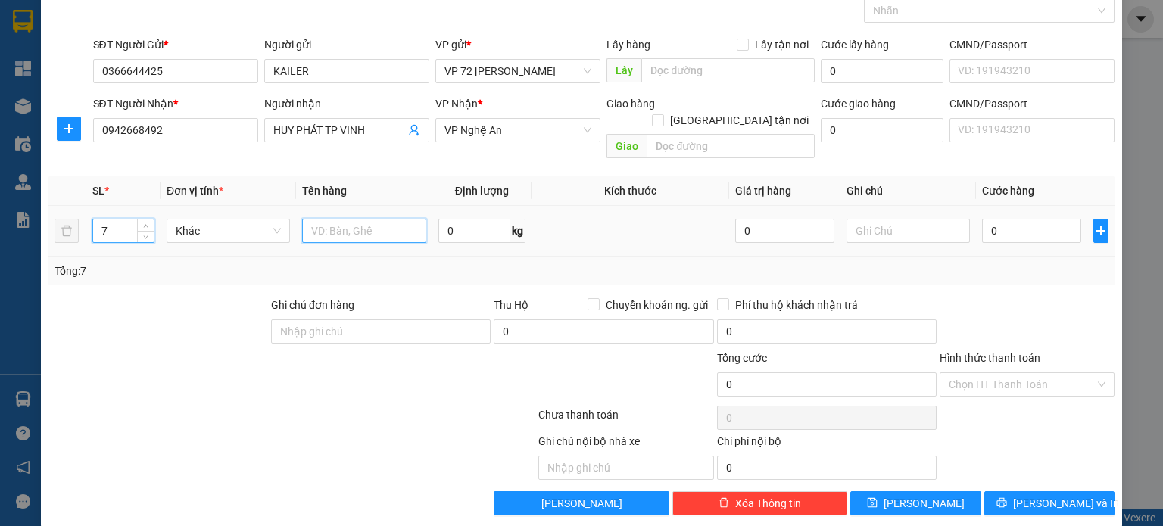
click at [353, 219] on input "text" at bounding box center [364, 231] width 124 height 24
click at [924, 263] on div "Tổng: 7" at bounding box center [582, 271] width 1054 height 17
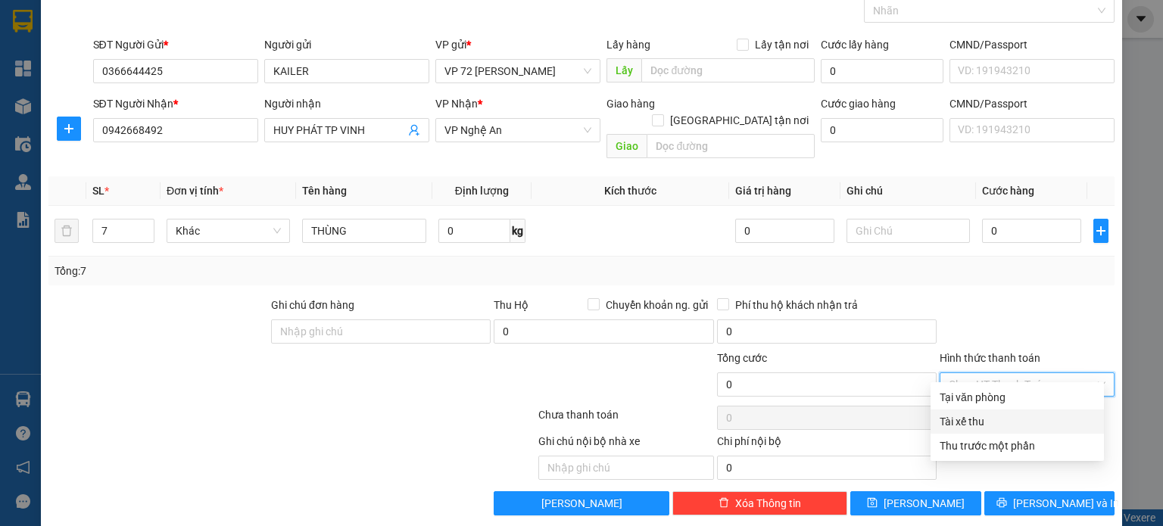
click at [998, 373] on input "Hình thức thanh toán" at bounding box center [1021, 384] width 146 height 23
click at [971, 417] on div "Tài xế thu" at bounding box center [1016, 421] width 155 height 17
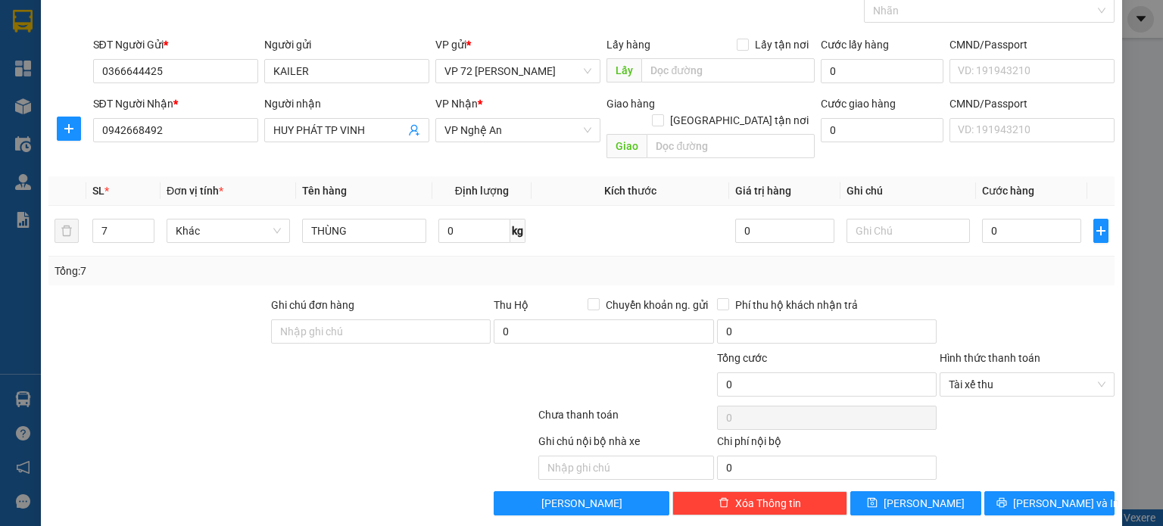
click at [962, 263] on div "Tổng: 7" at bounding box center [582, 271] width 1054 height 17
click at [410, 269] on div "Transit Pickup Surcharge Ids Transit Deliver Surcharge Ids Transit Deliver Surc…" at bounding box center [581, 246] width 1066 height 540
click at [1029, 225] on div "0" at bounding box center [1031, 231] width 99 height 30
click at [1026, 219] on input "0" at bounding box center [1031, 231] width 99 height 24
click at [978, 297] on div at bounding box center [1027, 323] width 178 height 53
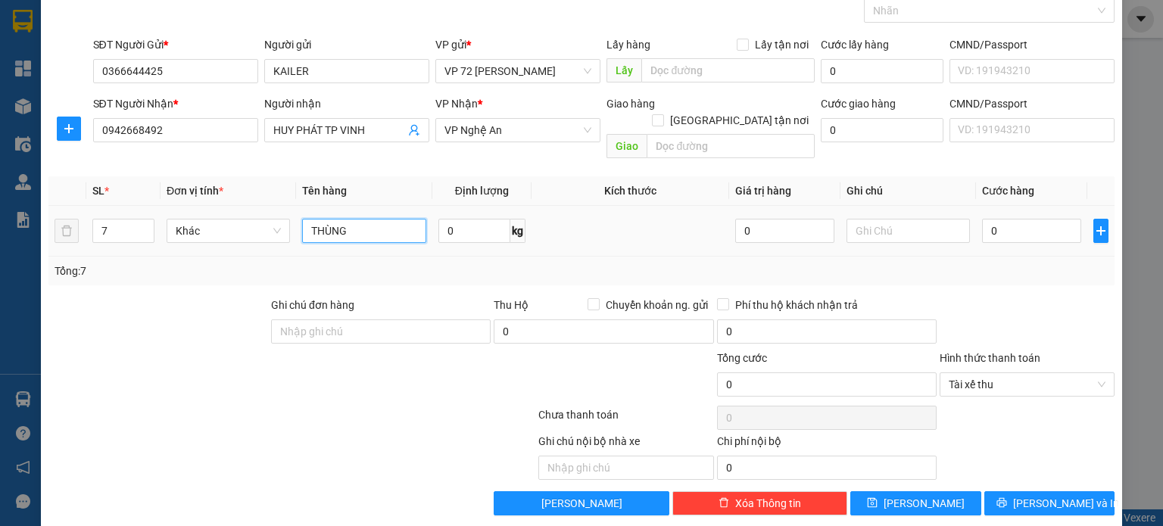
click at [351, 219] on input "THÙNG" at bounding box center [364, 231] width 124 height 24
drag, startPoint x: 351, startPoint y: 207, endPoint x: 292, endPoint y: 207, distance: 59.0
click at [292, 207] on tr "7 Khác THÙNG 0 kg 0 0" at bounding box center [581, 231] width 1066 height 51
click at [130, 224] on div "7" at bounding box center [123, 231] width 62 height 24
click at [110, 220] on input "7" at bounding box center [123, 231] width 61 height 23
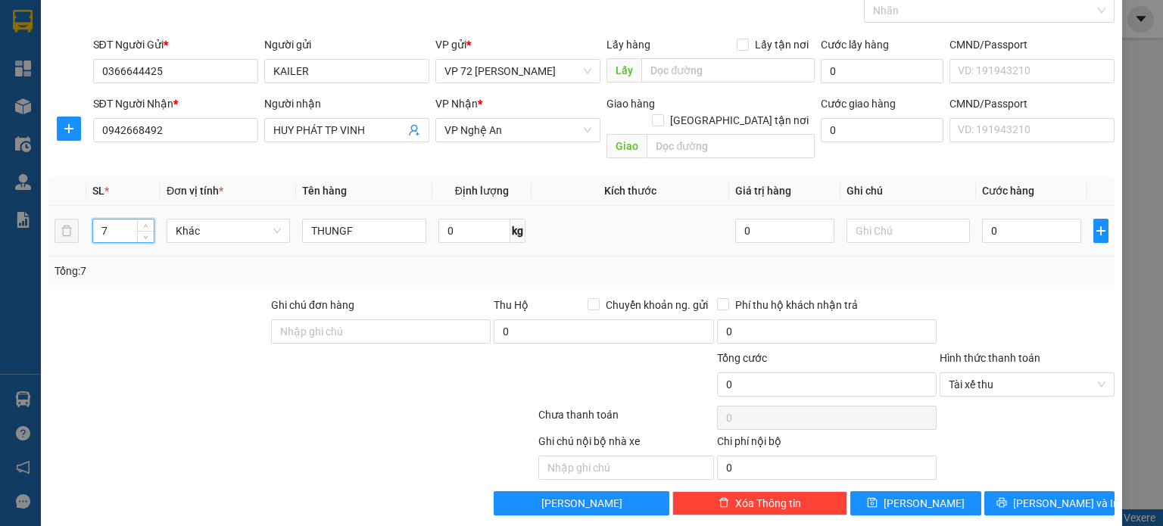
click at [110, 220] on input "7" at bounding box center [123, 231] width 61 height 23
drag, startPoint x: 204, startPoint y: 131, endPoint x: 97, endPoint y: 120, distance: 108.1
click at [97, 120] on input "0942668492" at bounding box center [175, 130] width 165 height 24
click at [127, 311] on div at bounding box center [158, 323] width 223 height 53
click at [961, 373] on span "Tài xế thu" at bounding box center [1026, 384] width 157 height 23
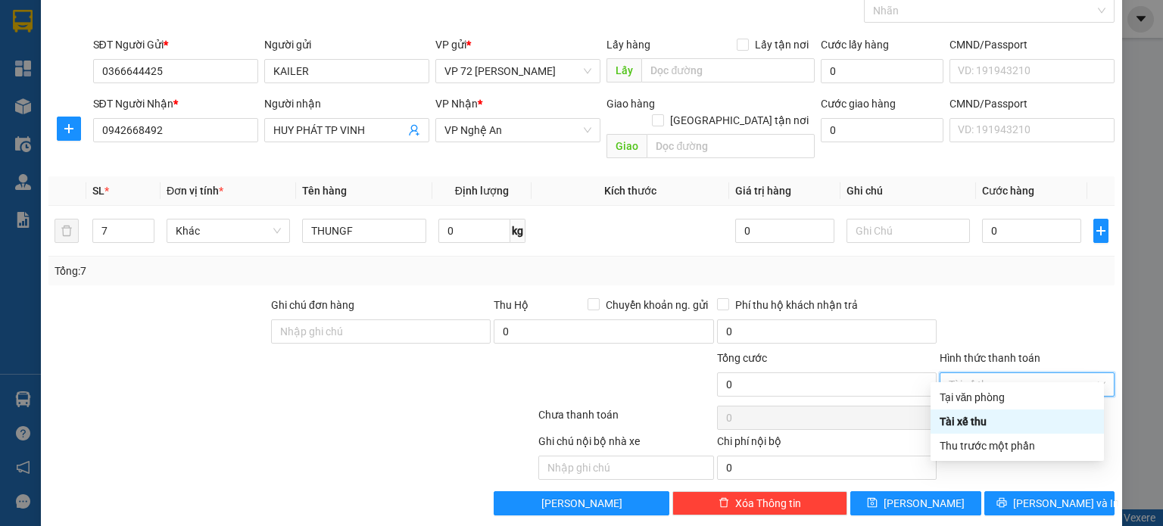
click at [969, 420] on div "Tài xế thu" at bounding box center [1016, 421] width 155 height 17
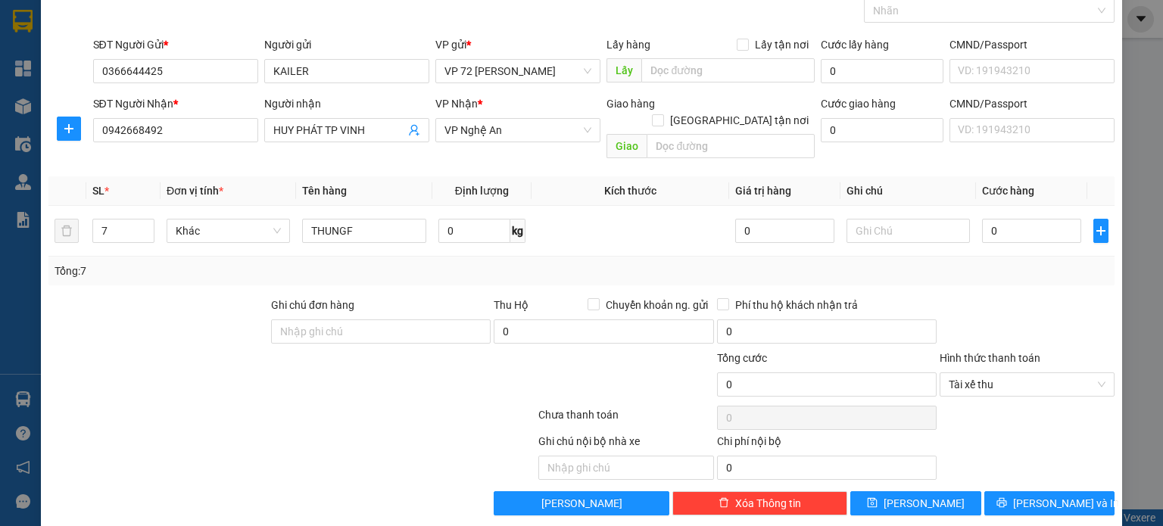
click at [969, 297] on div at bounding box center [1027, 323] width 178 height 53
click at [1009, 219] on input "0" at bounding box center [1031, 231] width 99 height 24
click at [984, 373] on span "Tài xế thu" at bounding box center [1026, 384] width 157 height 23
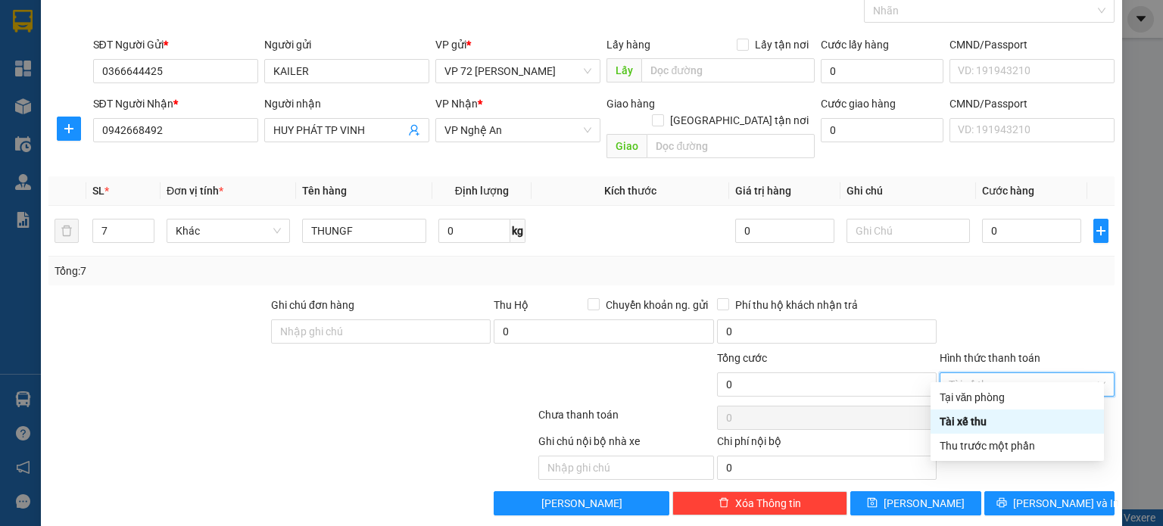
click at [966, 420] on div "Tài xế thu" at bounding box center [1016, 421] width 155 height 17
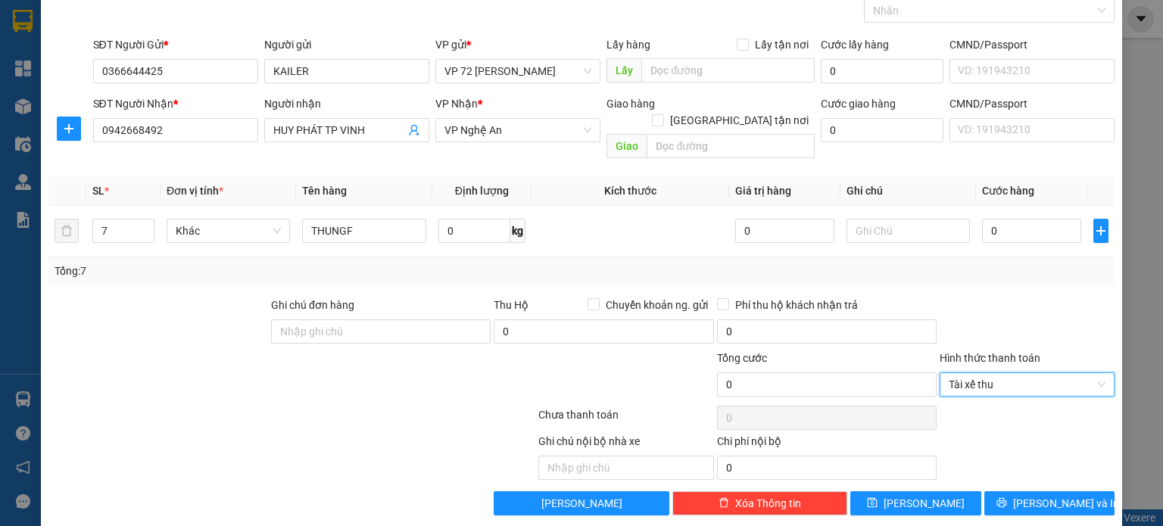
click at [942, 263] on div "Tổng: 7" at bounding box center [582, 271] width 1054 height 17
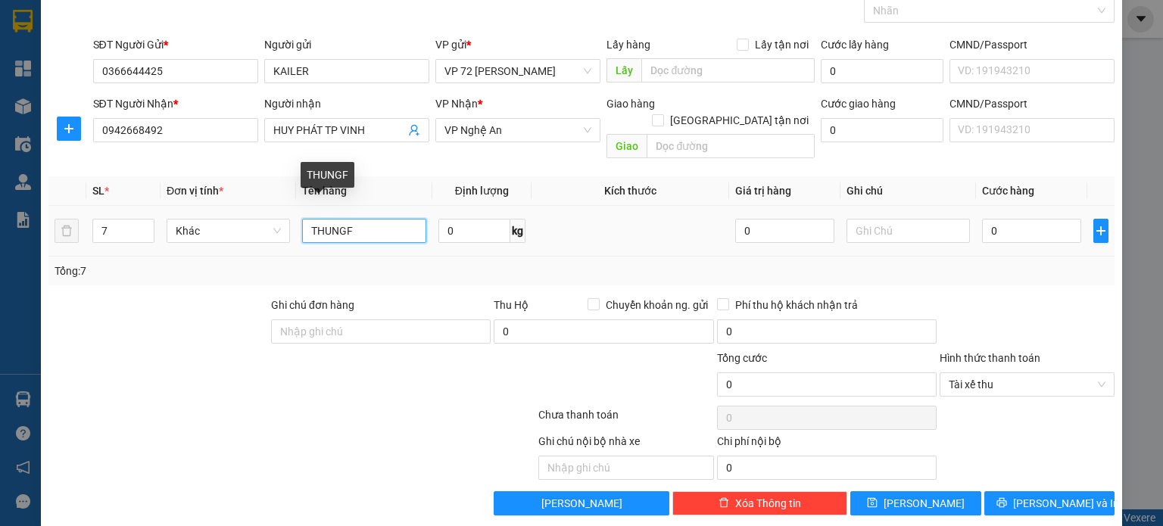
click at [372, 219] on input "THUNGF" at bounding box center [364, 231] width 124 height 24
drag, startPoint x: 363, startPoint y: 216, endPoint x: 284, endPoint y: 207, distance: 80.1
click at [284, 207] on tr "7 Khác THUNGF 0 kg 0 0" at bounding box center [581, 231] width 1066 height 51
click at [553, 232] on td at bounding box center [630, 231] width 198 height 51
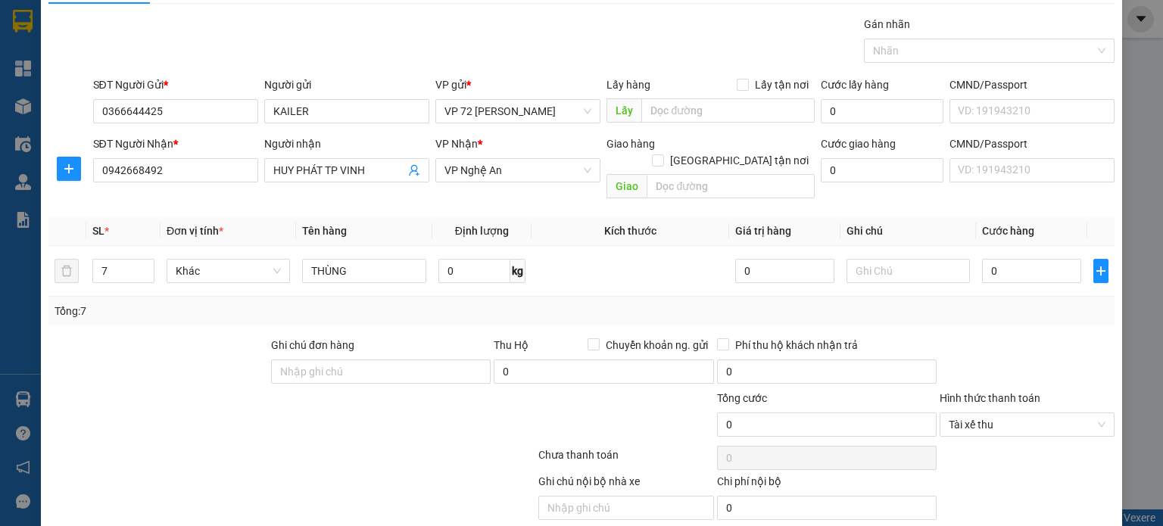
scroll to position [79, 0]
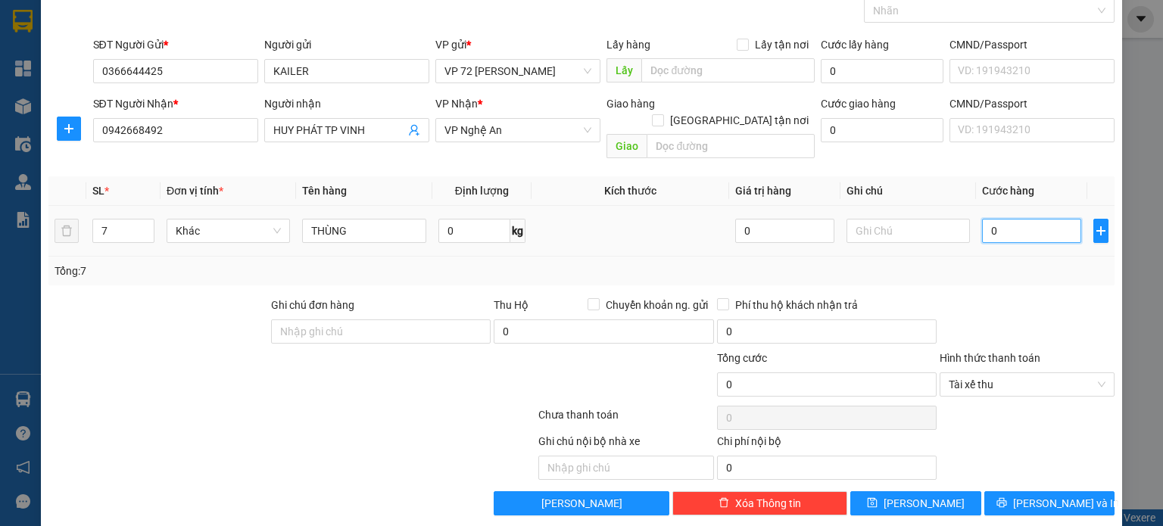
click at [1013, 219] on input "0" at bounding box center [1031, 231] width 99 height 24
click at [1017, 263] on div "Tổng: 7" at bounding box center [582, 271] width 1054 height 17
click at [1001, 219] on input "0" at bounding box center [1031, 231] width 99 height 24
click at [312, 319] on input "Ghi chú đơn hàng" at bounding box center [381, 331] width 220 height 24
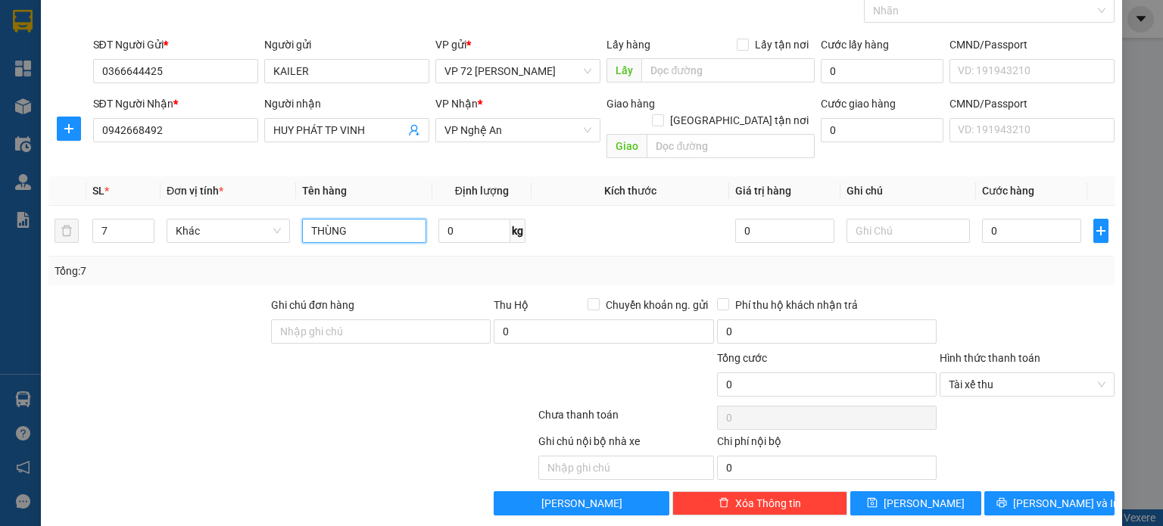
click at [371, 219] on input "THÙNG" at bounding box center [364, 231] width 124 height 24
click at [661, 214] on td at bounding box center [630, 231] width 198 height 51
click at [1012, 219] on input "0" at bounding box center [1031, 231] width 99 height 24
drag, startPoint x: 923, startPoint y: 483, endPoint x: 606, endPoint y: 48, distance: 538.1
click at [923, 495] on span "[PERSON_NAME]" at bounding box center [923, 503] width 81 height 17
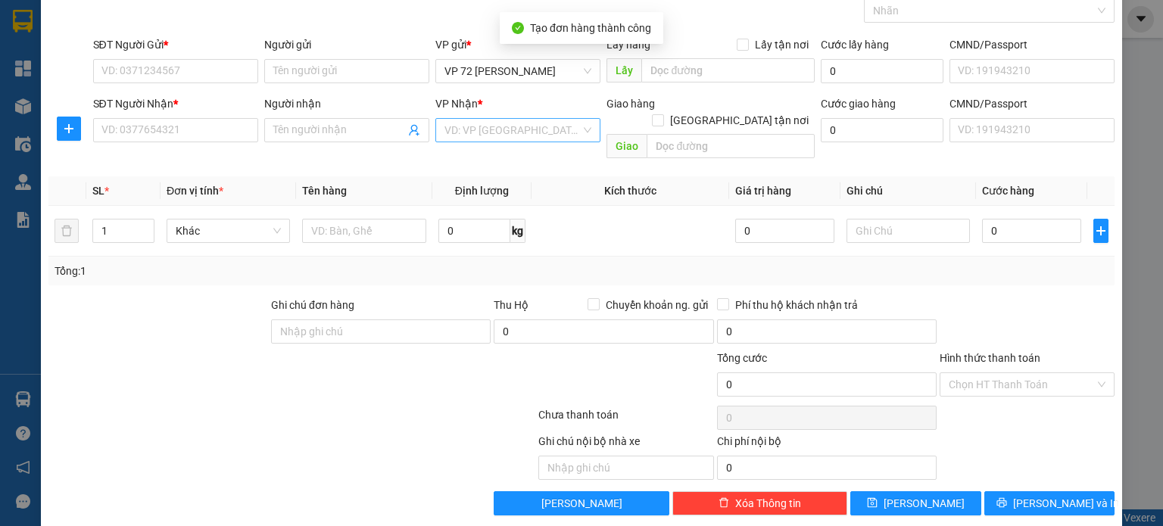
click at [522, 135] on input "search" at bounding box center [512, 130] width 136 height 23
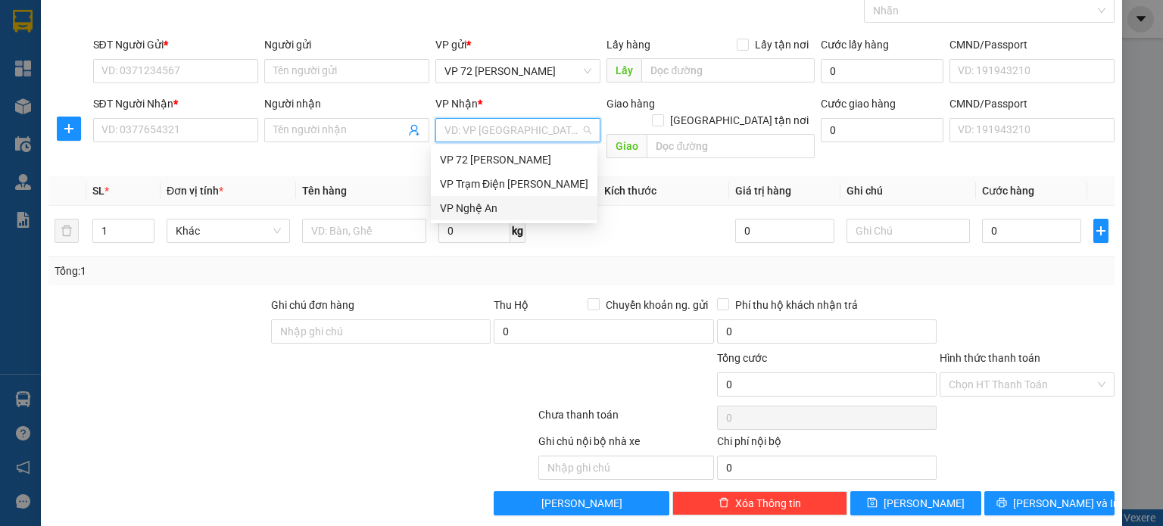
click at [487, 210] on div "VP Nghệ An" at bounding box center [514, 208] width 148 height 17
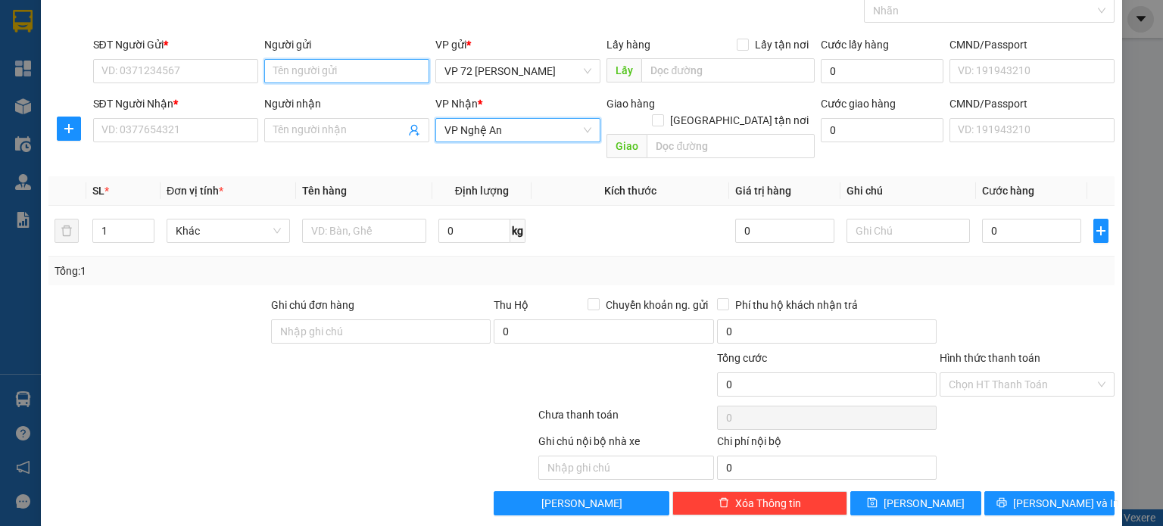
click at [333, 60] on input "Người gửi" at bounding box center [346, 71] width 165 height 24
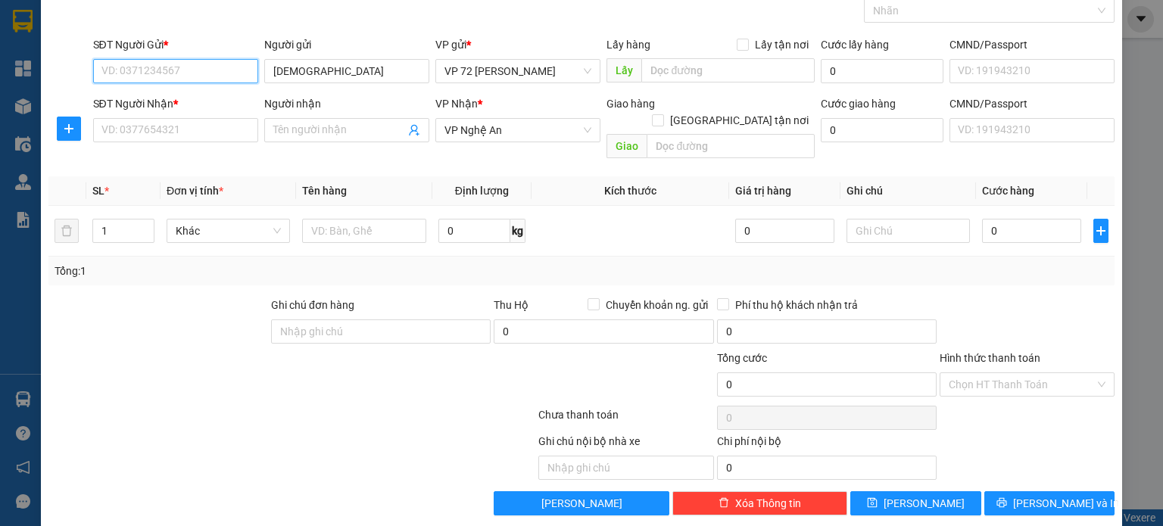
click at [201, 67] on input "SĐT Người Gửi *" at bounding box center [175, 71] width 165 height 24
drag, startPoint x: 340, startPoint y: 70, endPoint x: 263, endPoint y: 58, distance: 78.0
click at [264, 59] on input "[DEMOGRAPHIC_DATA]" at bounding box center [346, 71] width 165 height 24
click at [194, 73] on input "SĐT Người Gửi *" at bounding box center [175, 71] width 165 height 24
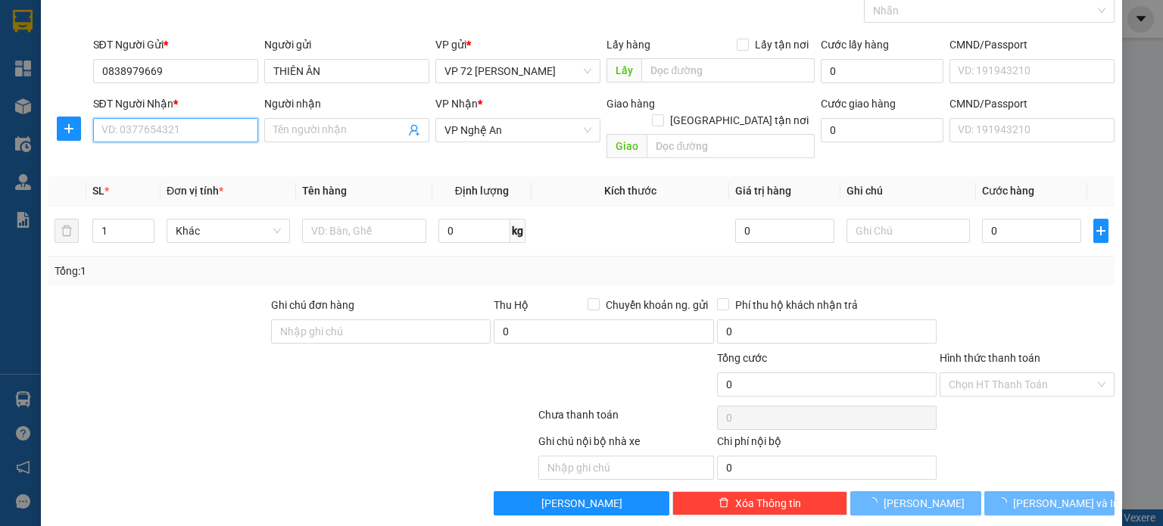
click at [193, 119] on input "SĐT Người Nhận *" at bounding box center [175, 130] width 165 height 24
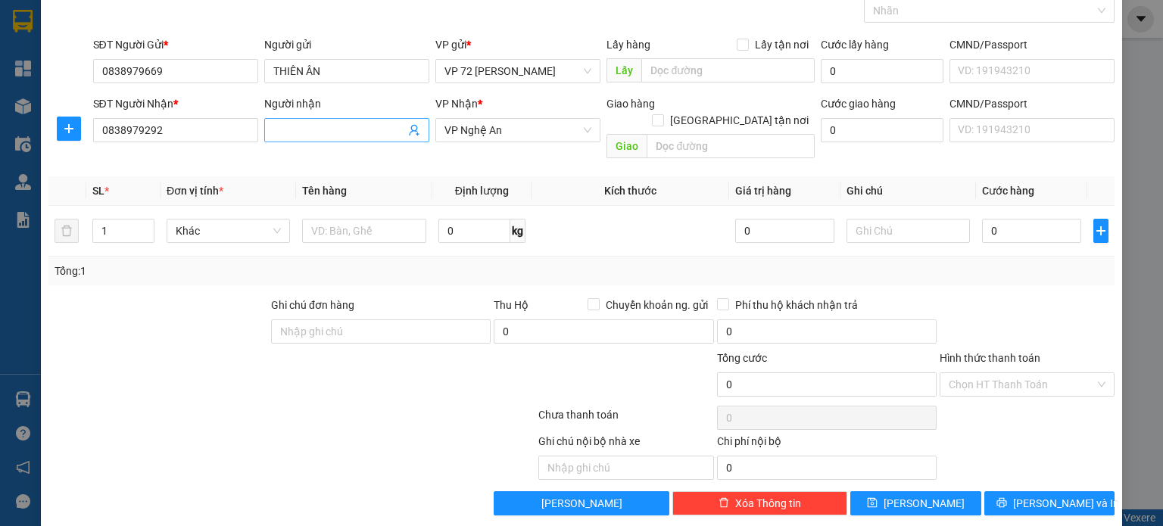
click at [375, 126] on input "Người nhận" at bounding box center [339, 130] width 132 height 17
click at [143, 223] on span "up" at bounding box center [146, 227] width 9 height 9
click at [350, 216] on div at bounding box center [364, 231] width 124 height 30
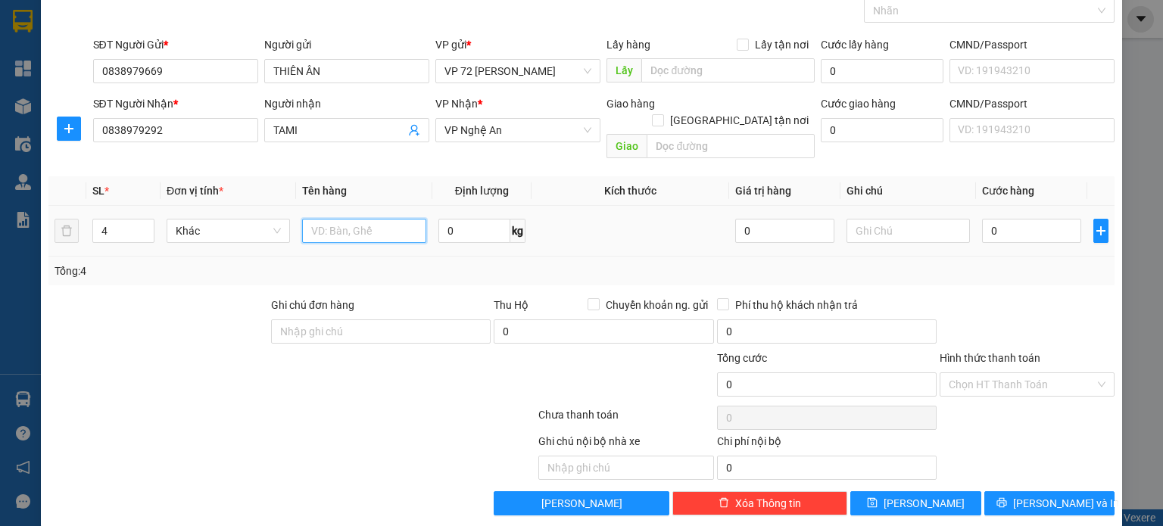
click at [347, 219] on input "text" at bounding box center [364, 231] width 124 height 24
click at [983, 221] on input "0" at bounding box center [1031, 231] width 99 height 24
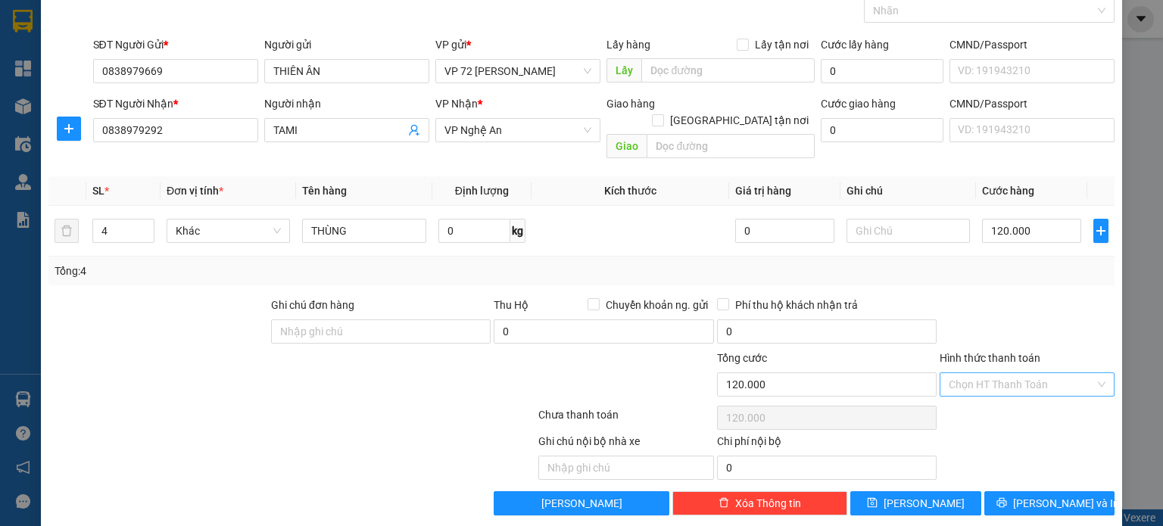
click at [1054, 373] on input "Hình thức thanh toán" at bounding box center [1021, 384] width 146 height 23
click at [1029, 390] on div "Tại văn phòng" at bounding box center [1016, 397] width 155 height 17
click at [917, 495] on span "[PERSON_NAME]" at bounding box center [923, 503] width 81 height 17
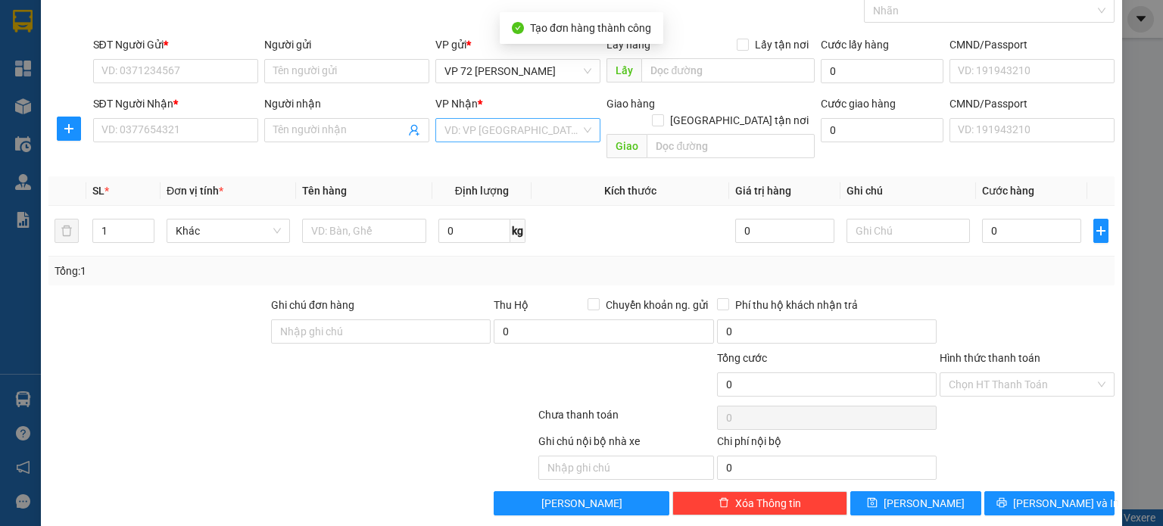
click at [520, 126] on input "search" at bounding box center [512, 130] width 136 height 23
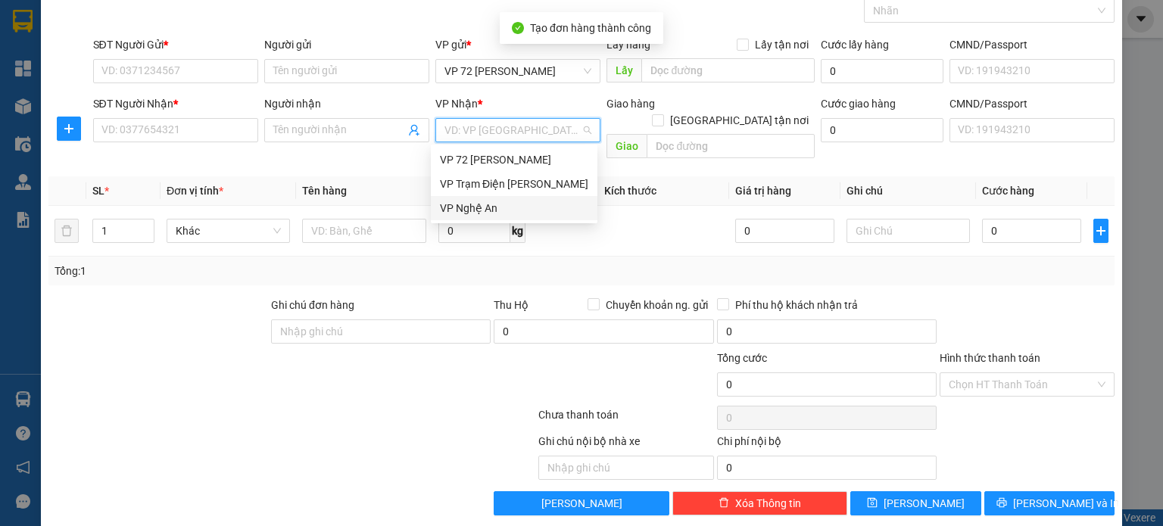
click at [509, 212] on div "VP Nghệ An" at bounding box center [514, 208] width 148 height 17
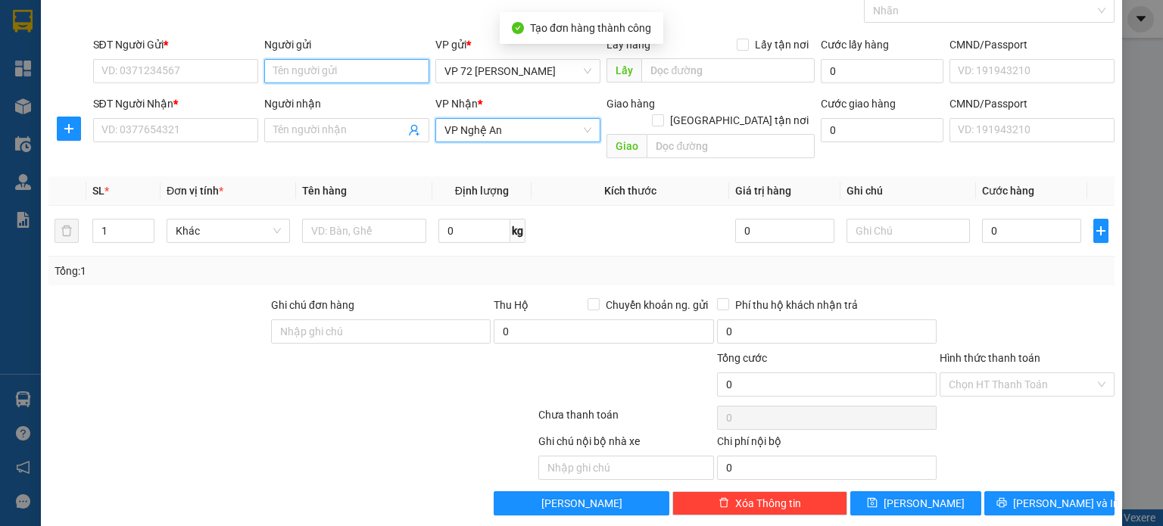
click at [360, 61] on input "Người gửi" at bounding box center [346, 71] width 165 height 24
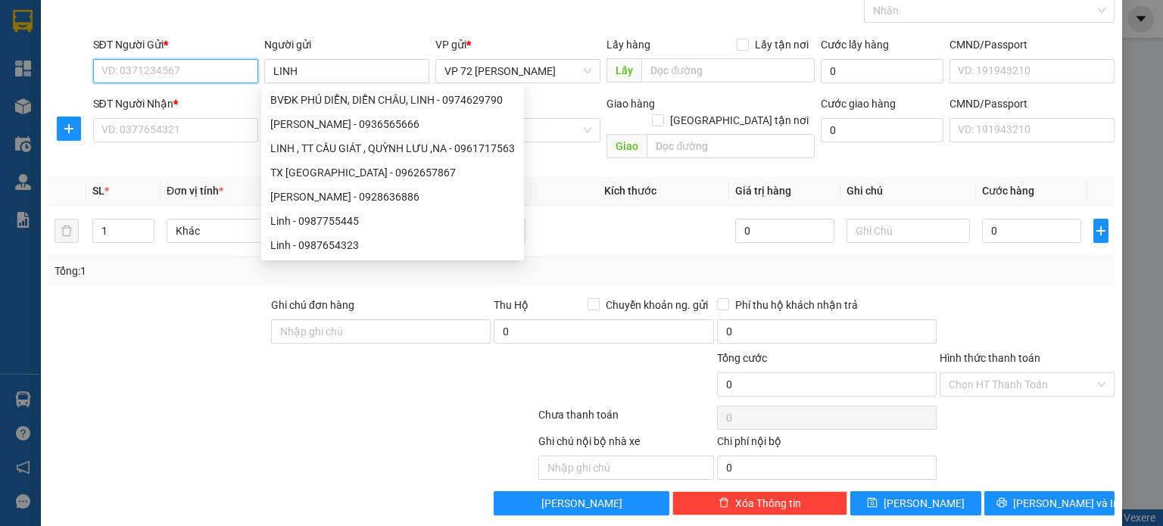
click at [165, 68] on input "SĐT Người Gửi *" at bounding box center [175, 71] width 165 height 24
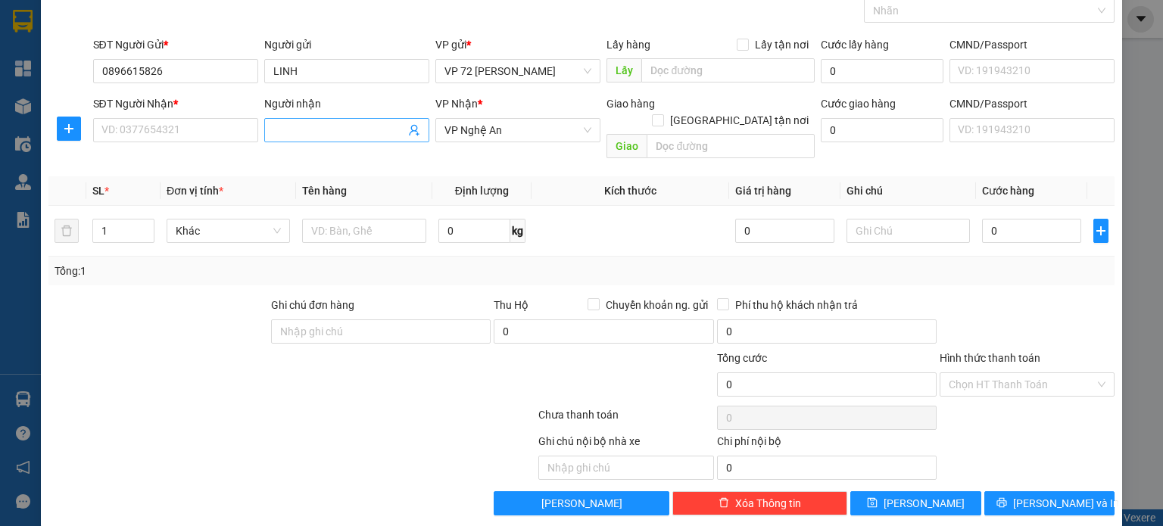
click at [353, 137] on input "Người nhận" at bounding box center [339, 130] width 132 height 17
click at [185, 131] on input "SĐT Người Nhận *" at bounding box center [175, 130] width 165 height 24
click at [131, 220] on input "1" at bounding box center [123, 231] width 61 height 23
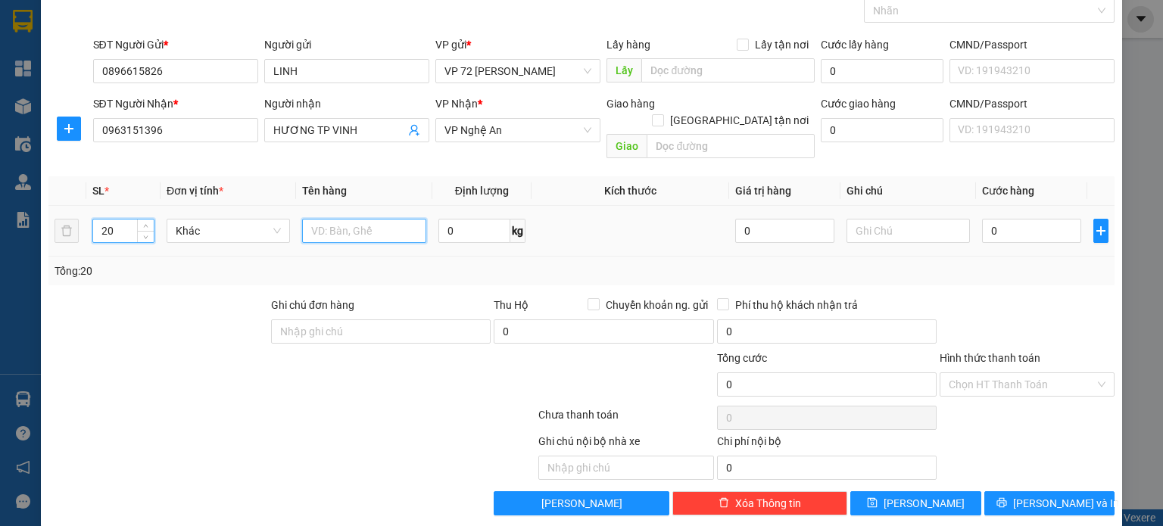
click at [361, 219] on input "text" at bounding box center [364, 231] width 124 height 24
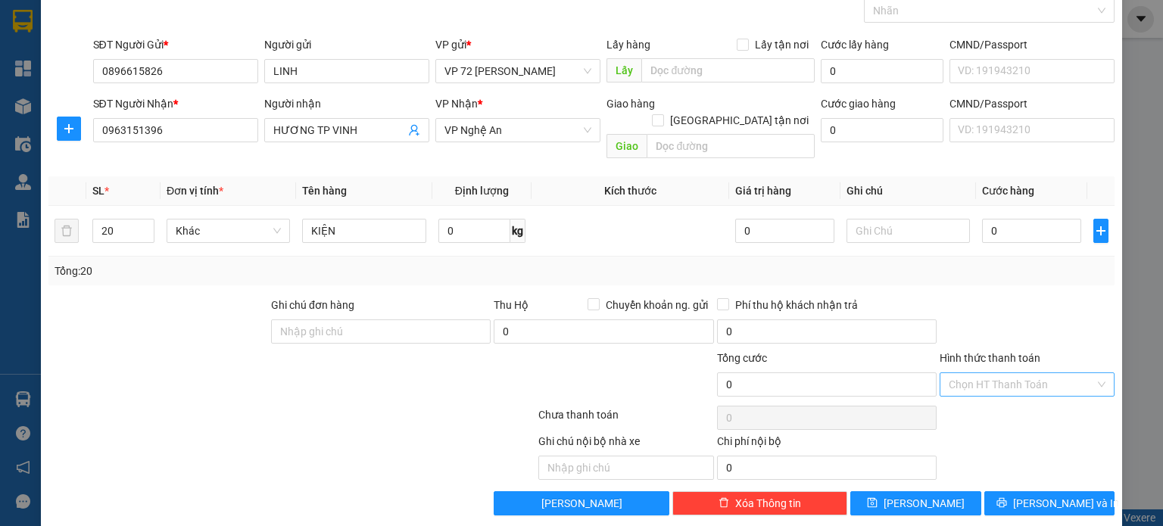
click at [982, 373] on input "Hình thức thanh toán" at bounding box center [1021, 384] width 146 height 23
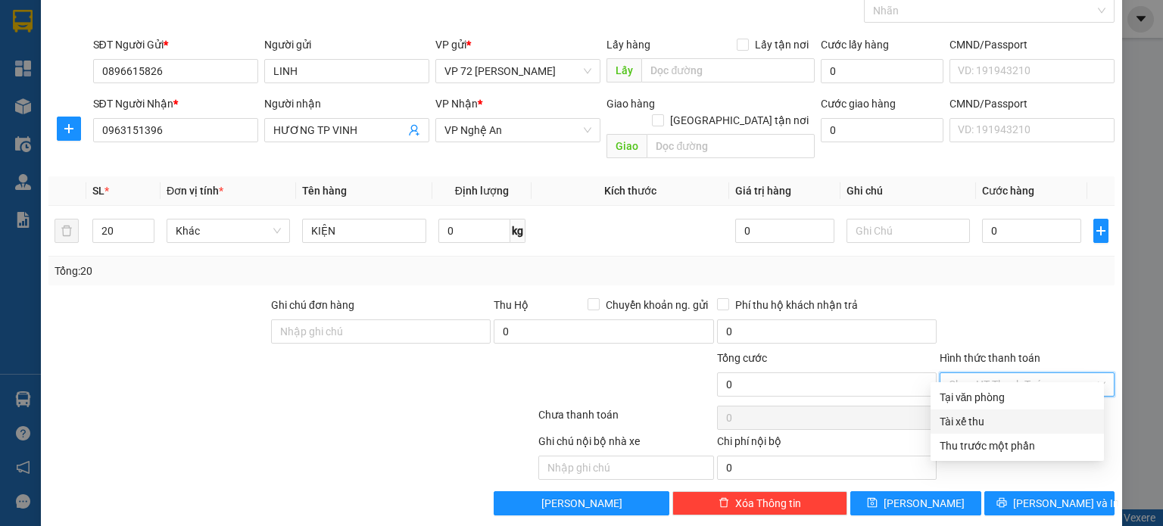
click at [954, 418] on div "Tài xế thu" at bounding box center [1016, 421] width 155 height 17
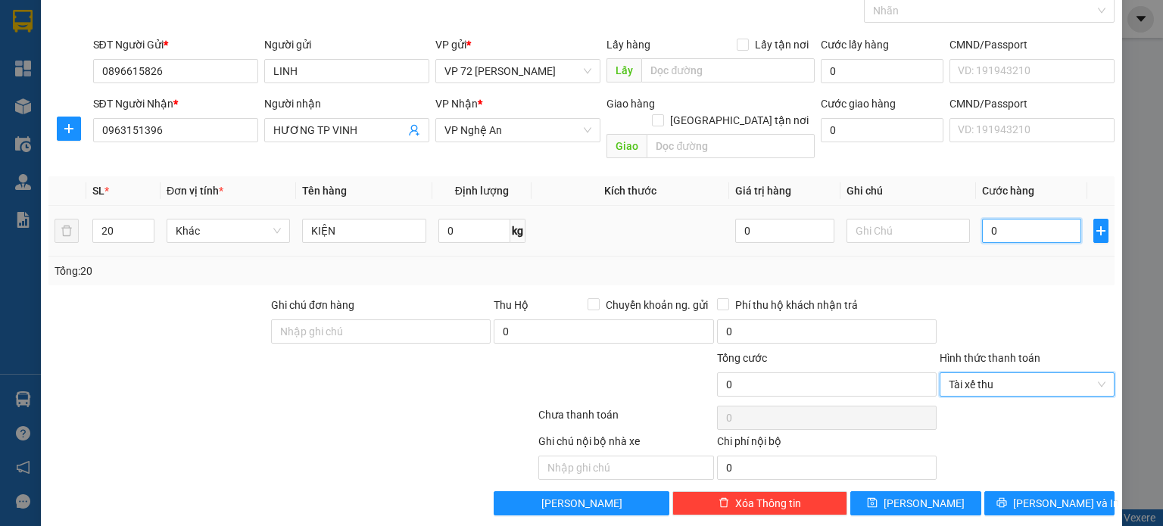
click at [1026, 219] on input "0" at bounding box center [1031, 231] width 99 height 24
click at [1000, 219] on input "0" at bounding box center [1031, 231] width 99 height 24
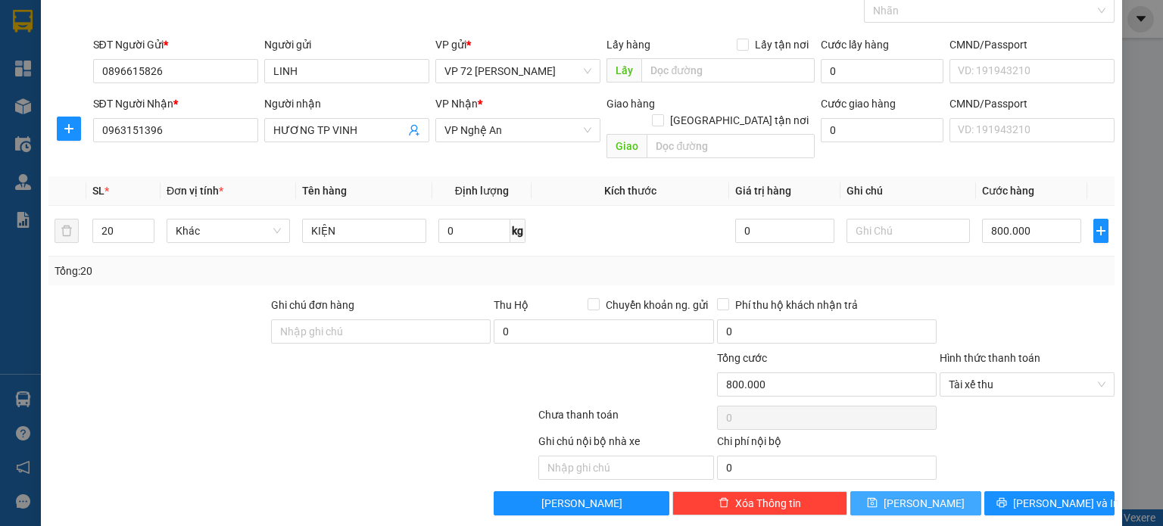
click at [916, 495] on span "[PERSON_NAME]" at bounding box center [923, 503] width 81 height 17
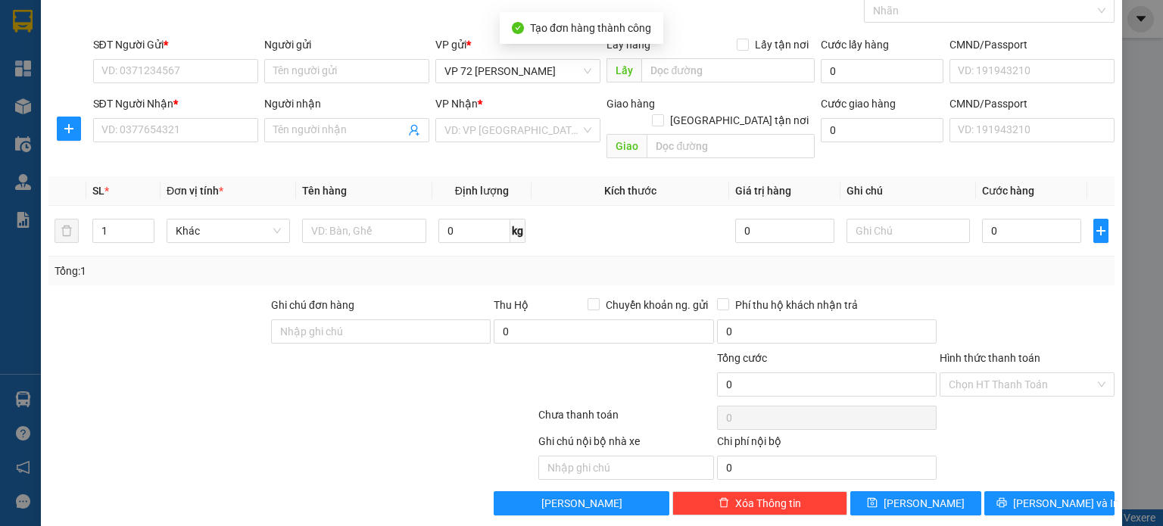
click at [532, 114] on div "VP Nhận *" at bounding box center [517, 106] width 165 height 23
click at [532, 123] on input "search" at bounding box center [512, 130] width 136 height 23
click at [518, 223] on span "kg" at bounding box center [517, 231] width 15 height 24
click at [512, 219] on span "kg" at bounding box center [517, 231] width 15 height 24
click at [499, 122] on input "search" at bounding box center [512, 130] width 136 height 23
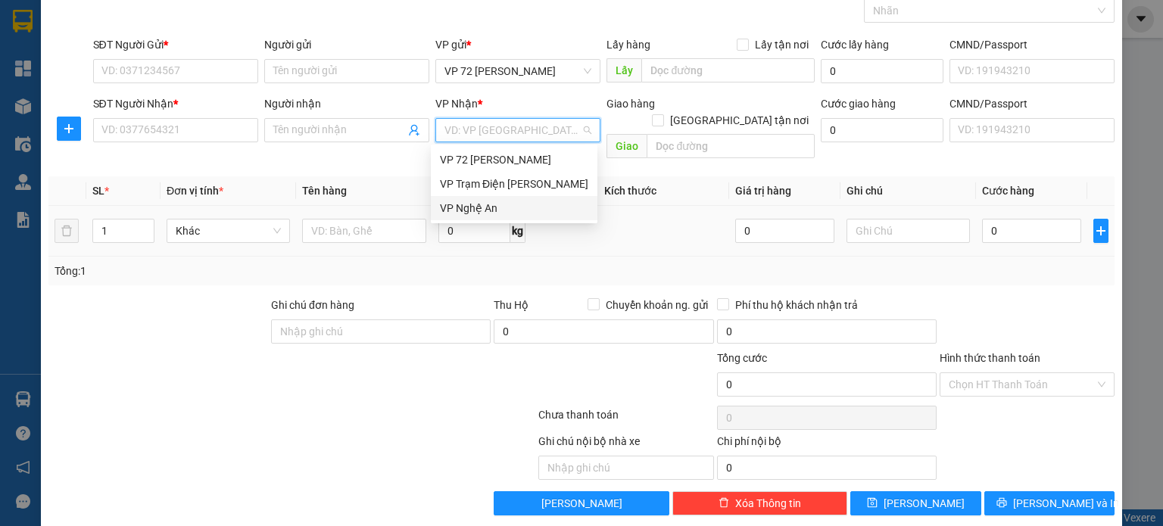
drag, startPoint x: 497, startPoint y: 207, endPoint x: 481, endPoint y: 192, distance: 21.4
click at [496, 207] on div "VP Nghệ An" at bounding box center [514, 208] width 148 height 17
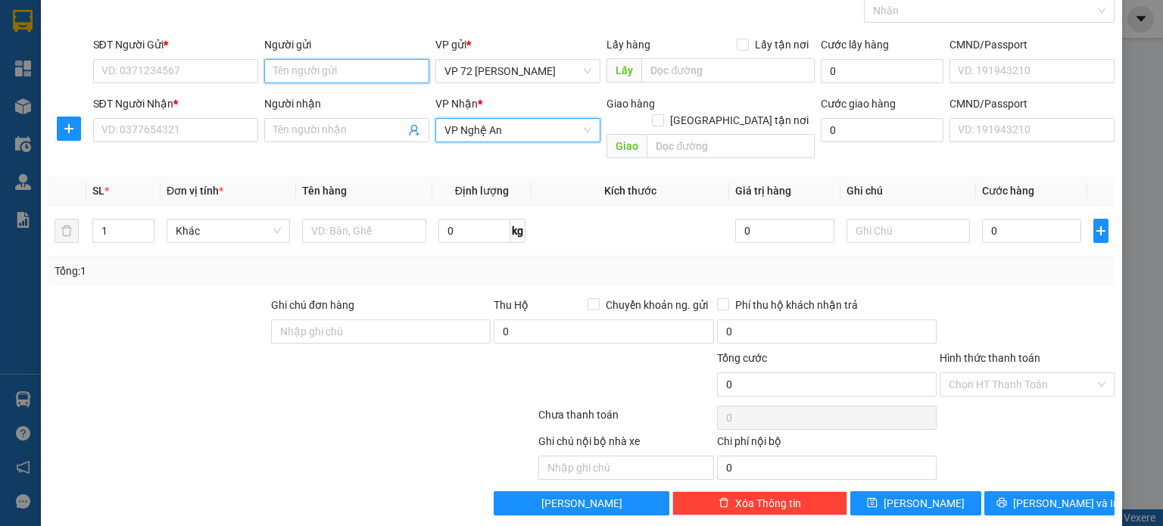
click at [366, 76] on input "Người gửi" at bounding box center [346, 71] width 165 height 24
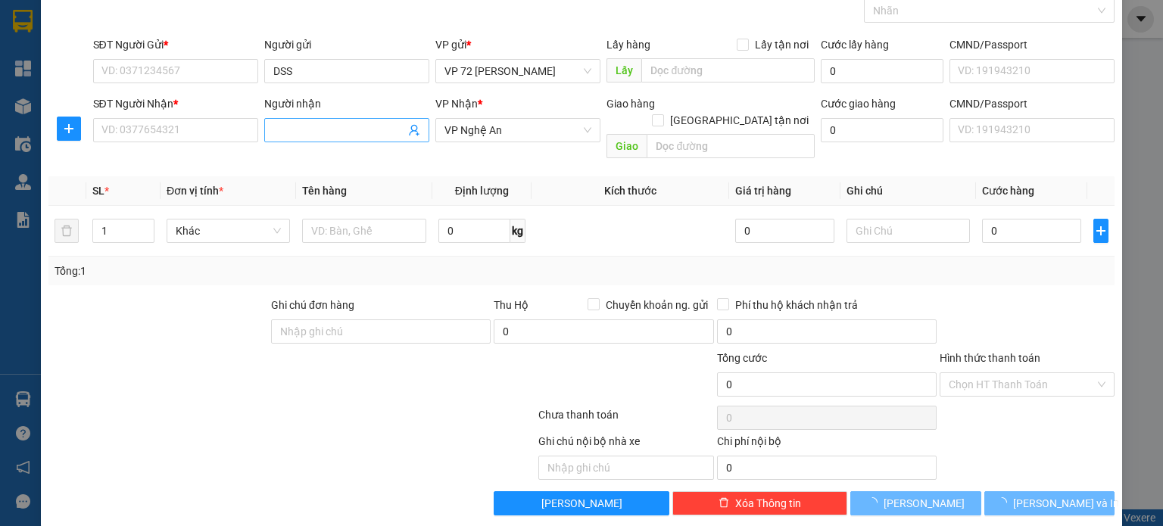
click at [361, 134] on input "Người nhận" at bounding box center [339, 130] width 132 height 17
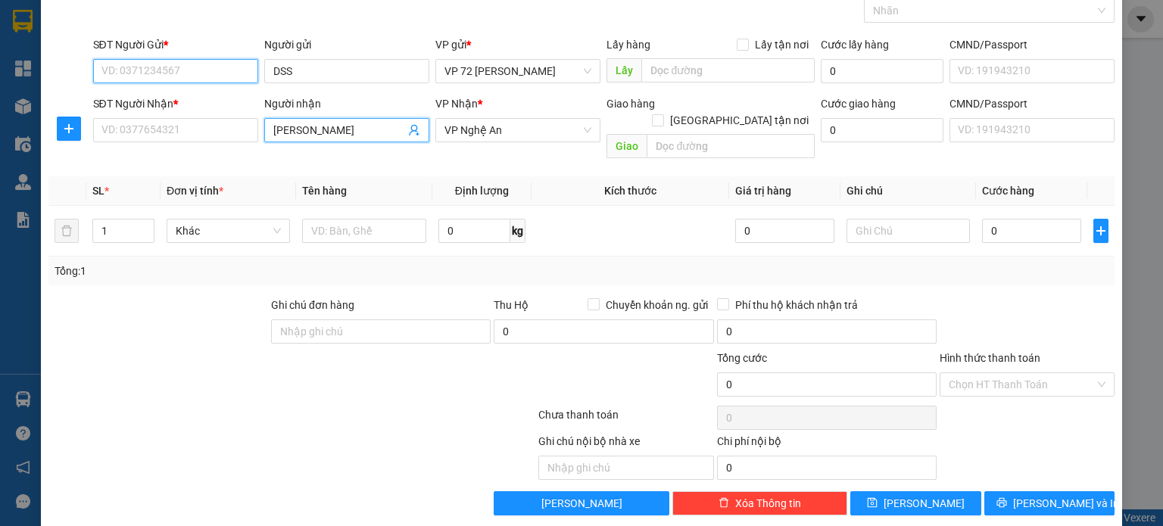
click at [192, 64] on input "SĐT Người Gửi *" at bounding box center [175, 71] width 165 height 24
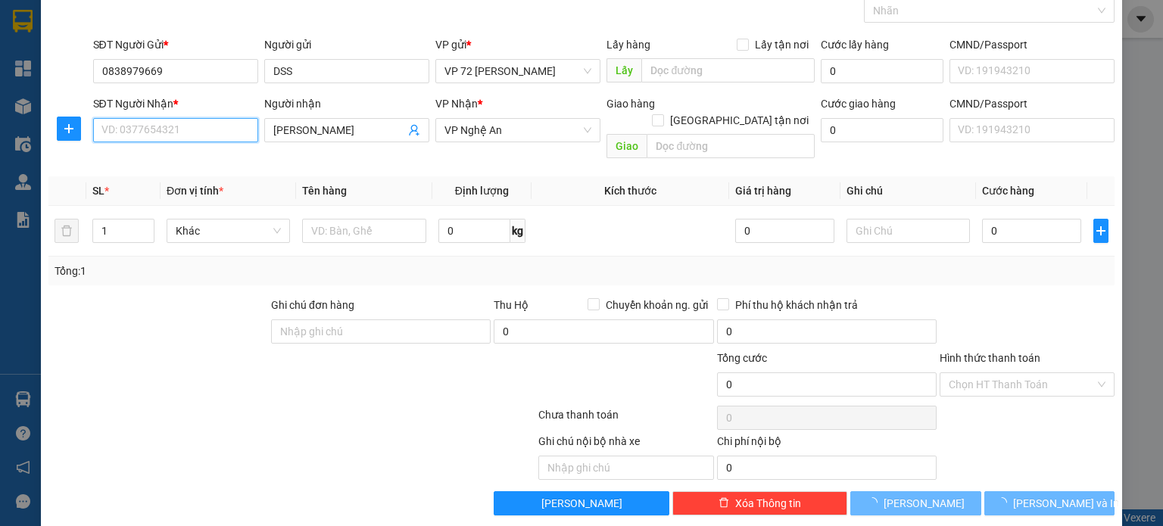
click at [188, 132] on input "SĐT Người Nhận *" at bounding box center [175, 130] width 165 height 24
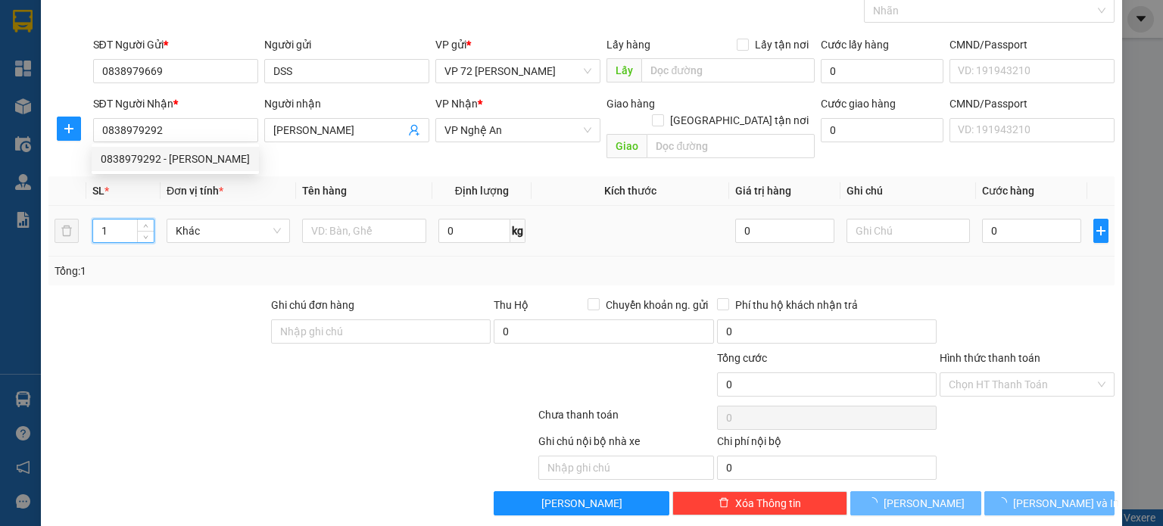
click at [135, 220] on input "1" at bounding box center [123, 231] width 61 height 23
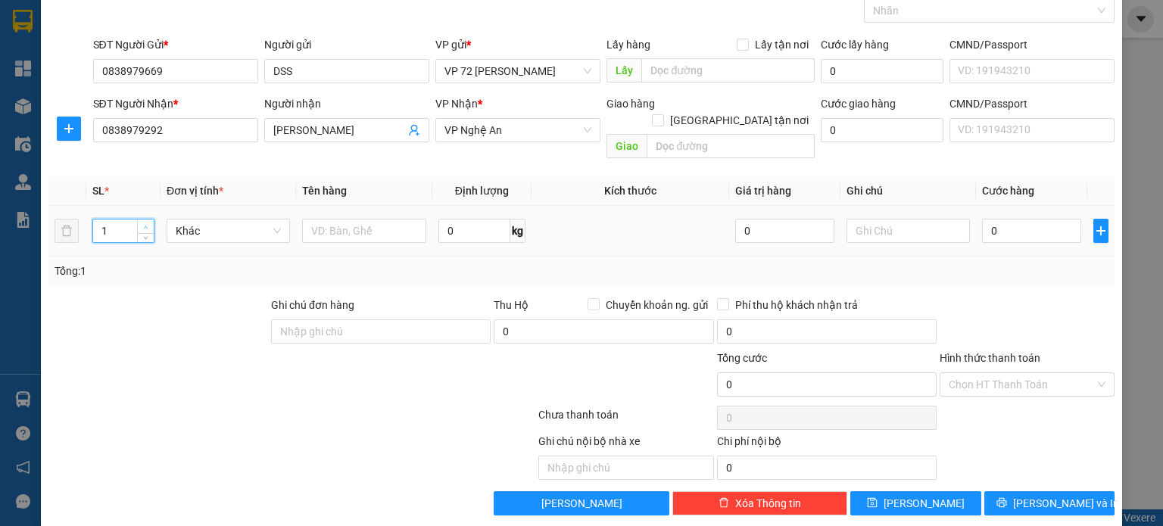
click at [144, 223] on span "up" at bounding box center [146, 227] width 9 height 9
click at [137, 220] on span "Increase Value" at bounding box center [145, 227] width 17 height 14
click at [353, 219] on input "text" at bounding box center [364, 231] width 124 height 24
click at [1004, 219] on input "0" at bounding box center [1031, 231] width 99 height 24
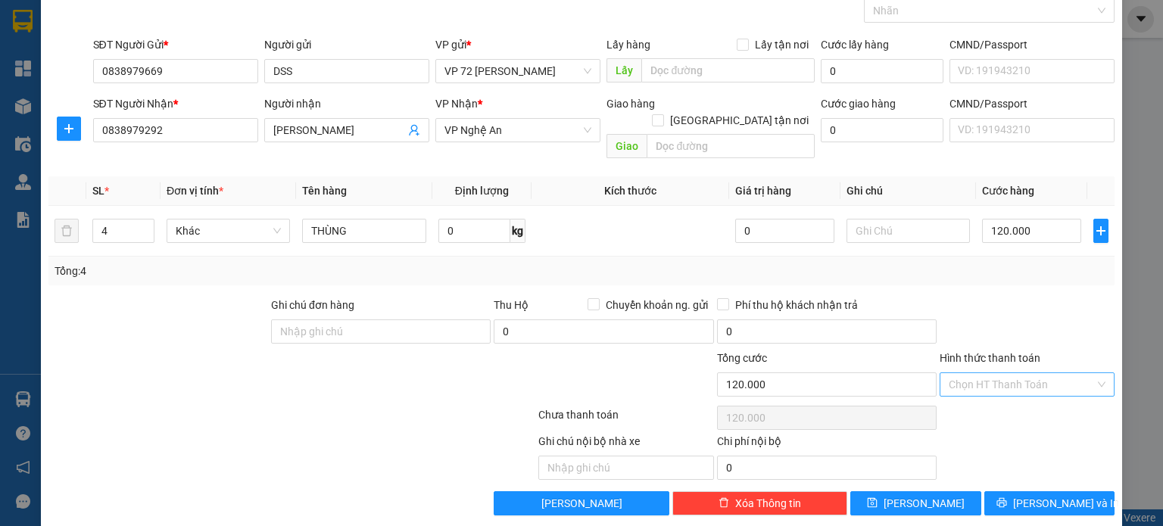
click at [984, 373] on input "Hình thức thanh toán" at bounding box center [1021, 384] width 146 height 23
click at [972, 398] on div "Tại văn phòng" at bounding box center [1016, 397] width 155 height 17
click at [1020, 373] on span "Tại văn phòng" at bounding box center [1026, 384] width 157 height 23
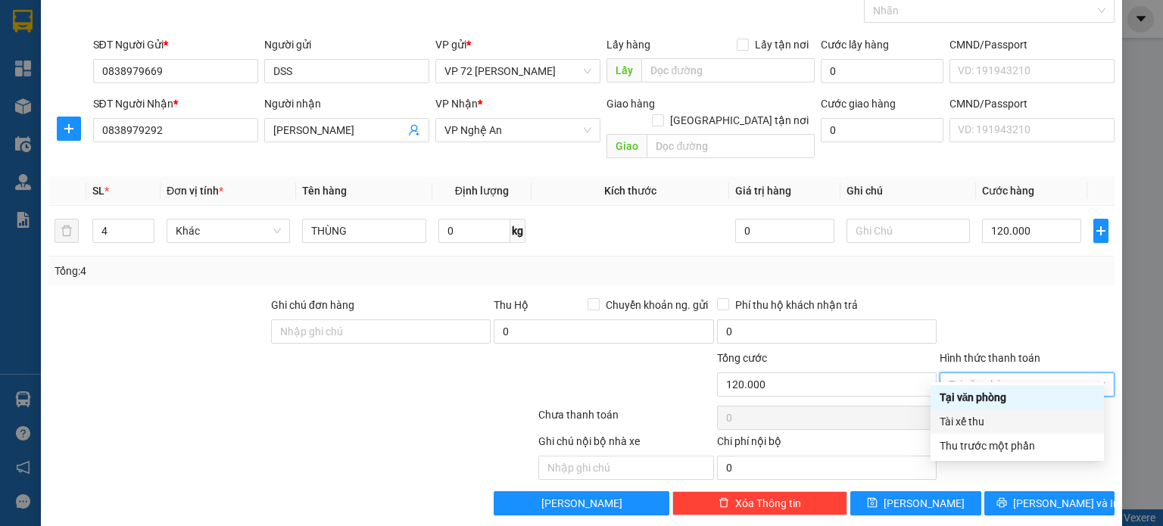
click at [994, 416] on div "Tài xế thu" at bounding box center [1016, 421] width 155 height 17
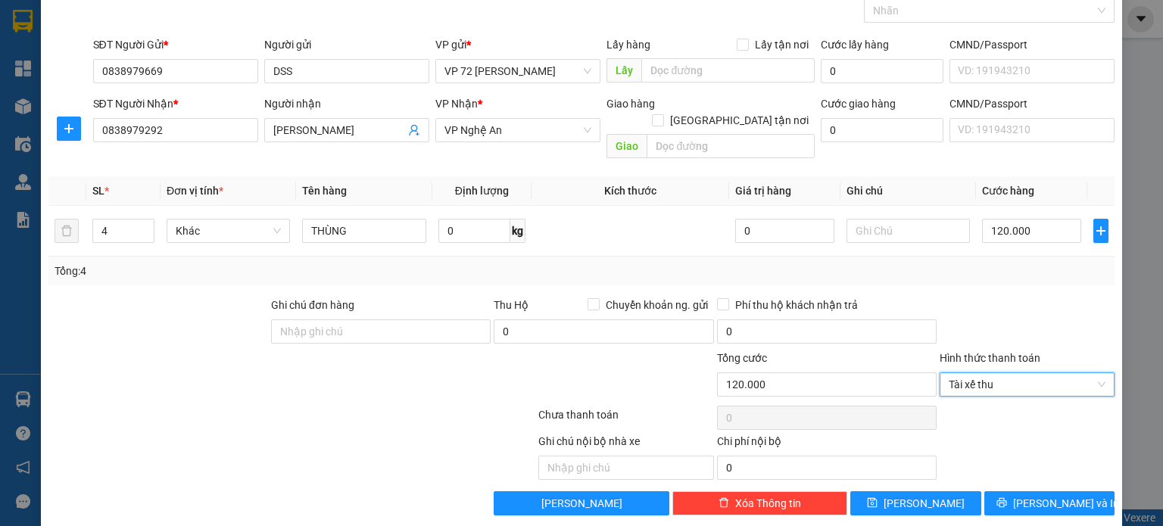
click at [1051, 433] on div "Ghi chú nội bộ nhà xe Chi phí nội bộ 0" at bounding box center [581, 456] width 1069 height 47
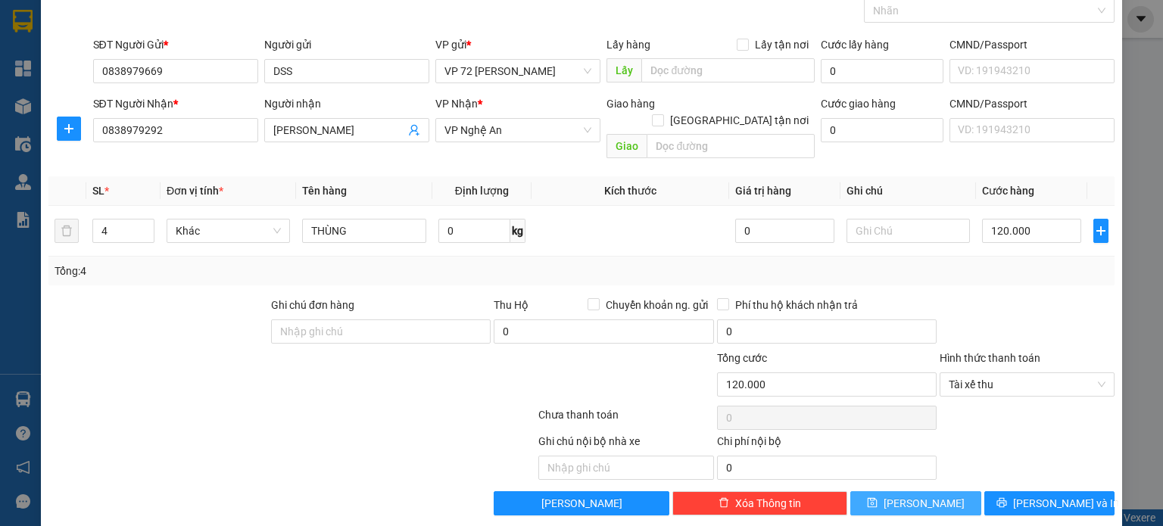
click at [858, 491] on button "[PERSON_NAME]" at bounding box center [915, 503] width 131 height 24
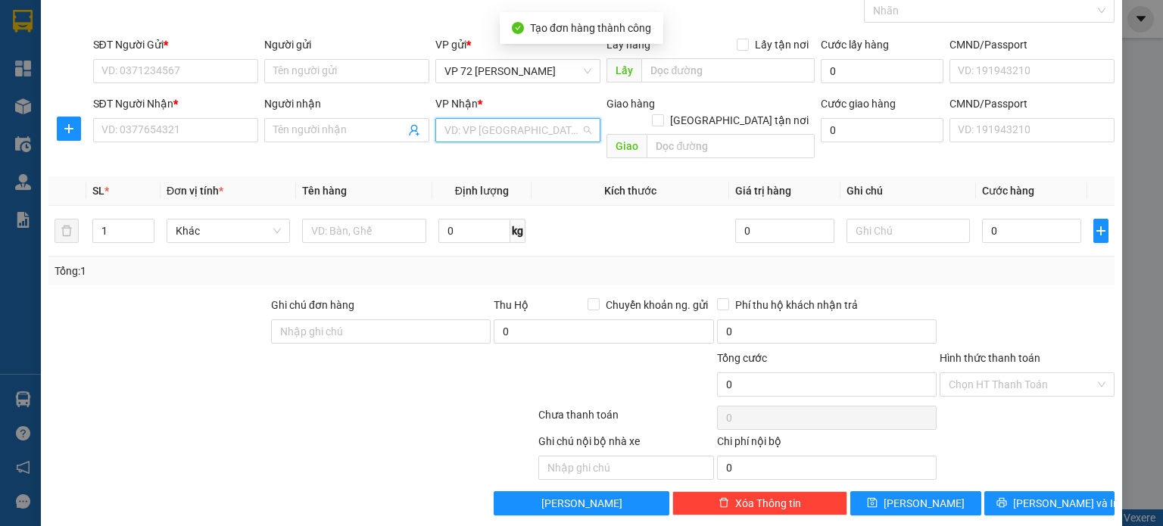
click at [512, 130] on input "search" at bounding box center [512, 130] width 136 height 23
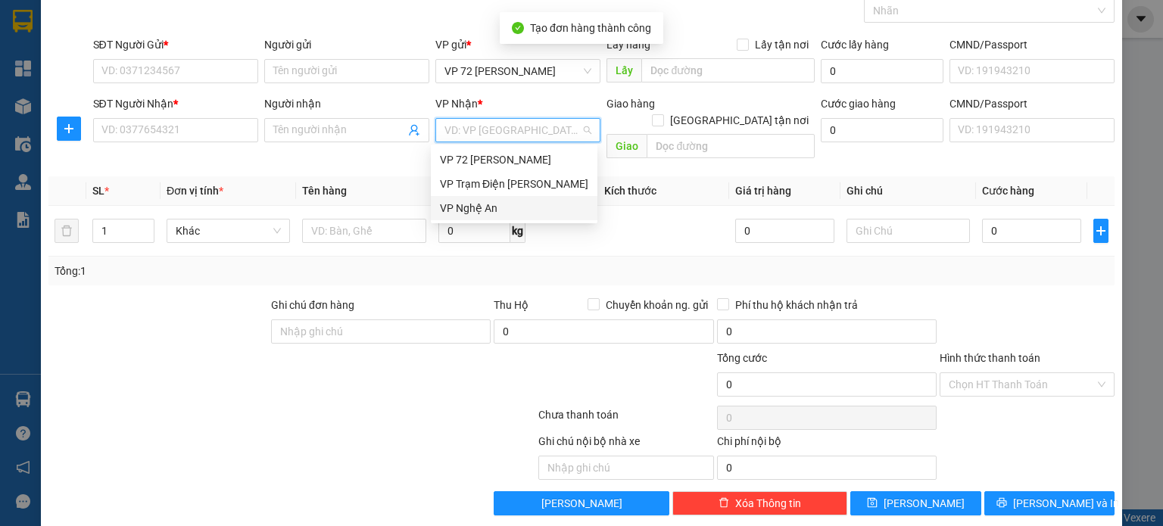
click at [537, 209] on div "VP Nghệ An" at bounding box center [514, 208] width 148 height 17
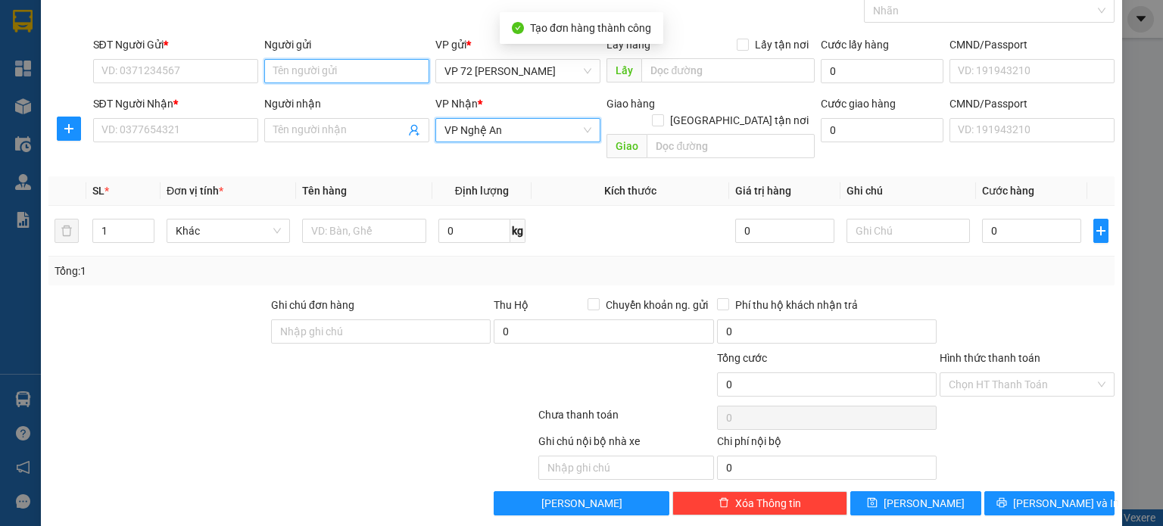
click at [325, 77] on input "Người gửi" at bounding box center [346, 71] width 165 height 24
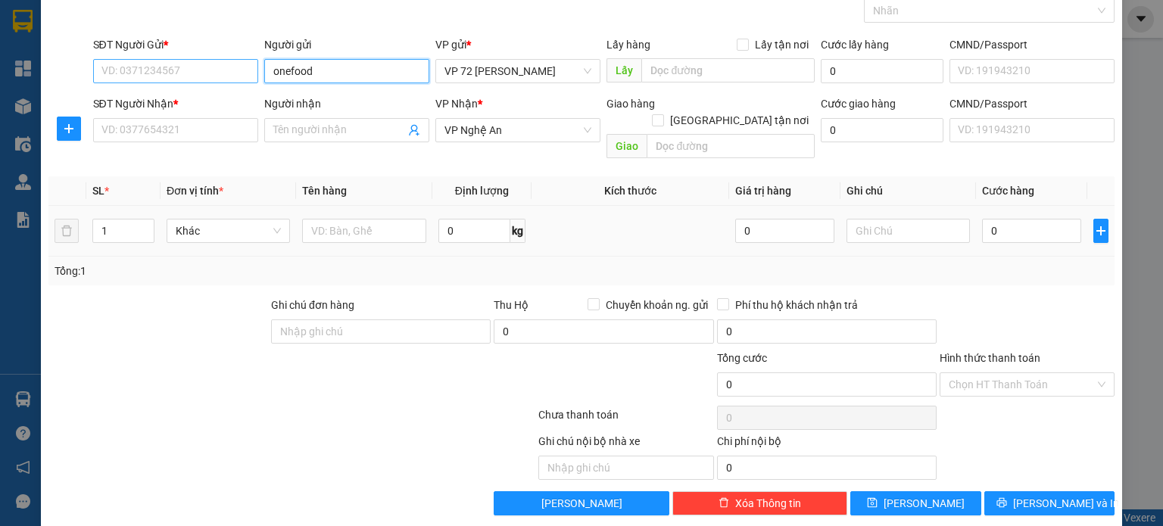
click at [271, 70] on input "onefood" at bounding box center [346, 71] width 165 height 24
click at [190, 90] on form "SĐT Người Gửi * VD: 0371234567 Người gửi ONEFOOD ONEFOOD VP gửi * VP 72 [PERSON…" at bounding box center [581, 100] width 1066 height 129
click at [207, 63] on input "SĐT Người Gửi *" at bounding box center [175, 71] width 165 height 24
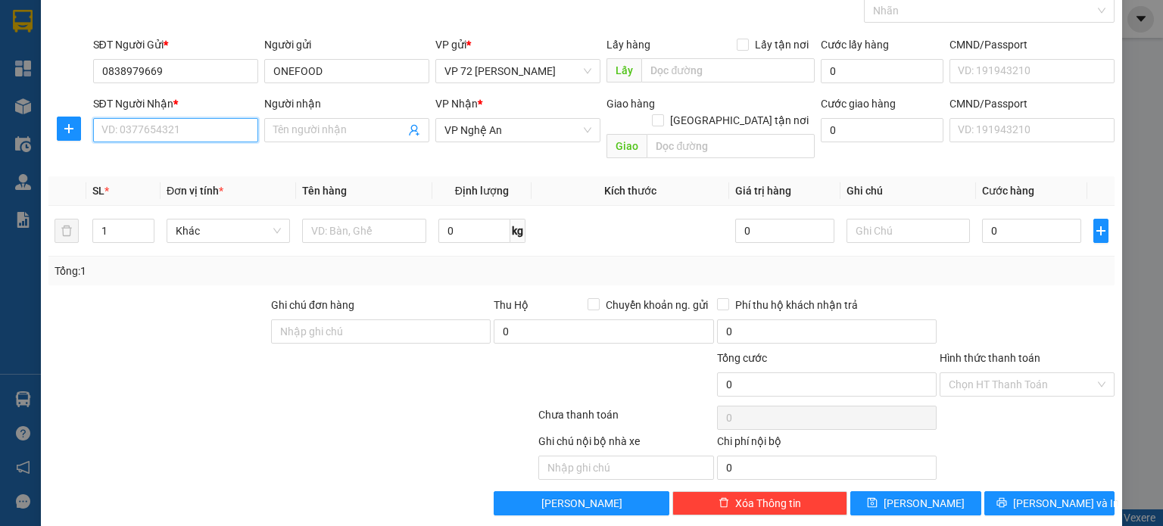
click at [184, 135] on input "SĐT Người Nhận *" at bounding box center [175, 130] width 165 height 24
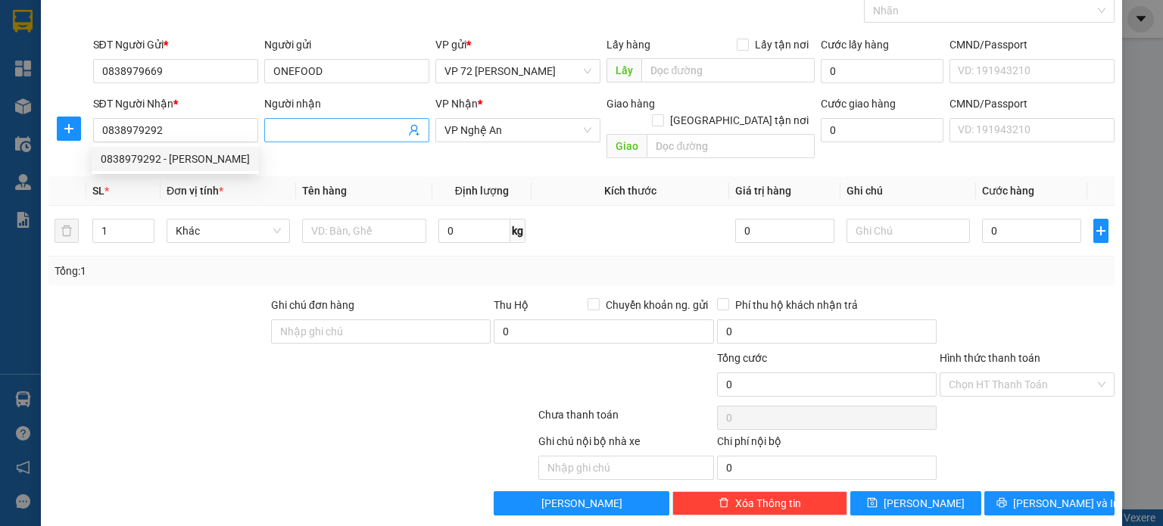
click at [360, 125] on input "Người nhận" at bounding box center [339, 130] width 132 height 17
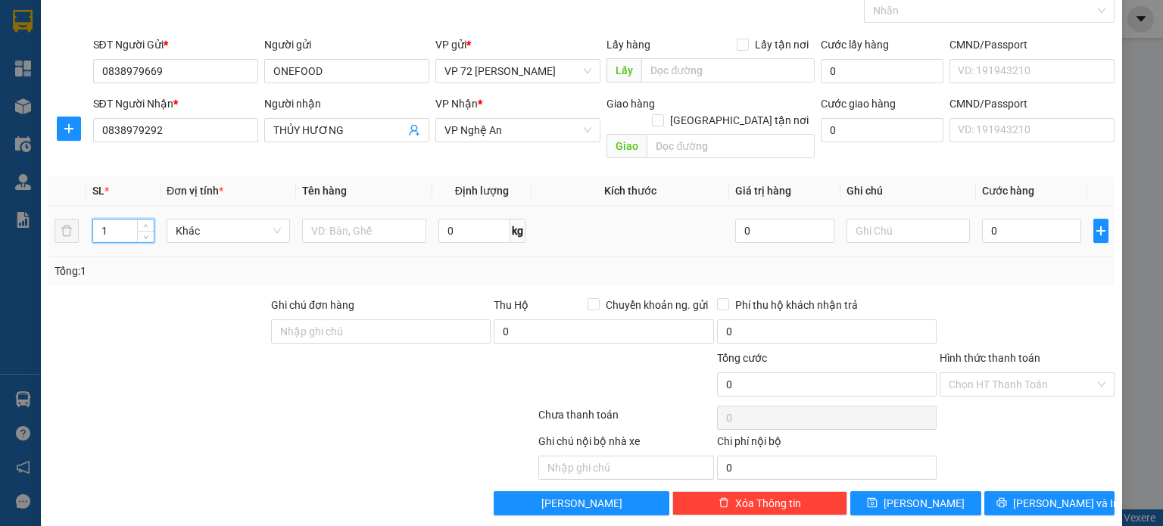
click at [118, 220] on input "1" at bounding box center [123, 231] width 61 height 23
click at [354, 219] on input "text" at bounding box center [364, 231] width 124 height 24
click at [1042, 219] on input "0" at bounding box center [1031, 231] width 99 height 24
click at [979, 373] on input "Hình thức thanh toán" at bounding box center [1021, 384] width 146 height 23
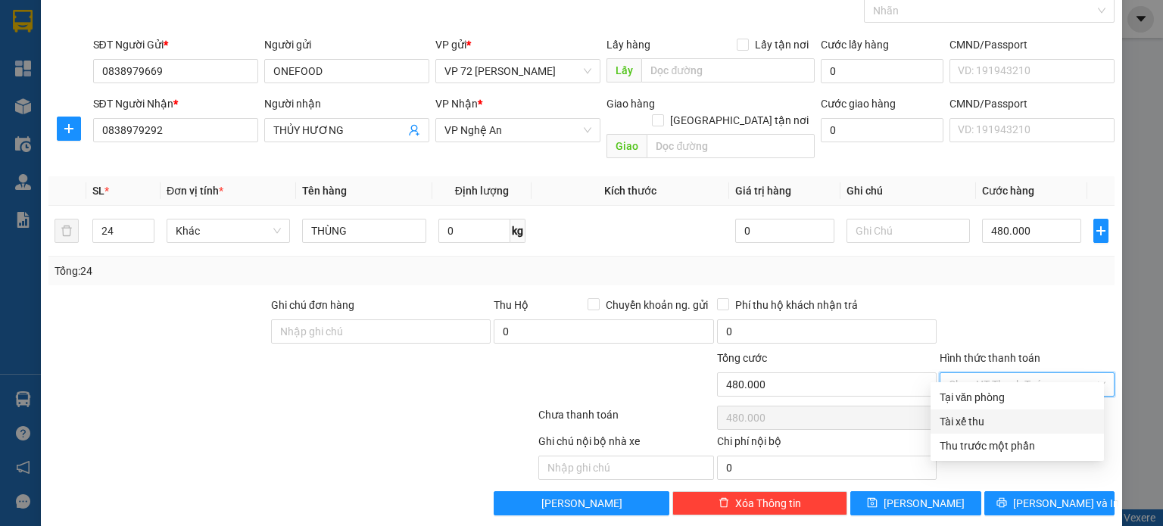
click at [964, 419] on div "Tài xế thu" at bounding box center [1016, 421] width 155 height 17
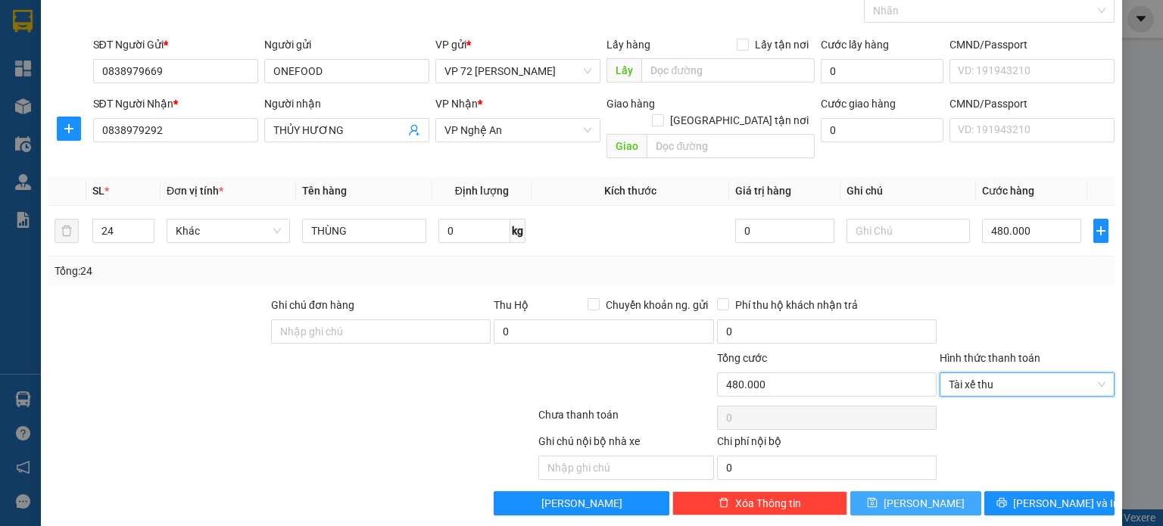
click at [877, 498] on icon "save" at bounding box center [872, 503] width 10 height 10
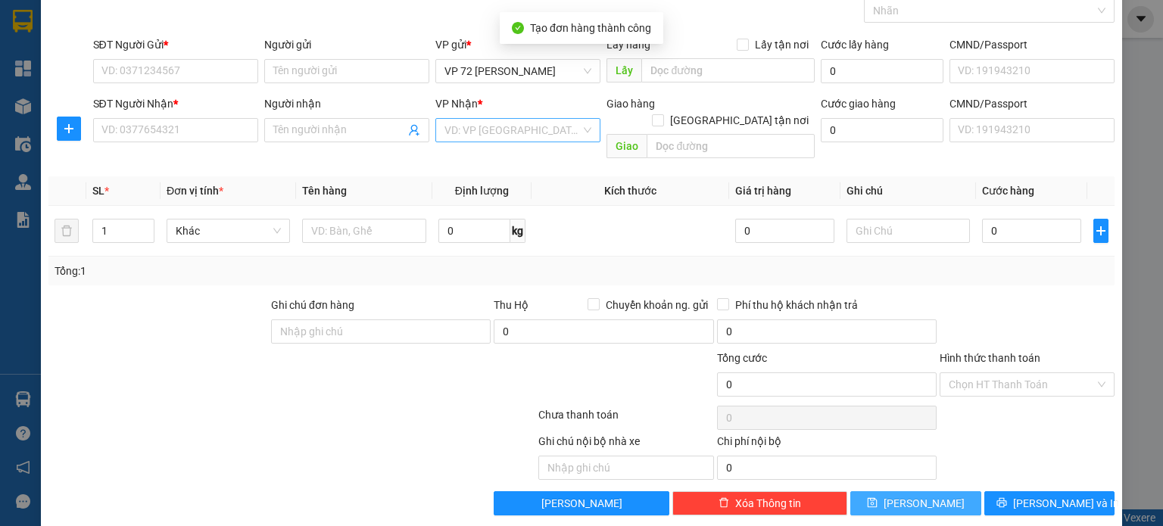
click at [548, 126] on input "search" at bounding box center [512, 130] width 136 height 23
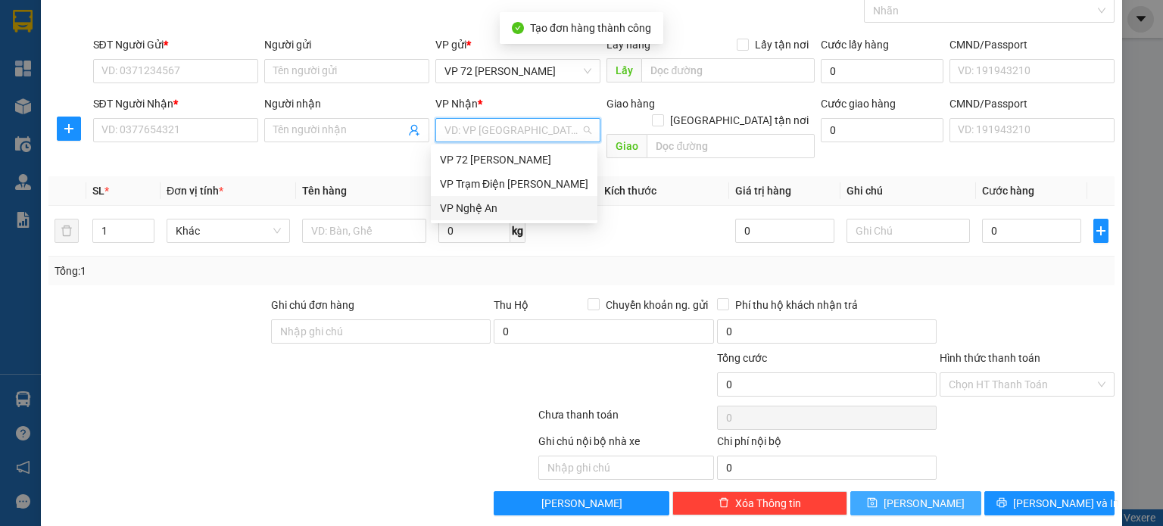
click at [511, 207] on div "VP Nghệ An" at bounding box center [514, 208] width 148 height 17
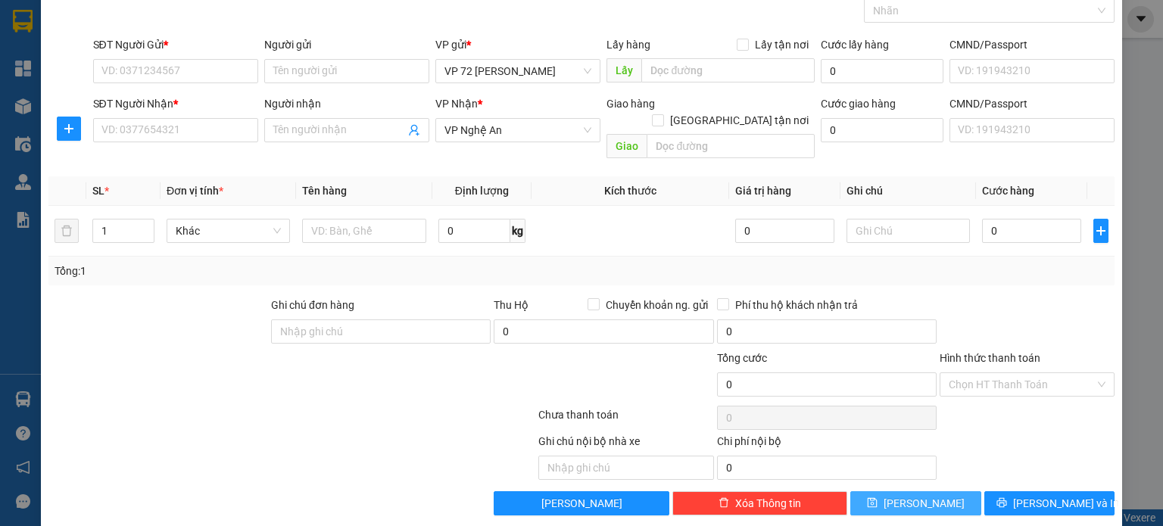
click at [867, 263] on div "Tổng: 1" at bounding box center [581, 271] width 1066 height 29
click at [384, 78] on input "Người gửi" at bounding box center [346, 71] width 165 height 24
click at [182, 78] on input "SĐT Người Gửi *" at bounding box center [175, 71] width 165 height 24
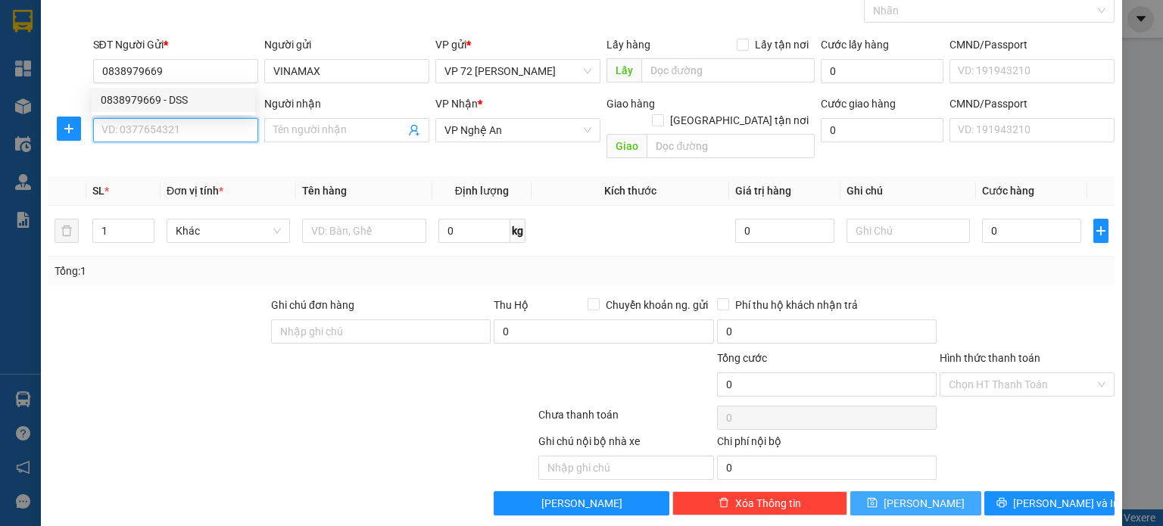
click at [196, 126] on input "SĐT Người Nhận *" at bounding box center [175, 130] width 165 height 24
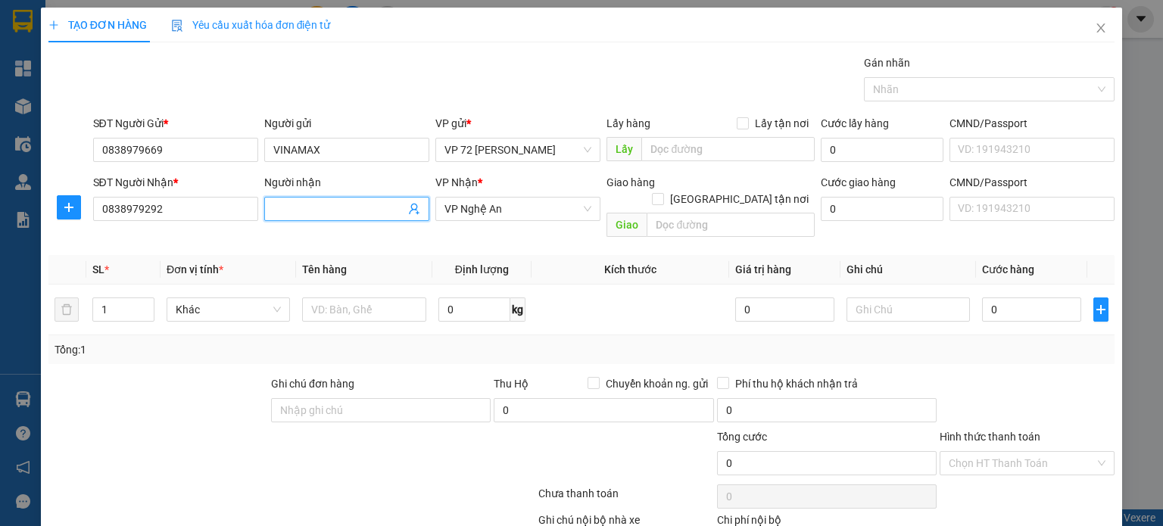
scroll to position [79, 0]
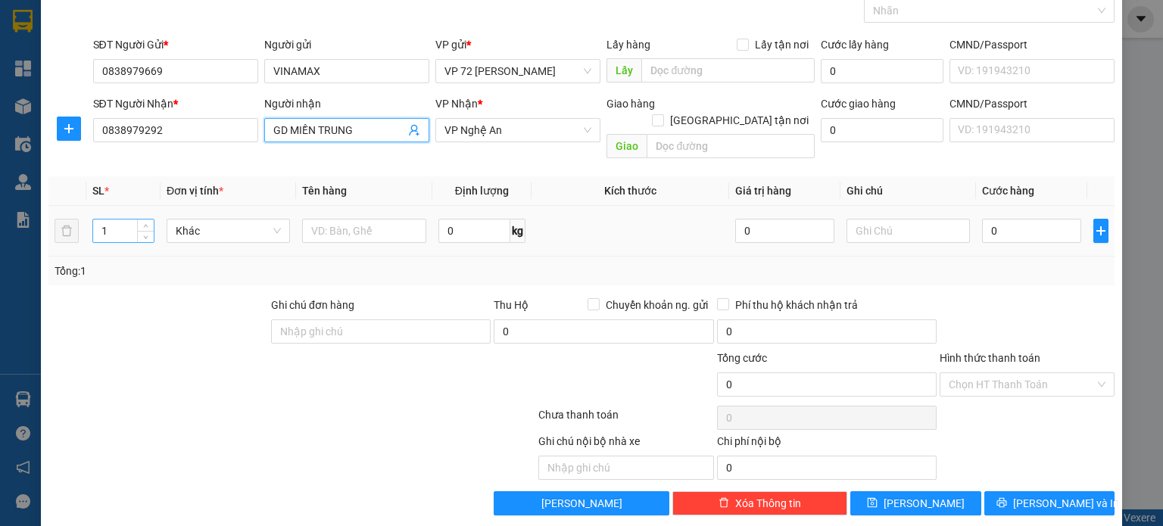
type input "GD MIỀN TRUNG"
click at [134, 220] on input "1" at bounding box center [123, 231] width 61 height 23
click at [130, 220] on input "1" at bounding box center [123, 231] width 61 height 23
type input "3"
click at [1032, 219] on input "0" at bounding box center [1031, 231] width 99 height 24
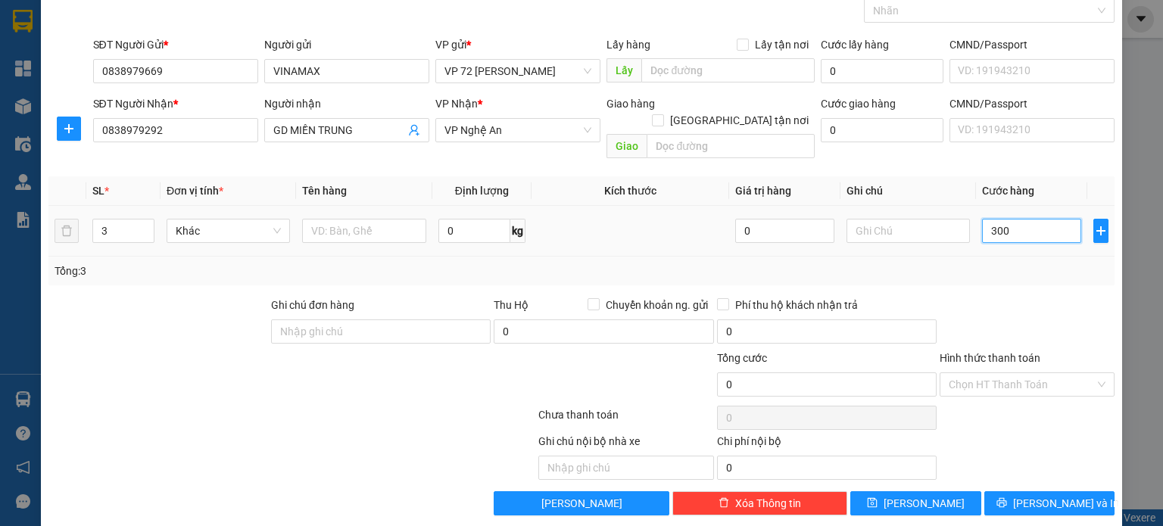
type input "3.000"
type input "30.000"
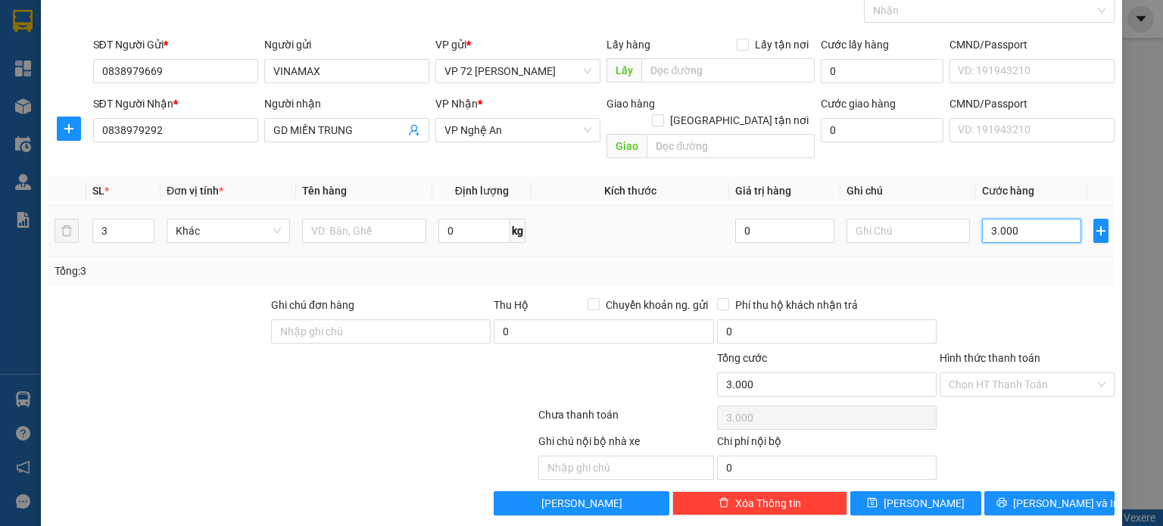
type input "30.000"
type input "300.000"
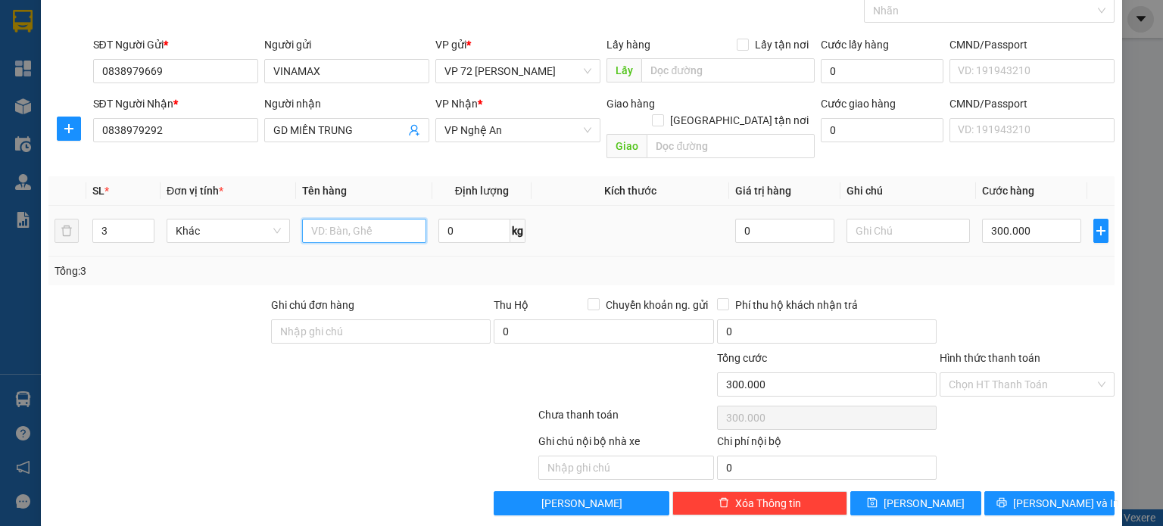
click at [375, 219] on input "text" at bounding box center [364, 231] width 124 height 24
type input "TỦ"
click at [1012, 373] on input "Hình thức thanh toán" at bounding box center [1021, 384] width 146 height 23
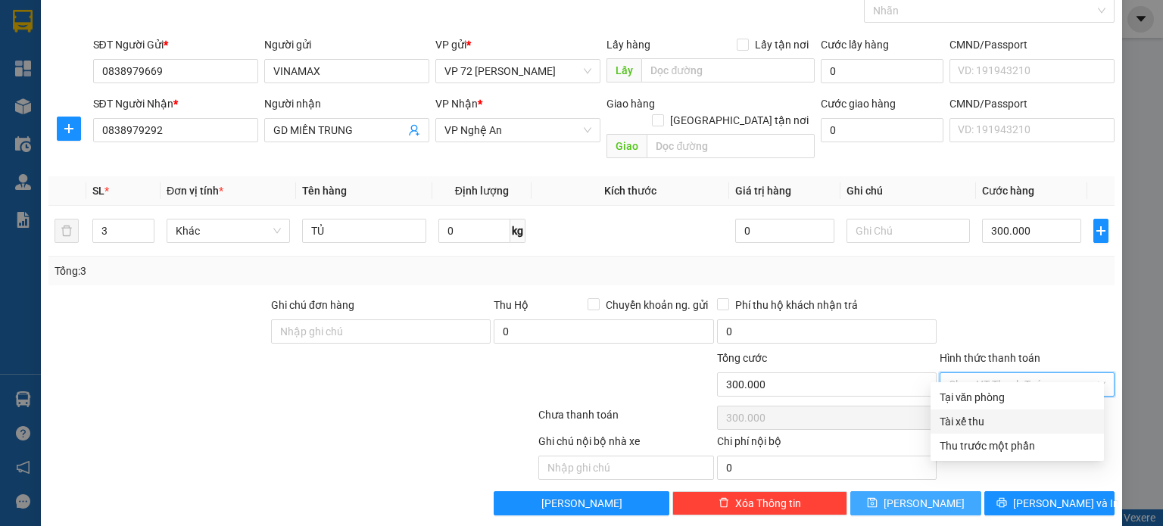
click at [994, 416] on div "Tài xế thu" at bounding box center [1016, 421] width 155 height 17
type input "0"
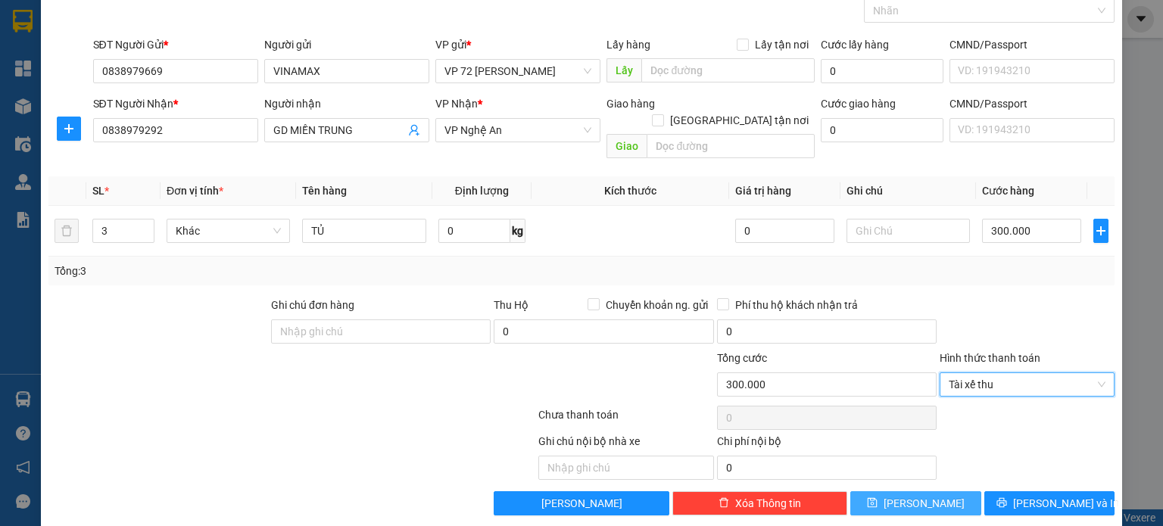
drag, startPoint x: 902, startPoint y: 481, endPoint x: 911, endPoint y: 391, distance: 89.8
click at [902, 491] on button "[PERSON_NAME]" at bounding box center [915, 503] width 131 height 24
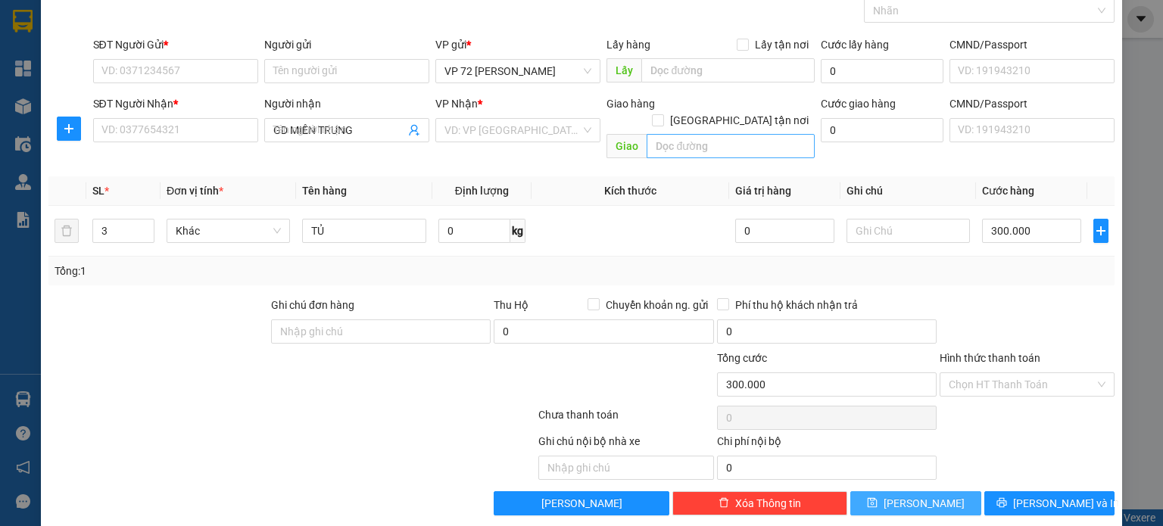
type input "1"
type input "0"
click at [576, 118] on div "VD: VP [GEOGRAPHIC_DATA]" at bounding box center [517, 130] width 165 height 24
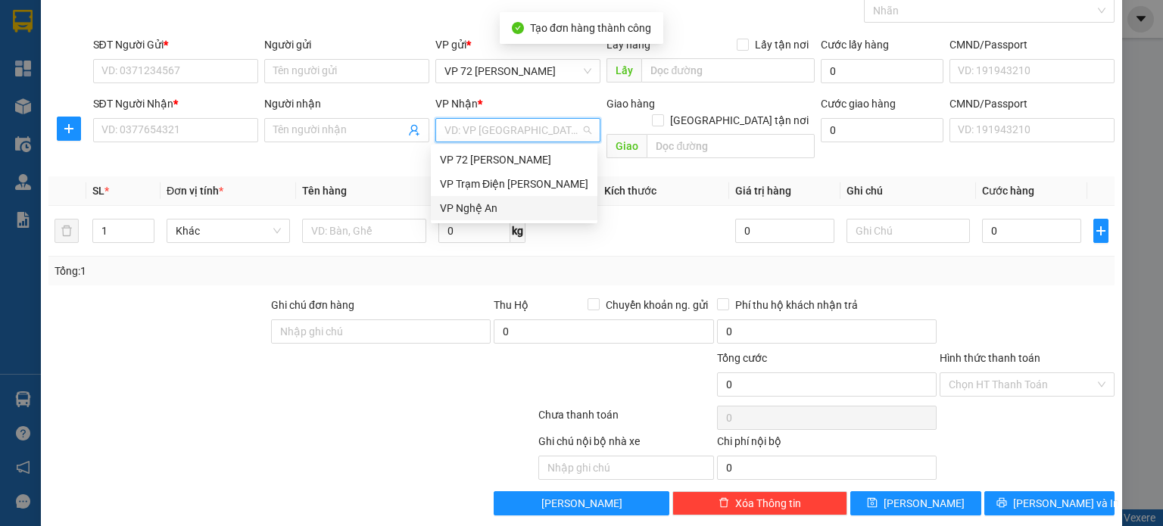
click at [521, 205] on div "VP Nghệ An" at bounding box center [514, 208] width 148 height 17
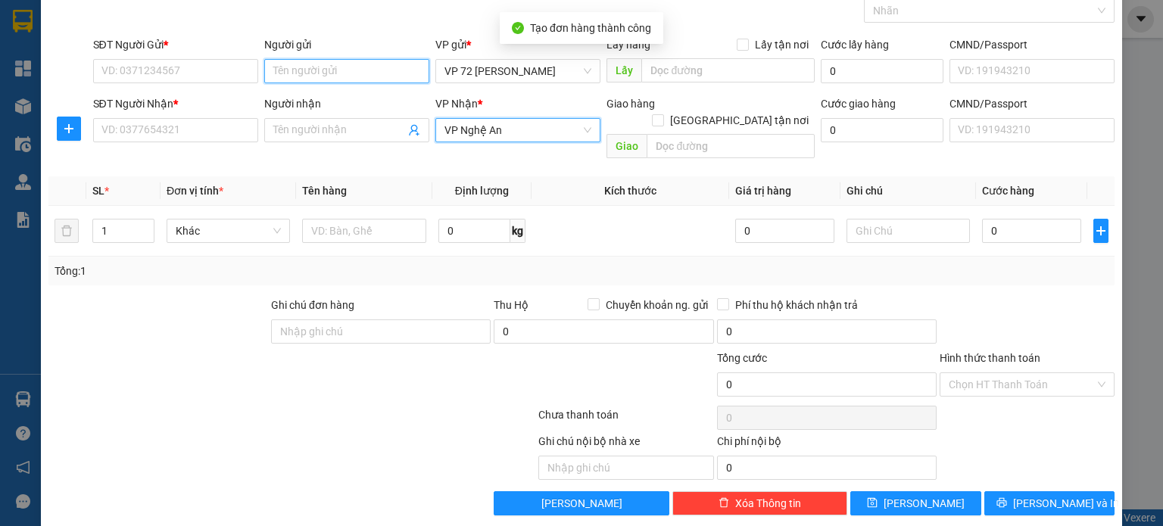
click at [329, 64] on input "Người gửi" at bounding box center [346, 71] width 165 height 24
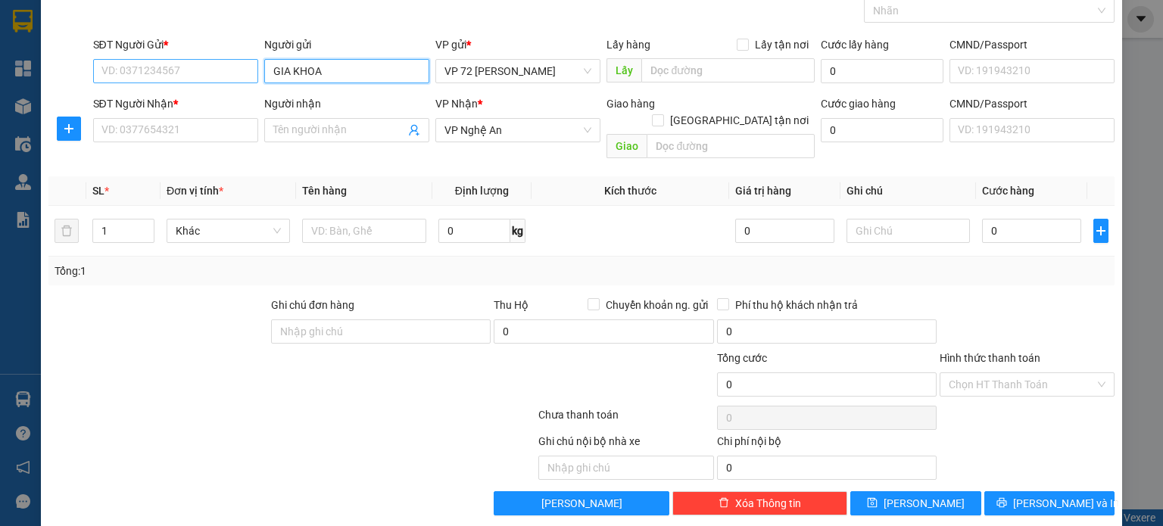
type input "GIA KHOA"
click at [194, 78] on input "SĐT Người Gửi *" at bounding box center [175, 71] width 165 height 24
type input "0838979669"
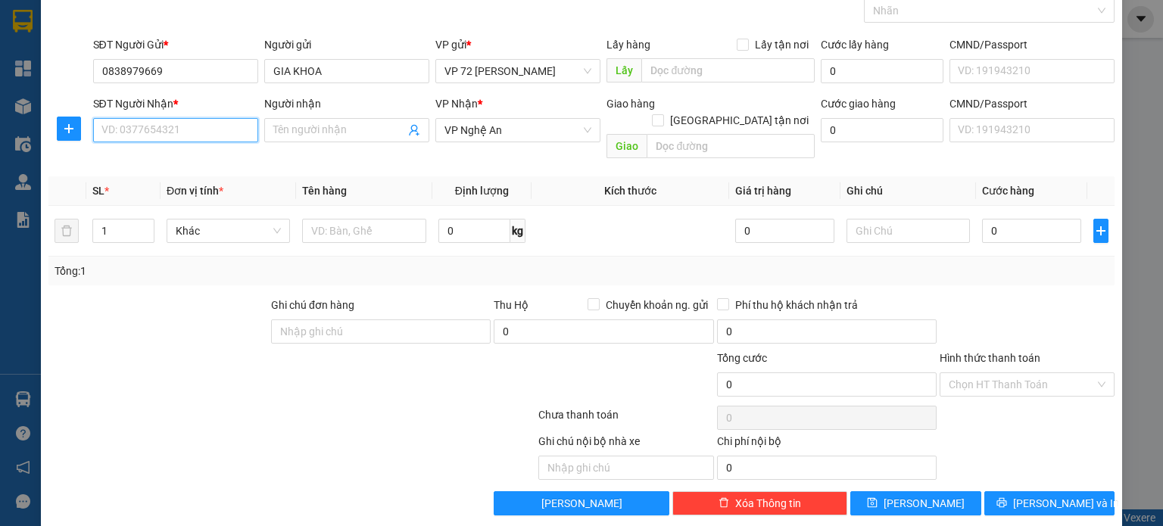
click at [194, 128] on input "SĐT Người Nhận *" at bounding box center [175, 130] width 165 height 24
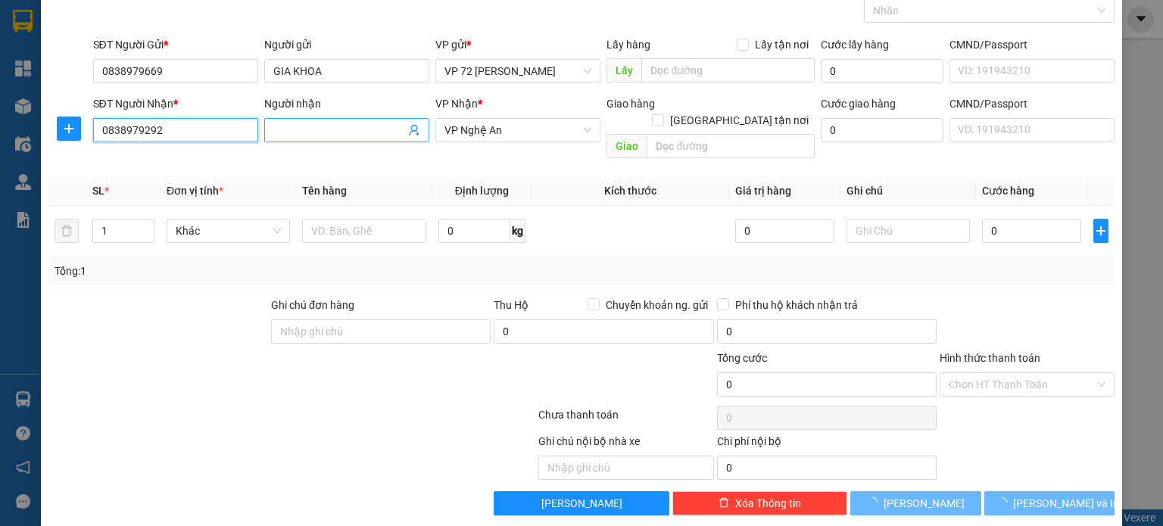
type input "0838979292"
click at [309, 135] on input "Người nhận" at bounding box center [339, 130] width 132 height 17
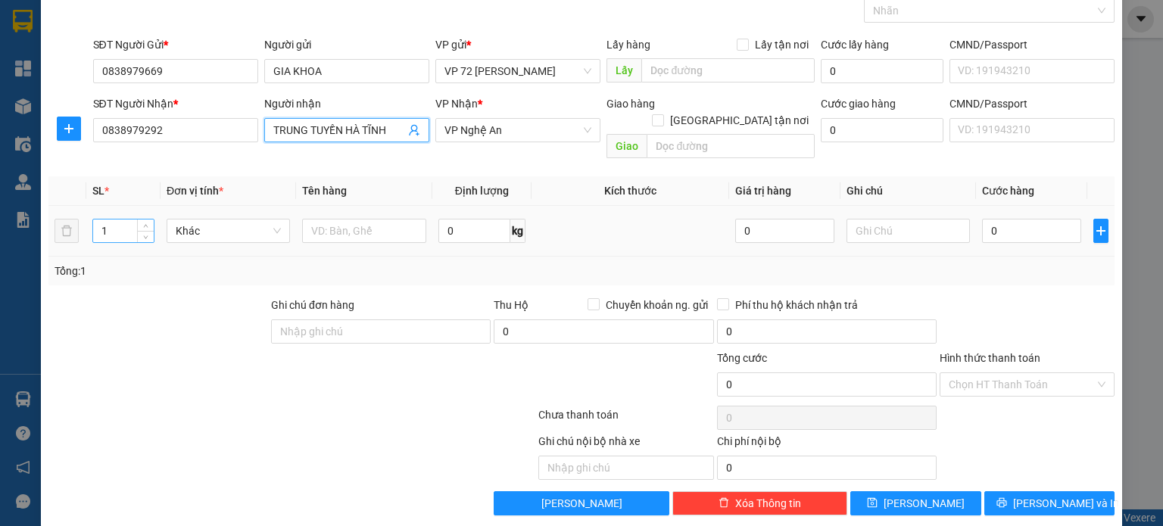
type input "TRUNG TUYỀN HÀ TĨNH"
click at [109, 220] on input "1" at bounding box center [123, 231] width 61 height 23
type input "4"
click at [375, 219] on input "text" at bounding box center [364, 231] width 124 height 24
type input "LỐP"
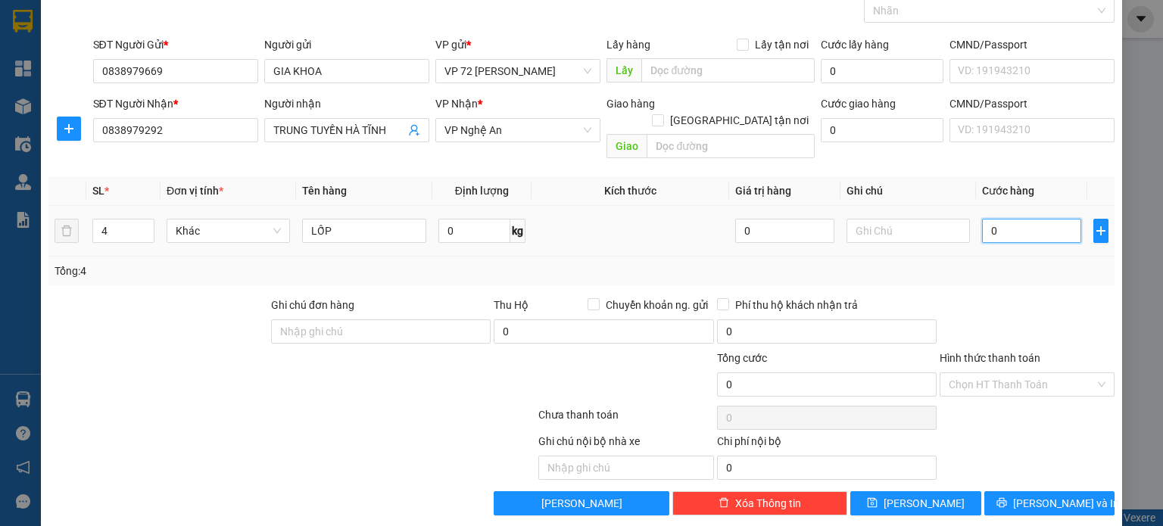
click at [1028, 219] on input "0" at bounding box center [1031, 231] width 99 height 24
type input "4"
type input "40"
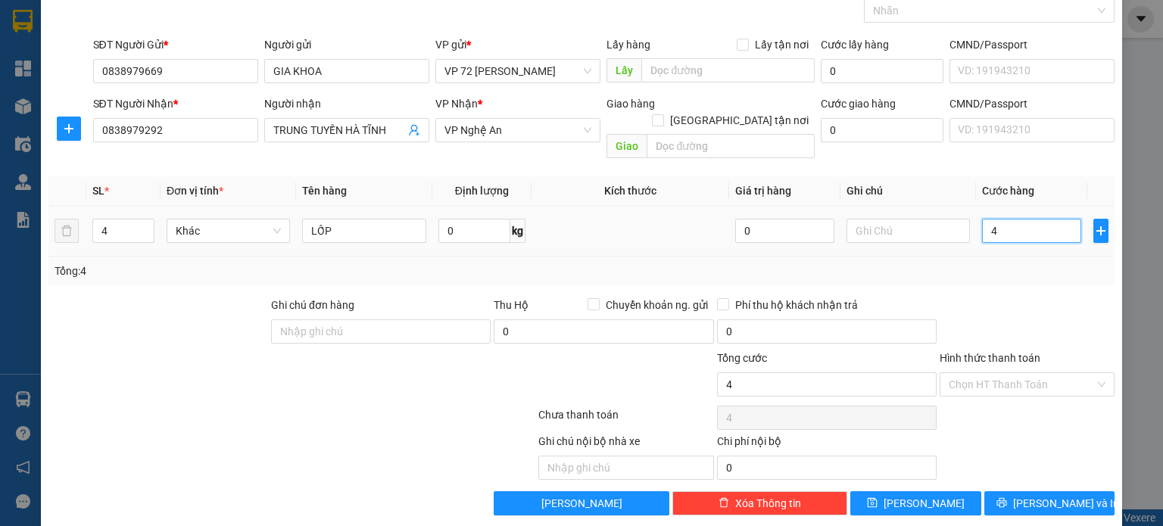
type input "40"
type input "400"
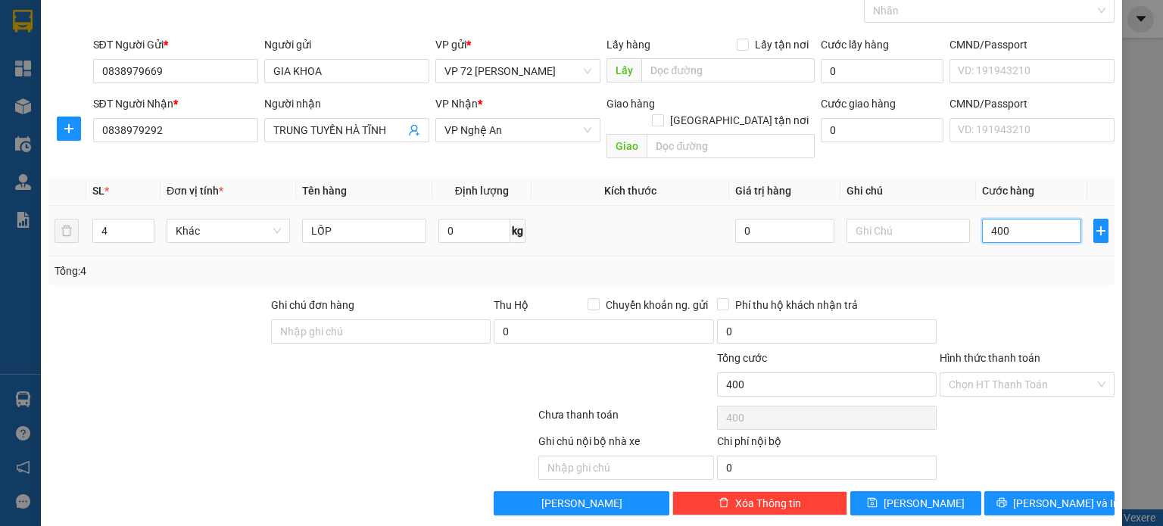
type input "4.000"
type input "40.000"
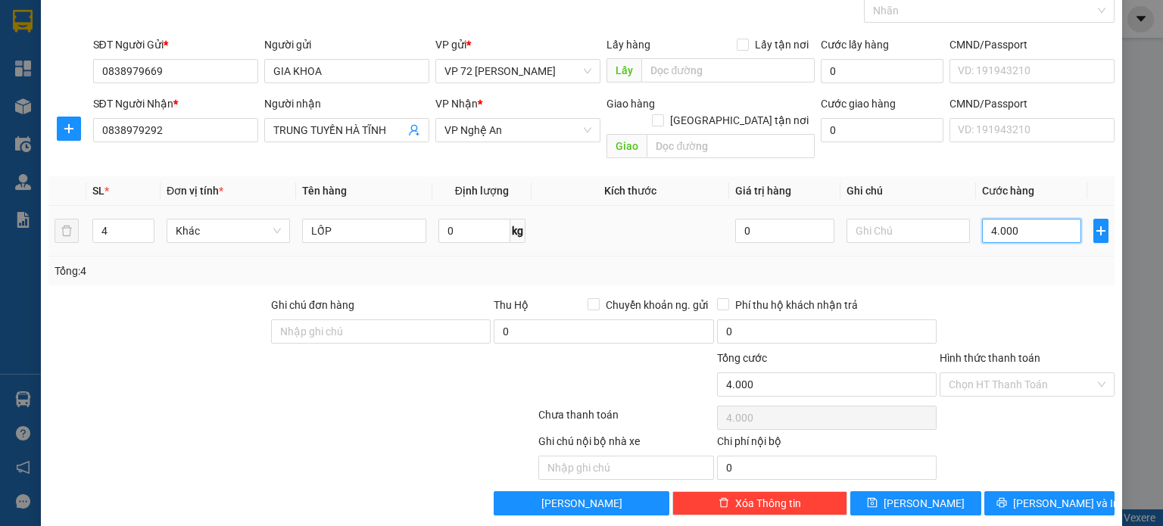
type input "40.000"
click at [1055, 373] on input "Hình thức thanh toán" at bounding box center [1021, 384] width 146 height 23
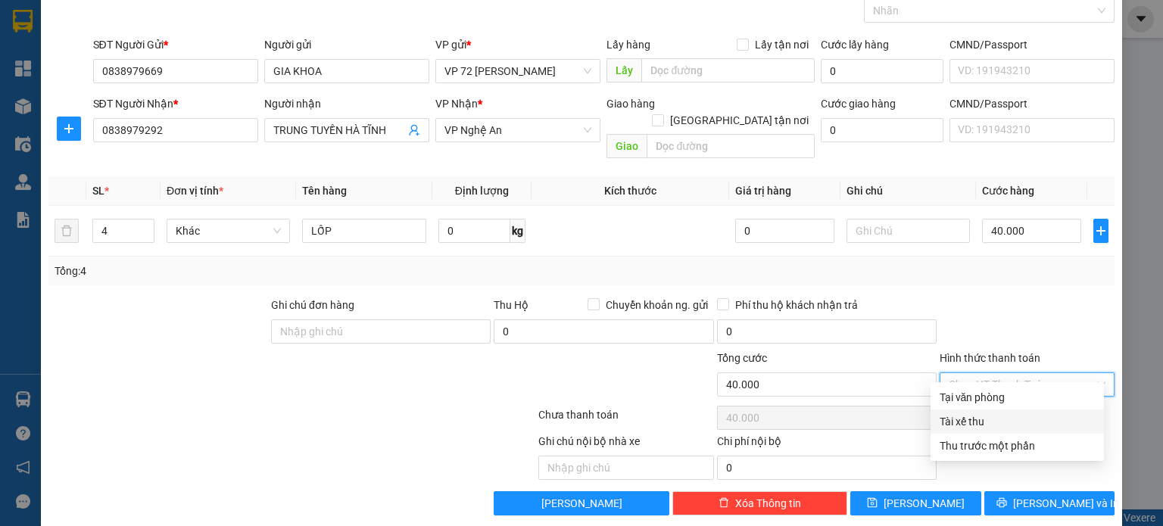
click at [1003, 415] on div "Tài xế thu" at bounding box center [1016, 421] width 155 height 17
type input "0"
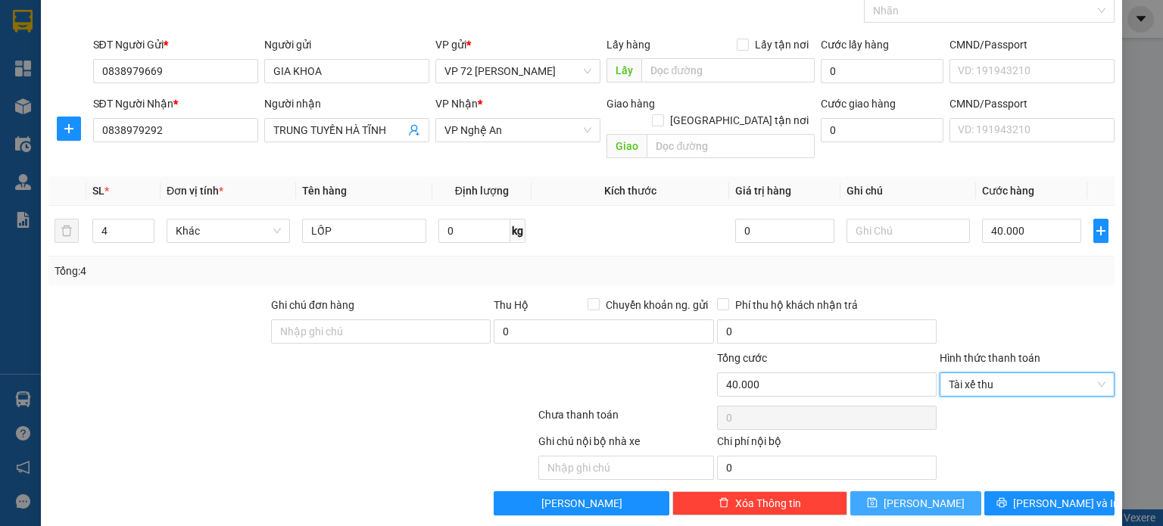
click at [933, 491] on button "[PERSON_NAME]" at bounding box center [915, 503] width 131 height 24
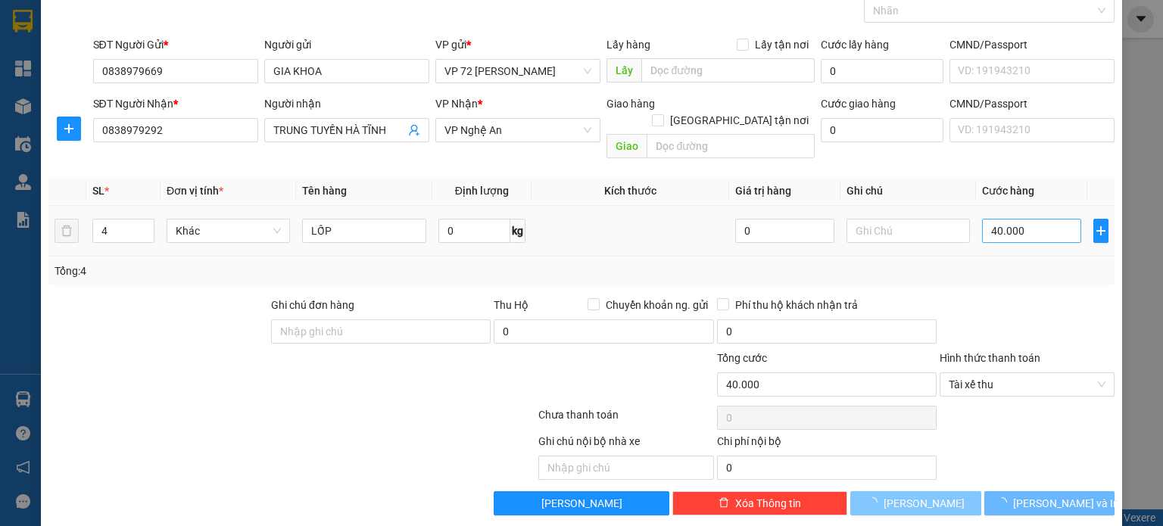
type input "1"
type input "0"
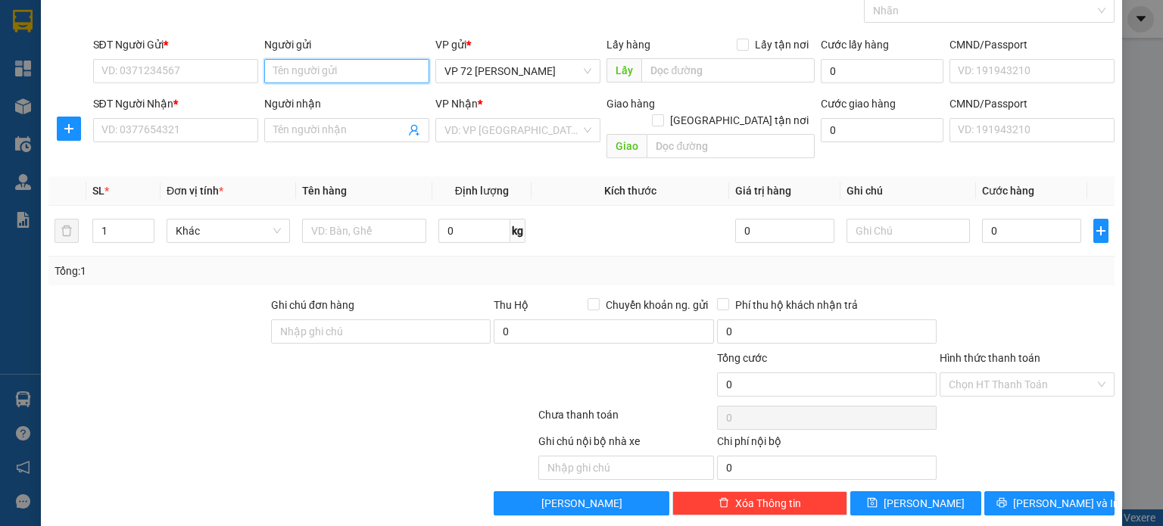
click at [389, 73] on input "Người gửi" at bounding box center [346, 71] width 165 height 24
click at [576, 129] on div "VD: VP [GEOGRAPHIC_DATA]" at bounding box center [517, 130] width 165 height 24
type input "VIỆT HÀN"
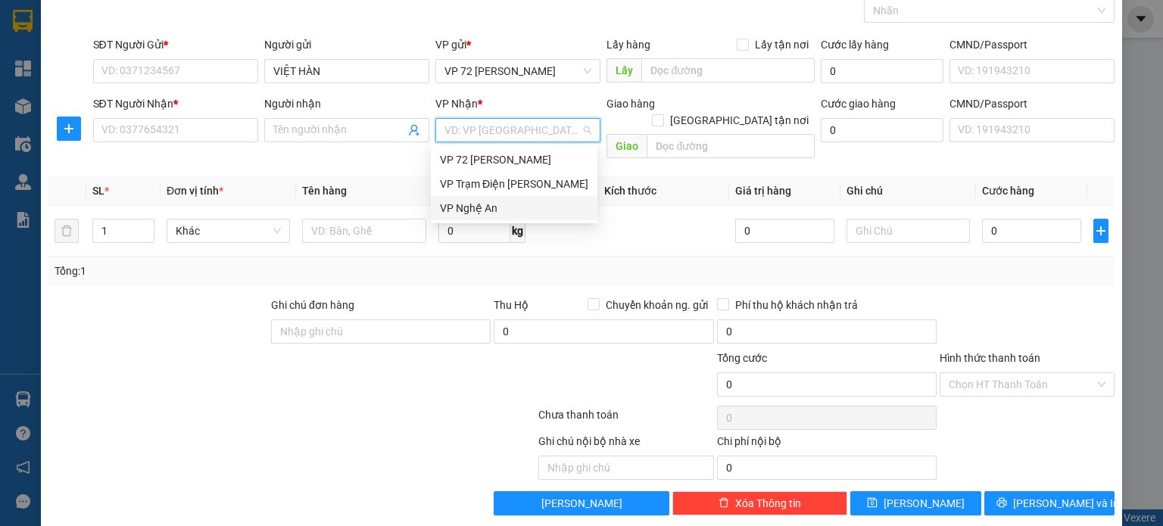
click at [506, 210] on div "VP Nghệ An" at bounding box center [514, 208] width 148 height 17
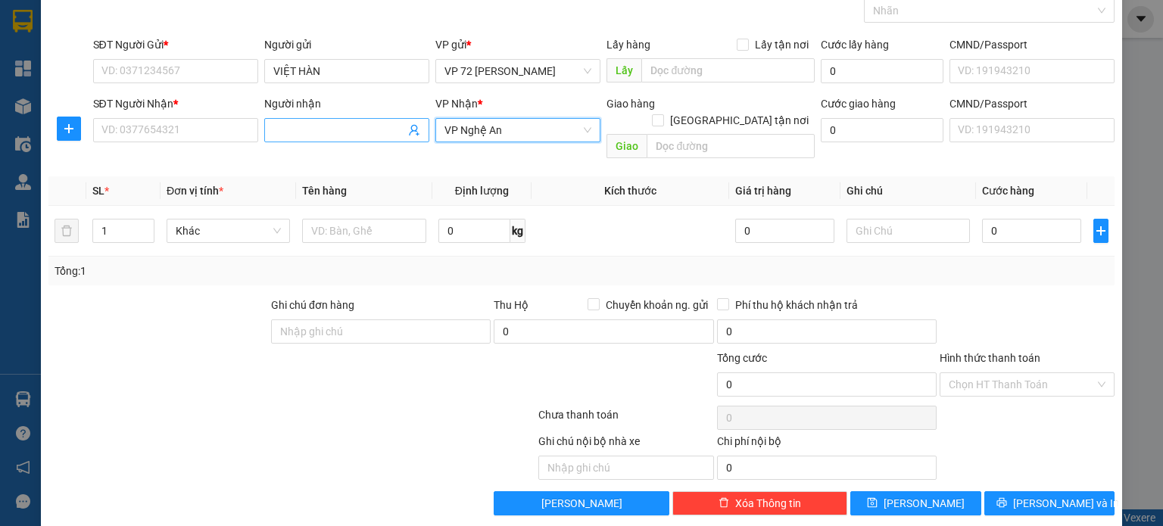
click at [319, 129] on input "Người nhận" at bounding box center [339, 130] width 132 height 17
type input "HUY PHONG"
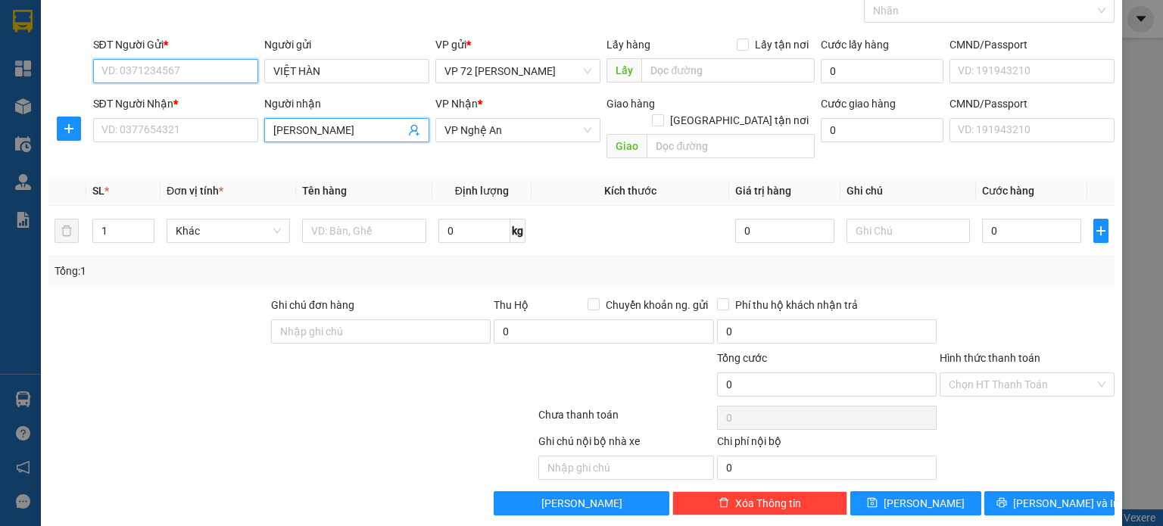
click at [199, 70] on input "SĐT Người Gửi *" at bounding box center [175, 71] width 165 height 24
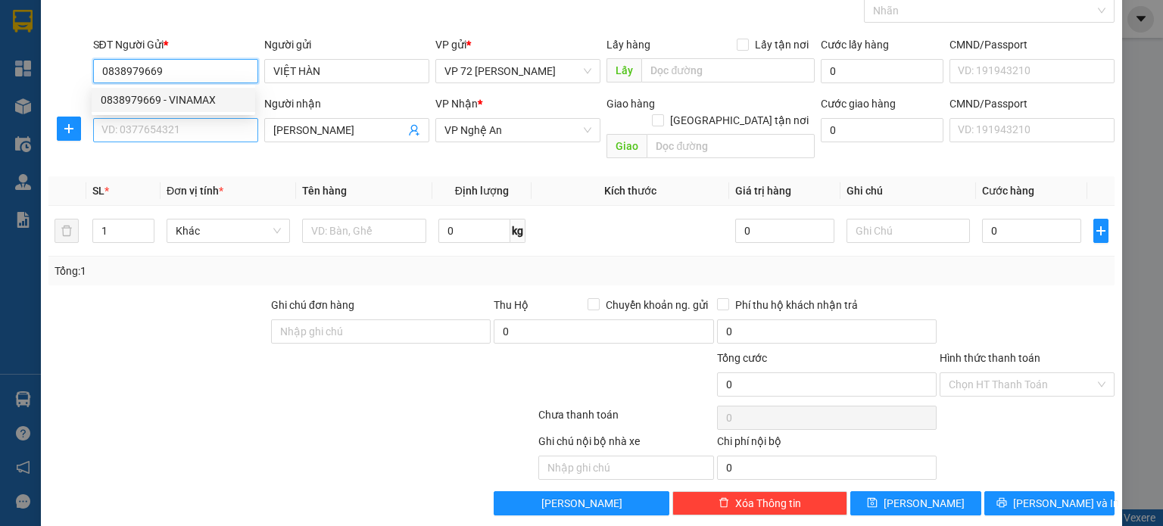
type input "0838979669"
click at [197, 129] on input "SĐT Người Nhận *" at bounding box center [175, 130] width 165 height 24
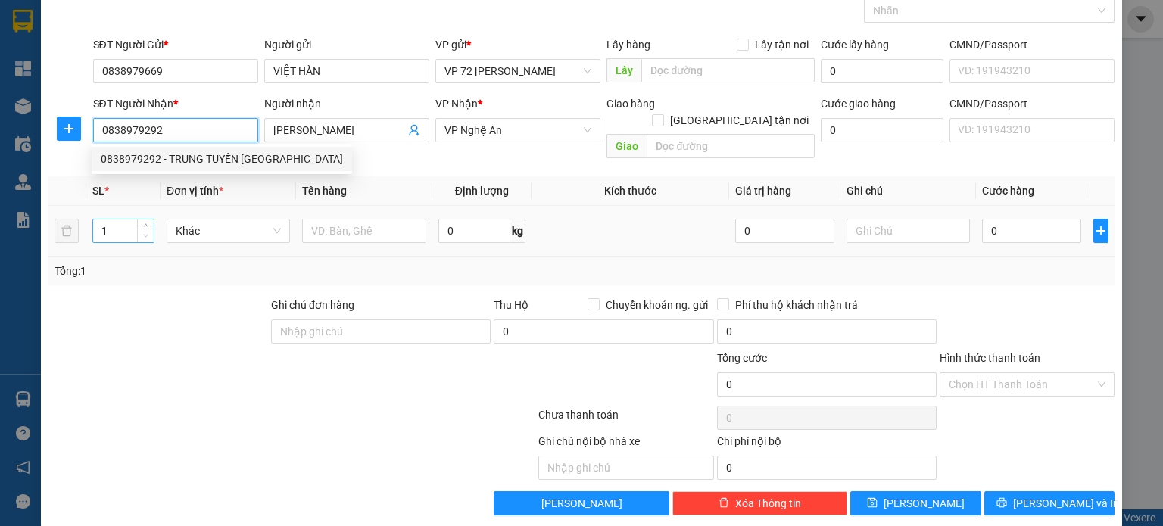
click at [137, 229] on span "Decrease Value" at bounding box center [145, 236] width 17 height 14
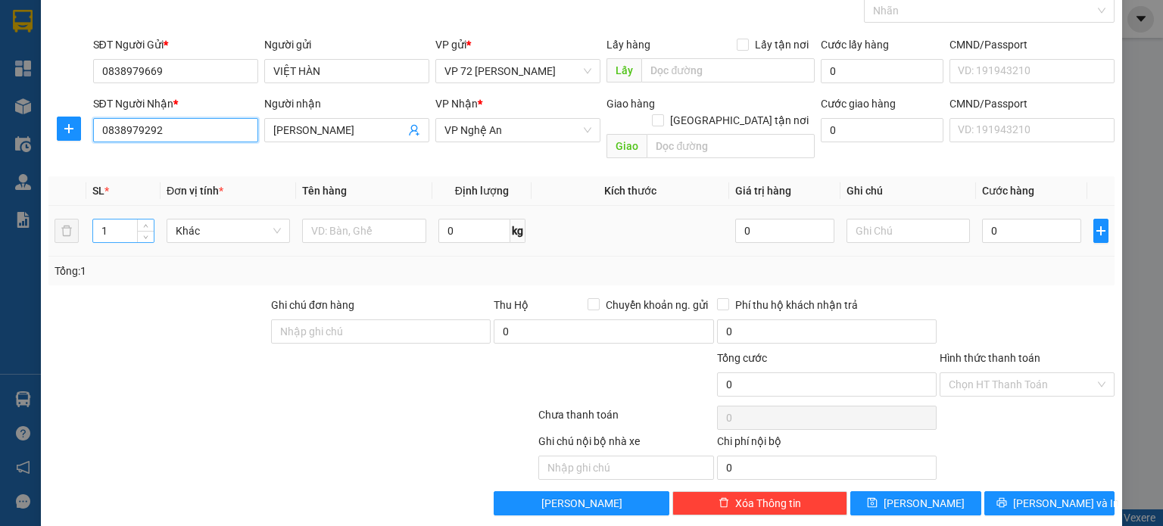
type input "0838979292"
click at [110, 220] on input "1" at bounding box center [123, 231] width 61 height 23
type input "7"
click at [364, 220] on input "text" at bounding box center [364, 231] width 124 height 24
type input "LỐP"
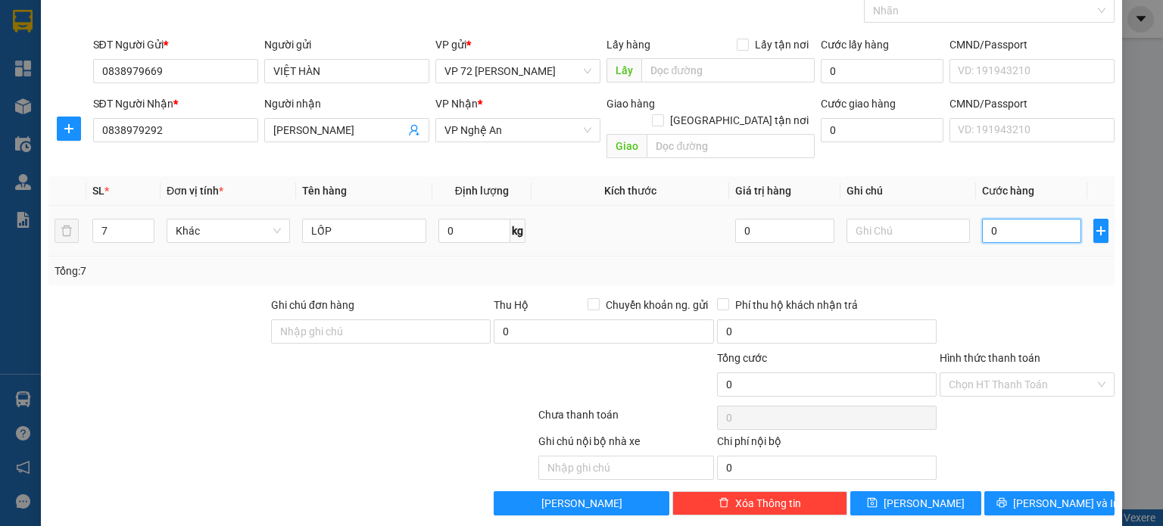
click at [1025, 219] on input "0" at bounding box center [1031, 231] width 99 height 24
type input "7"
type input "70"
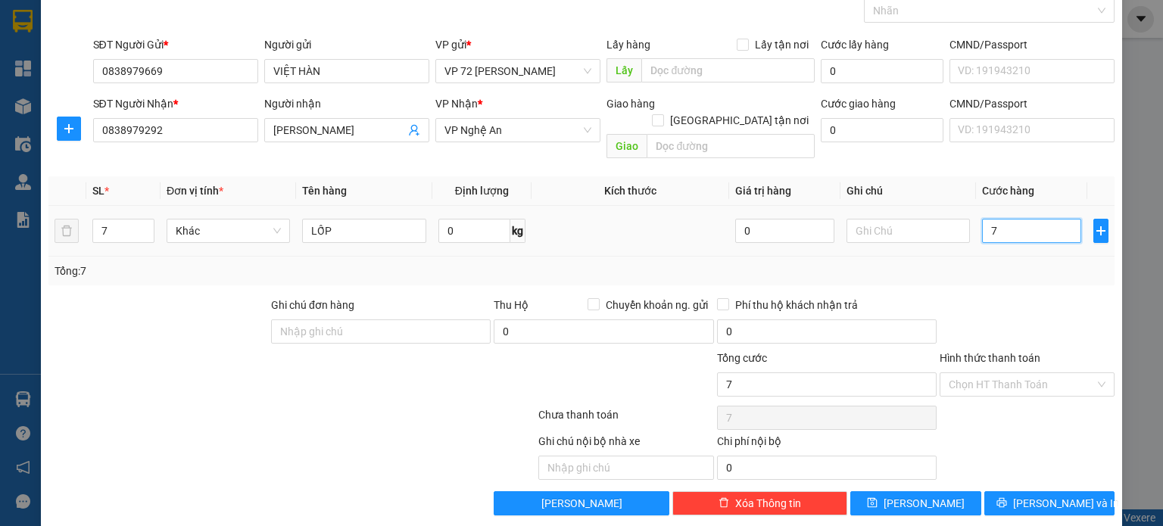
type input "70"
type input "700"
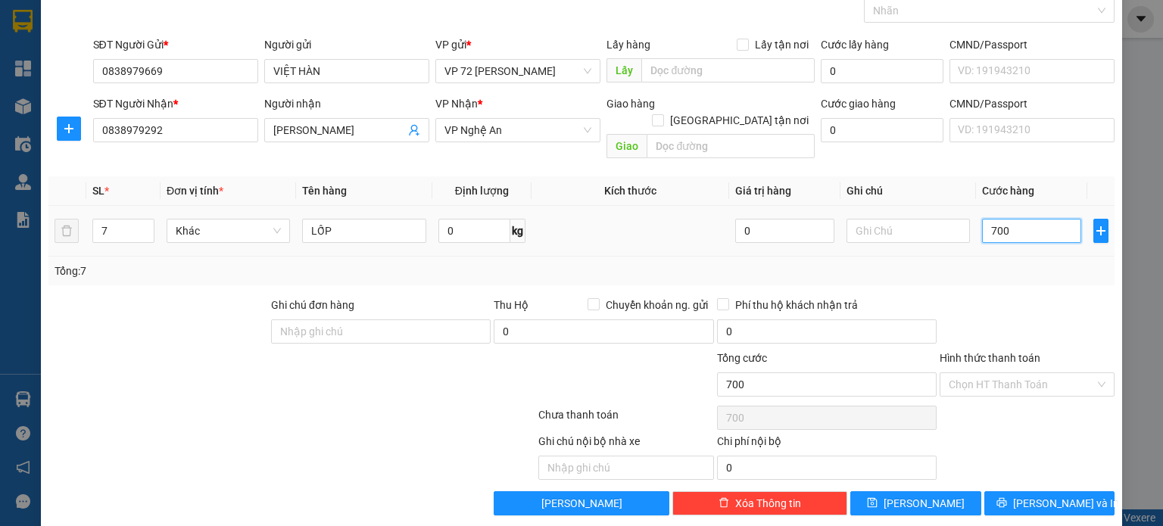
type input "7.000"
type input "70.000"
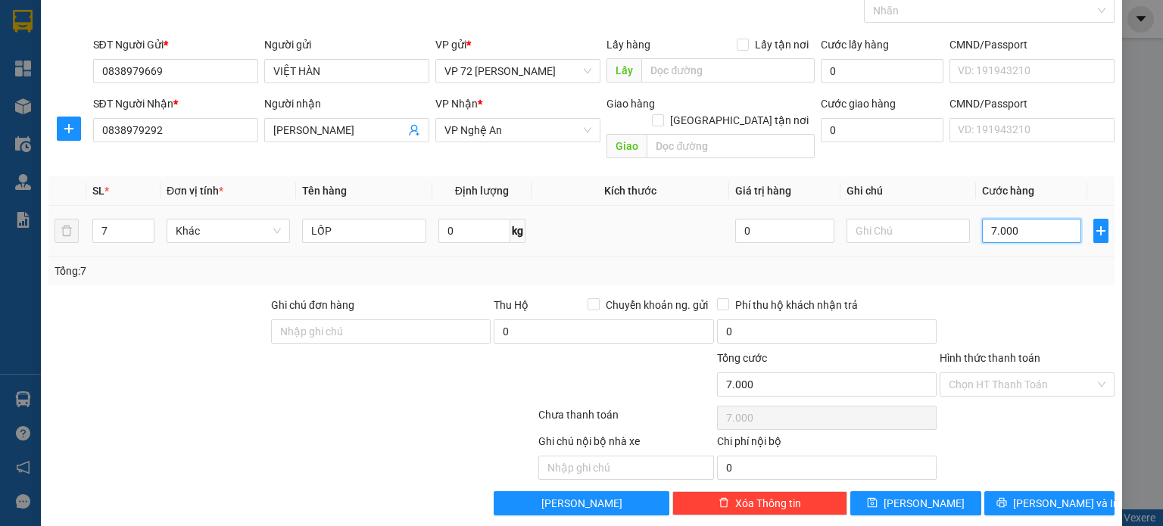
type input "70.000"
click at [1011, 352] on label "Hình thức thanh toán" at bounding box center [989, 358] width 101 height 12
click at [1011, 373] on input "Hình thức thanh toán" at bounding box center [1021, 384] width 146 height 23
click at [1004, 373] on input "Hình thức thanh toán" at bounding box center [1021, 384] width 146 height 23
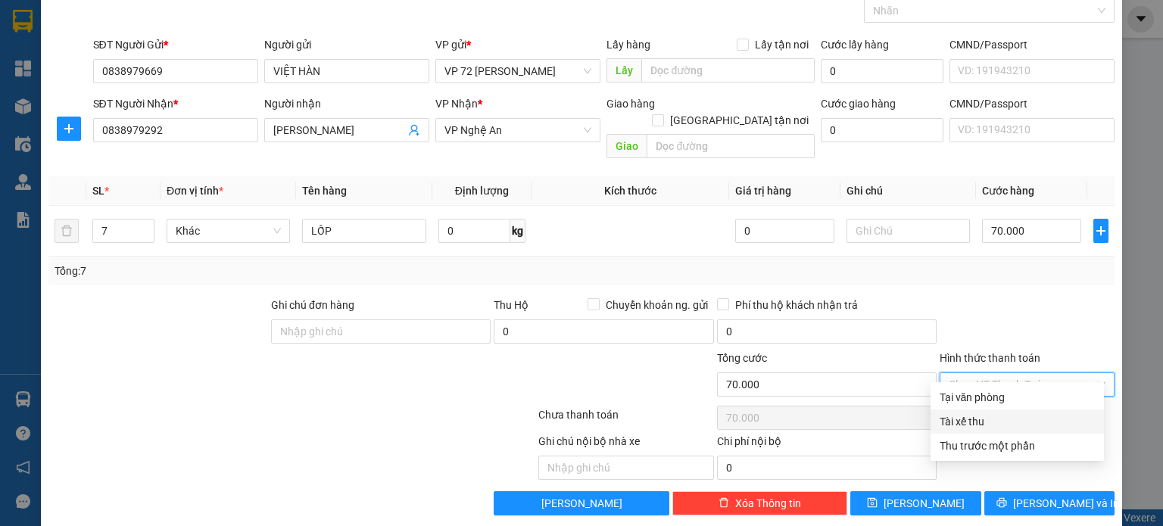
click at [978, 425] on div "Tài xế thu" at bounding box center [1016, 421] width 155 height 17
type input "0"
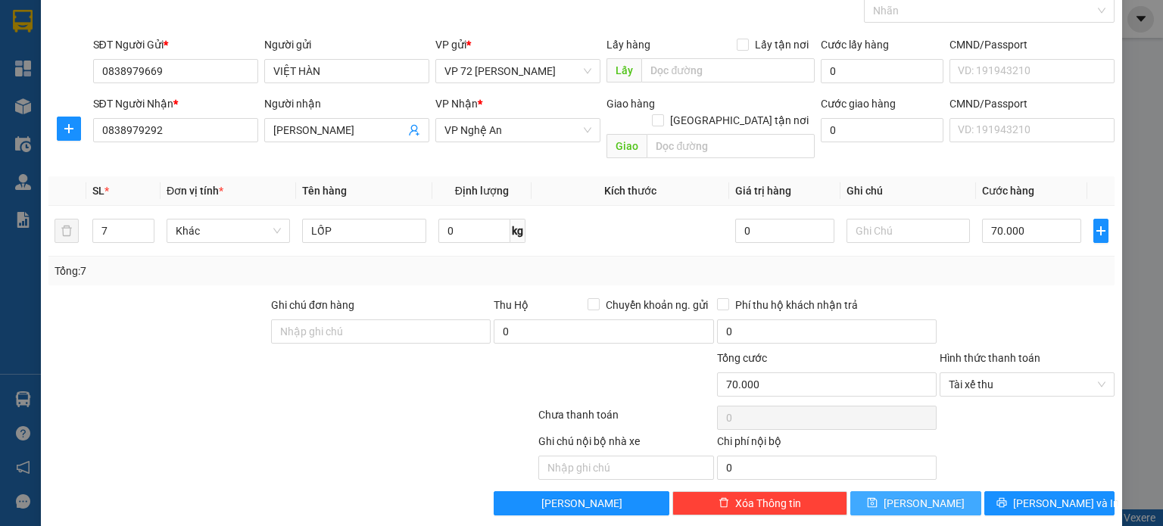
click at [886, 491] on button "[PERSON_NAME]" at bounding box center [915, 503] width 131 height 24
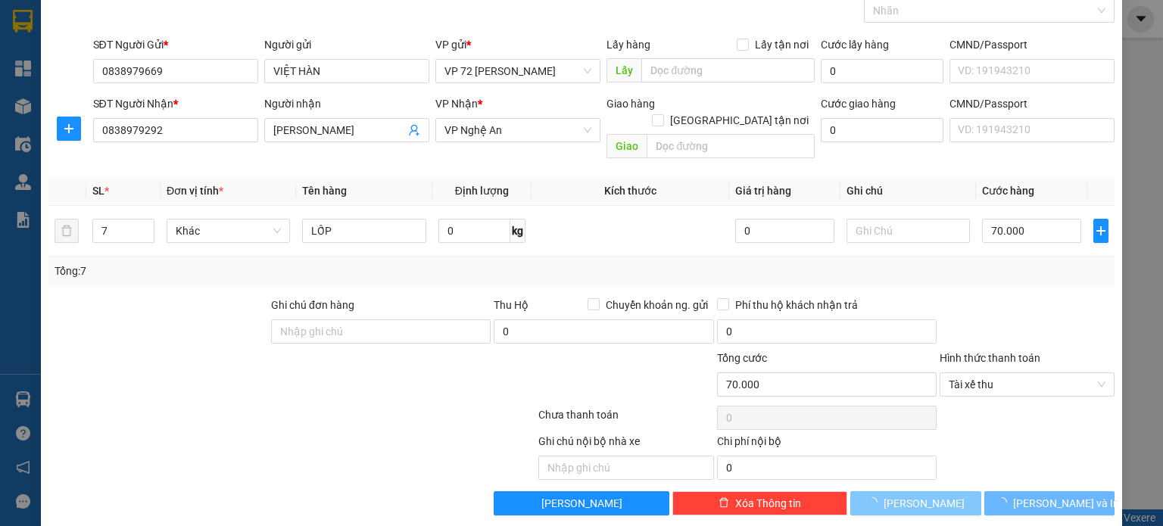
type input "1"
type input "0"
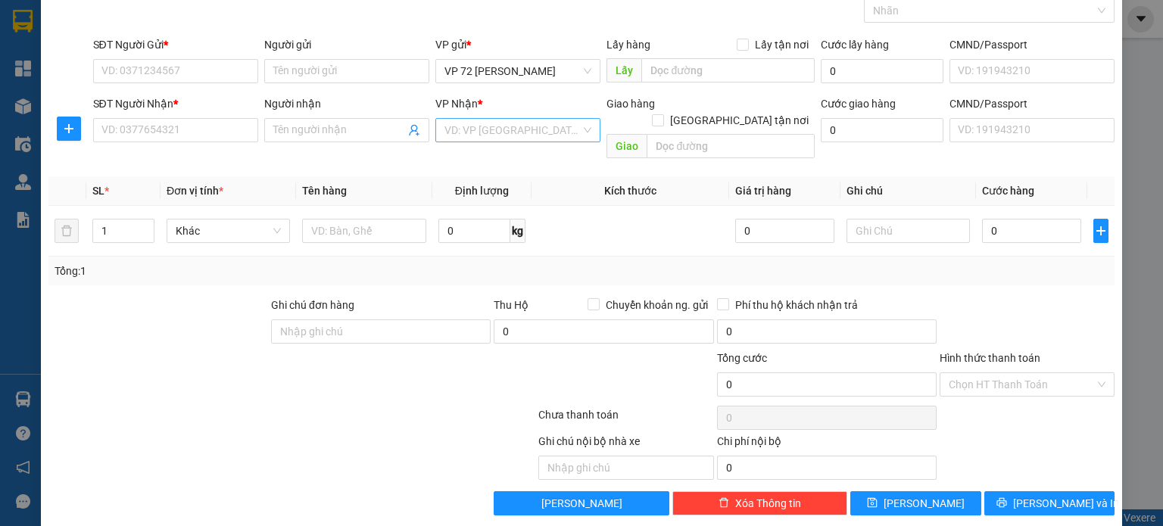
click at [540, 123] on input "search" at bounding box center [512, 130] width 136 height 23
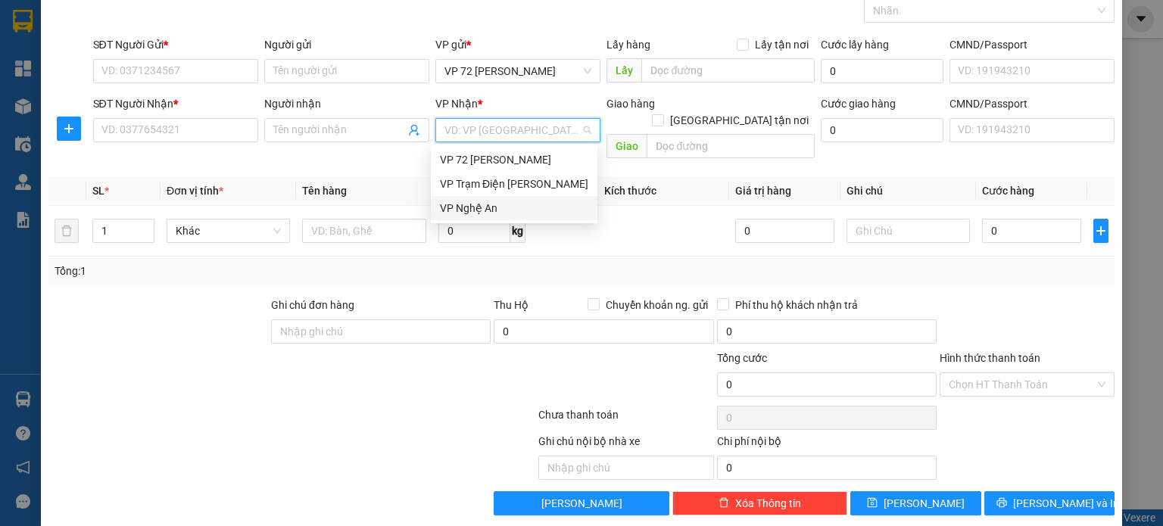
click at [537, 211] on div "VP Nghệ An" at bounding box center [514, 208] width 148 height 17
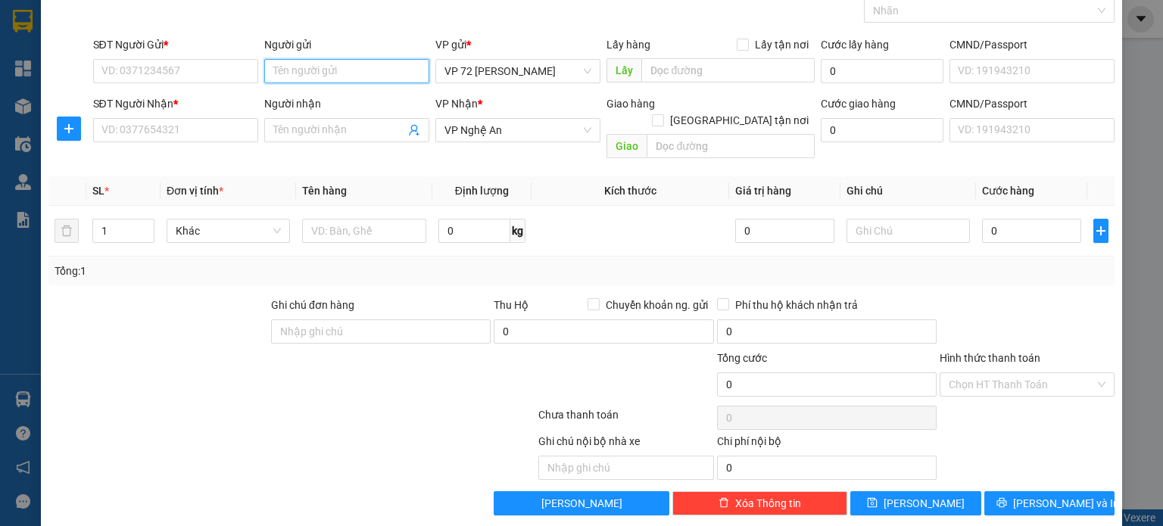
click at [335, 66] on input "Người gửi" at bounding box center [346, 71] width 165 height 24
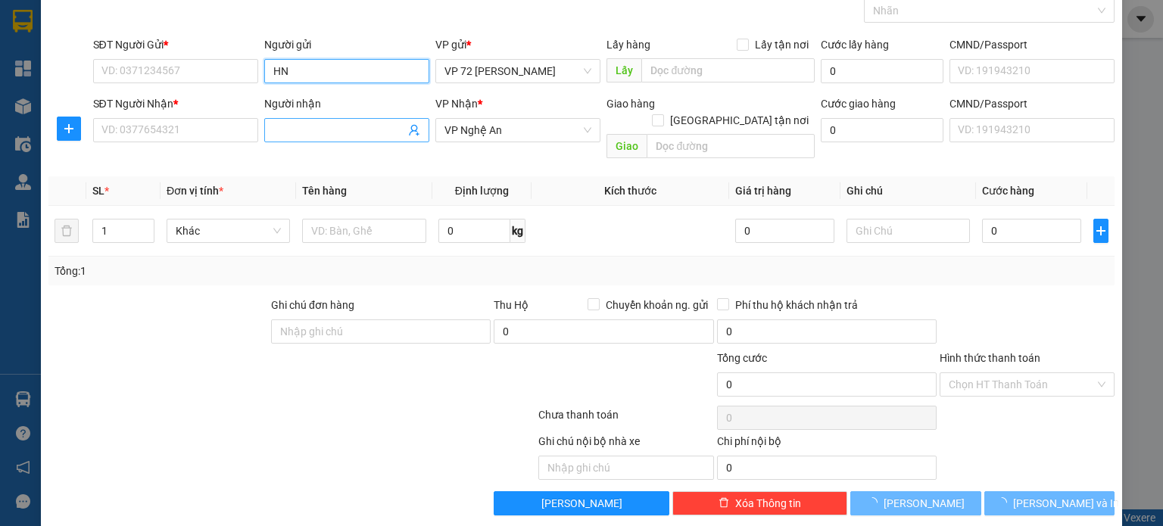
type input "HN"
click at [349, 126] on input "Người nhận" at bounding box center [339, 130] width 132 height 17
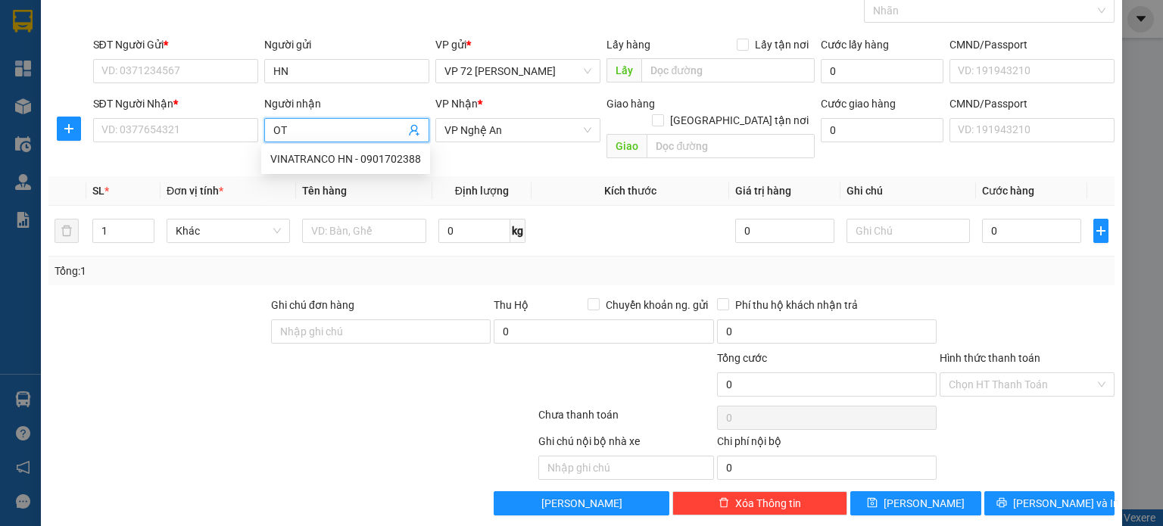
type input "O"
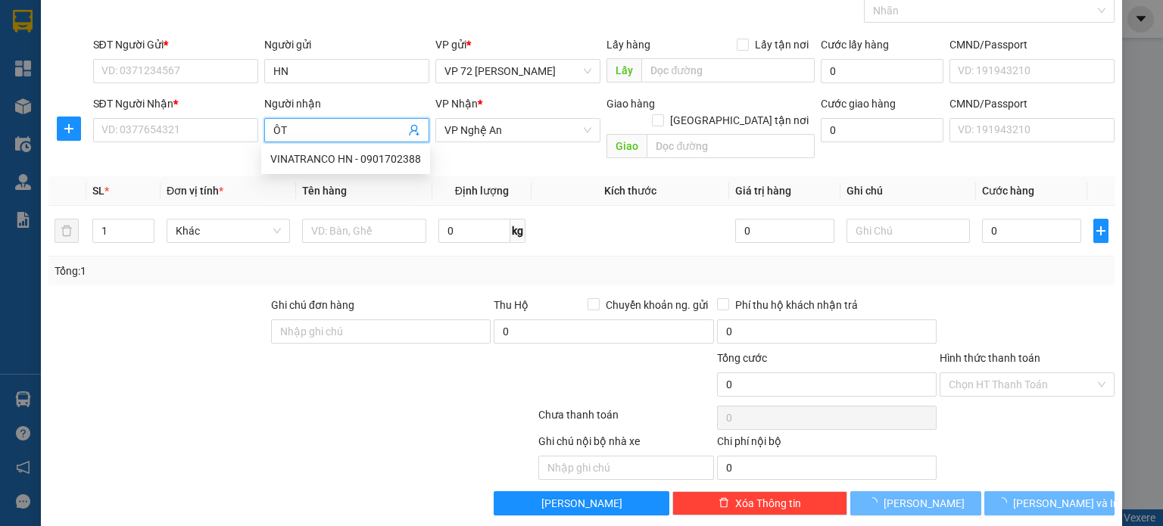
type input "Ô"
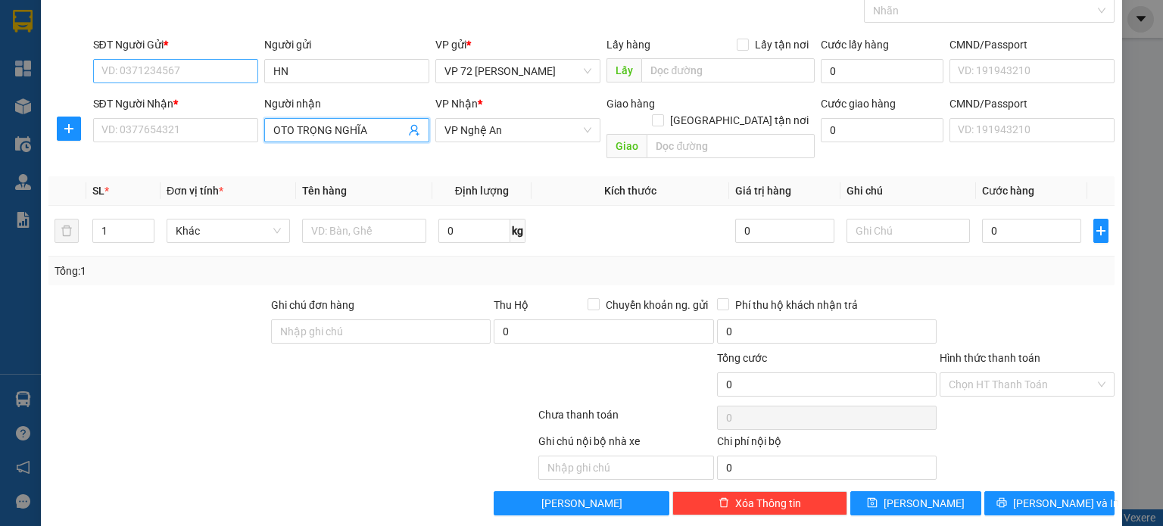
type input "OTO TRỌNG NGHĨA"
click at [167, 64] on input "SĐT Người Gửi *" at bounding box center [175, 71] width 165 height 24
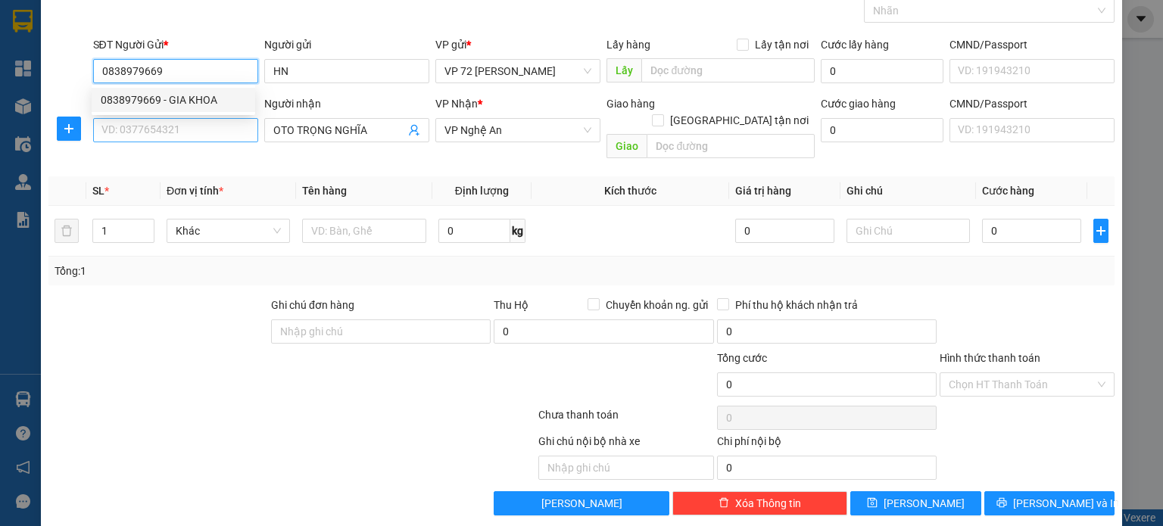
type input "0838979669"
click at [170, 126] on input "SĐT Người Nhận *" at bounding box center [175, 130] width 165 height 24
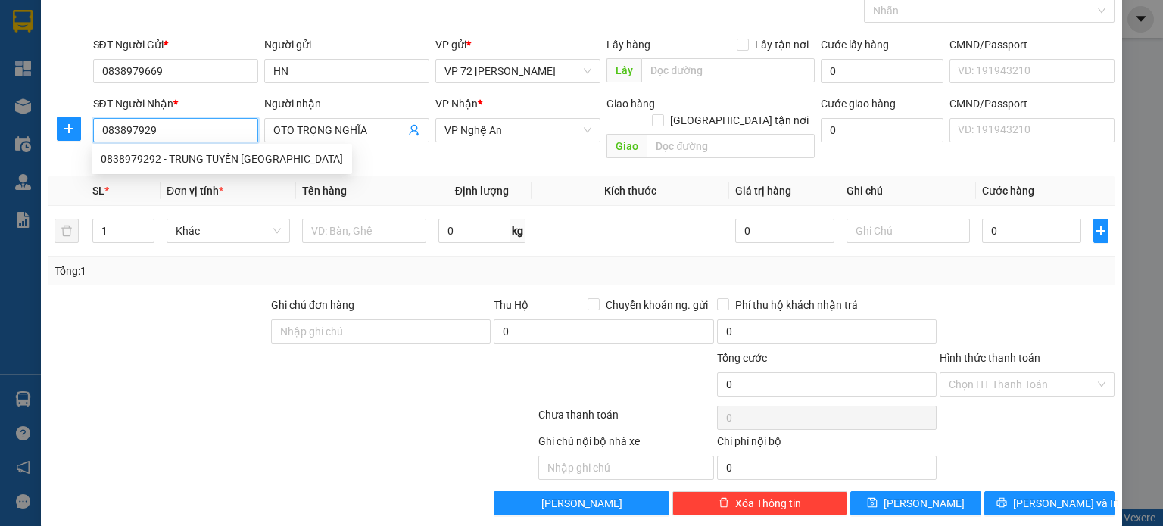
type input "0838979292"
click at [41, 120] on div "TẠO ĐƠN HÀNG Yêu cầu xuất hóa đơn điện tử Transit Pickup Surcharge Ids Transit …" at bounding box center [581, 228] width 1081 height 598
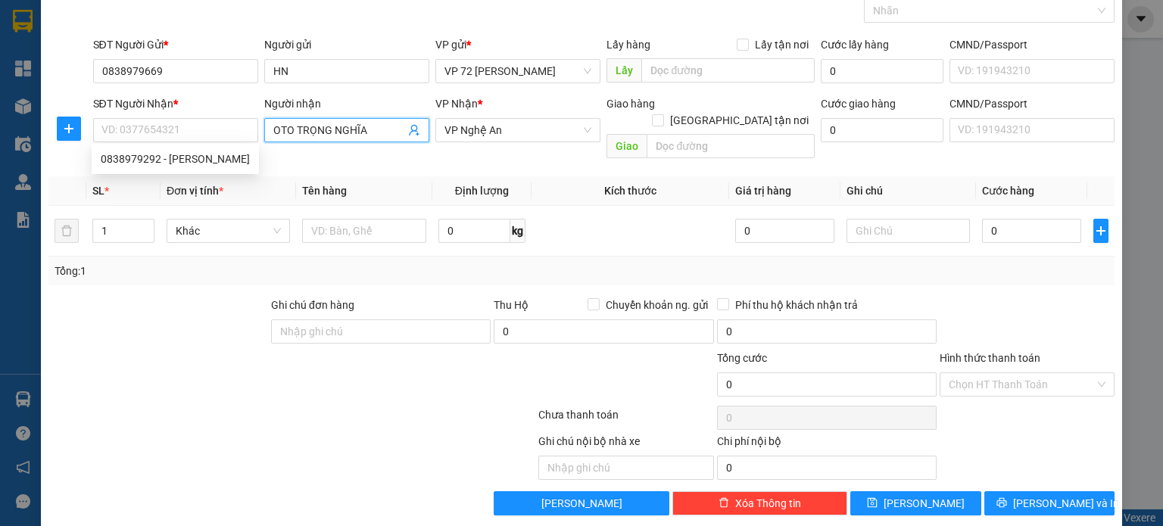
click at [375, 129] on input "OTO TRỌNG NGHĨA" at bounding box center [339, 130] width 132 height 17
type input "OTO TRỌNG NGHĨA TP HÀ TĨNH"
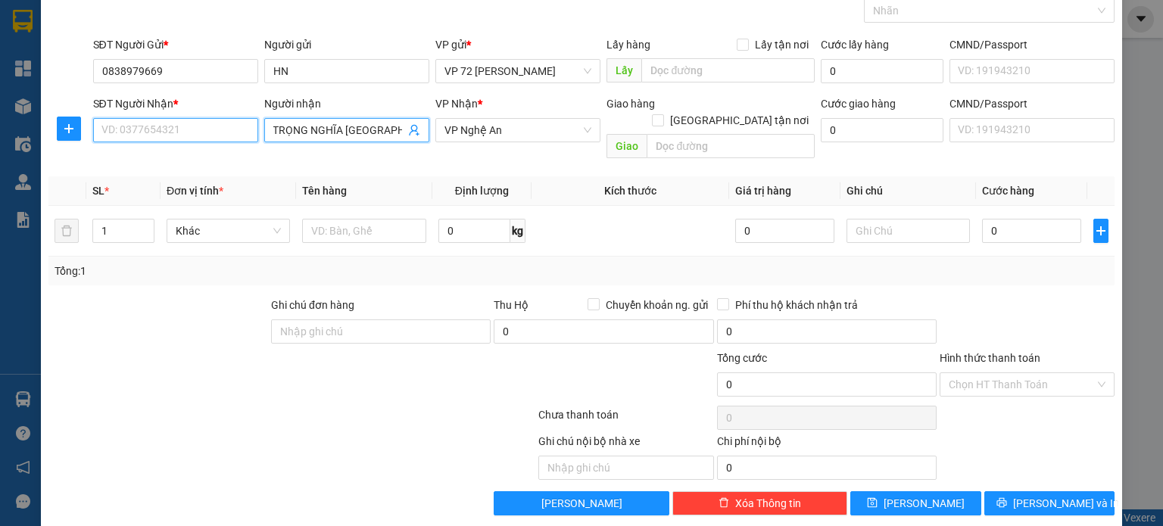
click at [198, 132] on input "SĐT Người Nhận *" at bounding box center [175, 130] width 165 height 24
type input "0983511872"
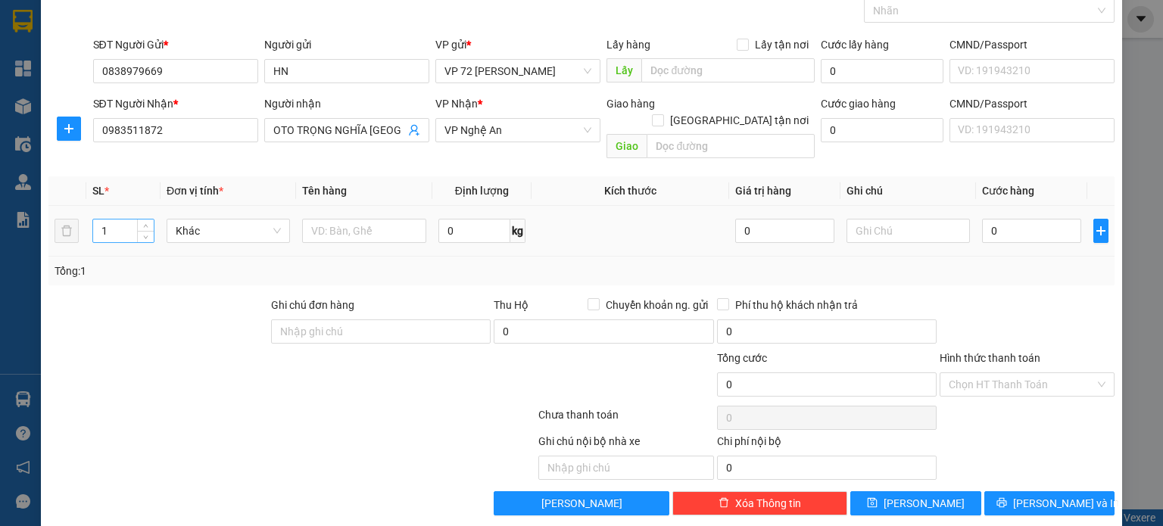
click at [130, 220] on input "1" at bounding box center [123, 231] width 61 height 23
type input "54"
click at [341, 219] on input "text" at bounding box center [364, 231] width 124 height 24
type input "LỐP"
click at [1017, 219] on input "0" at bounding box center [1031, 231] width 99 height 24
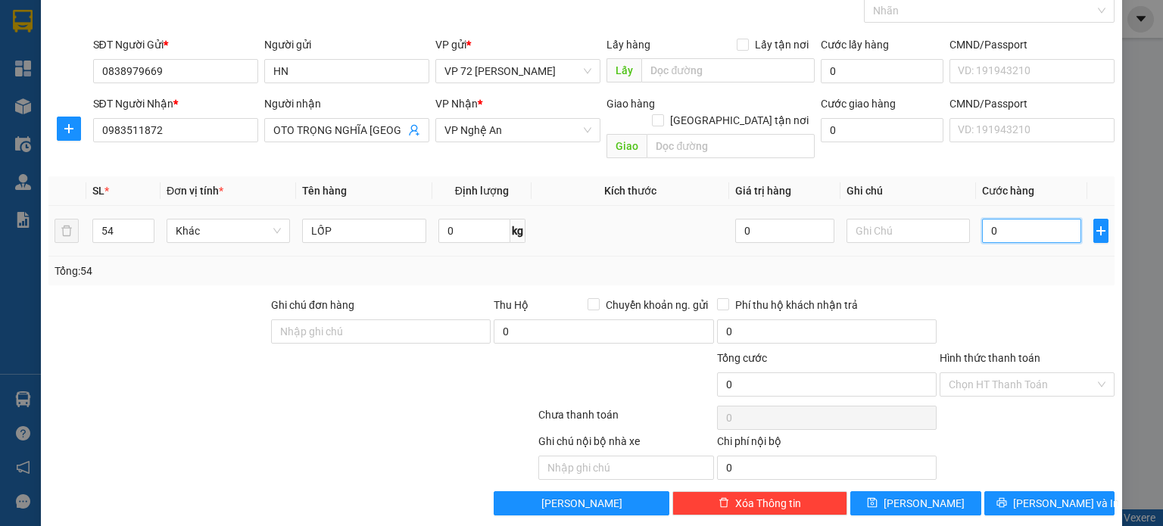
type input "5"
type input "54"
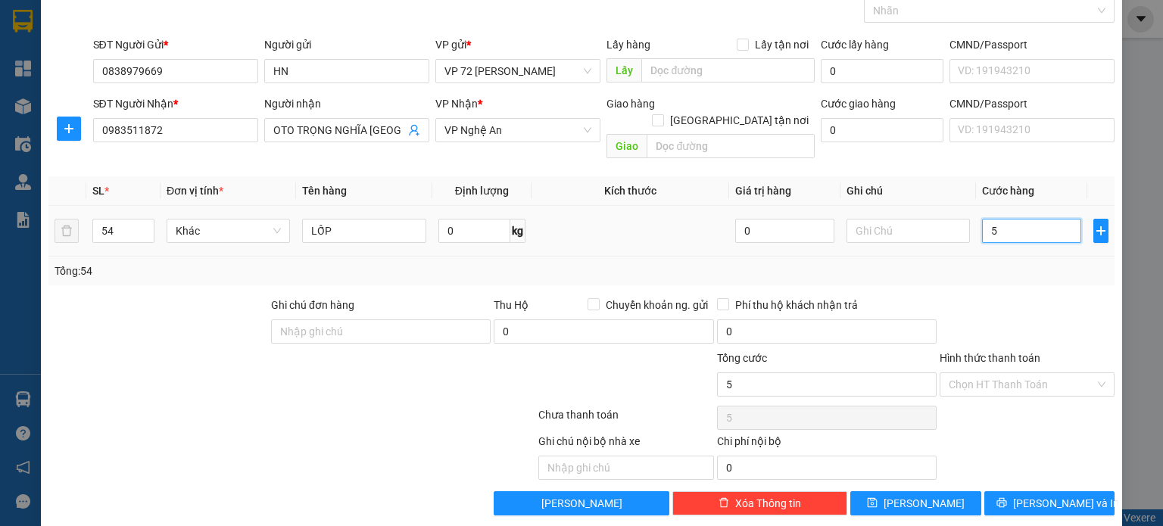
type input "54"
type input "540"
type input "5.400"
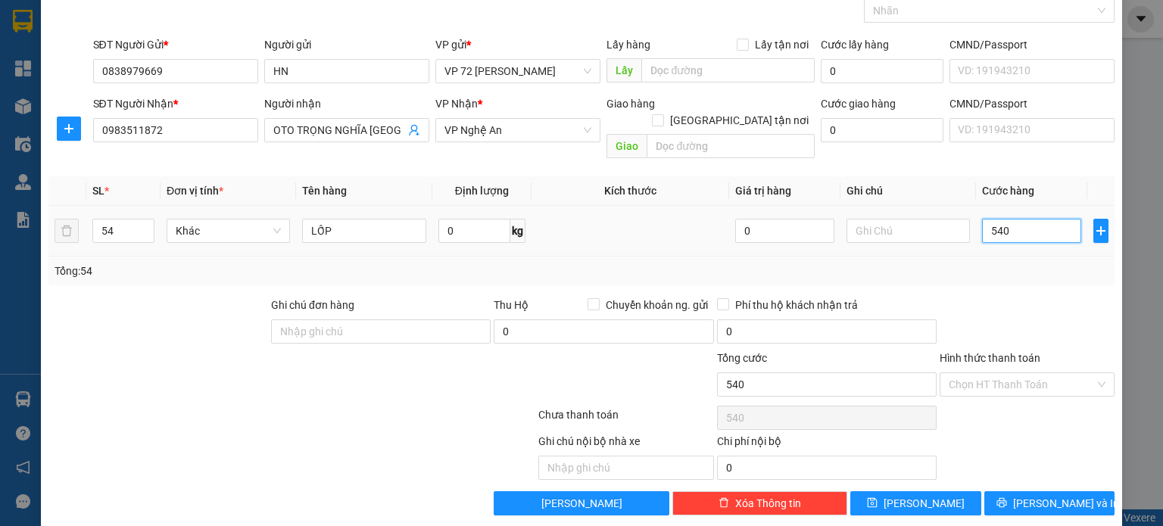
type input "5.400"
type input "54.000"
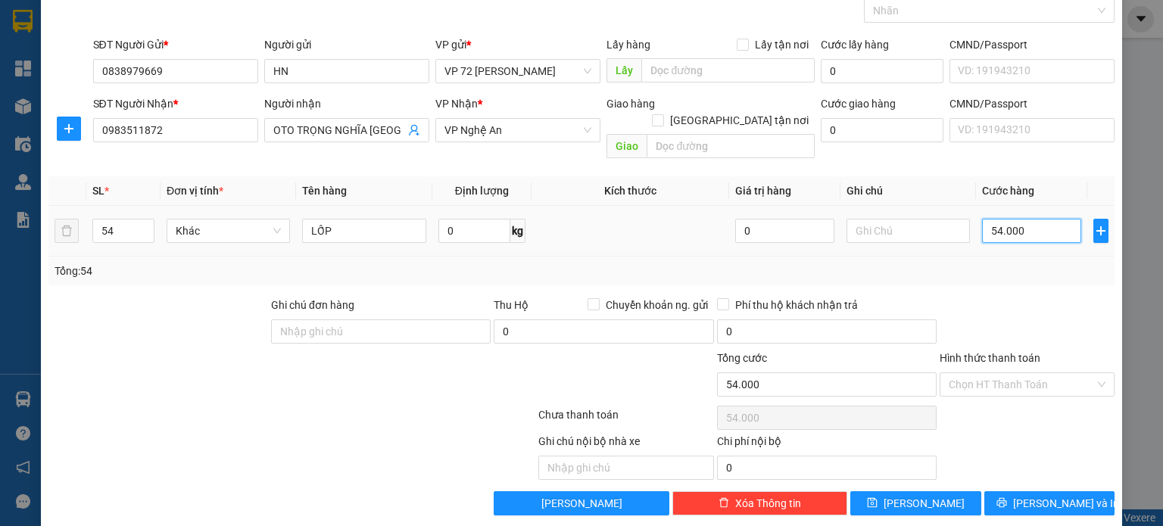
type input "540.000"
click at [999, 373] on input "Hình thức thanh toán" at bounding box center [1021, 384] width 146 height 23
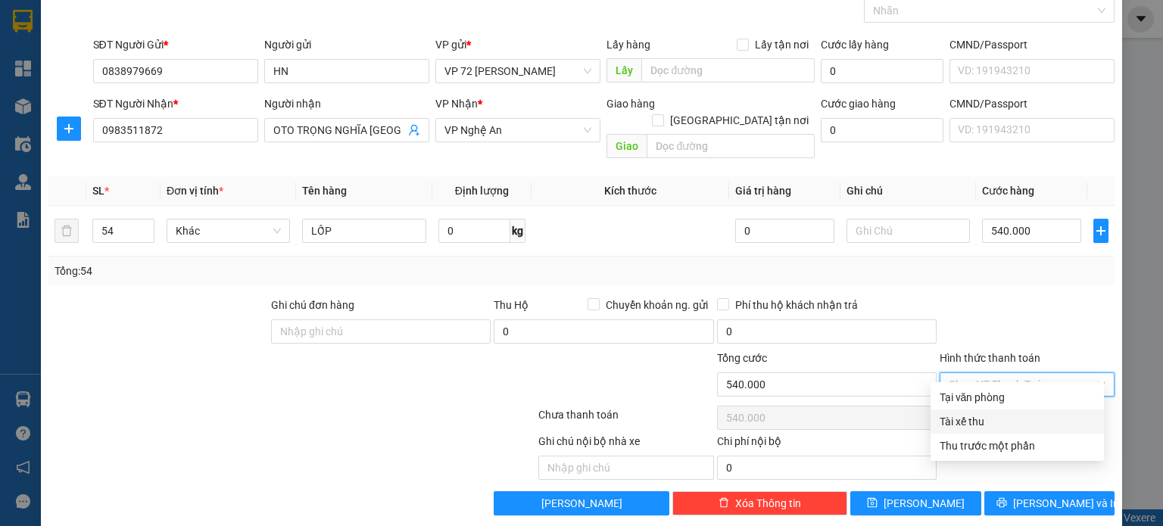
click at [971, 423] on div "Tài xế thu" at bounding box center [1016, 421] width 155 height 17
type input "0"
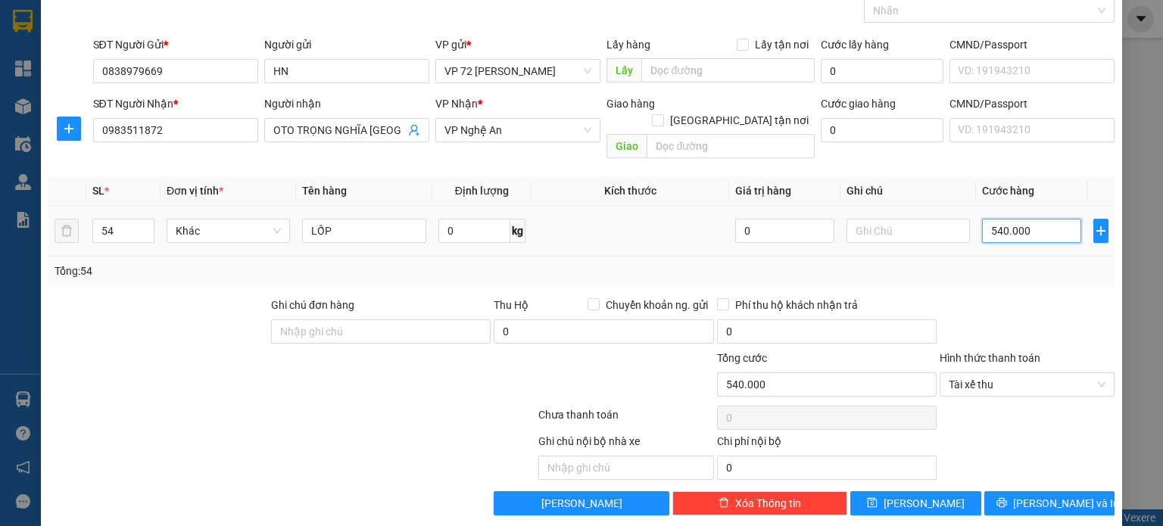
click at [1029, 219] on input "540.000" at bounding box center [1031, 231] width 99 height 24
type input "12"
type input "122"
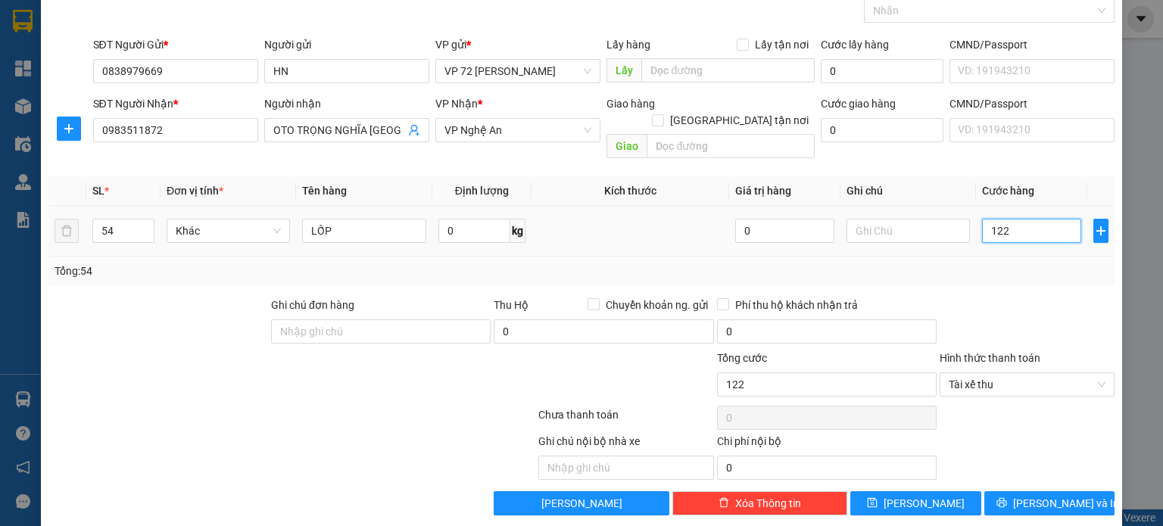
type input "1.228"
type input "12.288"
type input "122.888"
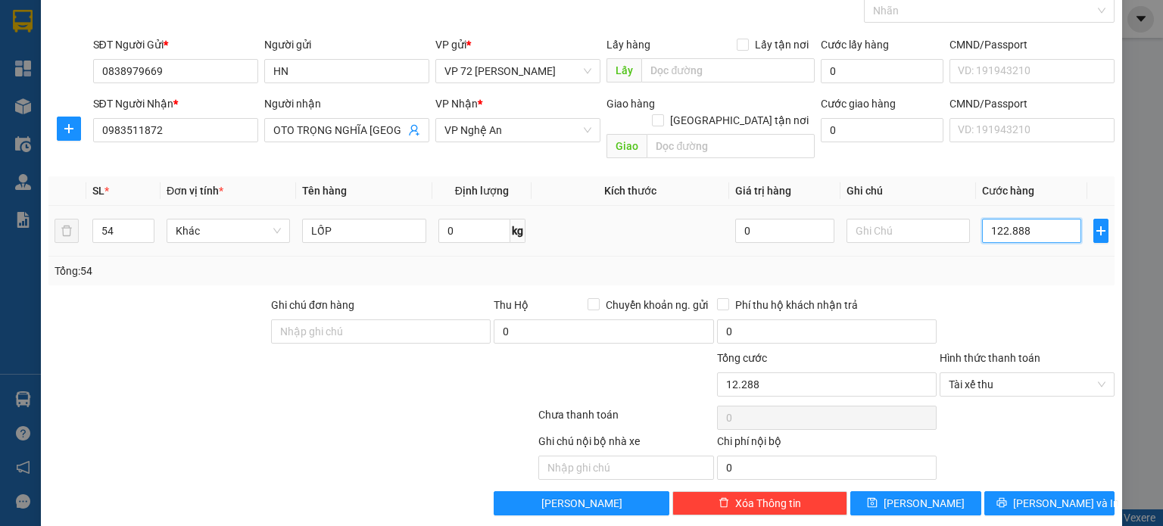
type input "122.888"
type input "12.288"
type input "122.880"
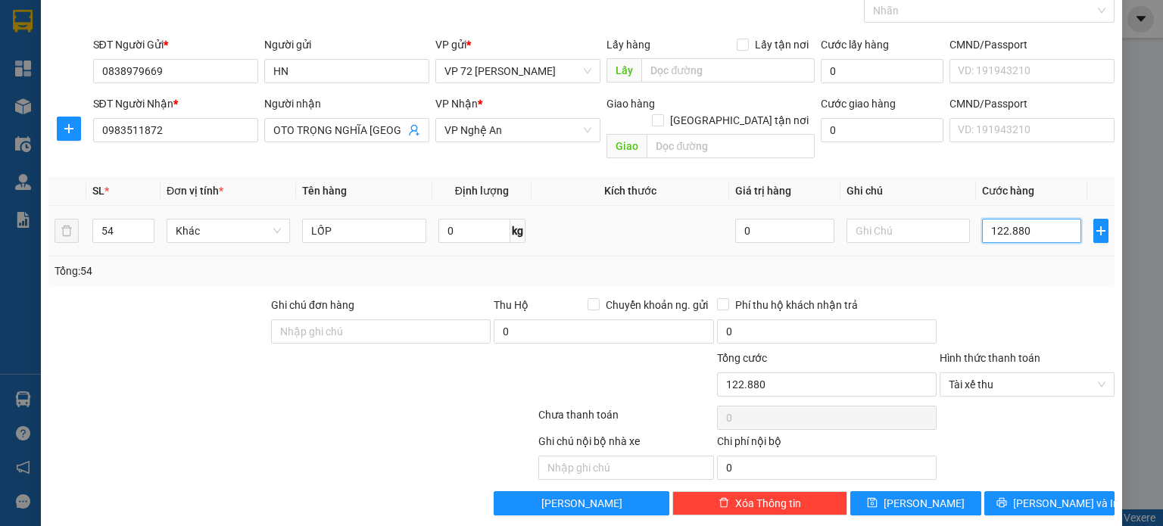
type input "1.228.800"
type input "122.880"
type input "12.288"
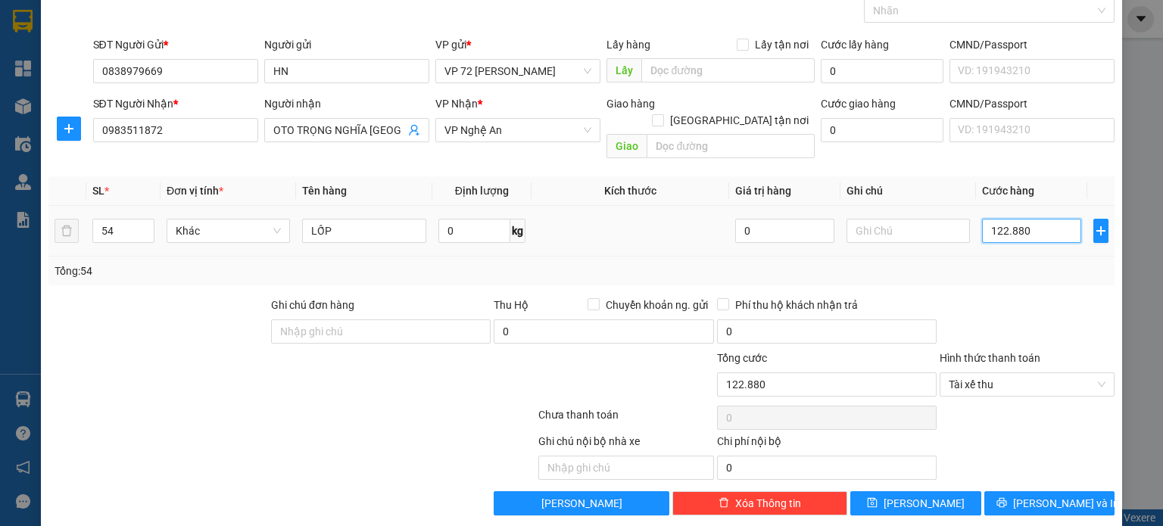
type input "12.288"
type input "1.228"
type input "12.280"
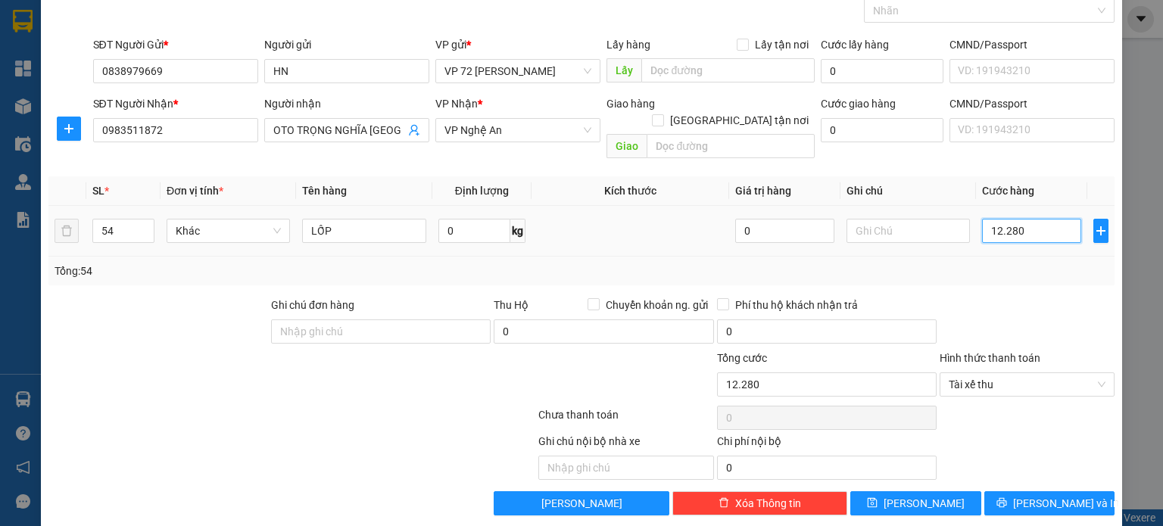
type input "122.800"
type input "1.228.000"
click at [1039, 373] on span "Tài xế thu" at bounding box center [1026, 384] width 157 height 23
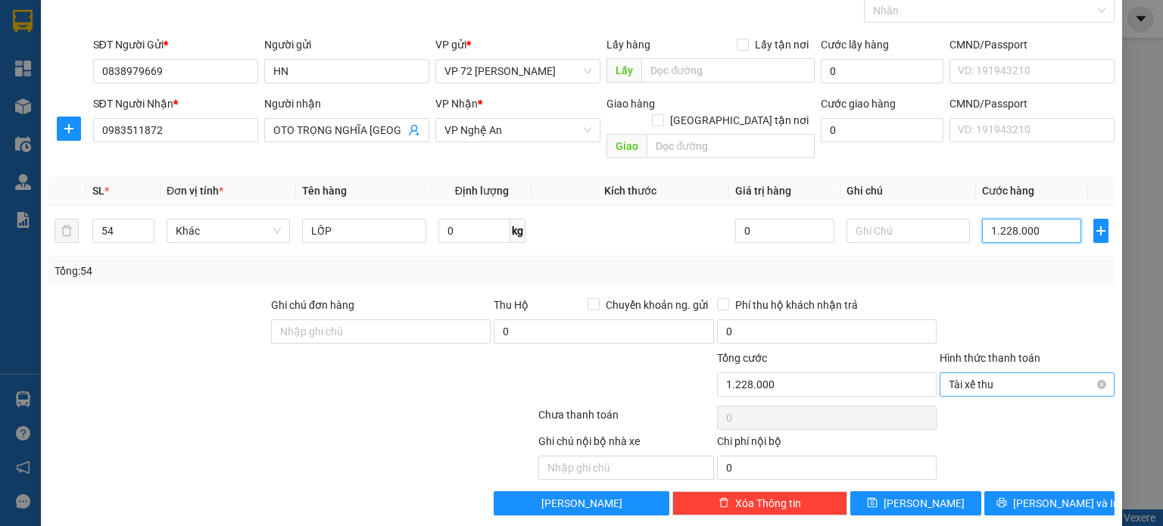
type input "1.228.000"
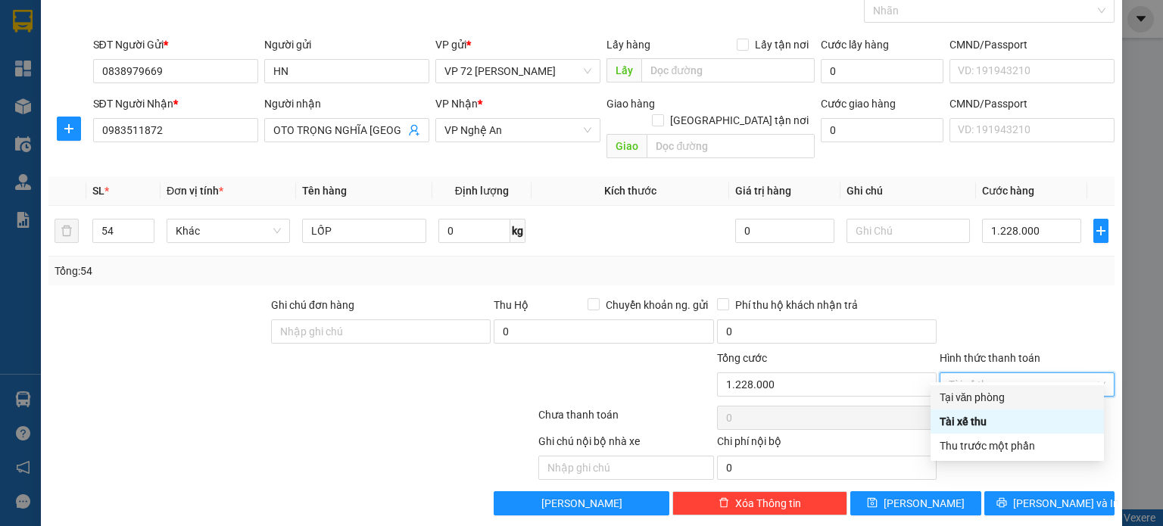
click at [1001, 402] on div "Tại văn phòng" at bounding box center [1016, 397] width 155 height 17
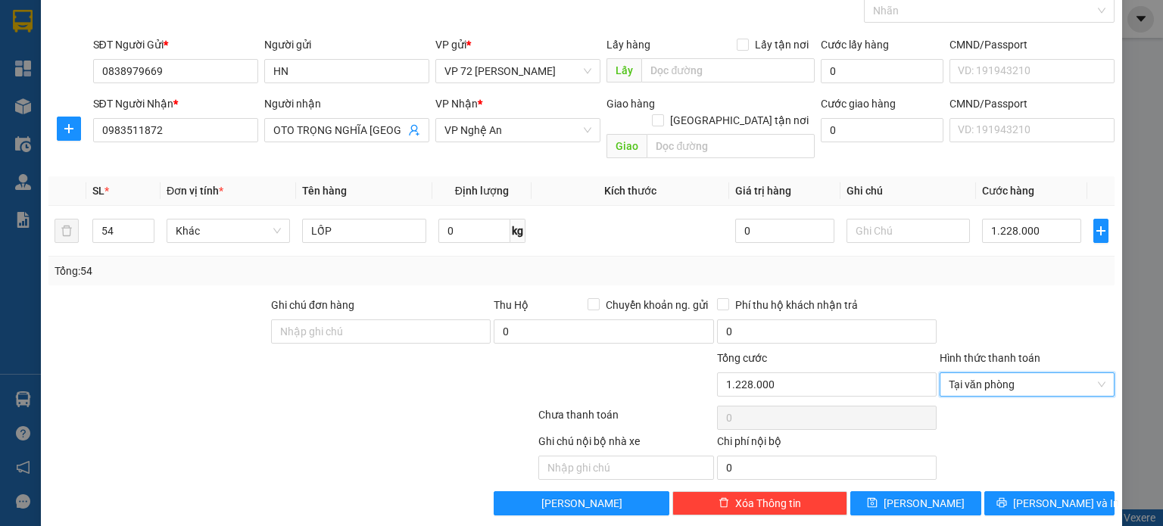
click at [1006, 297] on div at bounding box center [1027, 323] width 178 height 53
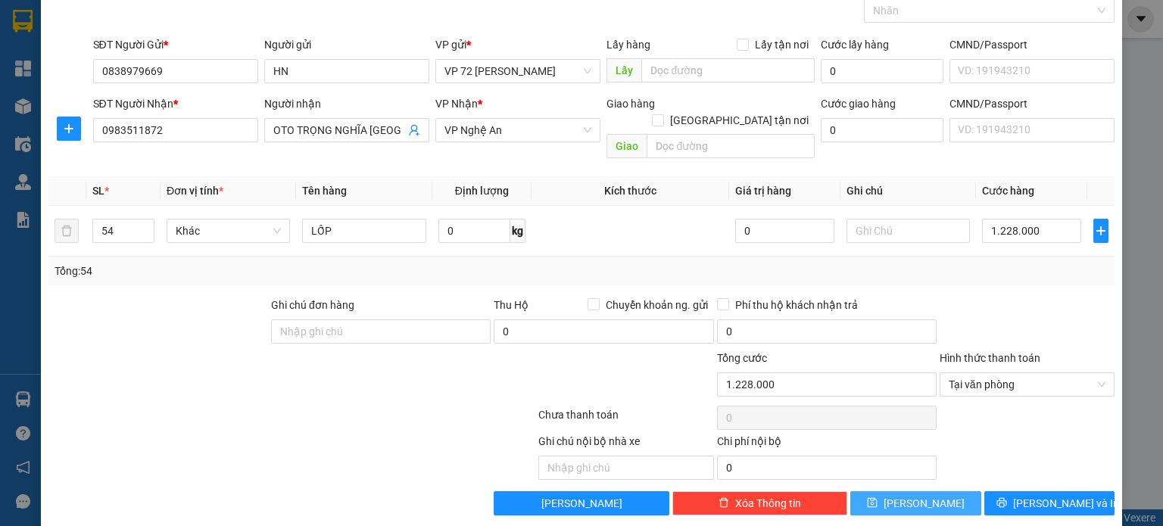
click at [902, 491] on button "[PERSON_NAME]" at bounding box center [915, 503] width 131 height 24
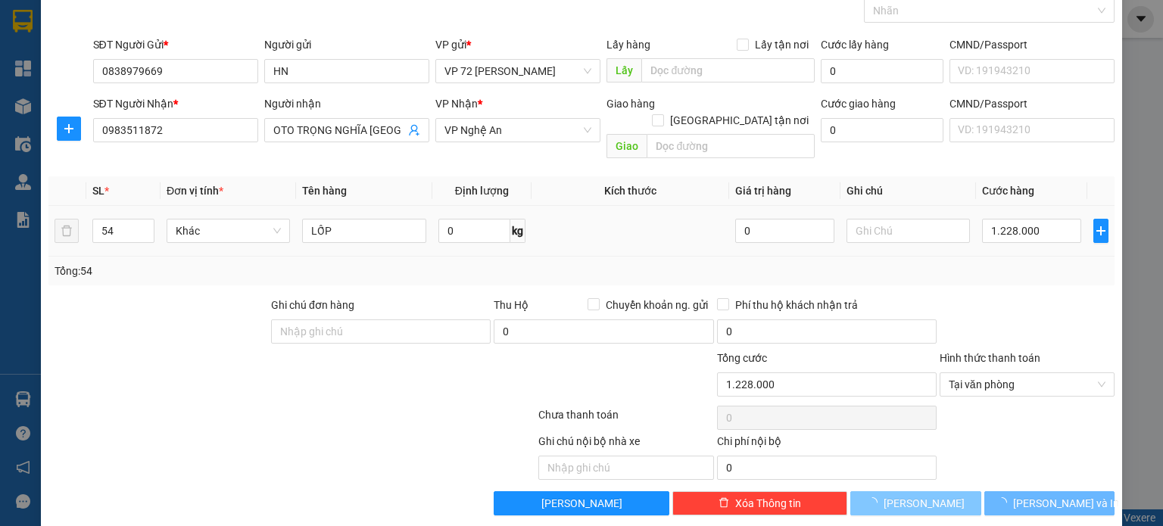
type input "1"
type input "0"
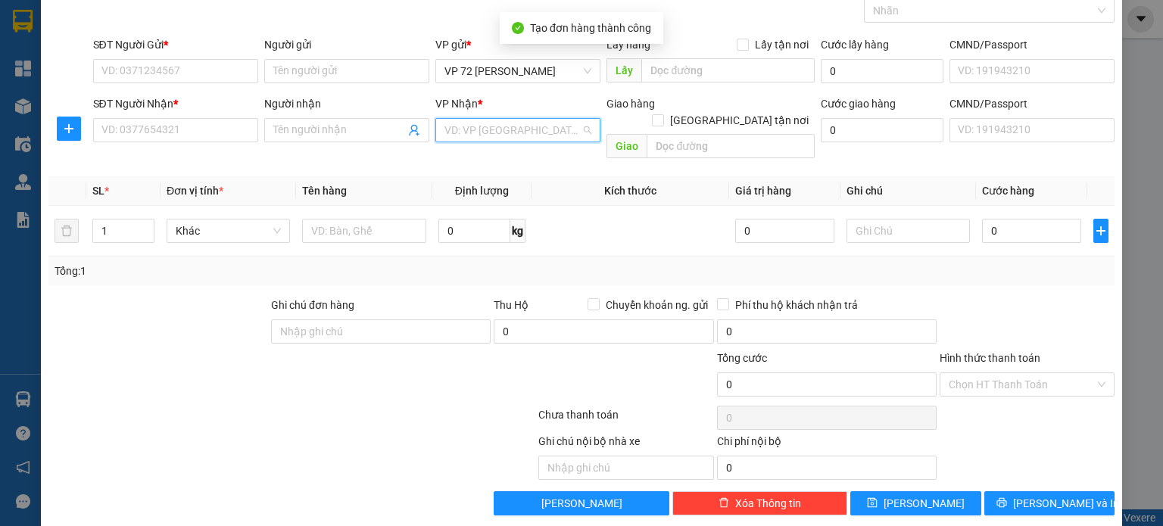
click at [522, 129] on input "search" at bounding box center [512, 130] width 136 height 23
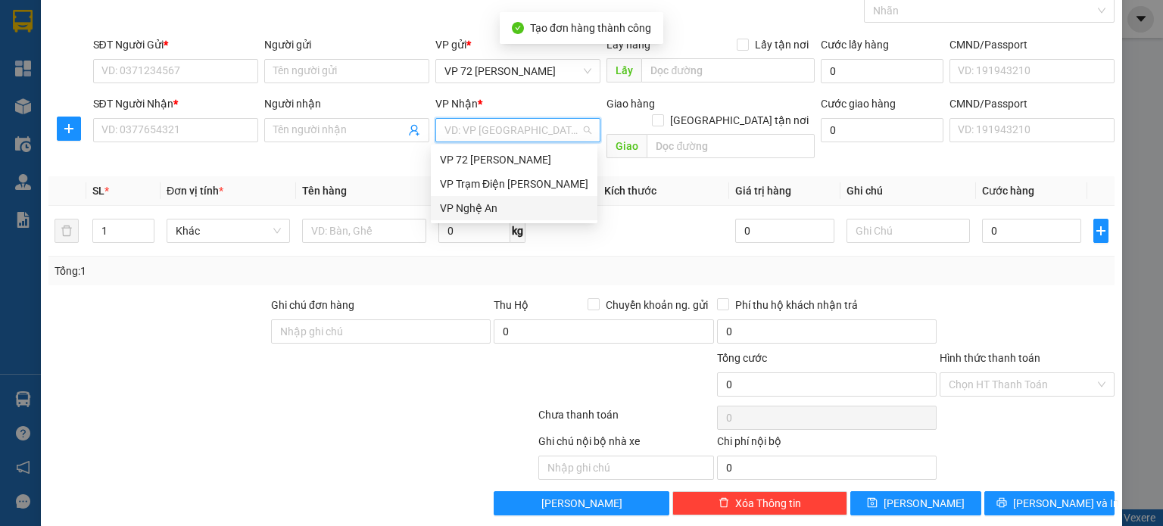
click at [543, 205] on div "VP Nghệ An" at bounding box center [514, 208] width 148 height 17
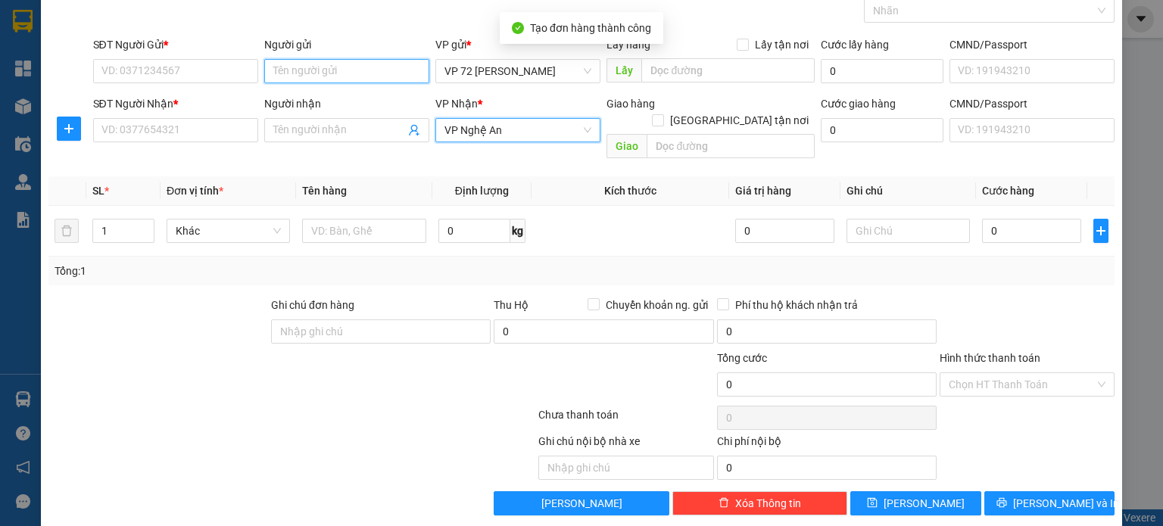
click at [375, 76] on input "Người gửi" at bounding box center [346, 71] width 165 height 24
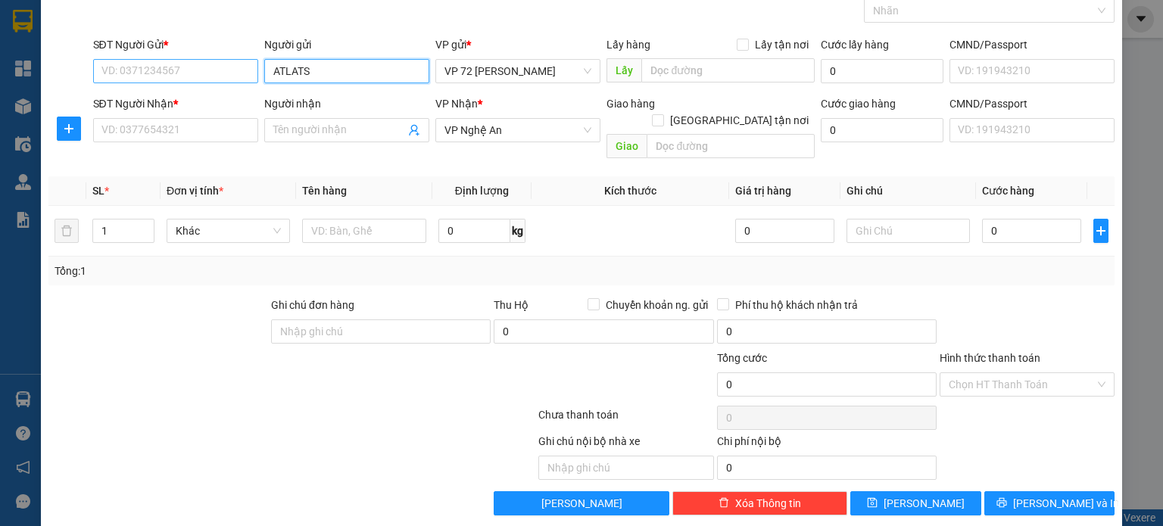
type input "ATLATS"
click at [192, 71] on input "SĐT Người Gửi *" at bounding box center [175, 71] width 165 height 24
type input "0"
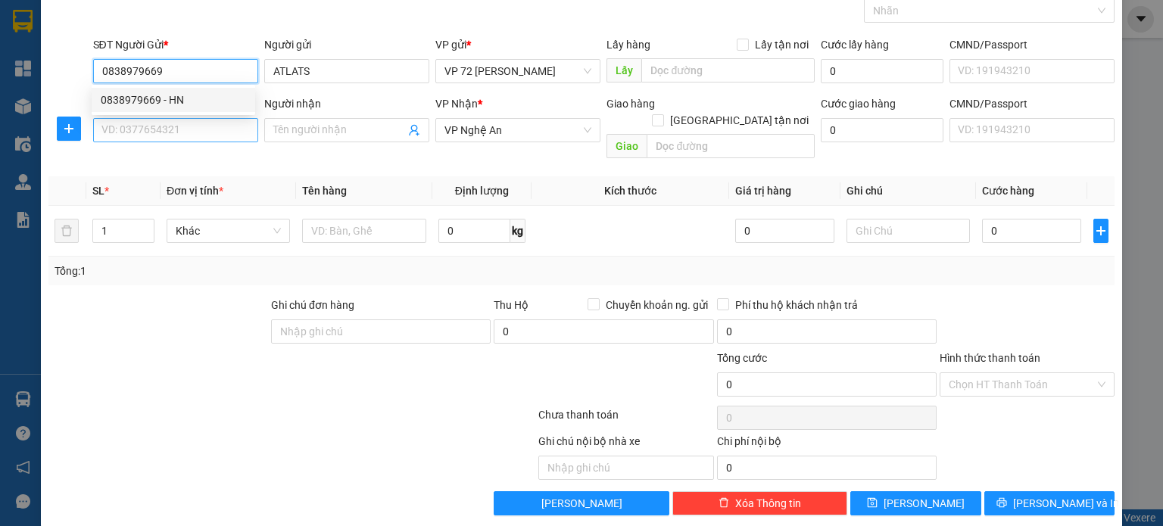
type input "0838979669"
click at [190, 135] on input "SĐT Người Nhận *" at bounding box center [175, 130] width 165 height 24
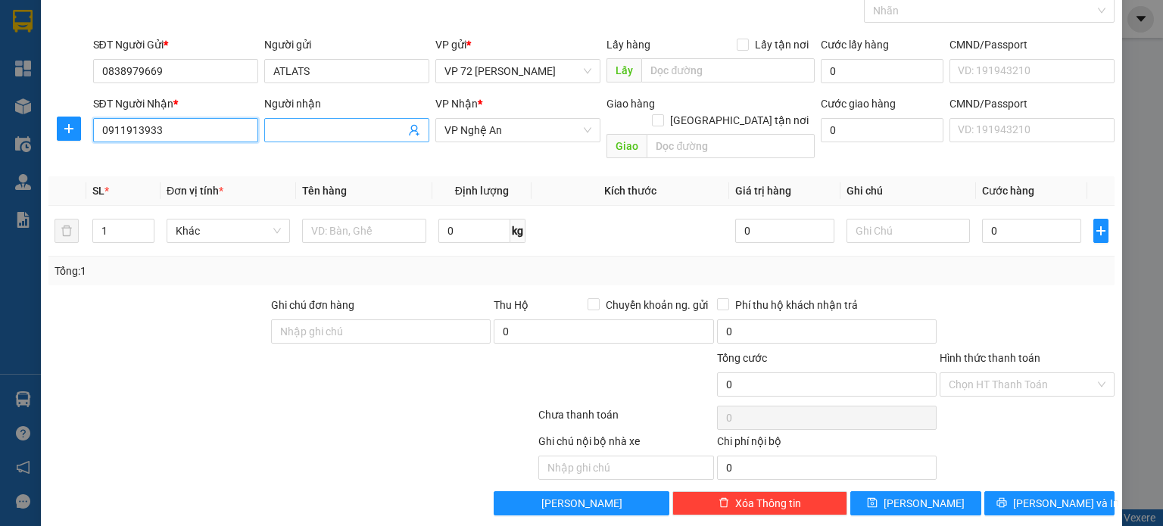
type input "0911913933"
click at [351, 126] on input "Người nhận" at bounding box center [339, 130] width 132 height 17
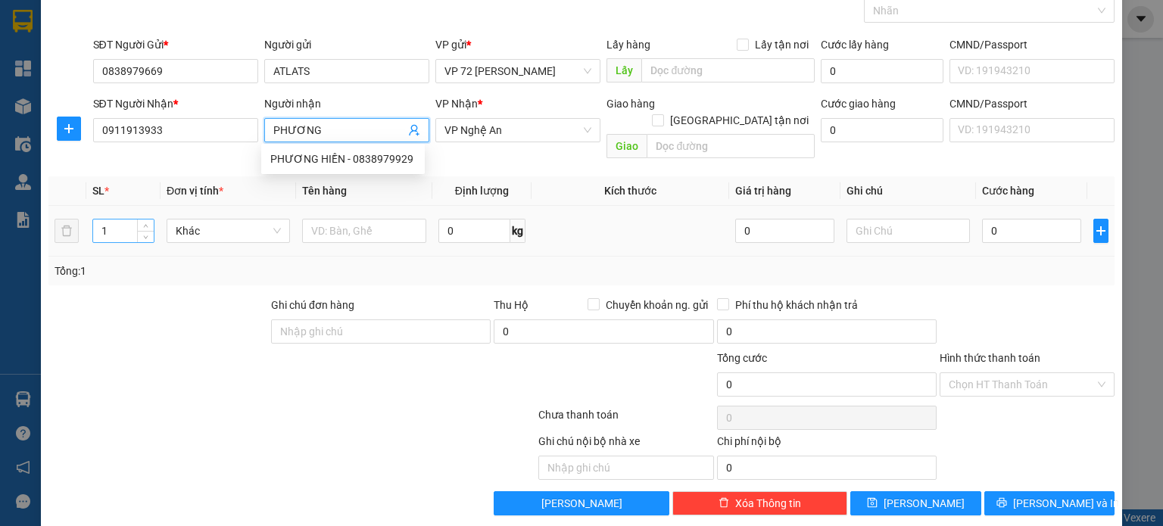
type input "PHƯƠNG"
click at [113, 220] on input "1" at bounding box center [123, 231] width 61 height 23
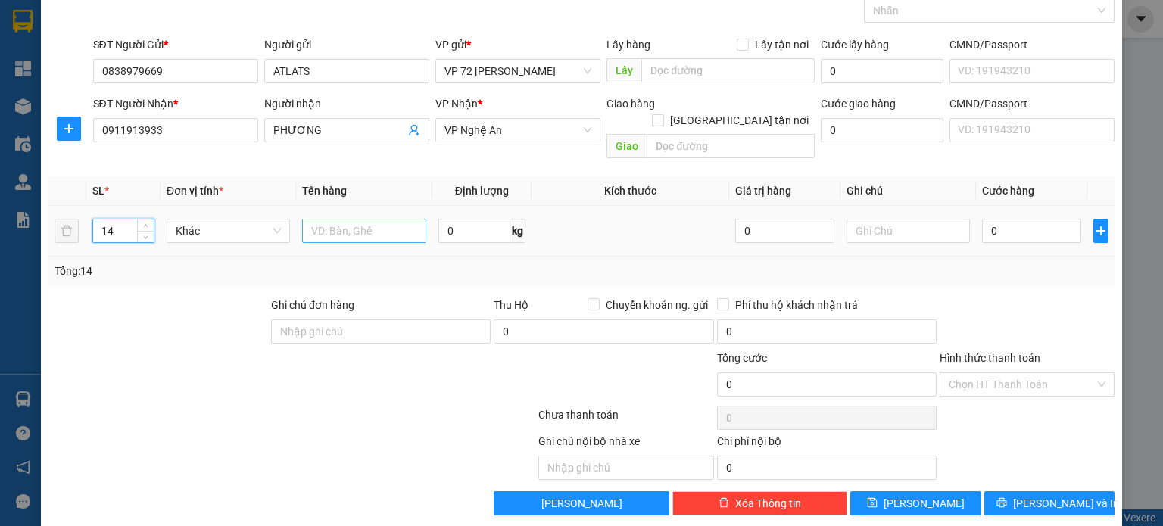
type input "14"
click at [369, 219] on input "text" at bounding box center [364, 231] width 124 height 24
type input "THÙNG"
click at [1014, 219] on input "0" at bounding box center [1031, 231] width 99 height 24
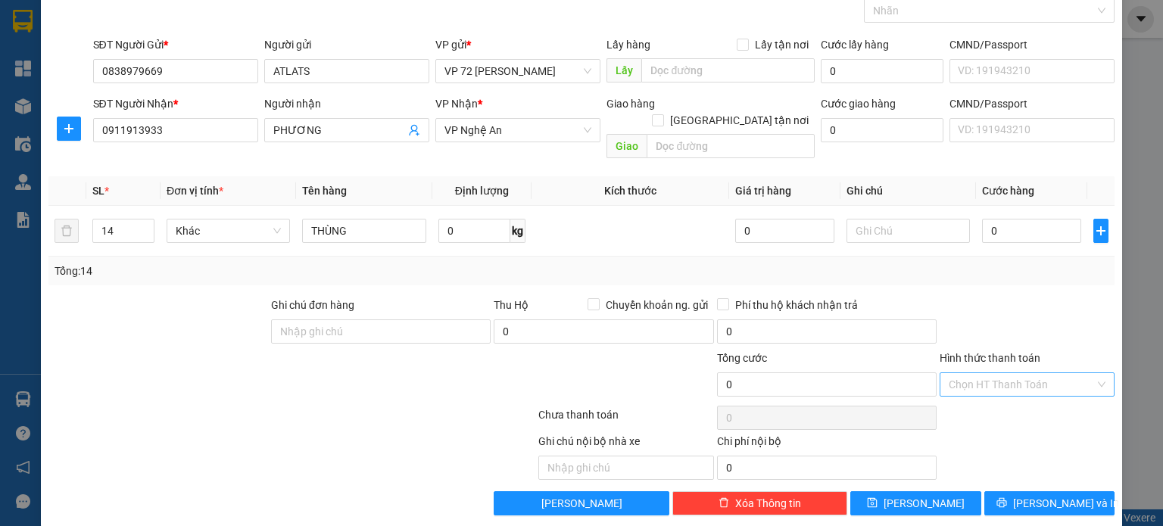
click at [1023, 373] on input "Hình thức thanh toán" at bounding box center [1021, 384] width 146 height 23
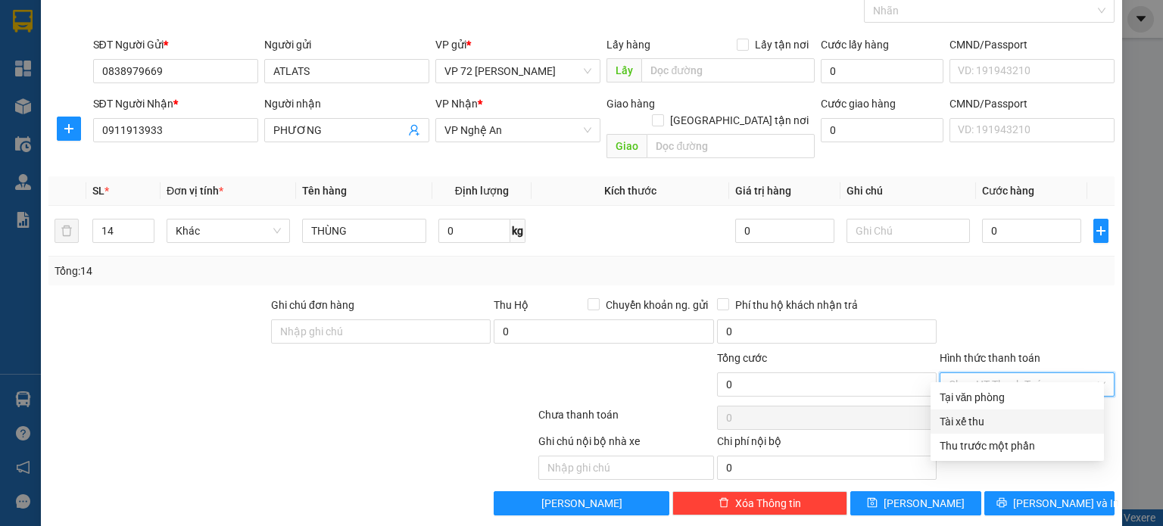
drag, startPoint x: 1008, startPoint y: 417, endPoint x: 995, endPoint y: 410, distance: 14.6
click at [1008, 417] on div "Tài xế thu" at bounding box center [1016, 421] width 155 height 17
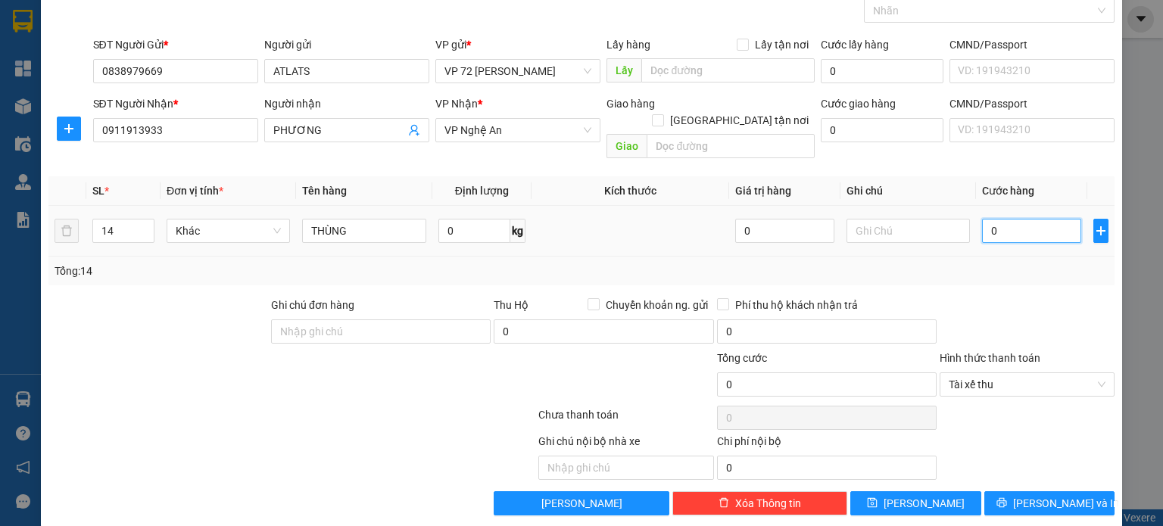
click at [1023, 219] on input "0" at bounding box center [1031, 231] width 99 height 24
type input "1"
type input "14"
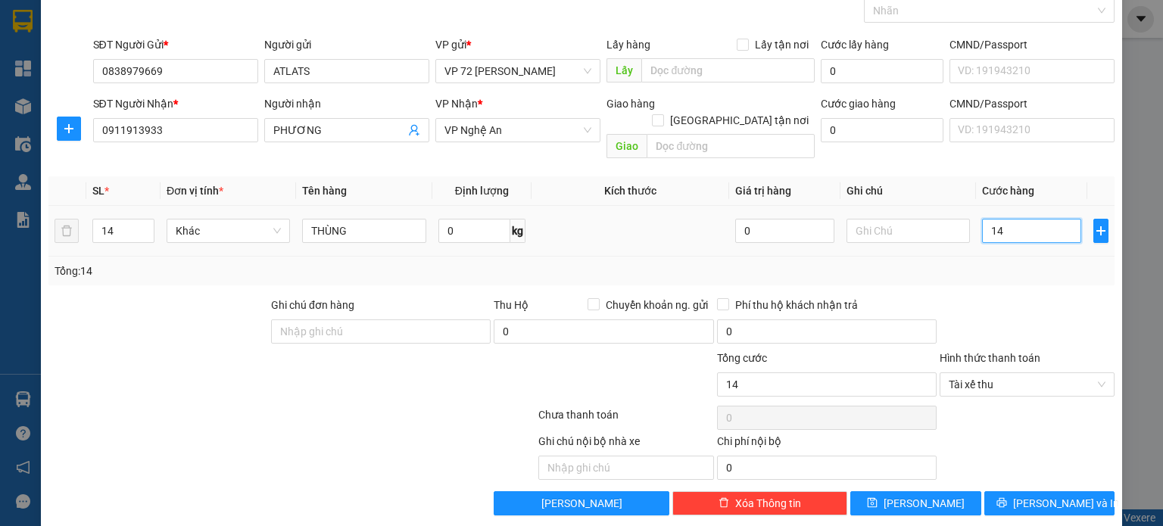
type input "140"
type input "1.400"
type input "14.000"
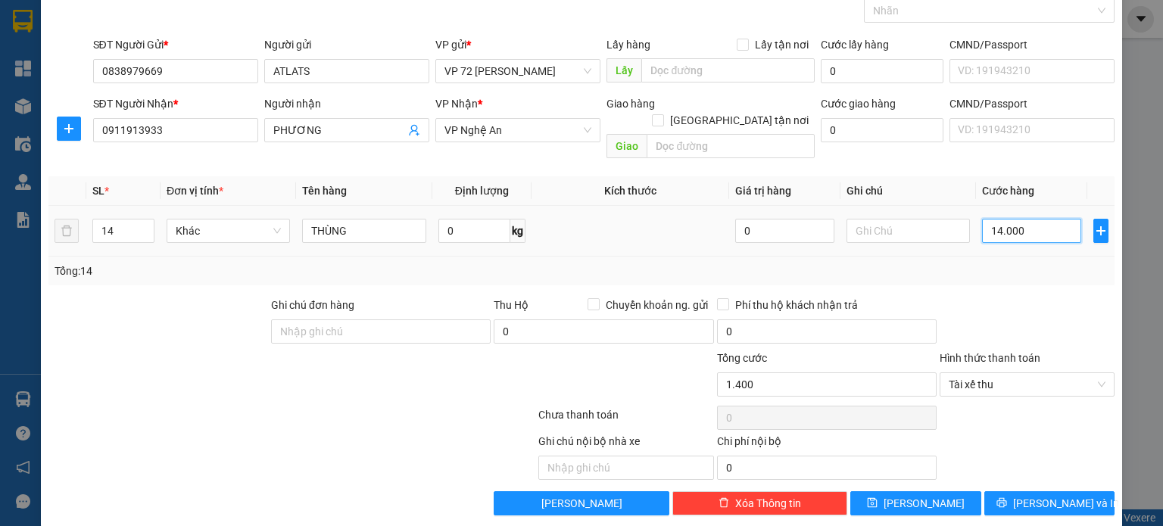
type input "14.000"
type input "140.000"
click at [911, 495] on span "[PERSON_NAME]" at bounding box center [923, 503] width 81 height 17
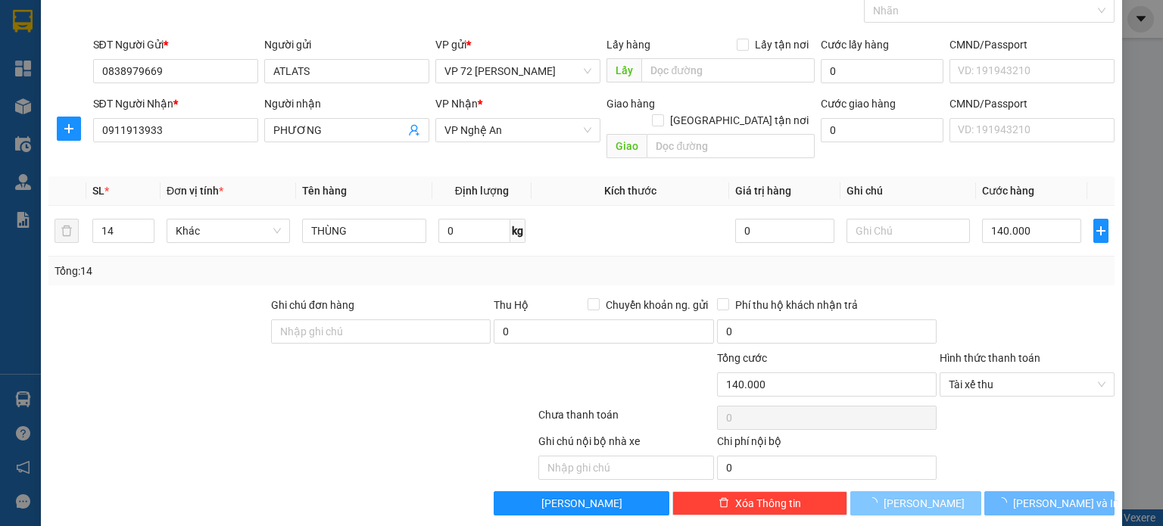
type input "1"
type input "0"
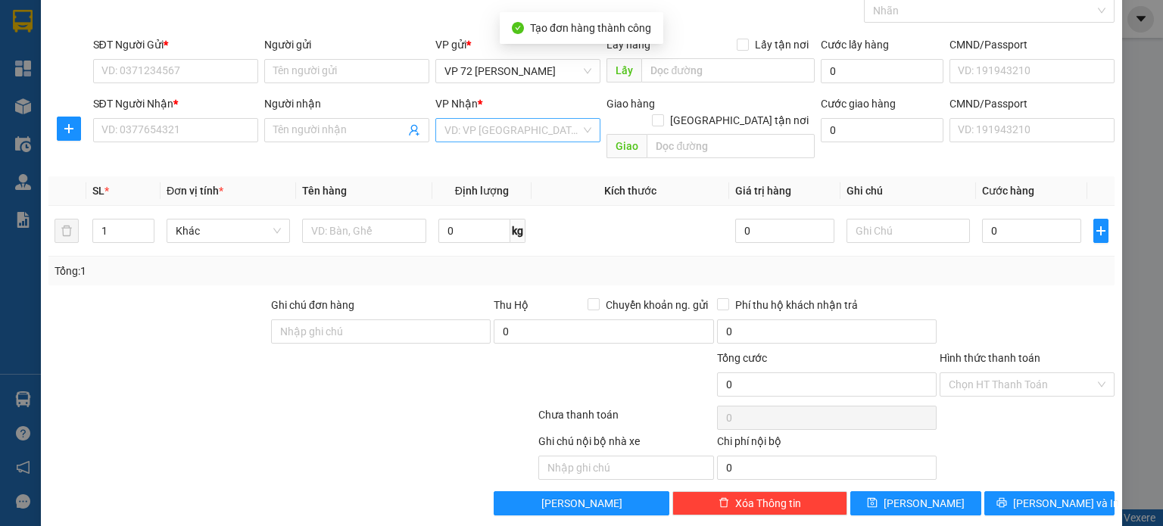
click at [487, 128] on input "search" at bounding box center [512, 130] width 136 height 23
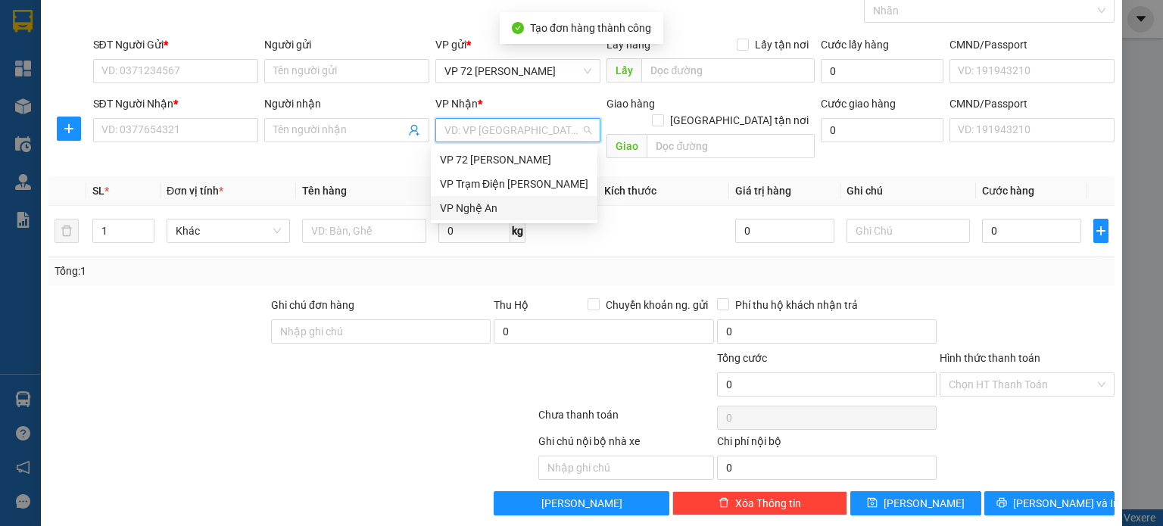
click at [495, 213] on div "VP Nghệ An" at bounding box center [514, 208] width 148 height 17
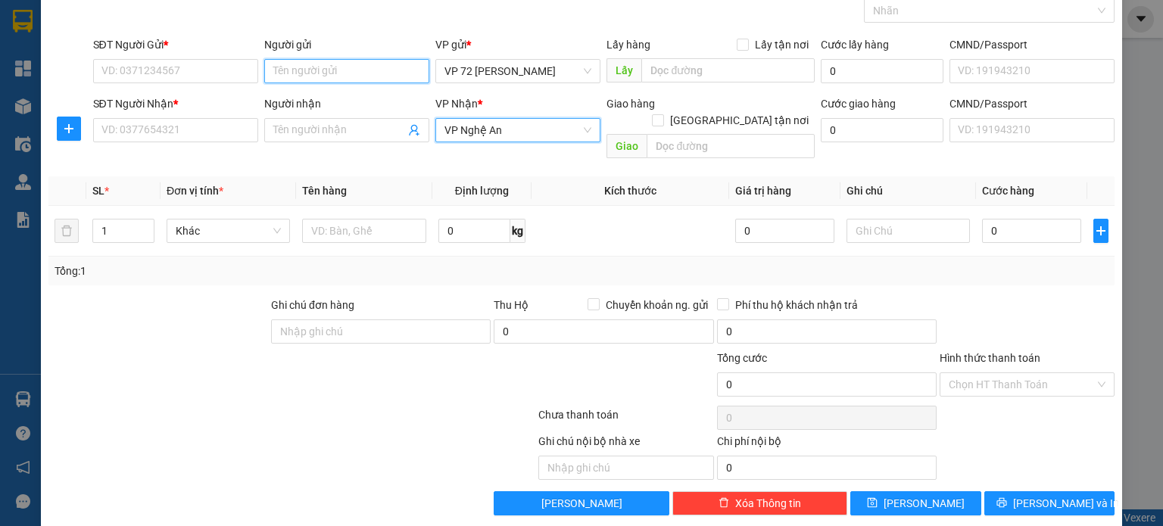
click at [354, 70] on input "Người gửi" at bounding box center [346, 71] width 165 height 24
type input "QUỐC ĐẠT"
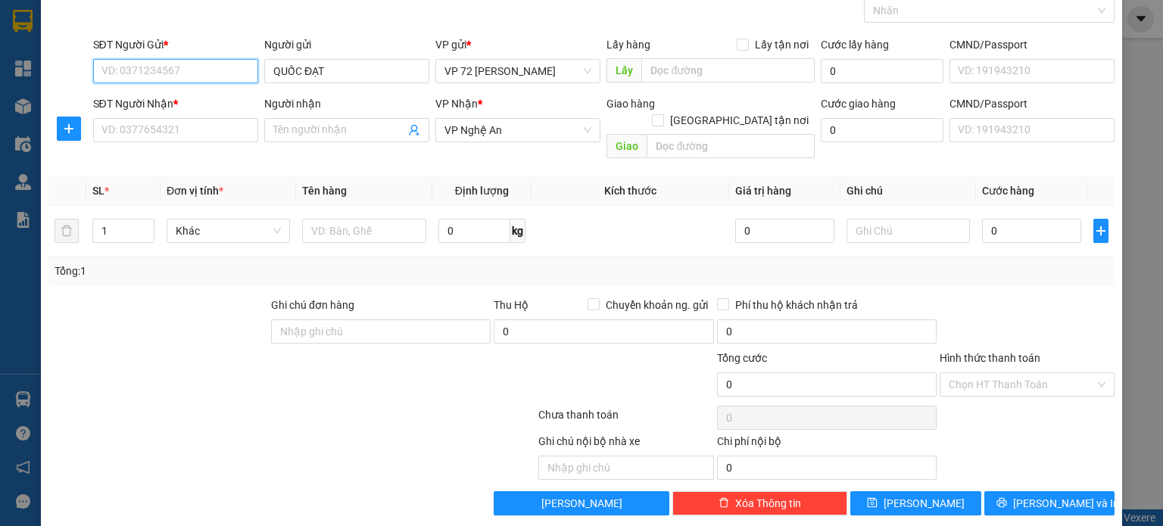
click at [203, 69] on input "SĐT Người Gửi *" at bounding box center [175, 71] width 165 height 24
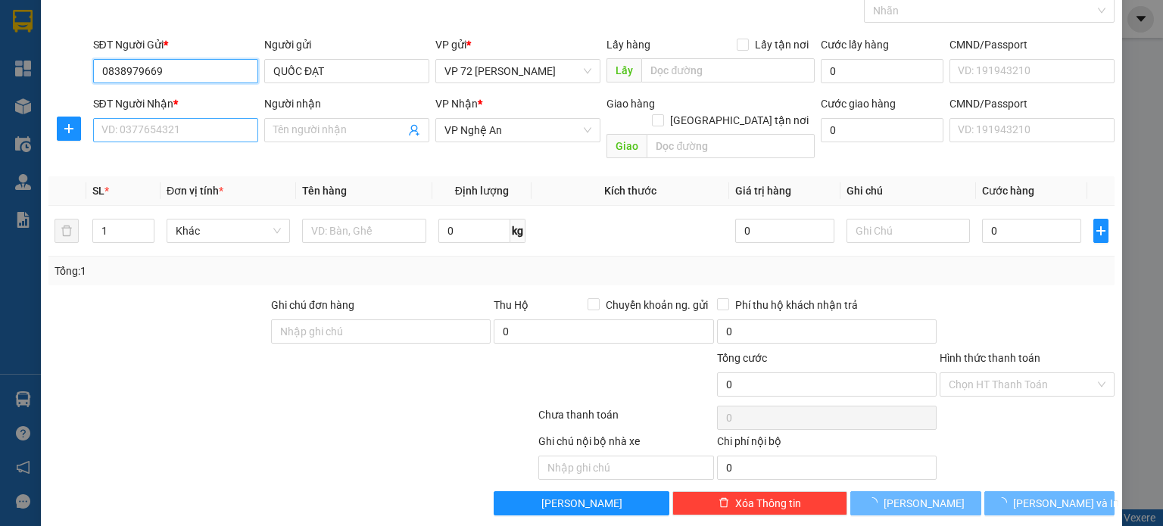
type input "0838979669"
click at [216, 132] on input "SĐT Người Nhận *" at bounding box center [175, 130] width 165 height 24
type input "0838979292"
click at [309, 137] on input "Người nhận" at bounding box center [339, 130] width 132 height 17
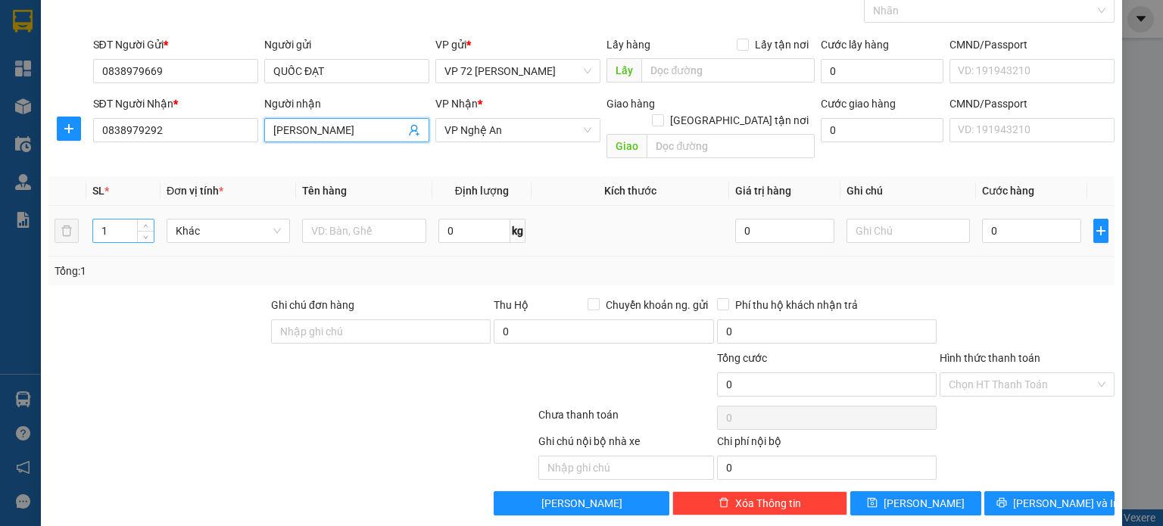
type input "[PERSON_NAME]"
click at [123, 220] on input "1" at bounding box center [123, 231] width 61 height 23
click at [145, 225] on icon "up" at bounding box center [145, 227] width 5 height 5
type input "3"
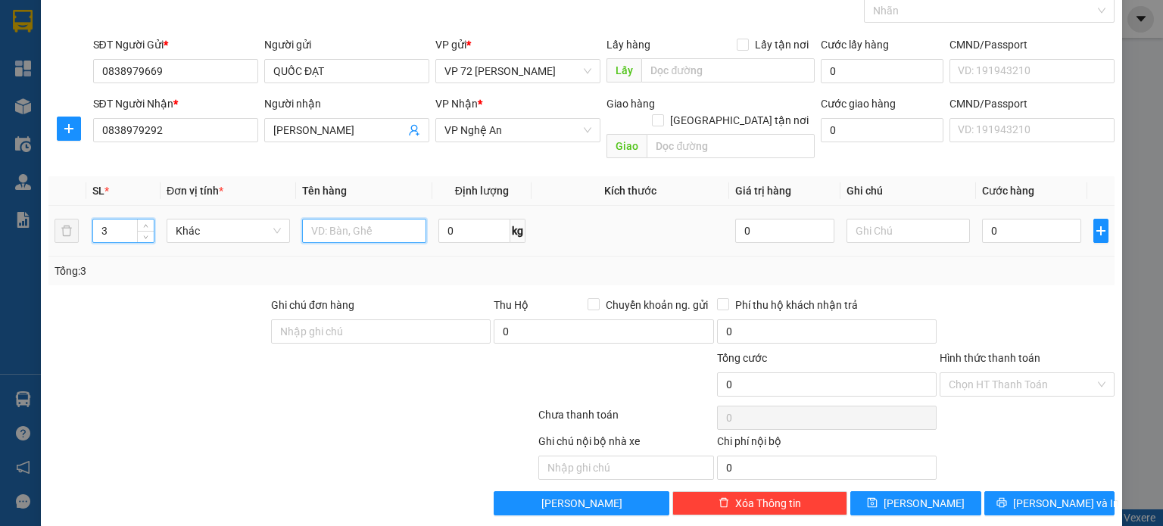
click at [359, 219] on input "text" at bounding box center [364, 231] width 124 height 24
type input "THÙNG"
click at [1012, 219] on input "0" at bounding box center [1031, 231] width 99 height 24
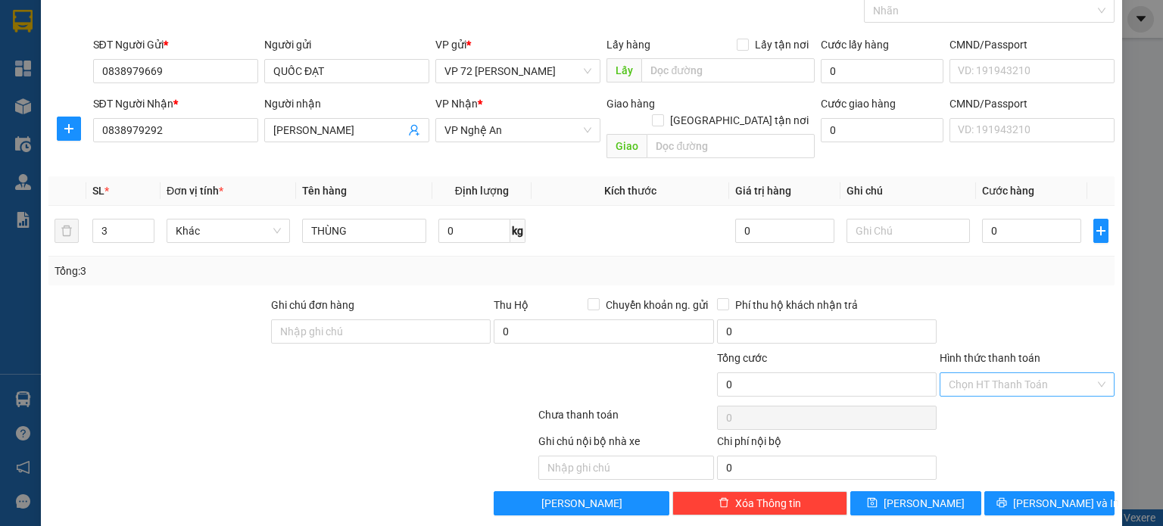
click at [1008, 373] on input "Hình thức thanh toán" at bounding box center [1021, 384] width 146 height 23
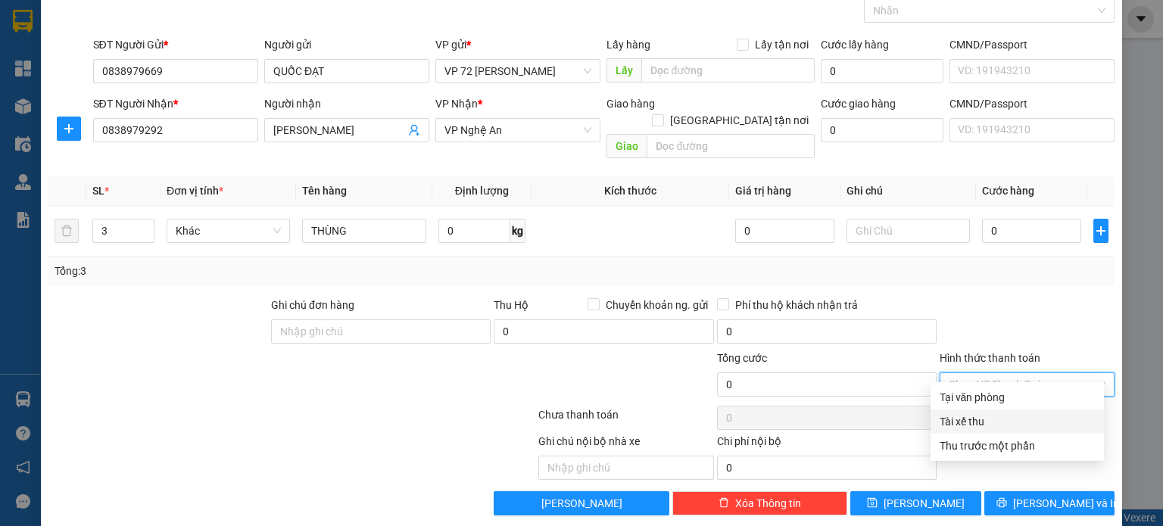
click at [969, 422] on div "Tài xế thu" at bounding box center [1016, 421] width 155 height 17
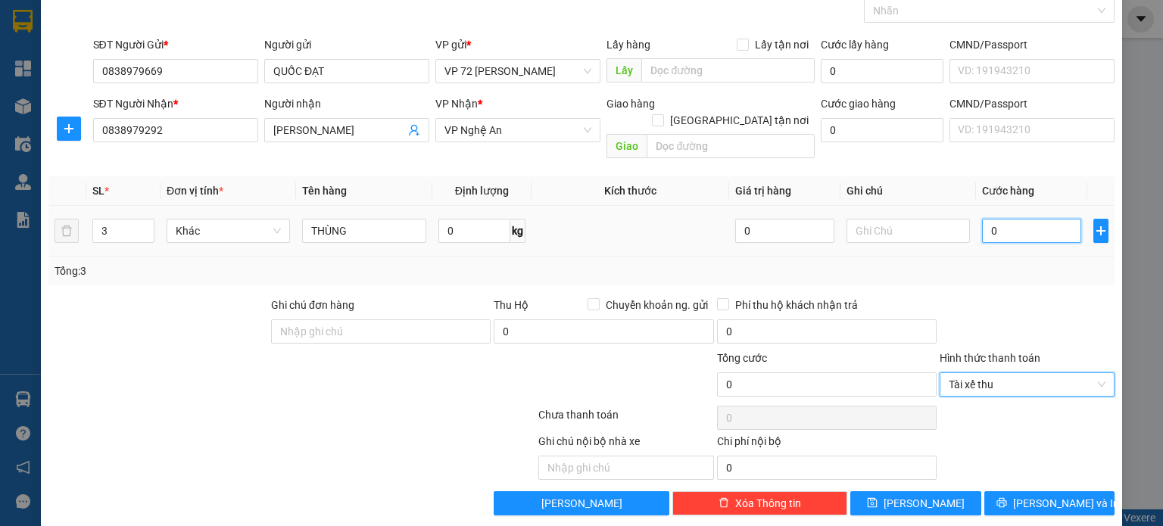
click at [1015, 219] on input "0" at bounding box center [1031, 231] width 99 height 24
type input "9"
type input "90"
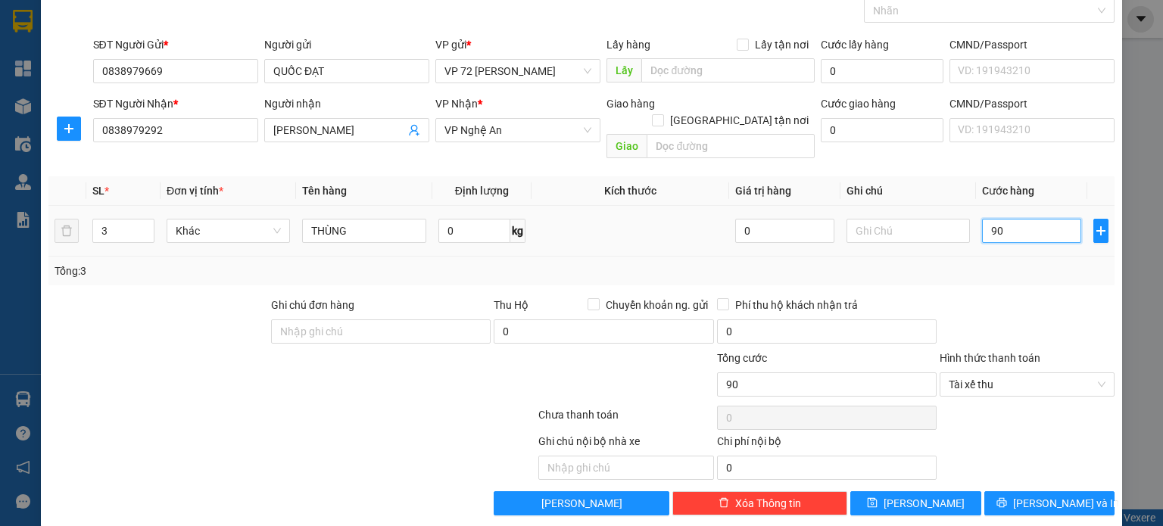
type input "900"
type input "9.000"
type input "90.000"
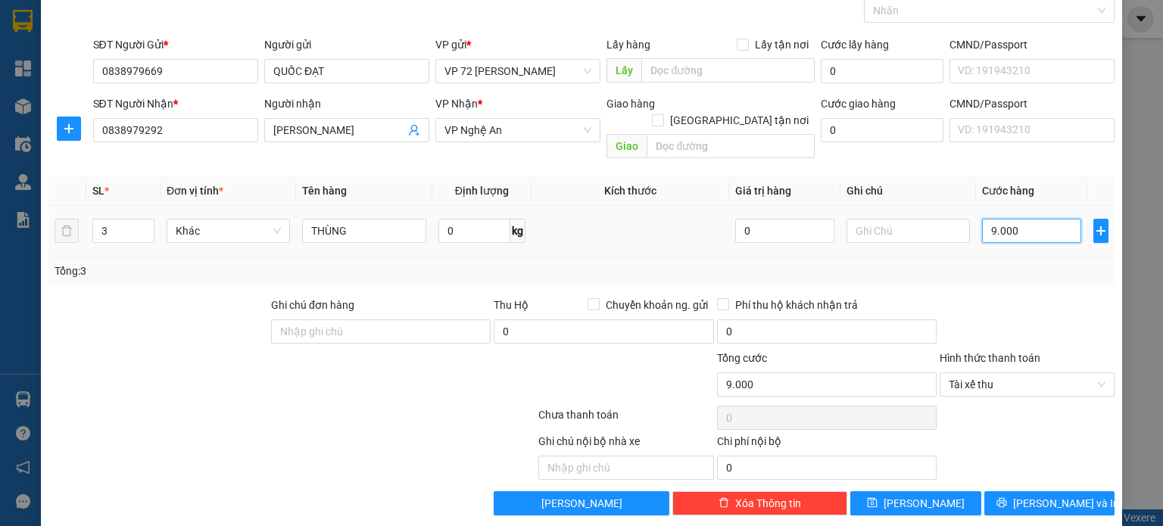
type input "90.000"
click at [919, 491] on button "[PERSON_NAME]" at bounding box center [915, 503] width 131 height 24
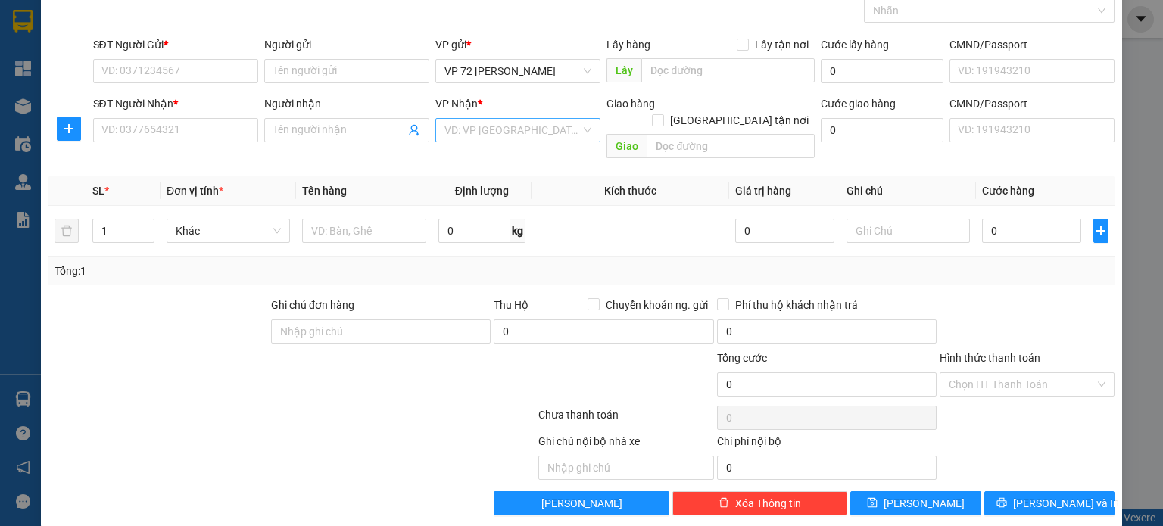
click at [497, 122] on input "search" at bounding box center [512, 130] width 136 height 23
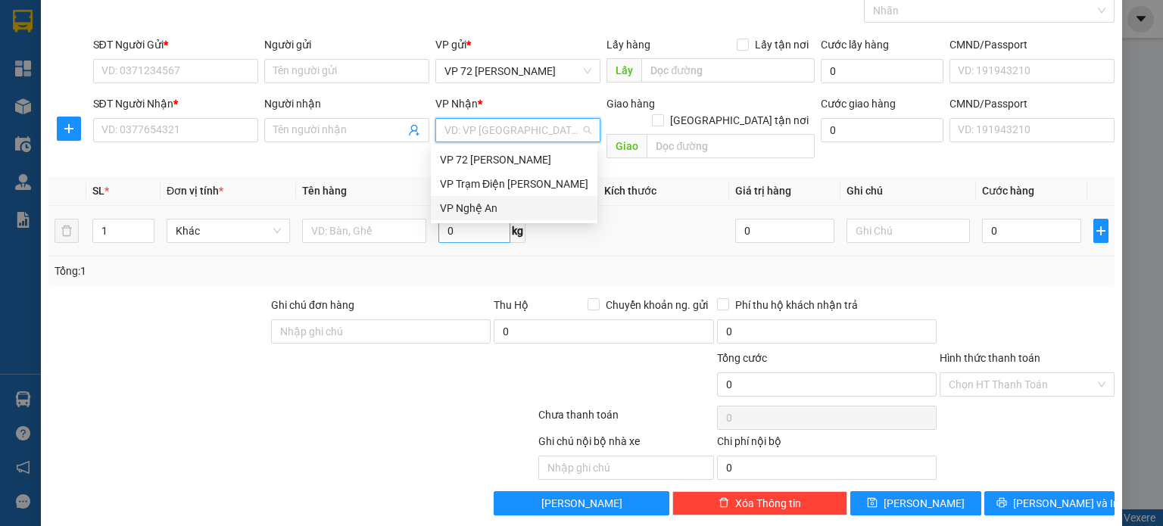
click at [491, 213] on div "VP Nghệ An" at bounding box center [514, 208] width 148 height 17
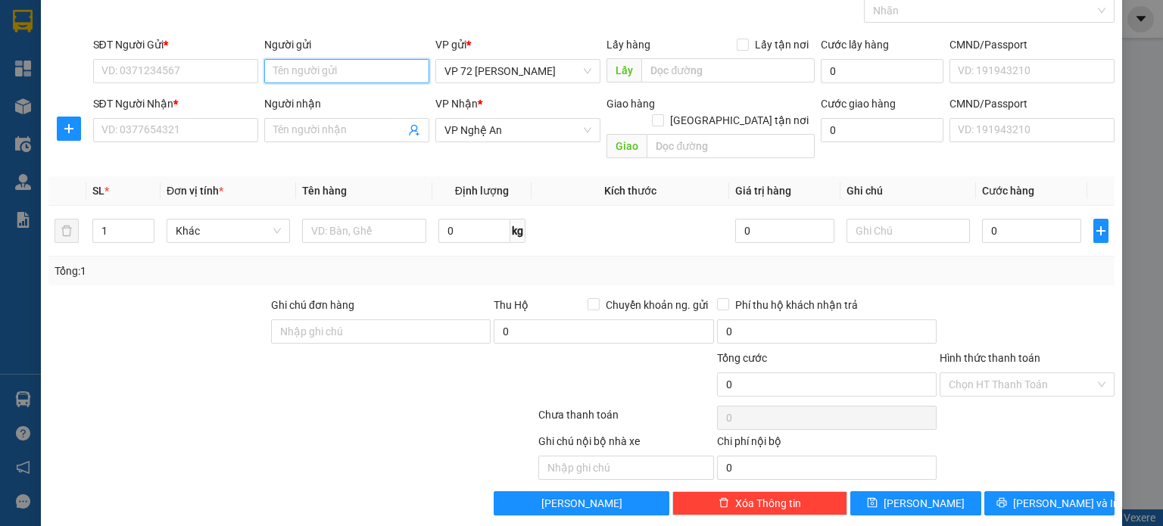
click at [344, 73] on input "Người gửi" at bounding box center [346, 71] width 165 height 24
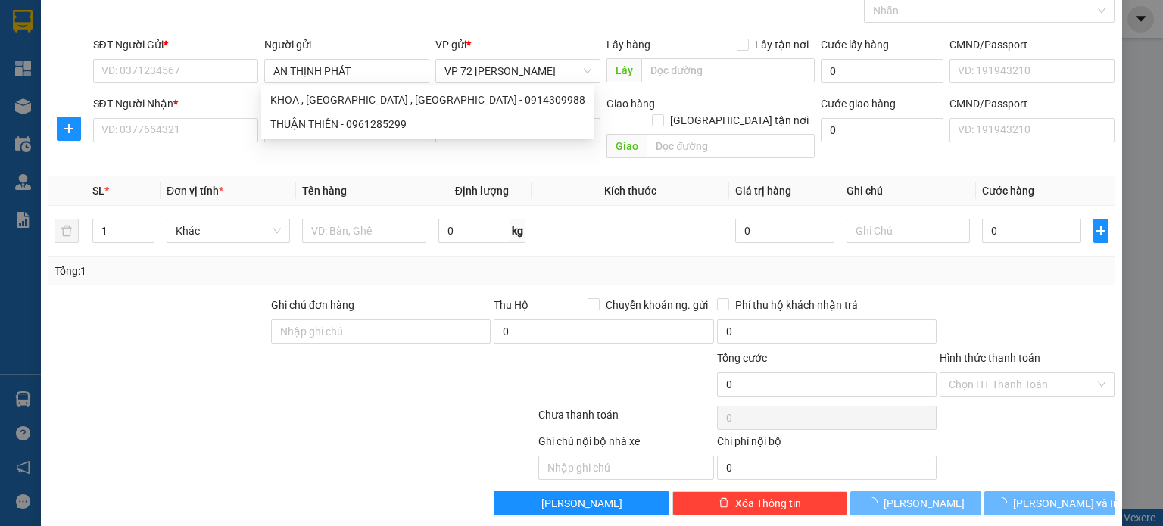
click at [194, 82] on div "SĐT Người Gửi * VD: 0371234567" at bounding box center [175, 62] width 165 height 53
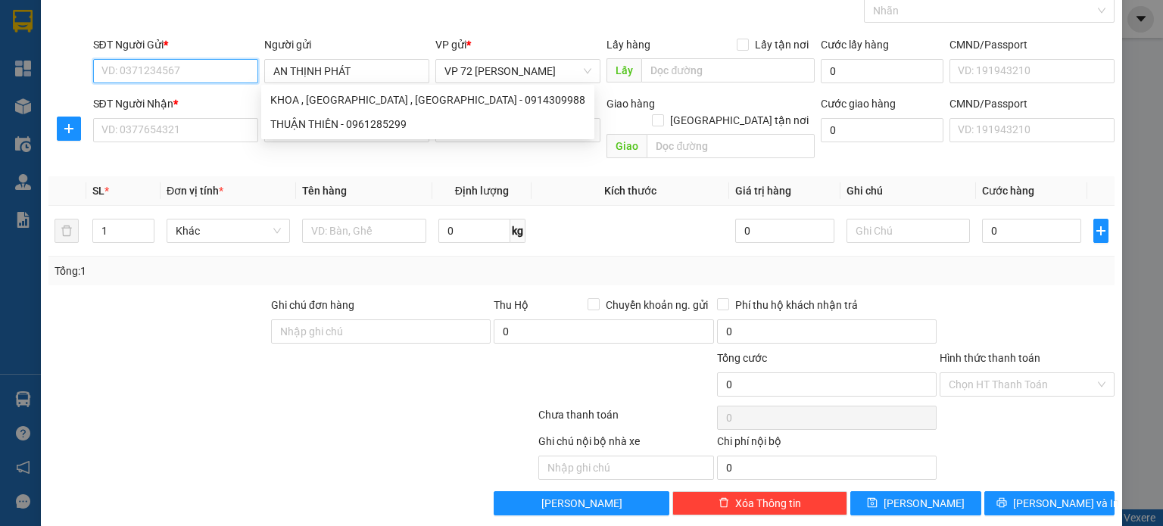
click at [197, 73] on input "SĐT Người Gửi *" at bounding box center [175, 71] width 165 height 24
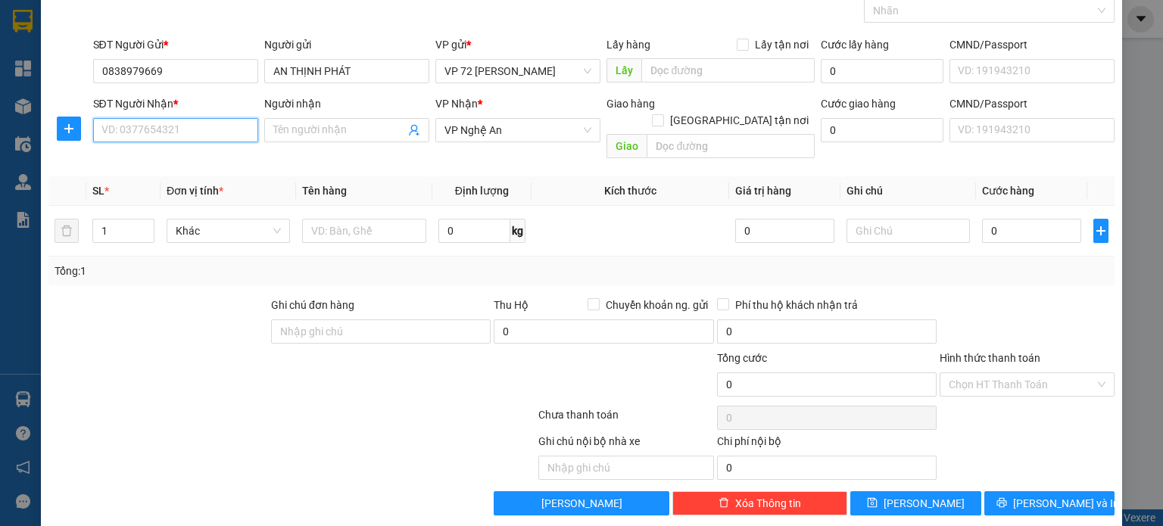
click at [218, 135] on input "SĐT Người Nhận *" at bounding box center [175, 130] width 165 height 24
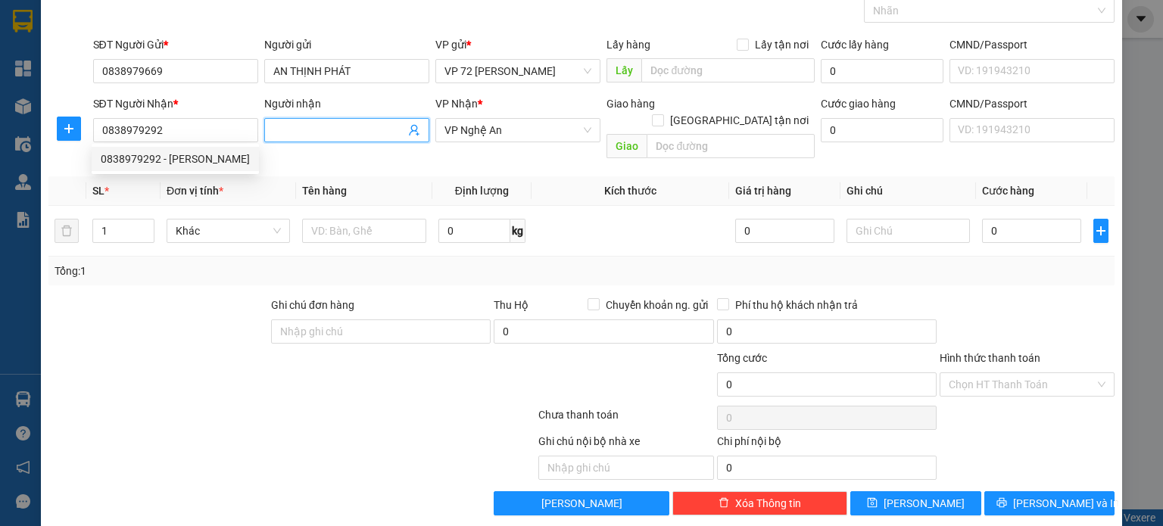
click at [303, 129] on input "Người nhận" at bounding box center [339, 130] width 132 height 17
click at [209, 297] on div at bounding box center [158, 323] width 223 height 53
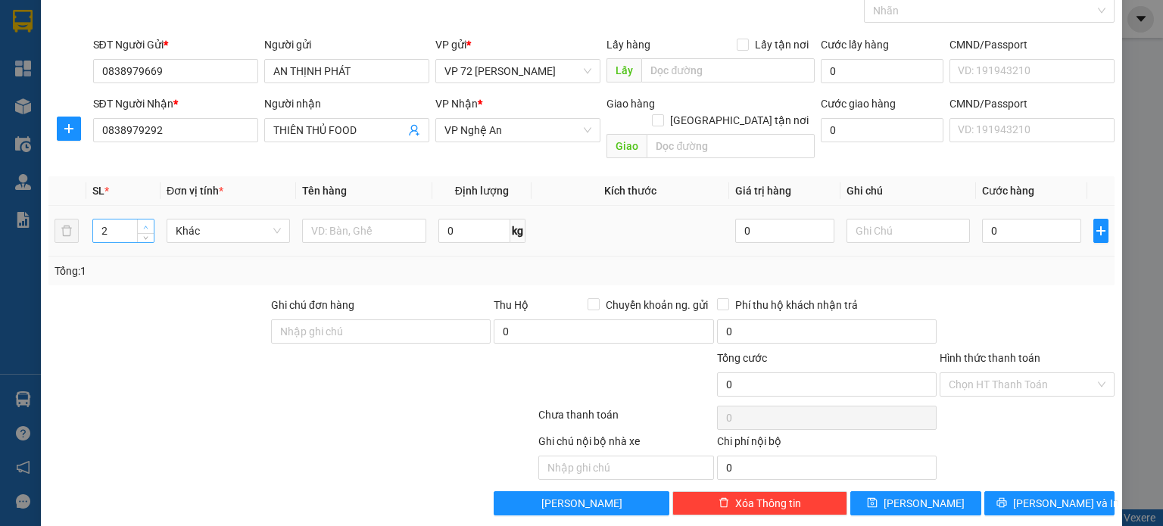
click at [144, 223] on span "up" at bounding box center [146, 227] width 9 height 9
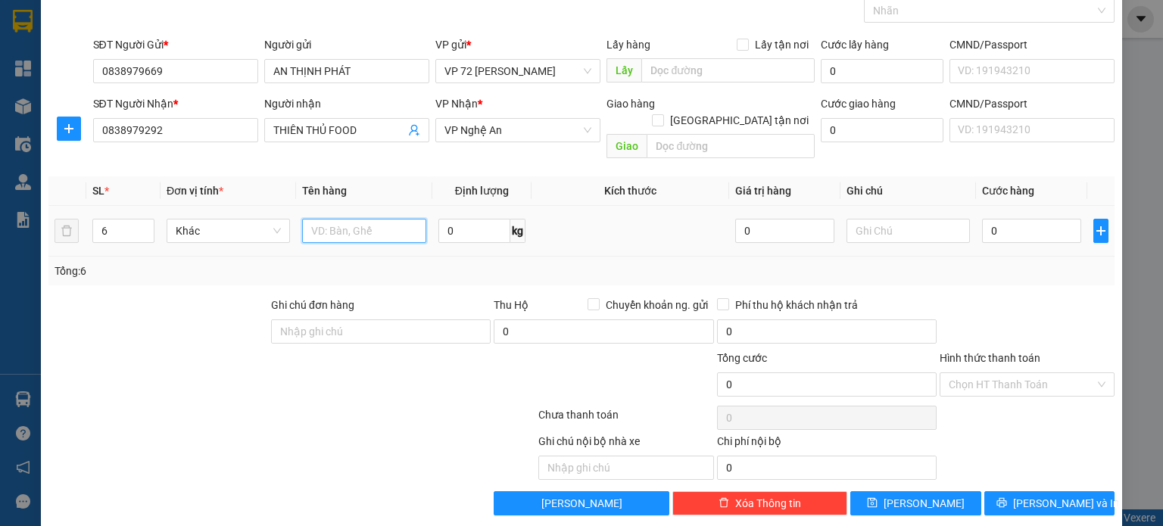
click at [329, 219] on input "text" at bounding box center [364, 231] width 124 height 24
click at [1031, 373] on input "Hình thức thanh toán" at bounding box center [1021, 384] width 146 height 23
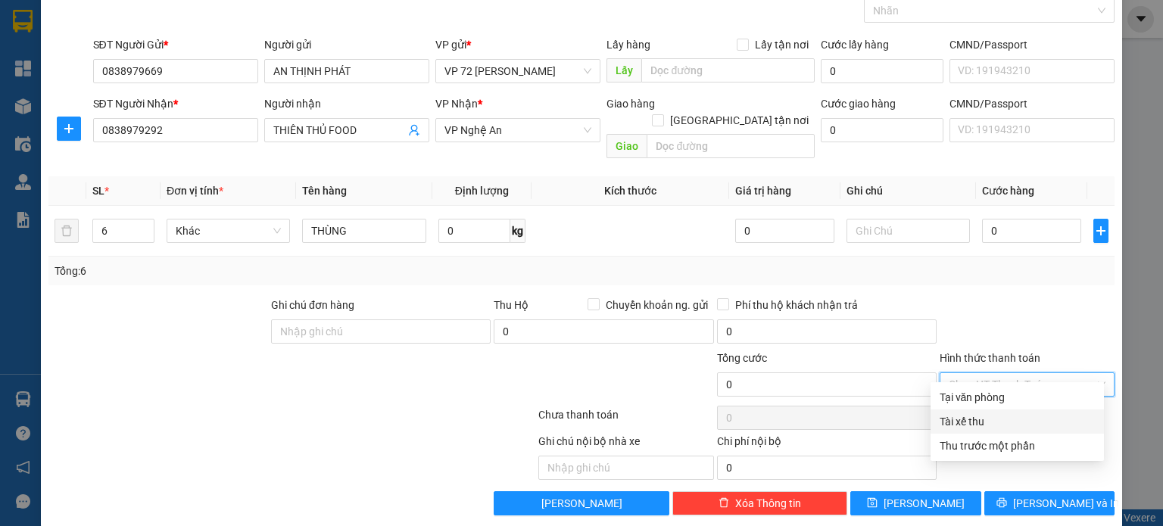
click at [1004, 428] on div "Tài xế thu" at bounding box center [1016, 421] width 155 height 17
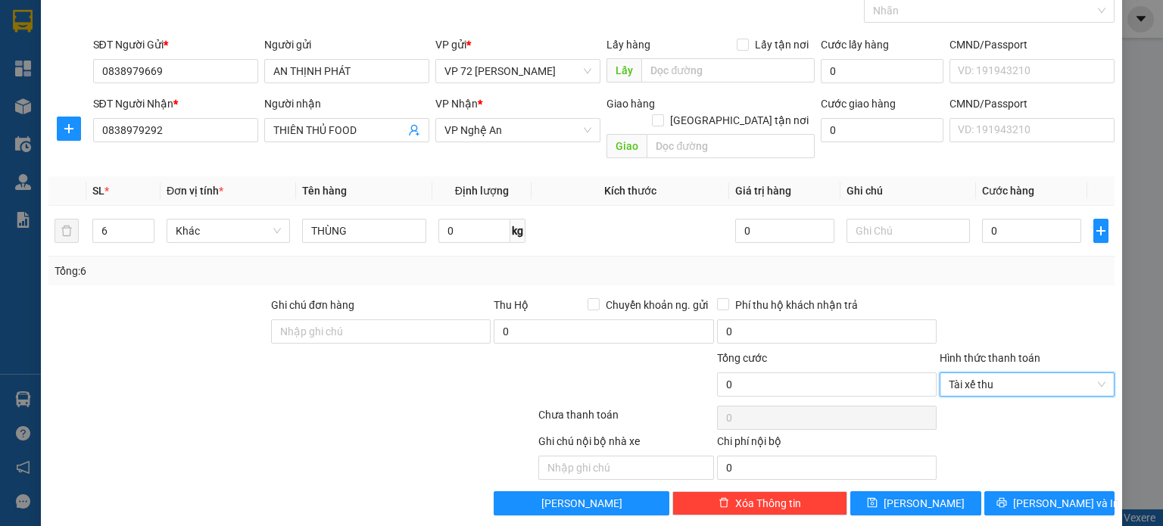
click at [1001, 263] on div "Tổng: 6" at bounding box center [582, 271] width 1054 height 17
click at [1019, 185] on th "Cước hàng" at bounding box center [1031, 191] width 111 height 30
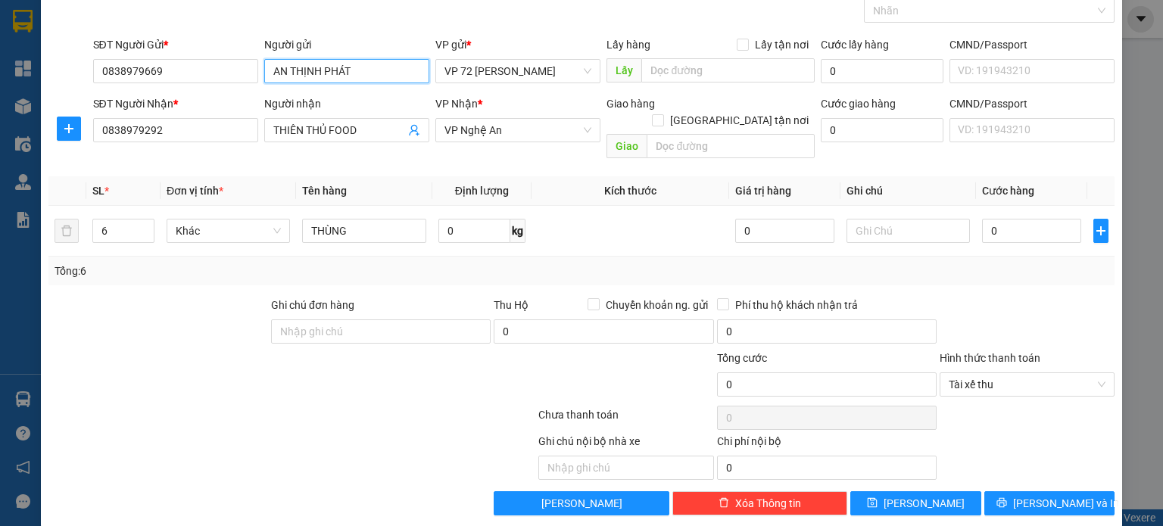
click at [370, 64] on input "AN THỊNH PHÁT" at bounding box center [346, 71] width 165 height 24
drag, startPoint x: 370, startPoint y: 64, endPoint x: 260, endPoint y: 57, distance: 110.0
click at [261, 57] on div "Người gửi AN THỊNH PHÁT AN THỊNH PHÁT" at bounding box center [346, 62] width 171 height 53
click at [364, 433] on div at bounding box center [448, 456] width 178 height 47
click at [1000, 219] on input "0" at bounding box center [1031, 231] width 99 height 24
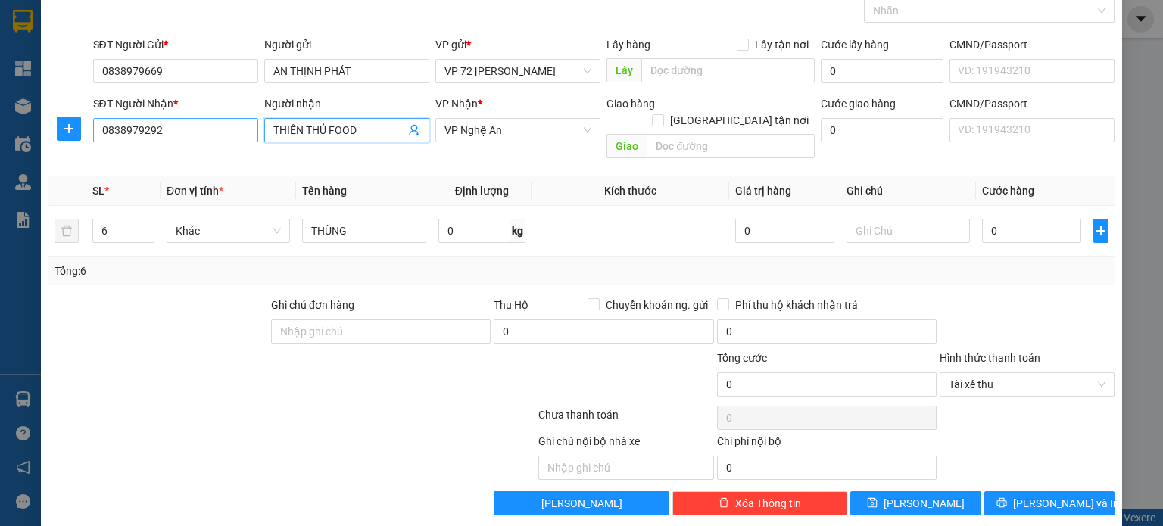
drag, startPoint x: 362, startPoint y: 135, endPoint x: 254, endPoint y: 122, distance: 109.0
click at [254, 122] on div "SĐT Người Nhận * 0838979292 Người nhận THIÊN THỦ FOOD THIÊN THỦ FOOD VP Nhận * …" at bounding box center [604, 130] width 1028 height 70
click at [207, 304] on div at bounding box center [158, 323] width 223 height 53
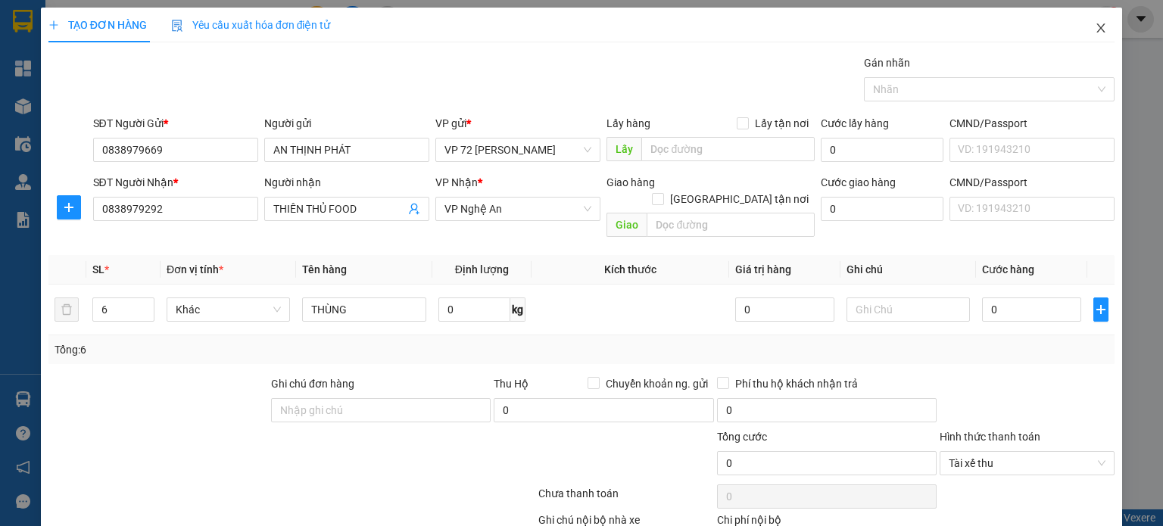
click at [1095, 33] on icon "close" at bounding box center [1101, 28] width 12 height 12
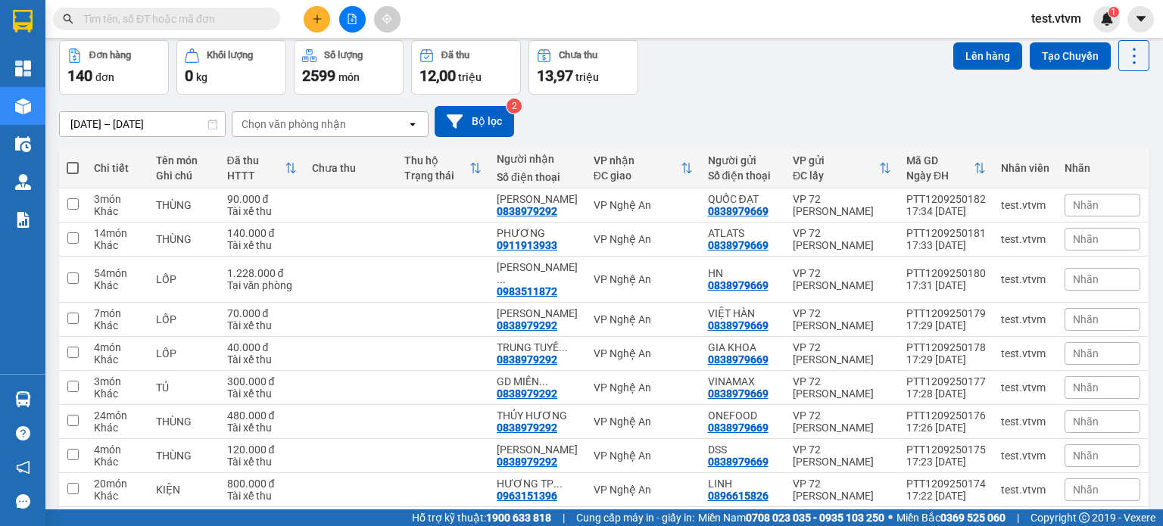
scroll to position [144, 0]
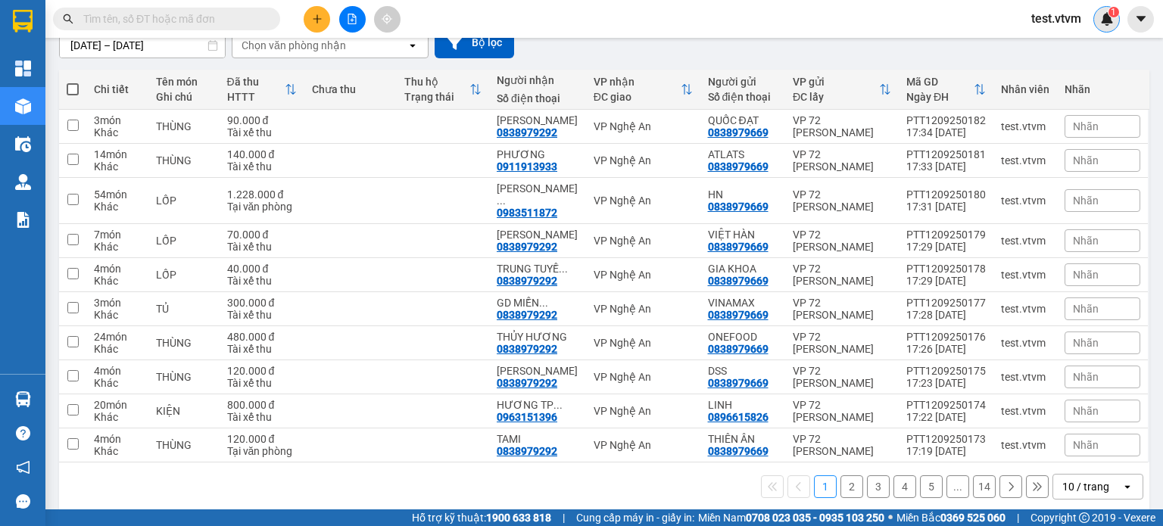
click at [1110, 11] on span "1" at bounding box center [1112, 12] width 5 height 11
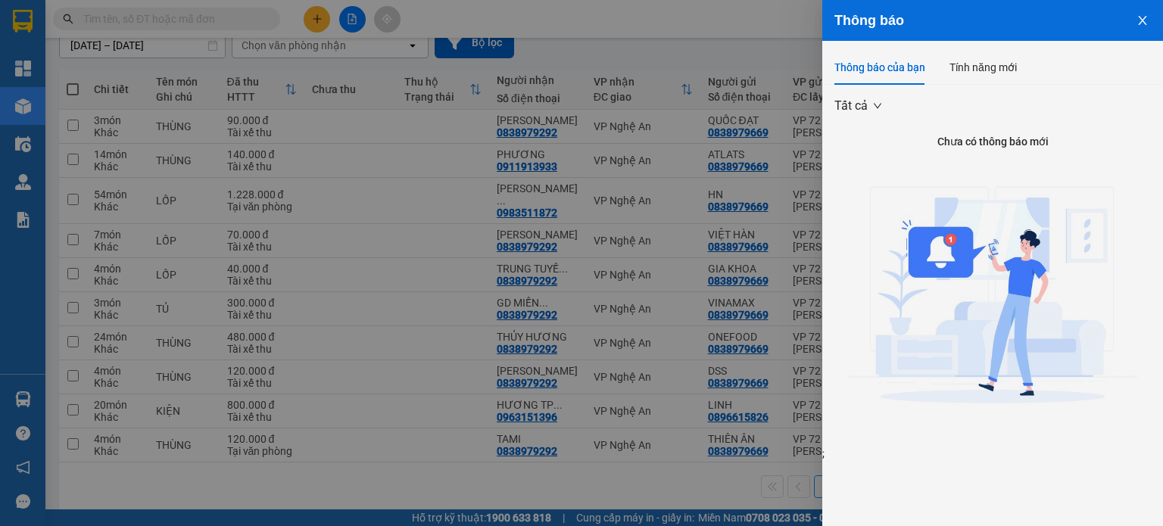
click at [1151, 19] on button "Close" at bounding box center [1142, 19] width 41 height 39
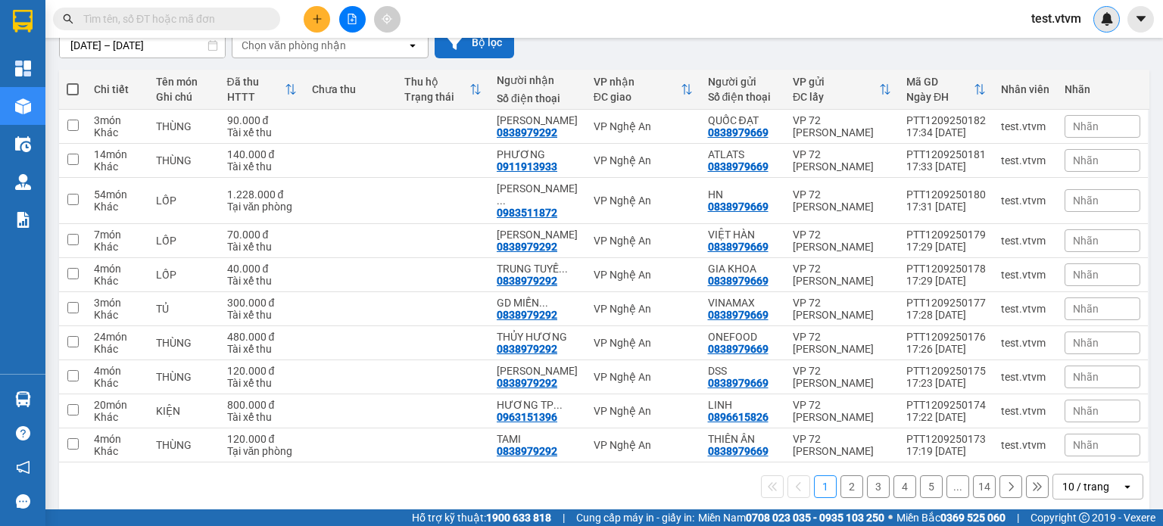
click at [462, 48] on icon at bounding box center [455, 43] width 16 height 16
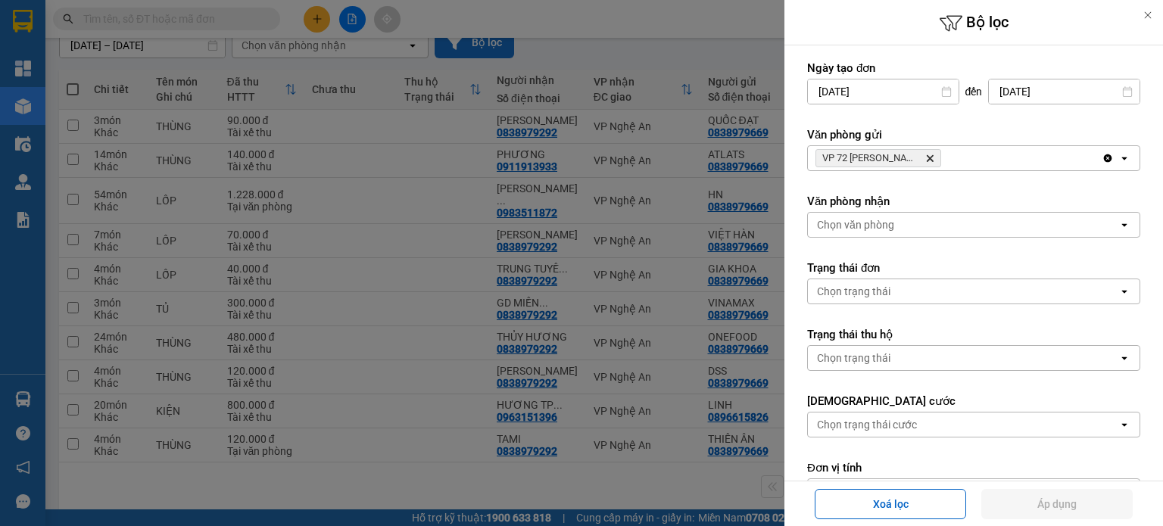
click at [1153, 14] on div at bounding box center [1147, 15] width 30 height 30
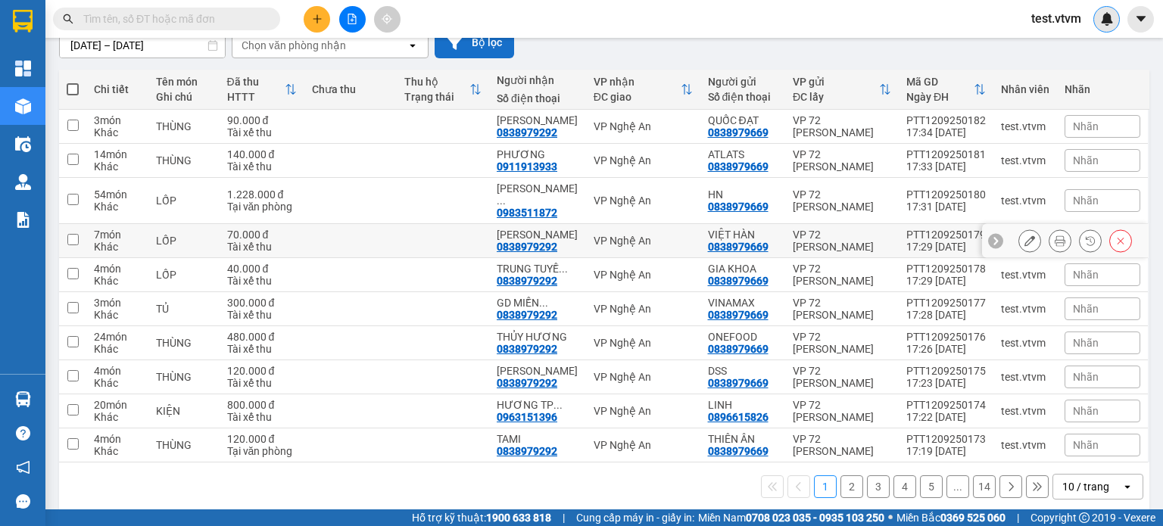
scroll to position [0, 0]
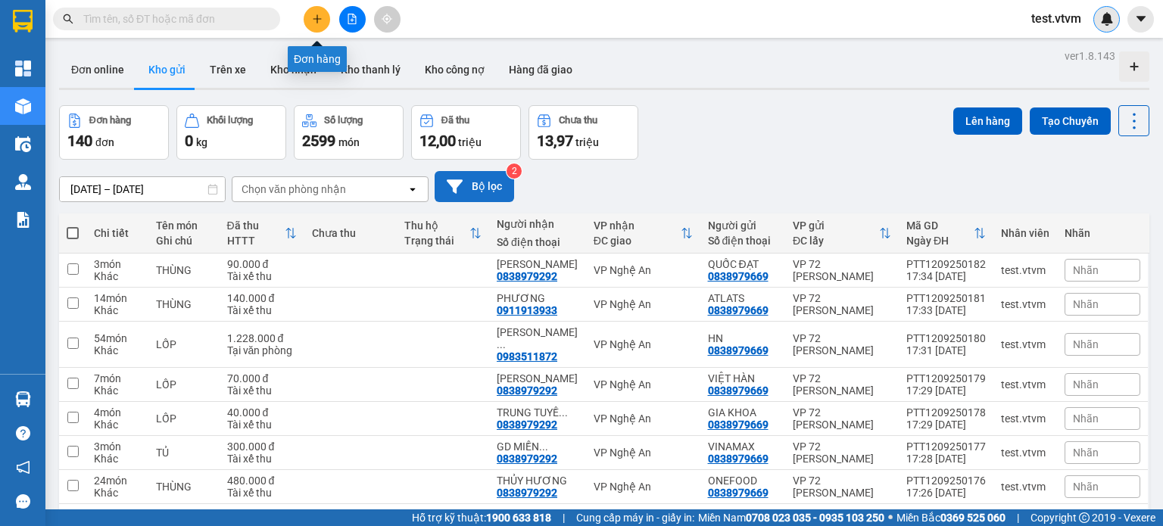
click at [315, 23] on icon "plus" at bounding box center [317, 19] width 11 height 11
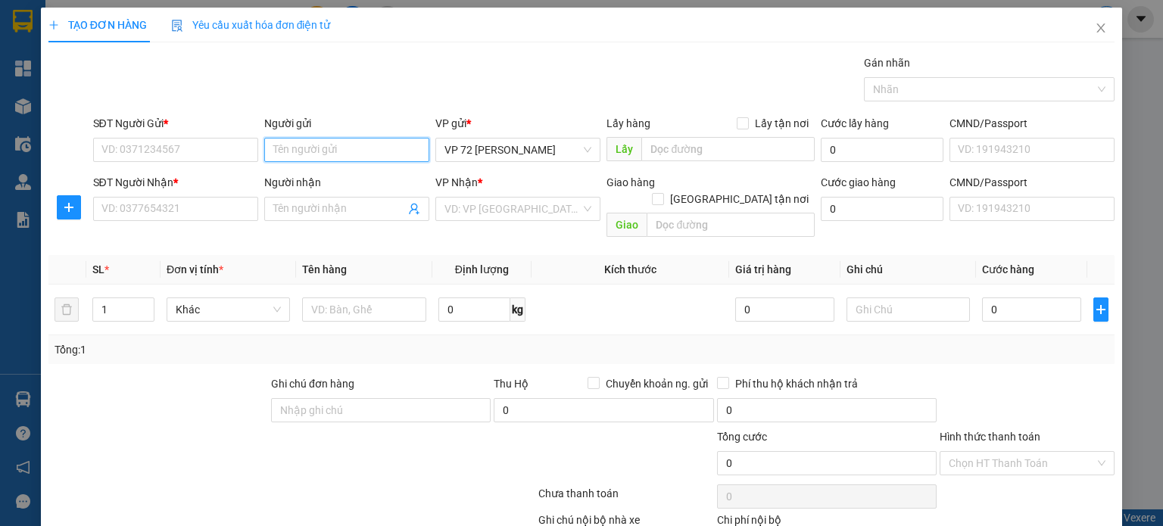
click at [332, 143] on input "Người gửi" at bounding box center [346, 150] width 165 height 24
click at [206, 148] on input "SĐT Người Gửi *" at bounding box center [175, 150] width 165 height 24
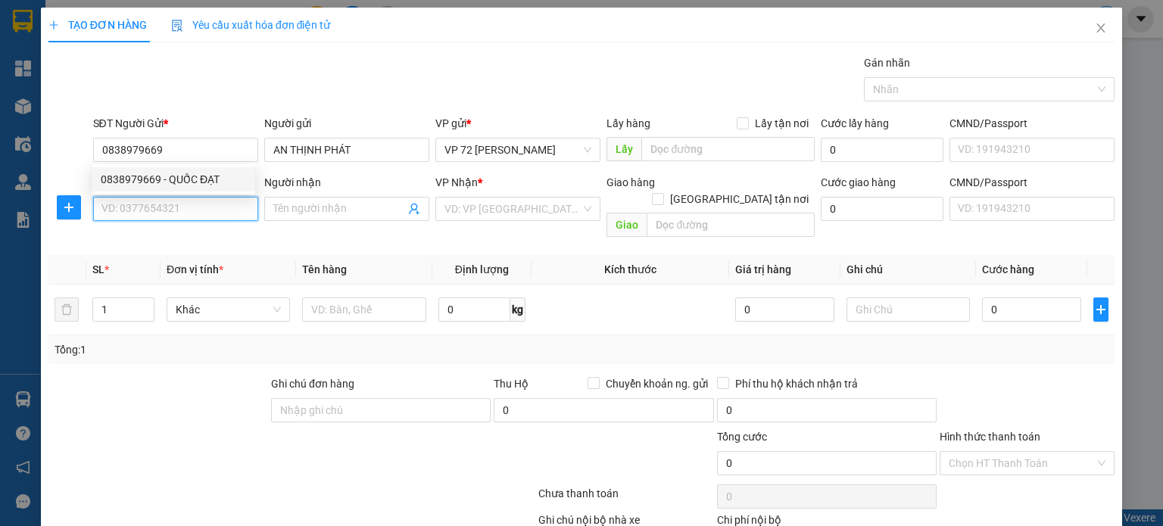
click at [201, 207] on input "SĐT Người Nhận *" at bounding box center [175, 209] width 165 height 24
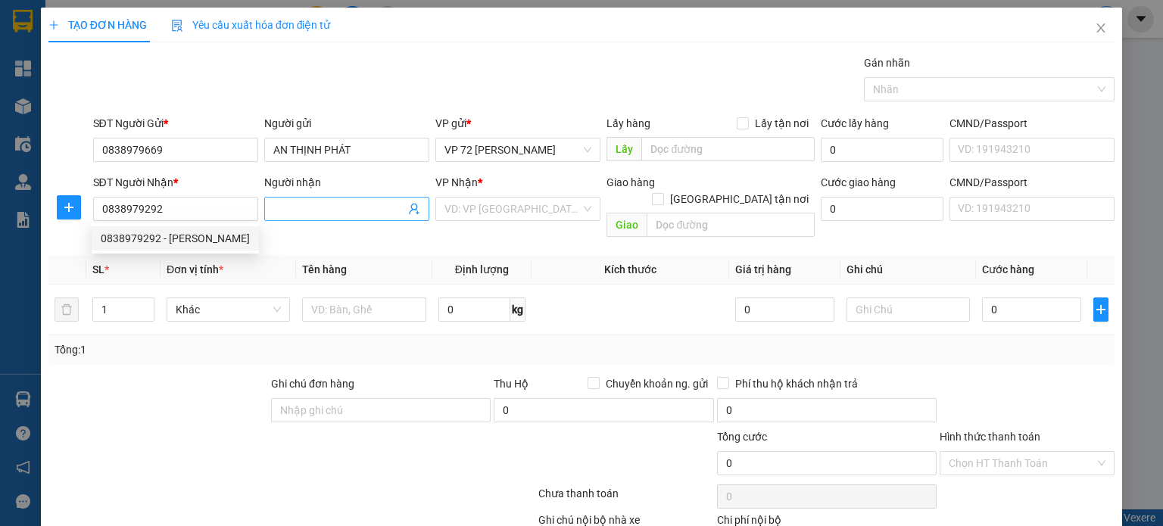
click at [366, 202] on input "Người nhận" at bounding box center [339, 209] width 132 height 17
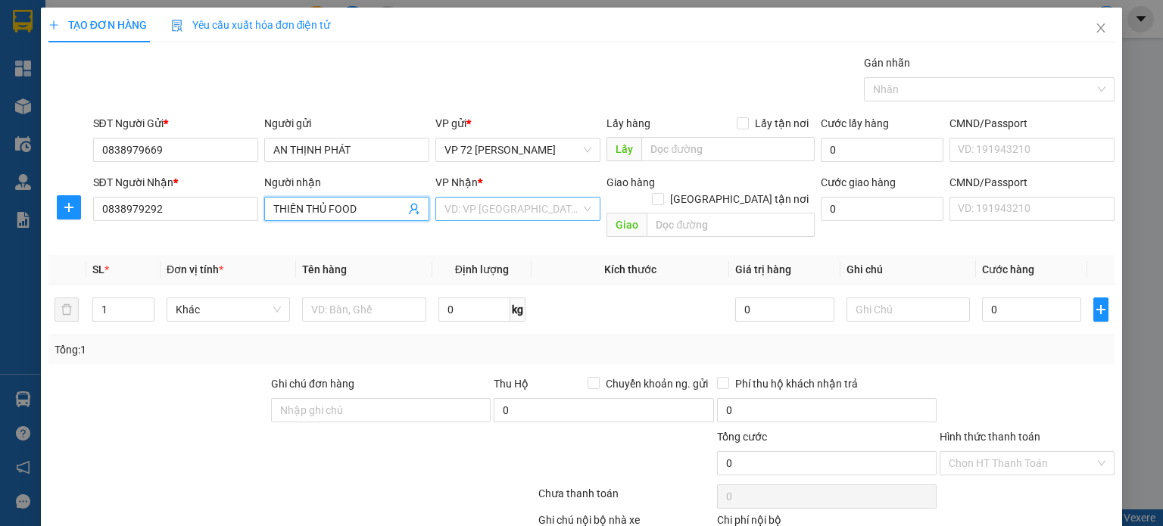
click at [527, 207] on input "search" at bounding box center [512, 209] width 136 height 23
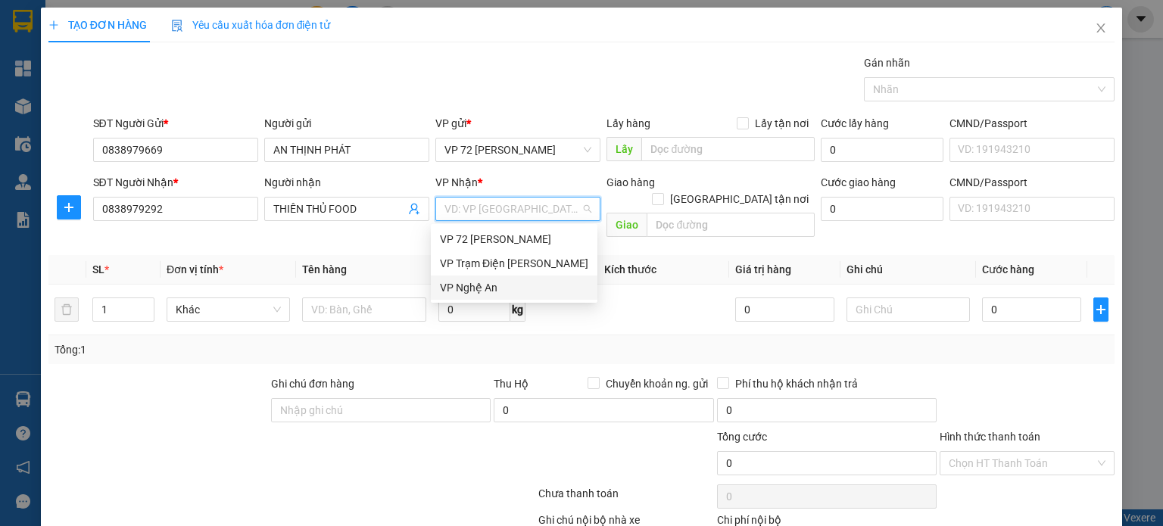
click at [504, 287] on div "VP Nghệ An" at bounding box center [514, 287] width 148 height 17
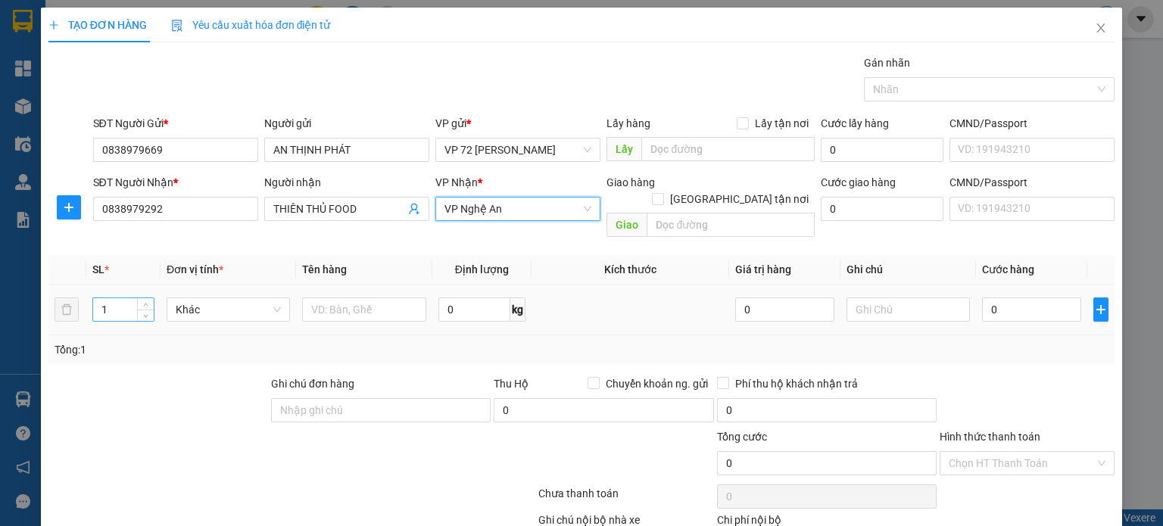
click at [125, 298] on input "1" at bounding box center [123, 309] width 61 height 23
click at [384, 297] on input "text" at bounding box center [364, 309] width 124 height 24
click at [977, 452] on input "Hình thức thanh toán" at bounding box center [1021, 463] width 146 height 23
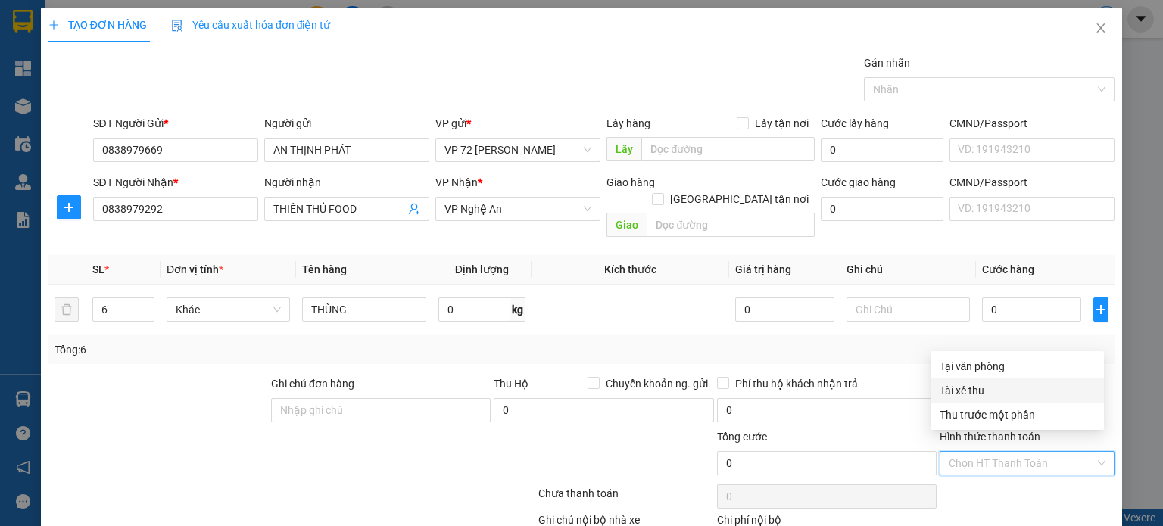
click at [976, 384] on div "Tài xế thu" at bounding box center [1016, 390] width 155 height 17
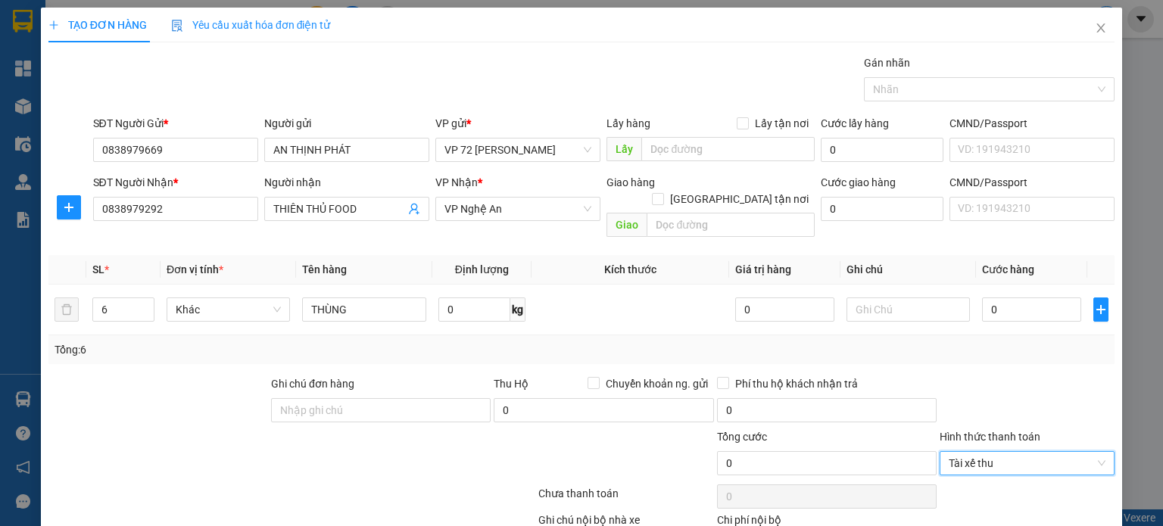
click at [891, 341] on div "Tổng: 6" at bounding box center [582, 349] width 1054 height 17
click at [621, 314] on td at bounding box center [630, 310] width 198 height 51
click at [639, 311] on td at bounding box center [630, 310] width 198 height 51
click at [1096, 33] on span "Close" at bounding box center [1100, 29] width 42 height 42
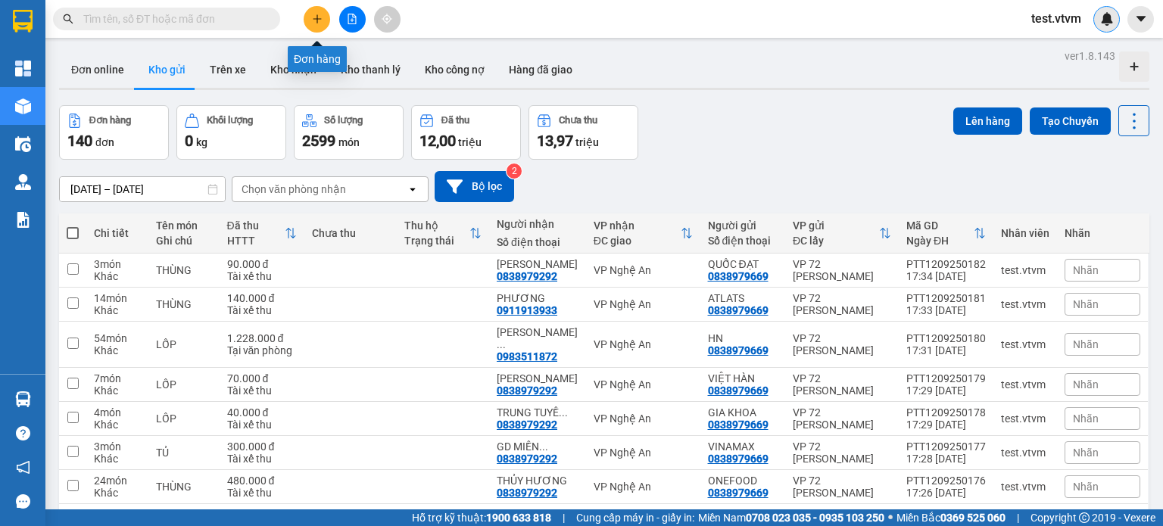
click at [318, 19] on icon "plus" at bounding box center [317, 18] width 8 height 1
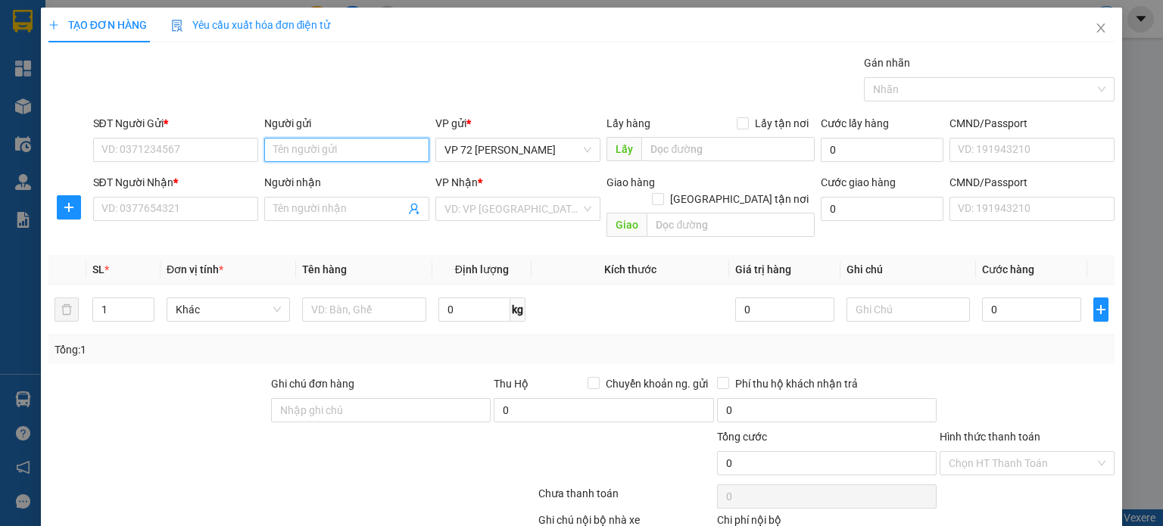
click at [368, 148] on input "Người gửi" at bounding box center [346, 150] width 165 height 24
click at [209, 148] on input "SĐT Người Gửi *" at bounding box center [175, 150] width 165 height 24
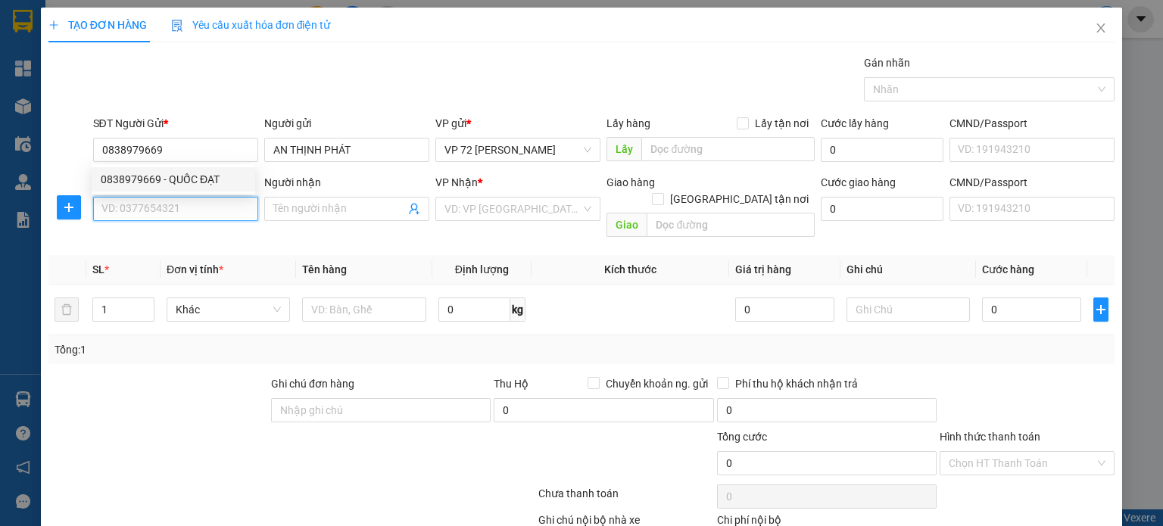
click at [210, 213] on input "SĐT Người Nhận *" at bounding box center [175, 209] width 165 height 24
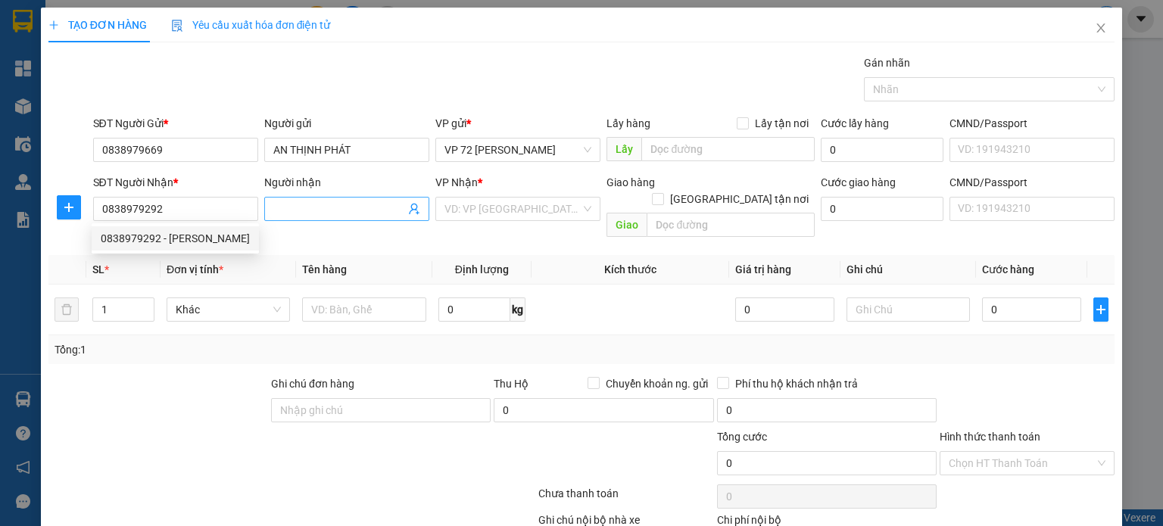
click at [297, 208] on input "Người nhận" at bounding box center [339, 209] width 132 height 17
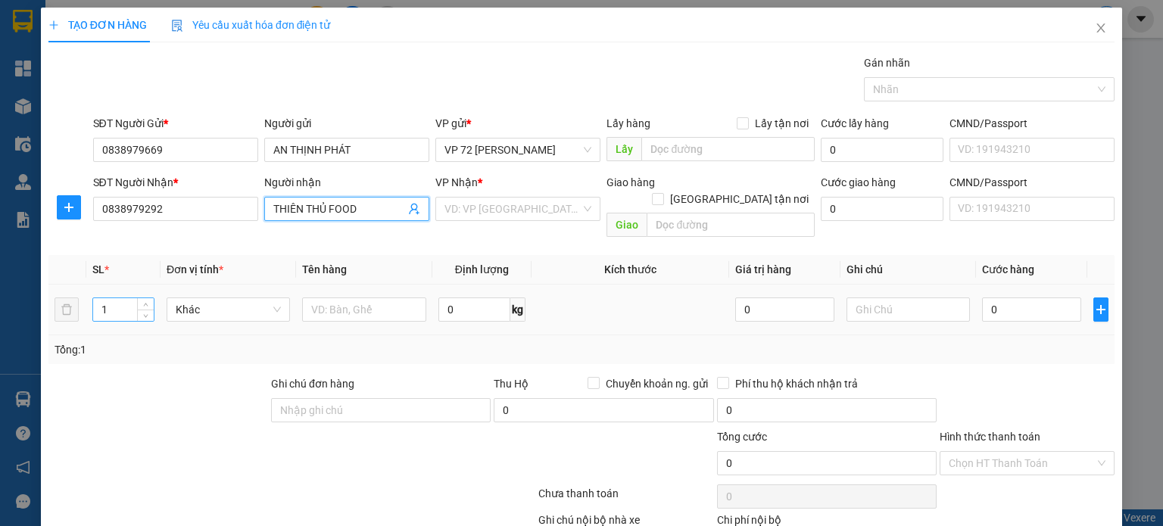
click at [118, 298] on input "1" at bounding box center [123, 309] width 61 height 23
click at [340, 297] on input "text" at bounding box center [364, 309] width 124 height 24
click at [984, 297] on input "0" at bounding box center [1031, 309] width 99 height 24
click at [1020, 452] on input "Hình thức thanh toán" at bounding box center [1021, 463] width 146 height 23
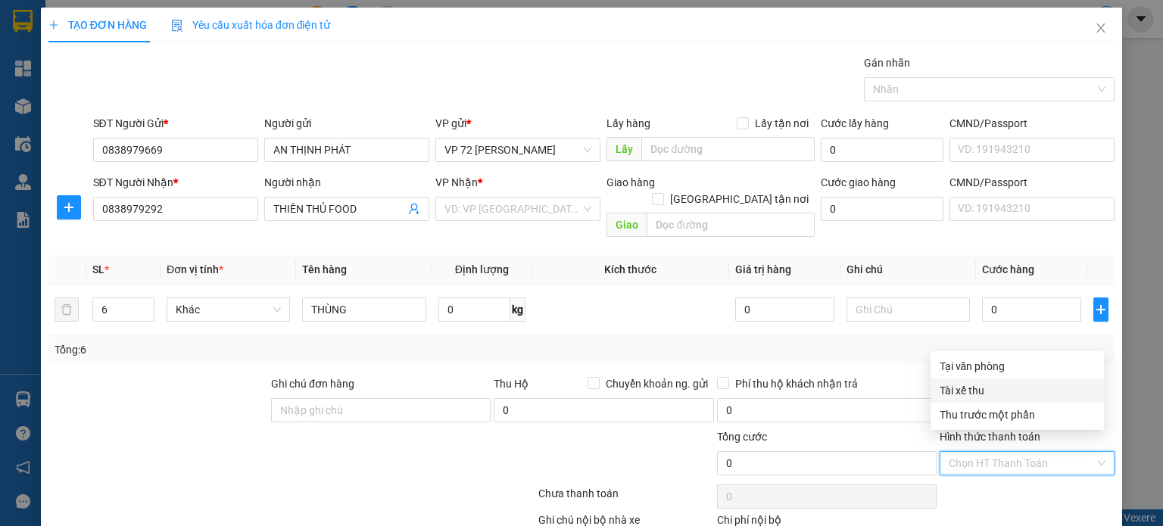
click at [988, 394] on div "Tài xế thu" at bounding box center [1016, 390] width 155 height 17
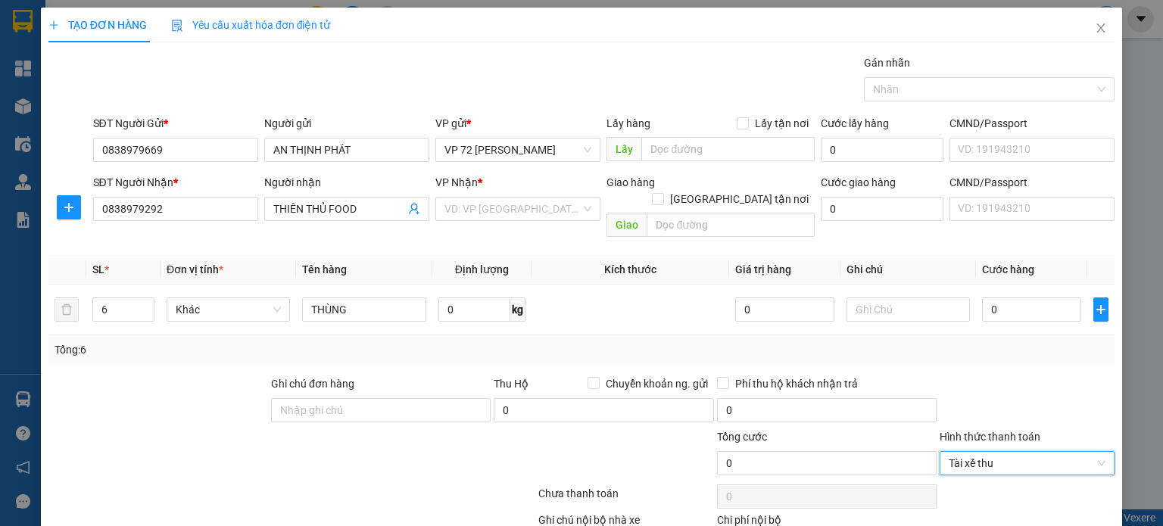
click at [939, 341] on div "Tổng: 6" at bounding box center [582, 349] width 1054 height 17
click at [428, 67] on div "Gán nhãn Nhãn" at bounding box center [604, 81] width 1028 height 53
click at [136, 429] on div at bounding box center [203, 454] width 312 height 53
